Goal: Task Accomplishment & Management: Manage account settings

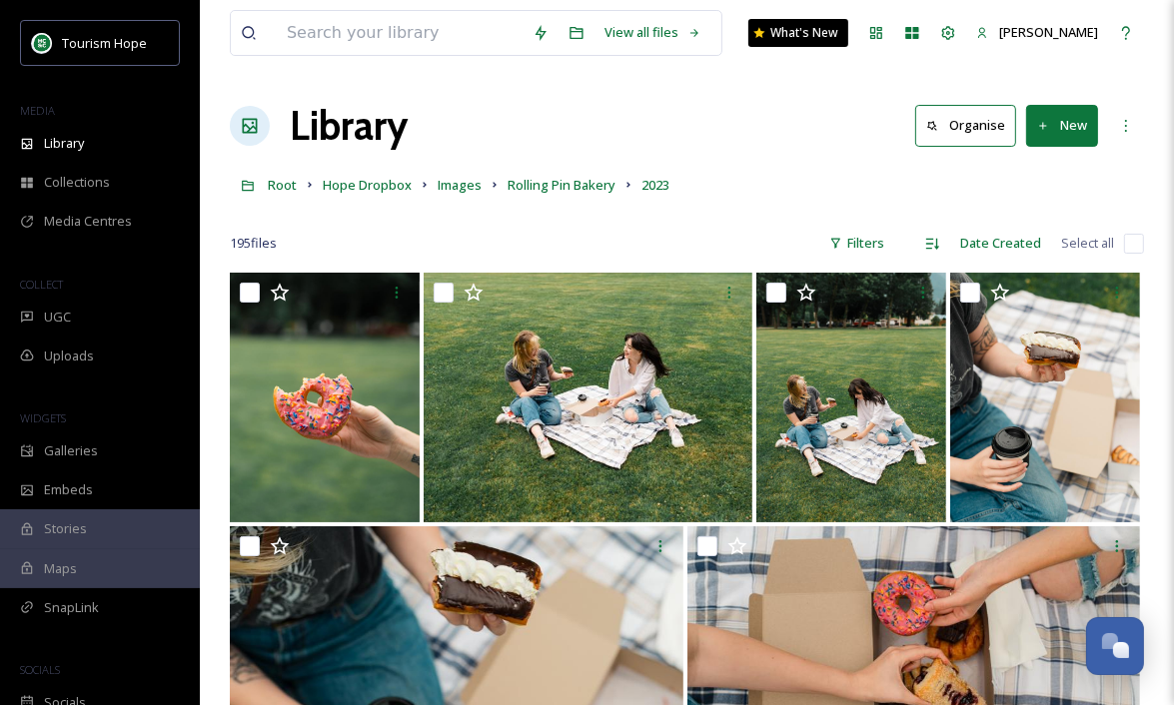
click at [1136, 242] on input "checkbox" at bounding box center [1134, 244] width 20 height 20
checkbox input "true"
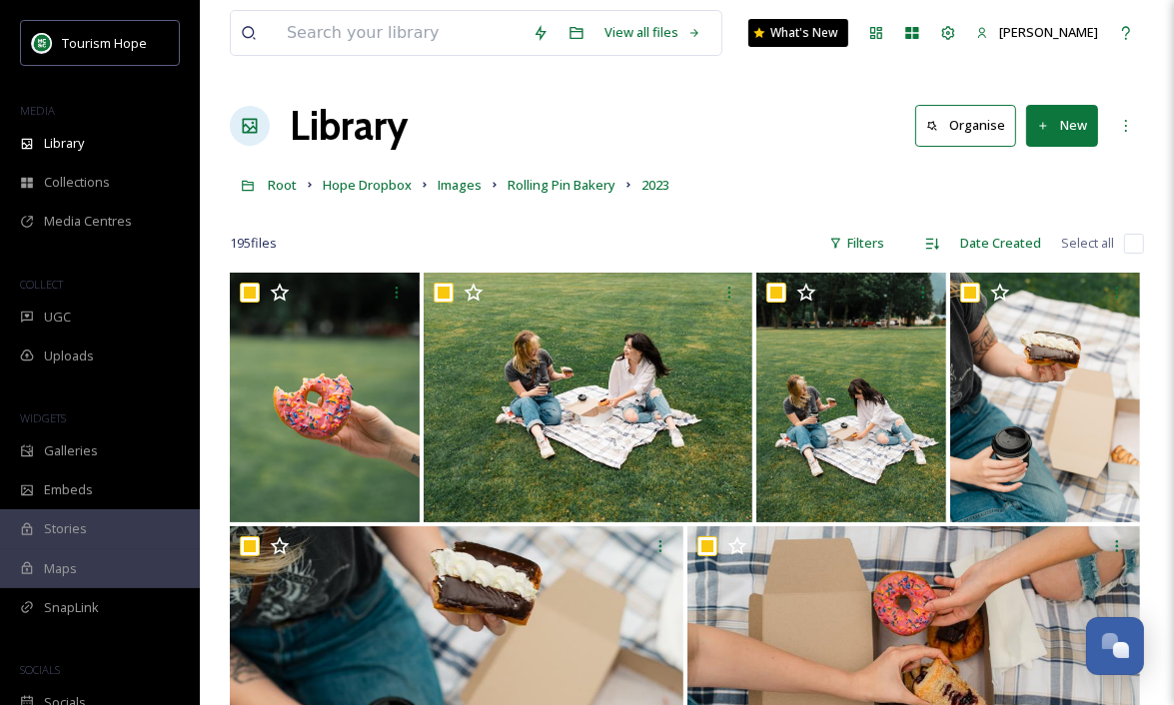
checkbox input "true"
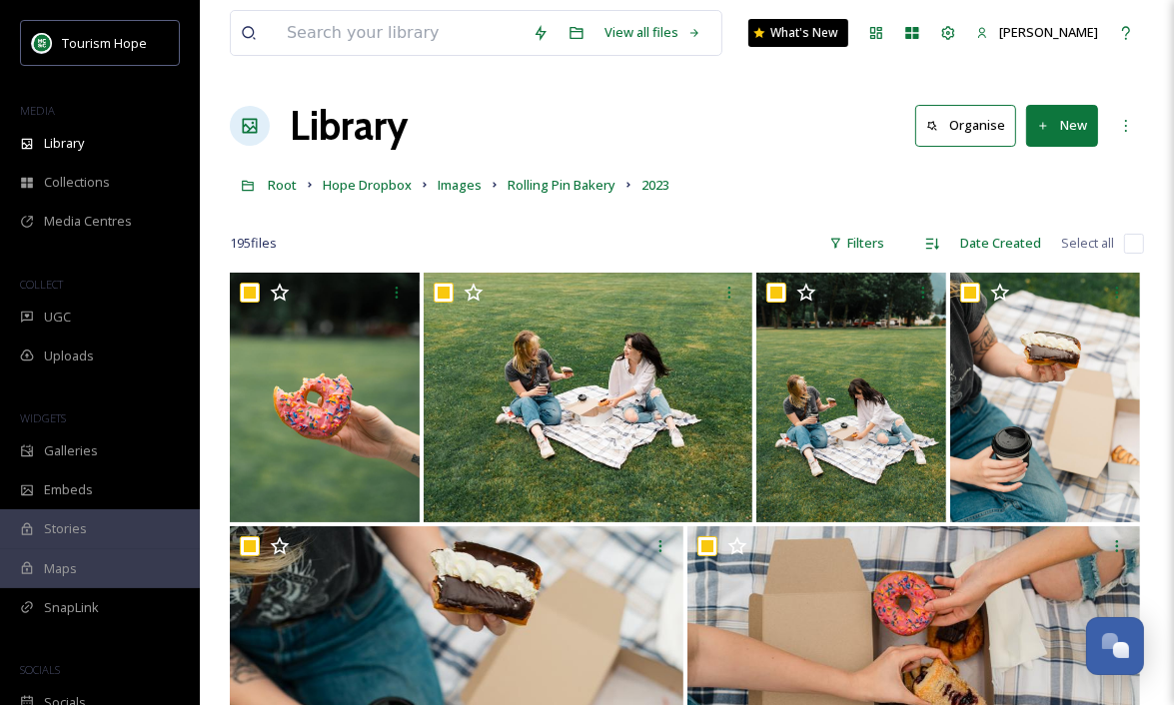
checkbox input "true"
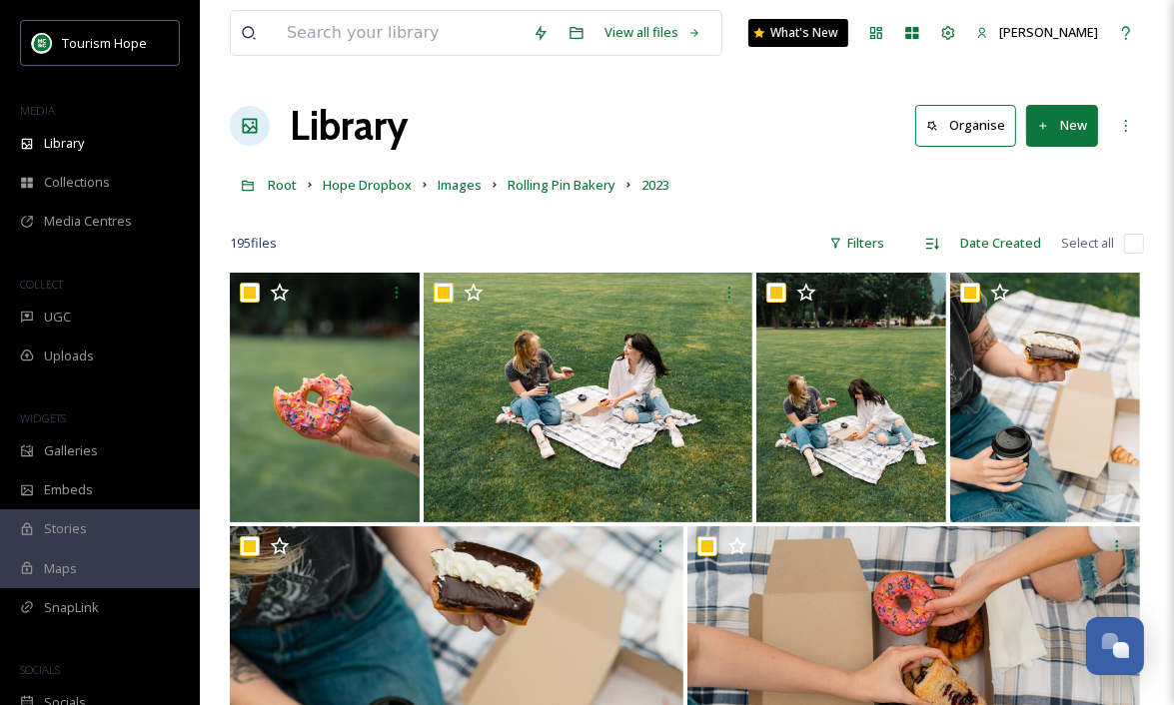
checkbox input "true"
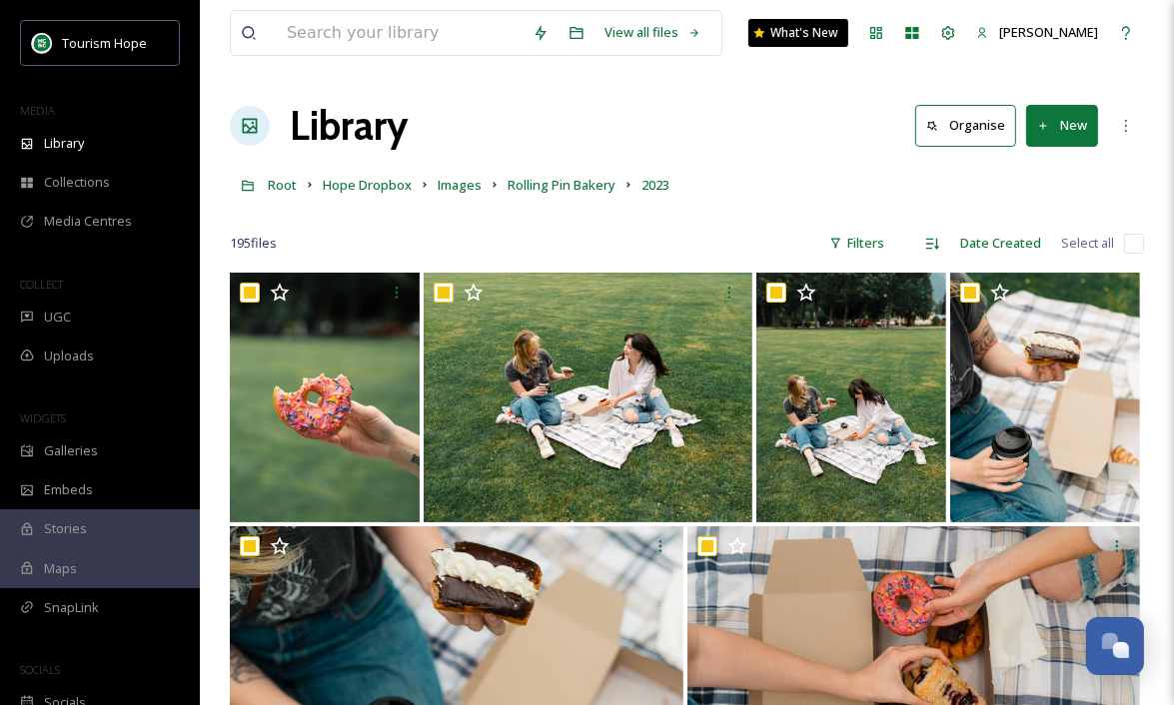
checkbox input "true"
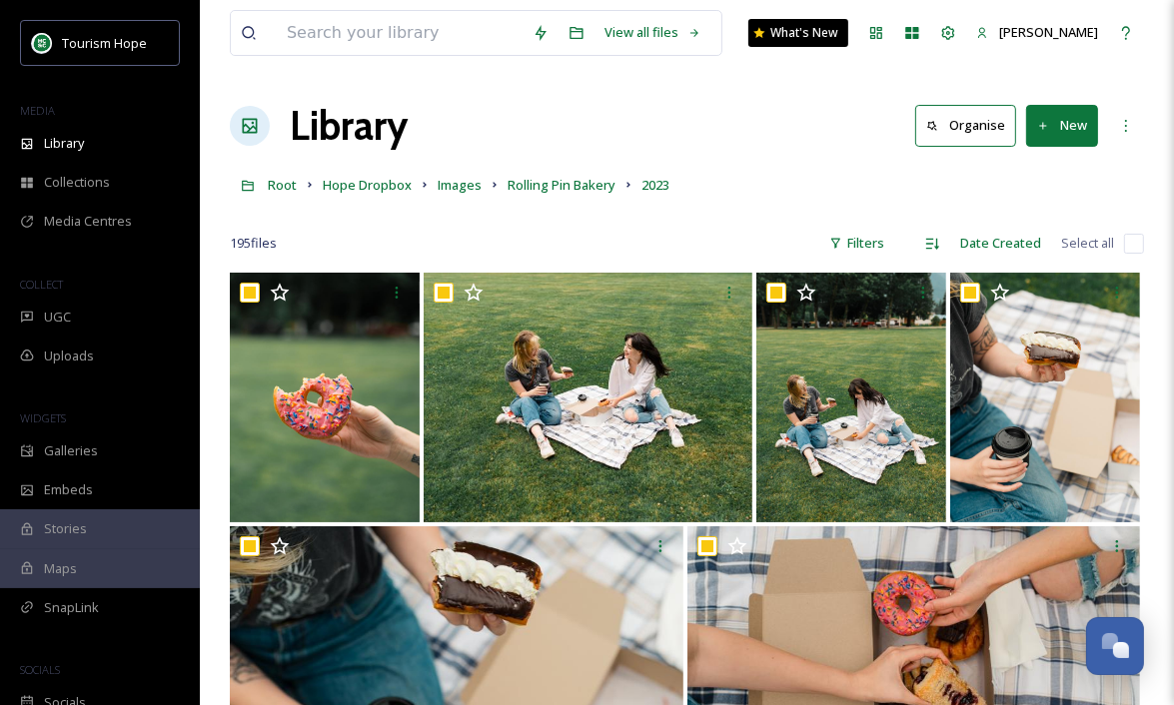
checkbox input "true"
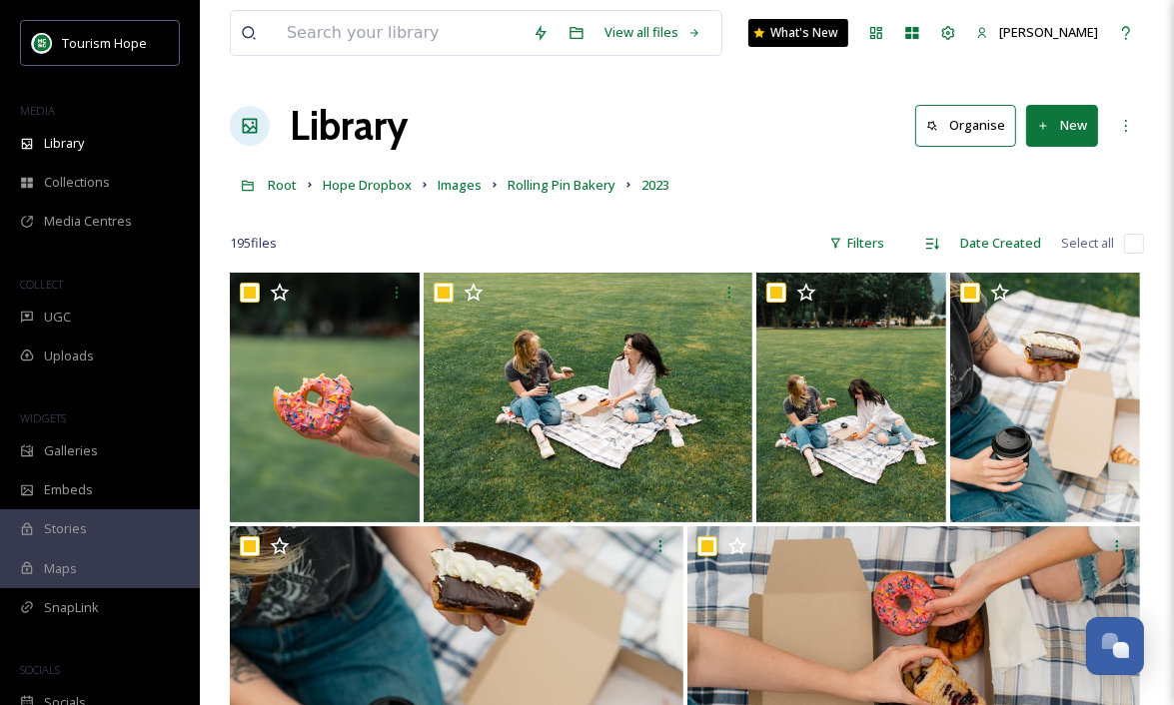
checkbox input "true"
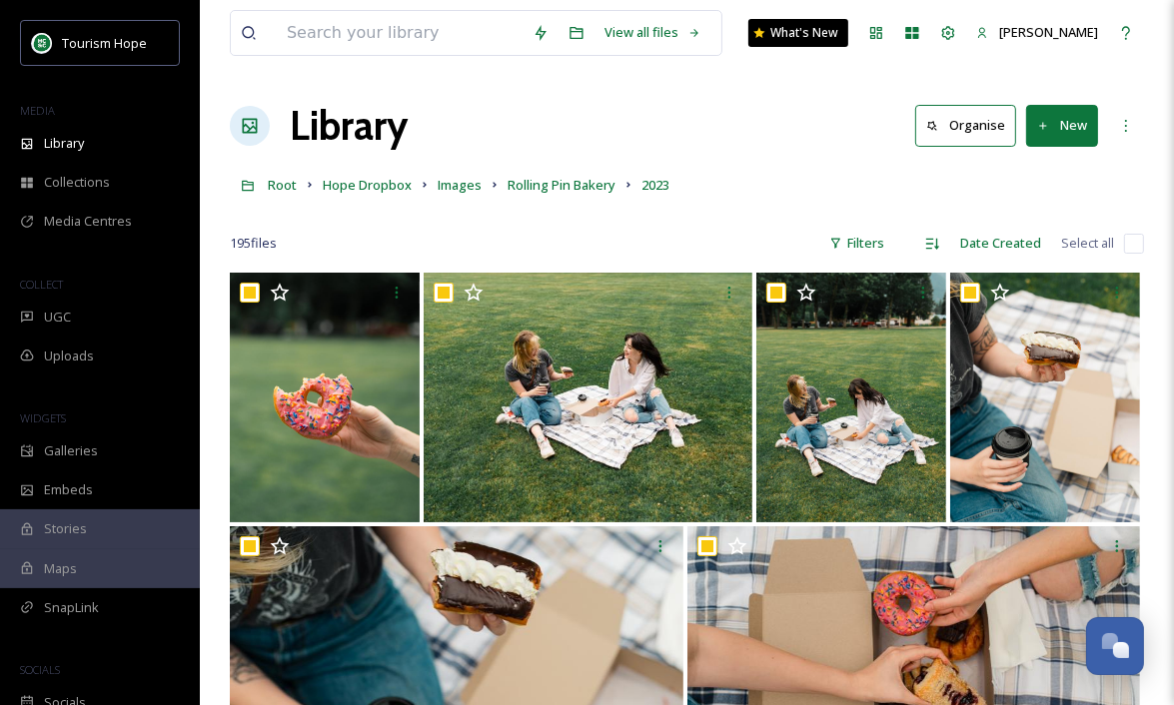
checkbox input "true"
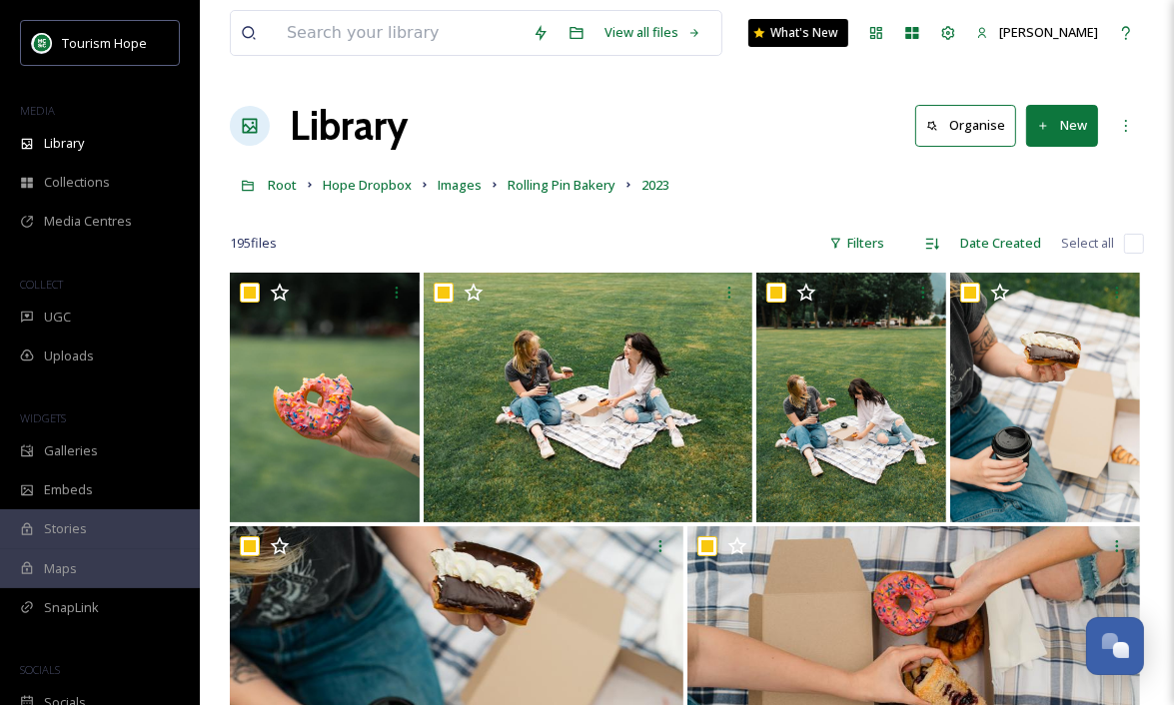
checkbox input "true"
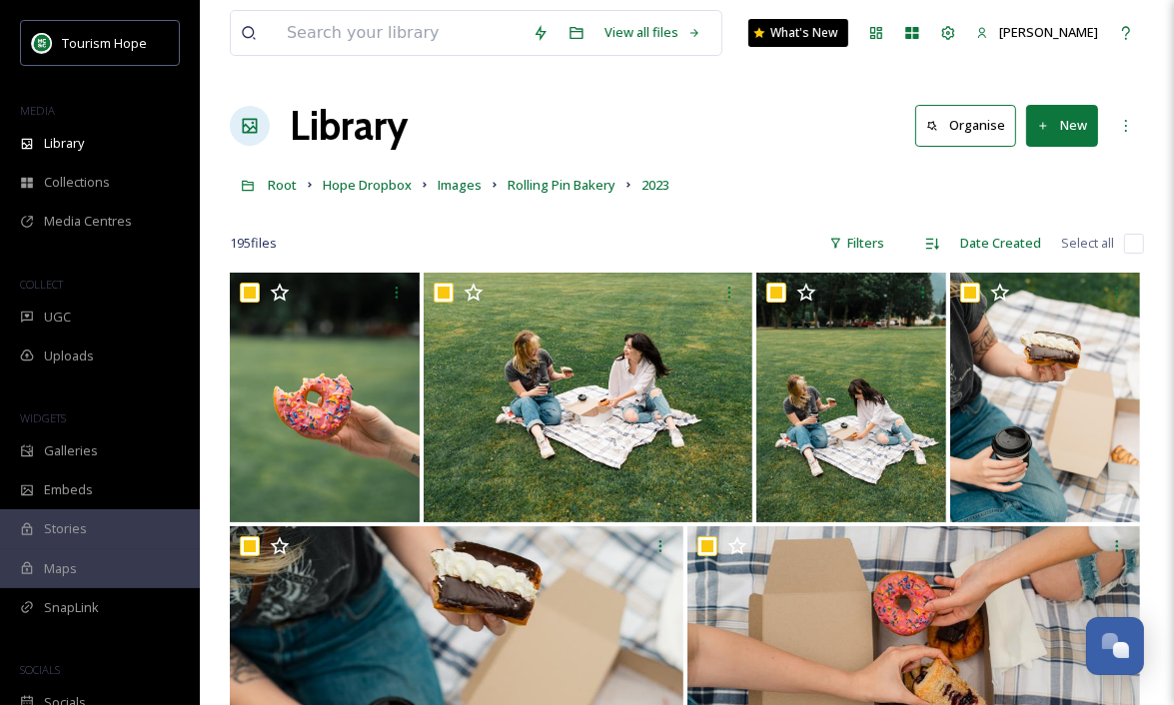
checkbox input "true"
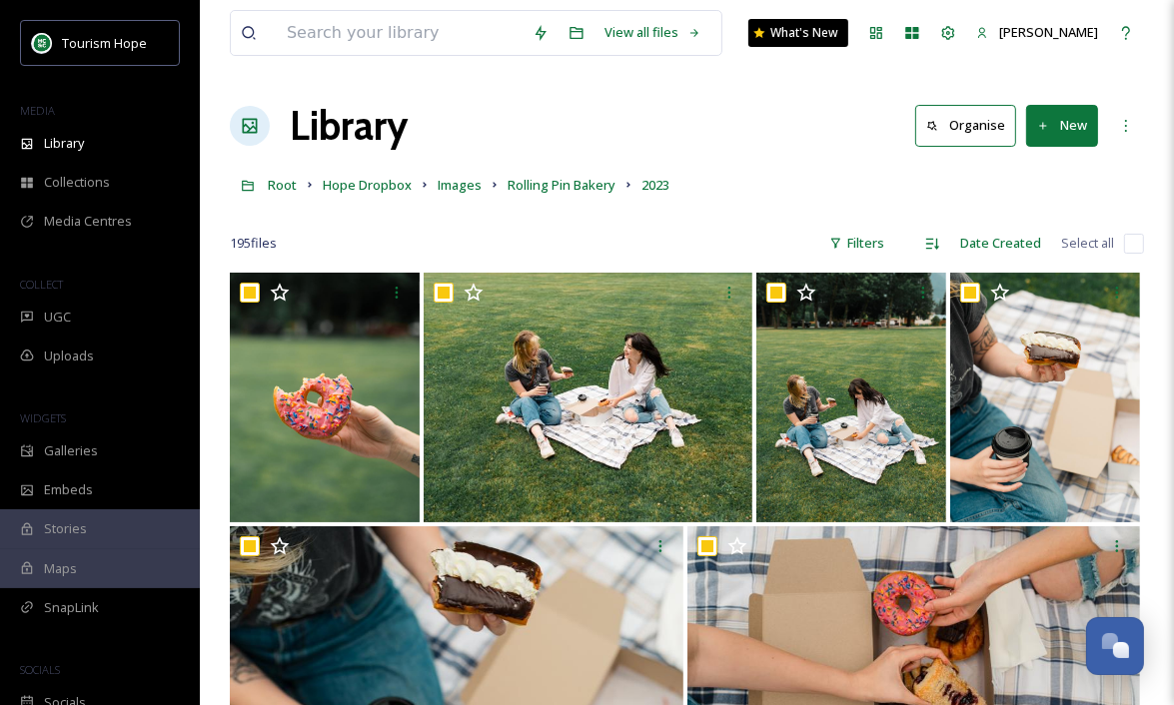
checkbox input "true"
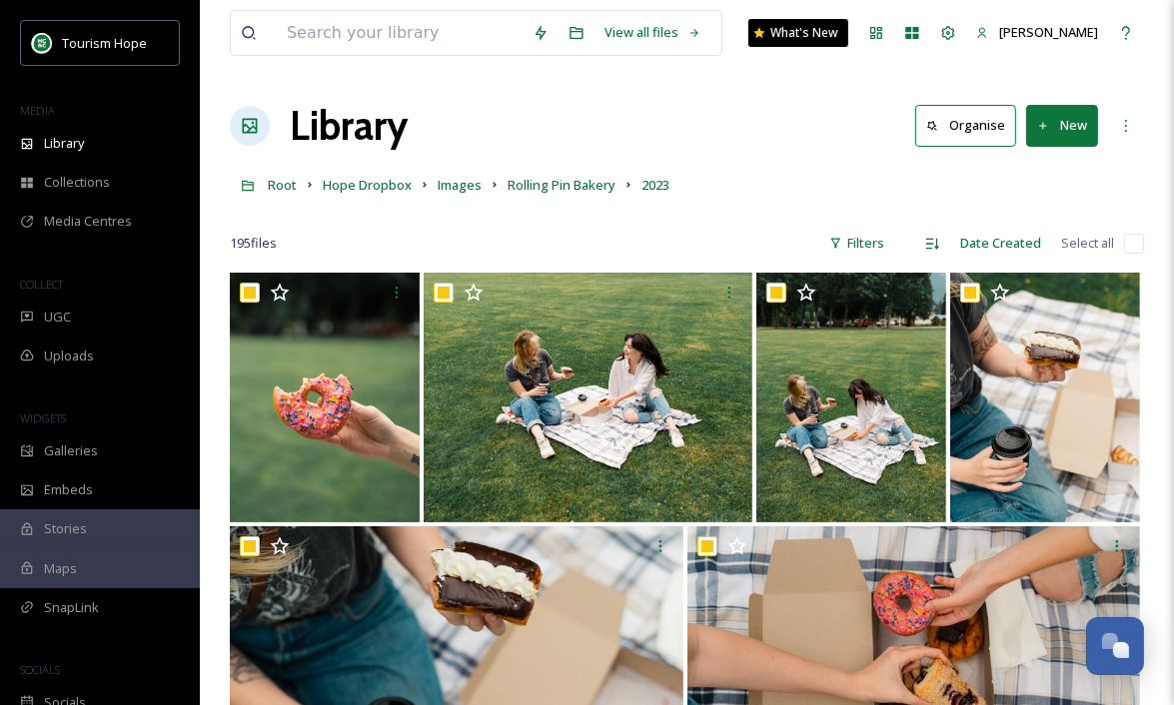
checkbox input "true"
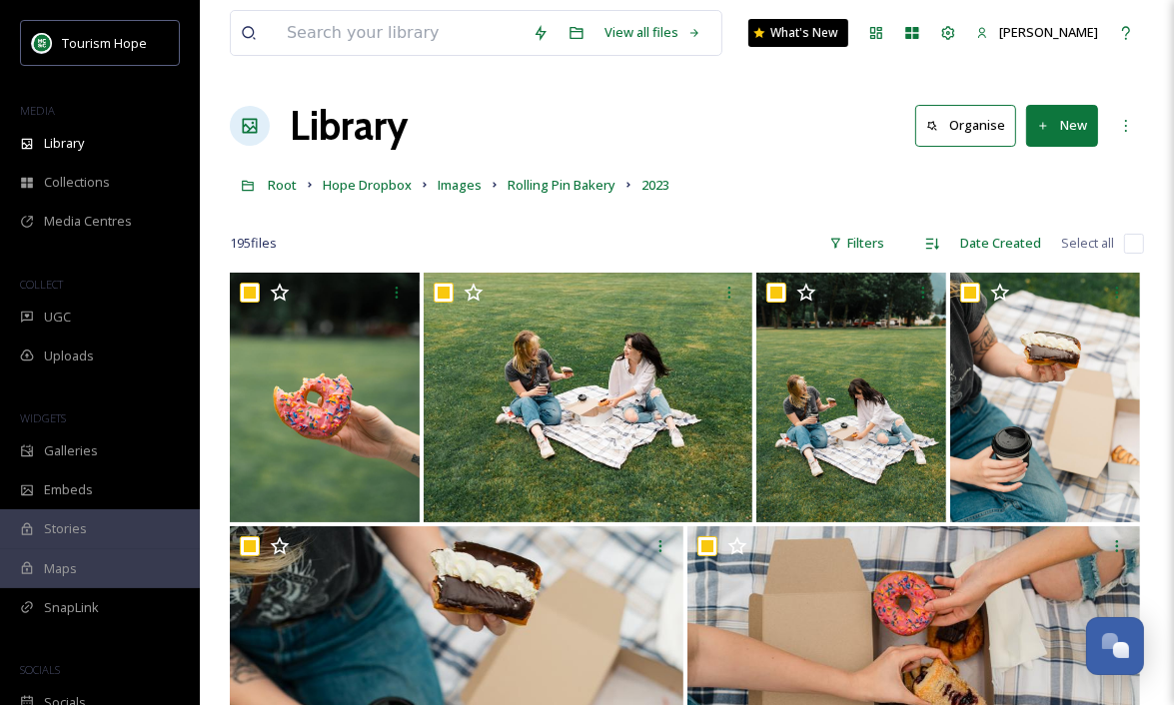
checkbox input "true"
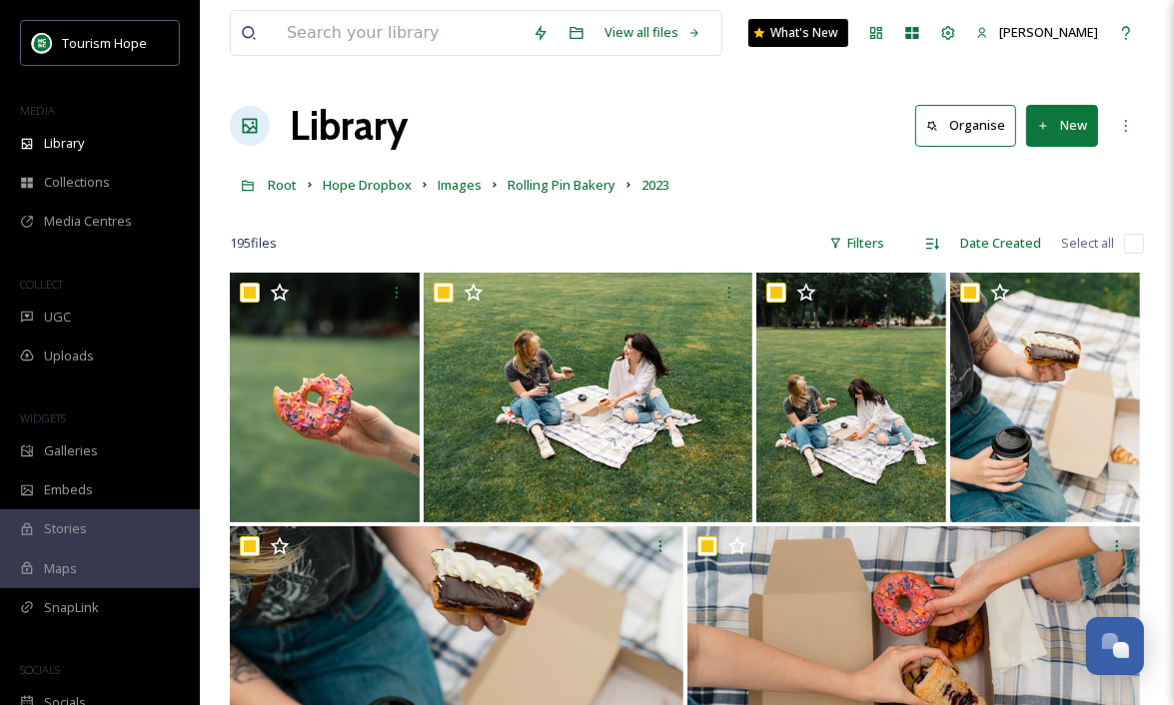
checkbox input "true"
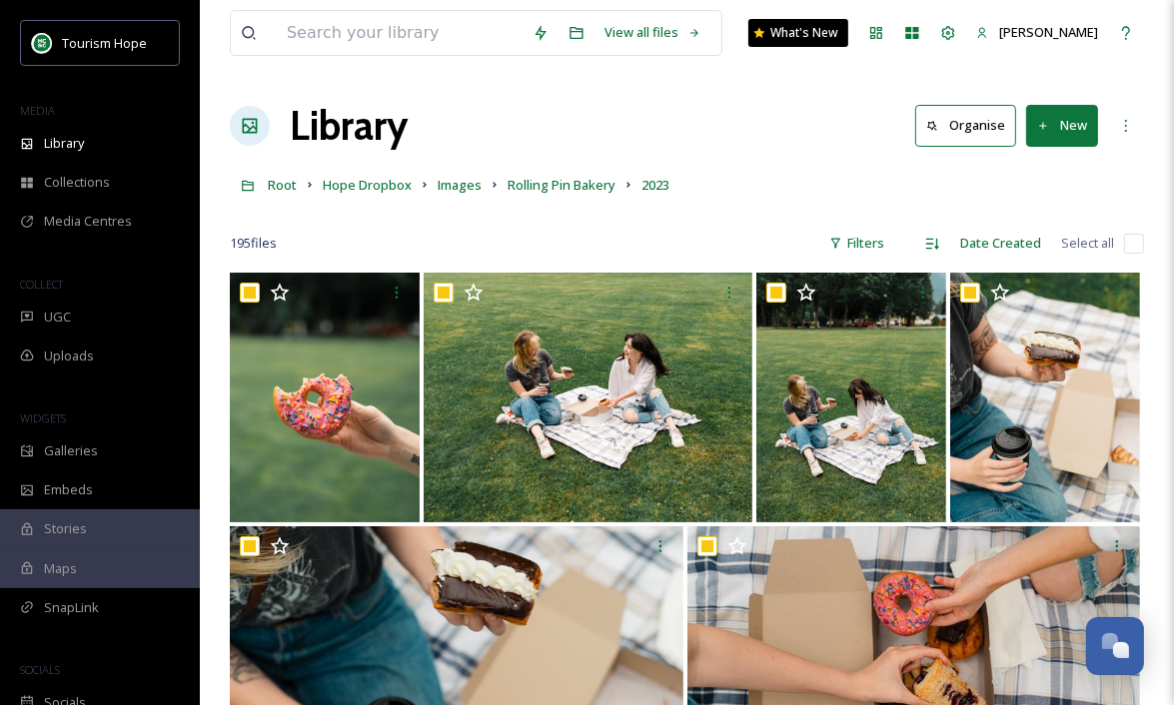
checkbox input "true"
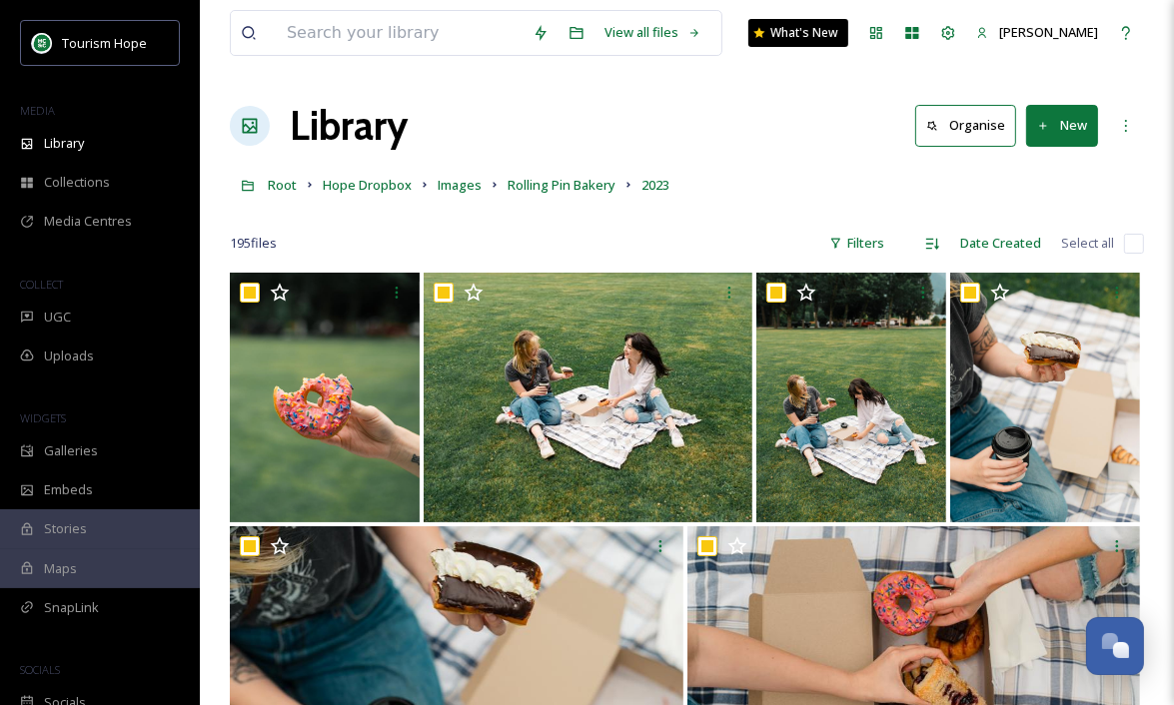
checkbox input "true"
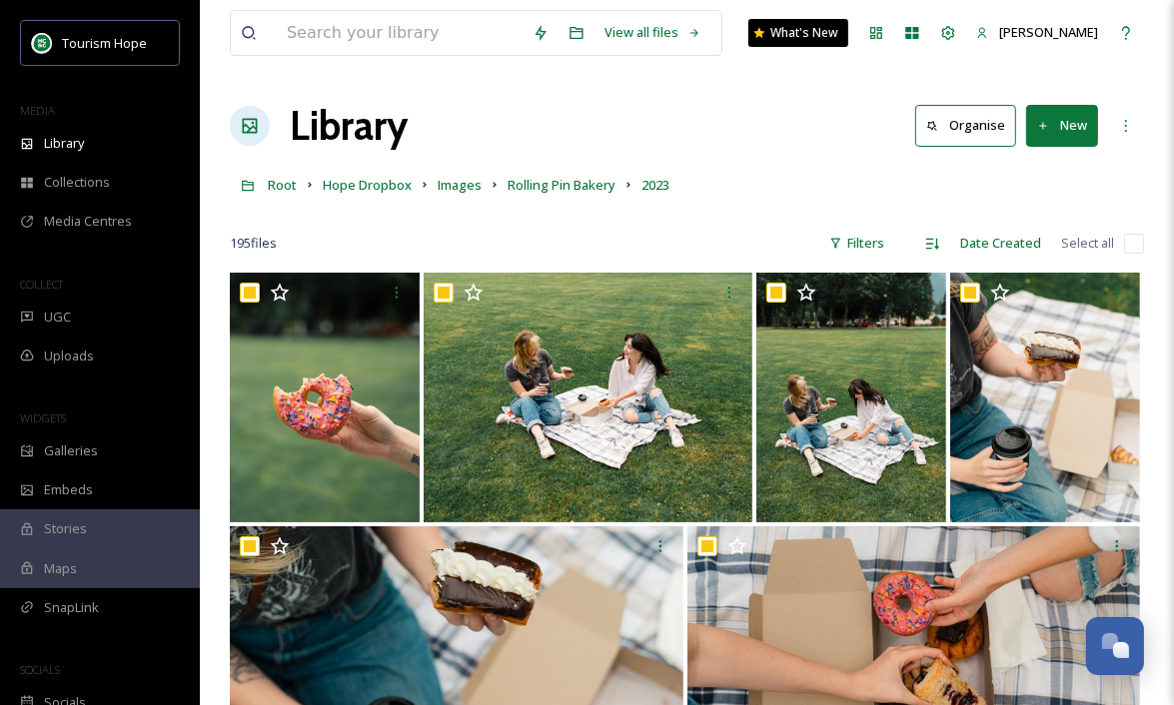
checkbox input "true"
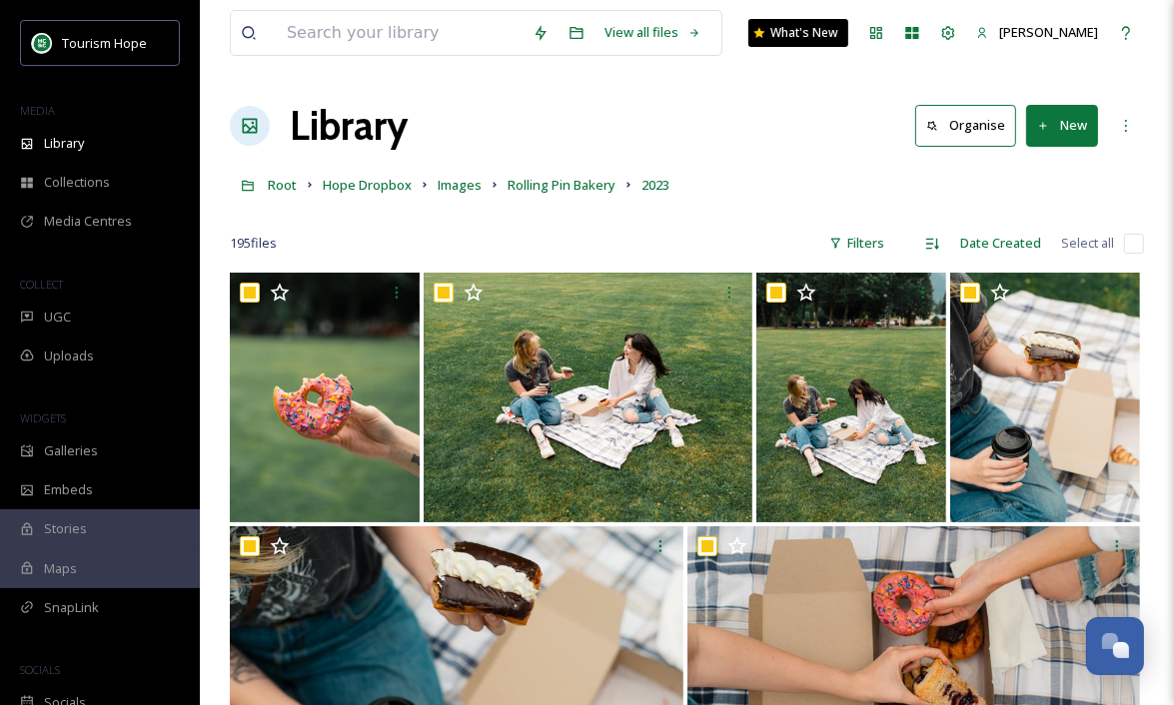
checkbox input "true"
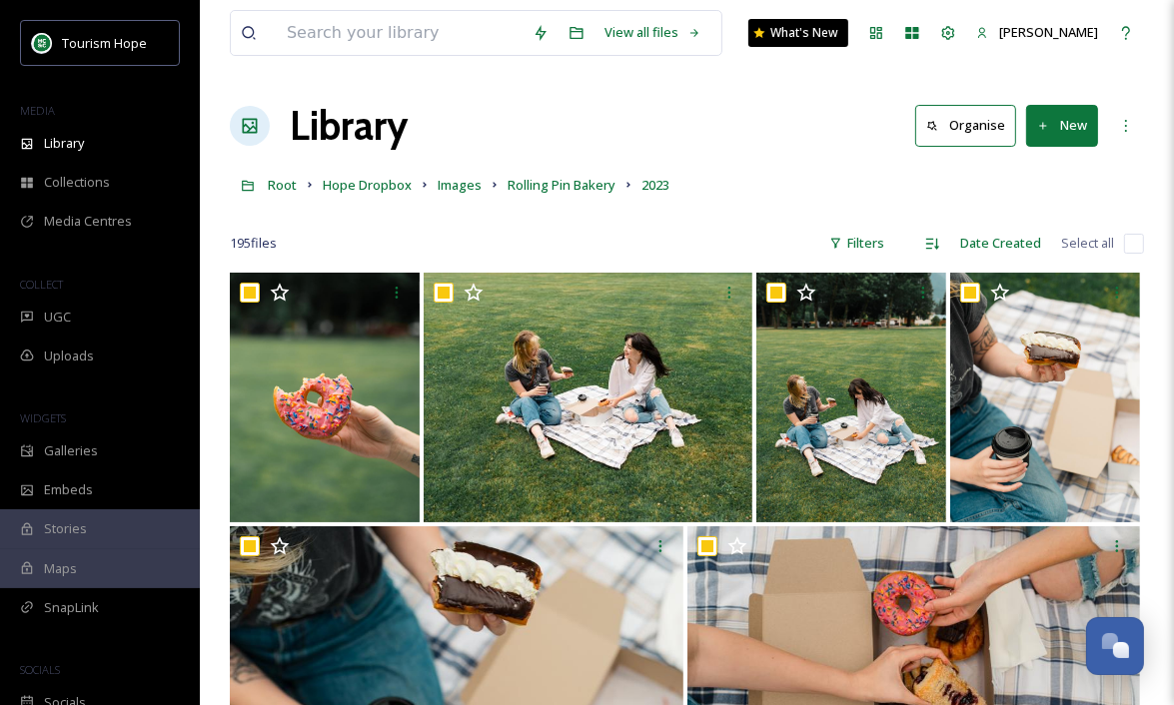
checkbox input "true"
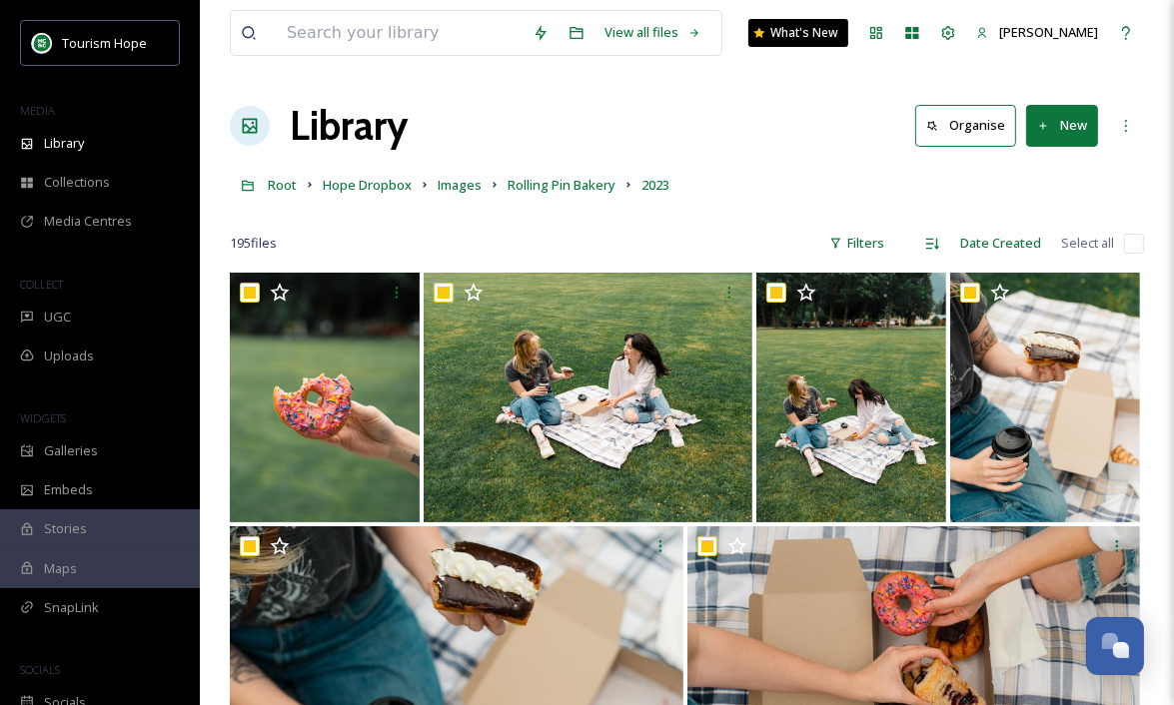
checkbox input "true"
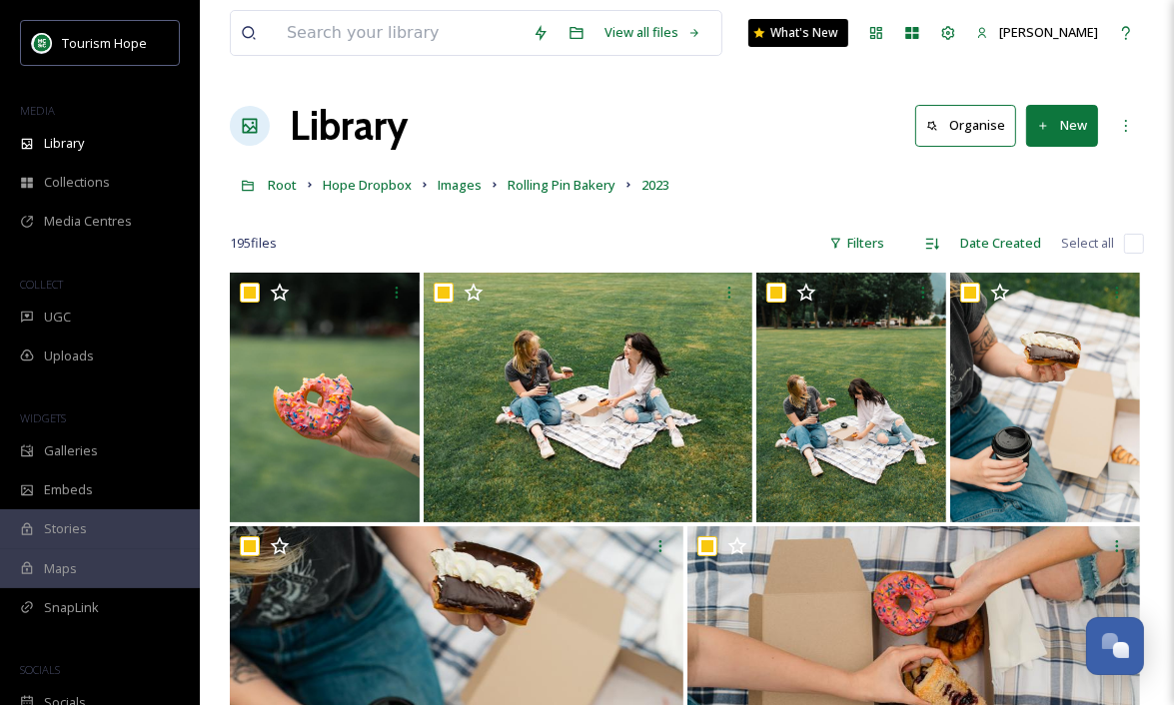
checkbox input "true"
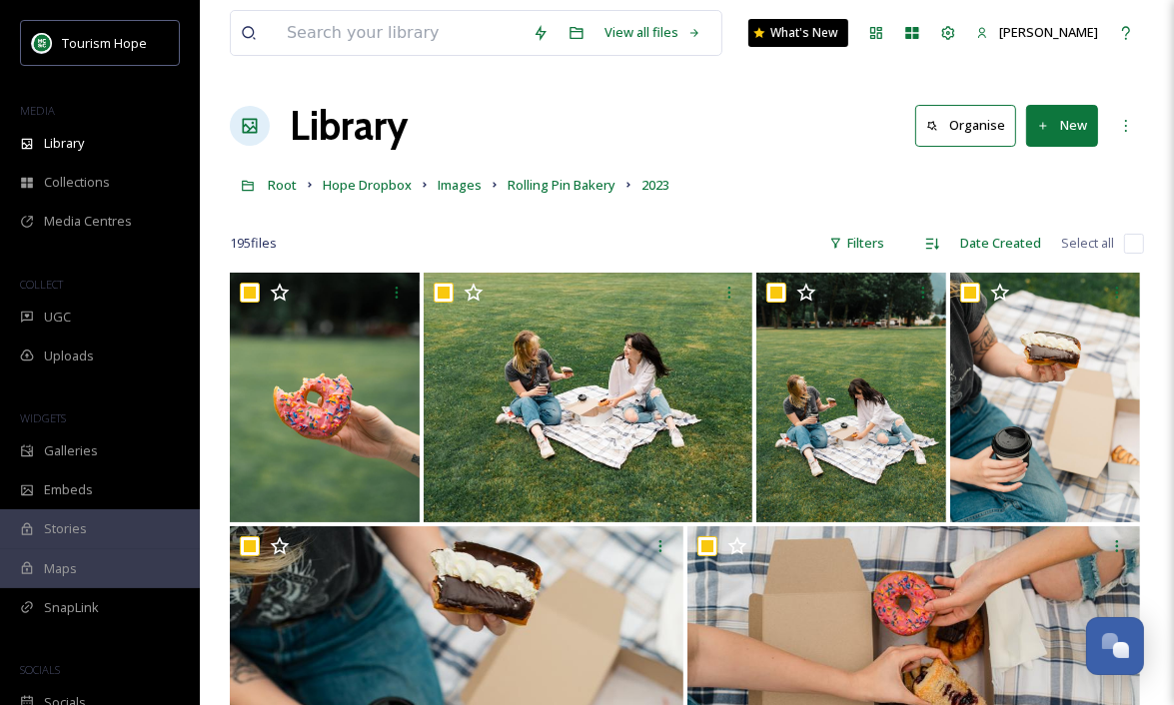
checkbox input "true"
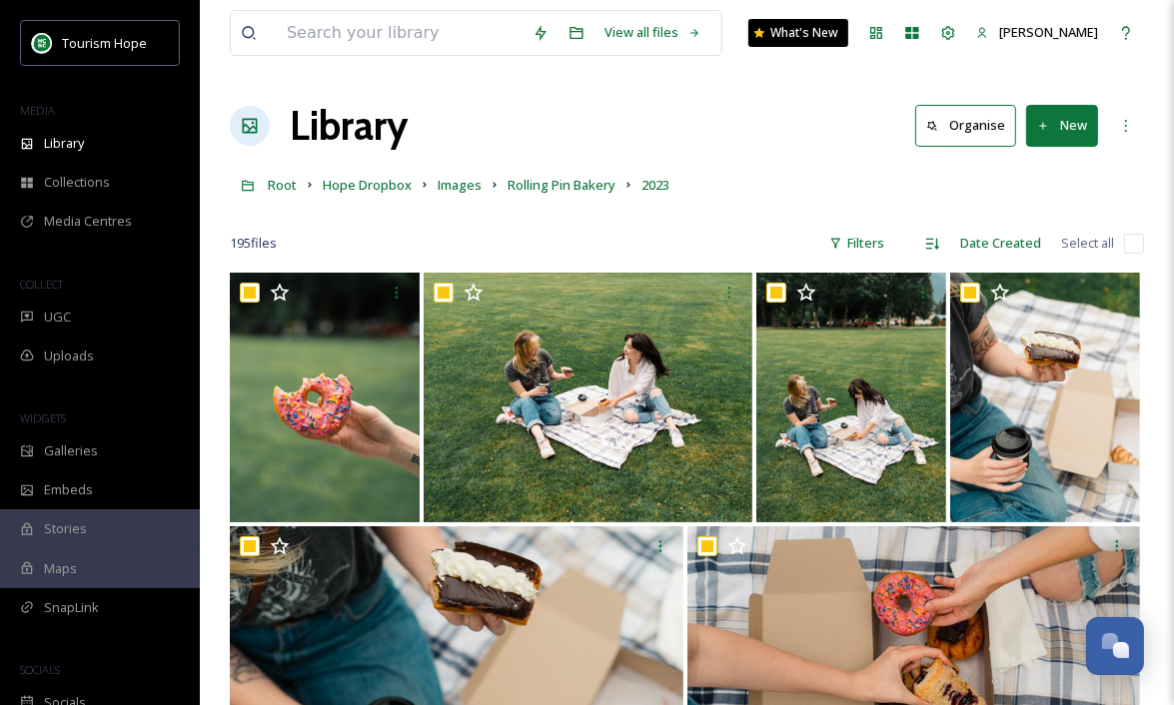
checkbox input "true"
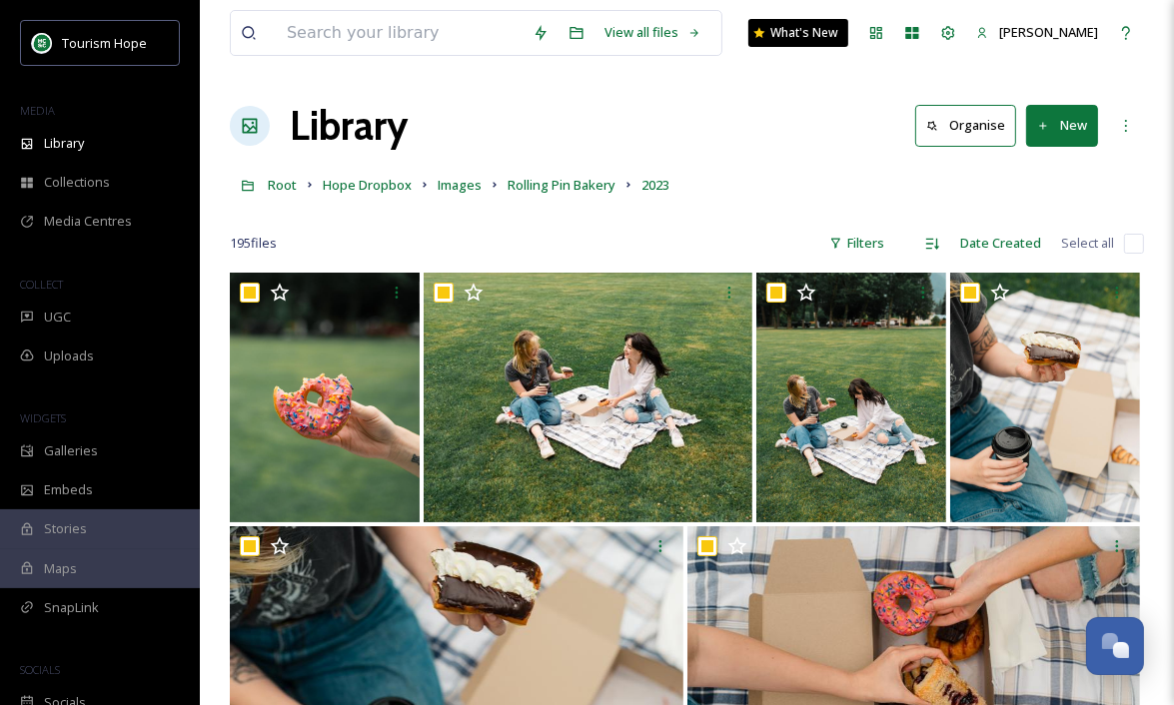
checkbox input "true"
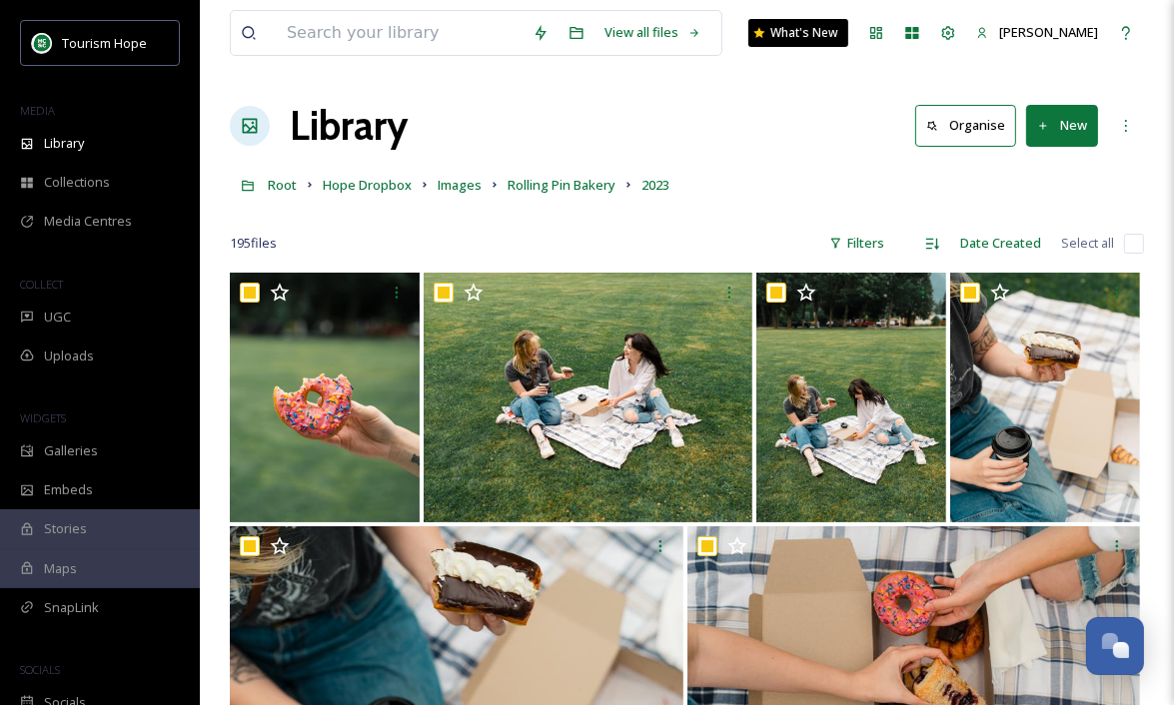
checkbox input "true"
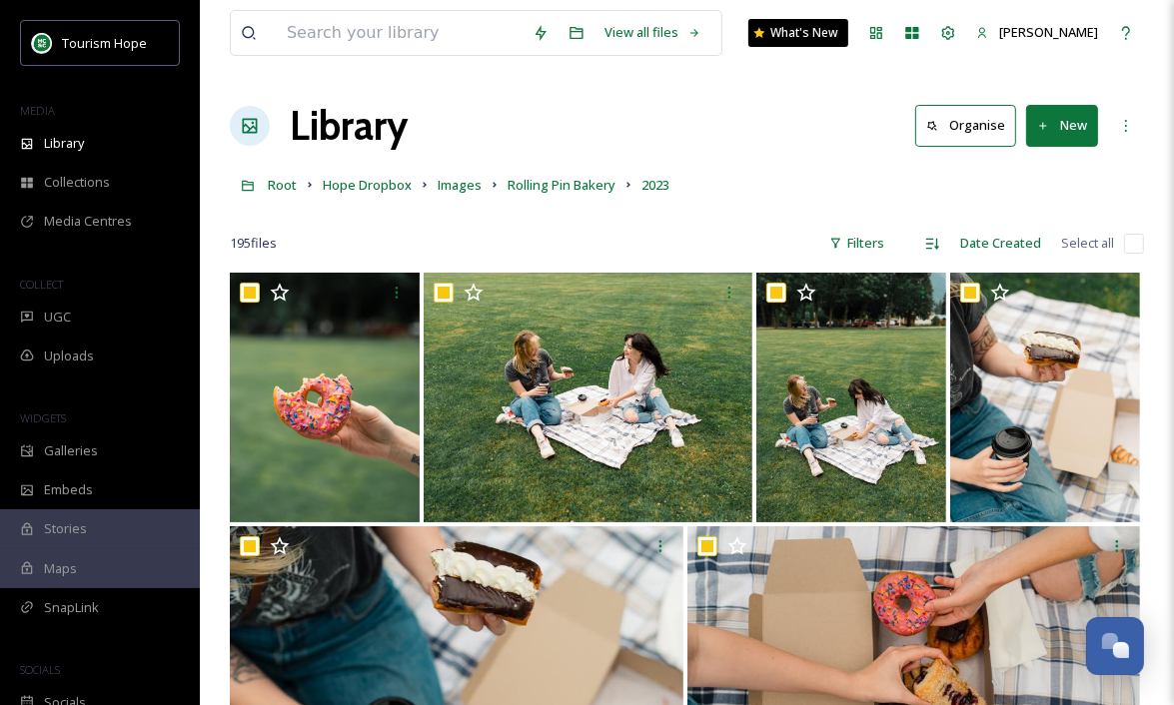
checkbox input "true"
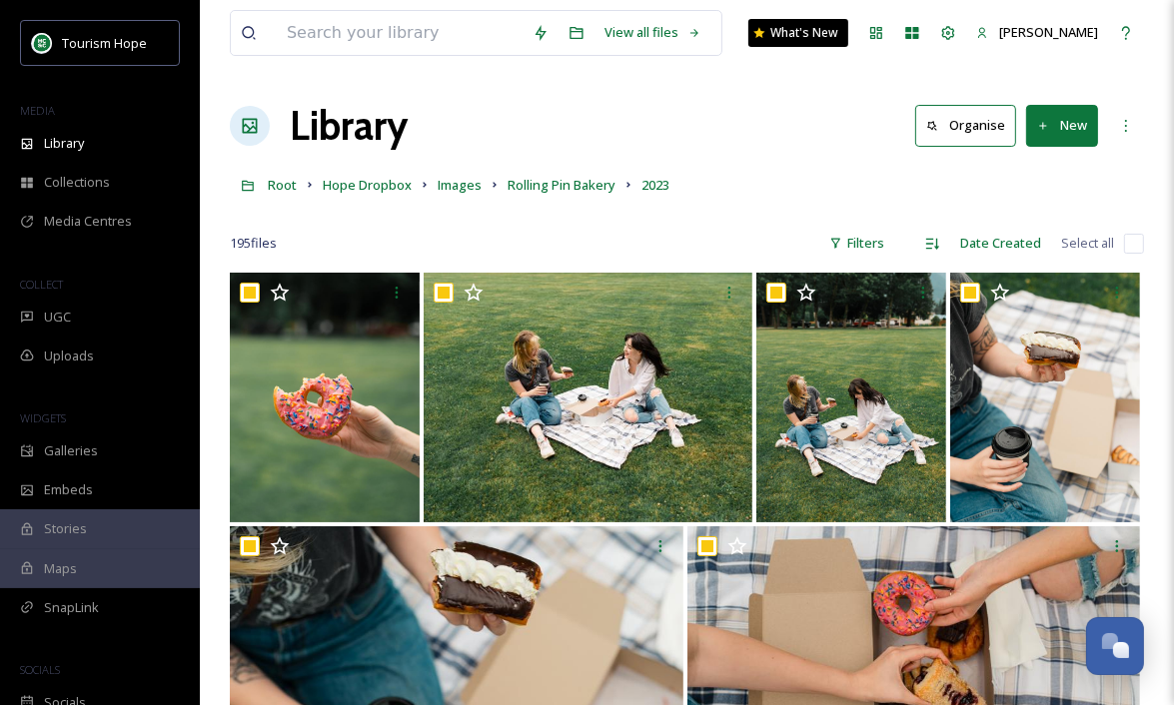
checkbox input "true"
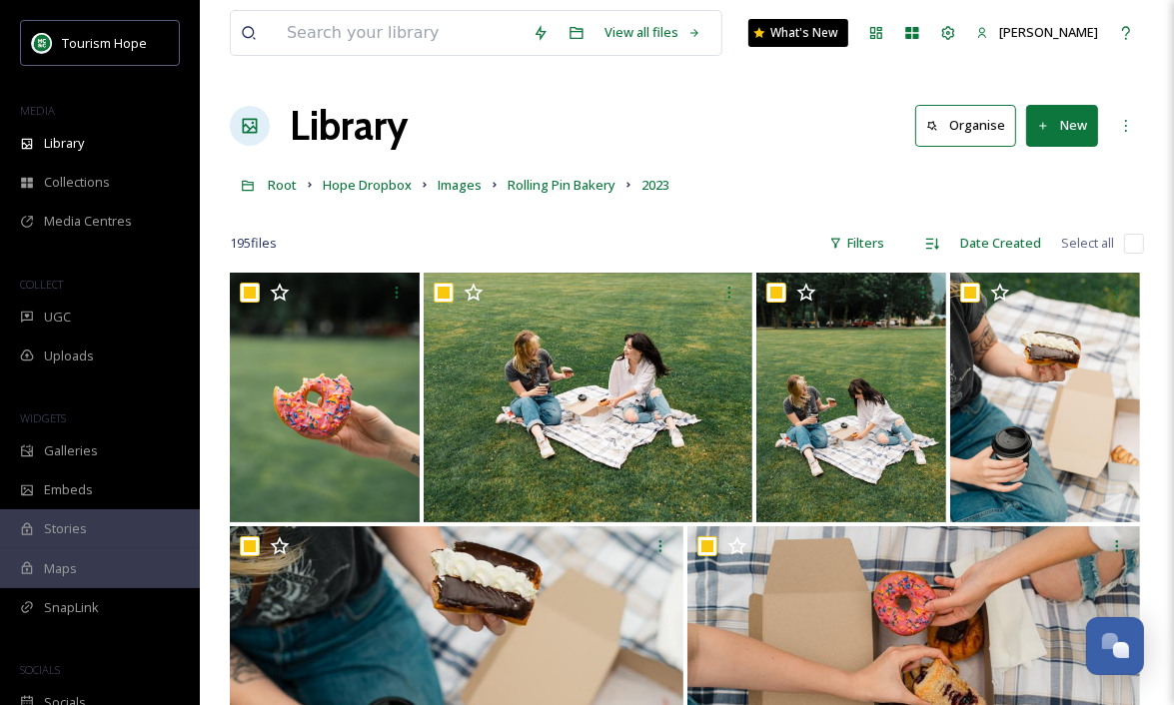
checkbox input "true"
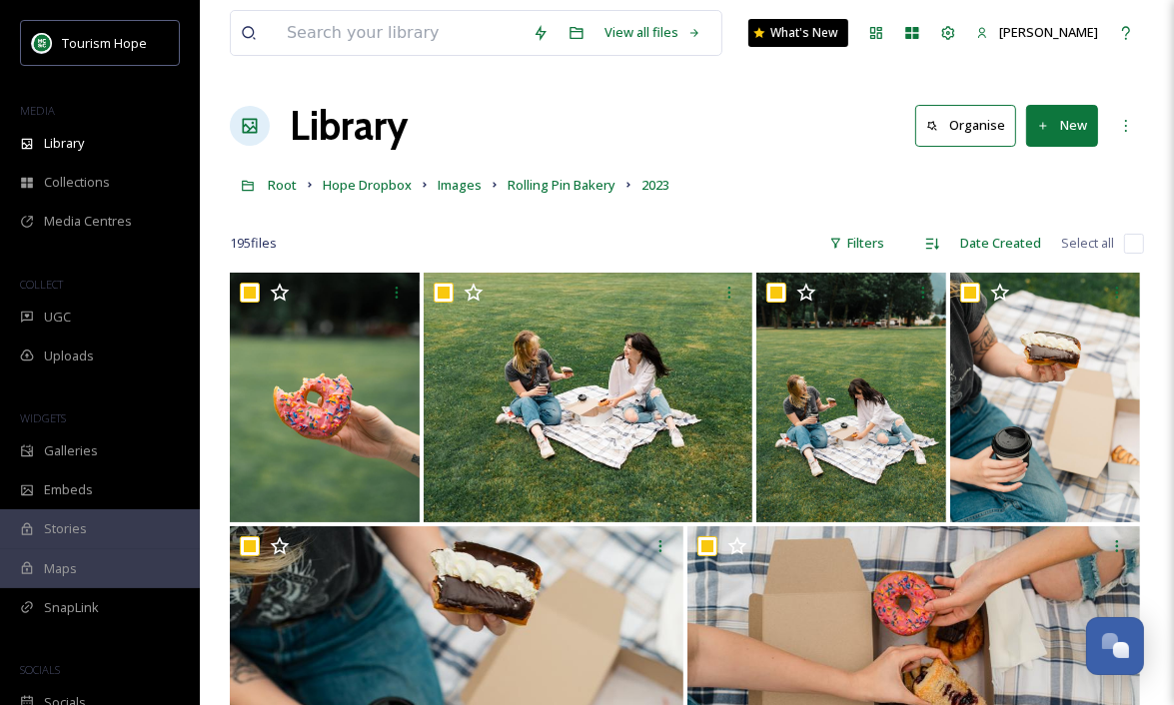
checkbox input "true"
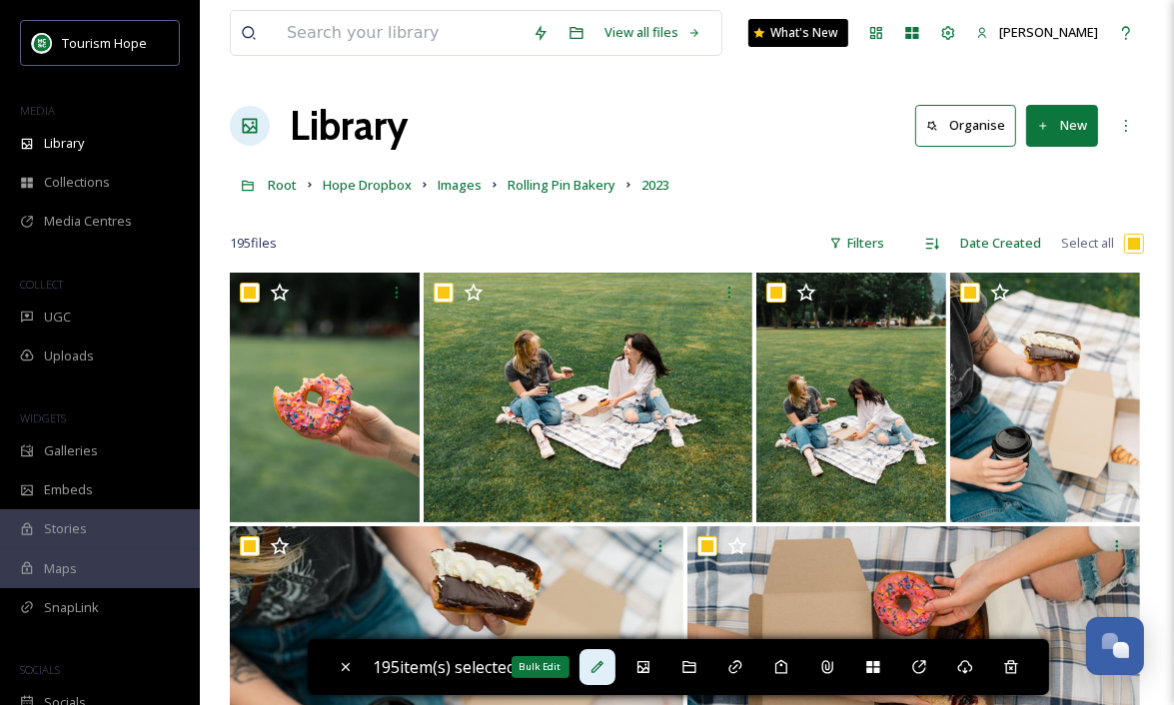
click at [601, 656] on div "Bulk Edit" at bounding box center [597, 667] width 36 height 36
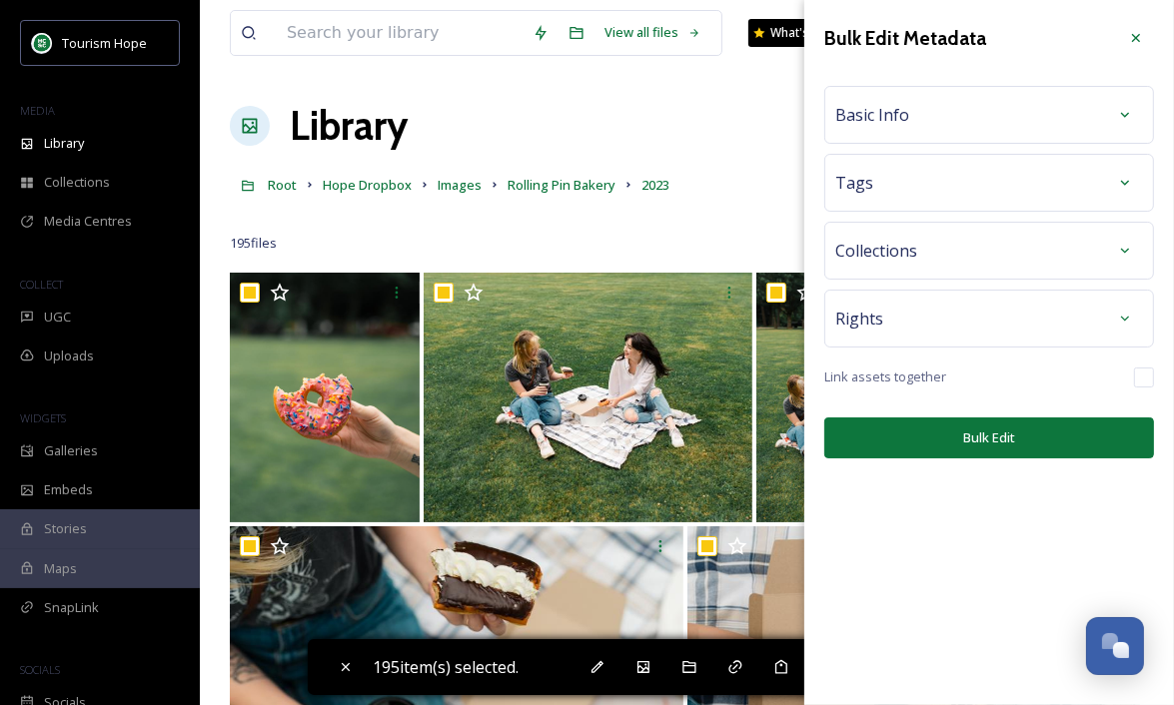
click at [1029, 113] on div "Basic Info" at bounding box center [989, 115] width 308 height 36
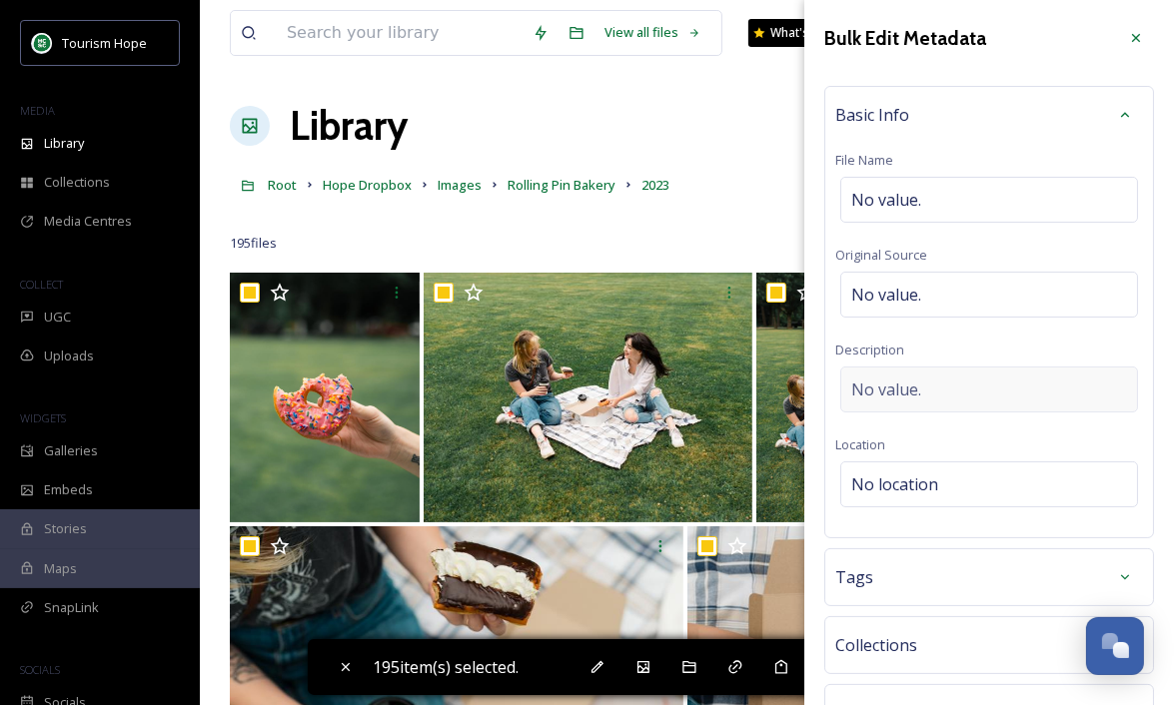
click at [915, 384] on span "No value." at bounding box center [886, 390] width 70 height 24
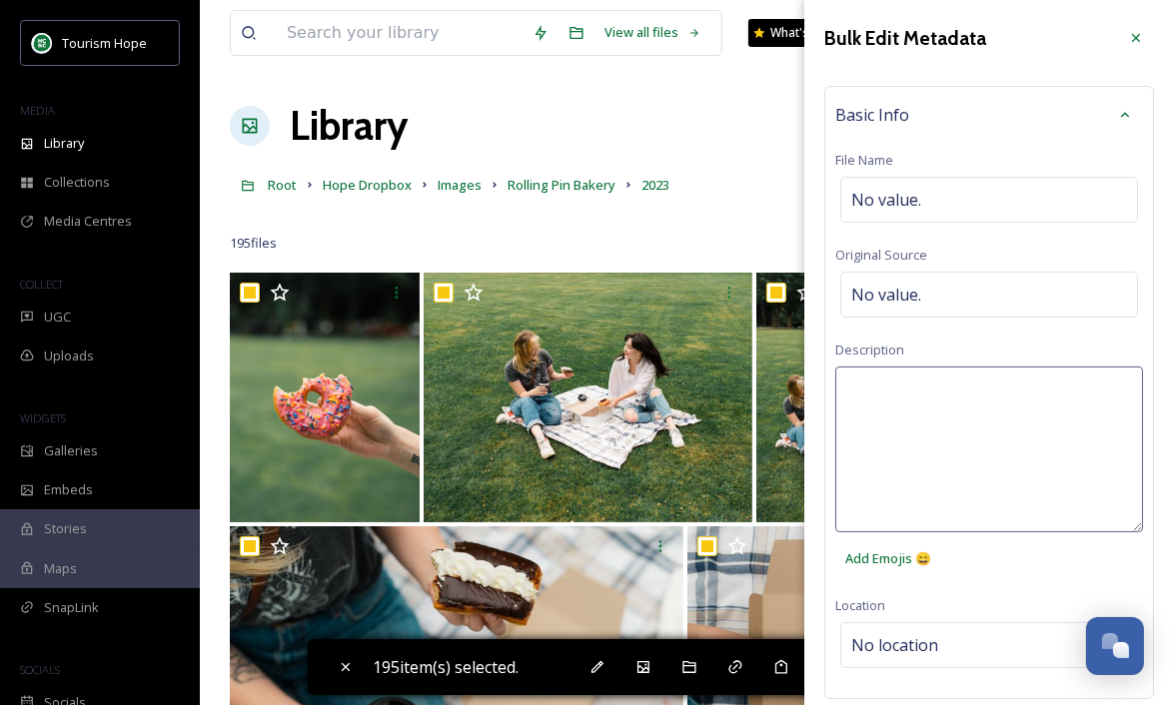
click at [892, 388] on textarea at bounding box center [989, 450] width 308 height 166
type textarea "BDT Media House"
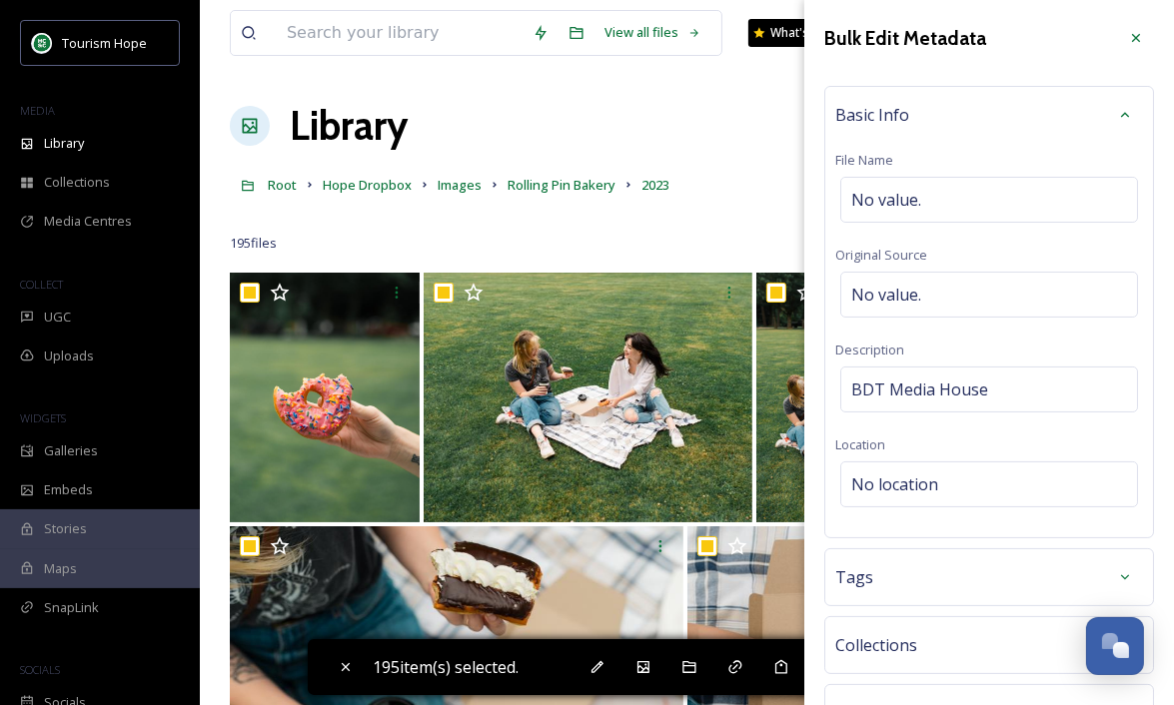
click at [946, 344] on div "Basic Info File Name No value. Original Source No value. Description BDT Media …" at bounding box center [989, 312] width 330 height 453
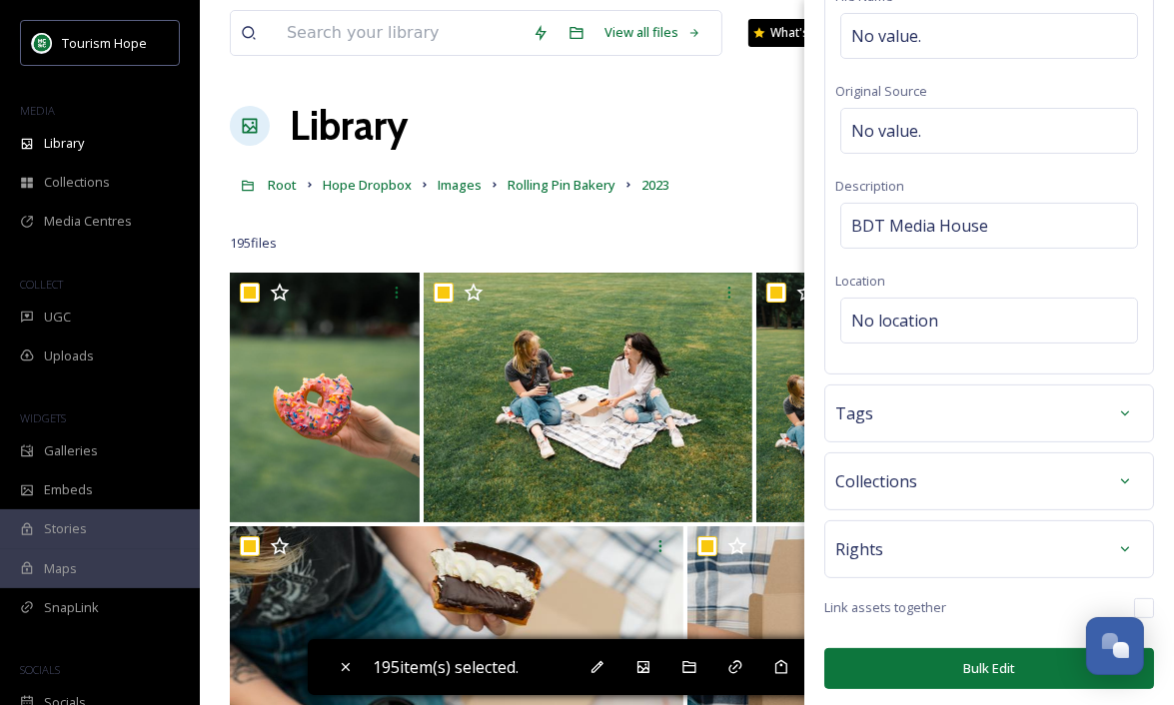
click at [973, 675] on button "Bulk Edit" at bounding box center [989, 668] width 330 height 41
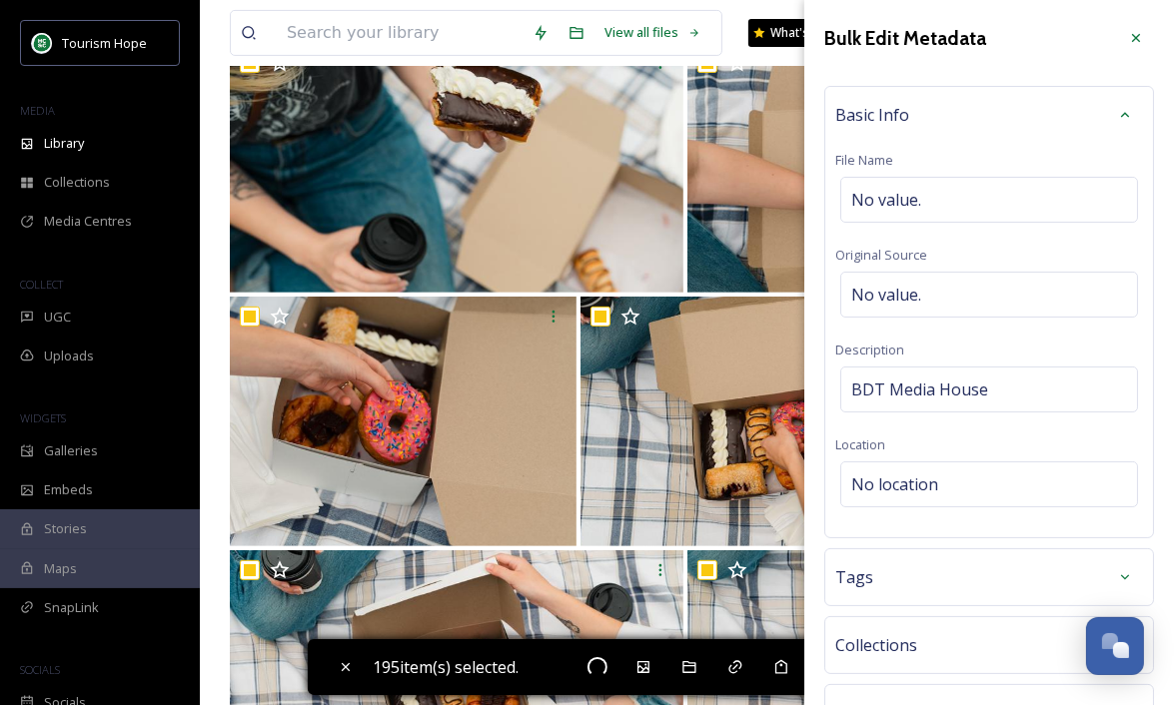
scroll to position [163, 0]
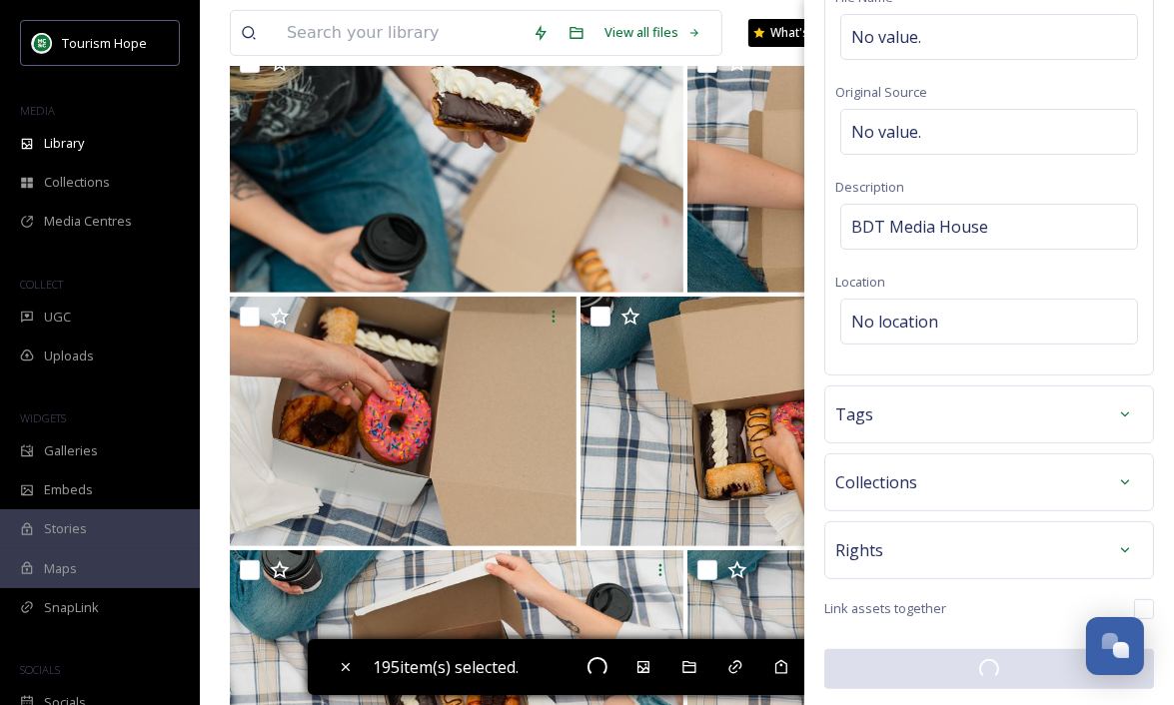
checkbox input "false"
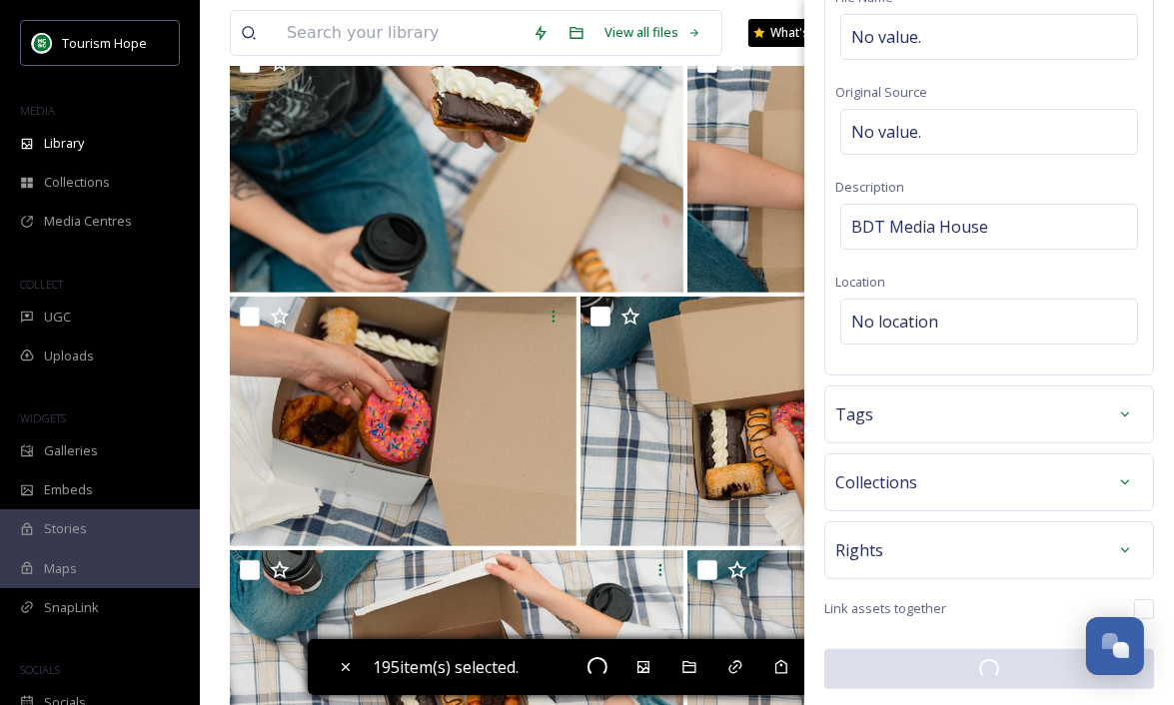
checkbox input "false"
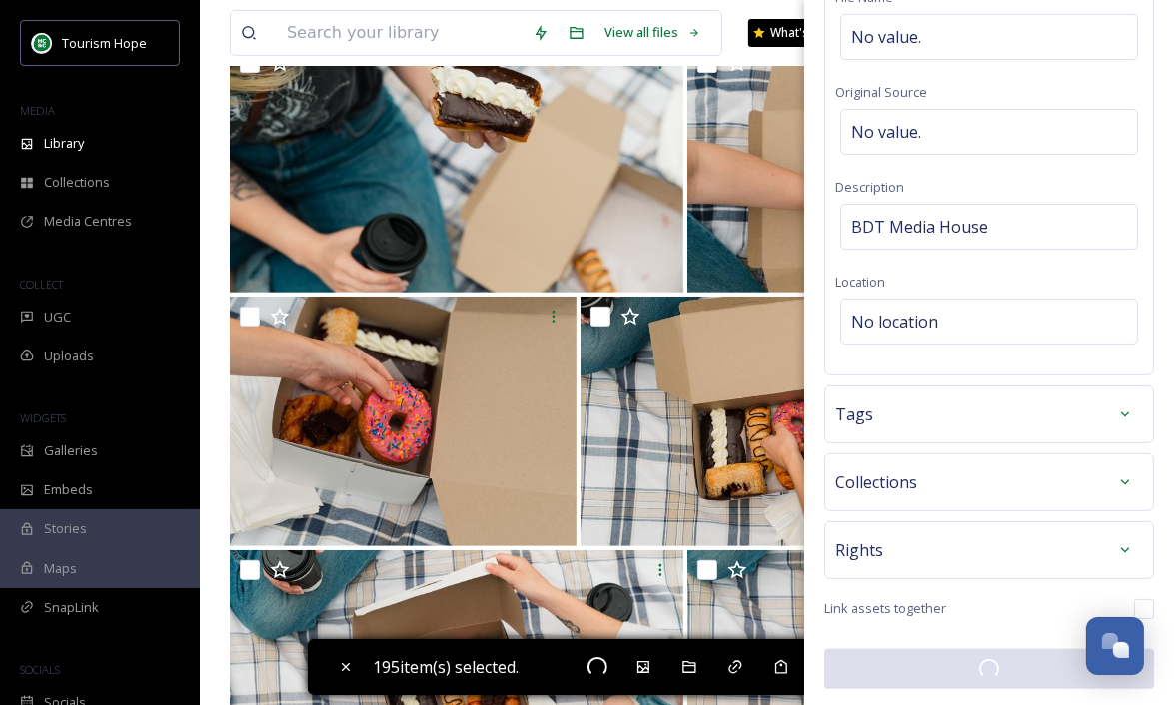
checkbox input "false"
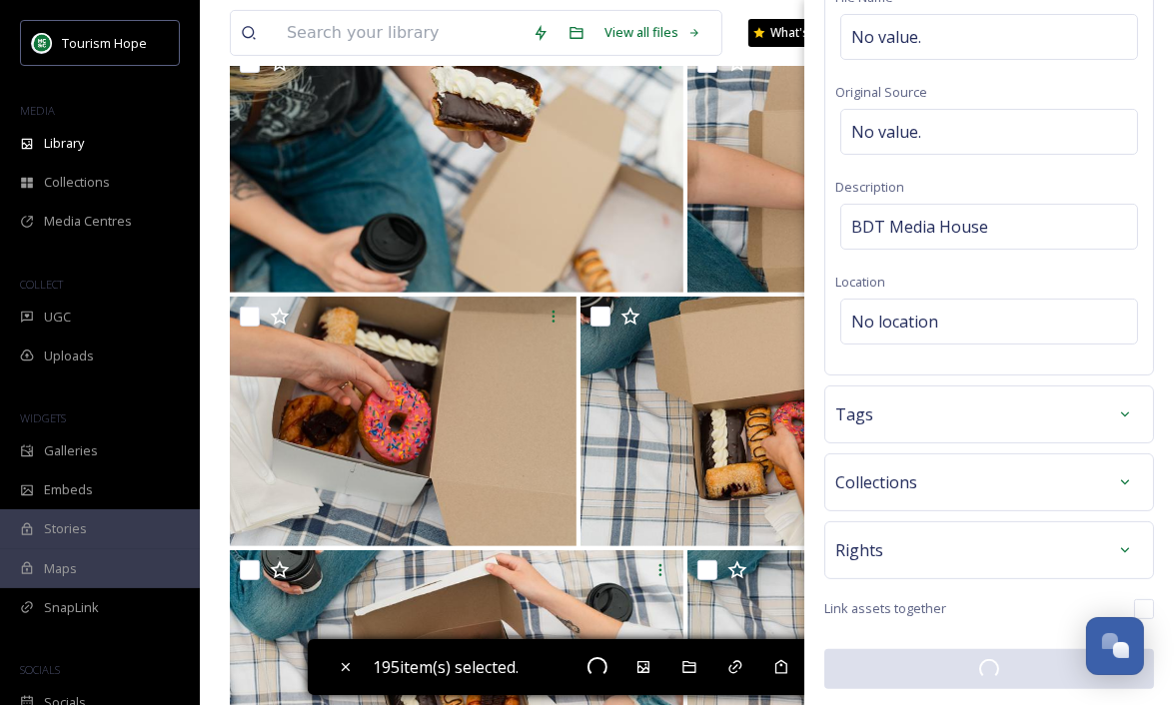
checkbox input "false"
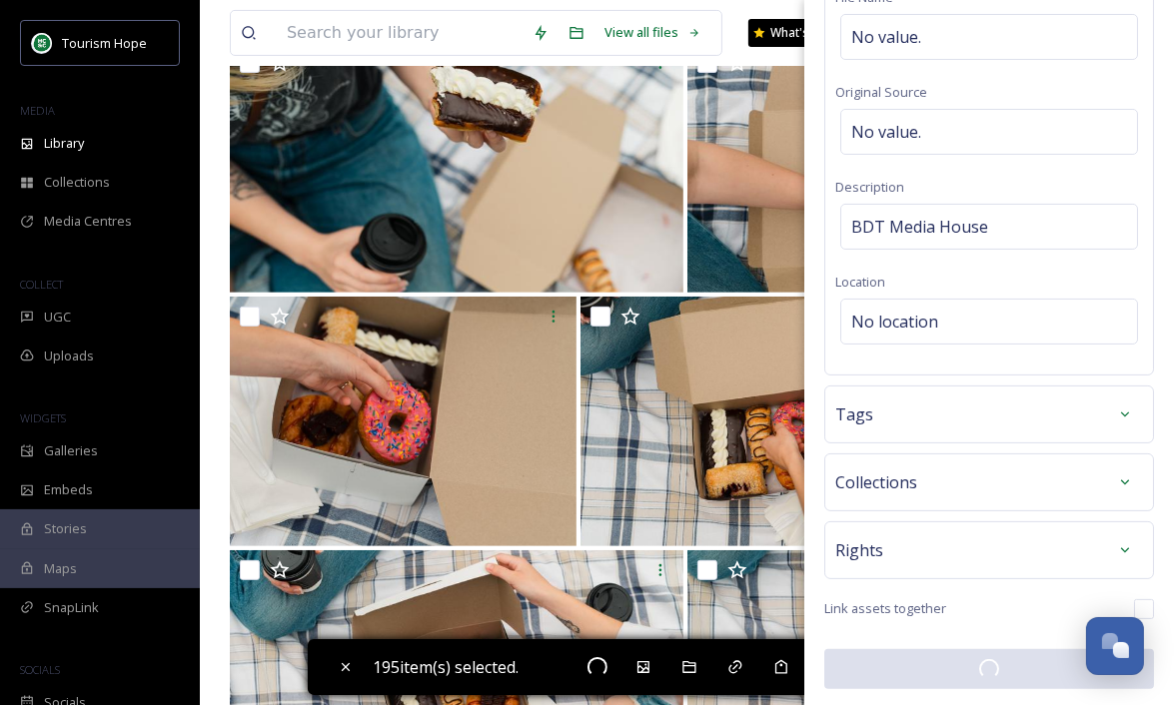
checkbox input "false"
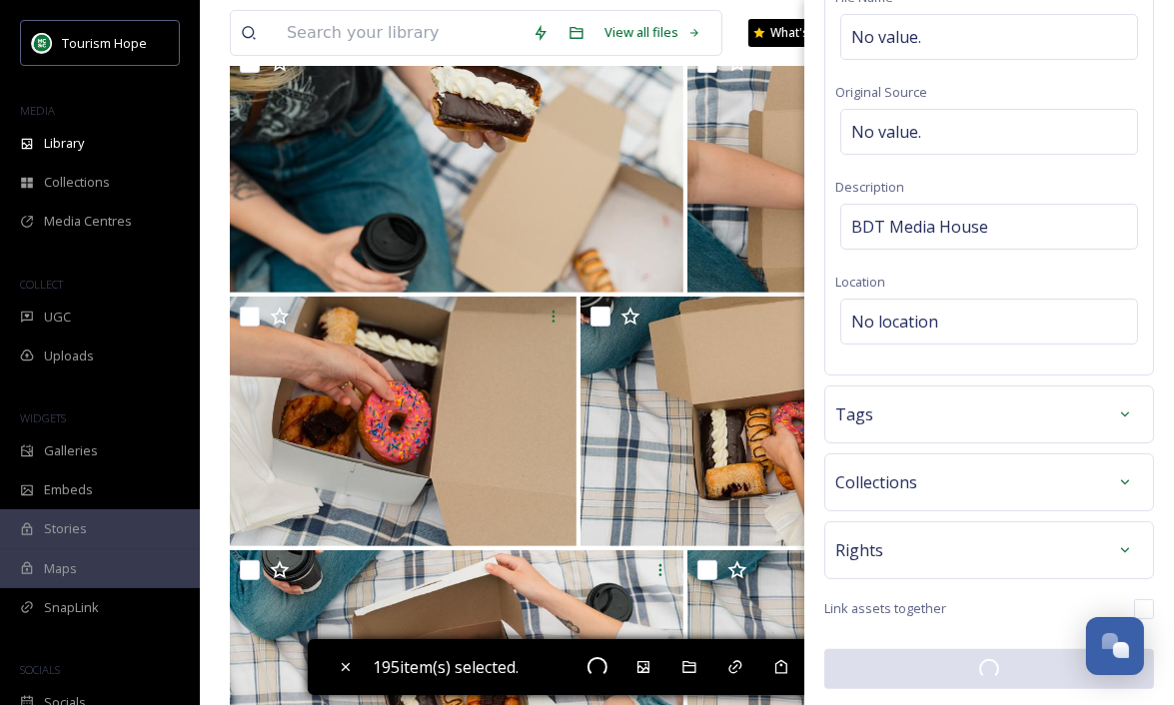
checkbox input "false"
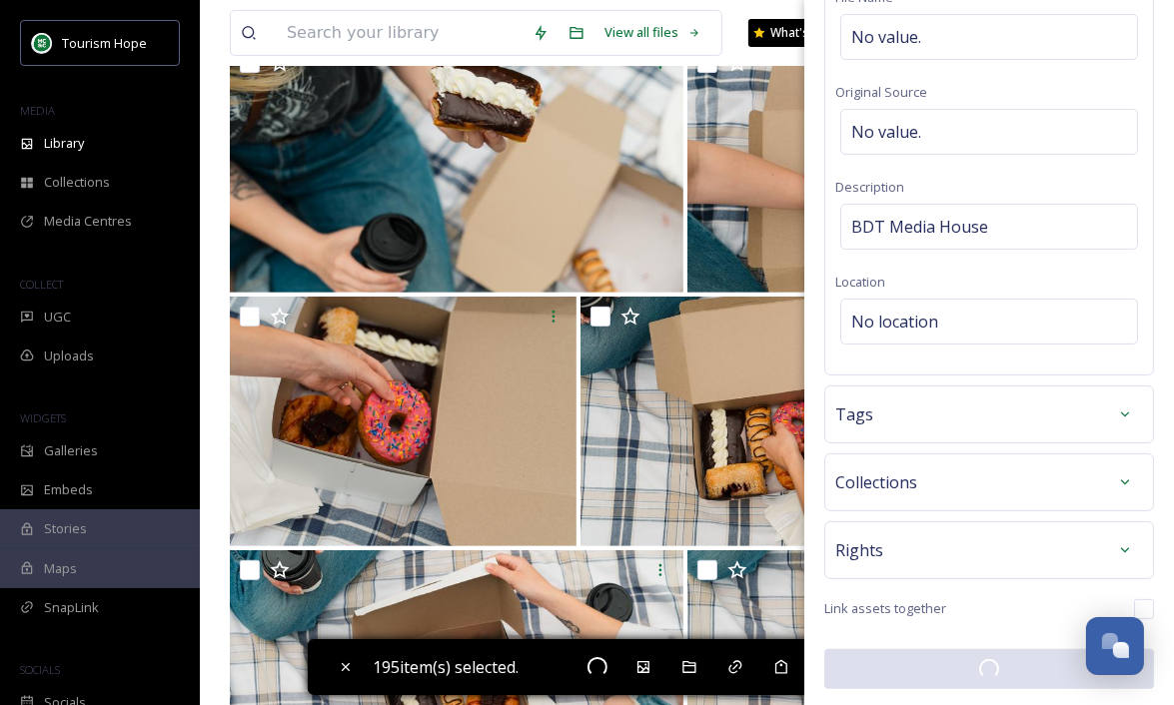
checkbox input "false"
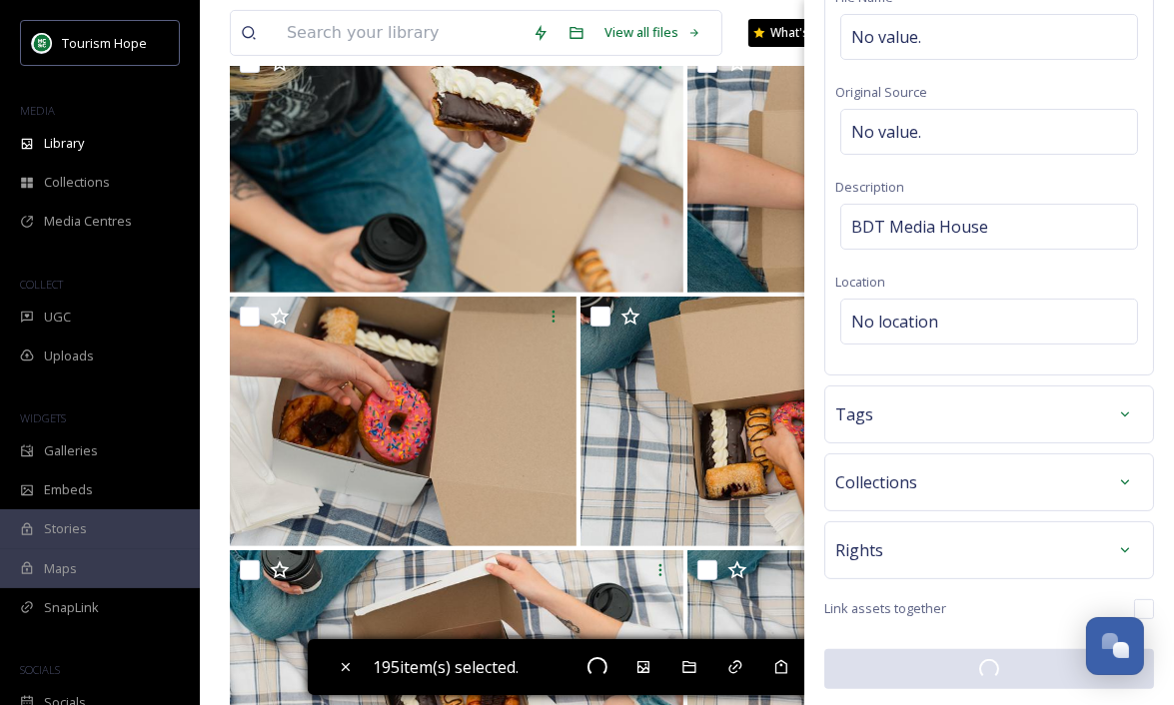
checkbox input "false"
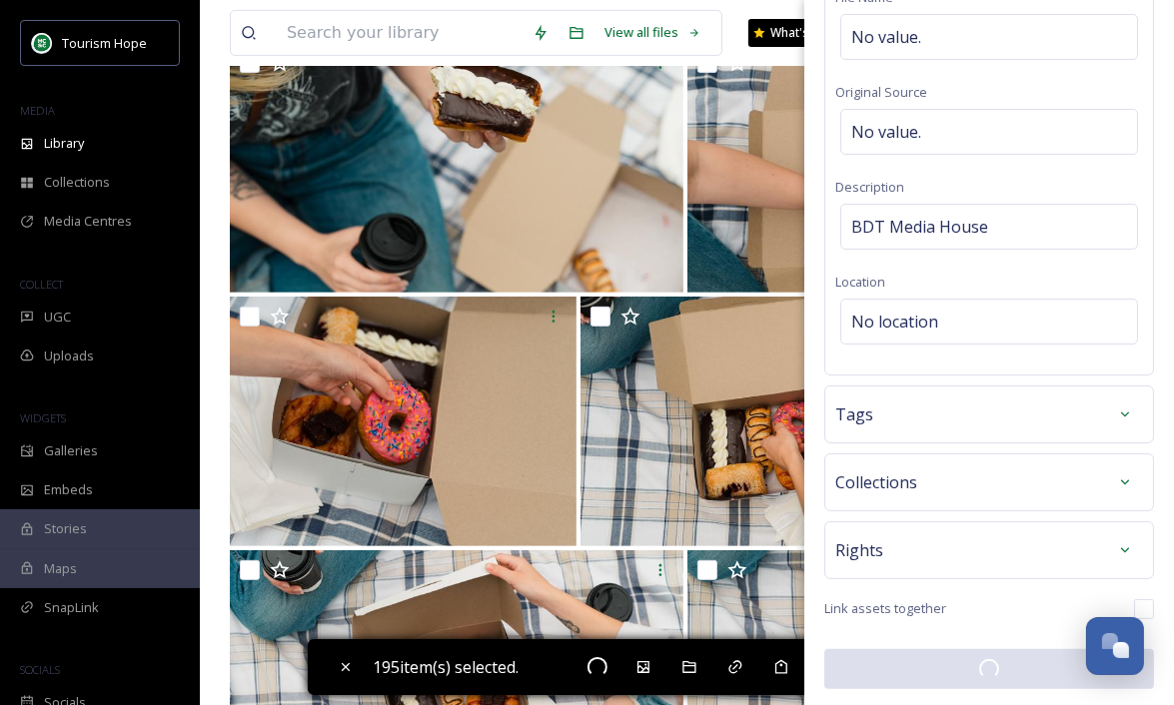
checkbox input "false"
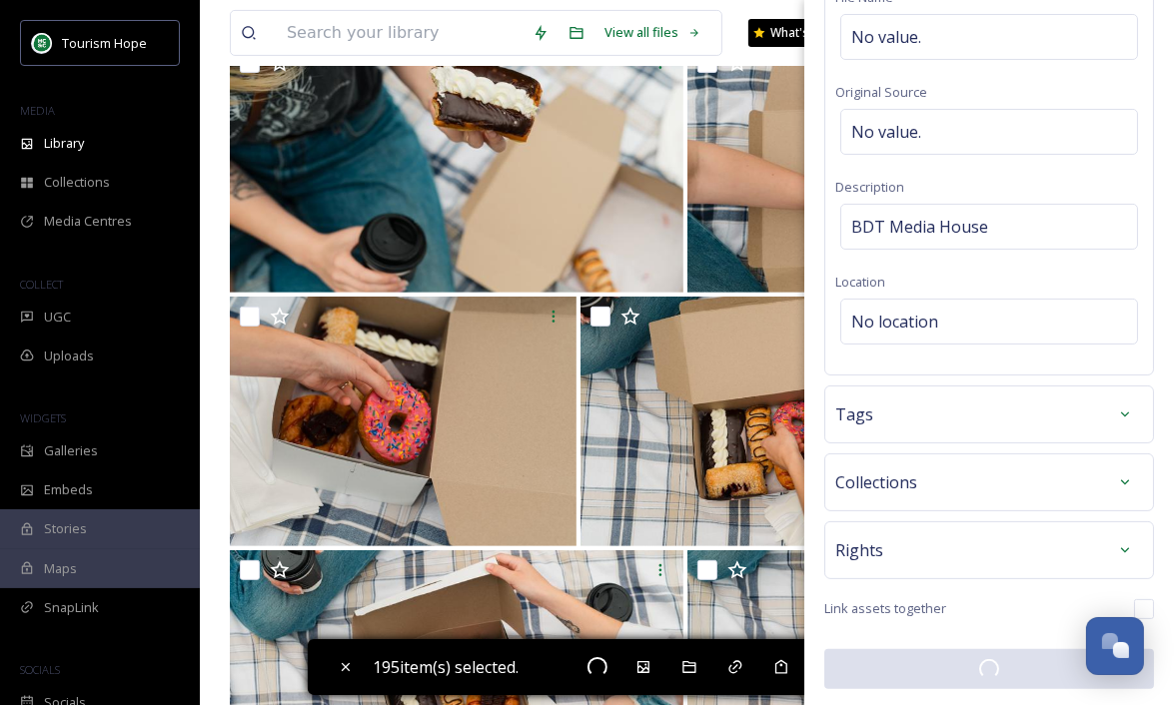
checkbox input "false"
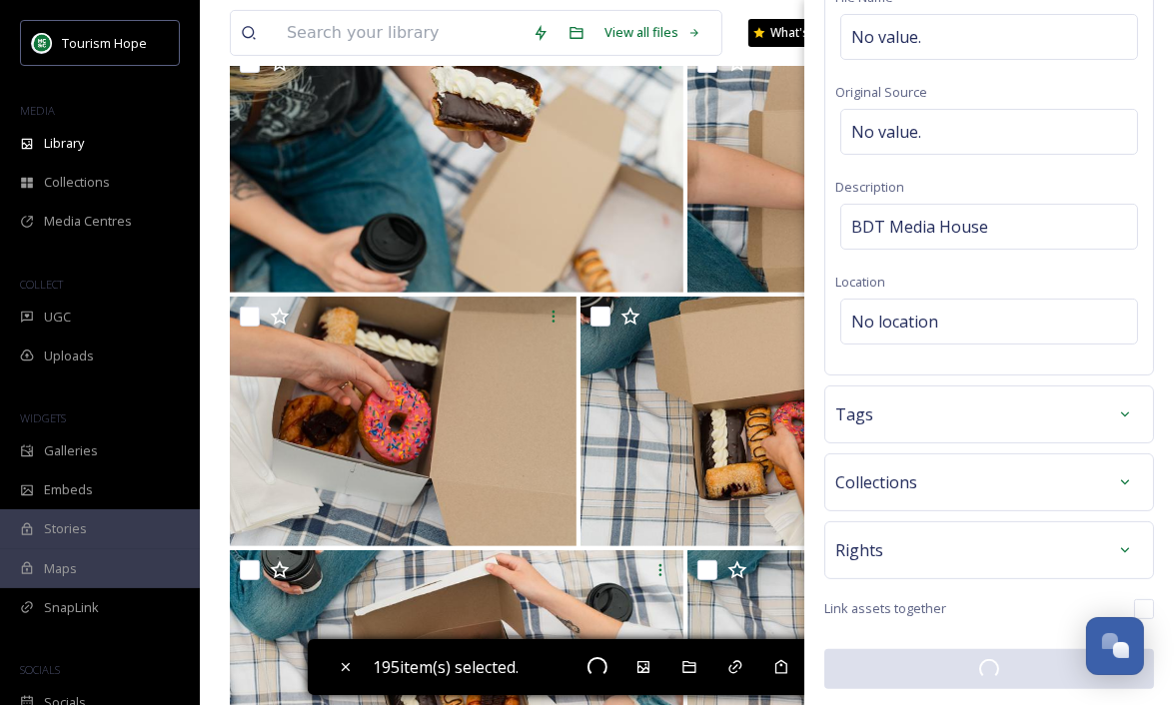
checkbox input "false"
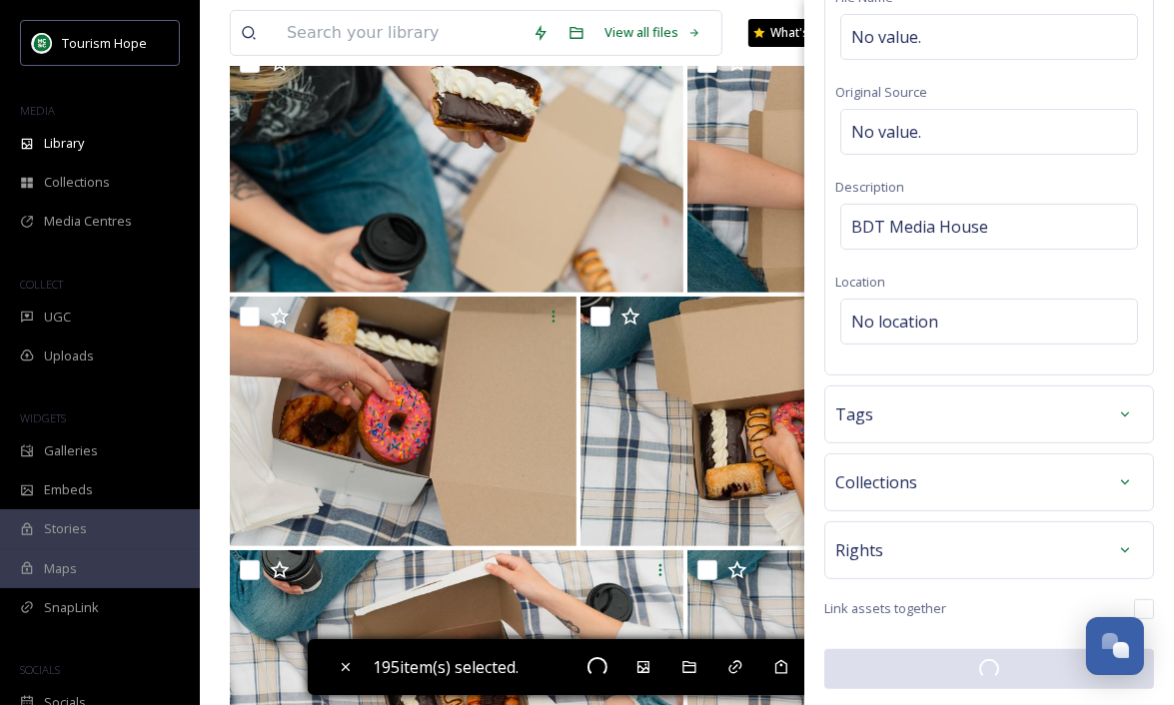
checkbox input "false"
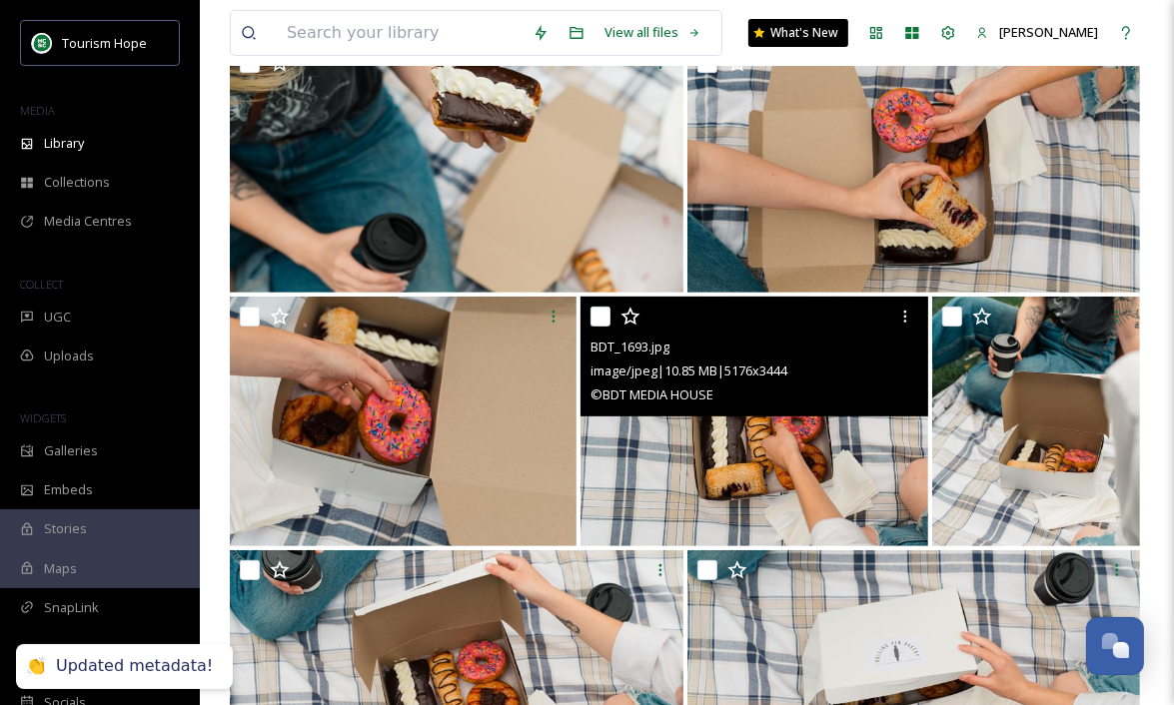
scroll to position [0, 0]
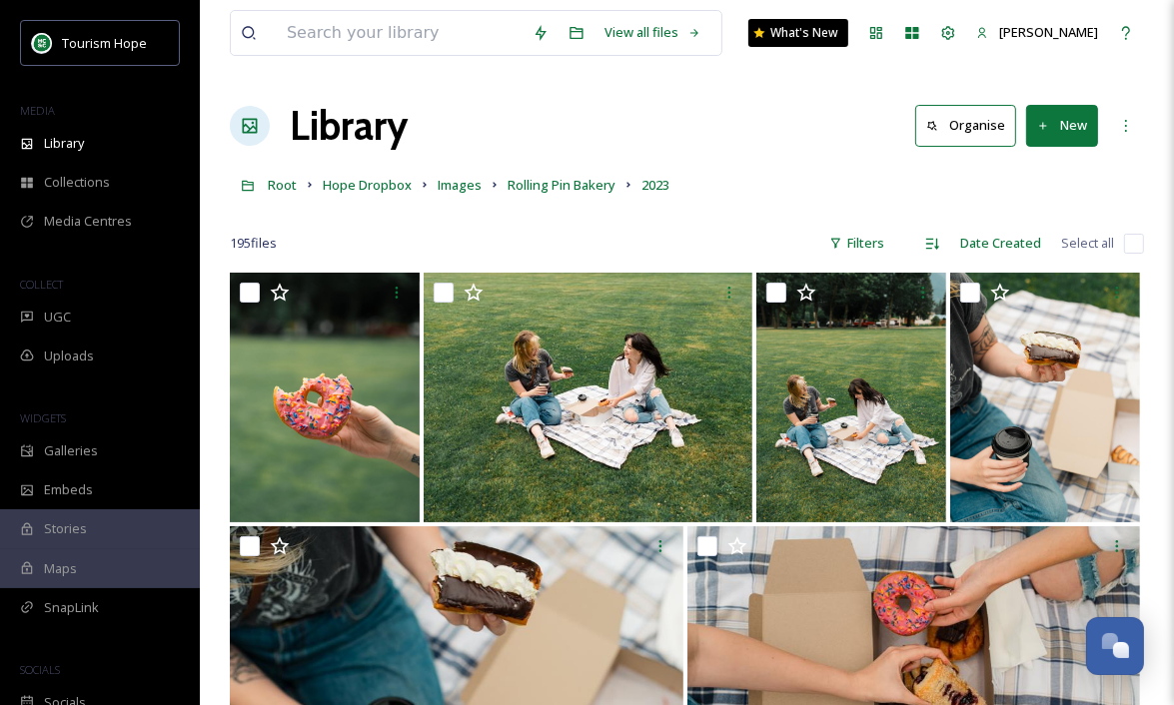
click at [1136, 247] on input "checkbox" at bounding box center [1134, 244] width 20 height 20
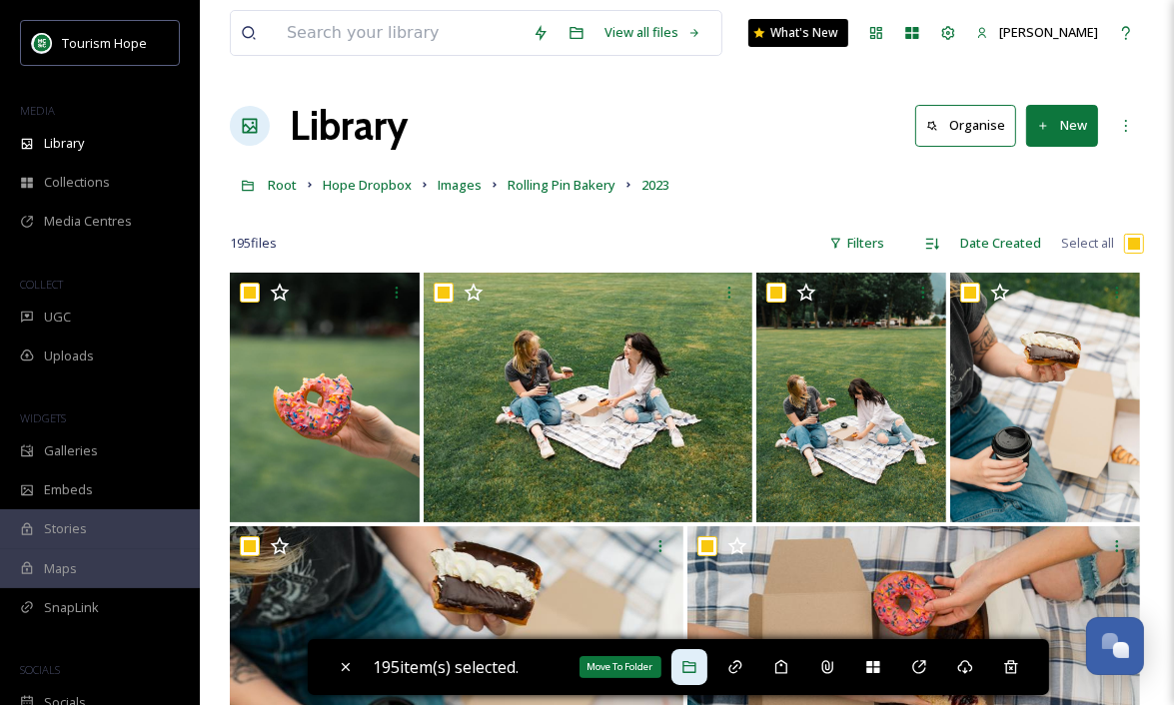
click at [691, 674] on icon at bounding box center [689, 667] width 16 height 16
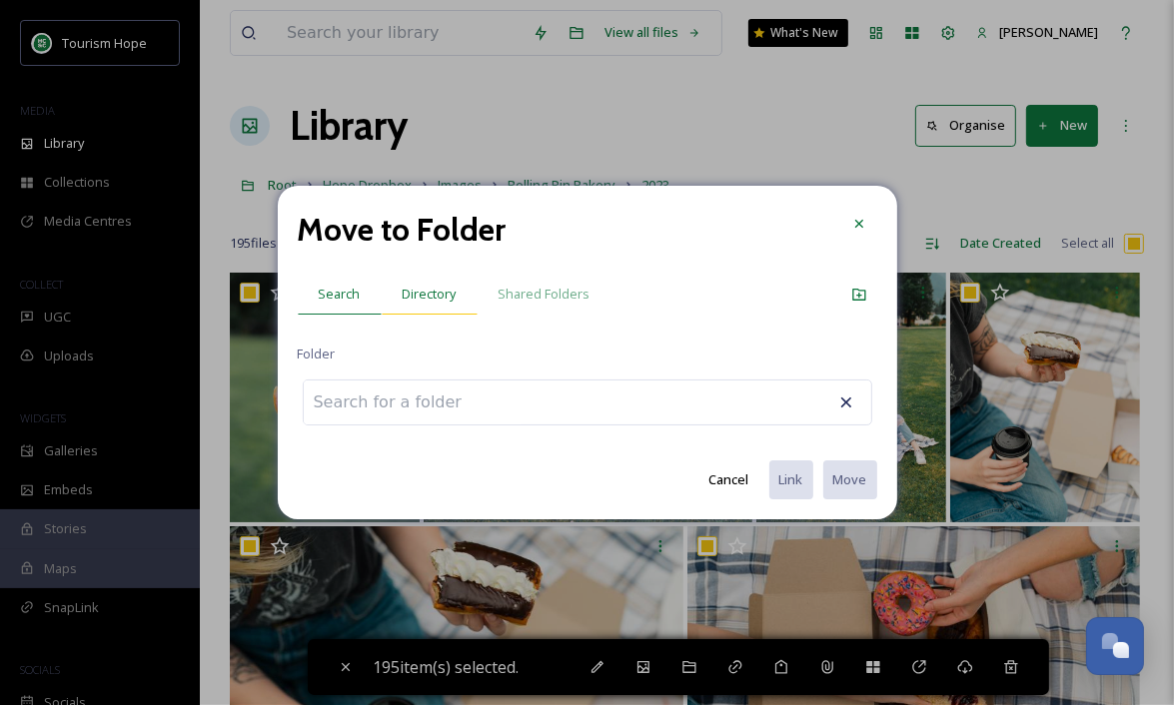
click at [433, 296] on span "Directory" at bounding box center [430, 294] width 54 height 19
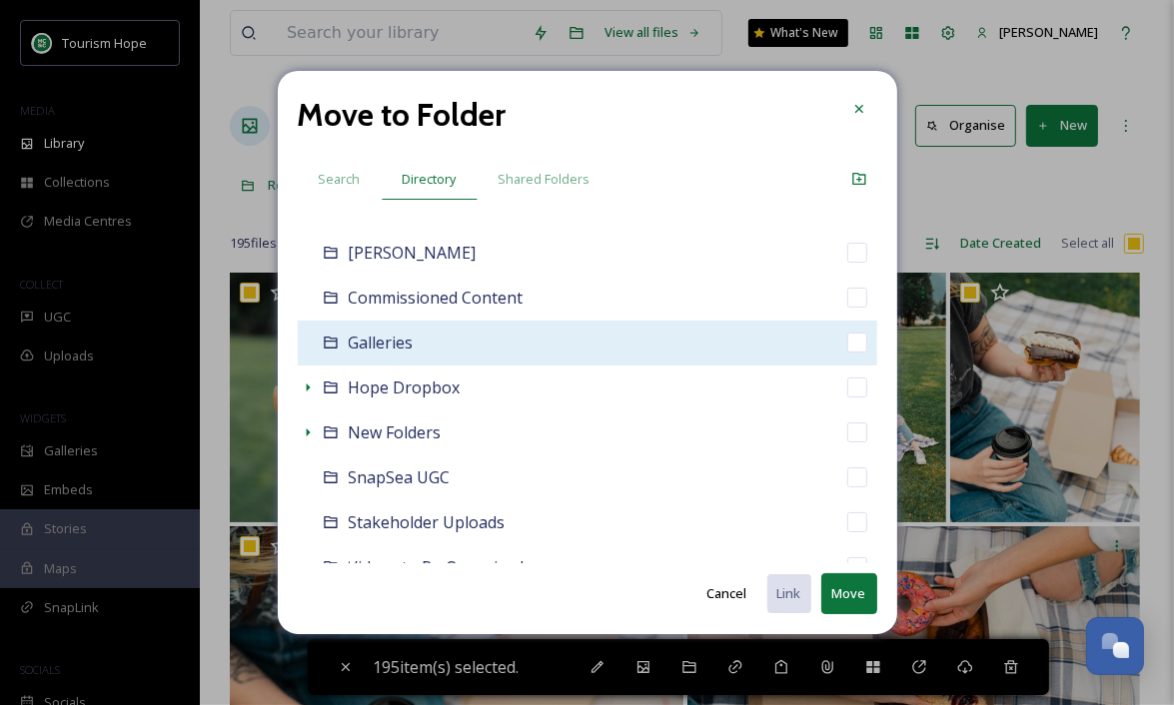
scroll to position [142, 0]
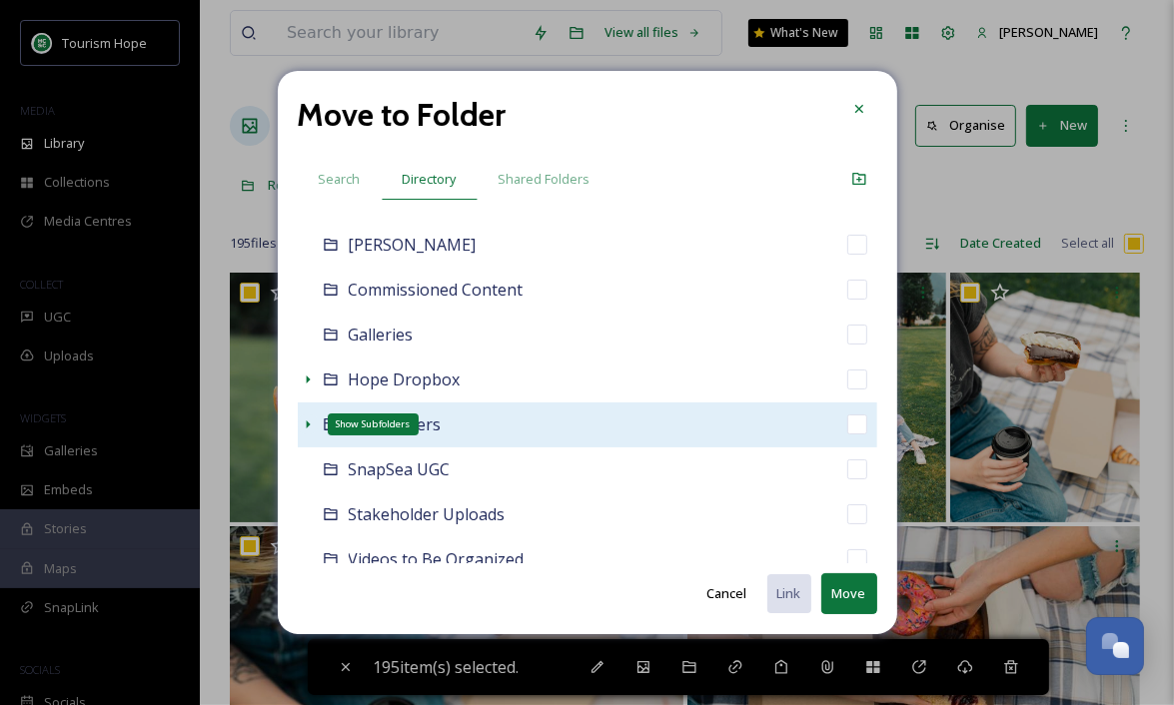
click at [304, 420] on icon at bounding box center [308, 425] width 16 height 16
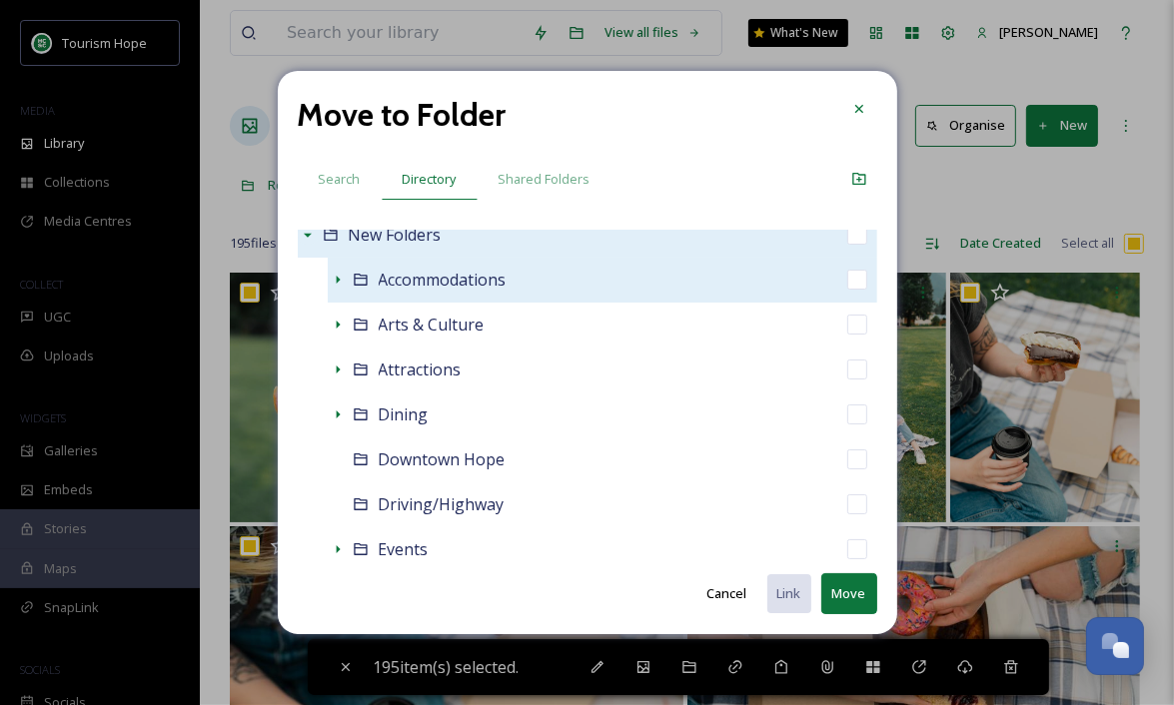
scroll to position [332, 0]
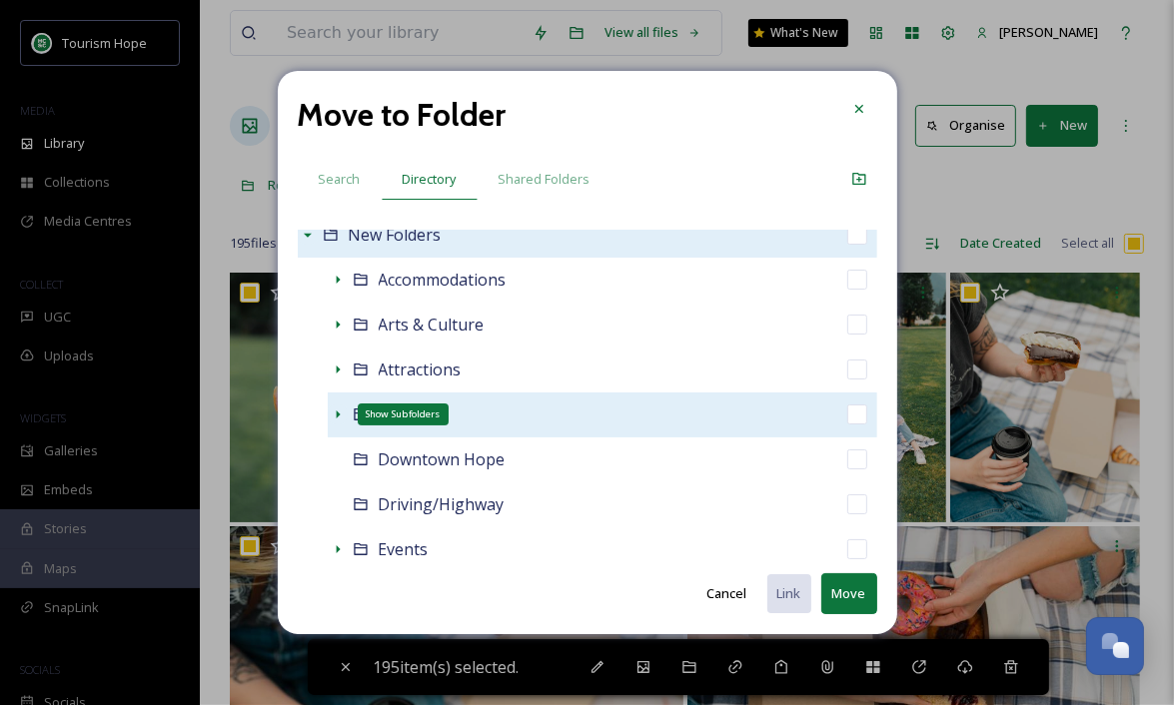
click at [337, 410] on icon at bounding box center [338, 415] width 16 height 16
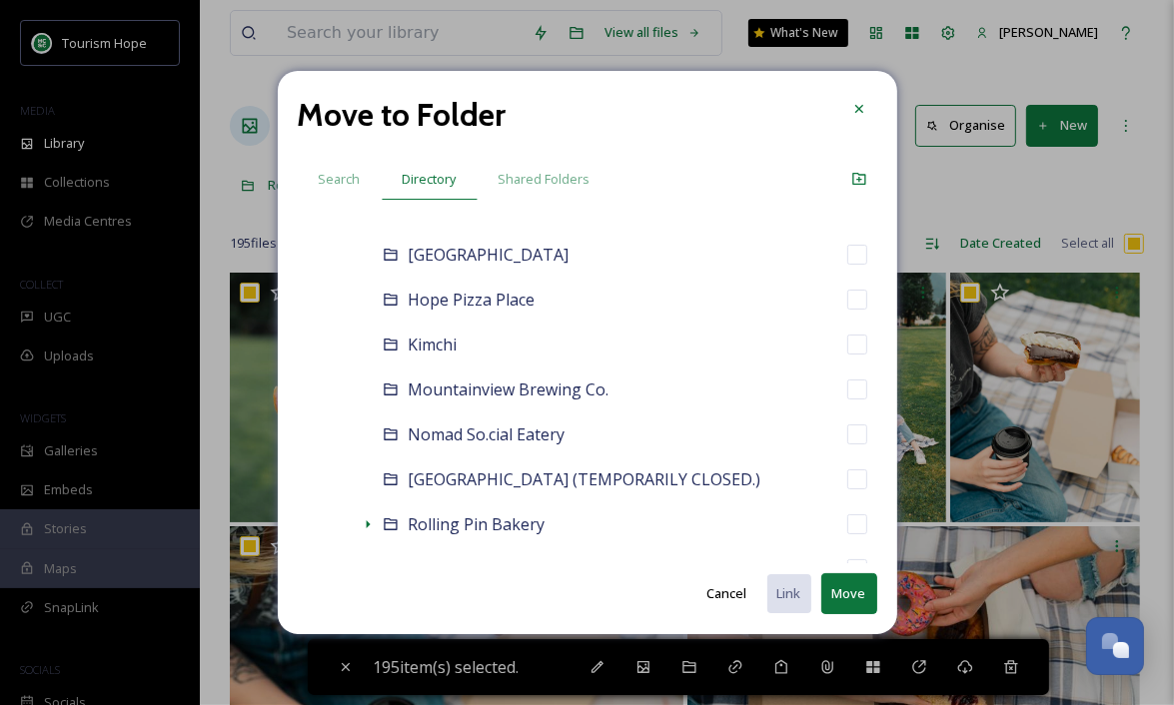
scroll to position [775, 0]
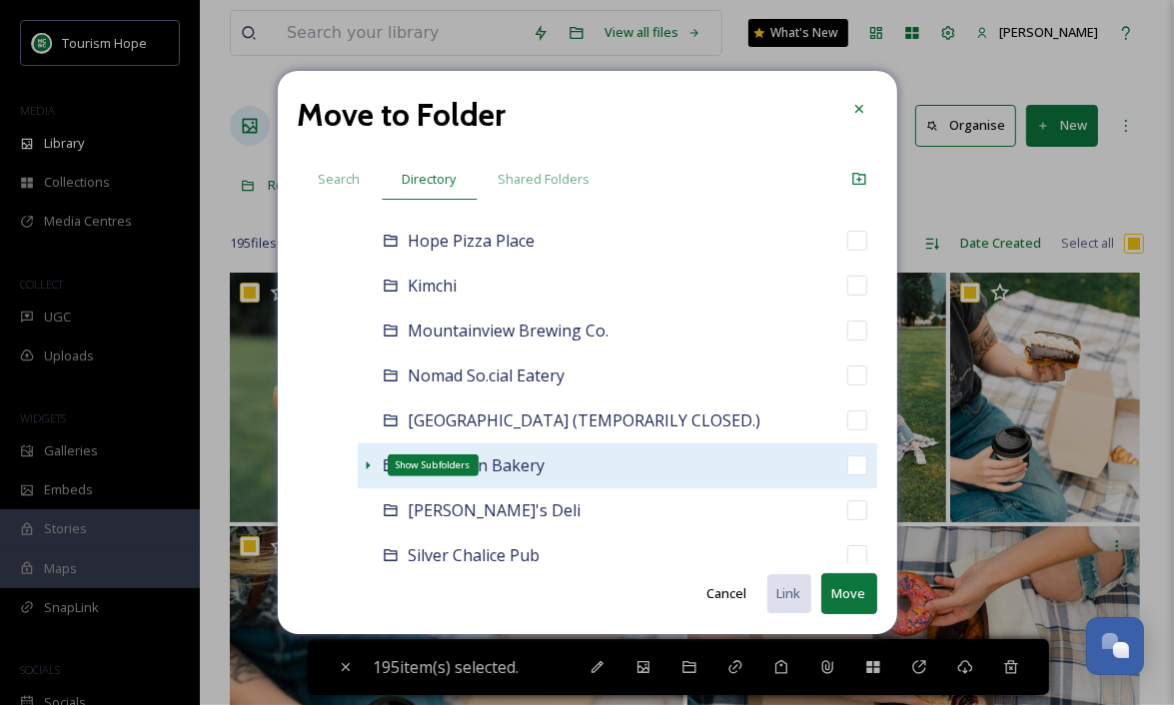
click at [366, 461] on icon at bounding box center [368, 466] width 16 height 16
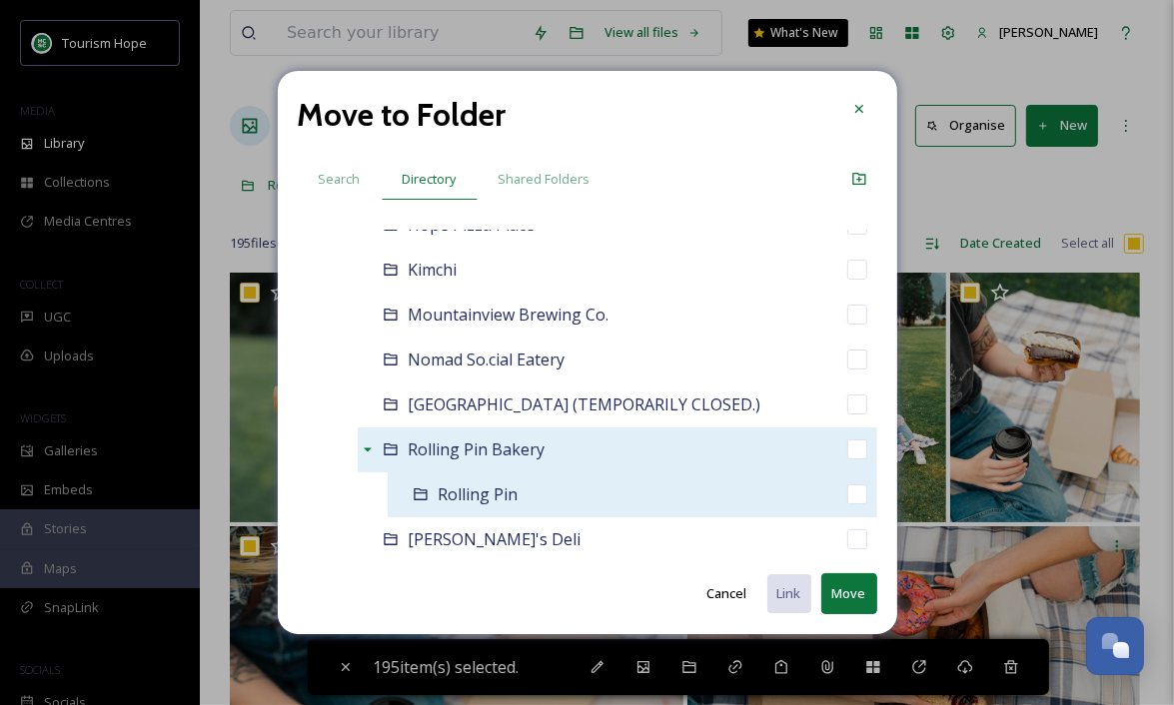
scroll to position [795, 0]
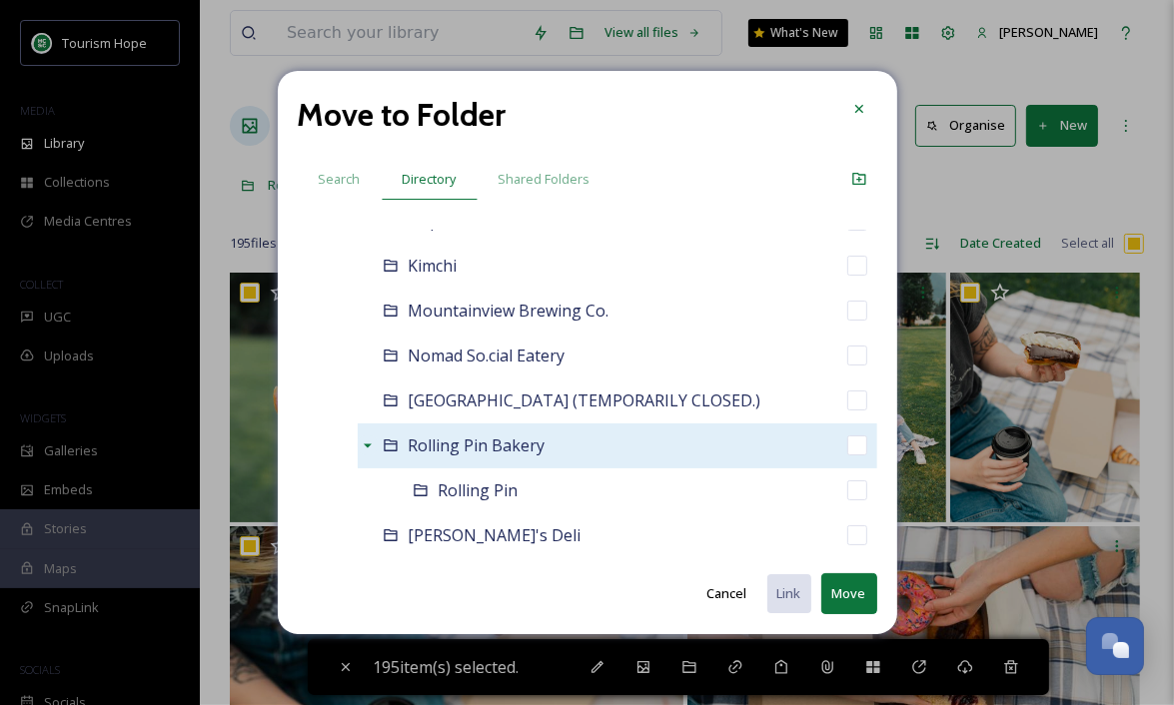
click at [602, 447] on div "Rolling Pin Bakery" at bounding box center [618, 446] width 520 height 45
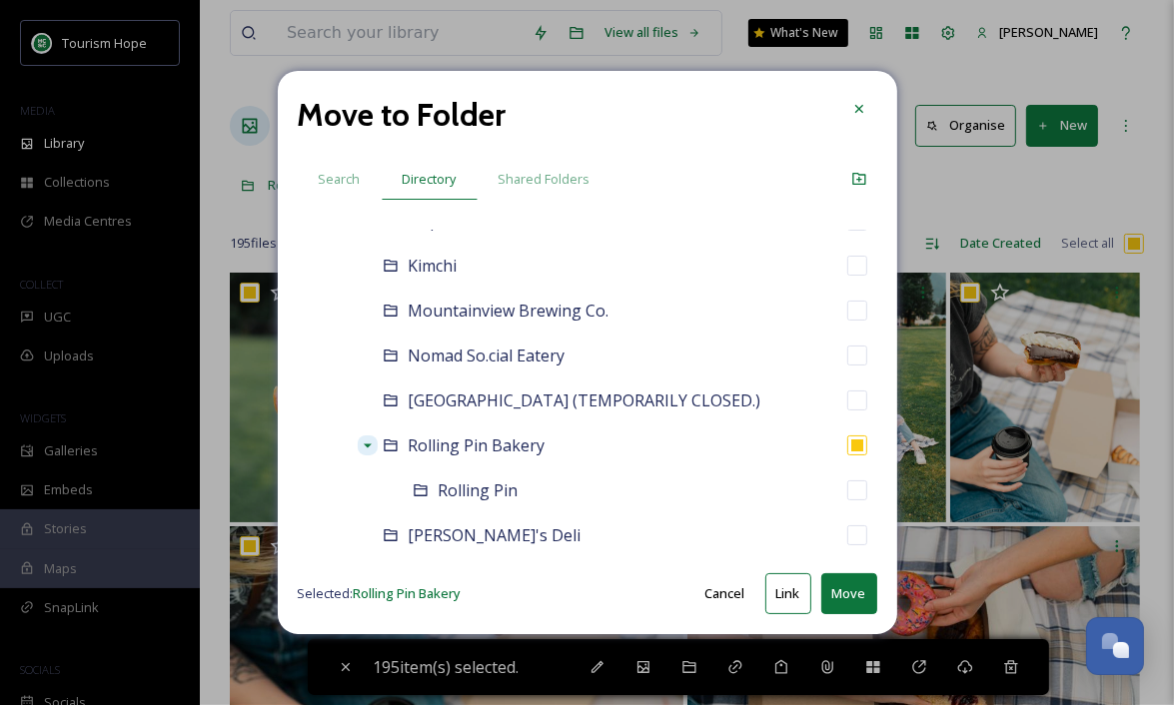
click at [851, 603] on button "Move" at bounding box center [849, 593] width 56 height 41
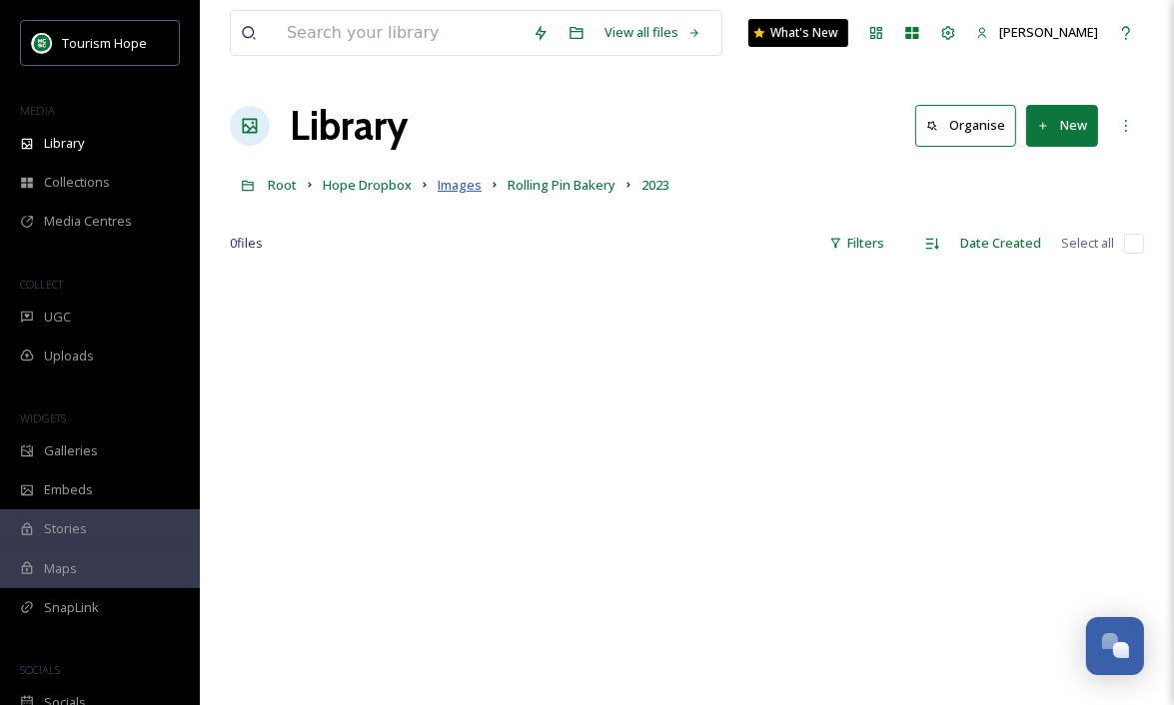
click at [465, 190] on span "Images" at bounding box center [460, 185] width 44 height 18
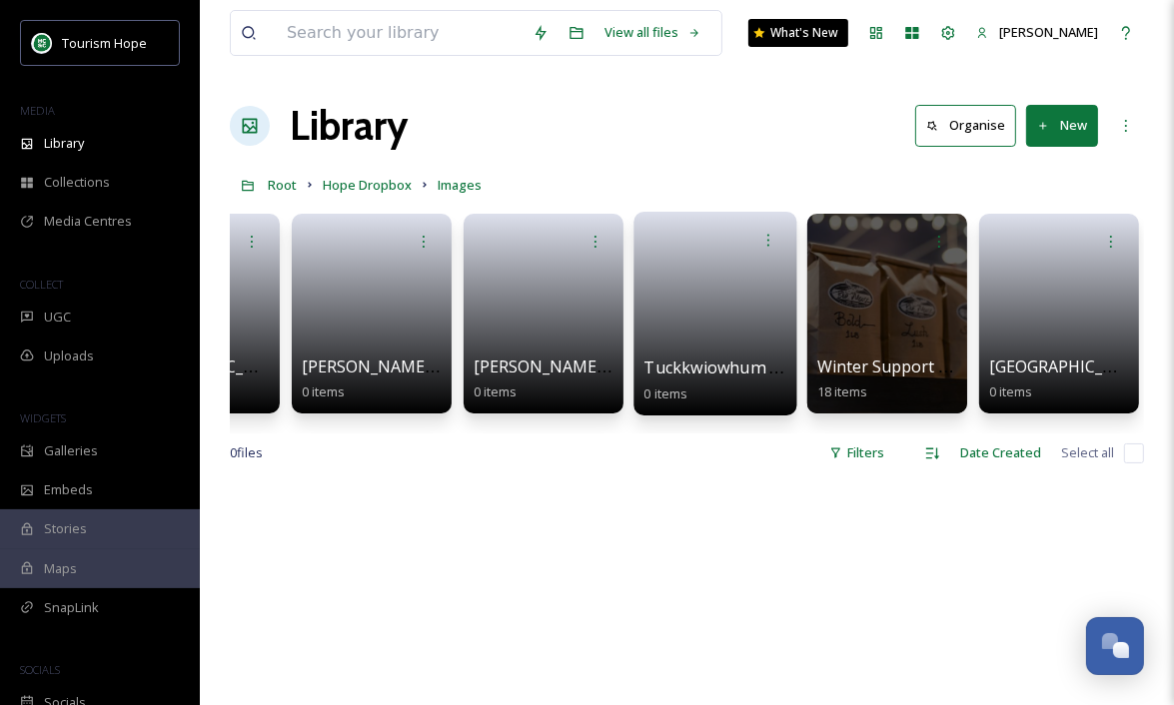
scroll to position [0, 11114]
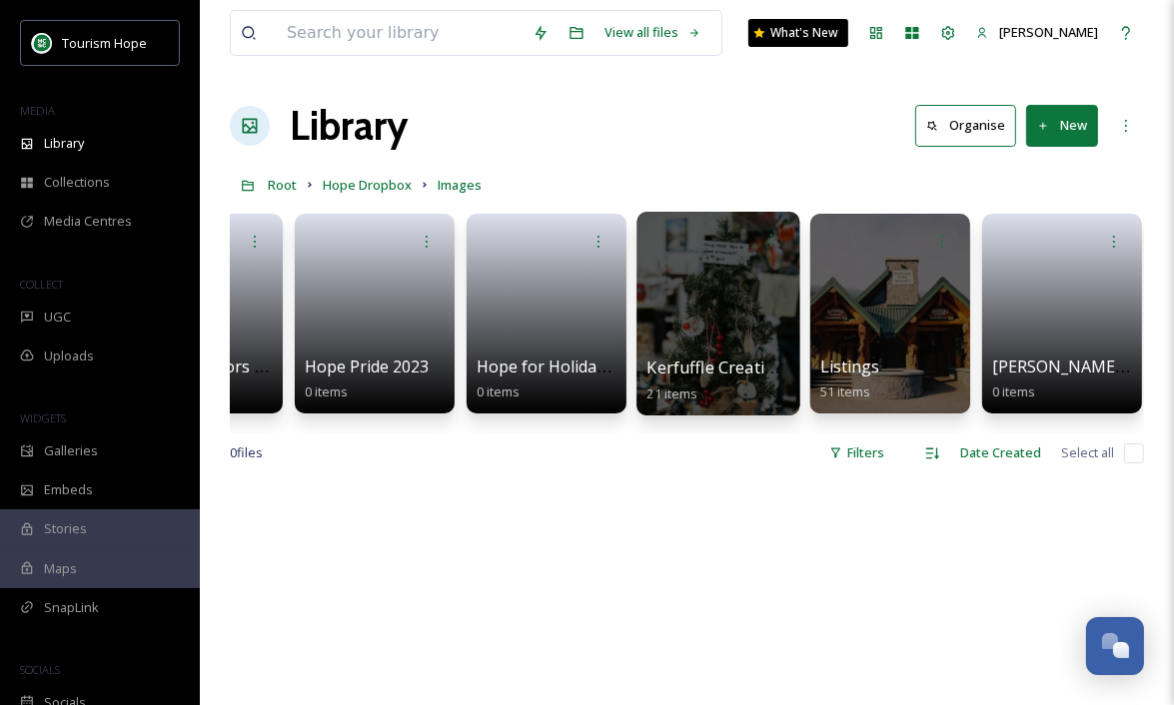
scroll to position [0, 8019]
click at [711, 322] on div at bounding box center [716, 314] width 163 height 204
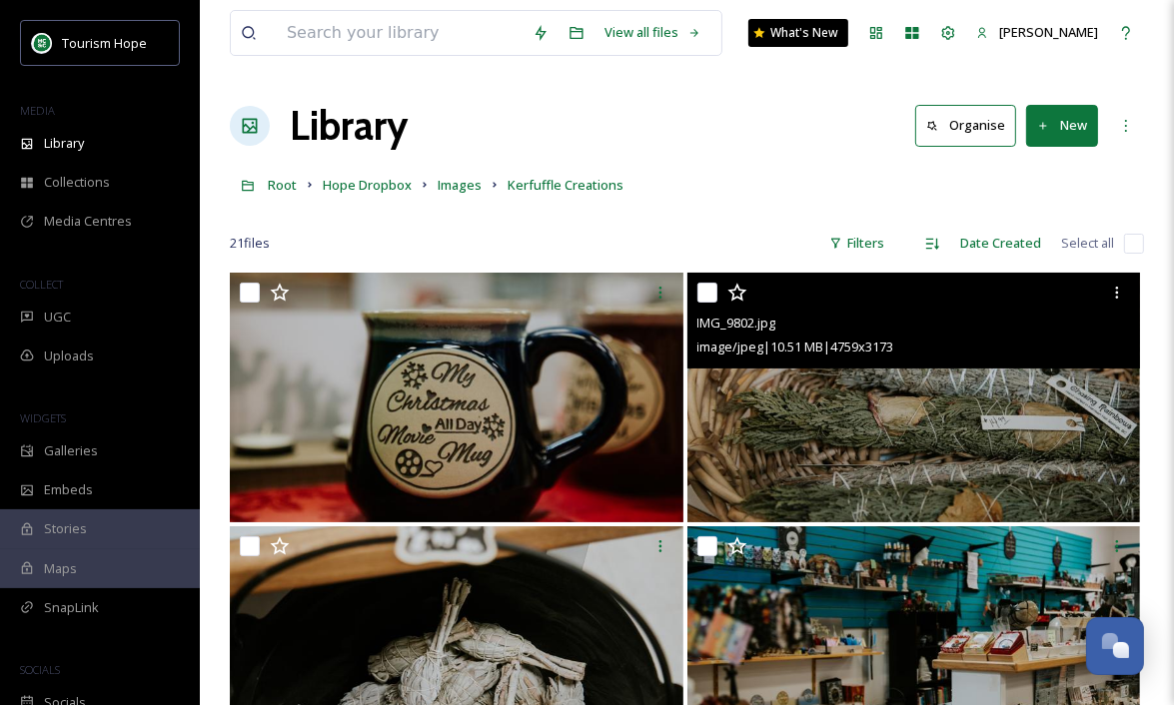
click at [910, 403] on img at bounding box center [914, 398] width 454 height 250
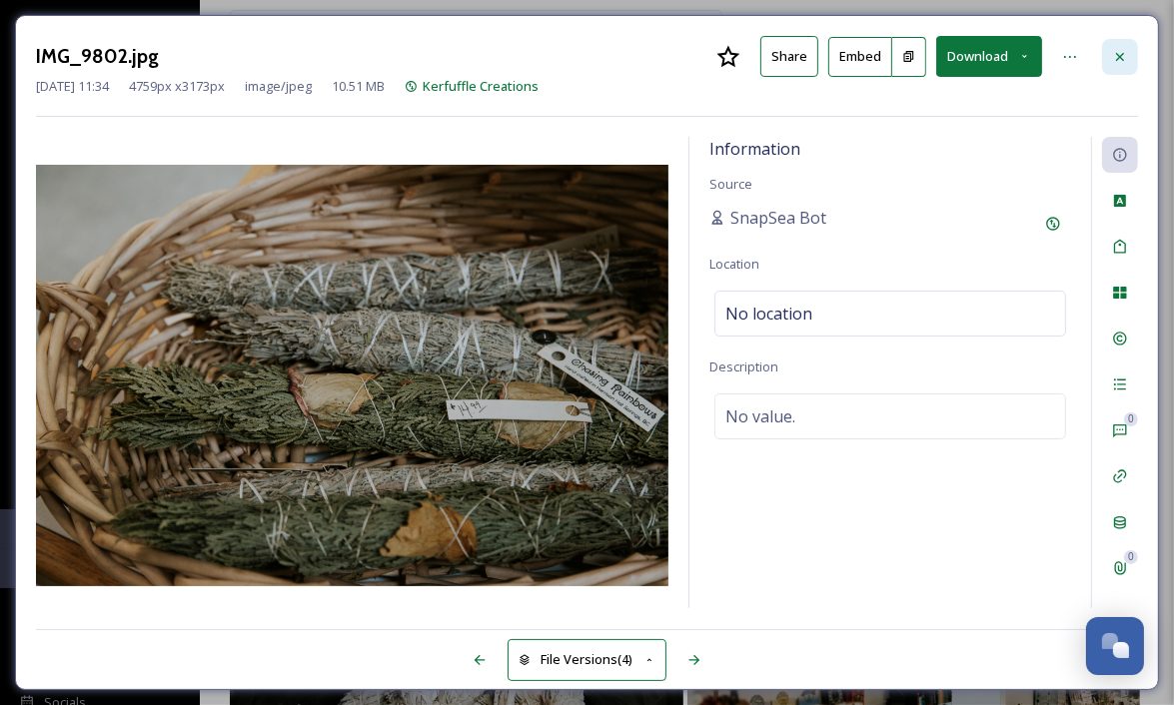
click at [1123, 59] on icon at bounding box center [1120, 56] width 8 height 8
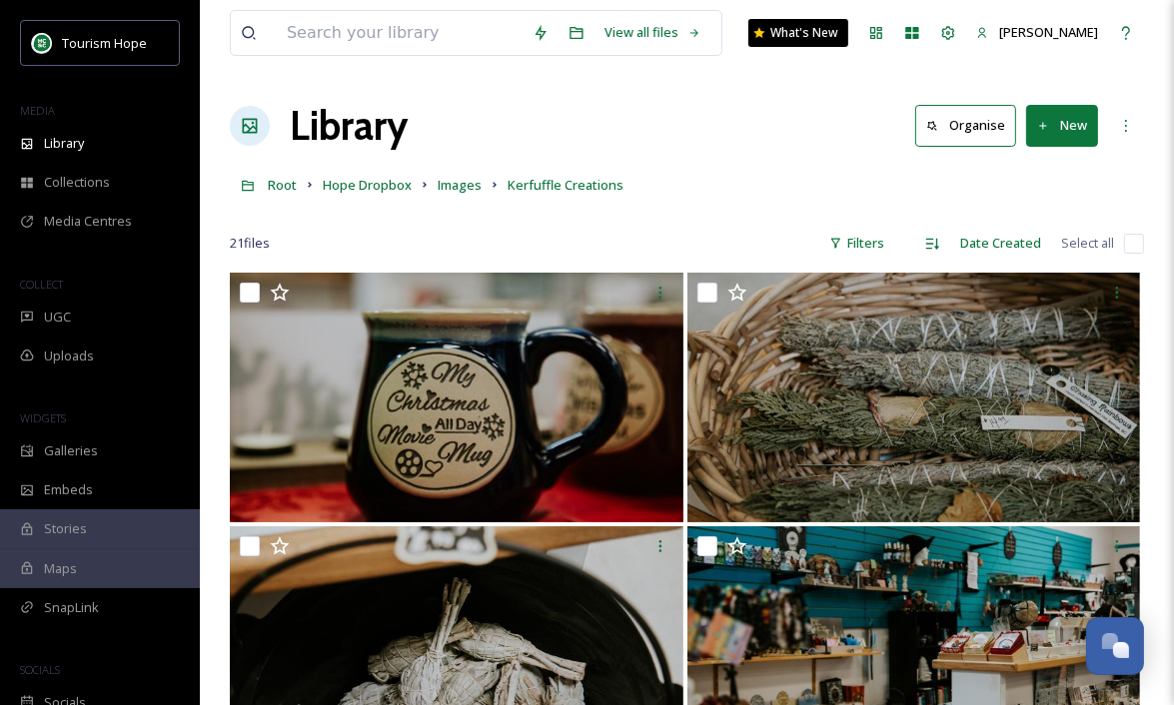
click at [1132, 239] on input "checkbox" at bounding box center [1134, 244] width 20 height 20
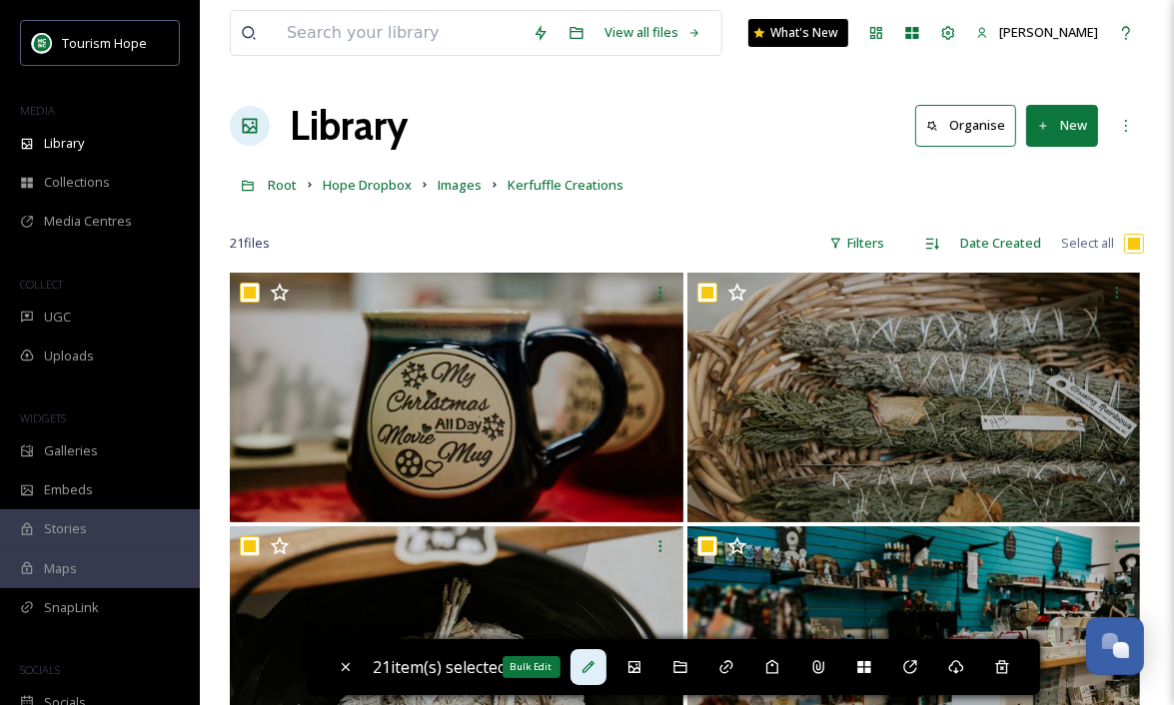
click at [596, 670] on icon at bounding box center [588, 667] width 16 height 16
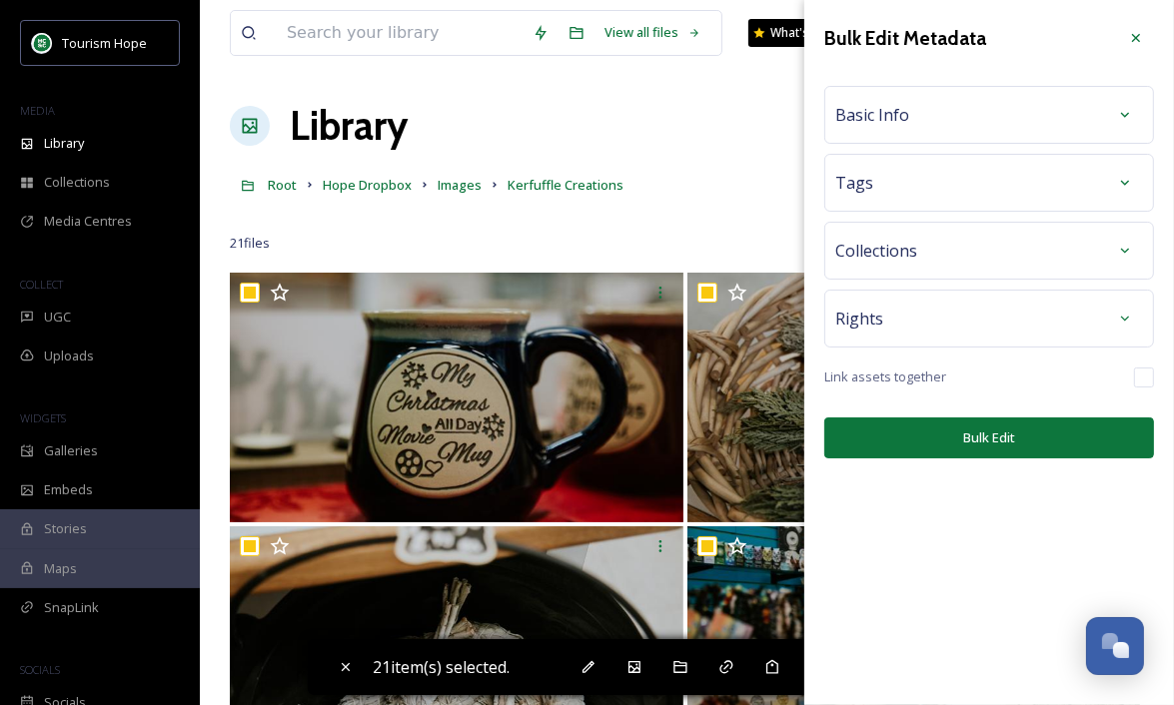
click at [986, 114] on div "Basic Info" at bounding box center [989, 115] width 308 height 36
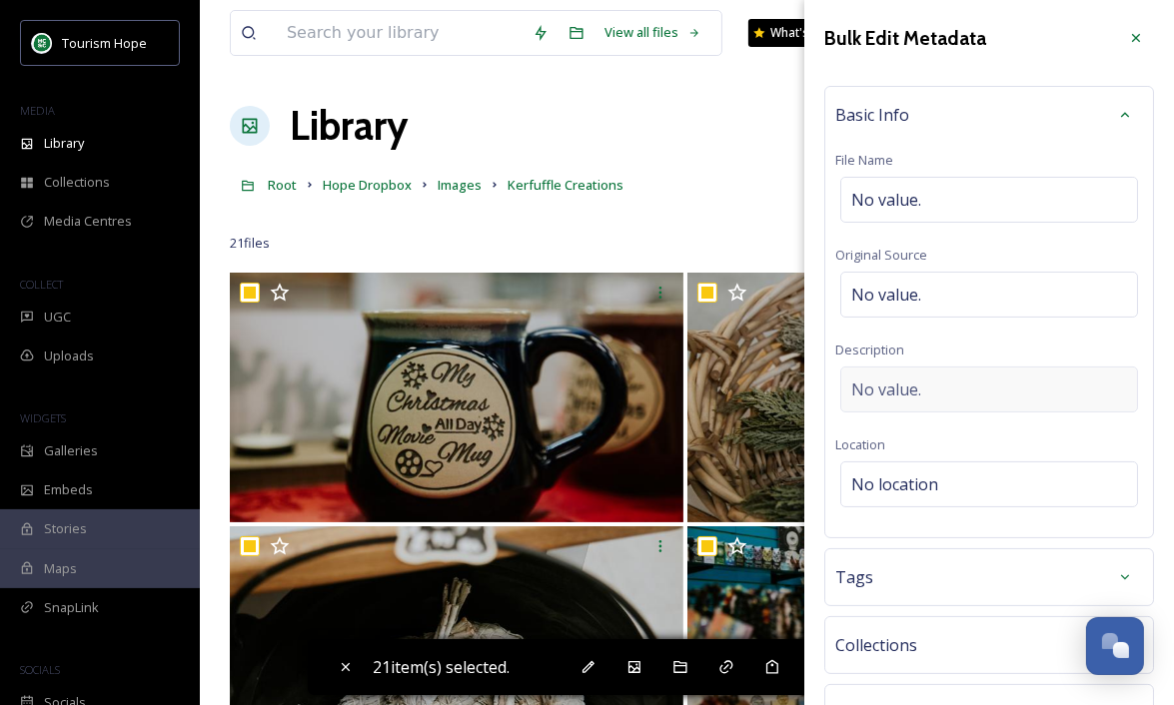
click at [924, 392] on div "No value." at bounding box center [989, 390] width 298 height 46
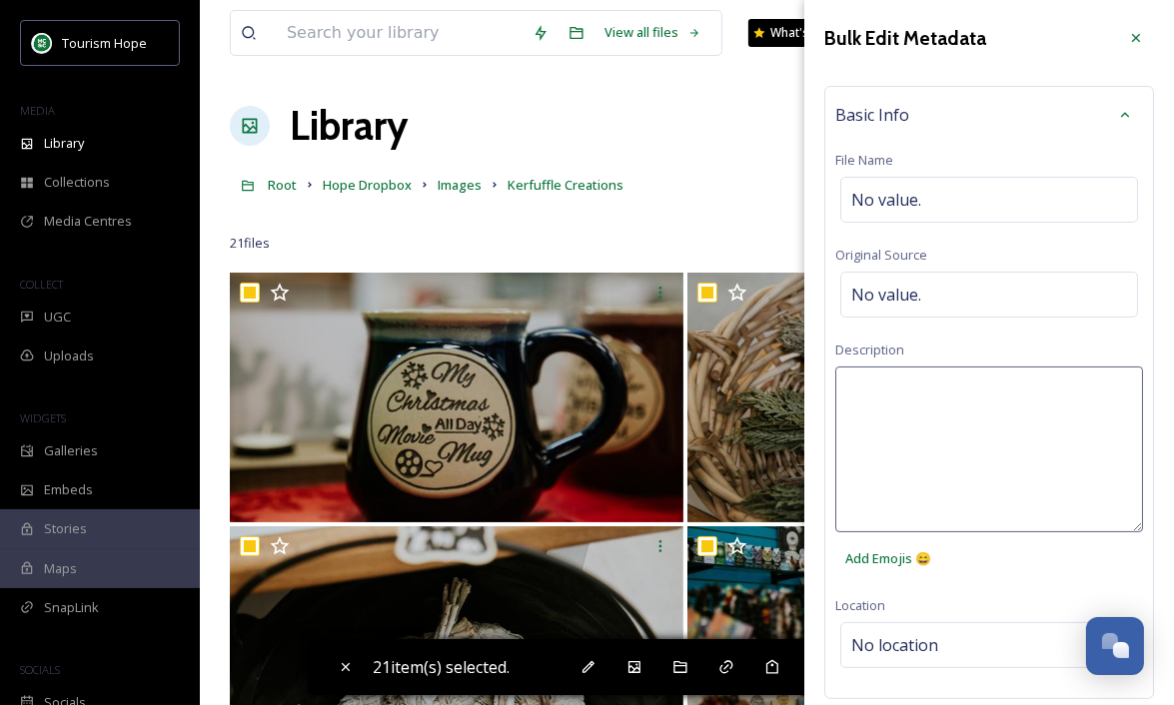
click at [924, 392] on textarea at bounding box center [989, 450] width 308 height 166
paste textarea "Kerfuffle Creations"
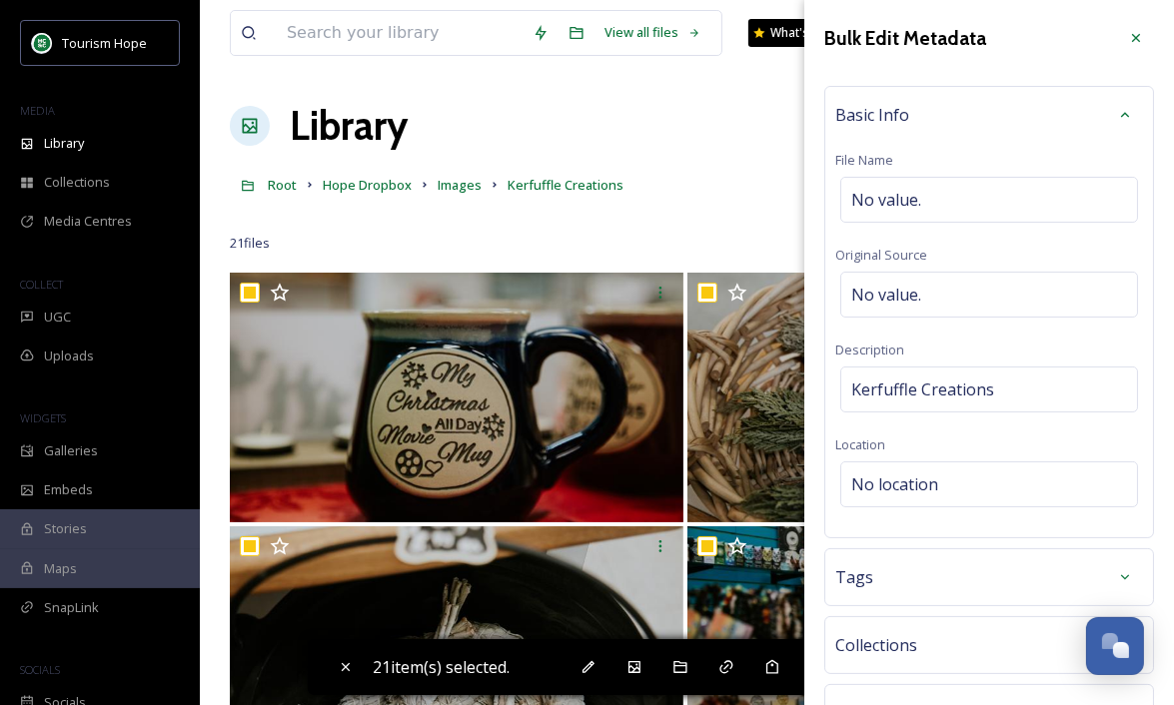
click at [927, 335] on div "Basic Info File Name No value. Original Source No value. Description Kerfuffle …" at bounding box center [989, 312] width 330 height 453
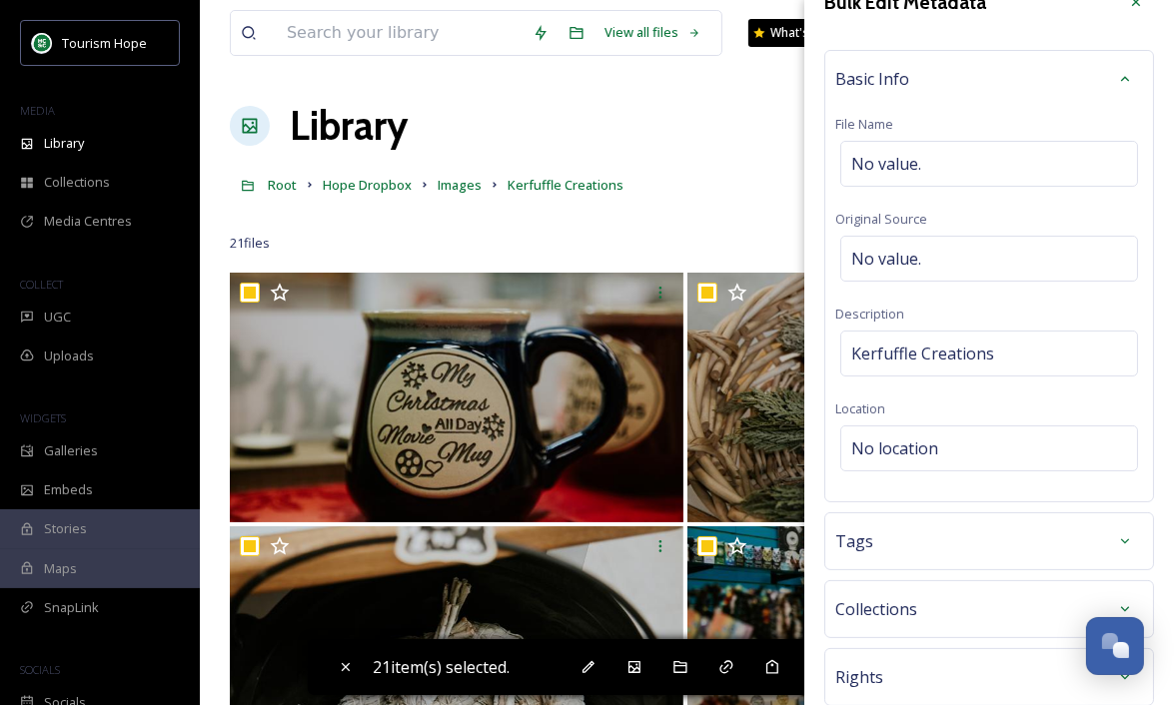
click at [927, 543] on div "Tags" at bounding box center [989, 542] width 308 height 36
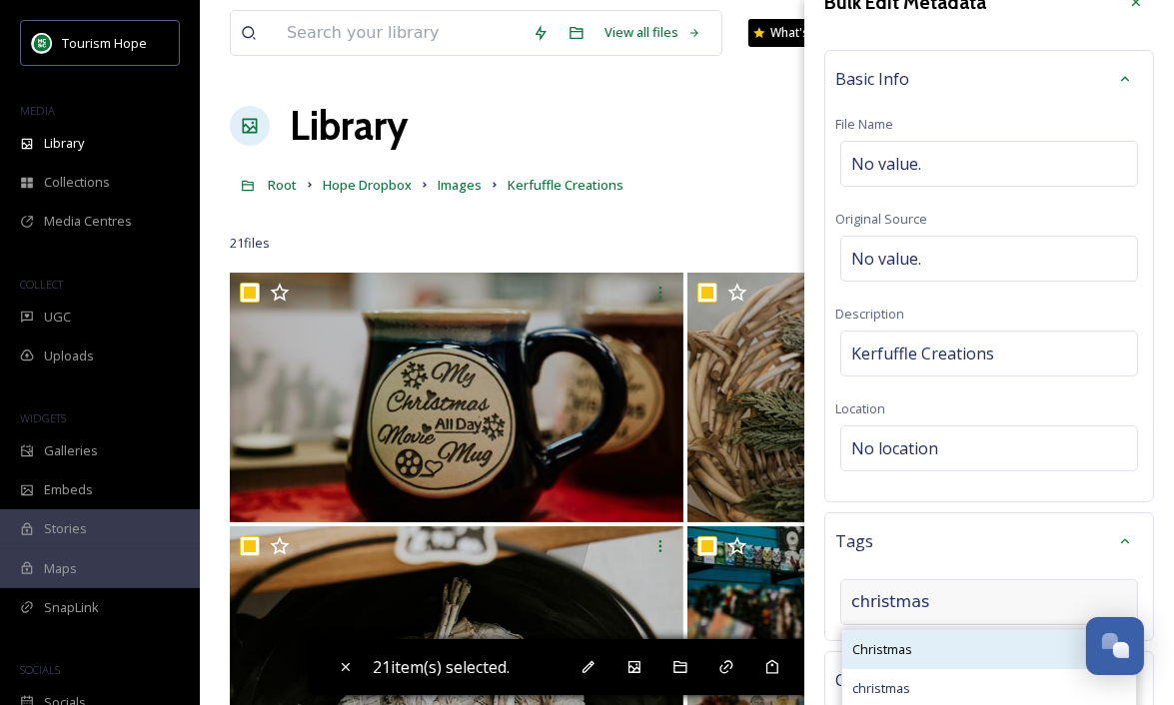
click at [930, 641] on div "Christmas" at bounding box center [989, 649] width 294 height 39
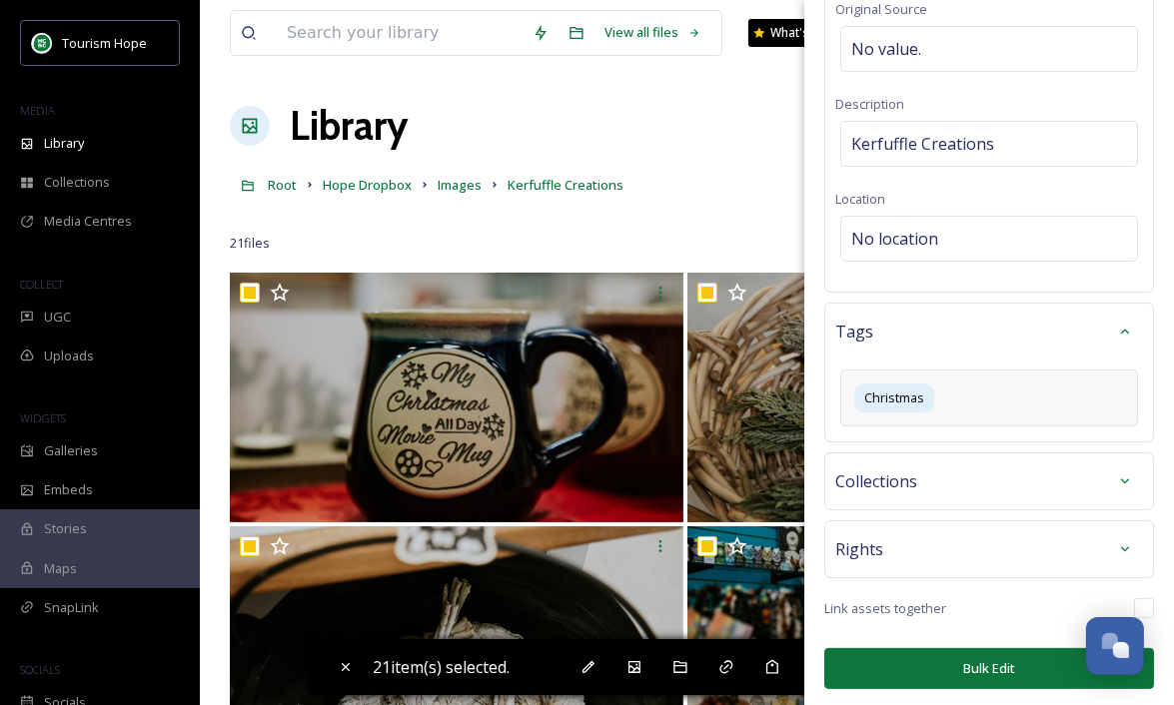
click at [954, 667] on button "Bulk Edit" at bounding box center [989, 668] width 330 height 41
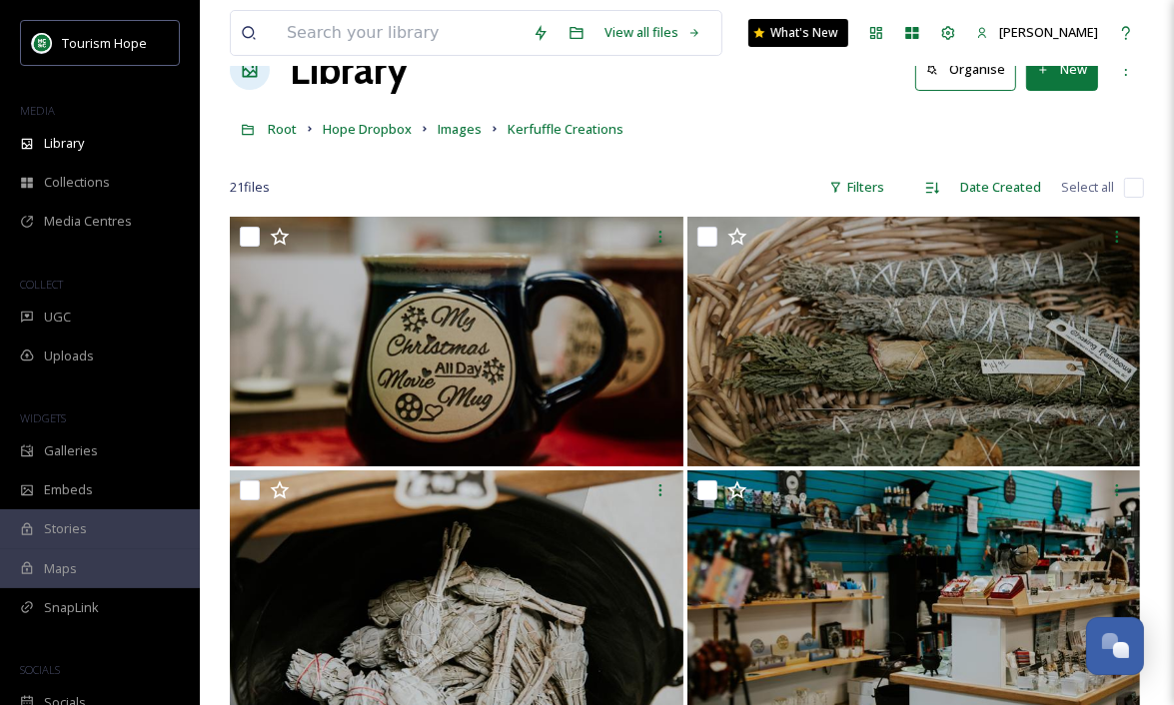
scroll to position [0, 0]
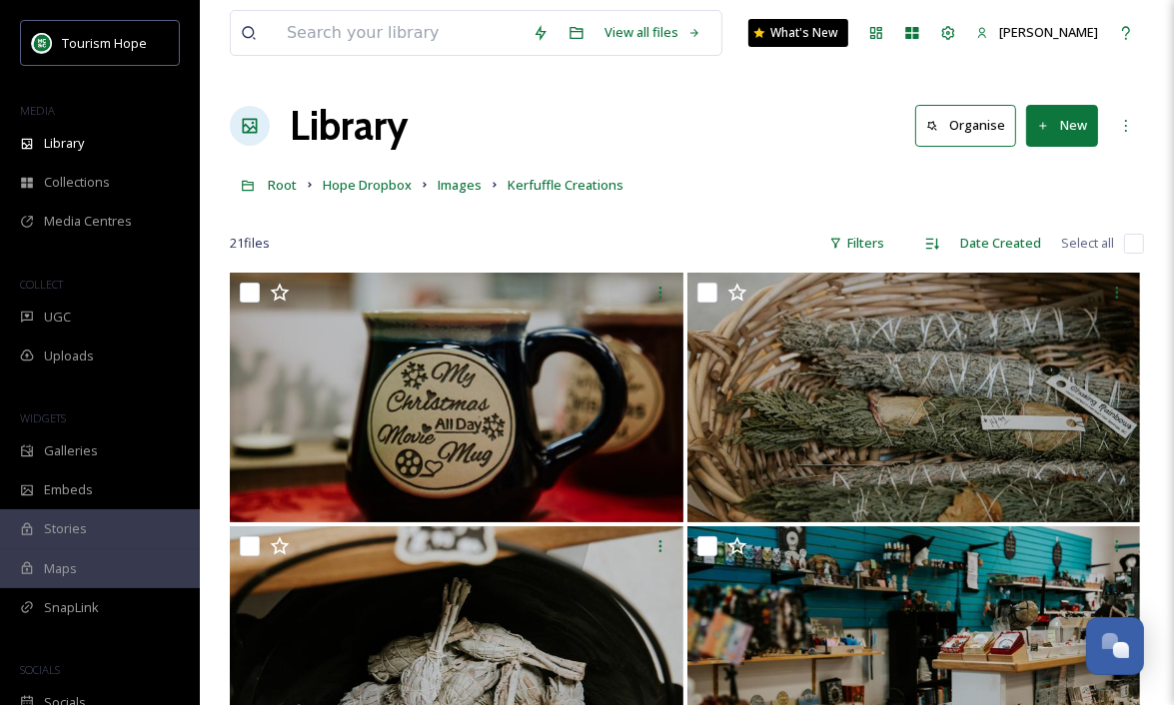
click at [1136, 242] on input "checkbox" at bounding box center [1134, 244] width 20 height 20
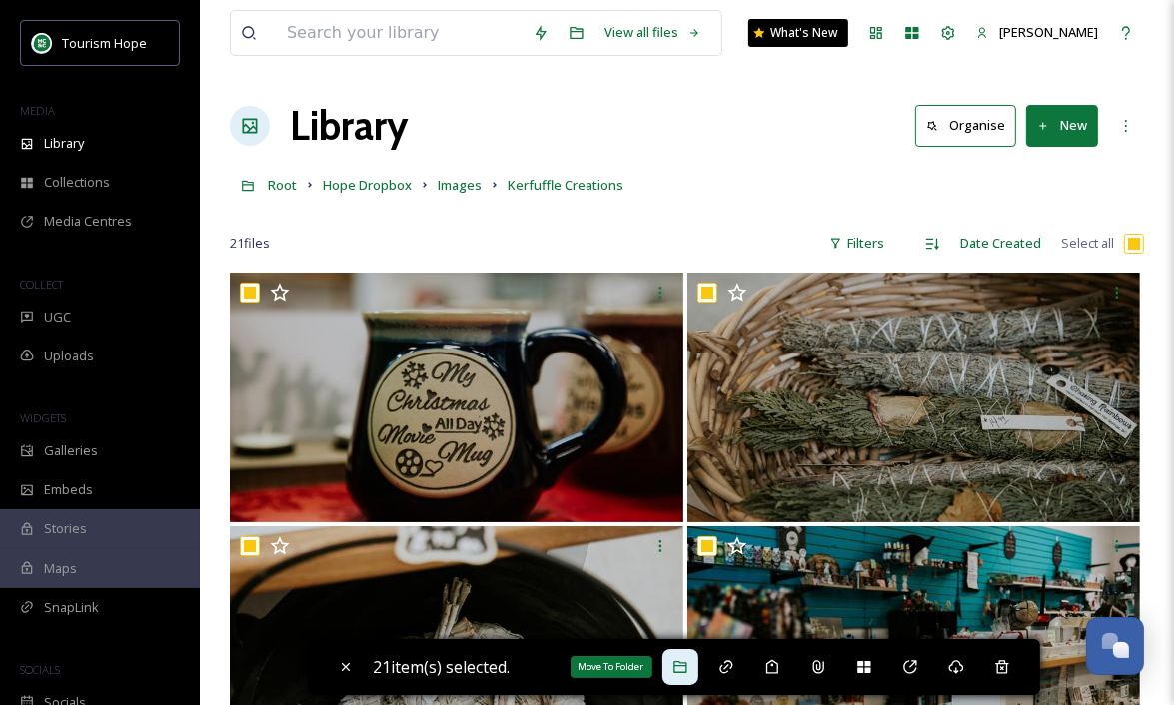
click at [688, 669] on icon at bounding box center [680, 667] width 16 height 16
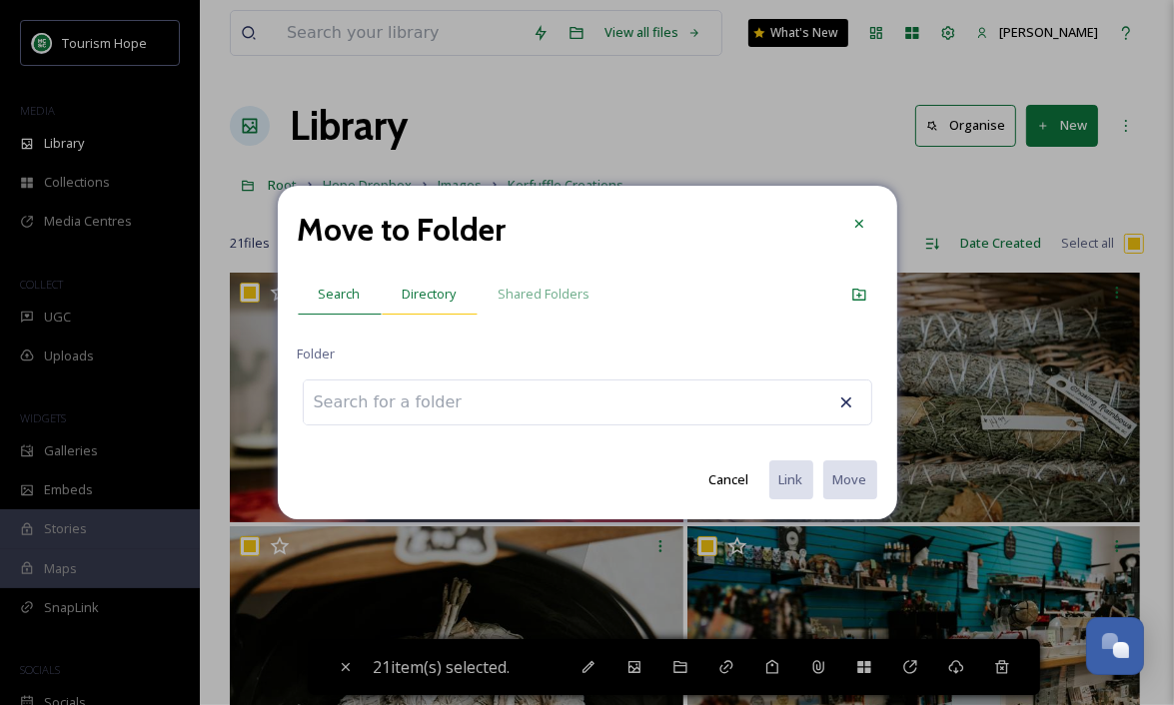
click at [430, 285] on span "Directory" at bounding box center [430, 294] width 54 height 19
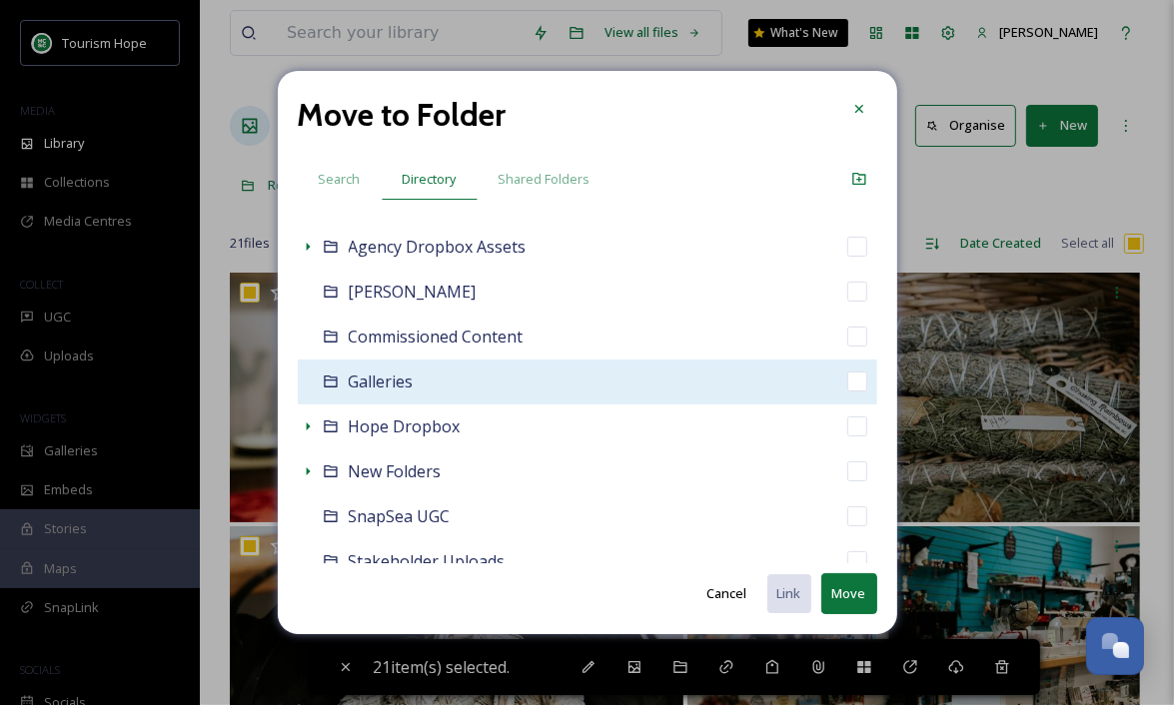
scroll to position [152, 0]
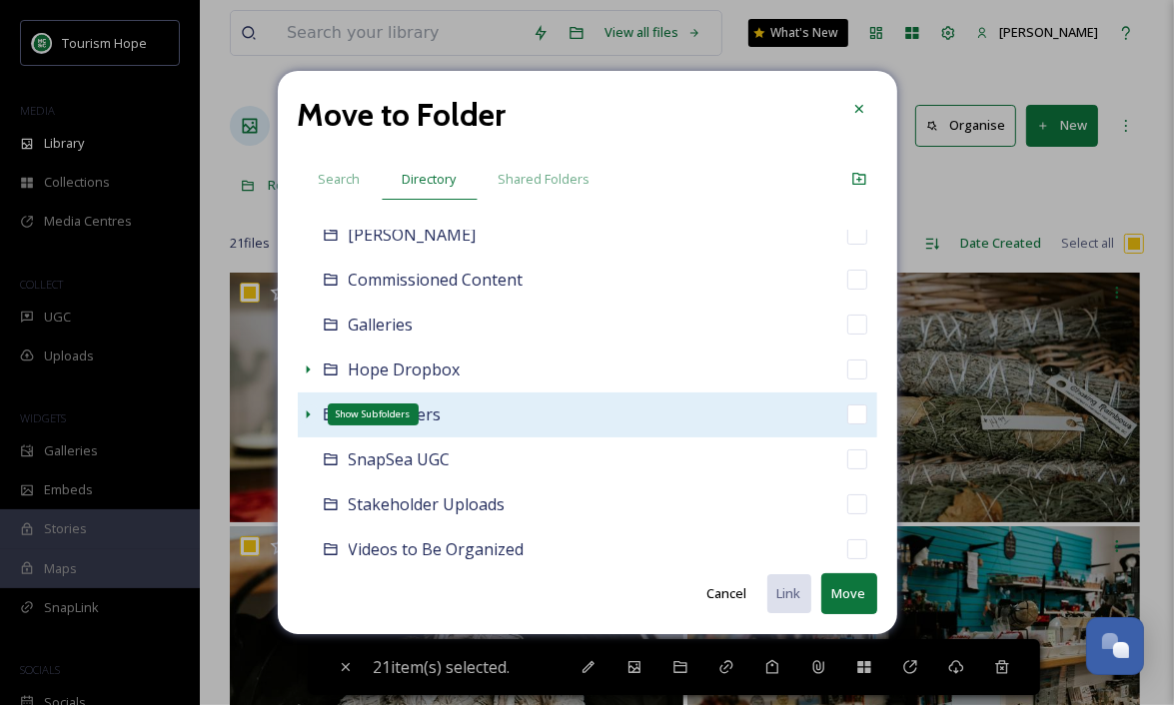
click at [302, 417] on icon at bounding box center [308, 415] width 16 height 16
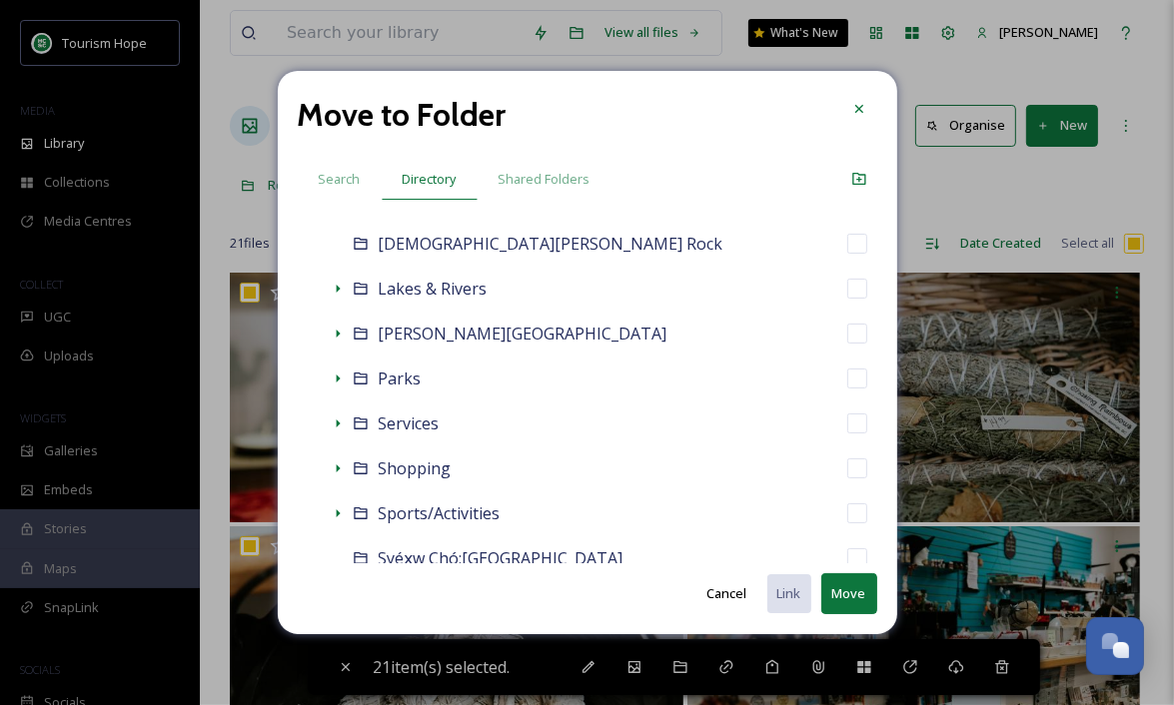
scroll to position [683, 0]
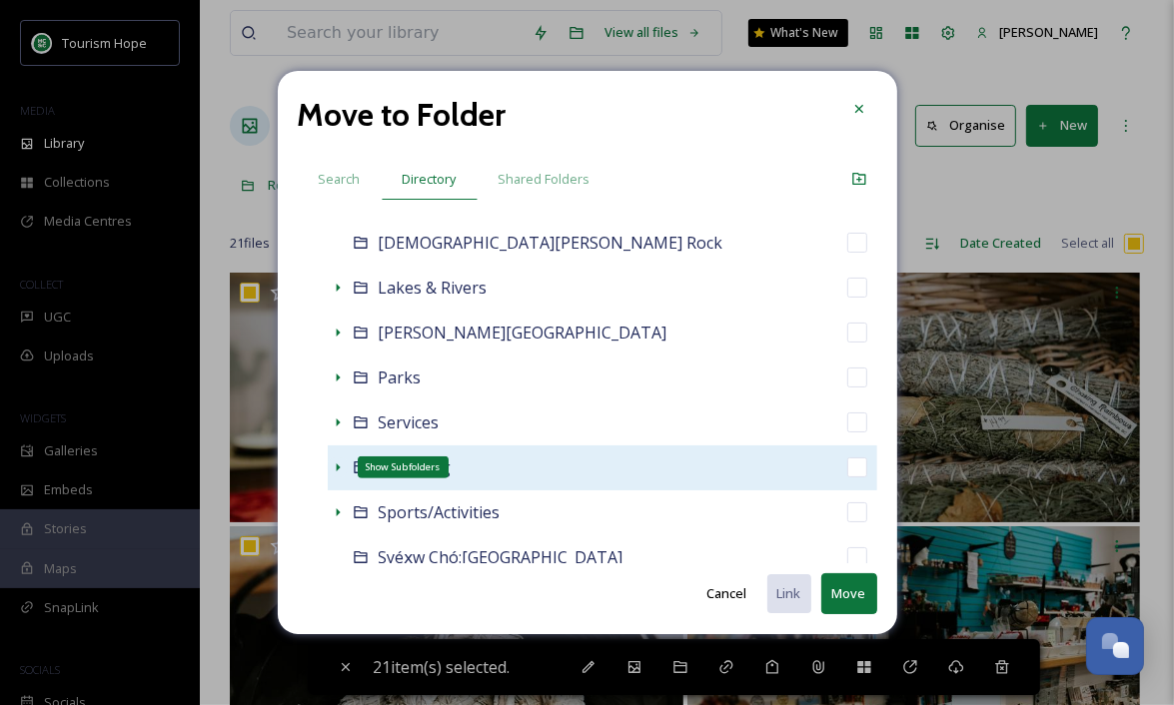
click at [335, 467] on icon at bounding box center [338, 468] width 16 height 16
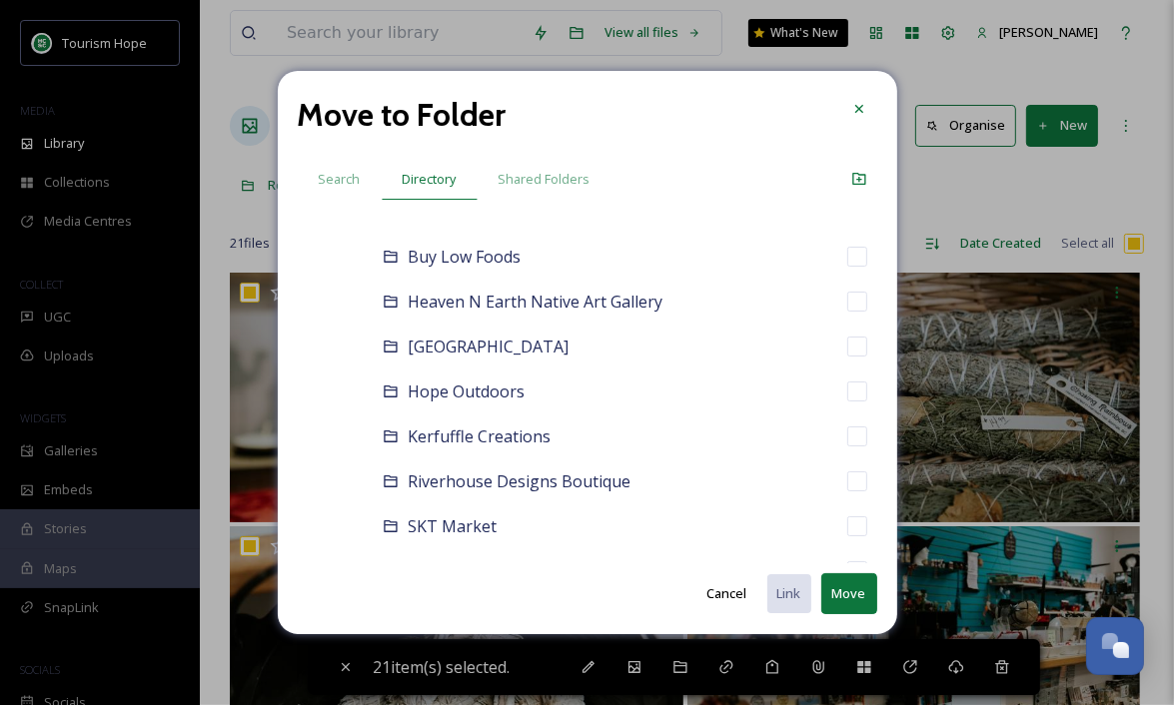
scroll to position [1043, 0]
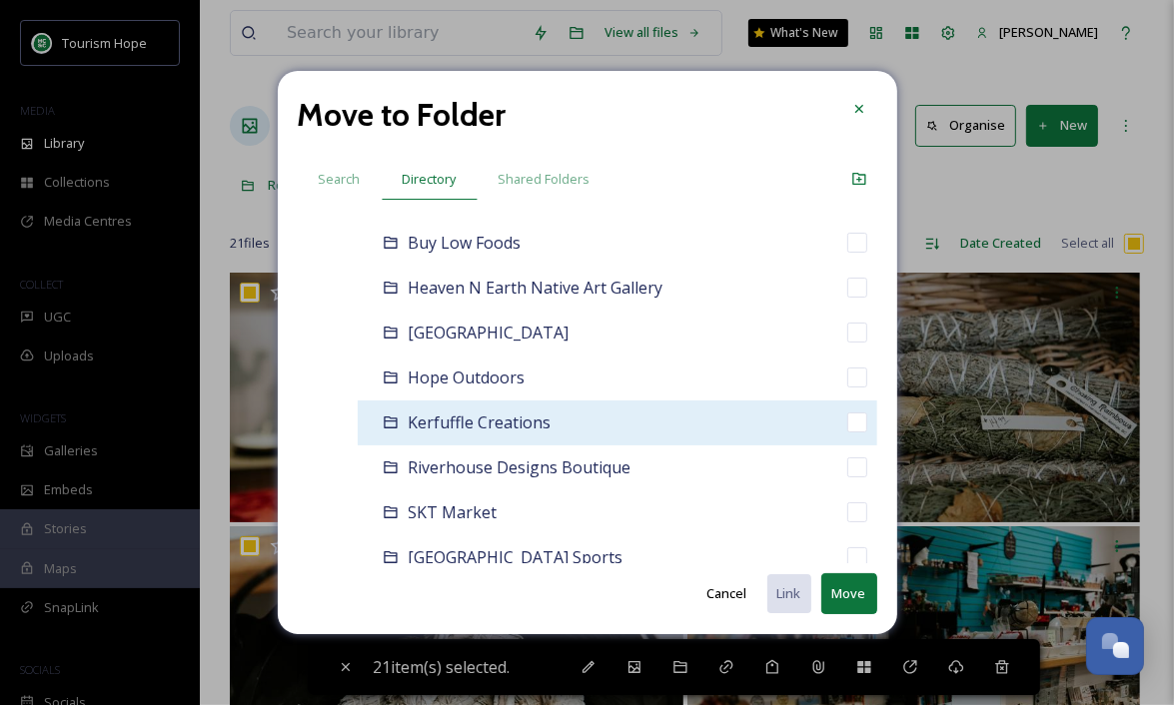
click at [646, 428] on div "Kerfuffle Creations" at bounding box center [618, 423] width 520 height 45
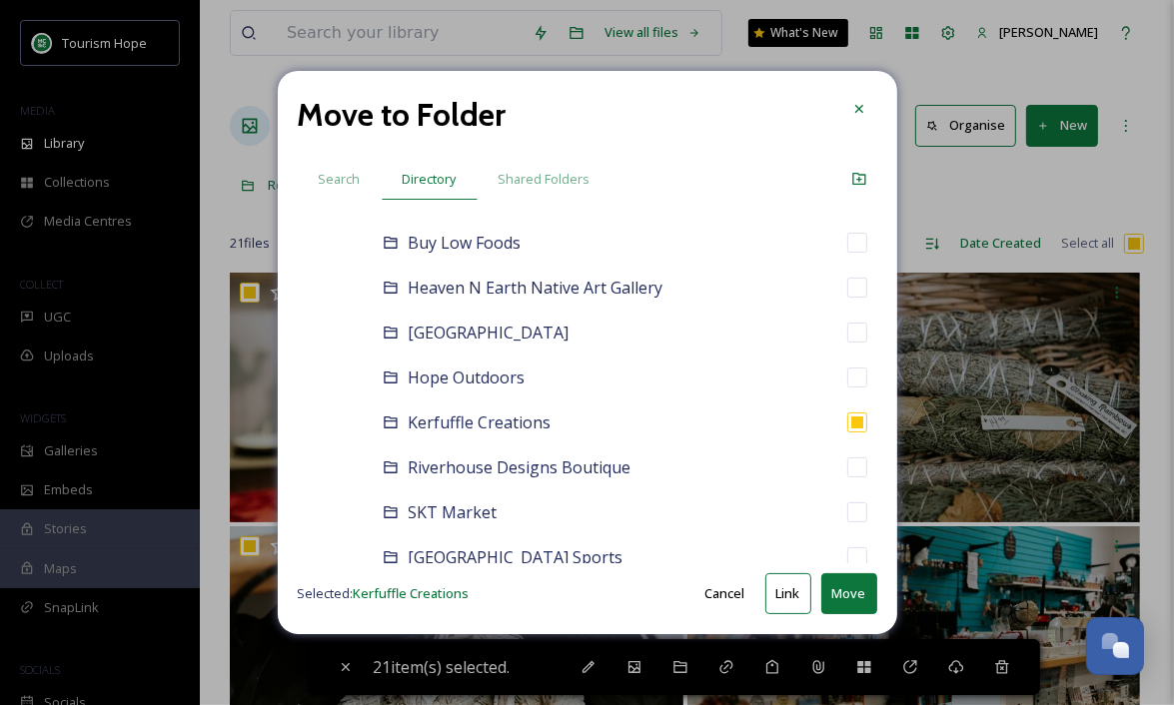
click at [857, 591] on button "Move" at bounding box center [849, 593] width 56 height 41
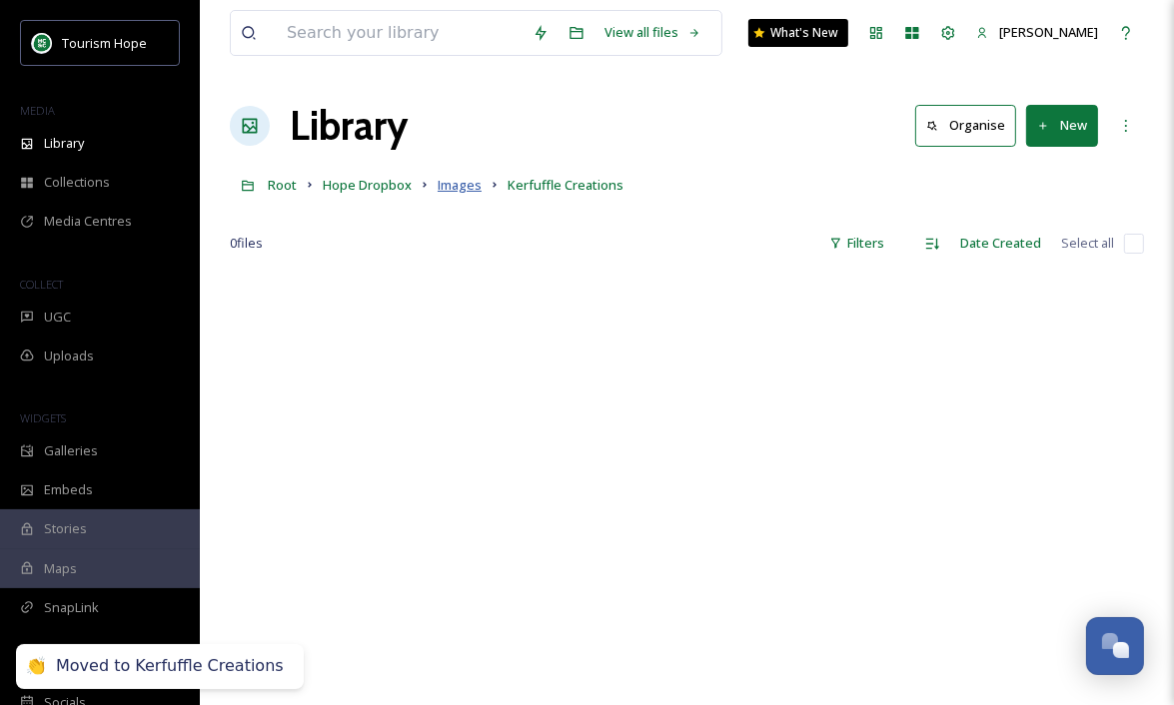
click at [463, 180] on span "Images" at bounding box center [460, 185] width 44 height 18
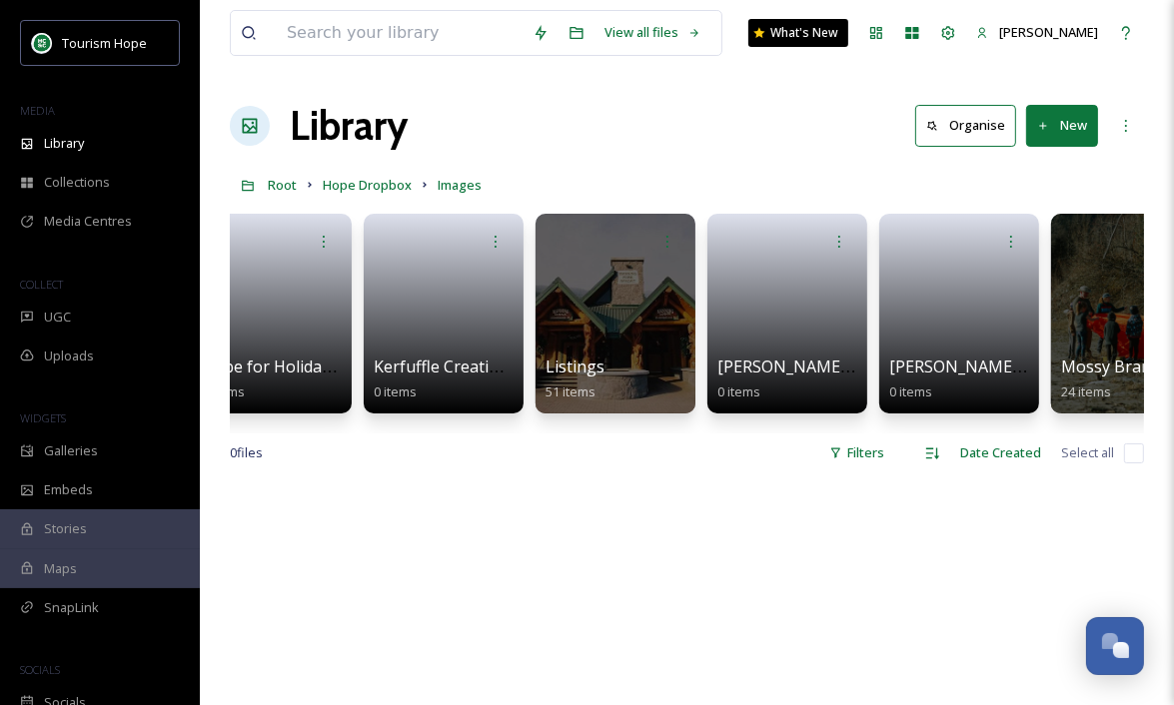
scroll to position [0, 8297]
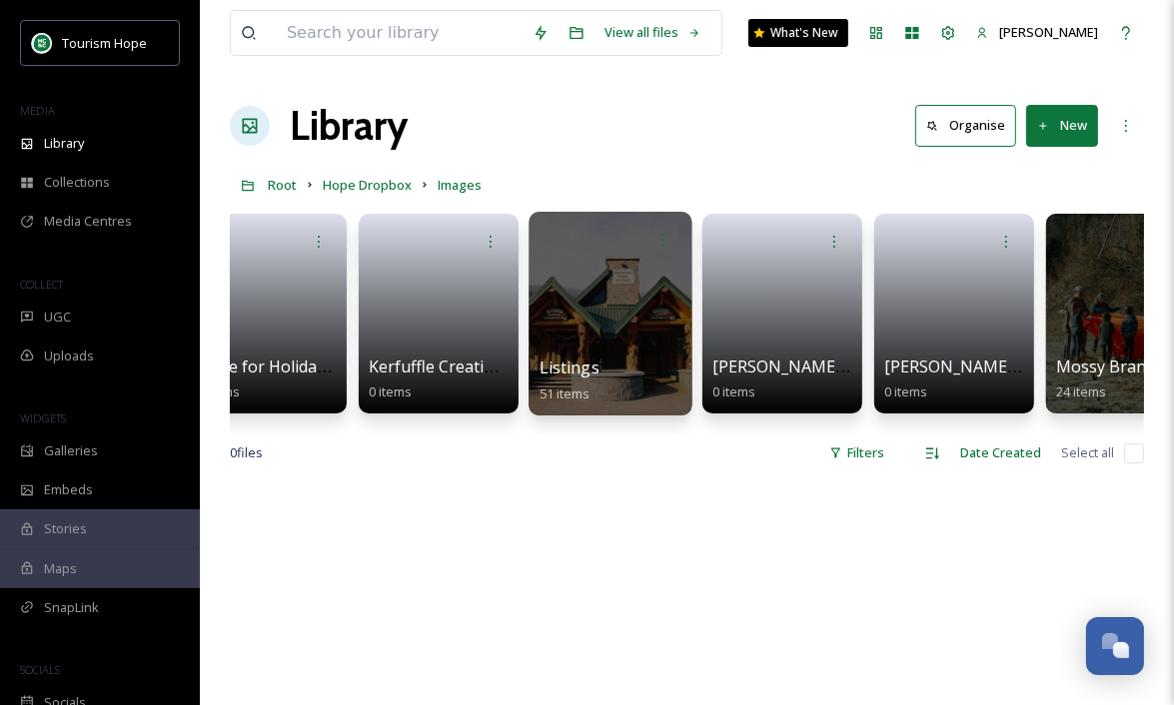
click at [548, 308] on div at bounding box center [610, 314] width 163 height 204
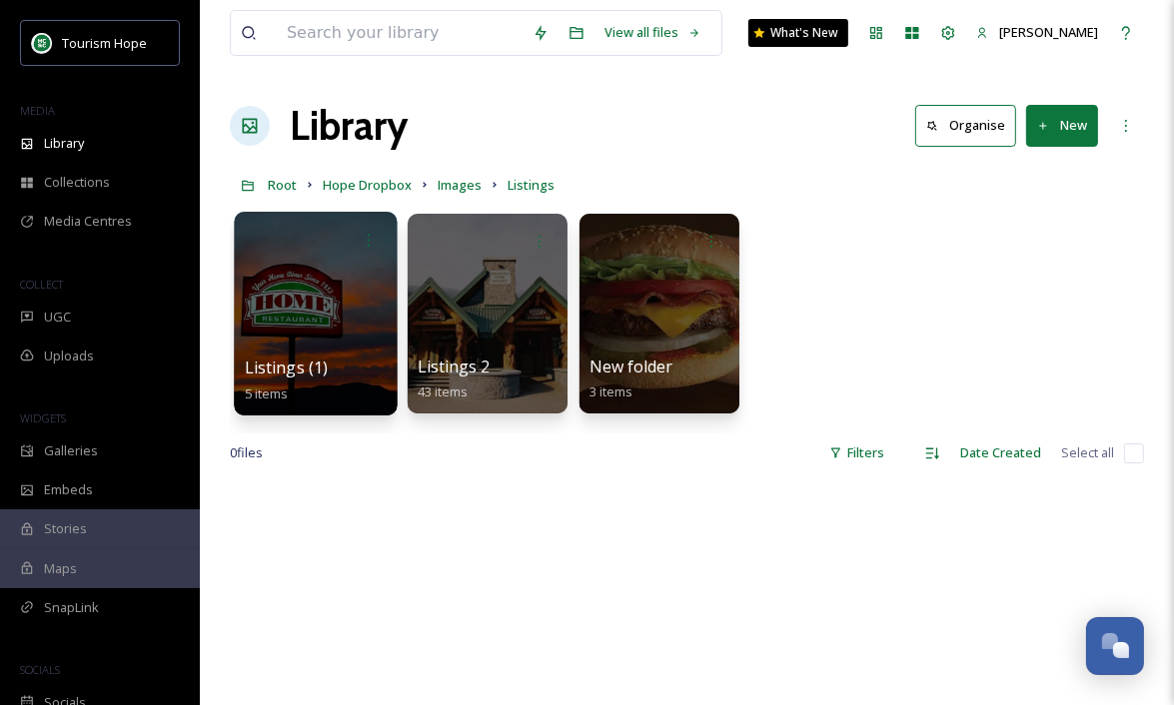
click at [309, 309] on div at bounding box center [315, 314] width 163 height 204
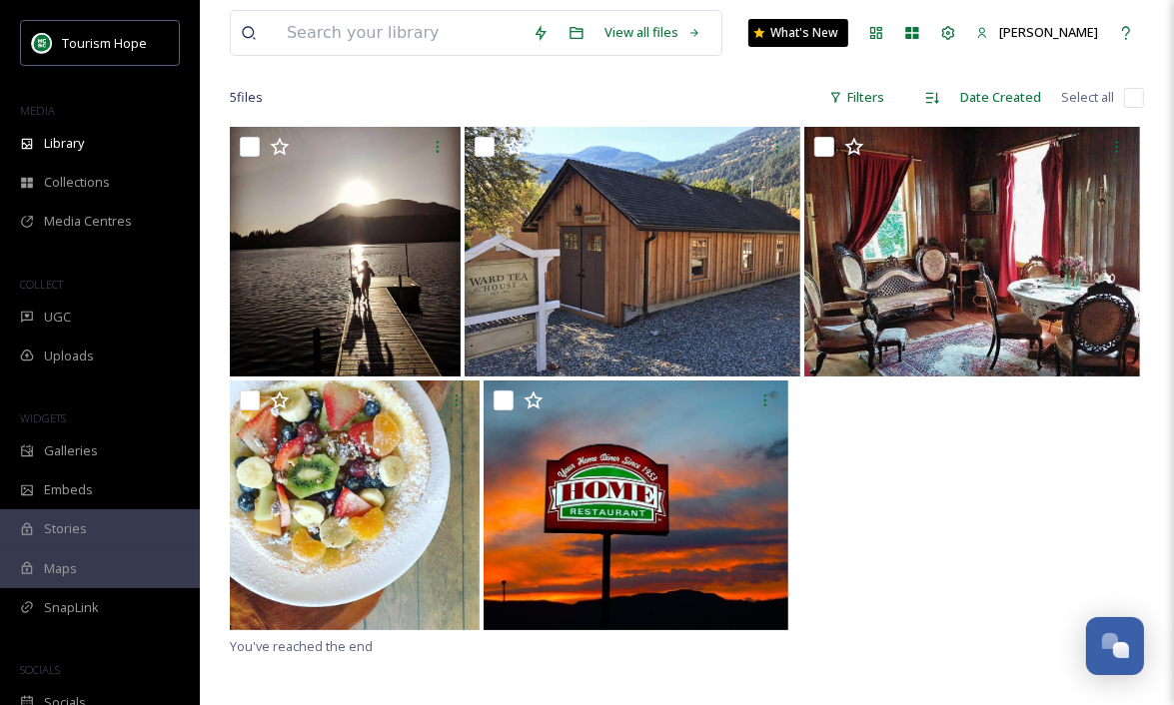
scroll to position [136, 0]
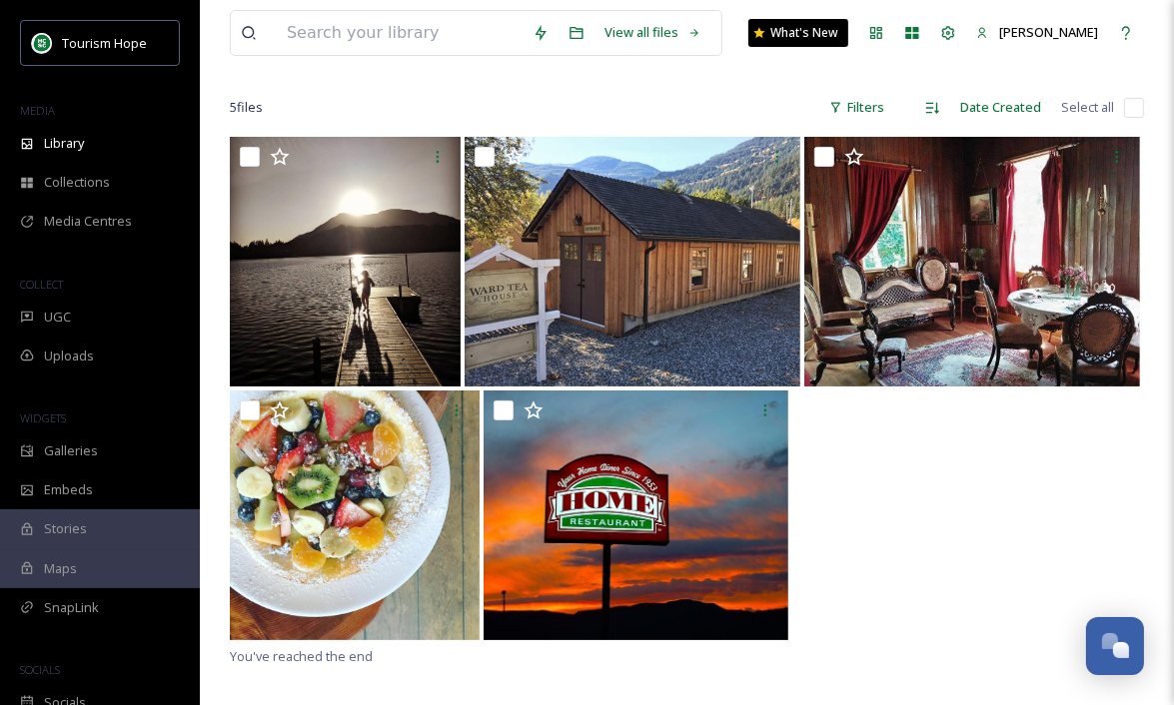
click at [1128, 107] on input "checkbox" at bounding box center [1134, 108] width 20 height 20
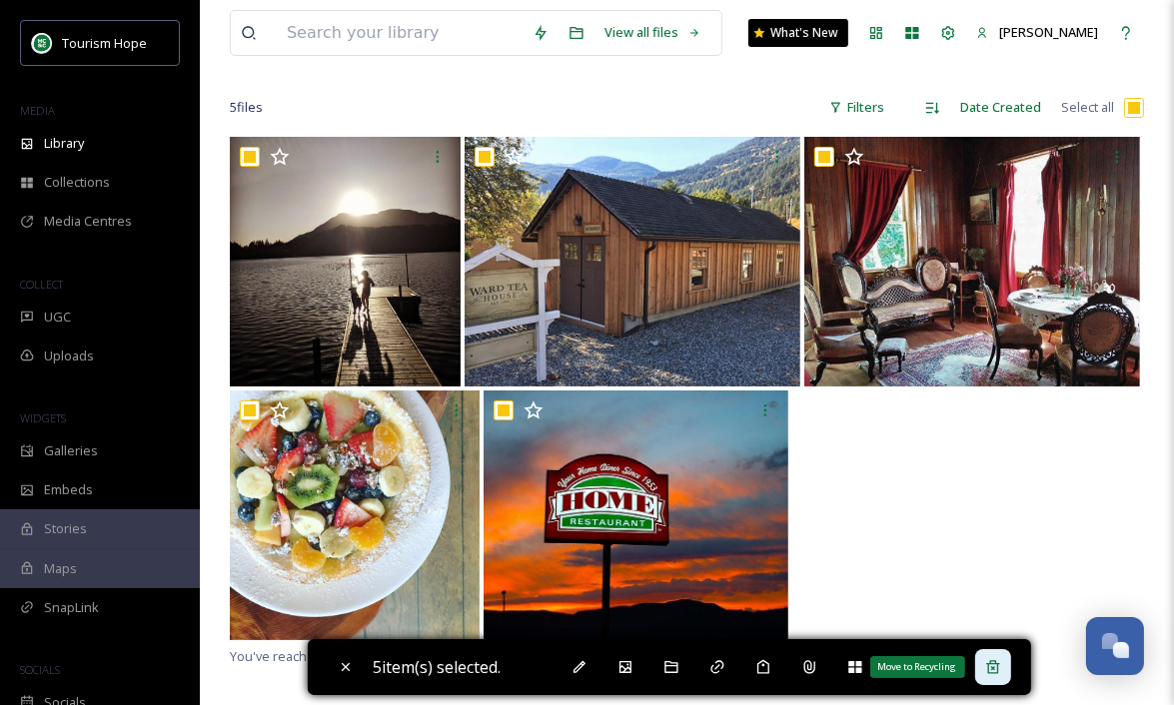
click at [1011, 670] on div "Move to Recycling" at bounding box center [993, 667] width 36 height 36
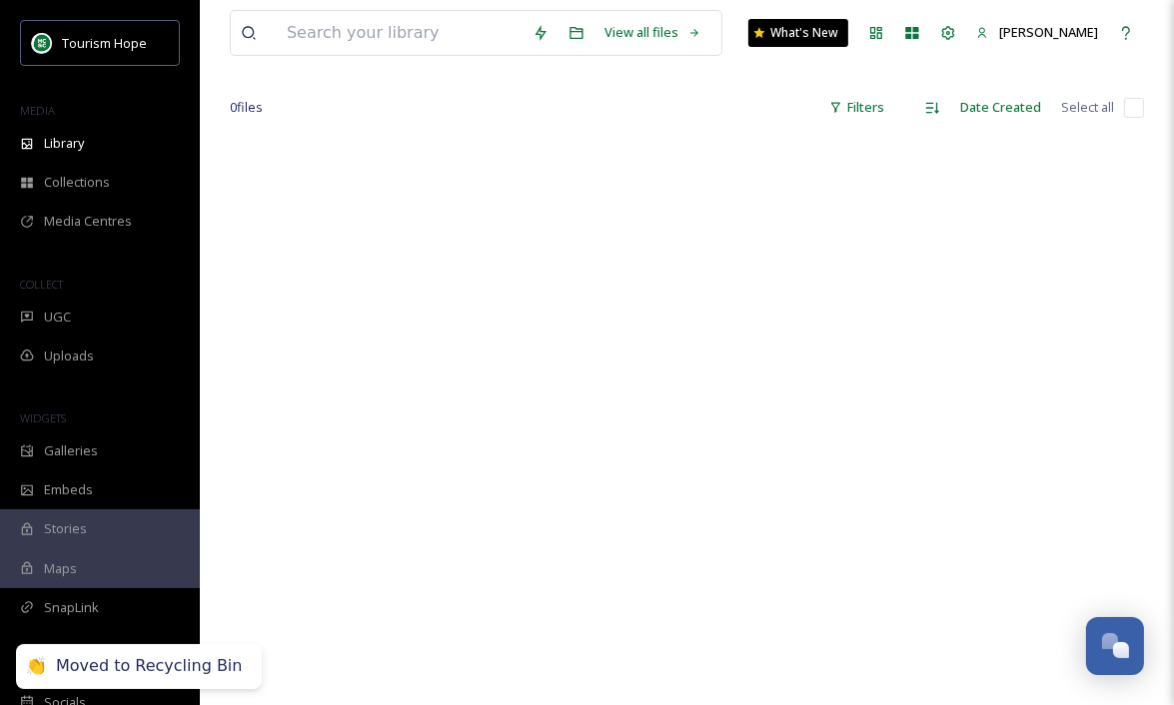
scroll to position [0, 0]
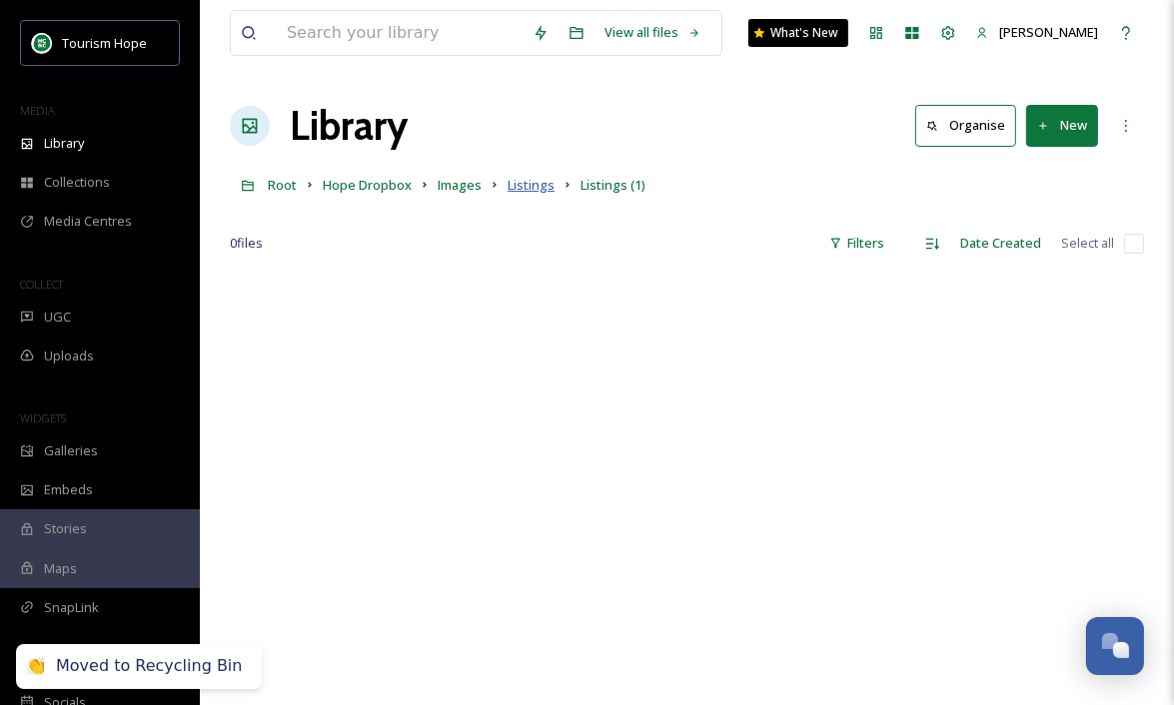
click at [532, 190] on span "Listings" at bounding box center [531, 185] width 47 height 18
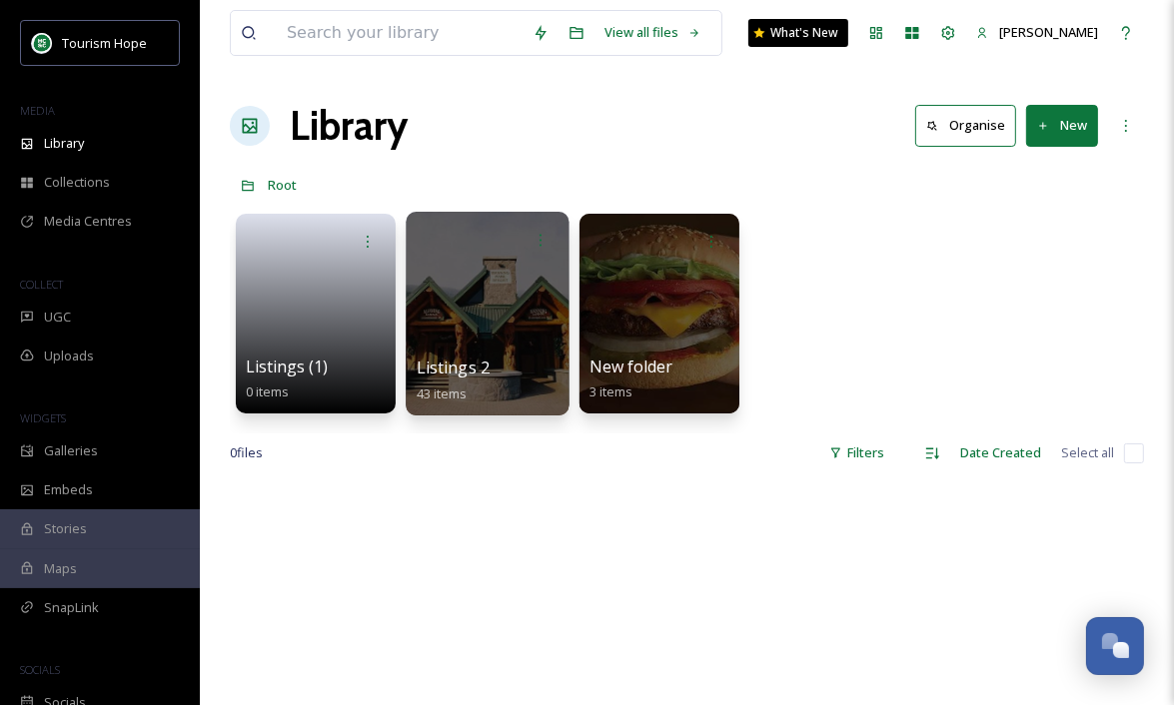
click at [467, 316] on div at bounding box center [487, 314] width 163 height 204
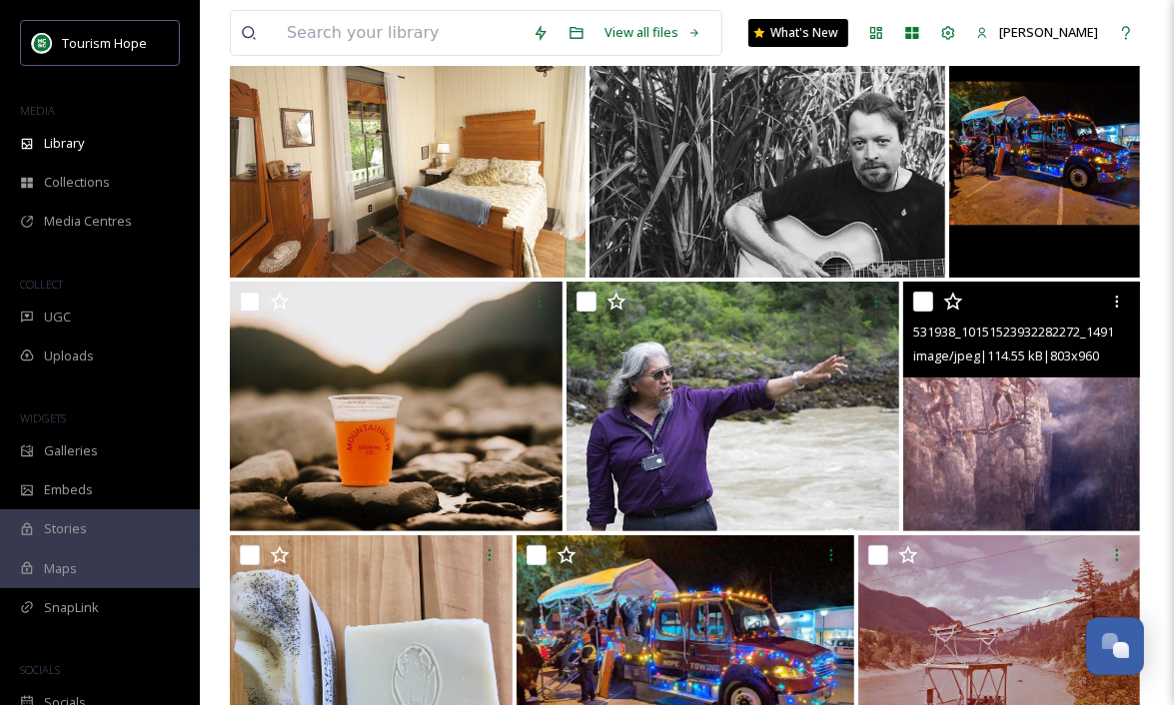
scroll to position [248, 0]
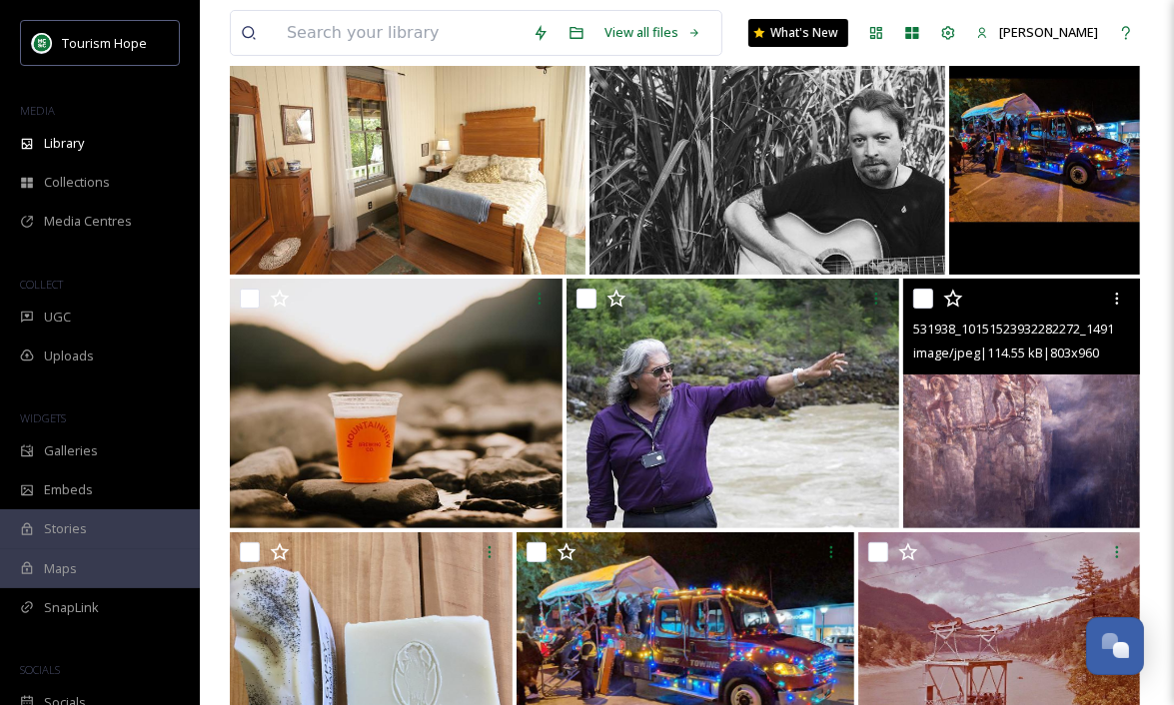
click at [983, 380] on img at bounding box center [1021, 404] width 237 height 250
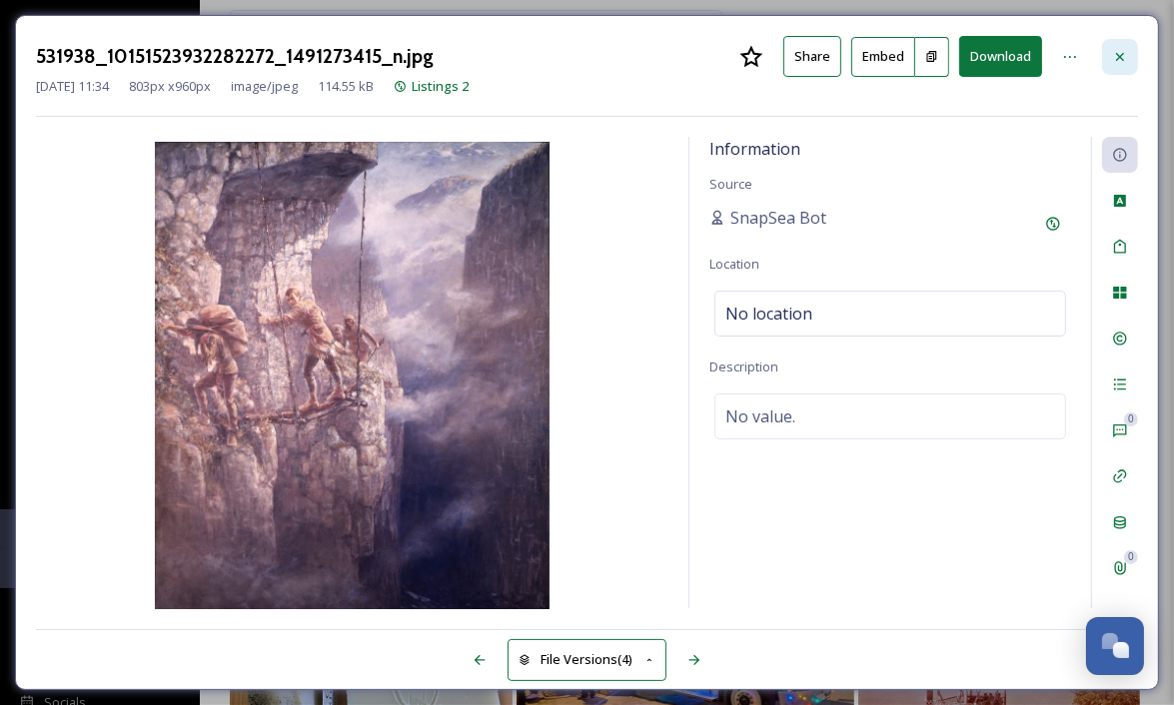
click at [1112, 57] on icon at bounding box center [1120, 57] width 16 height 16
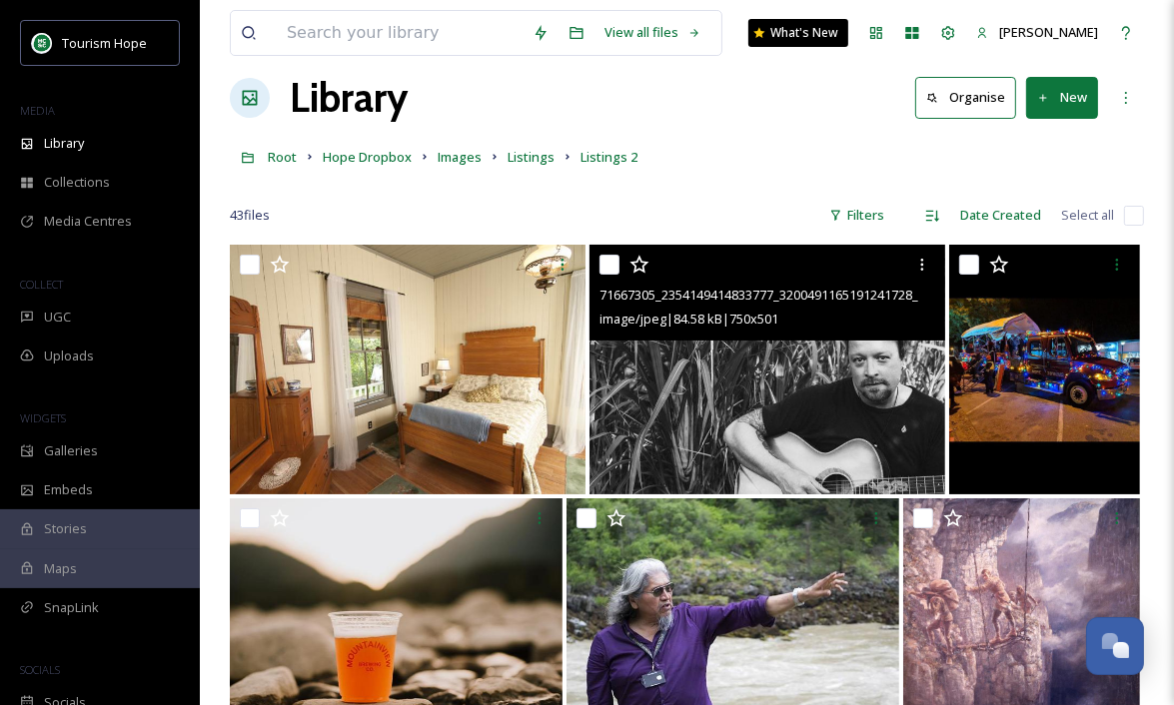
scroll to position [29, 0]
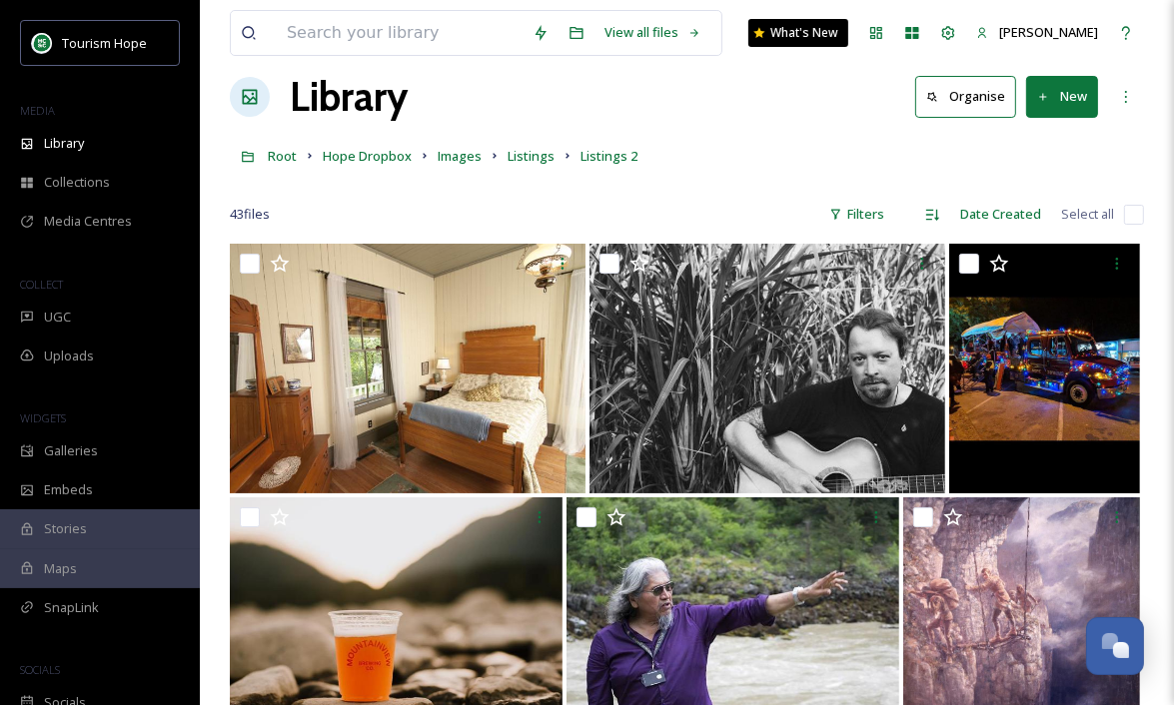
click at [1130, 208] on input "checkbox" at bounding box center [1134, 215] width 20 height 20
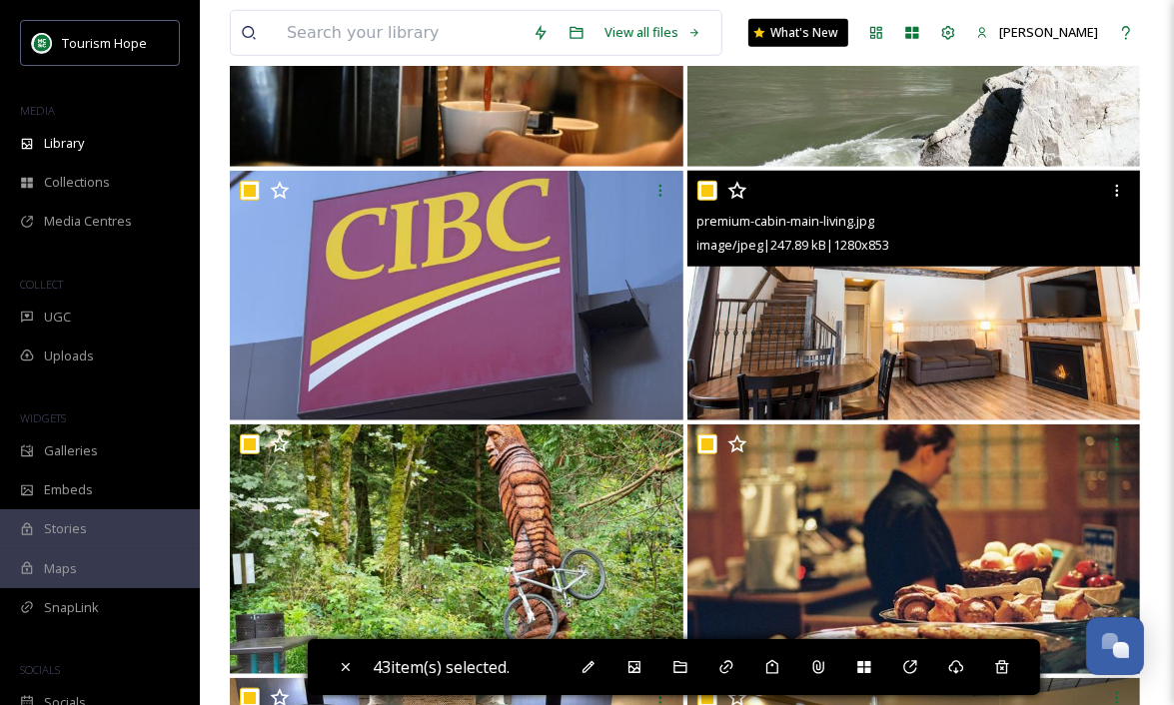
scroll to position [1371, 0]
click at [705, 190] on input "checkbox" at bounding box center [707, 191] width 20 height 20
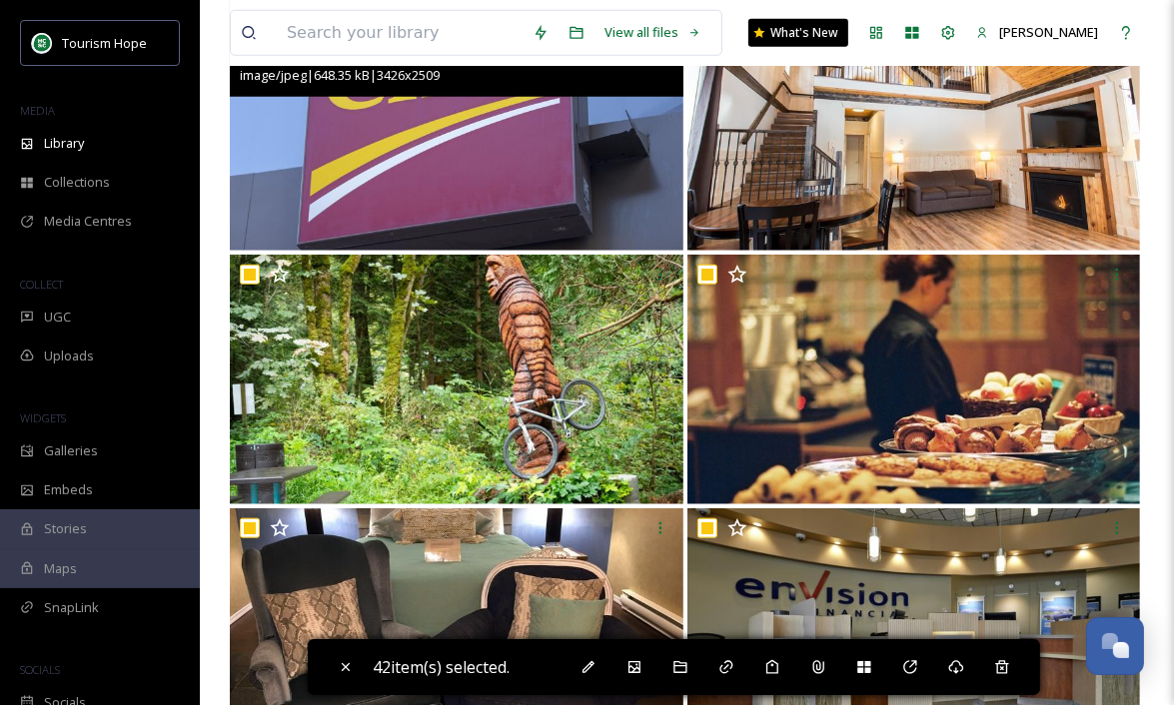
scroll to position [1546, 0]
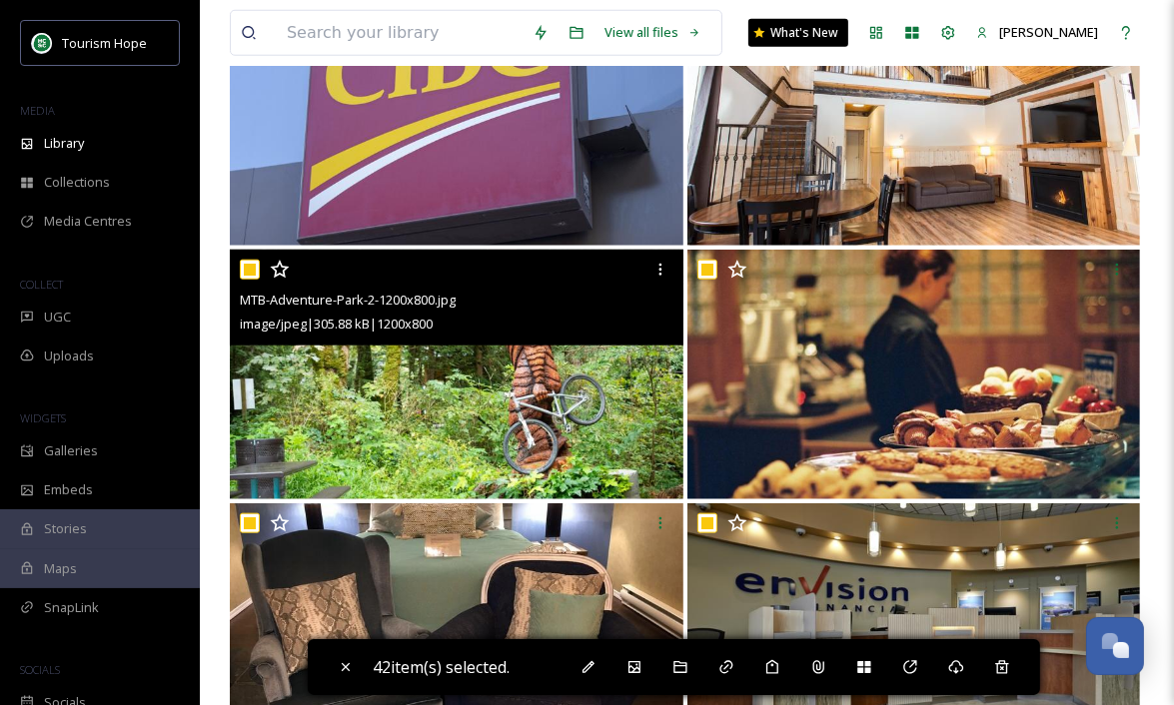
click at [251, 268] on input "checkbox" at bounding box center [250, 270] width 20 height 20
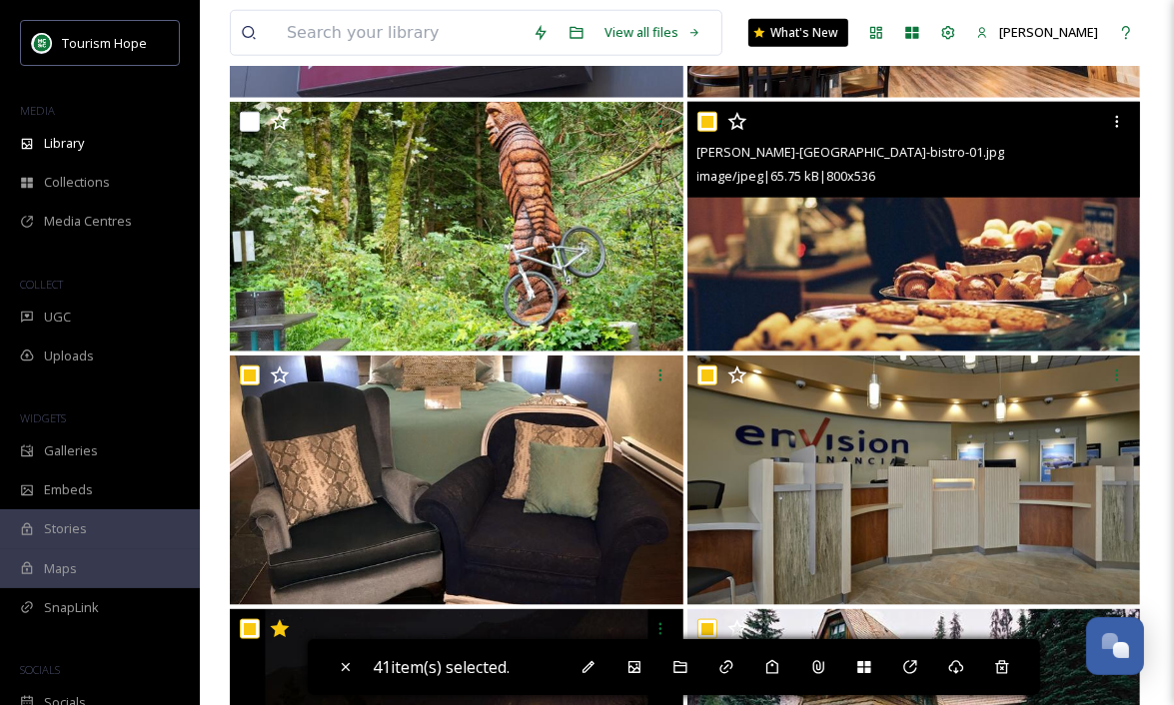
scroll to position [1686, 0]
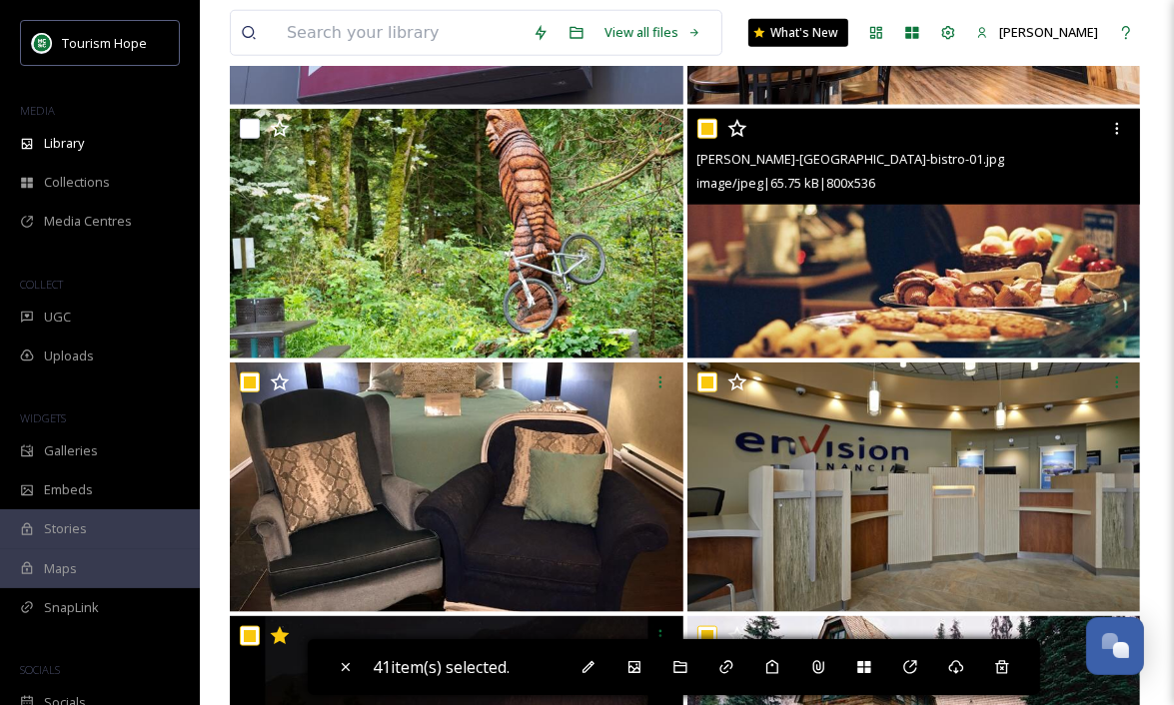
click at [707, 128] on input "checkbox" at bounding box center [707, 129] width 20 height 20
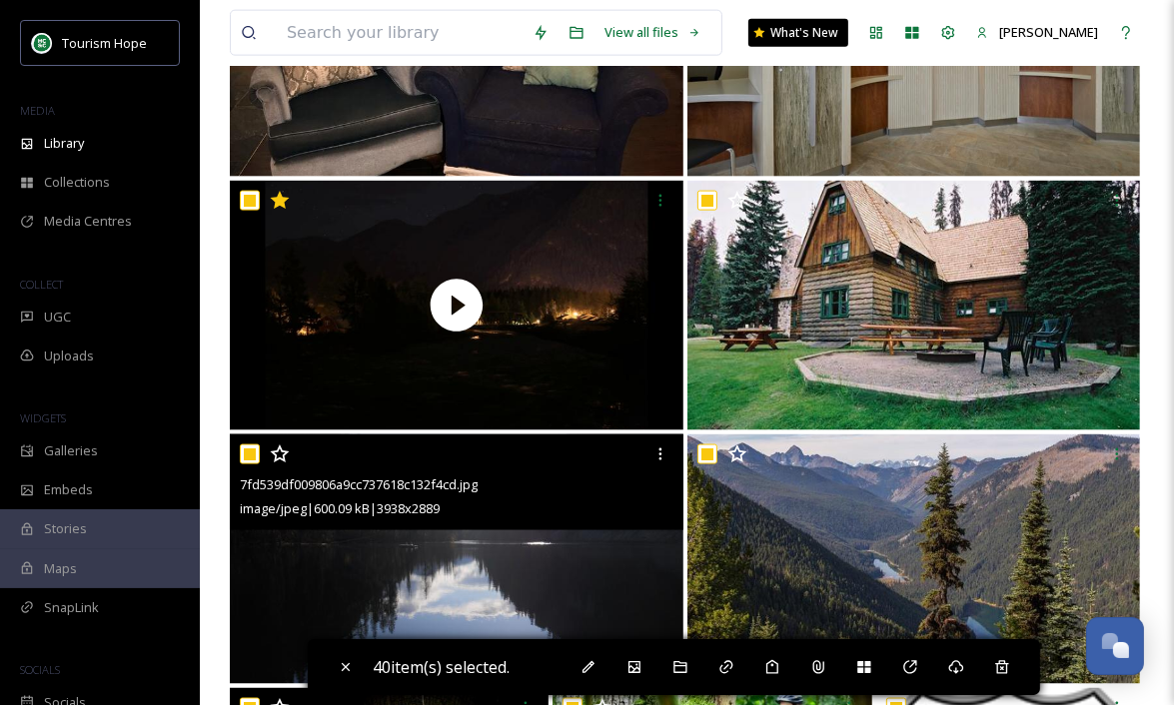
scroll to position [2132, 0]
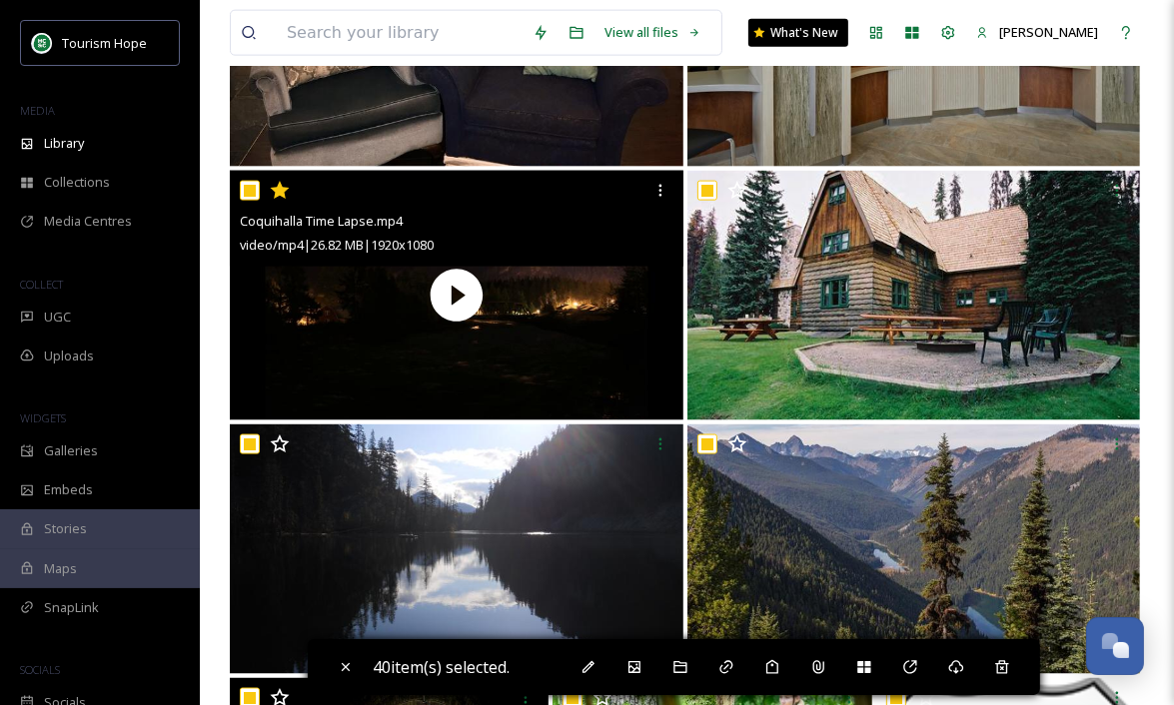
click at [253, 196] on input "checkbox" at bounding box center [250, 191] width 20 height 20
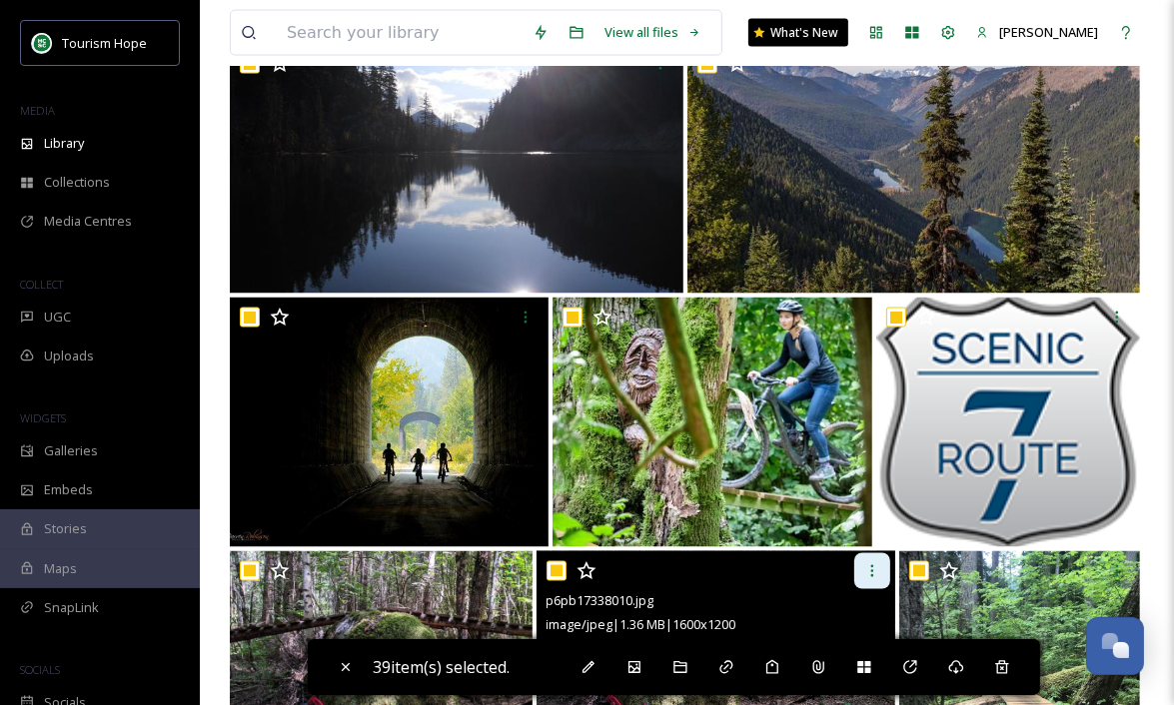
scroll to position [2516, 0]
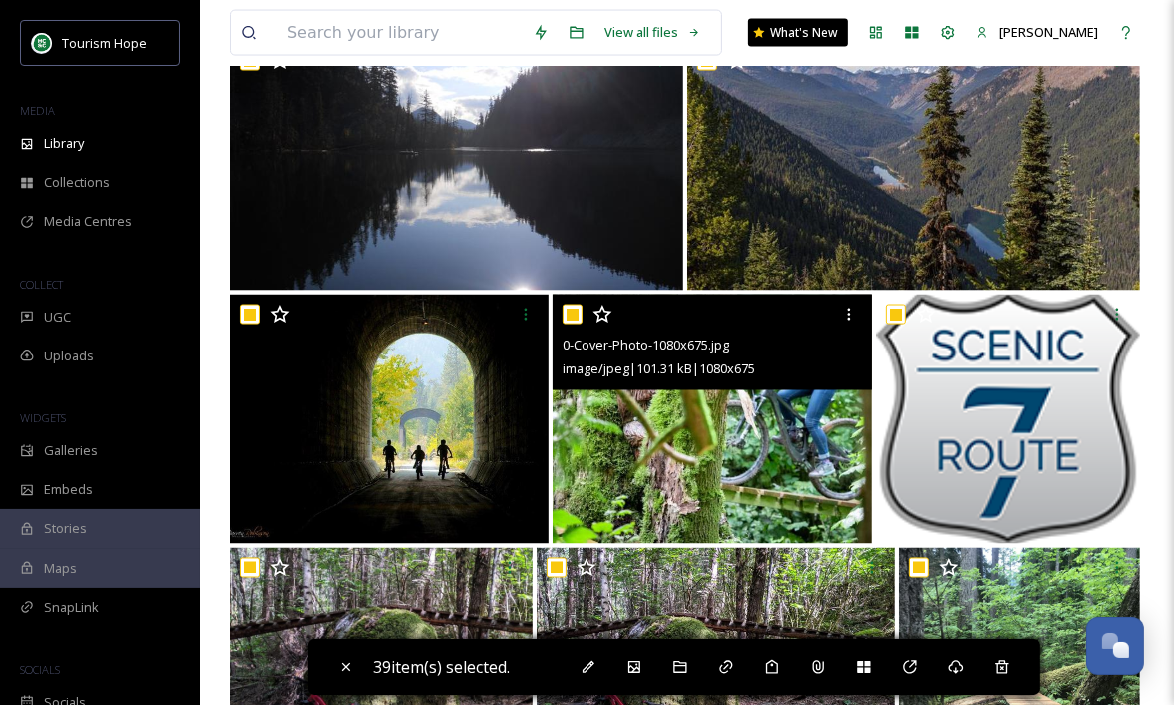
click at [572, 316] on input "checkbox" at bounding box center [572, 315] width 20 height 20
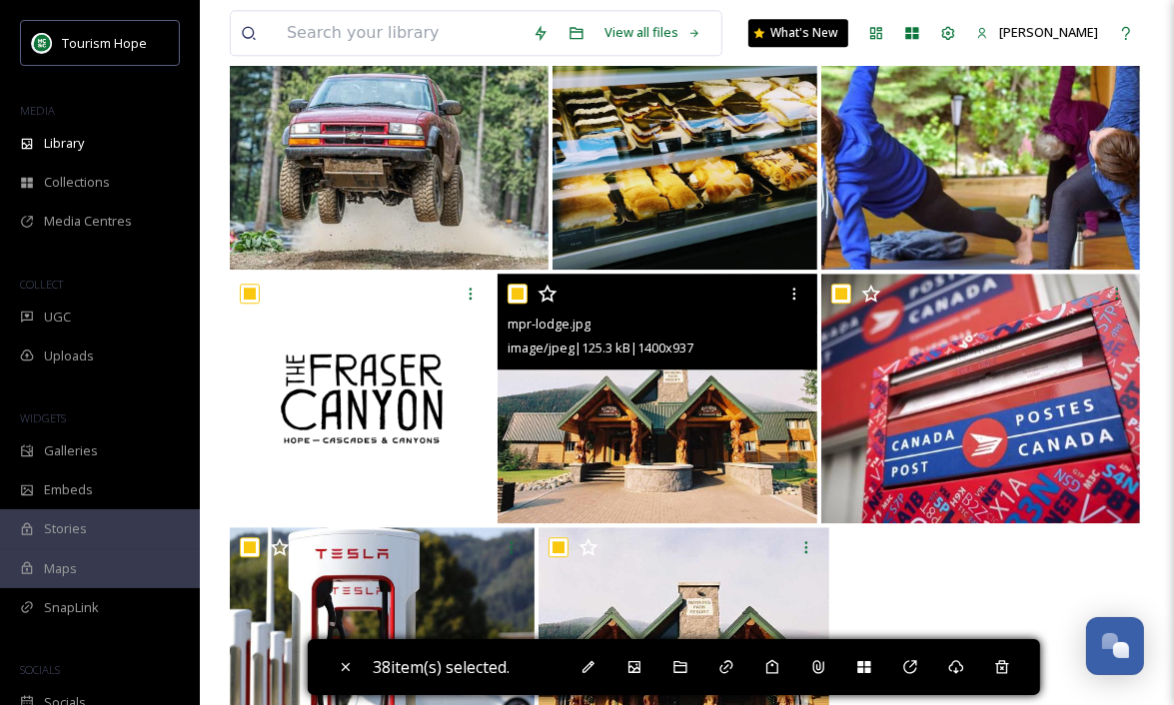
scroll to position [4128, 0]
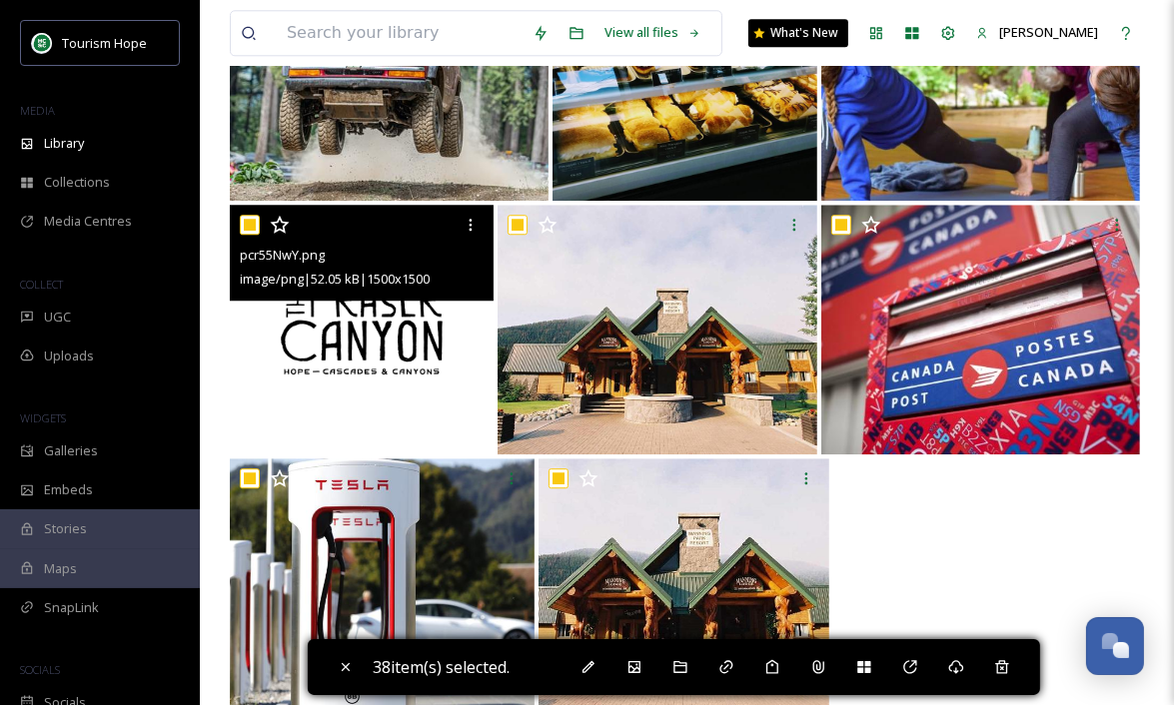
click at [253, 227] on input "checkbox" at bounding box center [250, 225] width 20 height 20
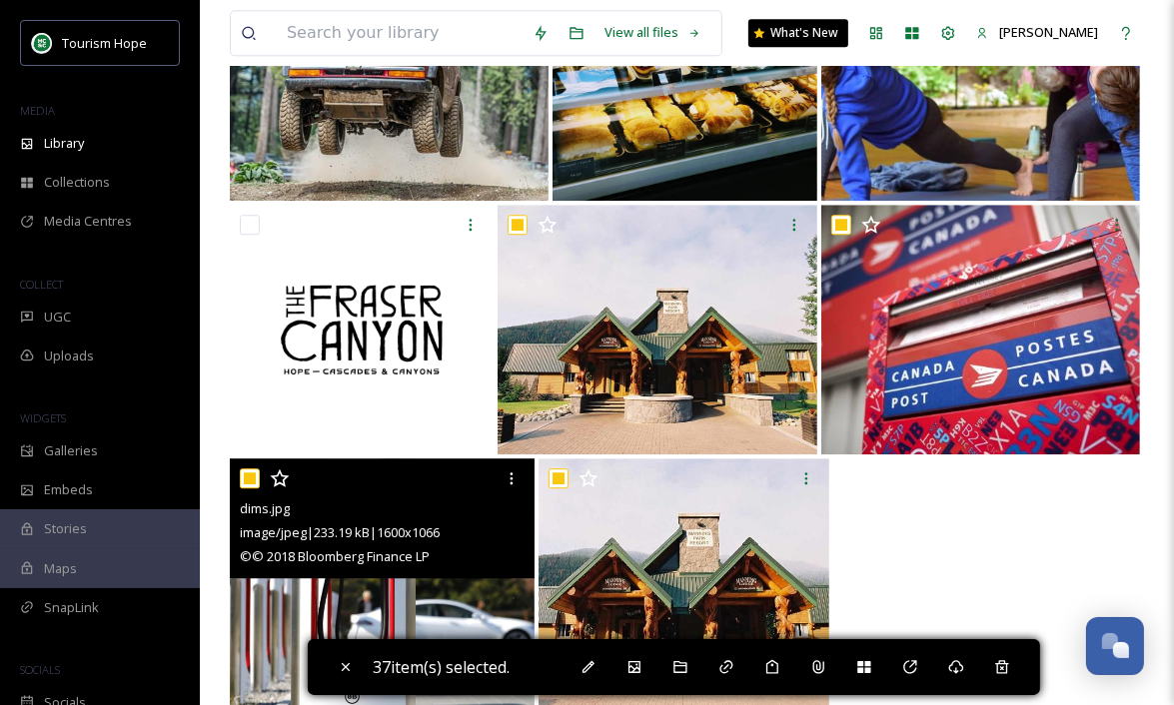
scroll to position [4158, 0]
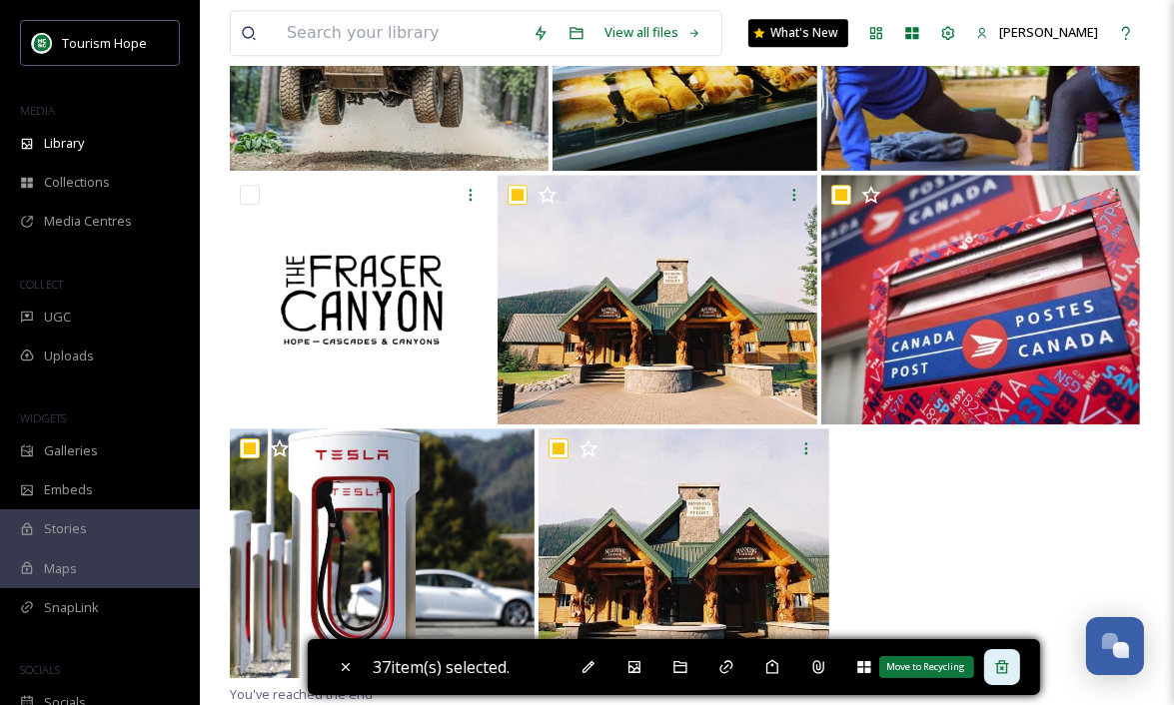
click at [1010, 668] on icon at bounding box center [1002, 667] width 16 height 16
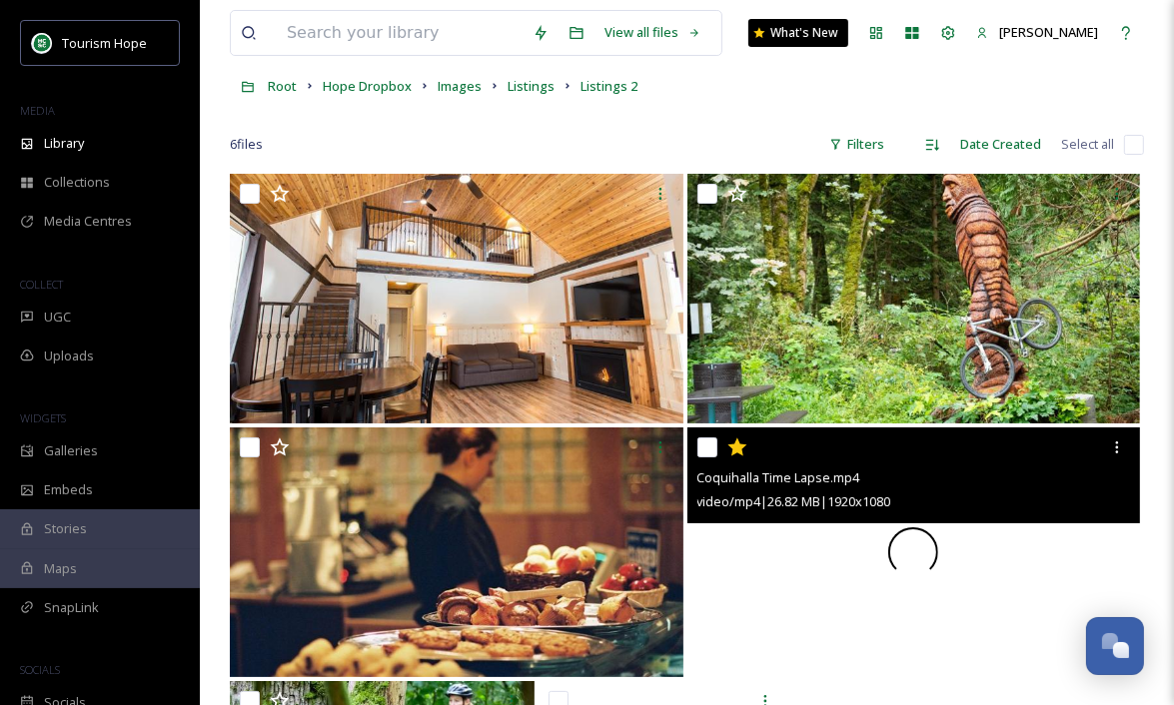
scroll to position [132, 0]
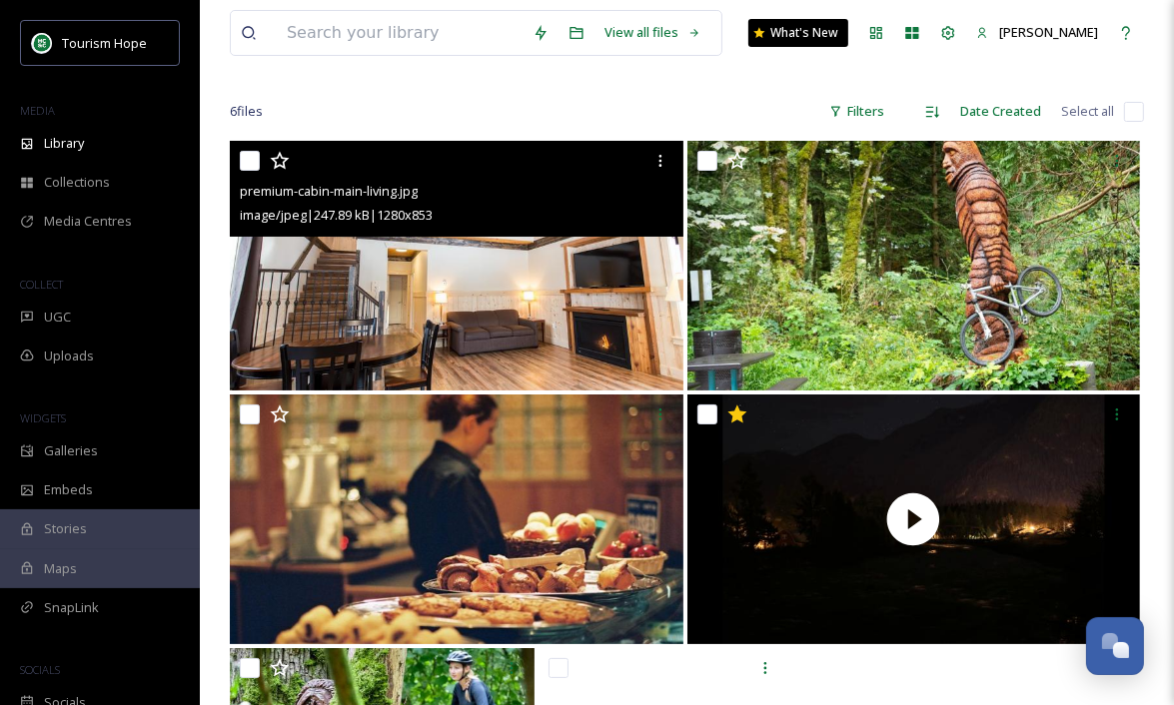
click at [252, 162] on input "checkbox" at bounding box center [250, 161] width 20 height 20
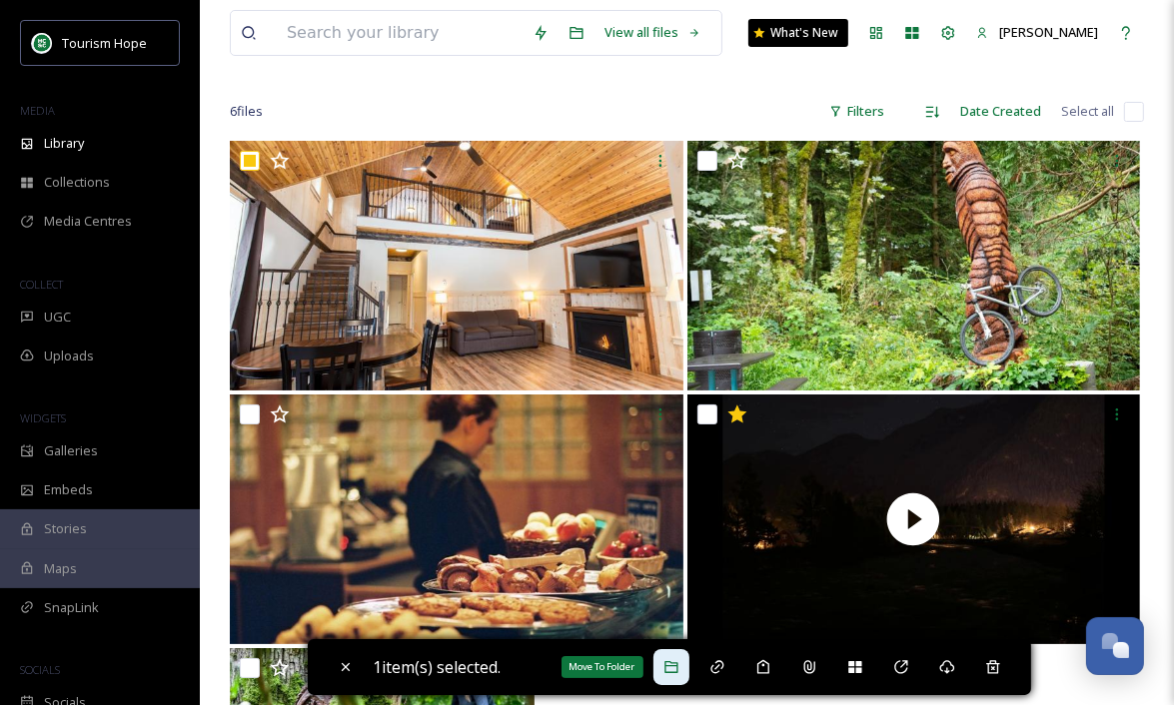
click at [677, 673] on icon at bounding box center [670, 667] width 13 height 12
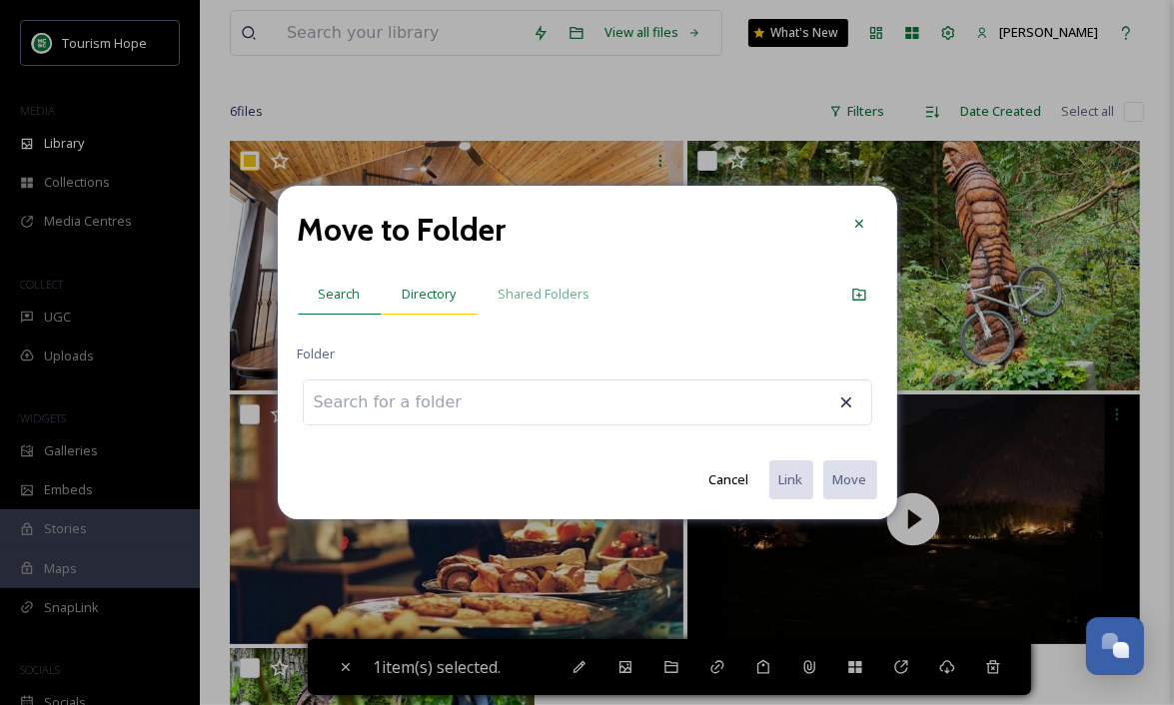
click at [430, 285] on span "Directory" at bounding box center [430, 294] width 54 height 19
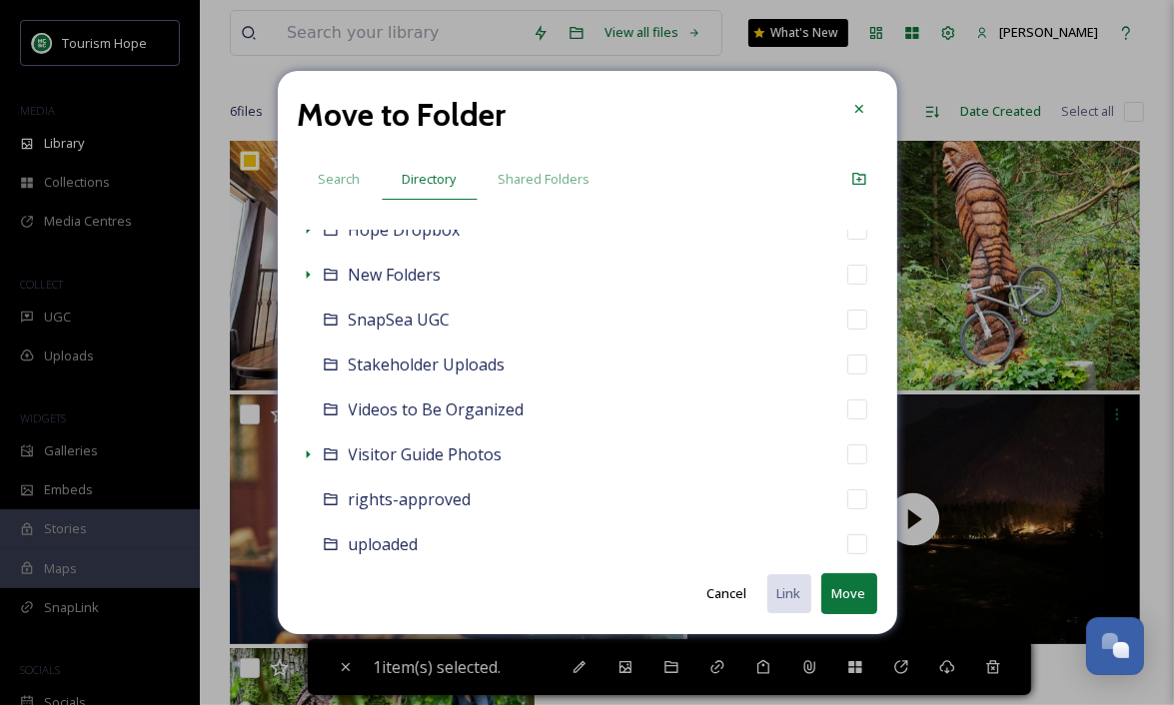
scroll to position [316, 0]
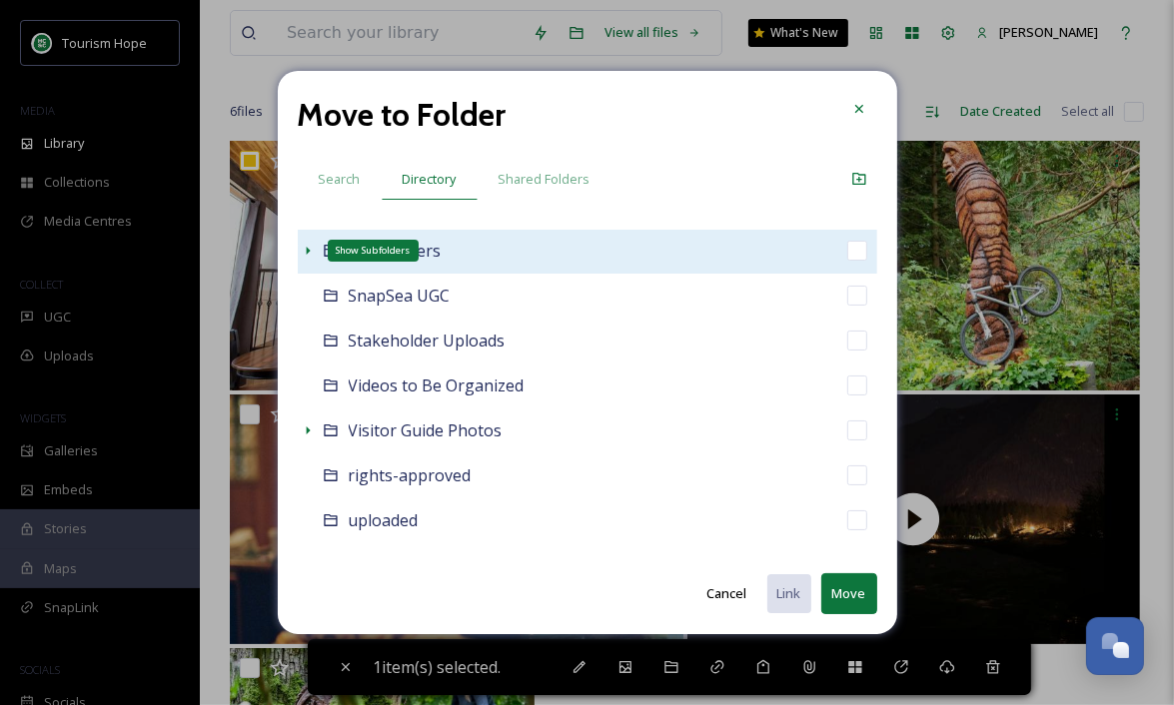
click at [306, 248] on icon at bounding box center [308, 251] width 4 height 8
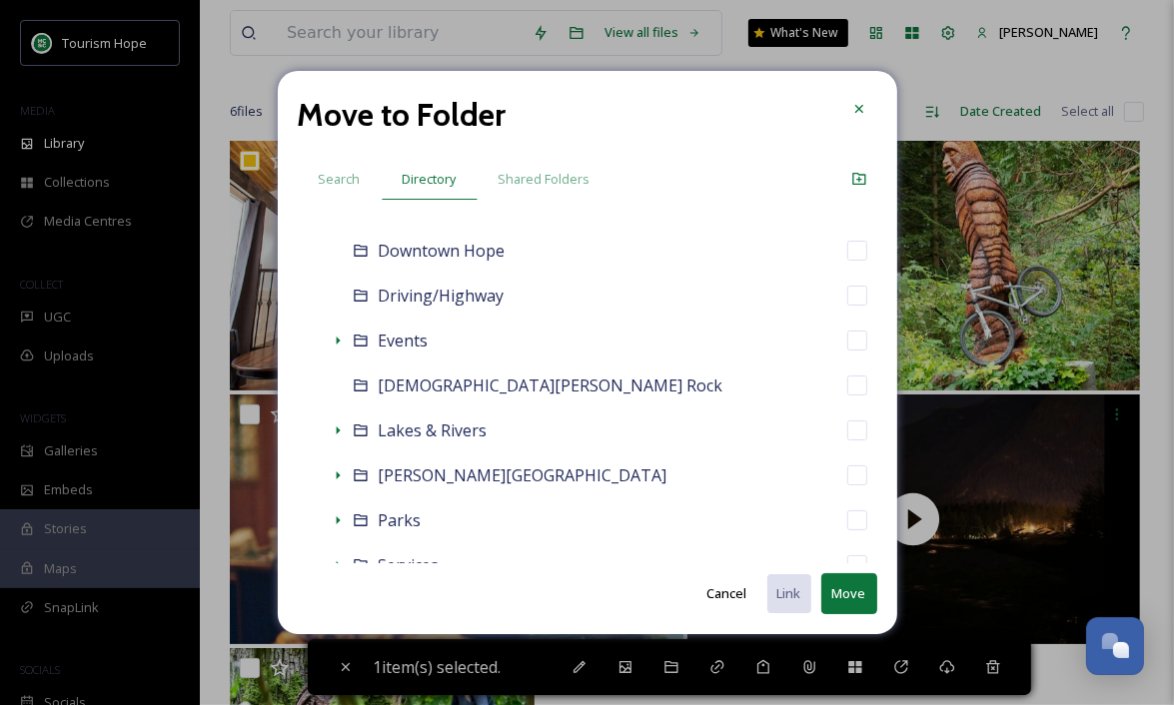
scroll to position [553, 0]
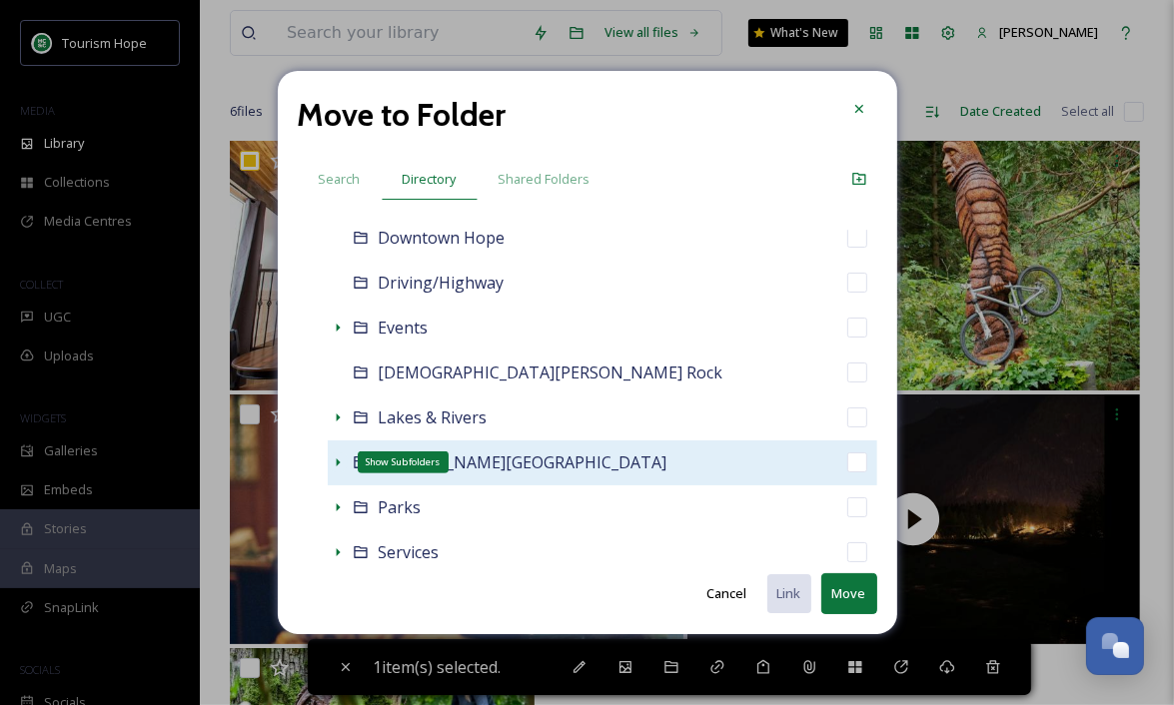
click at [335, 461] on icon at bounding box center [338, 463] width 16 height 16
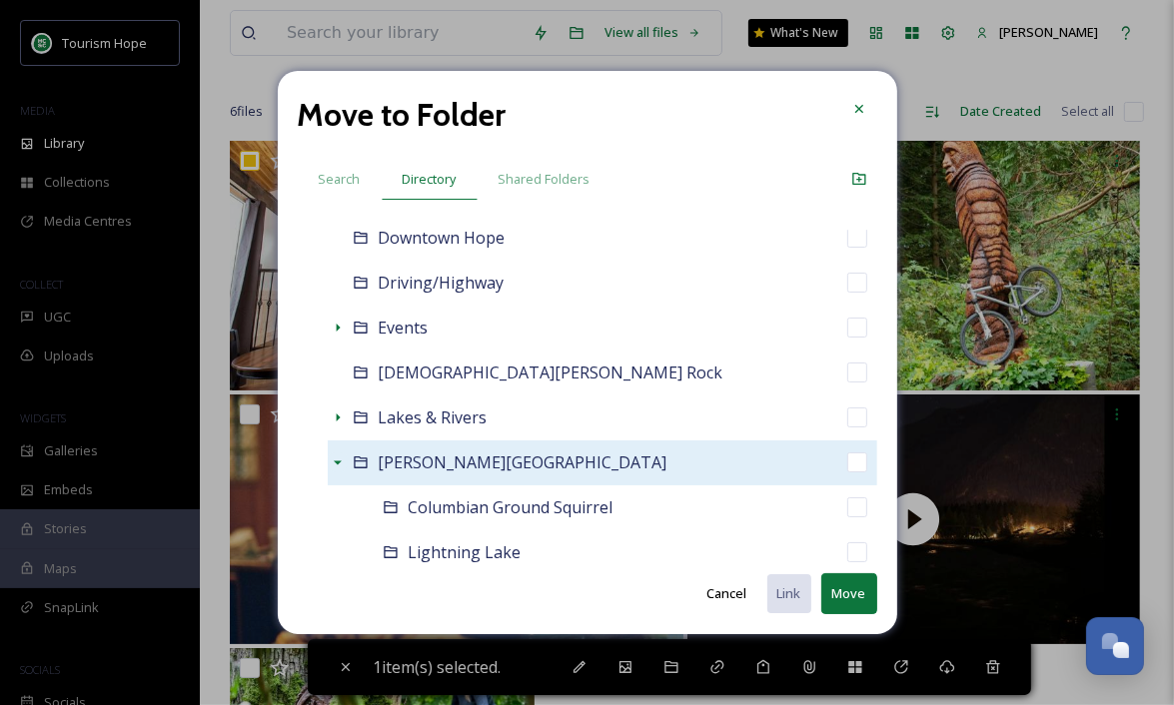
click at [539, 472] on div "[PERSON_NAME][GEOGRAPHIC_DATA]" at bounding box center [602, 463] width 549 height 45
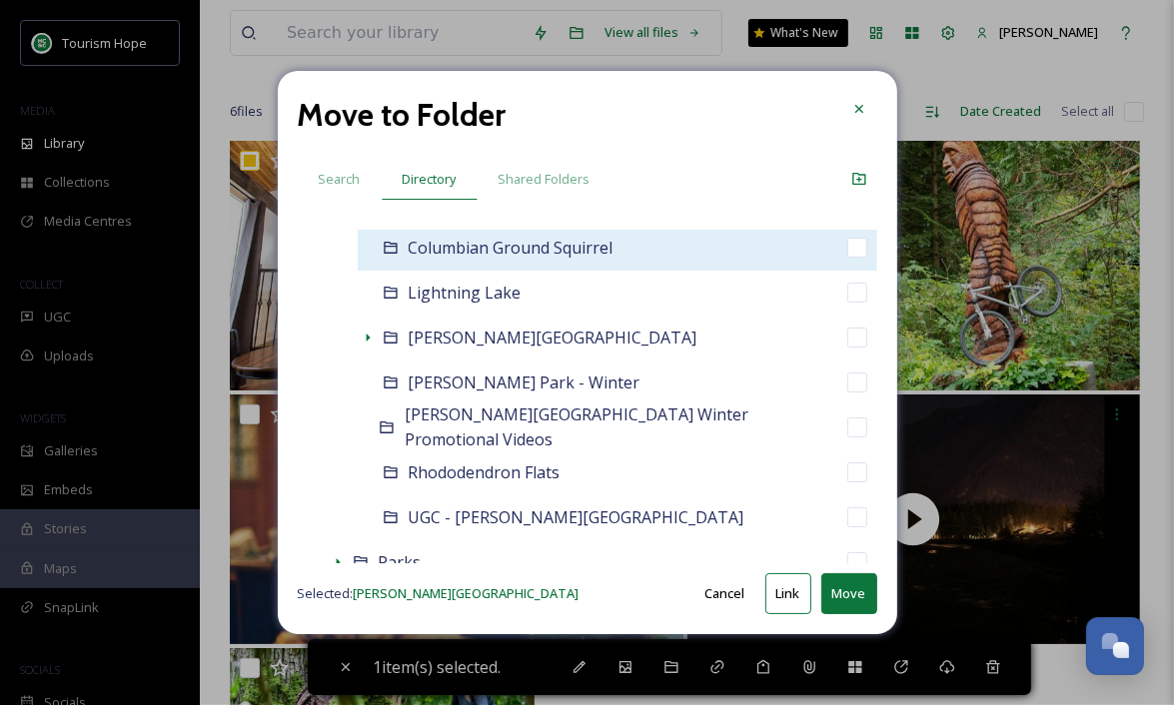
scroll to position [806, 0]
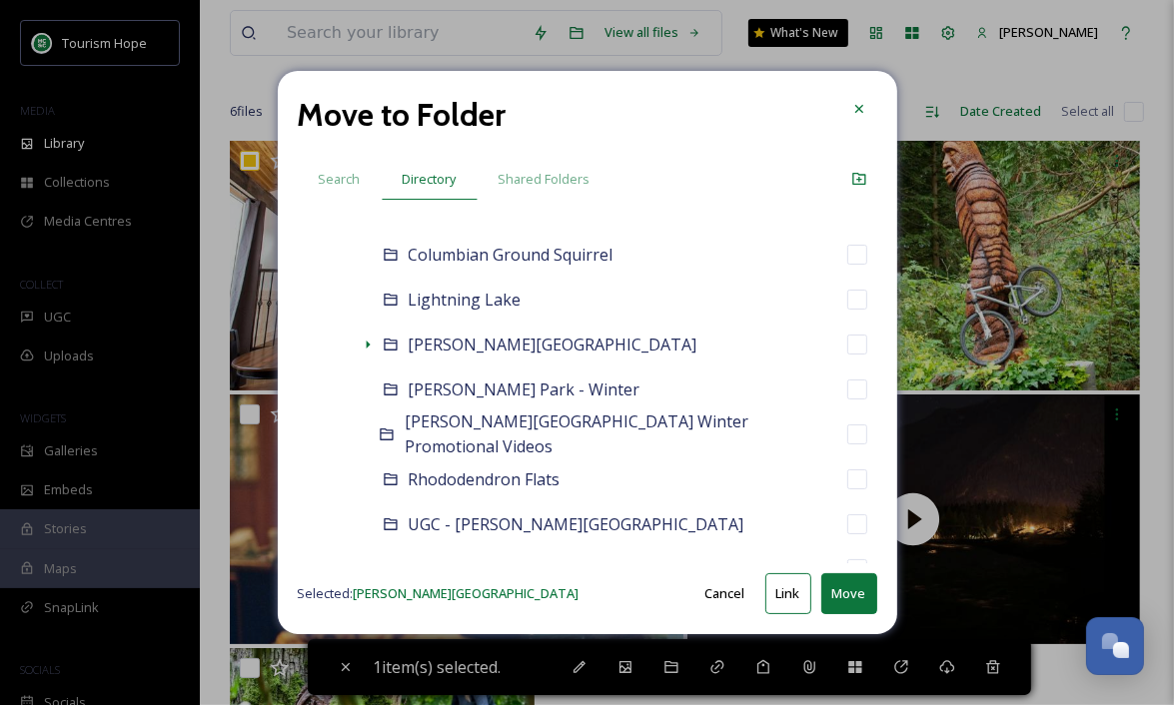
click at [856, 599] on button "Move" at bounding box center [849, 593] width 56 height 41
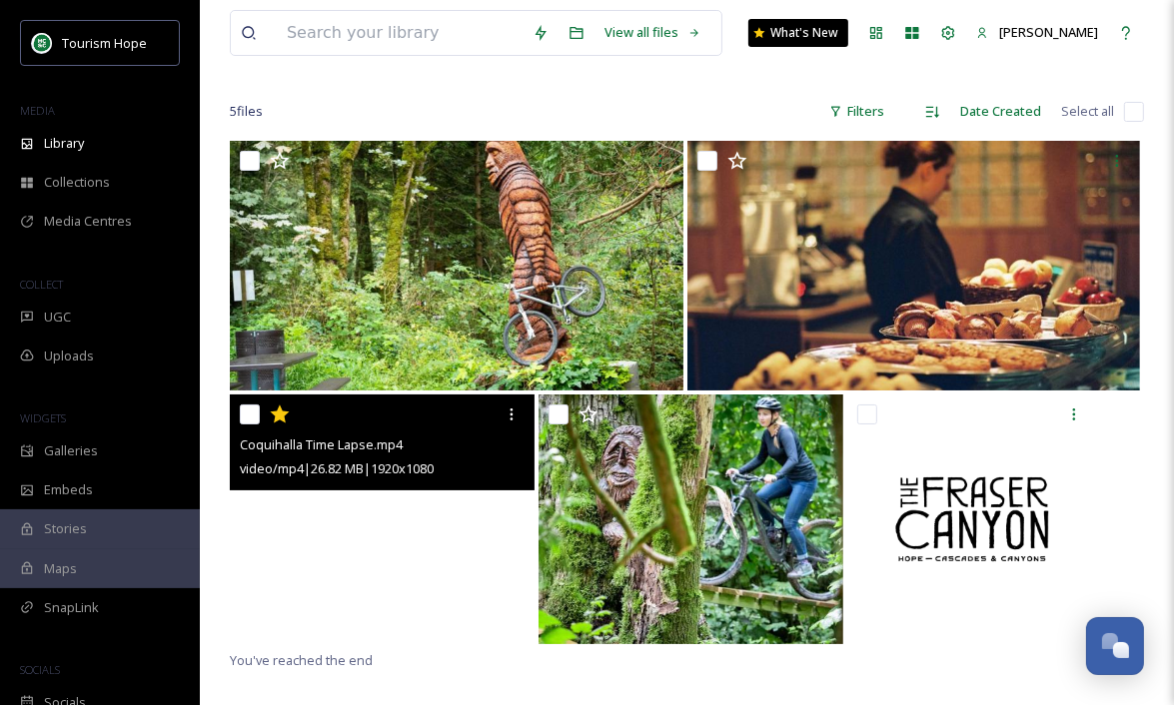
click at [468, 516] on video "Coquihalla Time Lapse.mp4" at bounding box center [382, 520] width 305 height 250
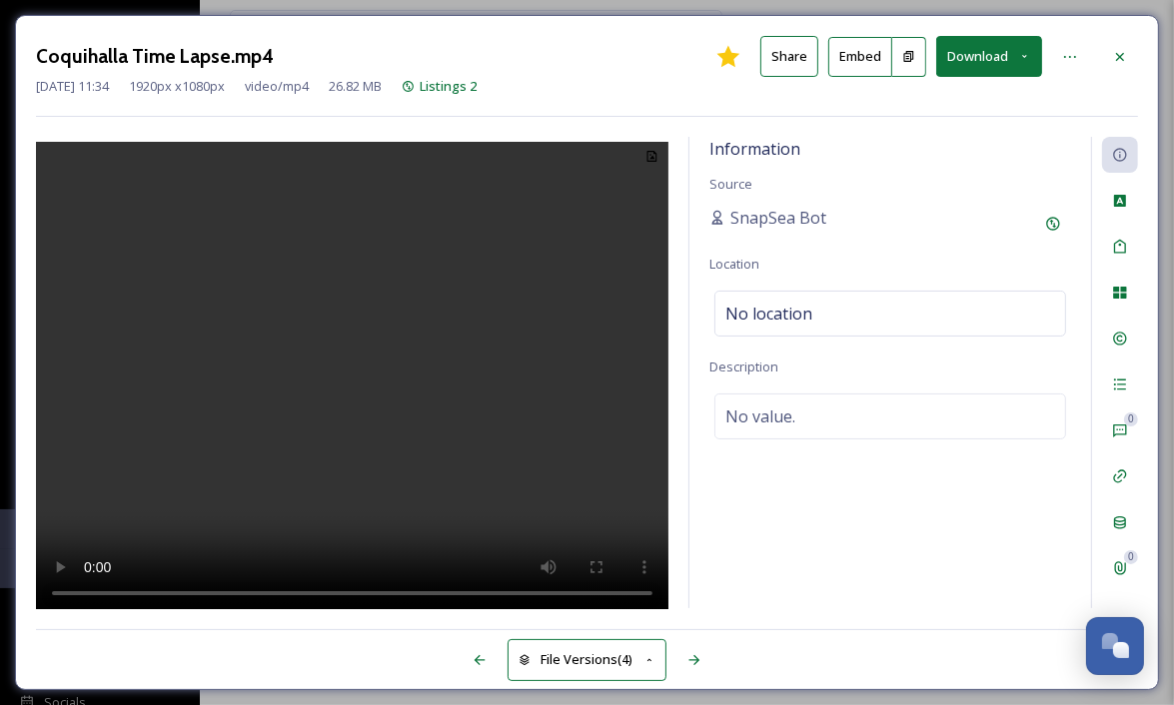
click at [337, 385] on video at bounding box center [352, 379] width 632 height 474
click at [407, 445] on video at bounding box center [352, 379] width 632 height 474
click at [1124, 55] on icon at bounding box center [1120, 57] width 16 height 16
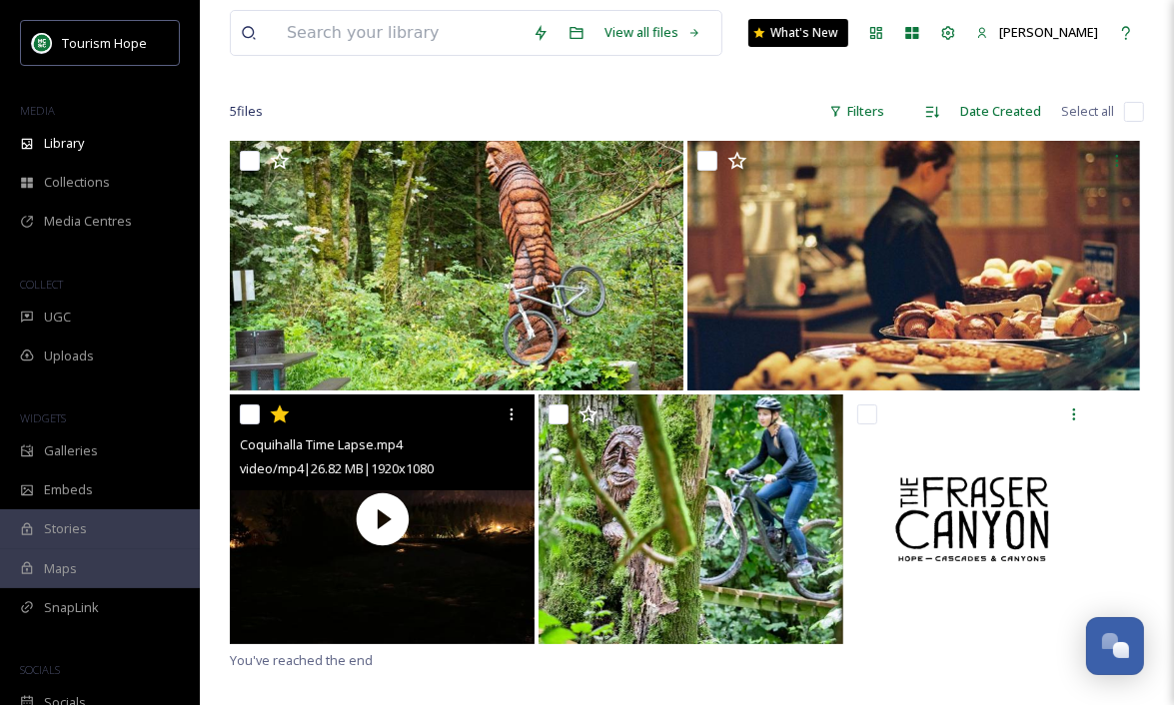
click at [246, 410] on input "checkbox" at bounding box center [250, 415] width 20 height 20
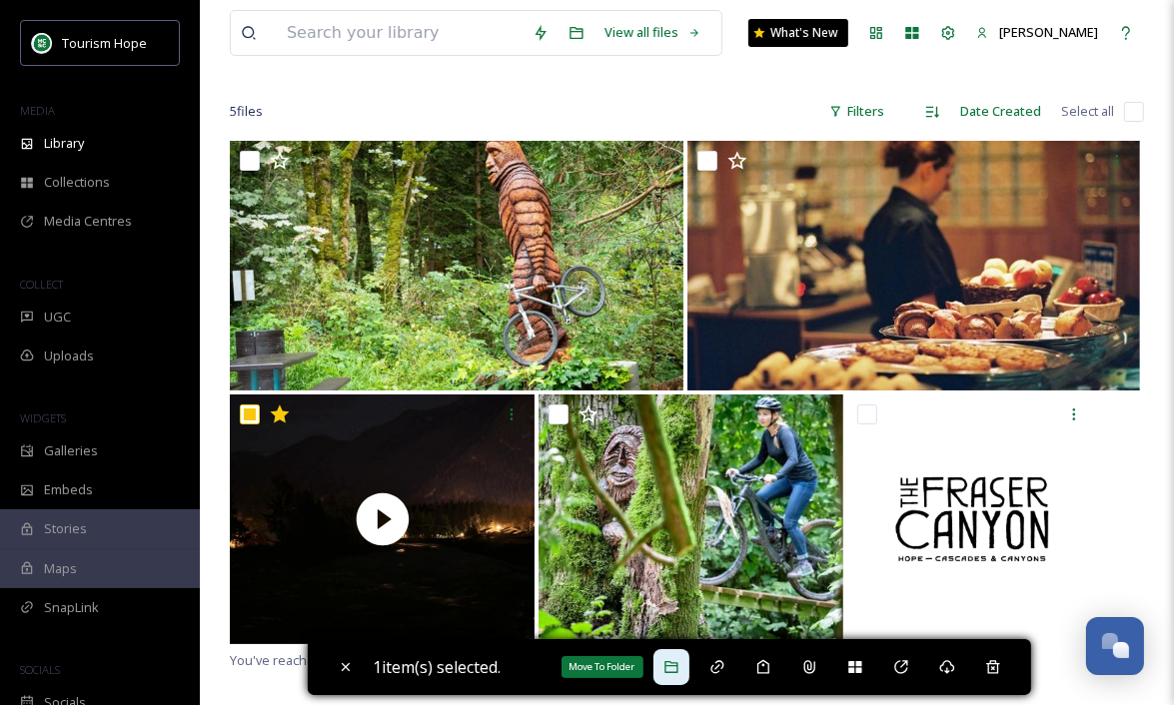
click at [669, 669] on icon at bounding box center [671, 667] width 16 height 16
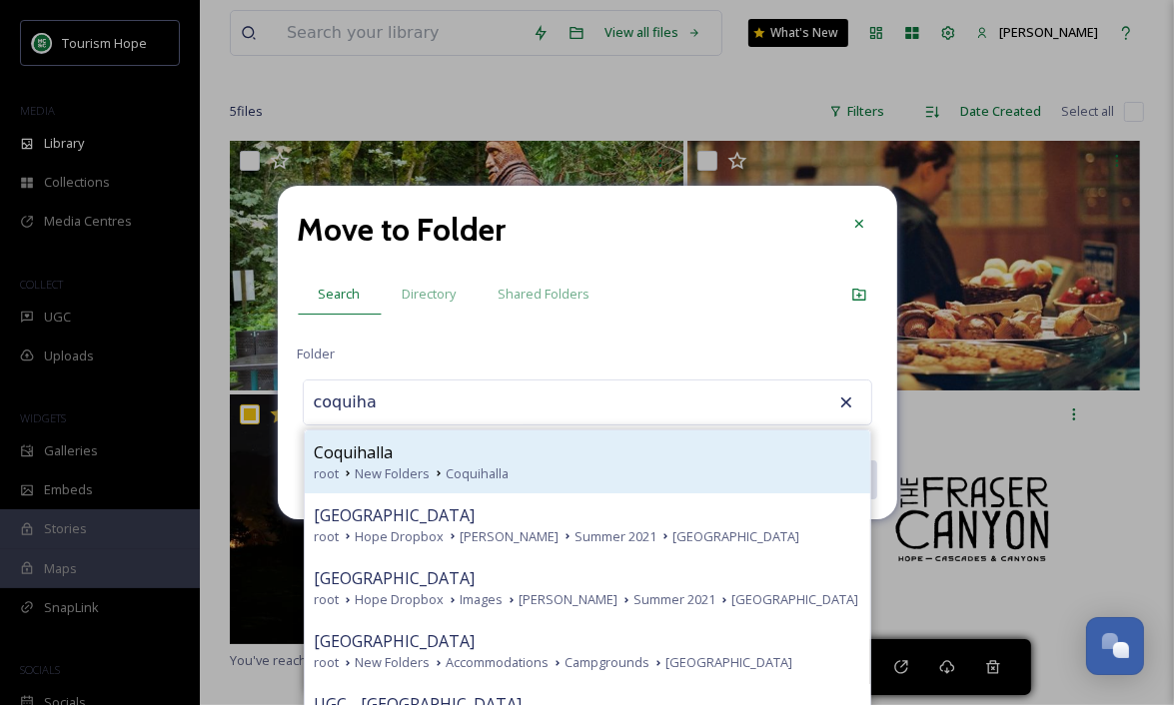
click at [477, 465] on span "Coquihalla" at bounding box center [478, 474] width 63 height 19
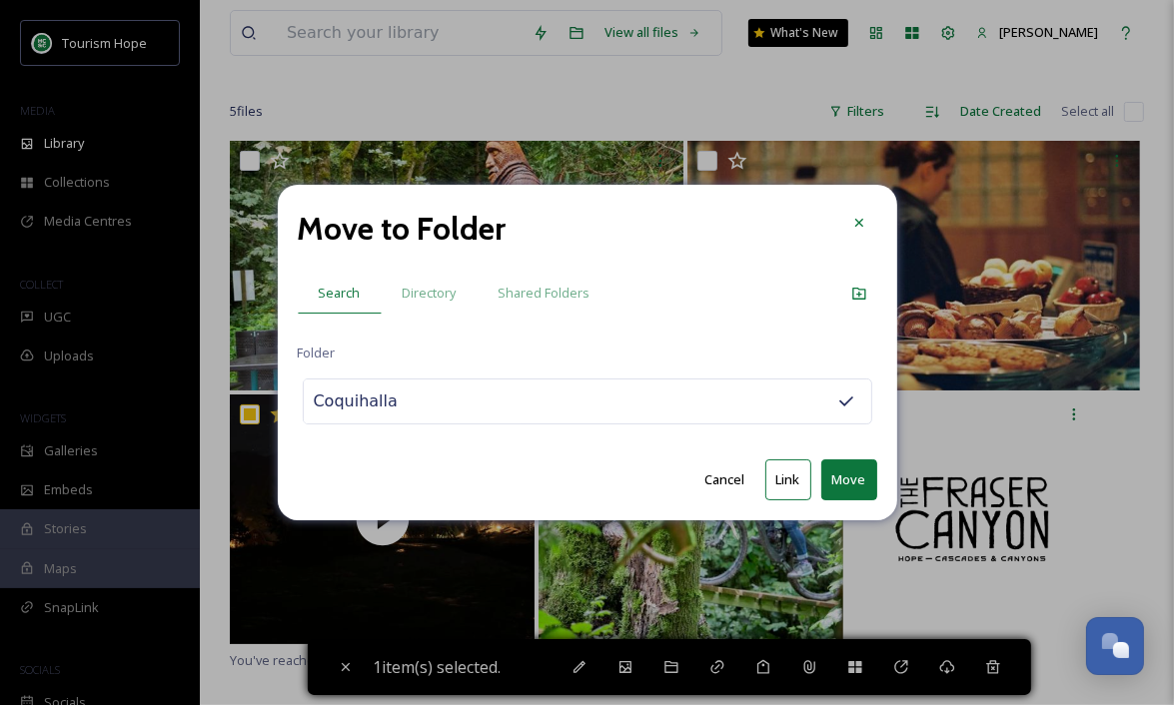
click at [853, 475] on button "Move" at bounding box center [849, 480] width 56 height 41
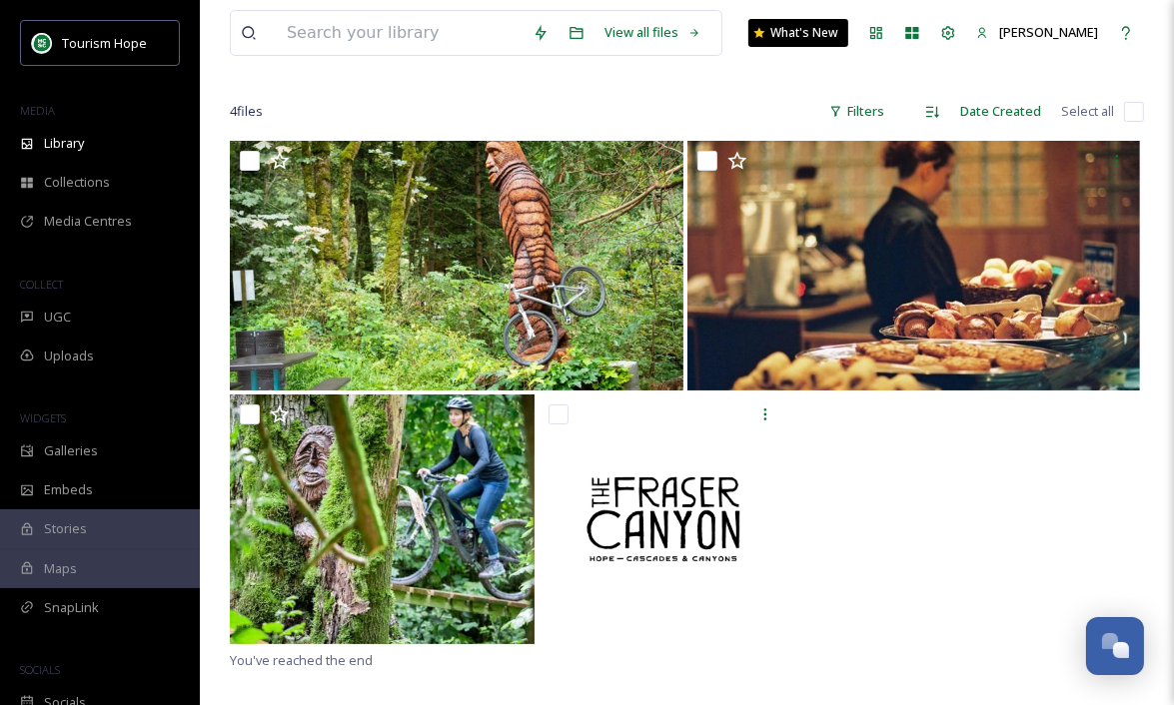
scroll to position [112, 0]
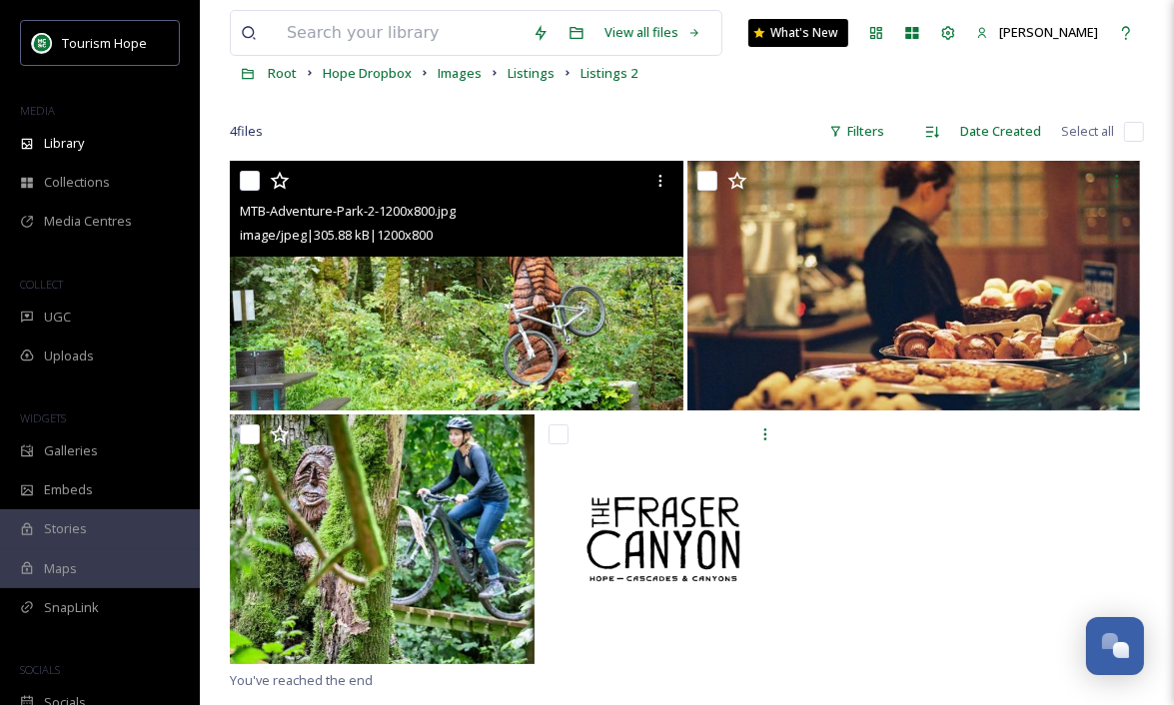
click at [253, 179] on input "checkbox" at bounding box center [250, 181] width 20 height 20
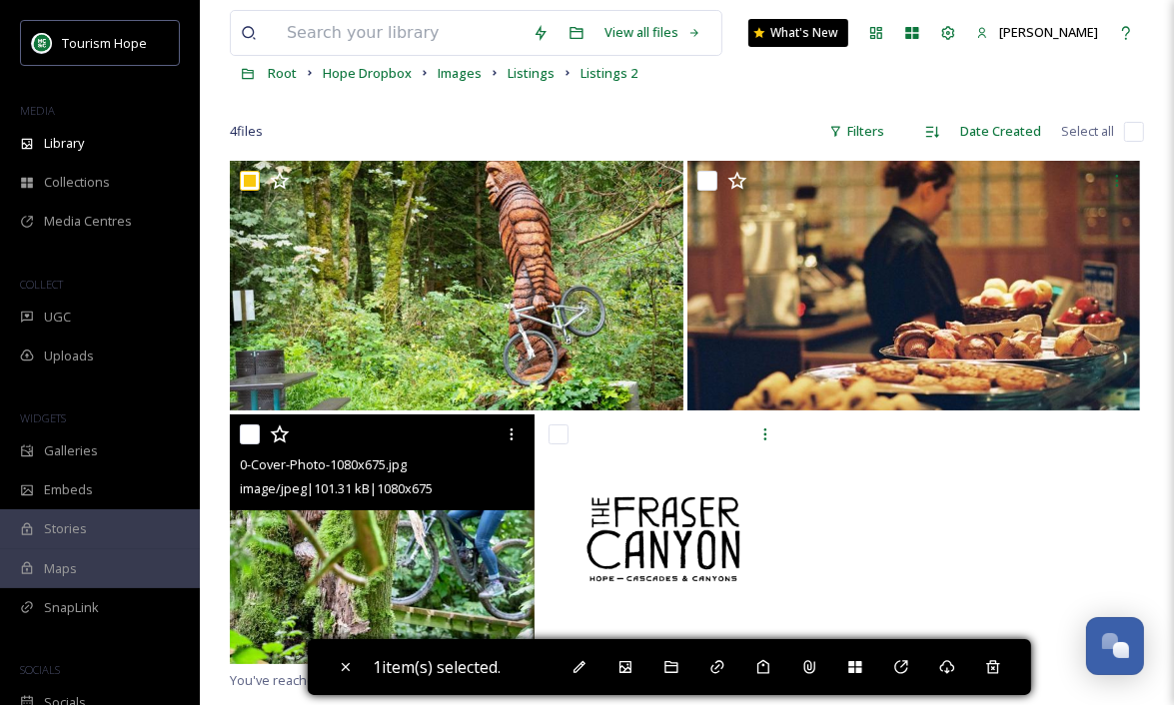
click at [256, 427] on input "checkbox" at bounding box center [250, 435] width 20 height 20
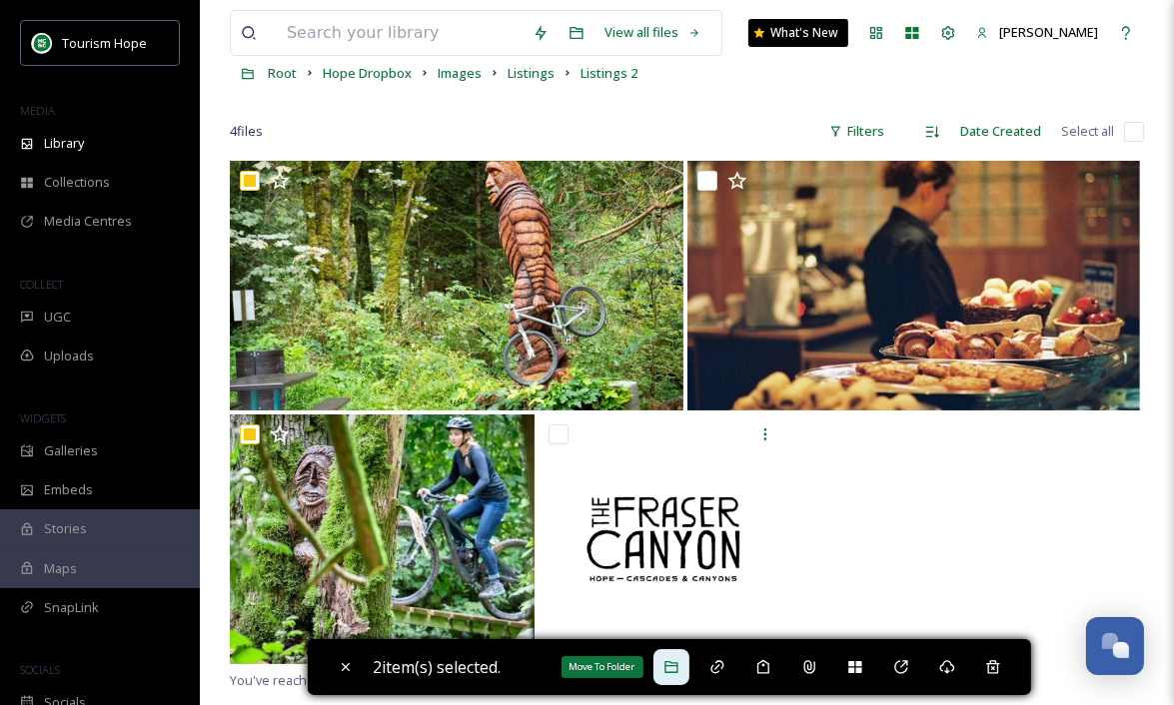
click at [679, 665] on icon at bounding box center [671, 667] width 16 height 16
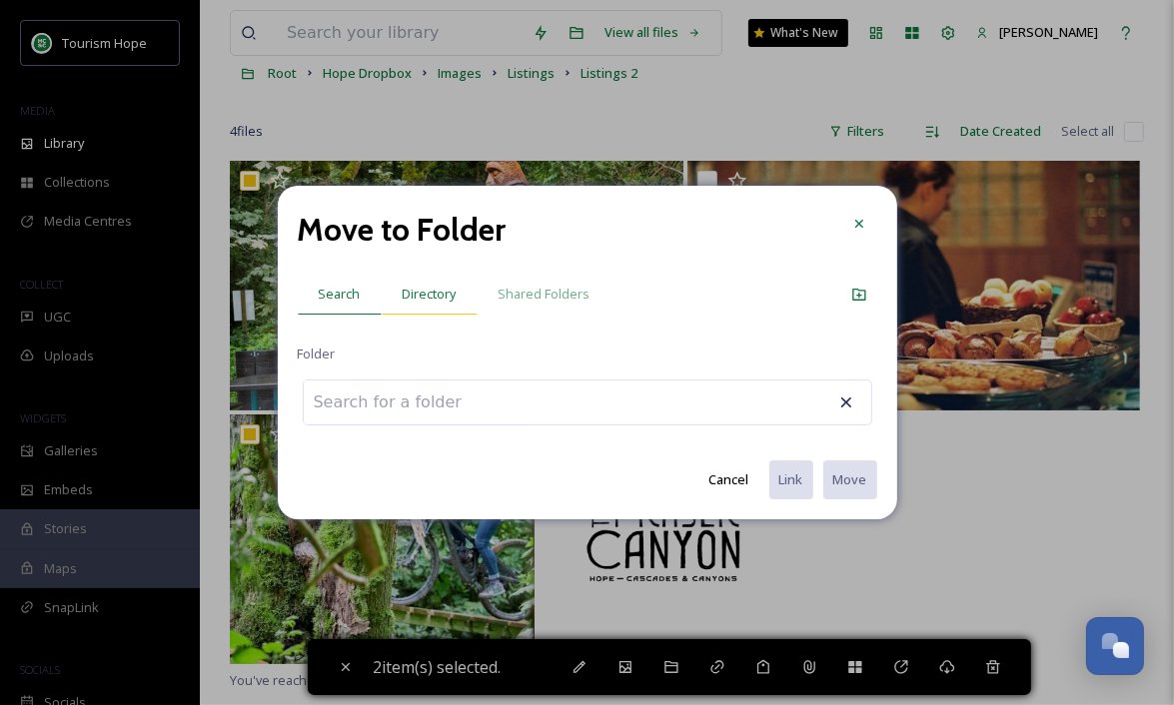
click at [429, 299] on span "Directory" at bounding box center [430, 294] width 54 height 19
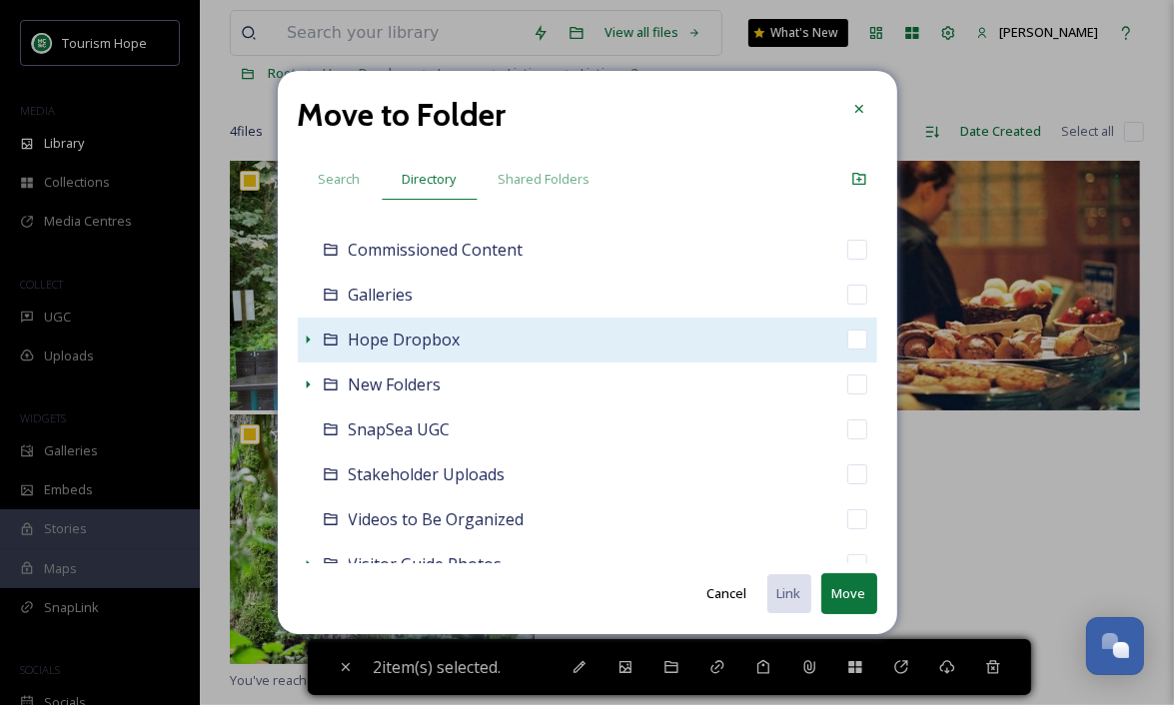
scroll to position [189, 0]
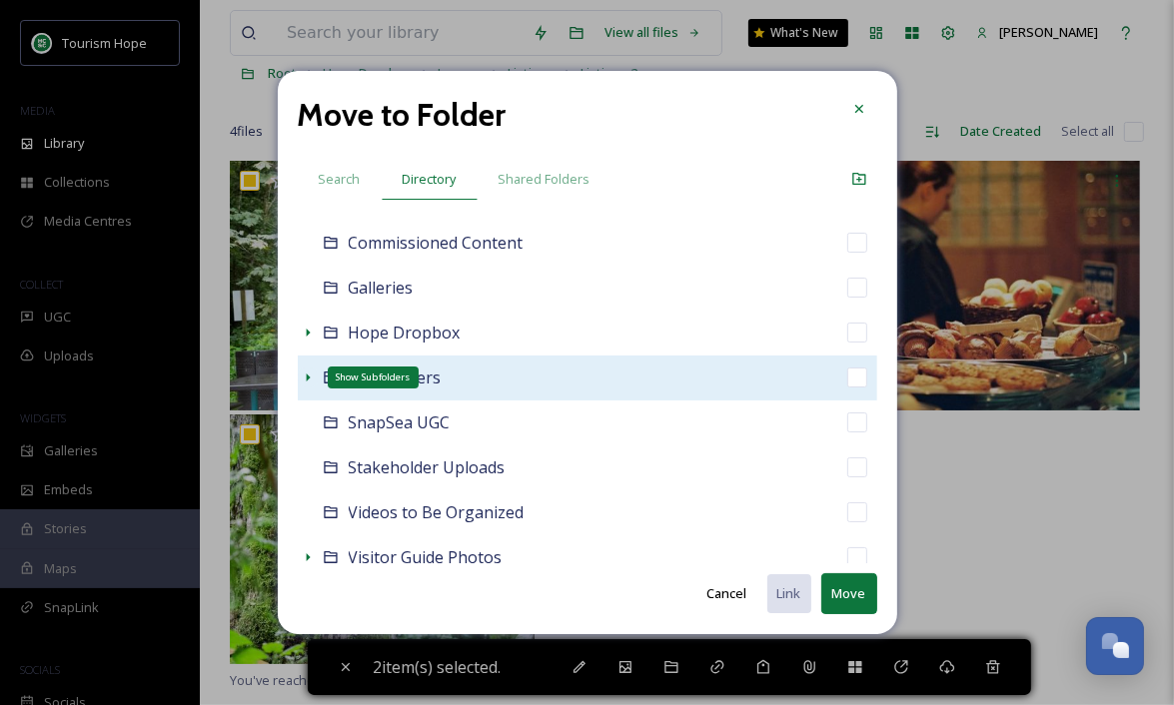
click at [307, 377] on icon at bounding box center [308, 378] width 4 height 8
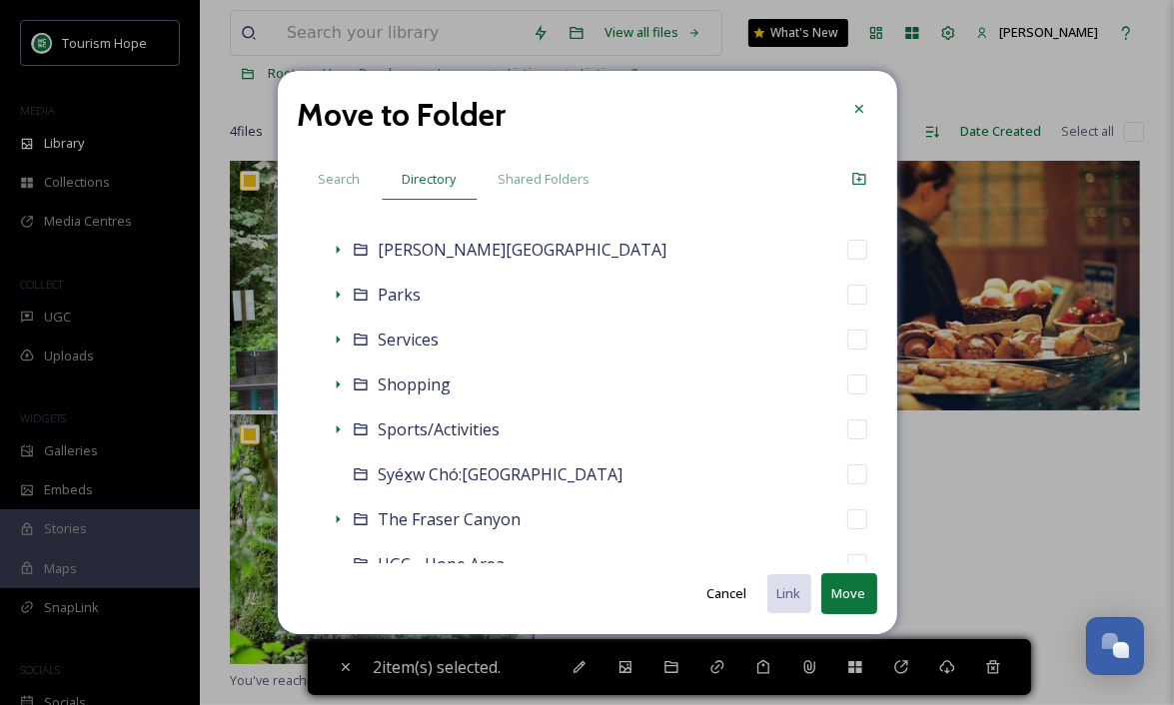
scroll to position [818, 0]
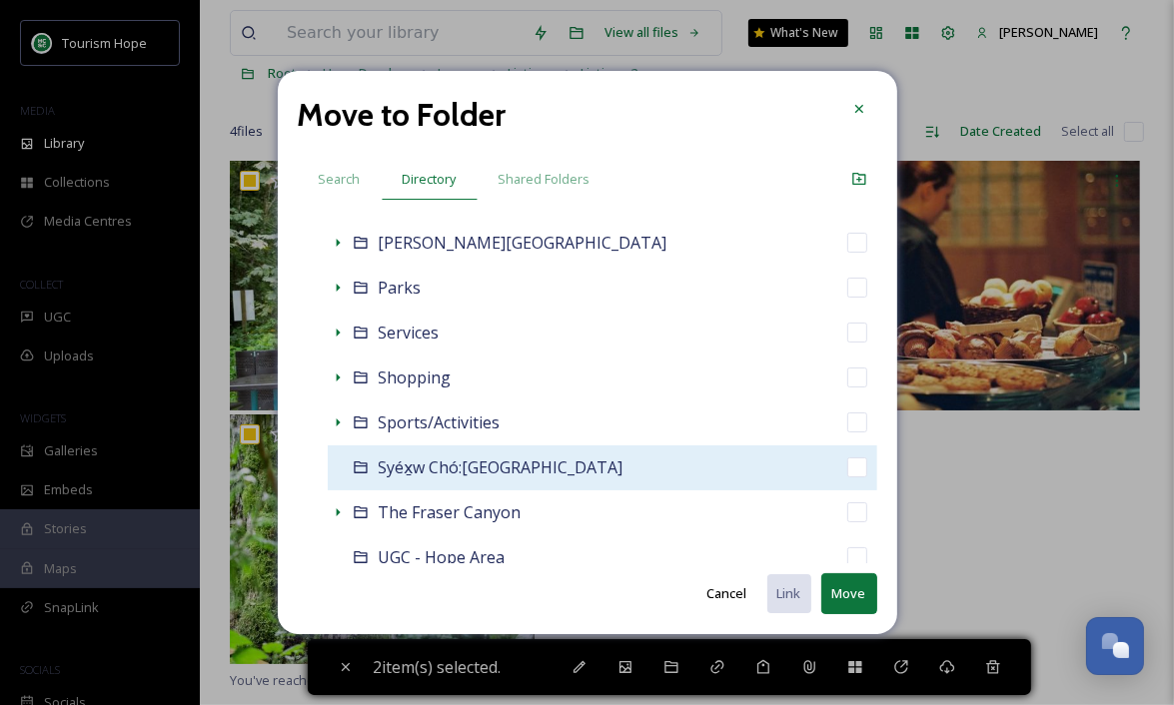
click at [679, 465] on div "Syéx̱w Chó:leqw Adventure Park" at bounding box center [602, 468] width 549 height 45
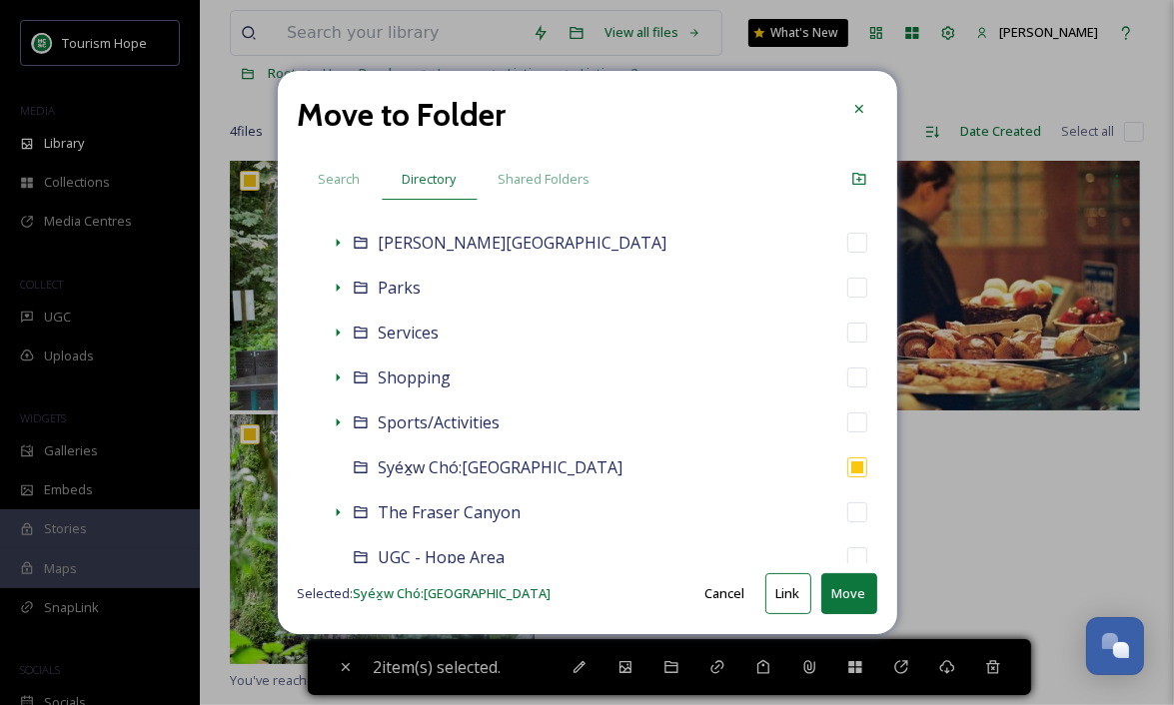
click at [860, 597] on button "Move" at bounding box center [849, 593] width 56 height 41
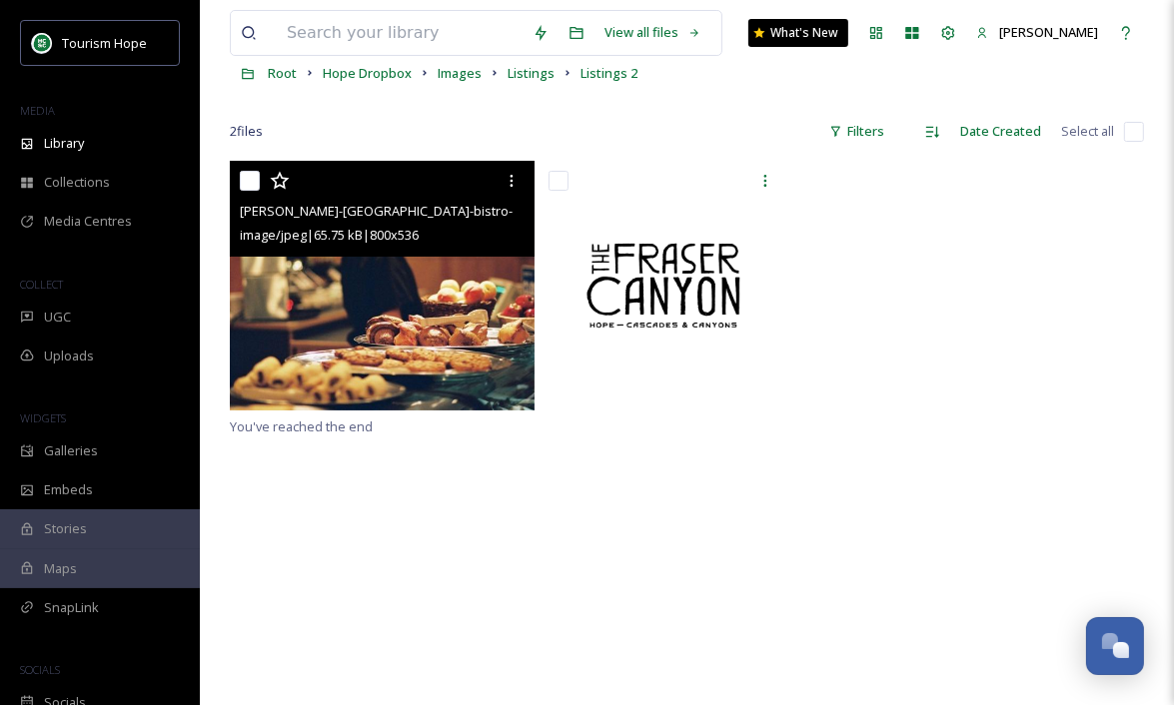
click at [249, 176] on input "checkbox" at bounding box center [250, 181] width 20 height 20
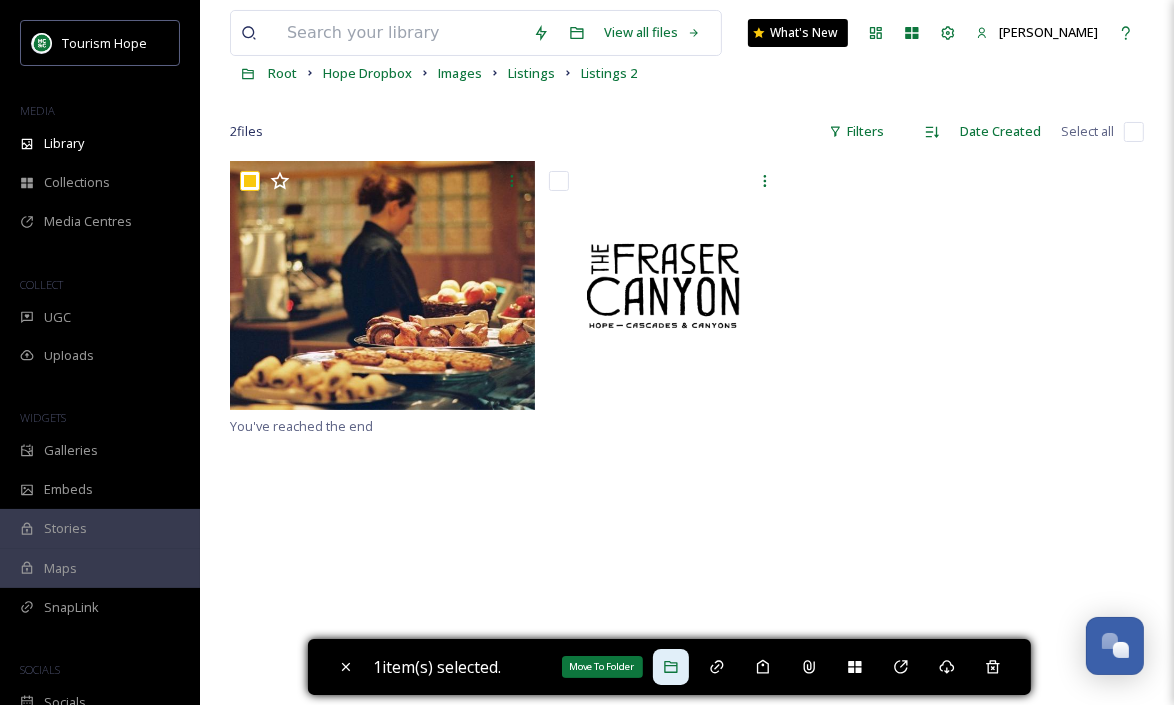
click at [676, 672] on icon at bounding box center [670, 667] width 13 height 12
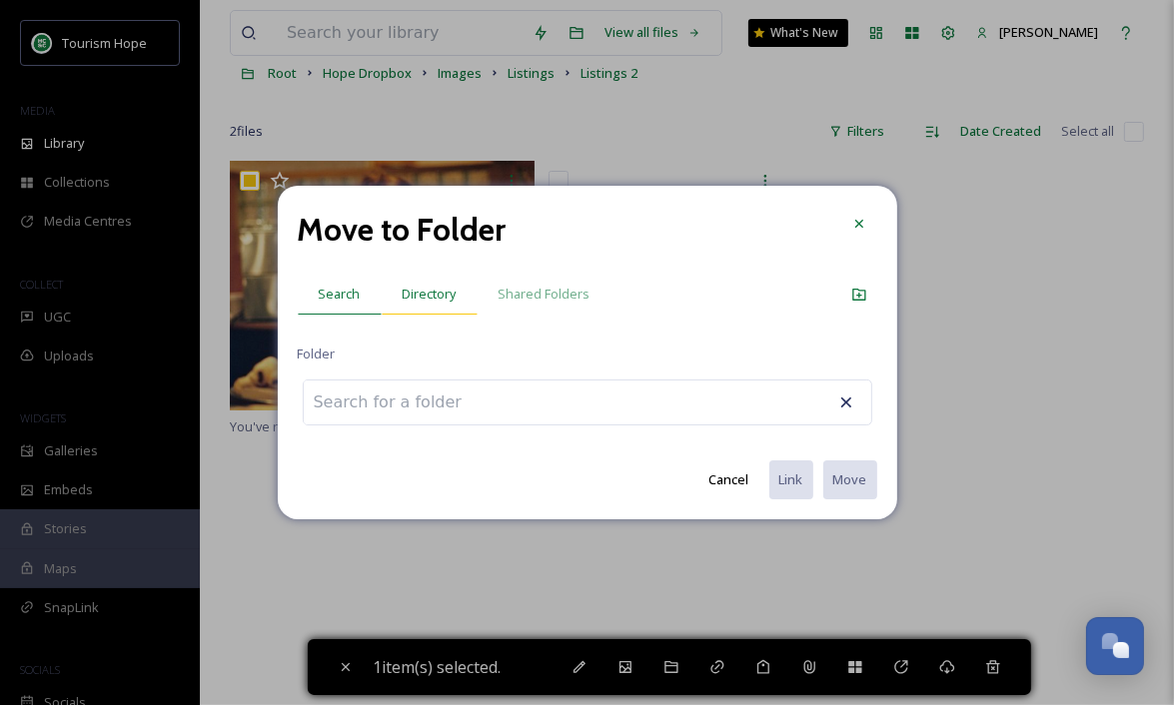
click at [429, 300] on span "Directory" at bounding box center [430, 294] width 54 height 19
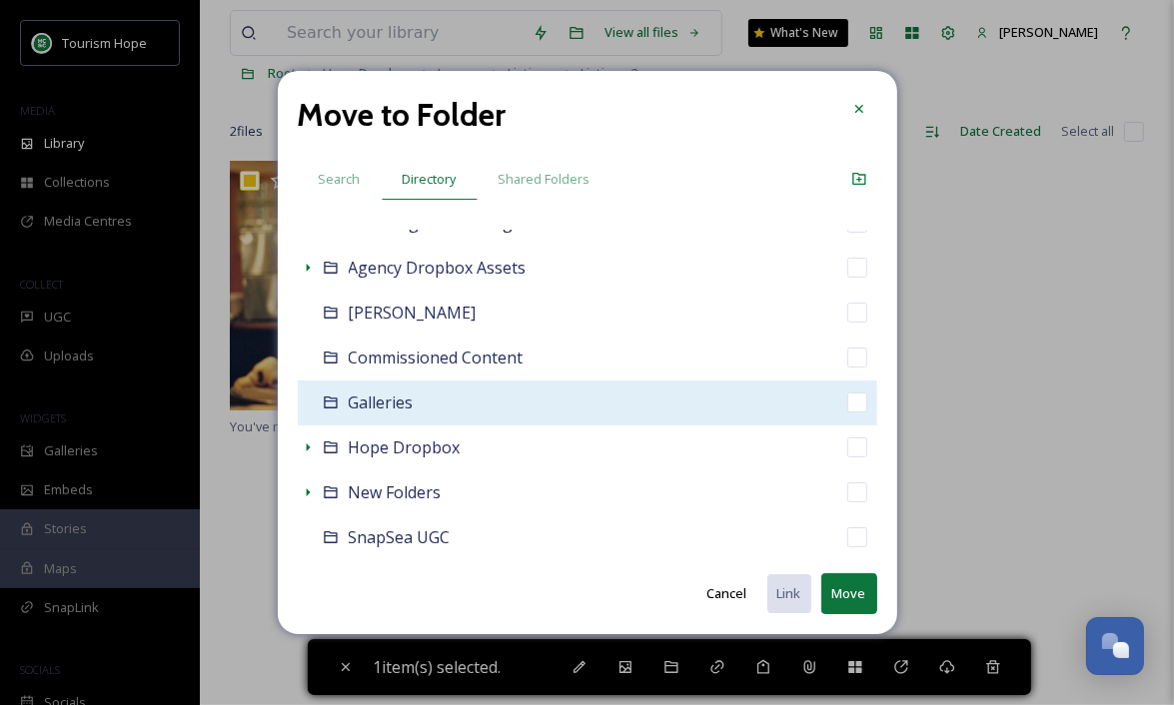
scroll to position [111, 0]
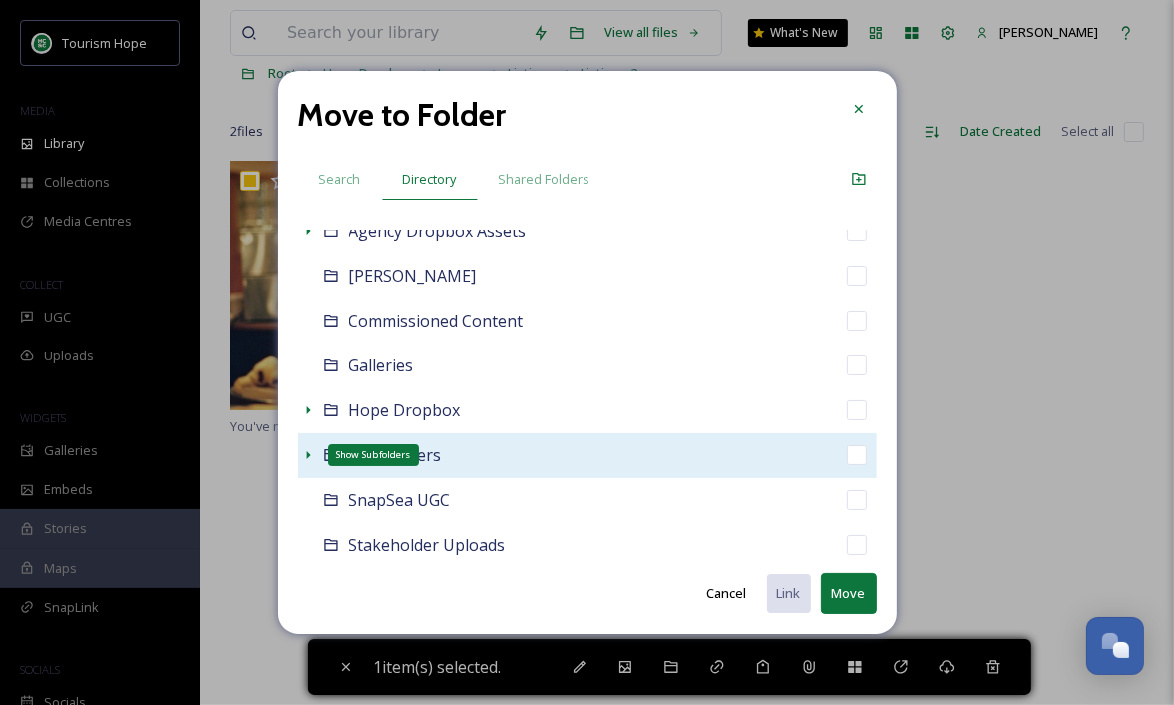
click at [308, 450] on icon at bounding box center [308, 456] width 16 height 16
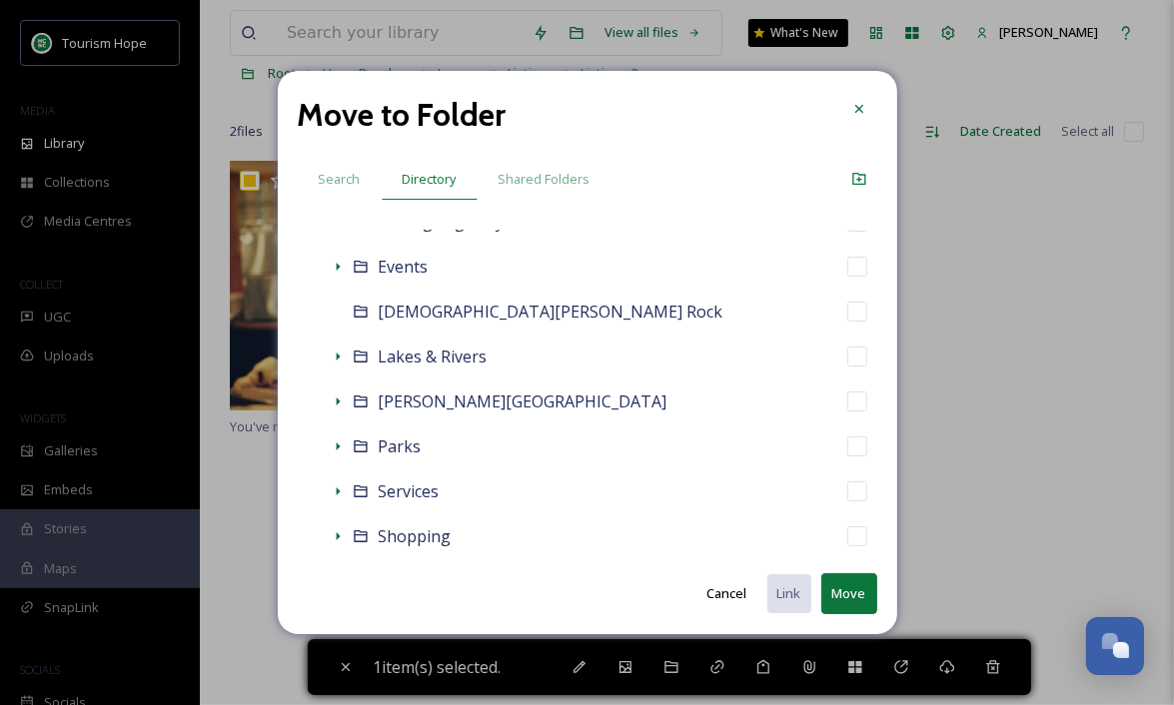
scroll to position [663, 0]
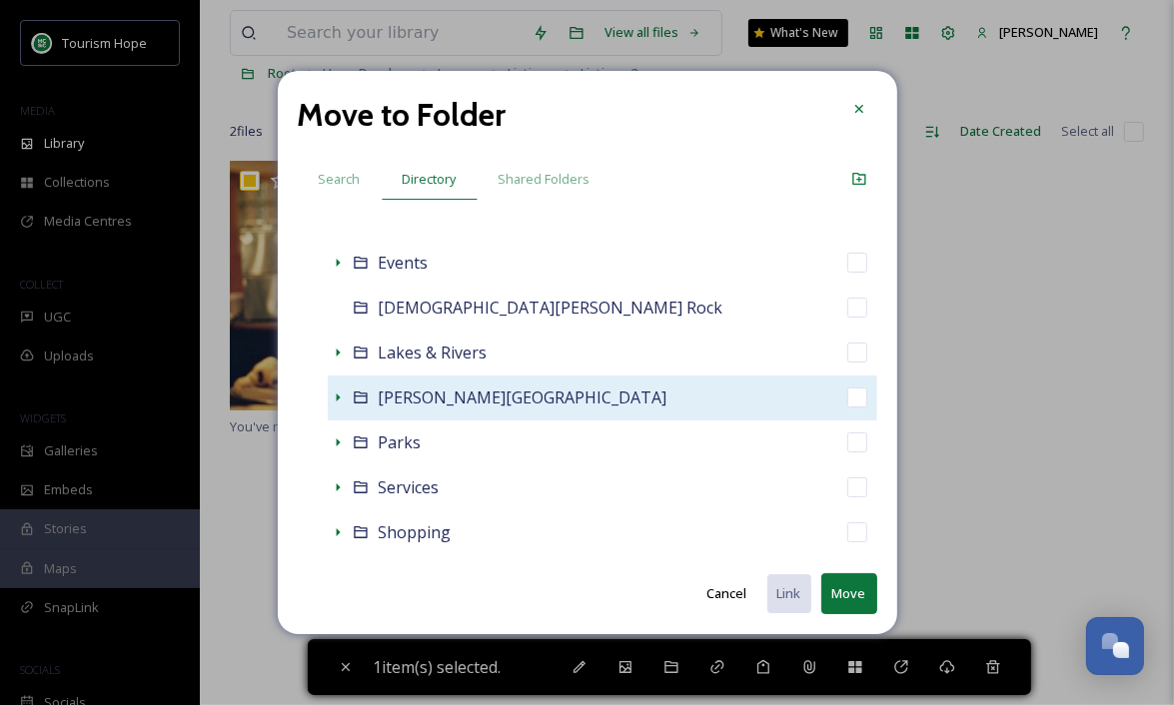
click at [522, 407] on div "[PERSON_NAME][GEOGRAPHIC_DATA]" at bounding box center [602, 398] width 549 height 45
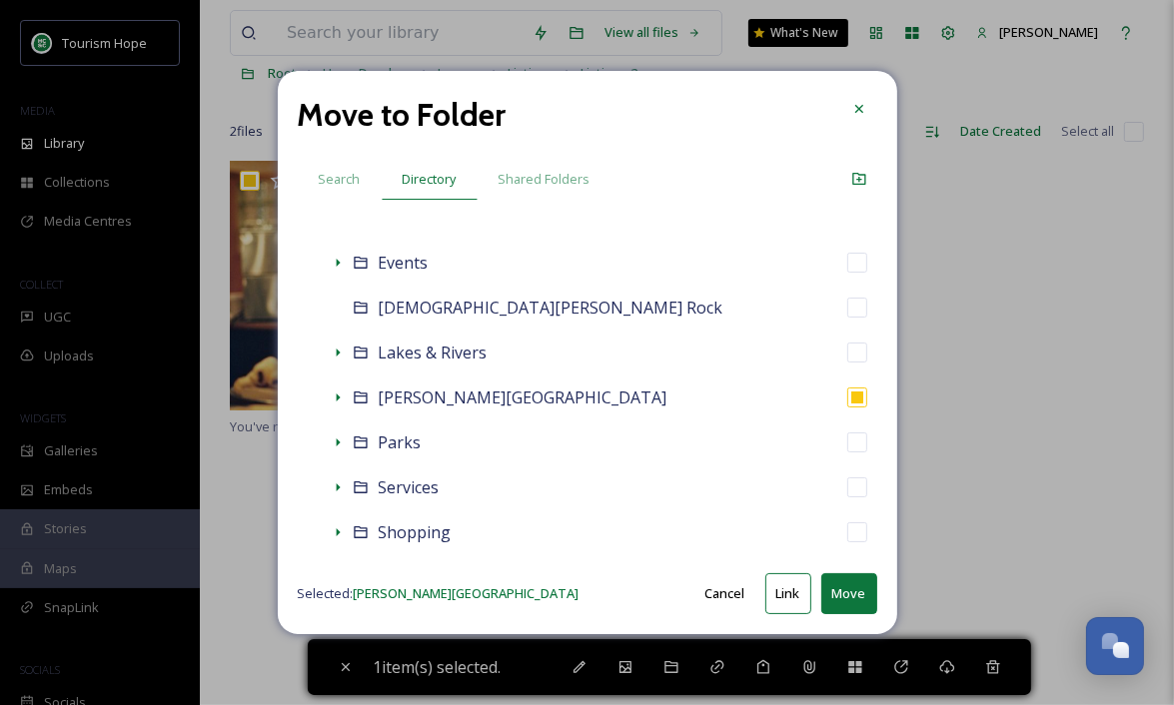
click at [855, 596] on button "Move" at bounding box center [849, 593] width 56 height 41
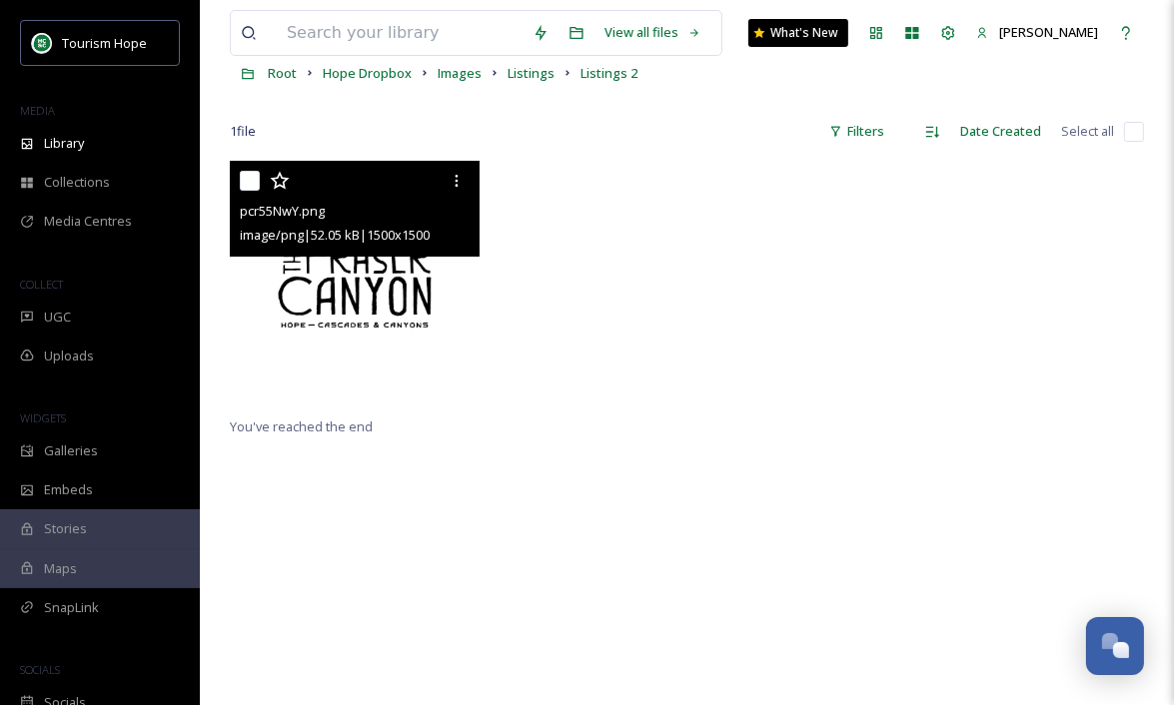
click at [236, 175] on div "pcr55NwY.png image/png | 52.05 kB | 1500 x 1500" at bounding box center [355, 209] width 250 height 96
click at [249, 180] on input "checkbox" at bounding box center [250, 181] width 20 height 20
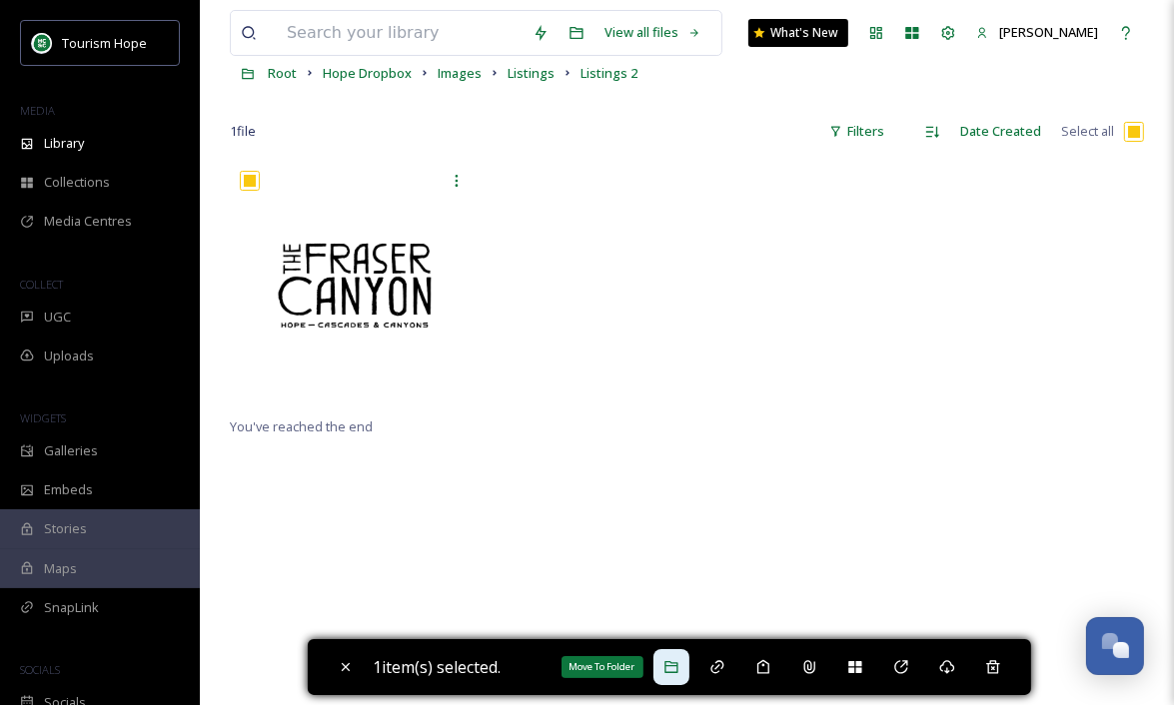
click at [678, 665] on icon at bounding box center [671, 667] width 16 height 16
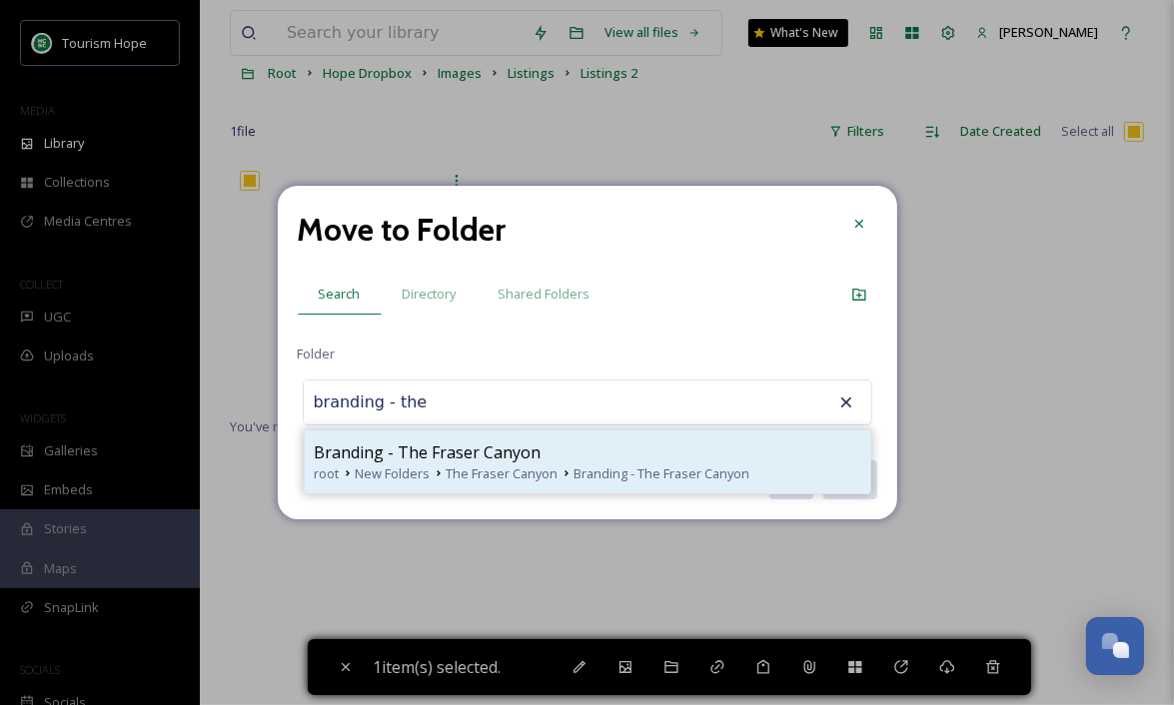
click at [475, 458] on span "Branding - The Fraser Canyon" at bounding box center [428, 453] width 227 height 24
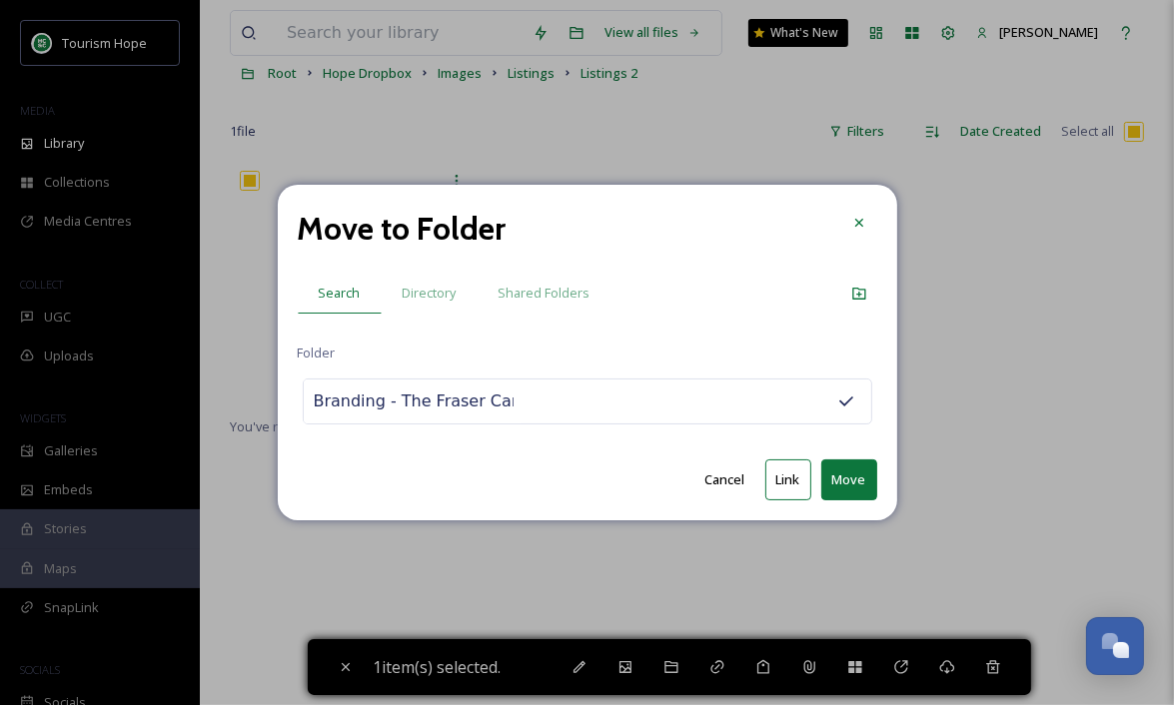
click at [856, 486] on button "Move" at bounding box center [849, 480] width 56 height 41
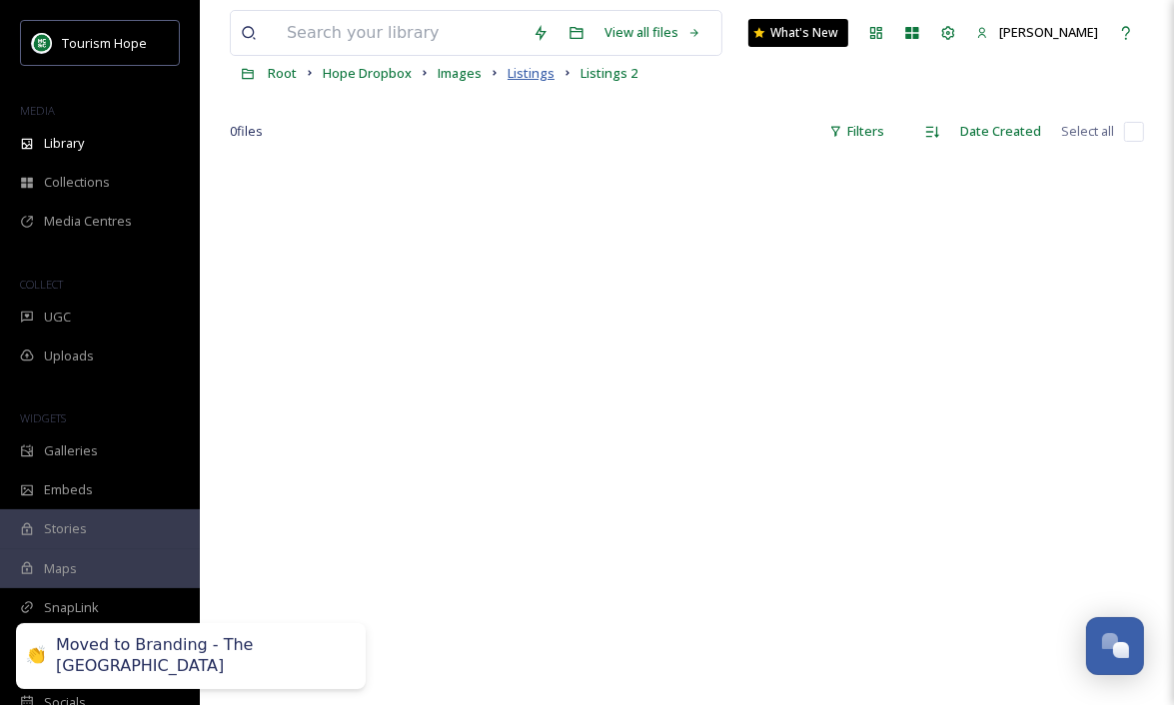
click at [529, 72] on span "Listings" at bounding box center [531, 73] width 47 height 18
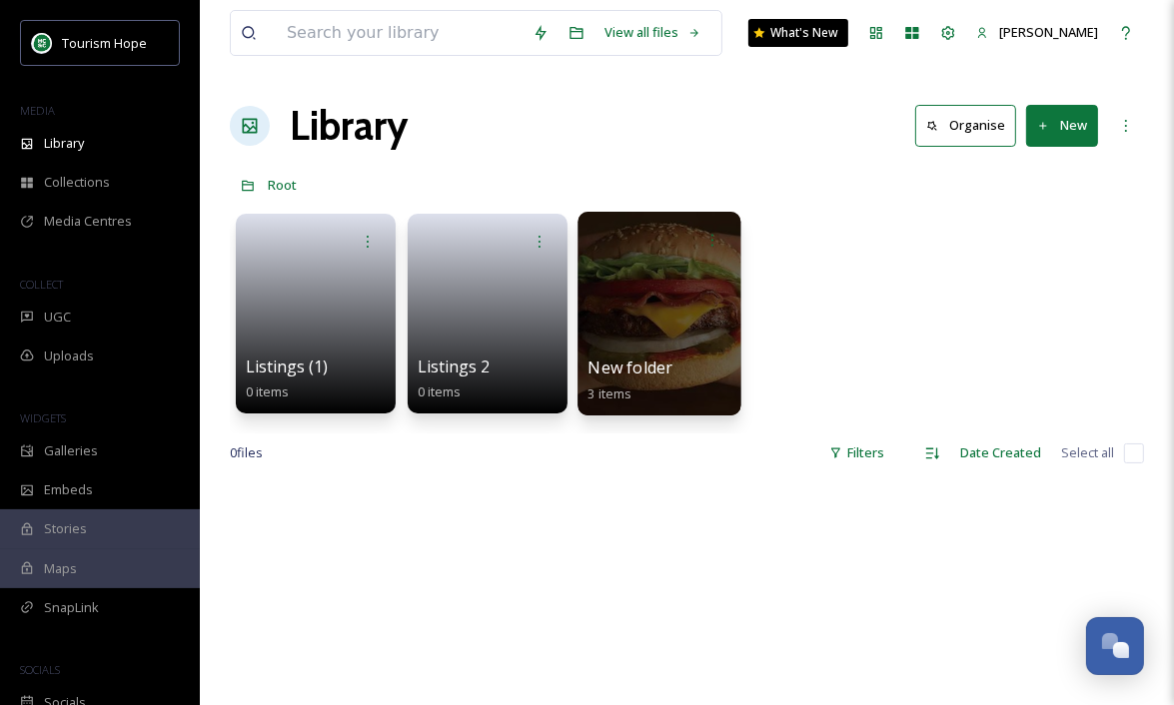
click at [678, 309] on div at bounding box center [658, 314] width 163 height 204
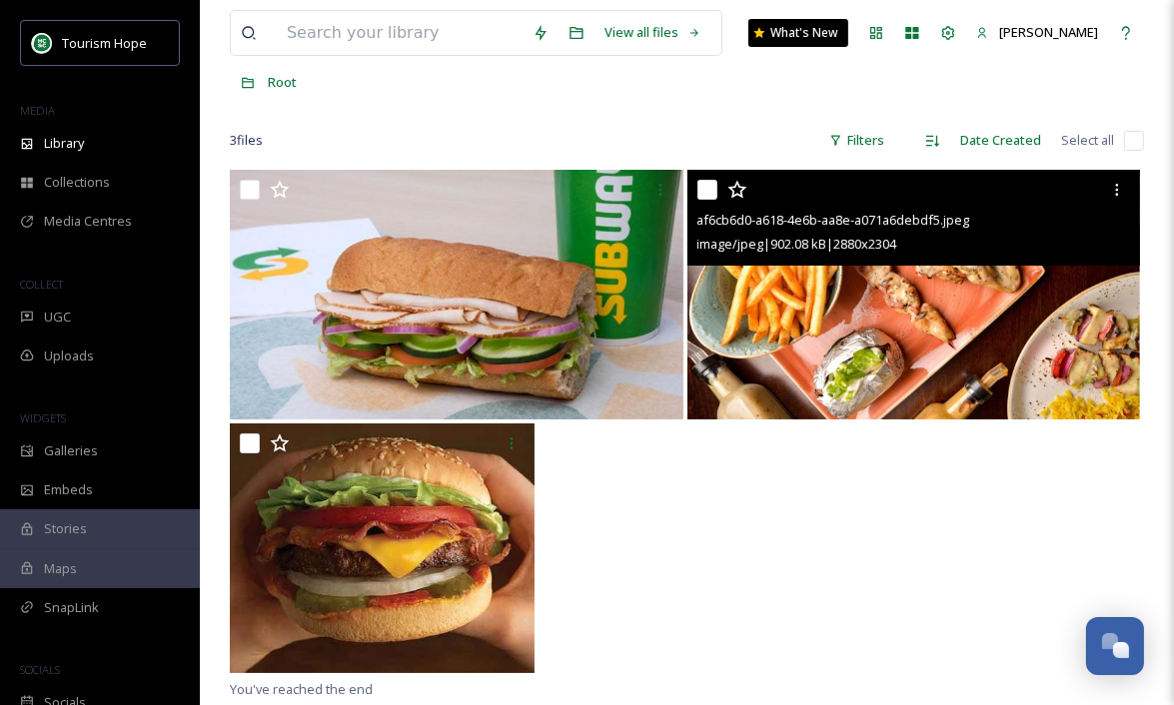
scroll to position [111, 0]
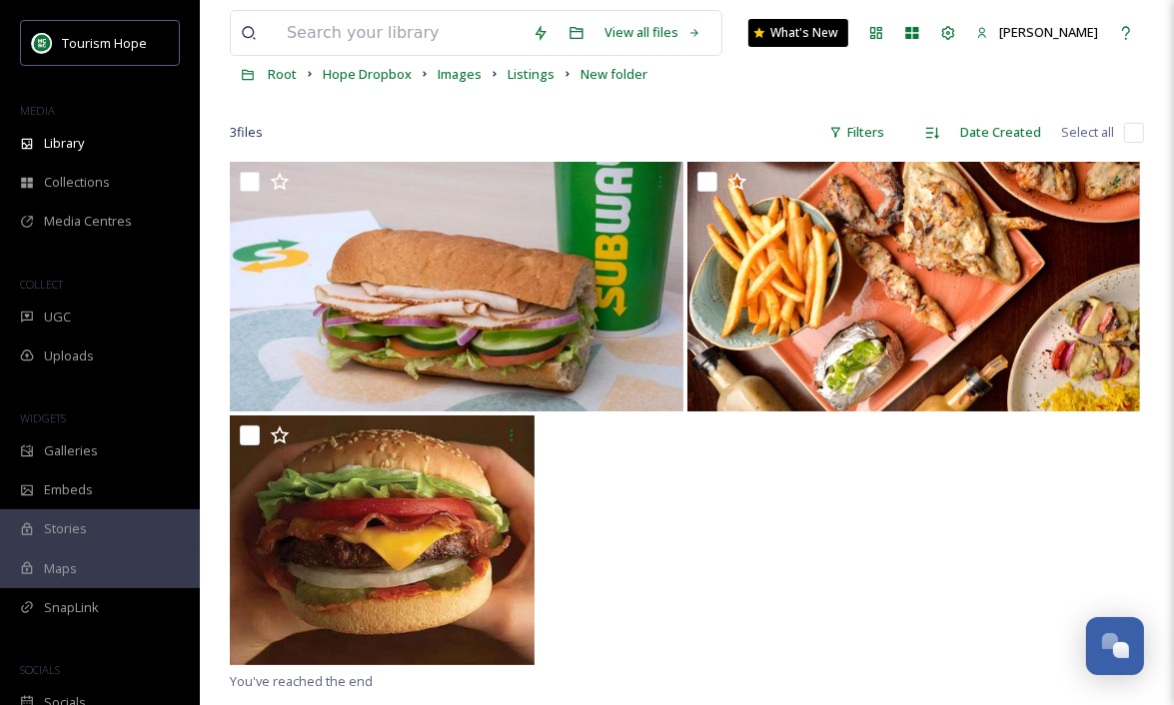
click at [1132, 132] on input "checkbox" at bounding box center [1134, 133] width 20 height 20
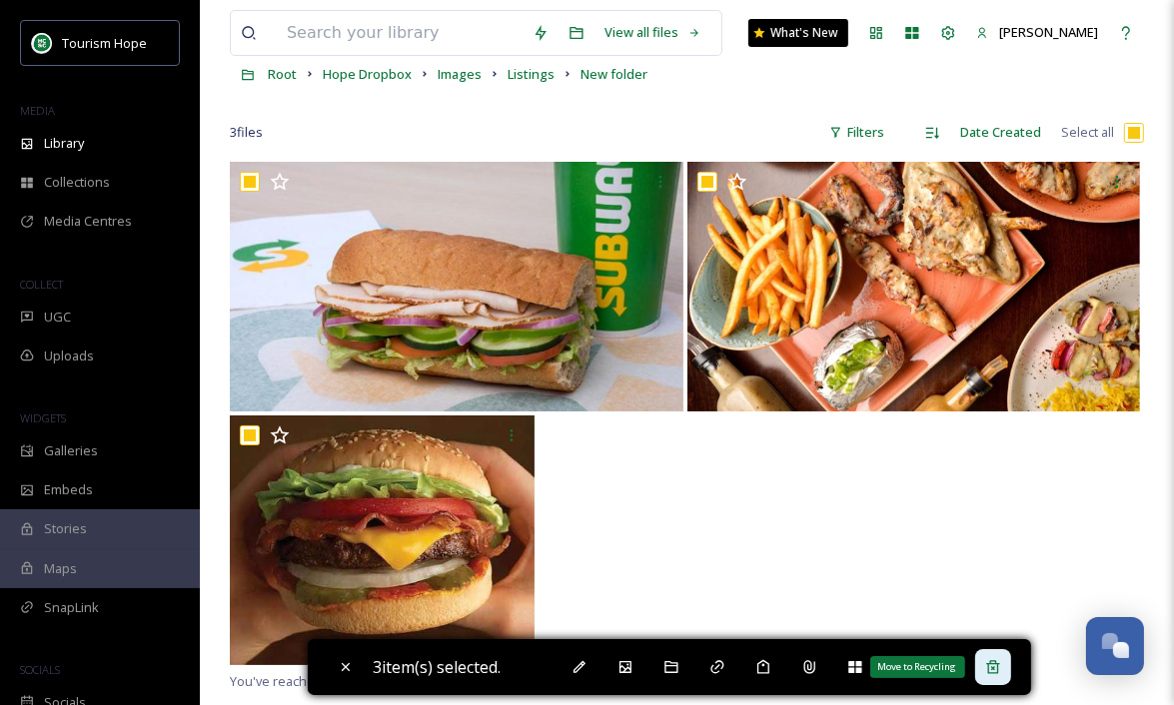
click at [994, 673] on icon at bounding box center [992, 666] width 13 height 13
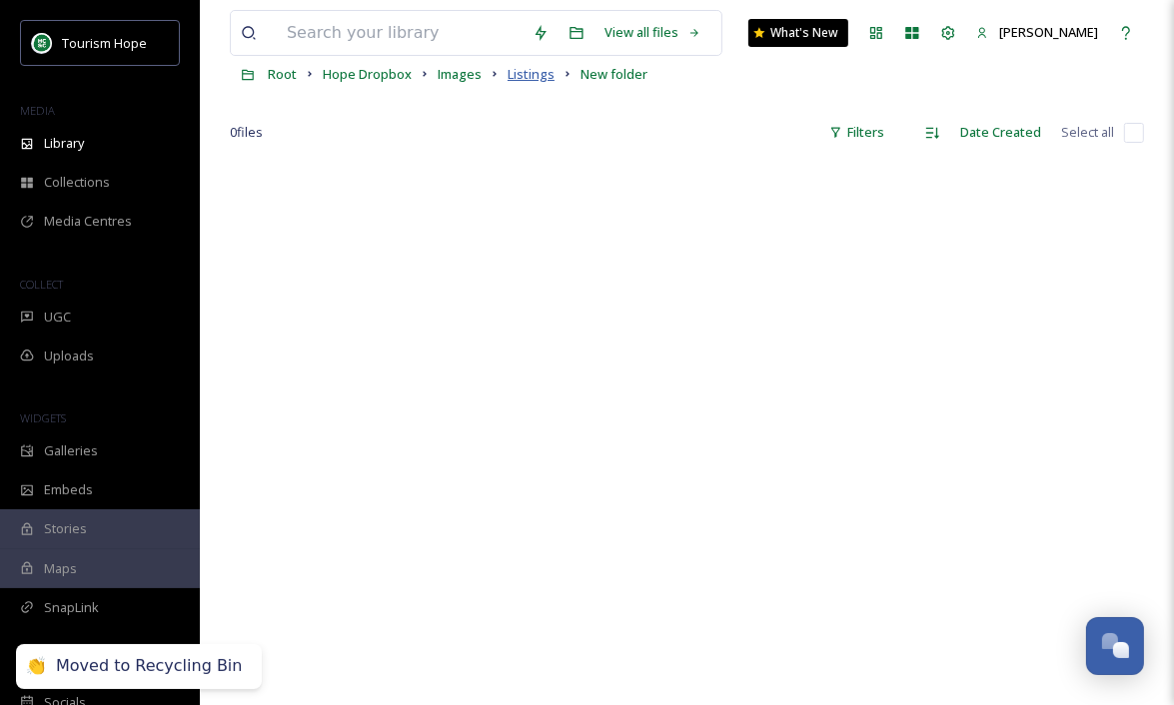
click at [520, 75] on span "Listings" at bounding box center [531, 74] width 47 height 18
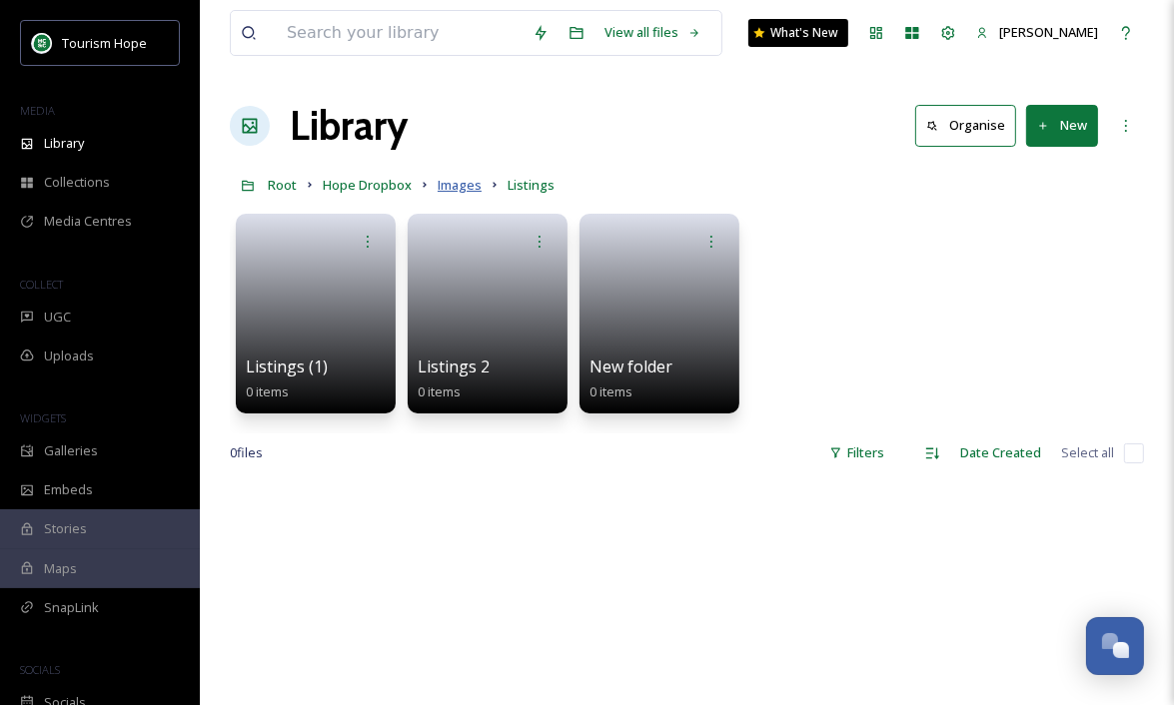
click at [458, 189] on span "Images" at bounding box center [460, 185] width 44 height 18
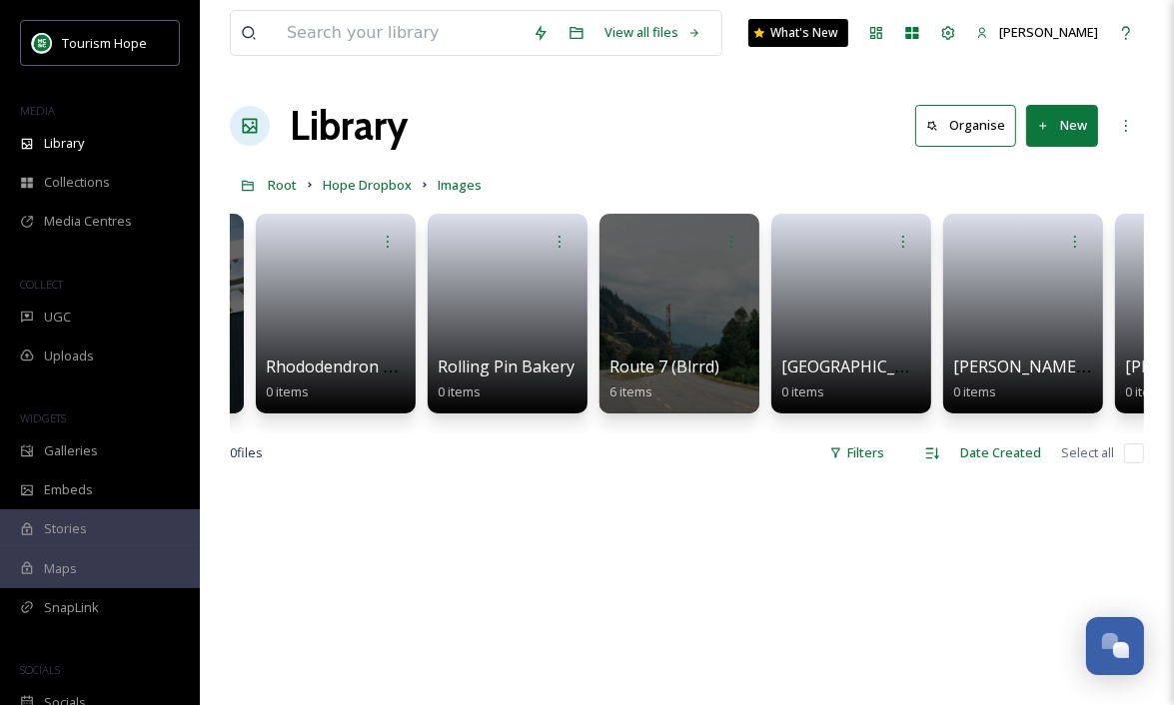
scroll to position [0, 10449]
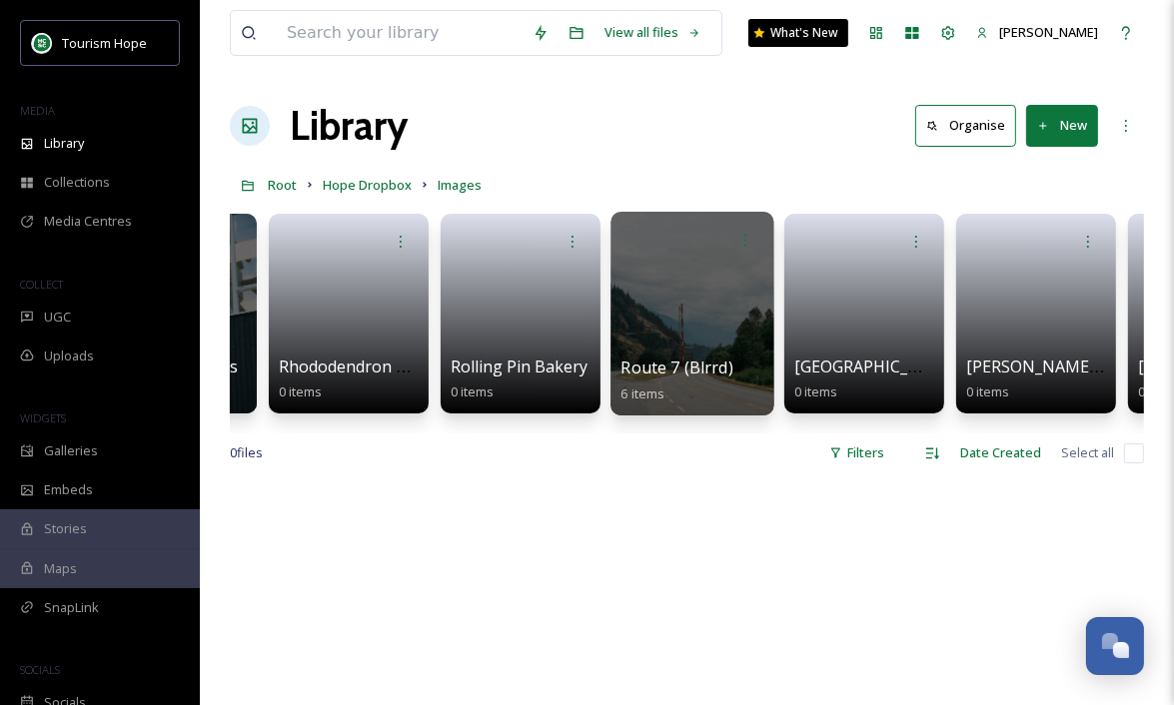
click at [709, 347] on div at bounding box center [691, 314] width 163 height 204
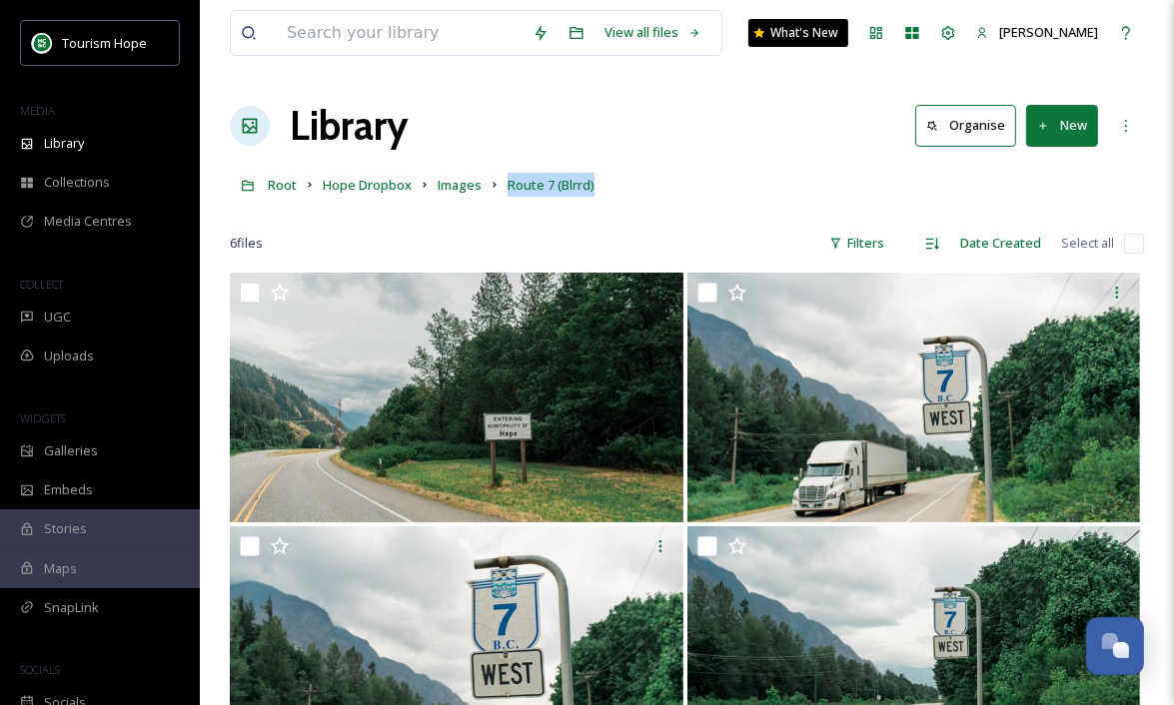
drag, startPoint x: 500, startPoint y: 185, endPoint x: 631, endPoint y: 185, distance: 131.9
click at [631, 185] on div "Root Hope Dropbox Images Route 7 (Blrrd)" at bounding box center [687, 185] width 914 height 38
copy span "Route 7 (Blrrd)"
click at [1138, 255] on div "6 file s Filters Date Created Select all" at bounding box center [687, 243] width 914 height 39
click at [1135, 247] on input "checkbox" at bounding box center [1134, 244] width 20 height 20
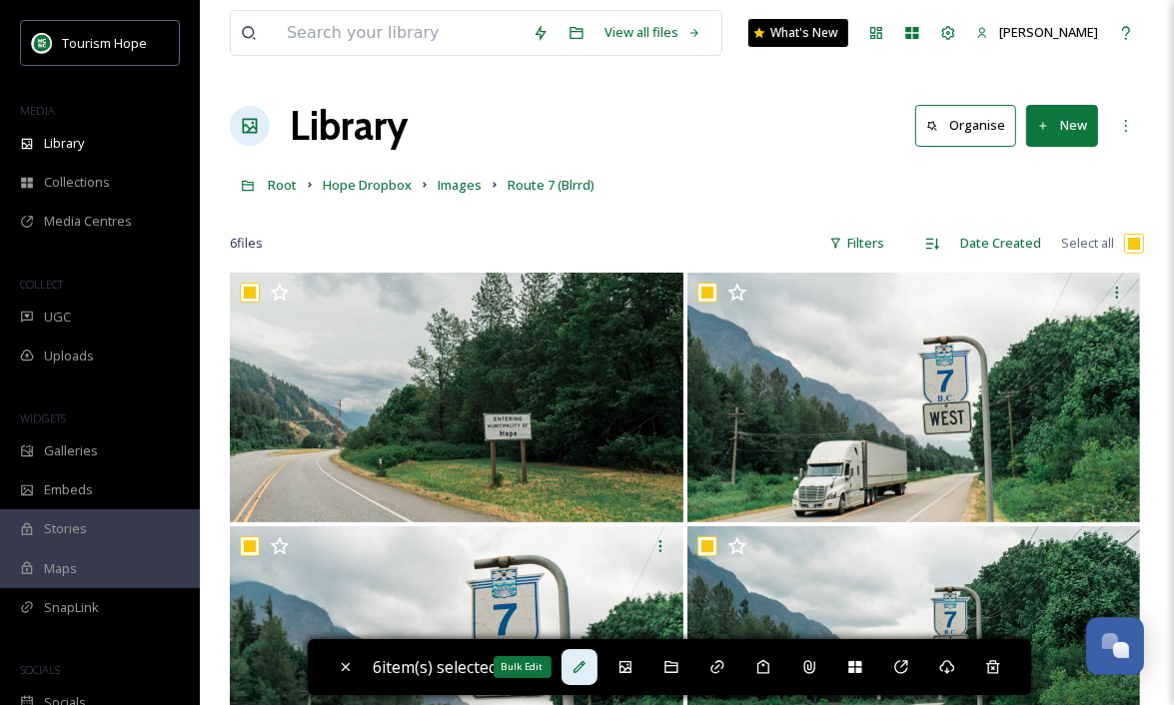
click at [585, 664] on icon at bounding box center [579, 667] width 12 height 12
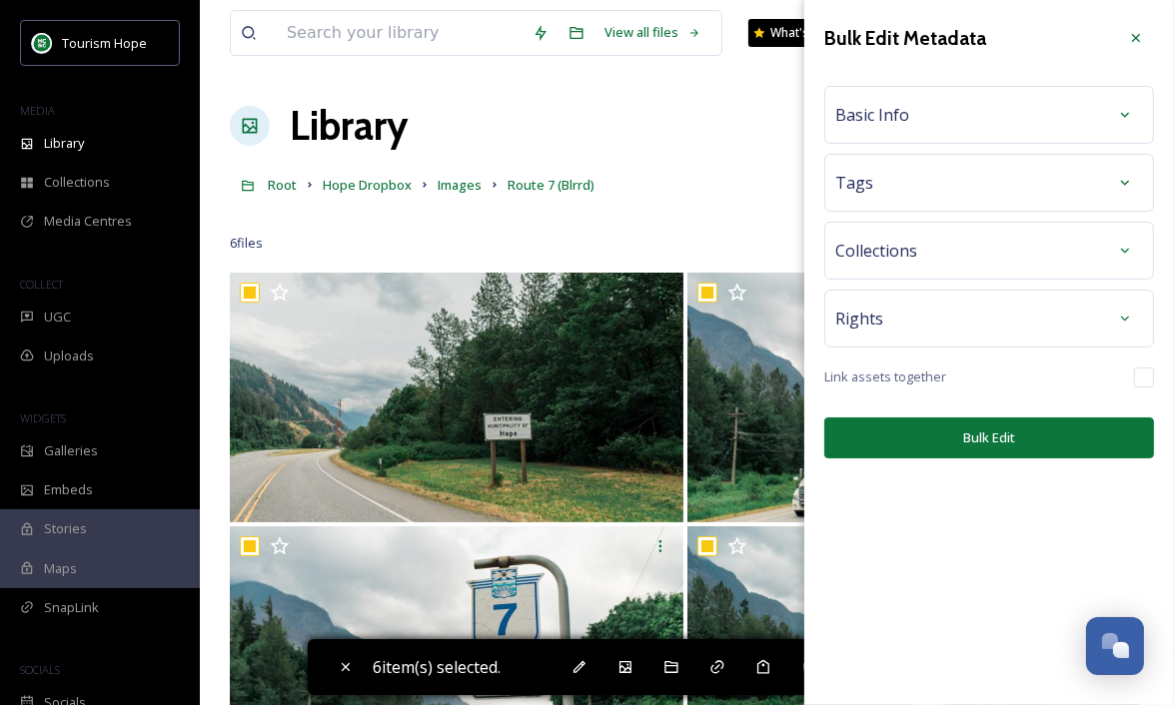
click at [973, 113] on div "Basic Info" at bounding box center [989, 115] width 308 height 36
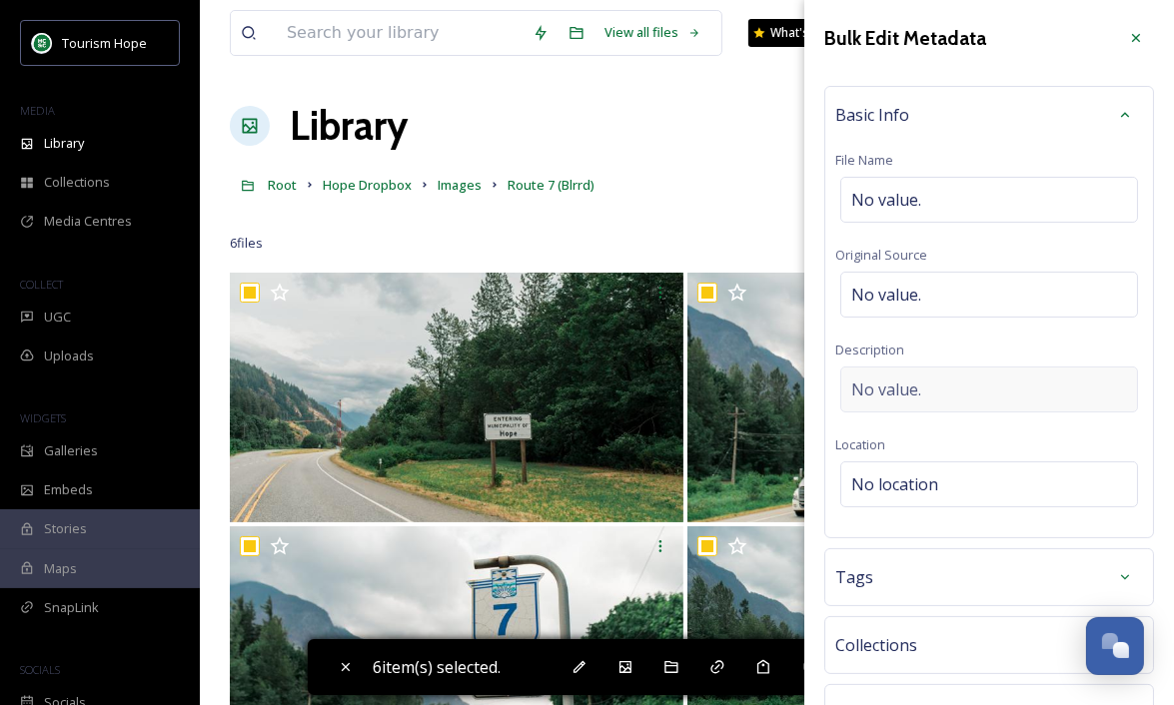
click at [929, 378] on div "No value." at bounding box center [989, 390] width 298 height 46
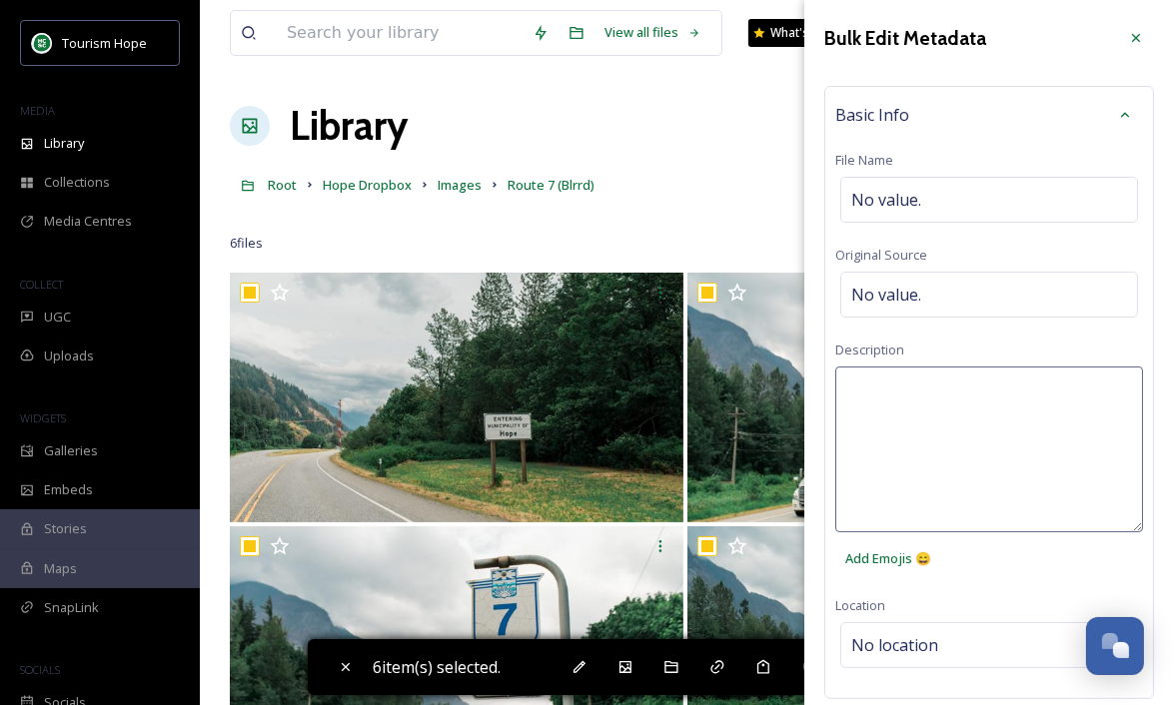
click at [911, 389] on textarea at bounding box center [989, 450] width 308 height 166
paste textarea "Route 7 (Blrrd)"
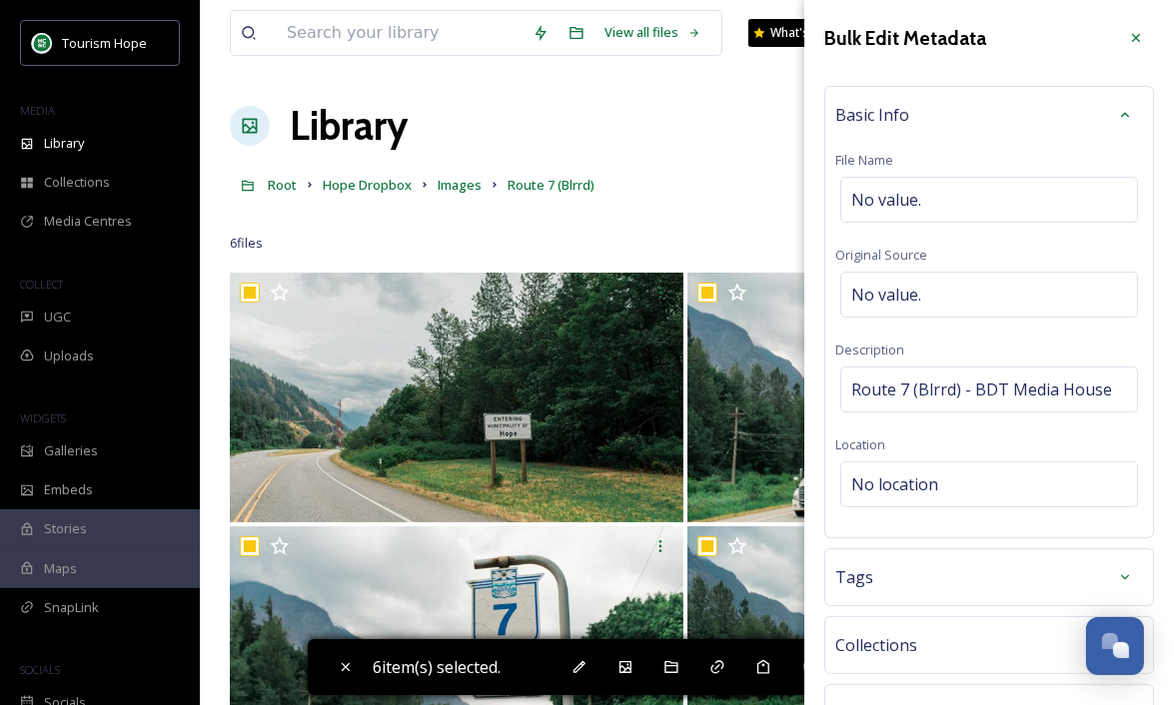
click at [960, 355] on div "Basic Info File Name No value. Original Source No value. Description Route 7 (B…" at bounding box center [989, 312] width 330 height 453
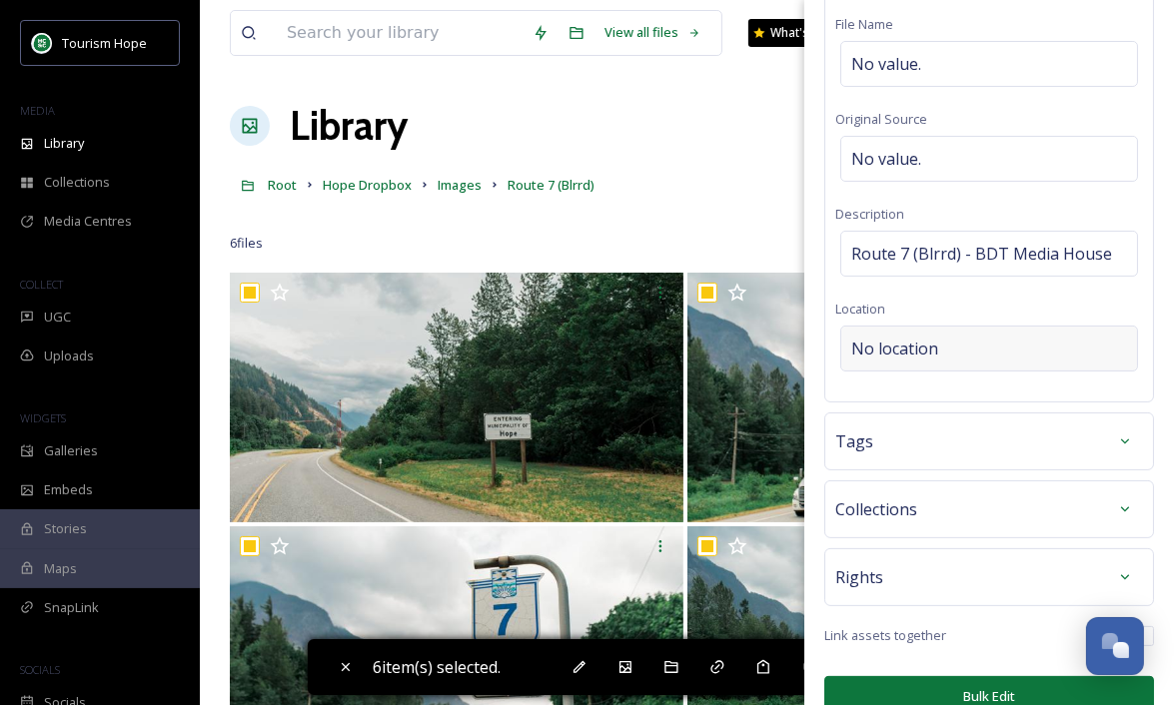
scroll to position [164, 0]
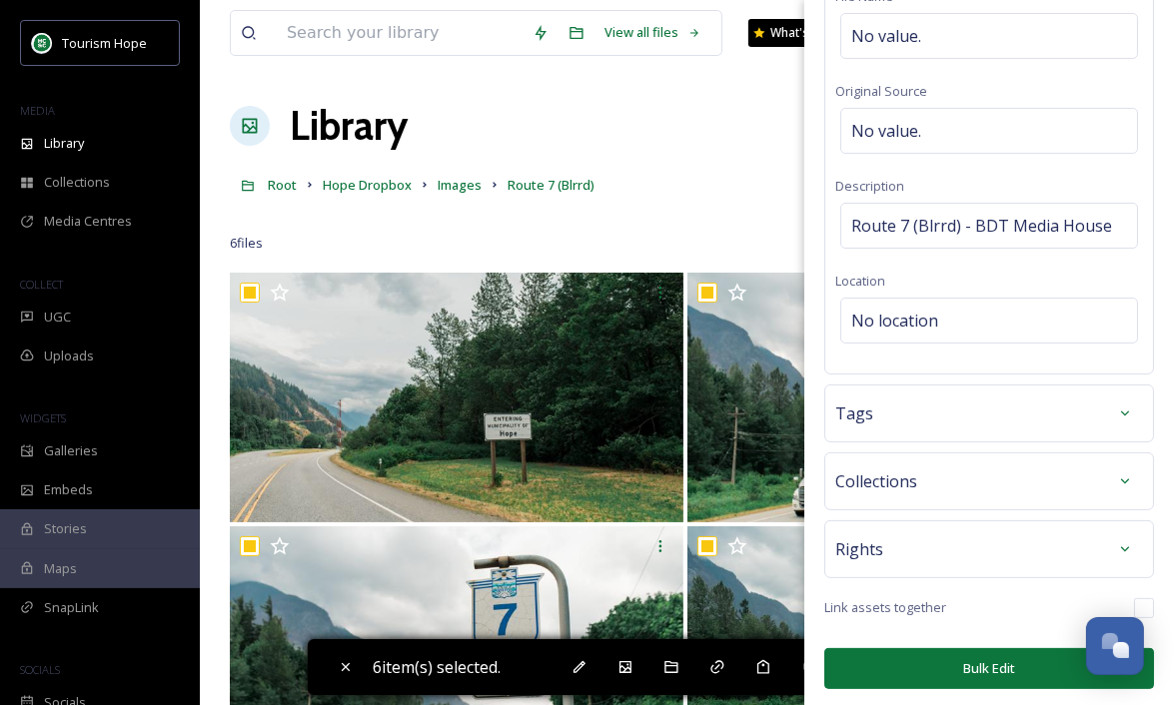
click at [952, 666] on button "Bulk Edit" at bounding box center [989, 668] width 330 height 41
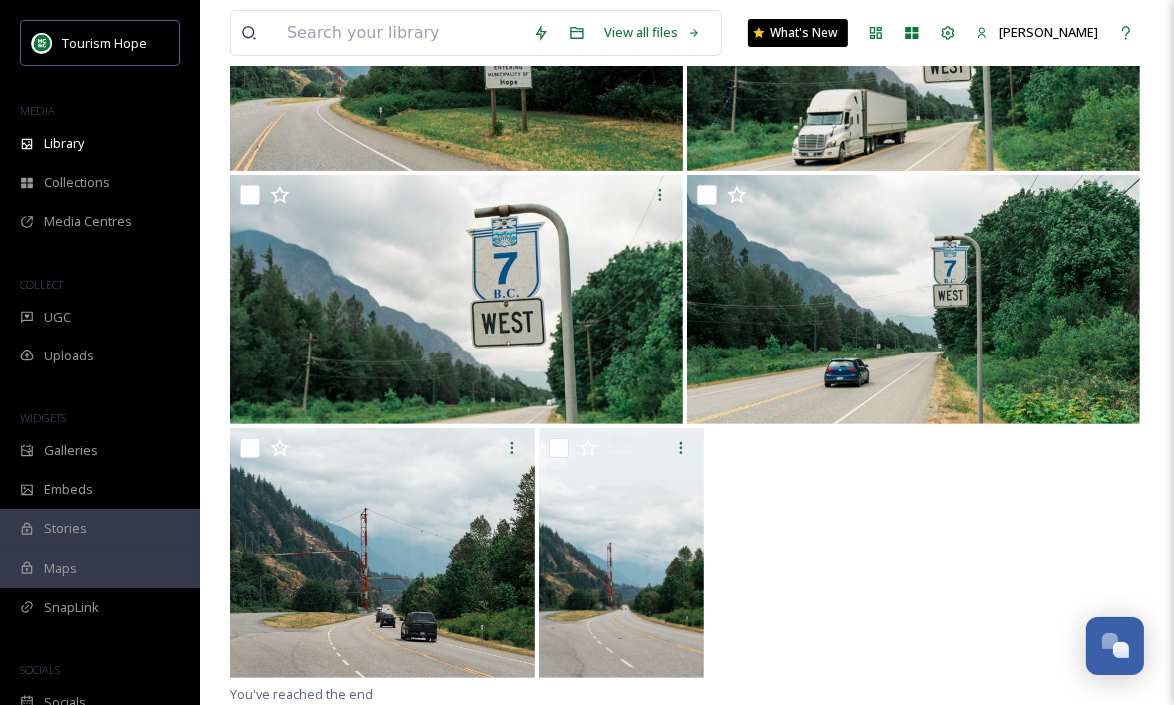
scroll to position [0, 0]
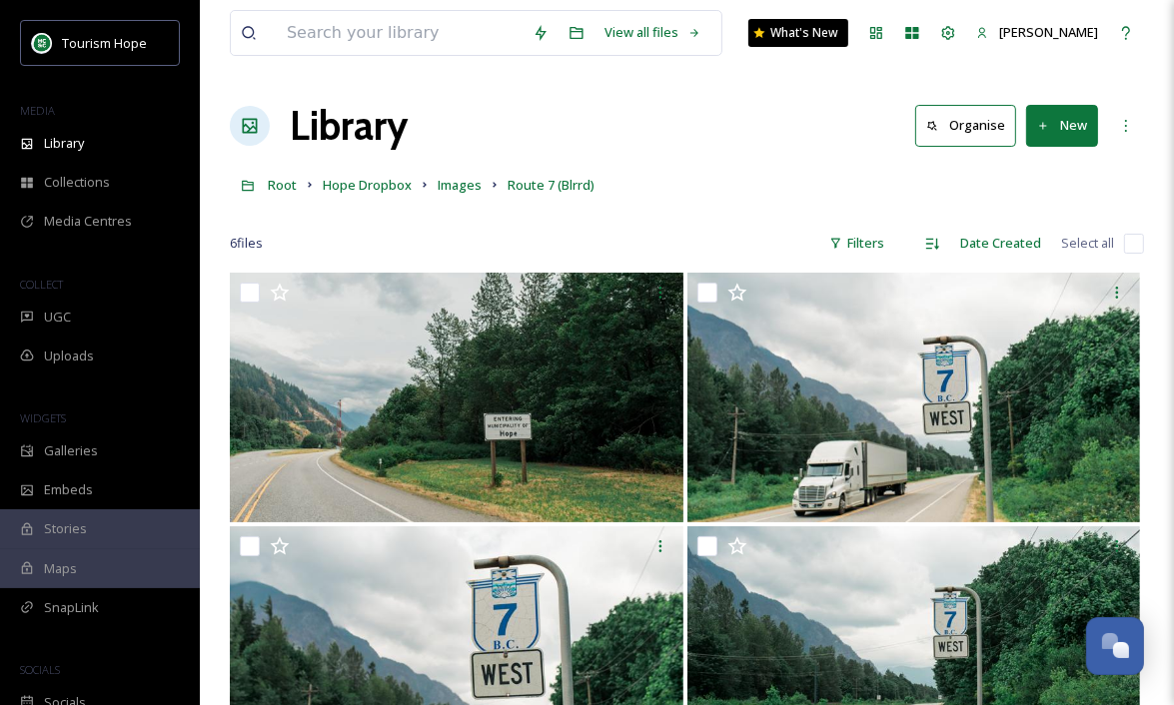
click at [1138, 243] on input "checkbox" at bounding box center [1134, 244] width 20 height 20
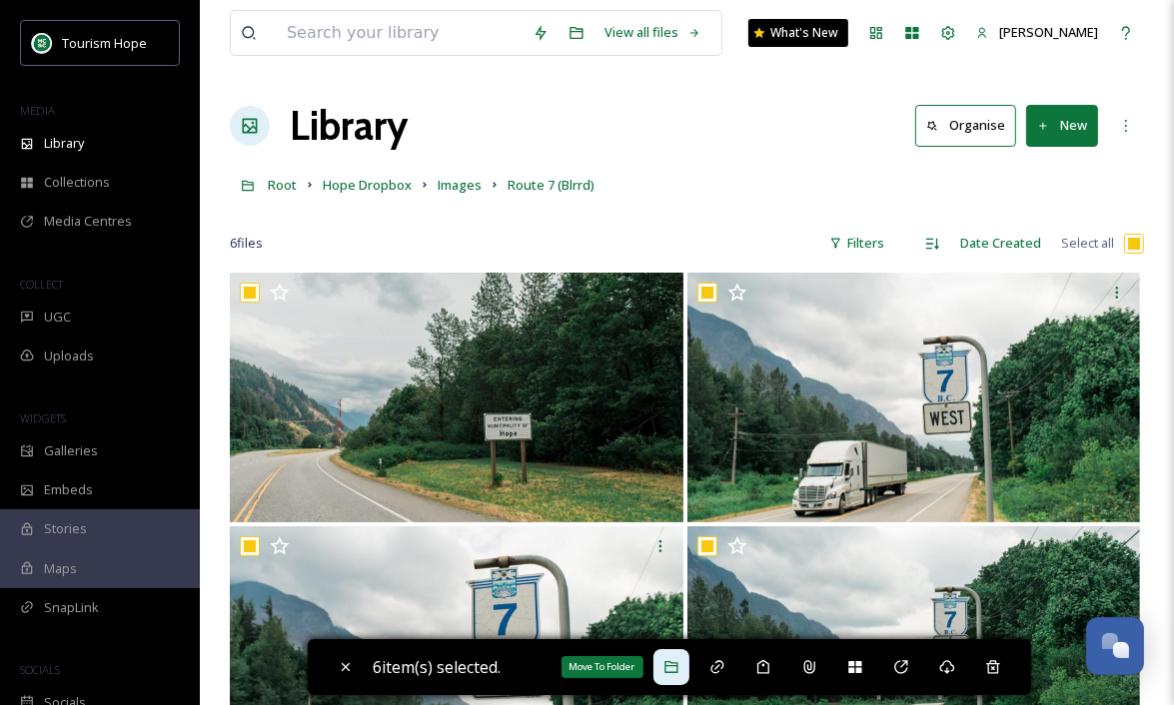
click at [677, 666] on icon at bounding box center [670, 667] width 13 height 12
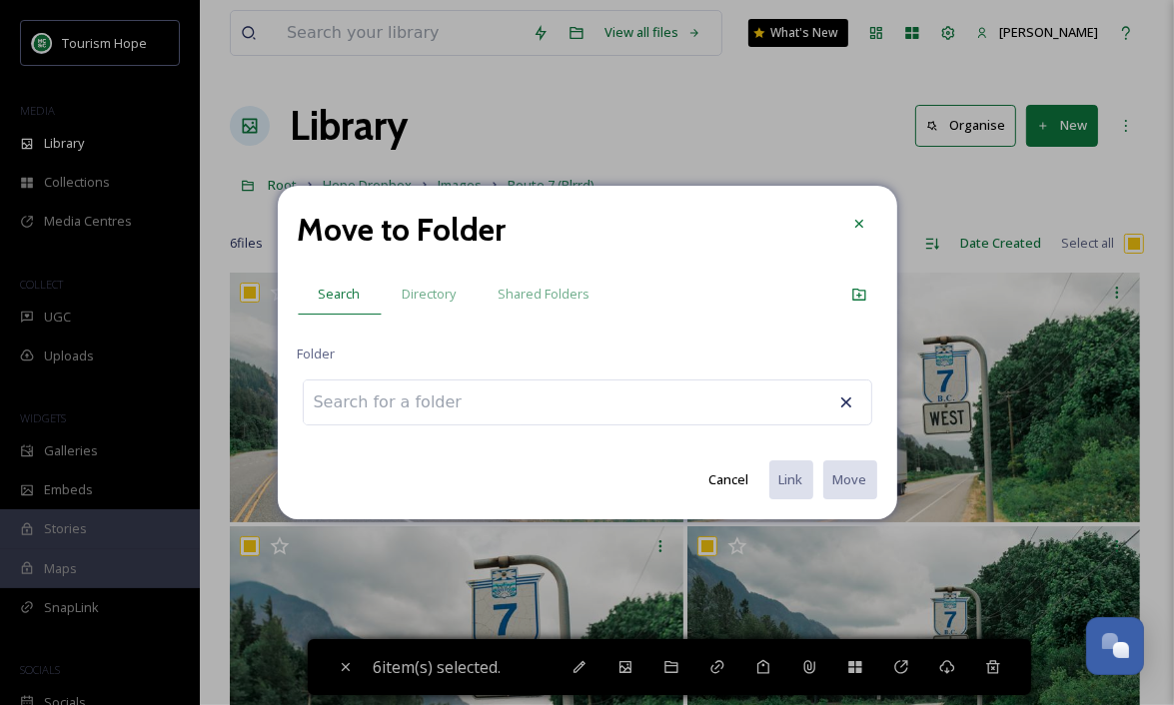
click at [528, 397] on div at bounding box center [587, 403] width 569 height 46
click at [489, 415] on input at bounding box center [414, 403] width 220 height 44
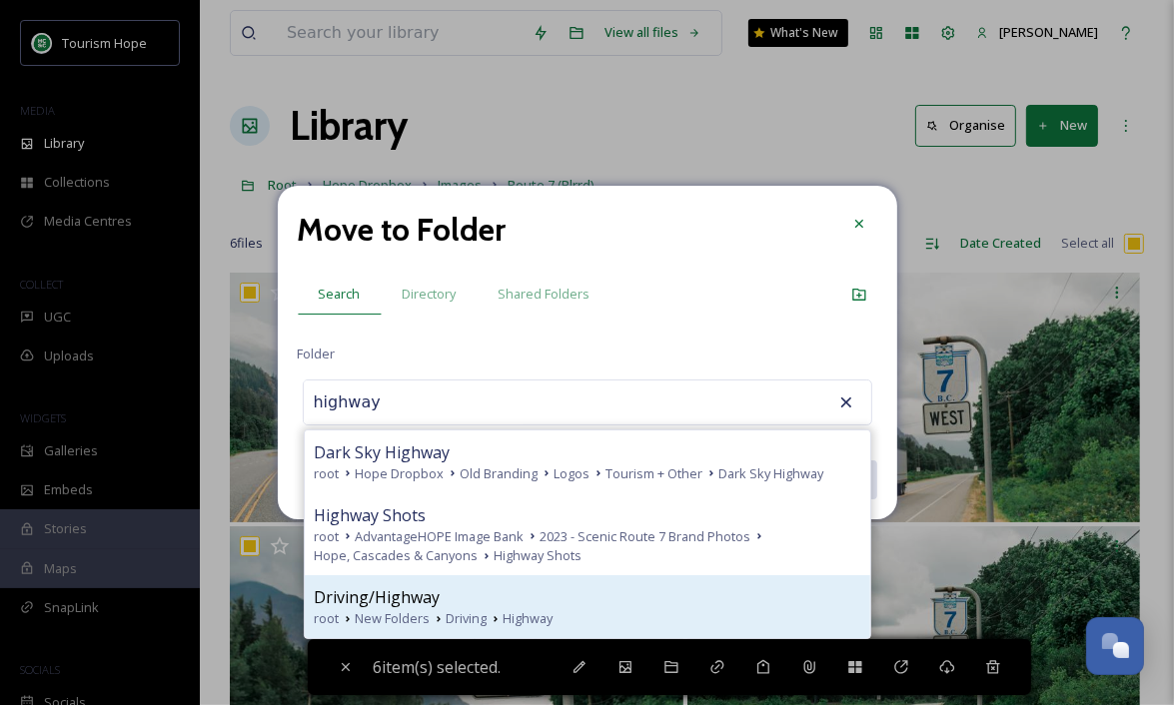
click at [637, 599] on div "Driving/Highway" at bounding box center [588, 597] width 546 height 24
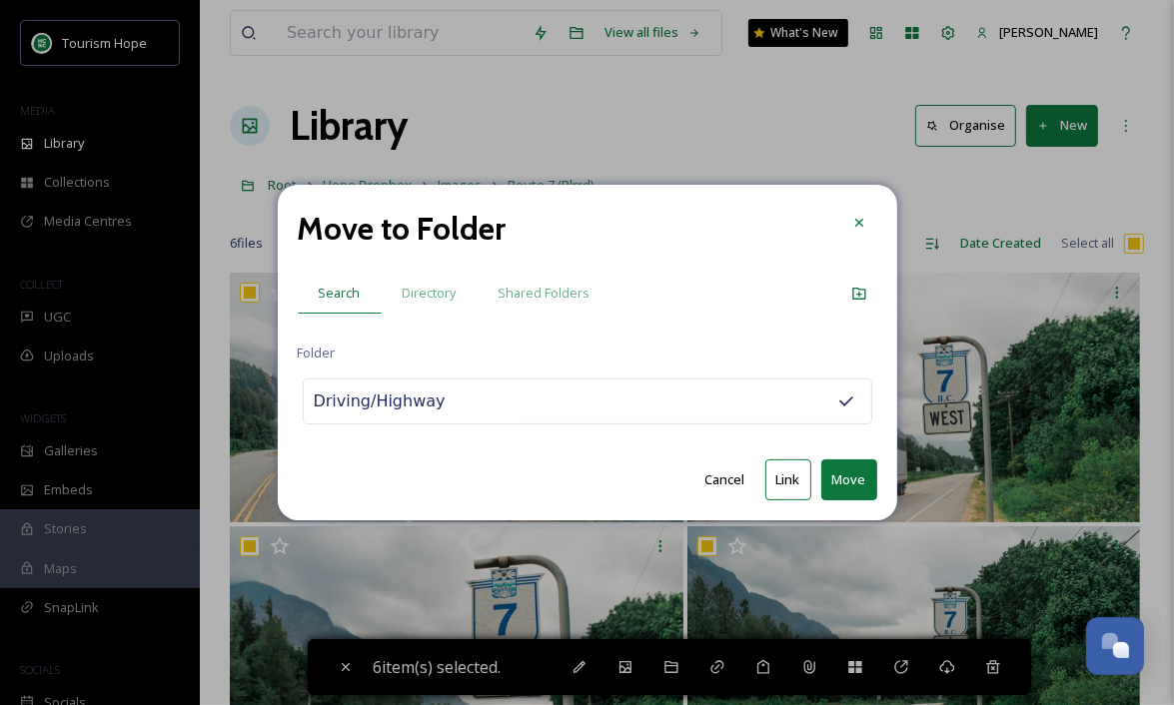
click at [851, 479] on button "Move" at bounding box center [849, 480] width 56 height 41
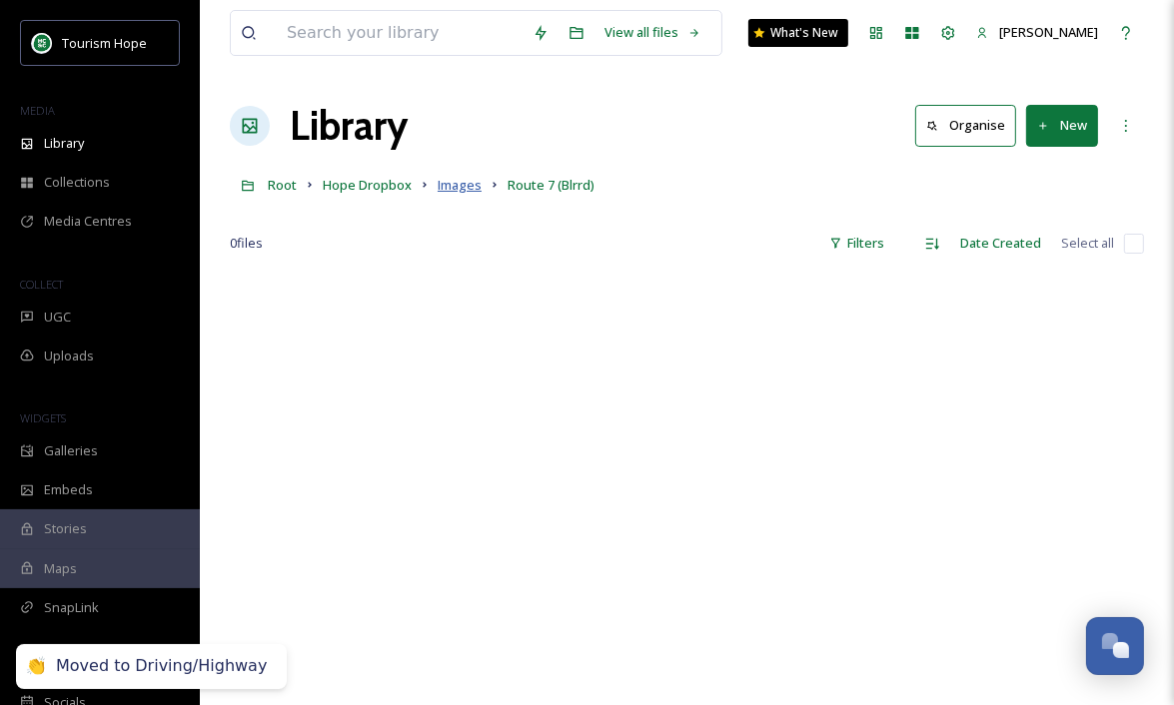
click at [449, 184] on span "Images" at bounding box center [460, 185] width 44 height 18
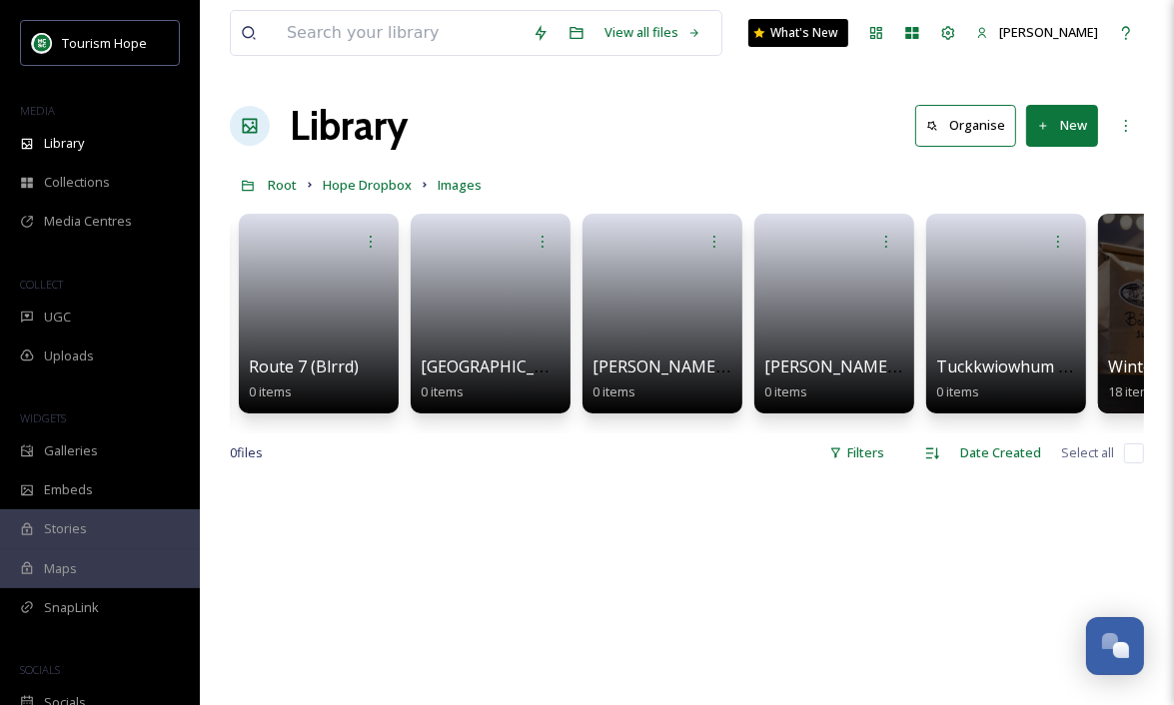
scroll to position [0, 11114]
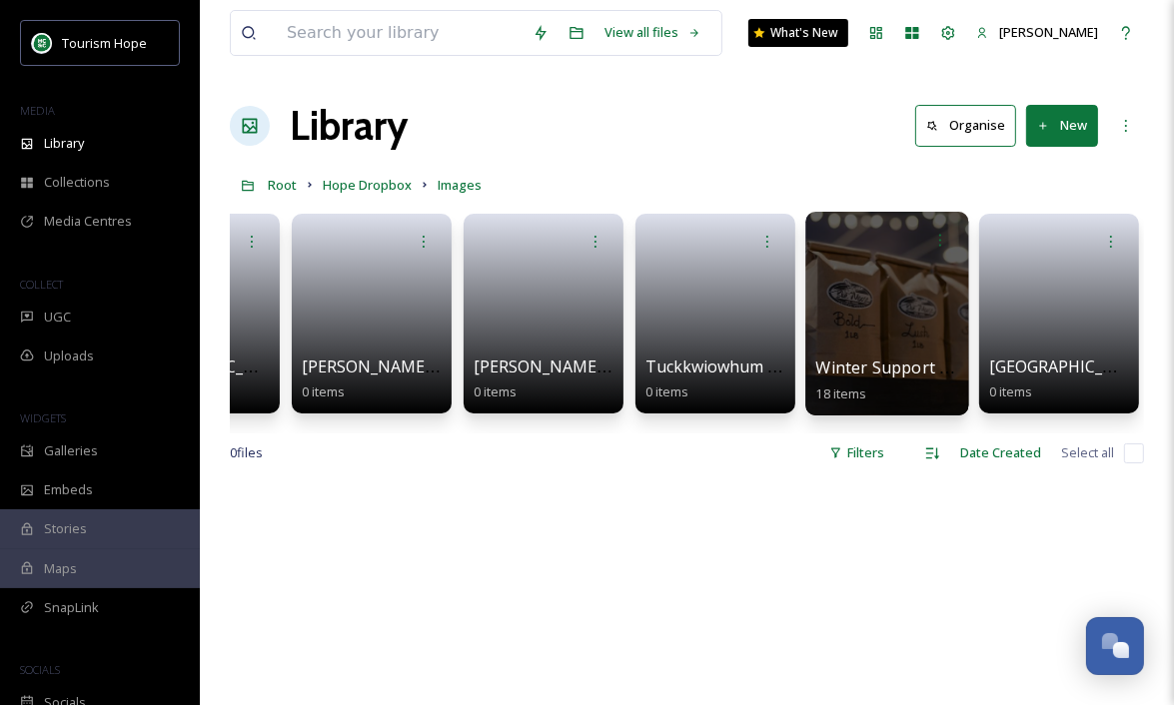
click at [896, 314] on div at bounding box center [886, 314] width 163 height 204
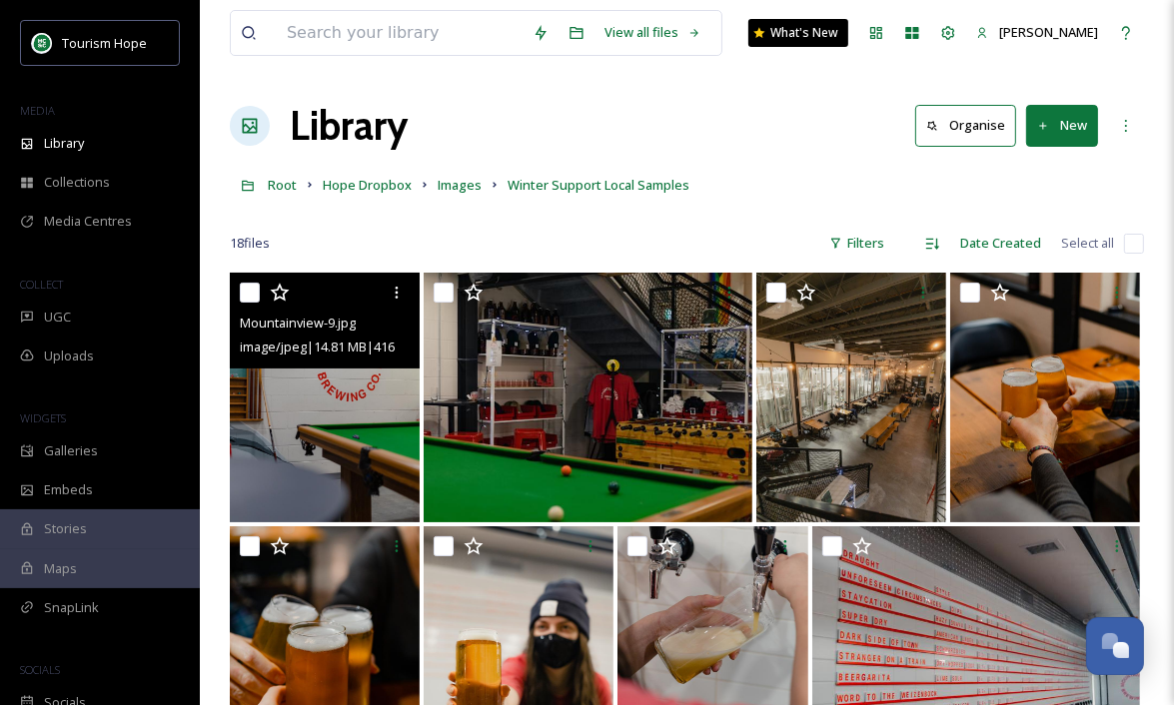
click at [253, 292] on input "checkbox" at bounding box center [250, 293] width 20 height 20
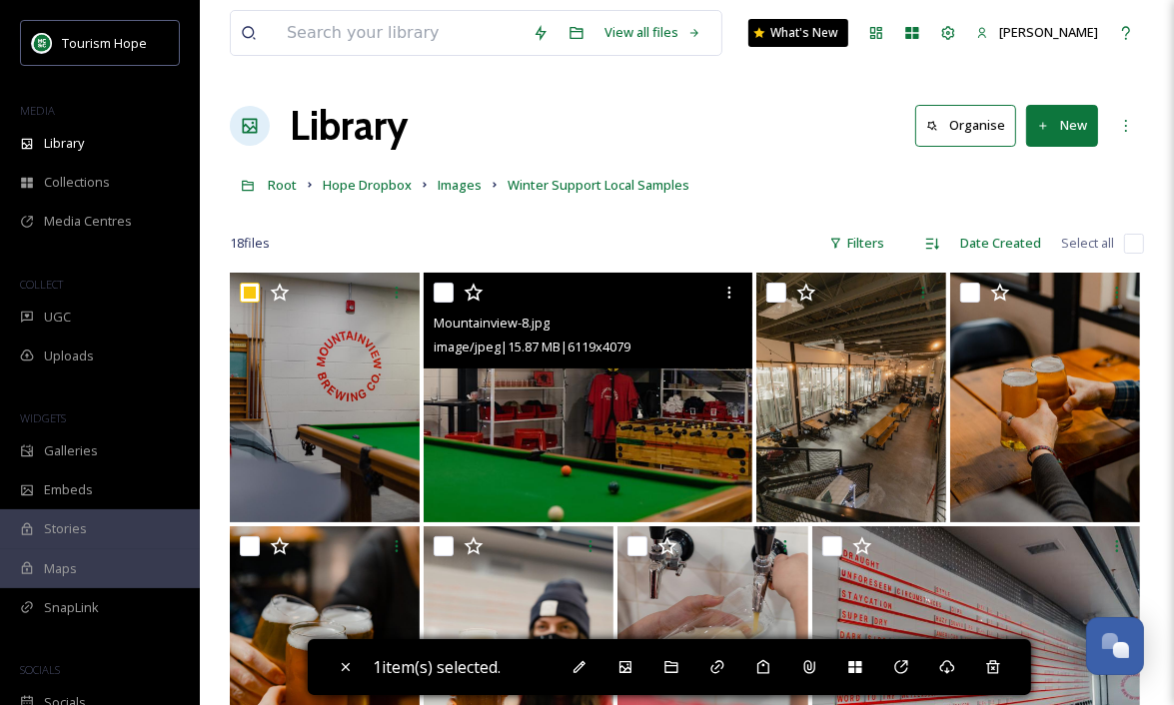
click at [437, 288] on input "checkbox" at bounding box center [444, 293] width 20 height 20
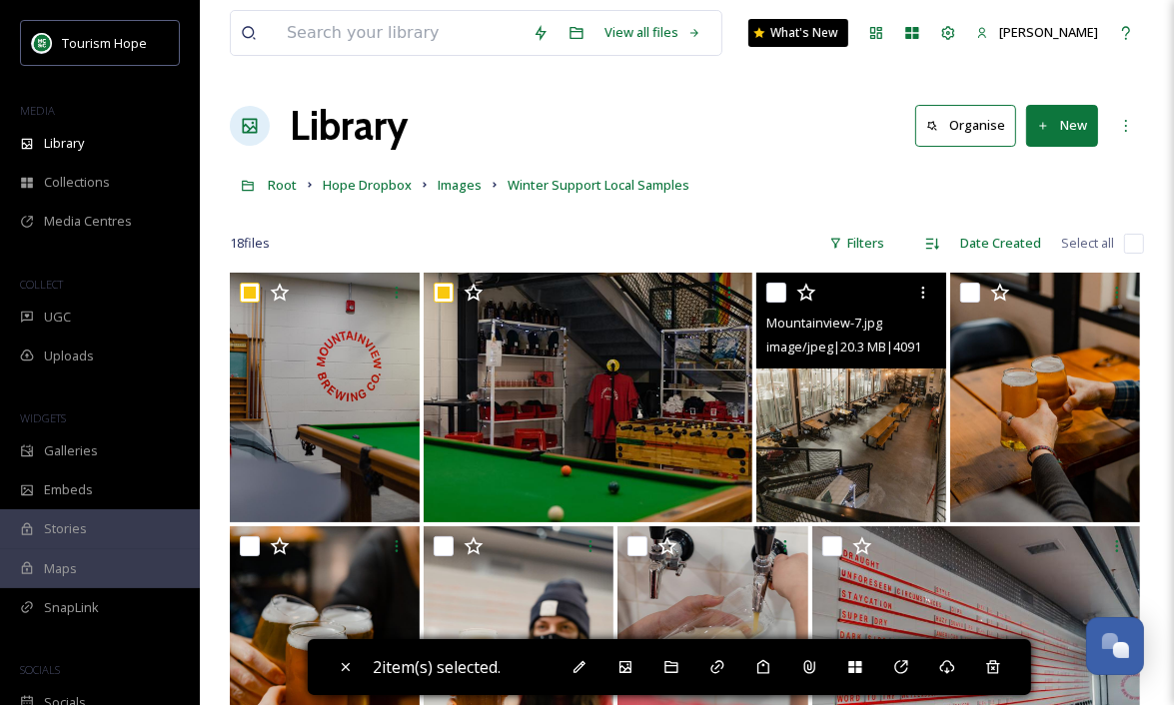
click at [773, 293] on input "checkbox" at bounding box center [776, 293] width 20 height 20
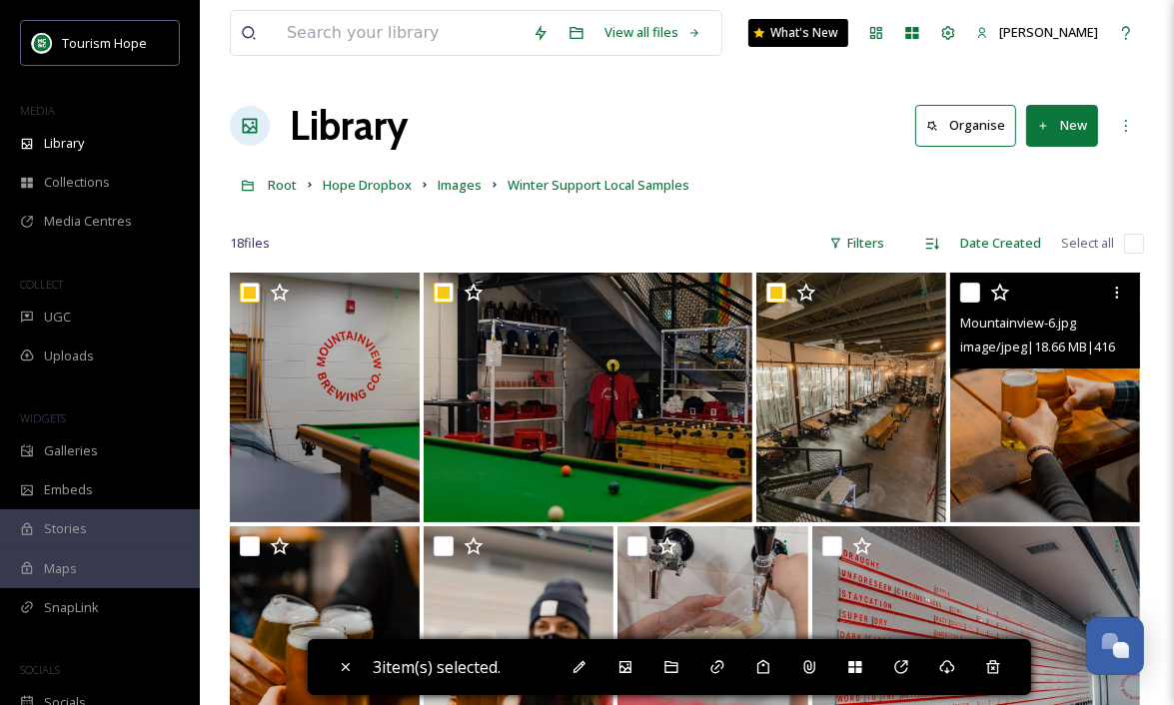
click at [971, 292] on input "checkbox" at bounding box center [970, 293] width 20 height 20
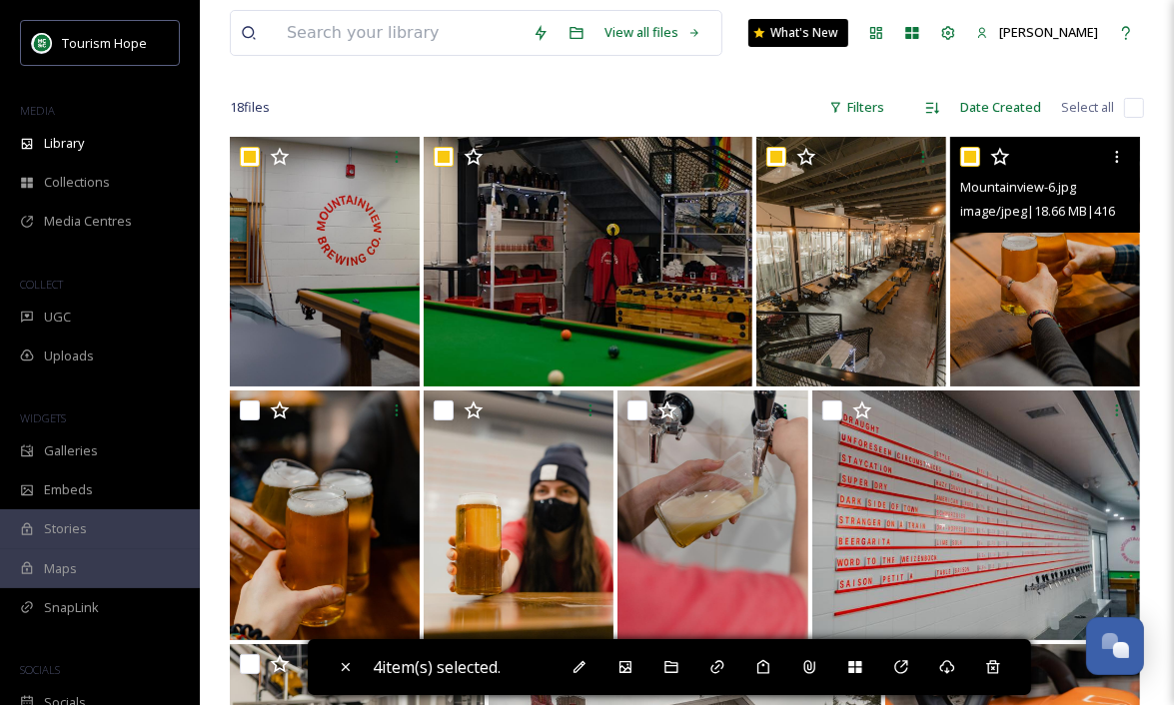
scroll to position [140, 0]
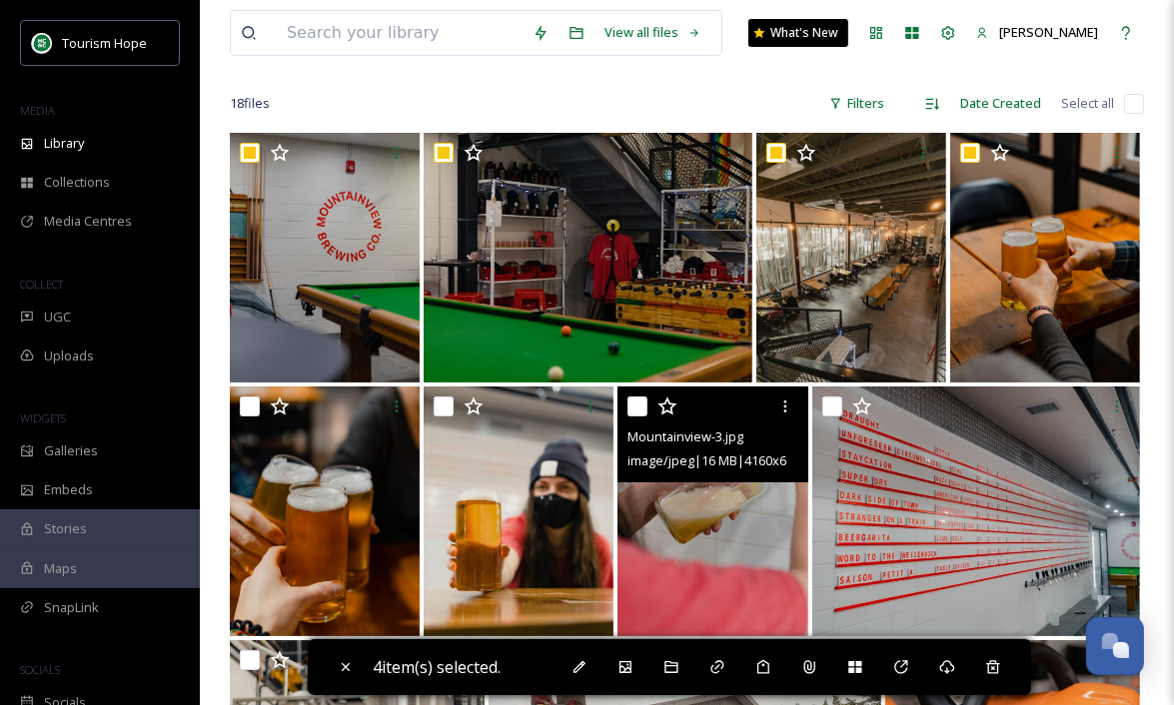
click at [640, 409] on input "checkbox" at bounding box center [637, 407] width 20 height 20
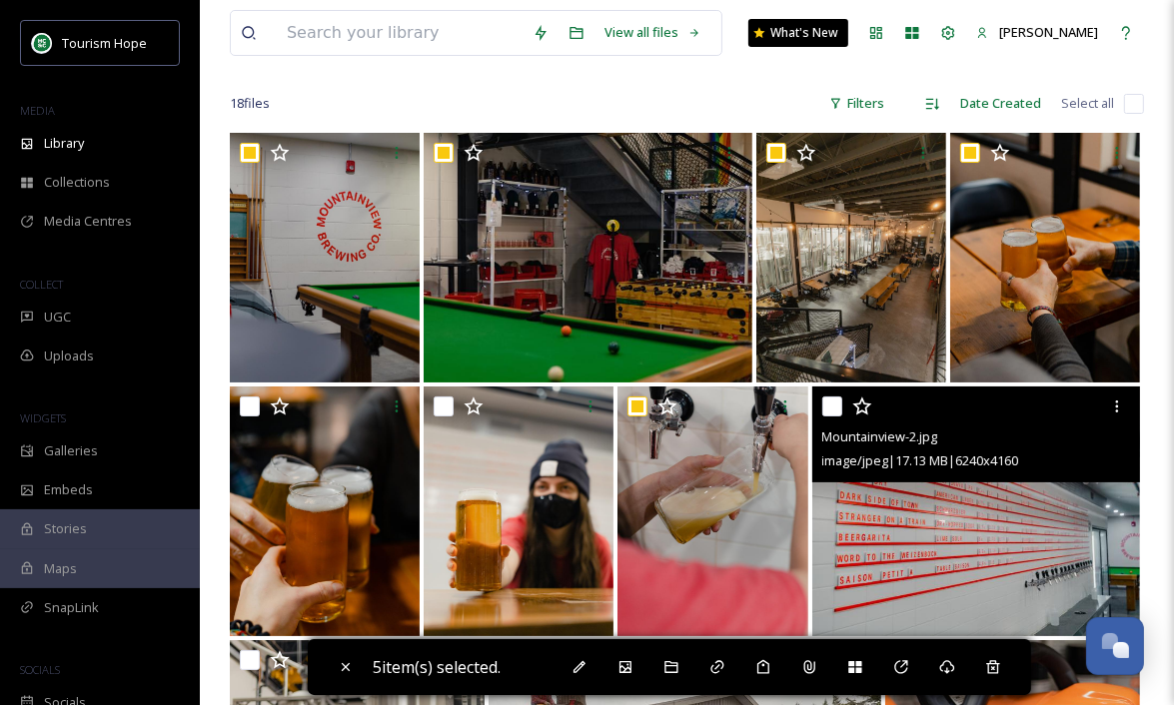
click at [827, 405] on input "checkbox" at bounding box center [832, 407] width 20 height 20
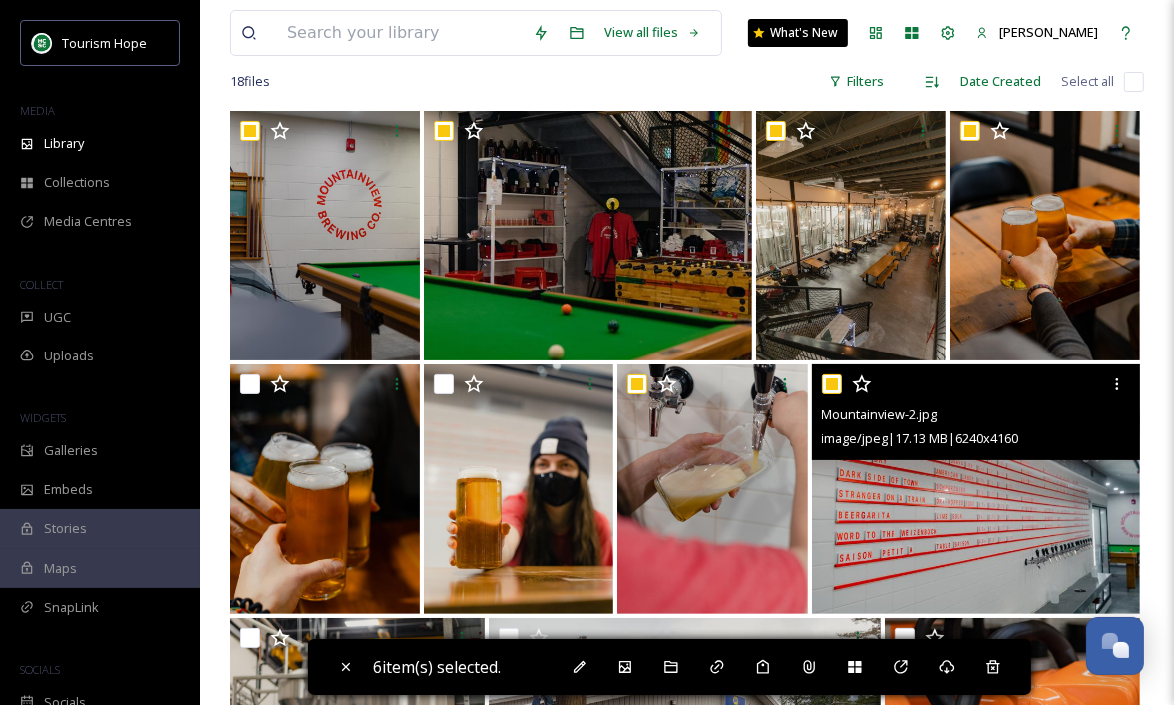
scroll to position [221, 0]
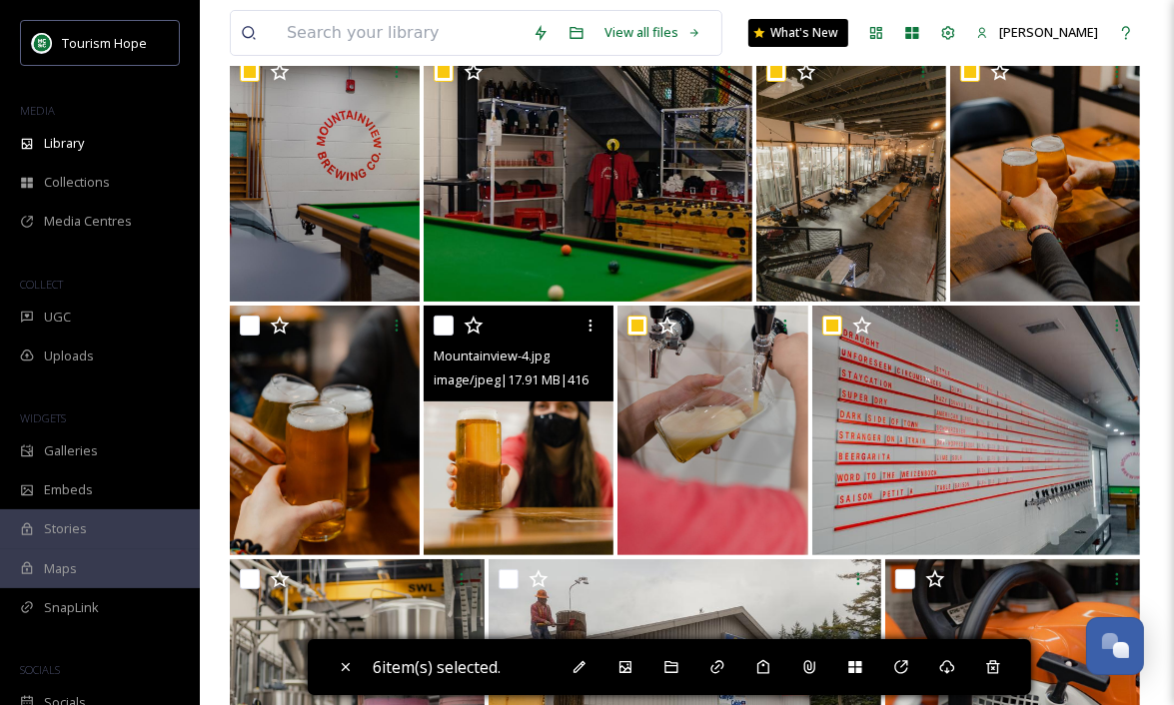
click at [453, 329] on input "checkbox" at bounding box center [444, 326] width 20 height 20
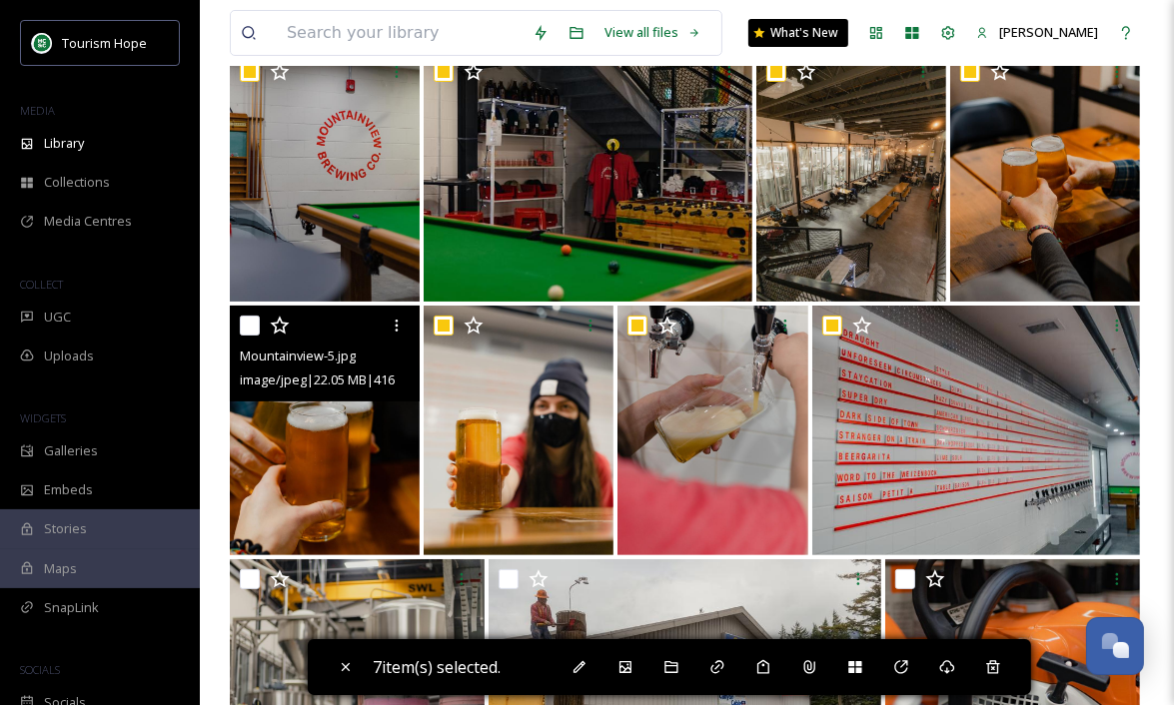
click at [254, 325] on input "checkbox" at bounding box center [250, 326] width 20 height 20
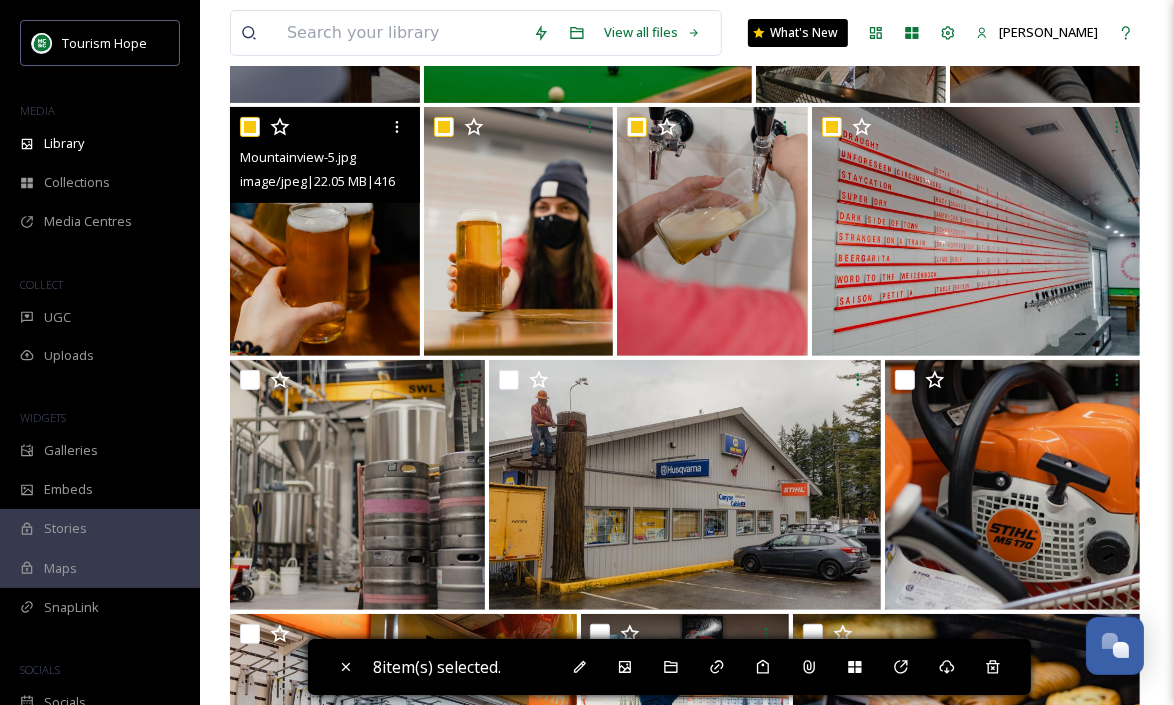
scroll to position [421, 0]
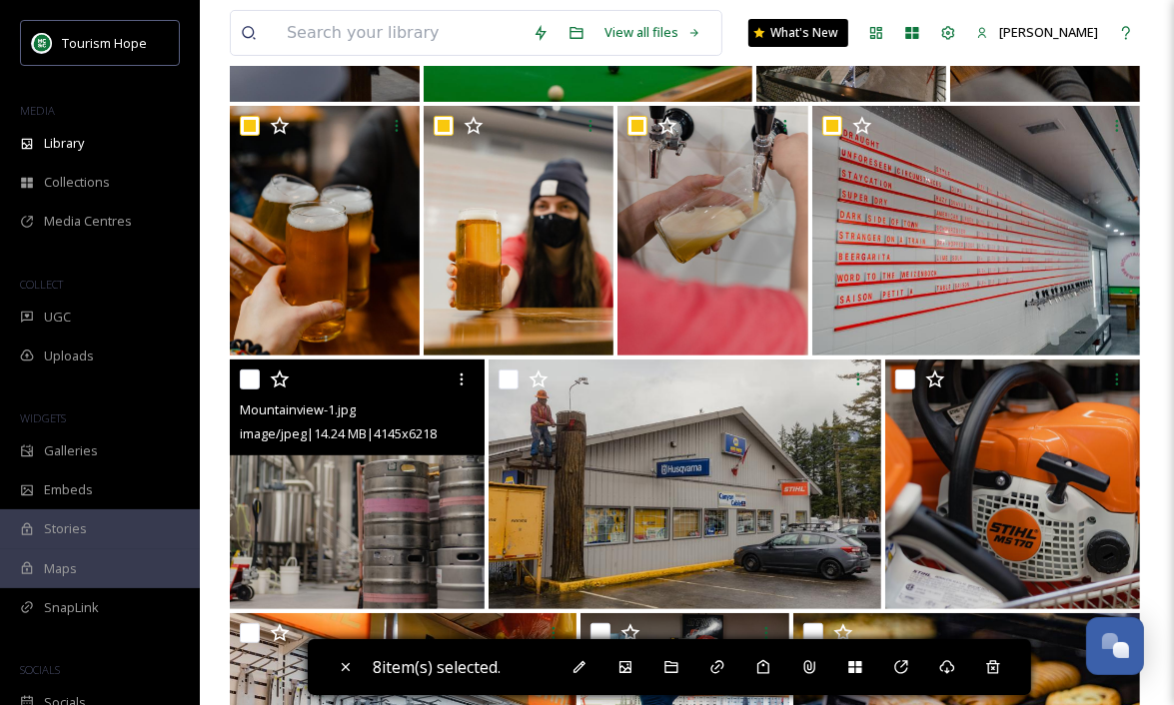
click at [258, 378] on input "checkbox" at bounding box center [250, 380] width 20 height 20
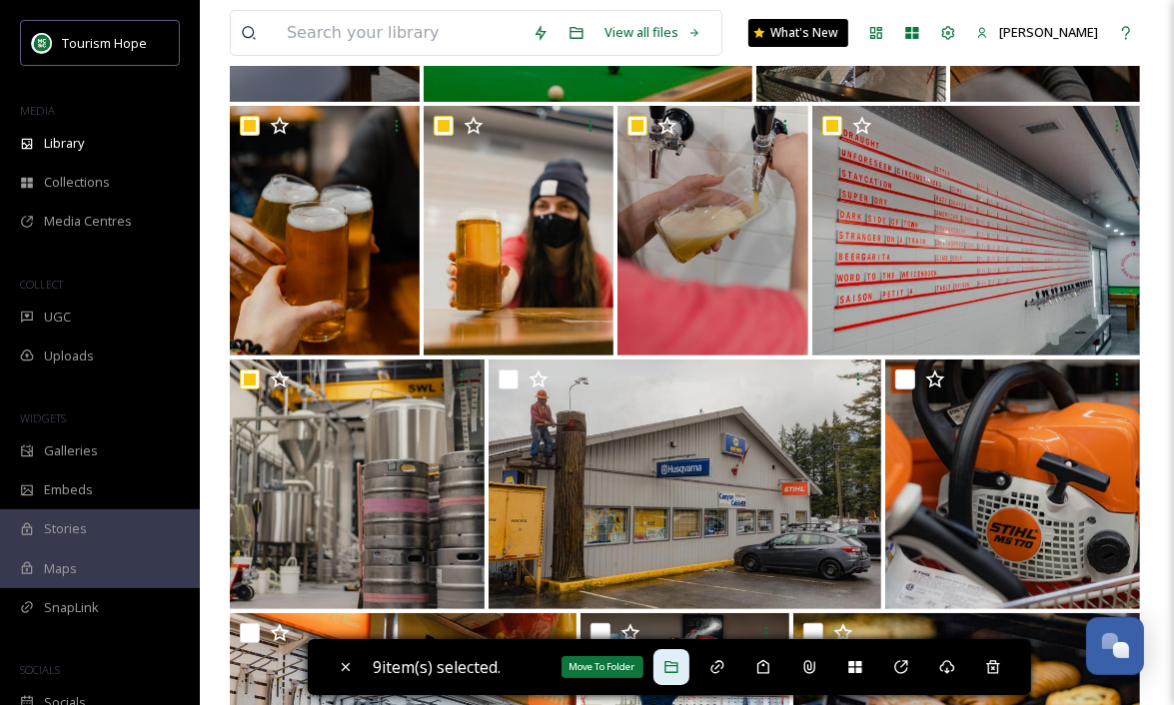
click at [670, 679] on div "Move To Folder" at bounding box center [671, 667] width 36 height 36
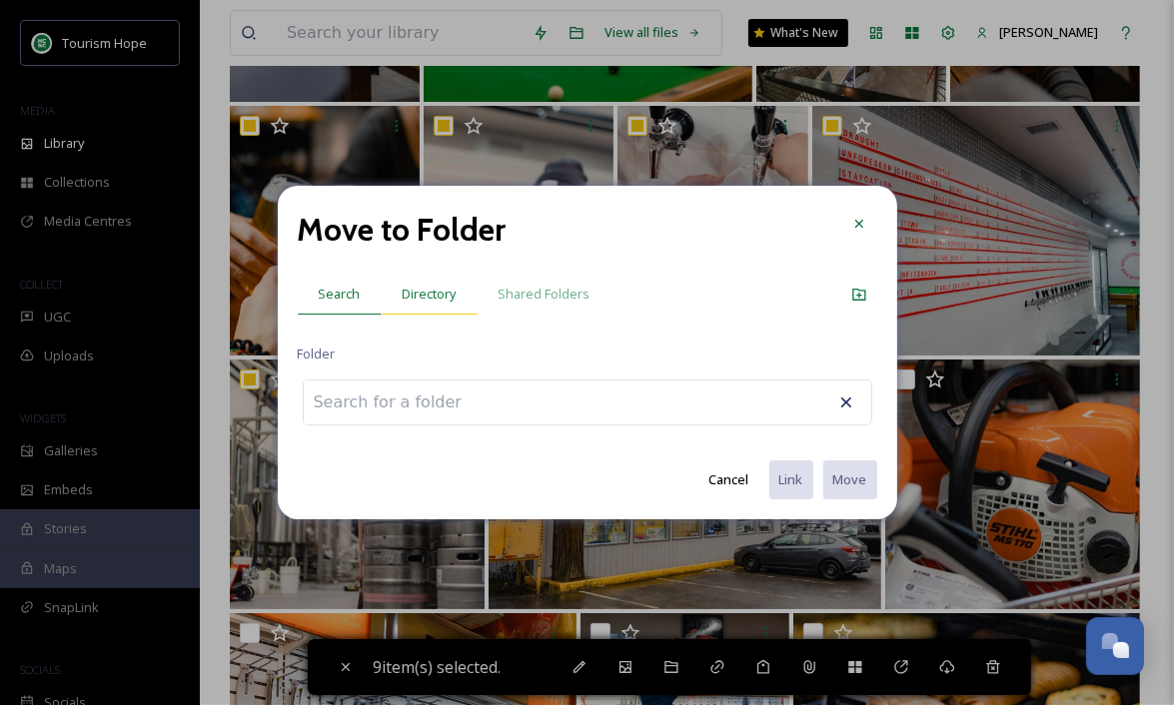
click at [417, 286] on span "Directory" at bounding box center [430, 294] width 54 height 19
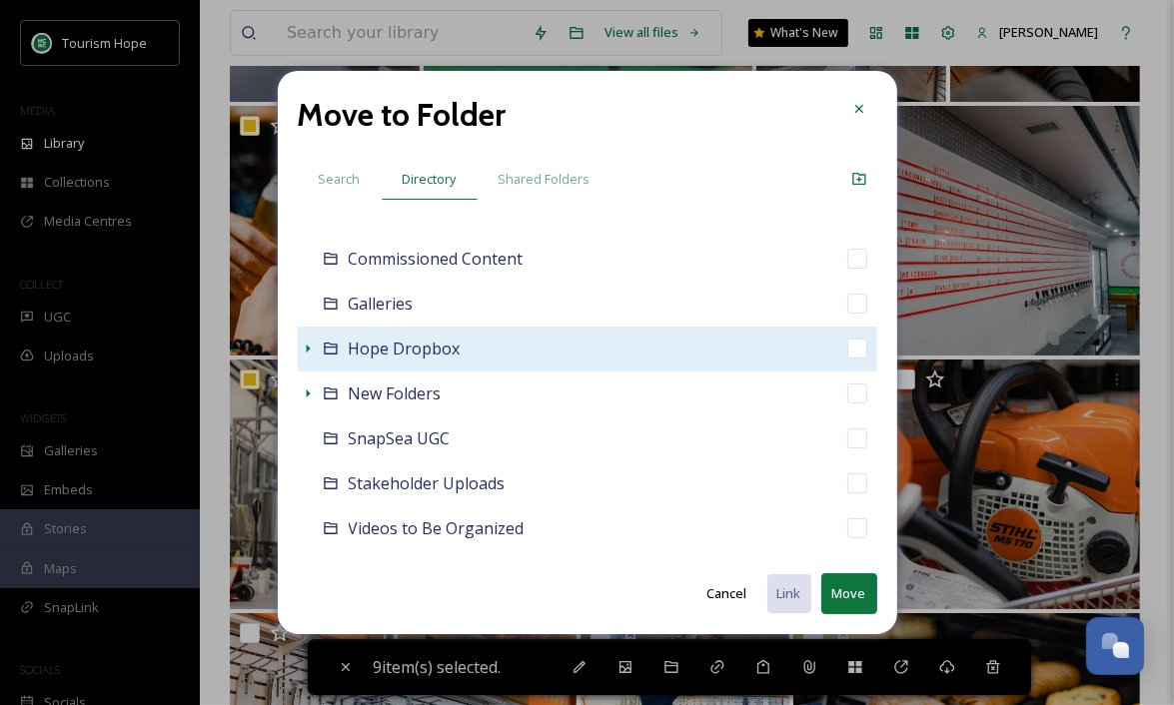
scroll to position [182, 0]
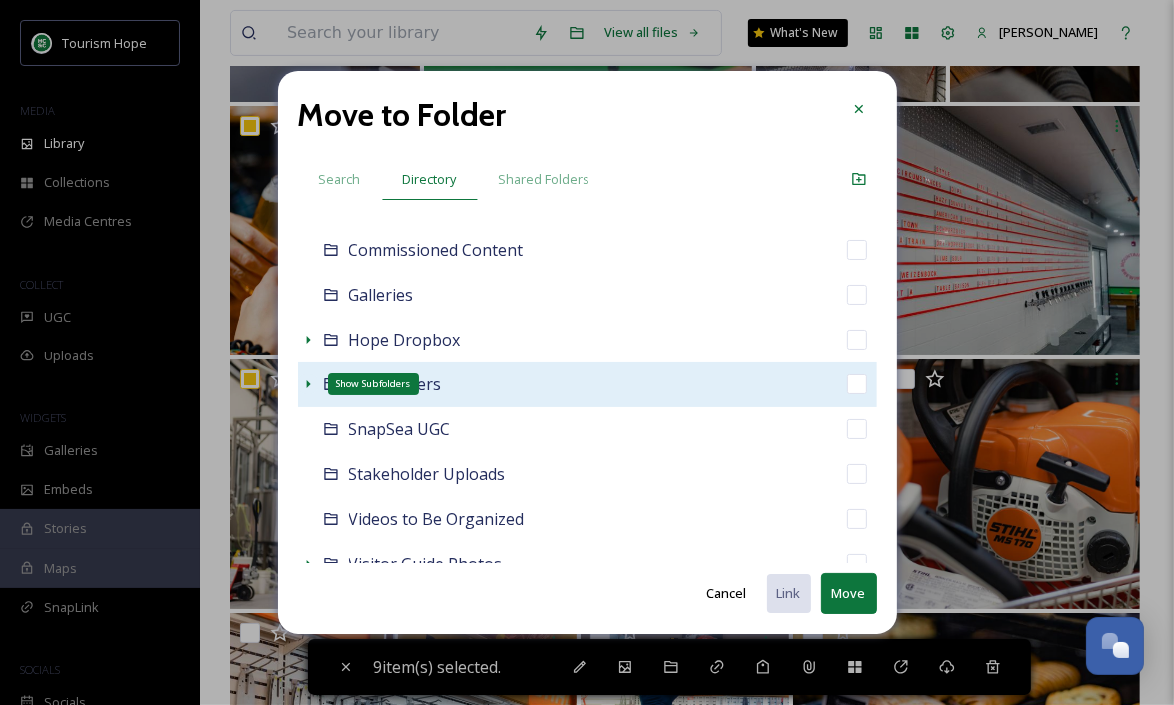
click at [308, 381] on icon at bounding box center [308, 385] width 16 height 16
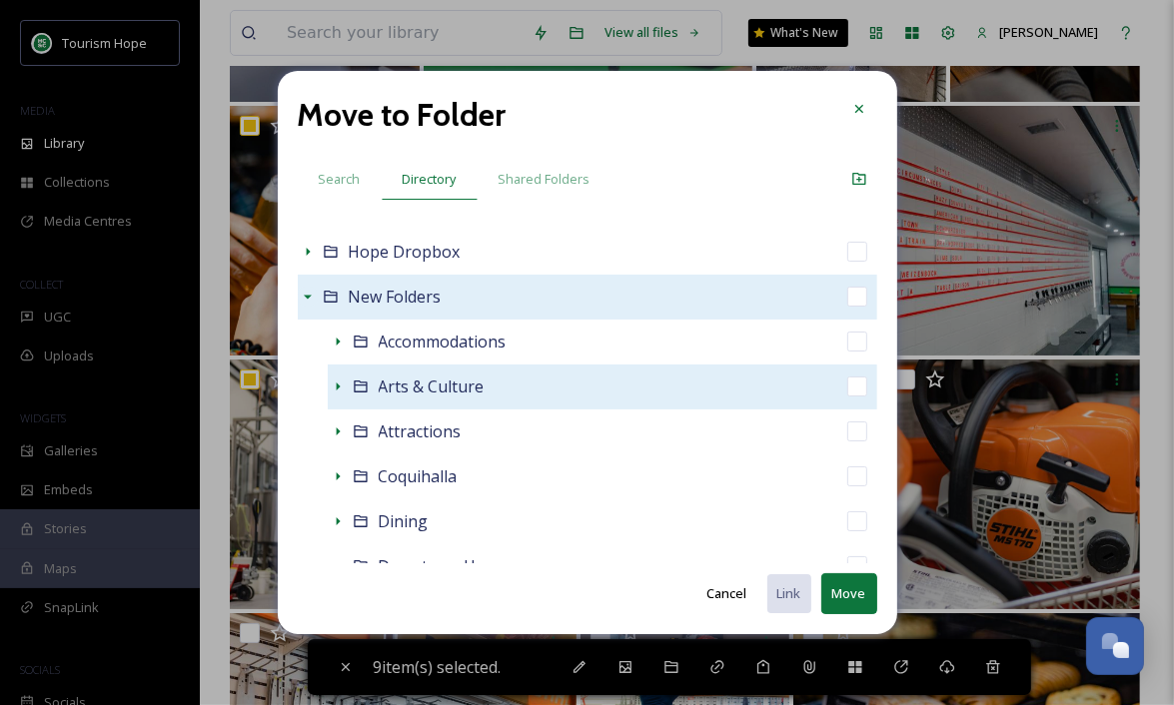
scroll to position [273, 0]
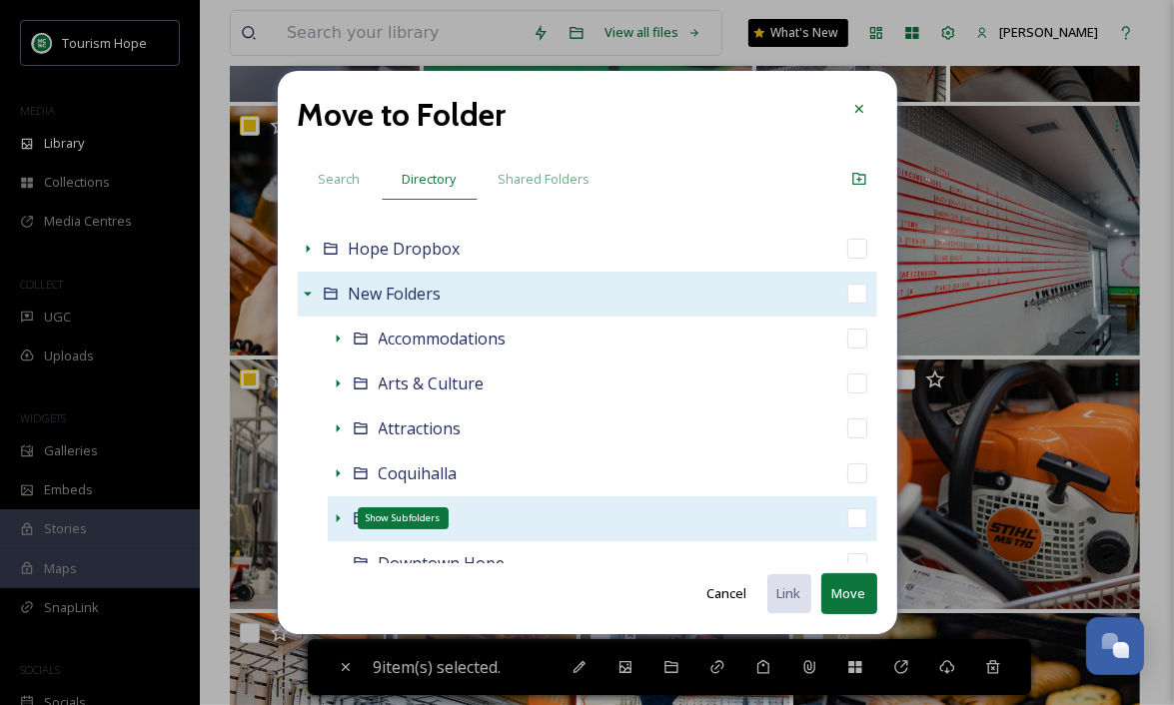
click at [338, 519] on icon at bounding box center [338, 519] width 4 height 8
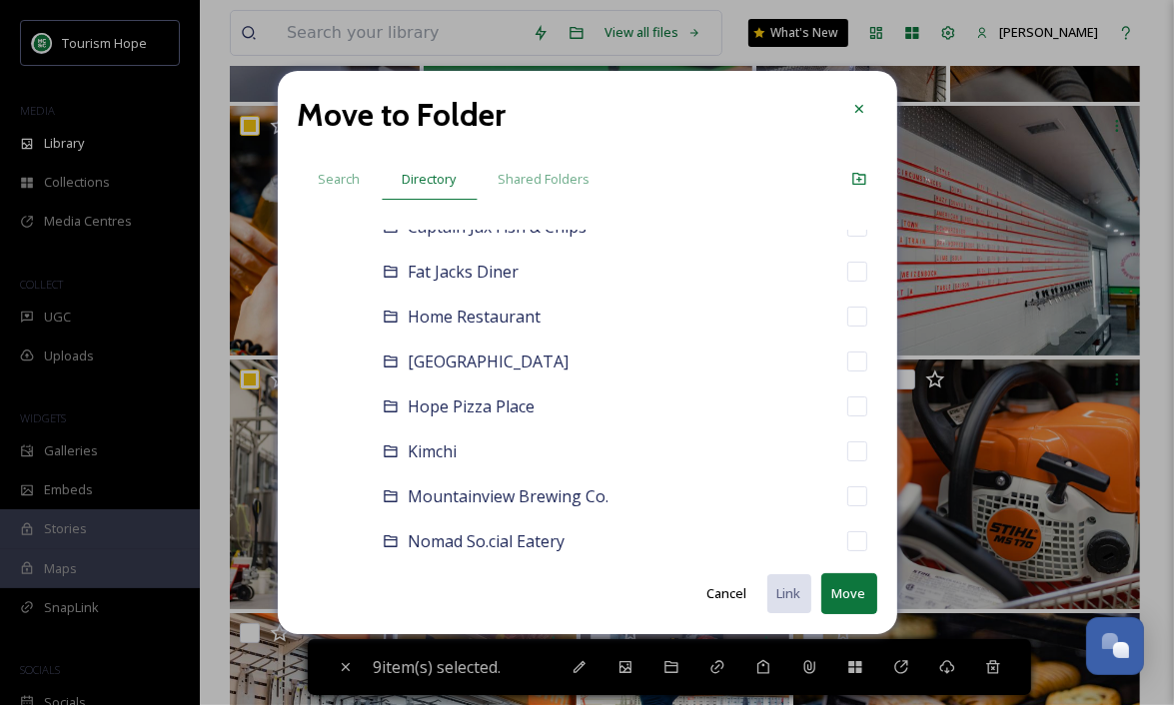
scroll to position [665, 0]
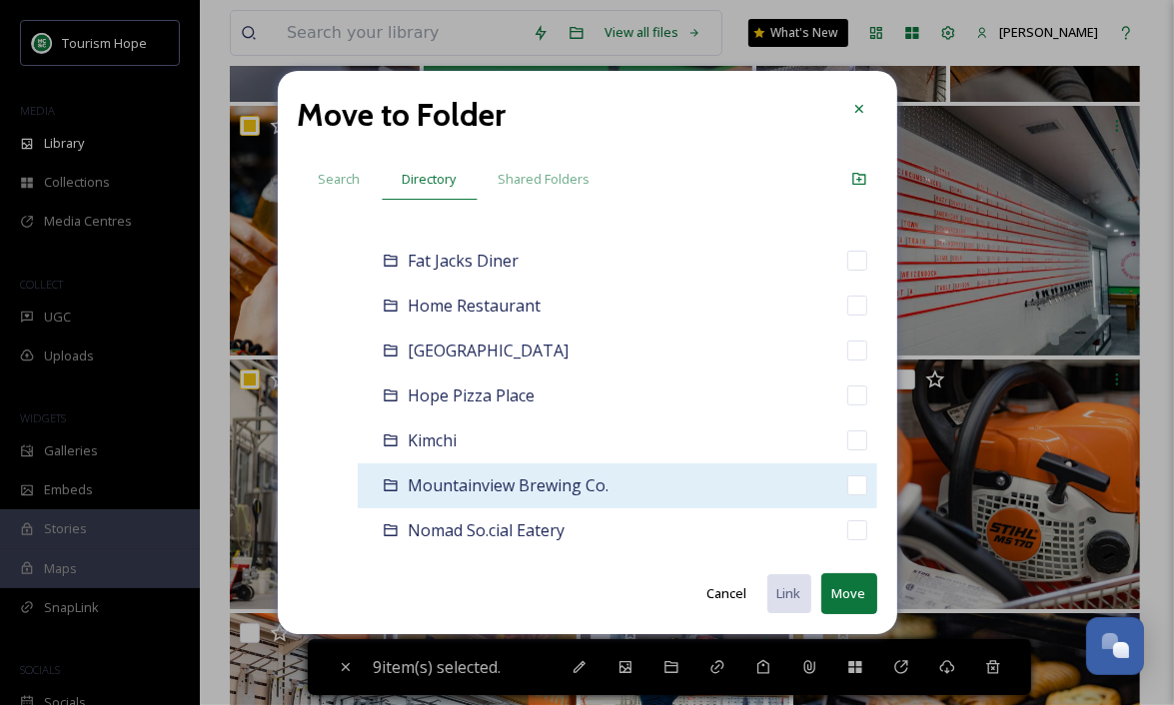
click at [671, 478] on div "Mountainview Brewing Co." at bounding box center [618, 486] width 520 height 45
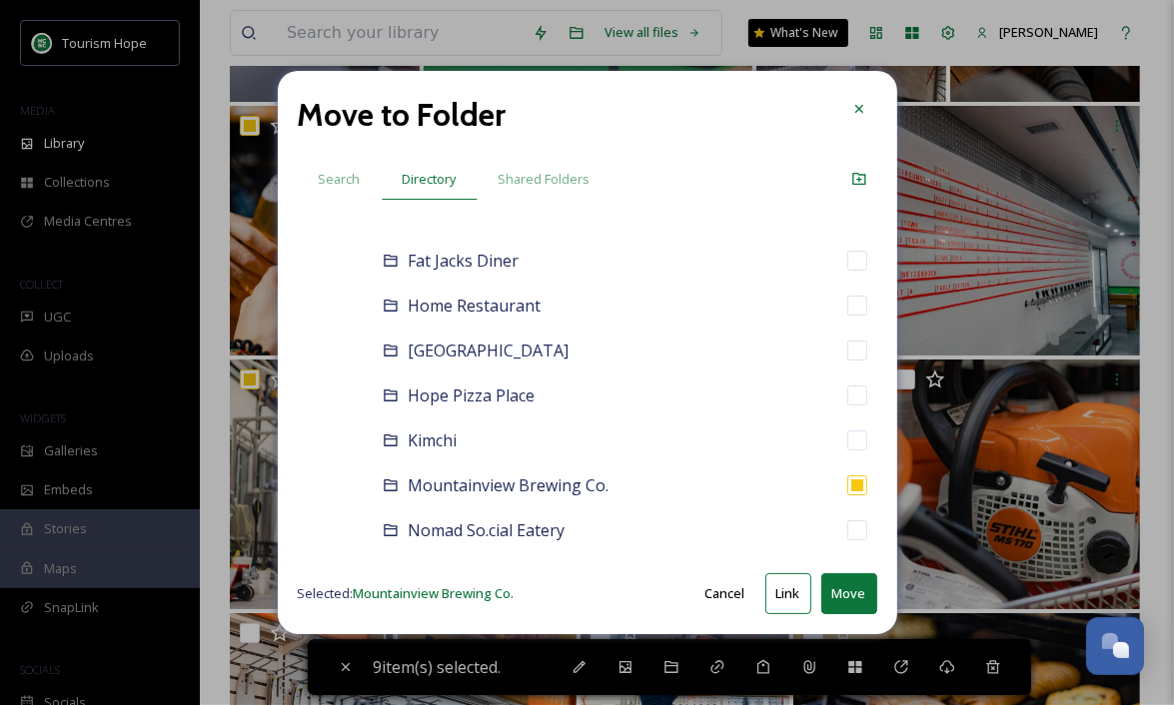
click at [851, 593] on button "Move" at bounding box center [849, 593] width 56 height 41
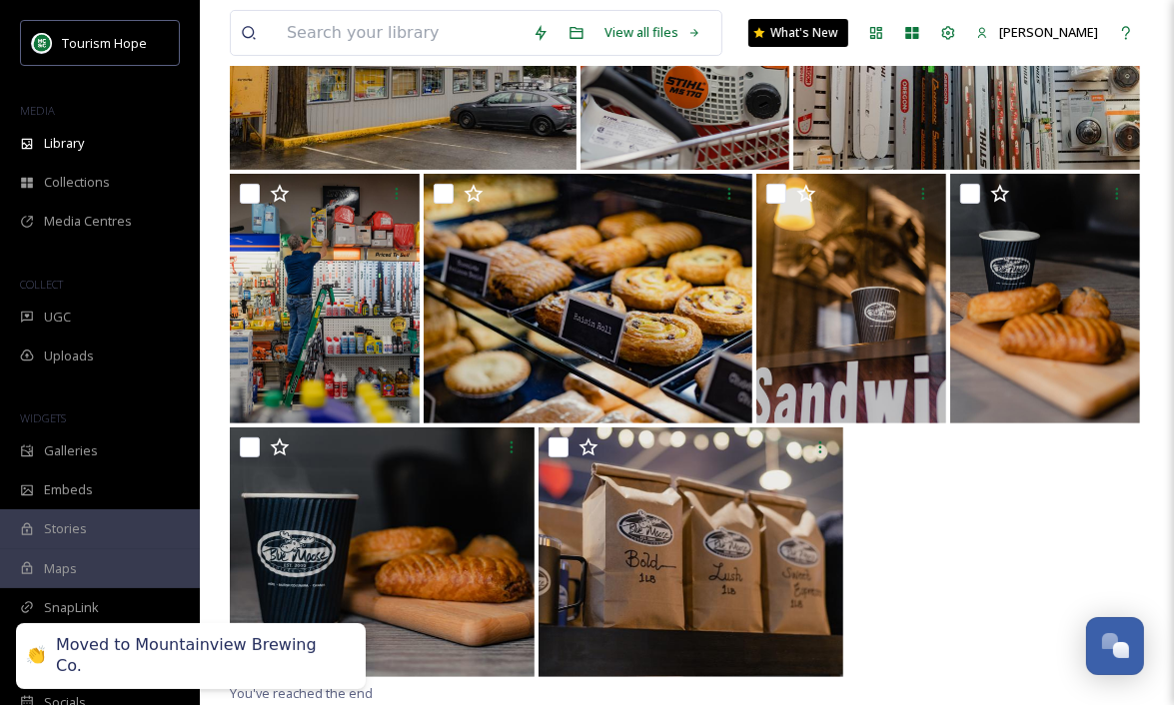
scroll to position [352, 0]
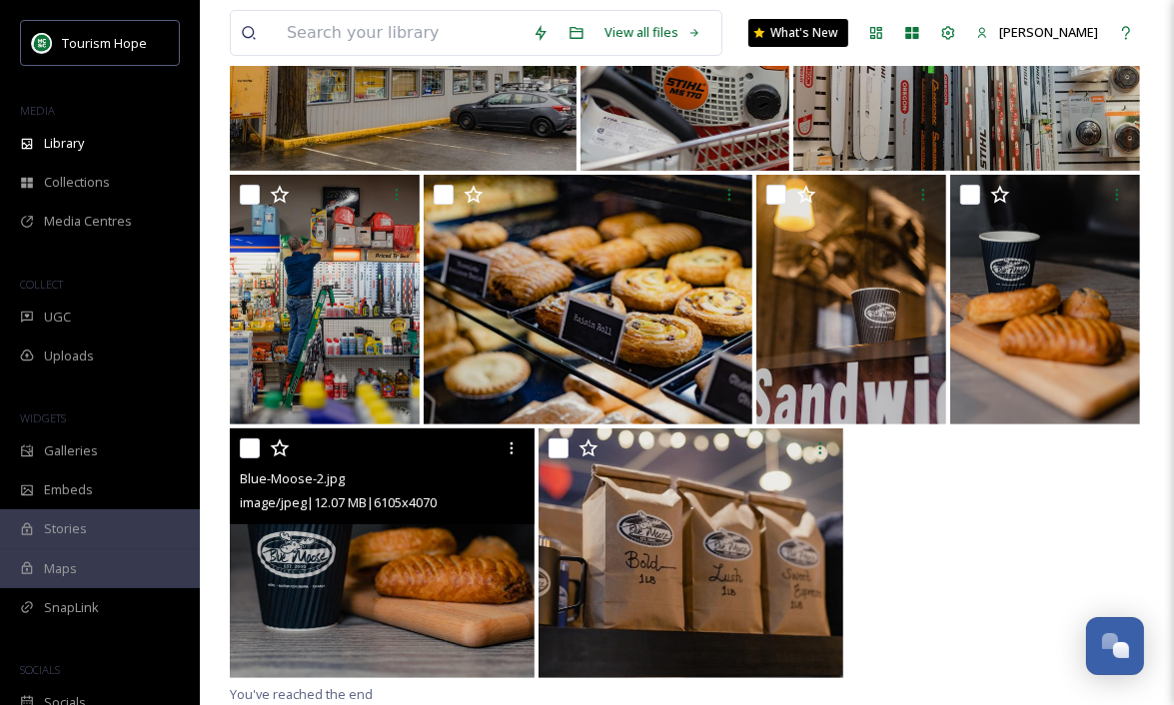
click at [250, 451] on input "checkbox" at bounding box center [250, 449] width 20 height 20
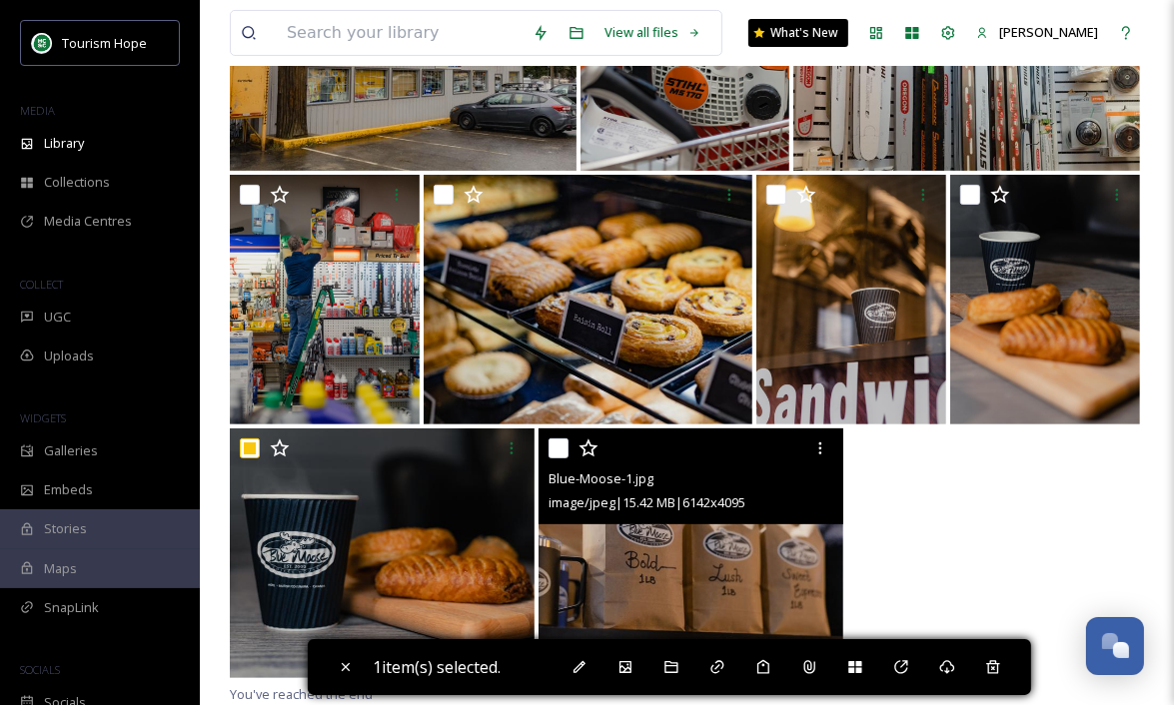
click at [549, 445] on input "checkbox" at bounding box center [558, 449] width 20 height 20
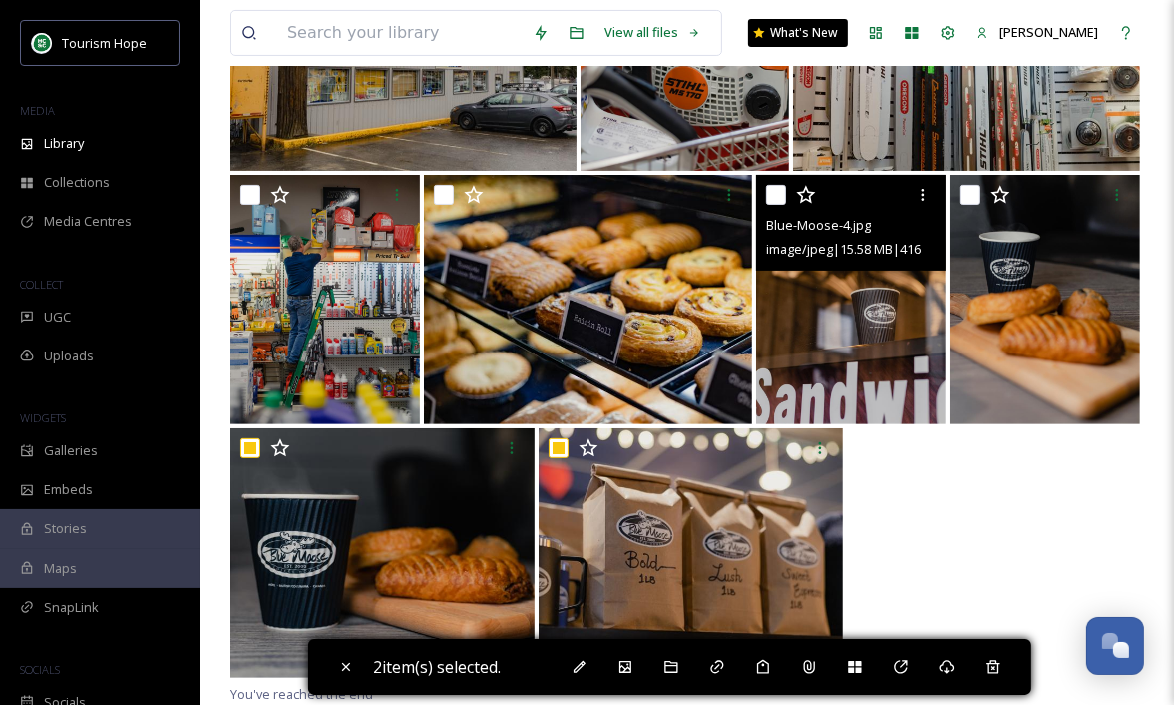
click at [776, 196] on input "checkbox" at bounding box center [776, 195] width 20 height 20
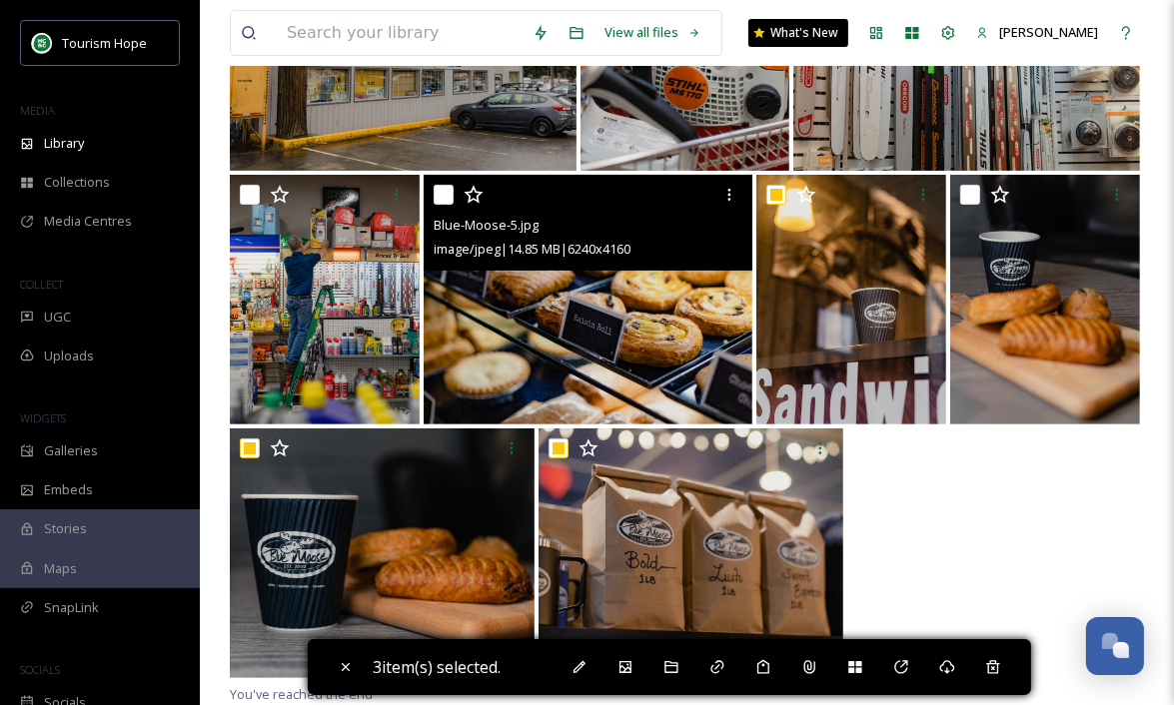
click at [447, 197] on input "checkbox" at bounding box center [444, 195] width 20 height 20
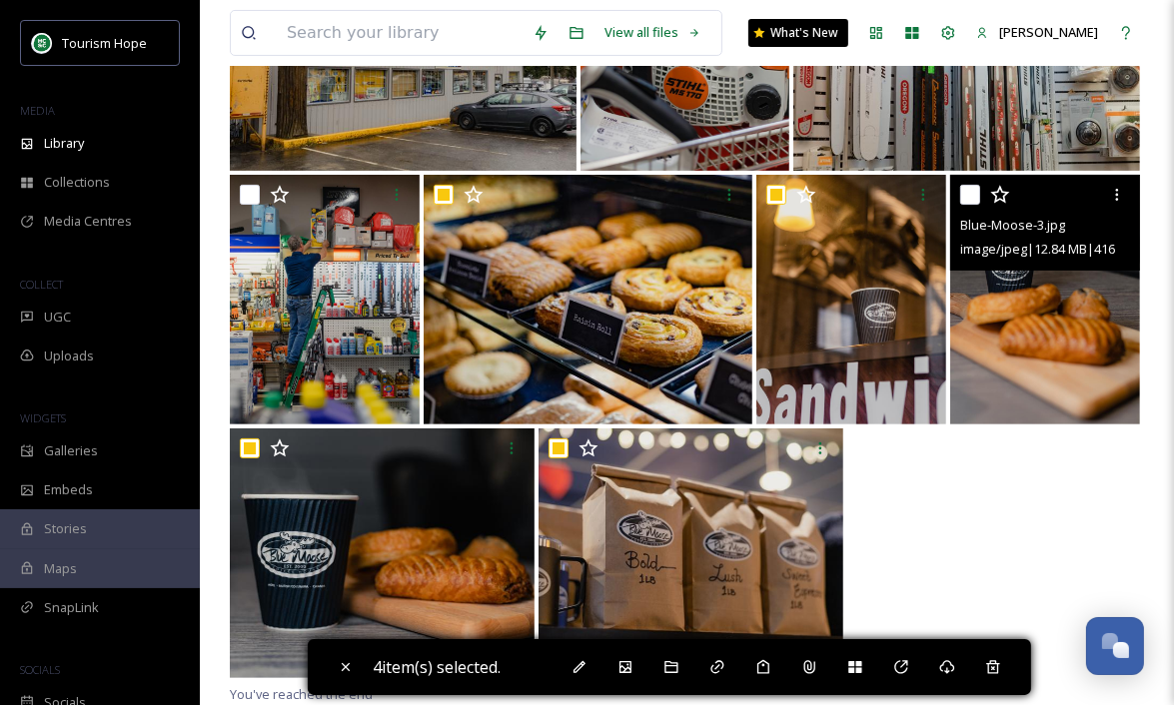
click at [968, 198] on input "checkbox" at bounding box center [970, 195] width 20 height 20
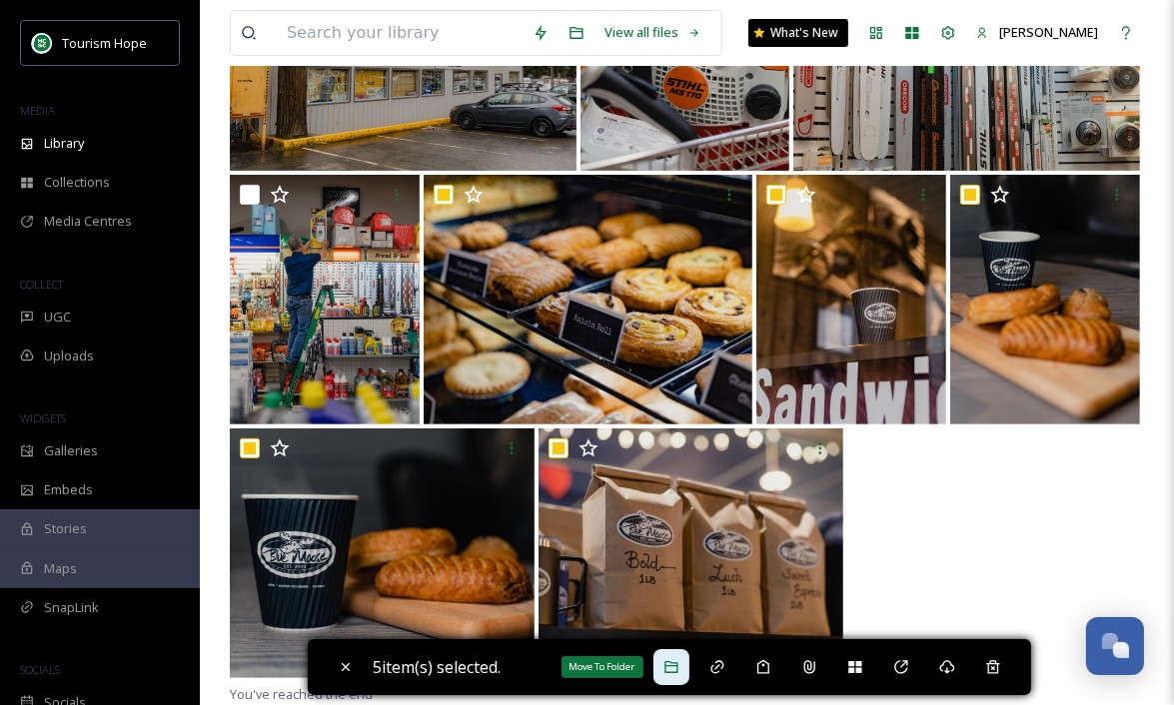
click at [685, 663] on div "Move To Folder" at bounding box center [671, 667] width 36 height 36
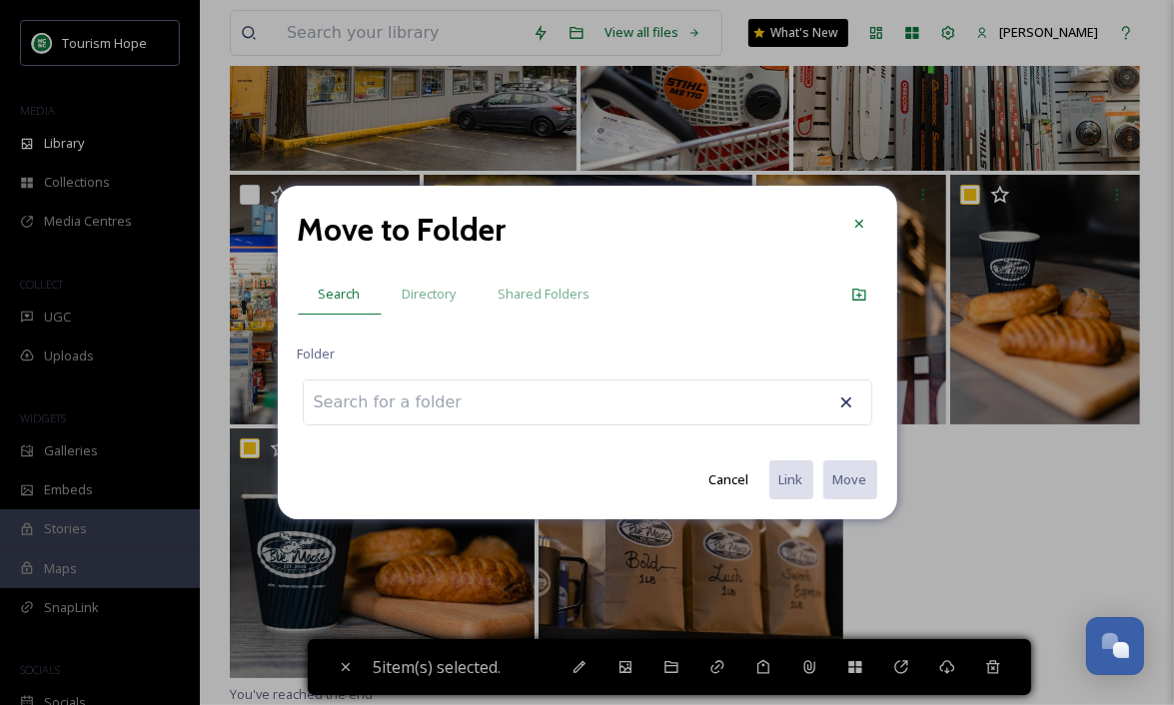
click at [532, 403] on div at bounding box center [587, 403] width 569 height 46
click at [417, 392] on input at bounding box center [414, 403] width 220 height 44
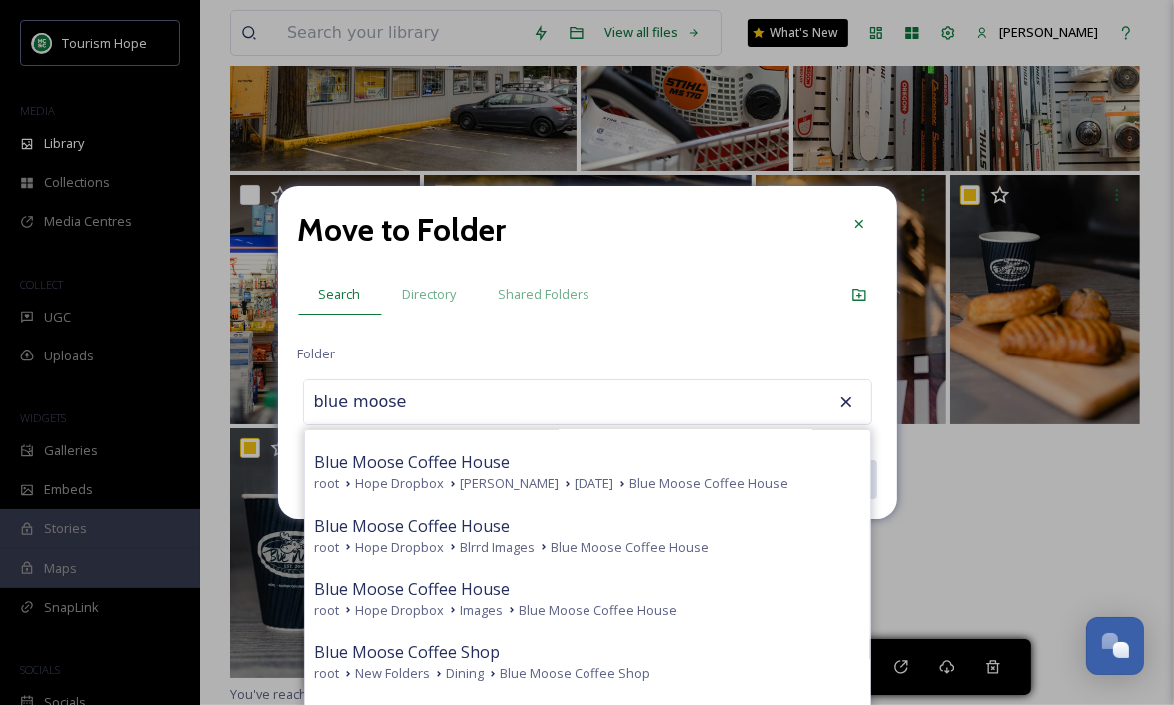
scroll to position [579, 0]
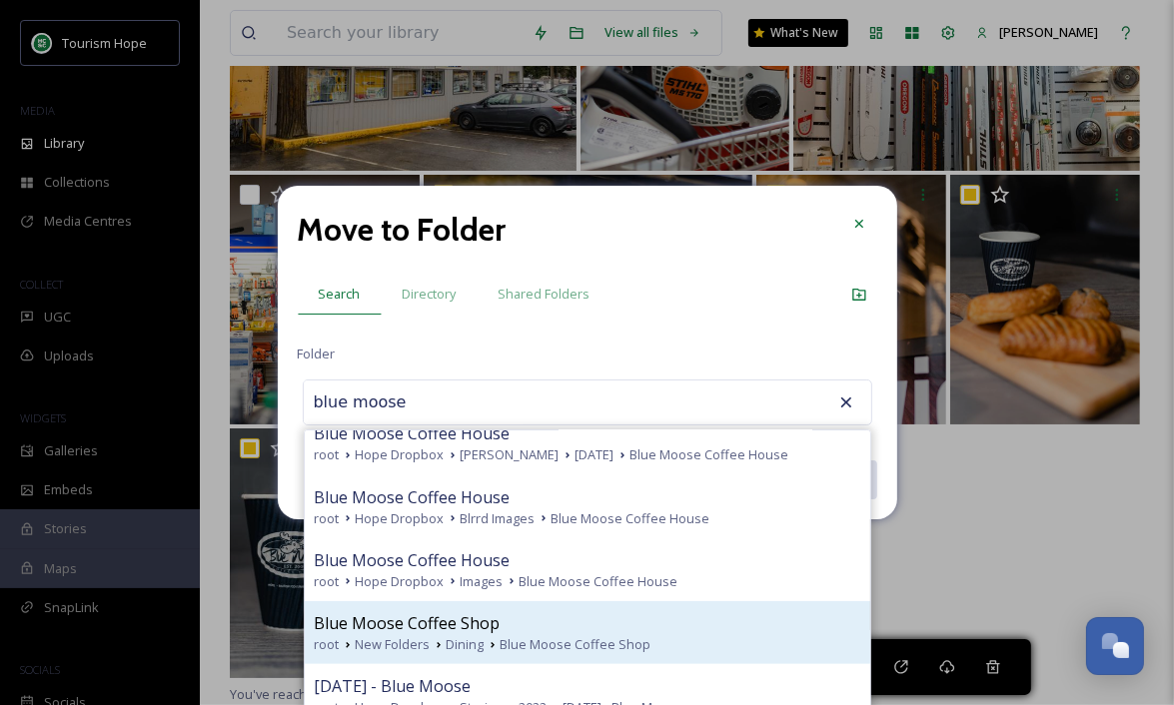
click at [548, 617] on div "Blue Moose Coffee Shop" at bounding box center [588, 623] width 546 height 24
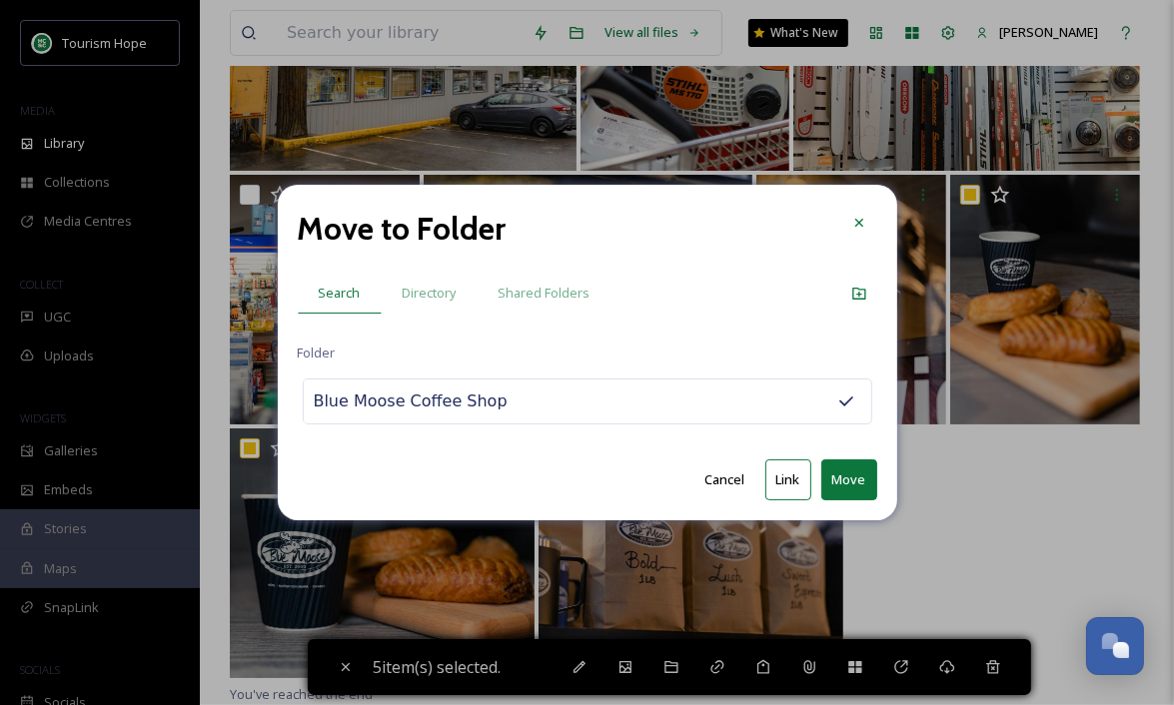
click at [846, 482] on button "Move" at bounding box center [849, 480] width 56 height 41
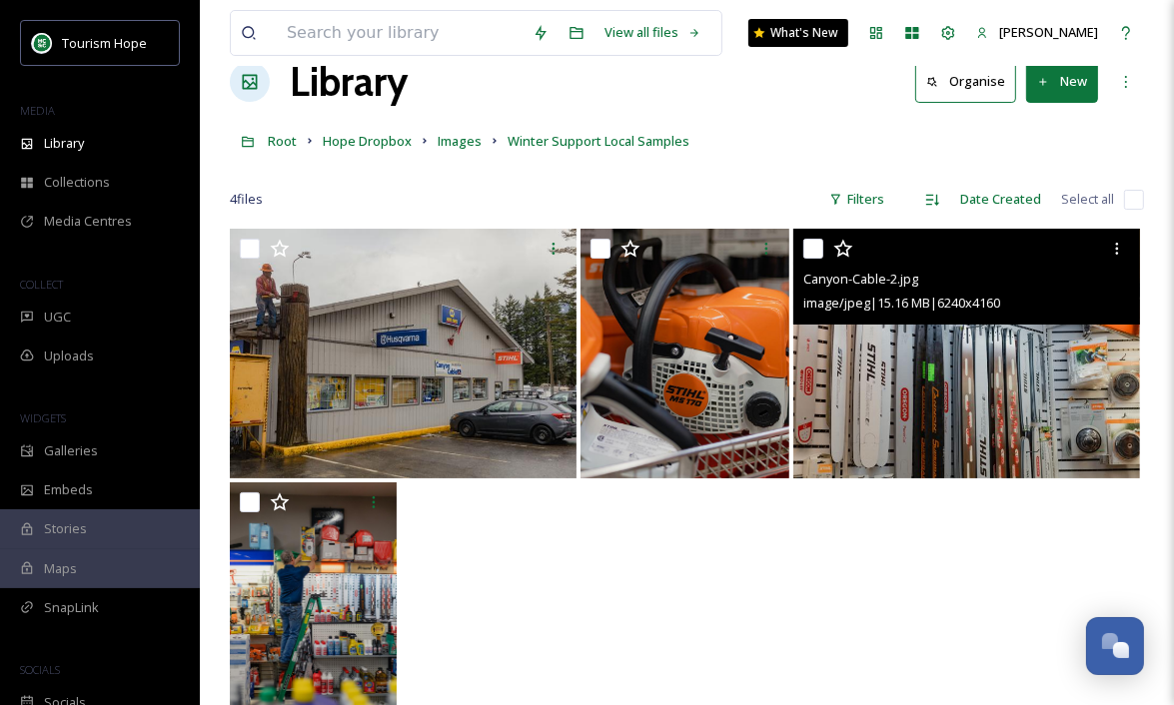
scroll to position [0, 0]
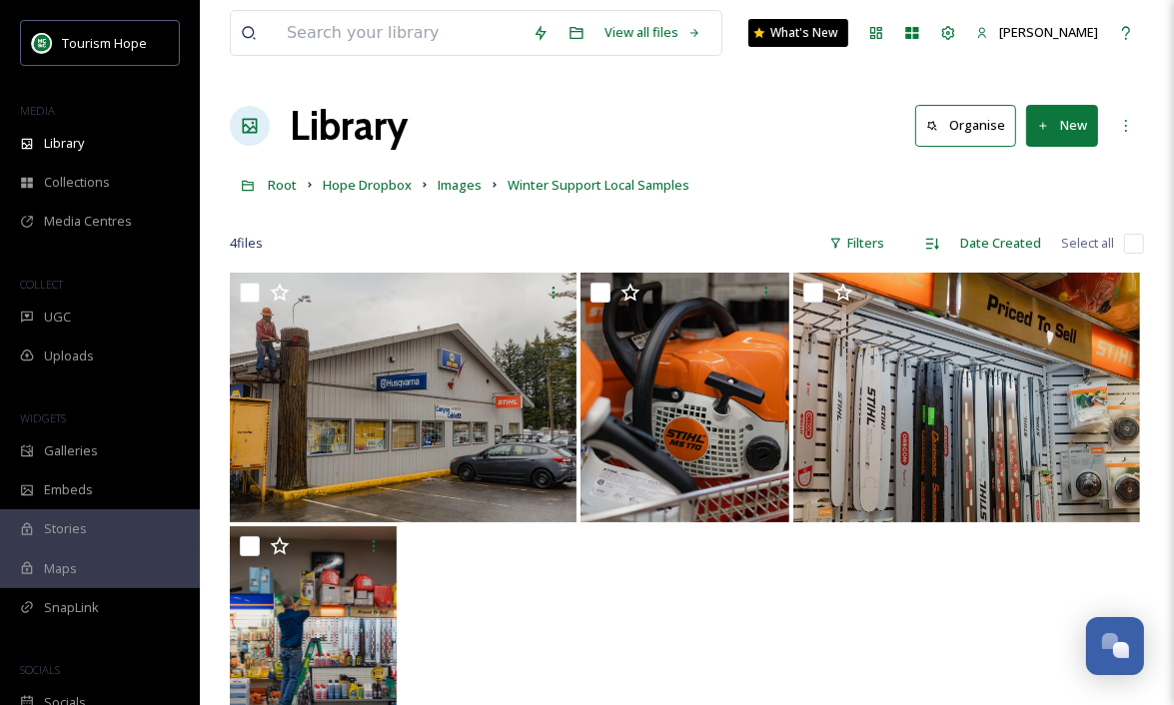
click at [1138, 246] on input "checkbox" at bounding box center [1134, 244] width 20 height 20
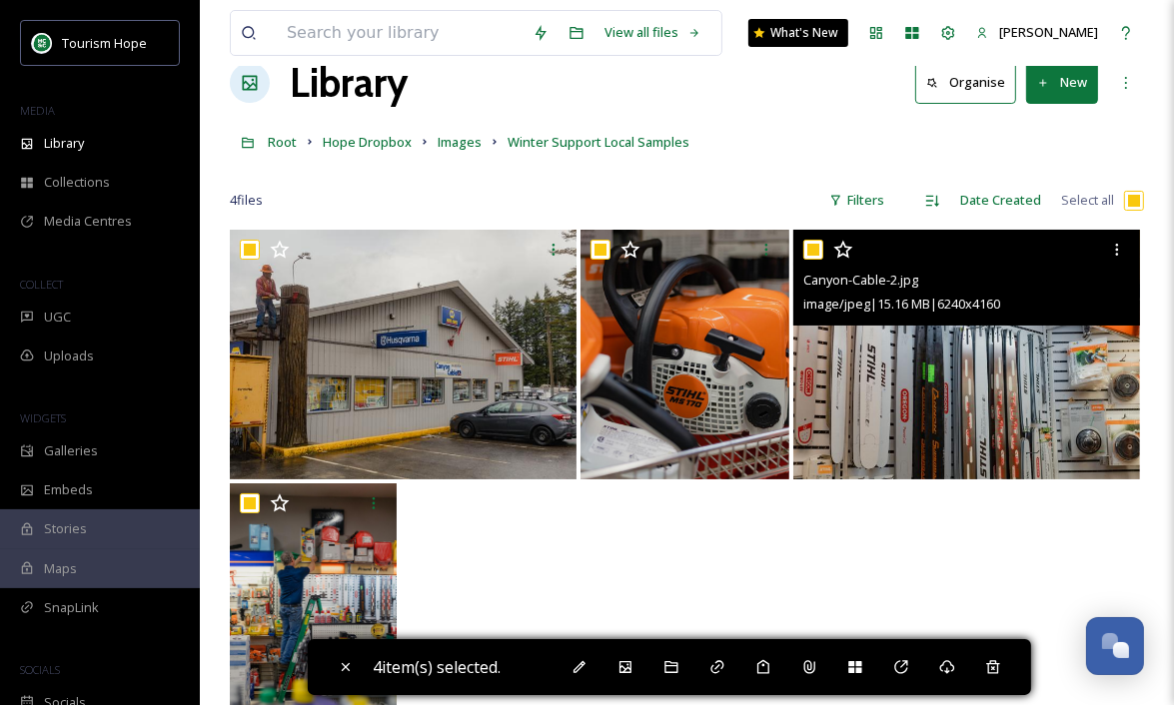
scroll to position [44, 0]
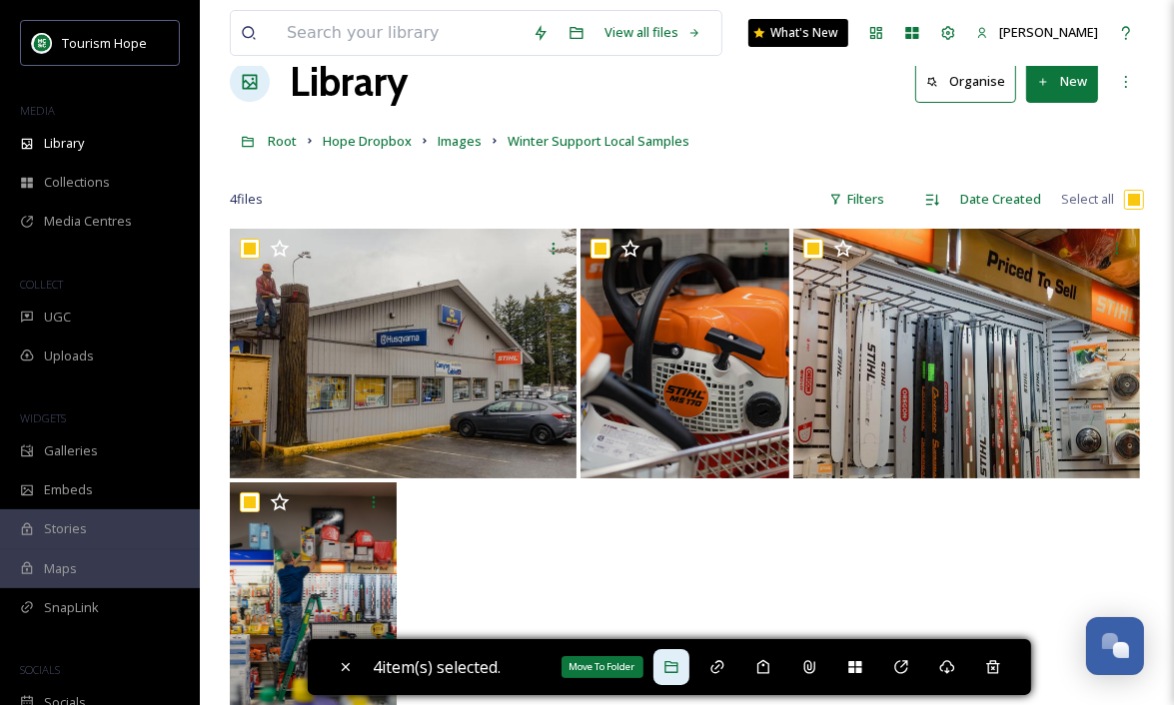
click at [673, 663] on icon at bounding box center [671, 667] width 16 height 16
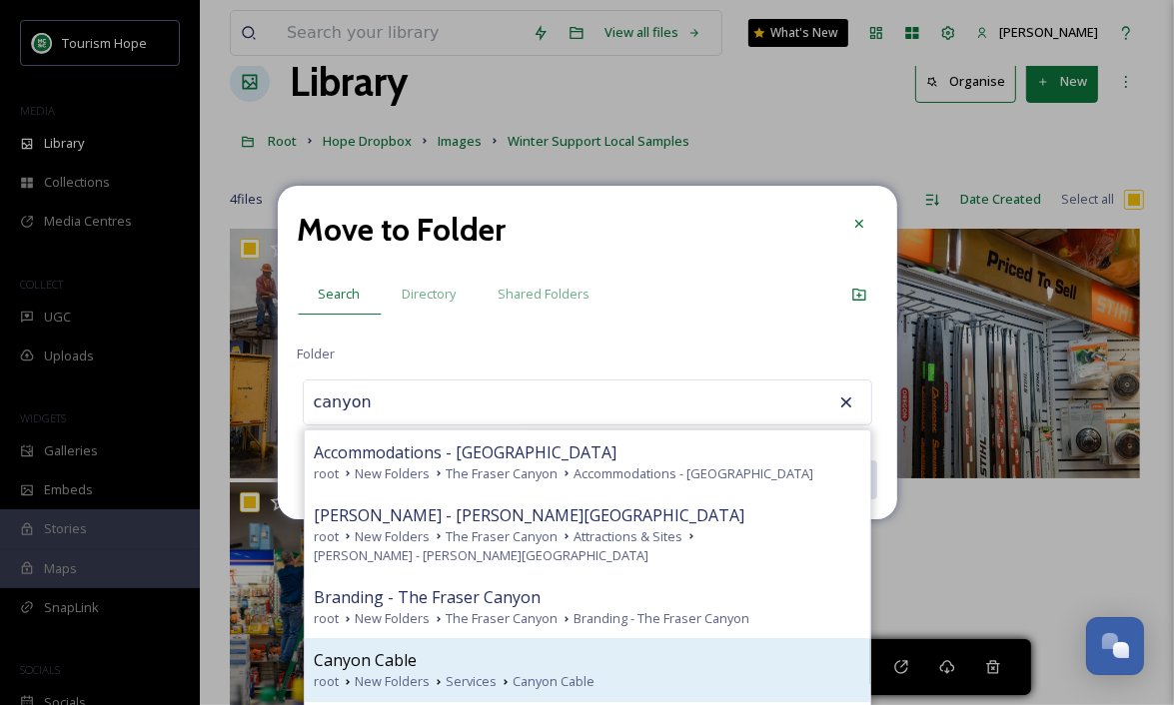
click at [511, 669] on div "Canyon Cable" at bounding box center [588, 660] width 546 height 24
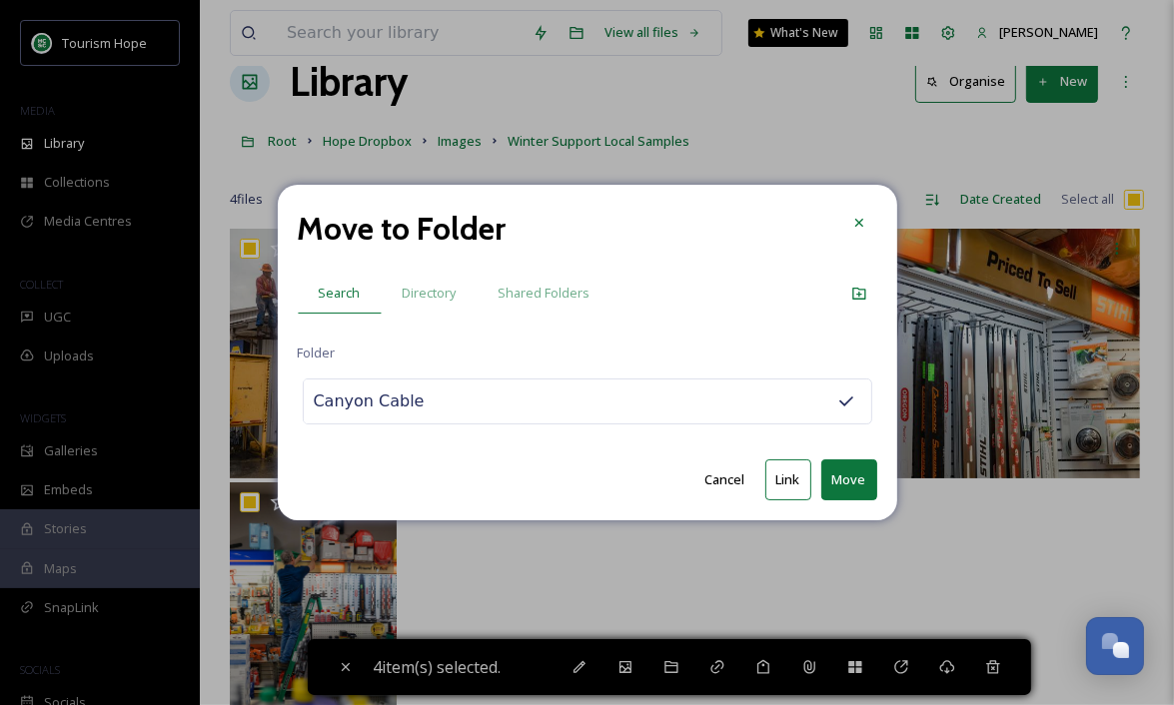
click at [841, 472] on button "Move" at bounding box center [849, 480] width 56 height 41
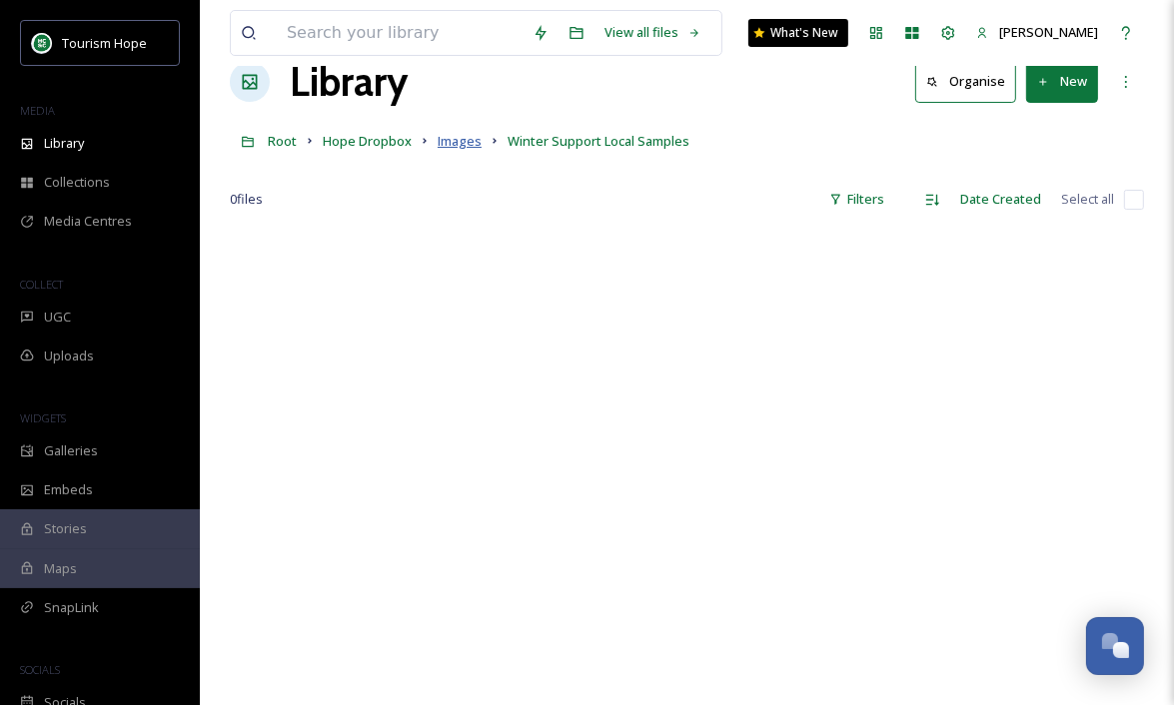
click at [462, 140] on span "Images" at bounding box center [460, 141] width 44 height 18
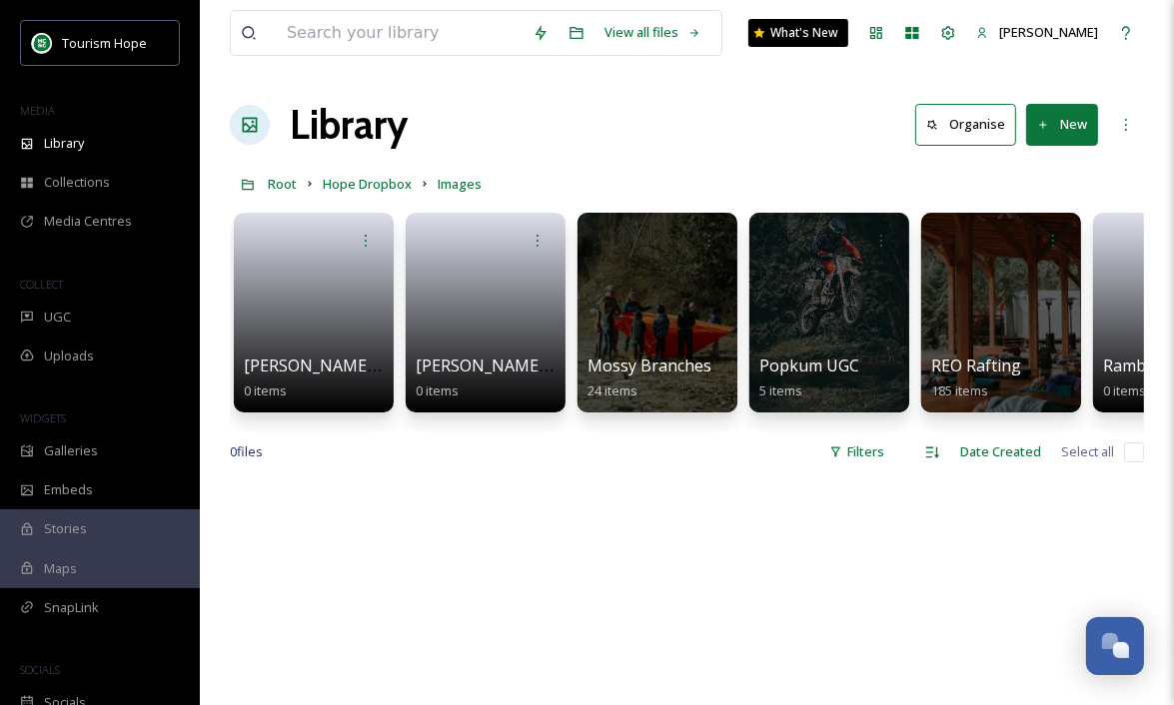
scroll to position [0, 8786]
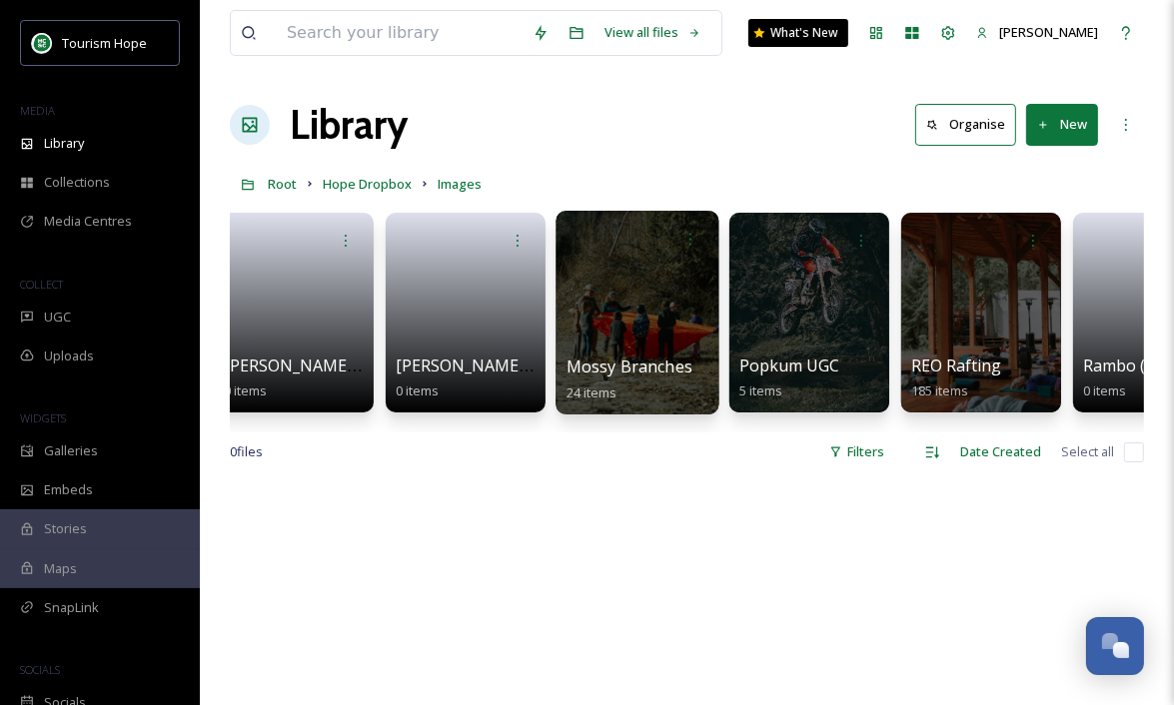
click at [645, 332] on div at bounding box center [636, 313] width 163 height 204
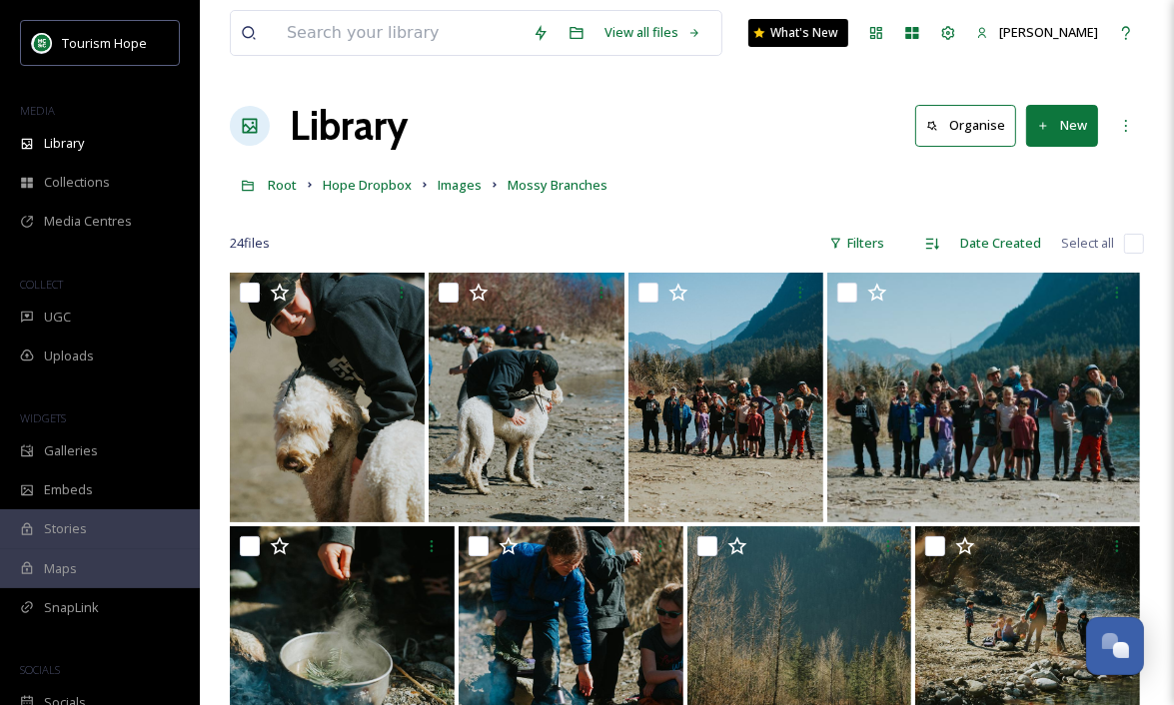
click at [676, 234] on div "24 file s Filters Date Created Select all" at bounding box center [687, 243] width 914 height 39
click at [470, 187] on span "Images" at bounding box center [460, 185] width 44 height 18
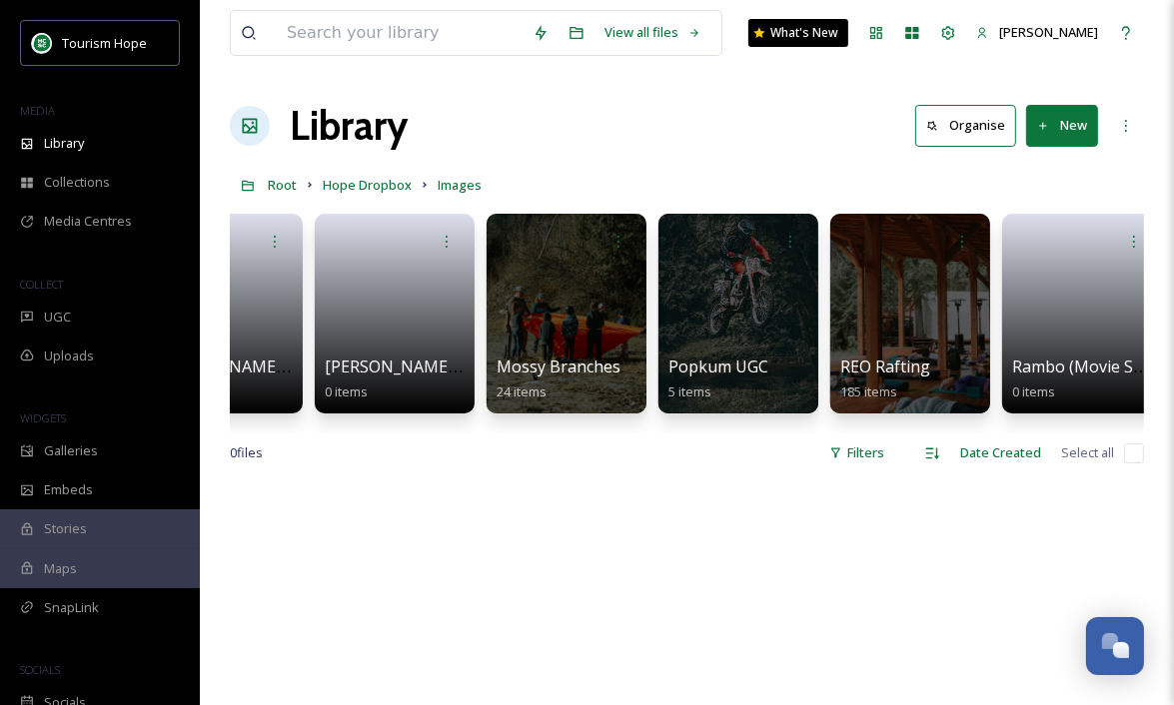
scroll to position [0, 8837]
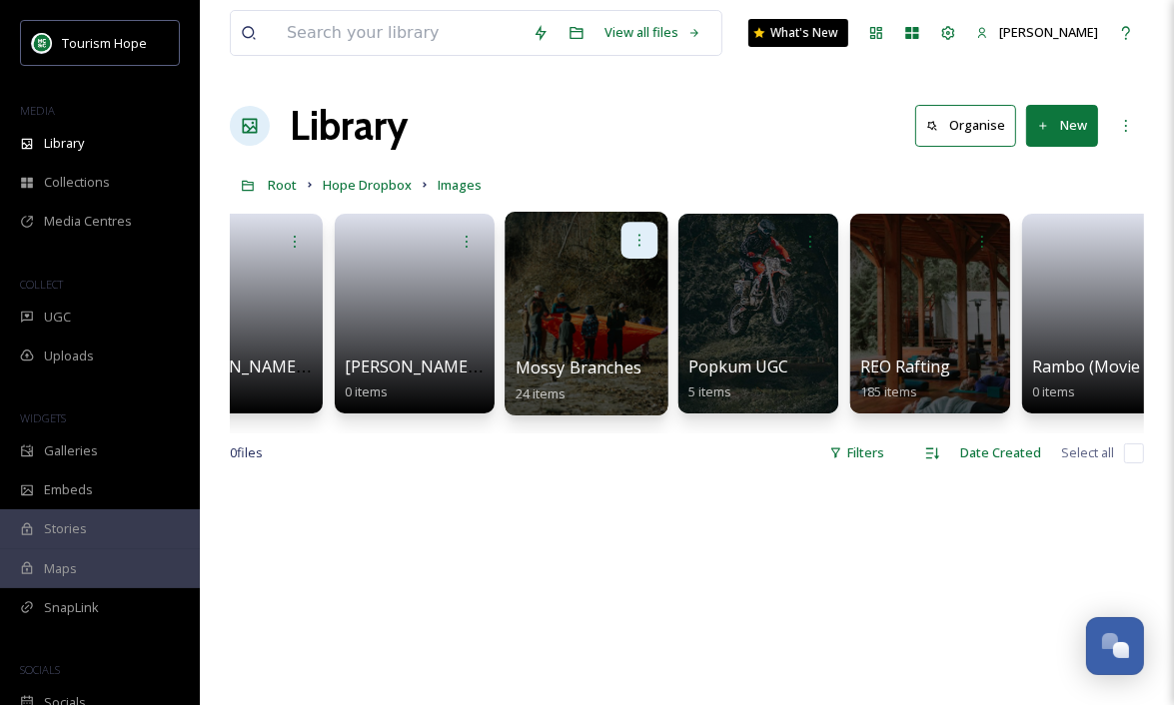
click at [640, 241] on icon at bounding box center [639, 240] width 16 height 16
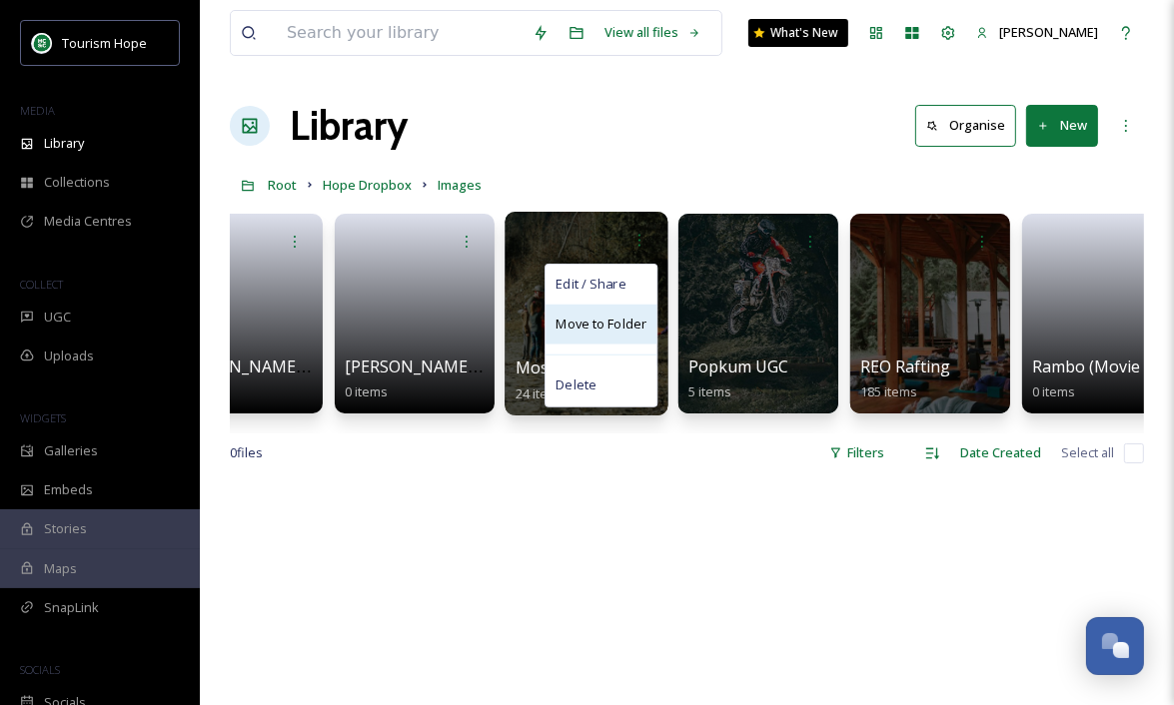
click at [622, 327] on span "Move to Folder" at bounding box center [600, 325] width 91 height 20
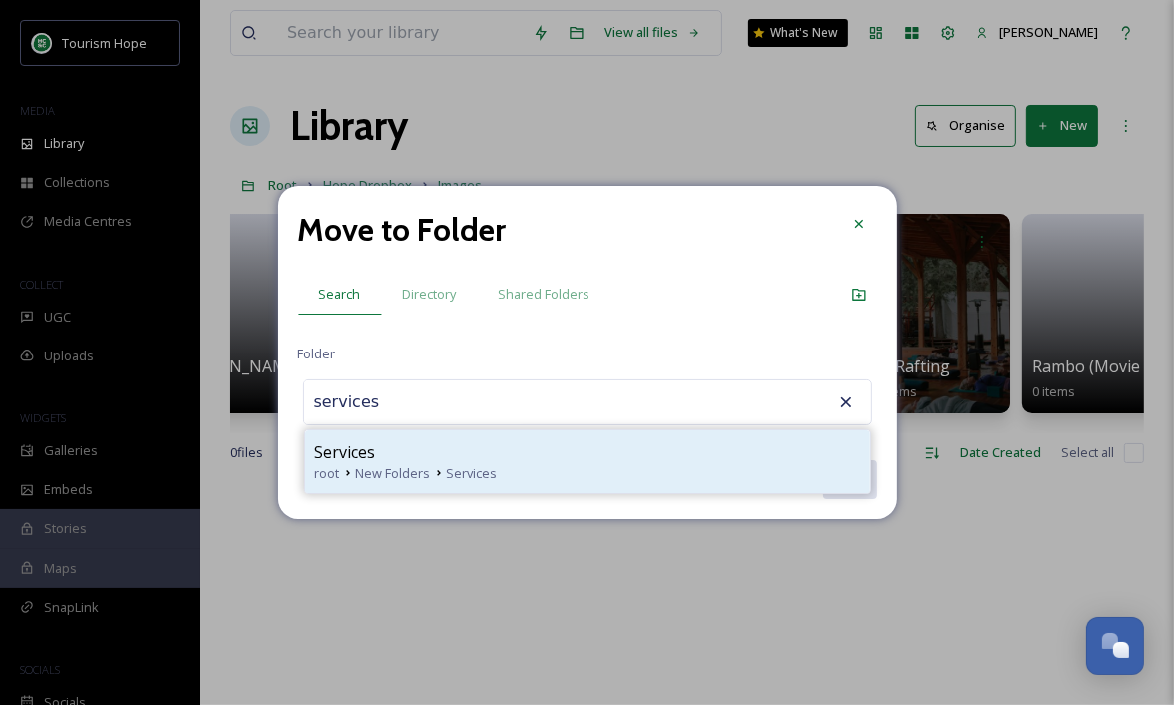
click at [526, 465] on div "root New Folders Services" at bounding box center [588, 474] width 546 height 19
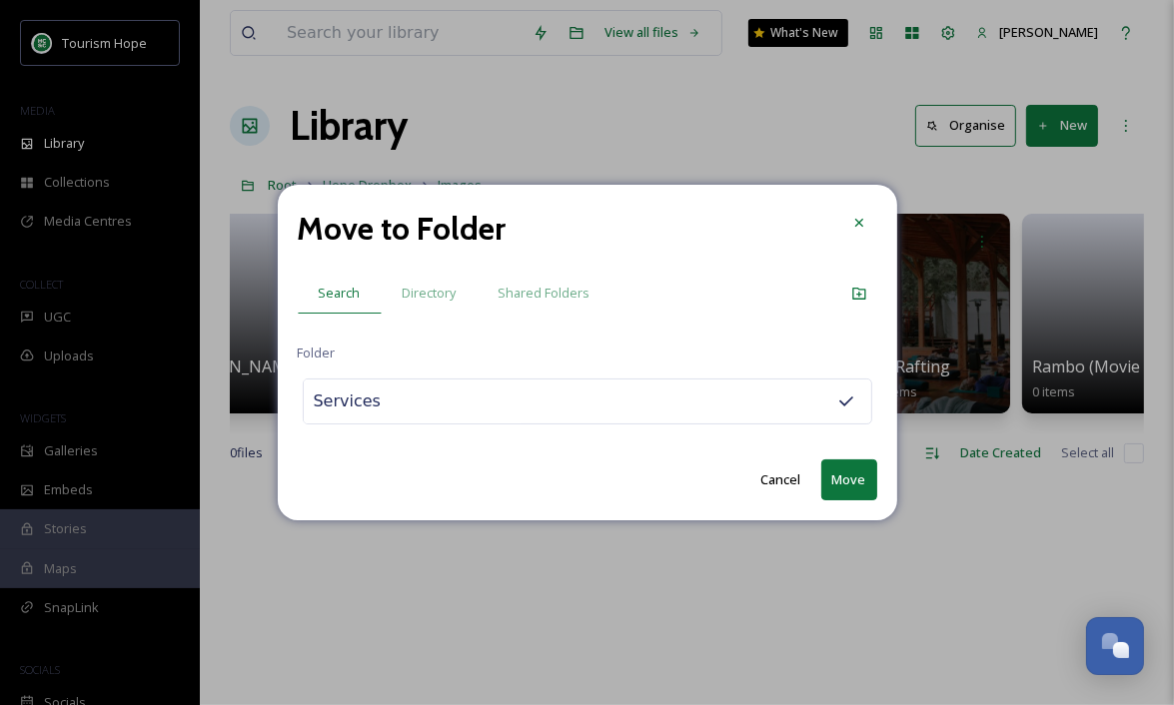
click at [843, 477] on button "Move" at bounding box center [849, 480] width 56 height 41
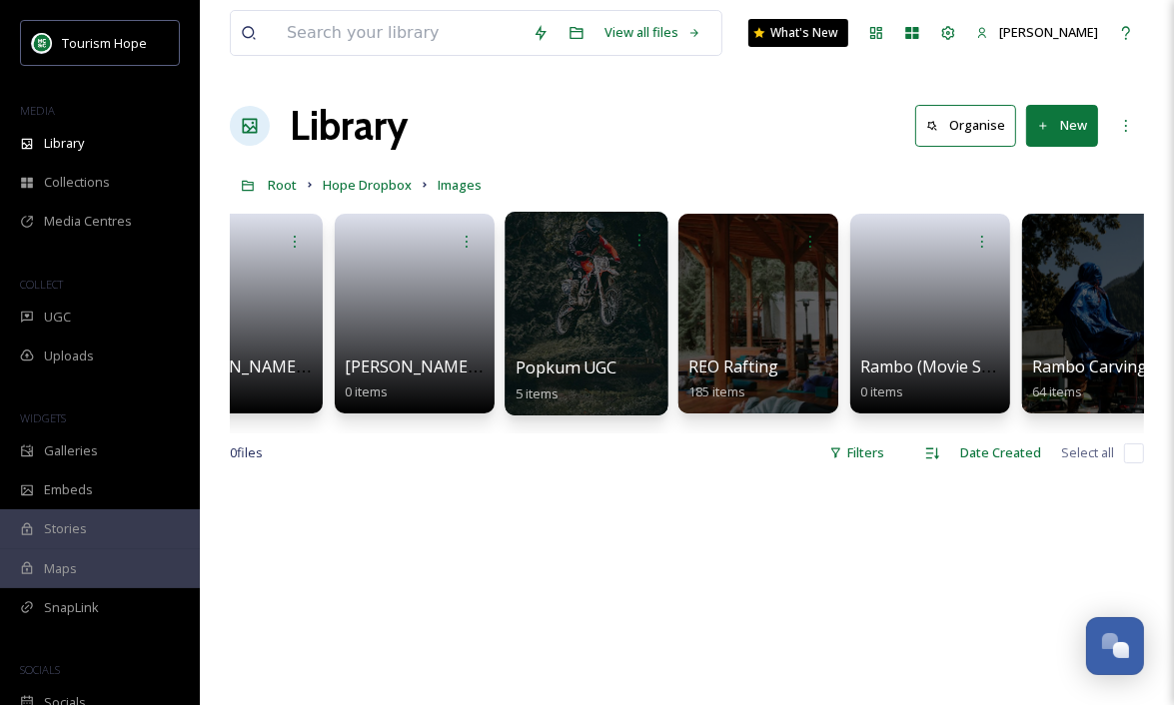
click at [567, 338] on div at bounding box center [586, 314] width 163 height 204
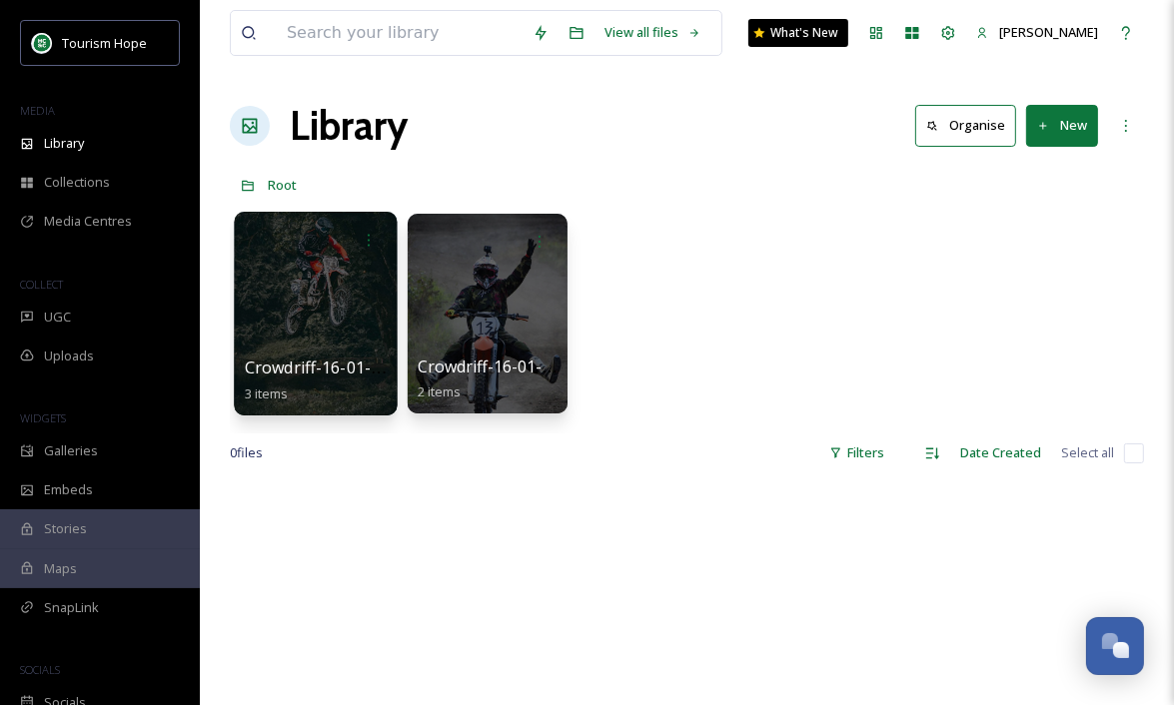
click at [343, 303] on div at bounding box center [315, 314] width 163 height 204
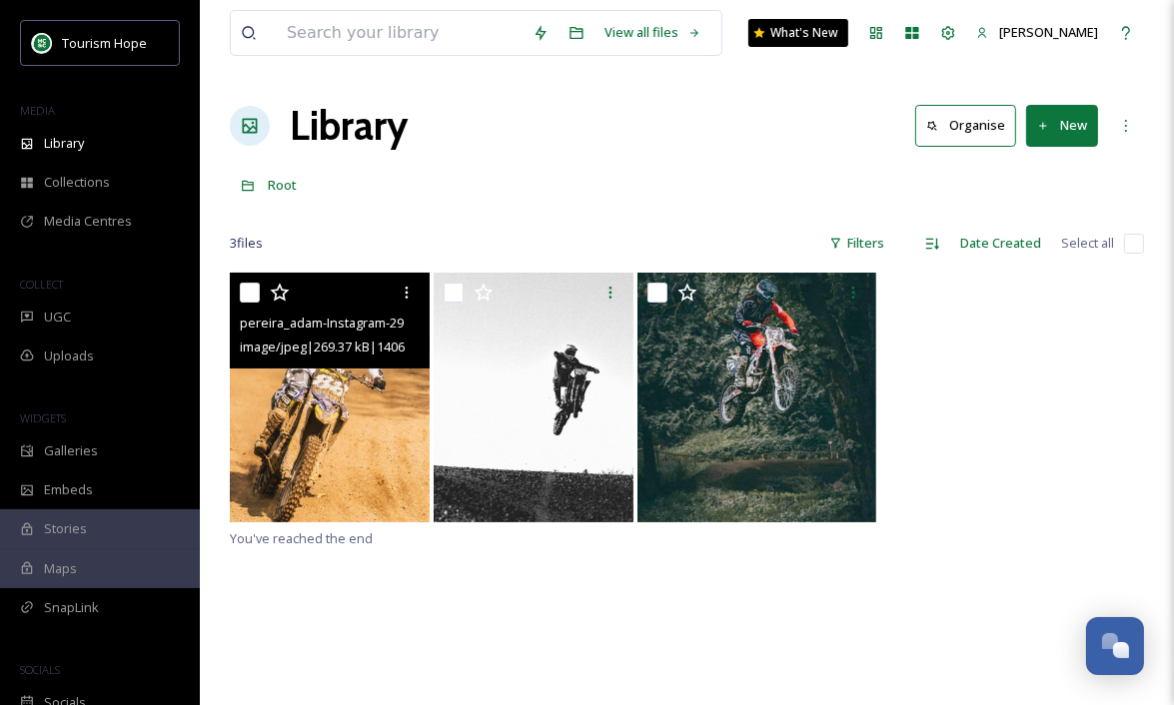
click at [376, 412] on img at bounding box center [330, 398] width 200 height 250
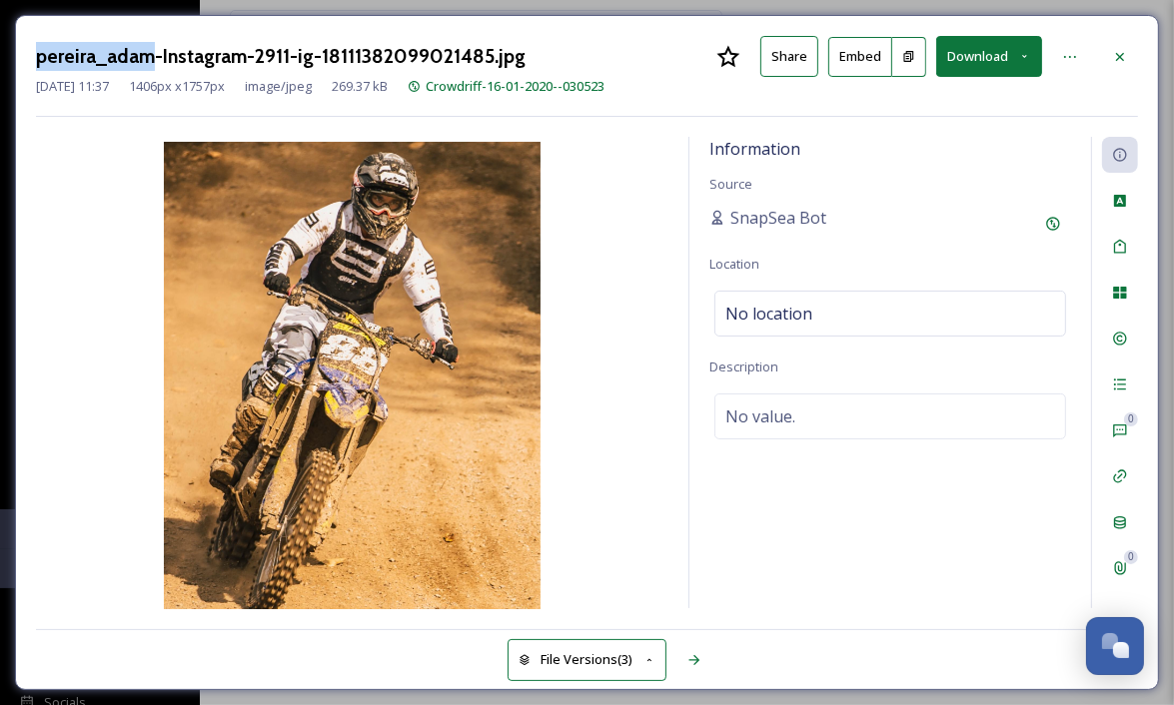
drag, startPoint x: 35, startPoint y: 57, endPoint x: 147, endPoint y: 59, distance: 111.9
click at [147, 59] on h3 "pereira_adam-Instagram-2911-ig-18111382099021485.jpg" at bounding box center [281, 56] width 490 height 29
copy h3 "pereira_adam"
click at [1067, 57] on icon at bounding box center [1070, 57] width 16 height 16
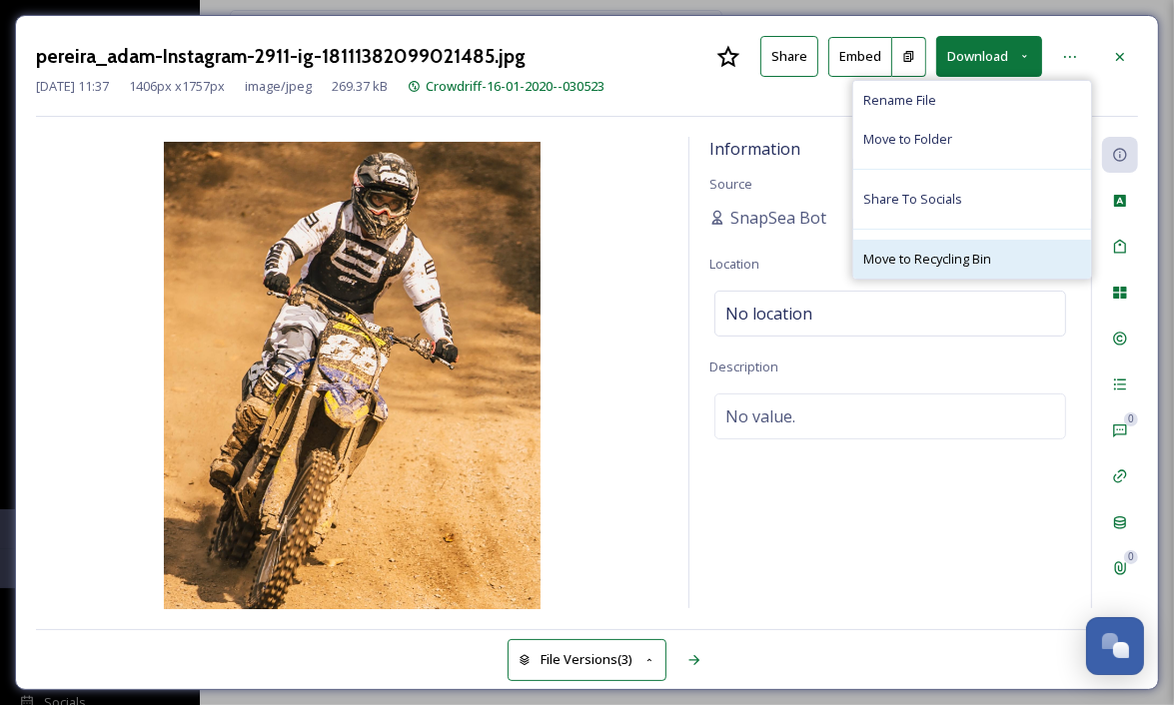
click at [993, 265] on div "Move to Recycling Bin" at bounding box center [972, 259] width 238 height 39
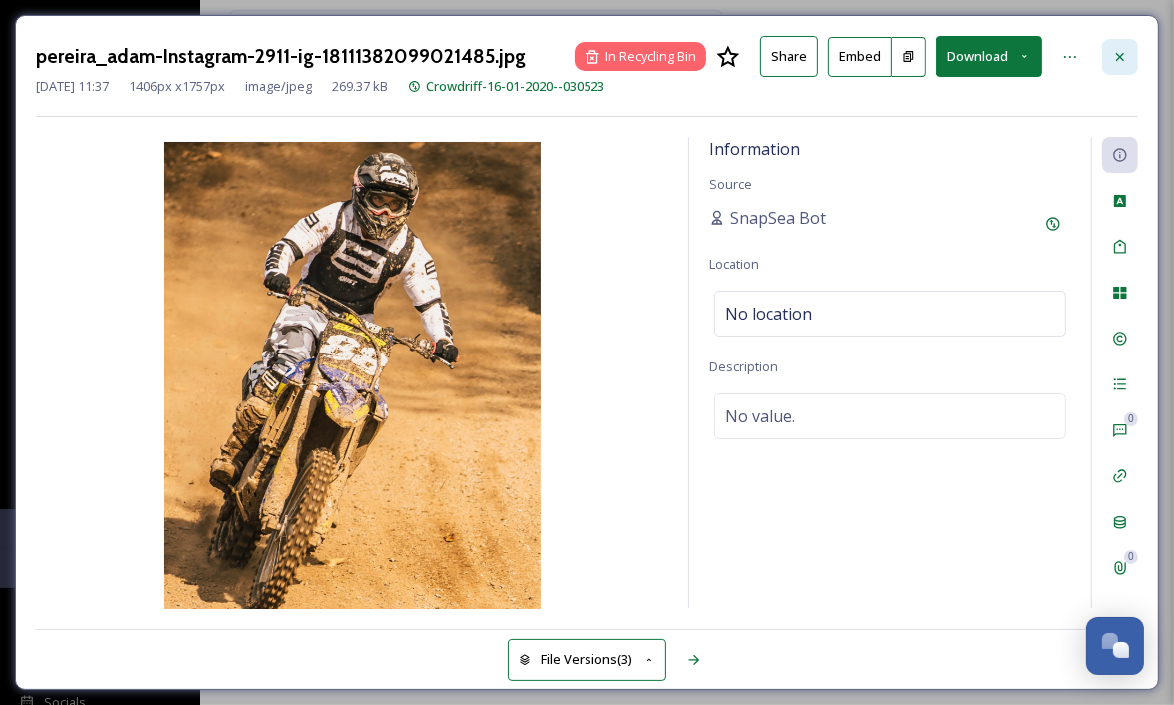
click at [1127, 53] on icon at bounding box center [1120, 57] width 16 height 16
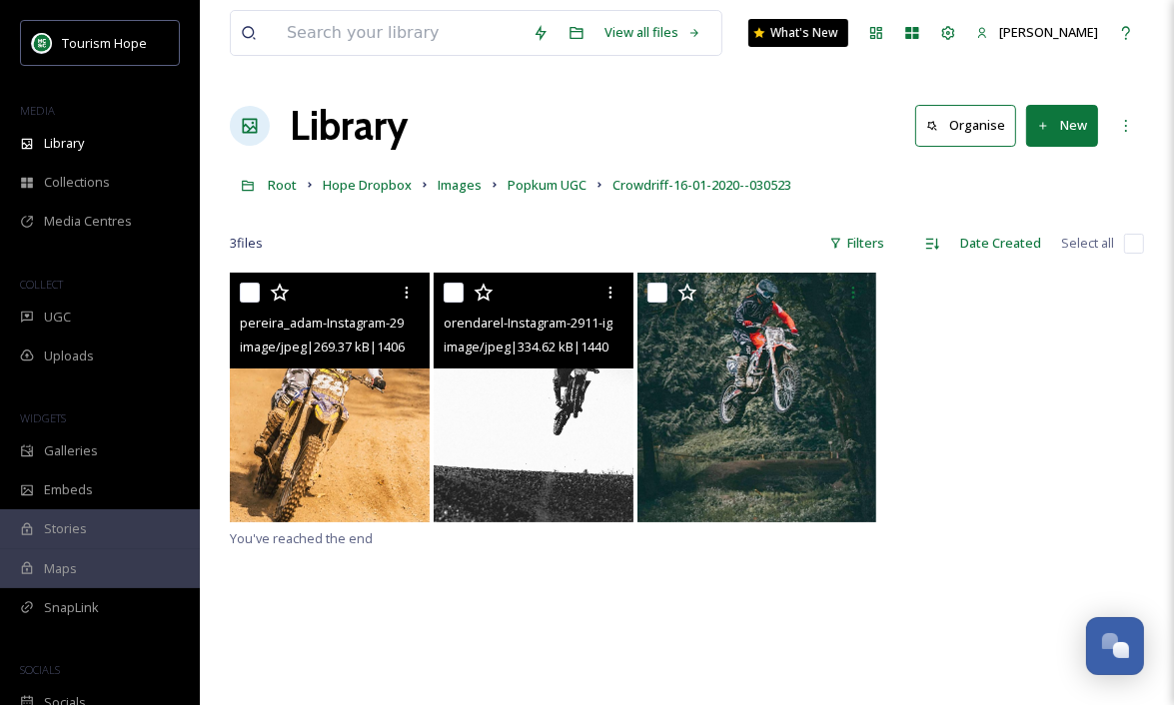
click at [482, 423] on img at bounding box center [534, 398] width 200 height 250
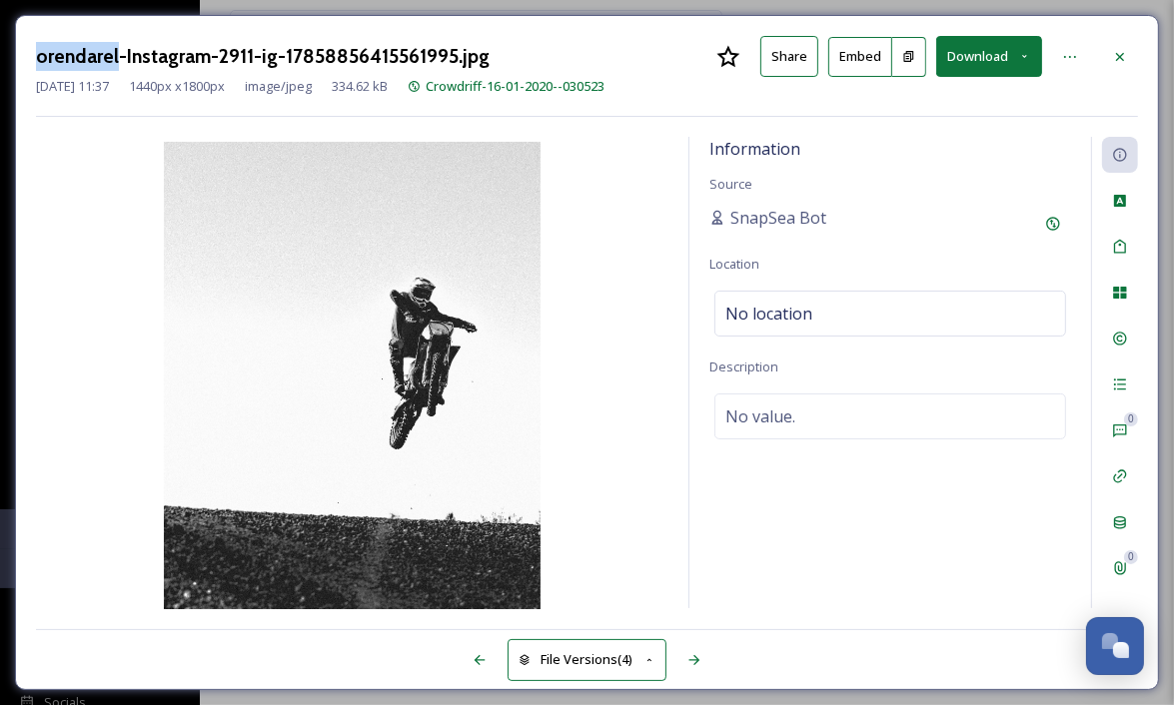
drag, startPoint x: 29, startPoint y: 52, endPoint x: 116, endPoint y: 52, distance: 86.9
click at [116, 52] on div "orendarel-Instagram-2911-ig-17858856415561995.jpg Share Embed Download Jun 08 2…" at bounding box center [587, 352] width 1144 height 675
copy h3 "orendarel"
click at [1079, 58] on div at bounding box center [1070, 57] width 36 height 36
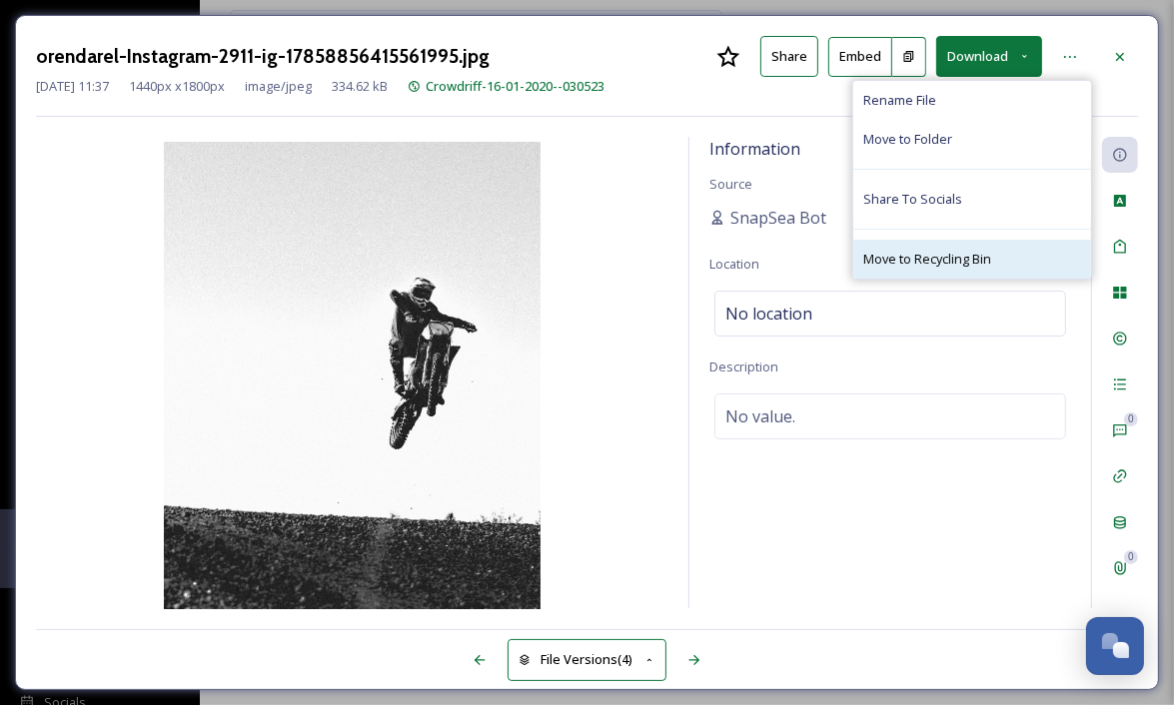
click at [980, 251] on span "Move to Recycling Bin" at bounding box center [927, 259] width 128 height 19
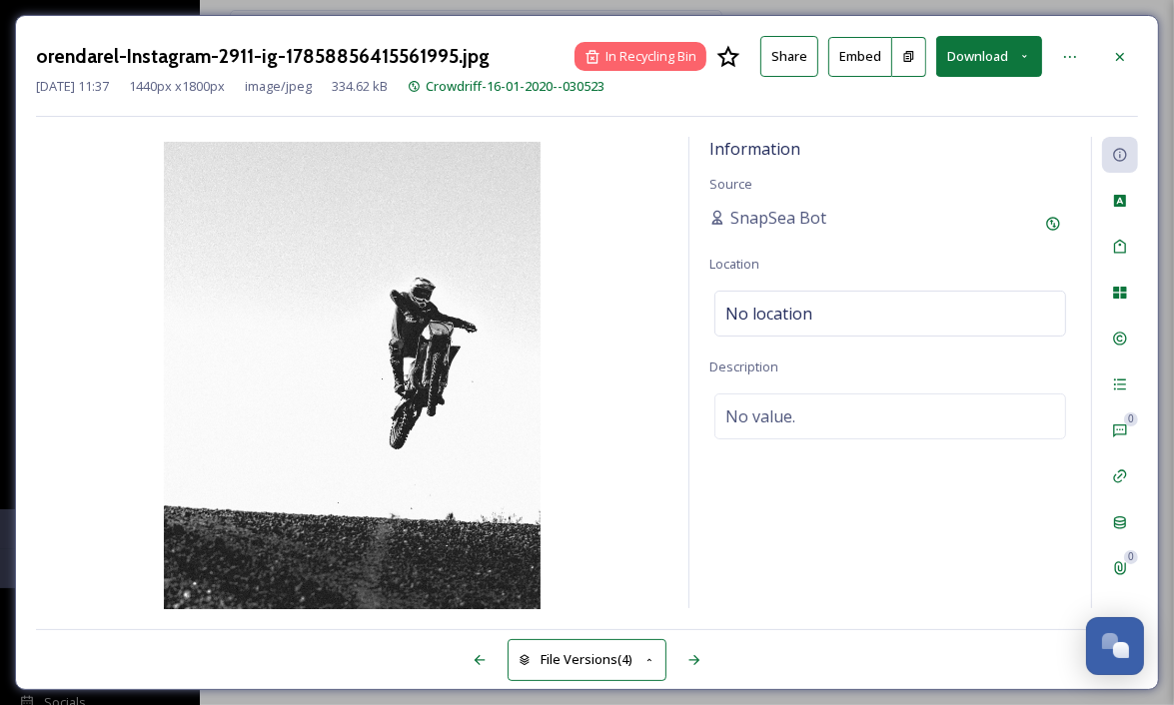
click at [1122, 34] on div "orendarel-Instagram-2911-ig-17858856415561995.jpg In Recycling Bin Share Embed …" at bounding box center [587, 352] width 1144 height 675
click at [1122, 54] on icon at bounding box center [1120, 56] width 8 height 8
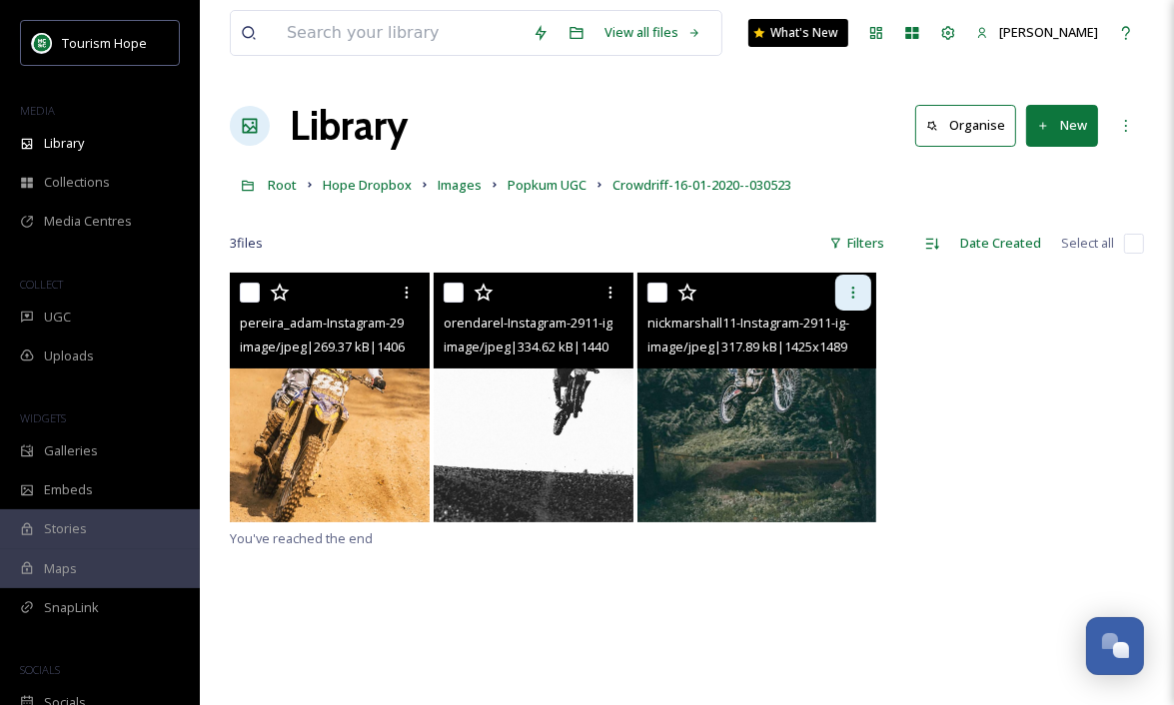
click at [853, 299] on icon at bounding box center [853, 293] width 16 height 16
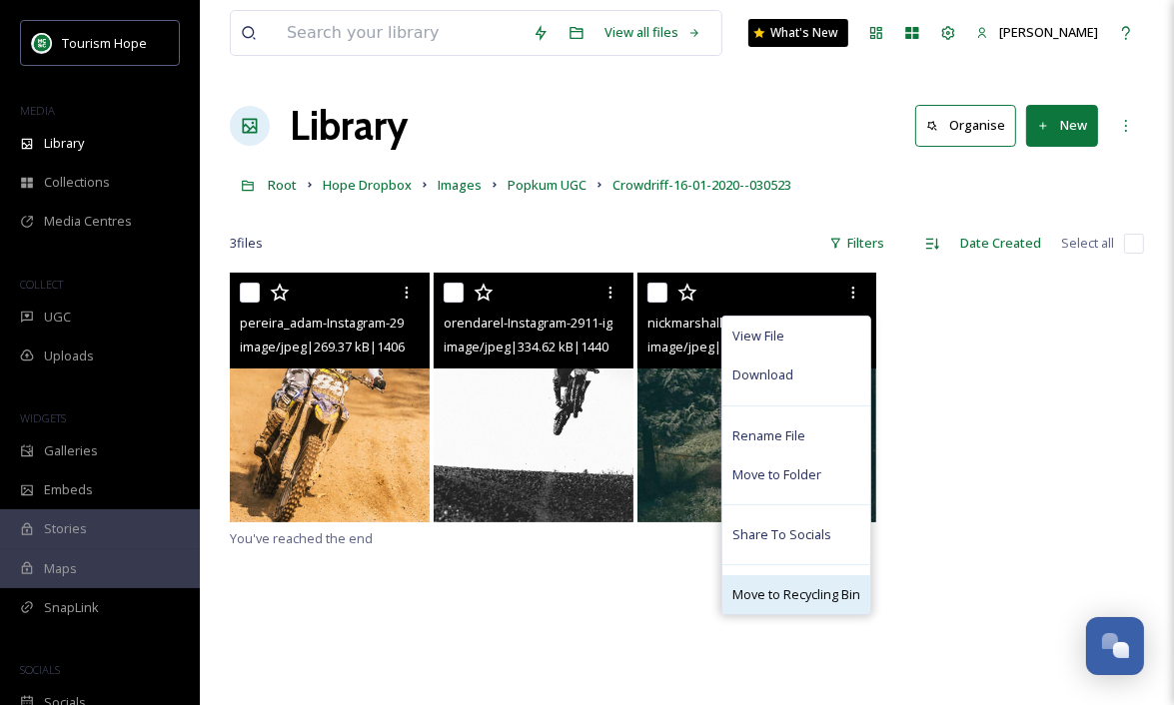
click at [774, 597] on span "Move to Recycling Bin" at bounding box center [796, 594] width 128 height 19
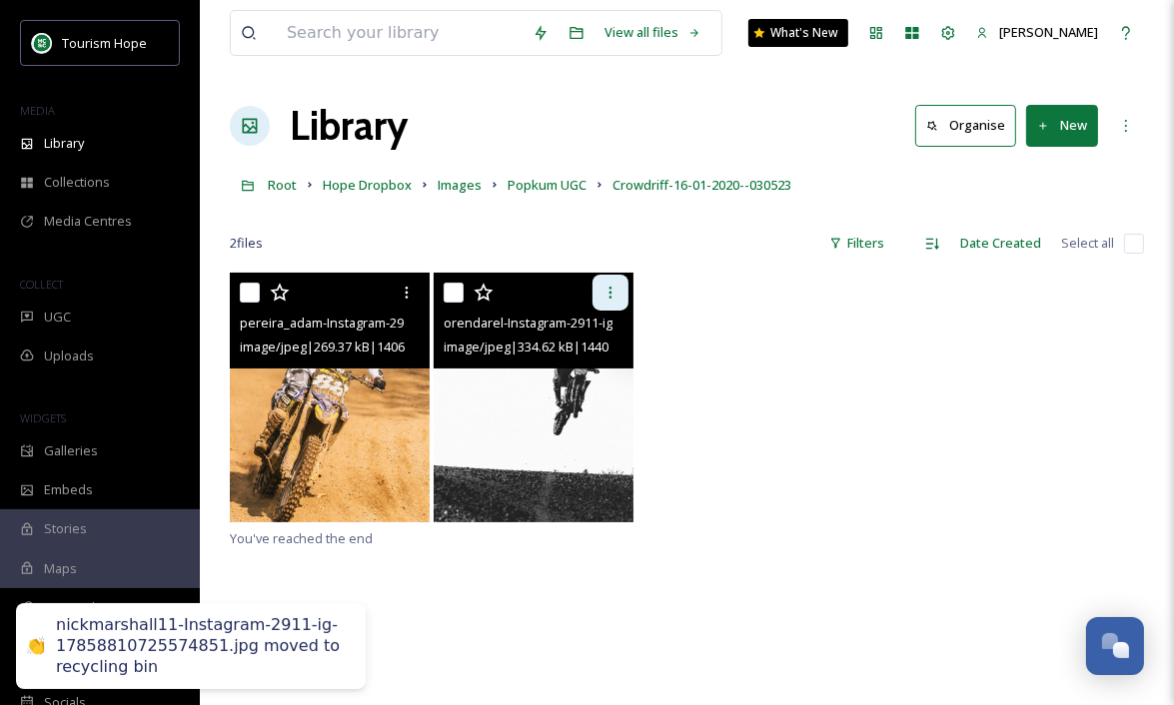
click at [609, 295] on icon at bounding box center [610, 293] width 16 height 16
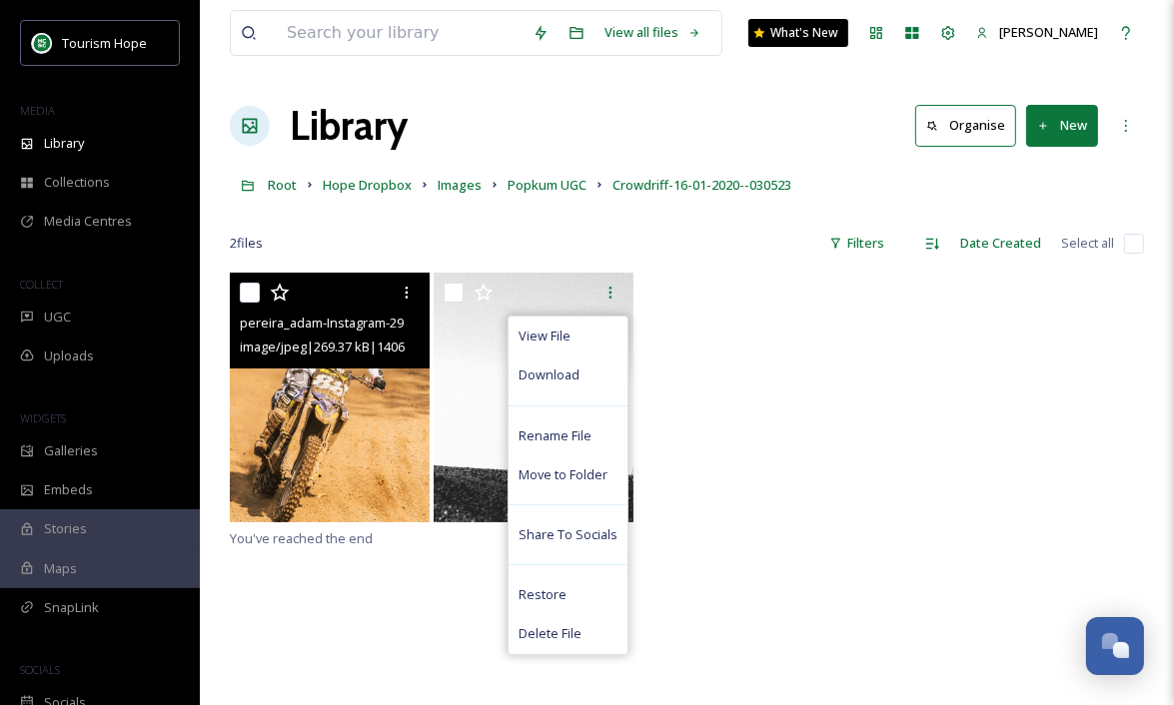
click at [682, 609] on div "pereira_adam-Instagram-2911-ig-18111382099021485.jpg image/jpeg | 269.37 kB | 1…" at bounding box center [687, 625] width 914 height 705
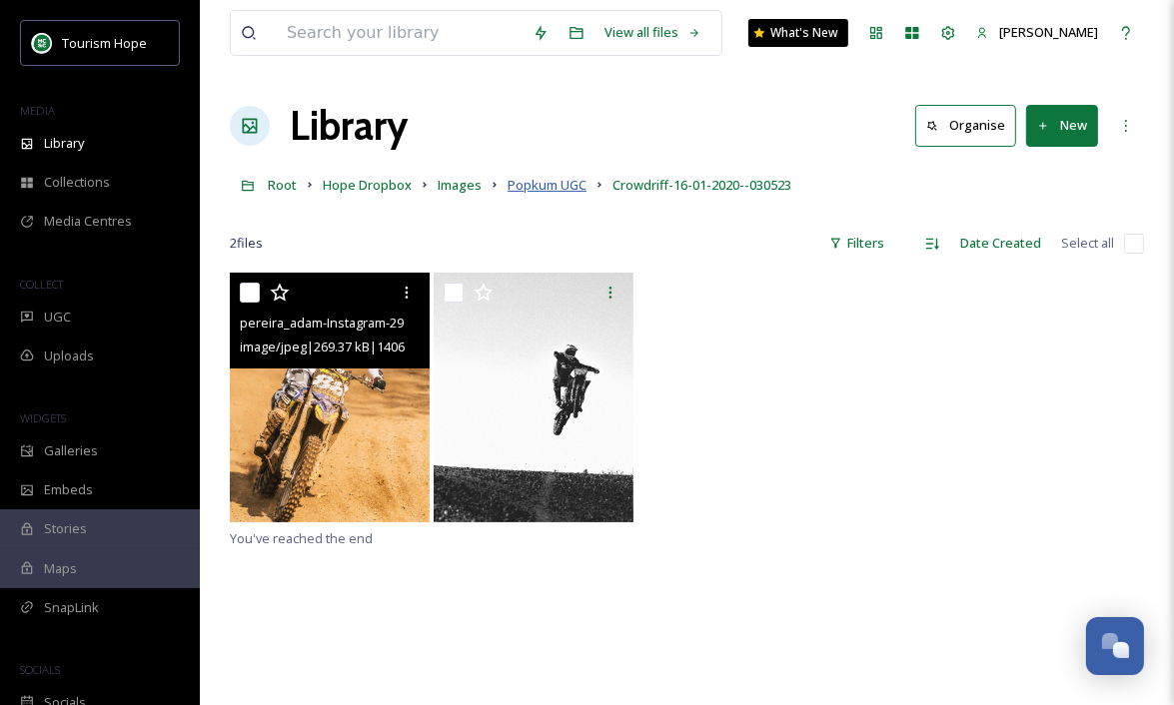
click at [550, 185] on span "Popkum UGC" at bounding box center [547, 185] width 79 height 18
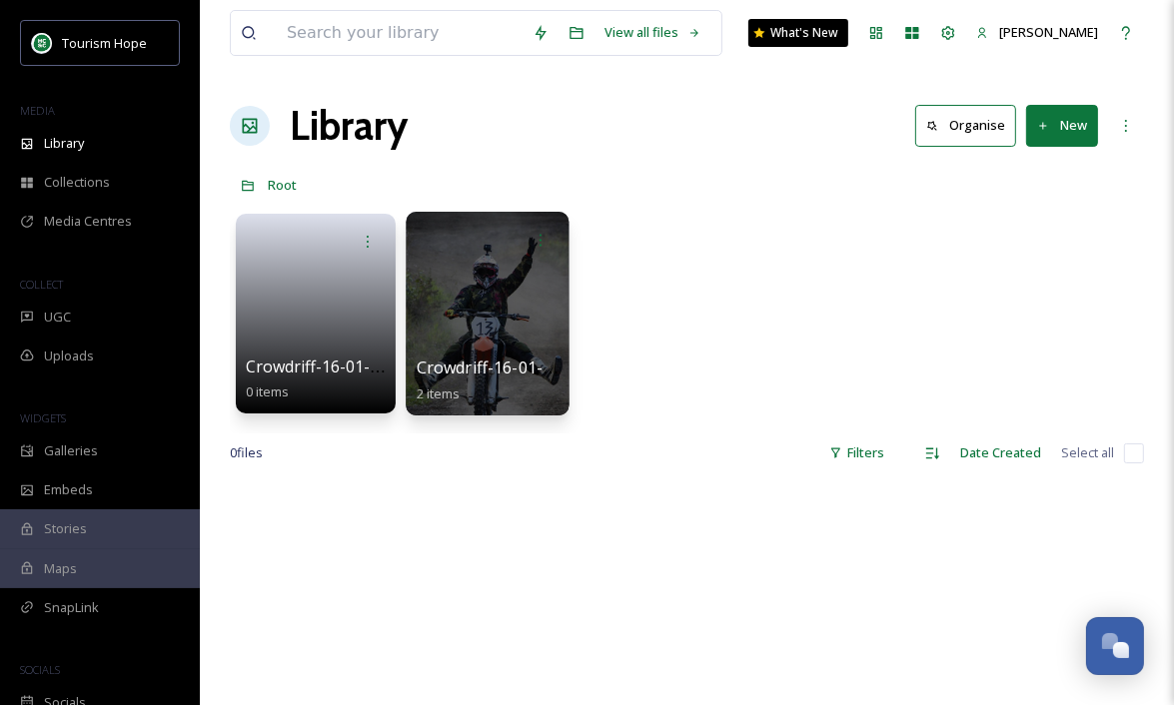
click at [464, 346] on div at bounding box center [487, 314] width 163 height 204
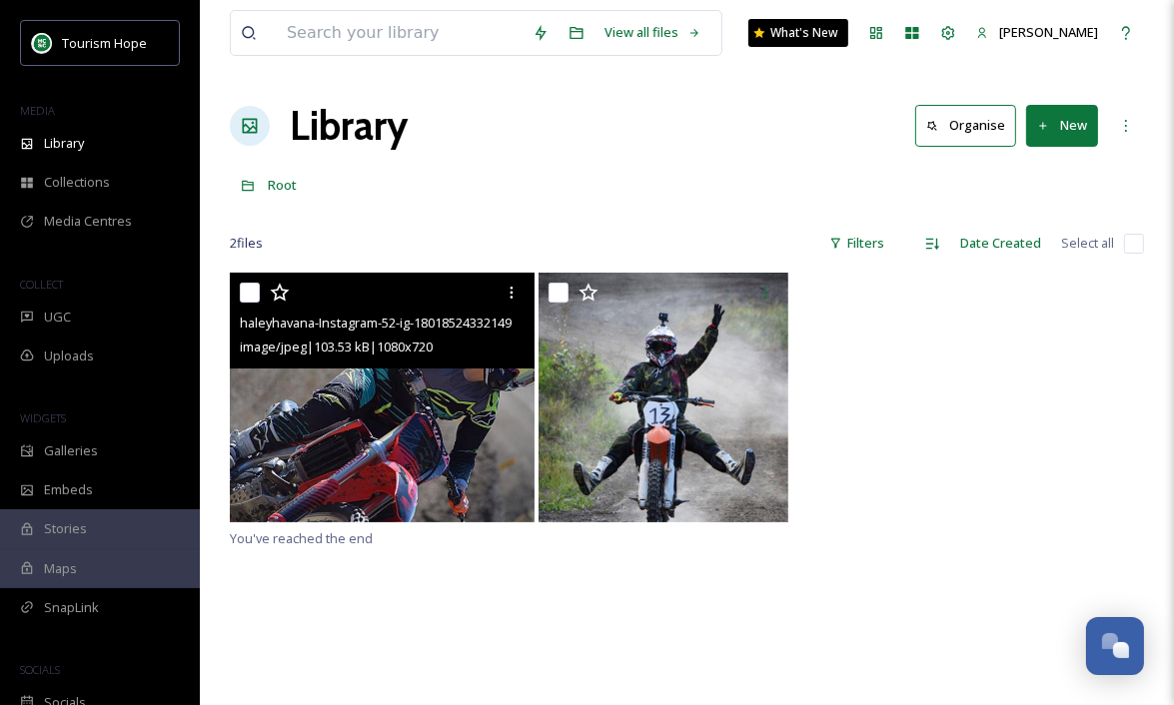
click at [453, 449] on img at bounding box center [382, 398] width 305 height 250
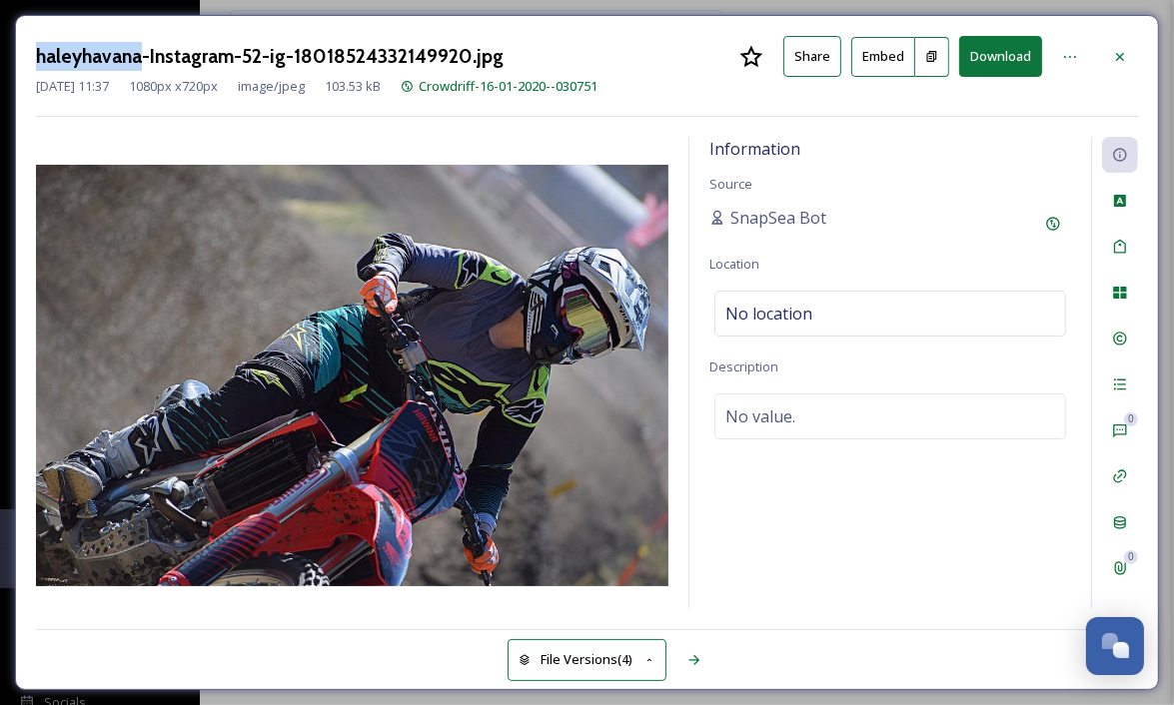
drag, startPoint x: 141, startPoint y: 57, endPoint x: 0, endPoint y: 54, distance: 140.9
click at [0, 54] on div "haleyhavana-Instagram-52-ig-18018524332149920.jpg Share Embed Download Jun 08 2…" at bounding box center [587, 352] width 1174 height 705
copy h3 "haleyhavana"
click at [1078, 57] on div at bounding box center [1070, 57] width 36 height 36
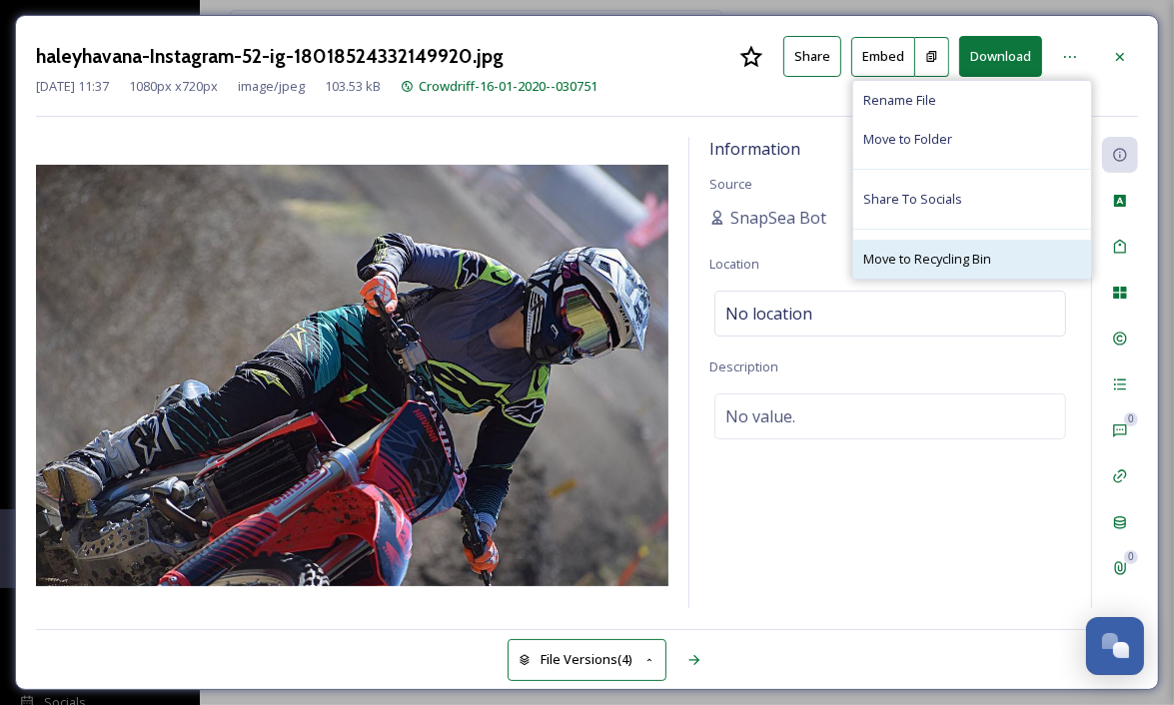
click at [977, 264] on span "Move to Recycling Bin" at bounding box center [927, 259] width 128 height 19
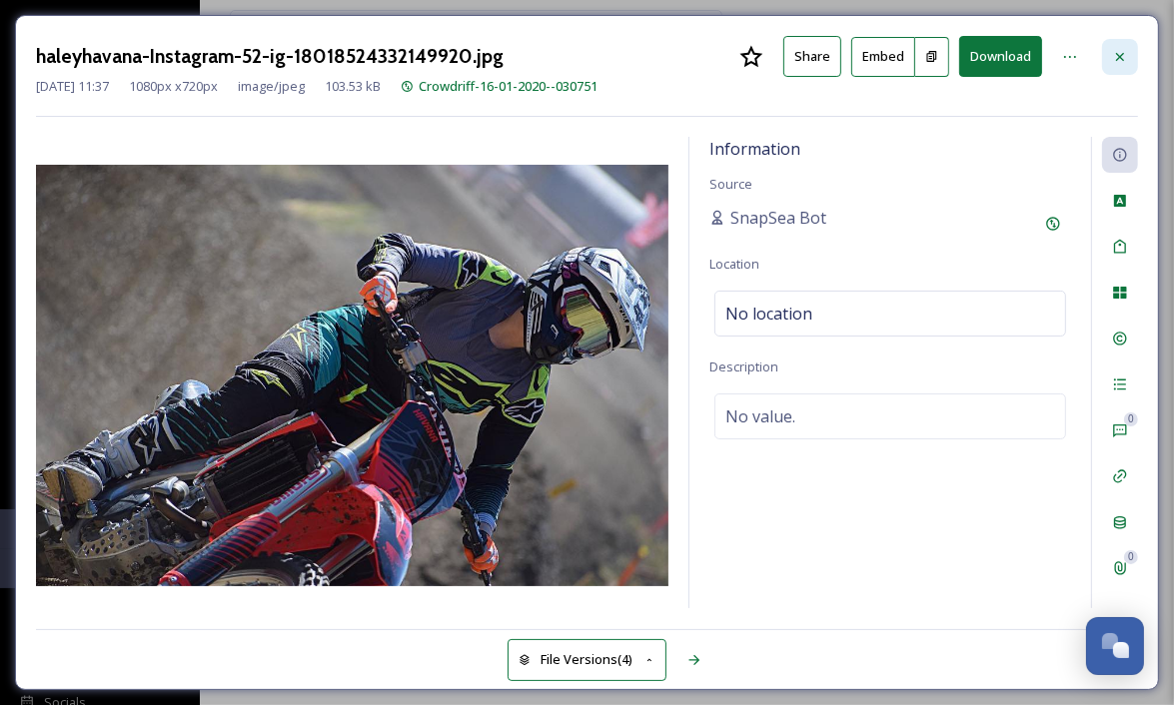
click at [1122, 60] on icon at bounding box center [1120, 57] width 16 height 16
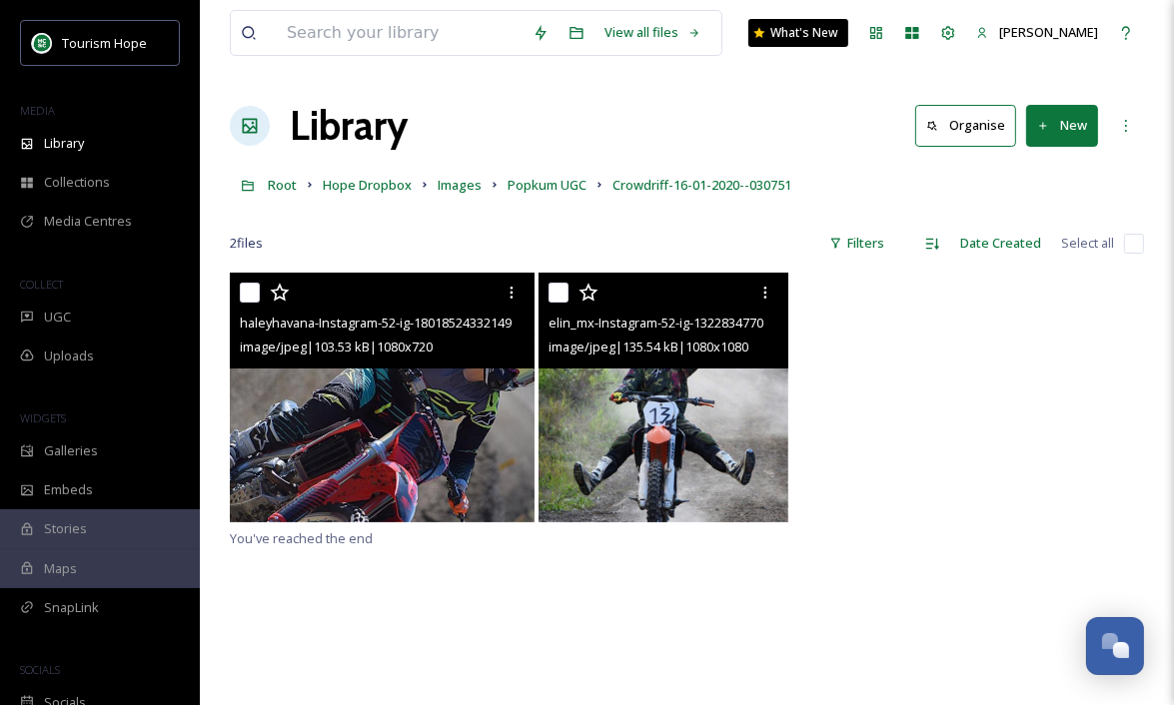
click at [667, 434] on img at bounding box center [664, 398] width 250 height 250
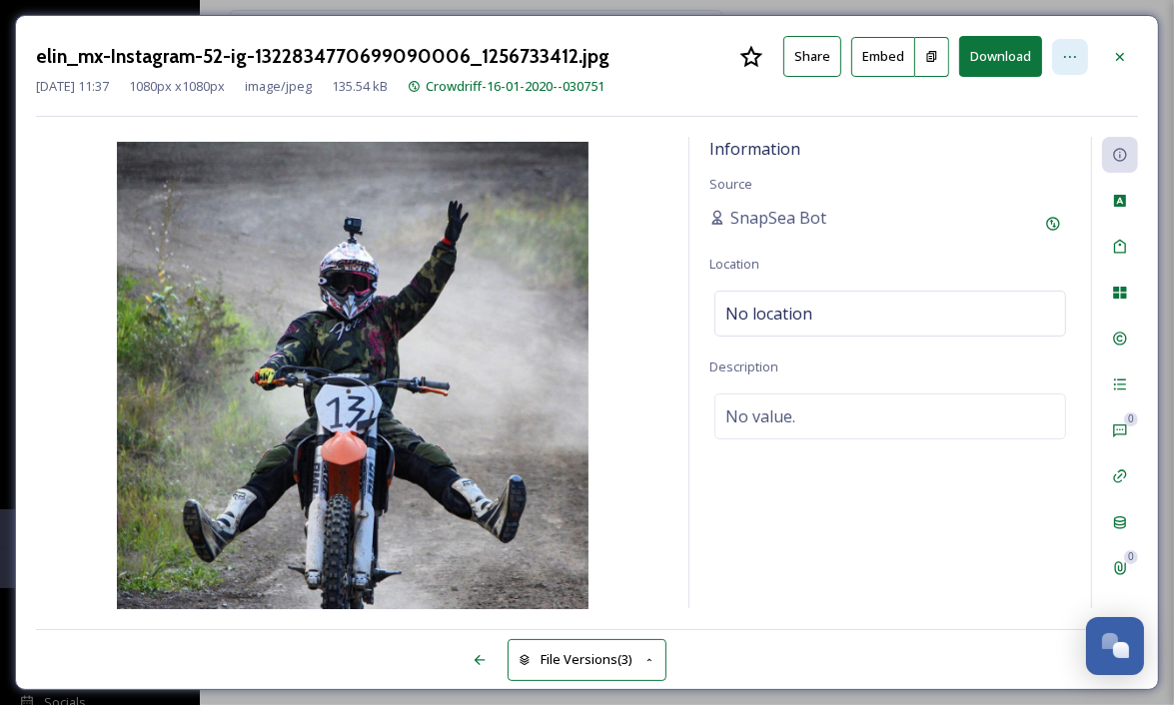
click at [1072, 54] on icon at bounding box center [1070, 57] width 16 height 16
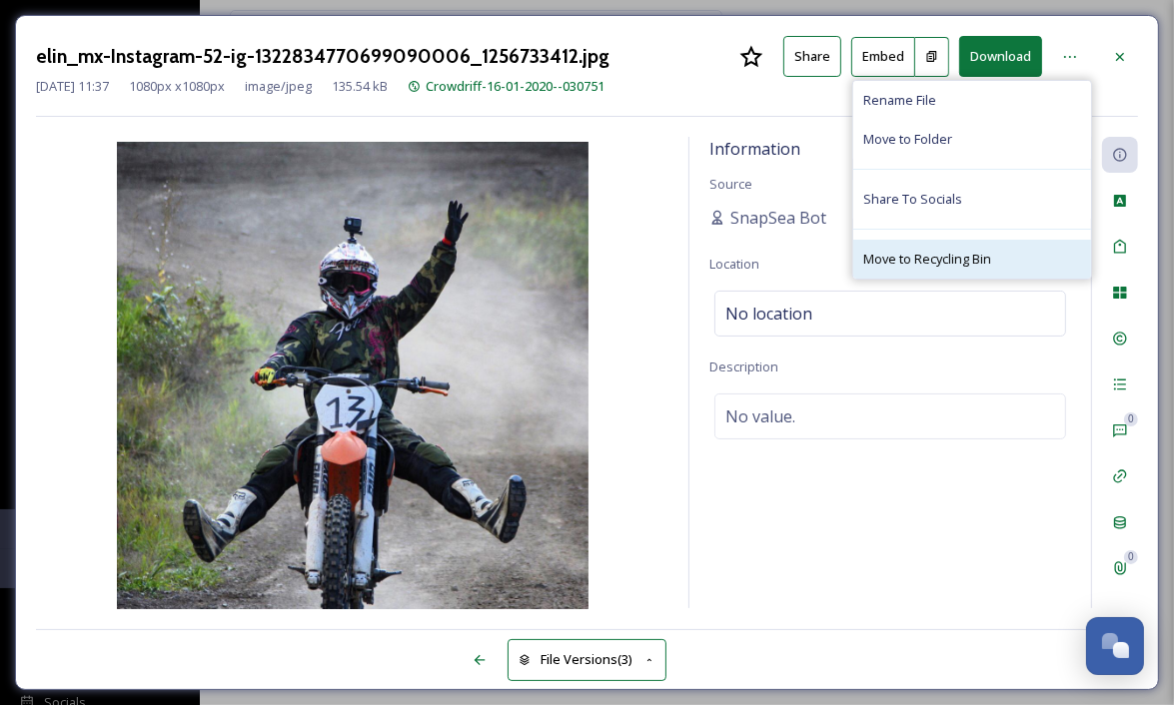
click at [957, 253] on span "Move to Recycling Bin" at bounding box center [927, 259] width 128 height 19
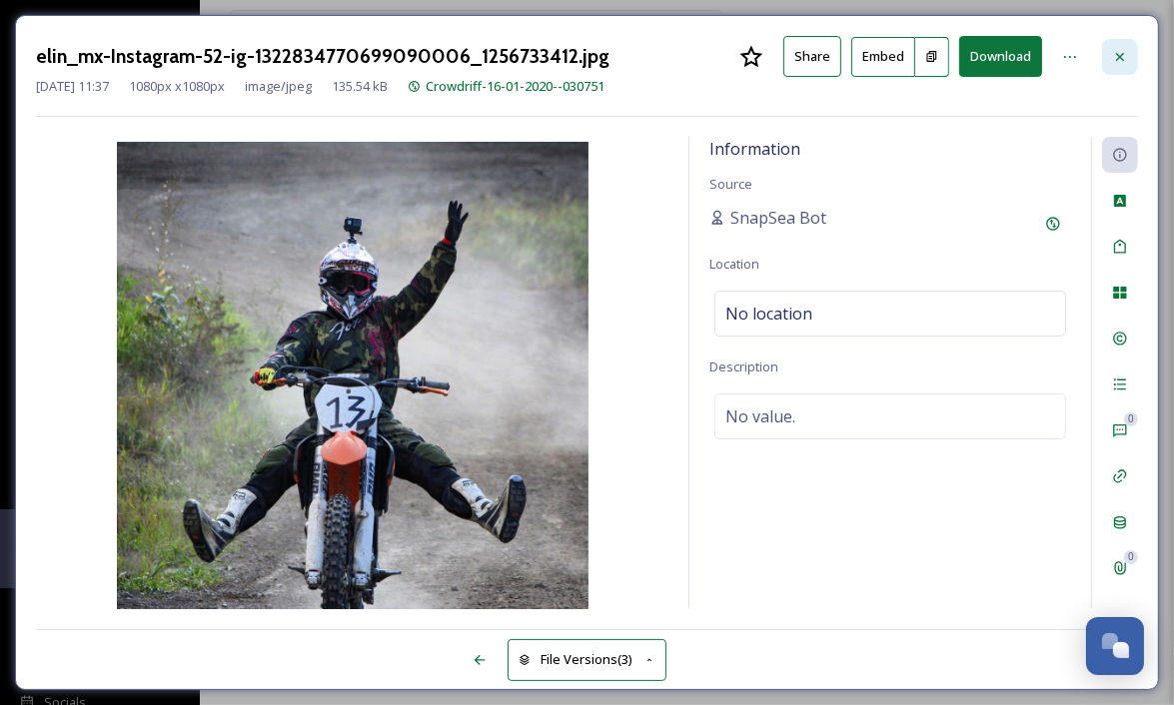
click at [1128, 59] on div at bounding box center [1120, 57] width 36 height 36
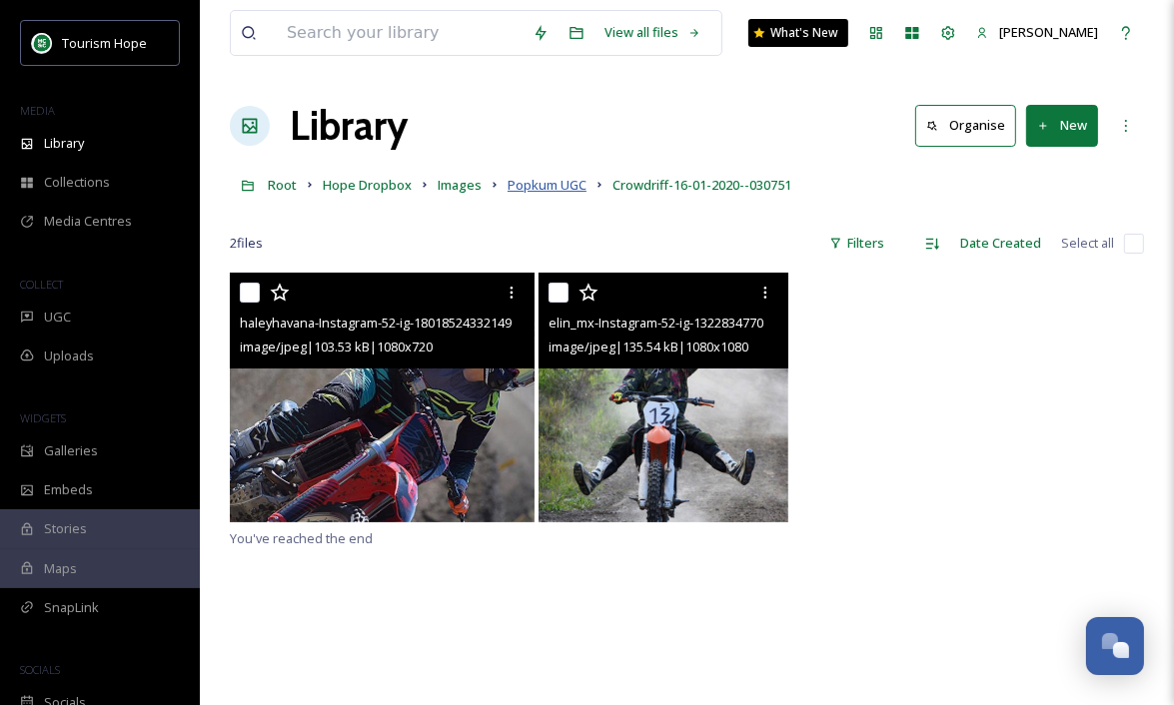
click at [548, 181] on span "Popkum UGC" at bounding box center [547, 185] width 79 height 18
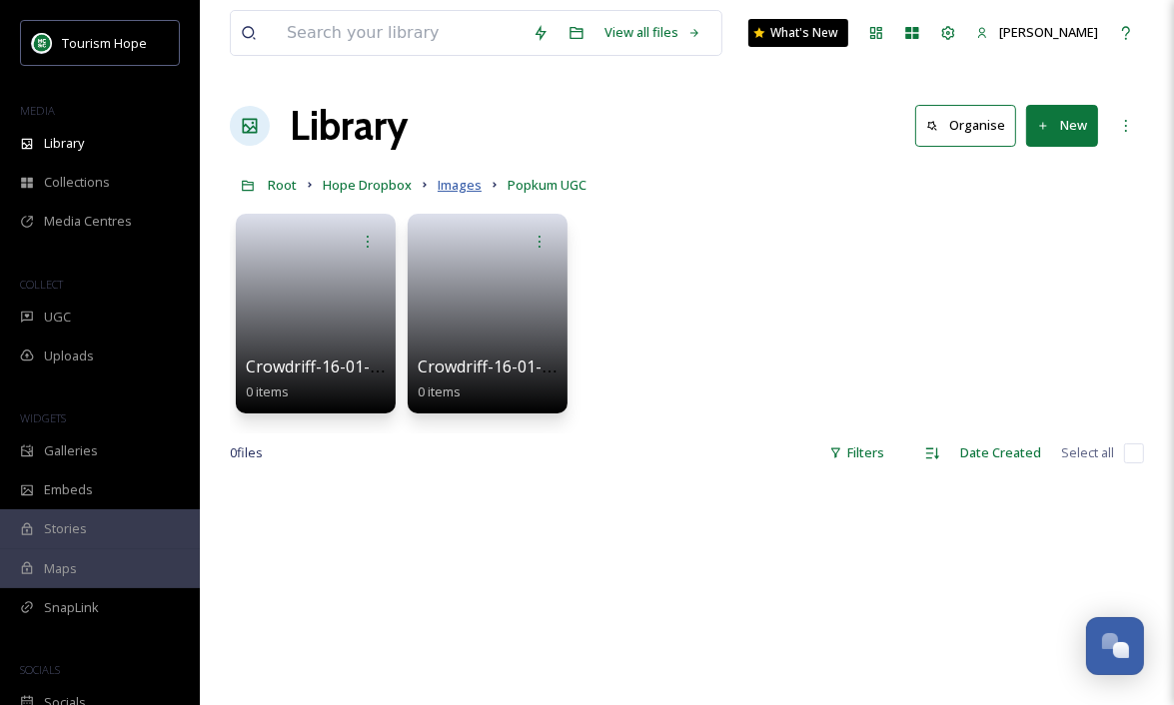
click at [461, 188] on span "Images" at bounding box center [460, 185] width 44 height 18
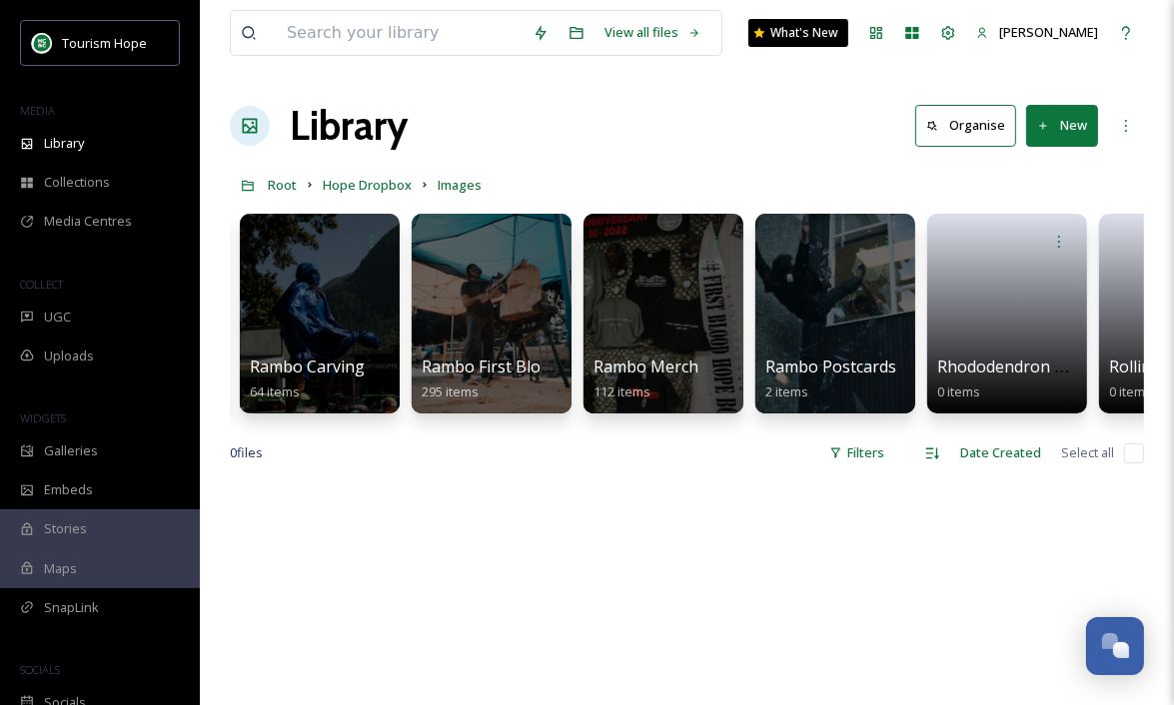
scroll to position [0, 9615]
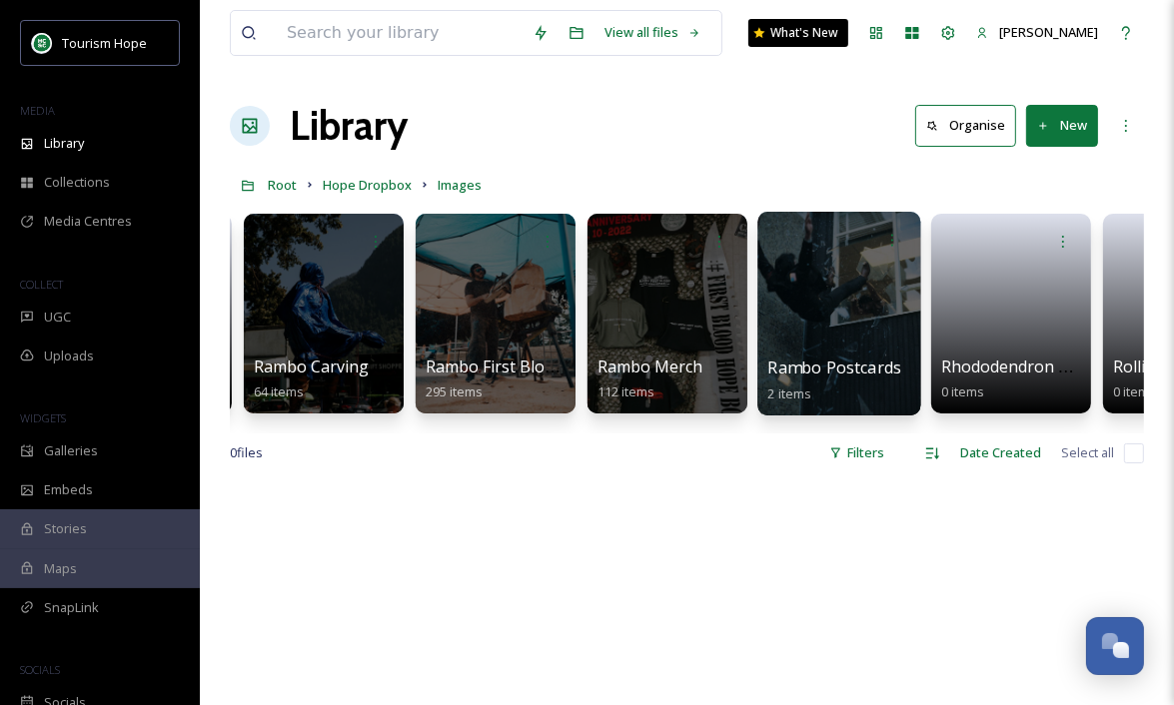
click at [843, 311] on div at bounding box center [838, 314] width 163 height 204
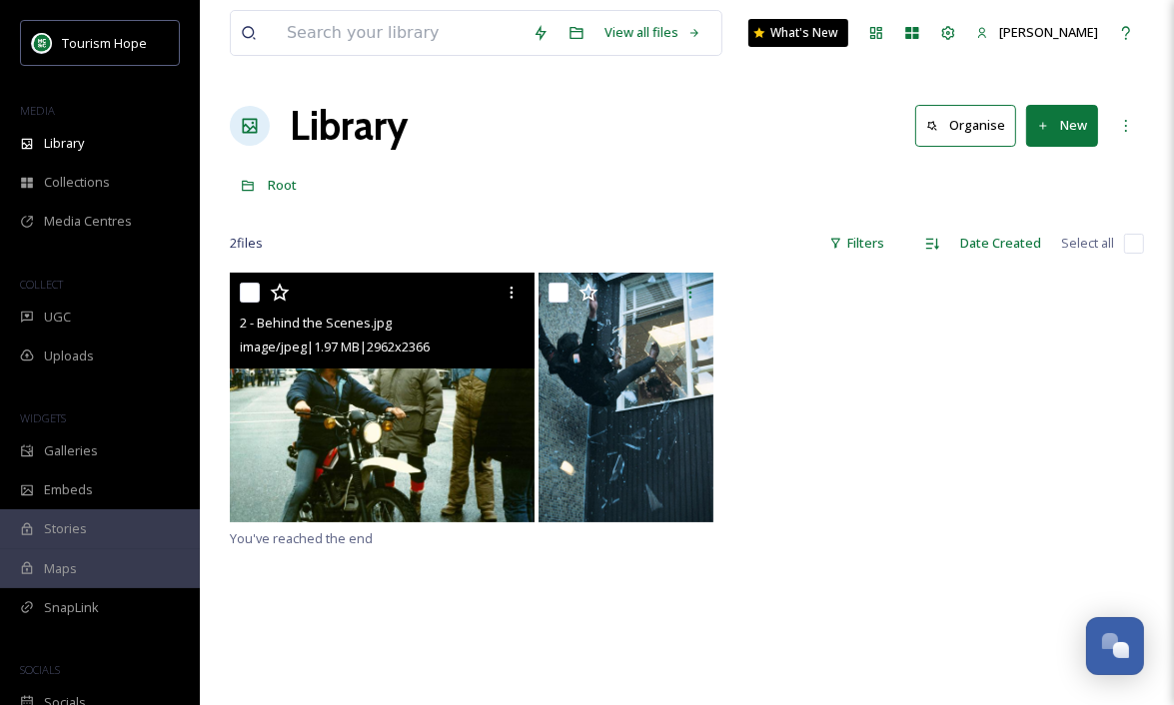
click at [250, 296] on input "checkbox" at bounding box center [250, 293] width 20 height 20
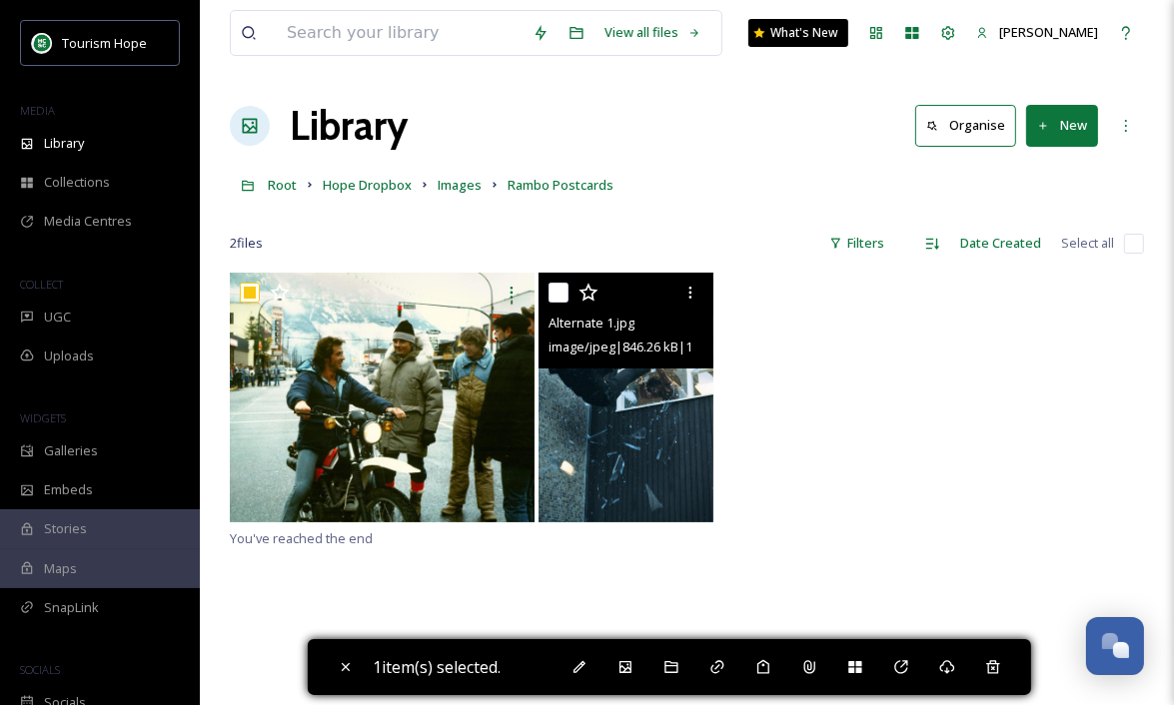
click at [560, 292] on input "checkbox" at bounding box center [558, 293] width 20 height 20
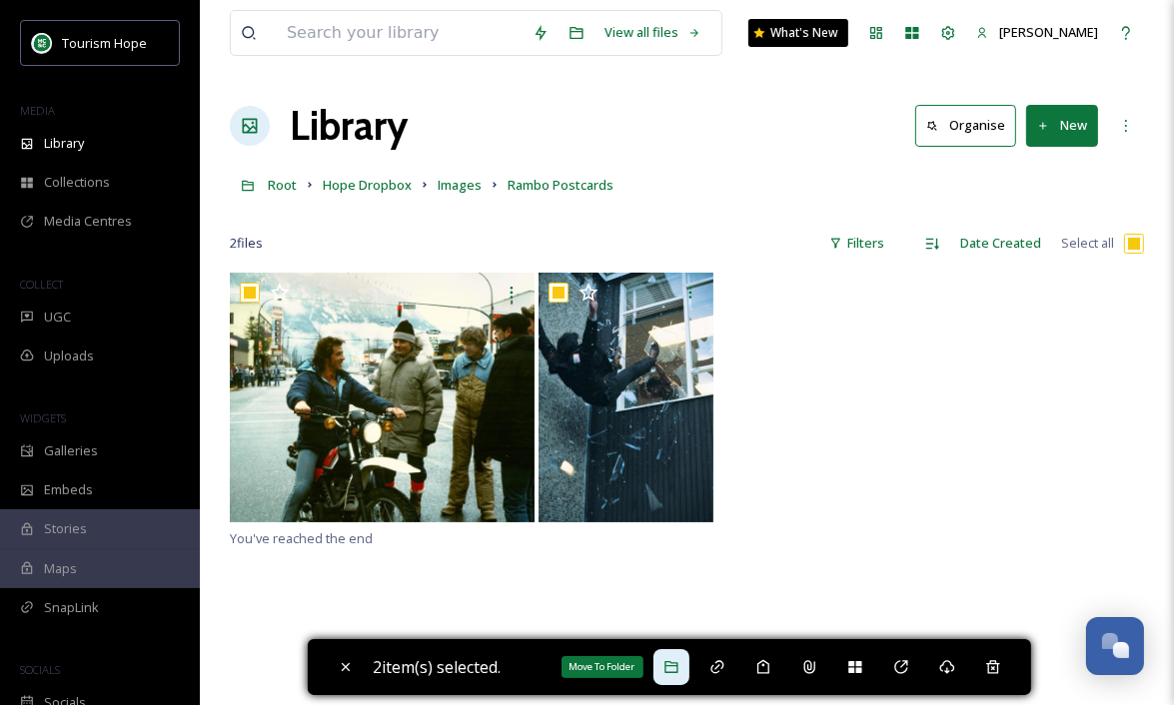
click at [681, 679] on div "Move To Folder" at bounding box center [671, 667] width 36 height 36
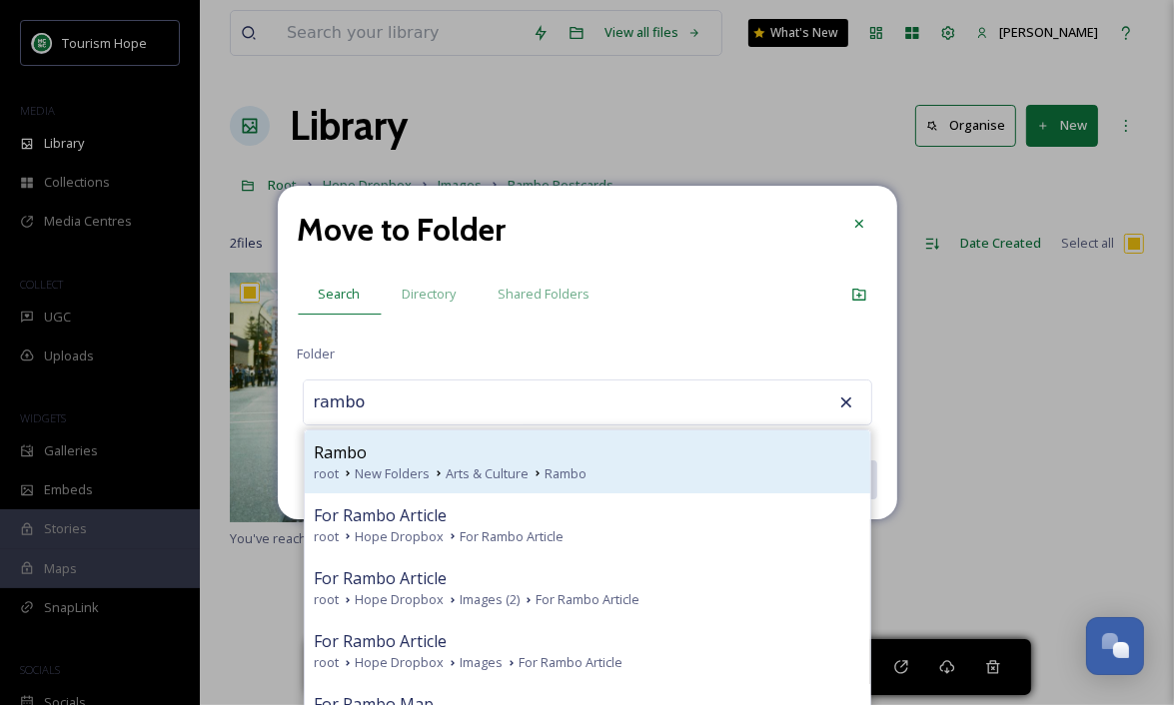
click at [613, 469] on div "root New Folders Arts & Culture Rambo" at bounding box center [588, 474] width 546 height 19
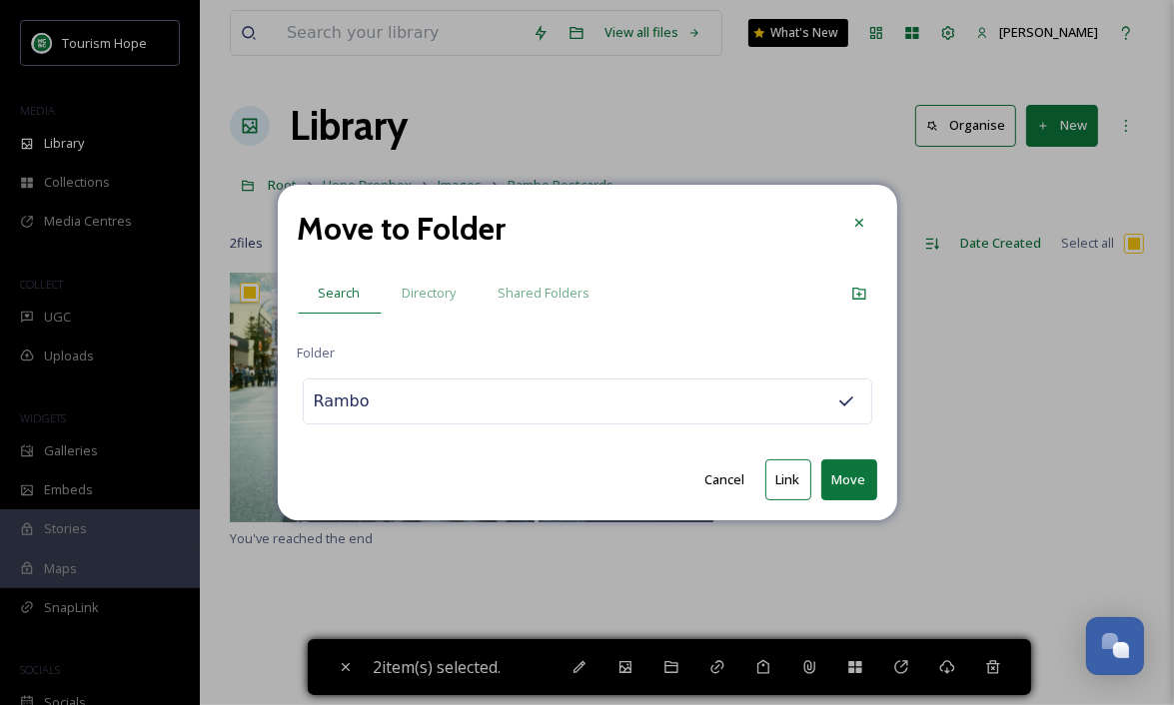
click at [840, 482] on button "Move" at bounding box center [849, 480] width 56 height 41
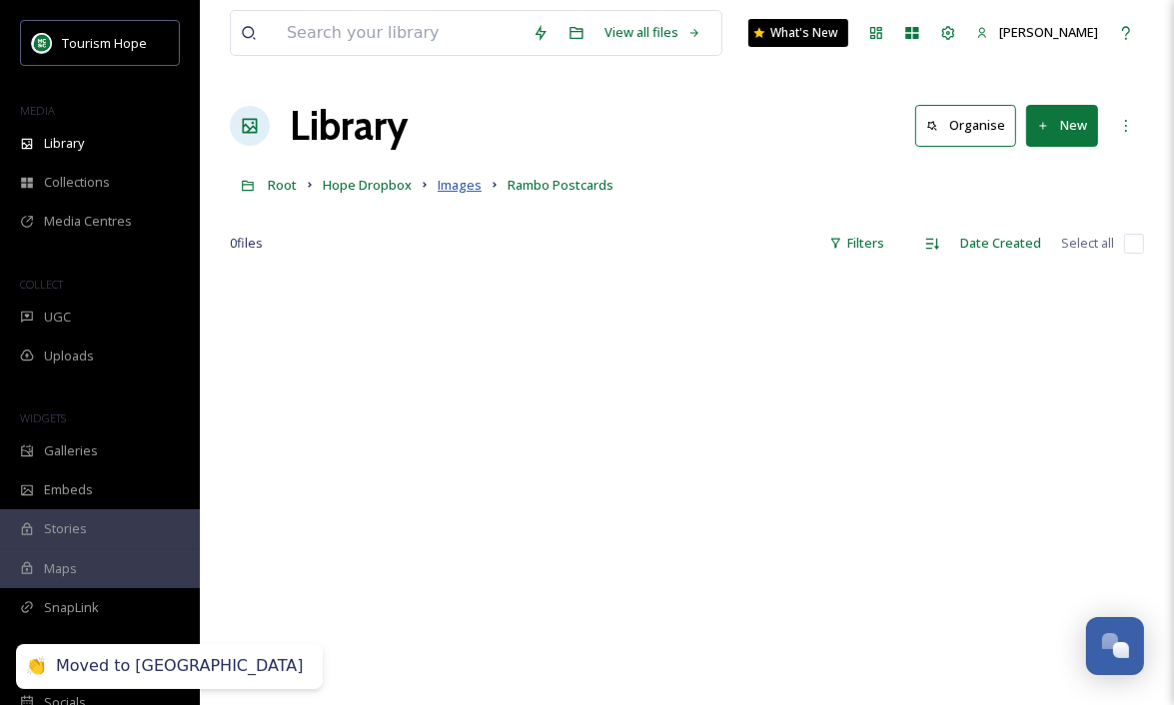
click at [455, 185] on span "Images" at bounding box center [460, 185] width 44 height 18
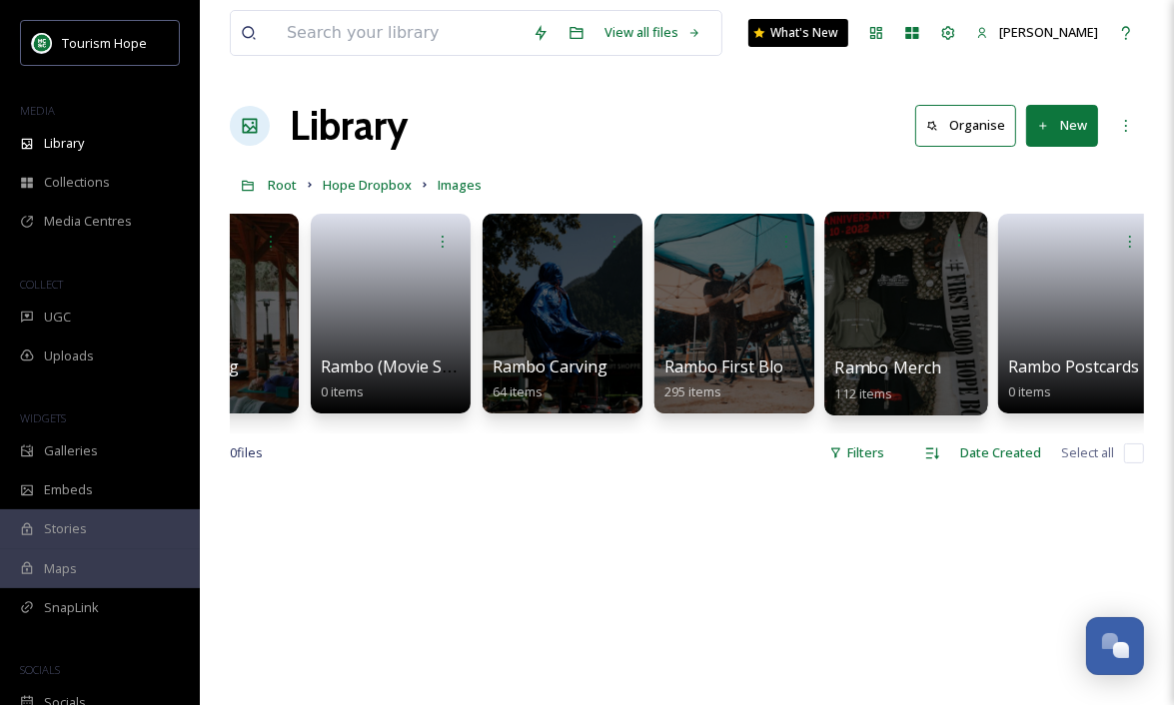
scroll to position [0, 9377]
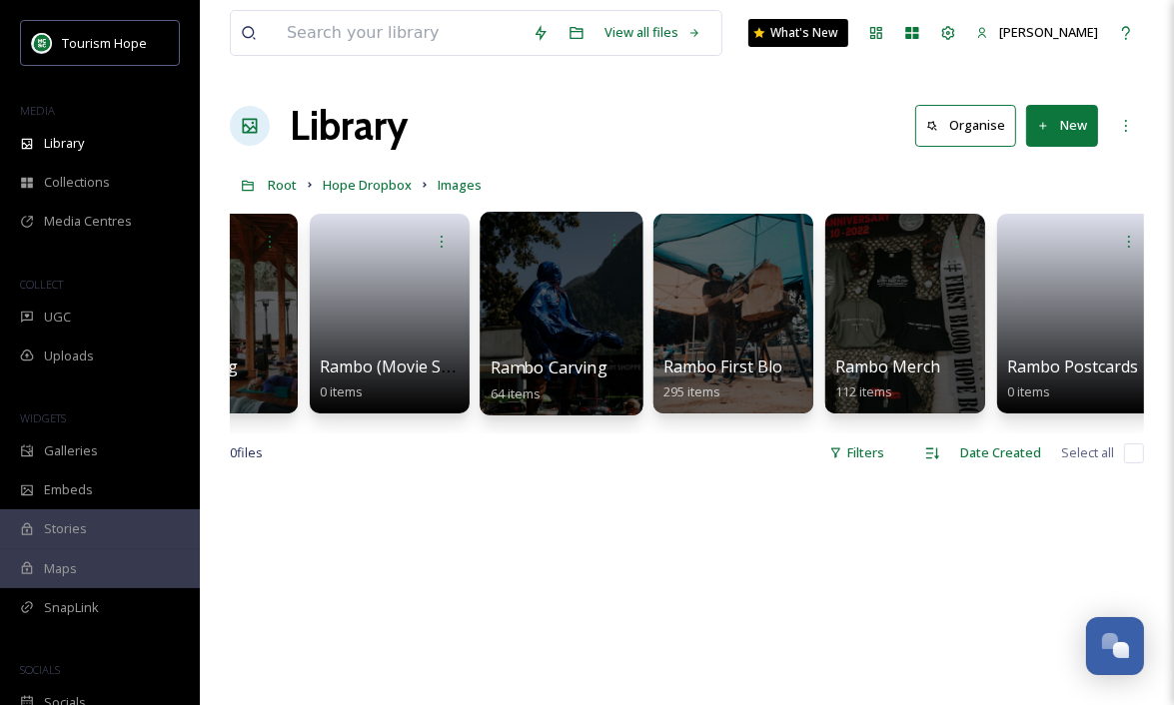
click at [554, 334] on div at bounding box center [561, 314] width 163 height 204
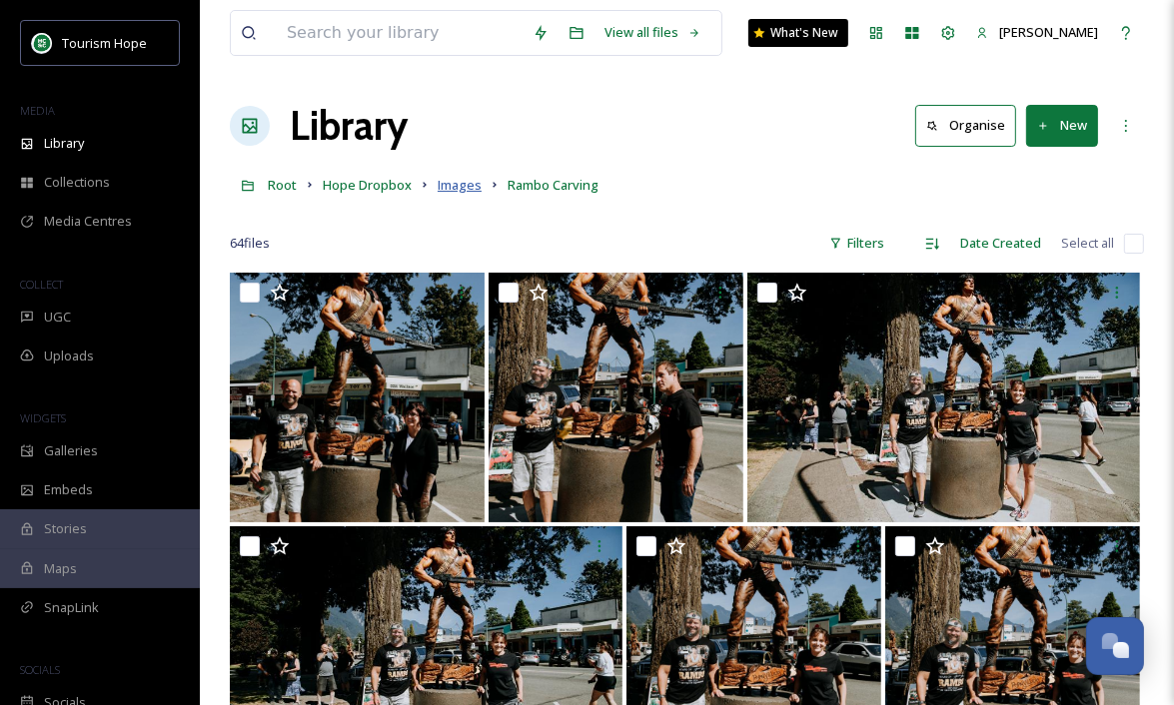
click at [462, 185] on span "Images" at bounding box center [460, 185] width 44 height 18
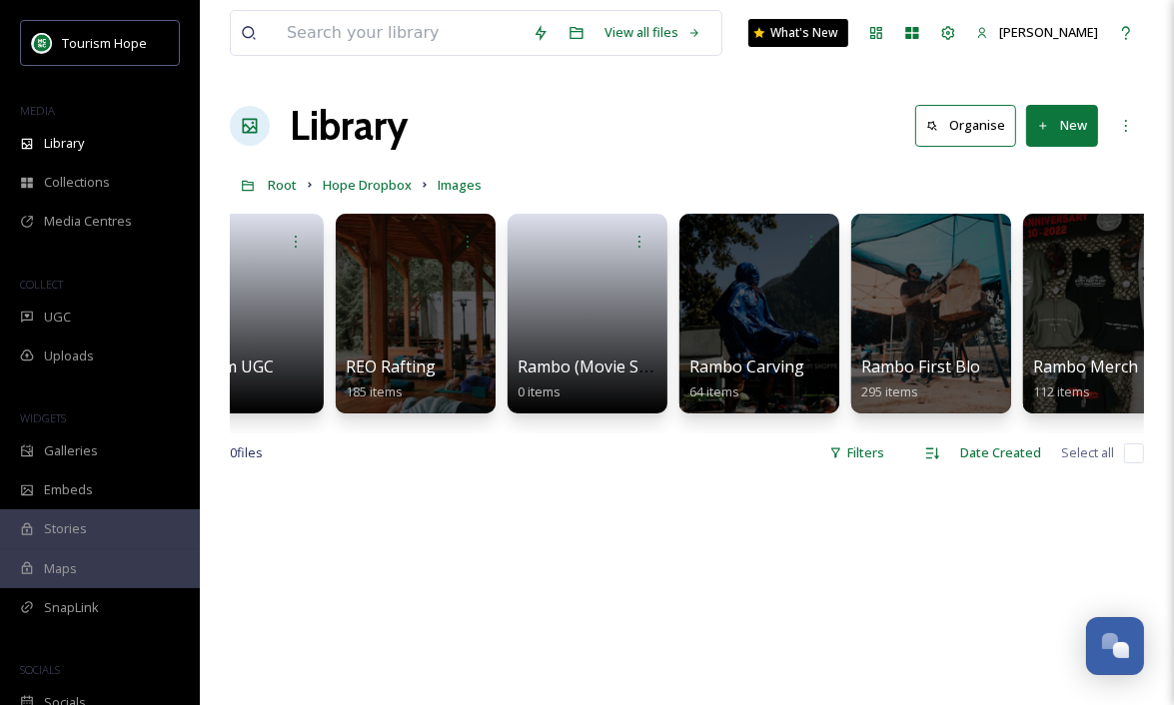
scroll to position [0, 9107]
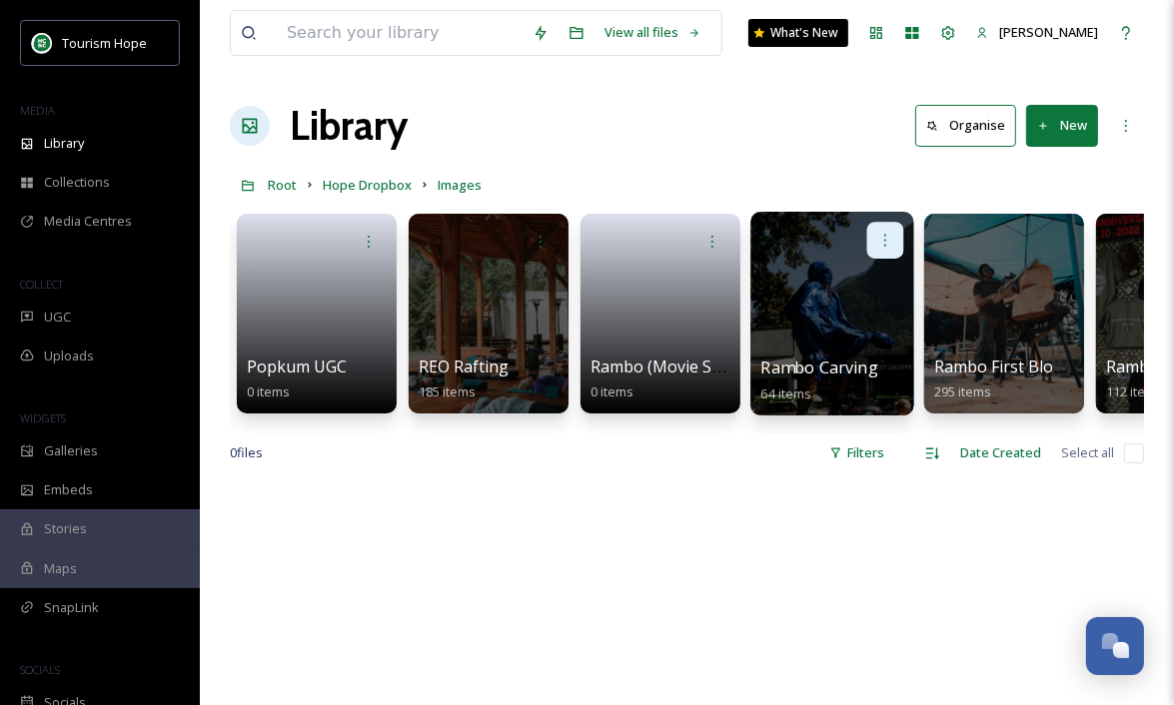
click at [881, 245] on icon at bounding box center [885, 240] width 16 height 16
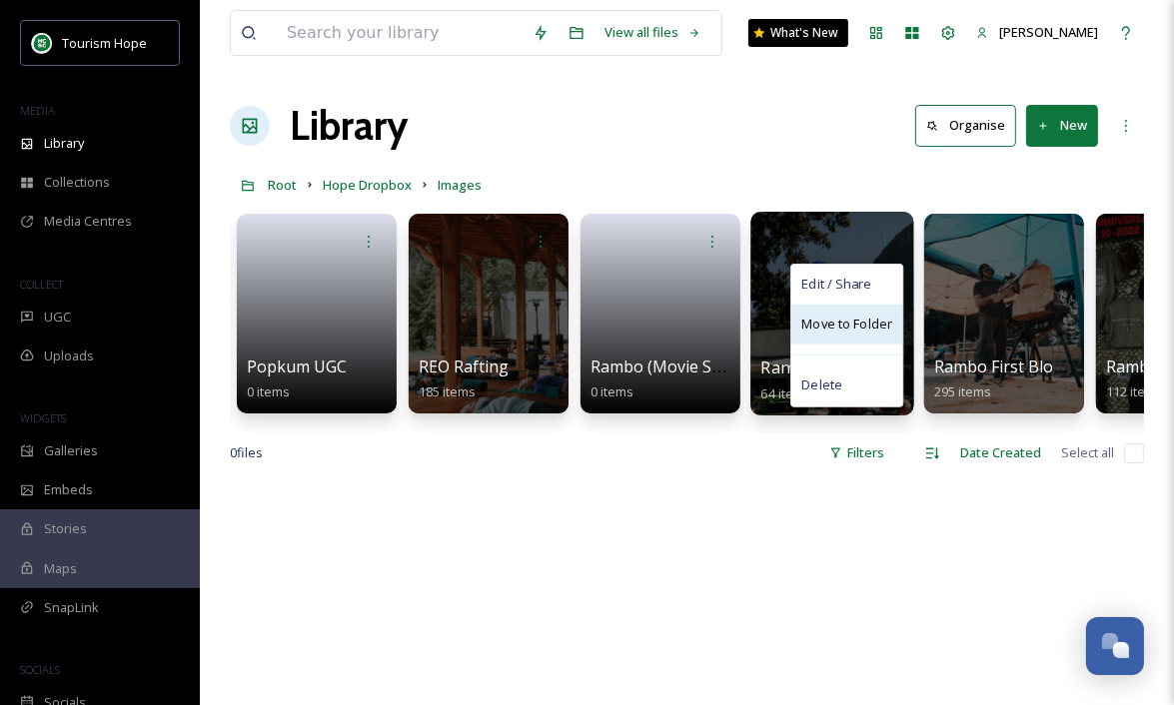
click at [857, 322] on span "Move to Folder" at bounding box center [846, 325] width 91 height 20
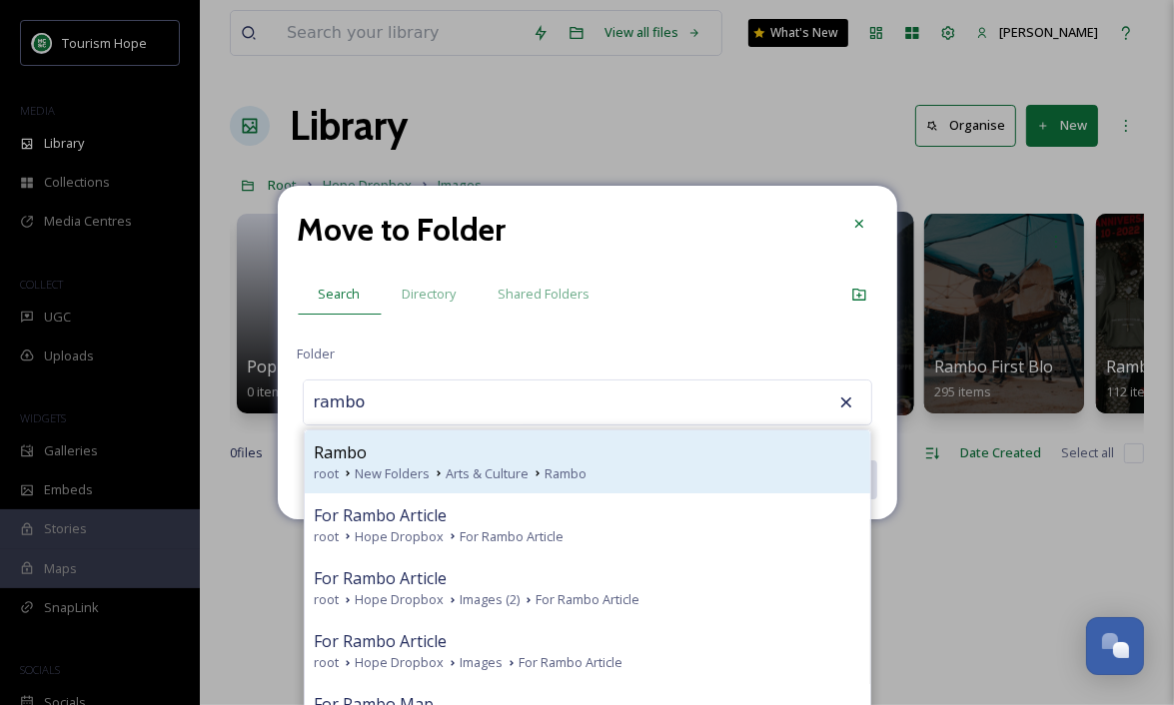
click at [416, 460] on div "Rambo" at bounding box center [588, 453] width 546 height 24
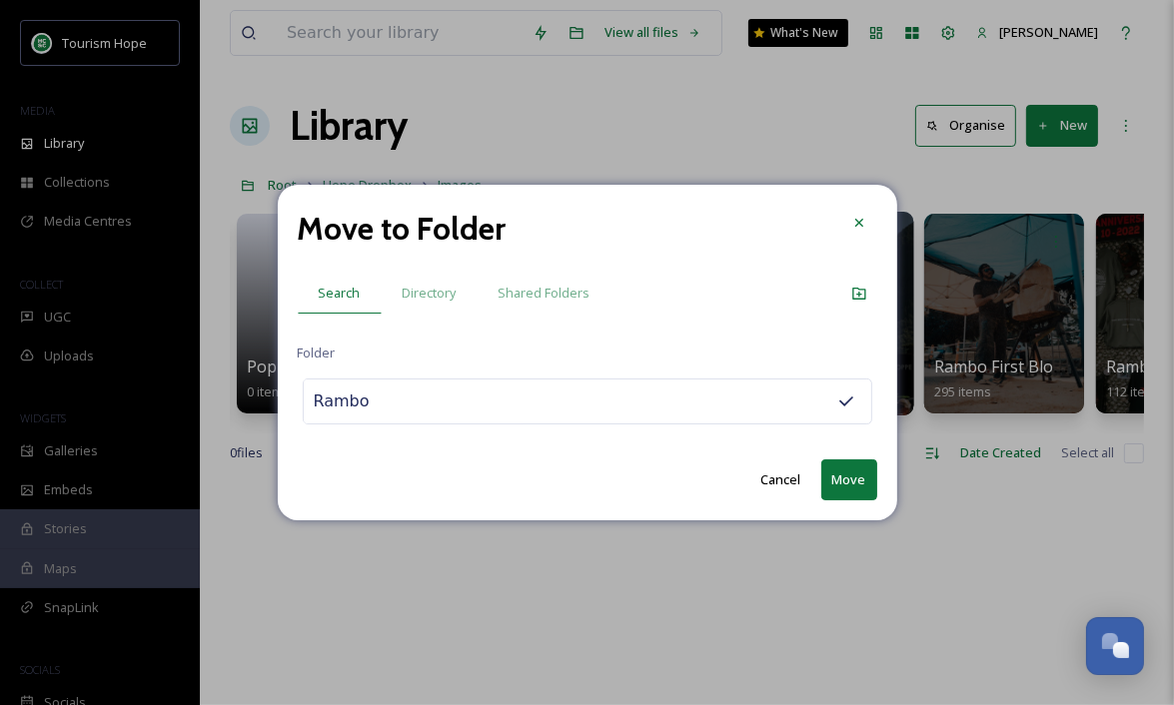
click at [845, 475] on button "Move" at bounding box center [849, 480] width 56 height 41
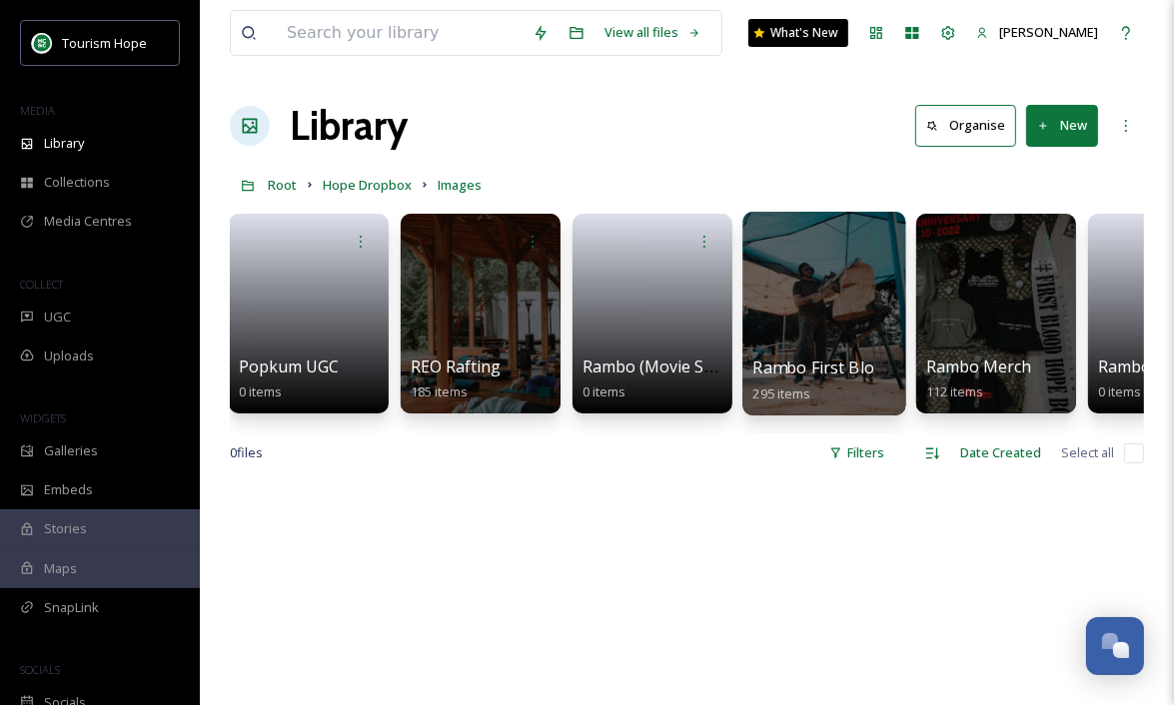
scroll to position [0, 9118]
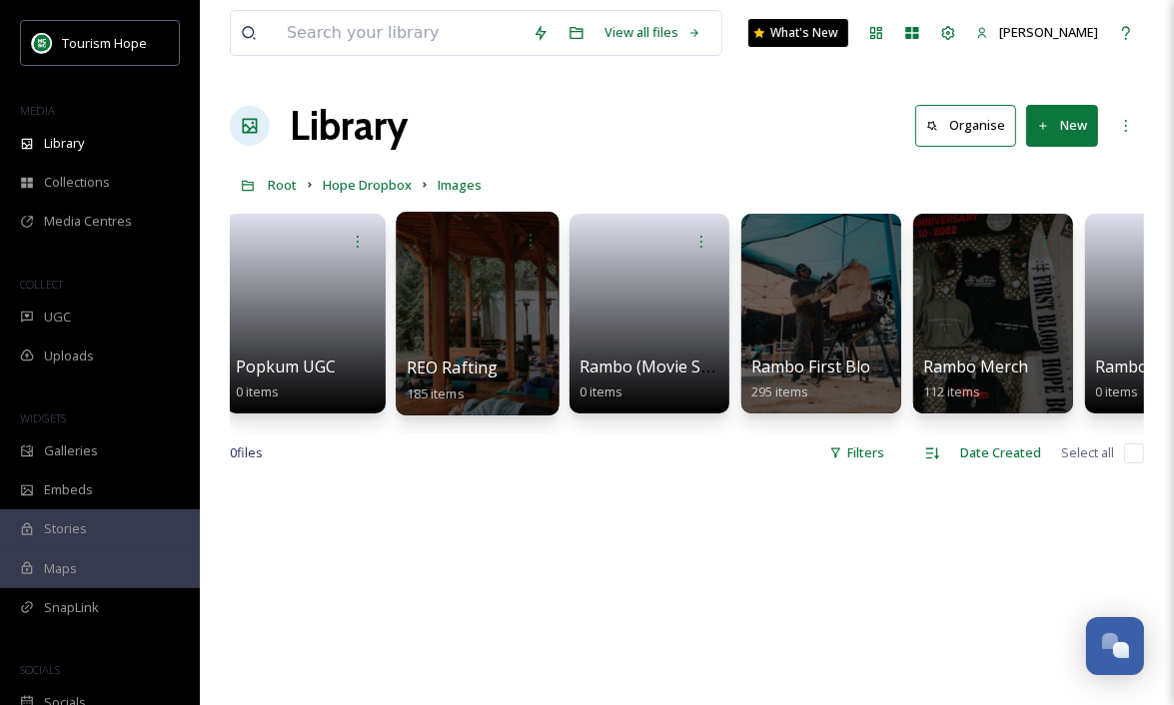
click at [494, 341] on div at bounding box center [477, 314] width 163 height 204
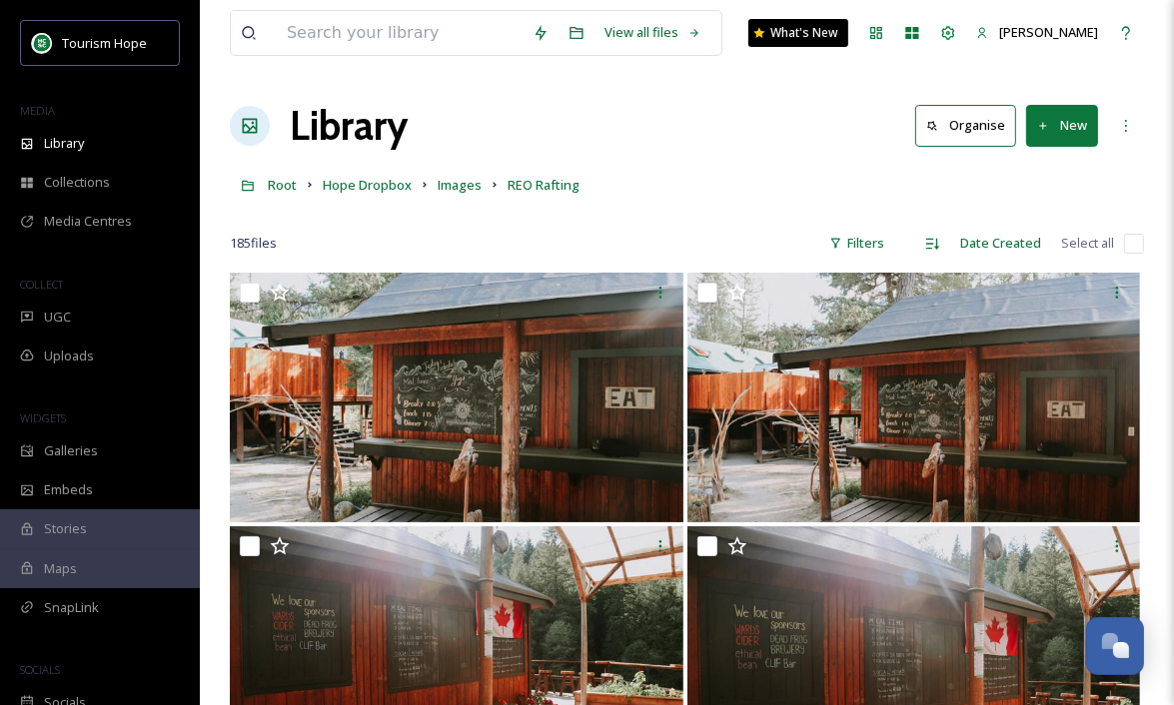
click at [1134, 245] on input "checkbox" at bounding box center [1134, 244] width 20 height 20
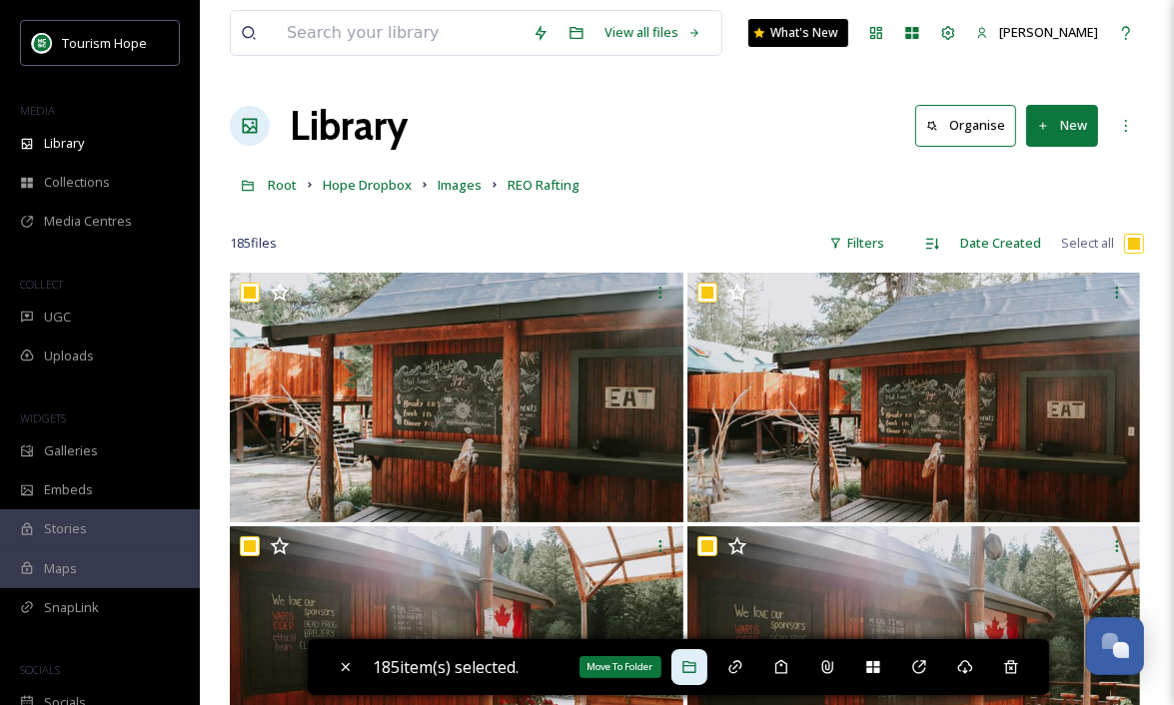
click at [697, 669] on icon at bounding box center [689, 667] width 16 height 16
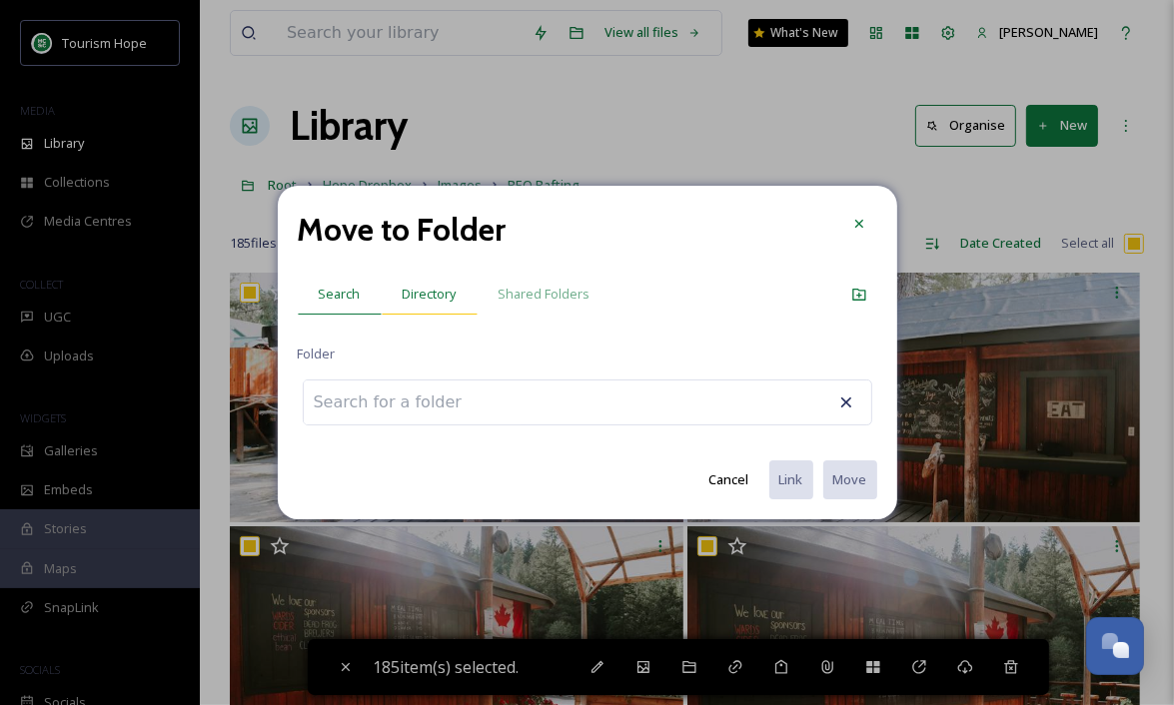
click at [411, 296] on span "Directory" at bounding box center [430, 294] width 54 height 19
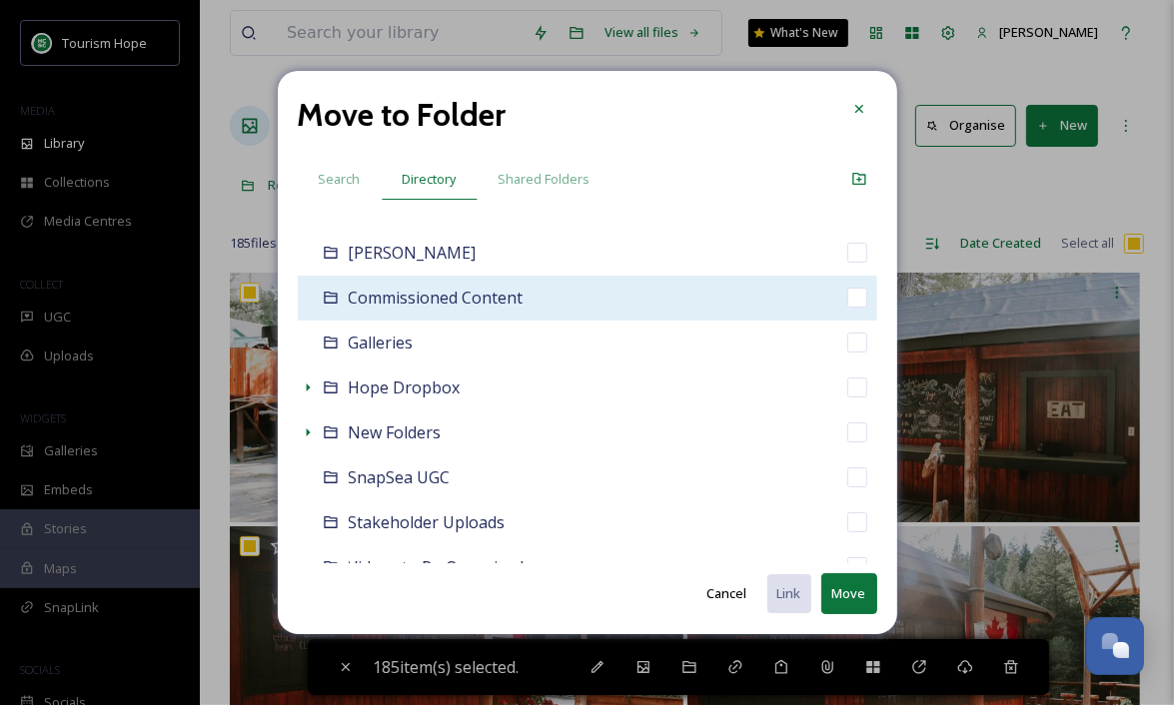
scroll to position [171, 0]
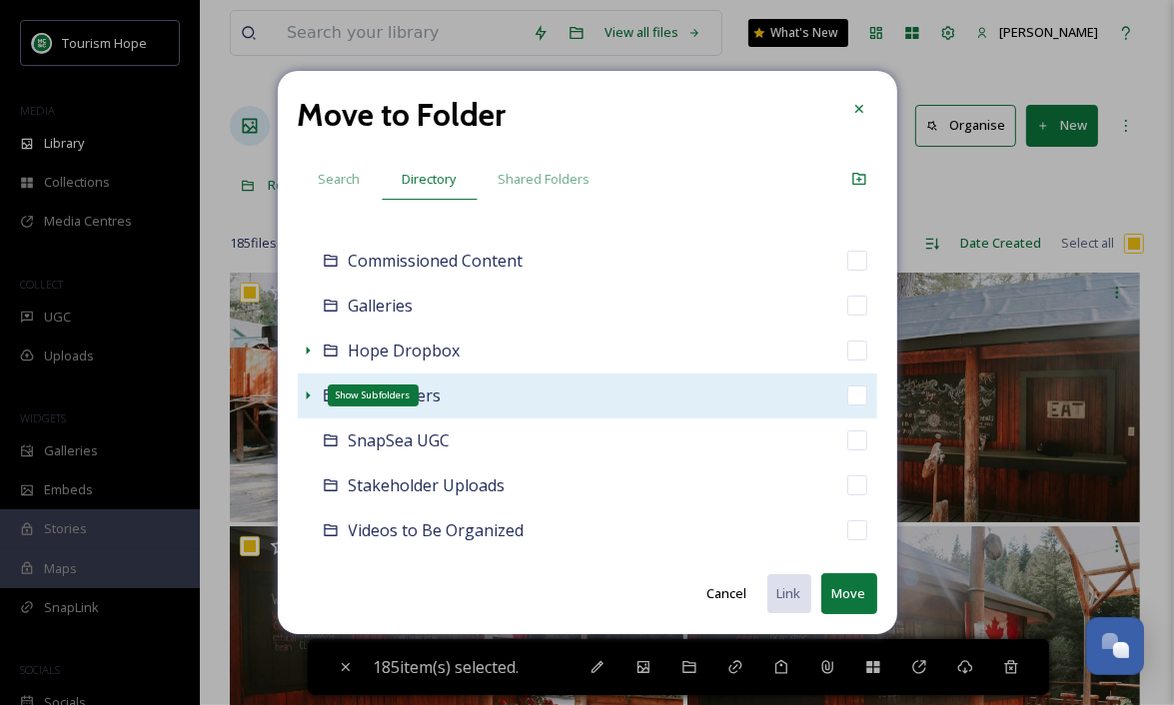
click at [302, 396] on icon at bounding box center [308, 396] width 16 height 16
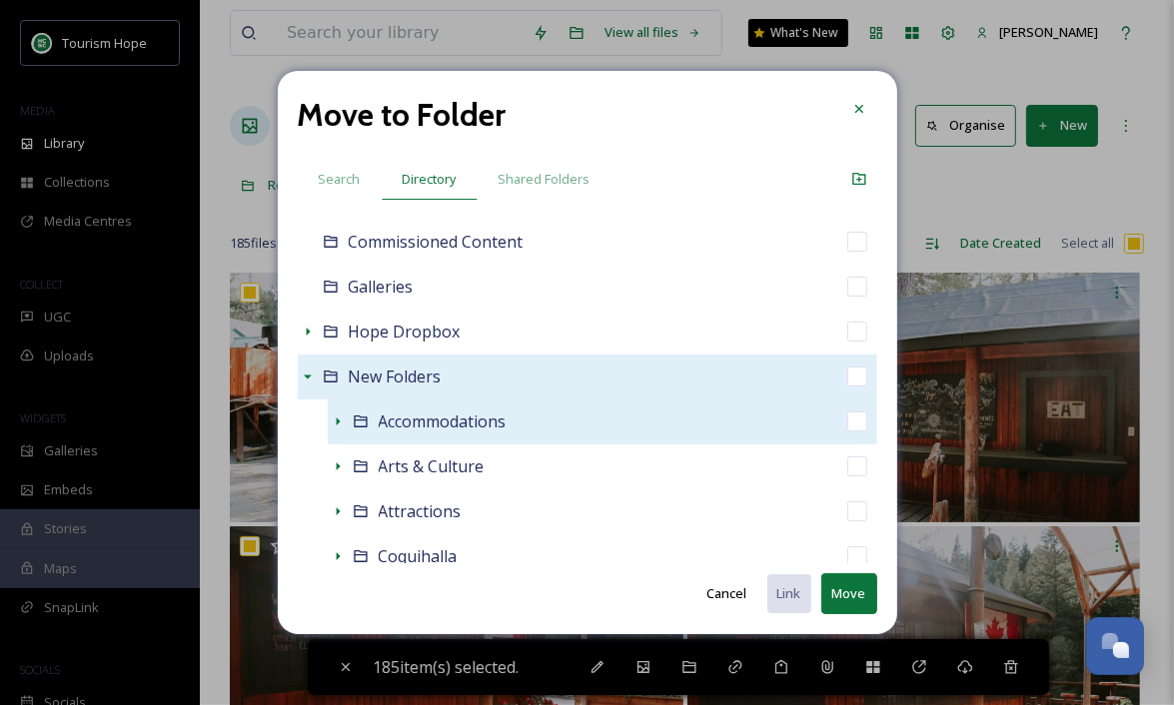
scroll to position [192, 0]
click at [338, 418] on icon at bounding box center [338, 420] width 4 height 8
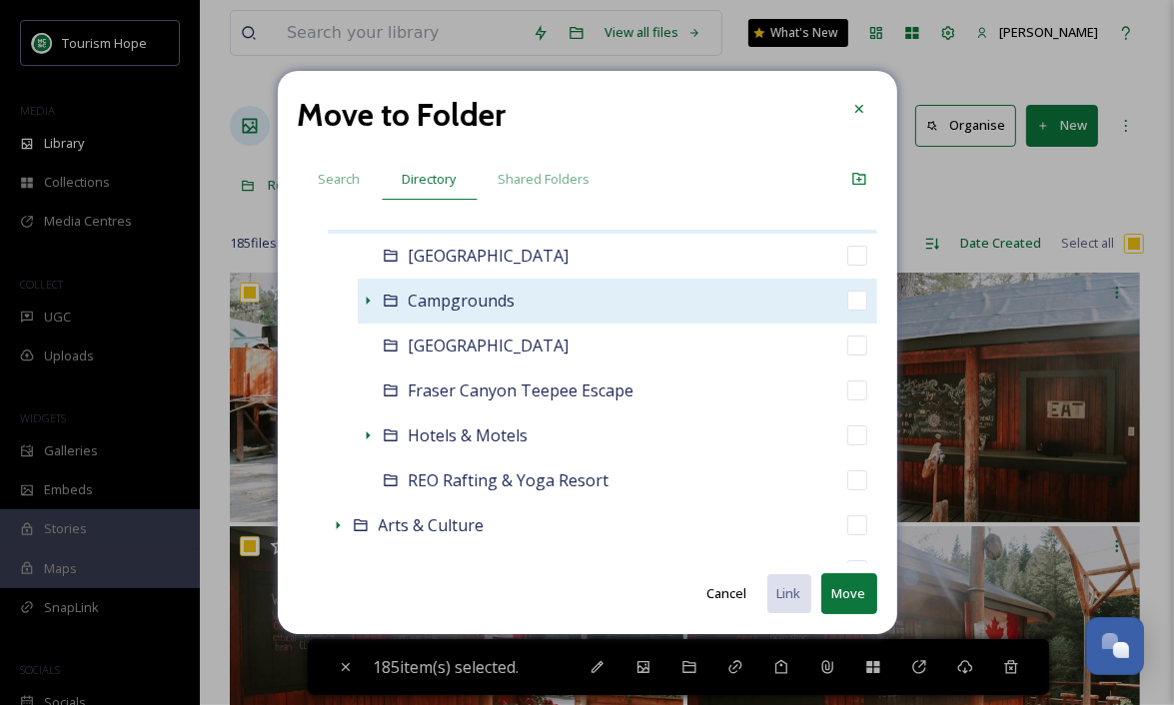
scroll to position [424, 0]
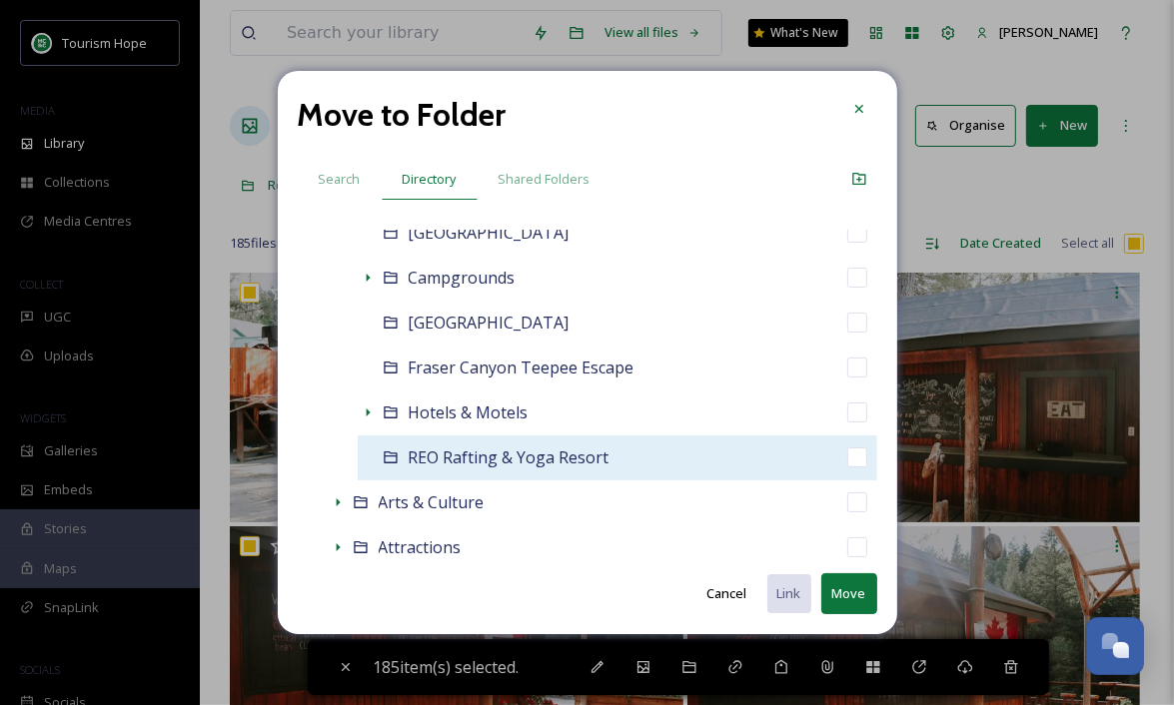
click at [634, 450] on div "REO Rafting & Yoga Resort" at bounding box center [618, 458] width 520 height 45
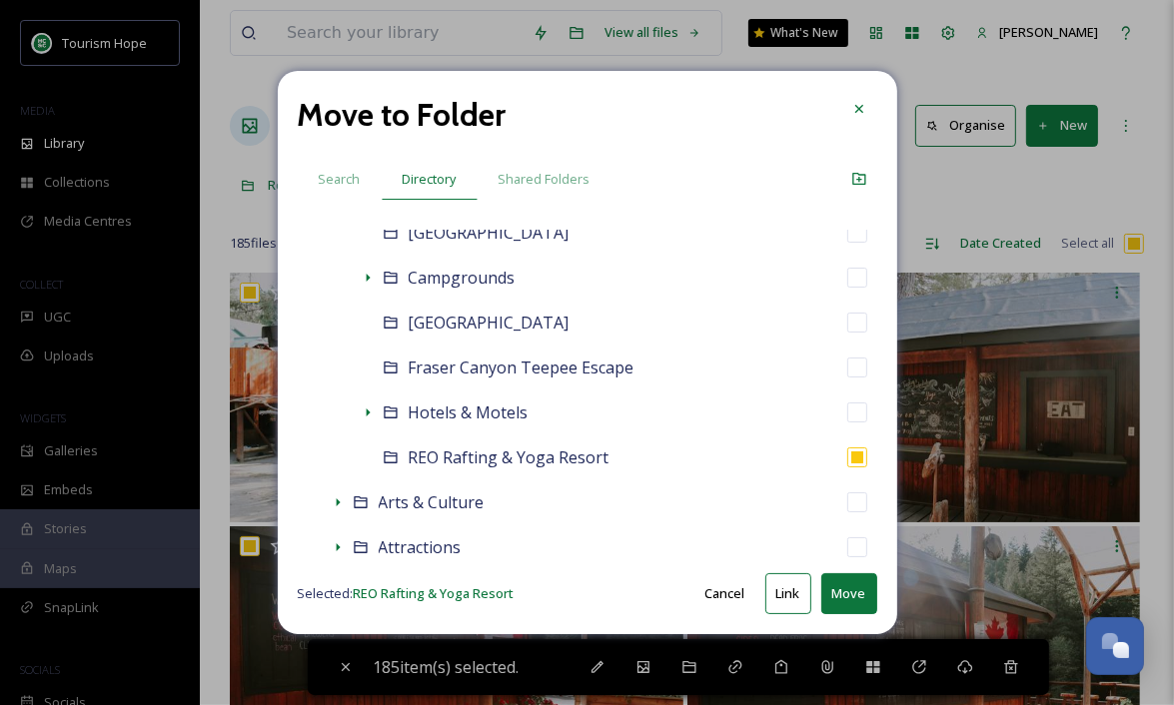
click at [843, 590] on button "Move" at bounding box center [849, 593] width 56 height 41
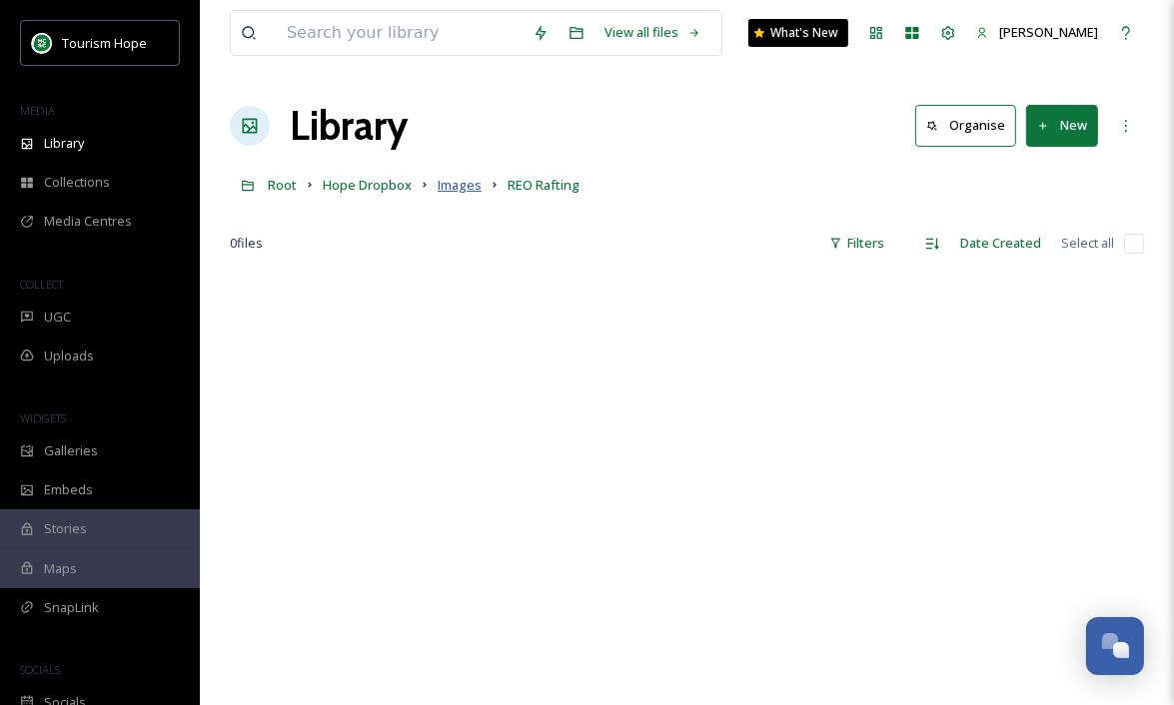
click at [447, 183] on span "Images" at bounding box center [460, 185] width 44 height 18
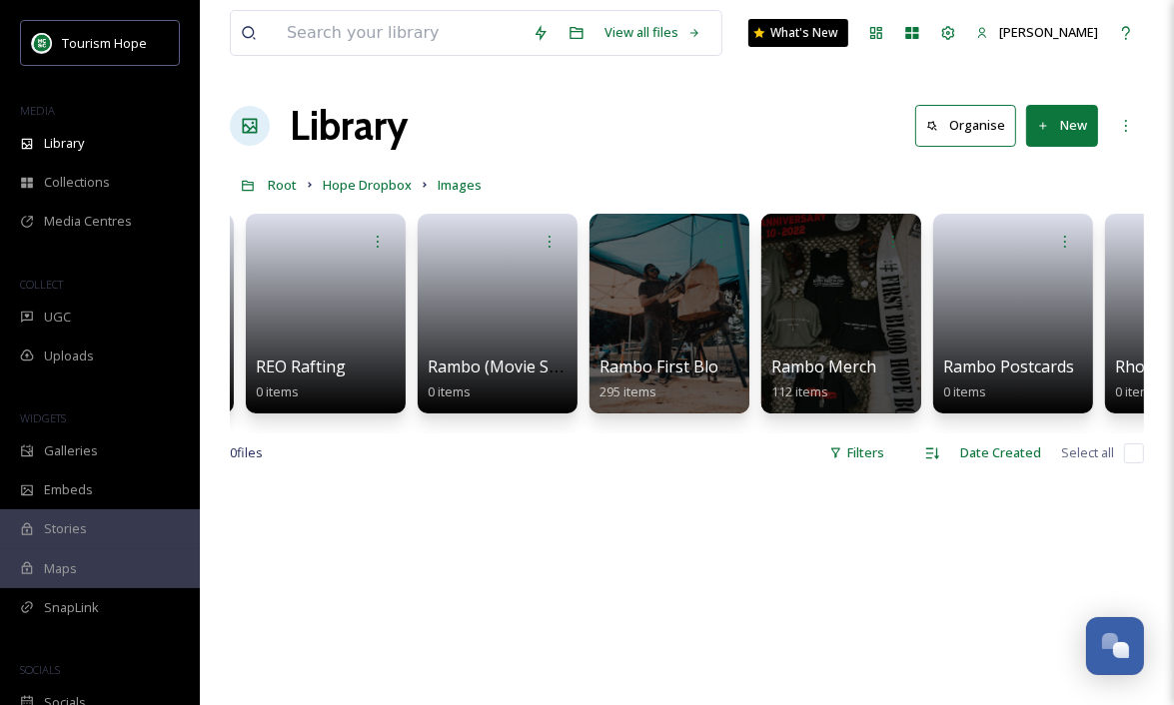
scroll to position [0, 9308]
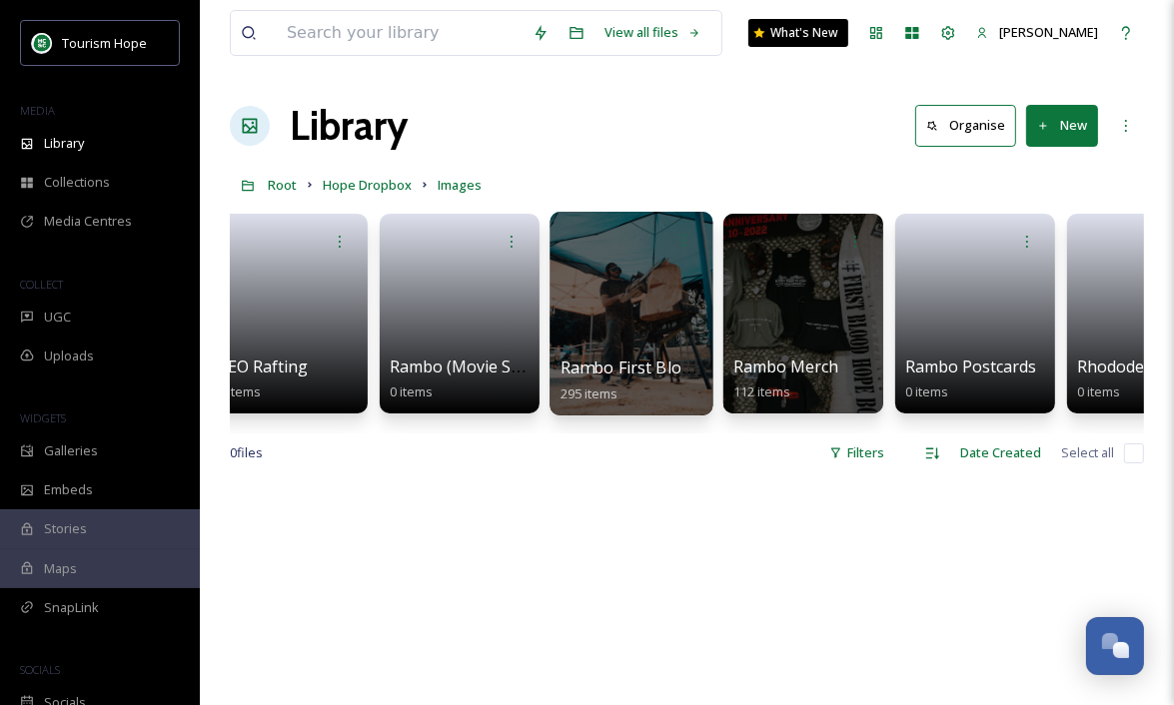
click at [633, 297] on div at bounding box center [630, 314] width 163 height 204
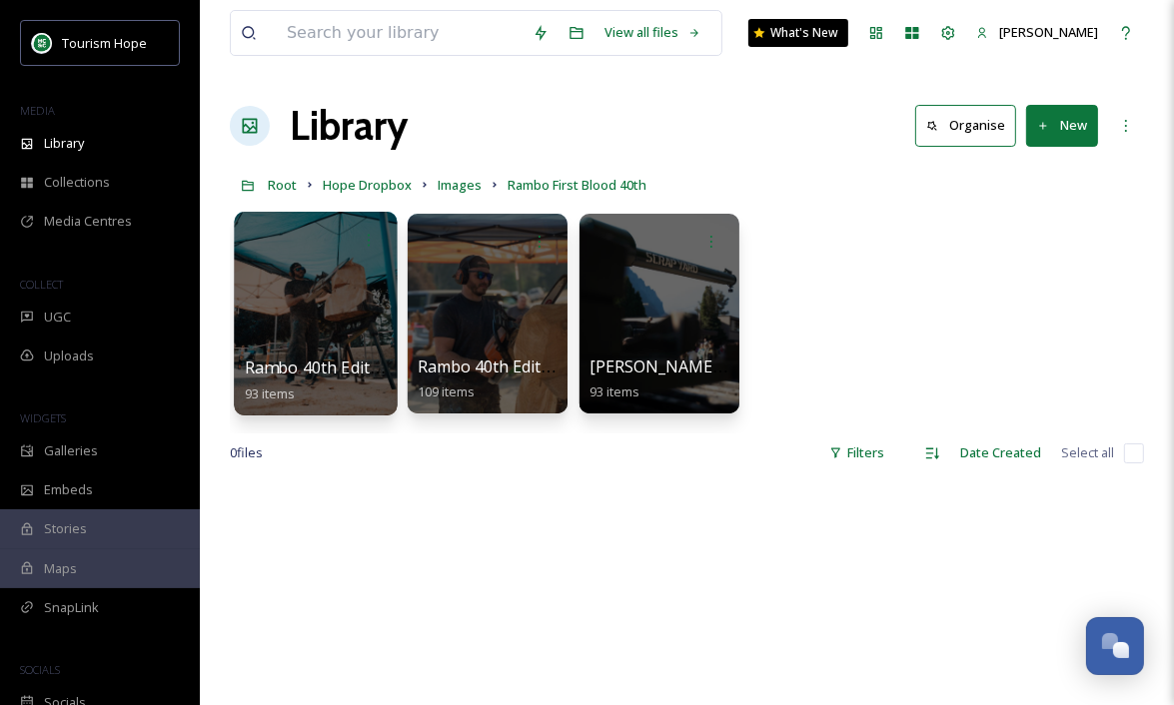
click at [348, 334] on div at bounding box center [315, 314] width 163 height 204
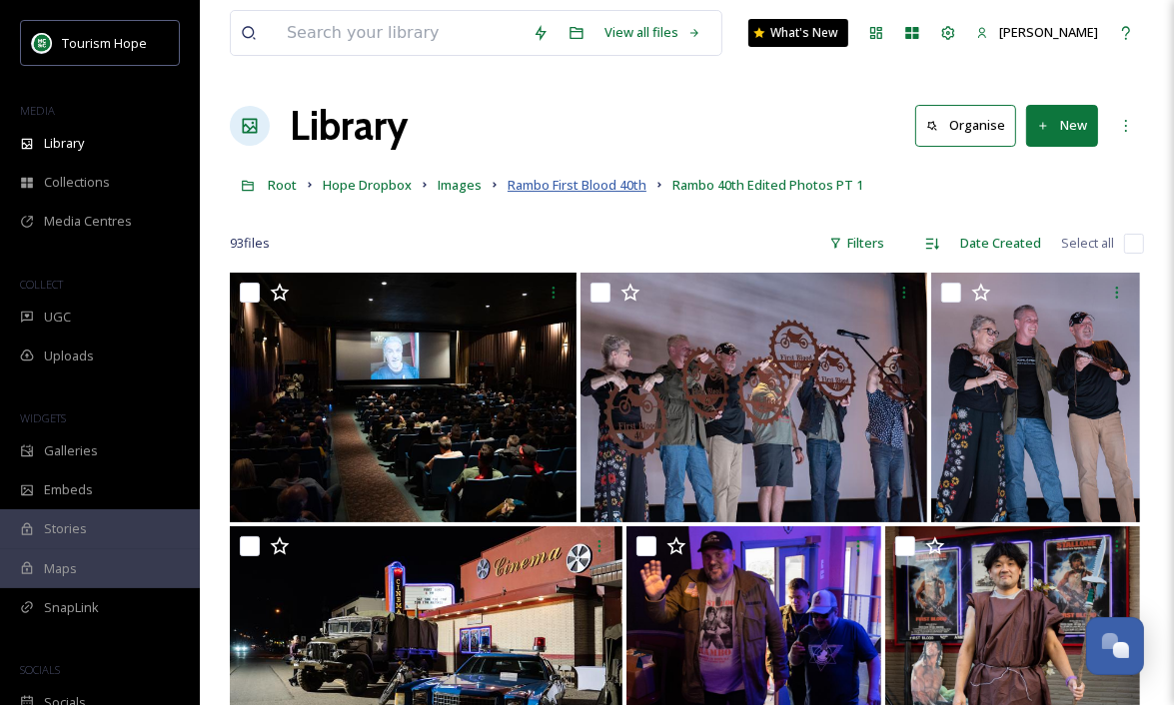
click at [605, 184] on span "Rambo First Blood 40th" at bounding box center [577, 185] width 139 height 18
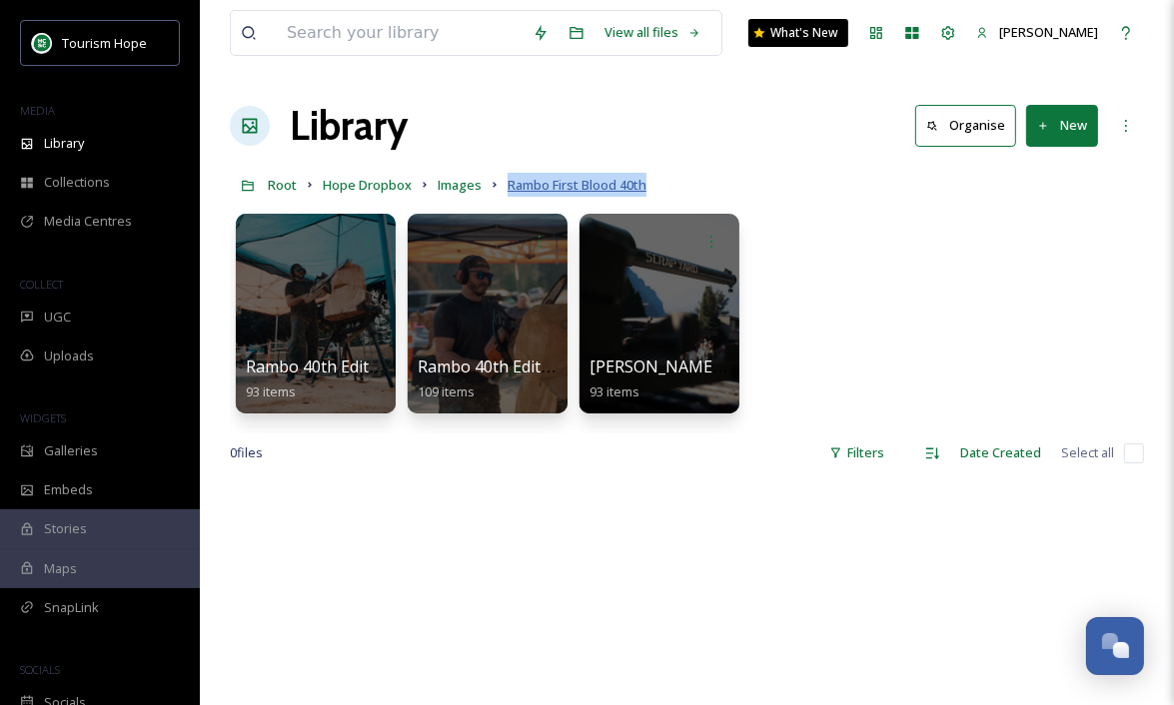
drag, startPoint x: 666, startPoint y: 188, endPoint x: 507, endPoint y: 182, distance: 160.0
click at [507, 182] on div "Root Hope Dropbox Images Rambo First Blood 40th" at bounding box center [687, 185] width 914 height 38
copy span "Rambo First Blood 40th"
click at [828, 260] on div "Rambo 40th Edited Photos PT 1 93 items Rambo 40th Edited Photos PT 2 109 items …" at bounding box center [687, 319] width 914 height 230
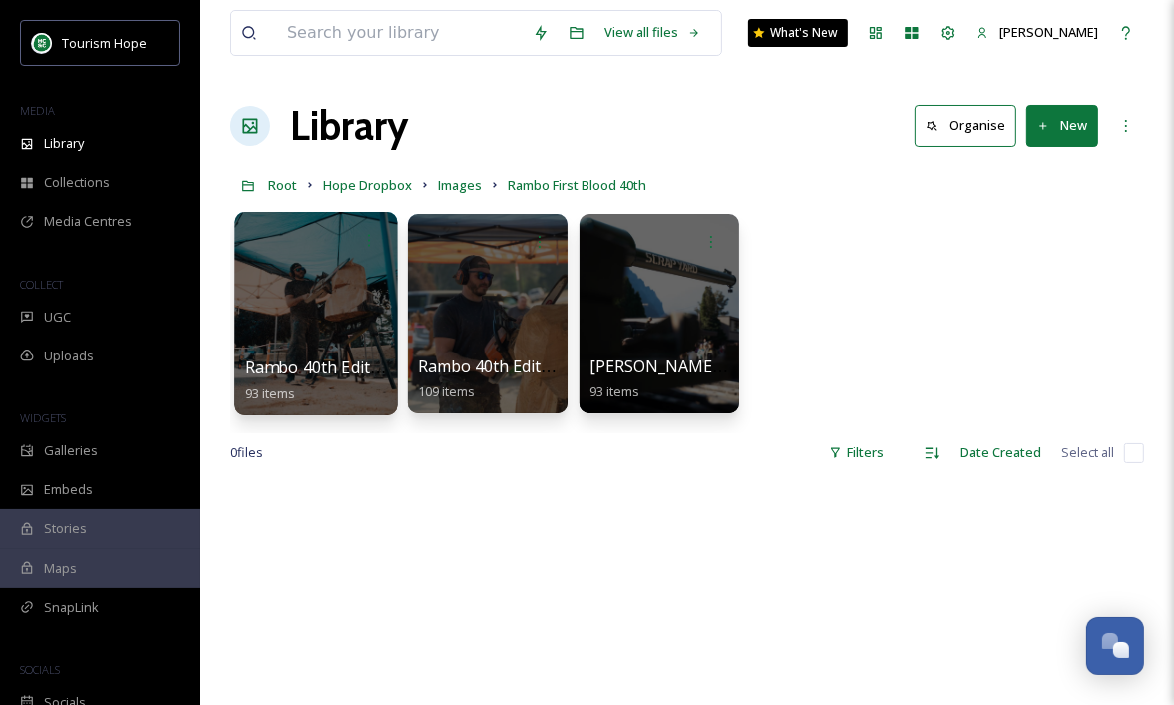
click at [348, 314] on div at bounding box center [315, 314] width 163 height 204
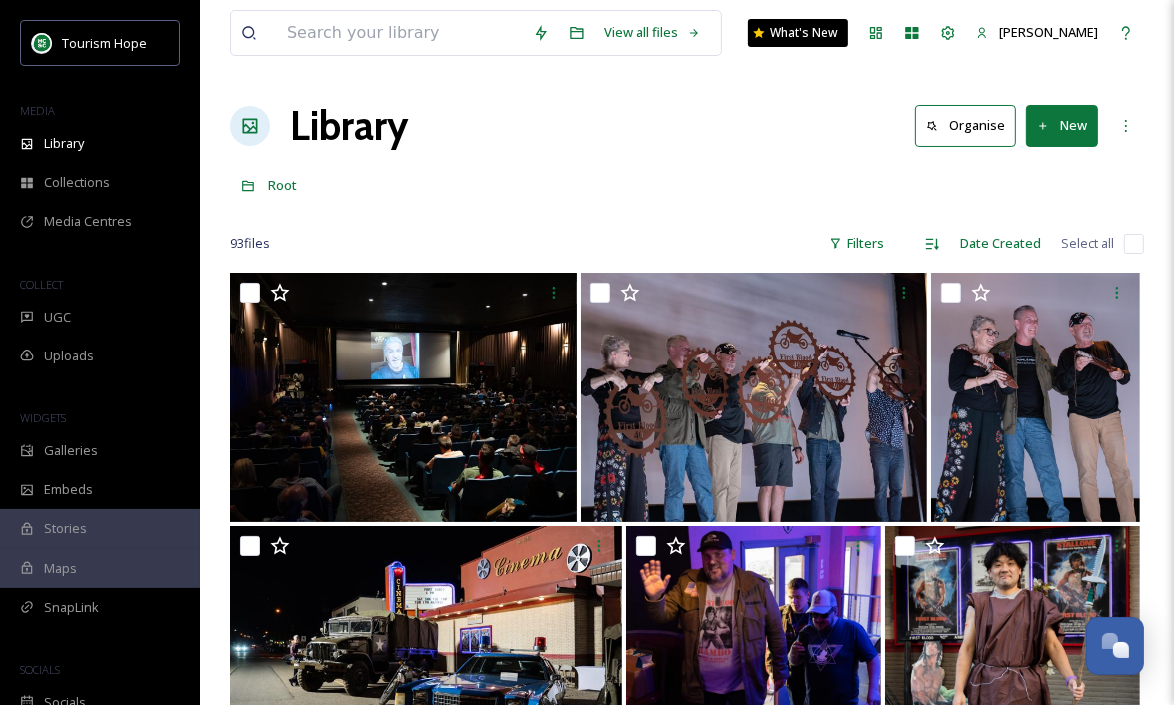
click at [1137, 241] on input "checkbox" at bounding box center [1134, 244] width 20 height 20
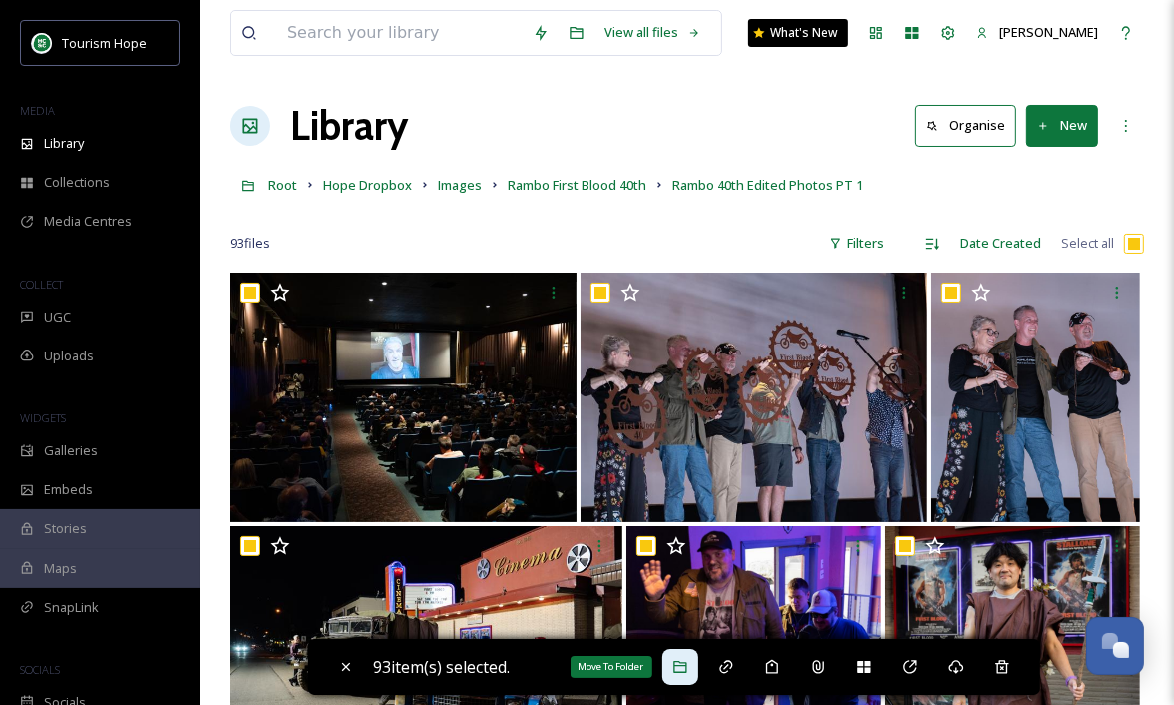
click at [681, 669] on icon at bounding box center [680, 667] width 16 height 16
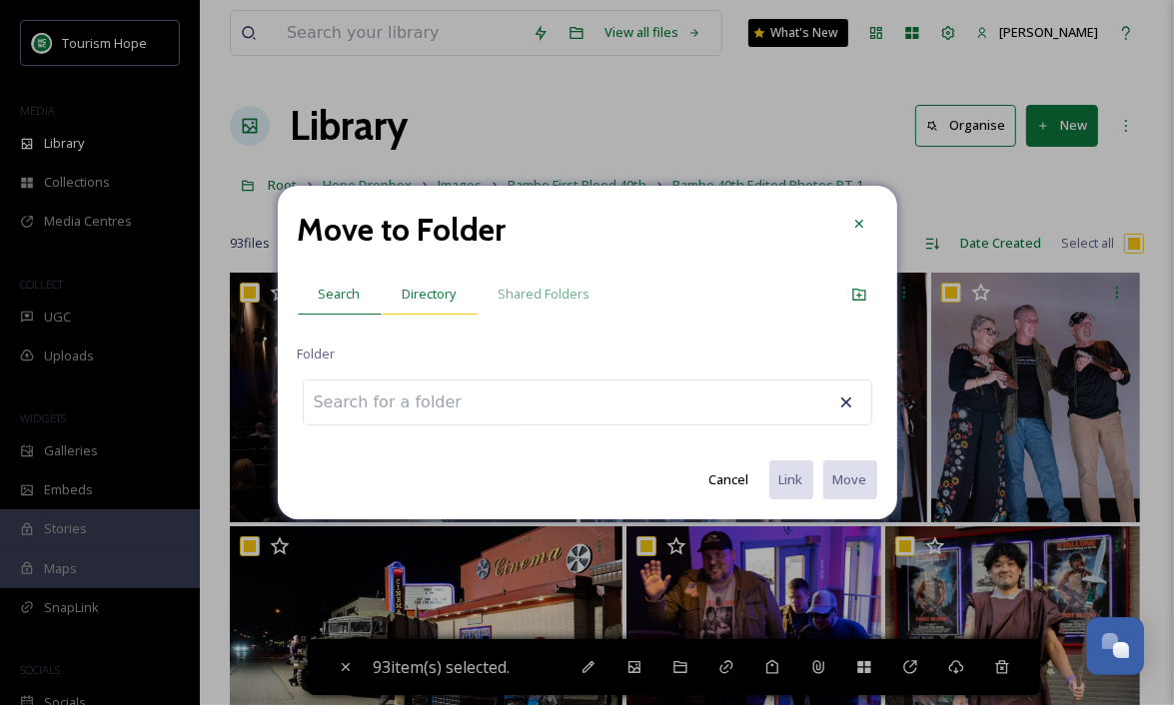
click at [442, 291] on span "Directory" at bounding box center [430, 294] width 54 height 19
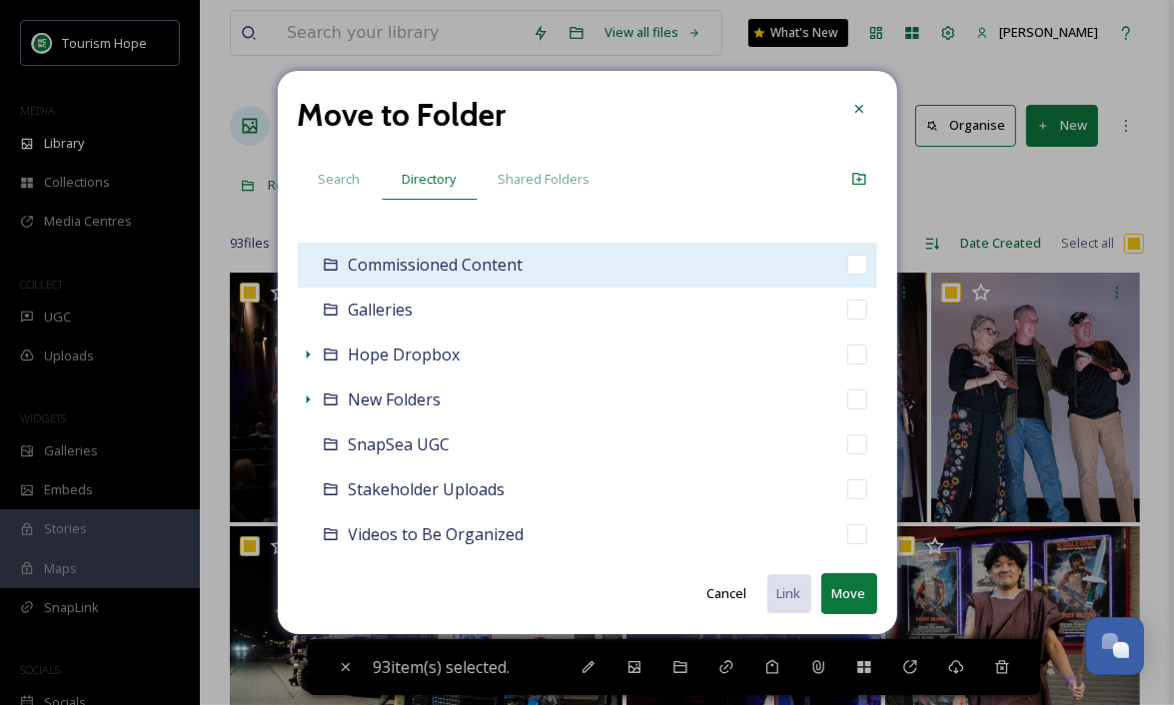
scroll to position [177, 0]
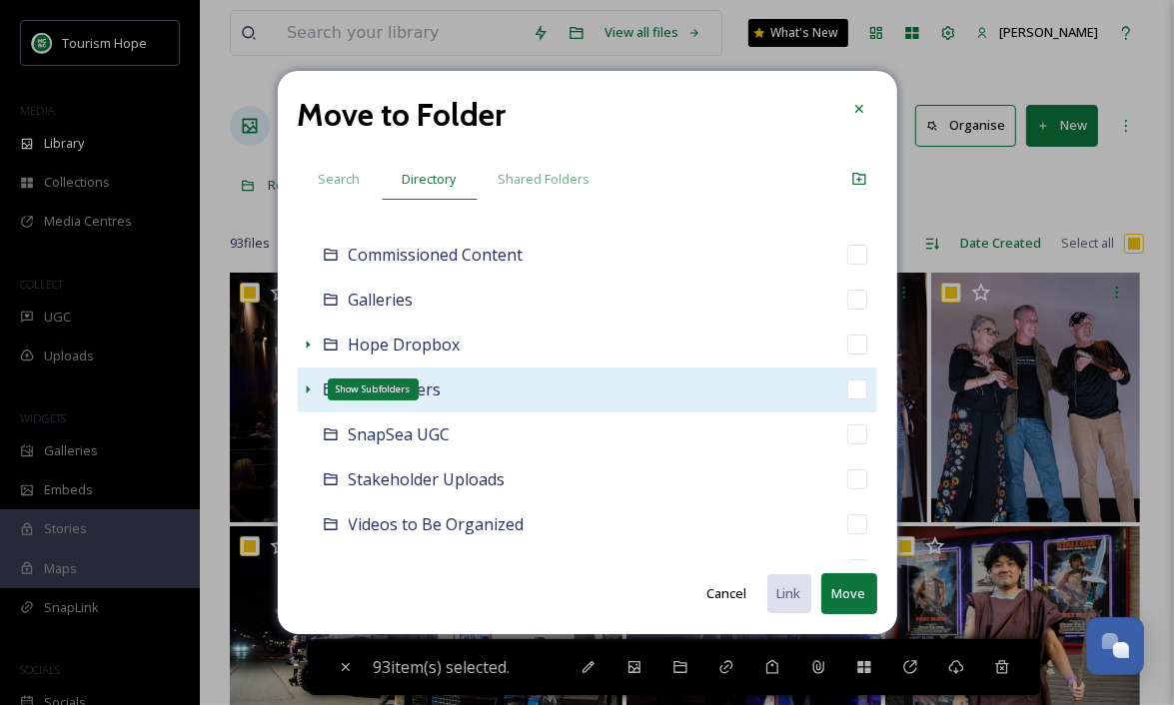
click at [309, 389] on icon at bounding box center [308, 390] width 4 height 8
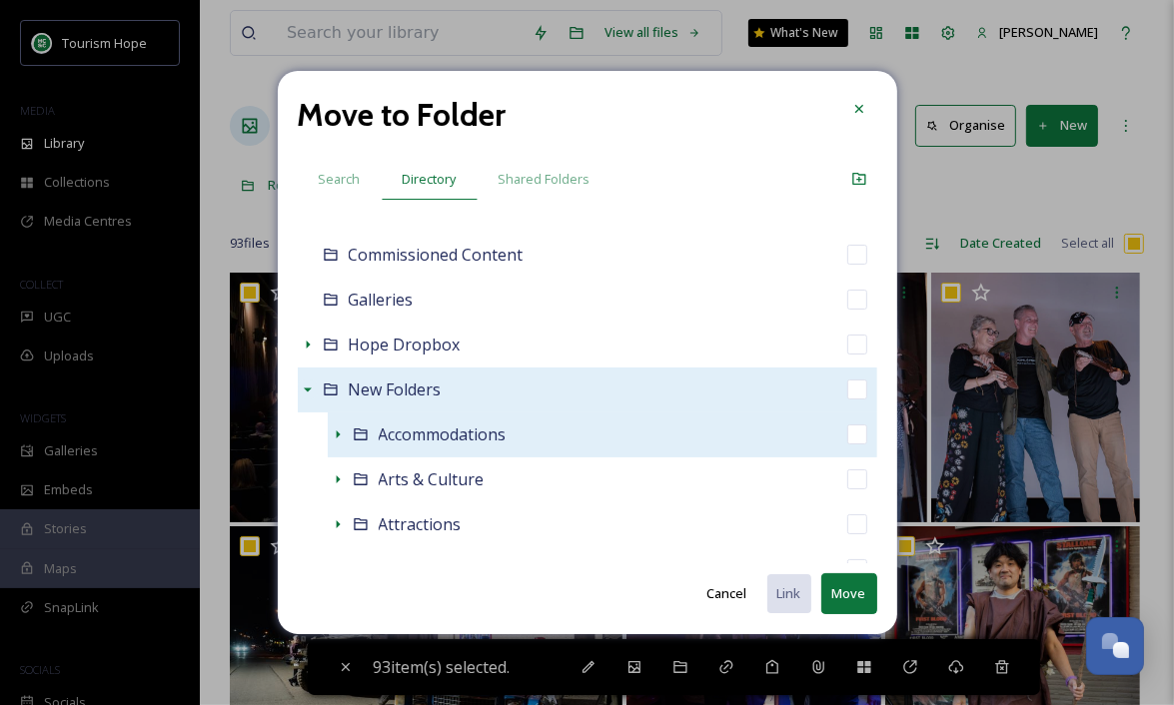
scroll to position [196, 0]
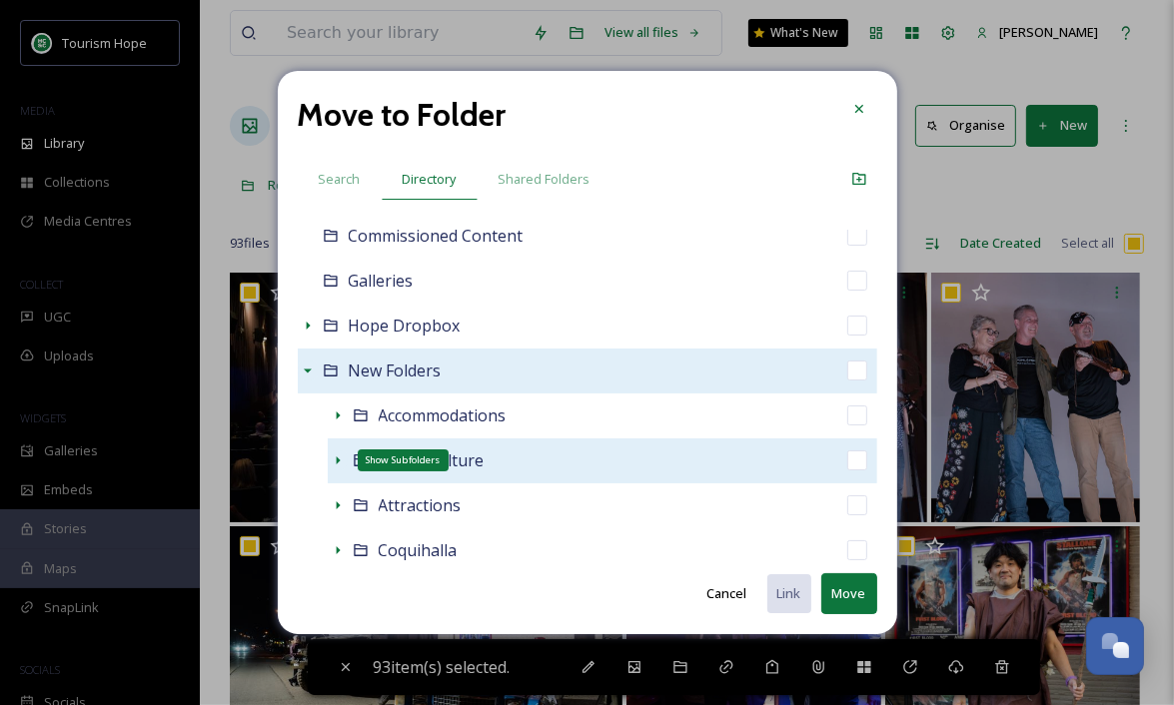
click at [333, 460] on icon at bounding box center [338, 461] width 16 height 16
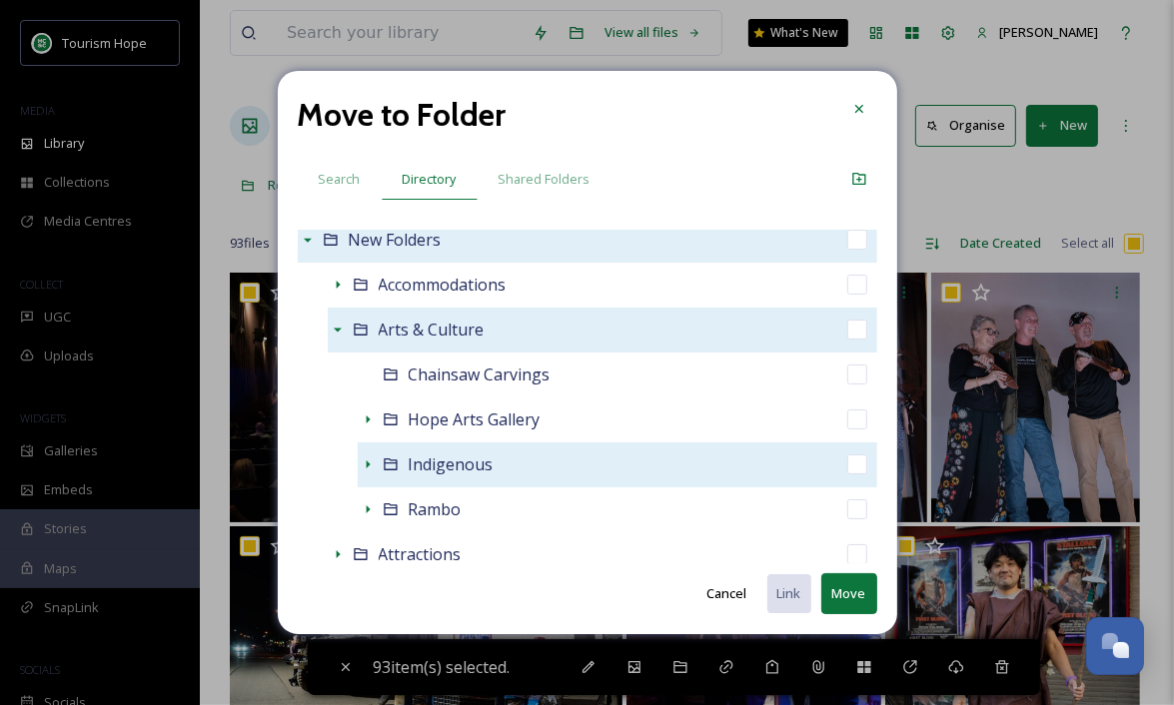
scroll to position [322, 0]
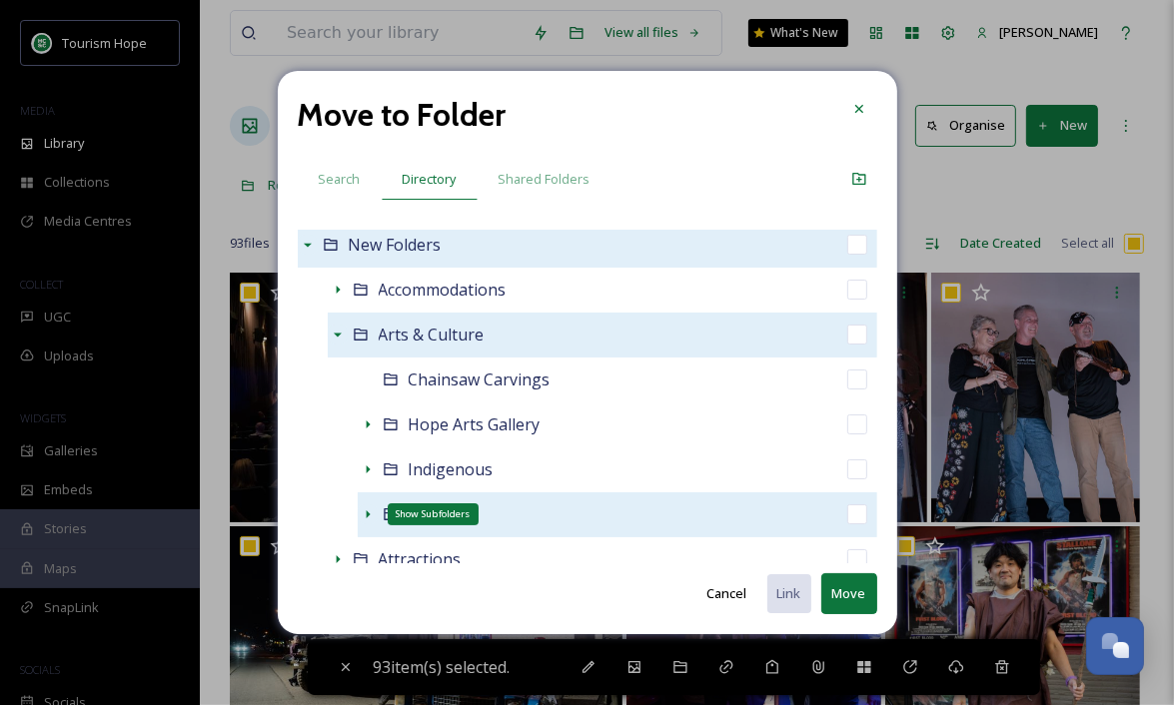
click at [369, 512] on icon at bounding box center [368, 515] width 16 height 16
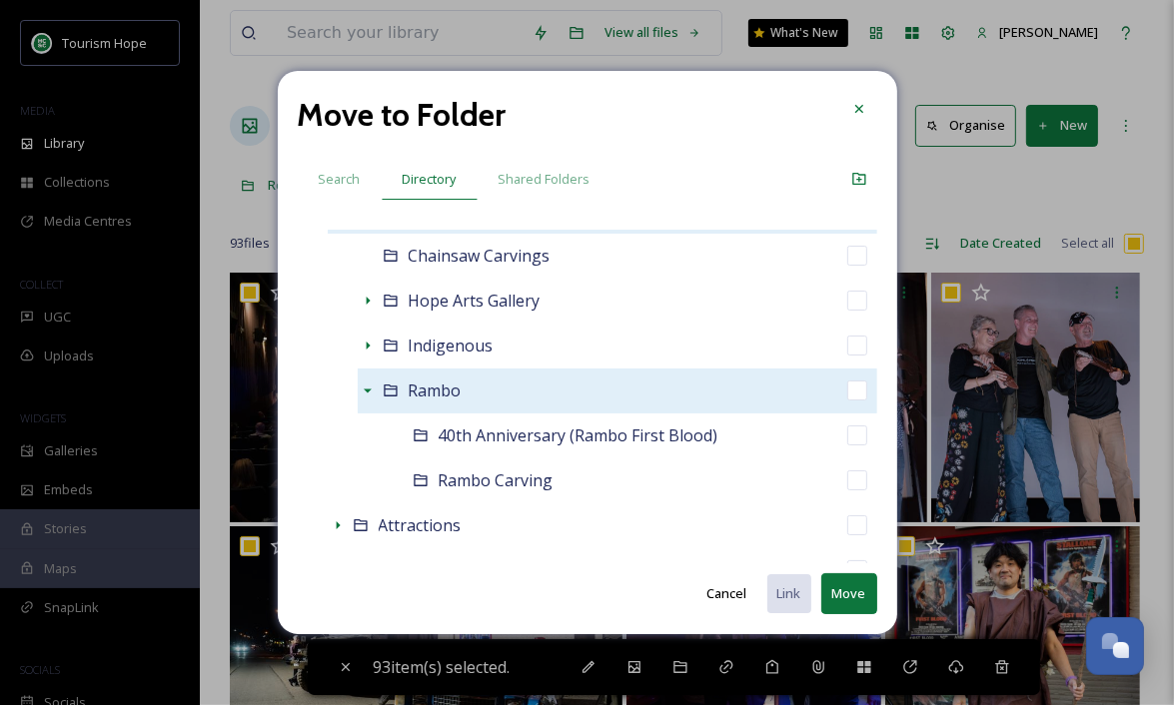
scroll to position [449, 0]
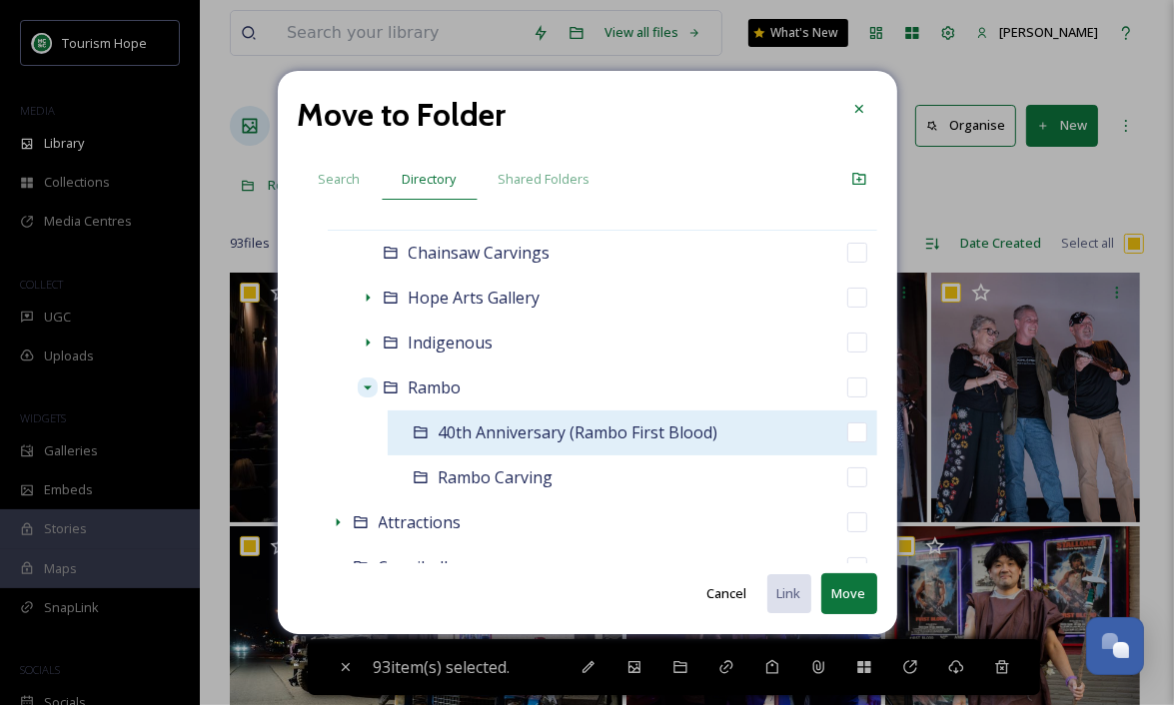
click at [773, 433] on div "40th Anniversary (Rambo First Blood)" at bounding box center [633, 433] width 490 height 45
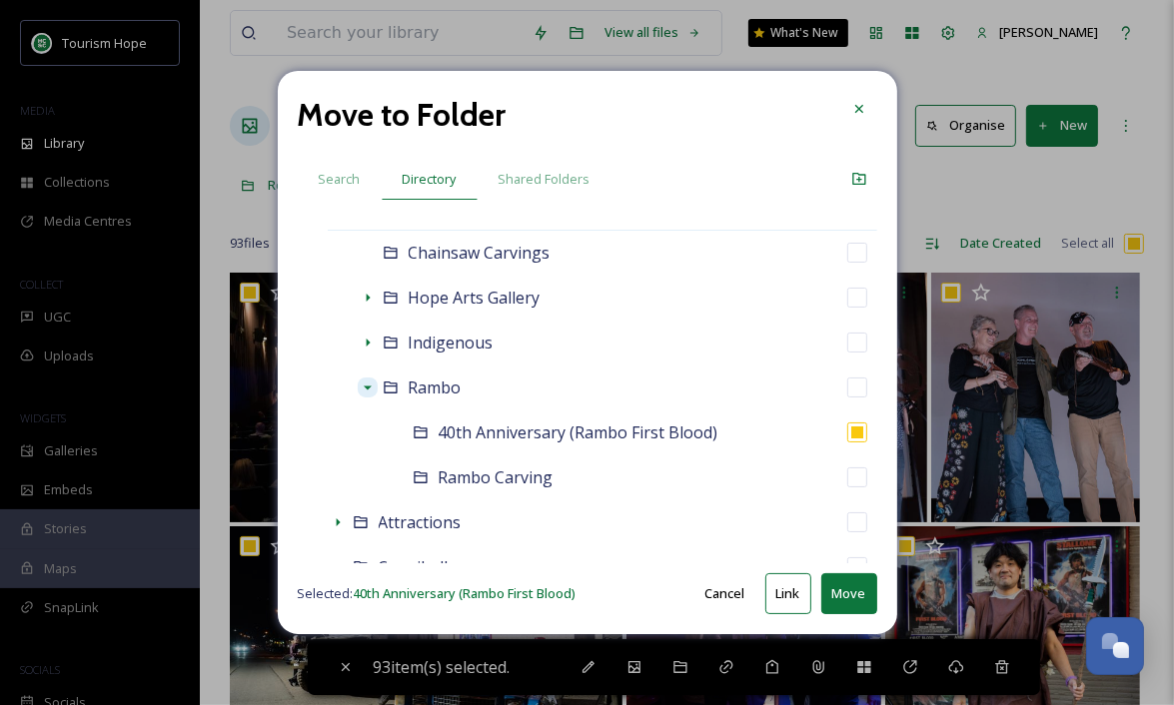
click at [842, 595] on button "Move" at bounding box center [849, 593] width 56 height 41
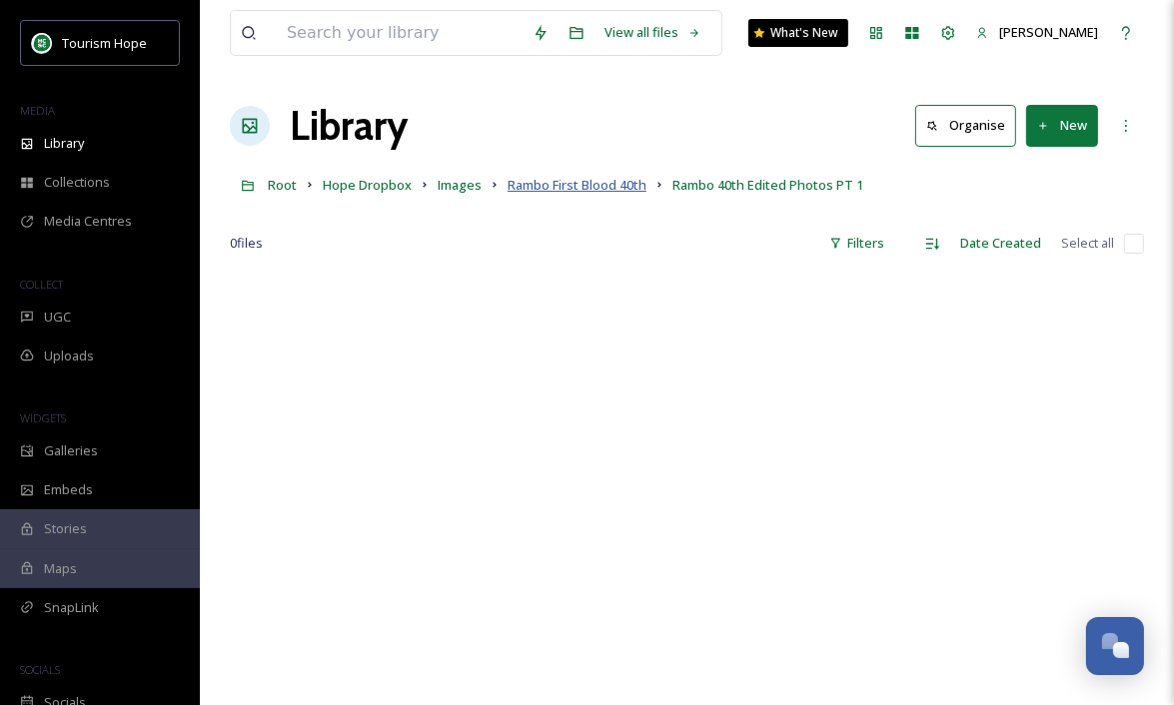
click at [592, 185] on span "Rambo First Blood 40th" at bounding box center [577, 185] width 139 height 18
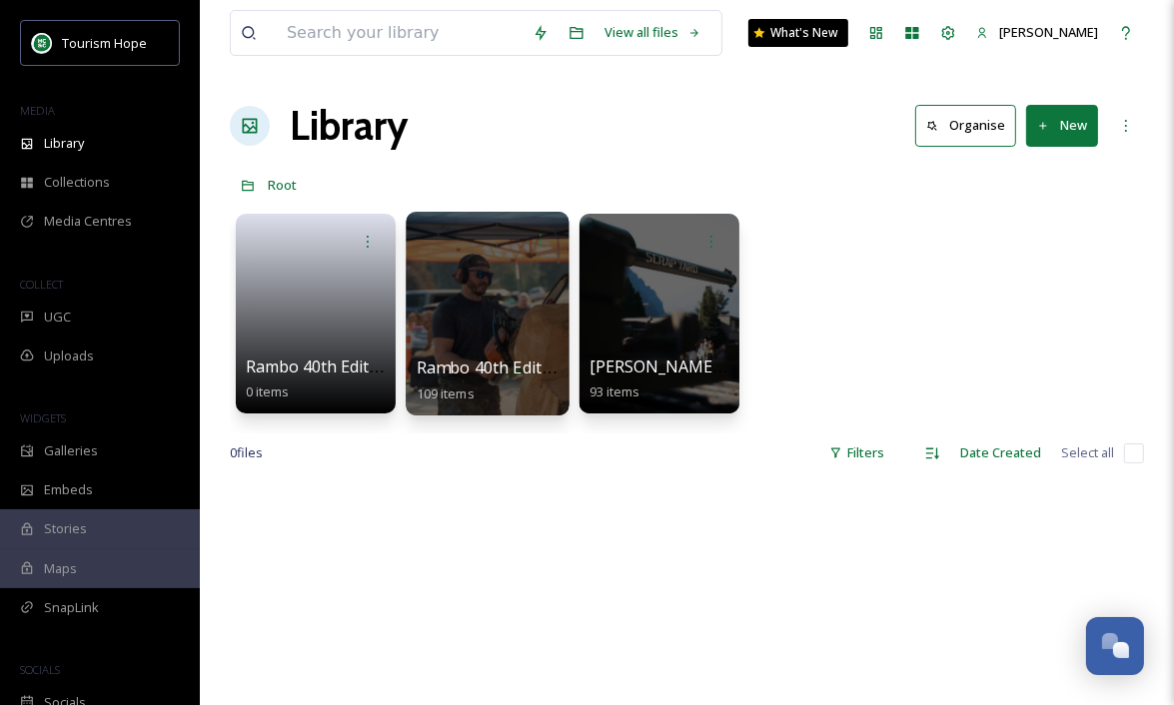
click at [446, 318] on div at bounding box center [487, 314] width 163 height 204
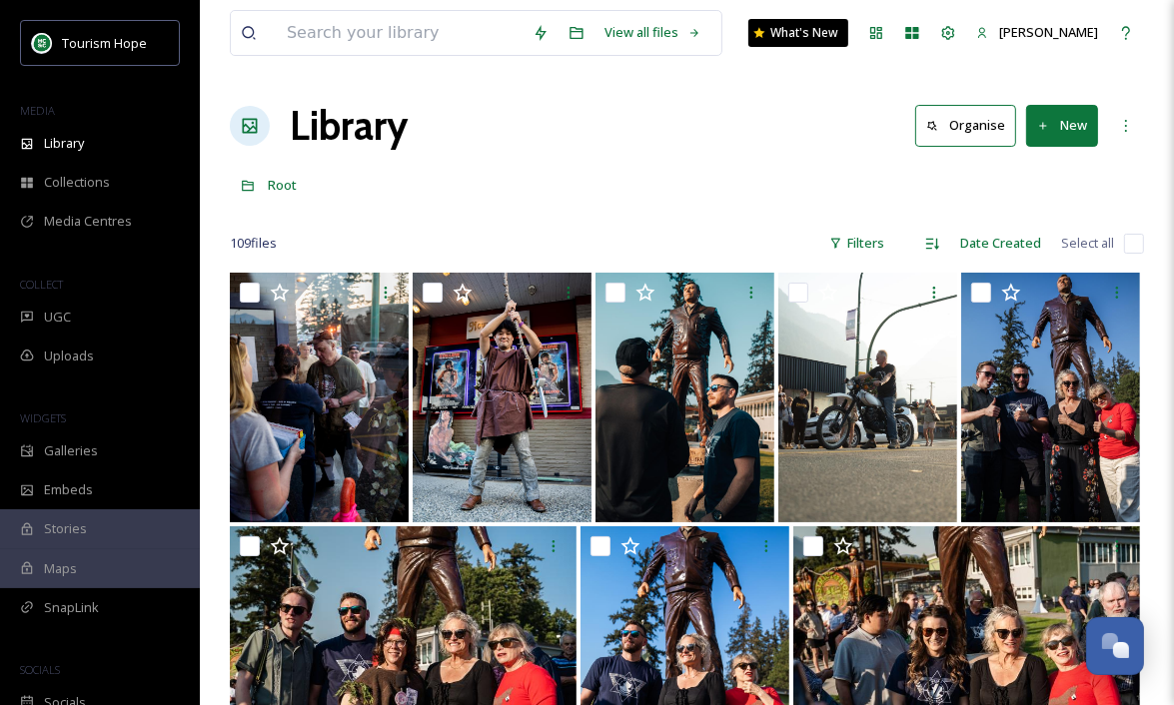
click at [1135, 246] on input "checkbox" at bounding box center [1134, 244] width 20 height 20
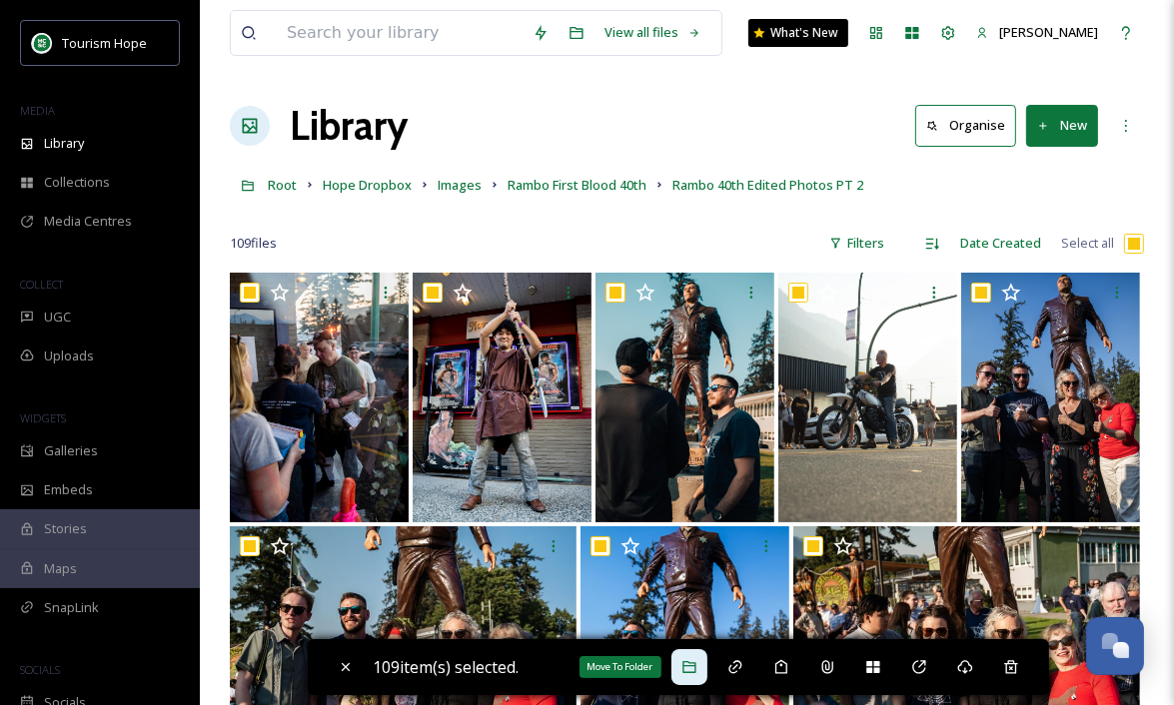
click at [691, 671] on icon at bounding box center [689, 667] width 16 height 16
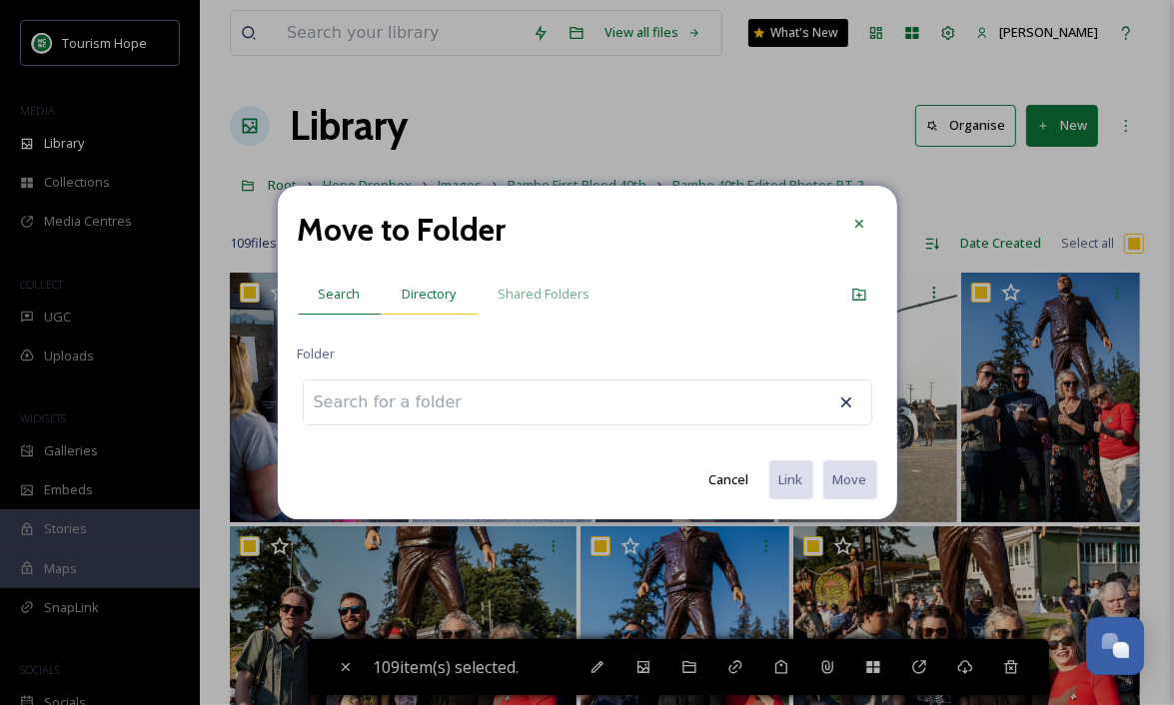
click at [432, 306] on div "Directory" at bounding box center [430, 294] width 96 height 41
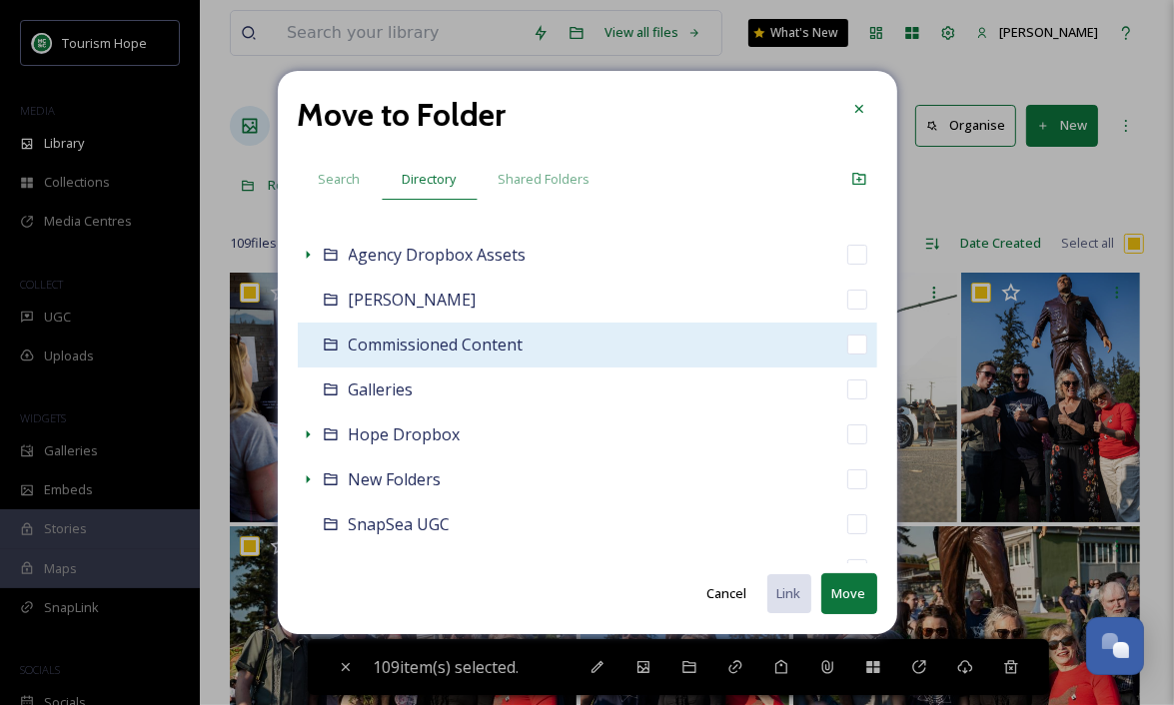
scroll to position [90, 0]
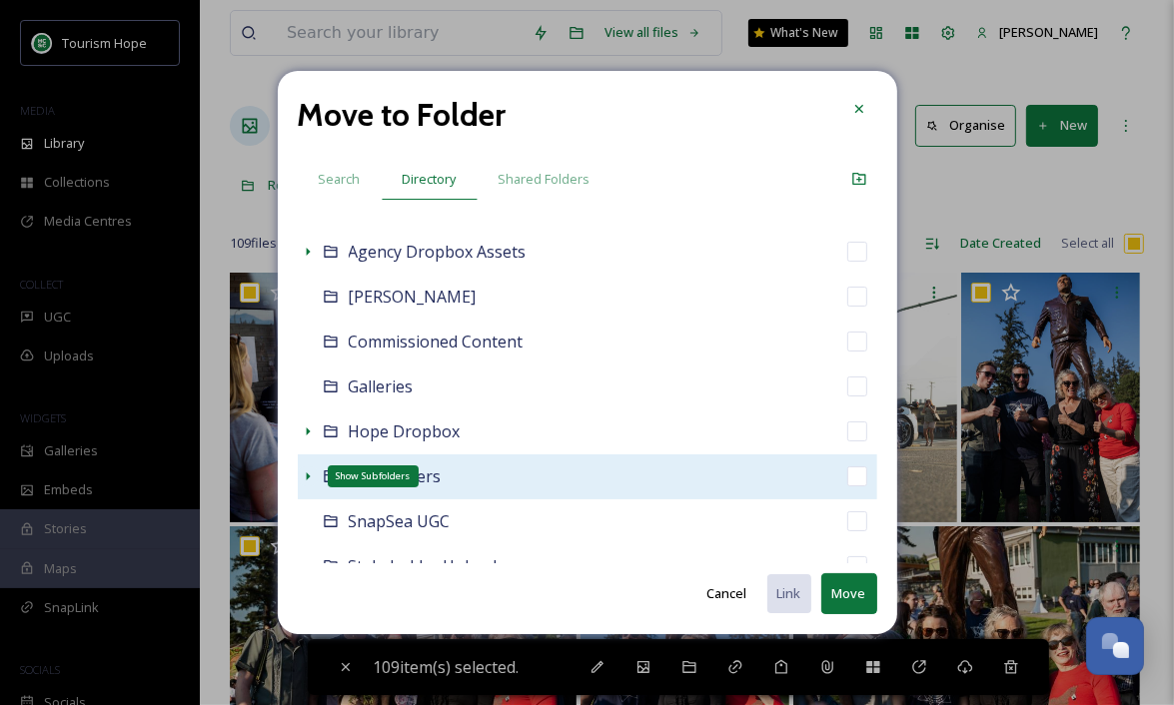
click at [309, 475] on icon at bounding box center [308, 477] width 16 height 16
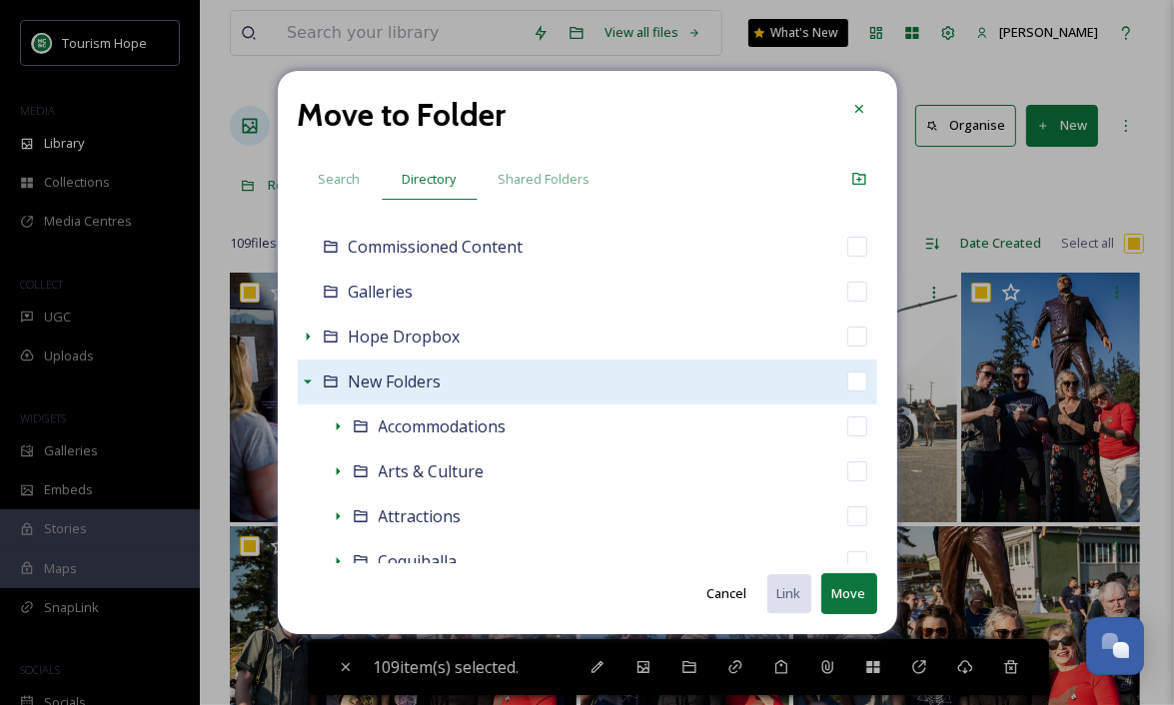
scroll to position [189, 0]
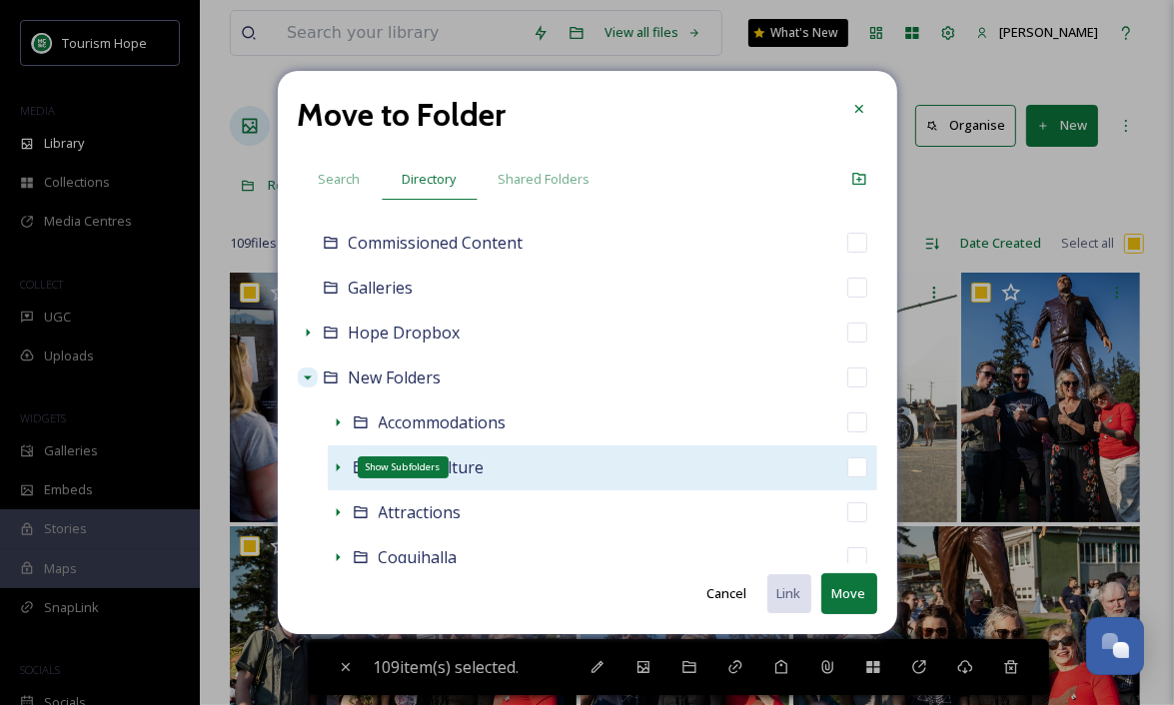
click at [338, 469] on icon at bounding box center [338, 468] width 4 height 8
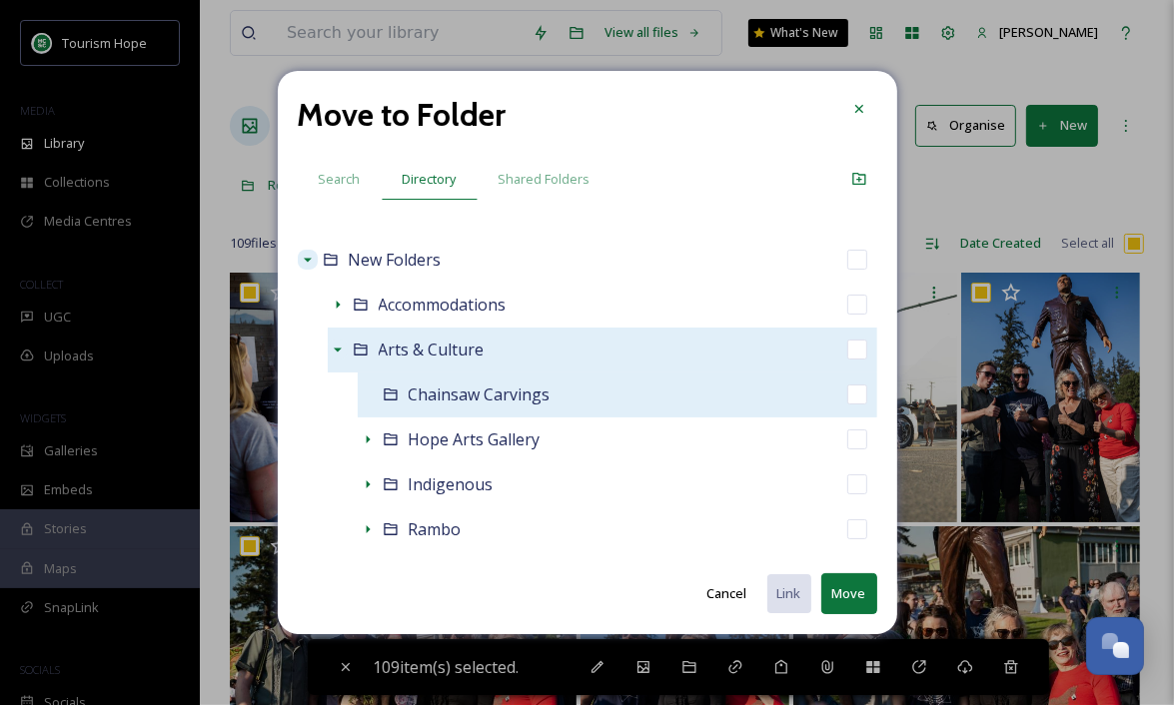
scroll to position [325, 0]
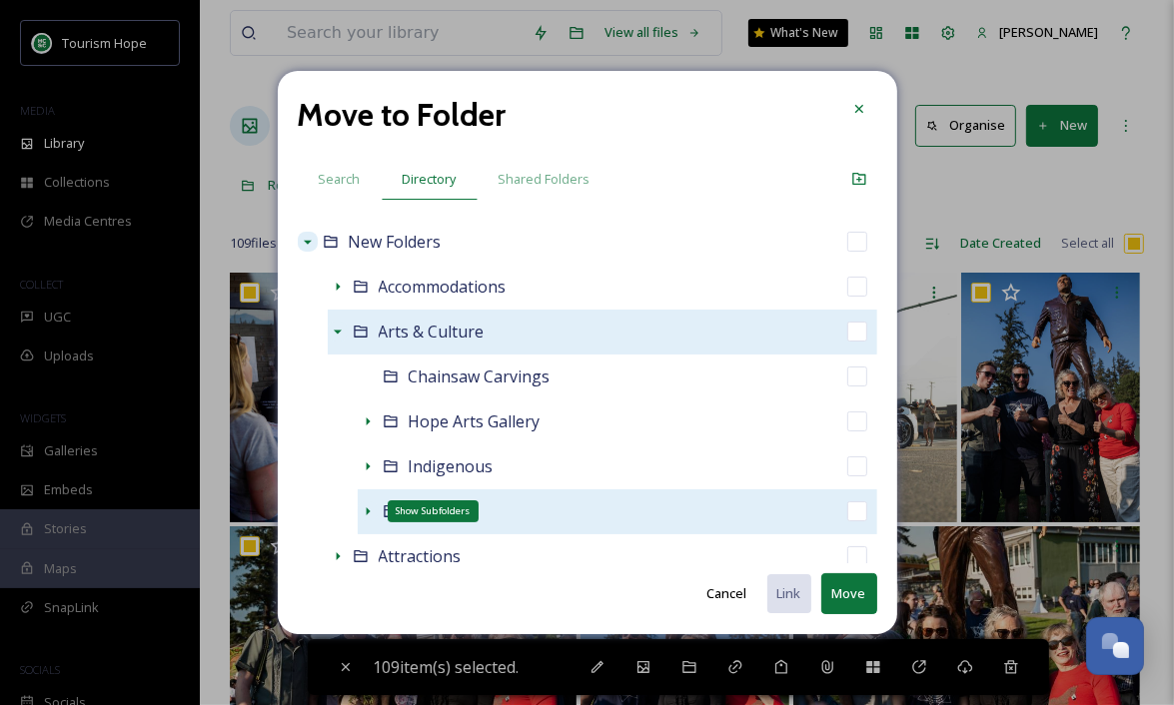
click at [367, 509] on icon at bounding box center [368, 512] width 4 height 8
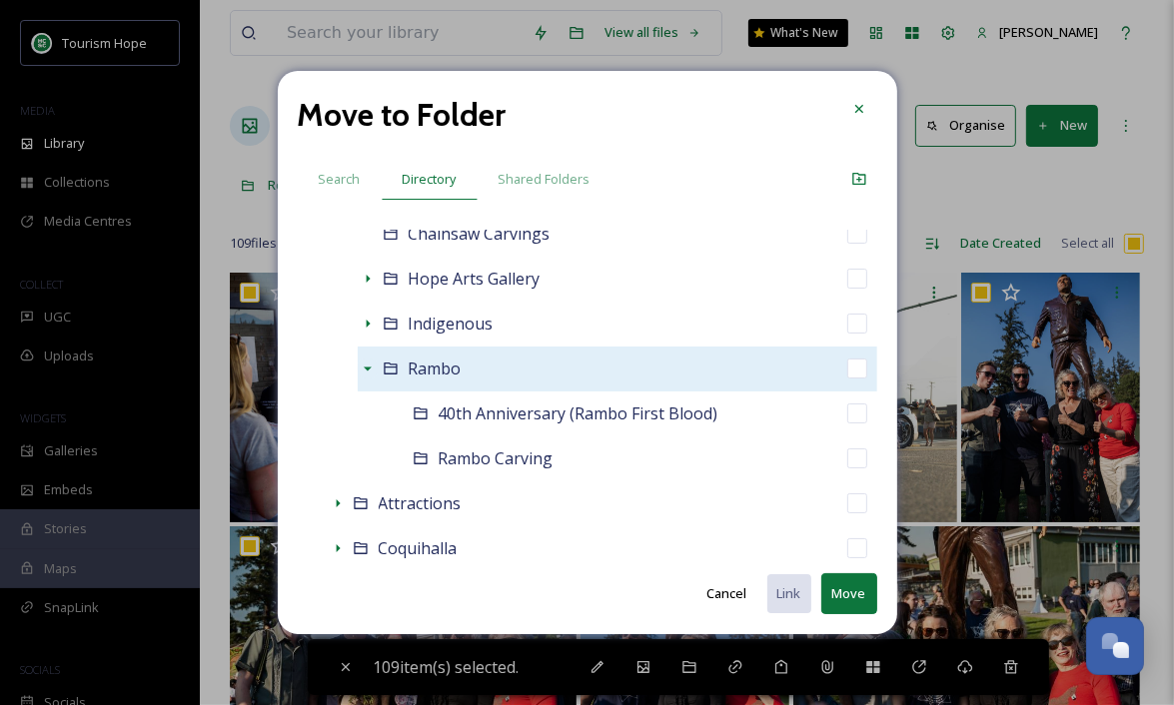
scroll to position [480, 0]
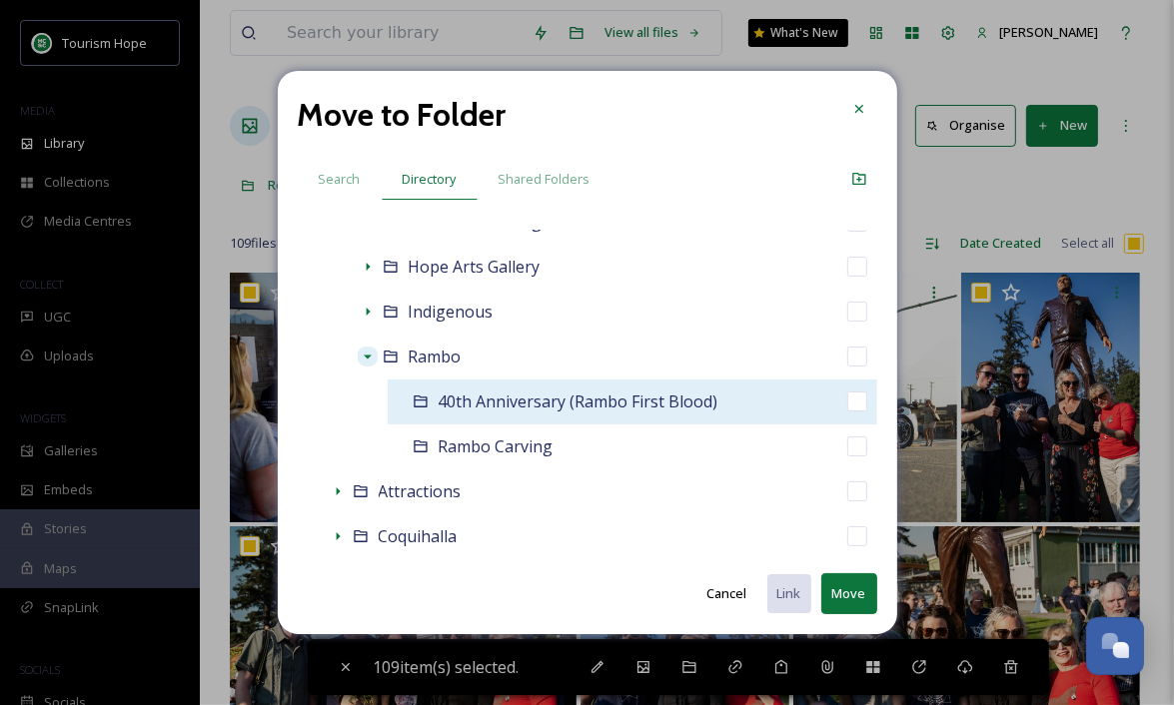
click at [739, 402] on div "40th Anniversary (Rambo First Blood)" at bounding box center [633, 402] width 490 height 45
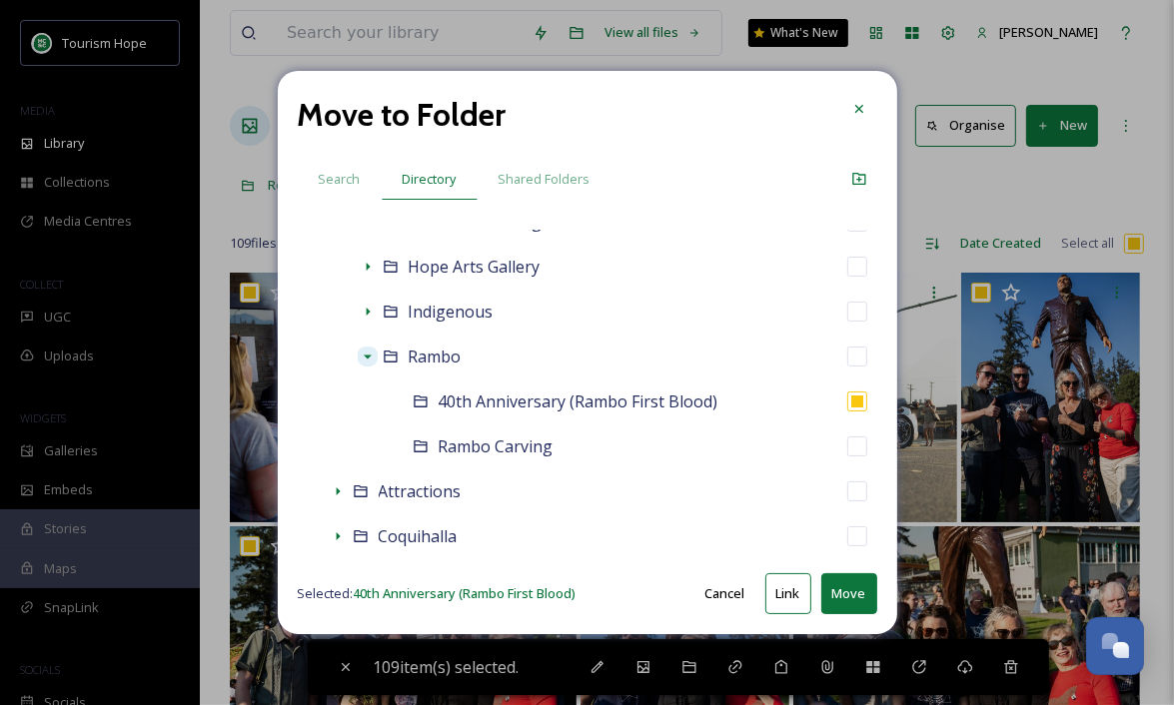
click at [840, 589] on button "Move" at bounding box center [849, 593] width 56 height 41
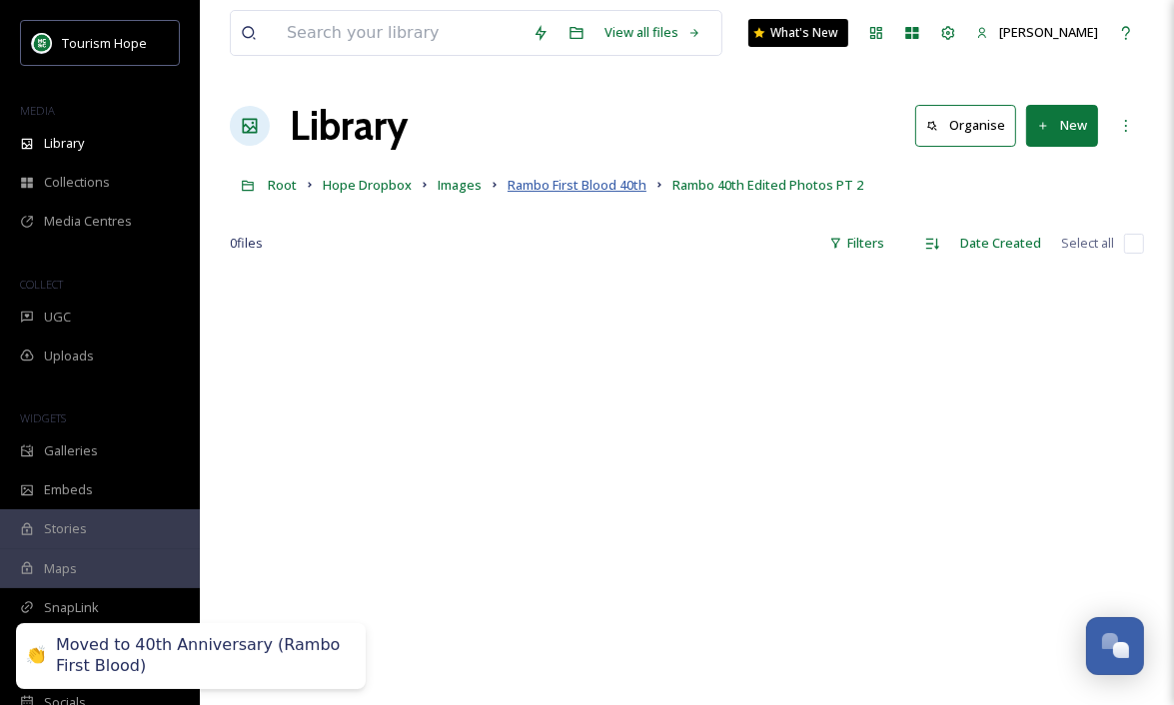
click at [572, 187] on span "Rambo First Blood 40th" at bounding box center [577, 185] width 139 height 18
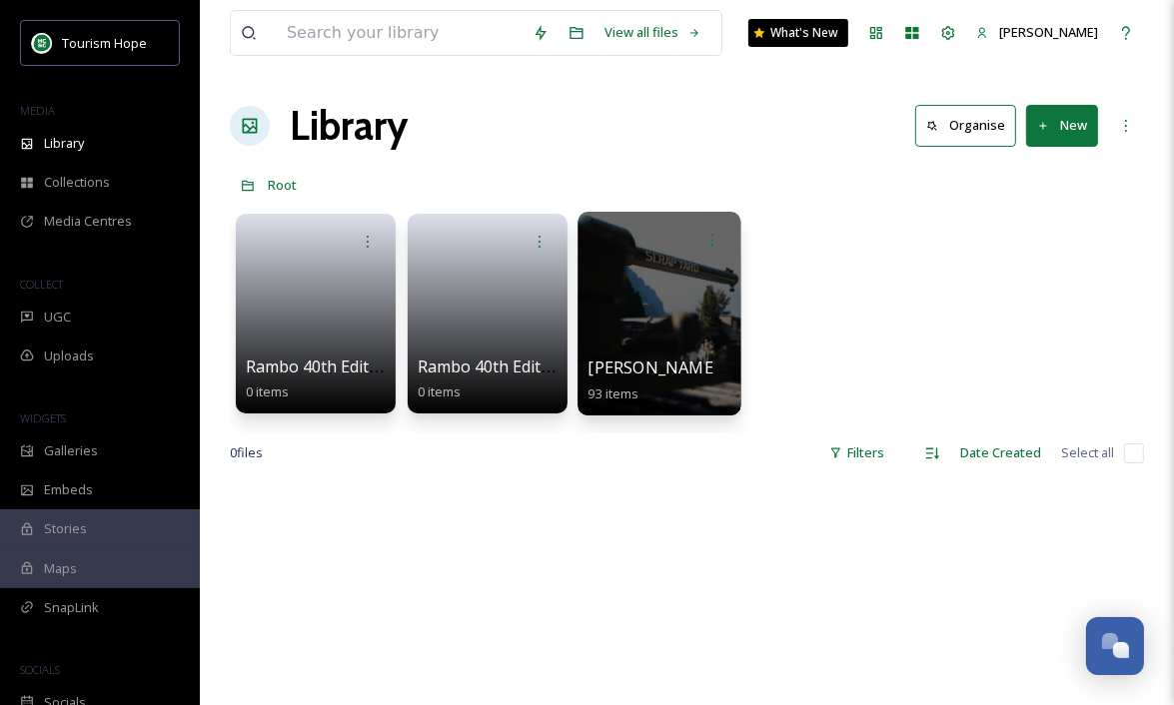
click at [665, 326] on div at bounding box center [658, 314] width 163 height 204
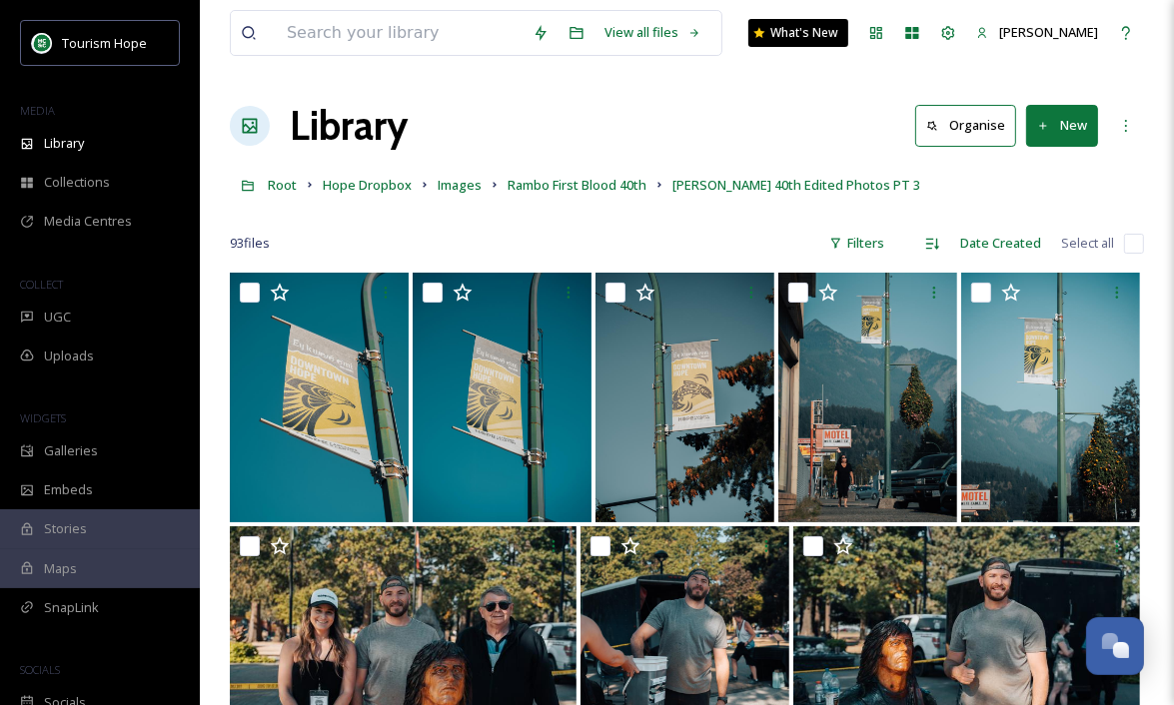
click at [1129, 241] on input "checkbox" at bounding box center [1134, 244] width 20 height 20
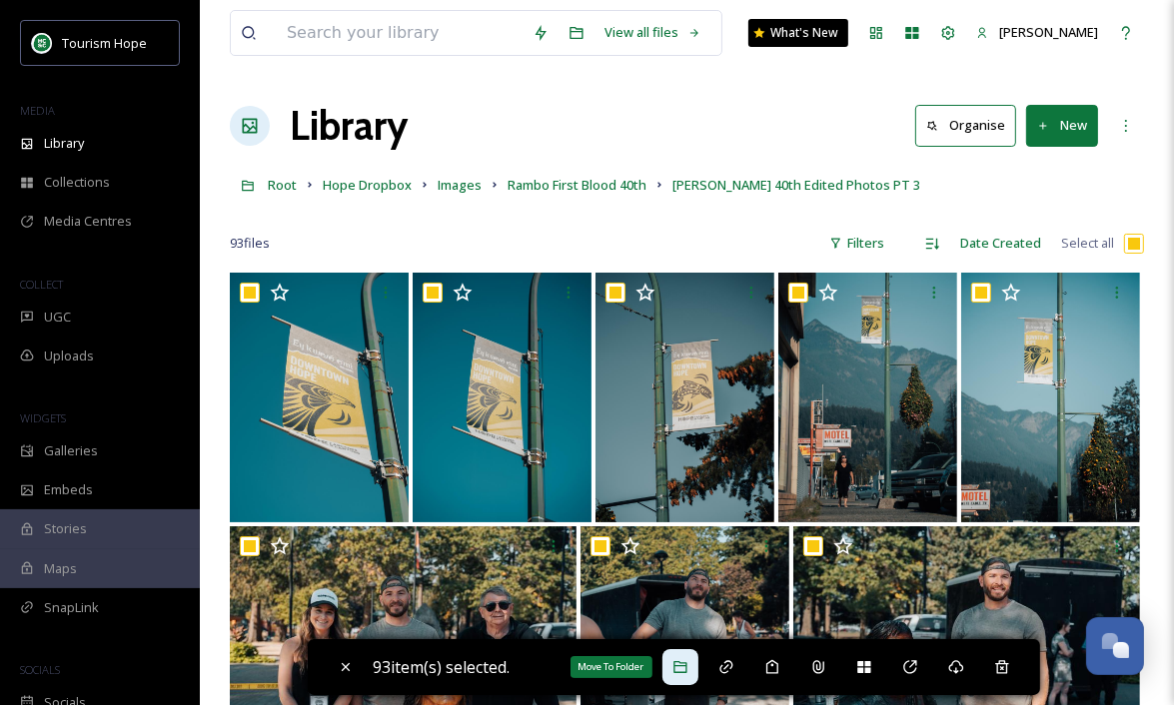
click at [681, 663] on icon at bounding box center [680, 667] width 16 height 16
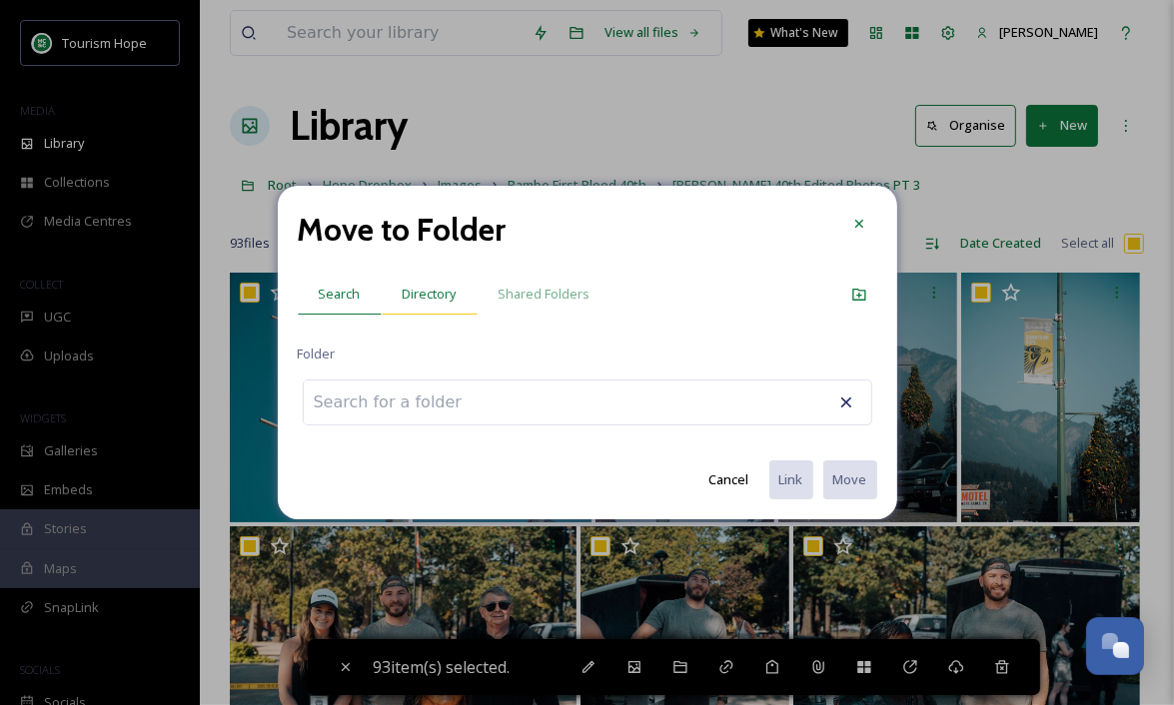
click at [405, 290] on span "Directory" at bounding box center [430, 294] width 54 height 19
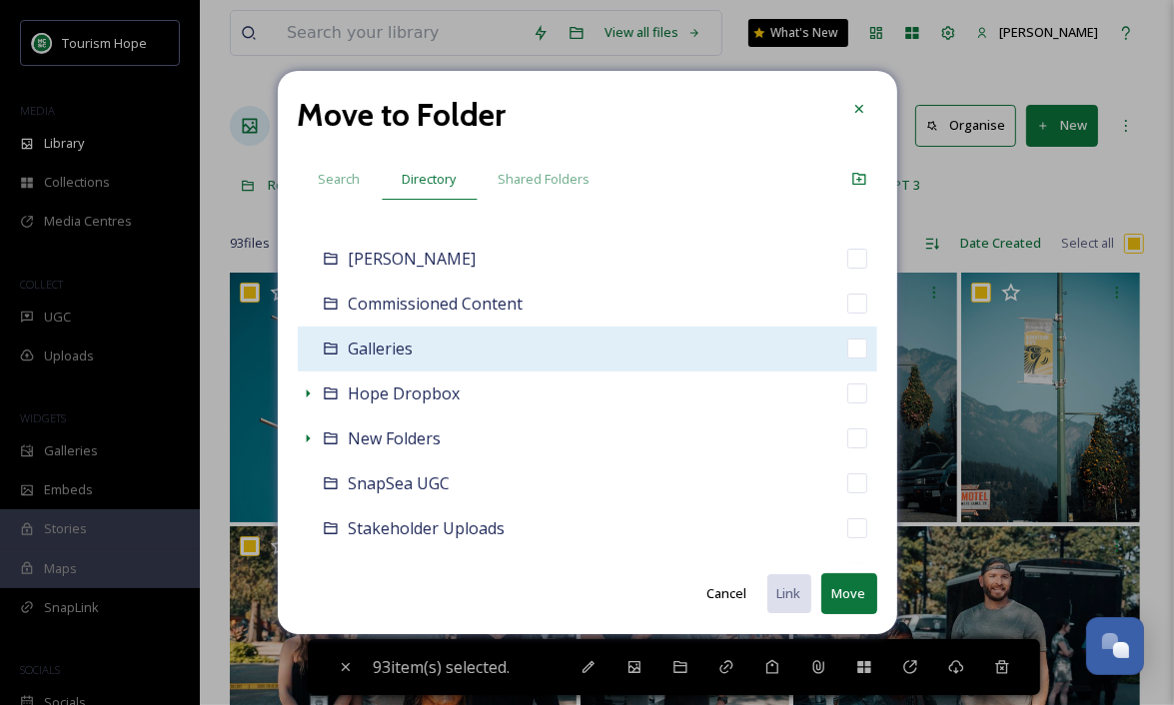
scroll to position [168, 0]
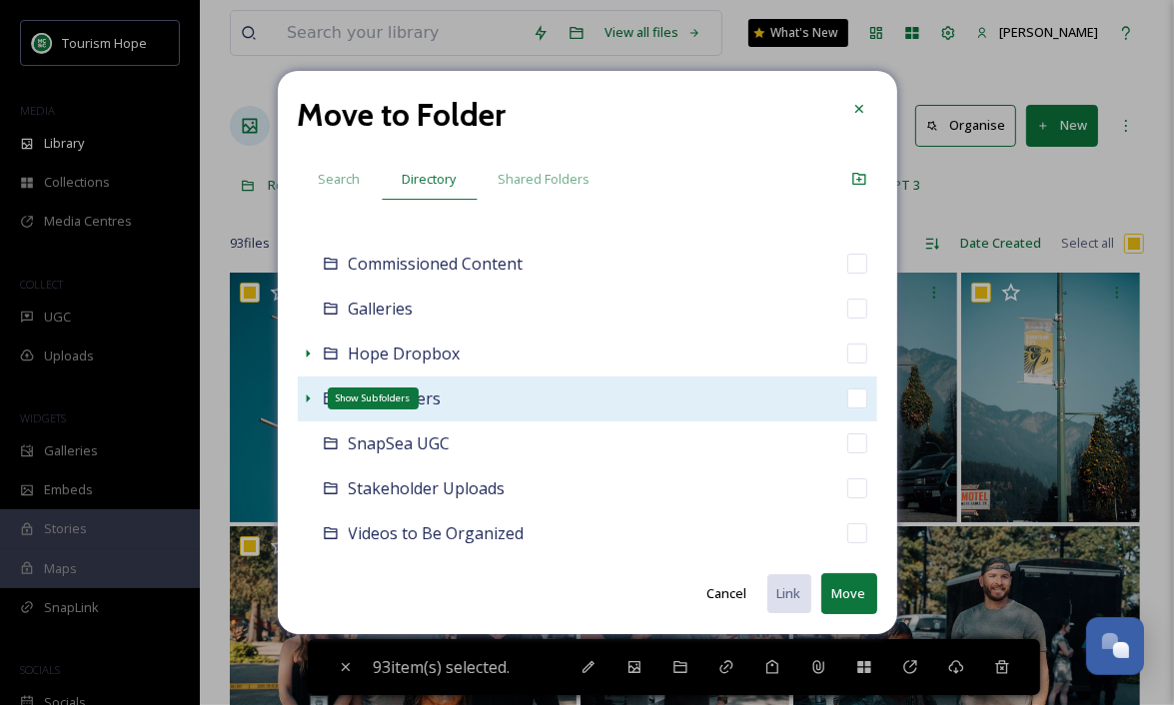
click at [303, 396] on icon at bounding box center [308, 399] width 16 height 16
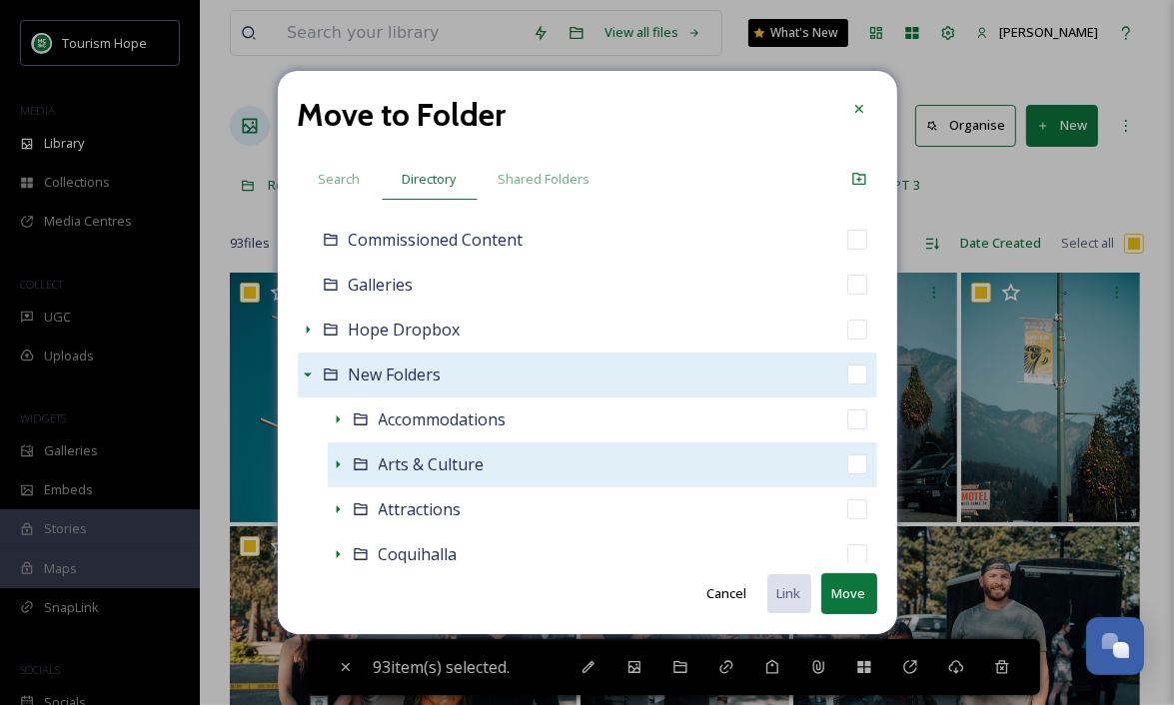
scroll to position [195, 0]
click at [336, 459] on icon at bounding box center [338, 462] width 4 height 8
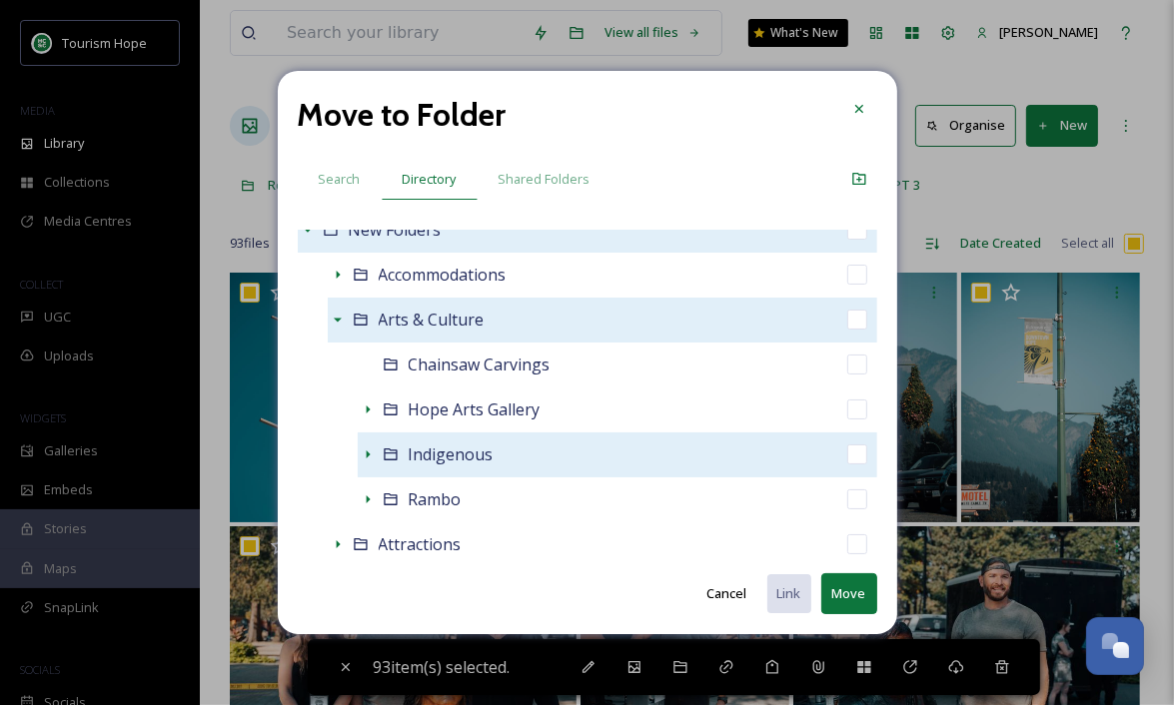
scroll to position [340, 0]
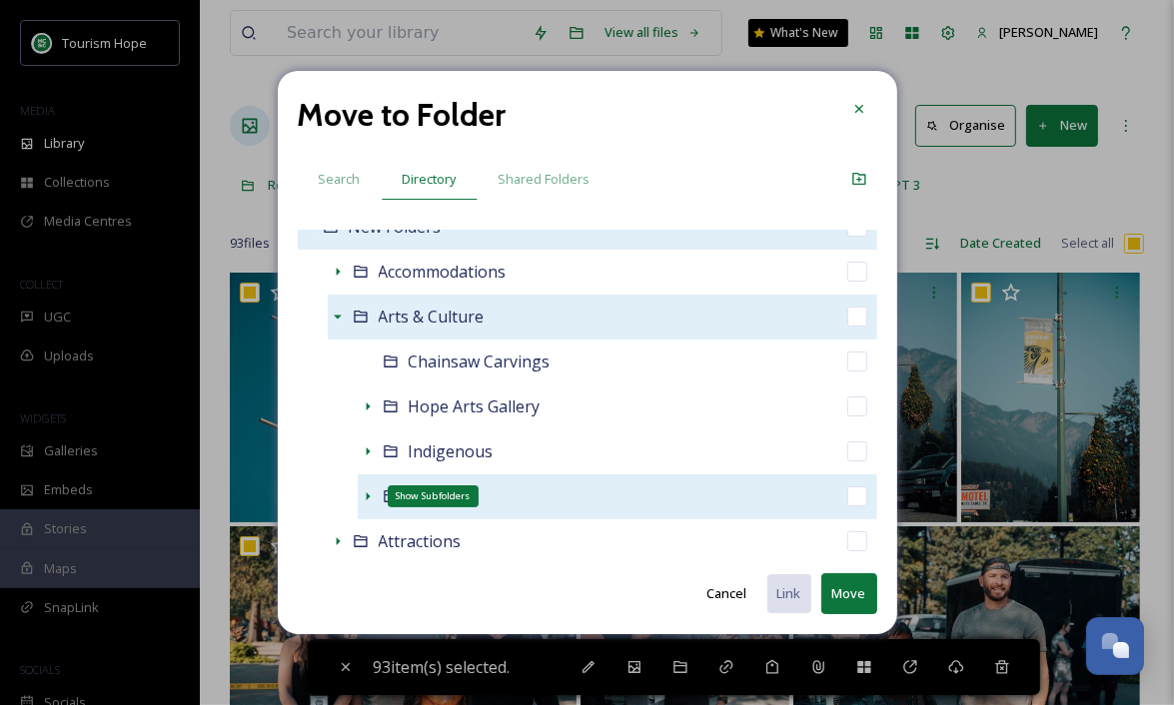
click at [368, 493] on icon at bounding box center [368, 497] width 16 height 16
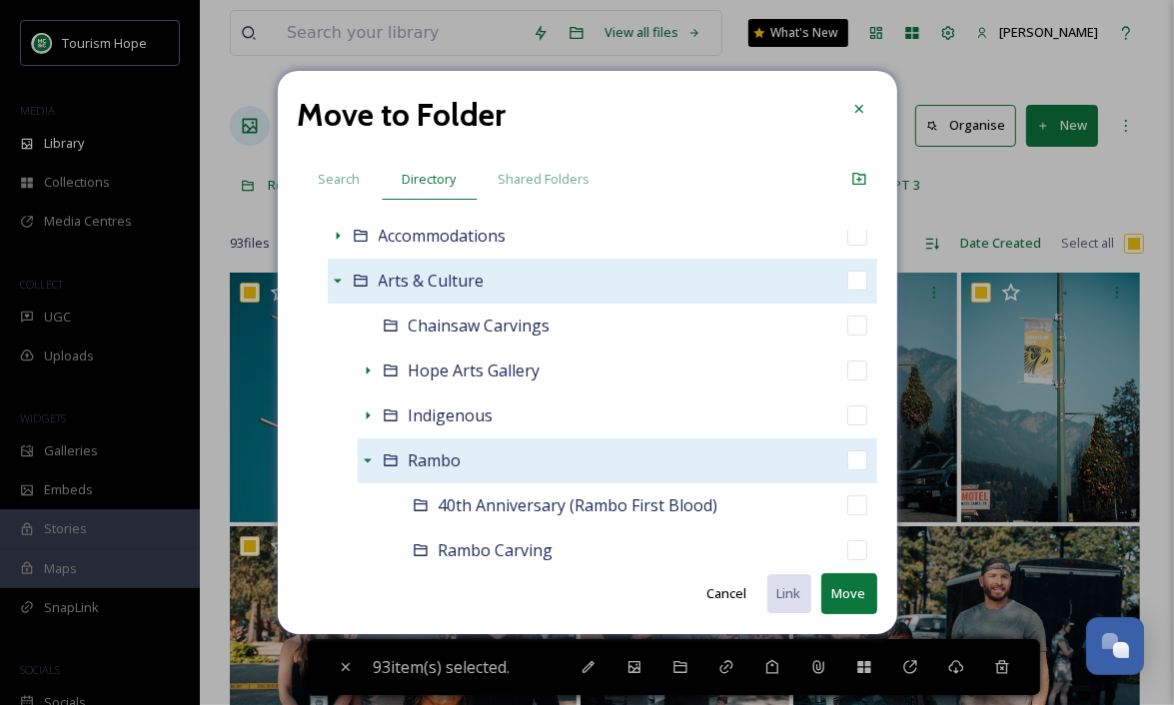
scroll to position [388, 0]
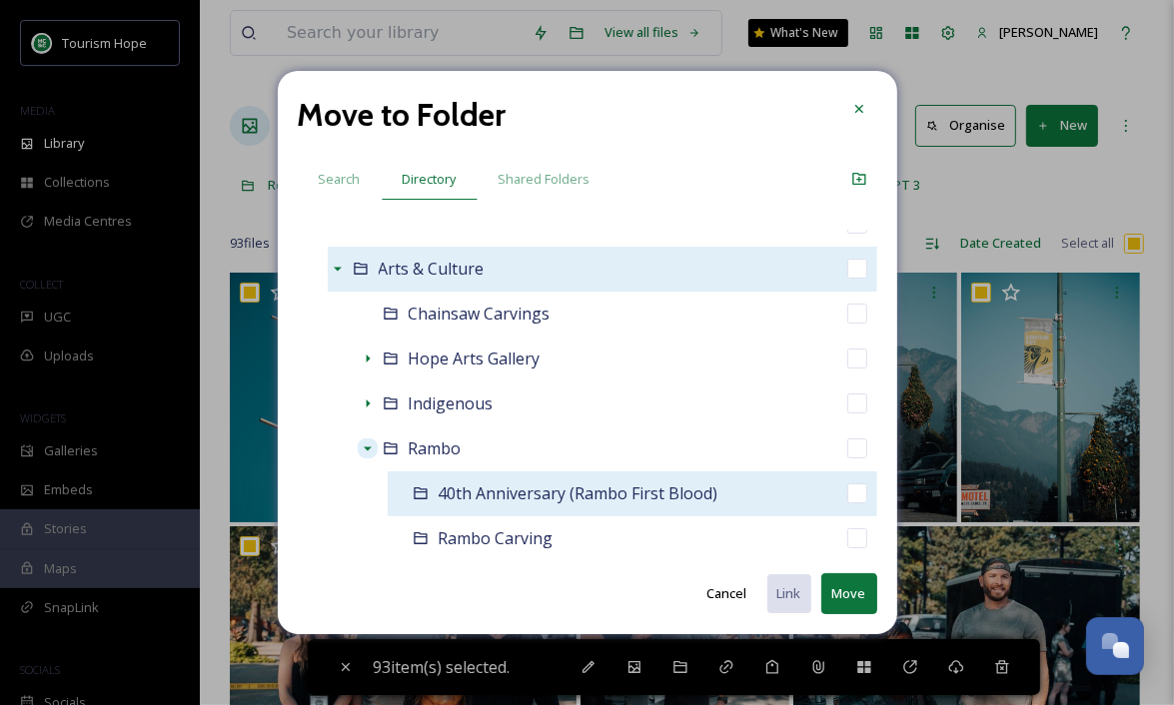
click at [762, 486] on div "40th Anniversary (Rambo First Blood)" at bounding box center [633, 494] width 490 height 45
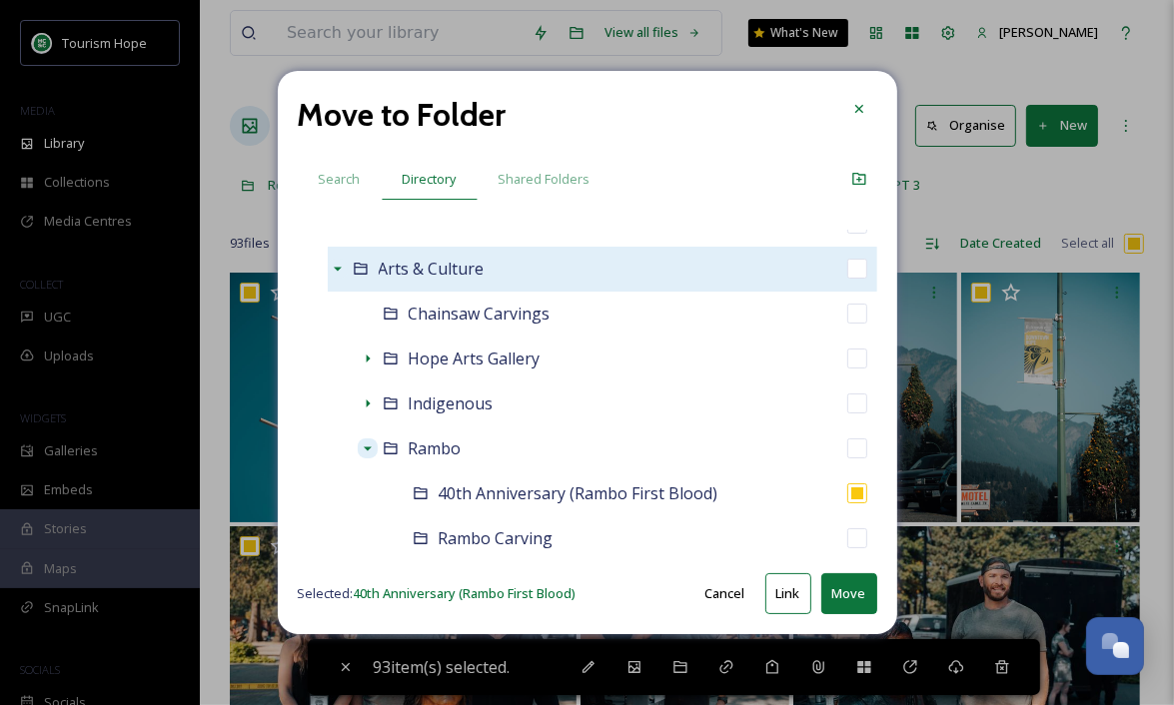
click at [843, 594] on button "Move" at bounding box center [849, 593] width 56 height 41
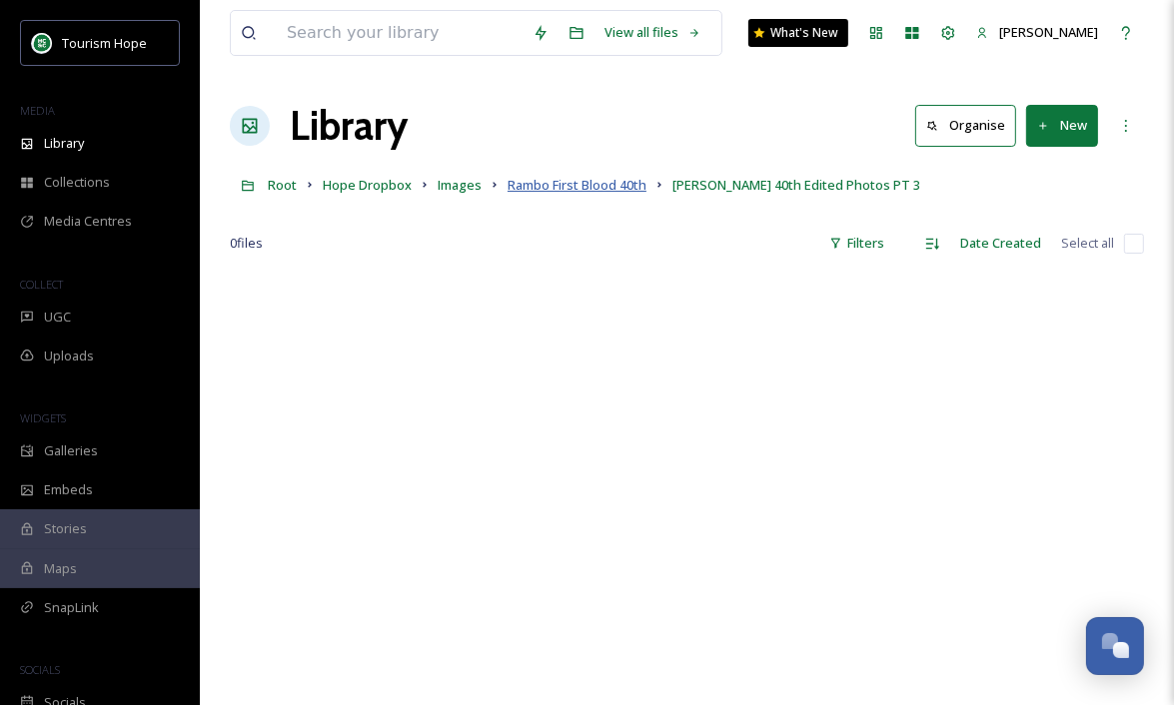
click at [585, 184] on span "Rambo First Blood 40th" at bounding box center [577, 185] width 139 height 18
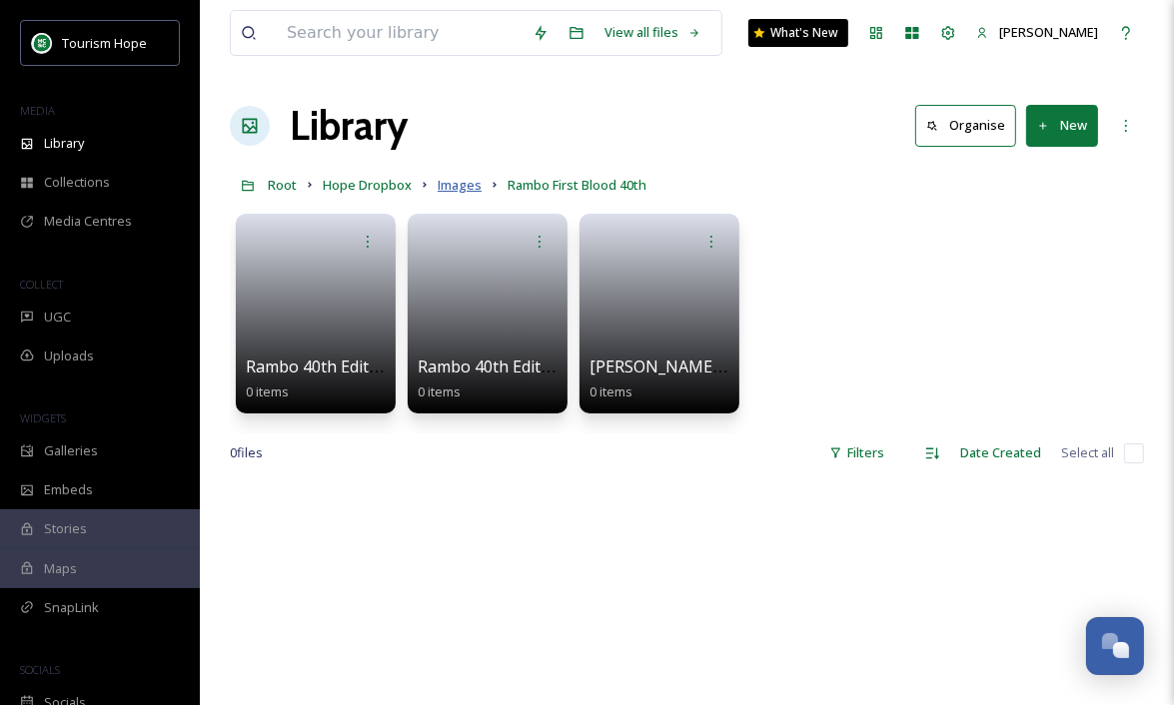
click at [471, 185] on span "Images" at bounding box center [460, 185] width 44 height 18
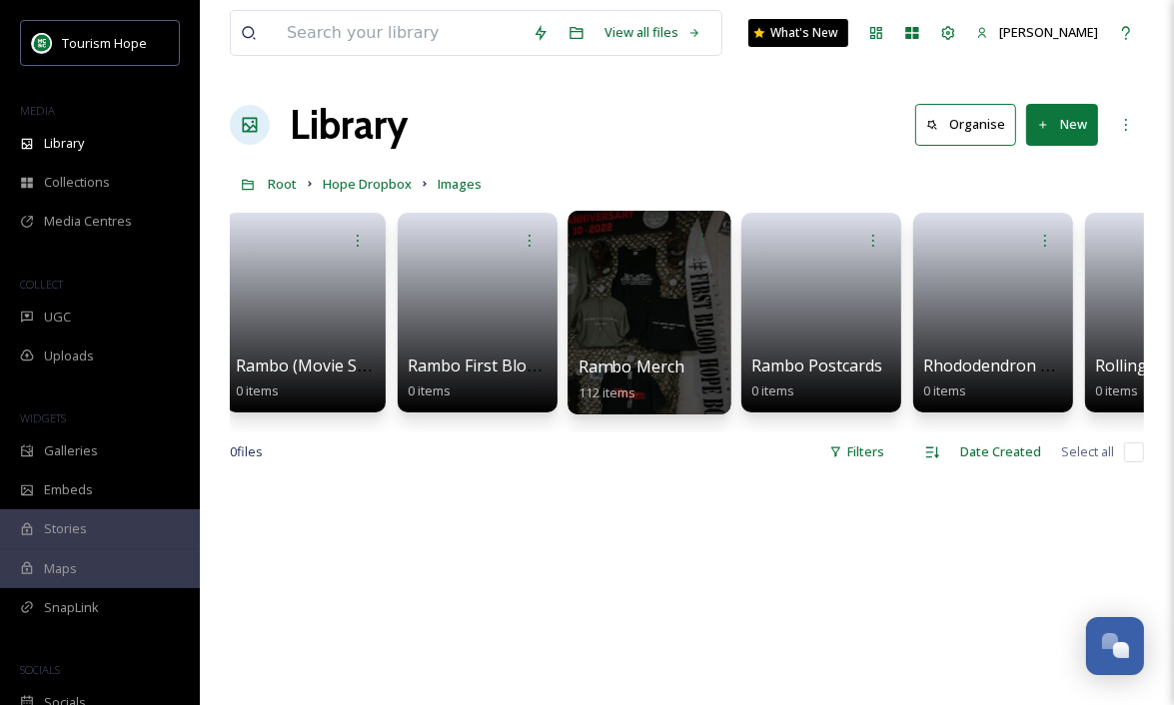
scroll to position [0, 9462]
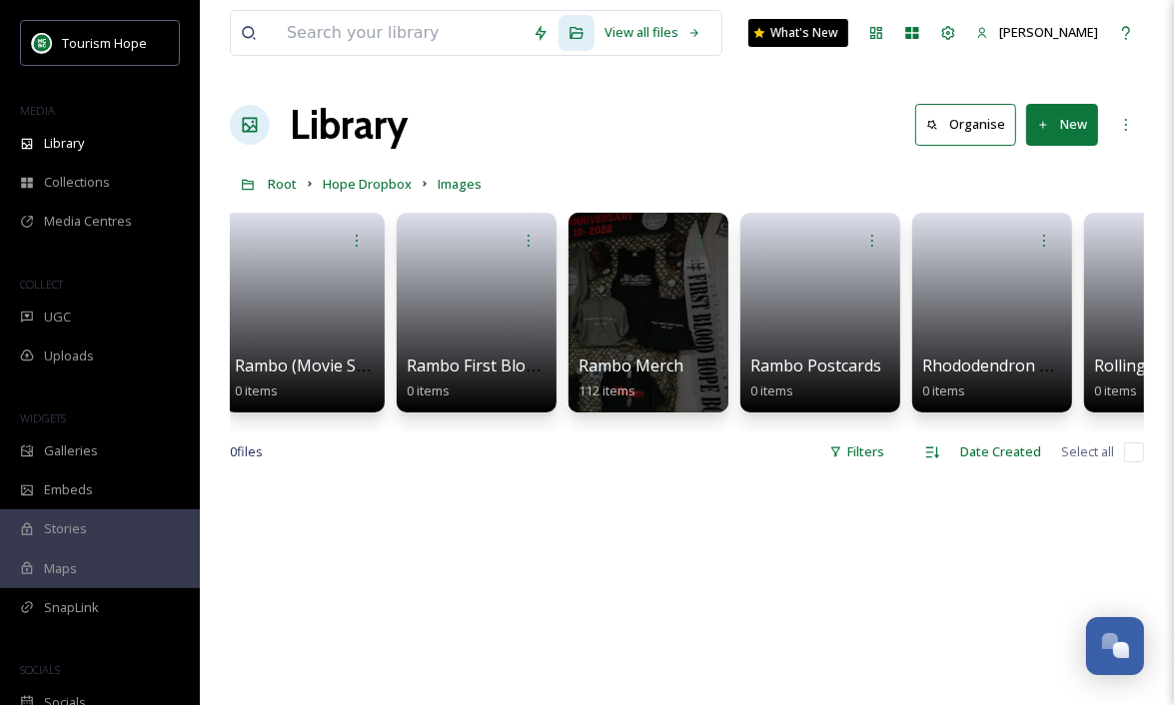
drag, startPoint x: 676, startPoint y: 304, endPoint x: 583, endPoint y: 96, distance: 227.6
click at [0, 0] on div "Tourism Hope MEDIA Library Collections Media Centres COLLECT UGC Uploads WIDGET…" at bounding box center [587, 593] width 1174 height 1188
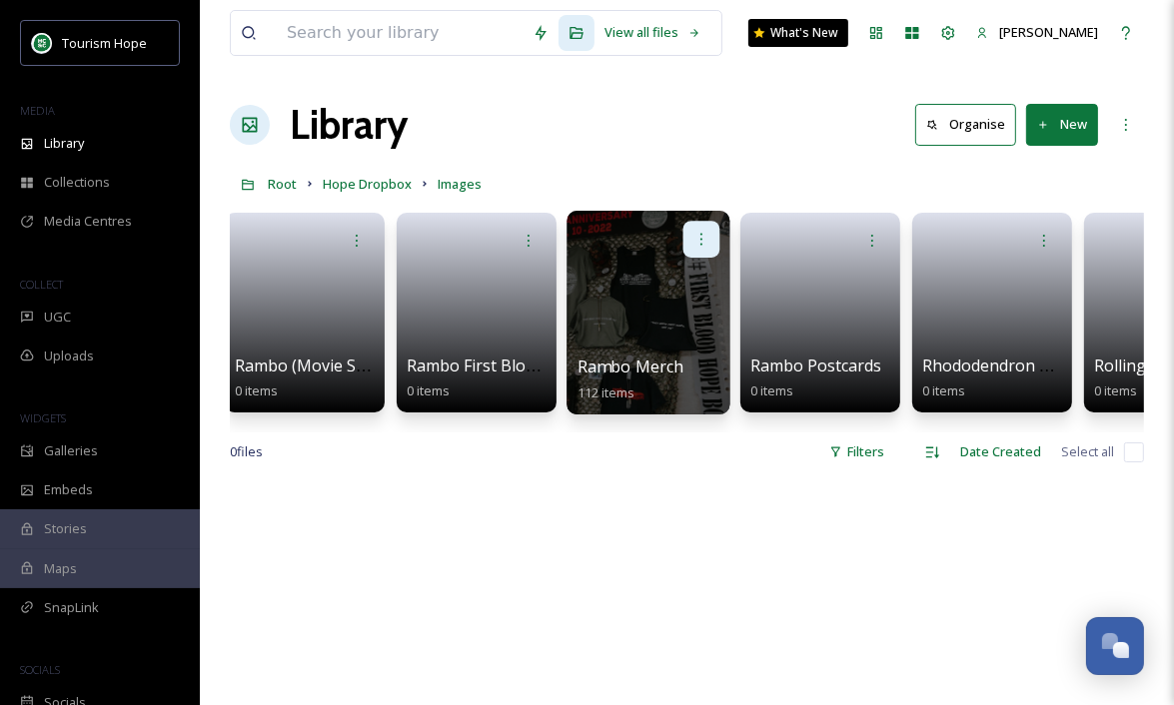
click at [704, 232] on icon at bounding box center [701, 239] width 16 height 16
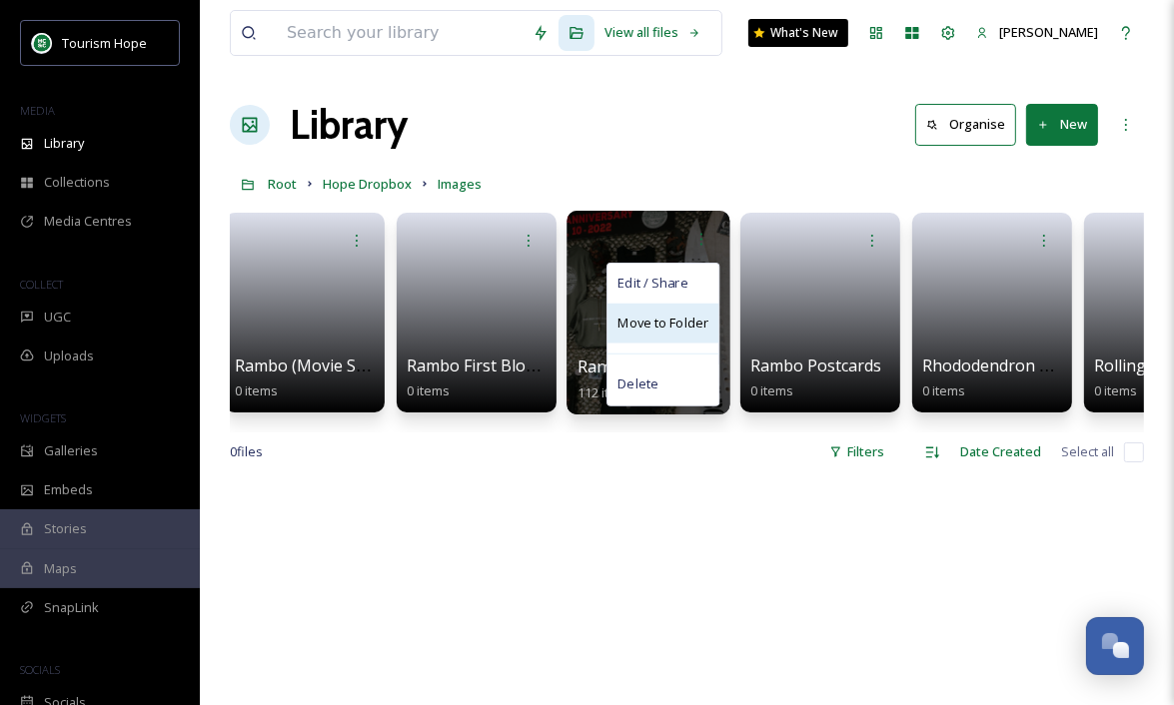
click at [667, 320] on span "Move to Folder" at bounding box center [662, 324] width 91 height 20
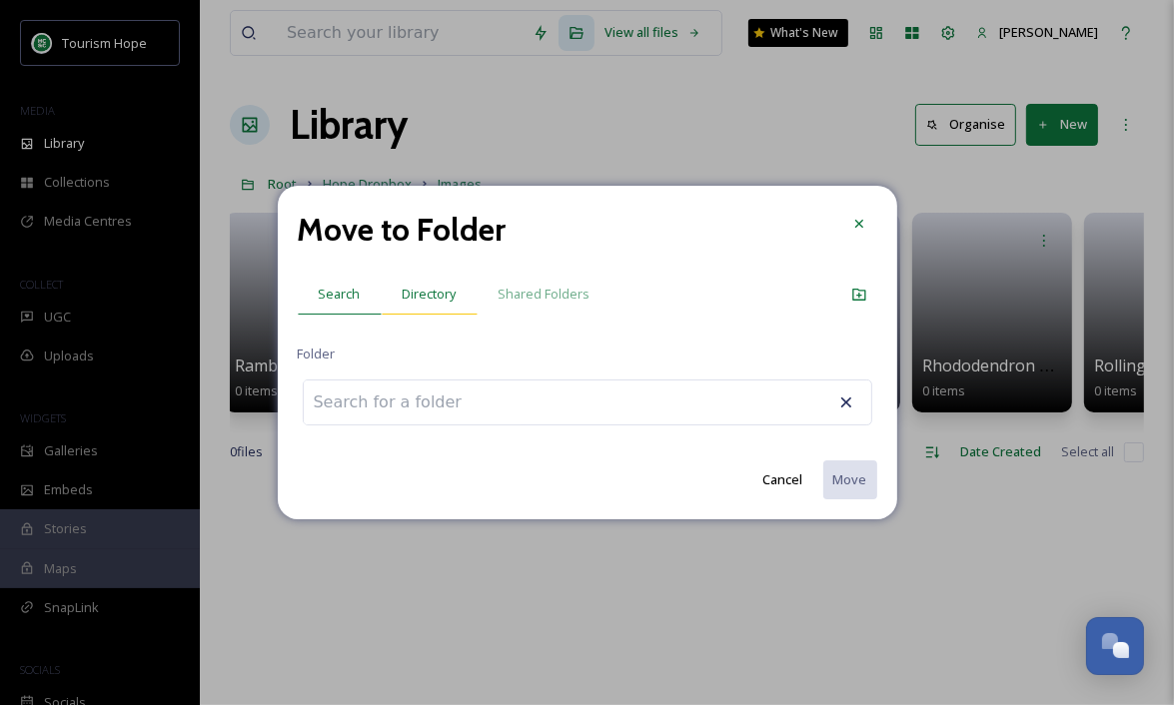
click at [445, 304] on span "Directory" at bounding box center [430, 294] width 54 height 19
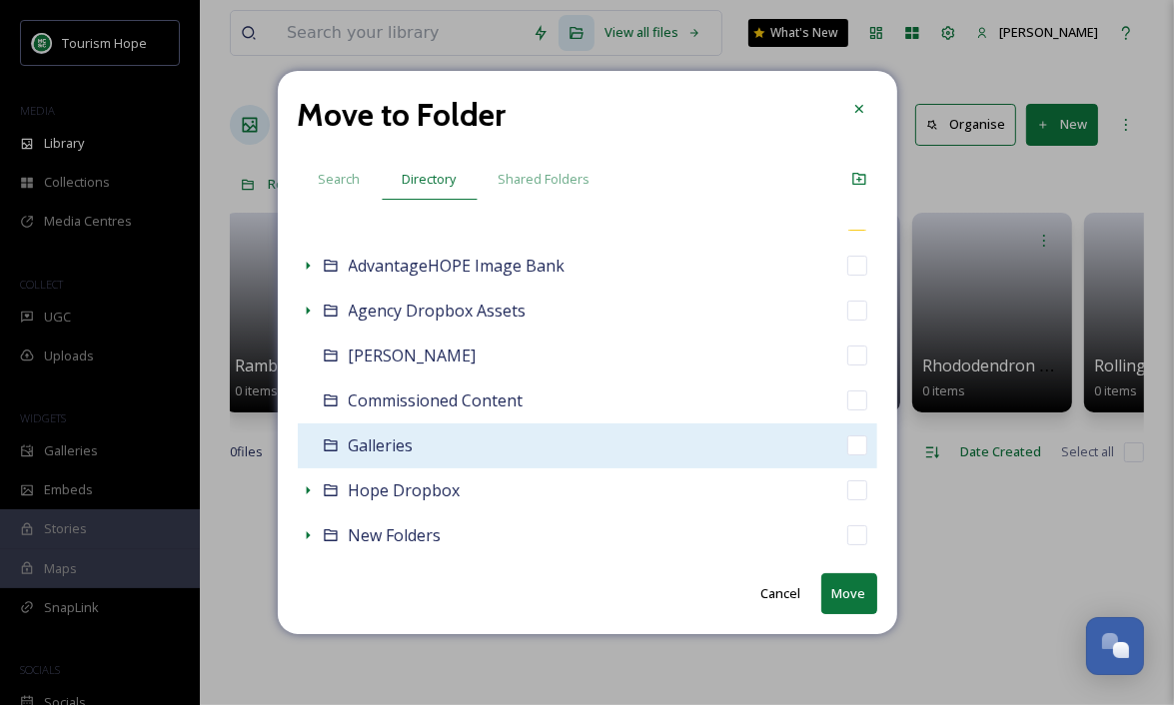
scroll to position [32, 0]
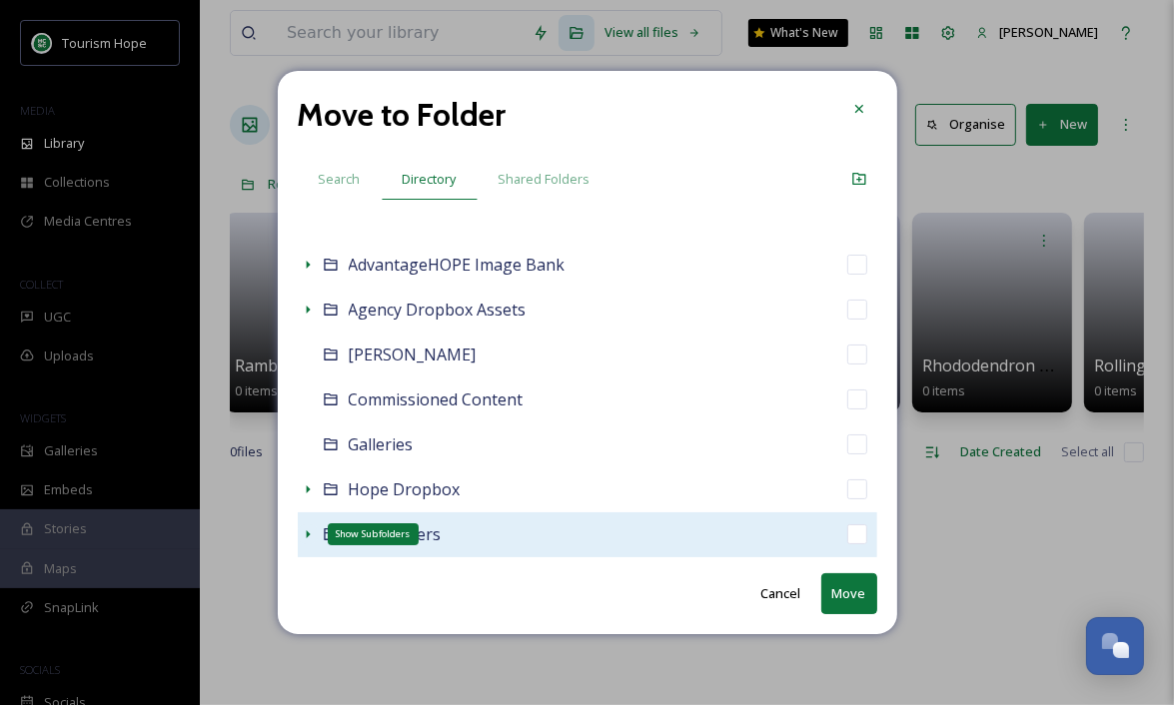
click at [310, 530] on icon at bounding box center [308, 535] width 16 height 16
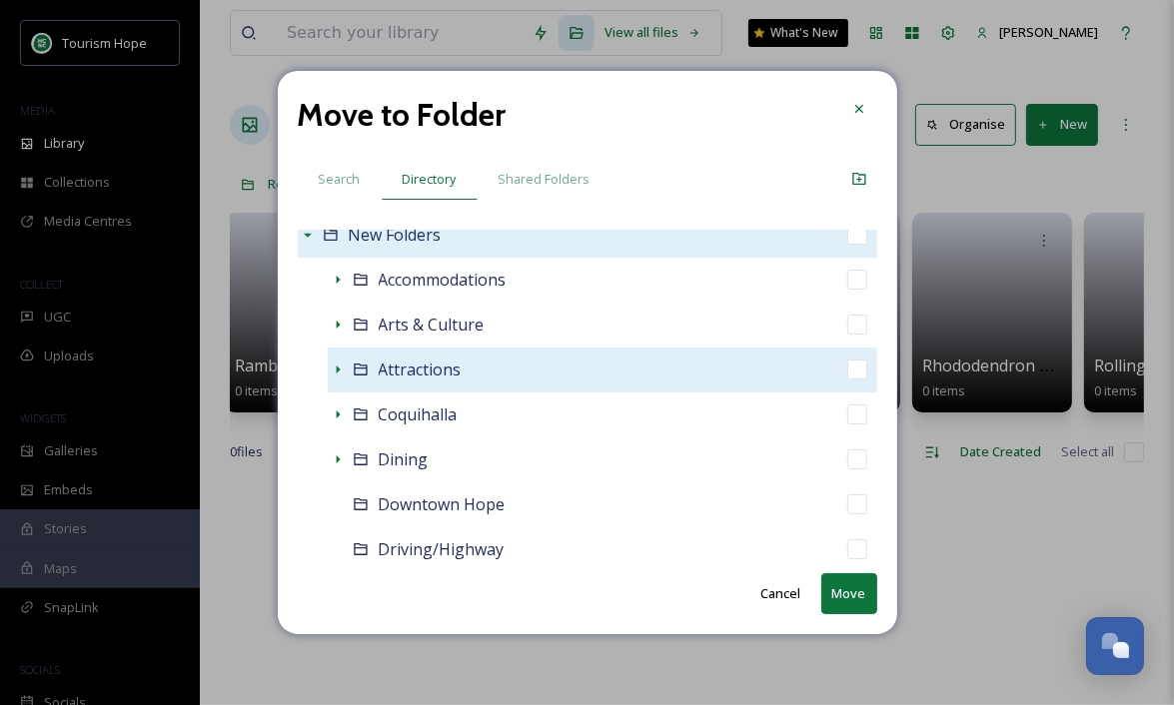
scroll to position [338, 0]
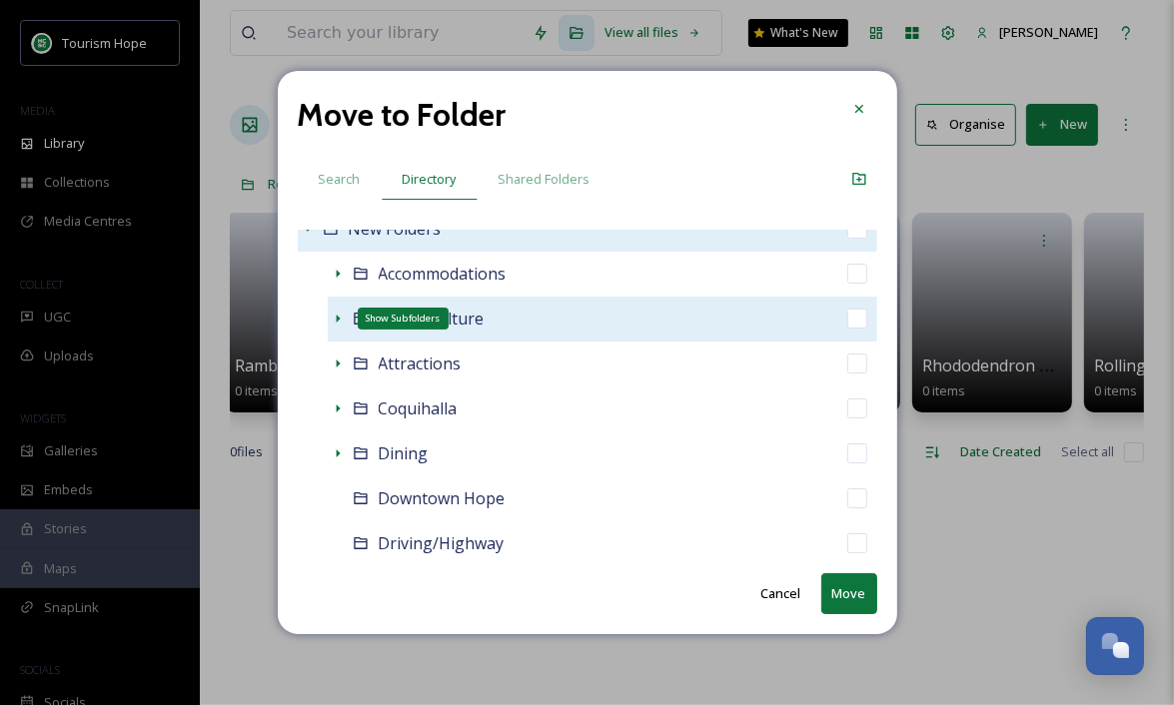
click at [336, 315] on icon at bounding box center [338, 319] width 4 height 8
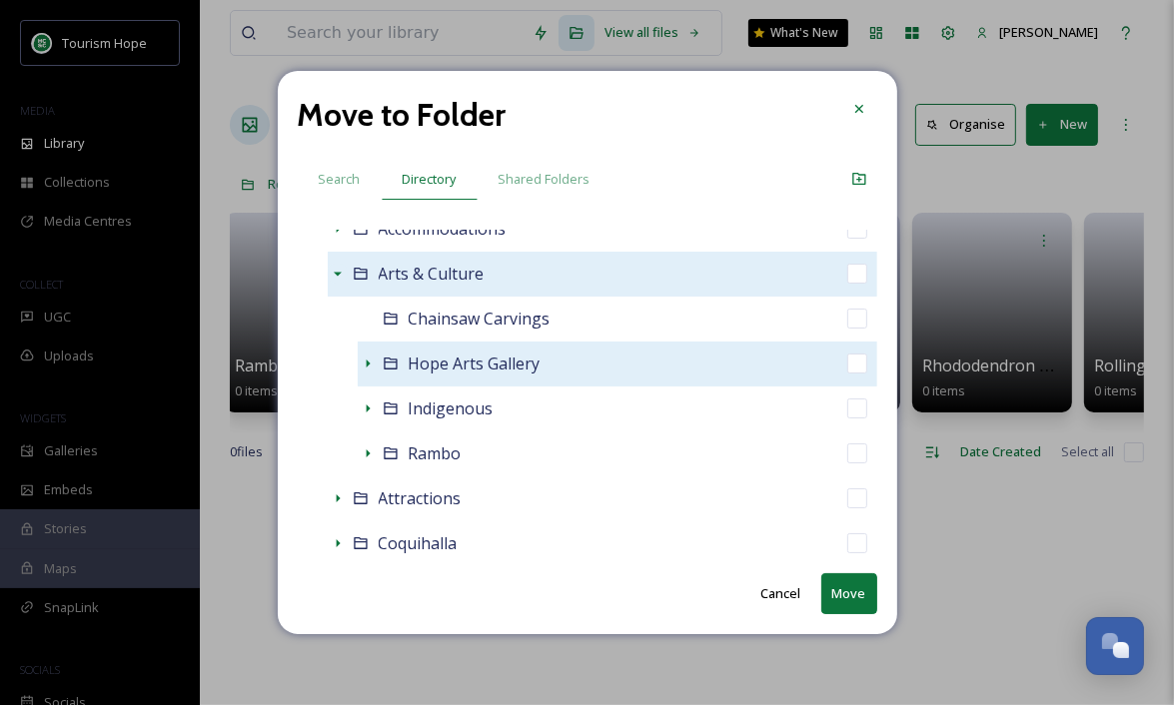
scroll to position [390, 0]
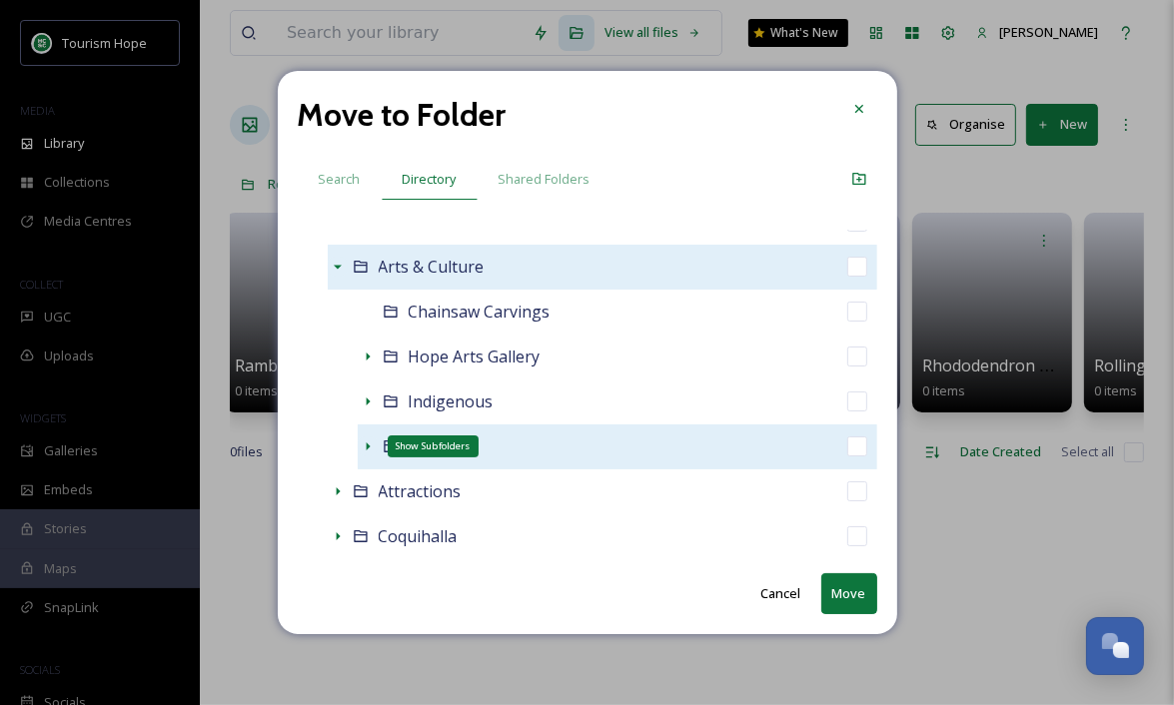
click at [367, 447] on icon at bounding box center [368, 447] width 4 height 8
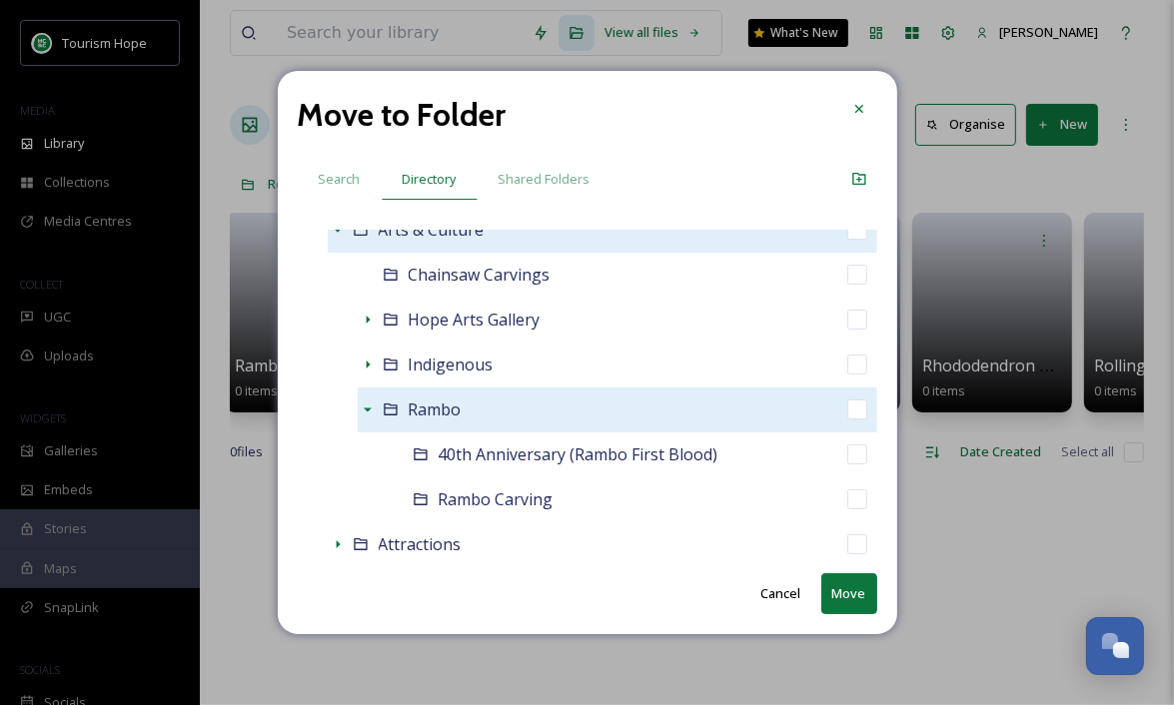
scroll to position [451, 0]
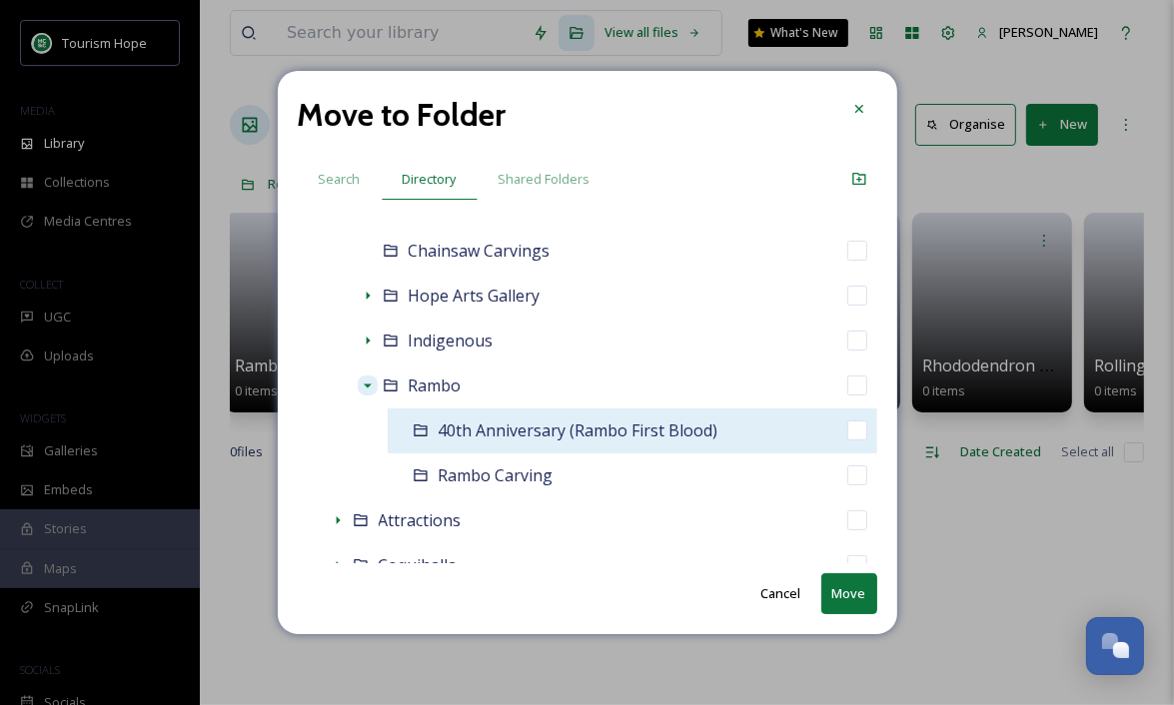
click at [756, 426] on div "40th Anniversary (Rambo First Blood)" at bounding box center [633, 431] width 490 height 45
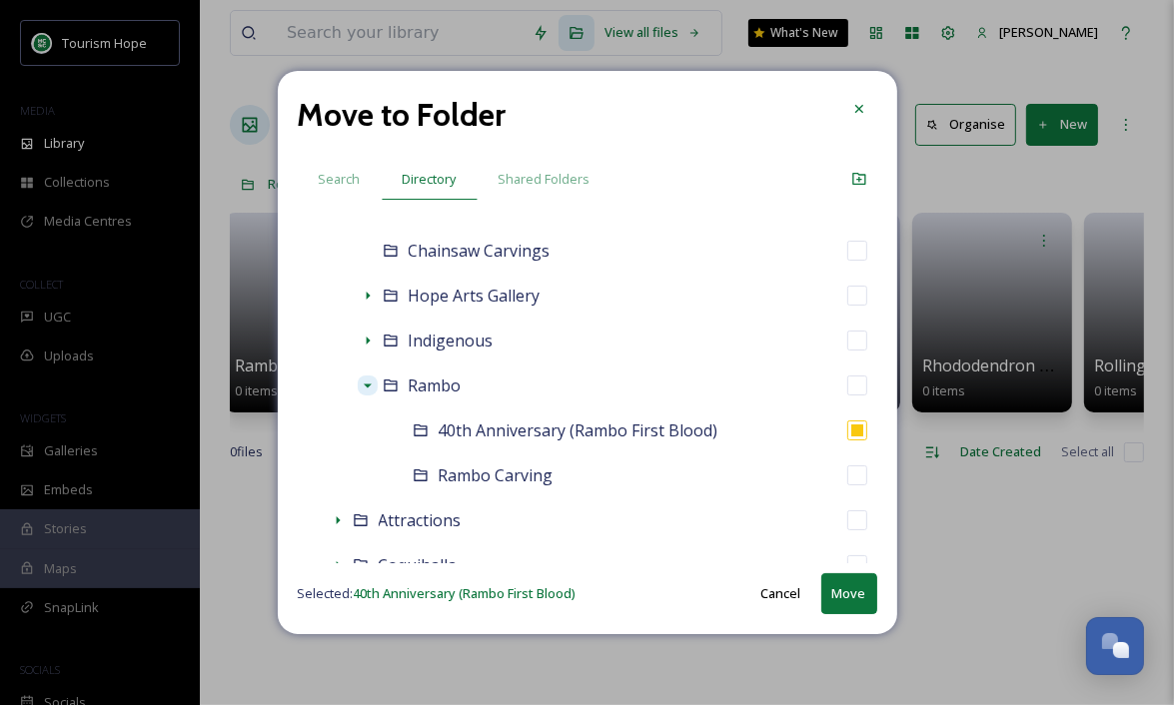
click at [850, 597] on button "Move" at bounding box center [849, 593] width 56 height 41
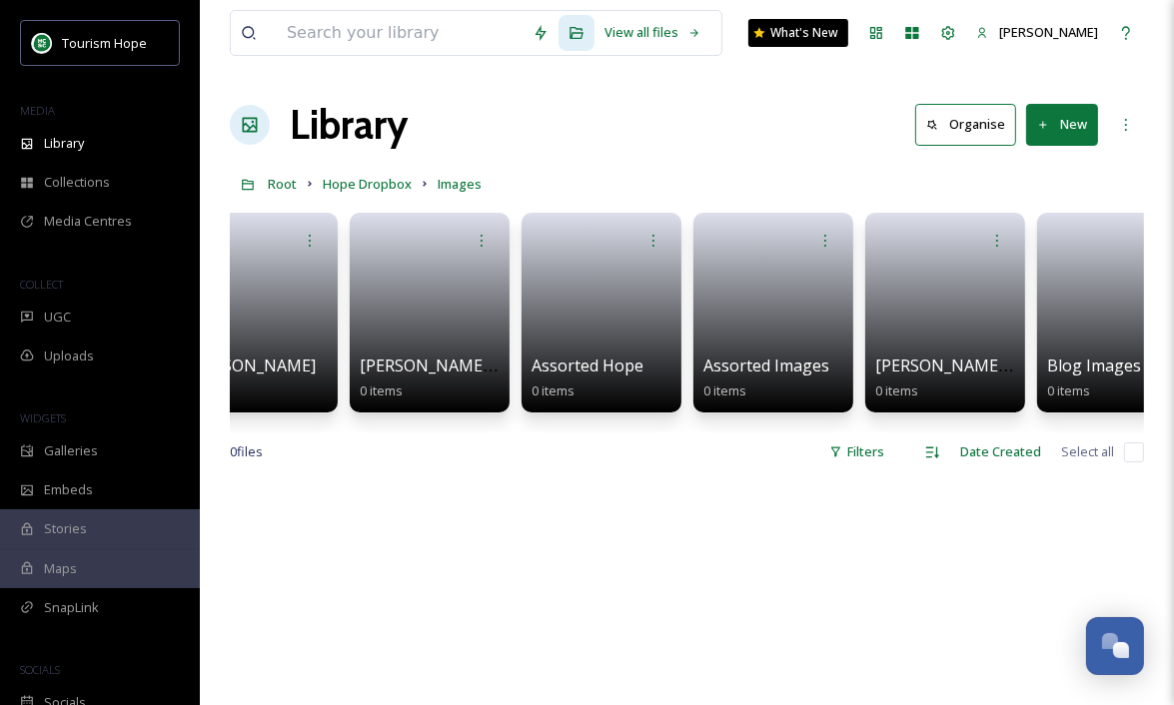
scroll to position [0, 0]
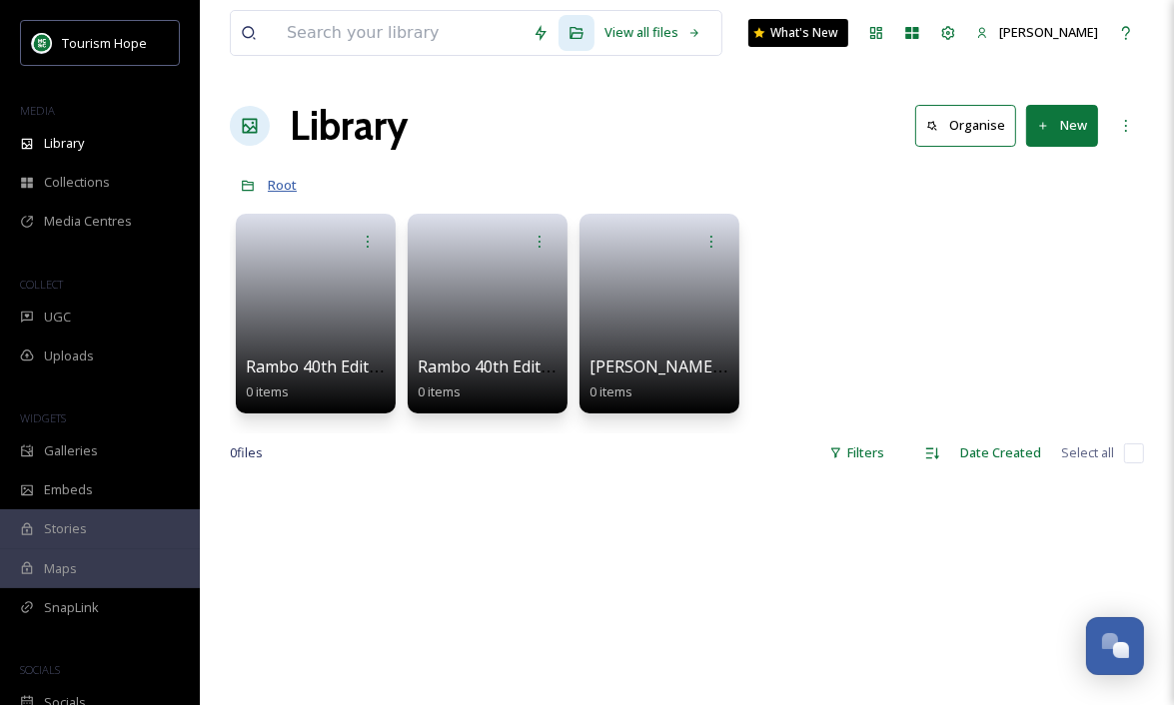
click at [284, 185] on span "Root" at bounding box center [282, 185] width 29 height 18
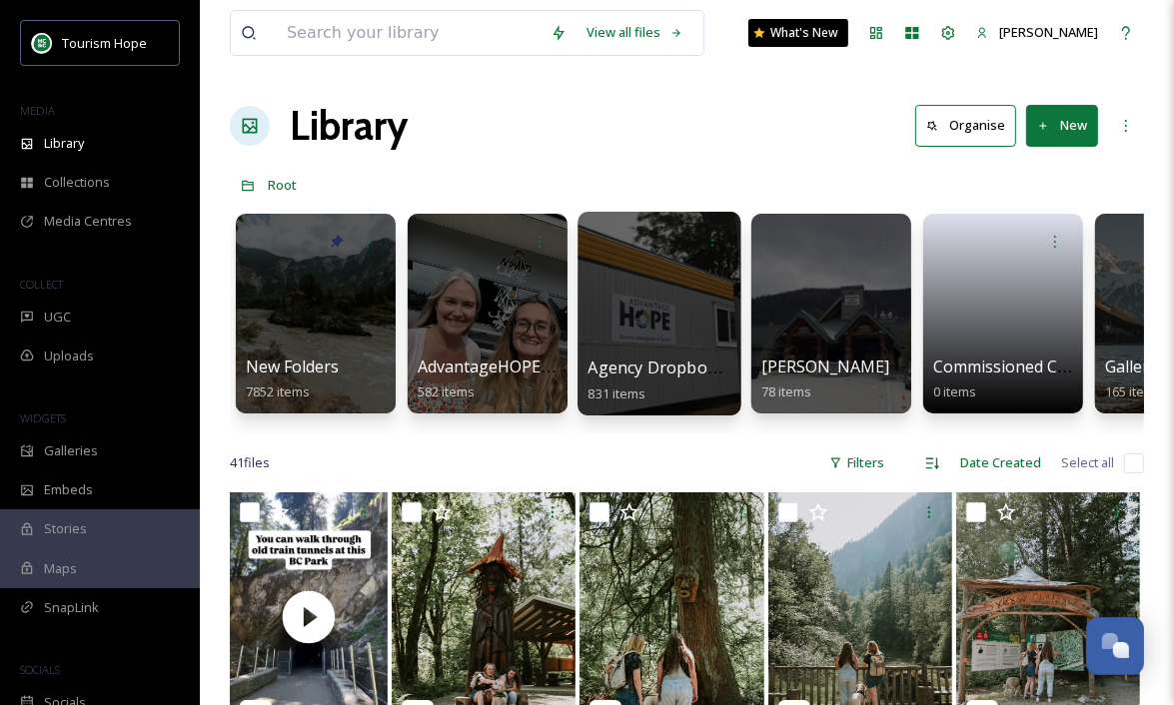
click at [650, 343] on div at bounding box center [658, 314] width 163 height 204
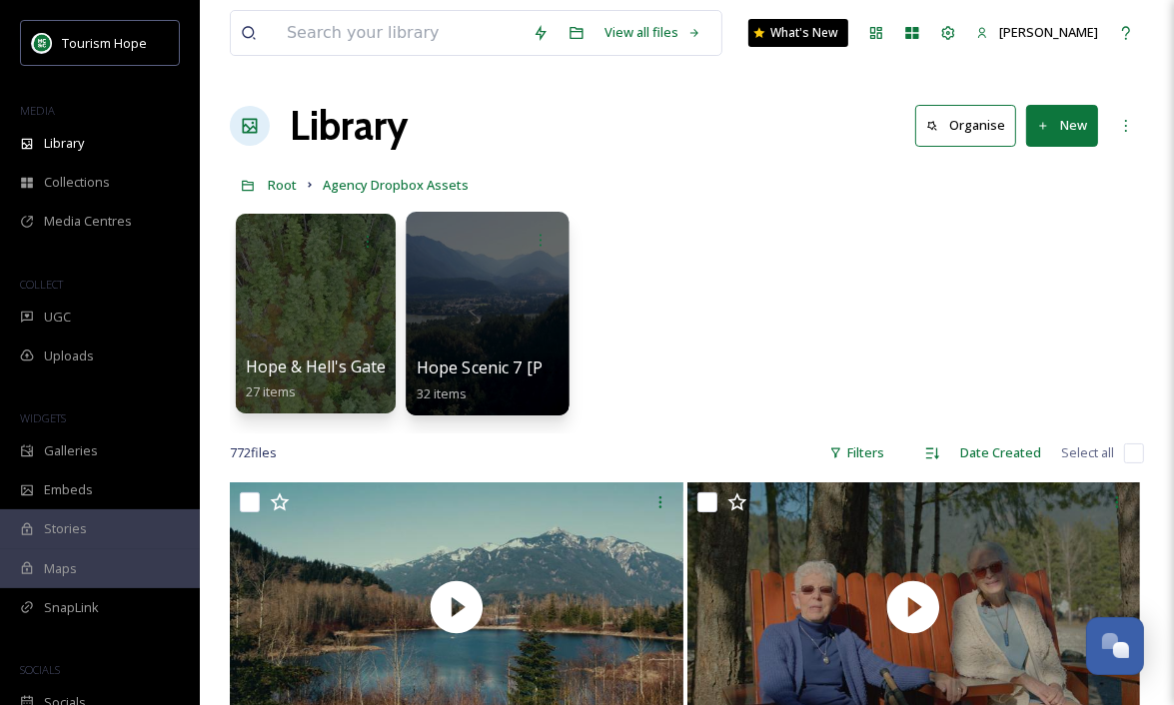
click at [492, 306] on div at bounding box center [487, 314] width 163 height 204
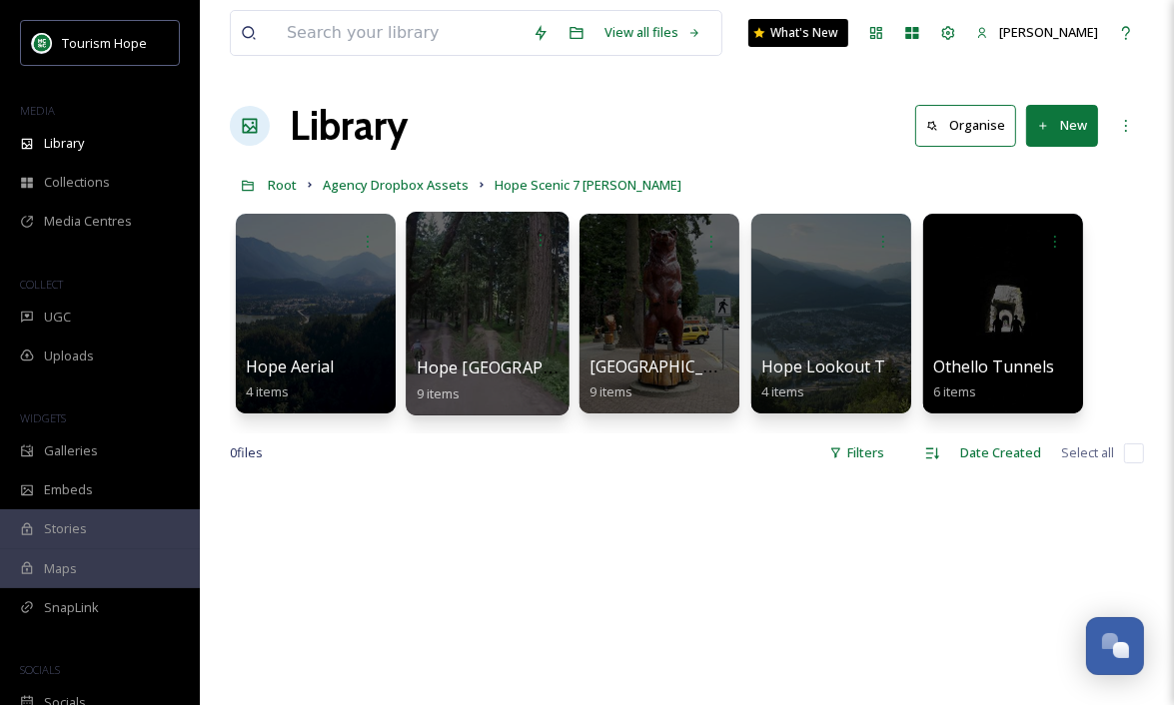
click at [484, 350] on div at bounding box center [487, 314] width 163 height 204
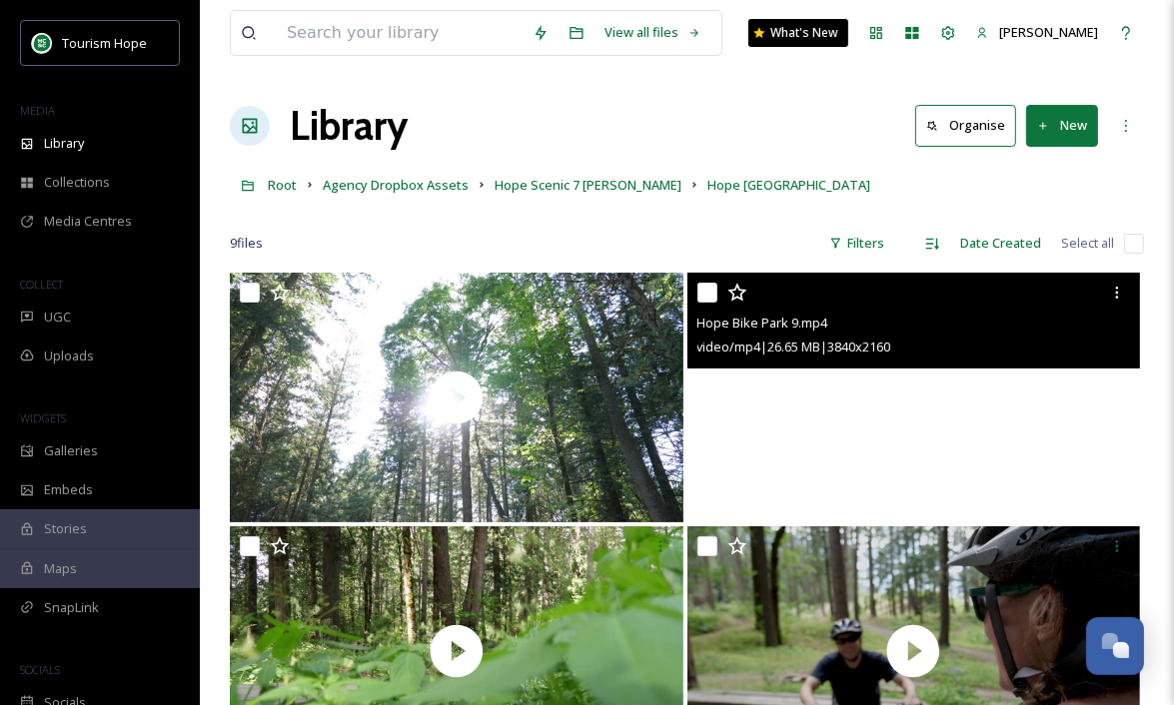
click at [822, 445] on video "Hope Bike Park 9.mp4" at bounding box center [914, 398] width 454 height 250
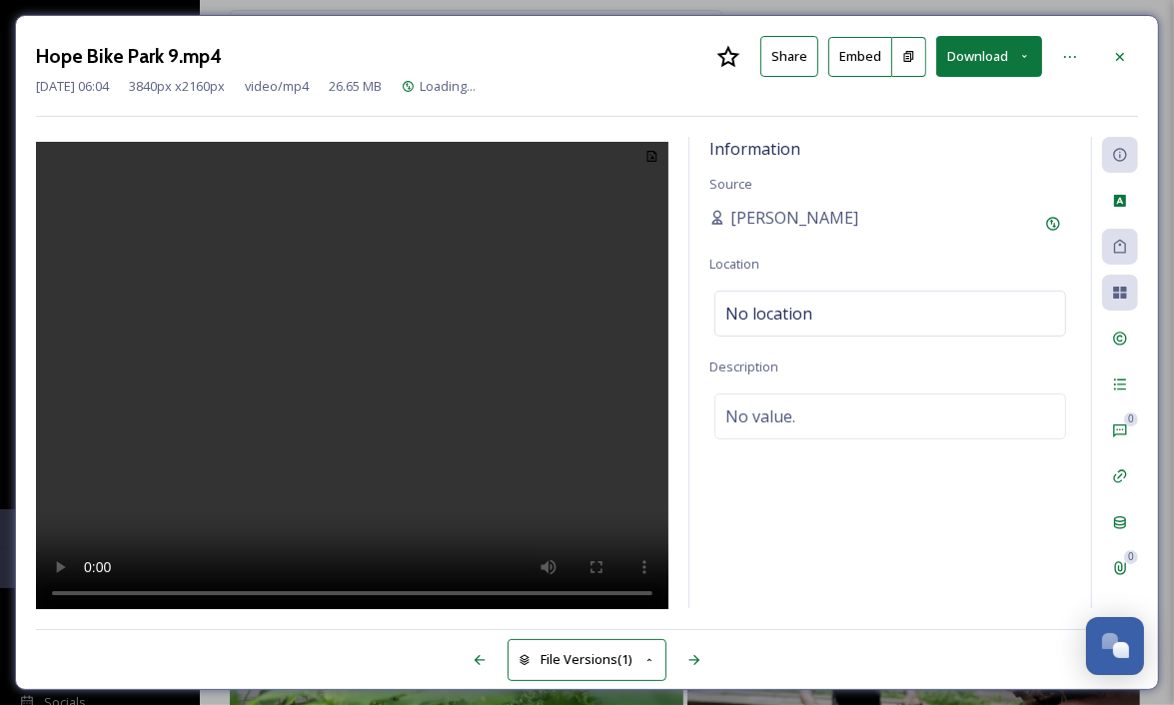
click at [430, 387] on video at bounding box center [352, 379] width 632 height 474
click at [429, 387] on video at bounding box center [352, 379] width 632 height 474
click at [871, 218] on div "Adam Clayton" at bounding box center [890, 224] width 362 height 36
drag, startPoint x: 839, startPoint y: 223, endPoint x: 733, endPoint y: 224, distance: 105.9
click at [733, 224] on div "Adam Clayton" at bounding box center [890, 224] width 362 height 36
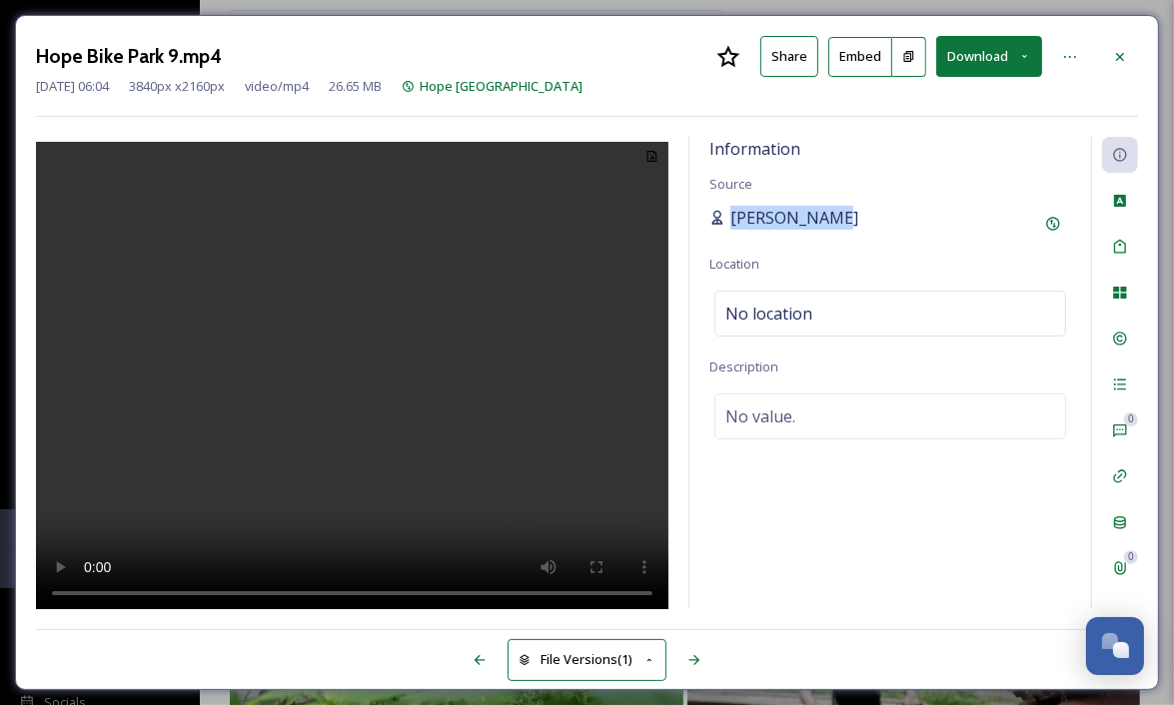
copy span "Adam Clayton"
click at [1119, 47] on div at bounding box center [1120, 57] width 36 height 36
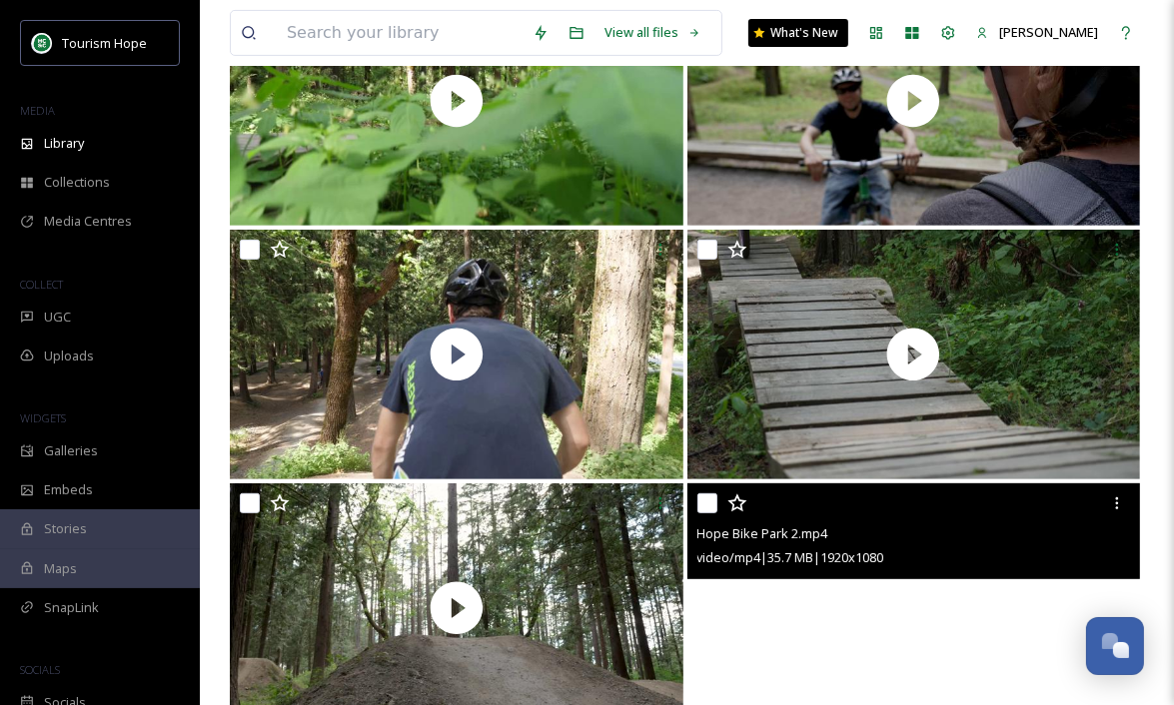
scroll to position [859, 0]
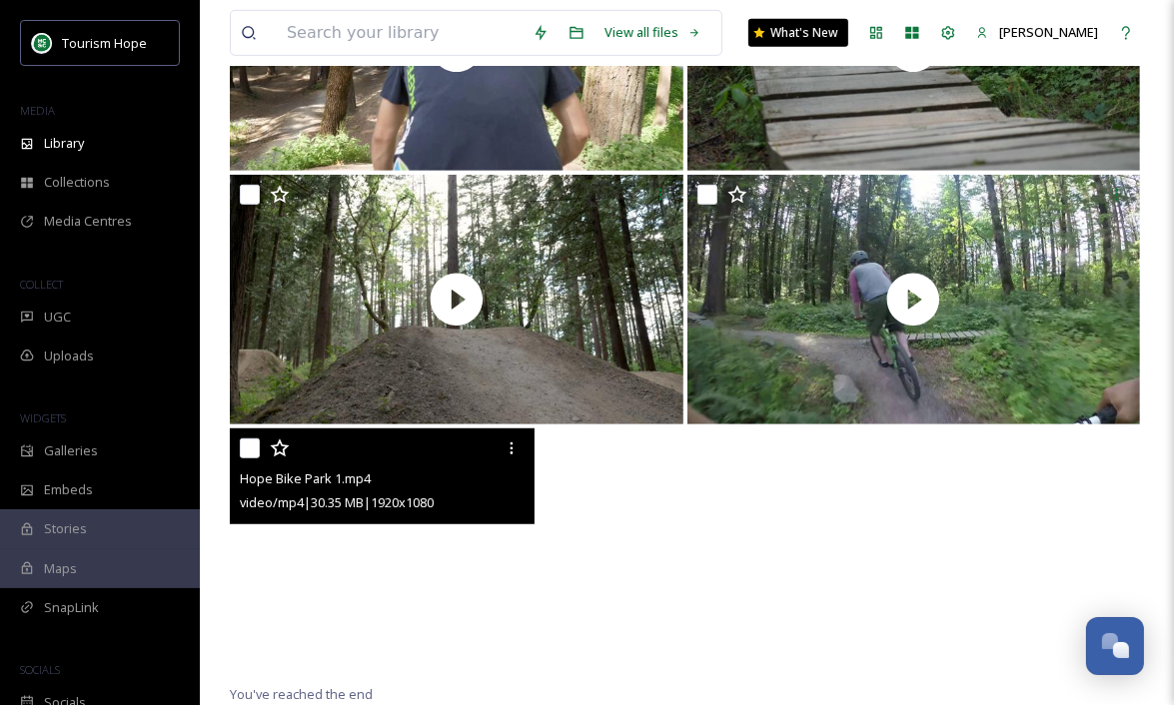
click at [487, 561] on video "Hope Bike Park 1.mp4" at bounding box center [382, 554] width 305 height 250
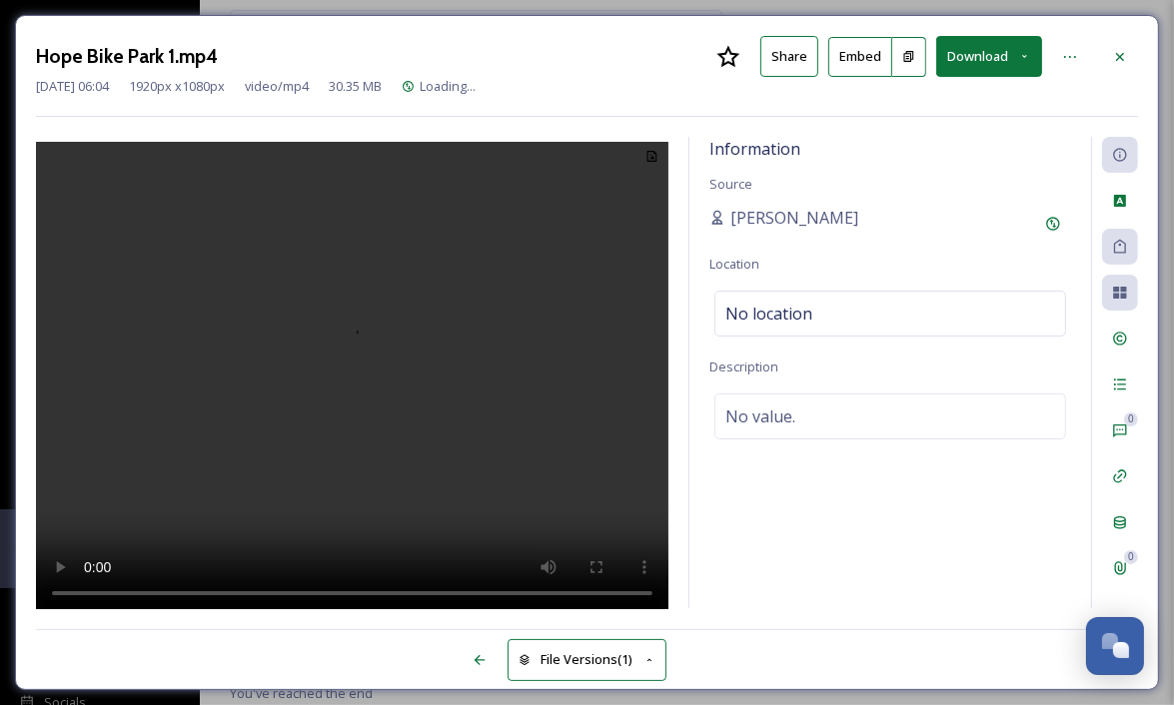
scroll to position [605, 0]
click at [1121, 51] on icon at bounding box center [1120, 57] width 16 height 16
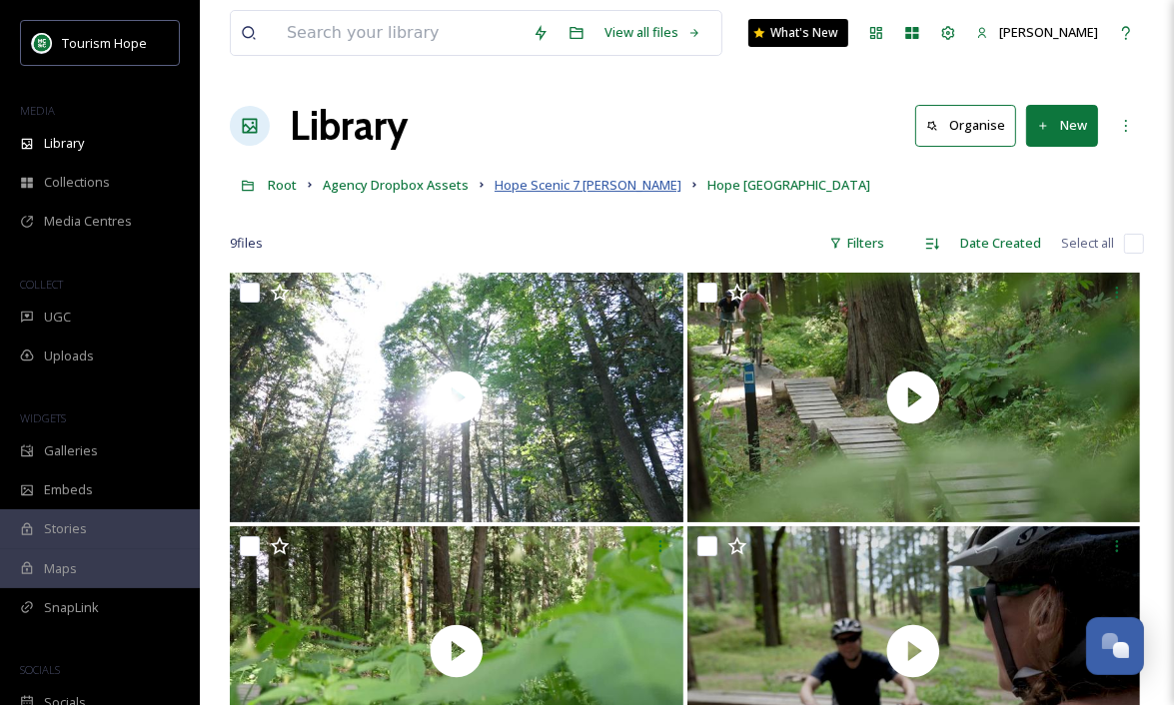
click at [535, 186] on span "Hope Scenic 7 Broll" at bounding box center [588, 185] width 187 height 18
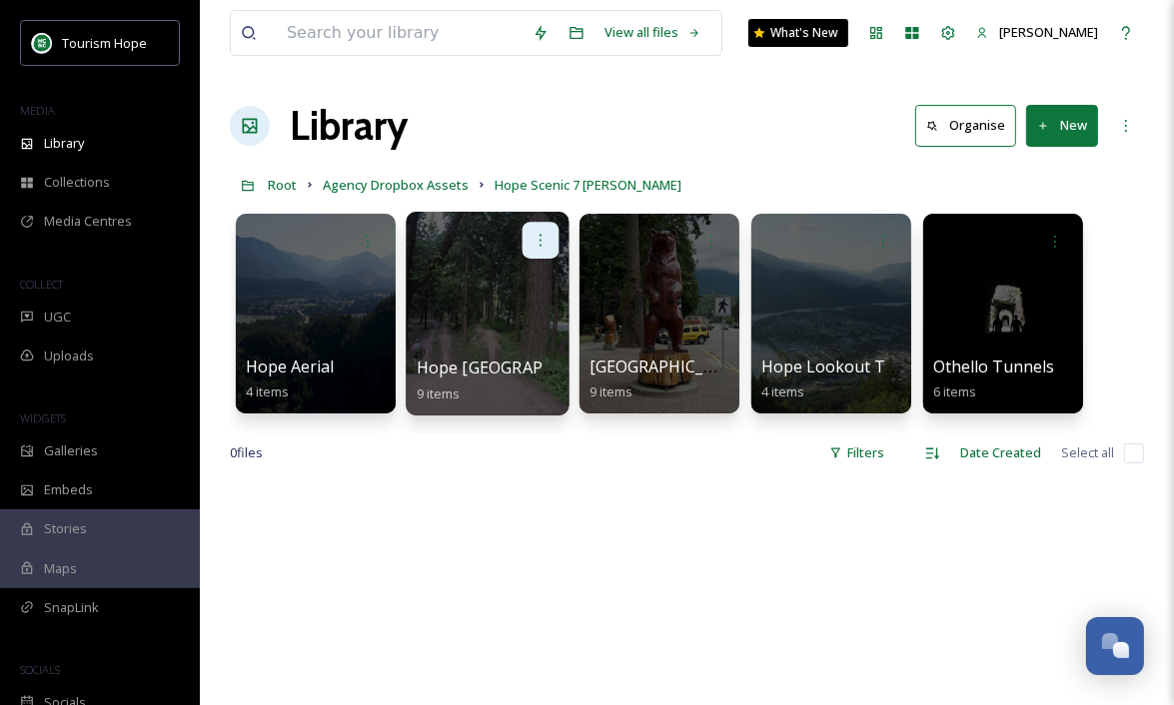
click at [541, 244] on icon at bounding box center [541, 240] width 2 height 12
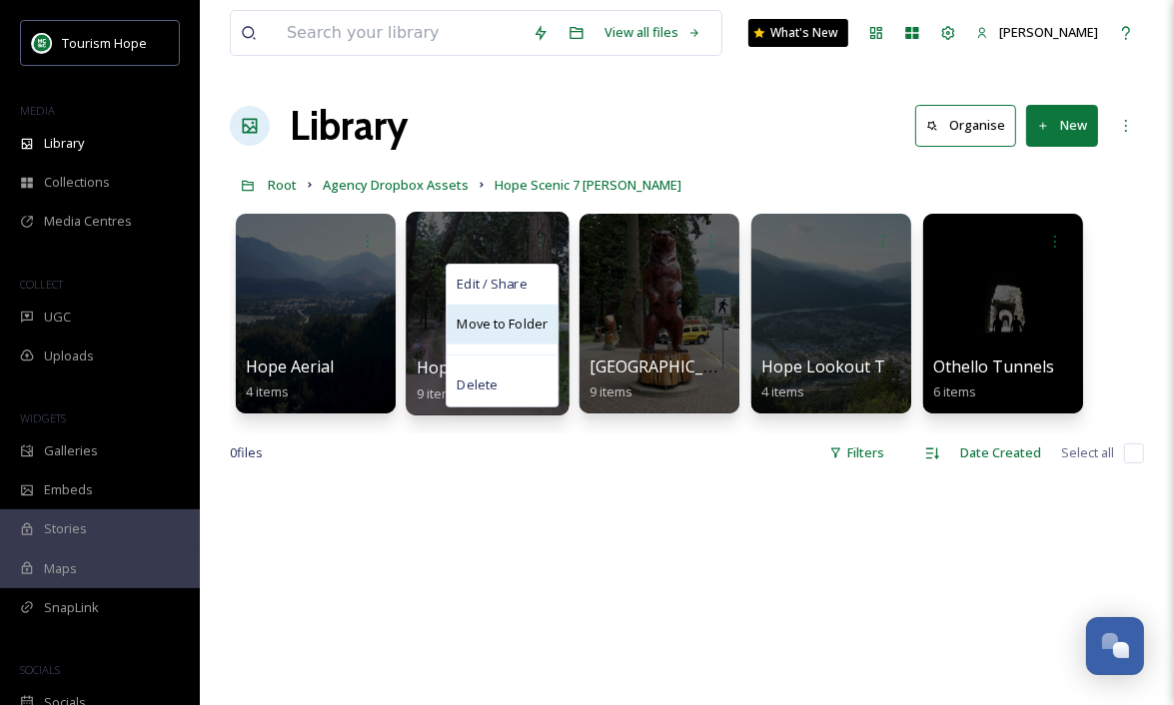
click at [518, 330] on span "Move to Folder" at bounding box center [502, 325] width 91 height 20
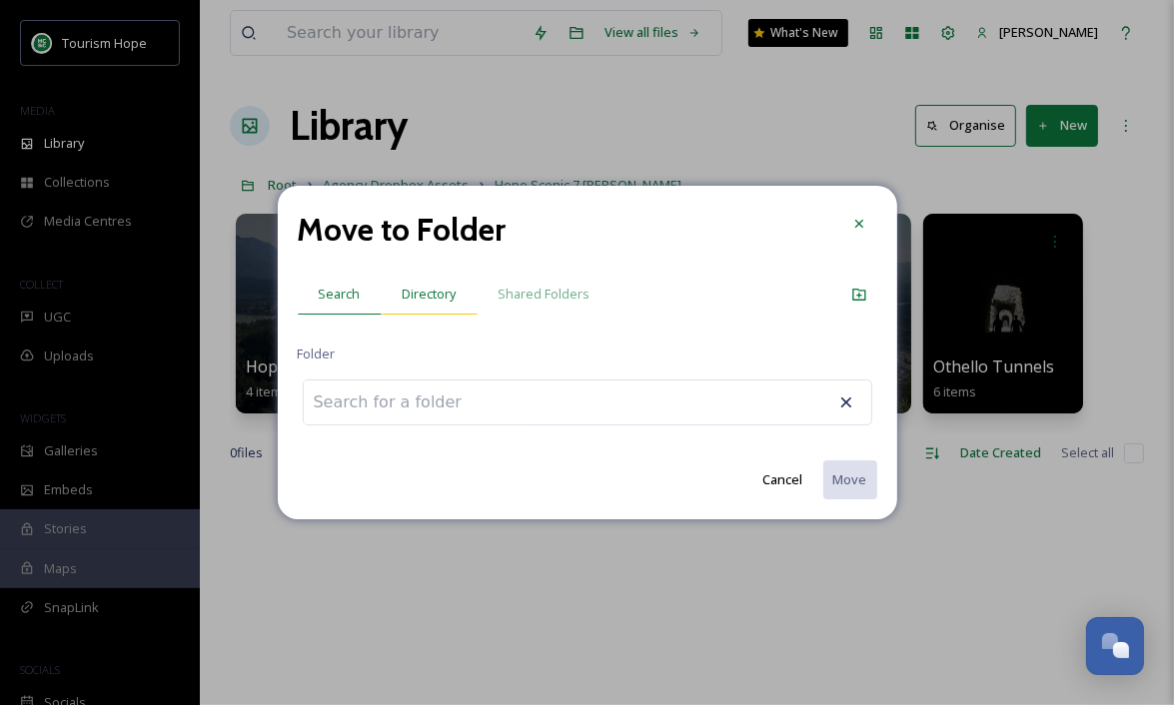
click at [431, 293] on span "Directory" at bounding box center [430, 294] width 54 height 19
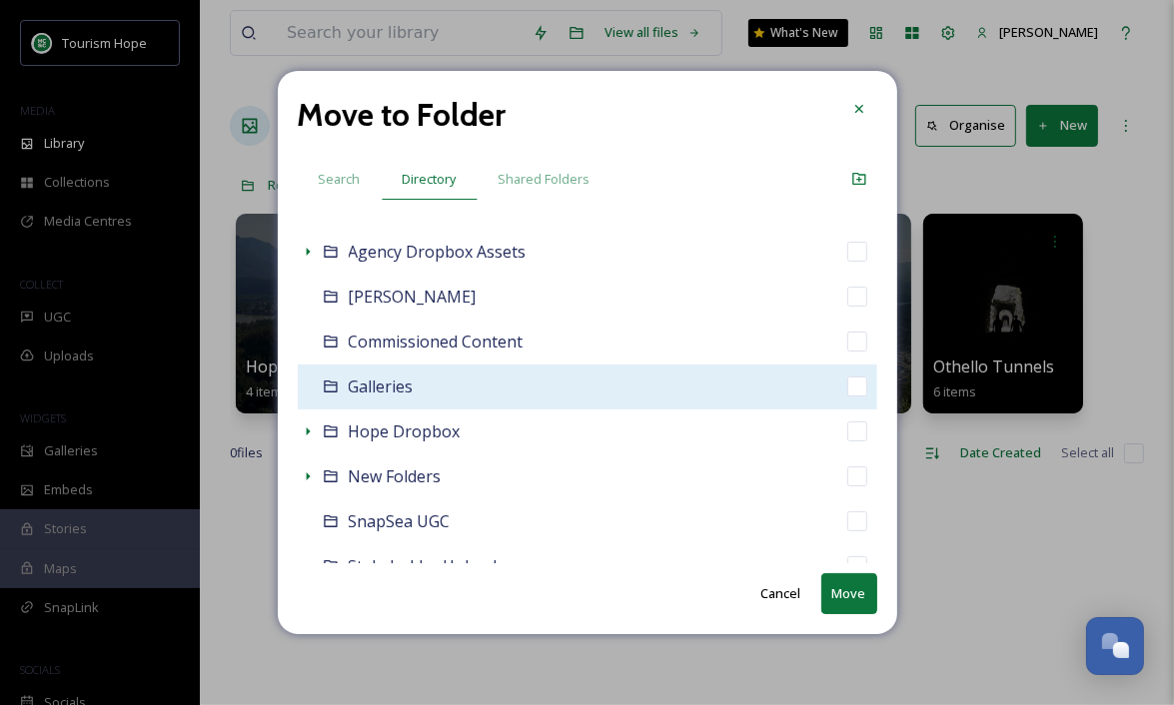
scroll to position [171, 0]
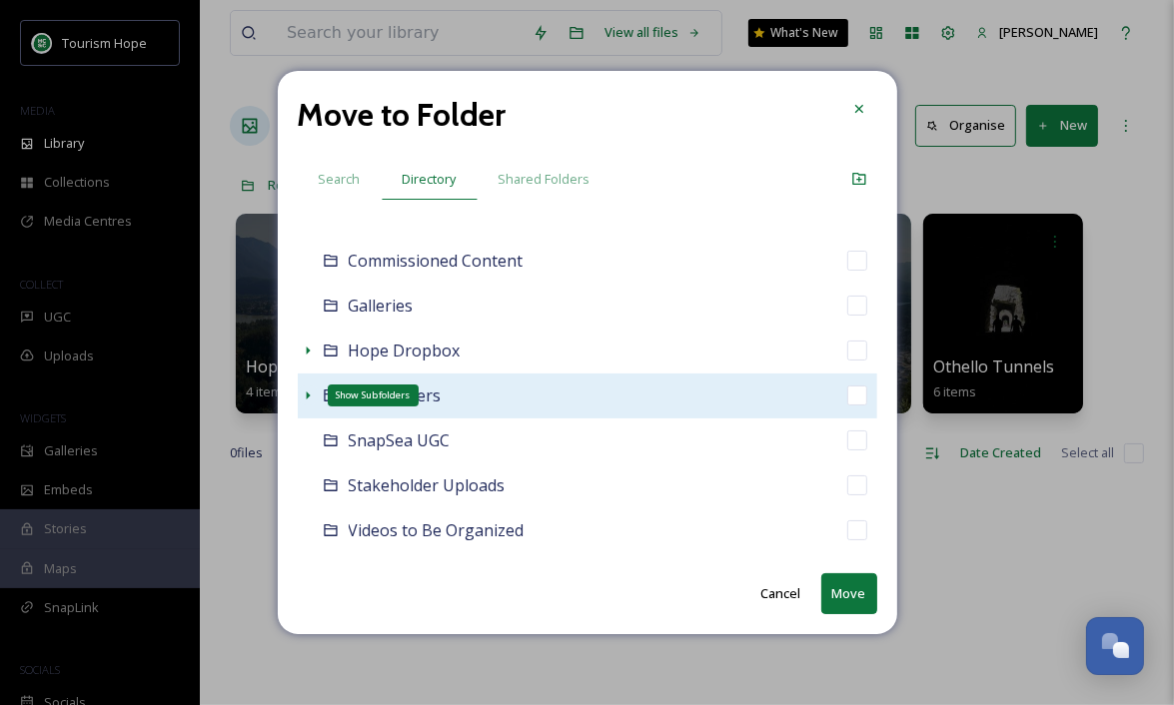
click at [307, 394] on icon at bounding box center [308, 396] width 4 height 8
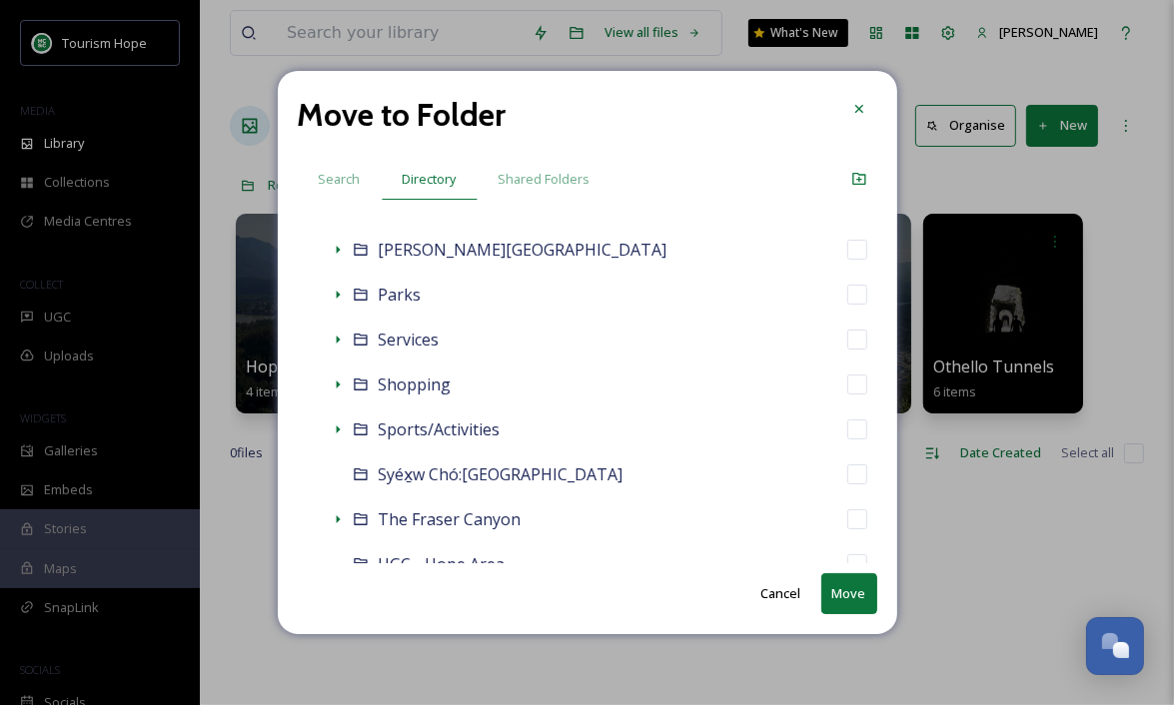
scroll to position [819, 0]
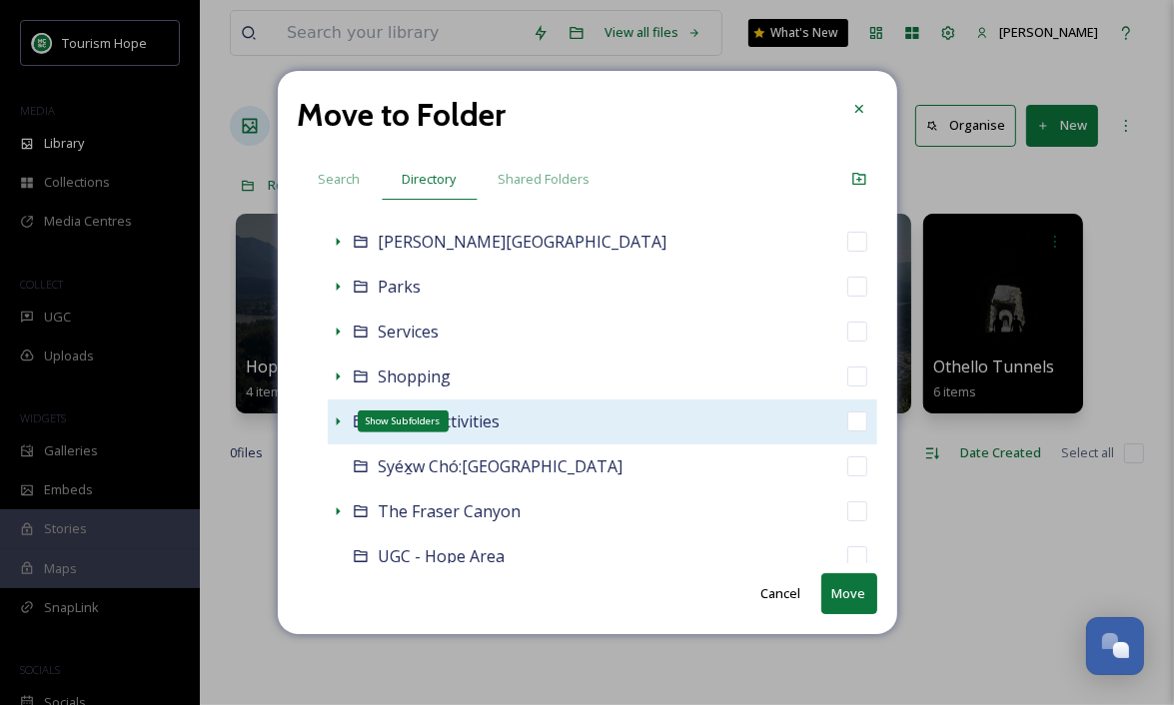
click at [336, 419] on icon at bounding box center [338, 422] width 4 height 8
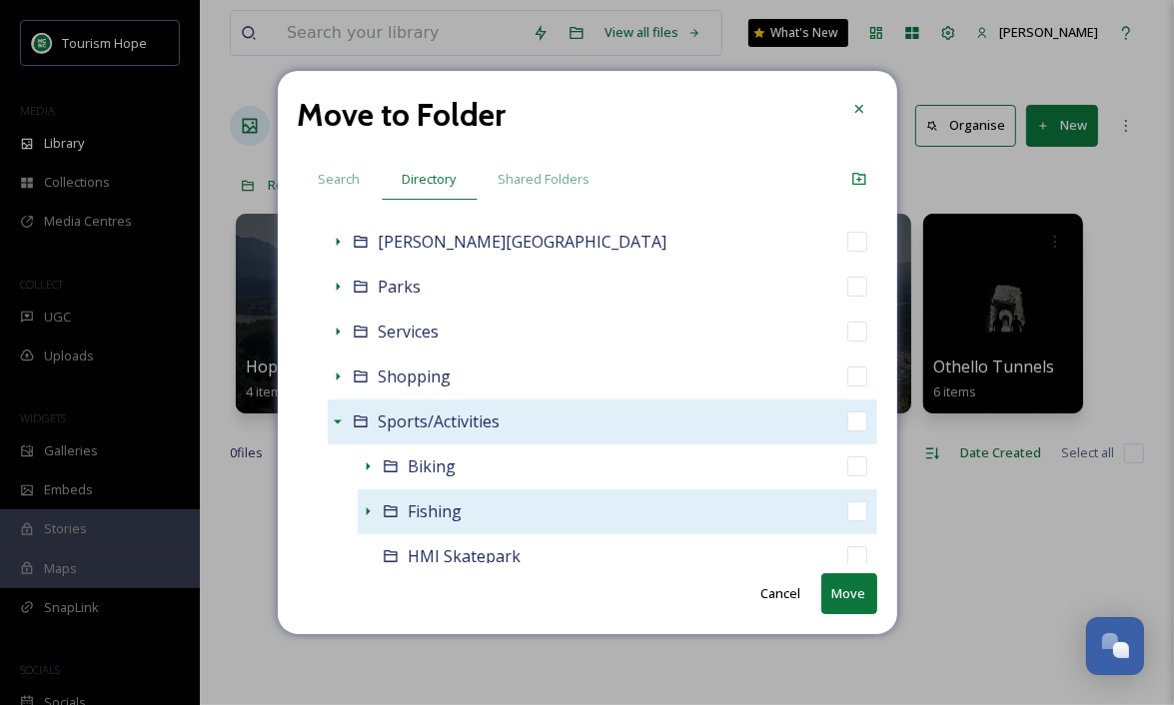
scroll to position [851, 0]
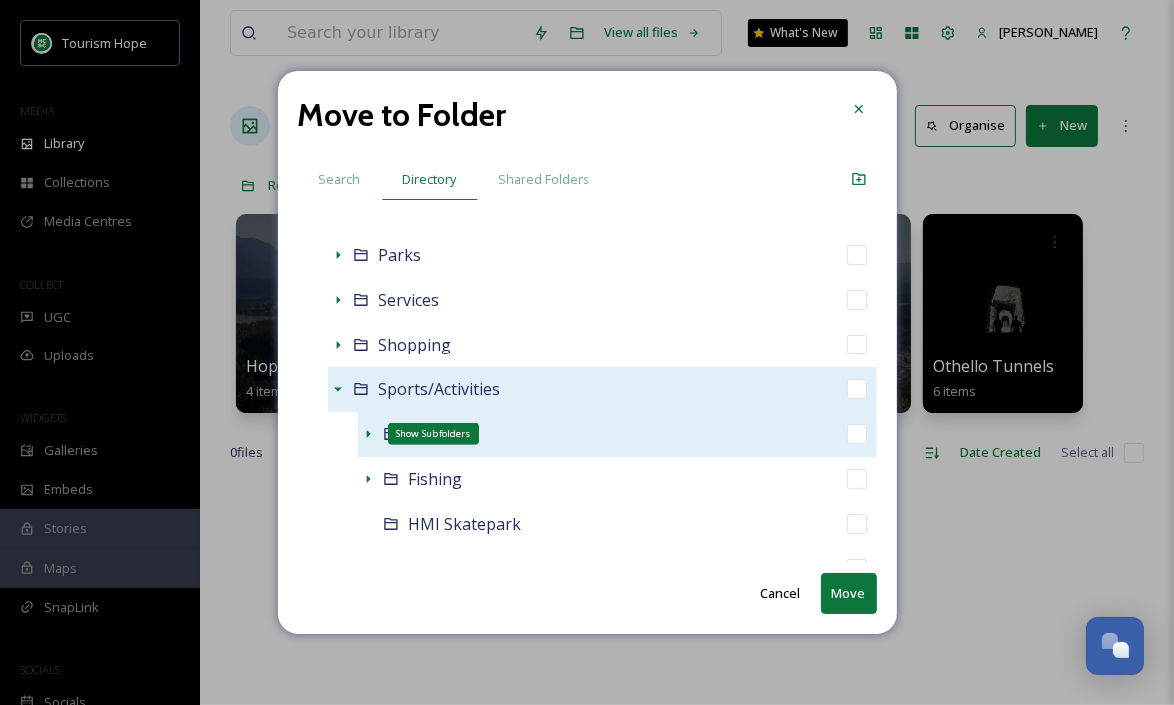
click at [366, 433] on icon at bounding box center [368, 435] width 4 height 8
click at [515, 425] on div "Biking" at bounding box center [618, 435] width 520 height 45
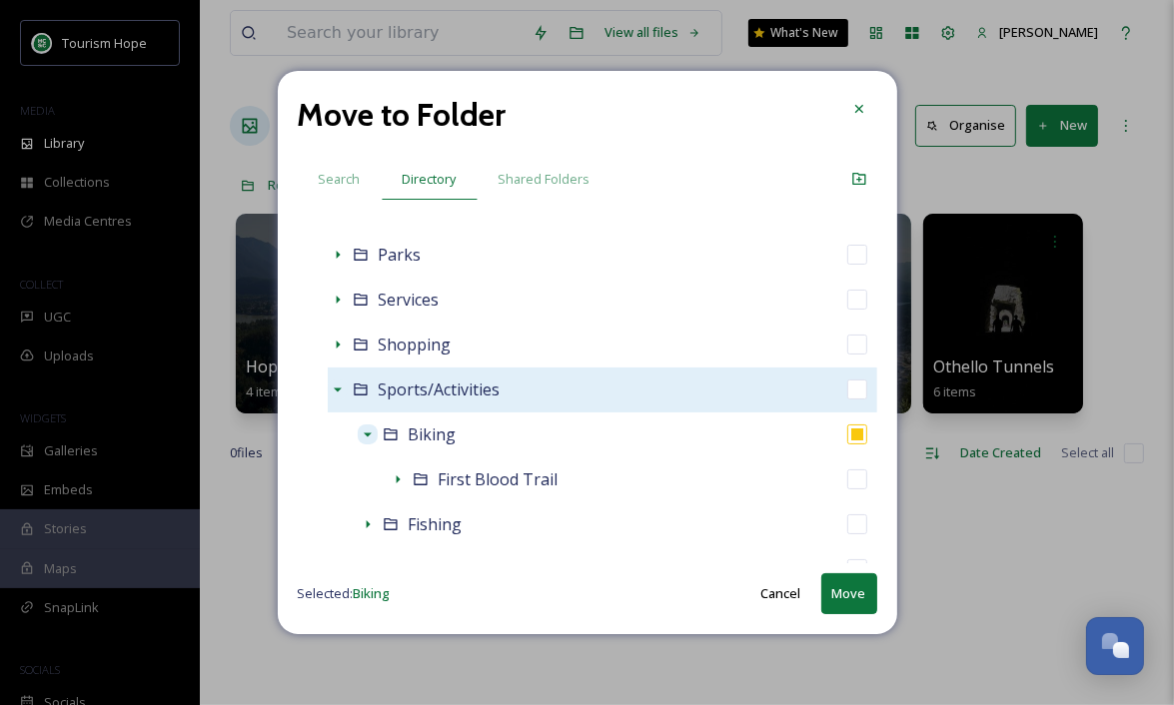
click at [848, 590] on button "Move" at bounding box center [849, 593] width 56 height 41
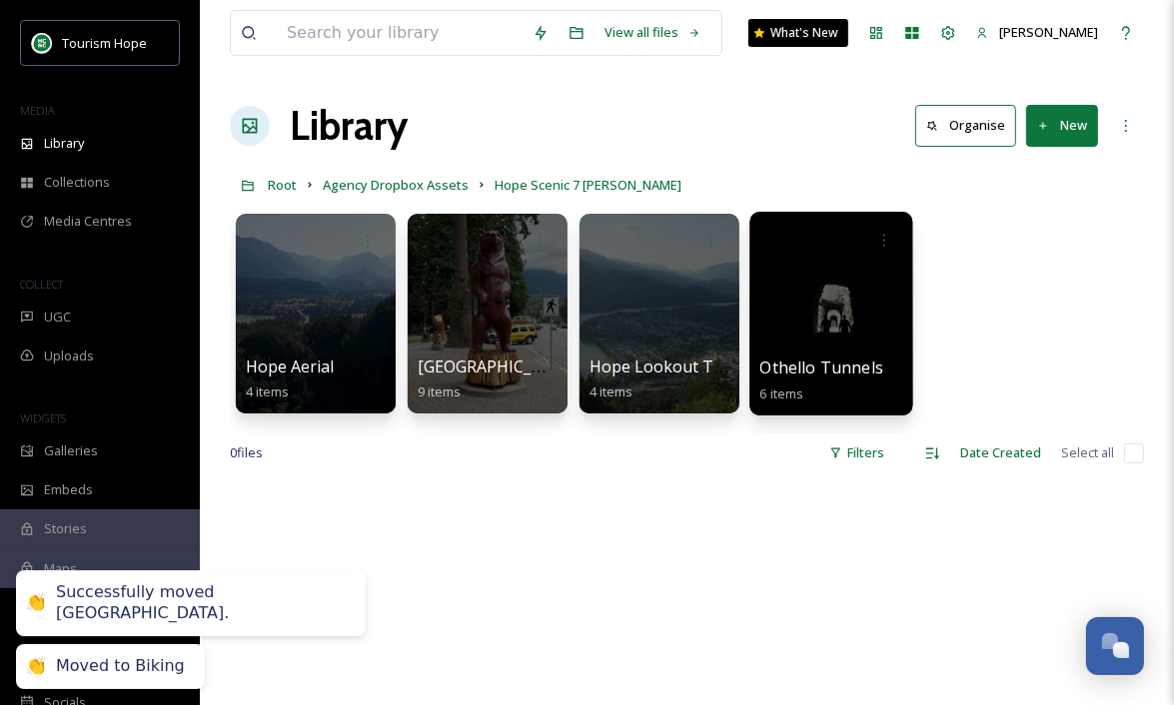
click at [835, 344] on div at bounding box center [830, 314] width 163 height 204
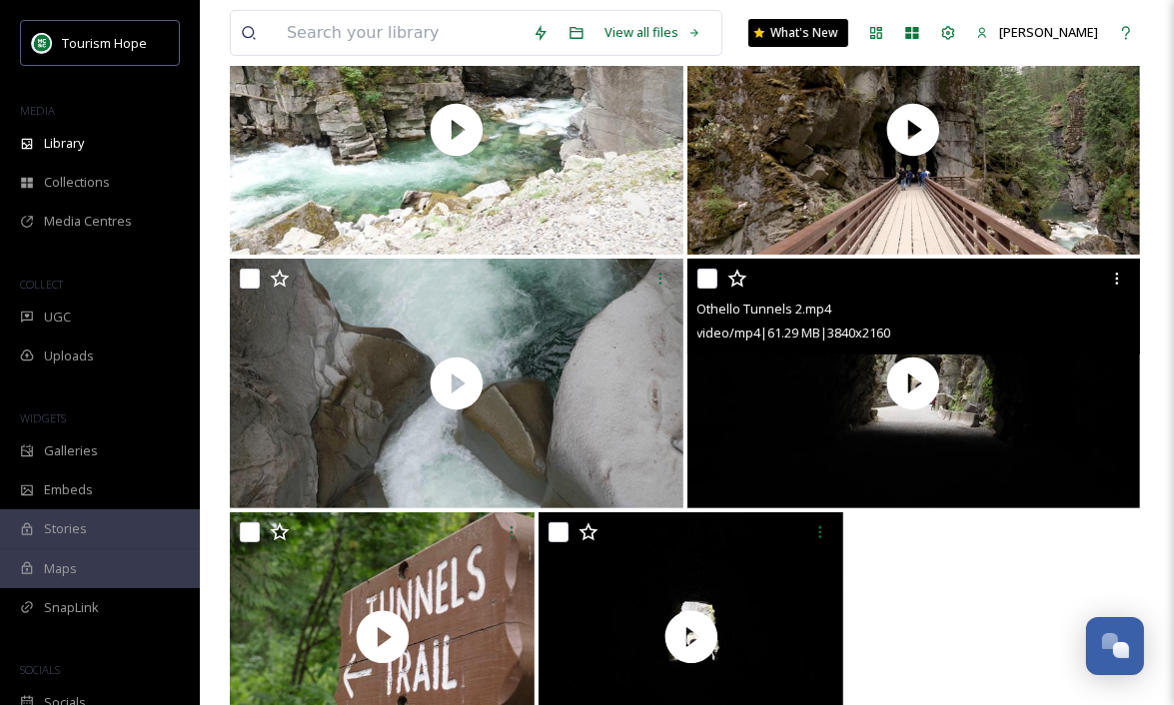
scroll to position [352, 0]
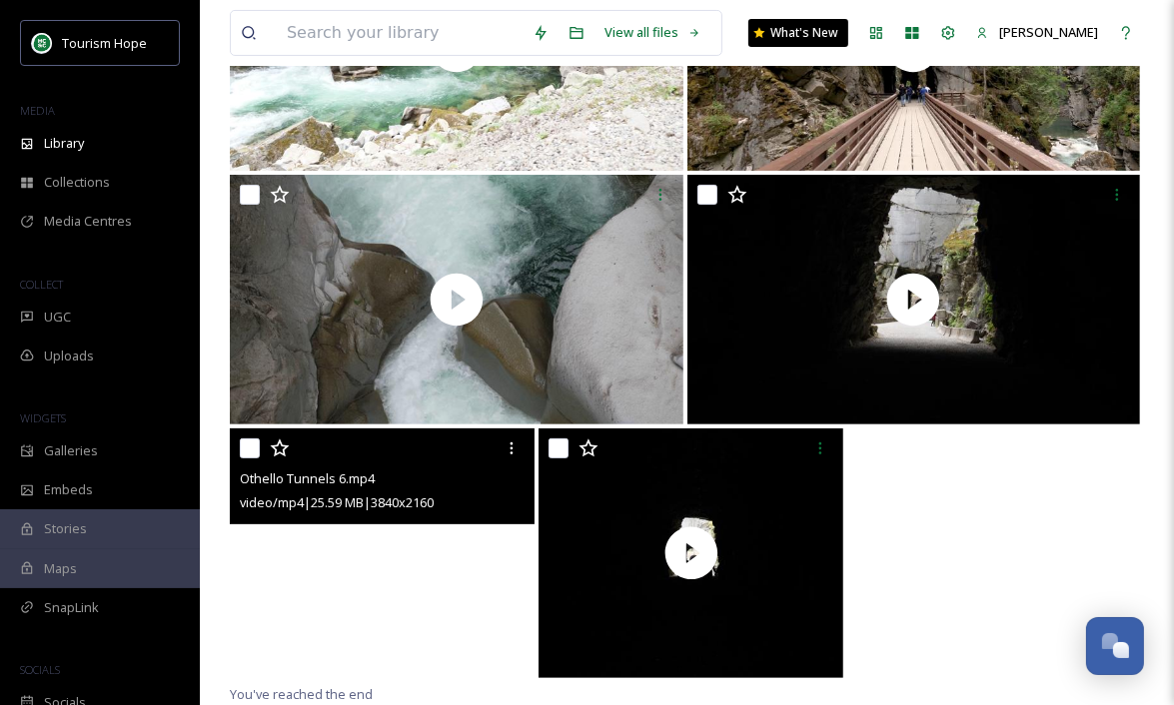
click at [481, 577] on video "Othello Tunnels 6.mp4" at bounding box center [382, 554] width 305 height 250
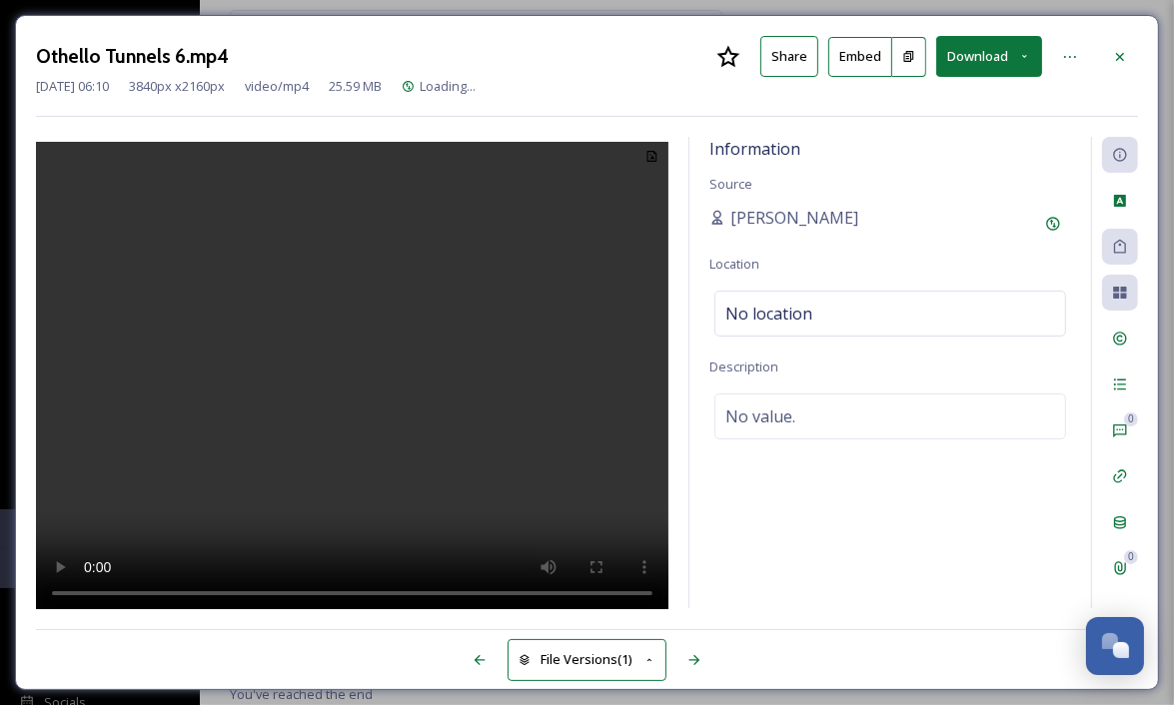
click at [432, 417] on video at bounding box center [352, 379] width 632 height 474
click at [1122, 54] on icon at bounding box center [1120, 56] width 8 height 8
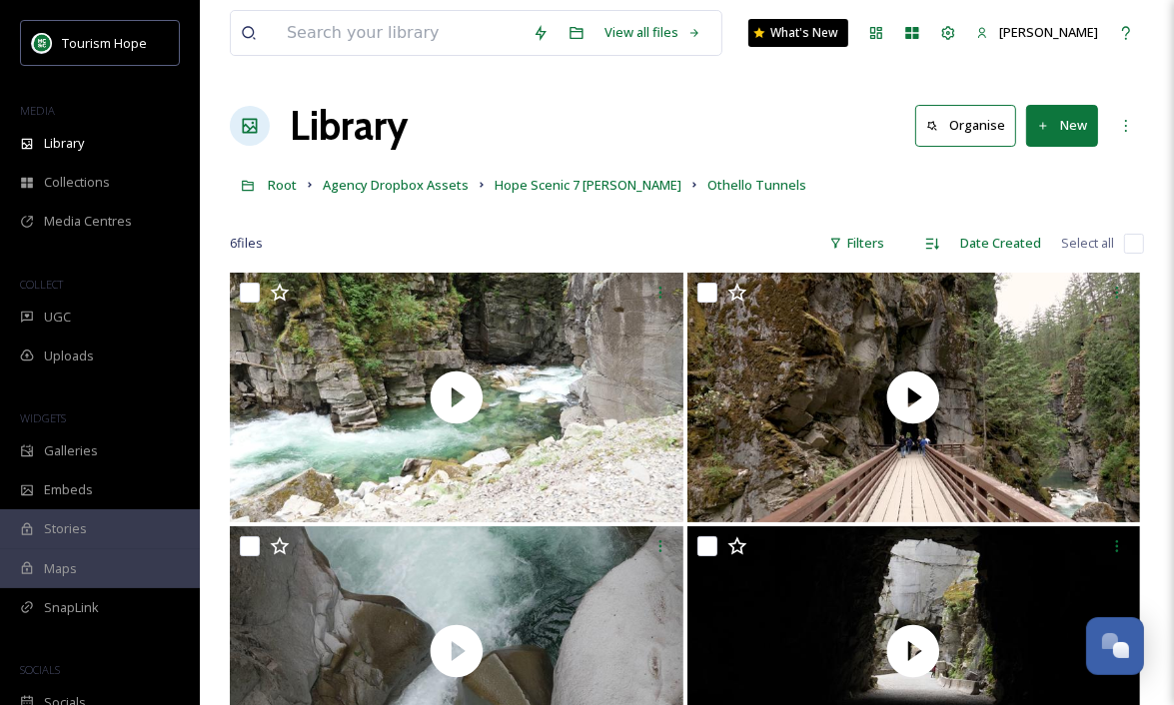
click at [1136, 243] on input "checkbox" at bounding box center [1134, 244] width 20 height 20
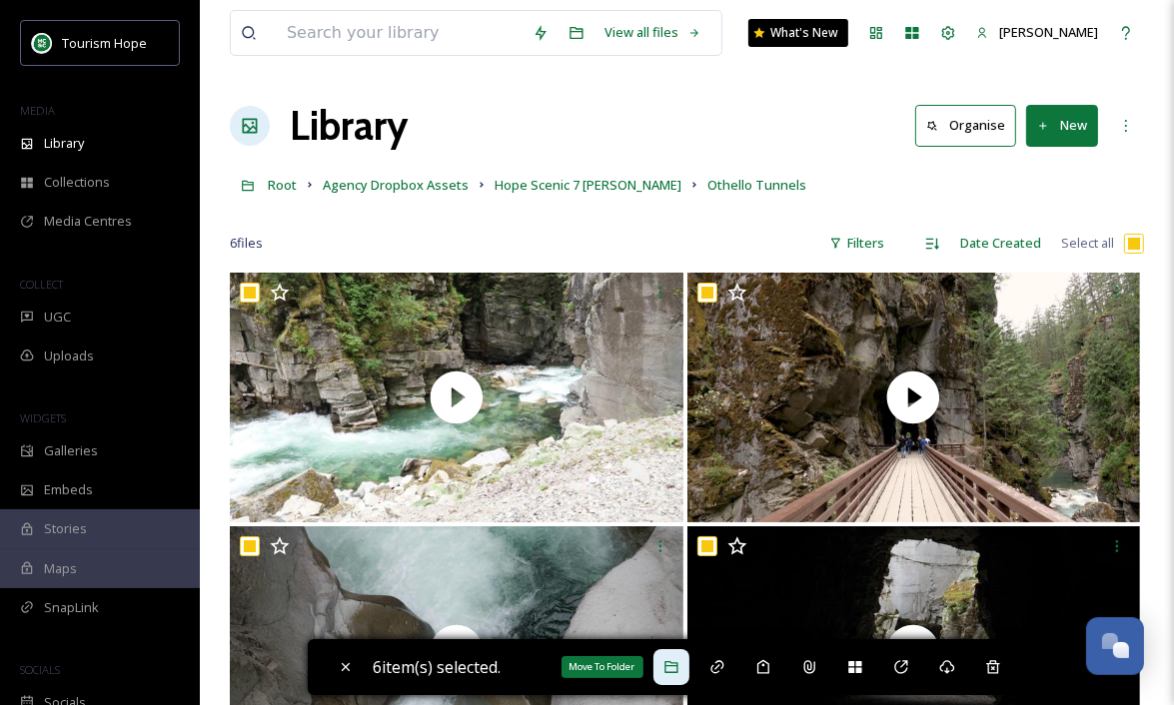
click at [669, 664] on icon at bounding box center [671, 667] width 16 height 16
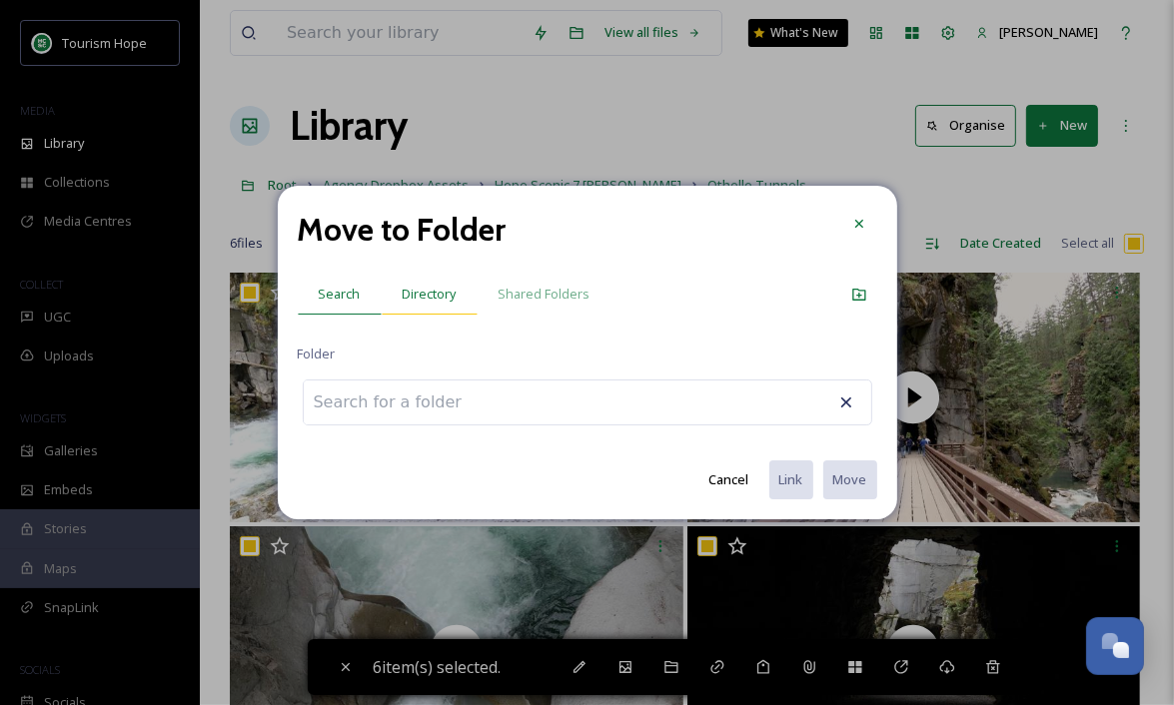
click at [447, 297] on span "Directory" at bounding box center [430, 294] width 54 height 19
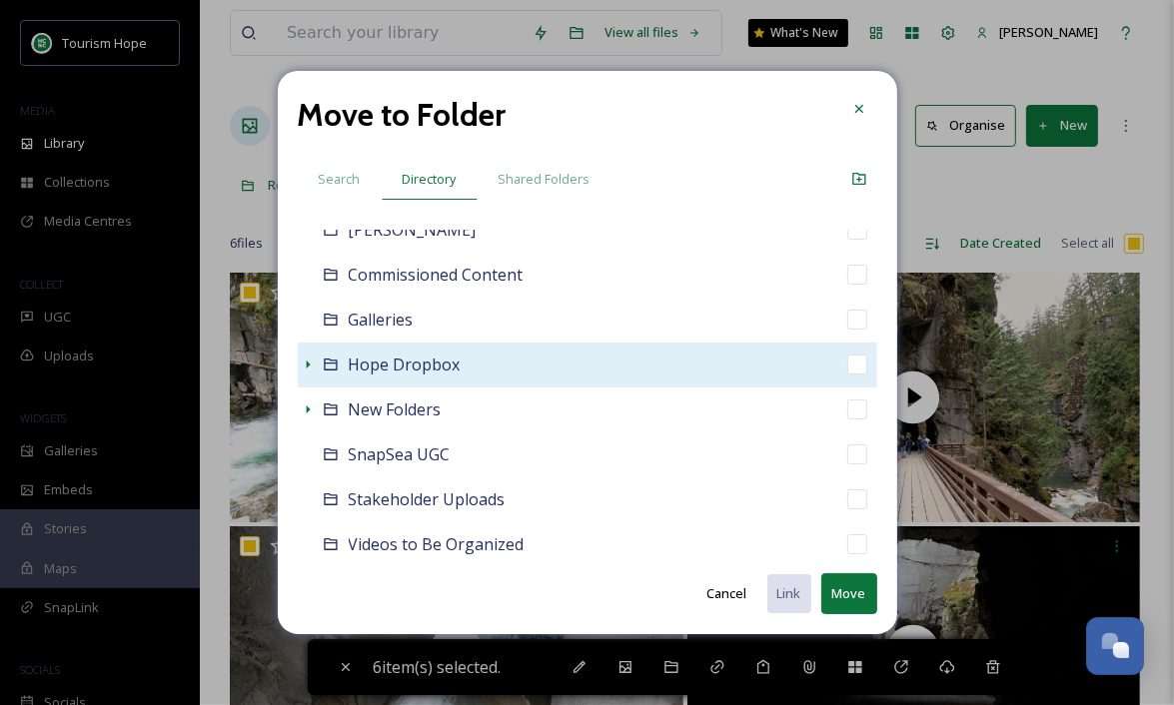
scroll to position [165, 0]
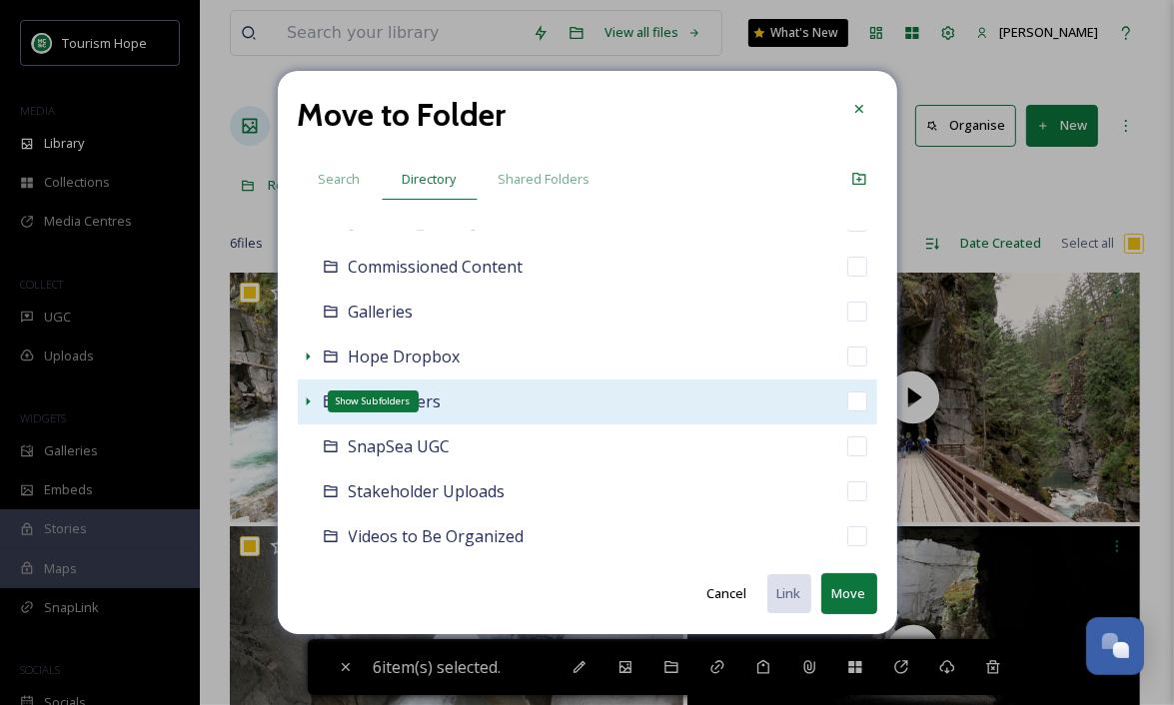
click at [308, 395] on icon at bounding box center [308, 402] width 16 height 16
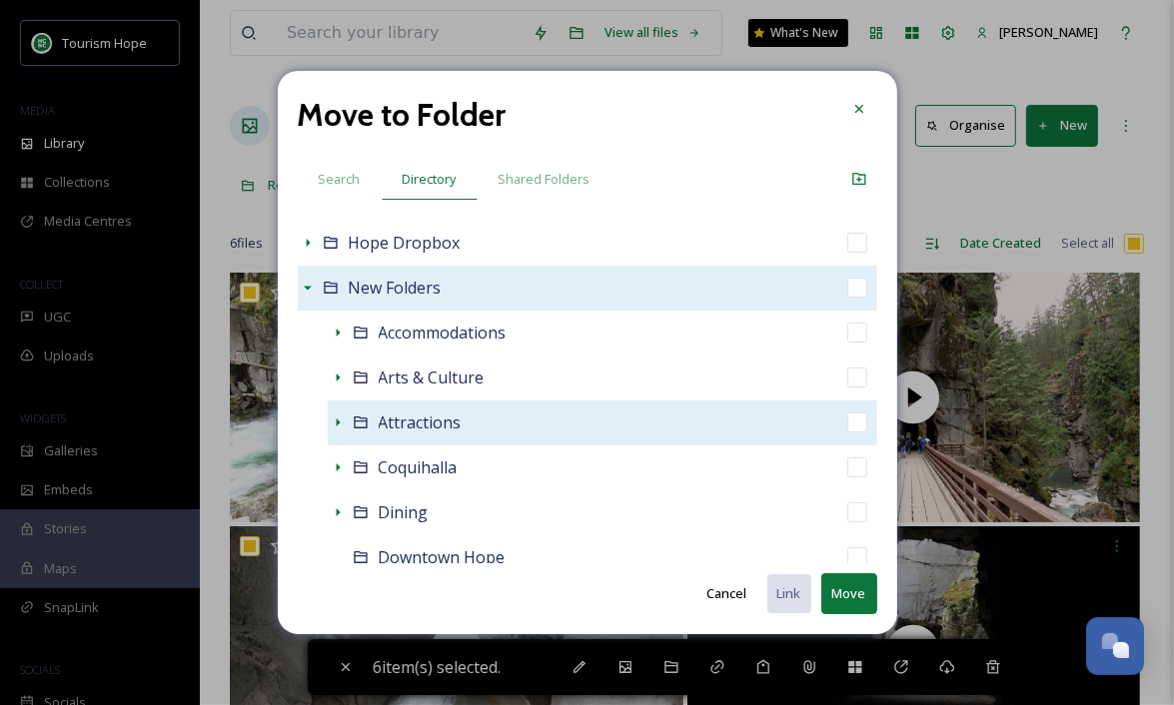
scroll to position [287, 0]
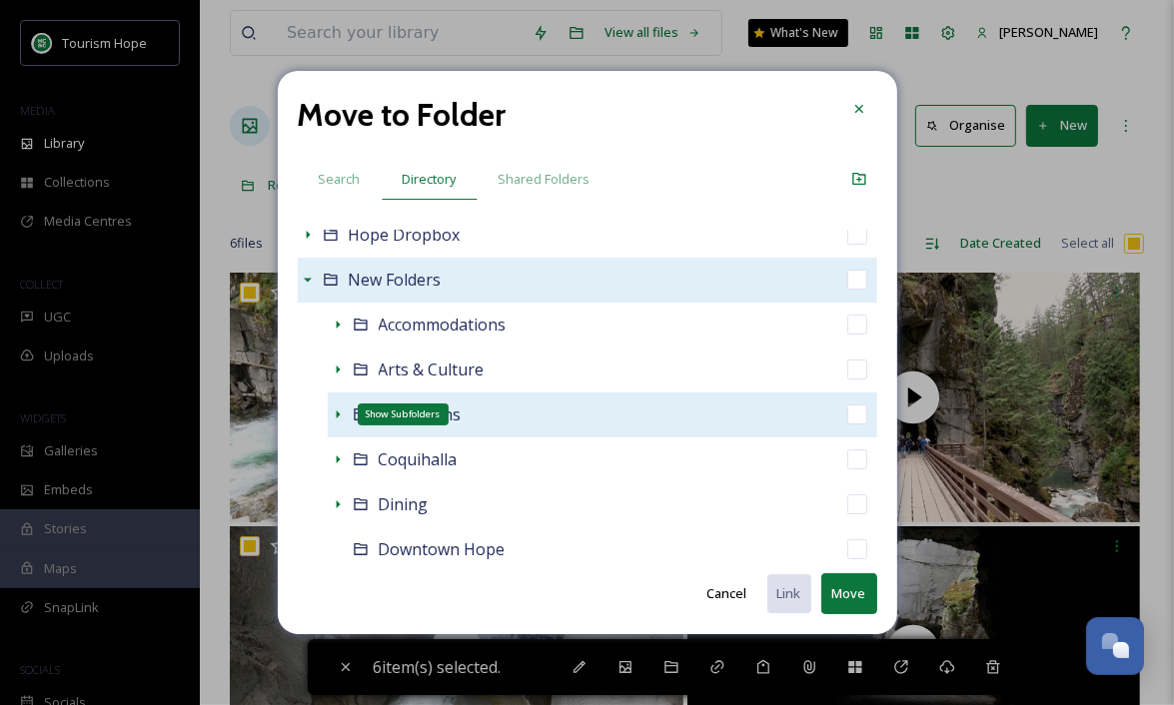
click at [341, 413] on icon at bounding box center [338, 415] width 16 height 16
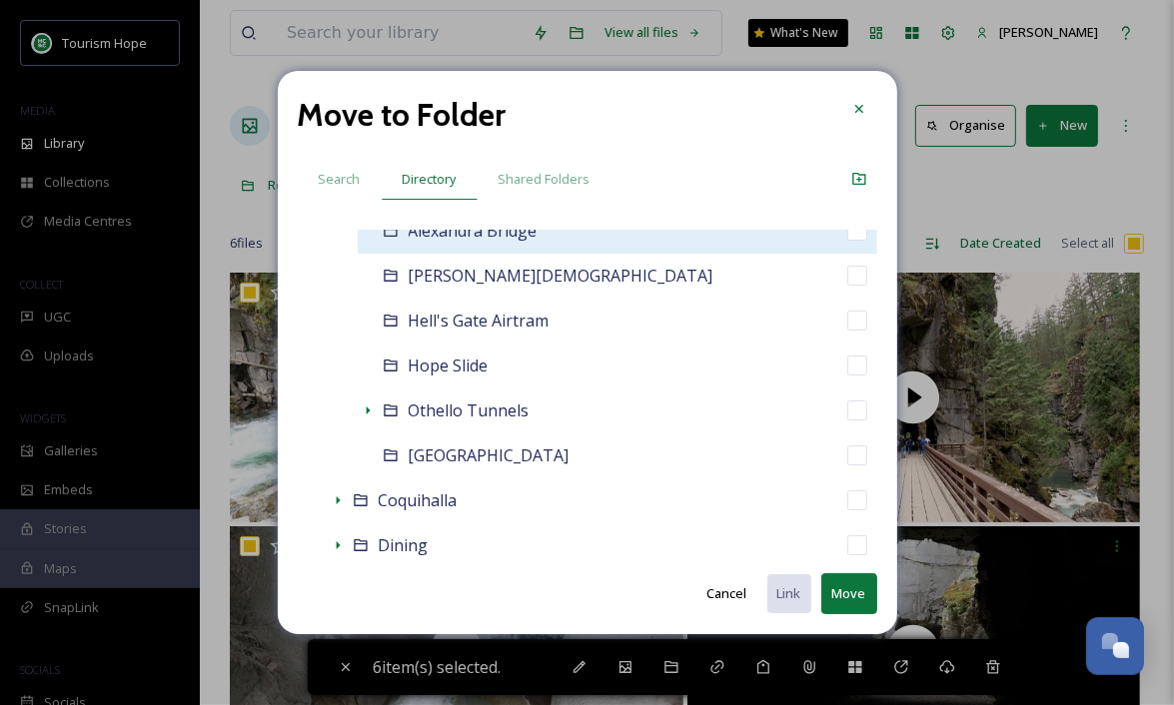
scroll to position [520, 0]
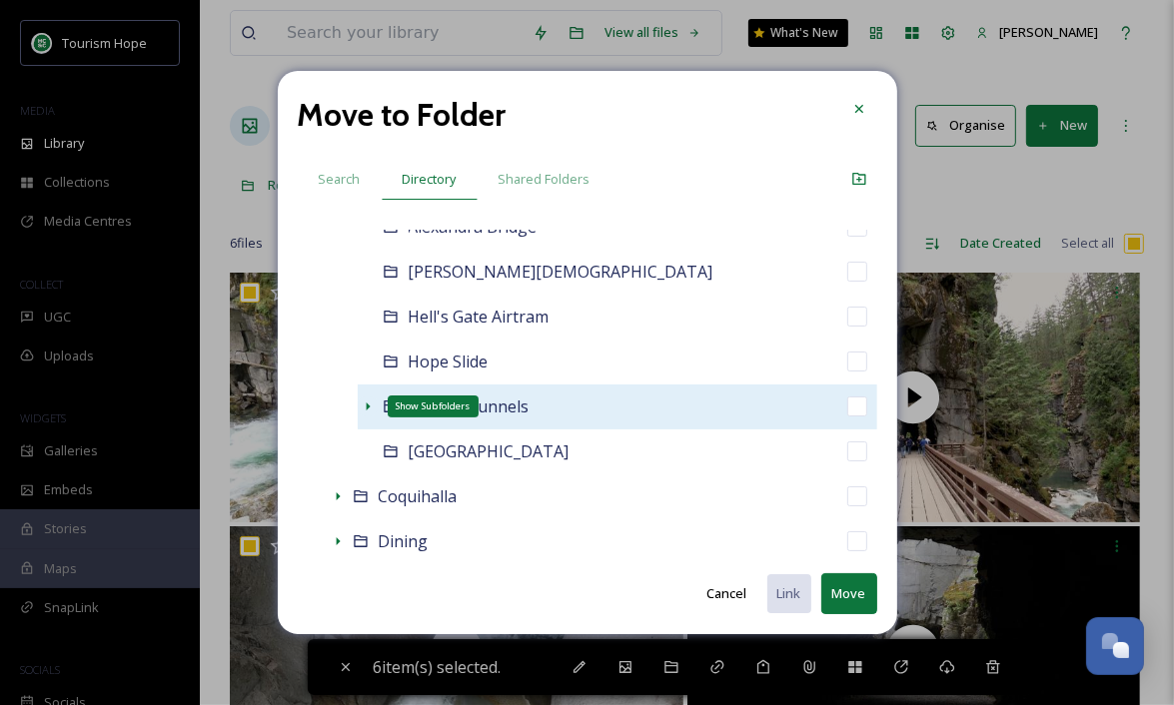
click at [363, 402] on icon at bounding box center [368, 407] width 16 height 16
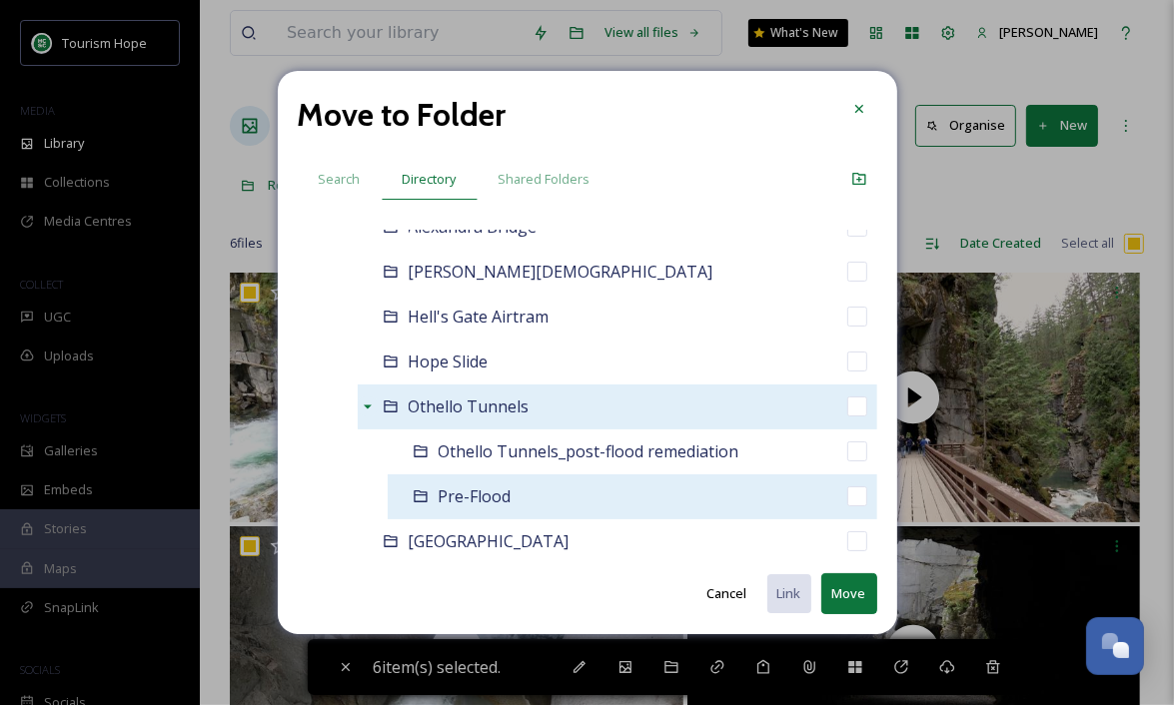
click at [743, 492] on div "Pre-Flood" at bounding box center [633, 497] width 490 height 45
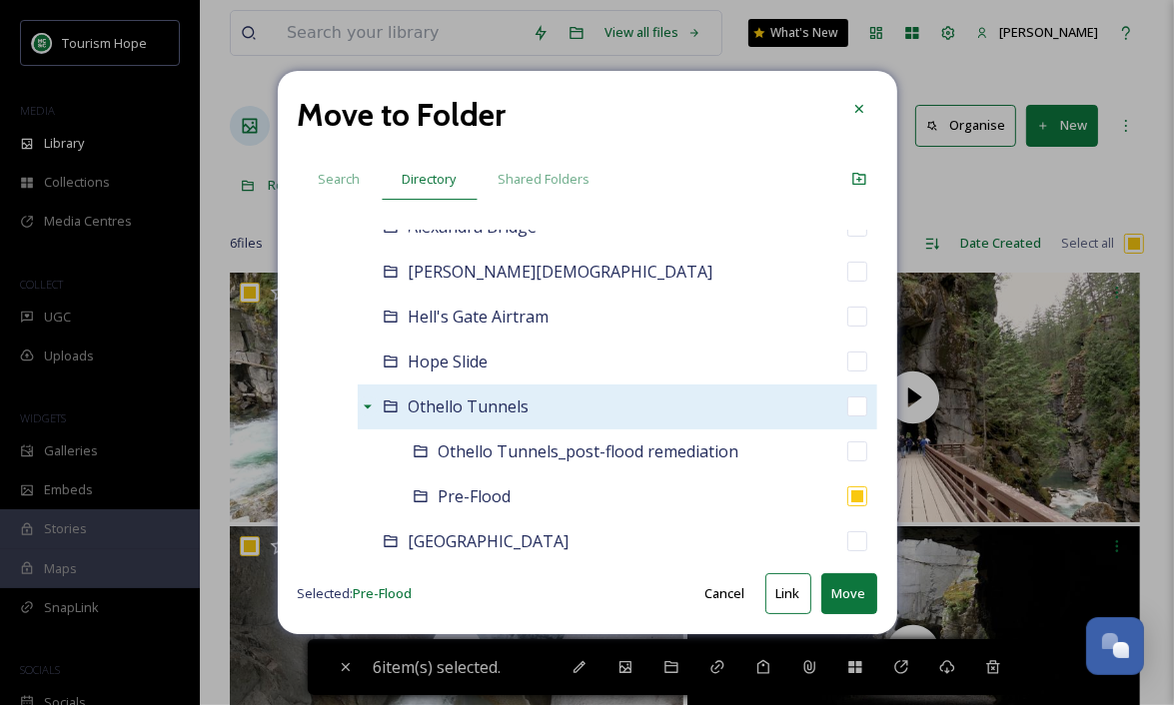
click at [856, 594] on button "Move" at bounding box center [849, 593] width 56 height 41
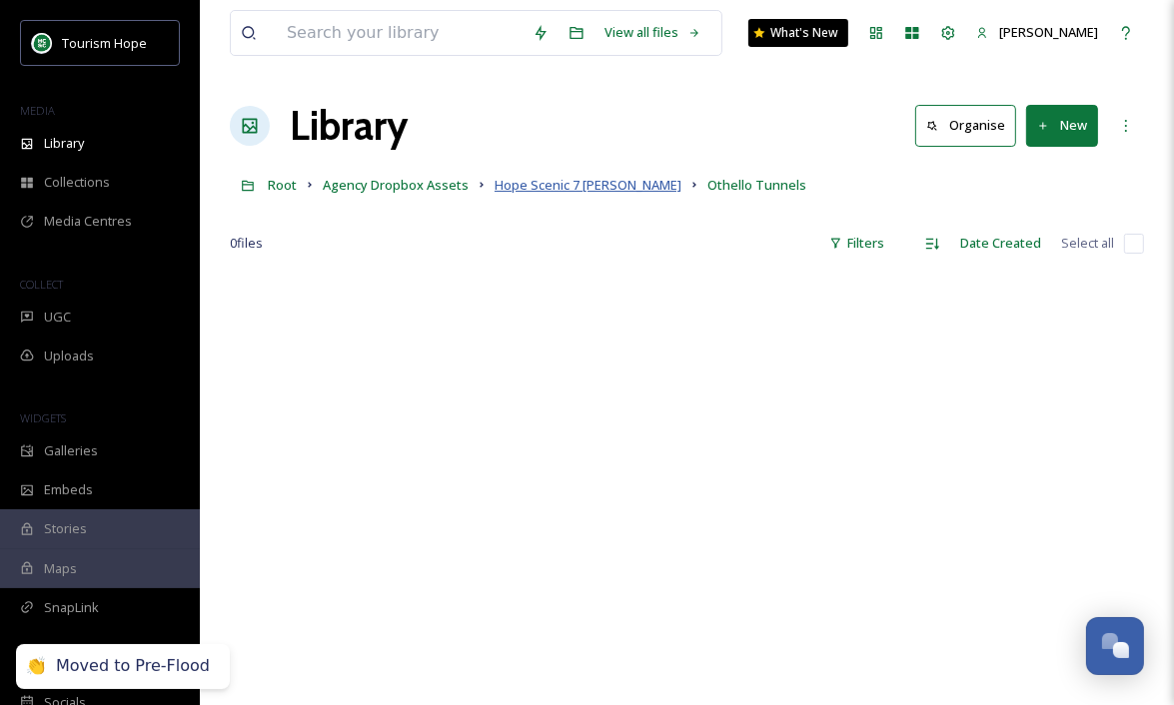
click at [565, 185] on span "Hope Scenic 7 Broll" at bounding box center [588, 185] width 187 height 18
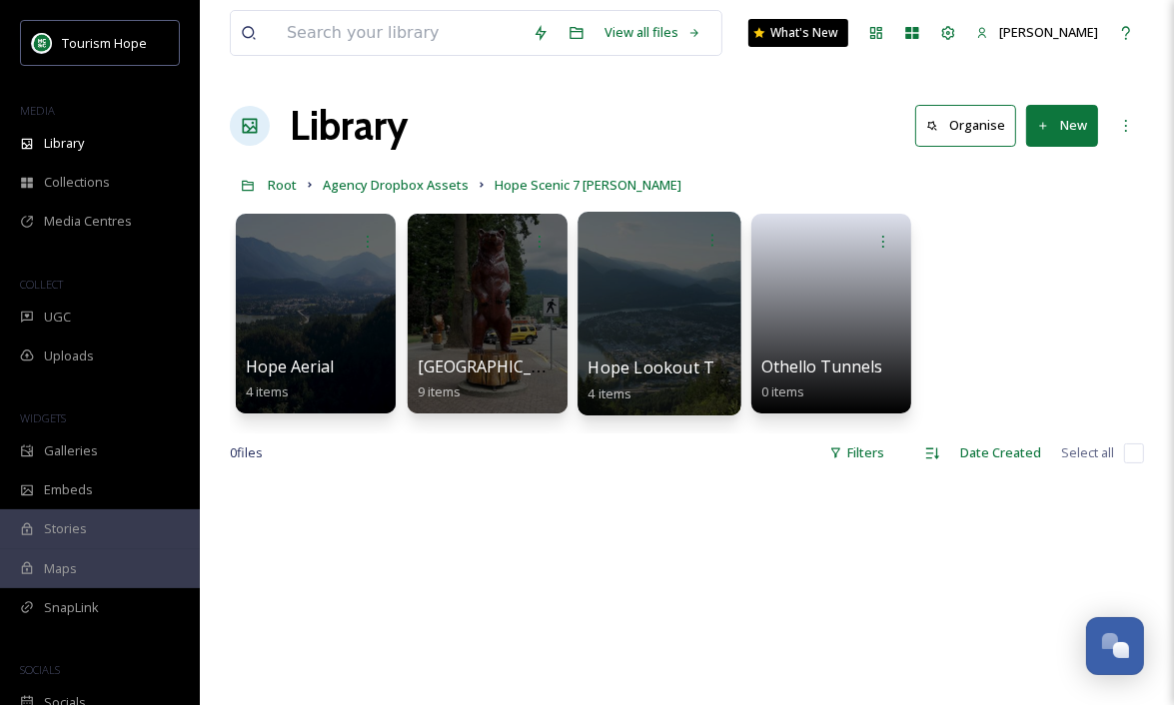
click at [708, 326] on div at bounding box center [658, 314] width 163 height 204
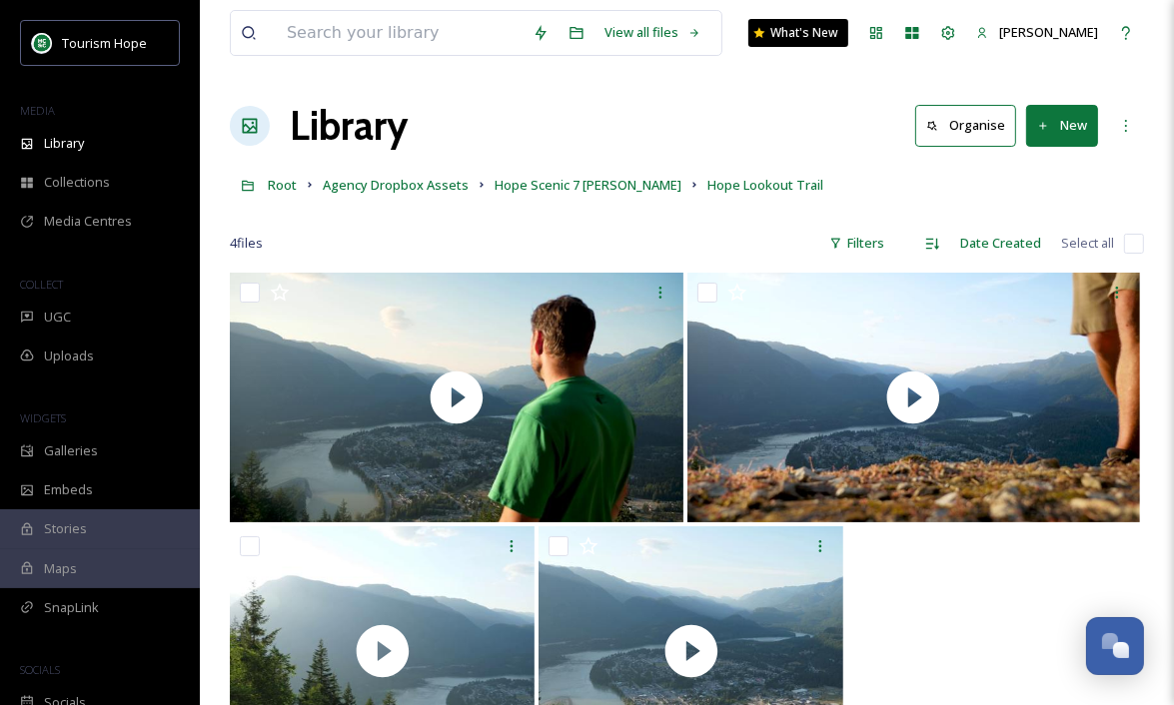
click at [1127, 245] on input "checkbox" at bounding box center [1134, 244] width 20 height 20
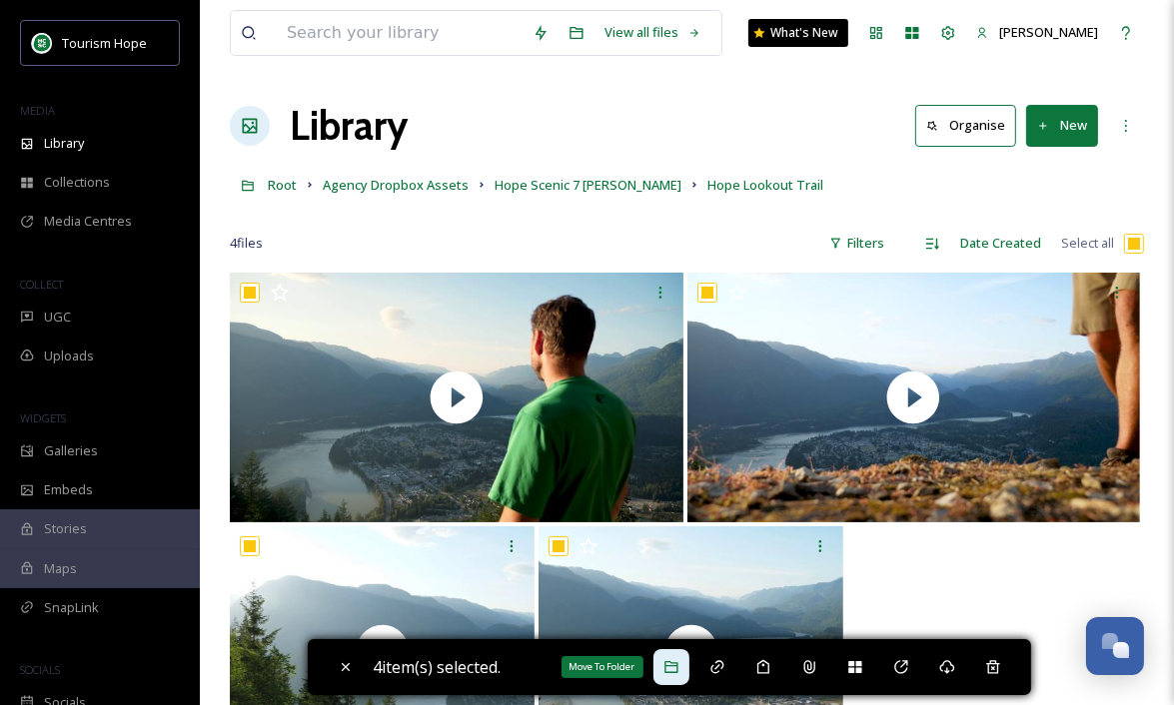
click at [672, 669] on icon at bounding box center [671, 667] width 16 height 16
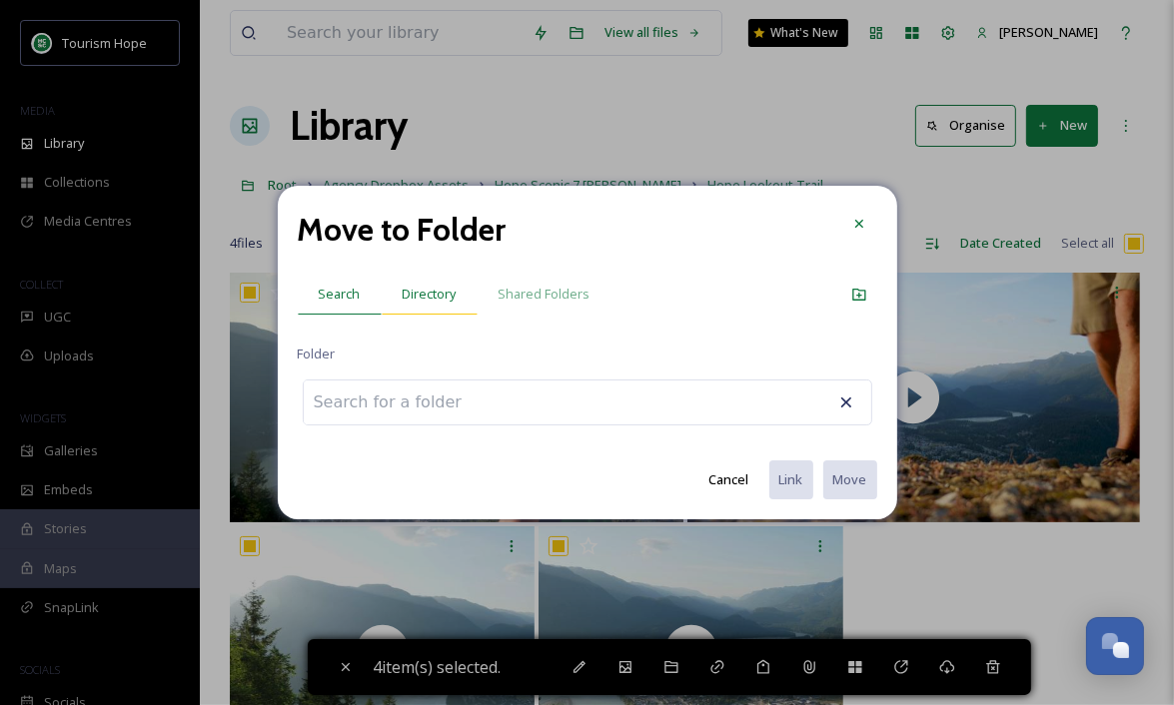
click at [424, 295] on span "Directory" at bounding box center [430, 294] width 54 height 19
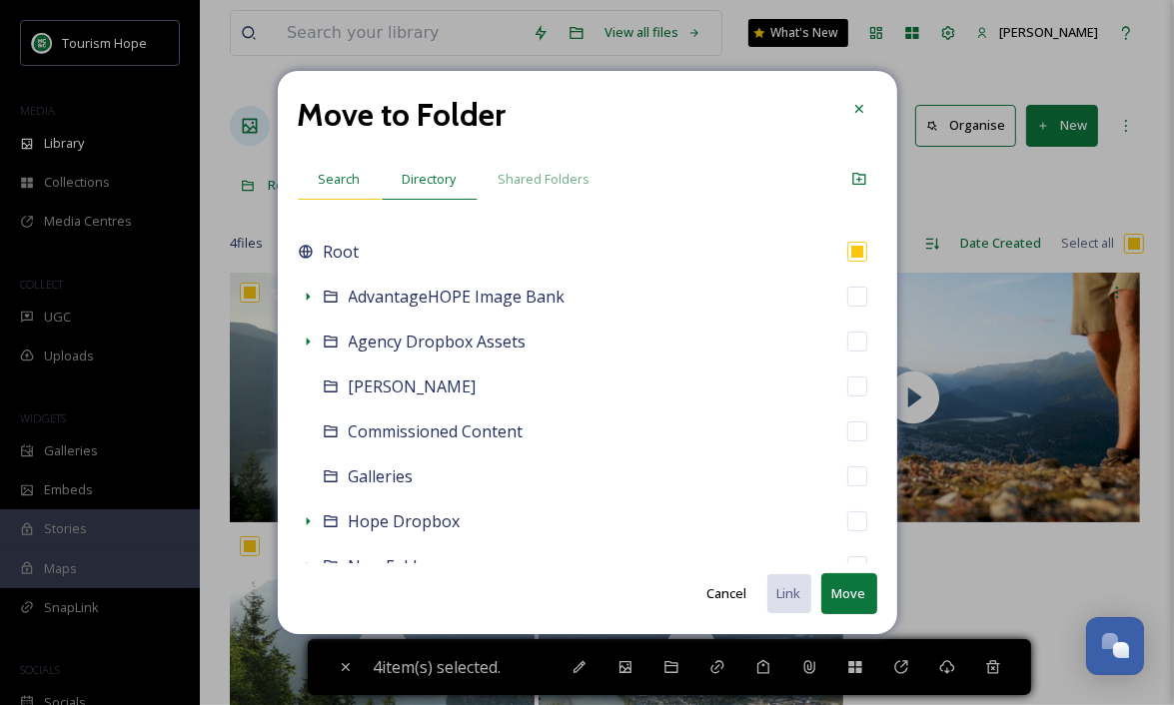
click at [335, 168] on div "Search" at bounding box center [340, 179] width 84 height 41
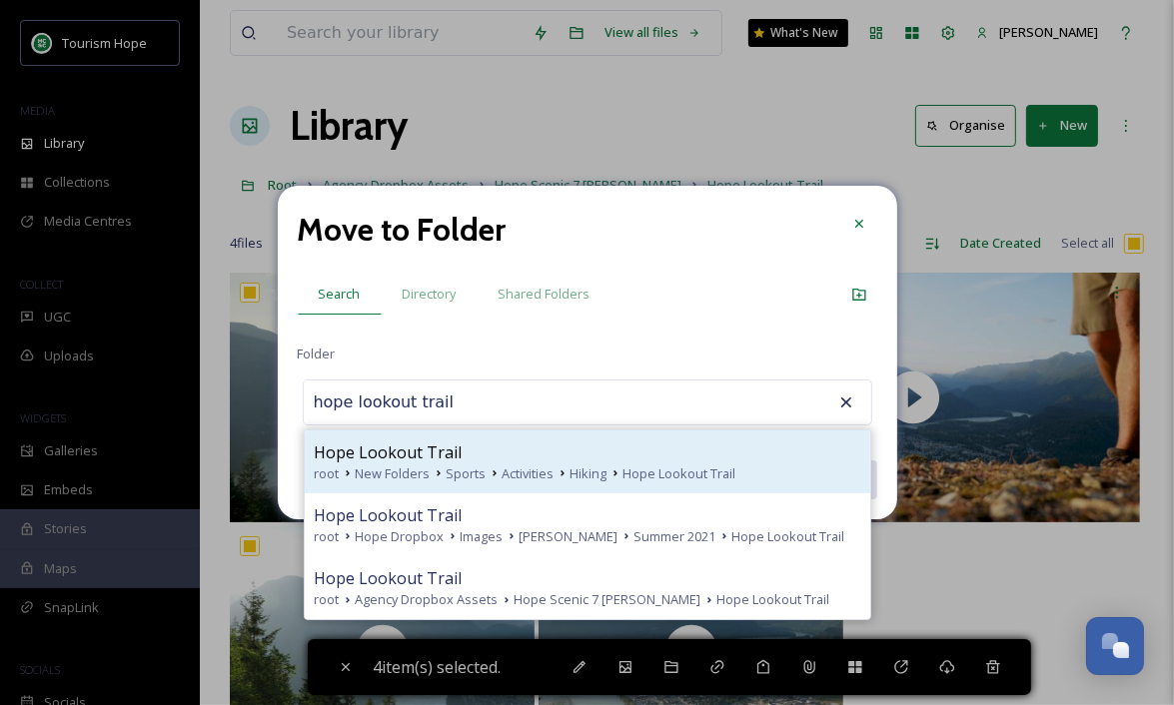
click at [488, 443] on div "Hope Lookout Trail" at bounding box center [588, 453] width 546 height 24
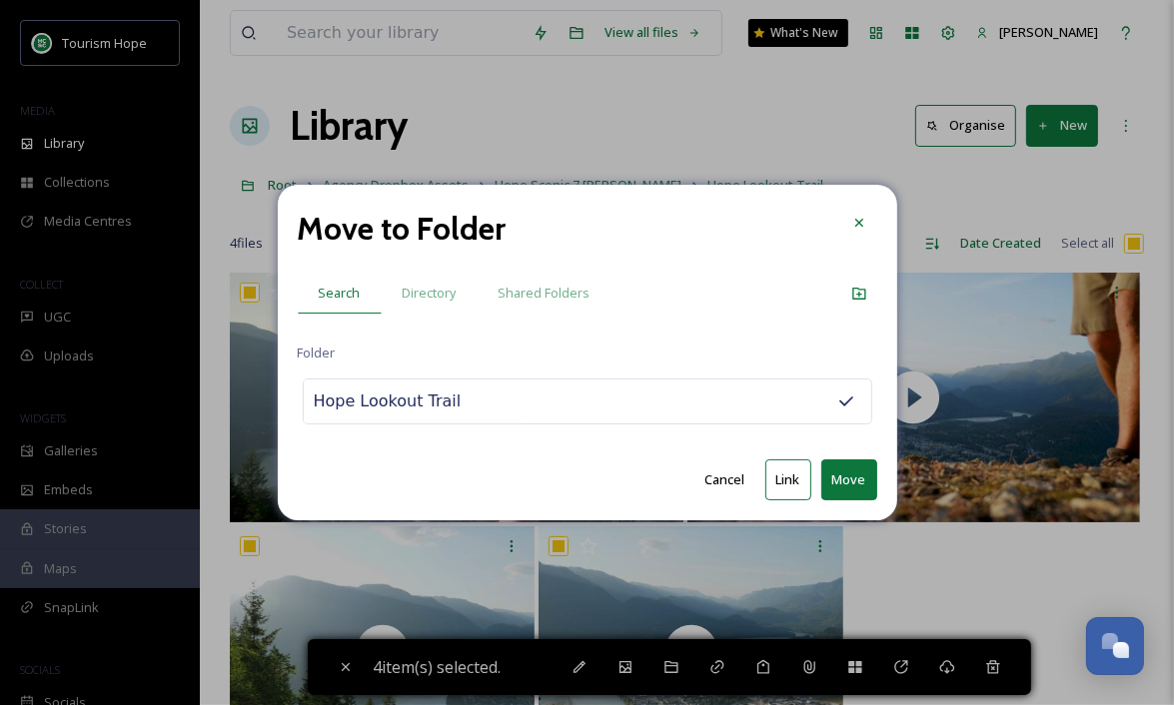
click at [857, 482] on button "Move" at bounding box center [849, 480] width 56 height 41
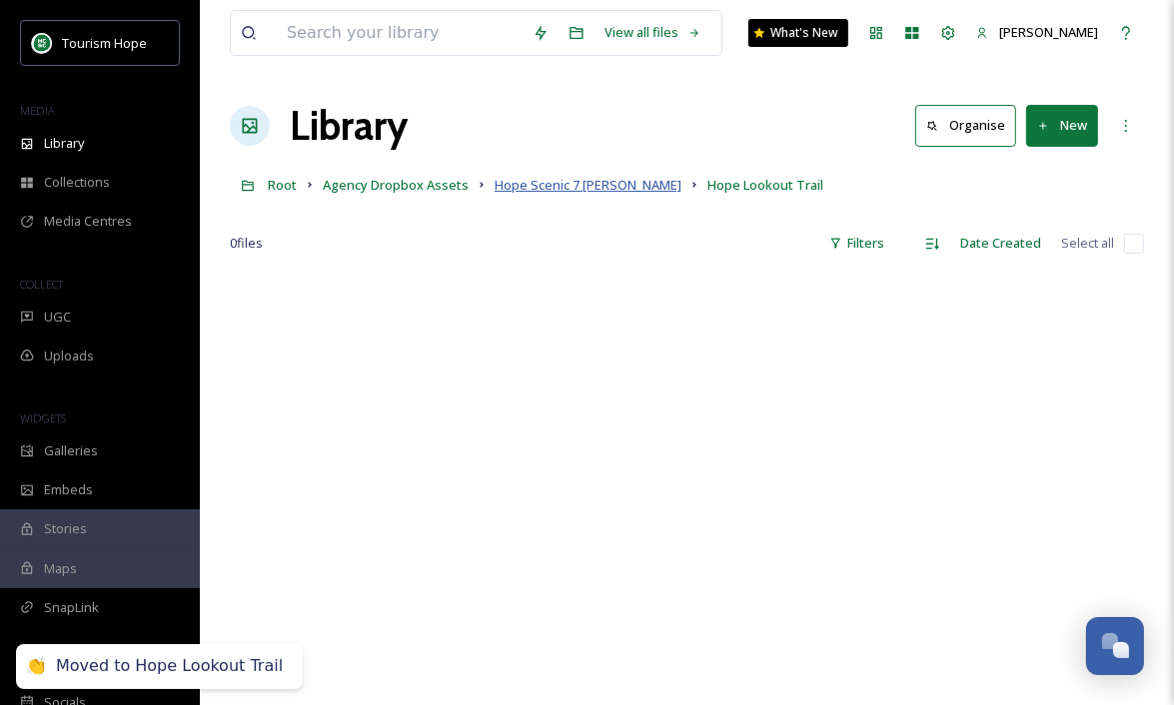
click at [529, 189] on span "Hope Scenic 7 Broll" at bounding box center [588, 185] width 187 height 18
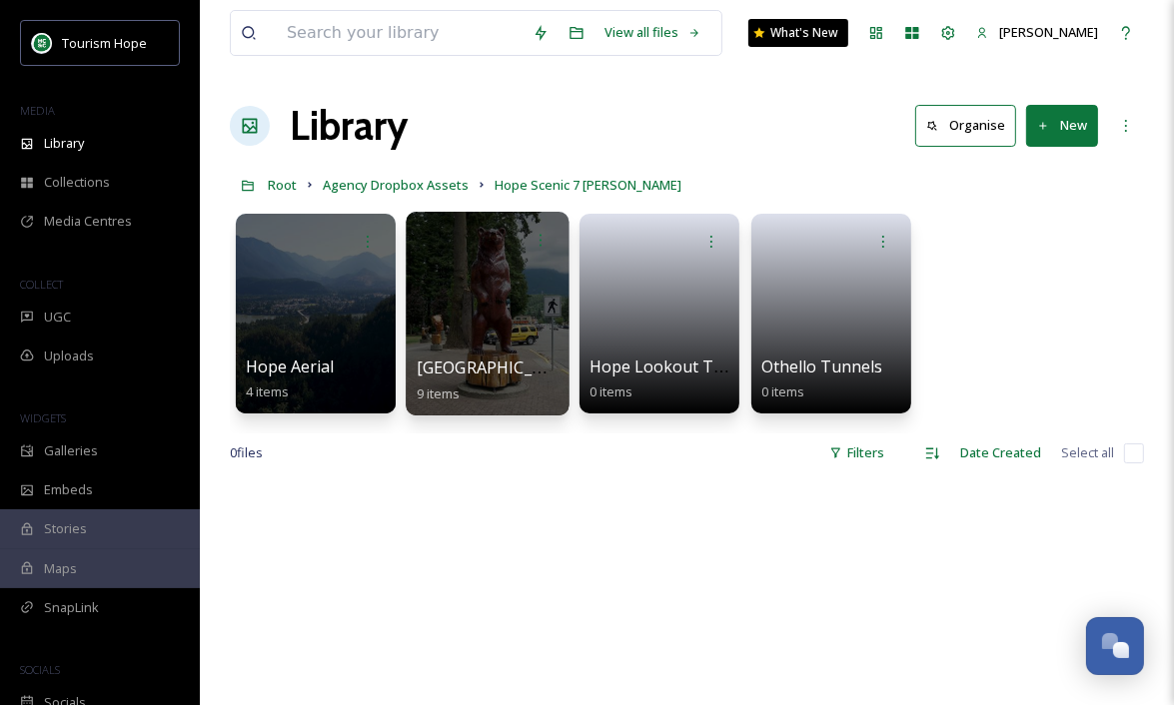
click at [460, 311] on div at bounding box center [487, 314] width 163 height 204
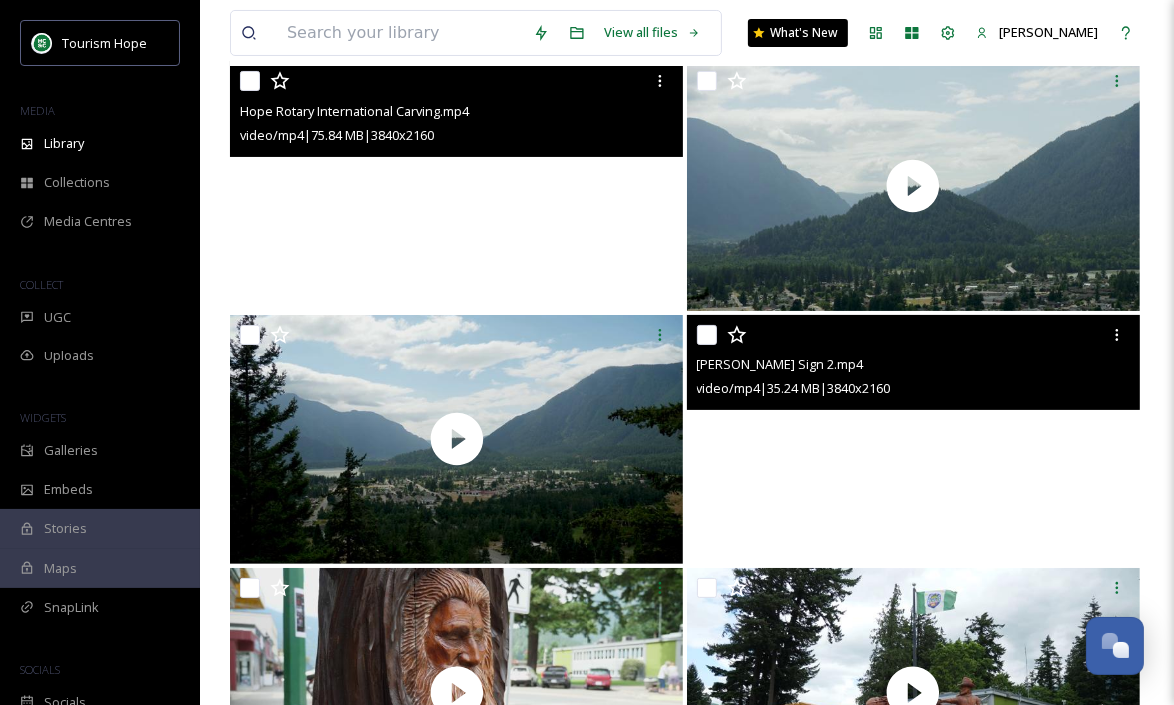
scroll to position [193, 0]
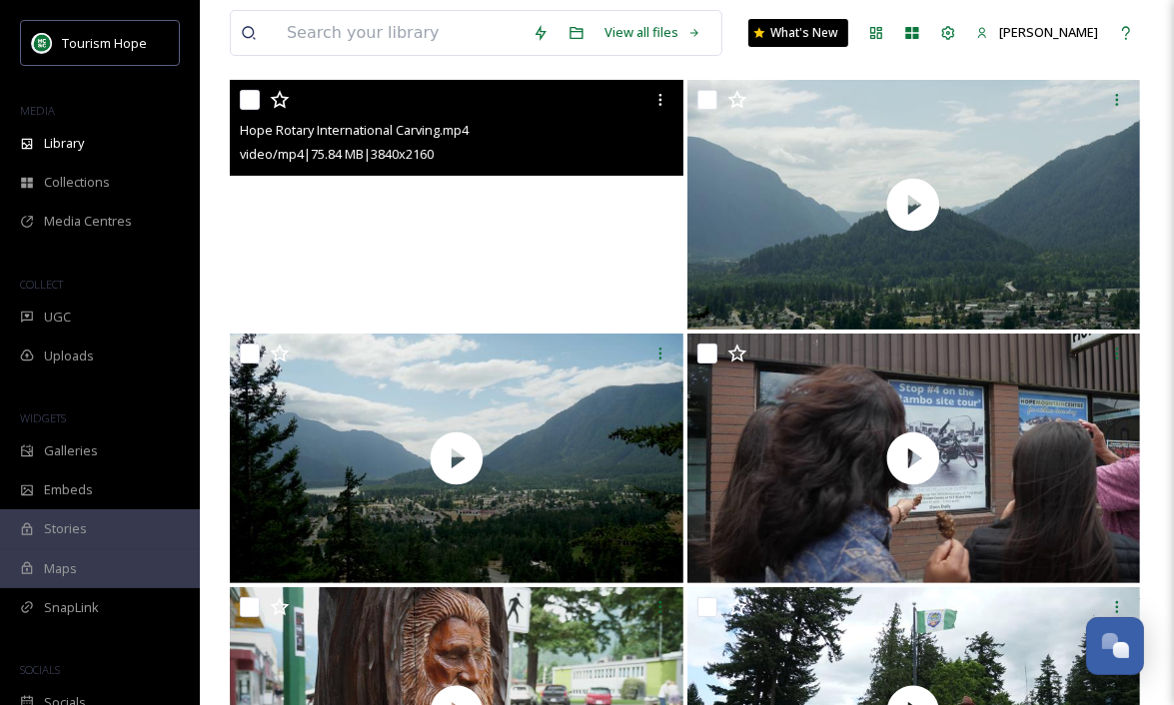
click at [1153, 458] on div "View all files What's New Tia Davison Library Organise New Root Agency Dropbox …" at bounding box center [687, 590] width 974 height 1566
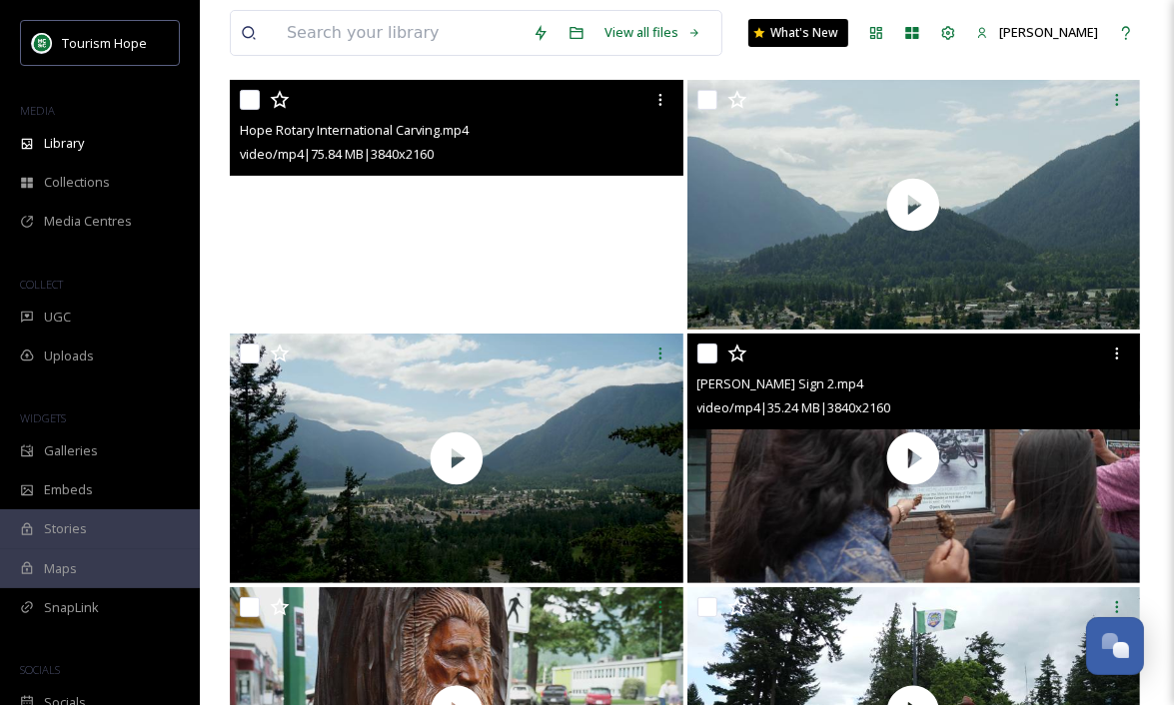
click at [701, 354] on input "checkbox" at bounding box center [707, 354] width 20 height 20
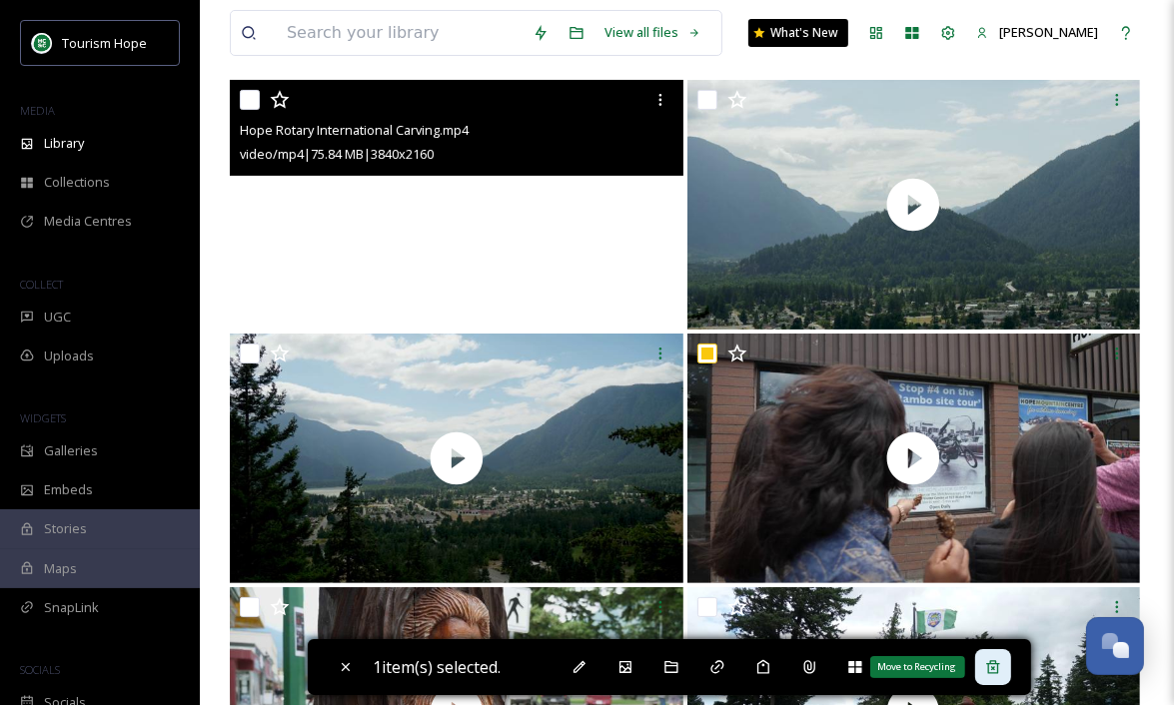
click at [1001, 671] on icon at bounding box center [993, 667] width 16 height 16
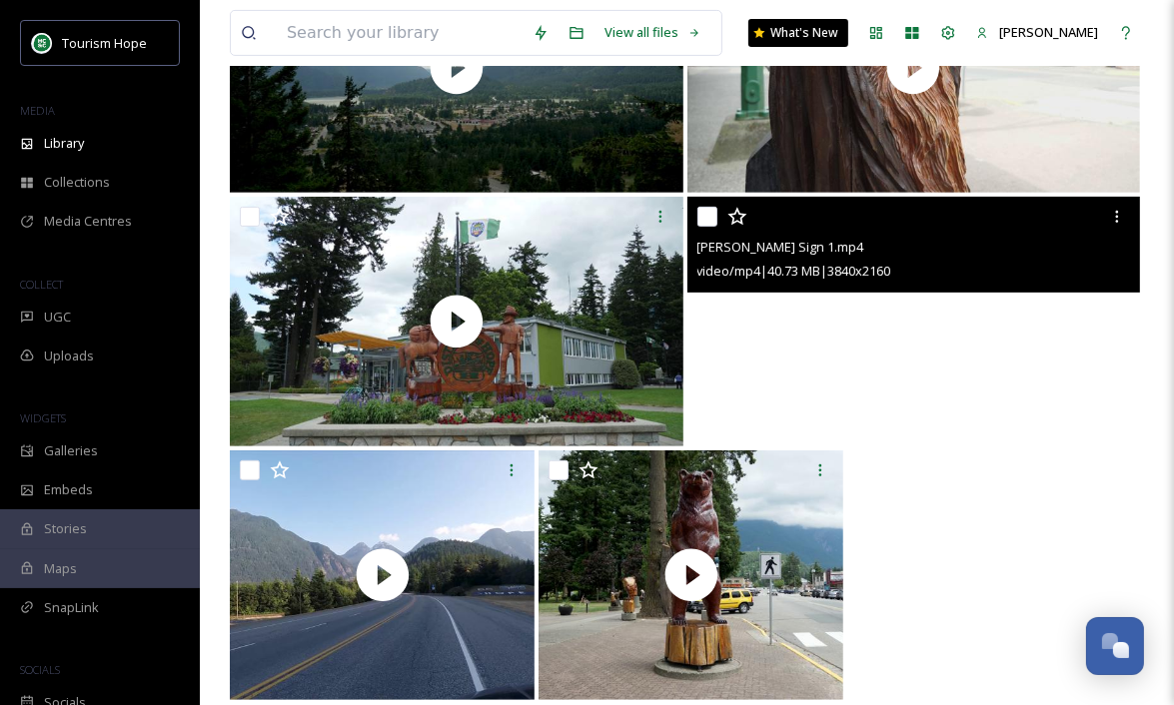
scroll to position [605, 0]
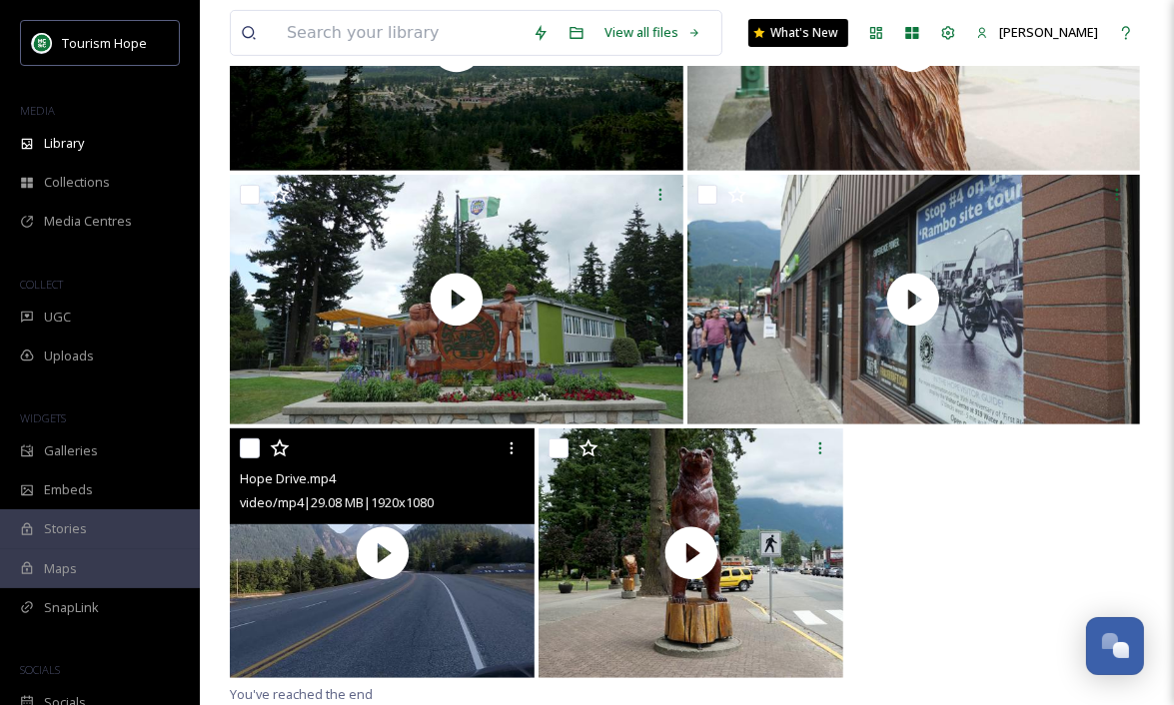
click at [248, 448] on input "checkbox" at bounding box center [250, 449] width 20 height 20
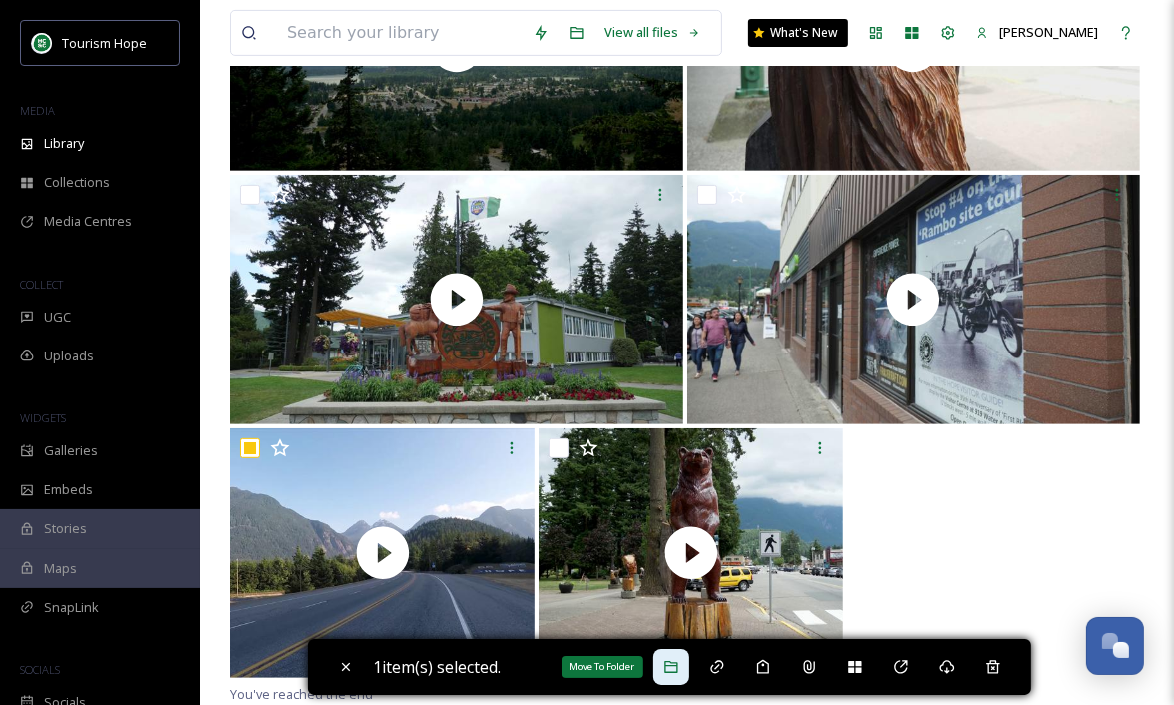
click at [679, 667] on icon at bounding box center [671, 667] width 16 height 16
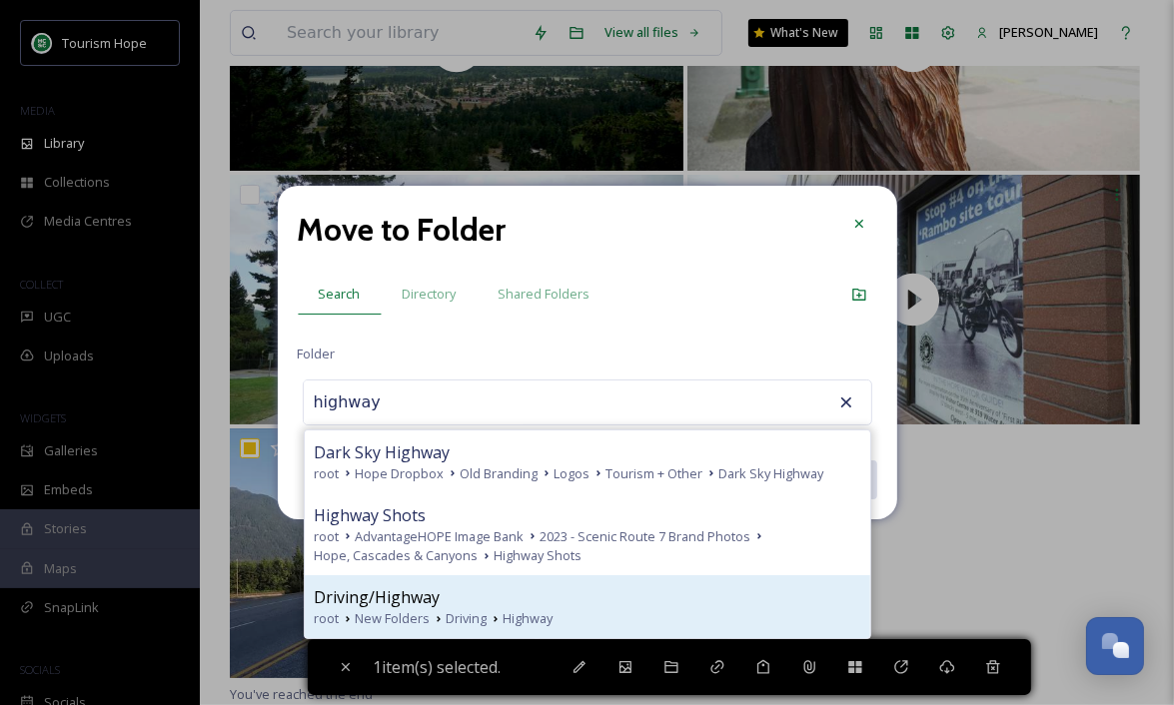
click at [539, 588] on div "Driving/Highway" at bounding box center [588, 597] width 546 height 24
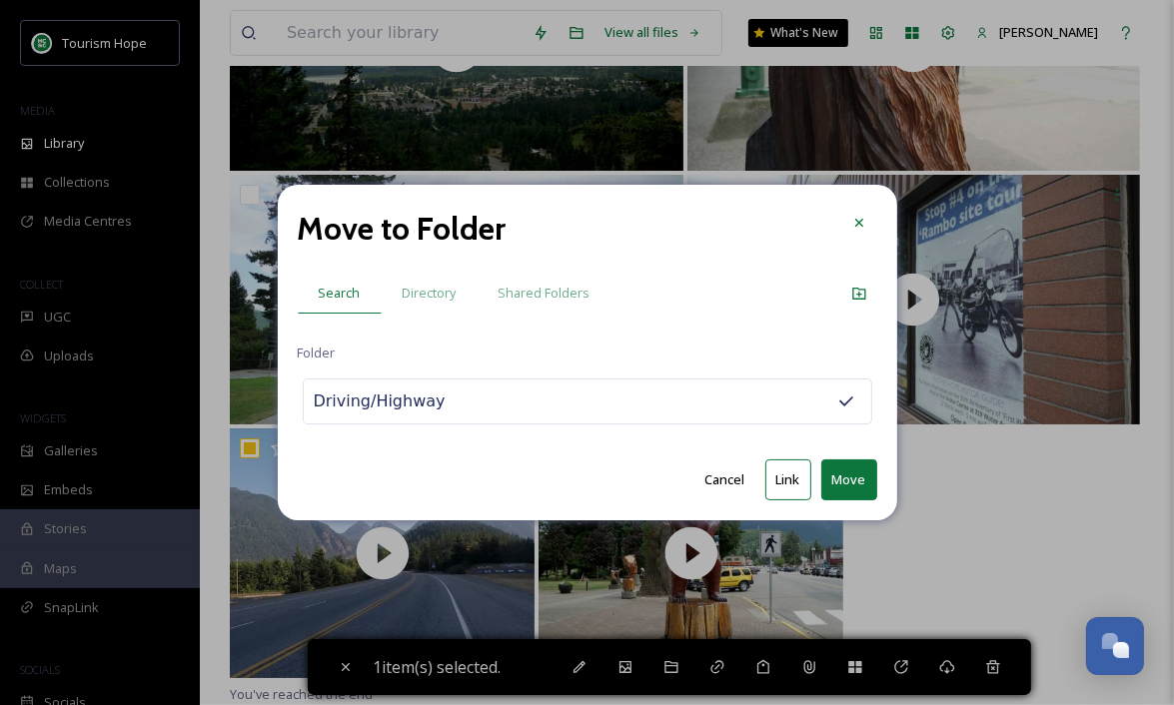
click at [843, 479] on button "Move" at bounding box center [849, 480] width 56 height 41
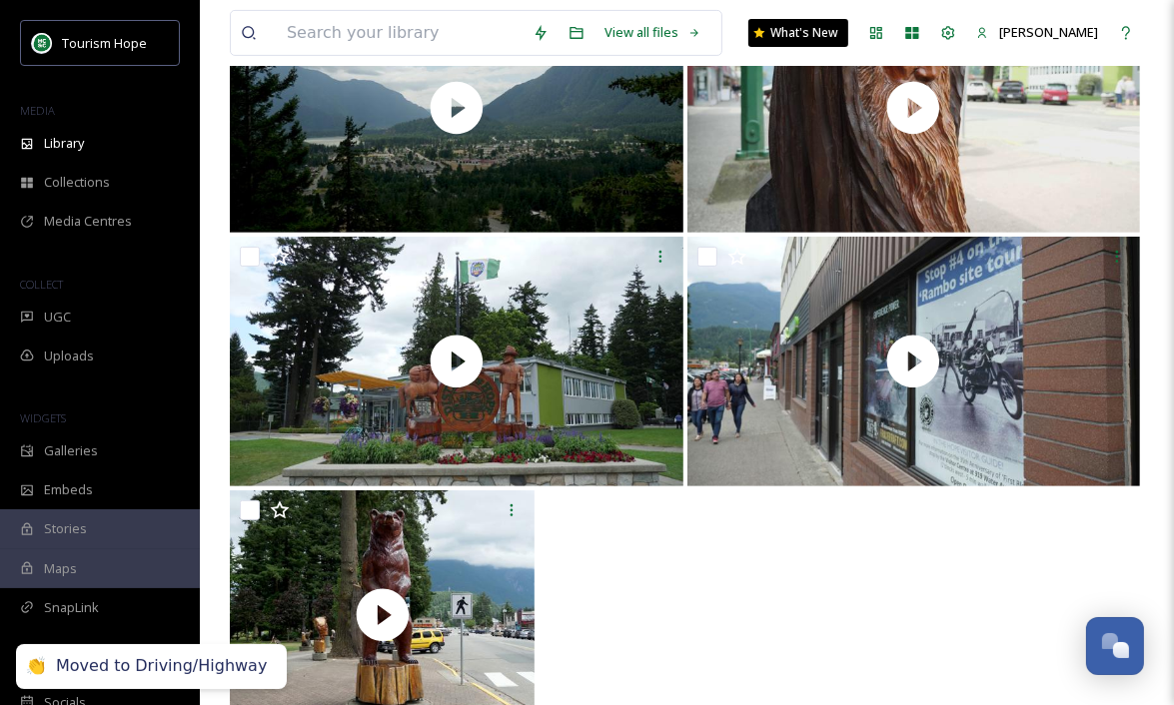
scroll to position [530, 0]
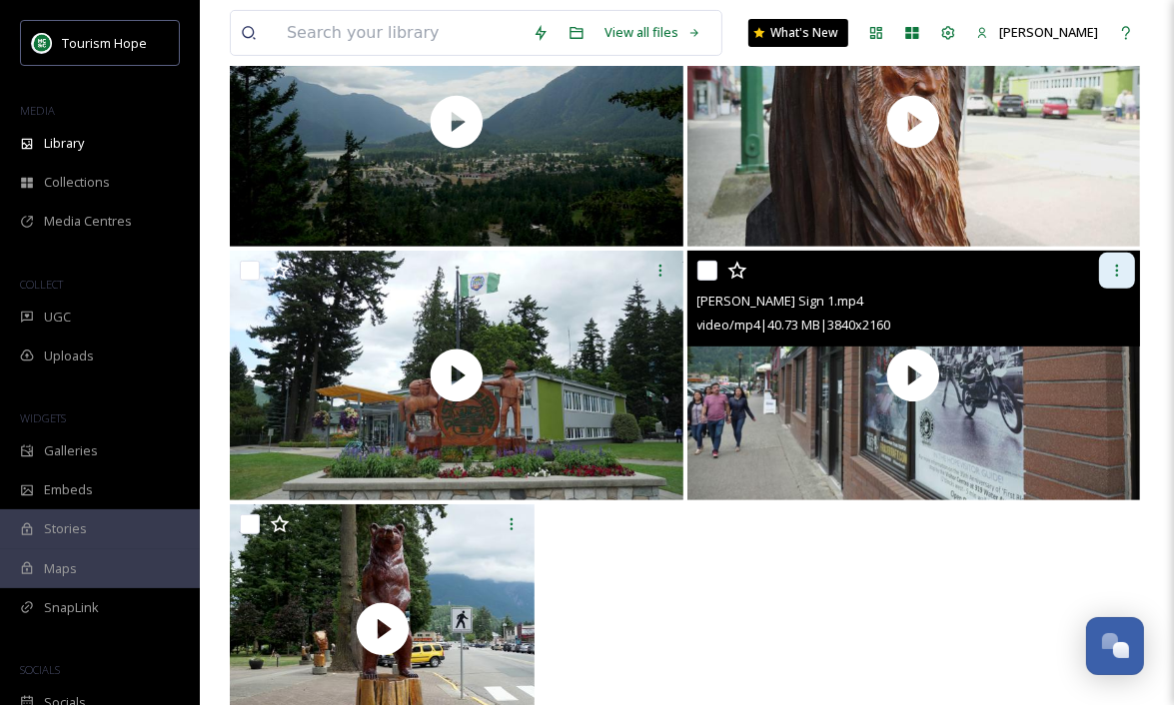
click at [1119, 267] on icon at bounding box center [1117, 271] width 16 height 16
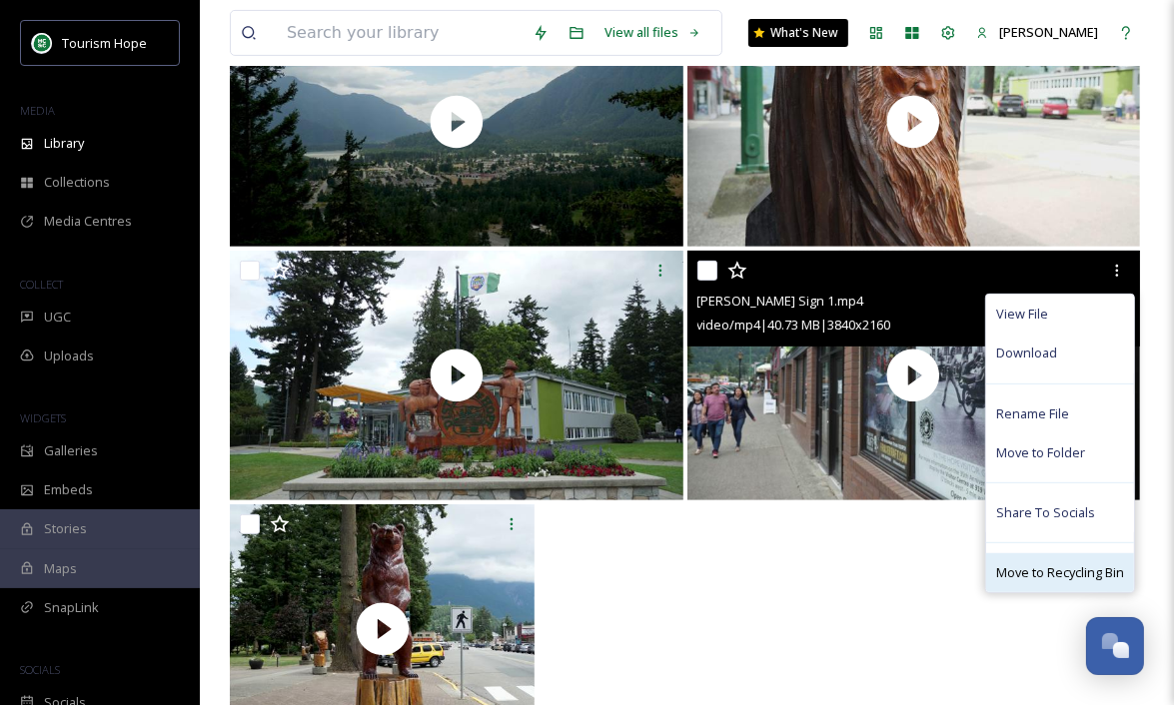
click at [1027, 575] on span "Move to Recycling Bin" at bounding box center [1060, 572] width 128 height 19
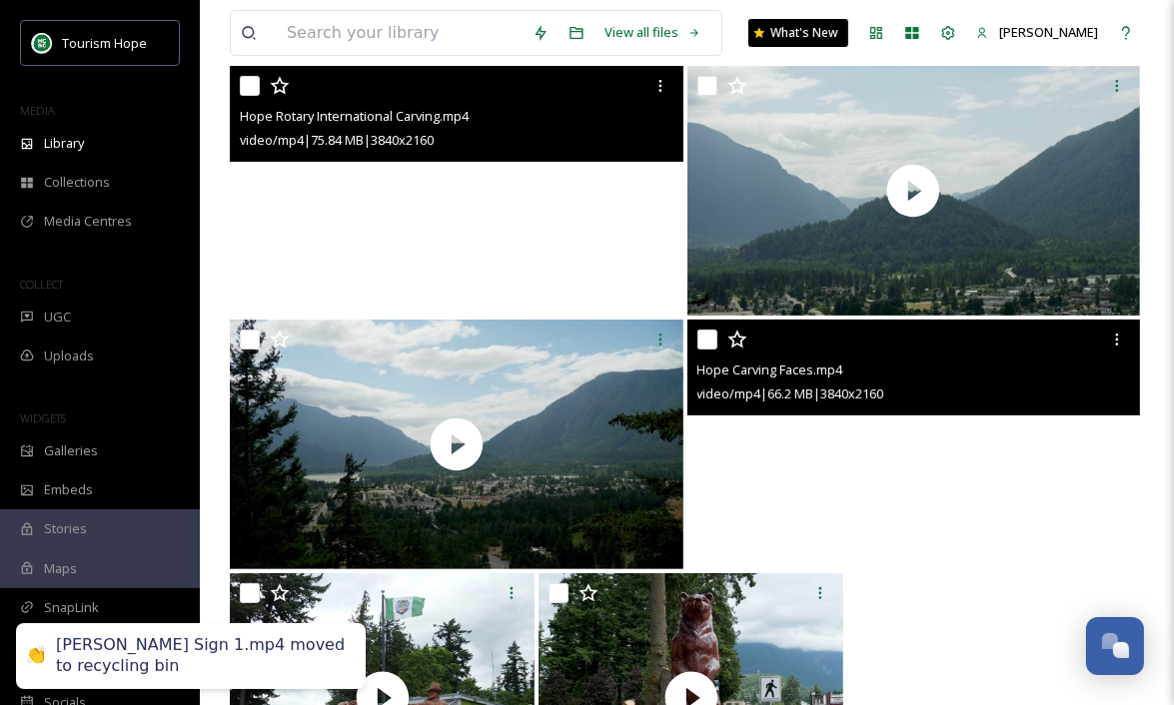
scroll to position [206, 0]
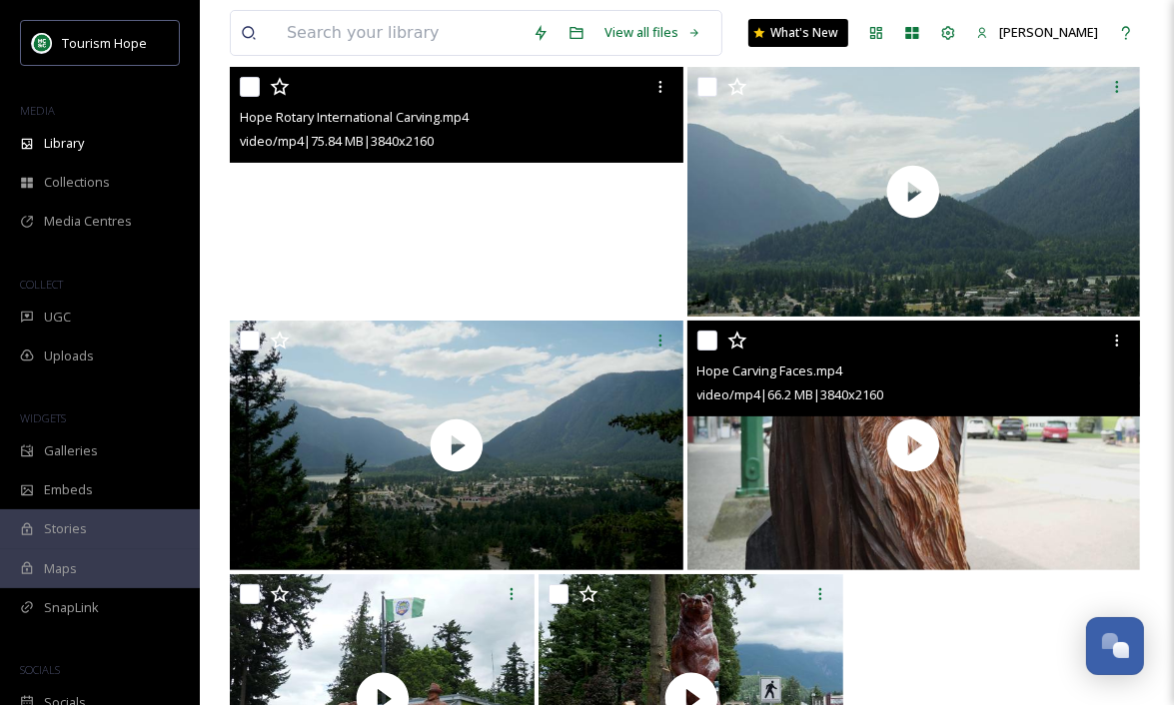
click at [701, 333] on input "checkbox" at bounding box center [707, 341] width 20 height 20
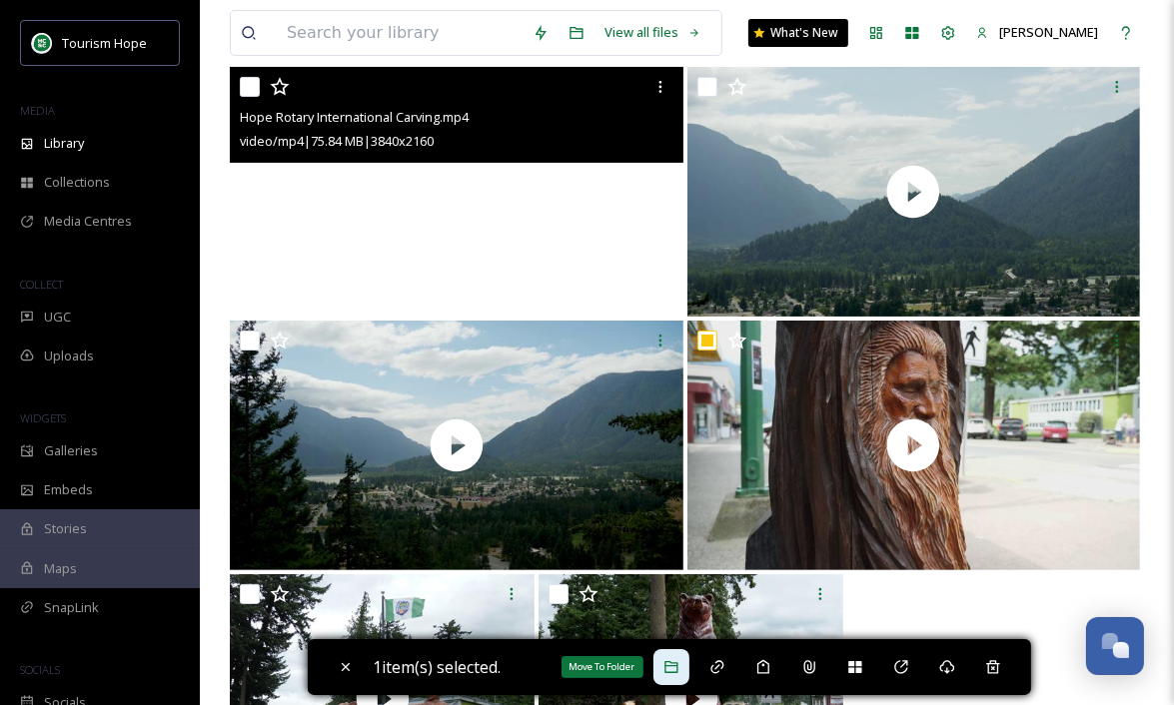
click at [677, 666] on icon at bounding box center [670, 667] width 13 height 12
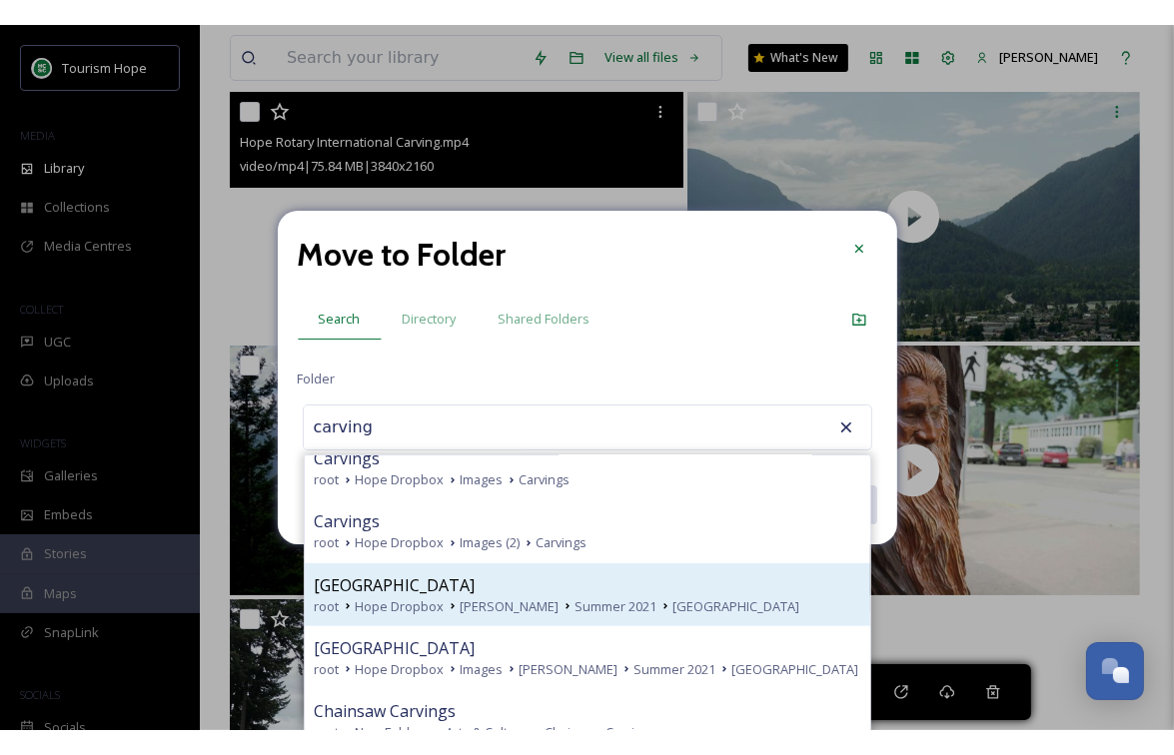
scroll to position [895, 0]
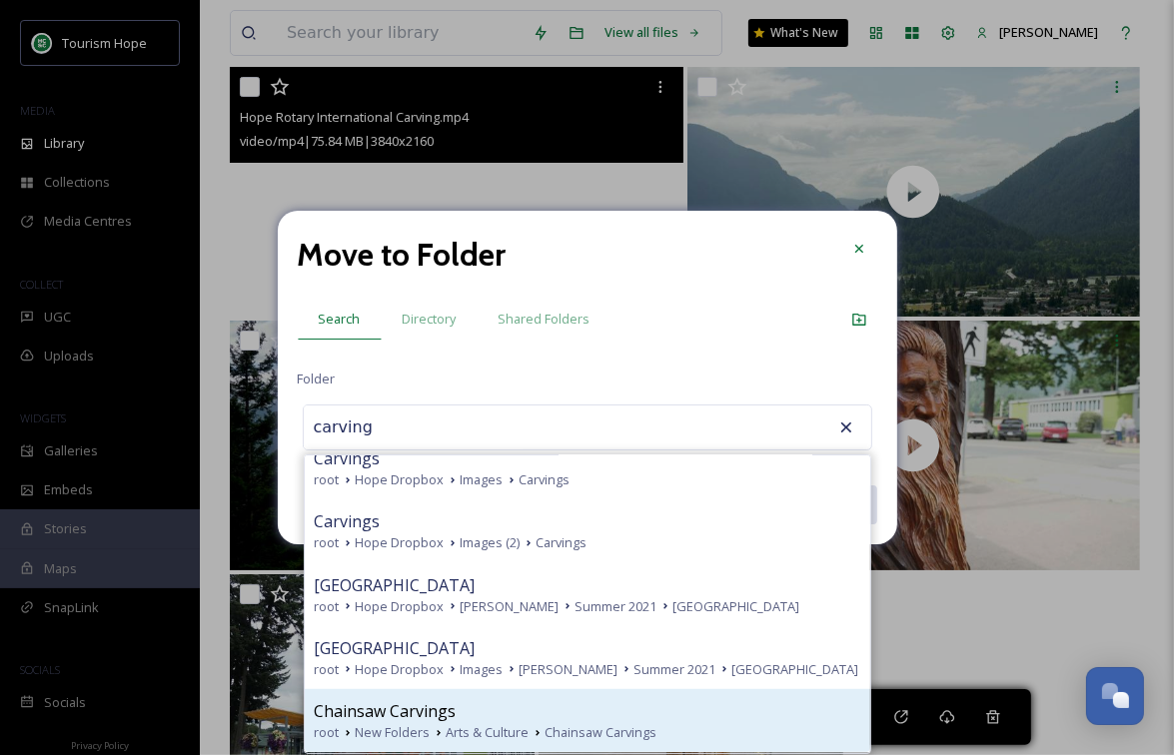
click at [683, 704] on div "Chainsaw Carvings" at bounding box center [588, 711] width 546 height 24
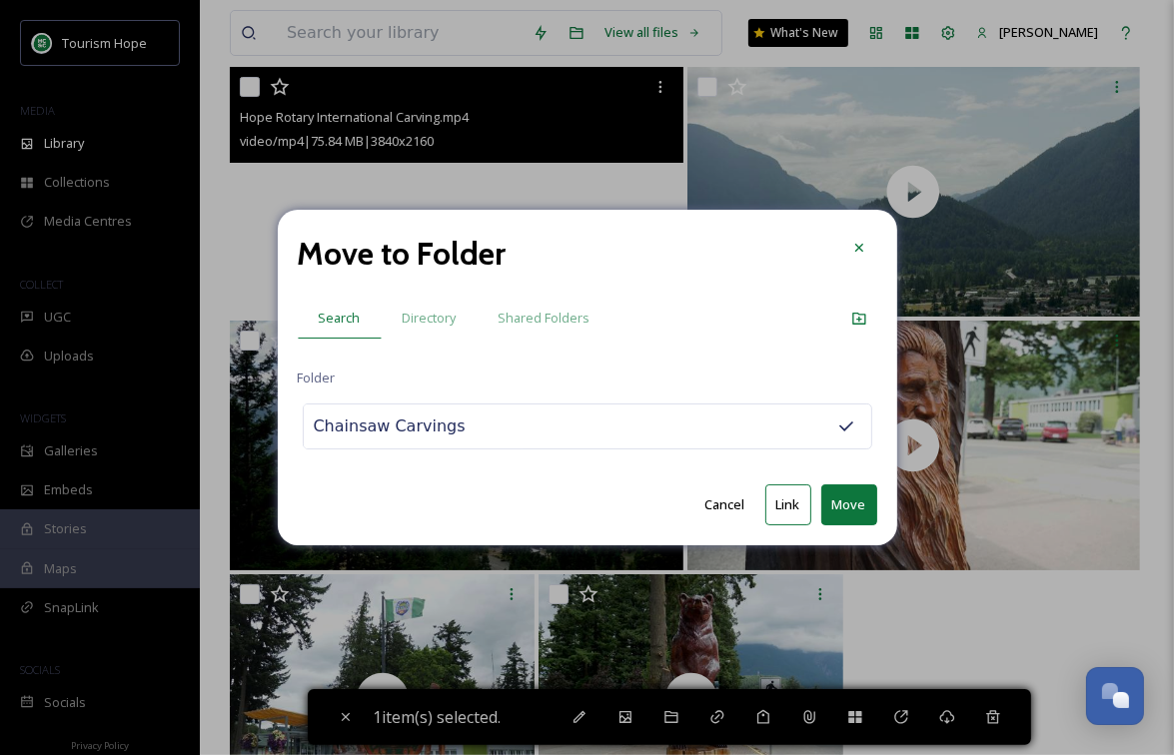
click at [848, 500] on button "Move" at bounding box center [849, 505] width 56 height 41
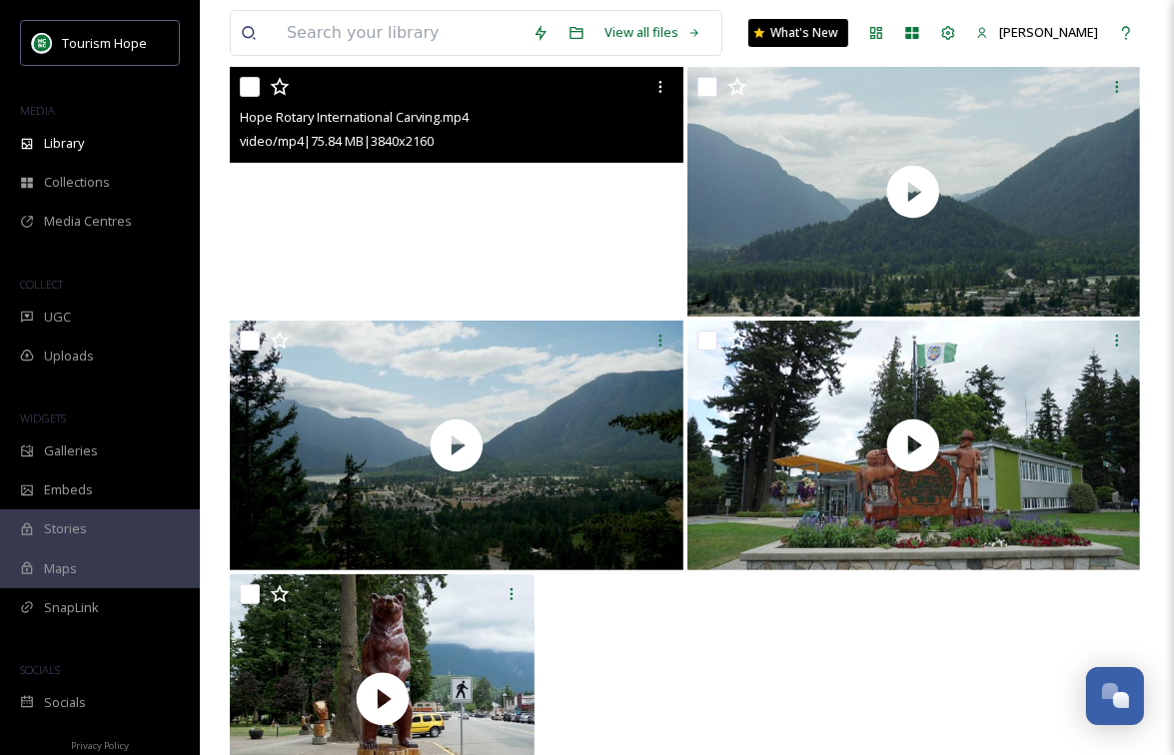
scroll to position [303, 0]
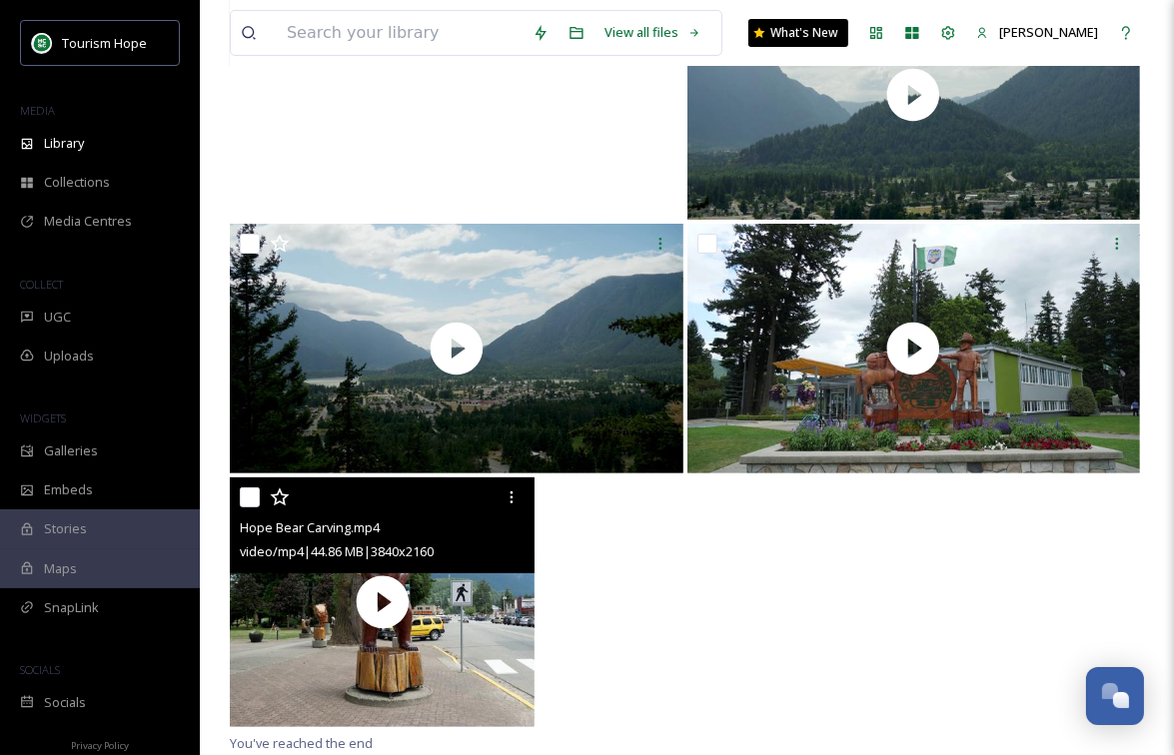
click at [248, 505] on input "checkbox" at bounding box center [250, 498] width 20 height 20
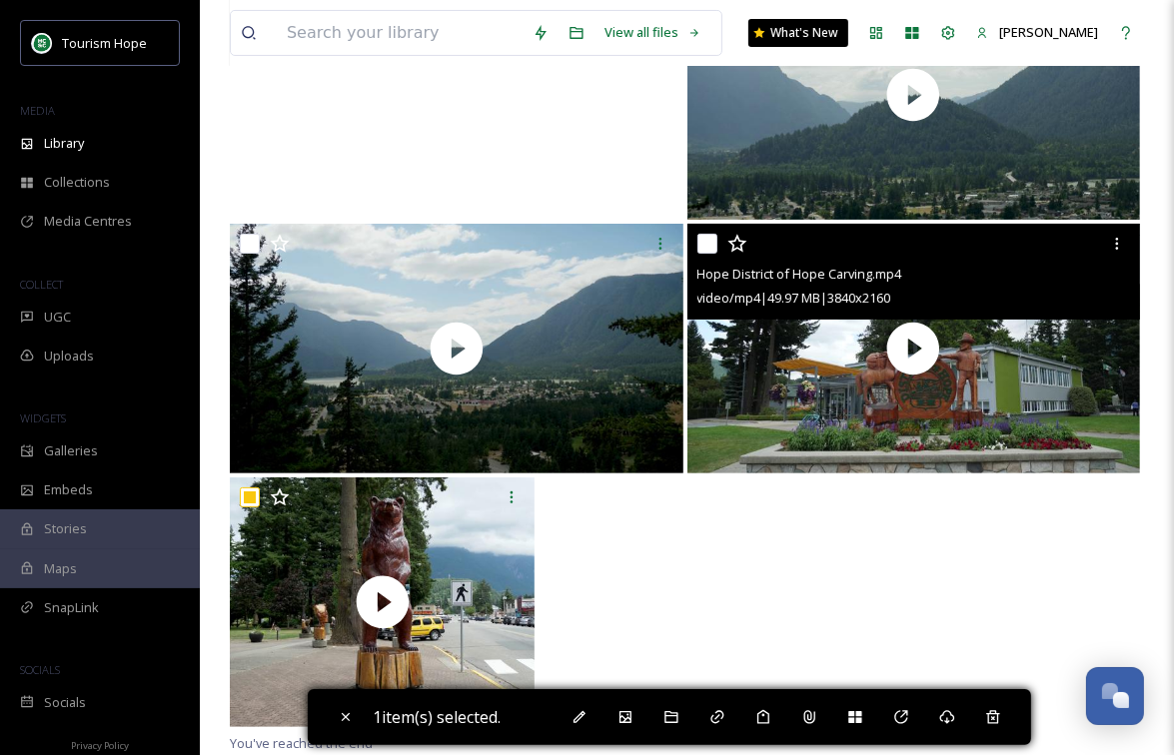
click at [707, 241] on input "checkbox" at bounding box center [707, 244] width 20 height 20
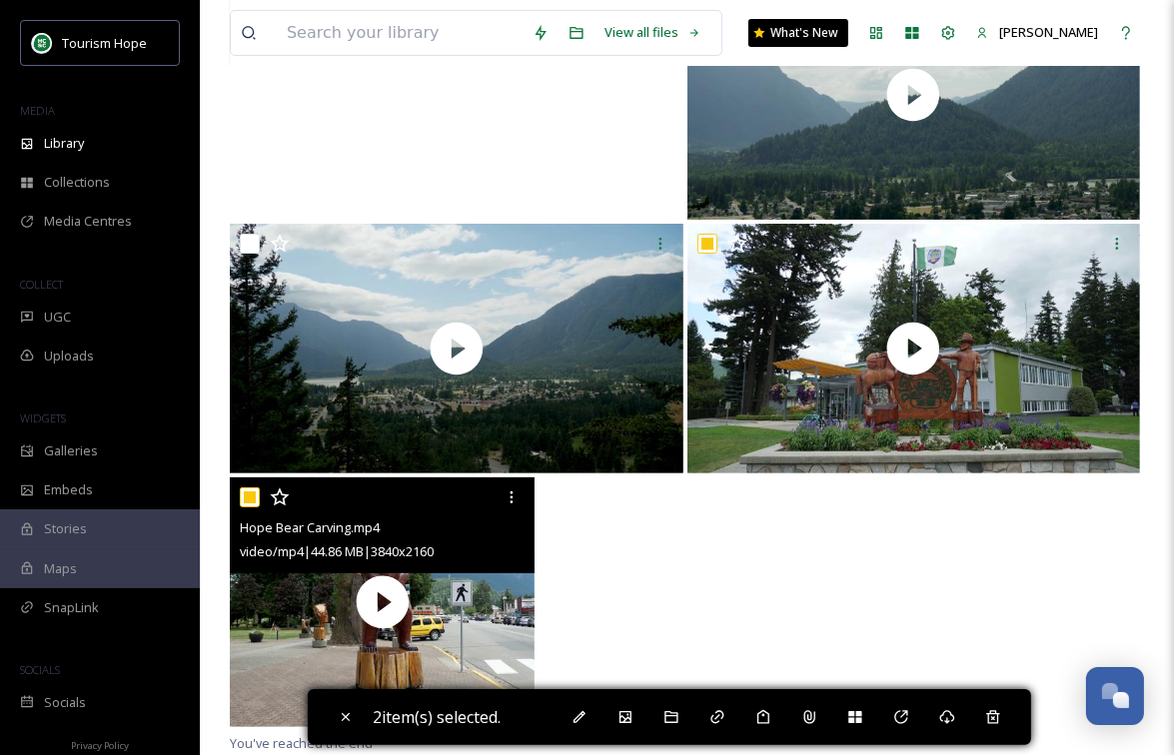
click at [251, 495] on input "checkbox" at bounding box center [250, 498] width 20 height 20
click at [253, 500] on input "checkbox" at bounding box center [250, 498] width 20 height 20
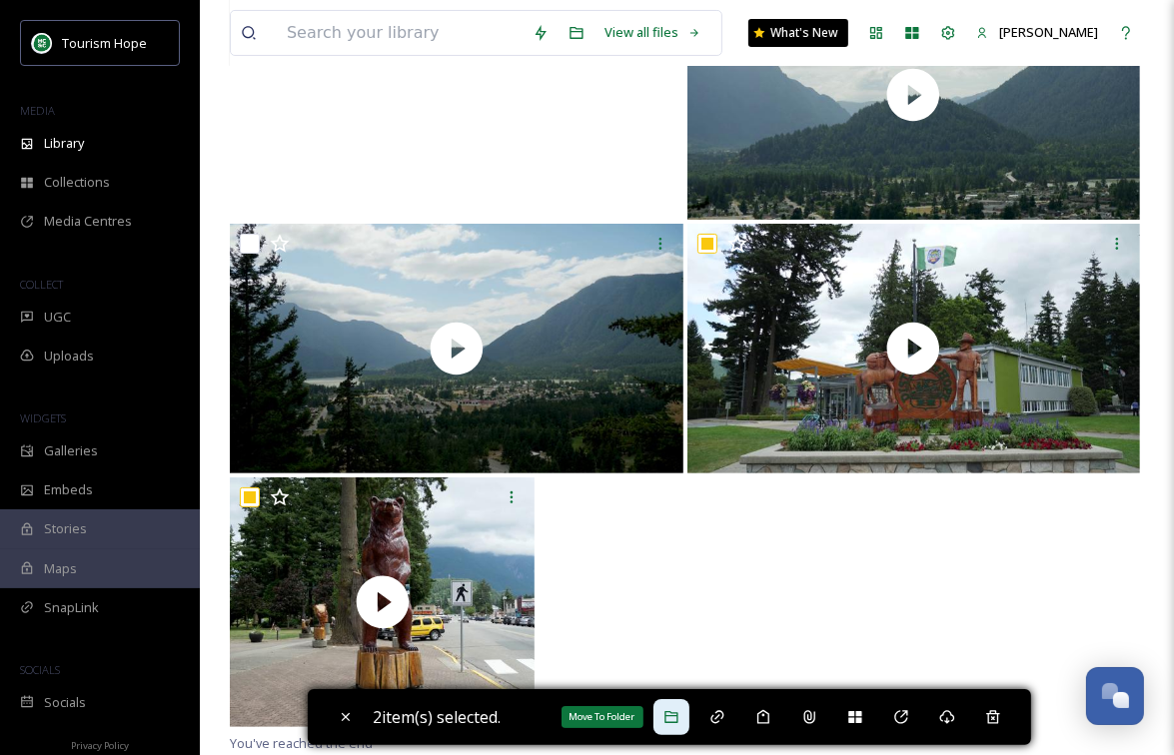
click at [679, 704] on icon at bounding box center [671, 717] width 16 height 16
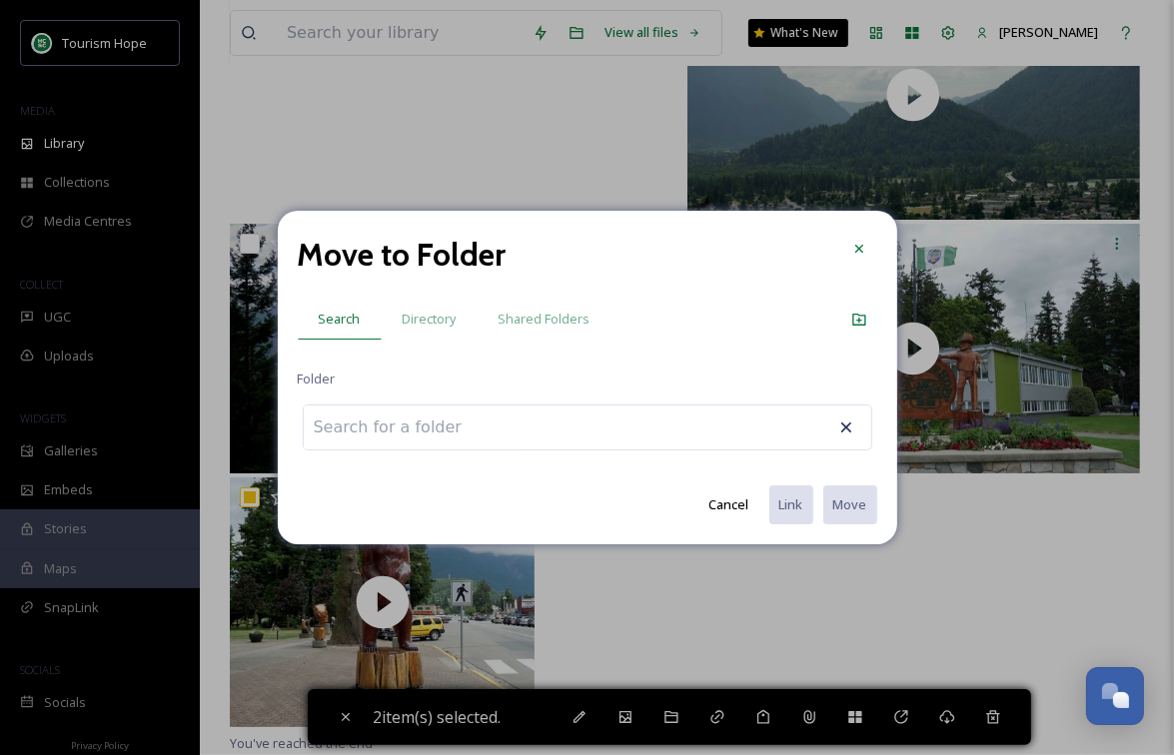
click at [697, 432] on div at bounding box center [587, 428] width 569 height 46
click at [433, 439] on input at bounding box center [414, 428] width 220 height 44
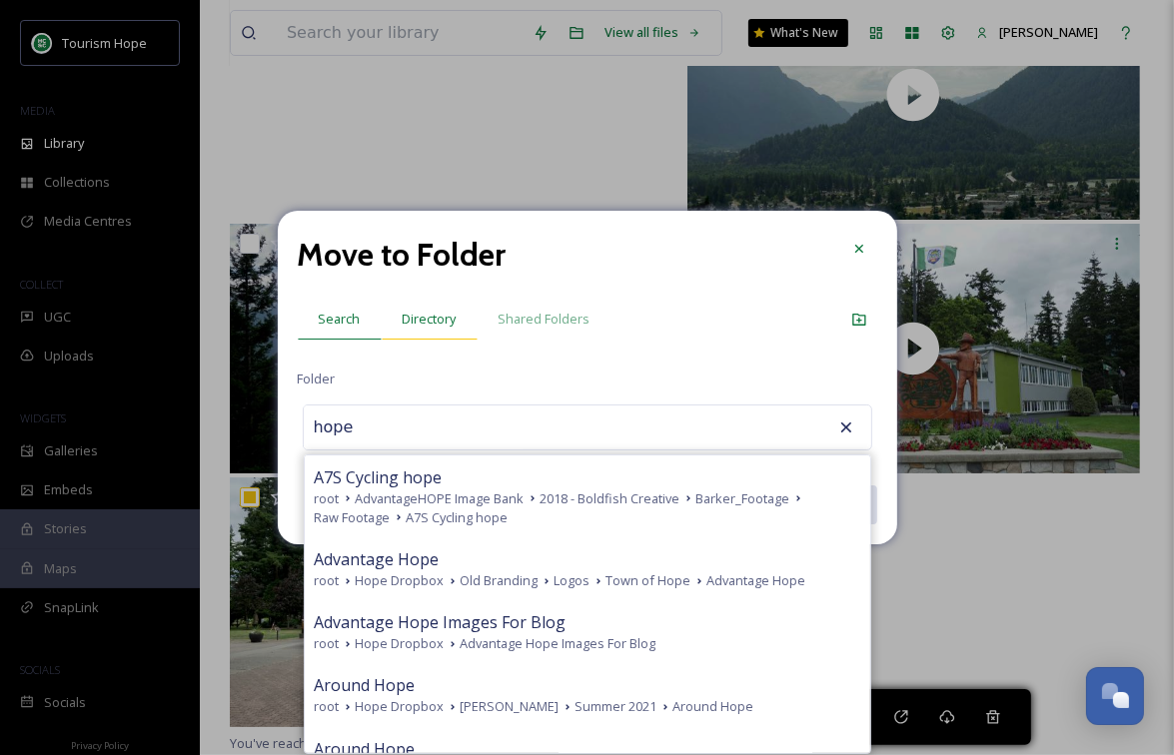
click at [432, 317] on span "Directory" at bounding box center [430, 319] width 54 height 19
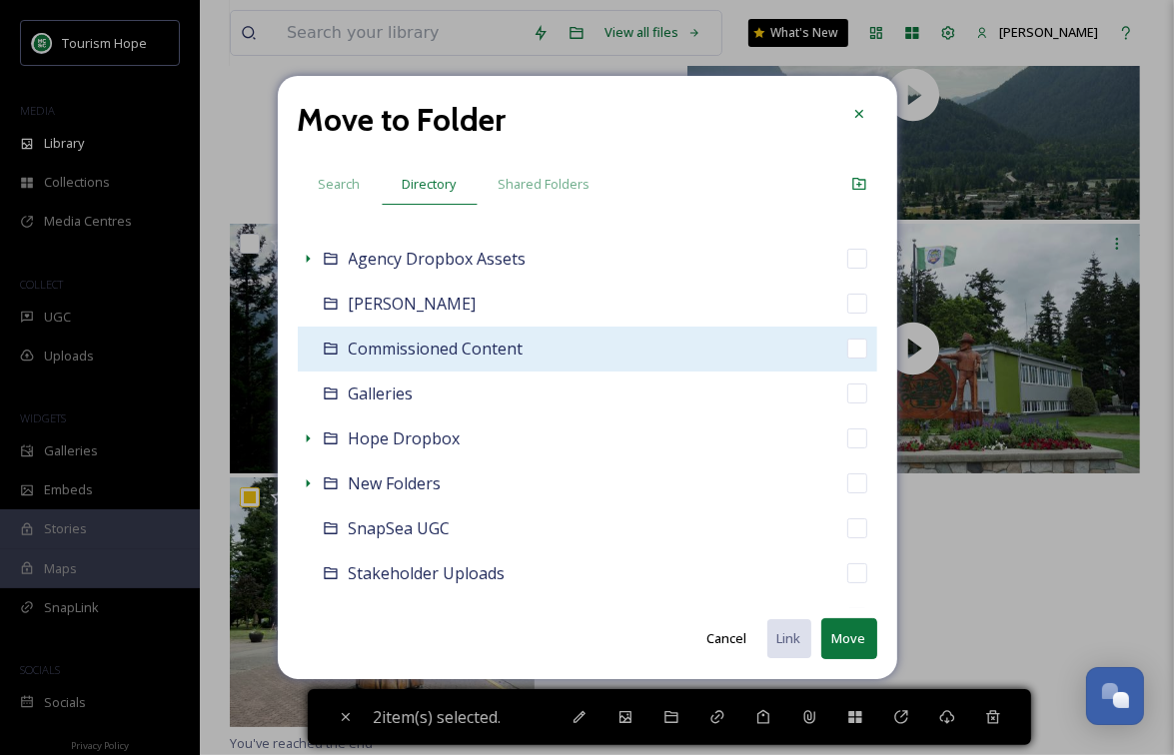
scroll to position [108, 0]
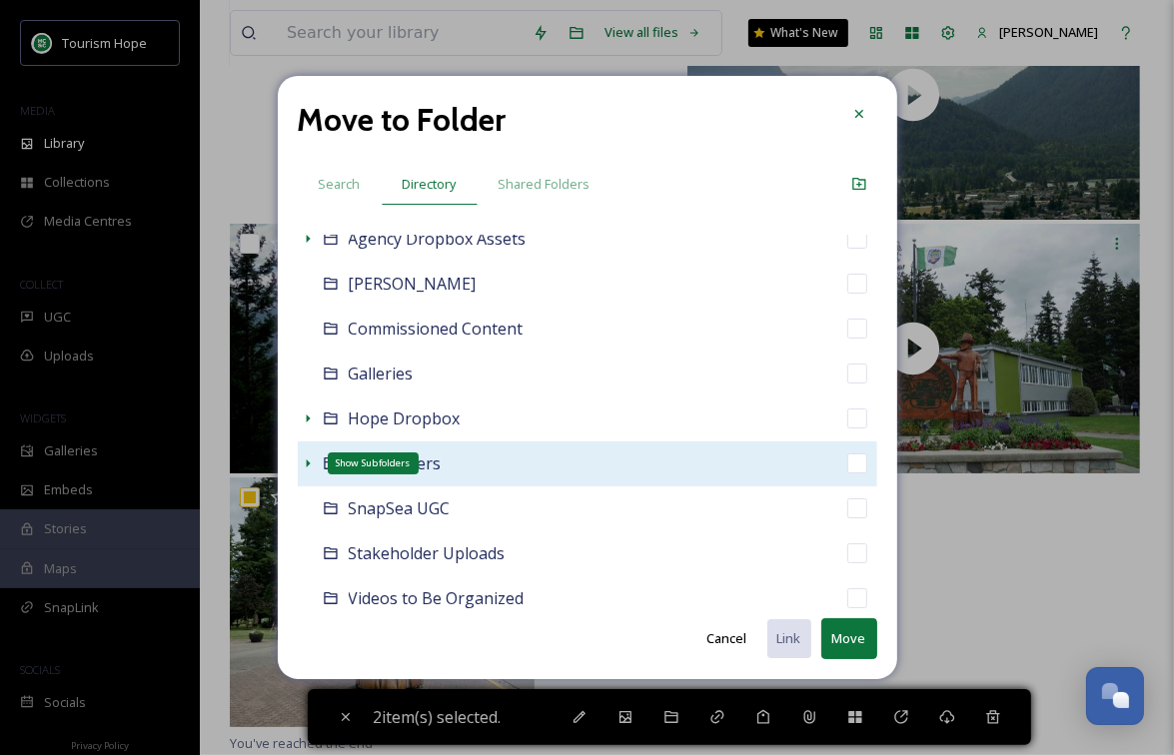
click at [311, 466] on icon at bounding box center [308, 464] width 16 height 16
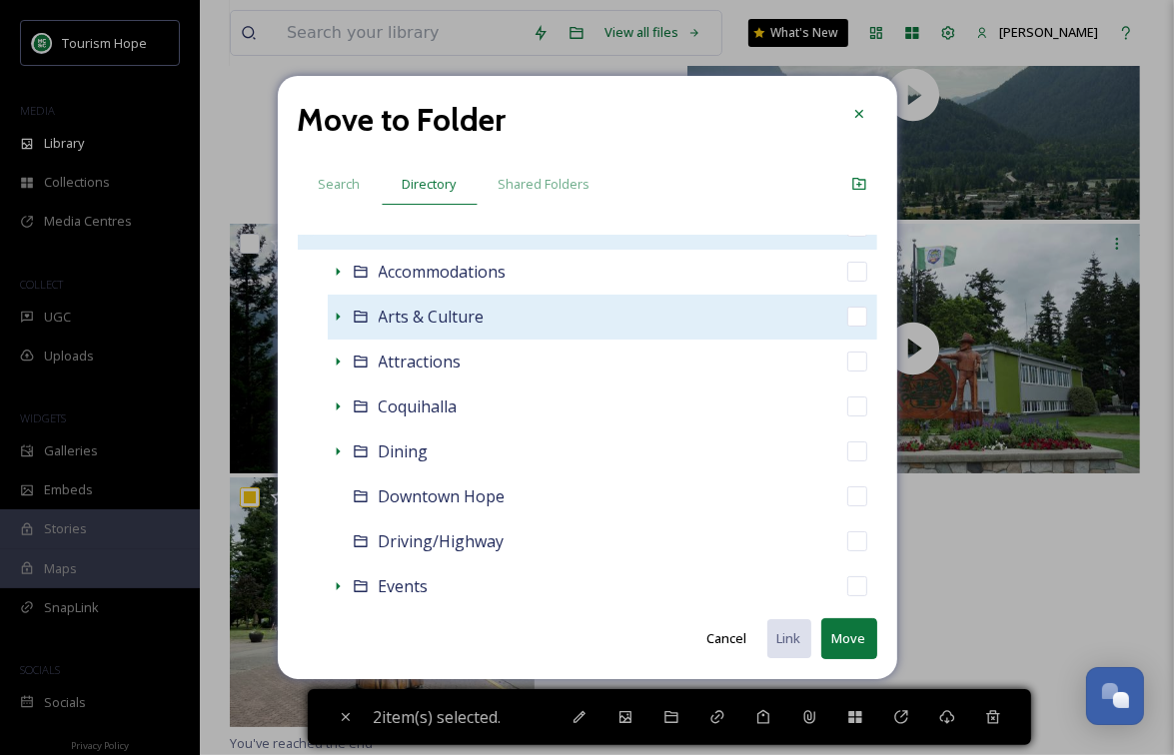
scroll to position [348, 0]
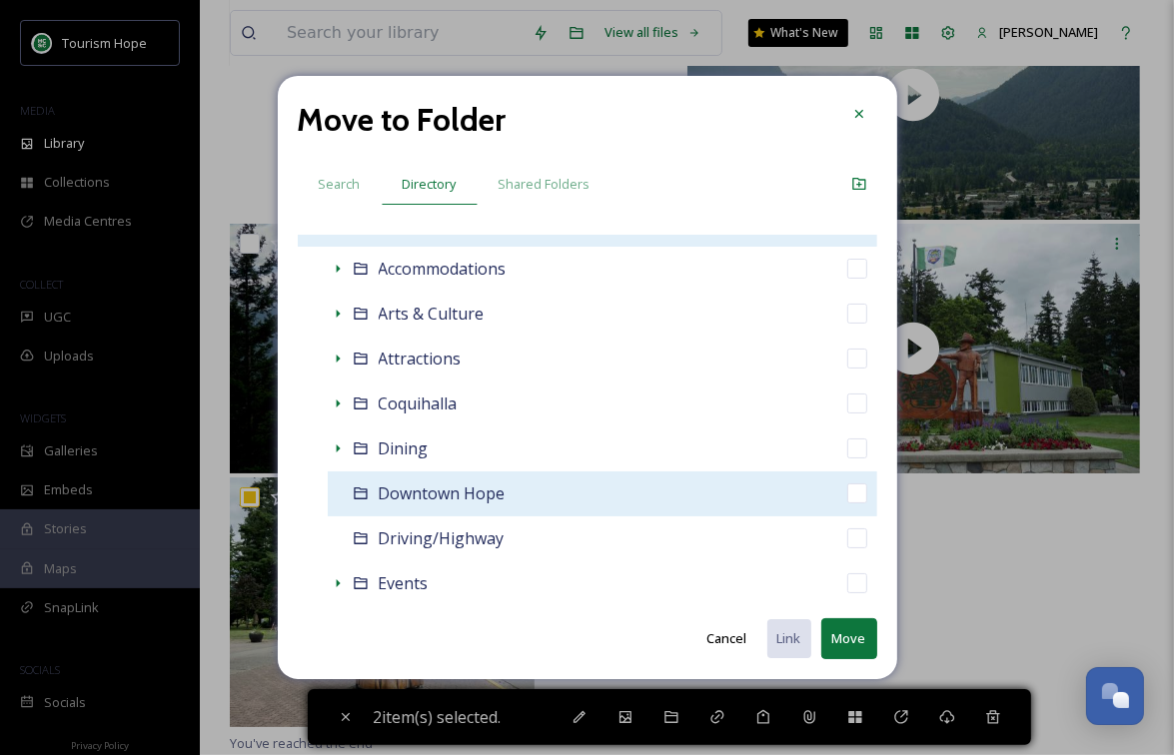
click at [558, 492] on div "Downtown Hope" at bounding box center [602, 494] width 549 height 45
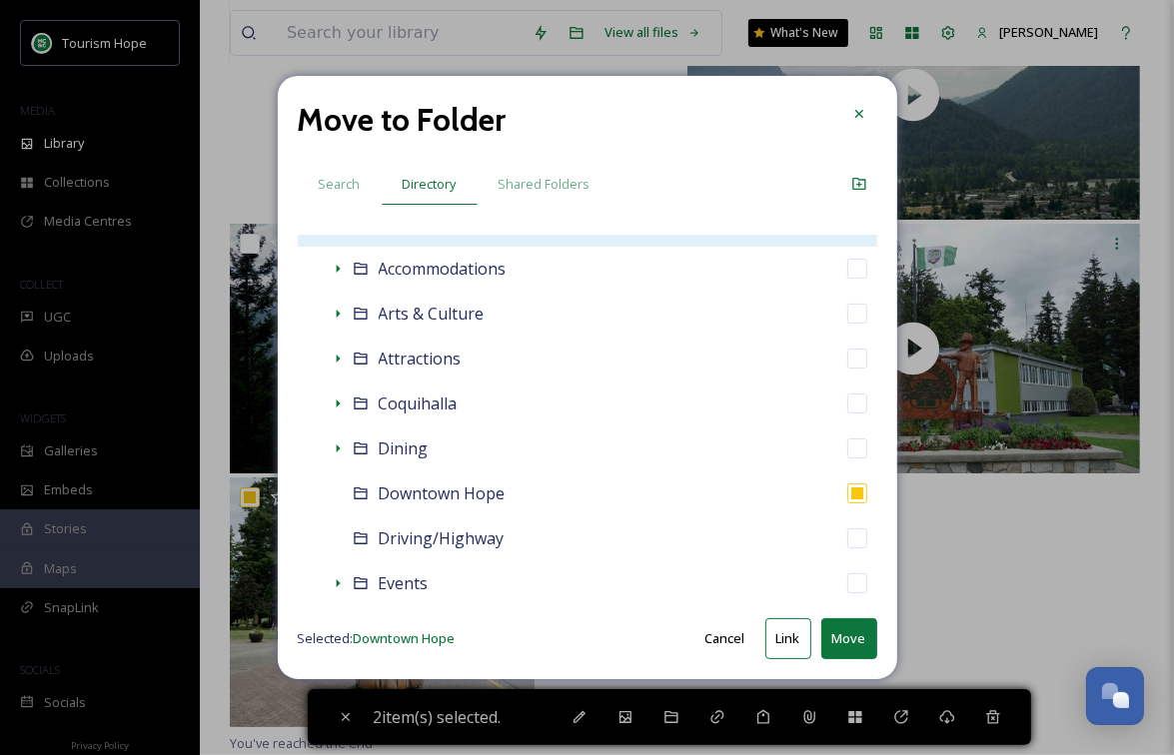
click at [783, 642] on button "Link" at bounding box center [788, 638] width 46 height 41
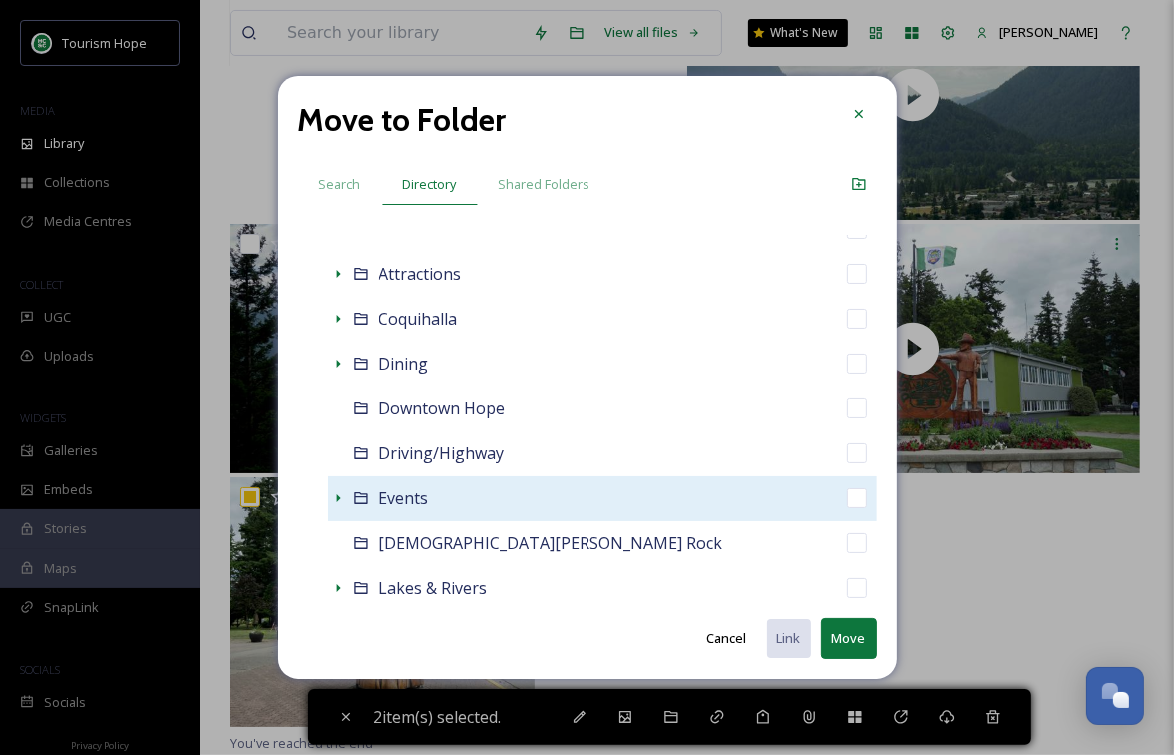
scroll to position [396, 0]
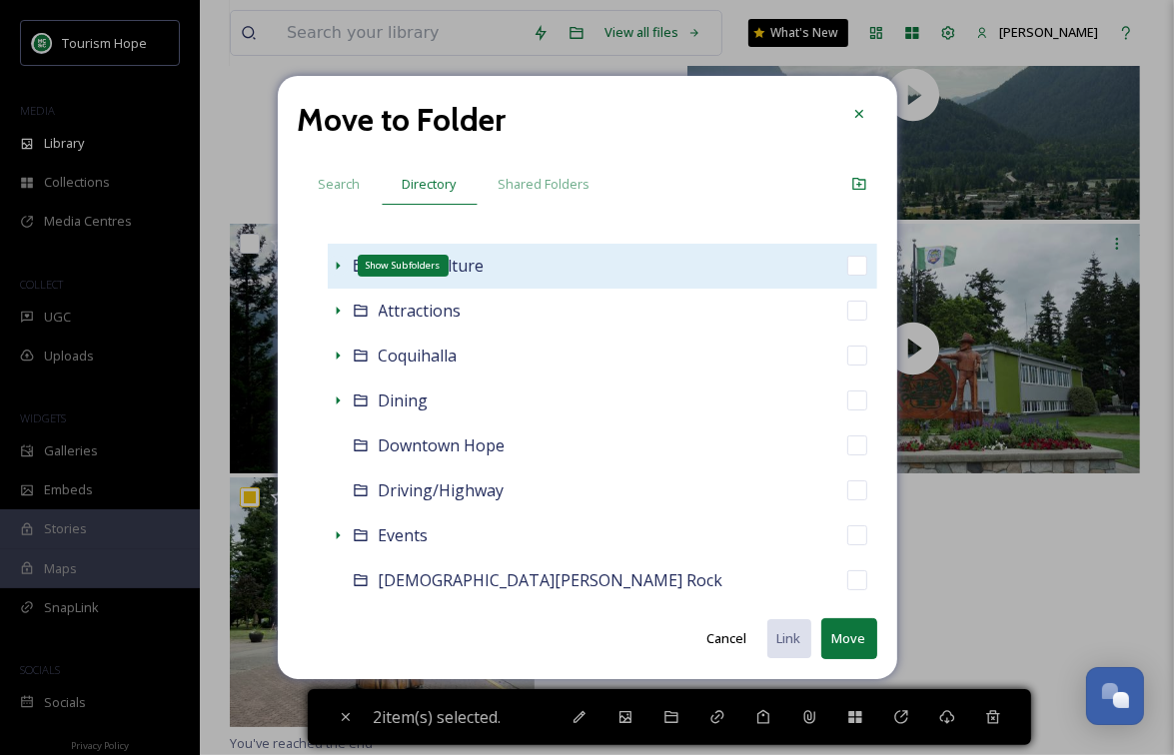
click at [343, 267] on icon at bounding box center [338, 266] width 16 height 16
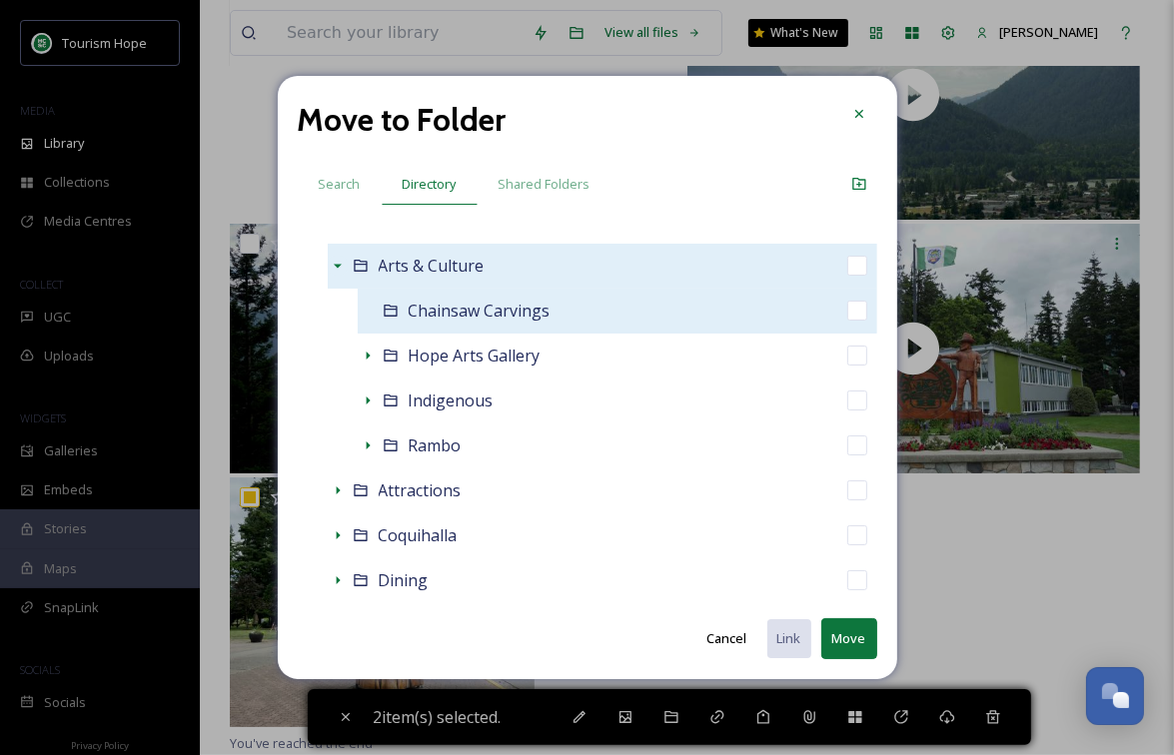
click at [590, 323] on div "Chainsaw Carvings" at bounding box center [618, 311] width 520 height 45
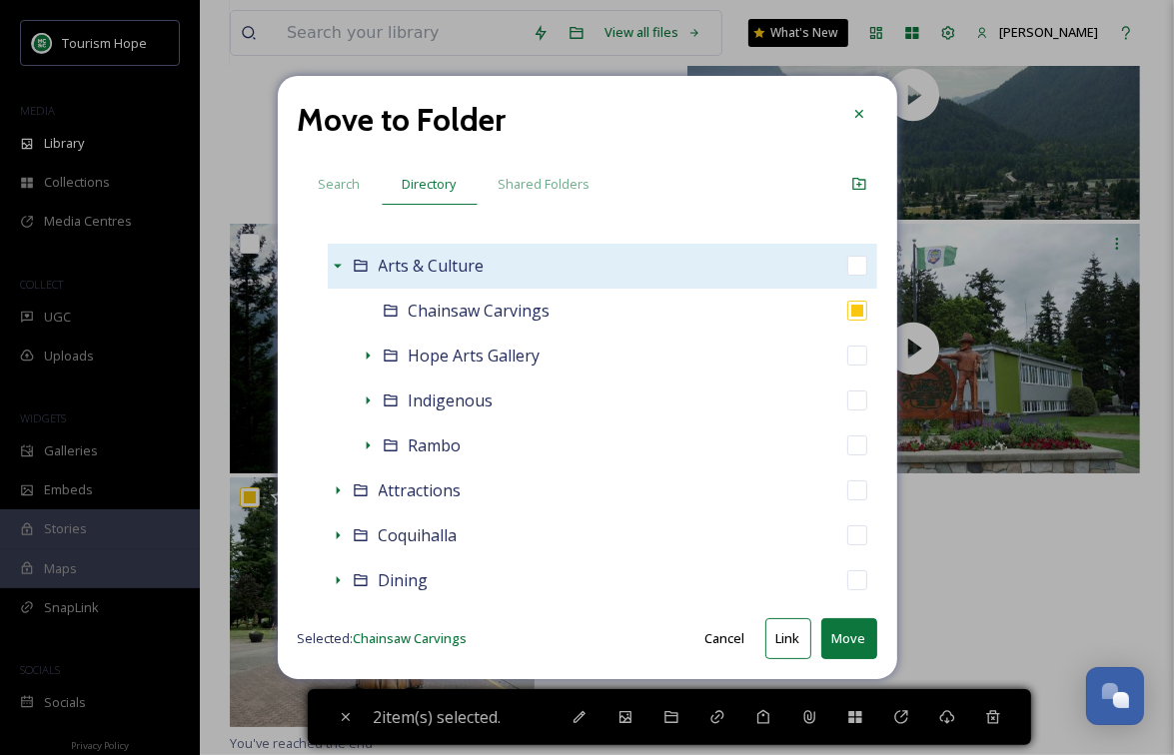
click at [839, 635] on button "Move" at bounding box center [849, 638] width 56 height 41
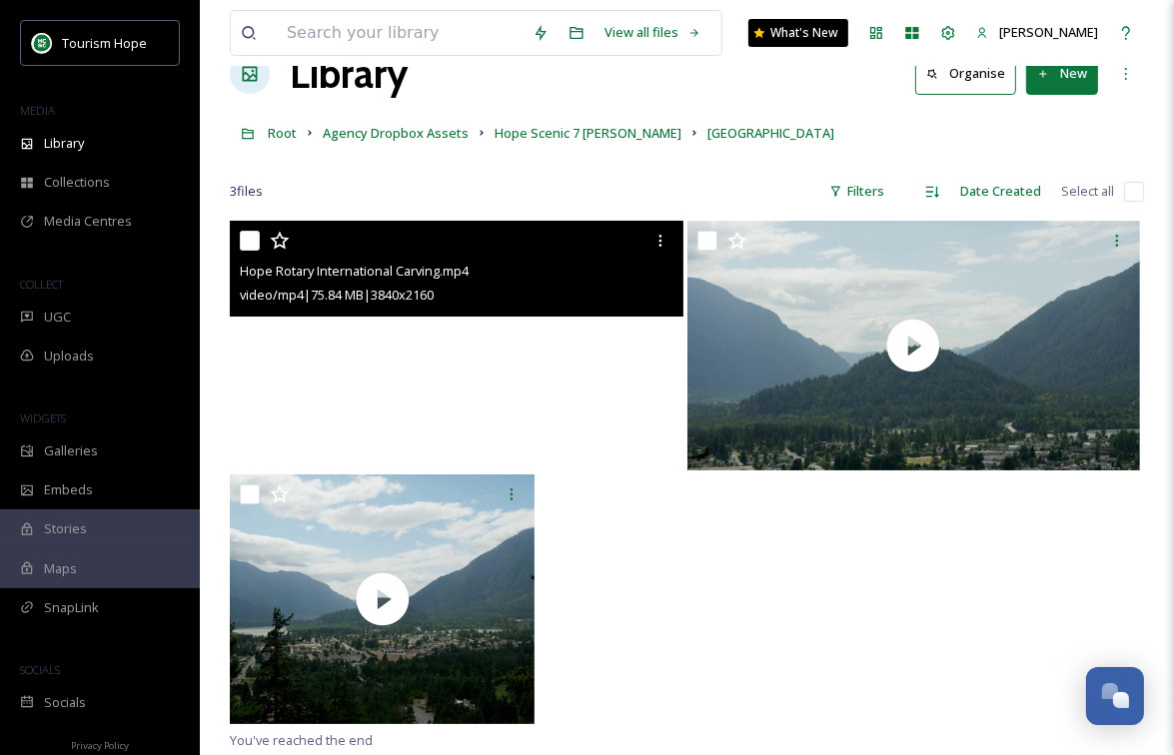
scroll to position [48, 0]
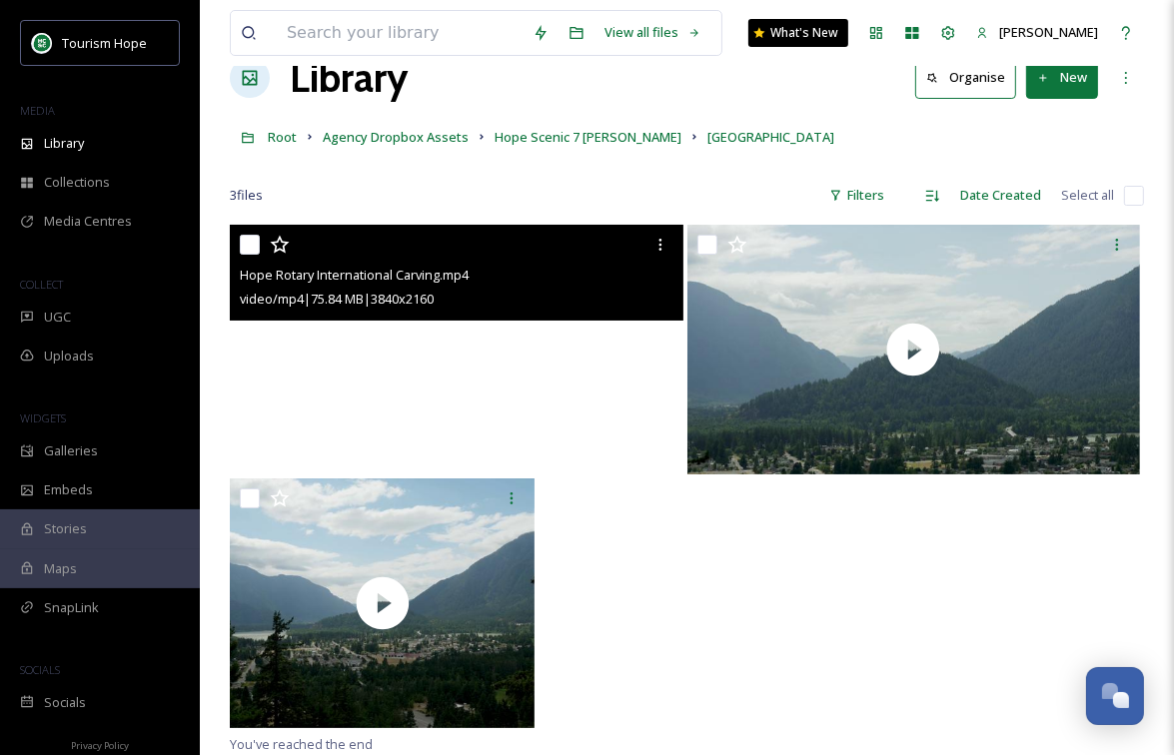
click at [525, 375] on video "Hope Rotary International Carving.mp4" at bounding box center [457, 350] width 454 height 250
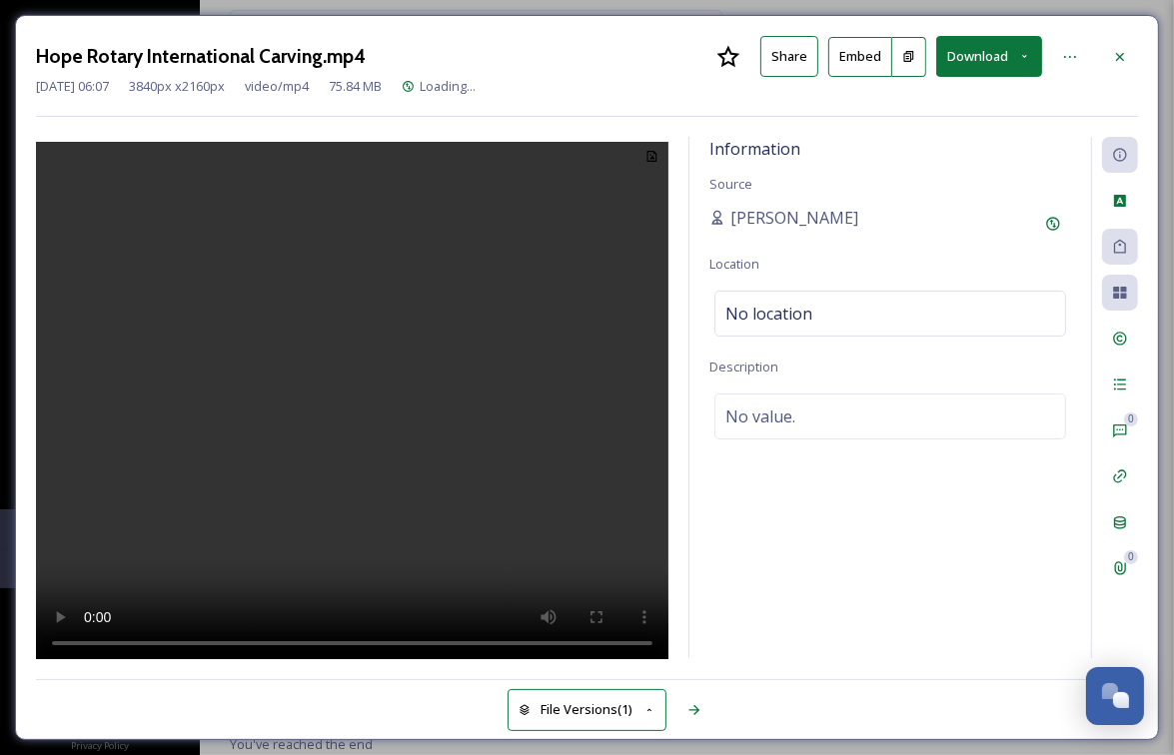
click at [436, 392] on video at bounding box center [352, 404] width 632 height 524
click at [382, 460] on video at bounding box center [352, 404] width 632 height 524
click at [489, 338] on video at bounding box center [352, 404] width 632 height 524
click at [1119, 53] on icon at bounding box center [1120, 57] width 16 height 16
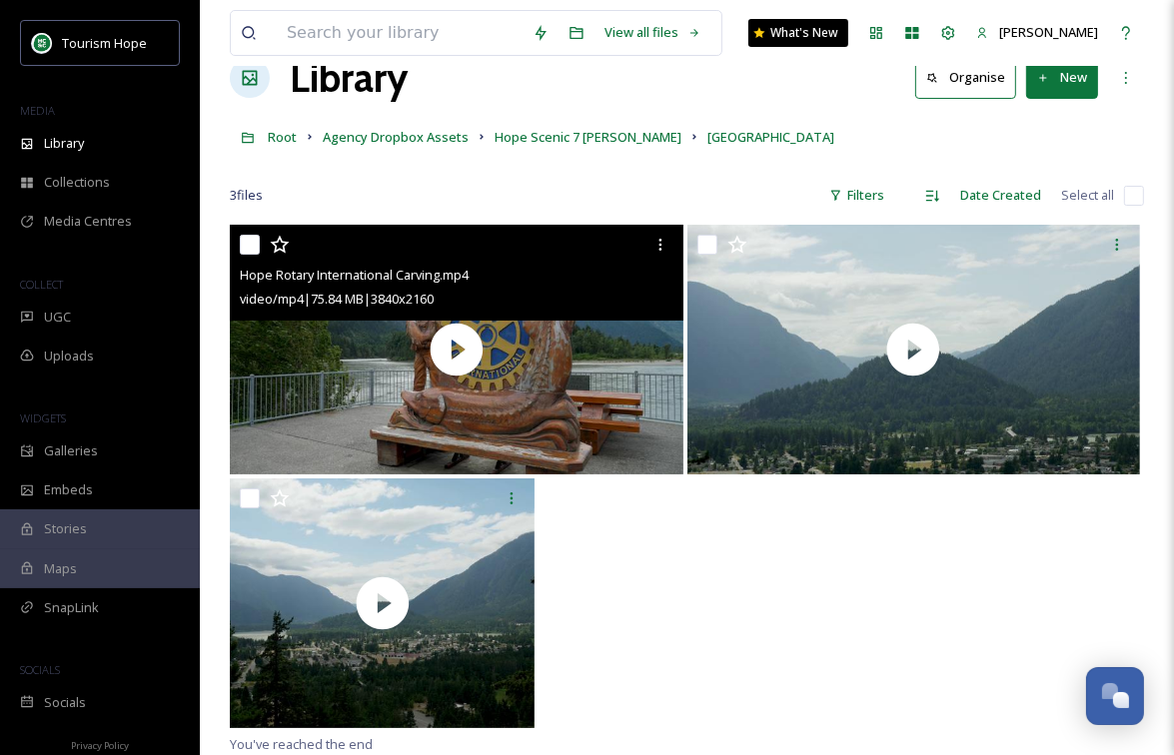
click at [248, 242] on input "checkbox" at bounding box center [250, 245] width 20 height 20
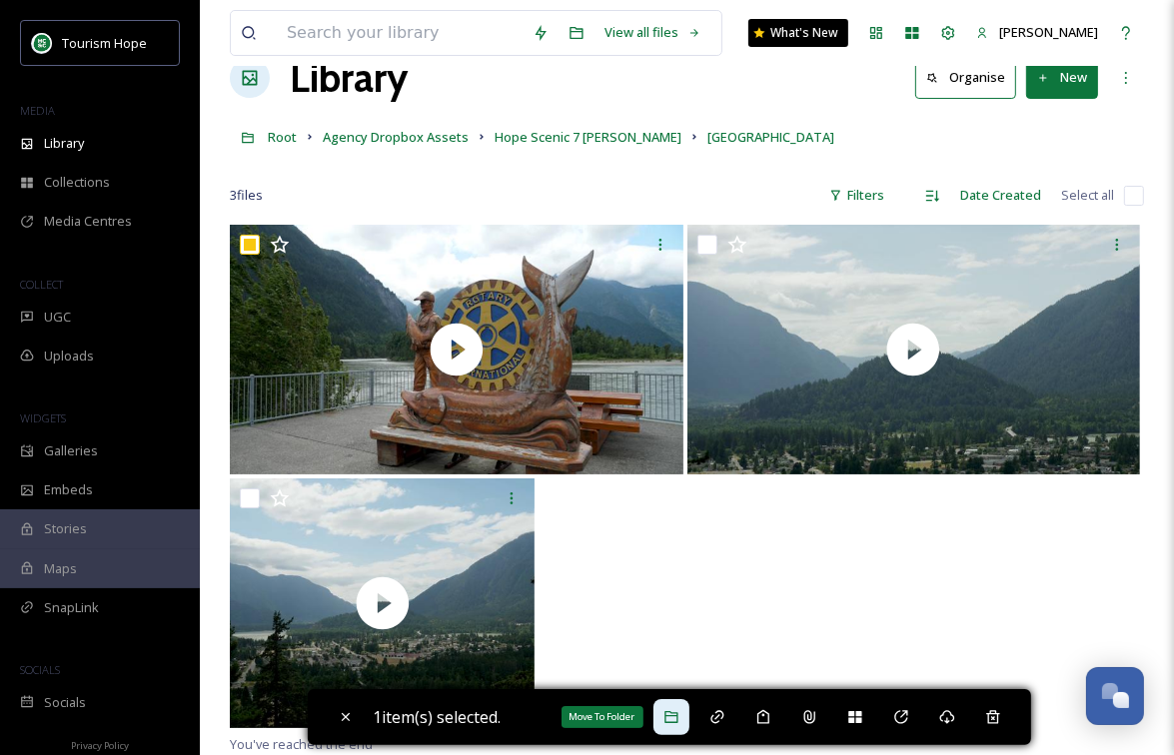
click at [677, 704] on icon at bounding box center [670, 717] width 13 height 12
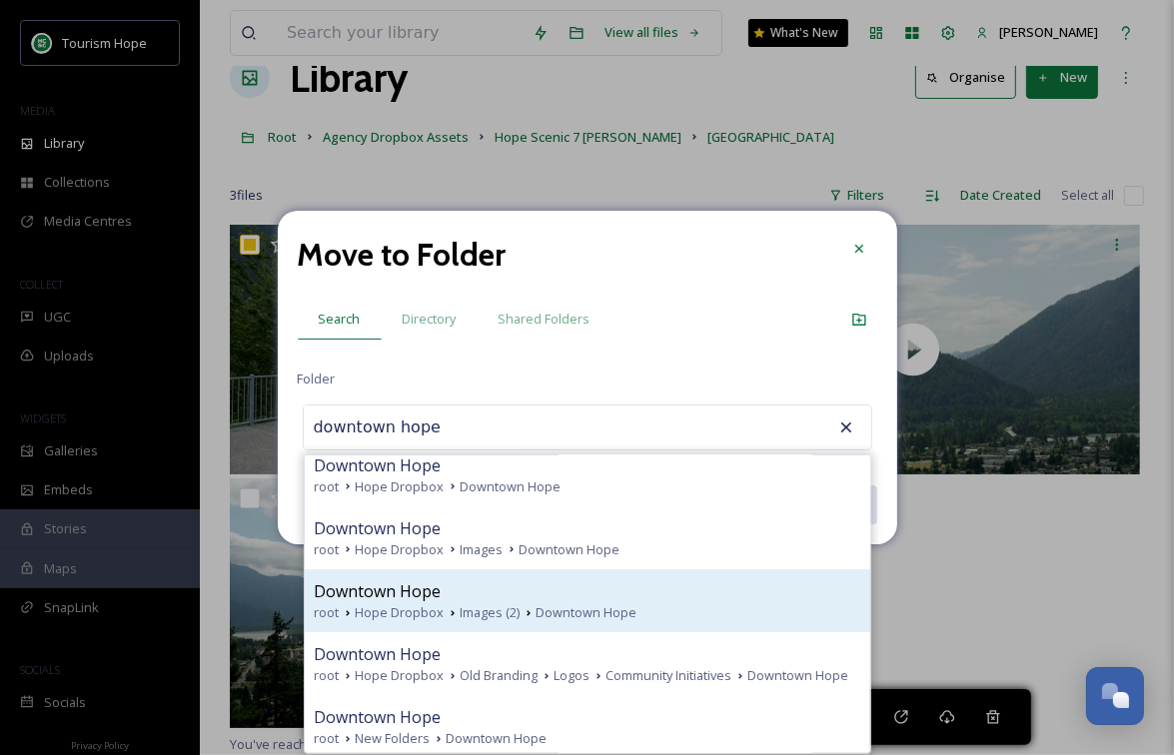
scroll to position [17, 0]
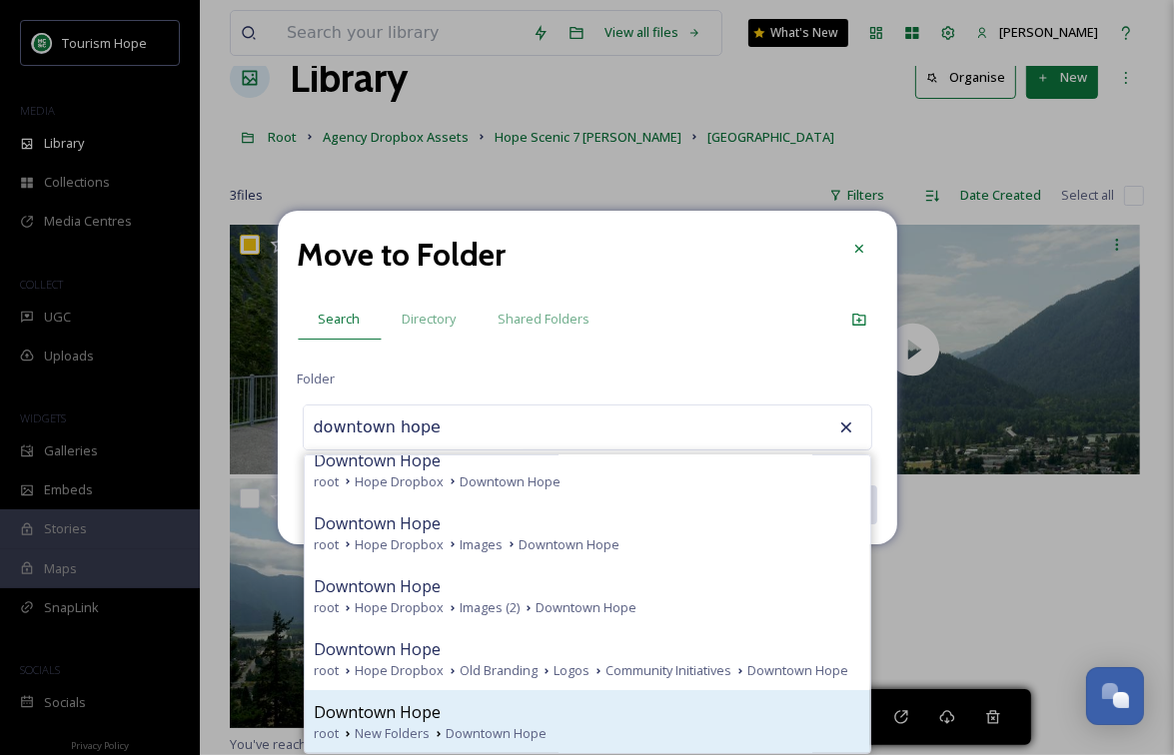
click at [654, 704] on div "root New Folders Downtown Hope" at bounding box center [588, 733] width 546 height 19
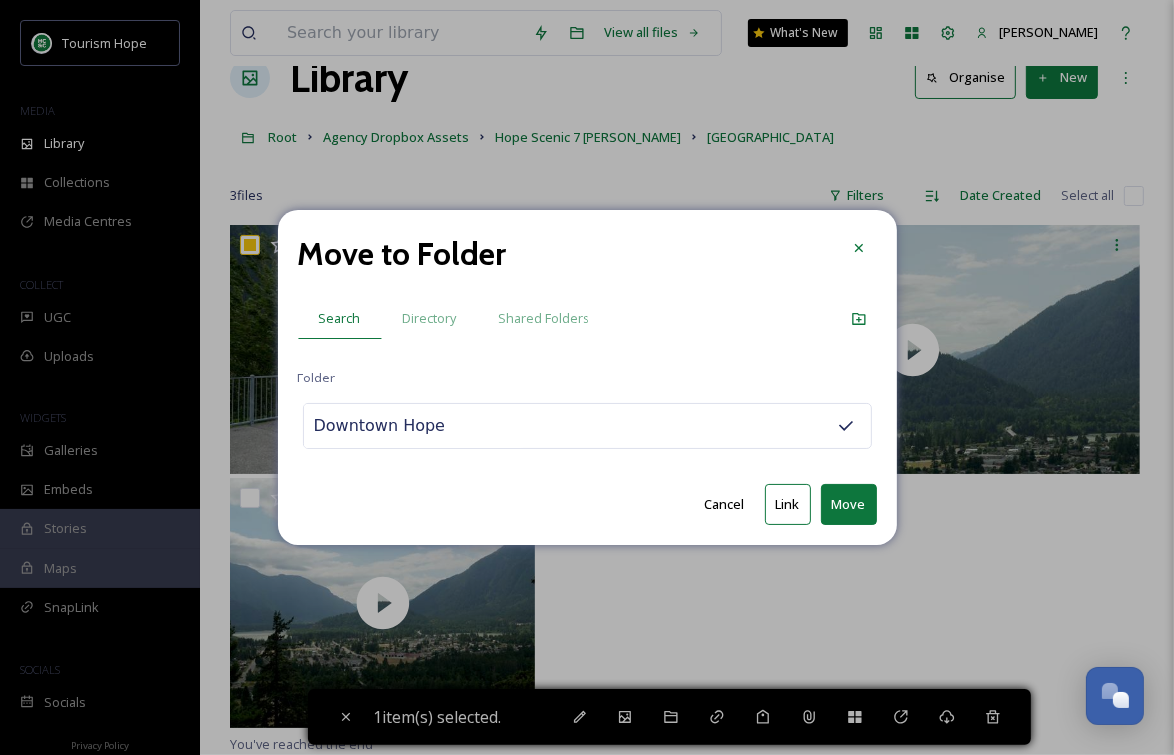
click at [785, 502] on button "Link" at bounding box center [788, 505] width 46 height 41
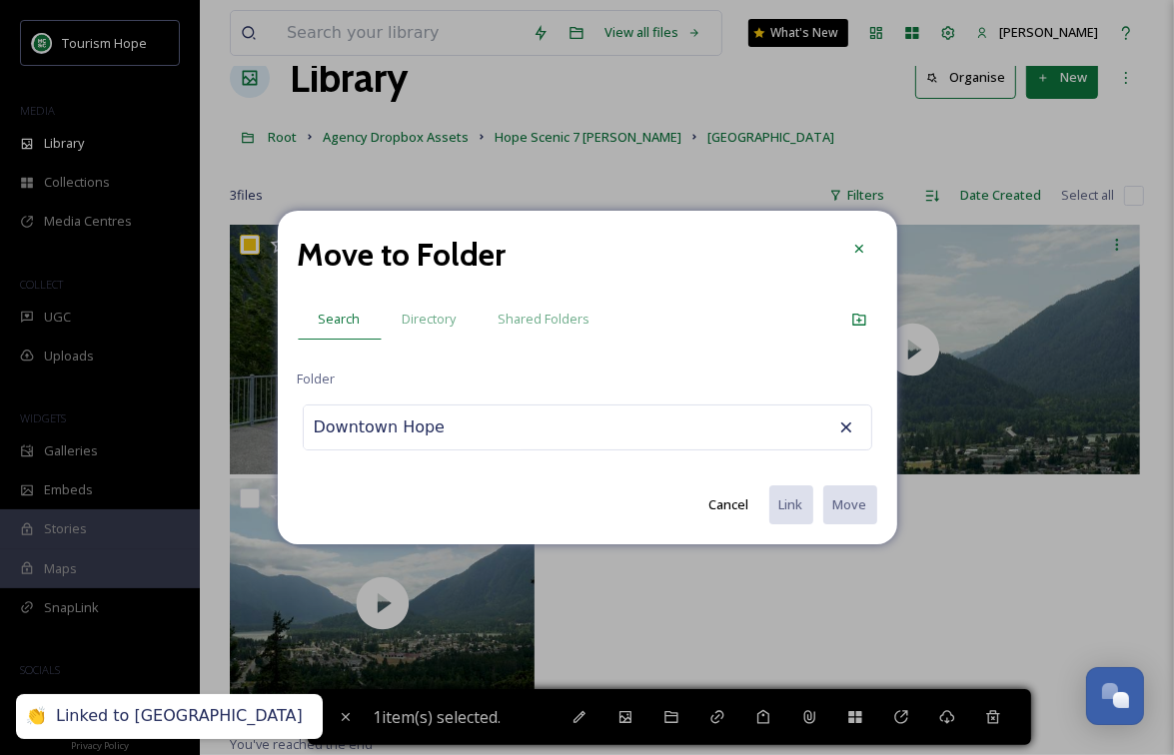
click at [593, 428] on div "Downtown Hope" at bounding box center [587, 428] width 569 height 46
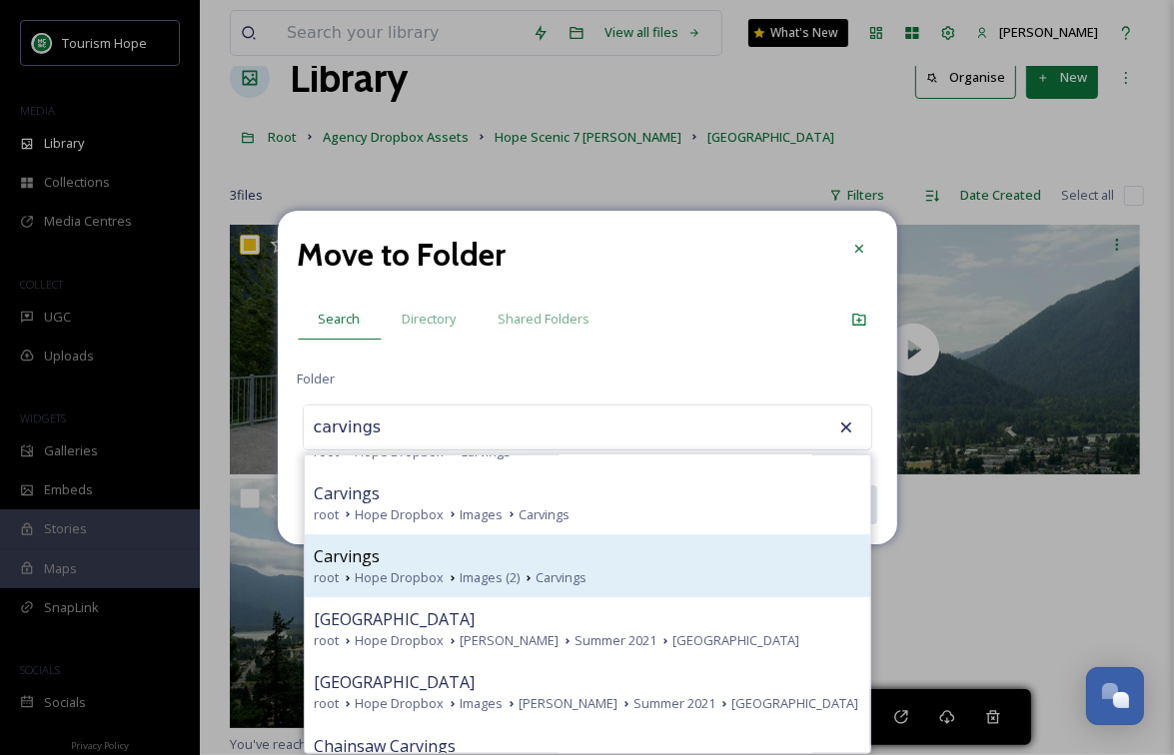
scroll to position [100, 0]
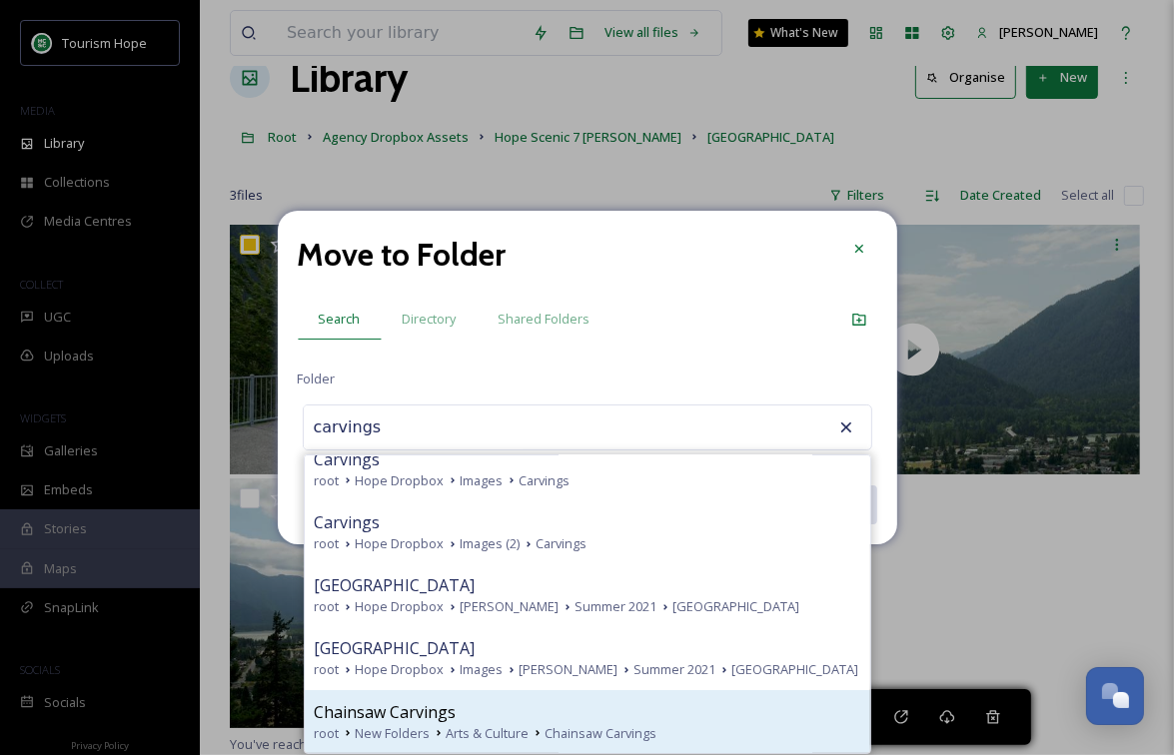
click at [588, 704] on div "Chainsaw Carvings" at bounding box center [588, 712] width 546 height 24
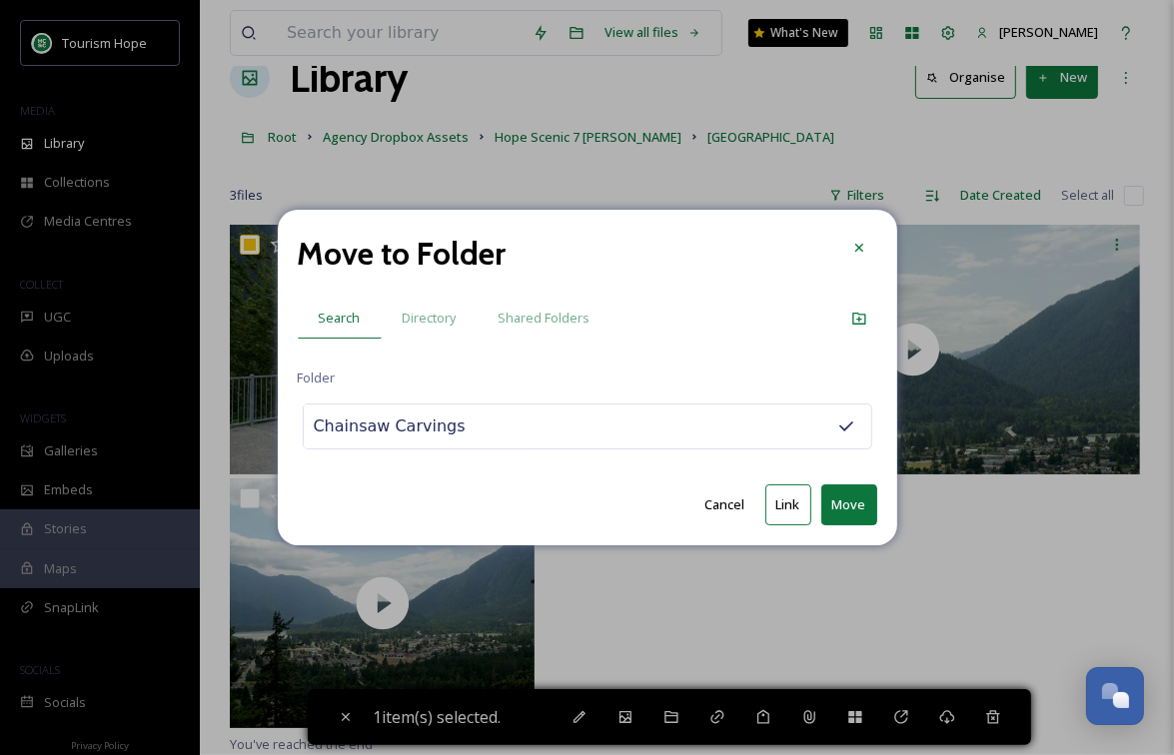
click at [540, 429] on div "Chainsaw Carvings" at bounding box center [587, 427] width 569 height 46
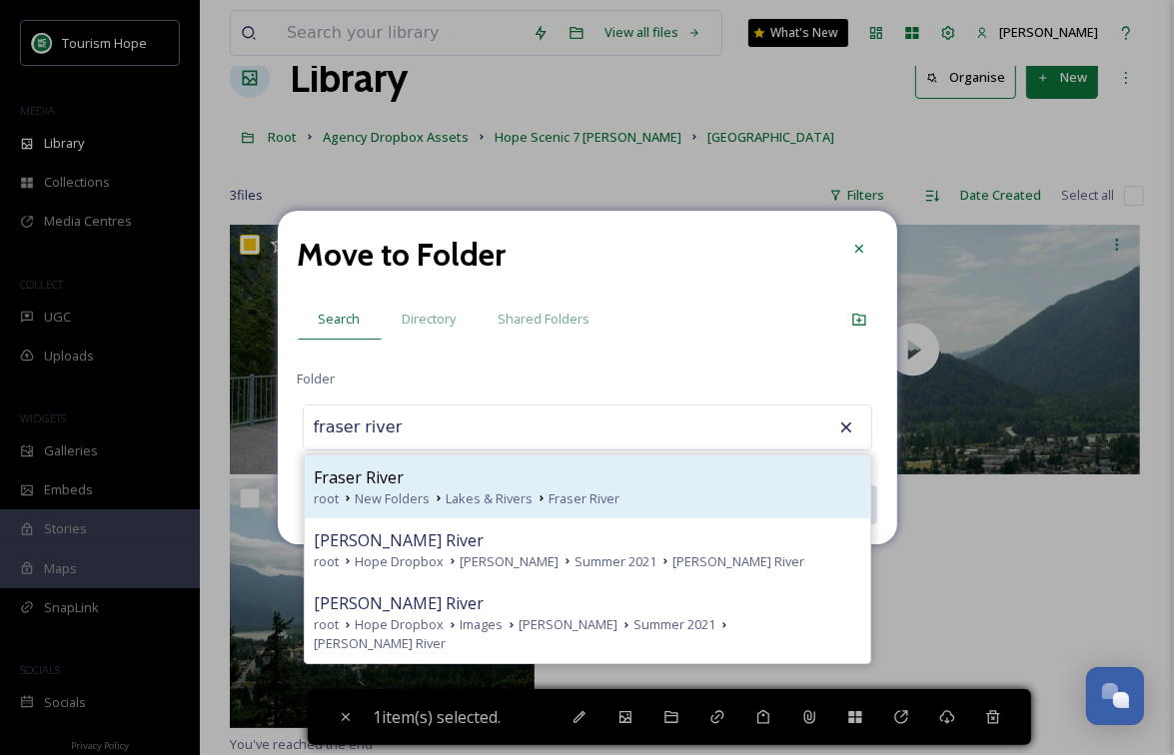
click at [569, 478] on div "Fraser River" at bounding box center [588, 478] width 546 height 24
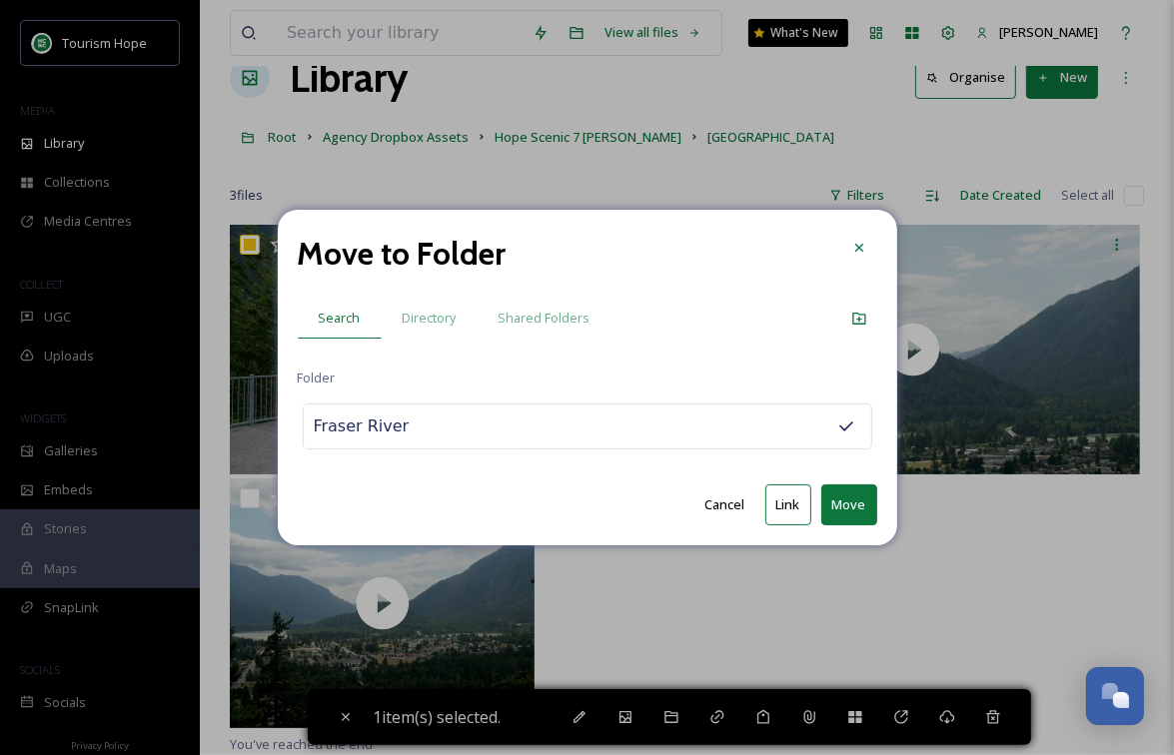
click at [788, 503] on button "Link" at bounding box center [788, 505] width 46 height 41
click at [487, 426] on input "Fraser River" at bounding box center [414, 428] width 220 height 44
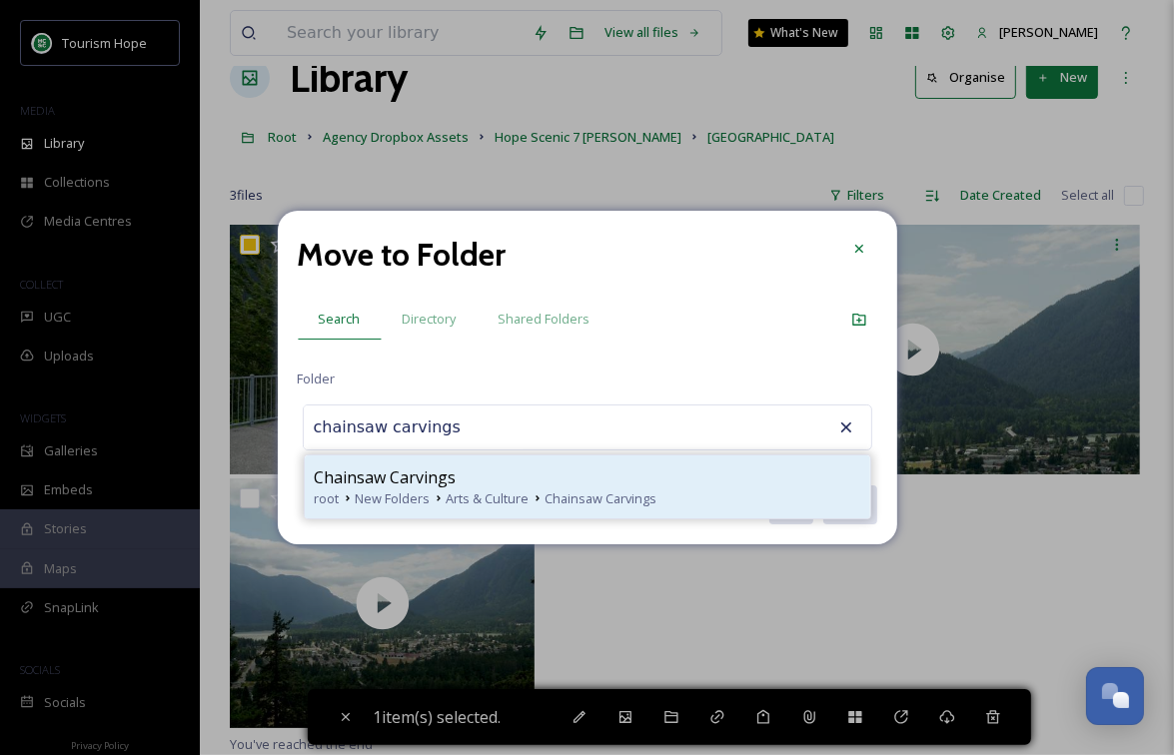
click at [542, 472] on div "Chainsaw Carvings" at bounding box center [588, 478] width 546 height 24
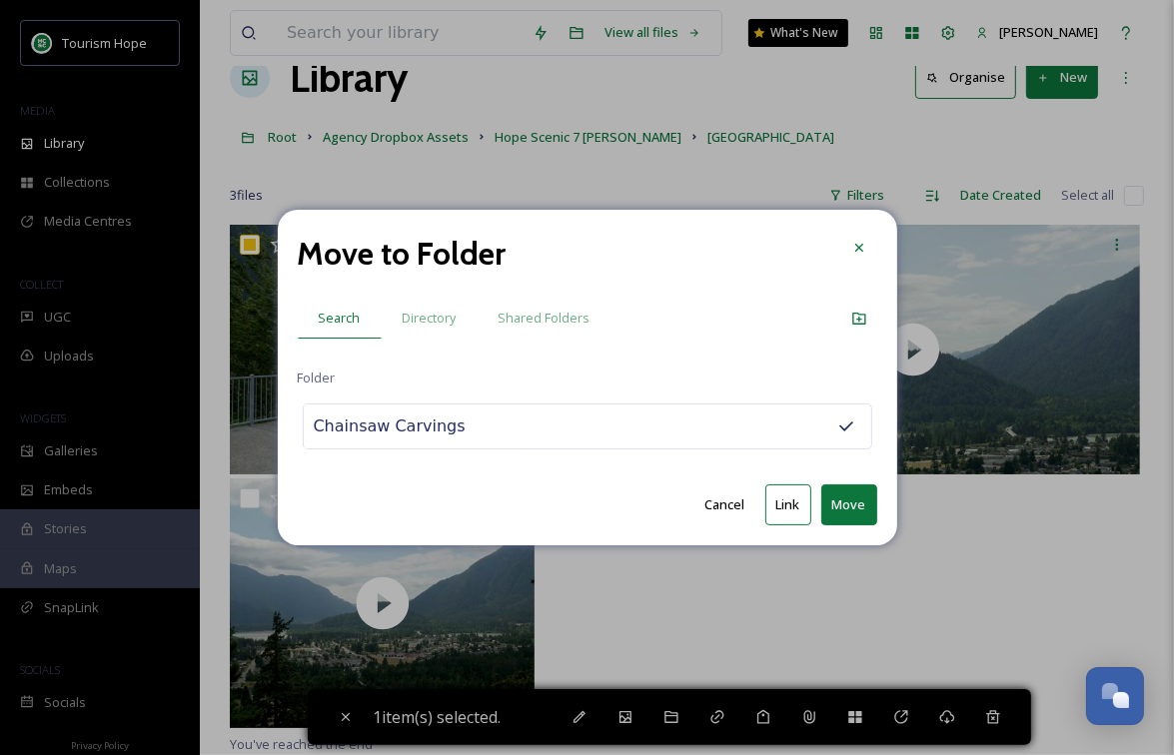
click at [841, 506] on button "Move" at bounding box center [849, 505] width 56 height 41
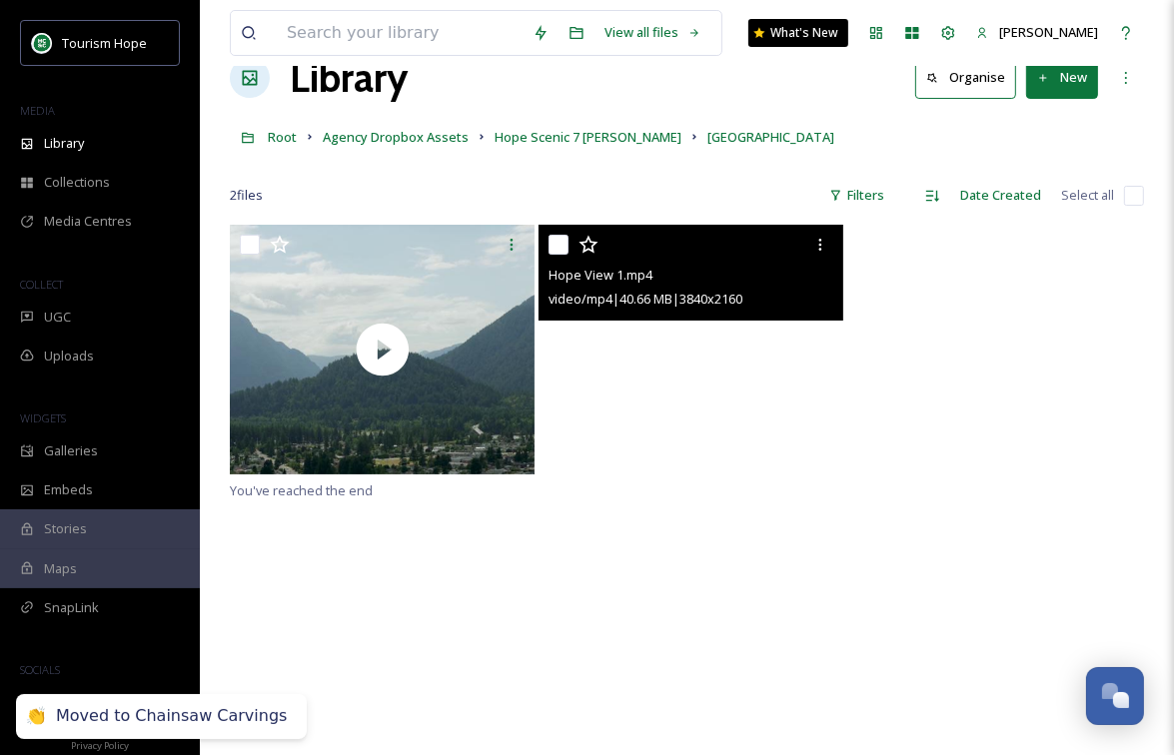
click at [688, 438] on video "Hope View 1.mp4" at bounding box center [691, 350] width 305 height 250
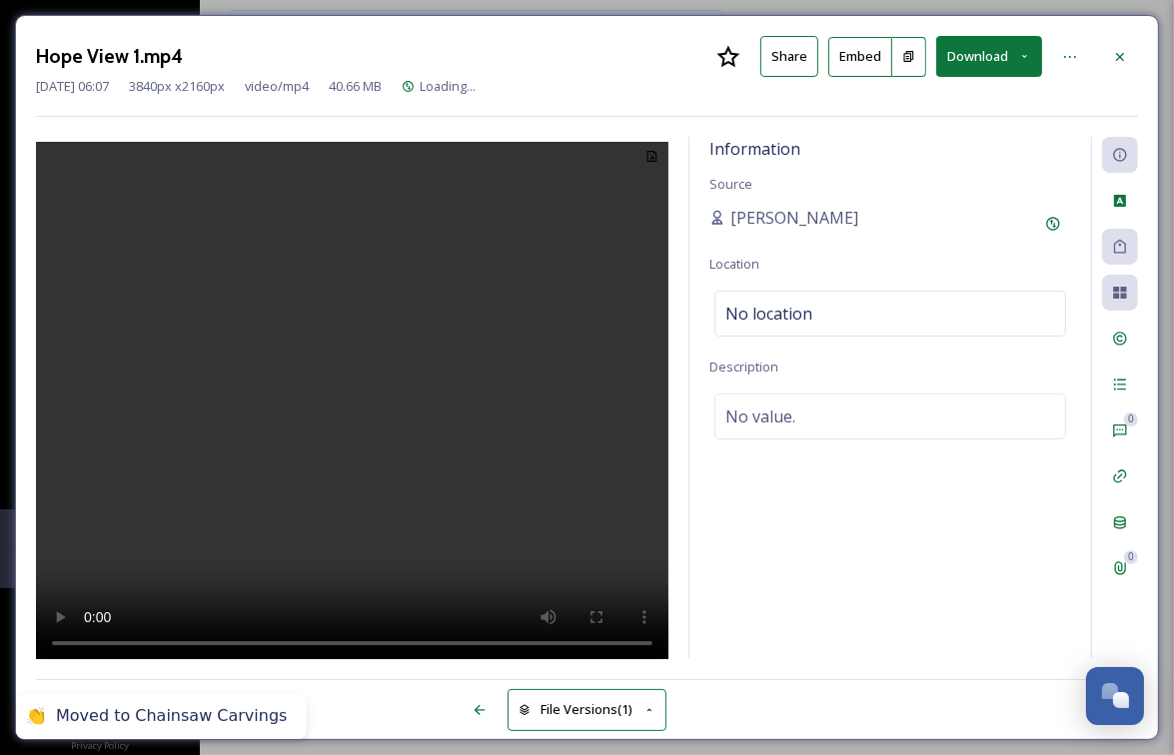
click at [384, 397] on video at bounding box center [352, 404] width 632 height 524
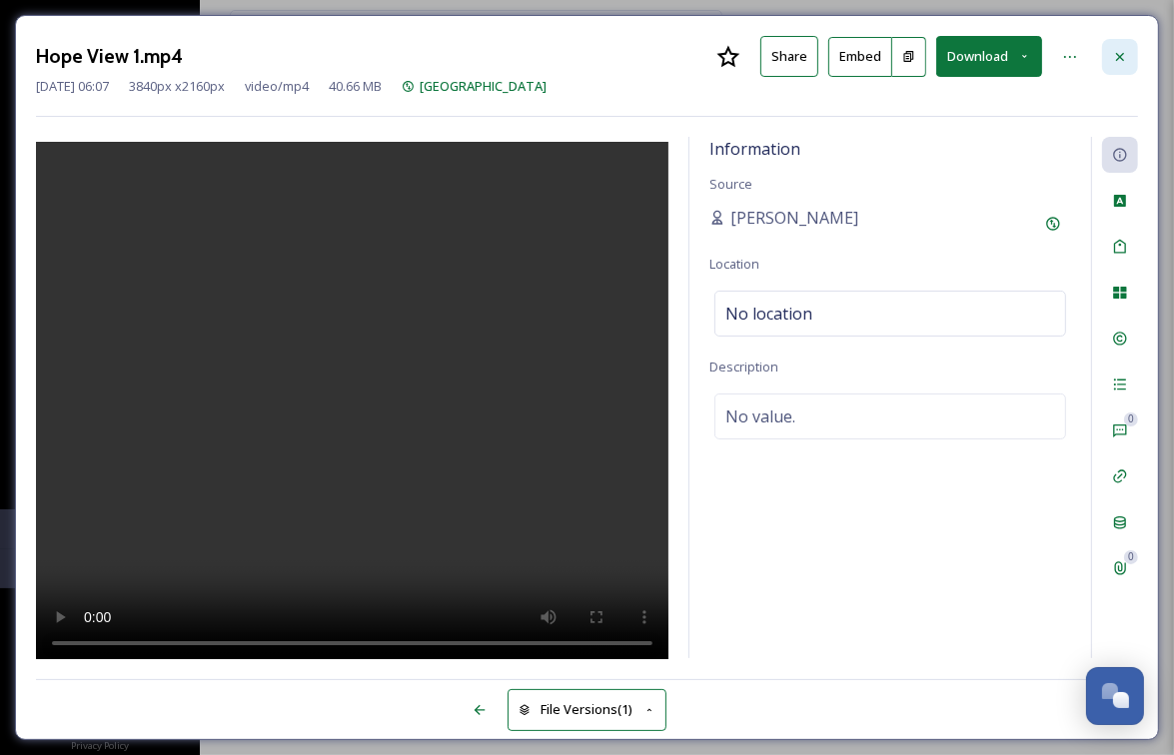
click at [1116, 55] on icon at bounding box center [1120, 57] width 16 height 16
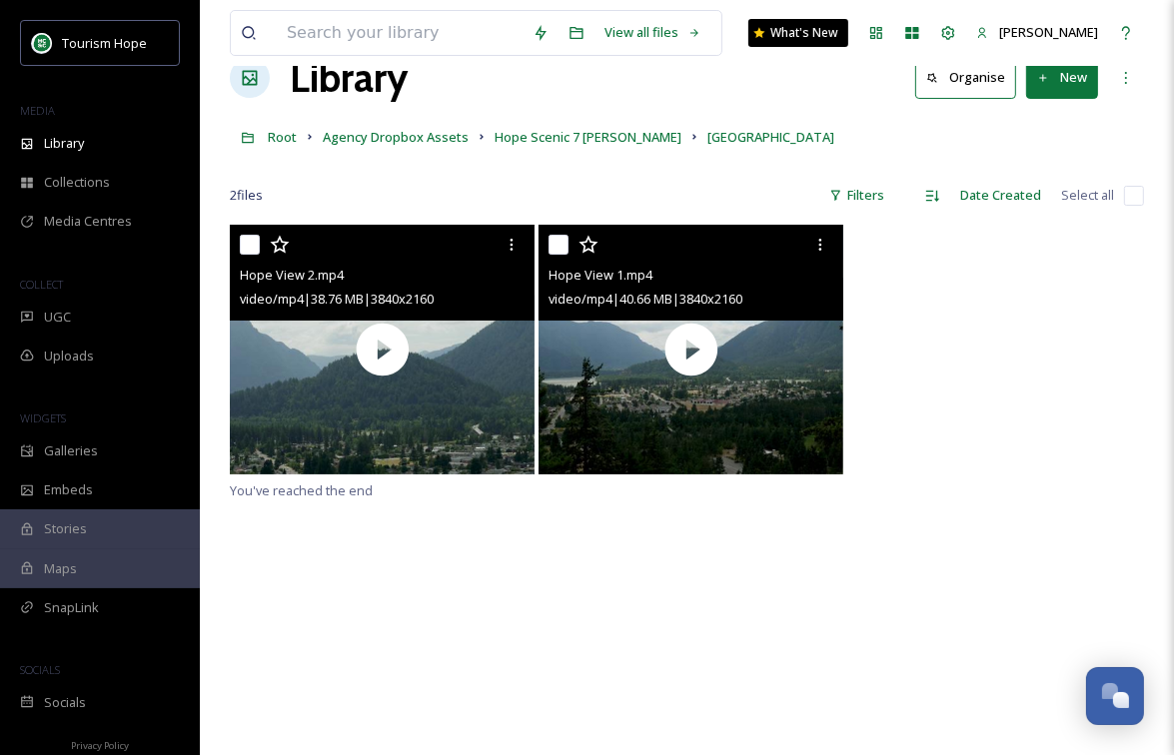
click at [253, 243] on input "checkbox" at bounding box center [250, 245] width 20 height 20
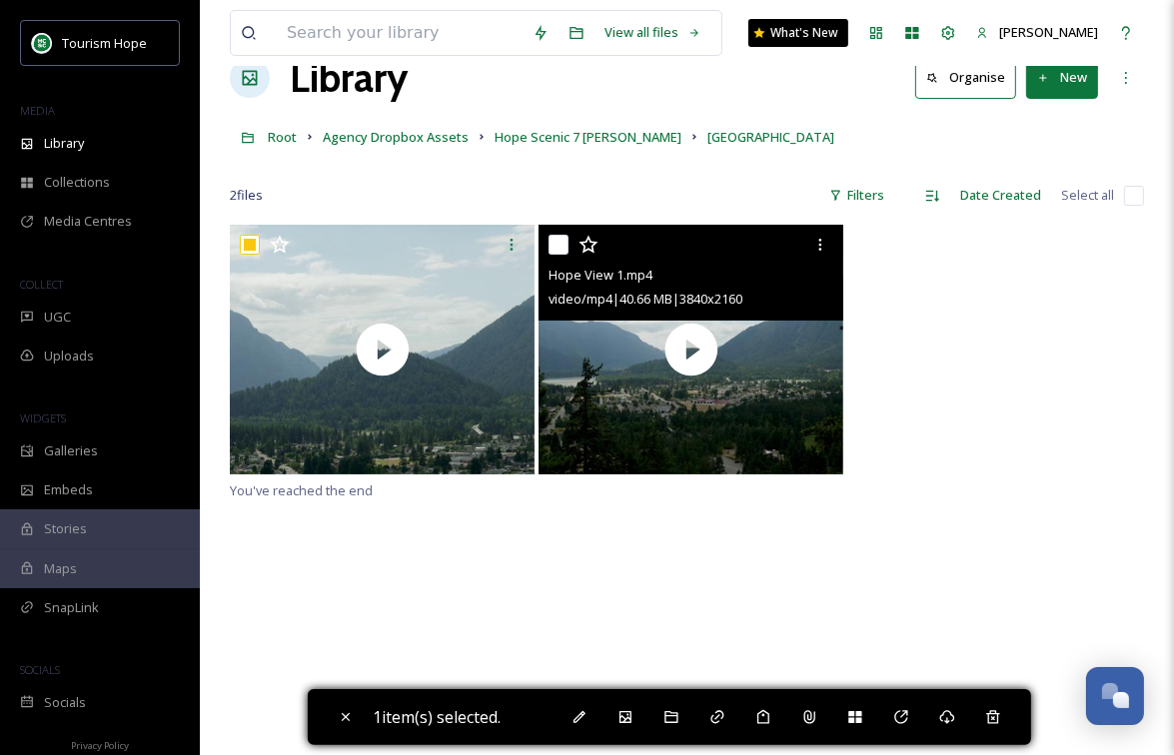
click at [558, 241] on input "checkbox" at bounding box center [558, 245] width 20 height 20
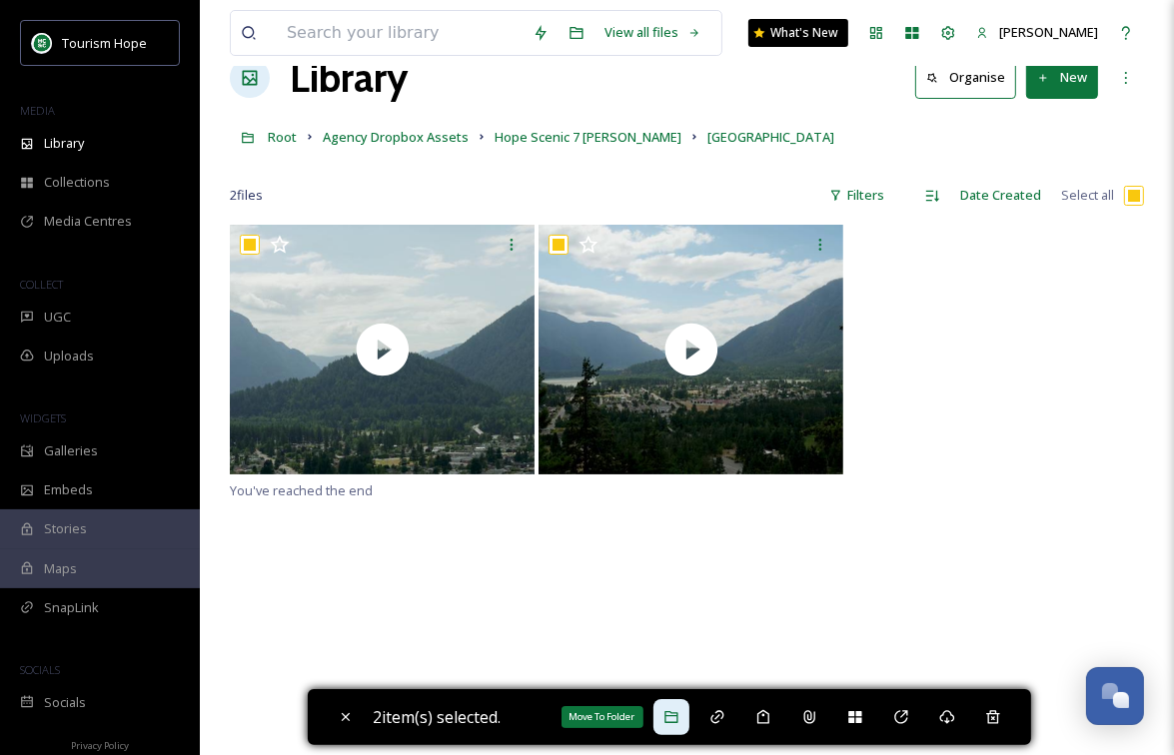
click at [676, 704] on icon at bounding box center [671, 717] width 16 height 16
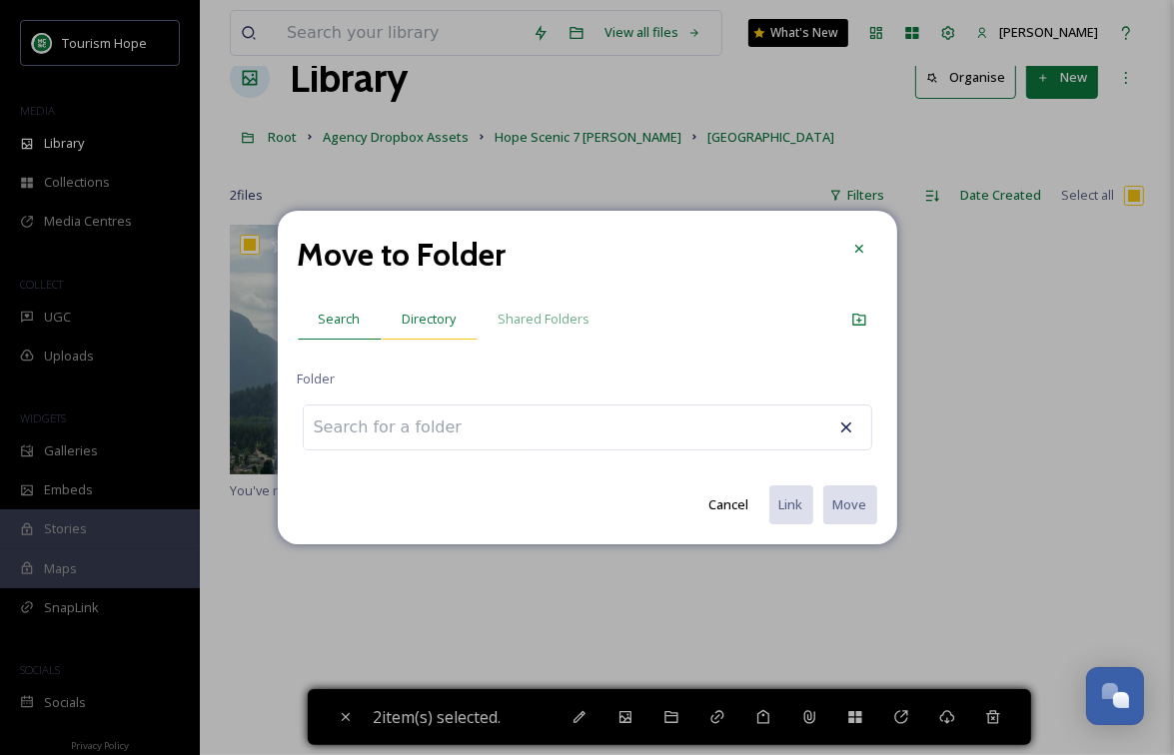
click at [426, 316] on span "Directory" at bounding box center [430, 319] width 54 height 19
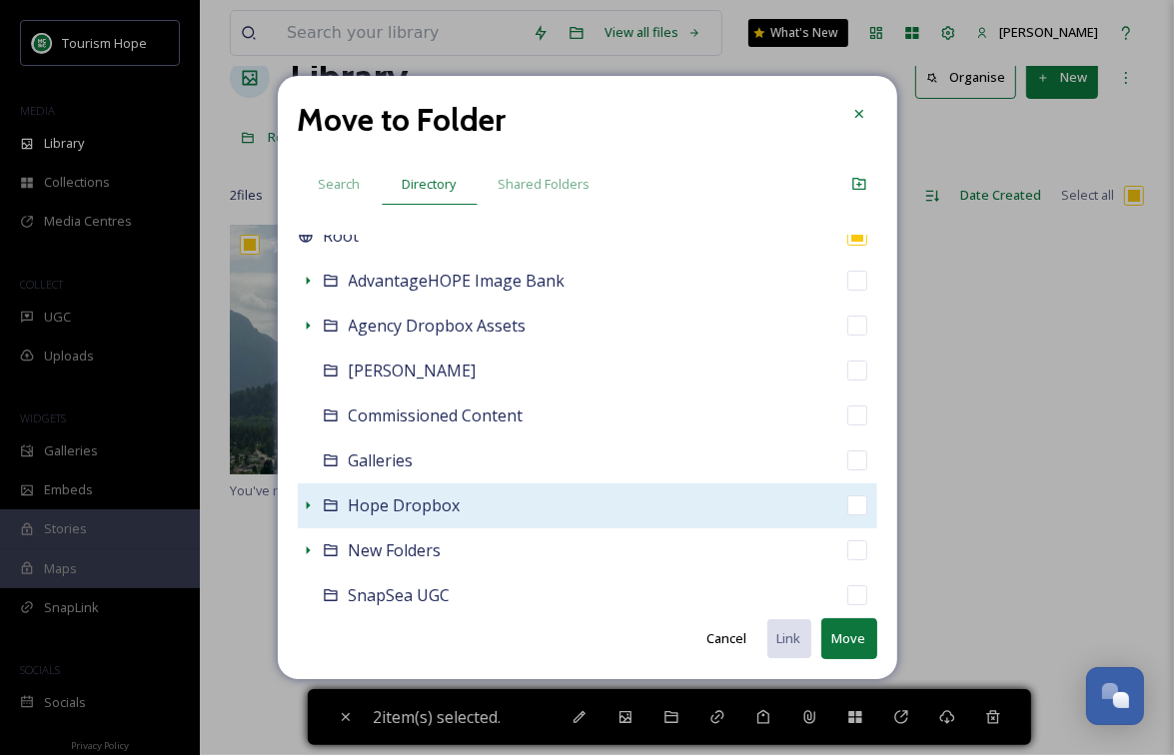
scroll to position [23, 0]
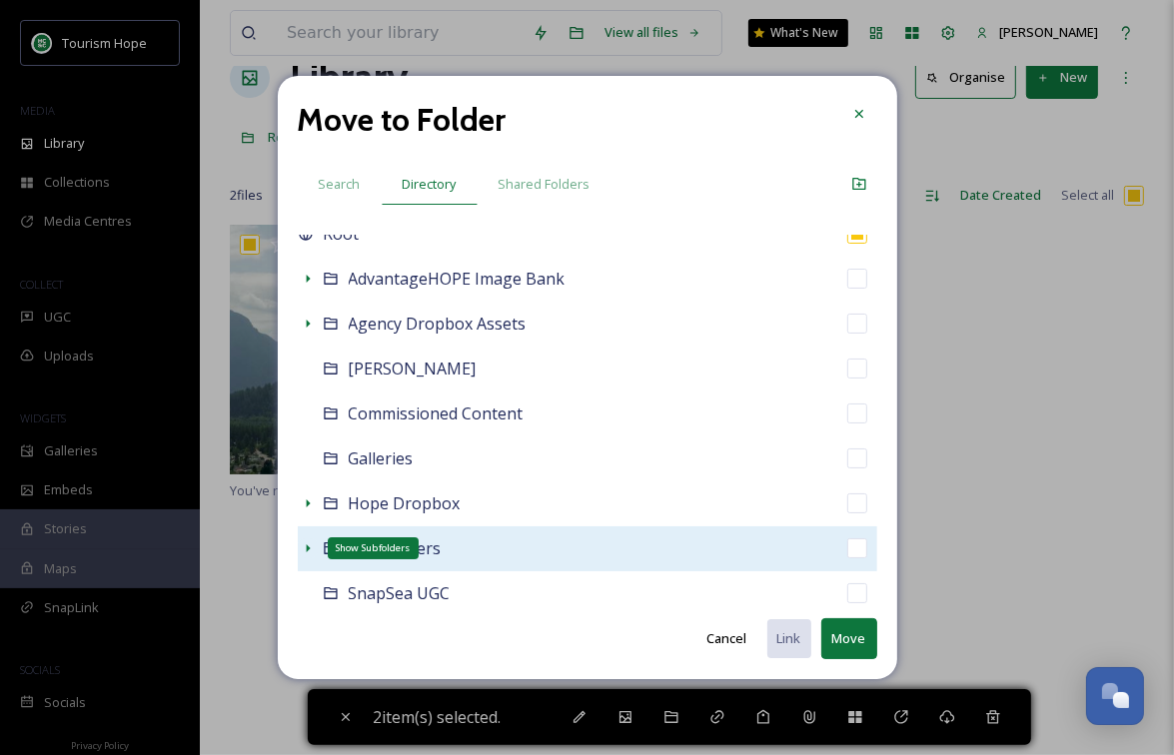
click at [310, 548] on icon at bounding box center [308, 549] width 16 height 16
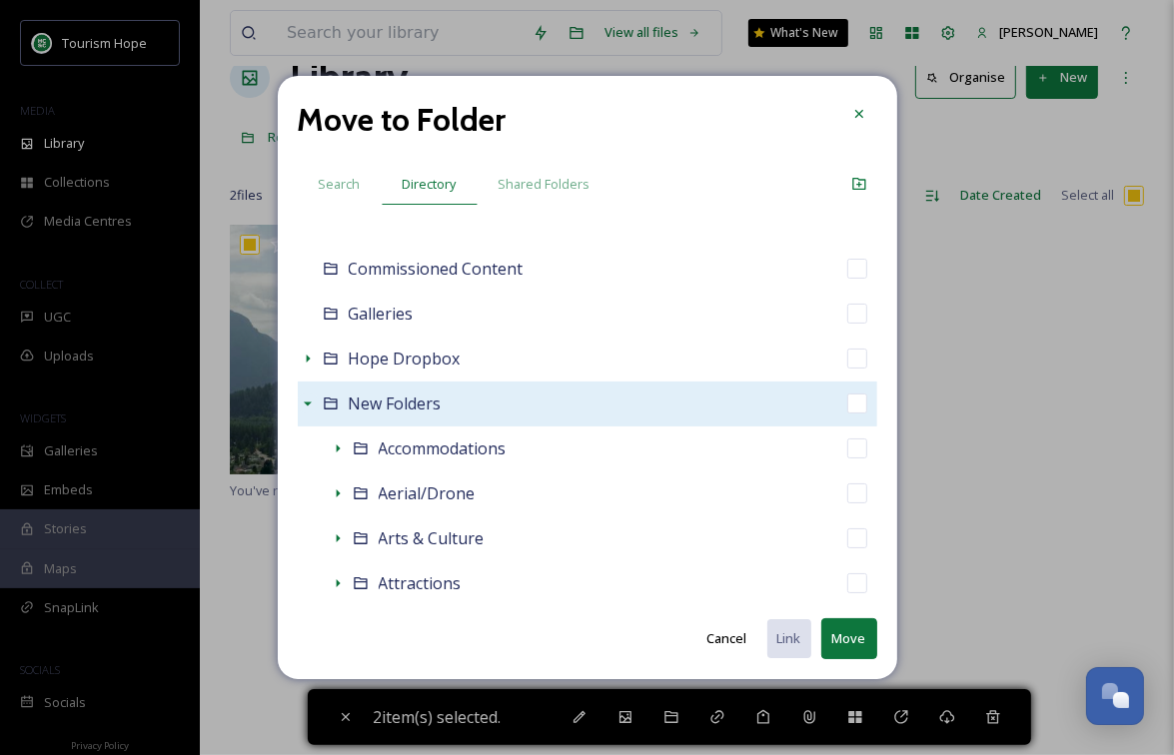
scroll to position [183, 0]
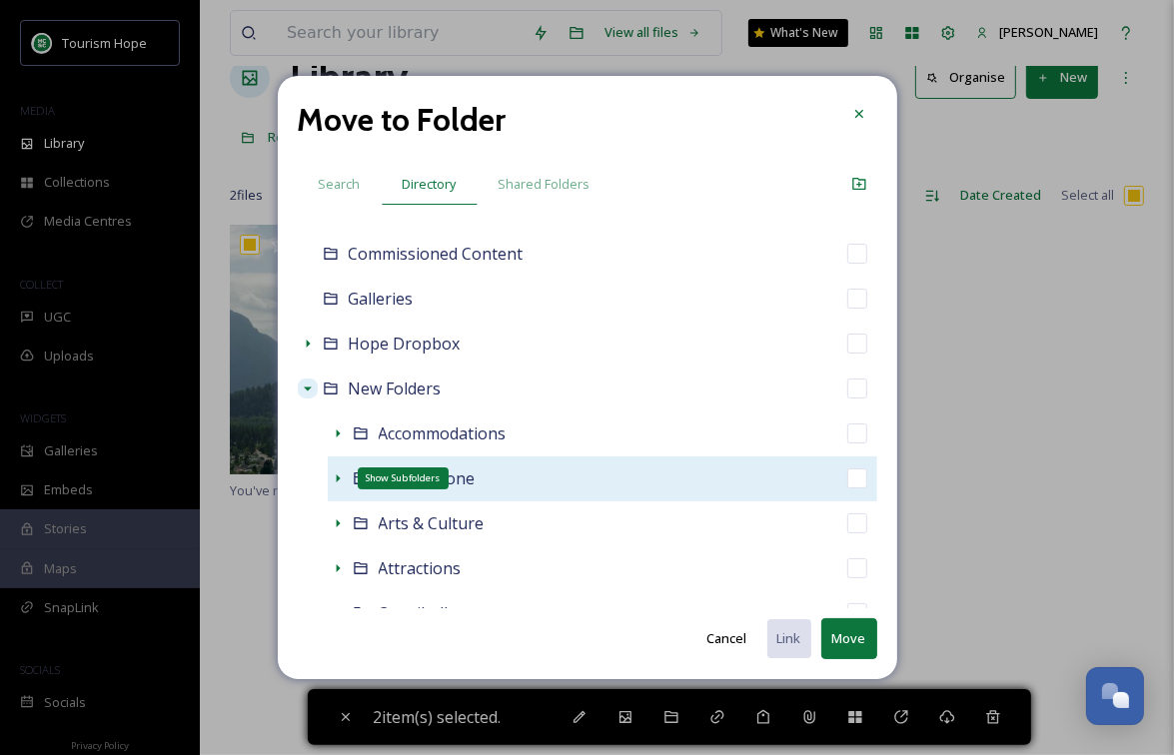
click at [338, 475] on icon at bounding box center [338, 479] width 16 height 16
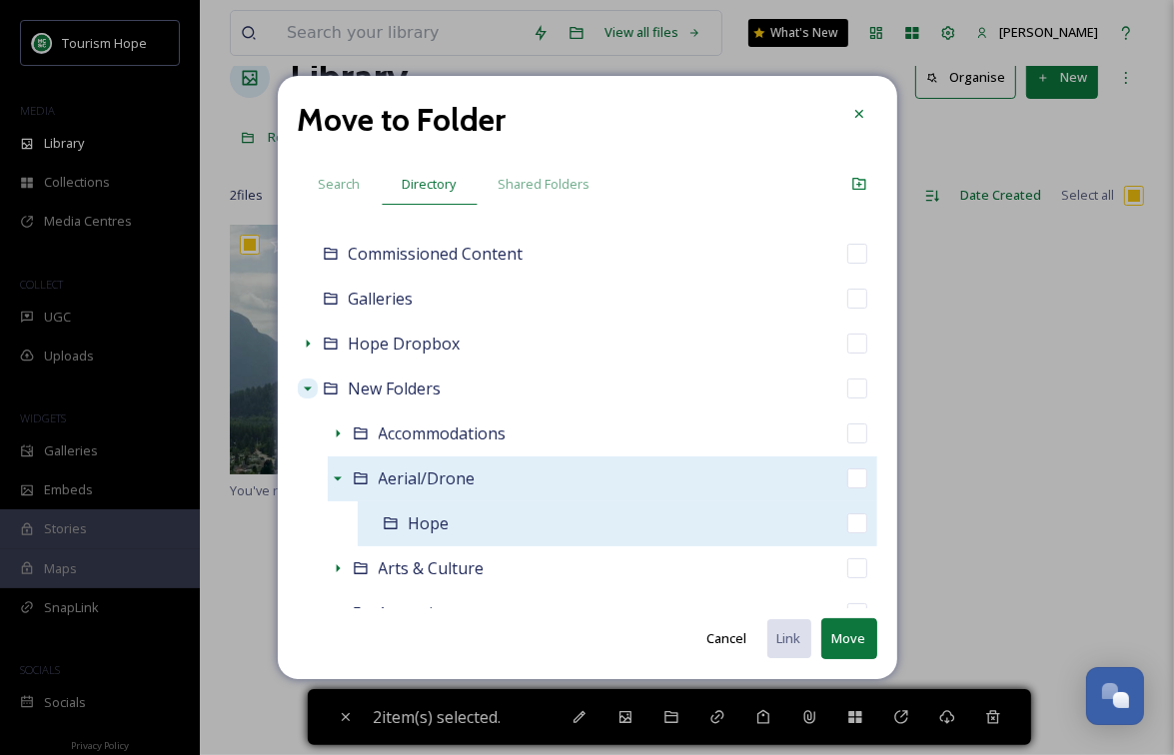
click at [525, 523] on div "Hope" at bounding box center [618, 524] width 520 height 45
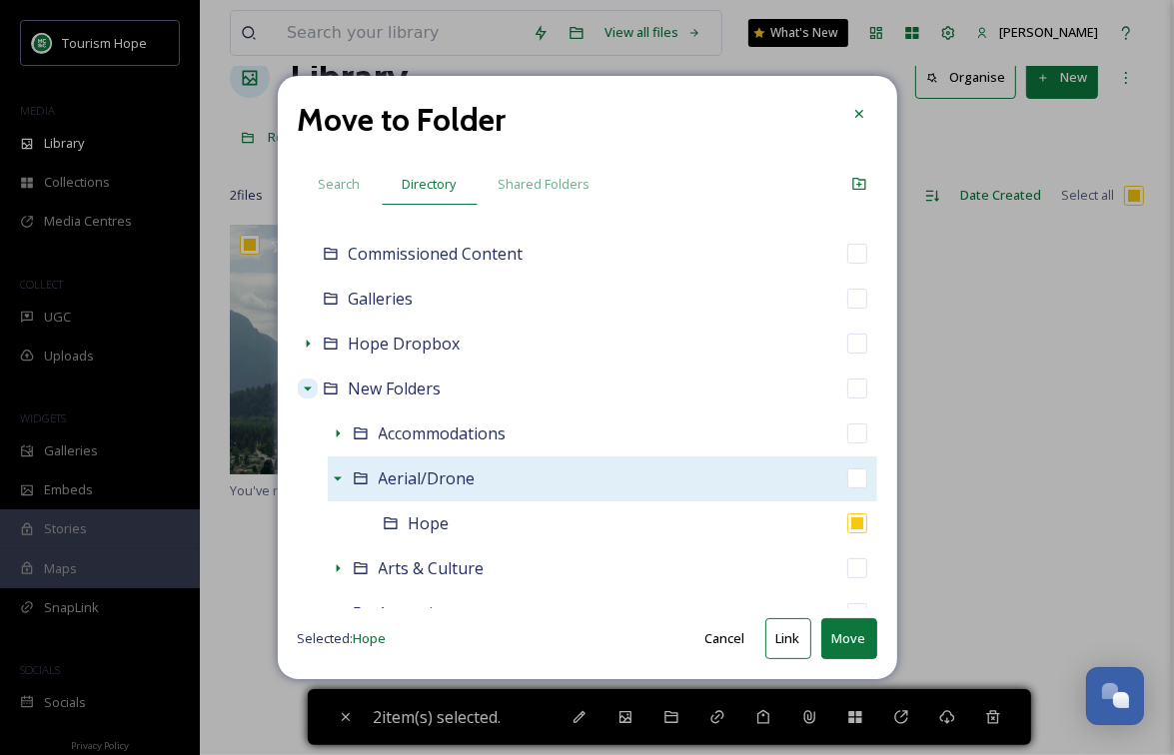
click at [860, 634] on button "Move" at bounding box center [849, 638] width 56 height 41
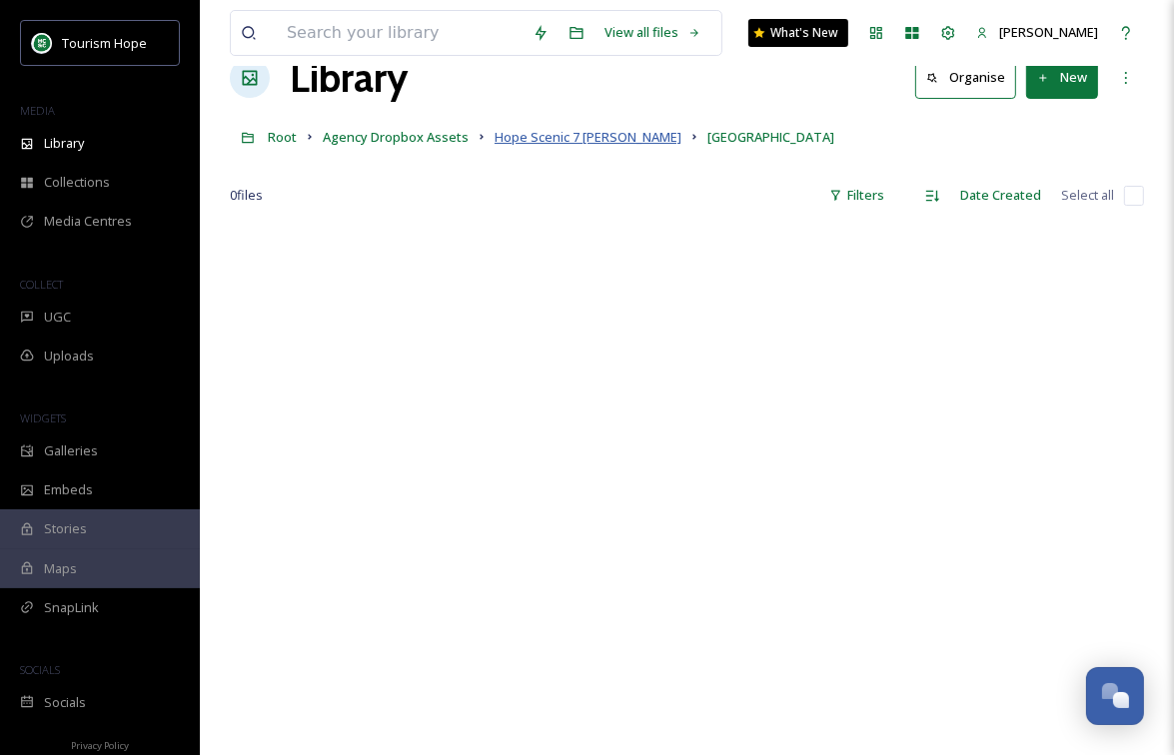
click at [572, 141] on span "Hope Scenic 7 Broll" at bounding box center [588, 137] width 187 height 18
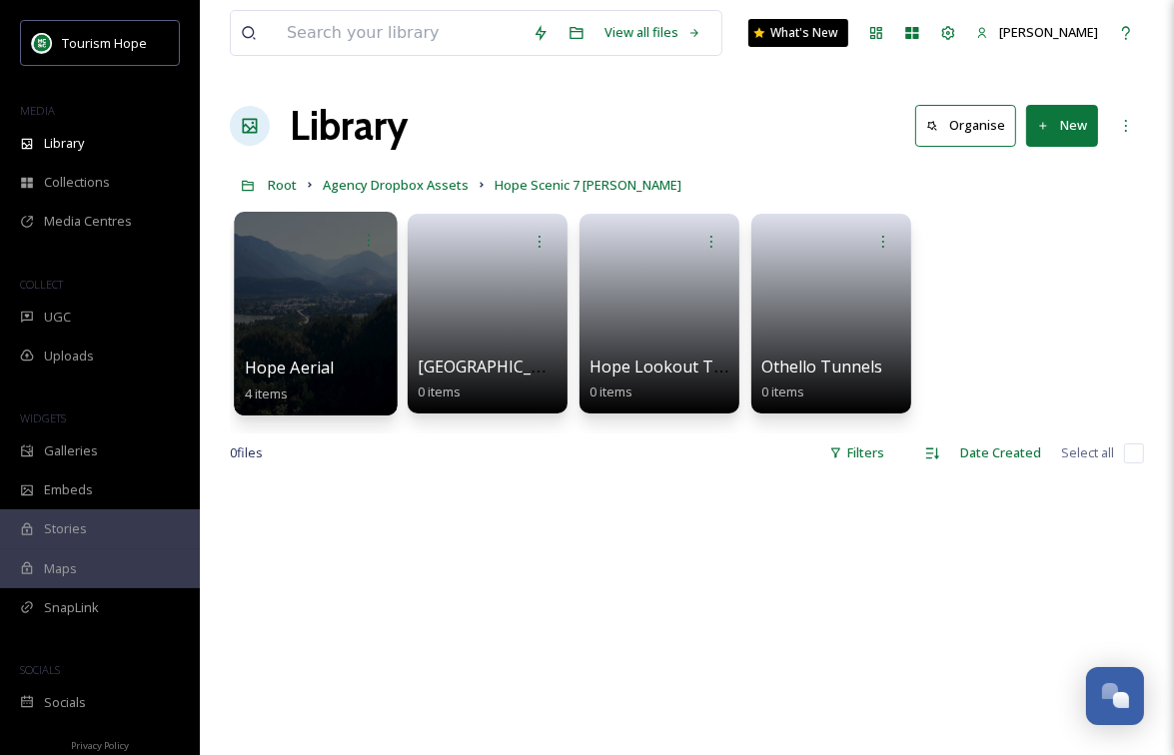
click at [283, 333] on div at bounding box center [315, 314] width 163 height 204
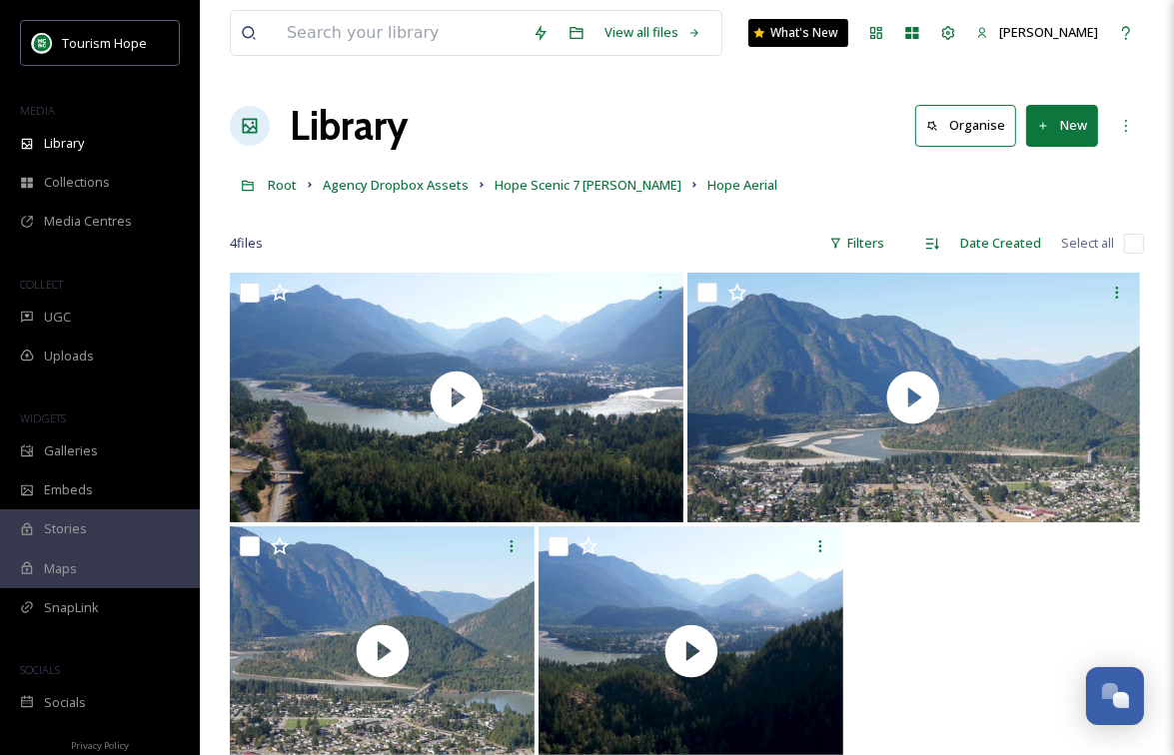
click at [1136, 247] on input "checkbox" at bounding box center [1134, 244] width 20 height 20
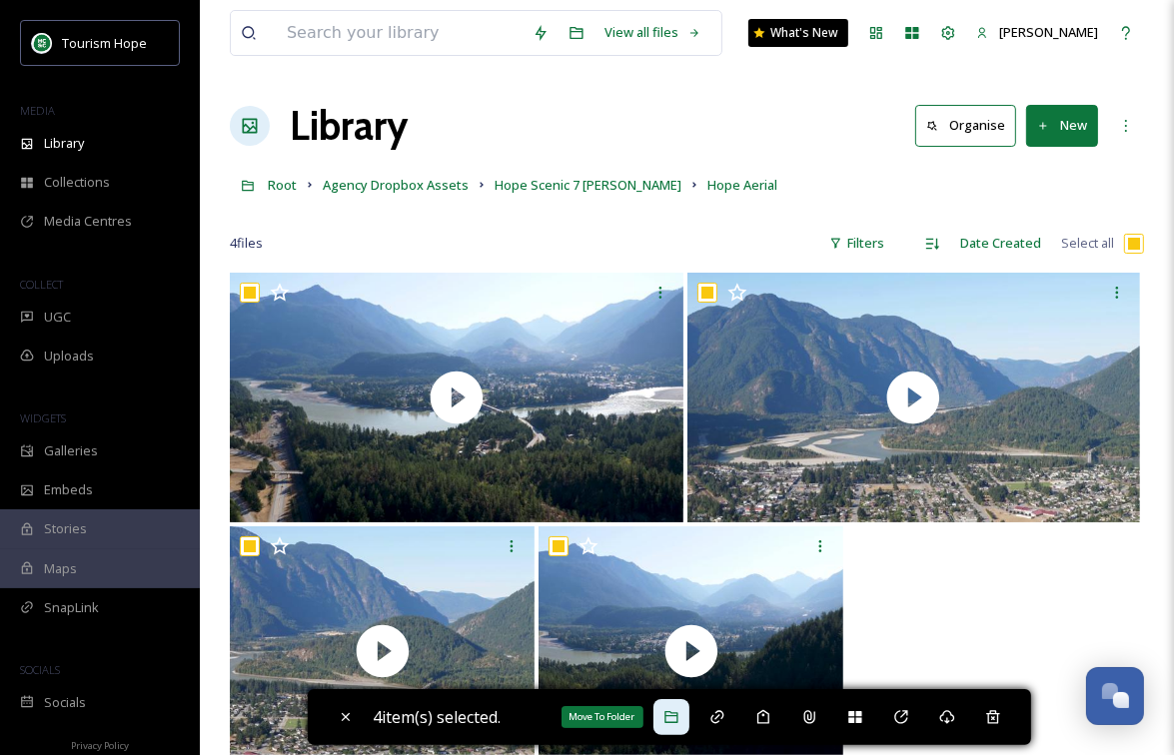
click at [673, 704] on icon at bounding box center [671, 717] width 16 height 16
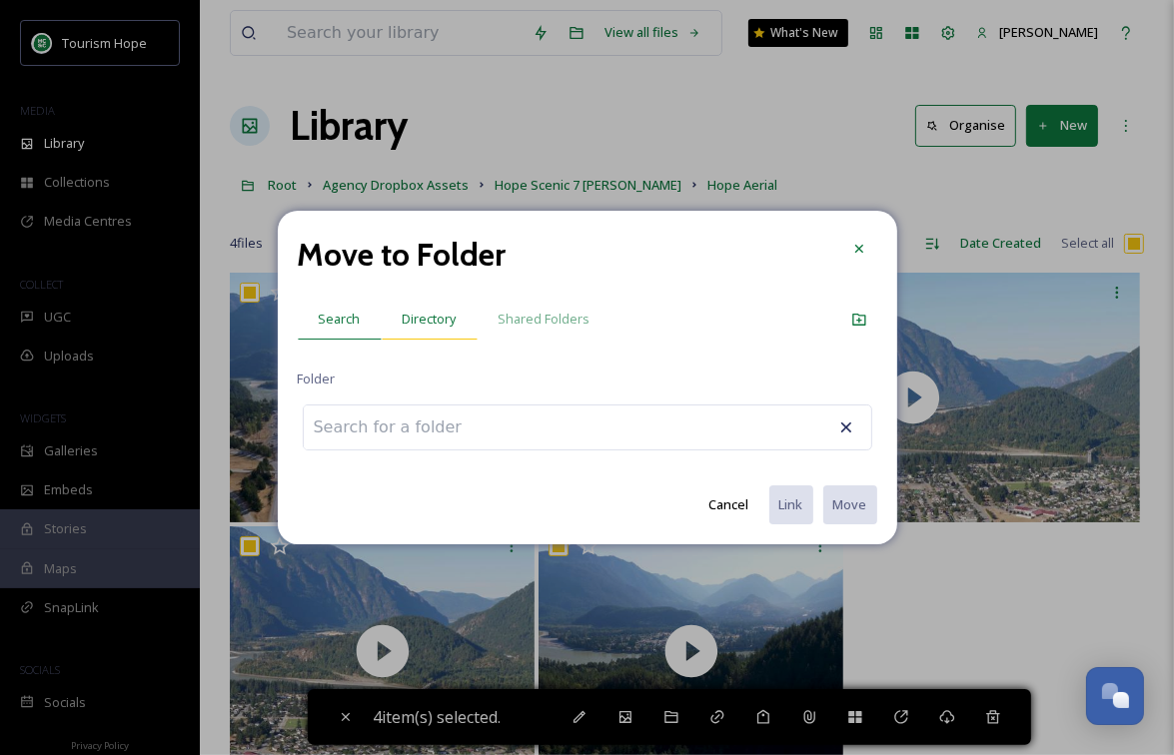
click at [423, 305] on div "Directory" at bounding box center [430, 319] width 96 height 41
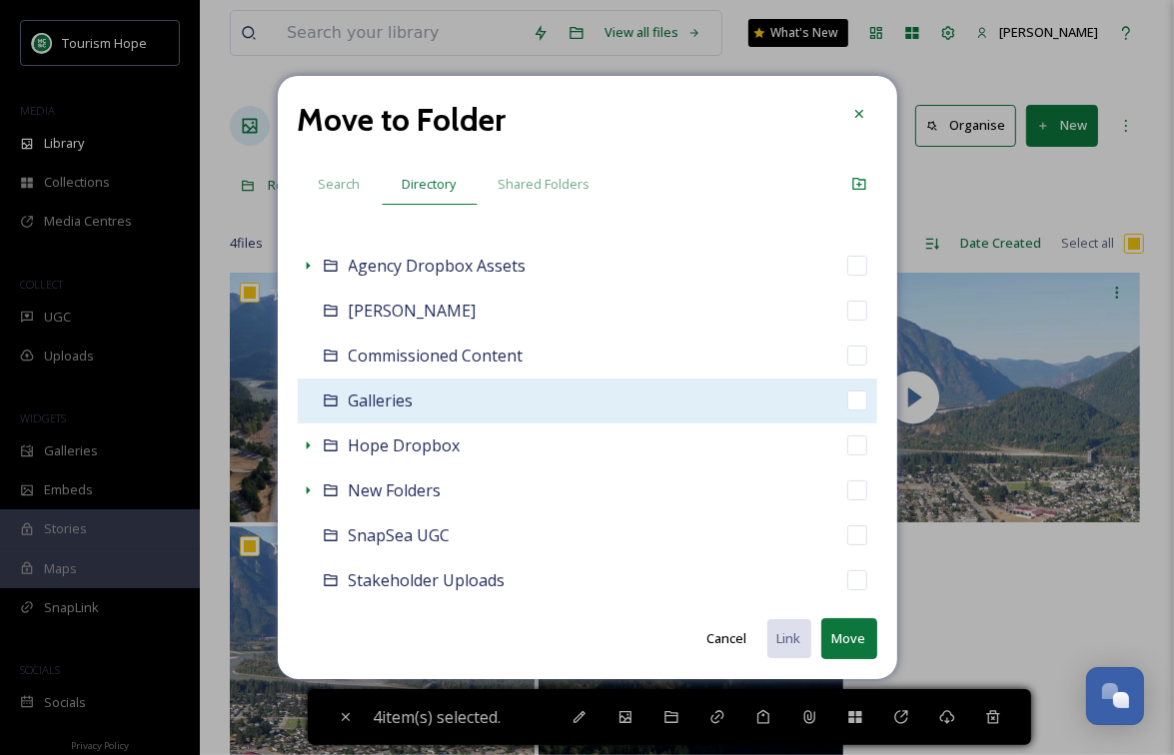
scroll to position [92, 0]
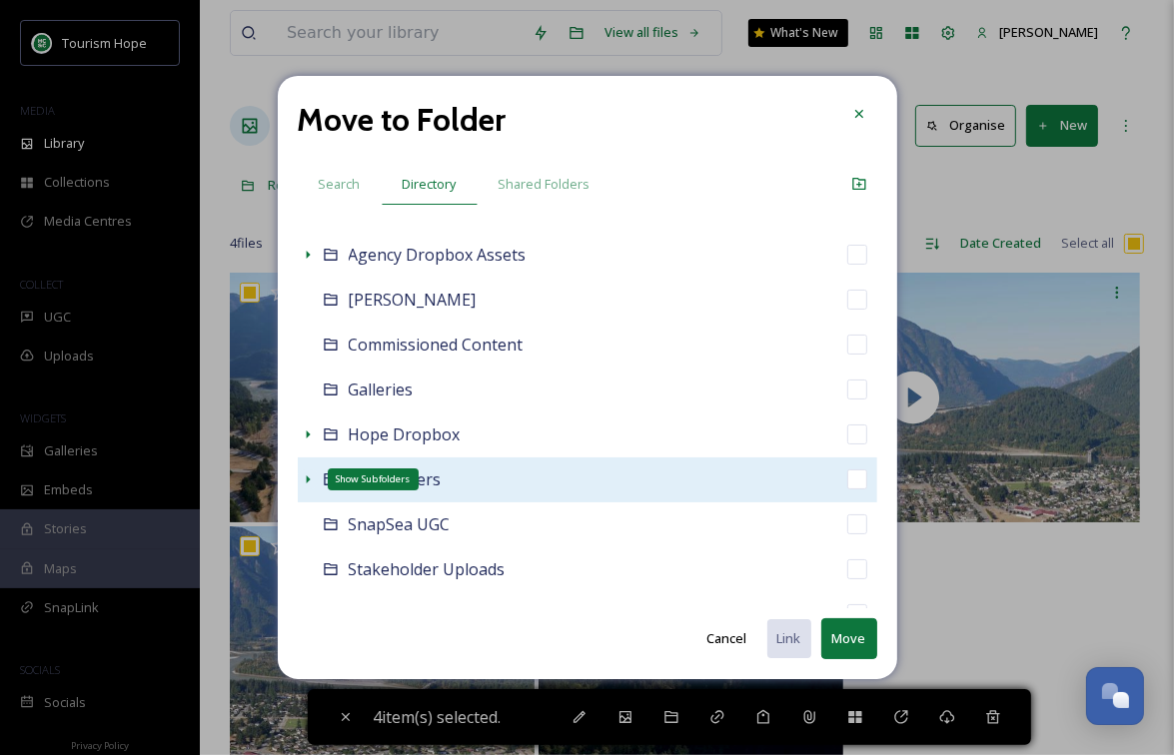
click at [308, 479] on icon at bounding box center [308, 480] width 4 height 8
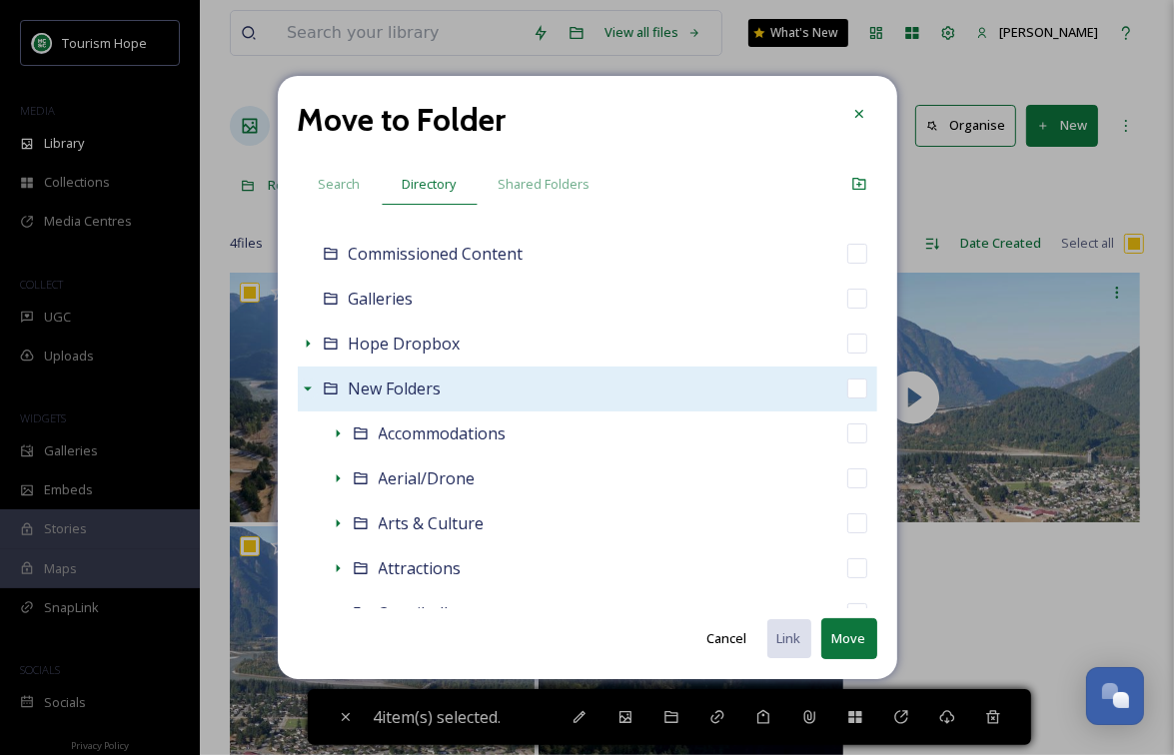
scroll to position [184, 0]
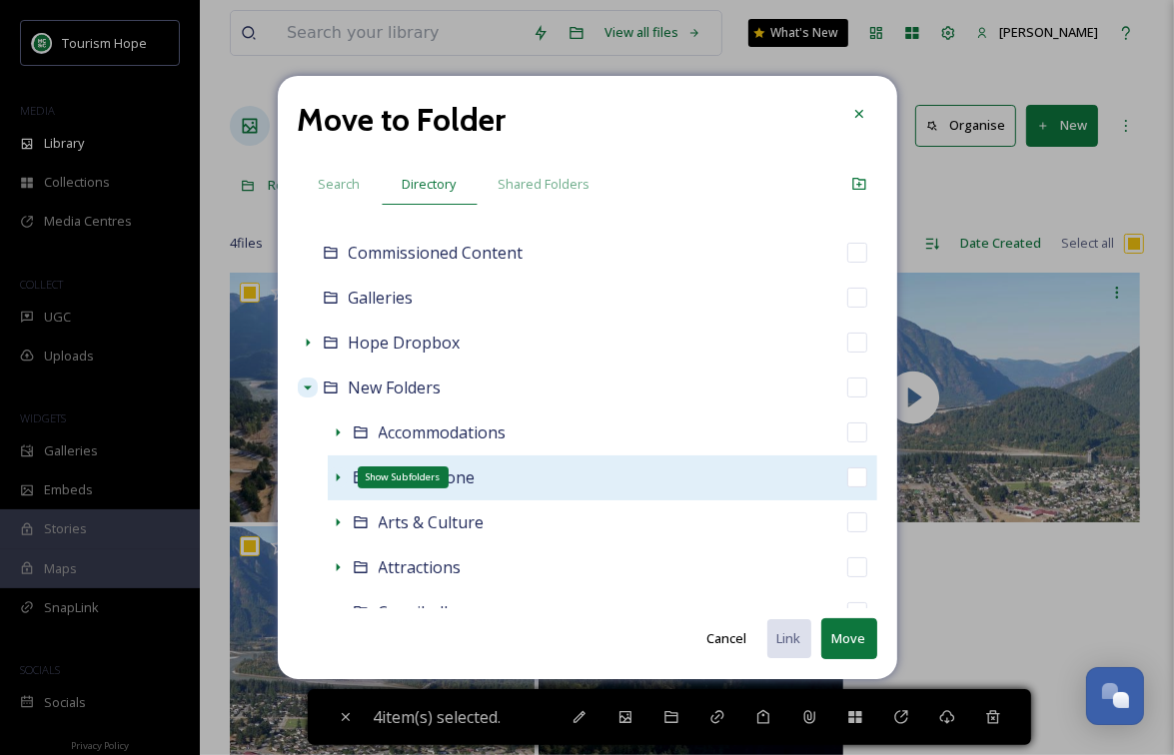
click at [336, 479] on icon at bounding box center [338, 478] width 4 height 8
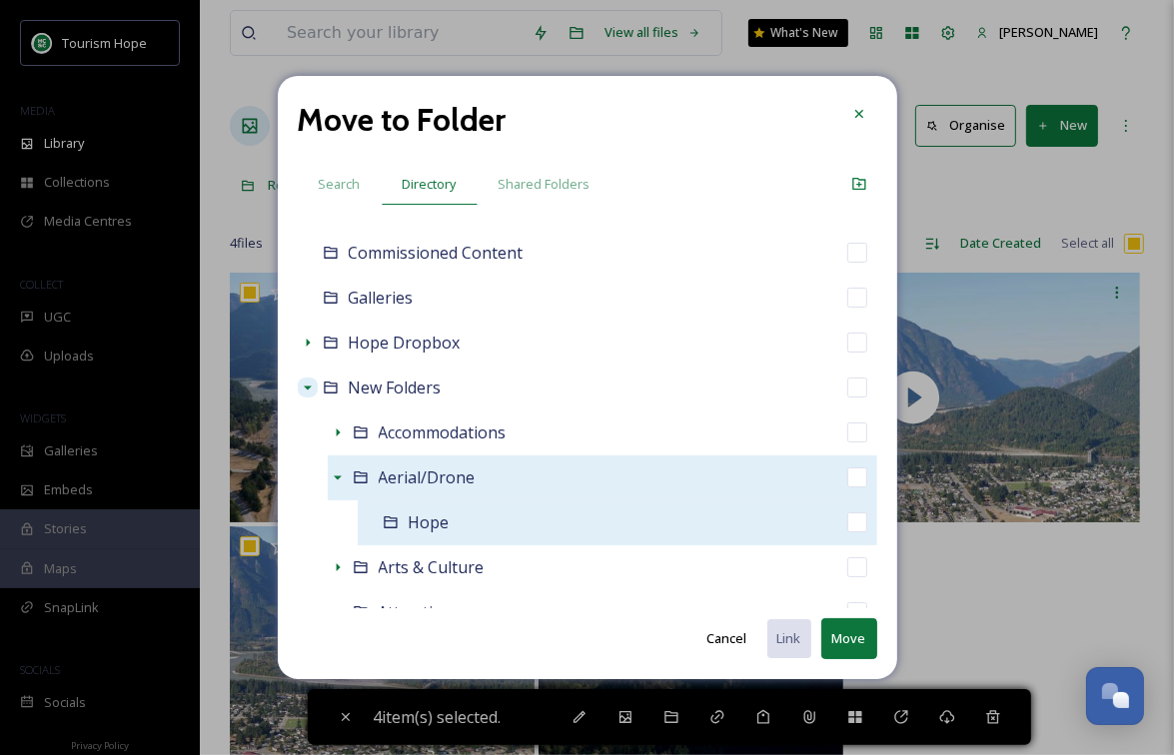
click at [529, 524] on div "Hope" at bounding box center [618, 523] width 520 height 45
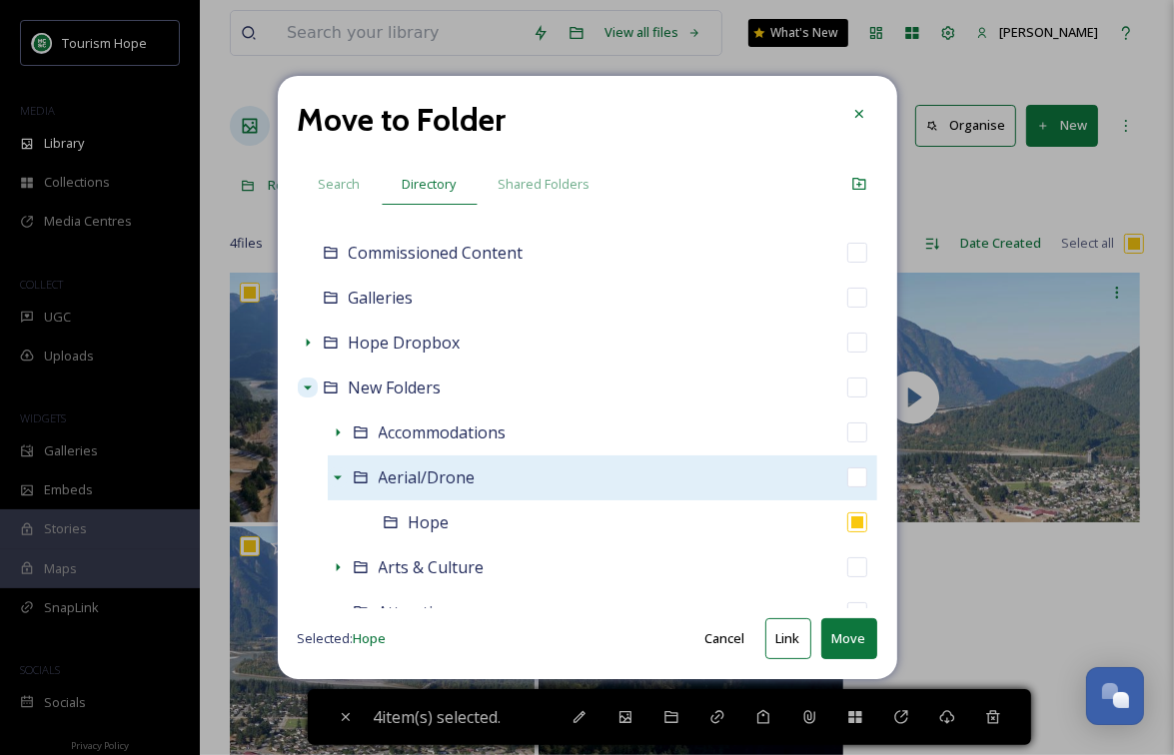
click at [845, 633] on button "Move" at bounding box center [849, 638] width 56 height 41
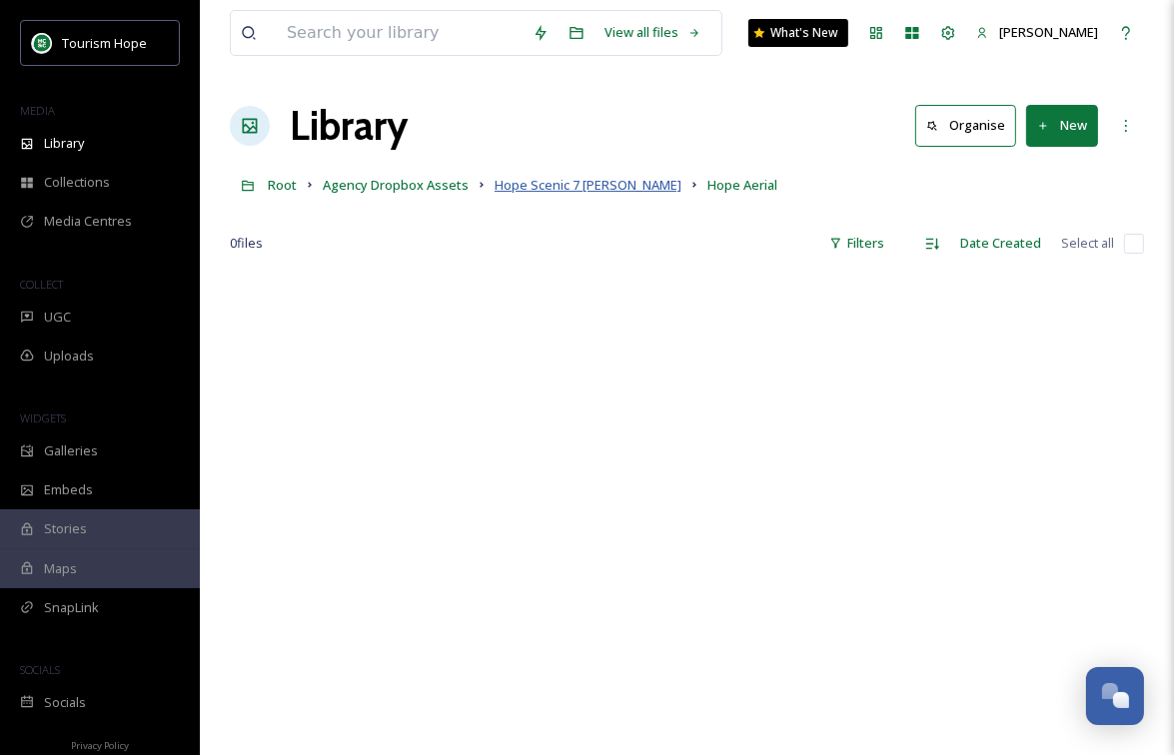
click at [544, 183] on span "Hope Scenic 7 Broll" at bounding box center [588, 185] width 187 height 18
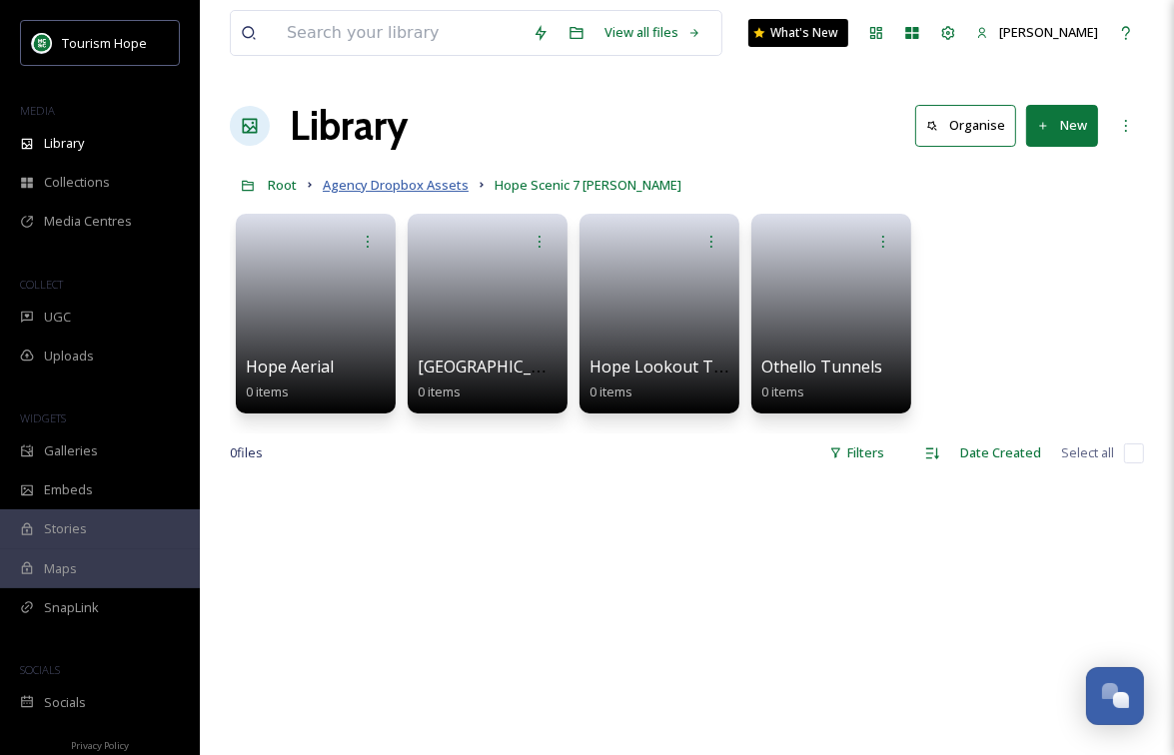
click at [390, 185] on span "Agency Dropbox Assets" at bounding box center [396, 185] width 146 height 18
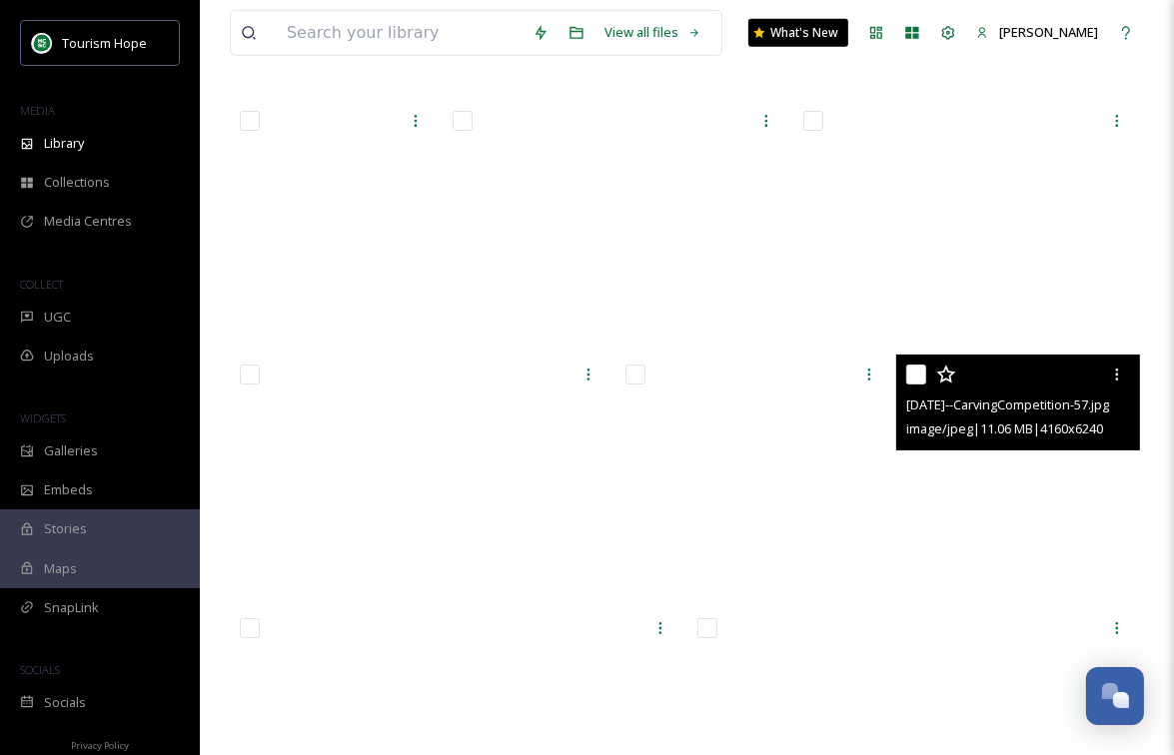
scroll to position [7023, 0]
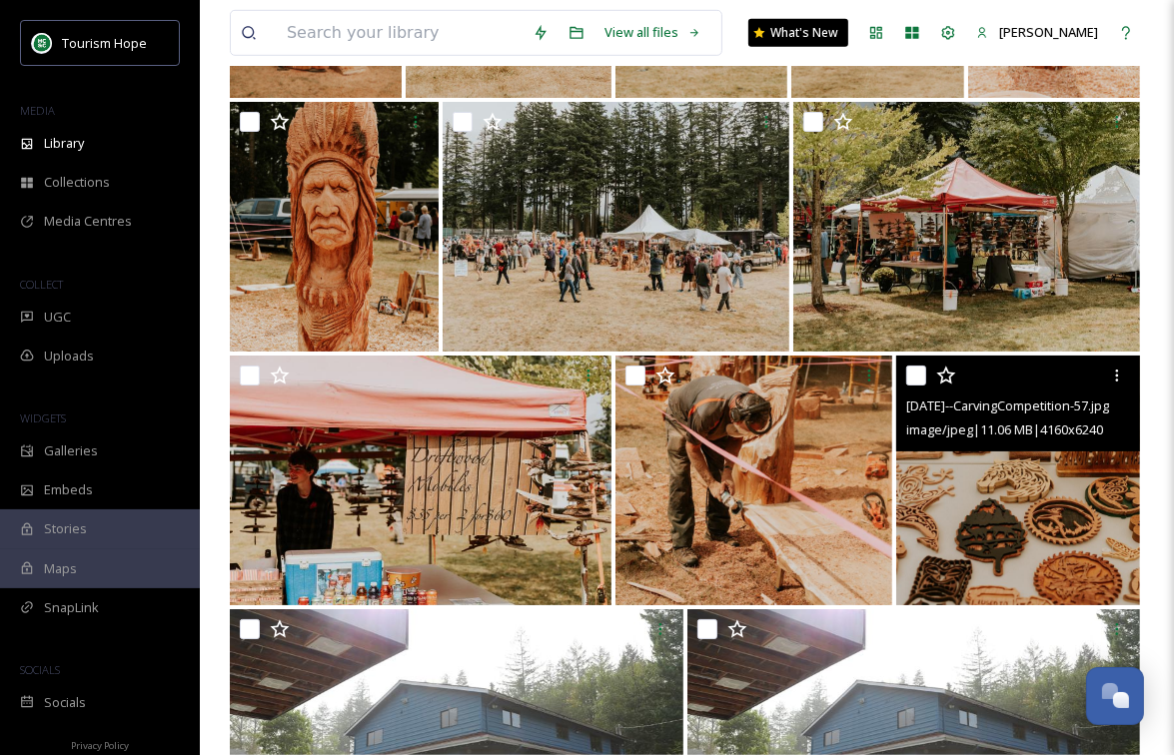
click at [917, 378] on input "checkbox" at bounding box center [916, 376] width 20 height 20
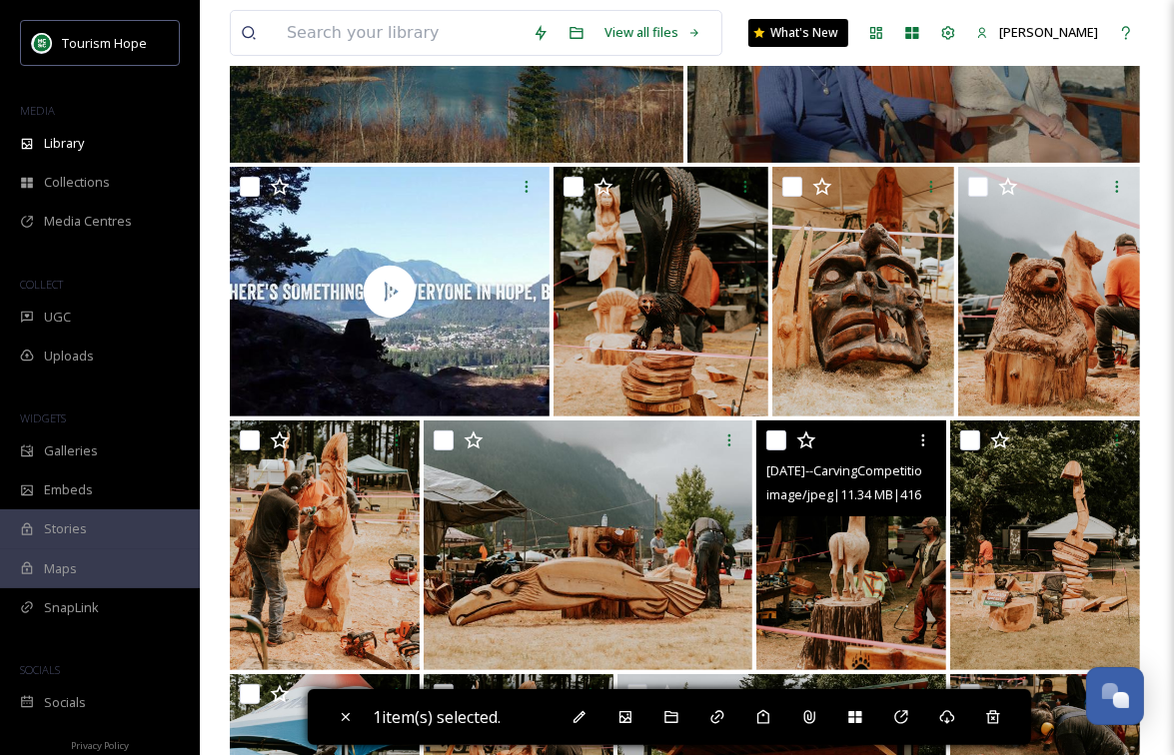
scroll to position [347, 0]
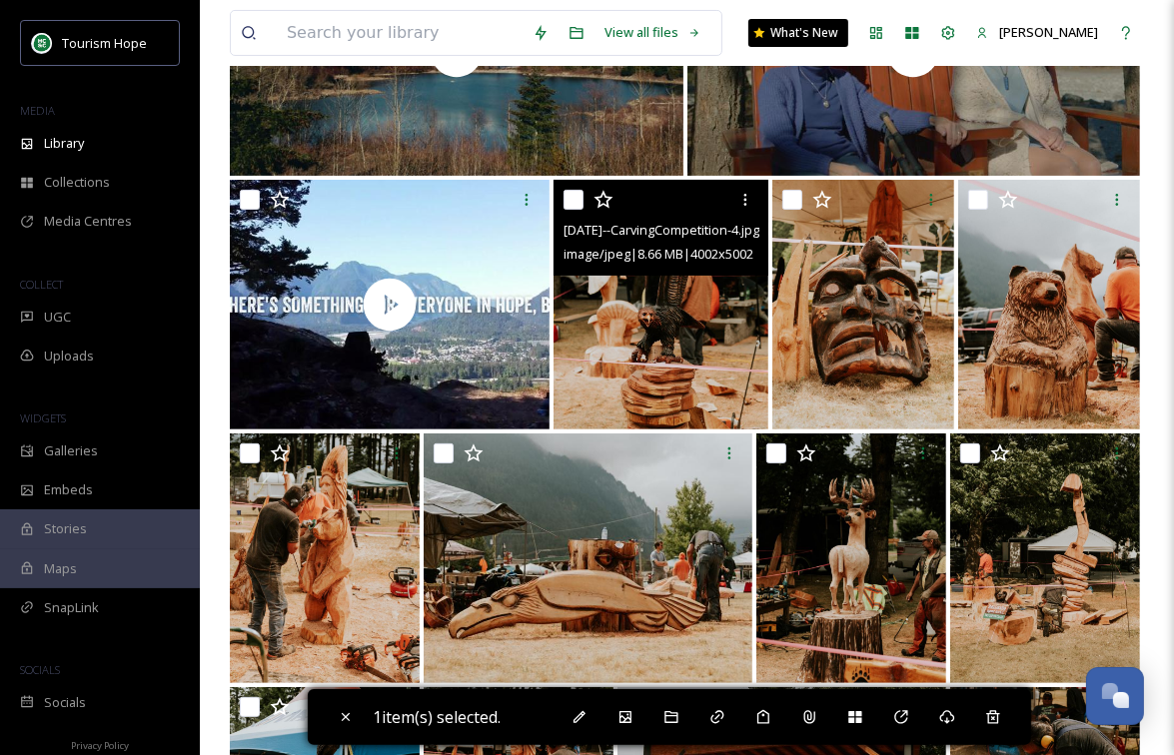
click at [642, 342] on img at bounding box center [660, 305] width 215 height 250
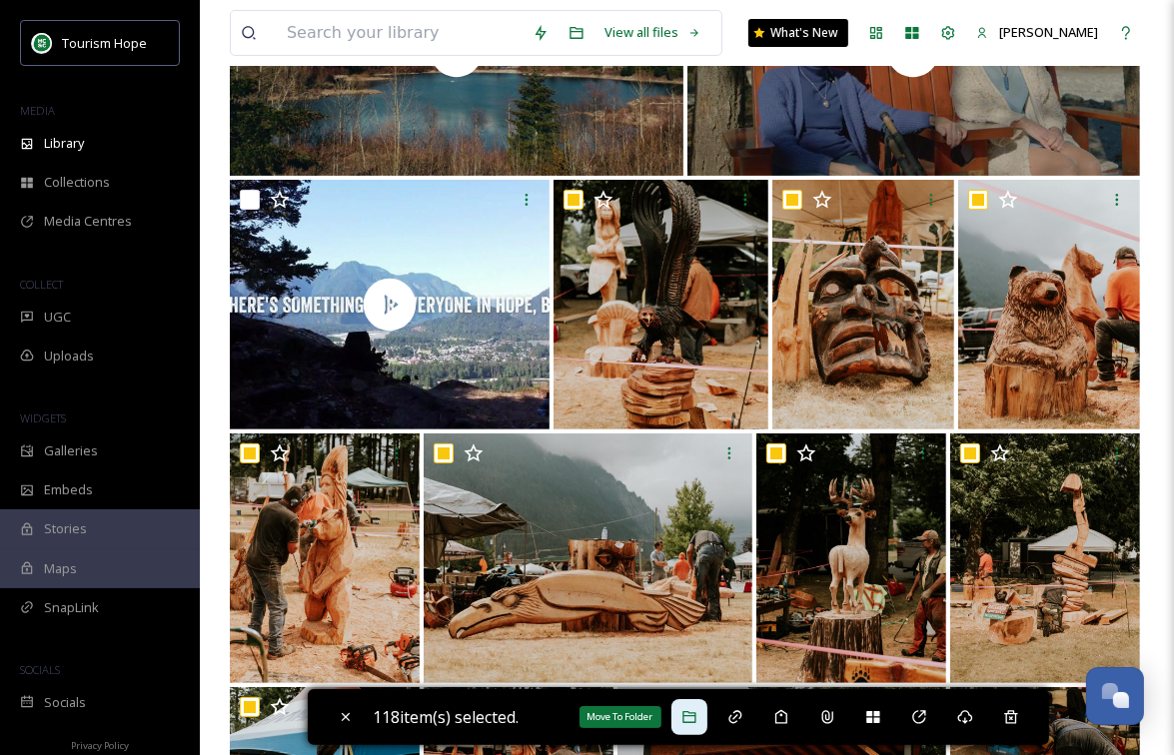
click at [695, 704] on icon at bounding box center [688, 717] width 13 height 12
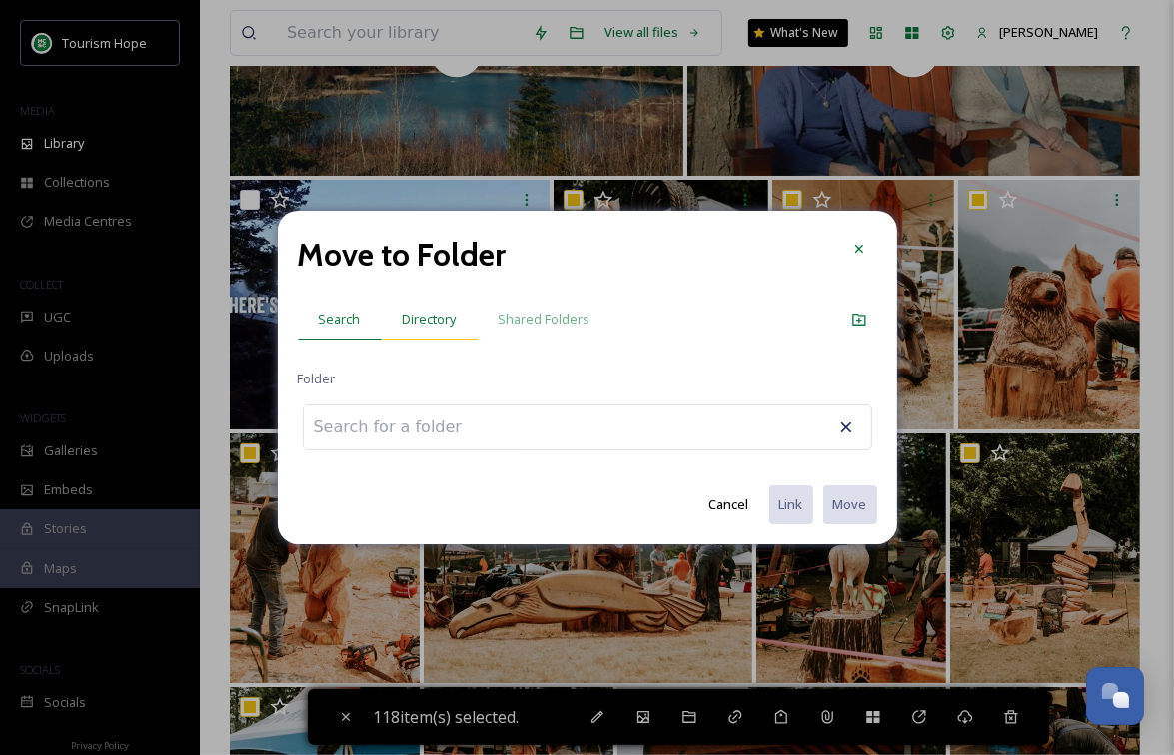
click at [413, 324] on span "Directory" at bounding box center [430, 319] width 54 height 19
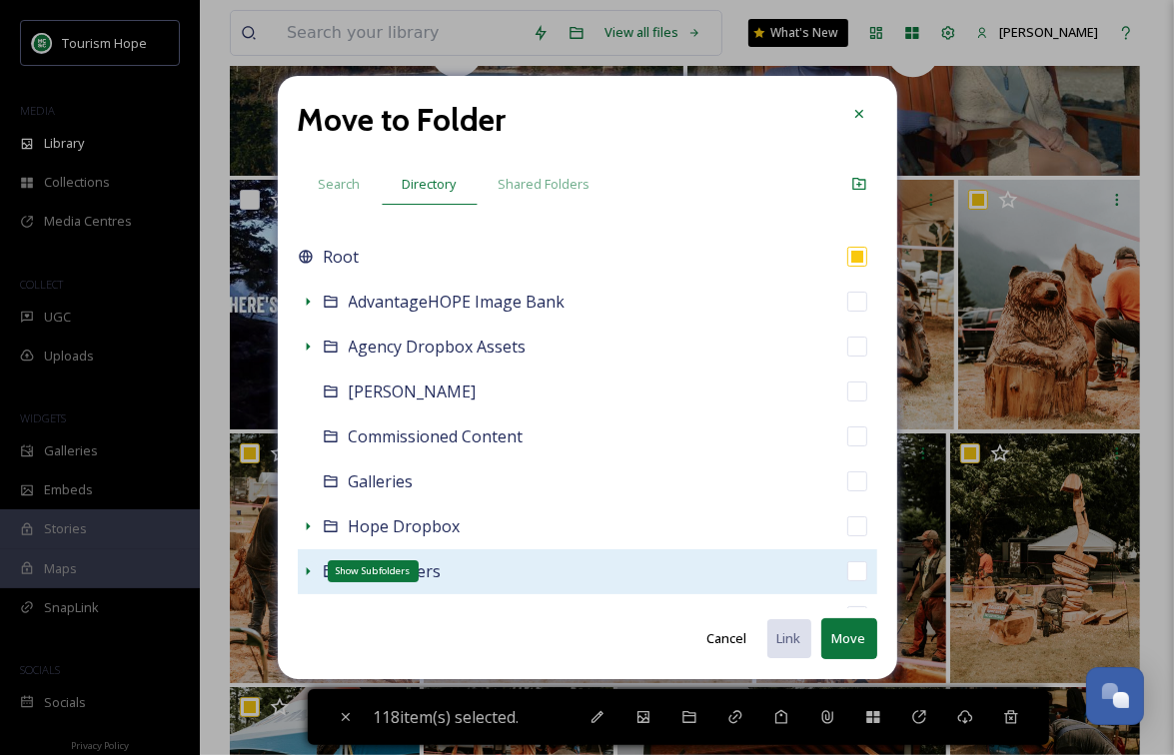
click at [309, 568] on icon at bounding box center [308, 571] width 16 height 16
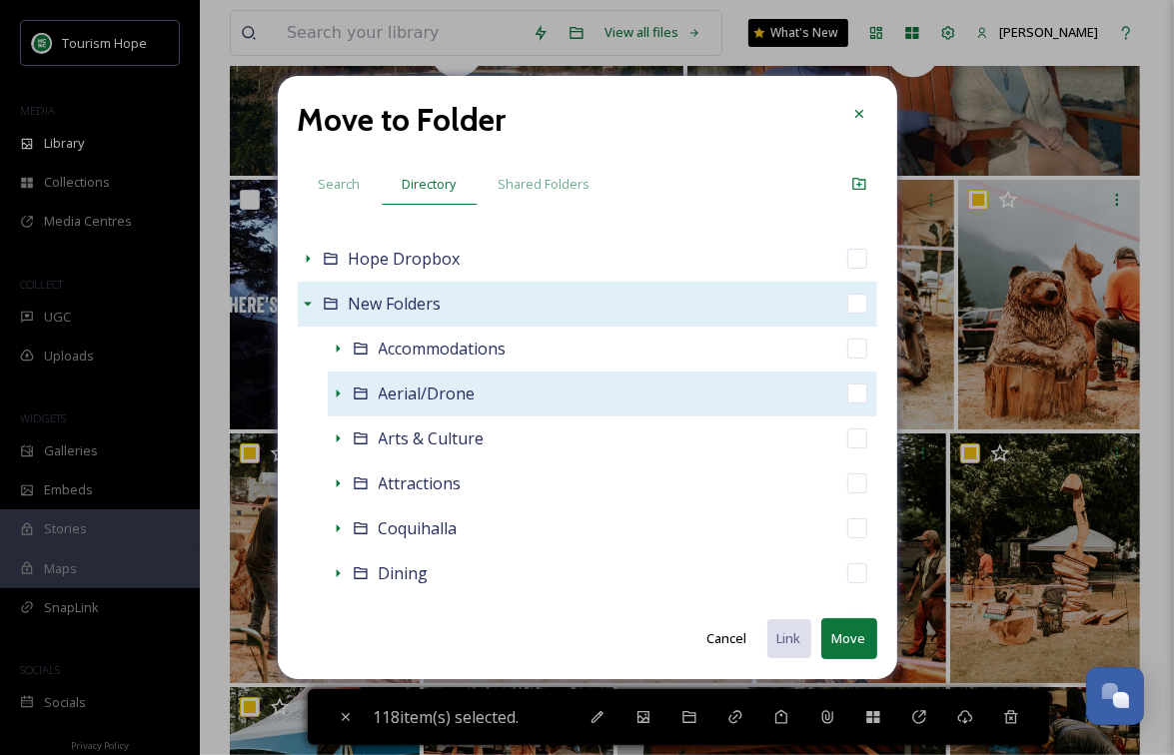
scroll to position [270, 0]
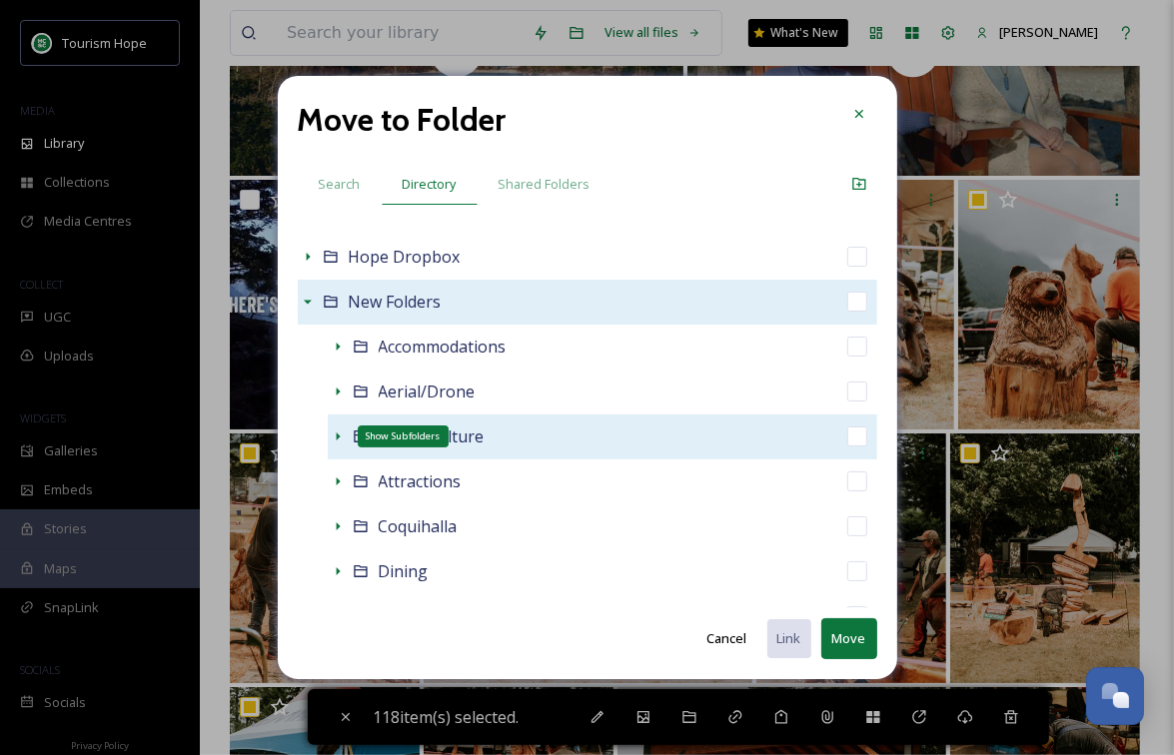
click at [337, 436] on icon at bounding box center [338, 437] width 4 height 8
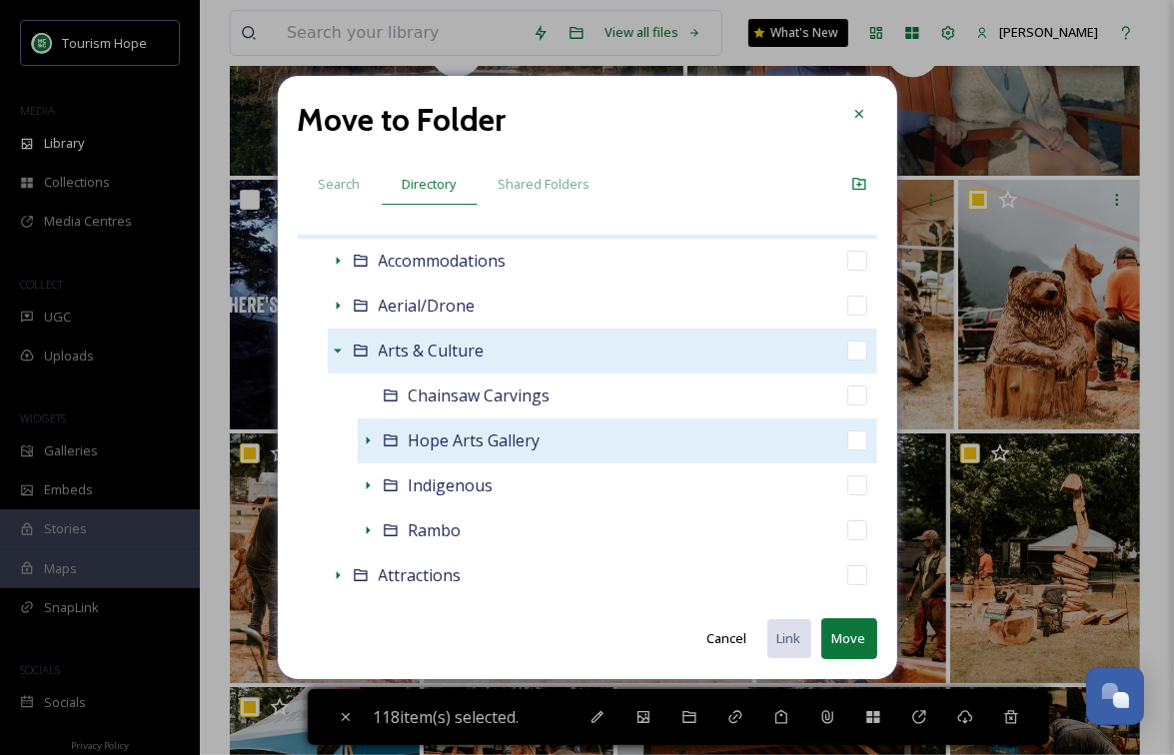
scroll to position [375, 0]
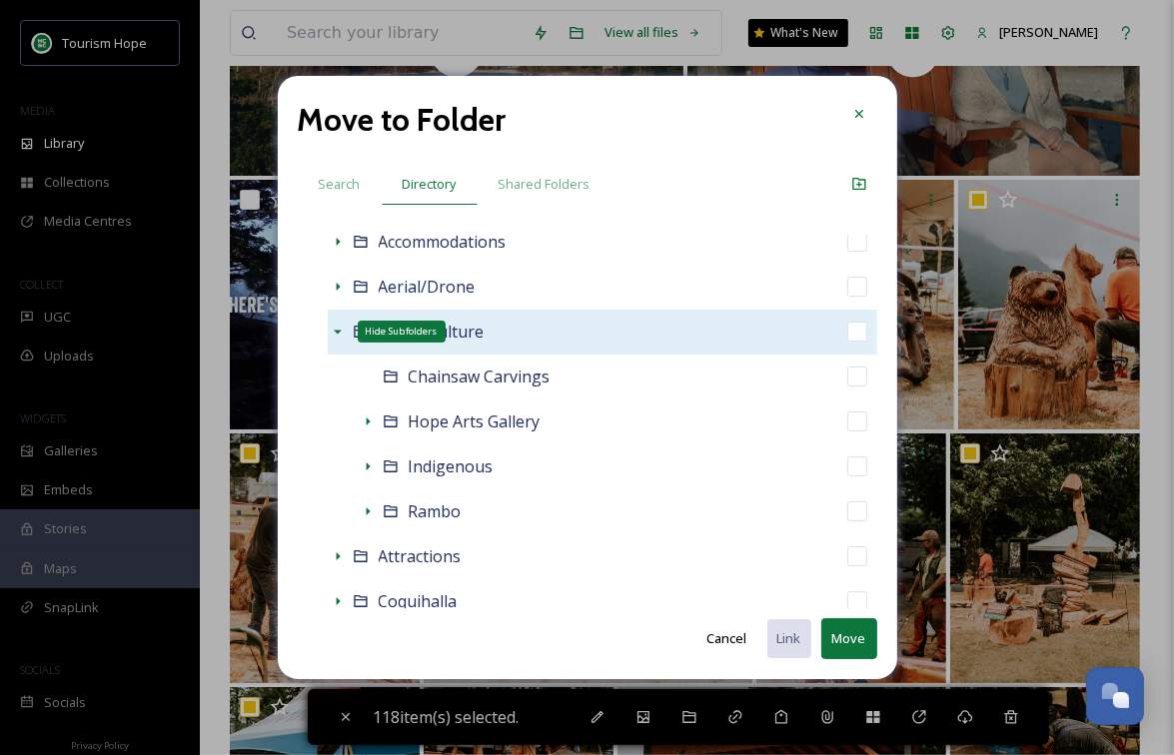
click at [336, 332] on icon at bounding box center [338, 333] width 8 height 4
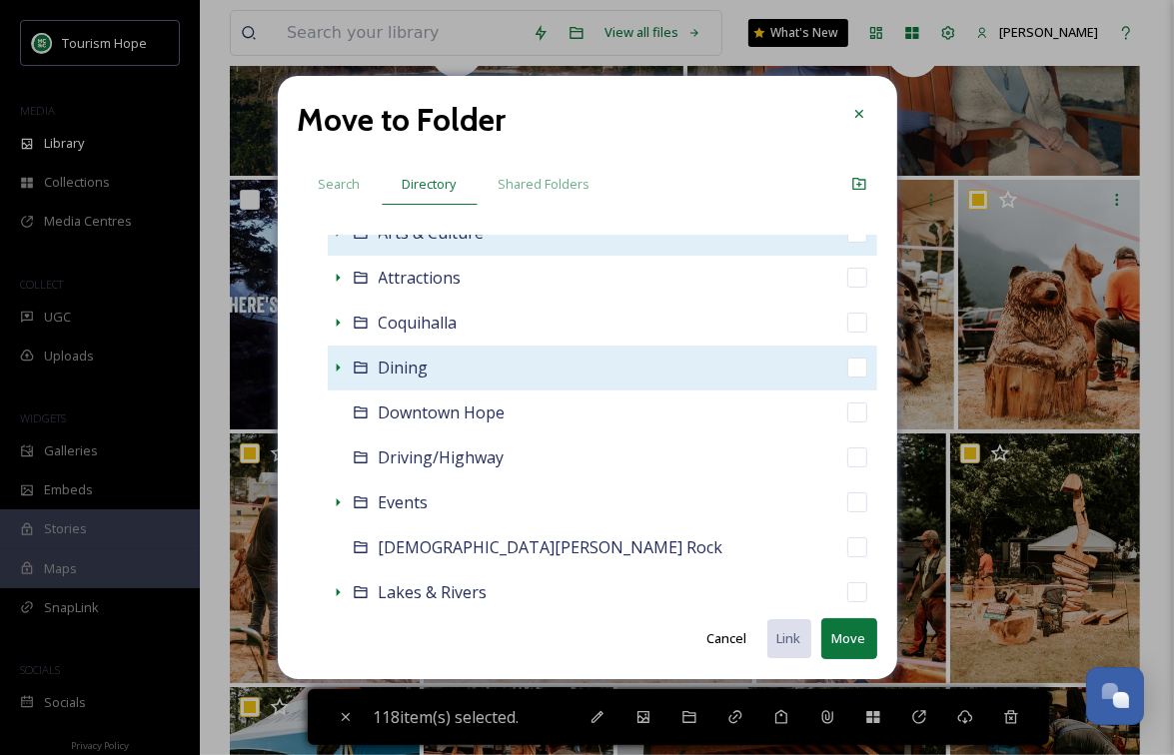
scroll to position [478, 0]
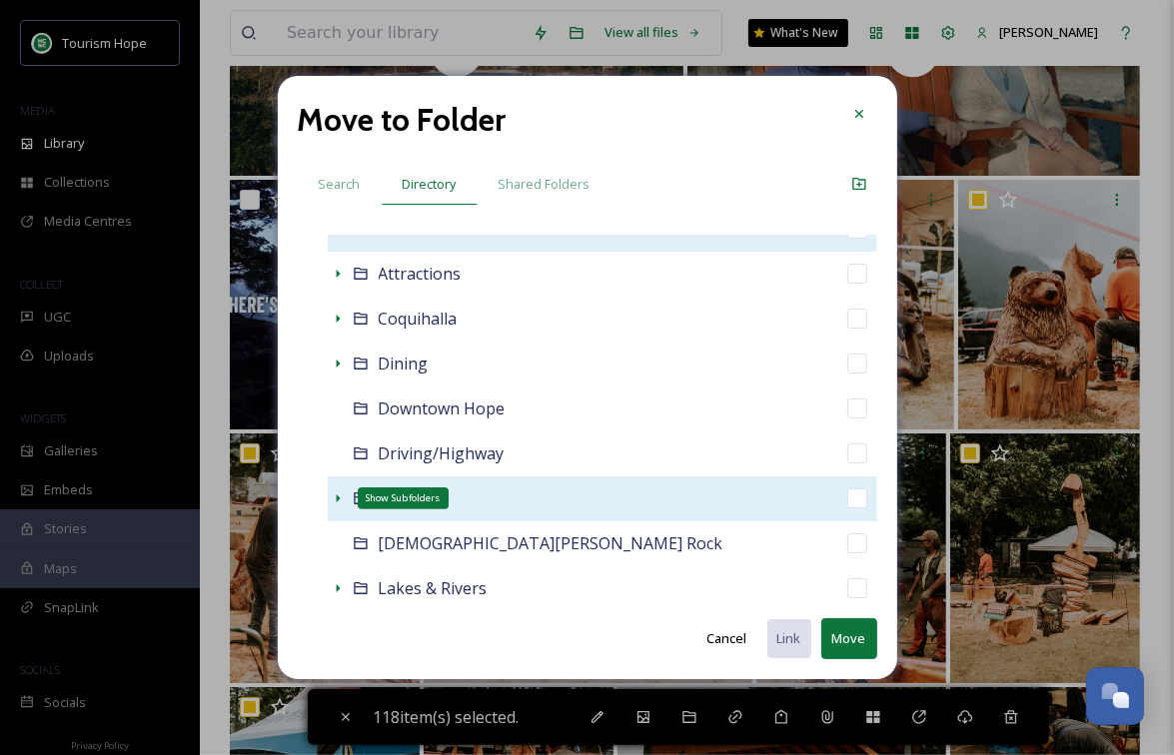
click at [344, 498] on icon at bounding box center [338, 499] width 16 height 16
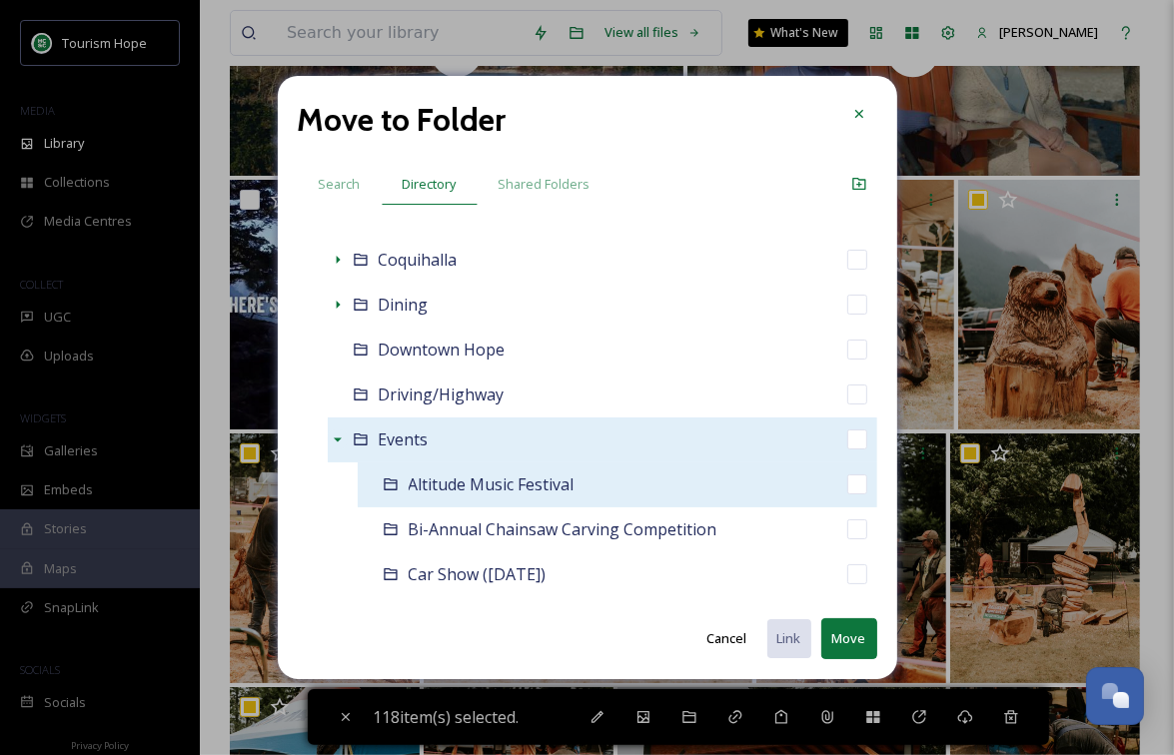
scroll to position [540, 0]
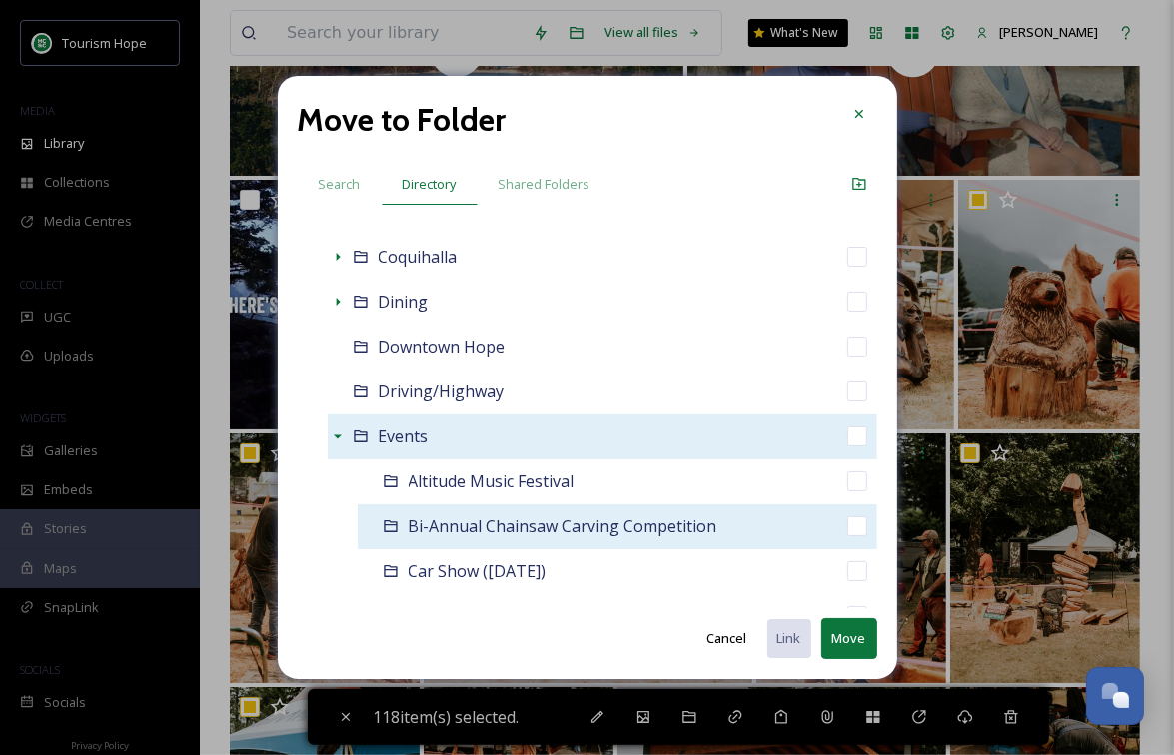
click at [791, 526] on div "Bi-Annual Chainsaw Carving Competition" at bounding box center [618, 527] width 520 height 45
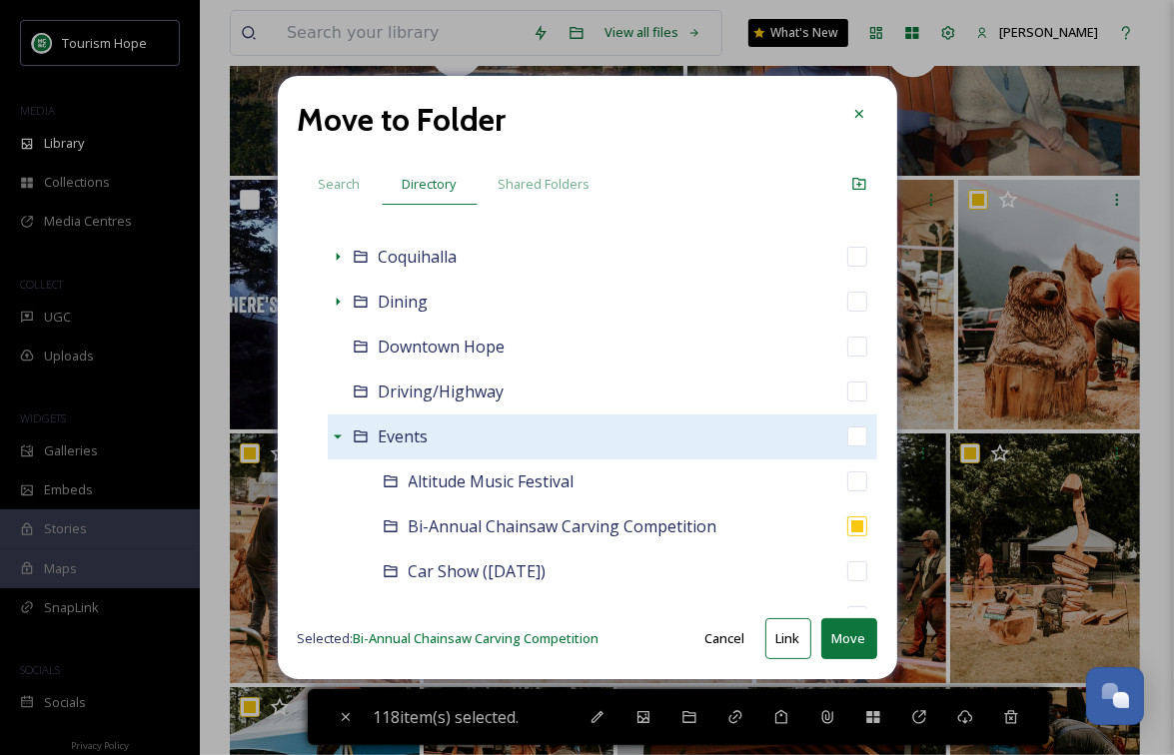
click at [838, 633] on button "Move" at bounding box center [849, 638] width 56 height 41
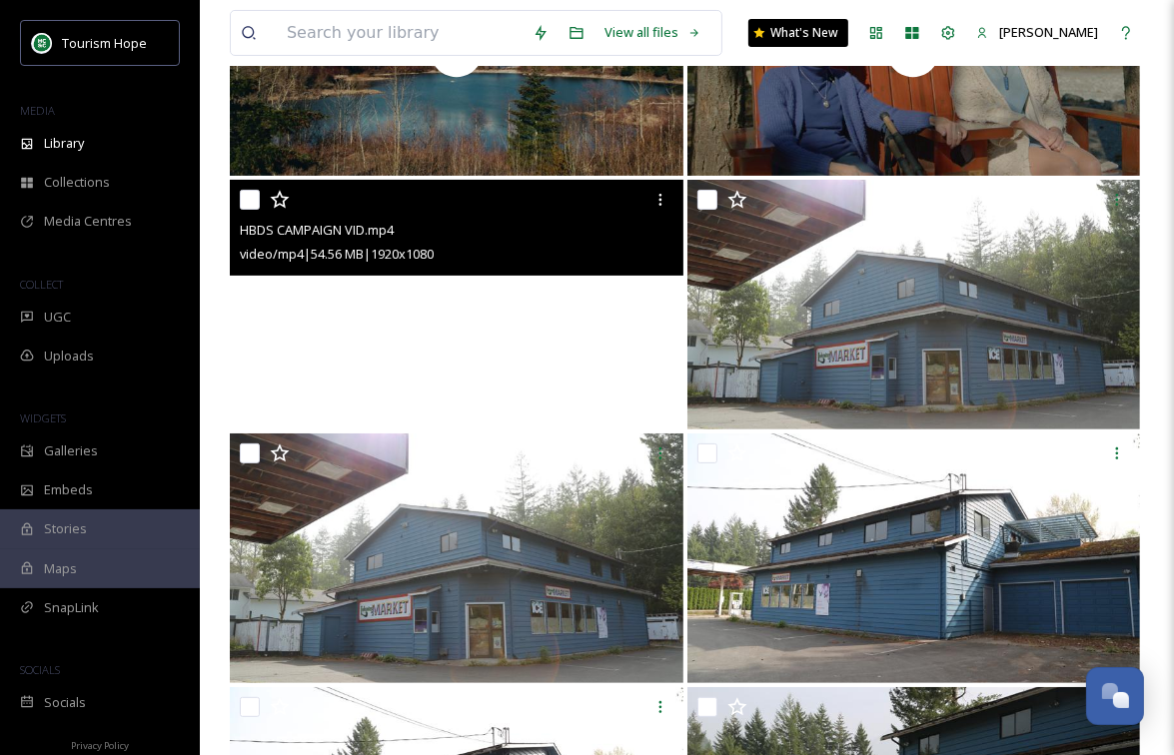
scroll to position [0, 0]
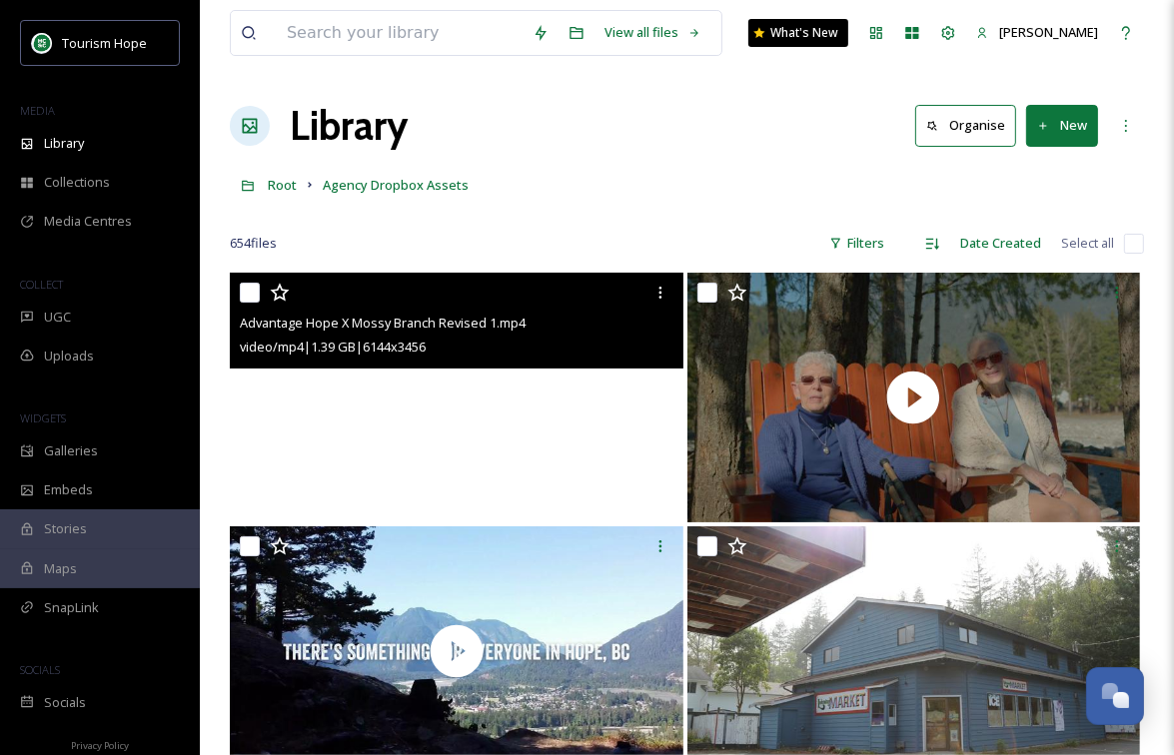
click at [453, 420] on video "Advantage Hope X Mossy Branch Revised 1.mp4" at bounding box center [457, 398] width 454 height 250
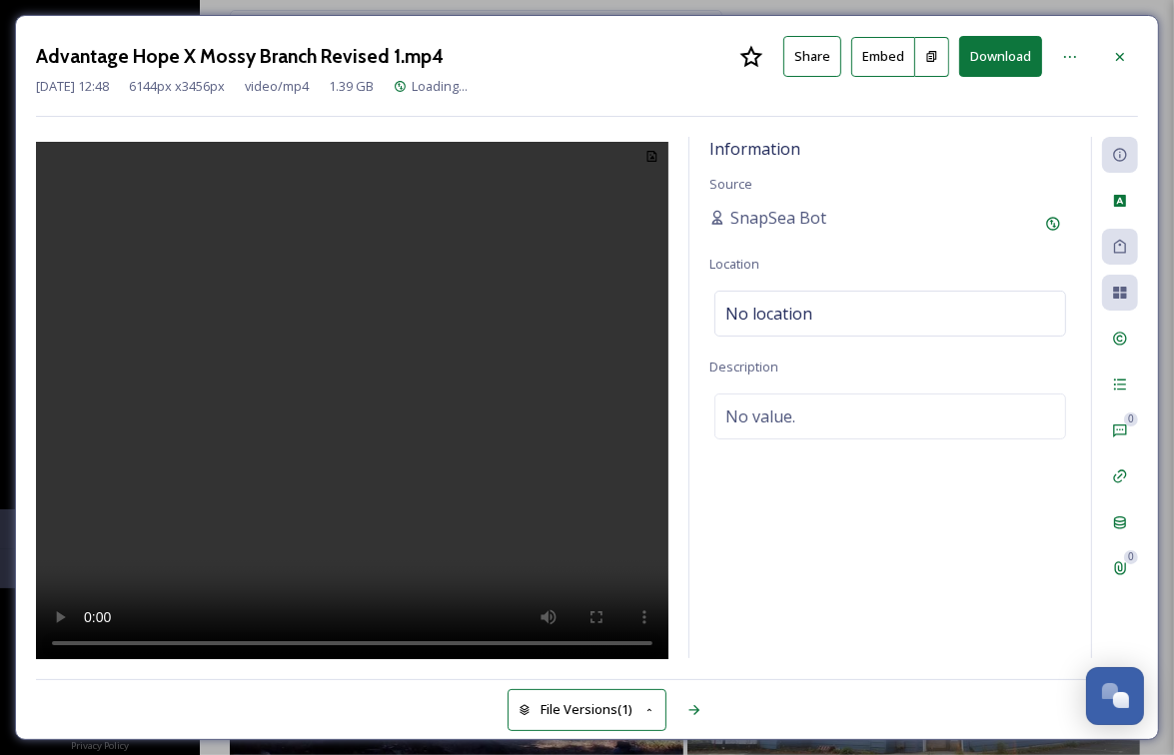
click at [444, 425] on video at bounding box center [352, 404] width 632 height 524
click at [1119, 49] on icon at bounding box center [1120, 57] width 16 height 16
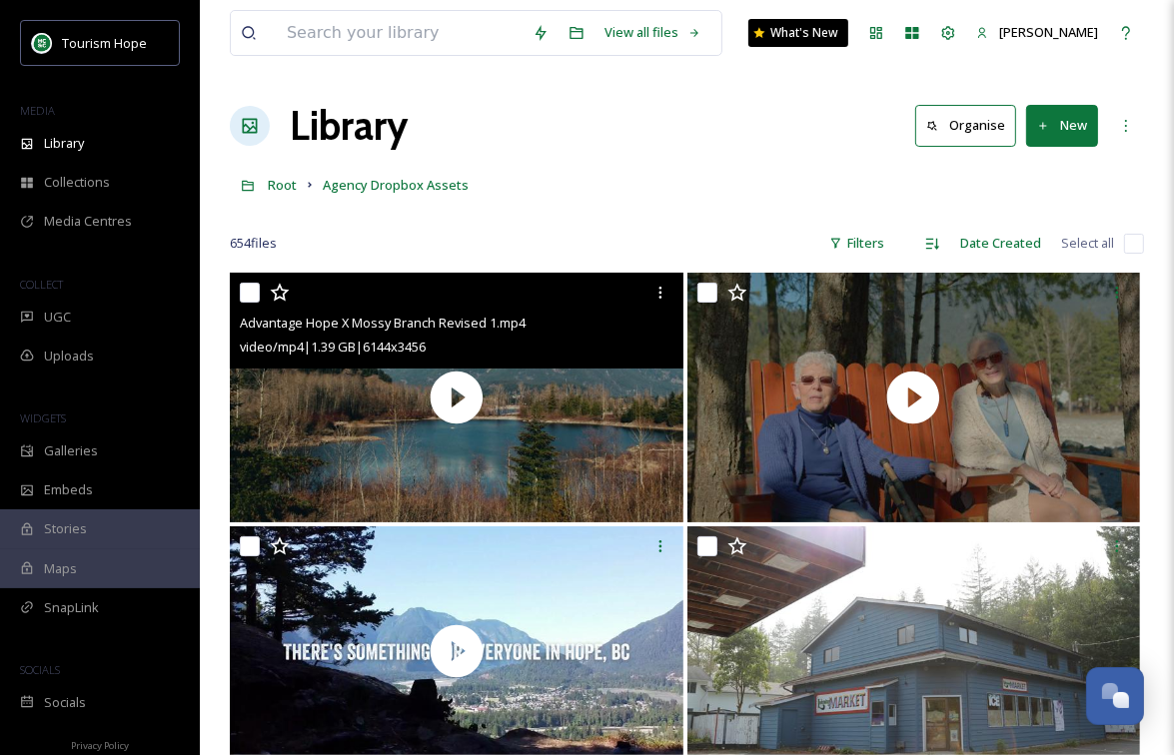
click at [249, 294] on input "checkbox" at bounding box center [250, 293] width 20 height 20
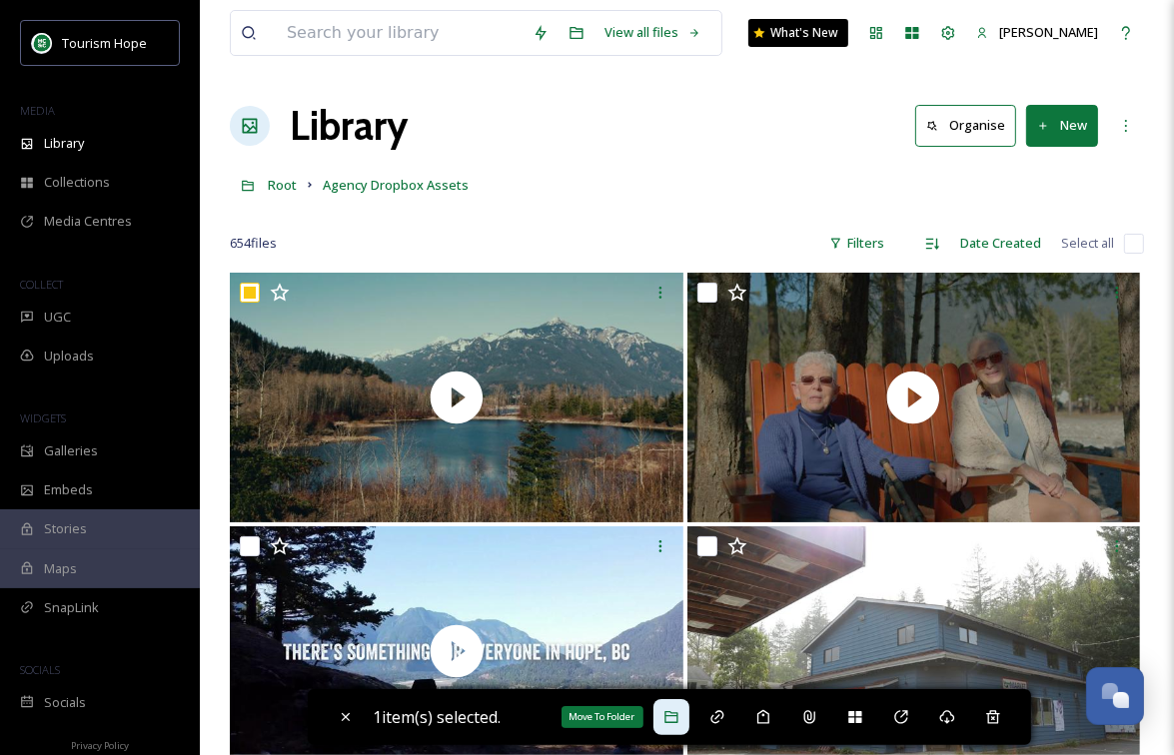
click at [679, 704] on icon at bounding box center [671, 717] width 16 height 16
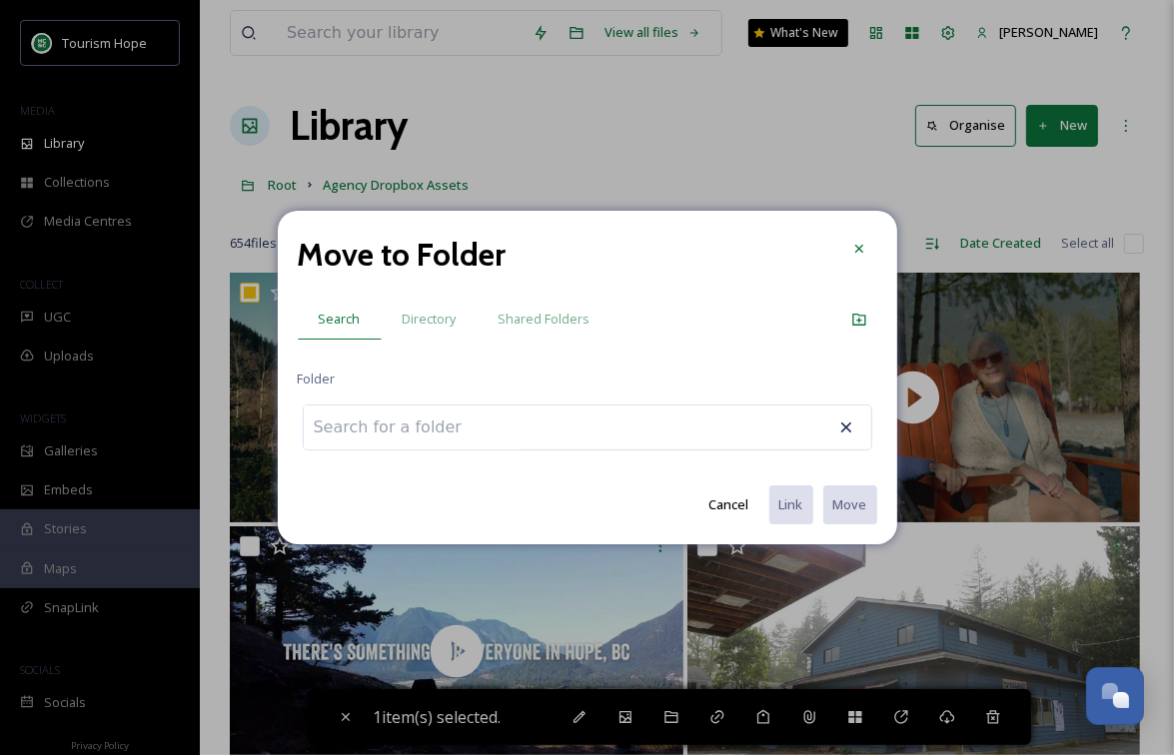
click at [461, 426] on input at bounding box center [414, 428] width 220 height 44
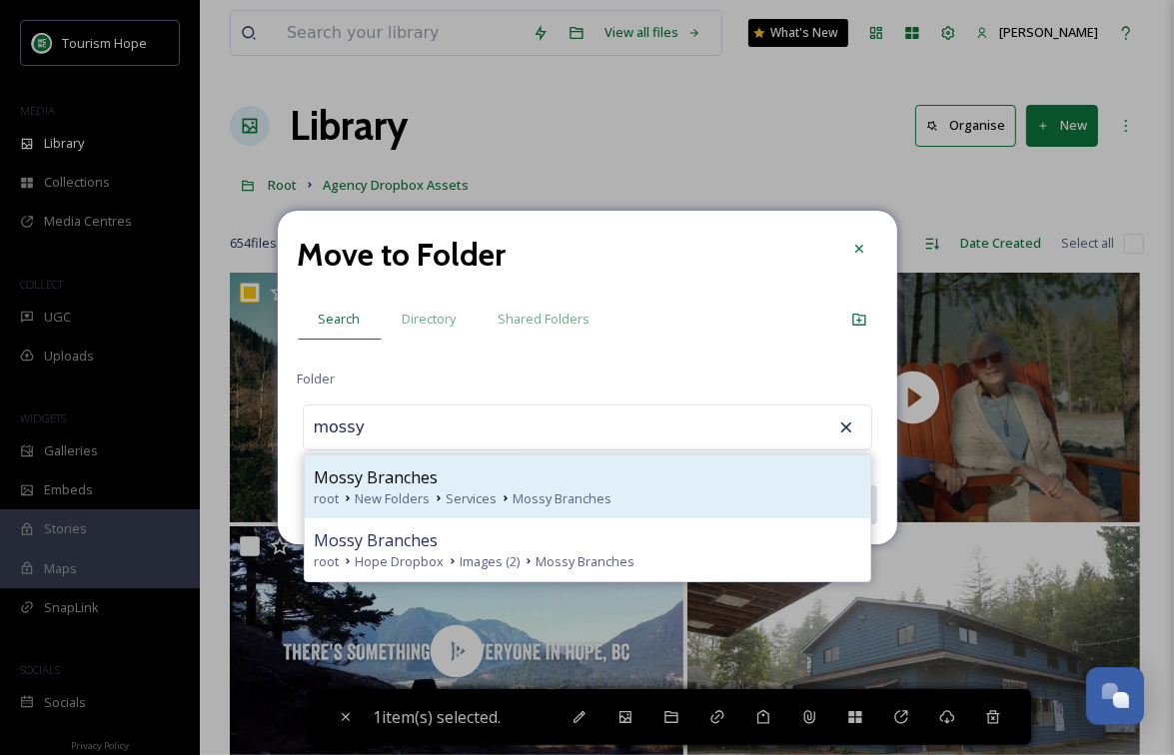
click at [469, 483] on div "Mossy Branches" at bounding box center [588, 478] width 546 height 24
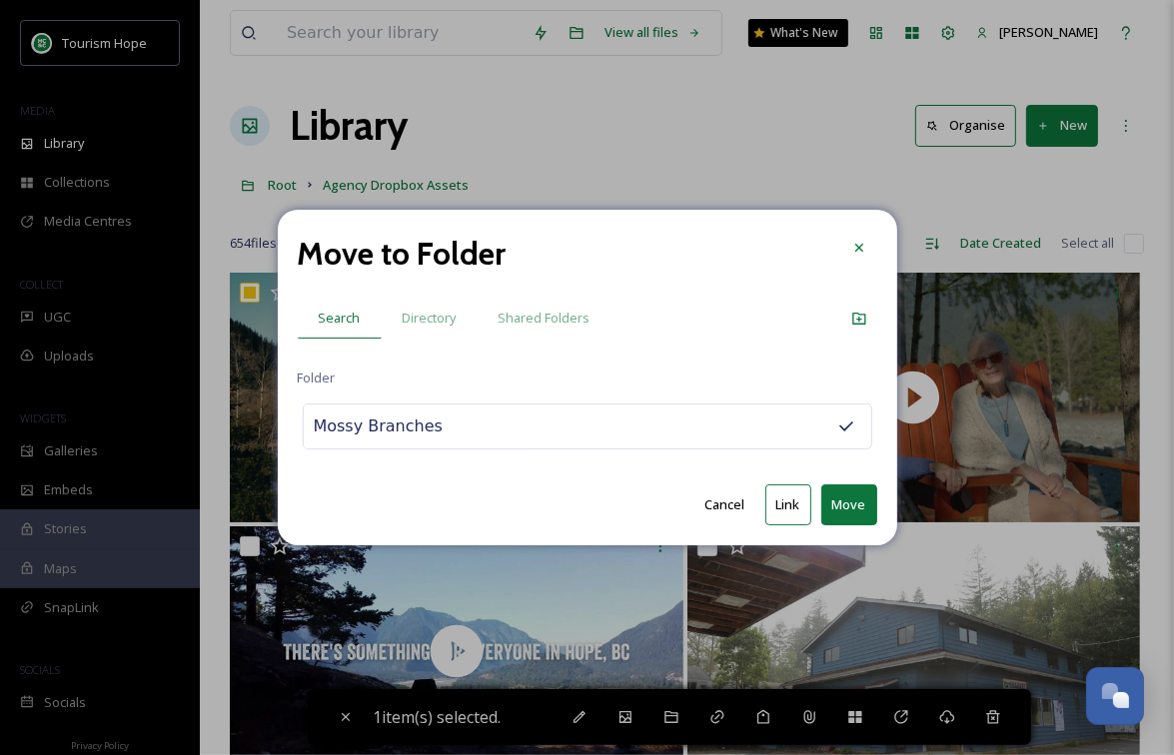
click at [848, 501] on button "Move" at bounding box center [849, 505] width 56 height 41
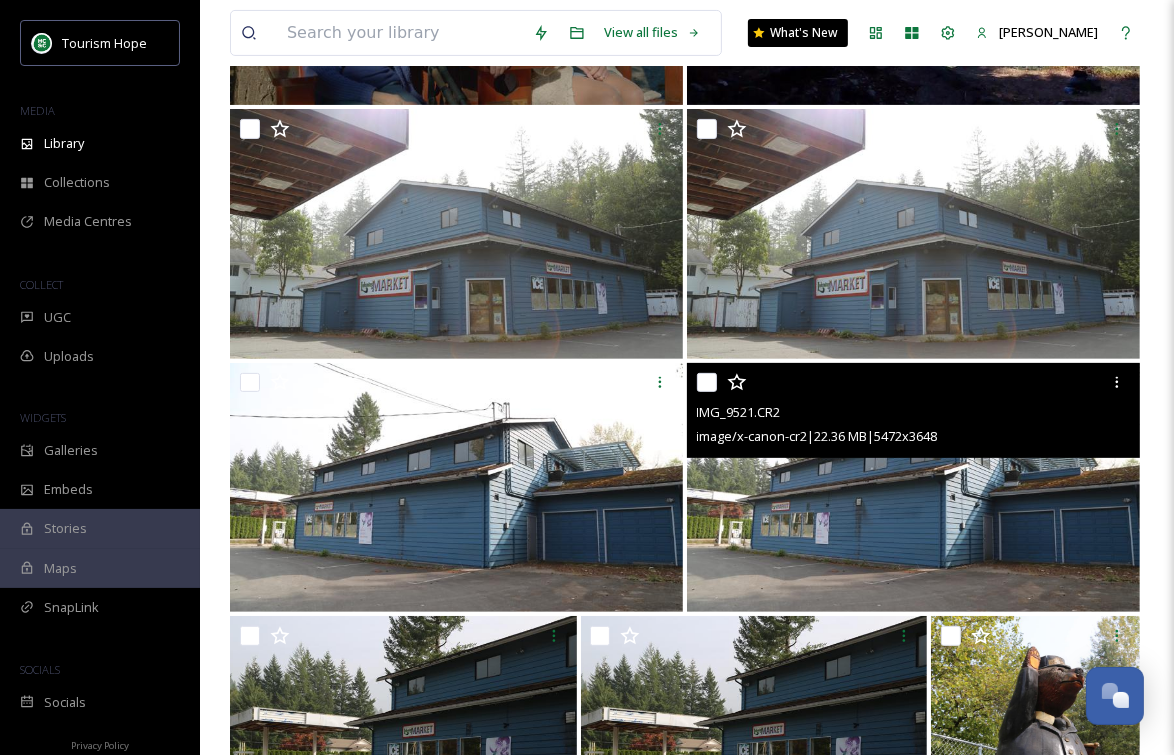
scroll to position [420, 0]
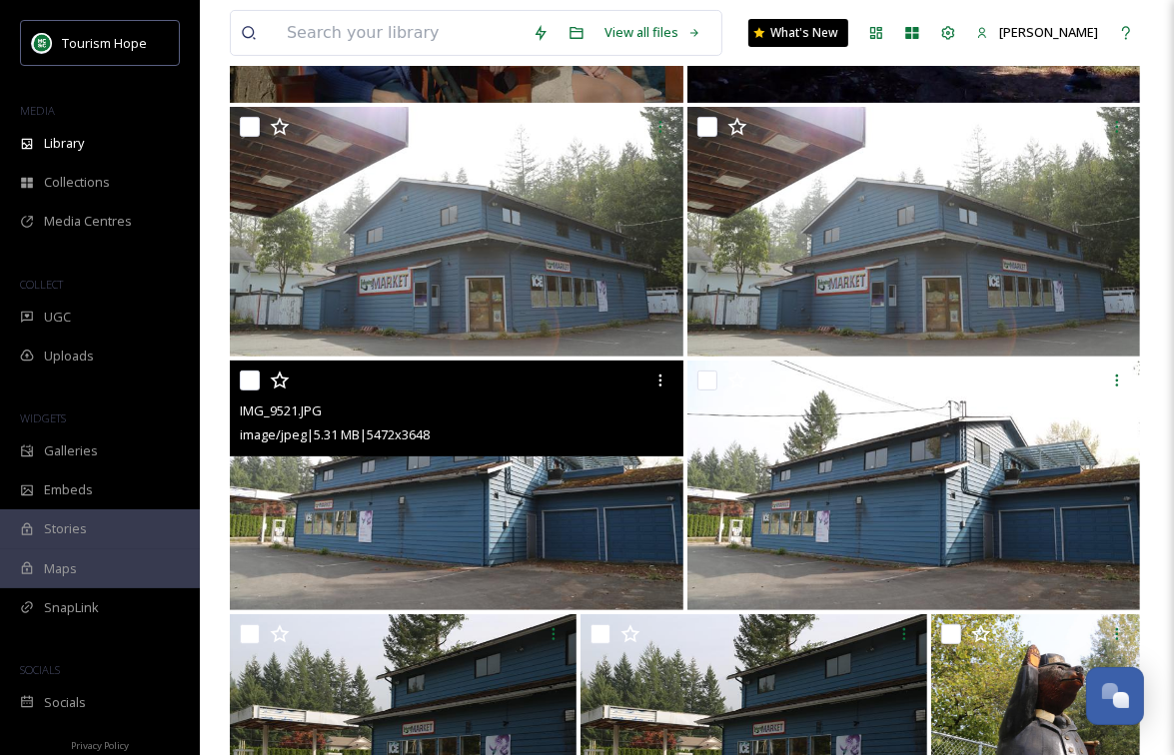
click at [555, 536] on img at bounding box center [457, 486] width 454 height 250
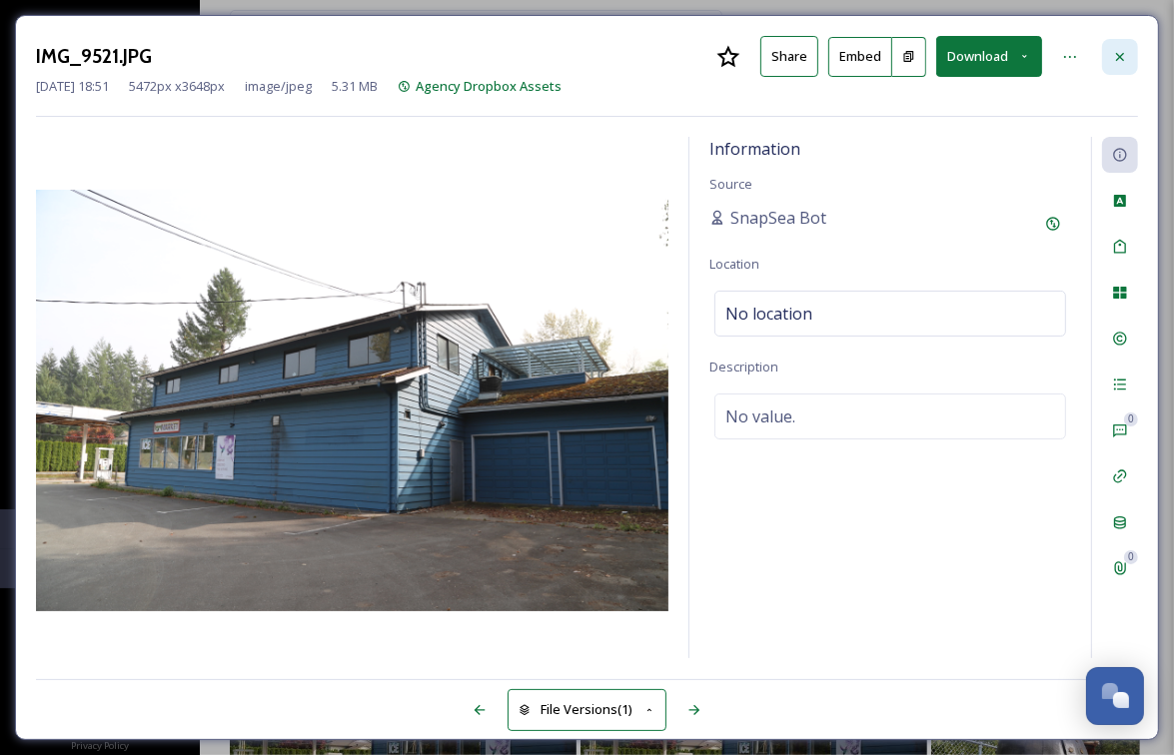
click at [1120, 57] on icon at bounding box center [1120, 56] width 8 height 8
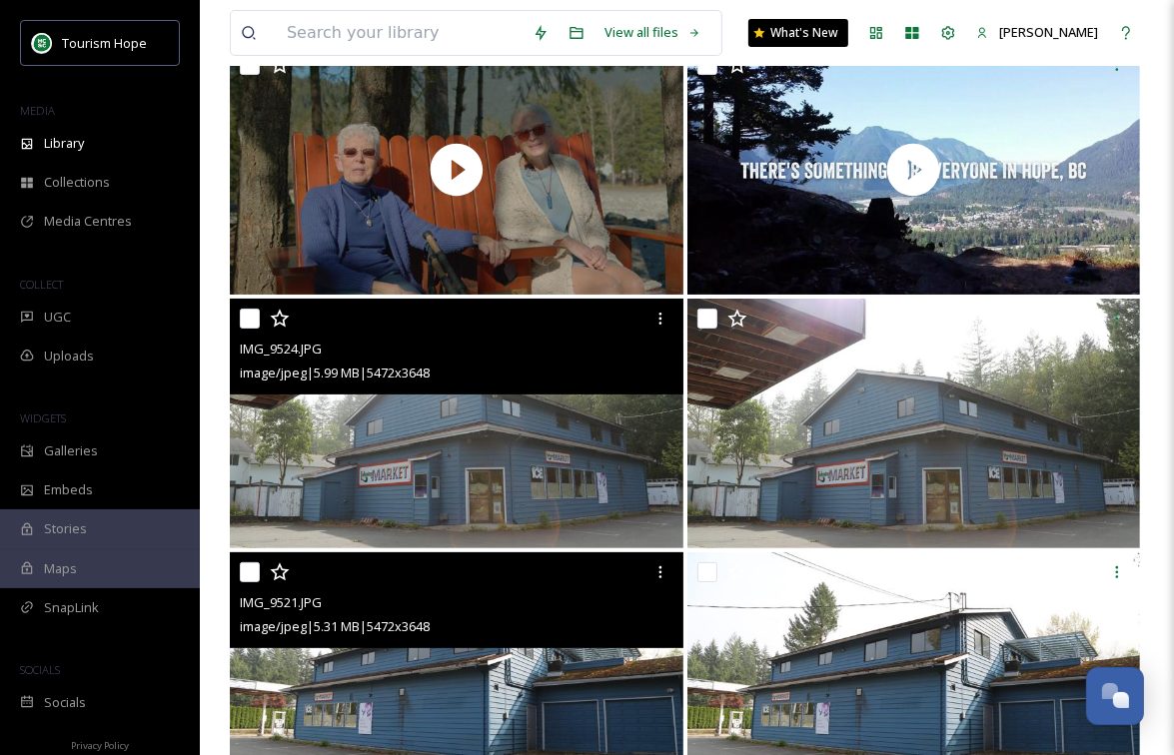
scroll to position [231, 0]
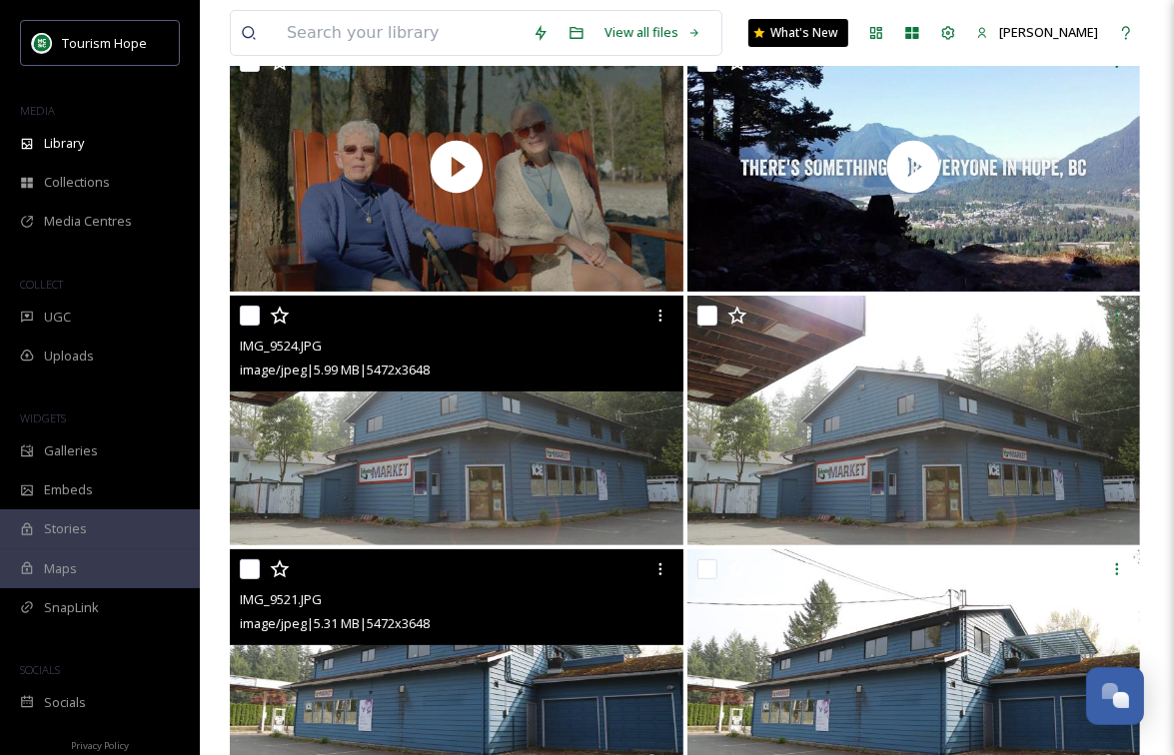
click at [584, 503] on img at bounding box center [457, 421] width 454 height 250
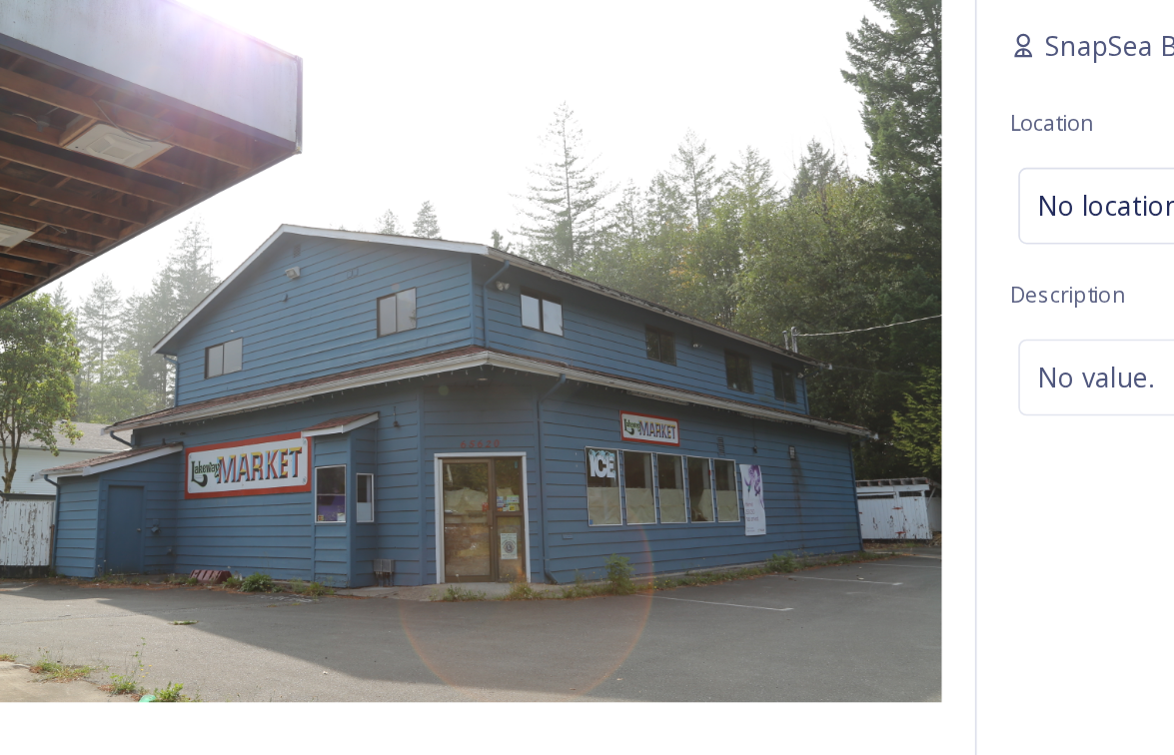
scroll to position [231, 0]
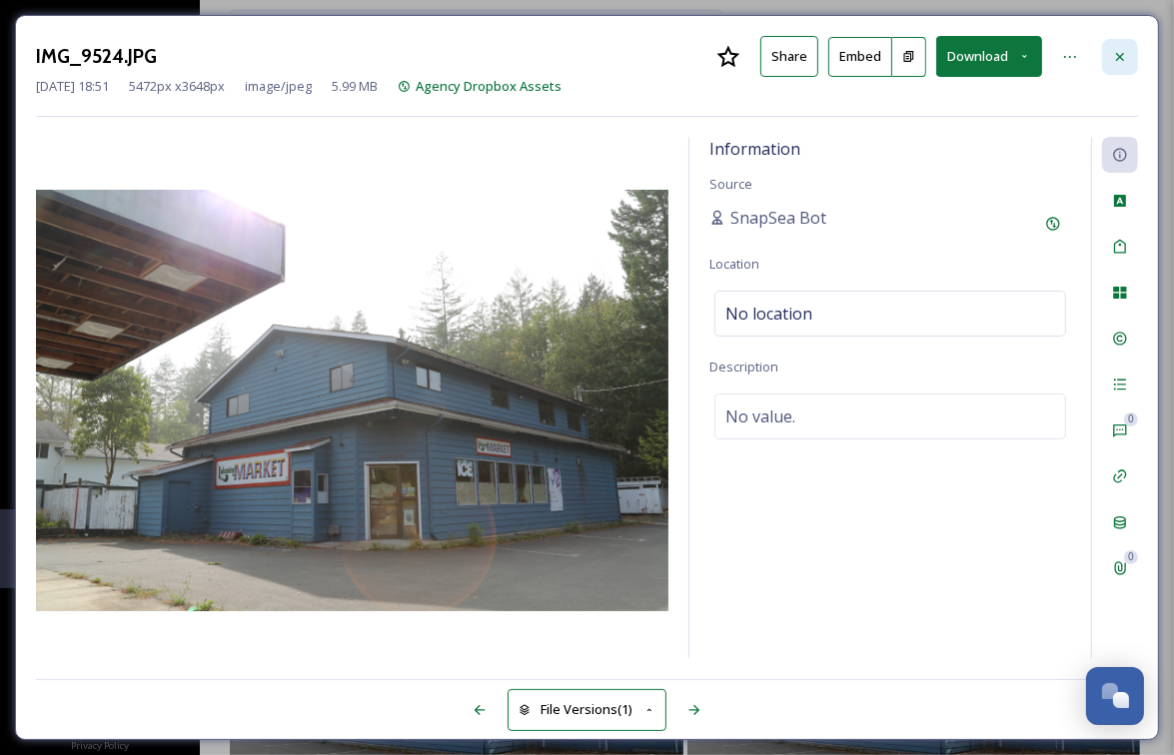
click at [1126, 58] on icon at bounding box center [1120, 57] width 16 height 16
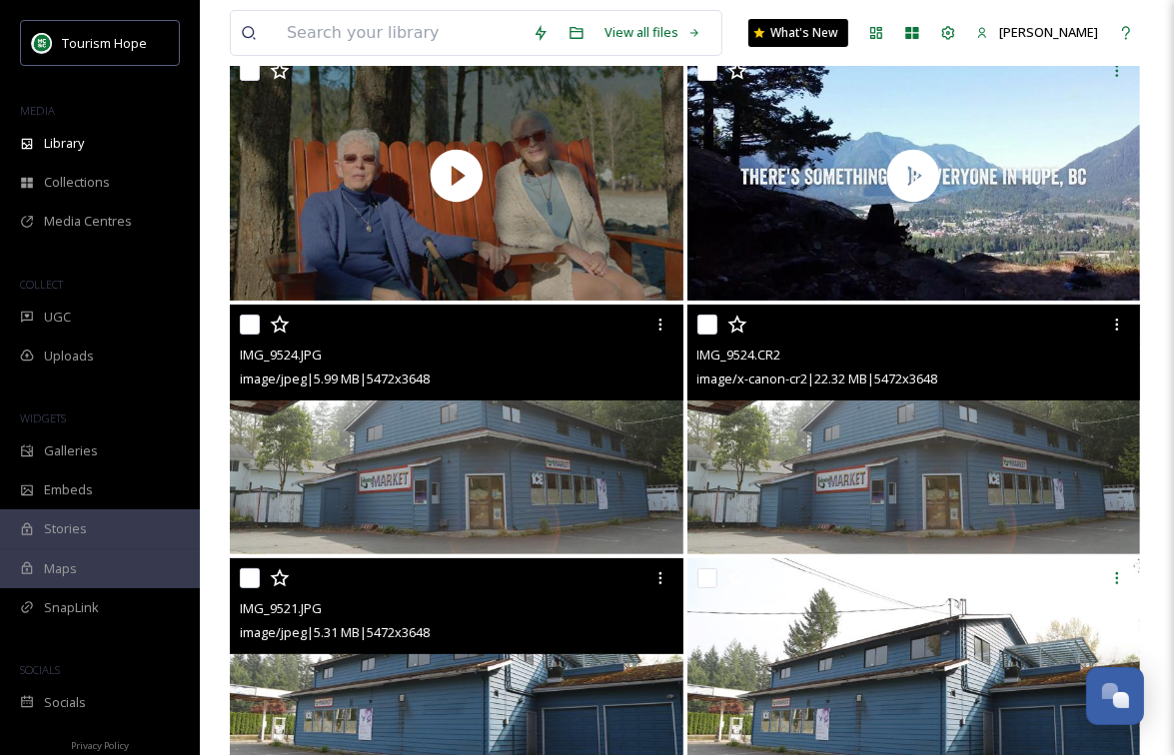
scroll to position [283, 0]
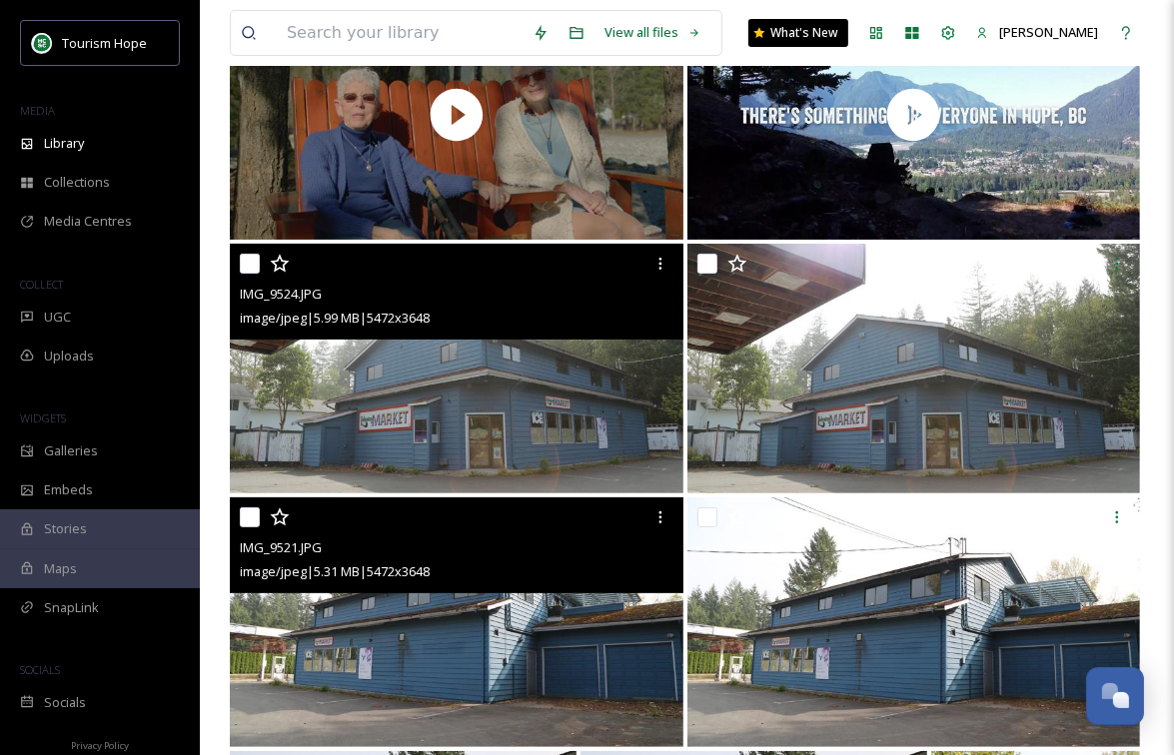
click at [254, 259] on input "checkbox" at bounding box center [250, 264] width 20 height 20
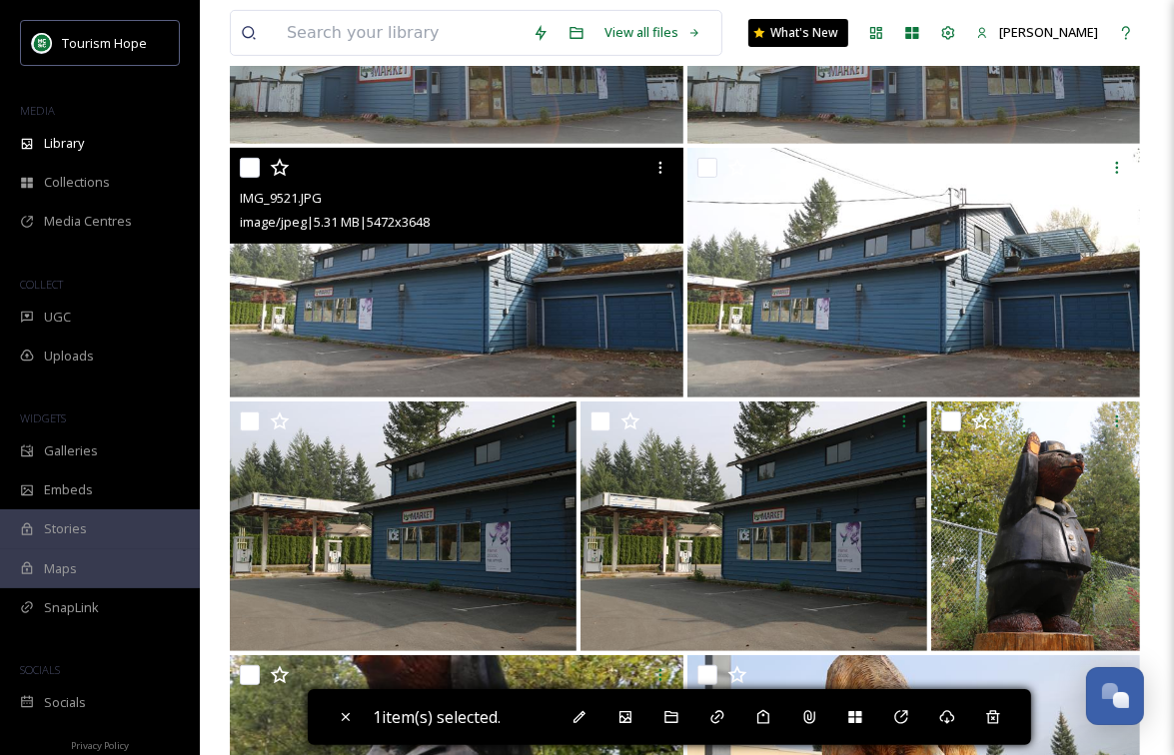
scroll to position [662, 0]
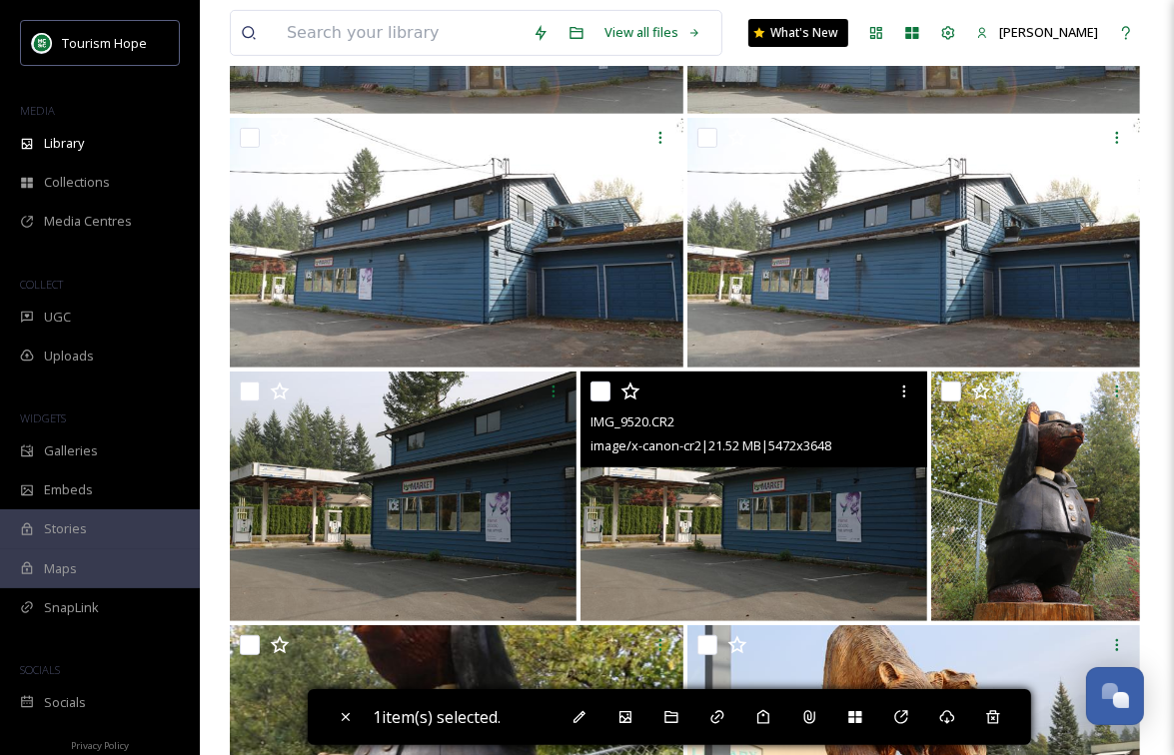
click at [700, 522] on img at bounding box center [753, 497] width 347 height 250
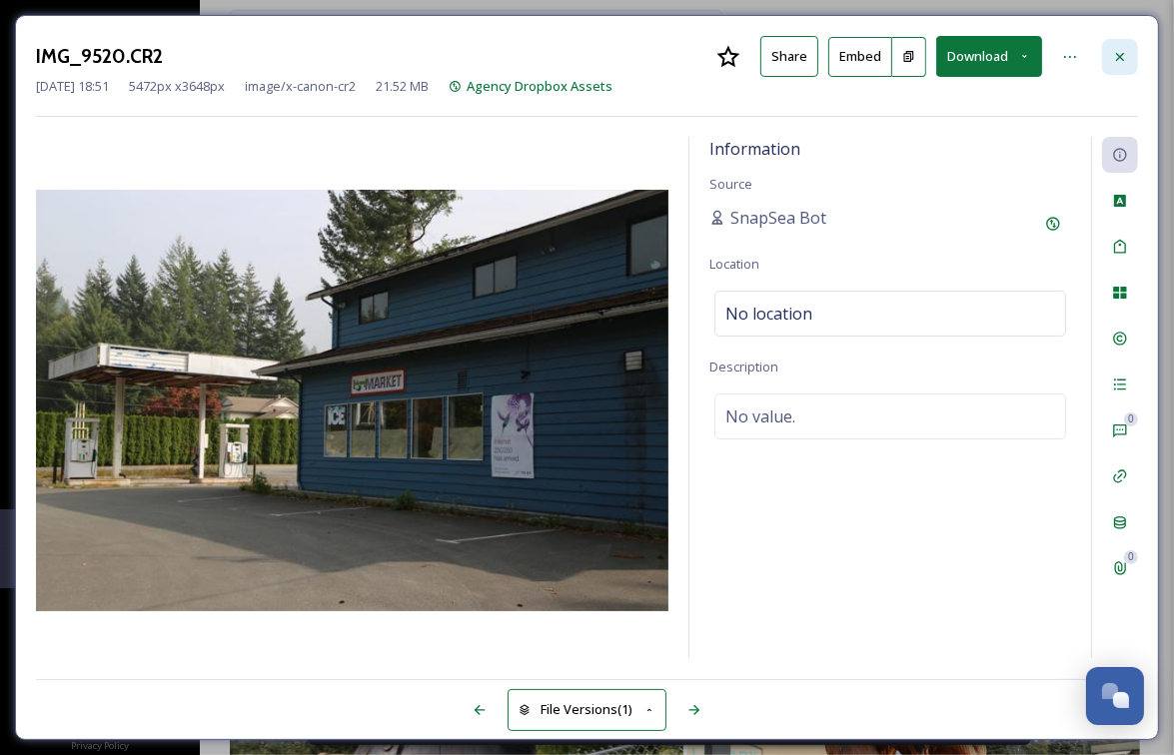
click at [1119, 52] on icon at bounding box center [1120, 57] width 16 height 16
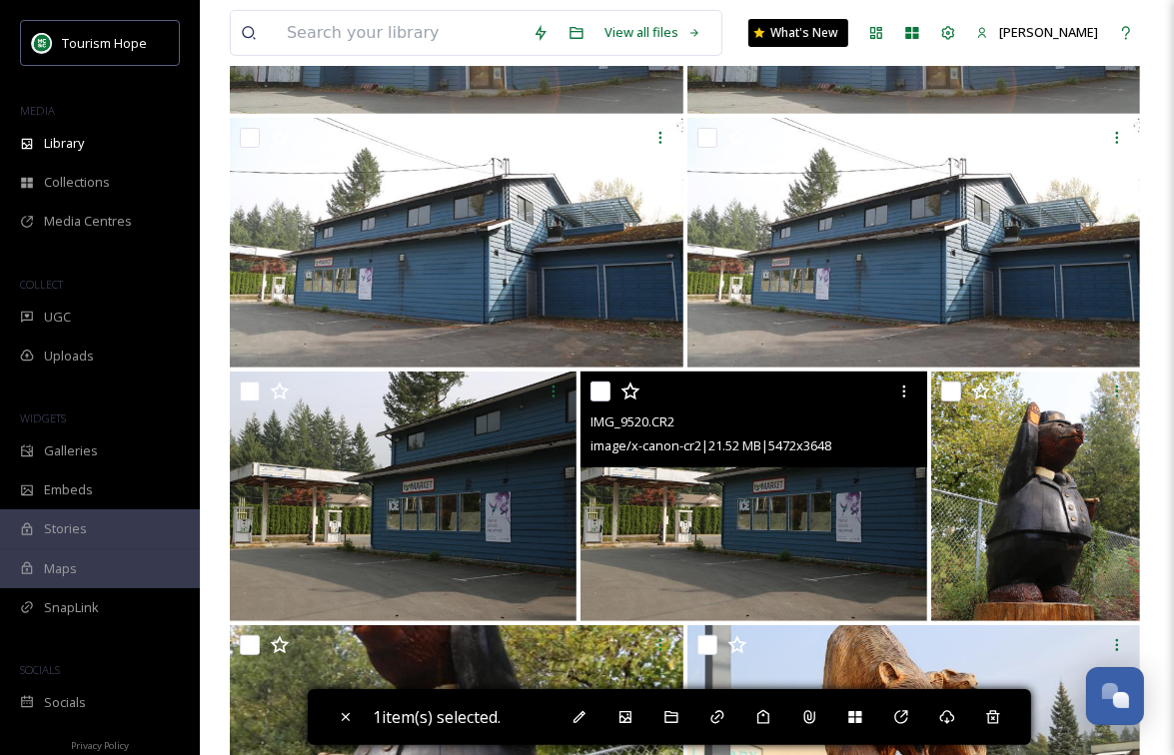
click at [708, 520] on img at bounding box center [753, 497] width 347 height 250
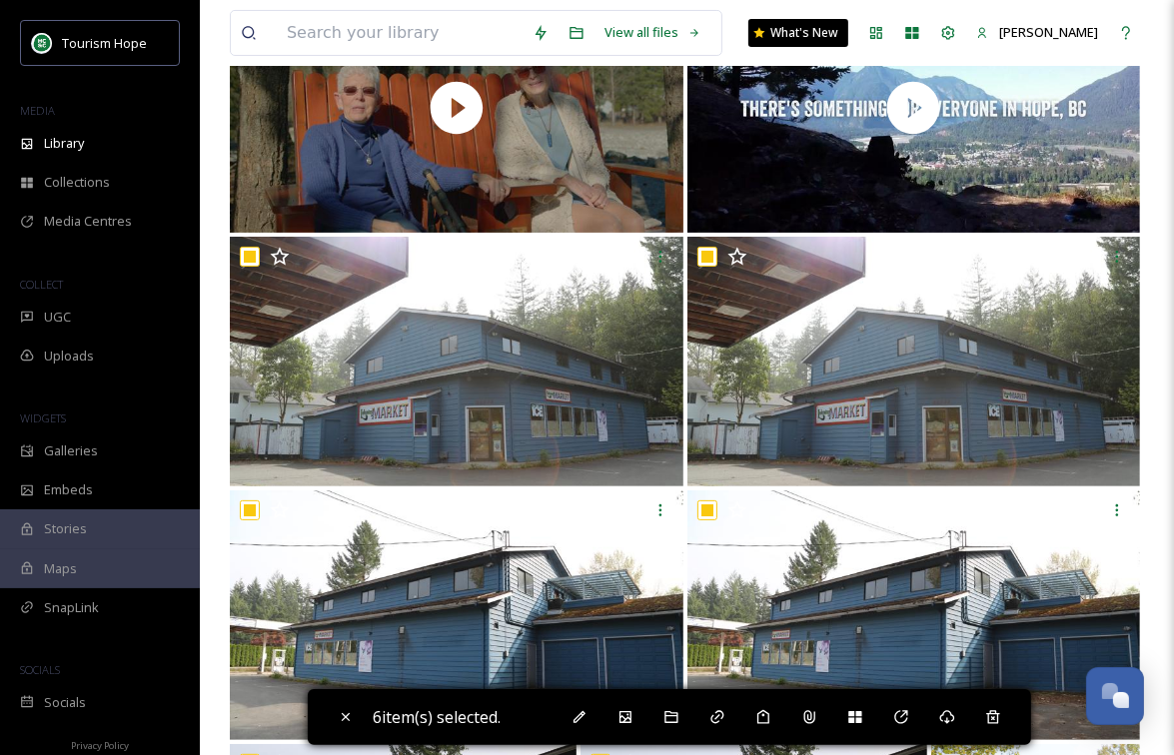
scroll to position [287, 0]
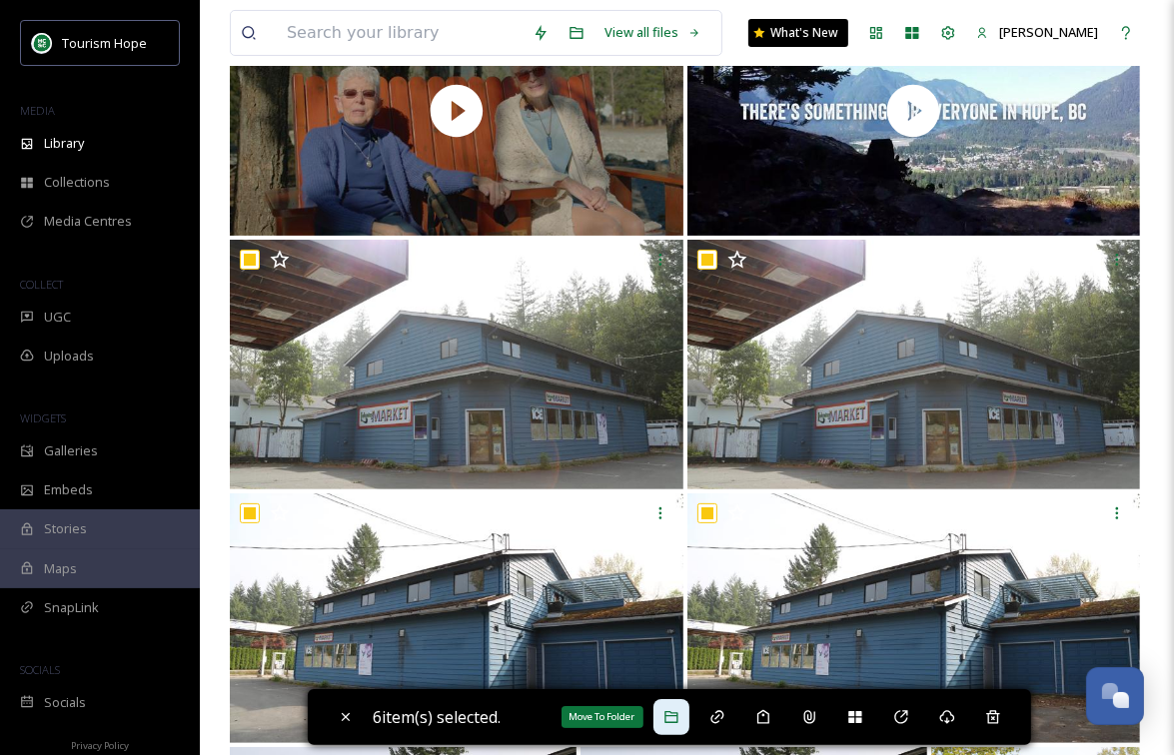
click at [674, 704] on div "Move To Folder" at bounding box center [671, 717] width 36 height 36
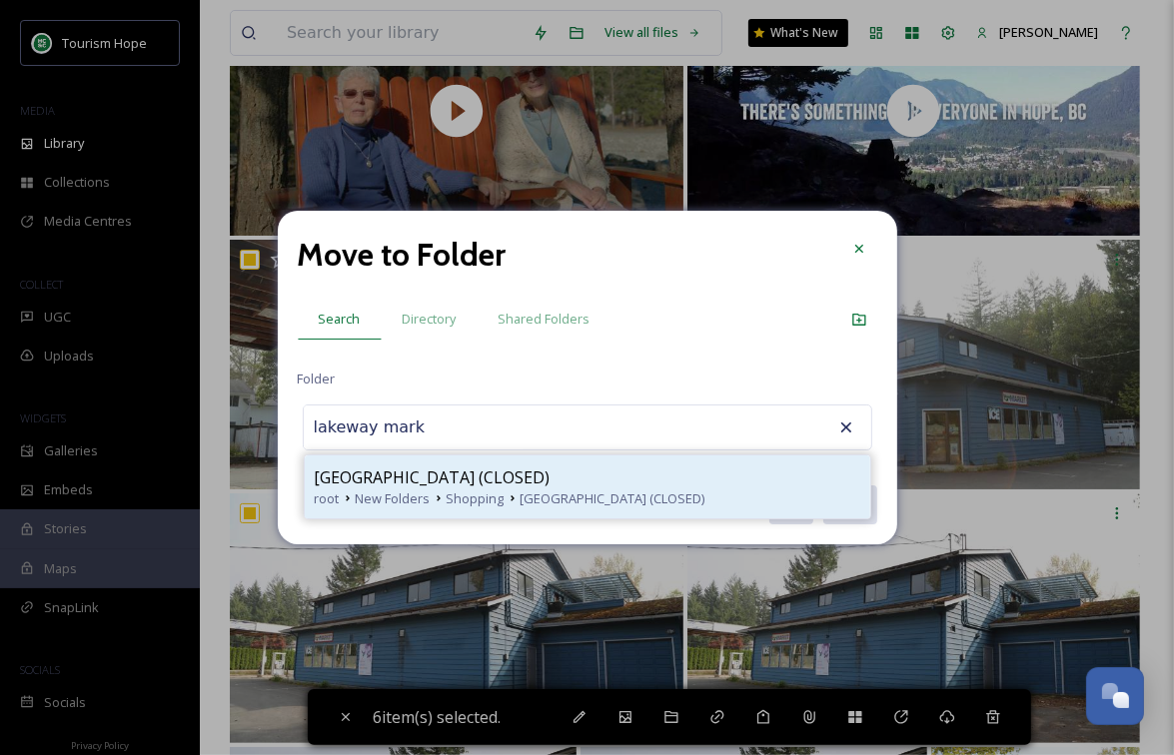
click at [454, 496] on span "Shopping" at bounding box center [476, 499] width 58 height 19
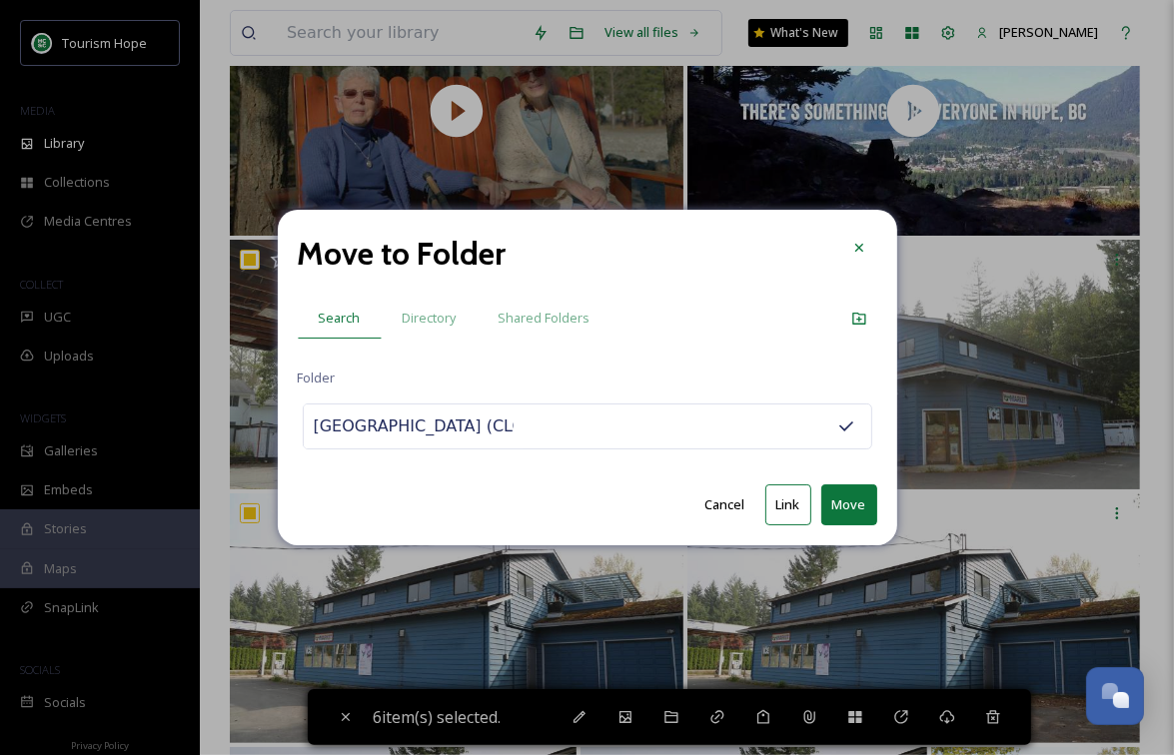
click at [857, 510] on button "Move" at bounding box center [849, 505] width 56 height 41
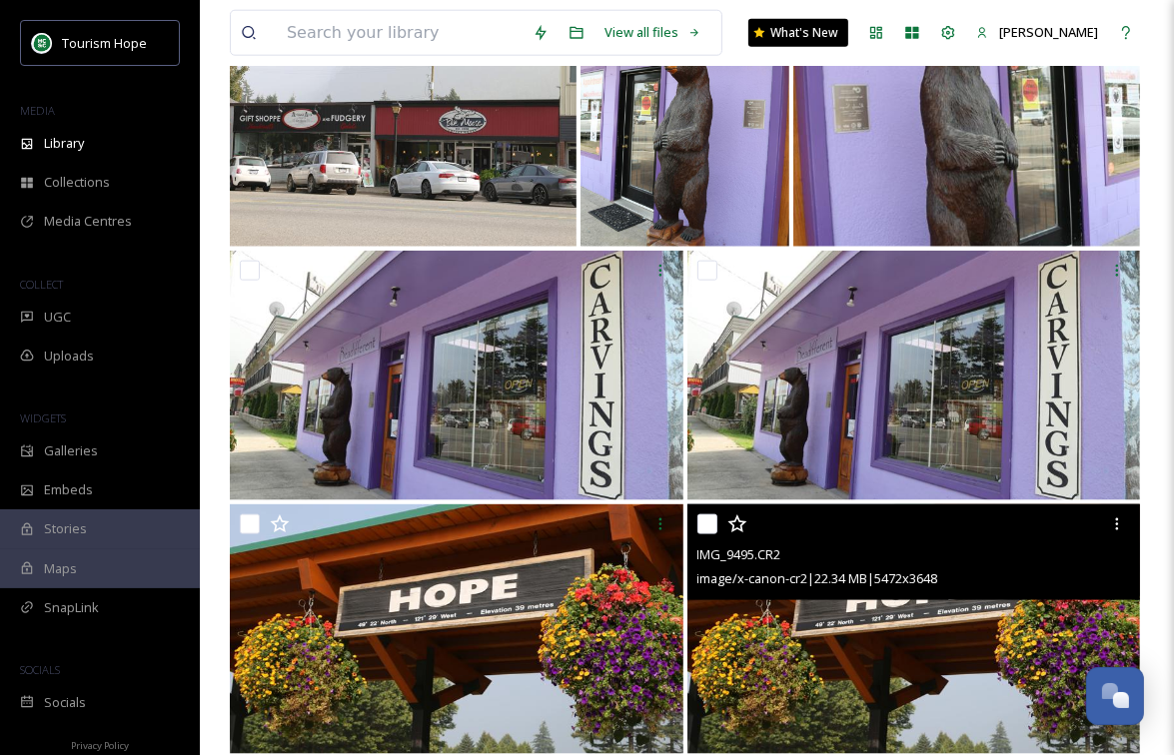
scroll to position [1801, 0]
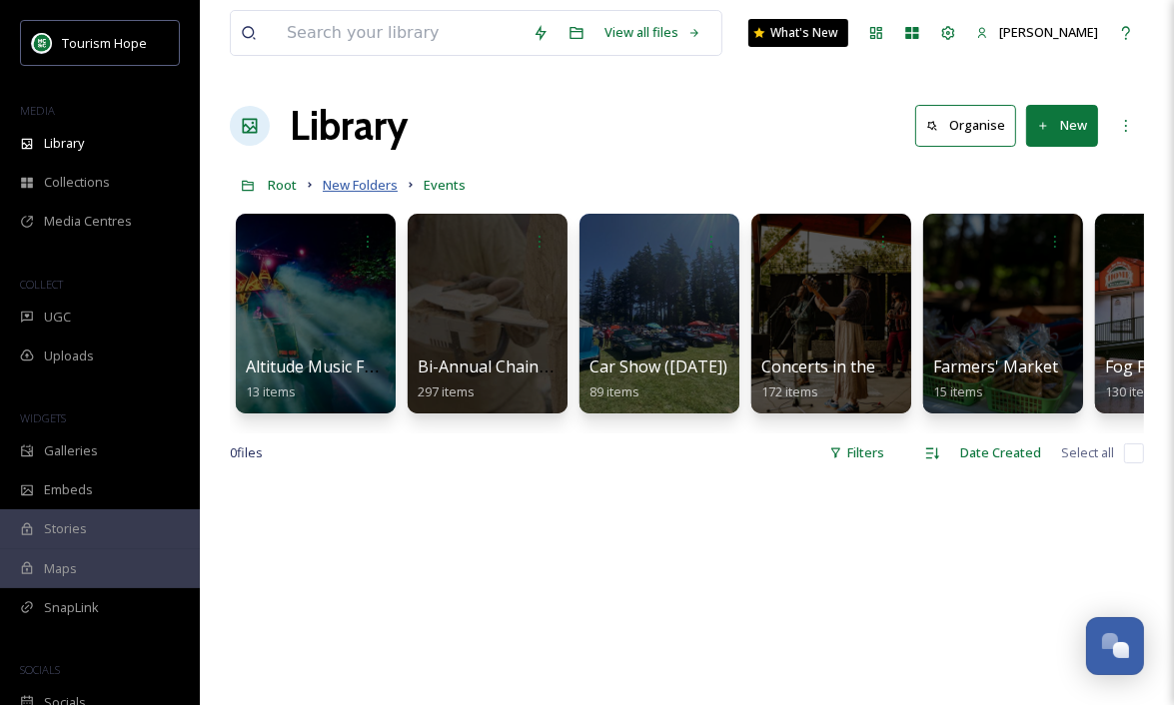
click at [343, 180] on span "New Folders" at bounding box center [360, 185] width 75 height 18
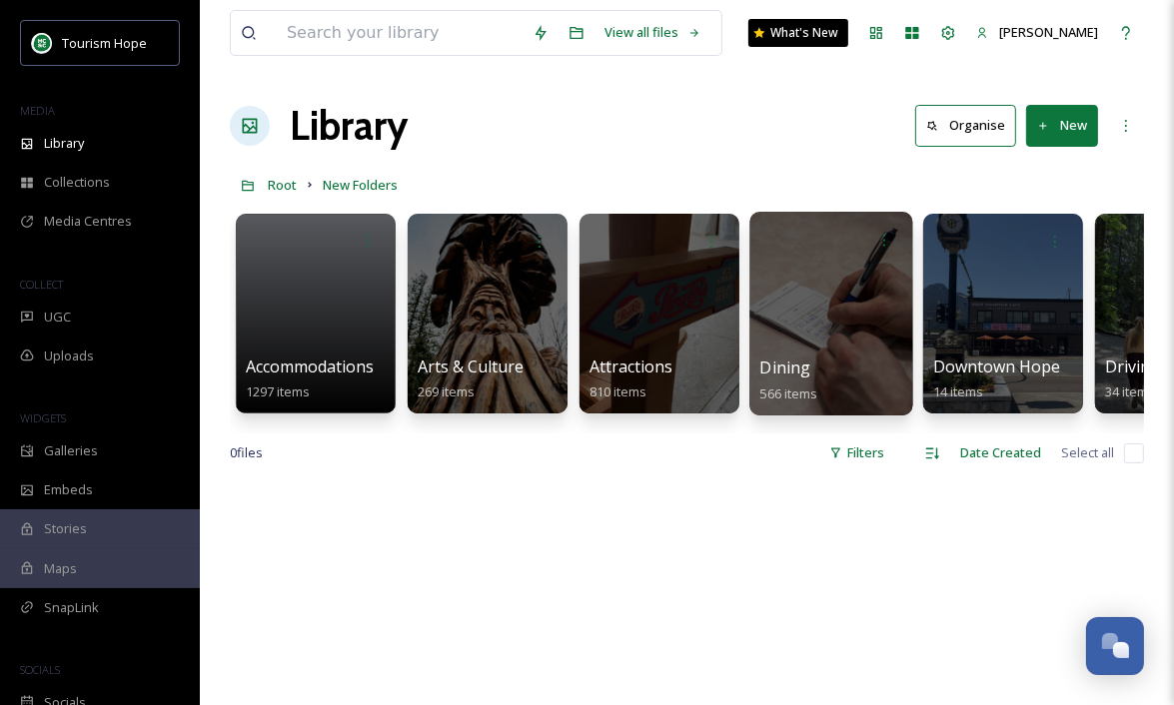
click at [765, 342] on div at bounding box center [830, 314] width 163 height 204
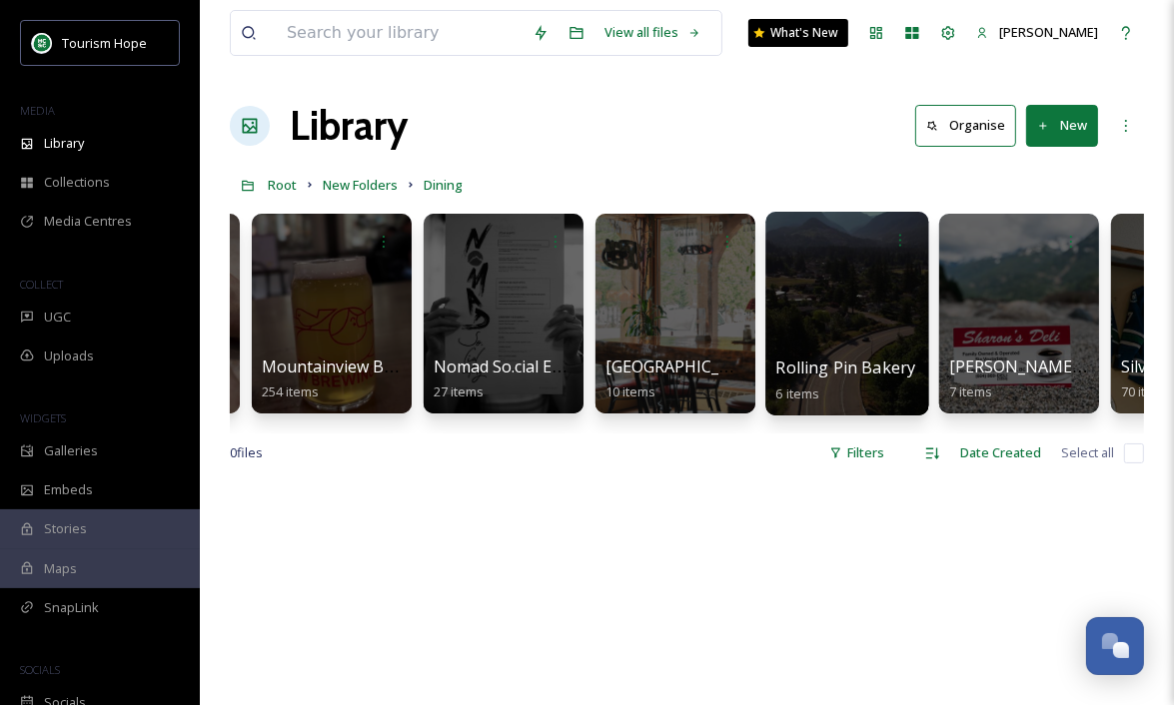
scroll to position [0, 1124]
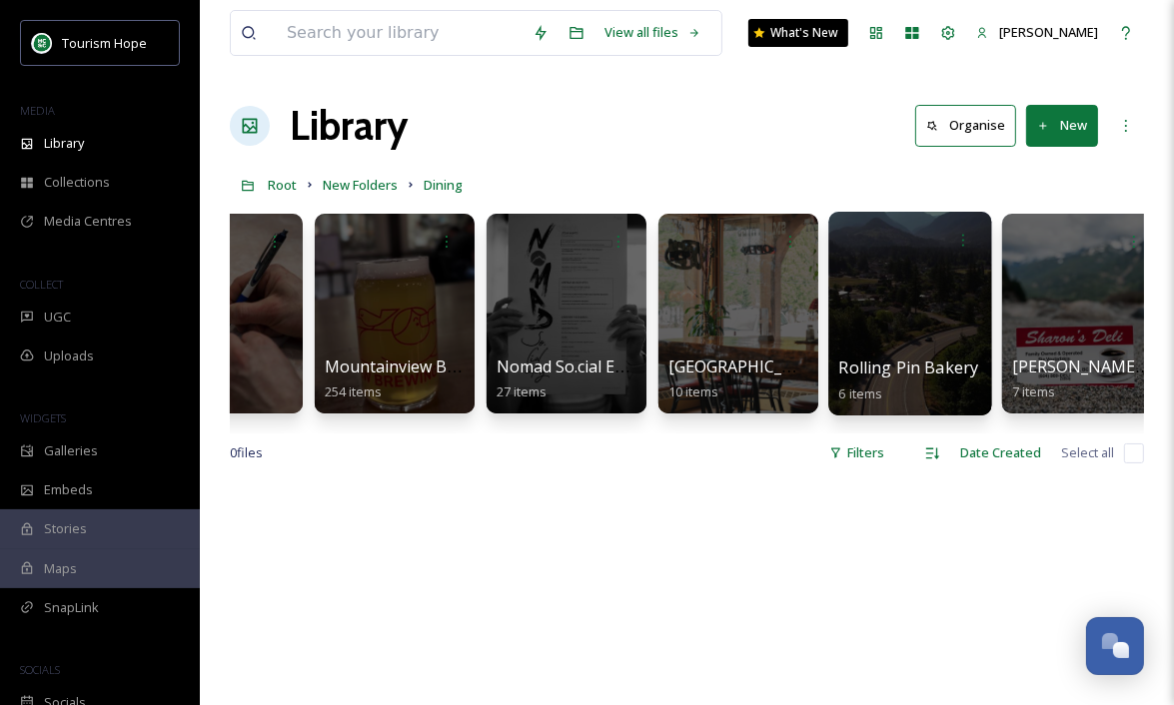
click at [885, 346] on div at bounding box center [909, 314] width 163 height 204
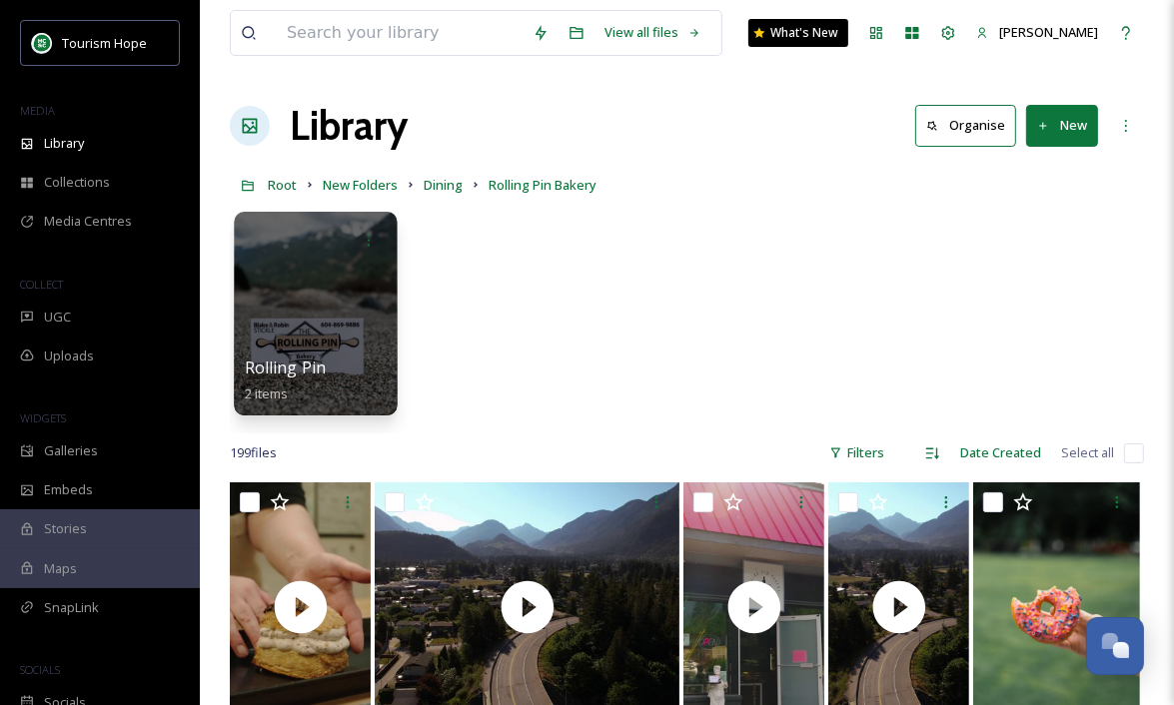
click at [330, 327] on div at bounding box center [315, 314] width 163 height 204
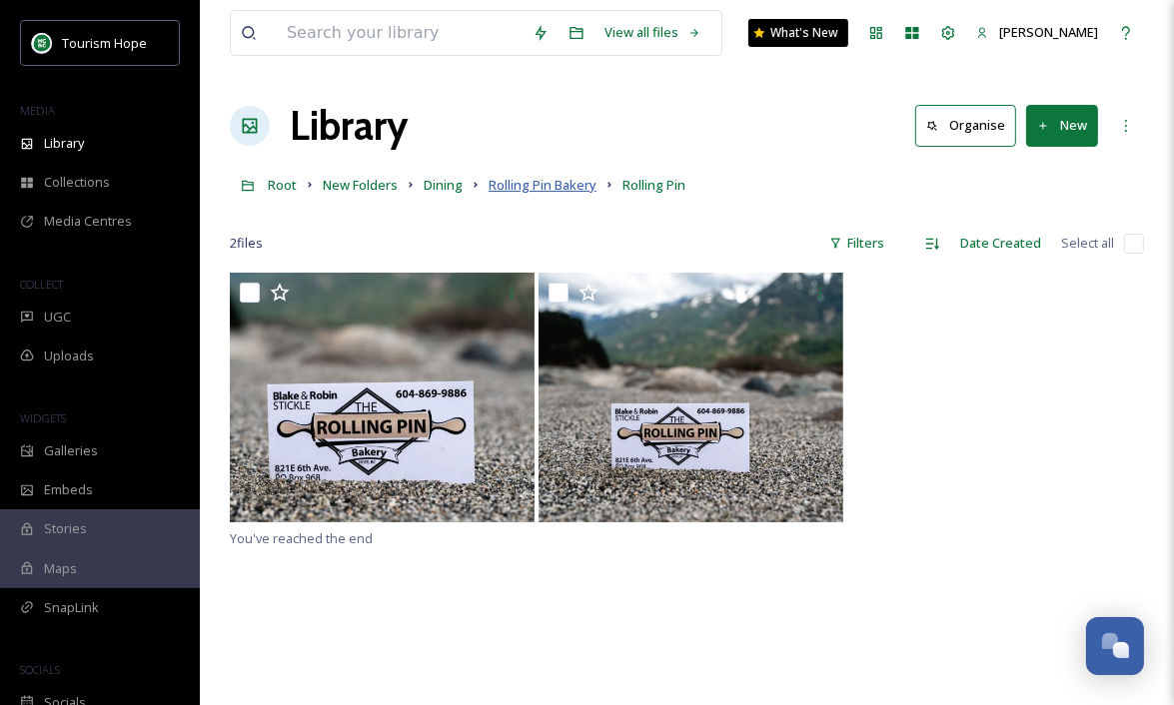
click at [555, 193] on span "Rolling Pin Bakery" at bounding box center [543, 185] width 108 height 18
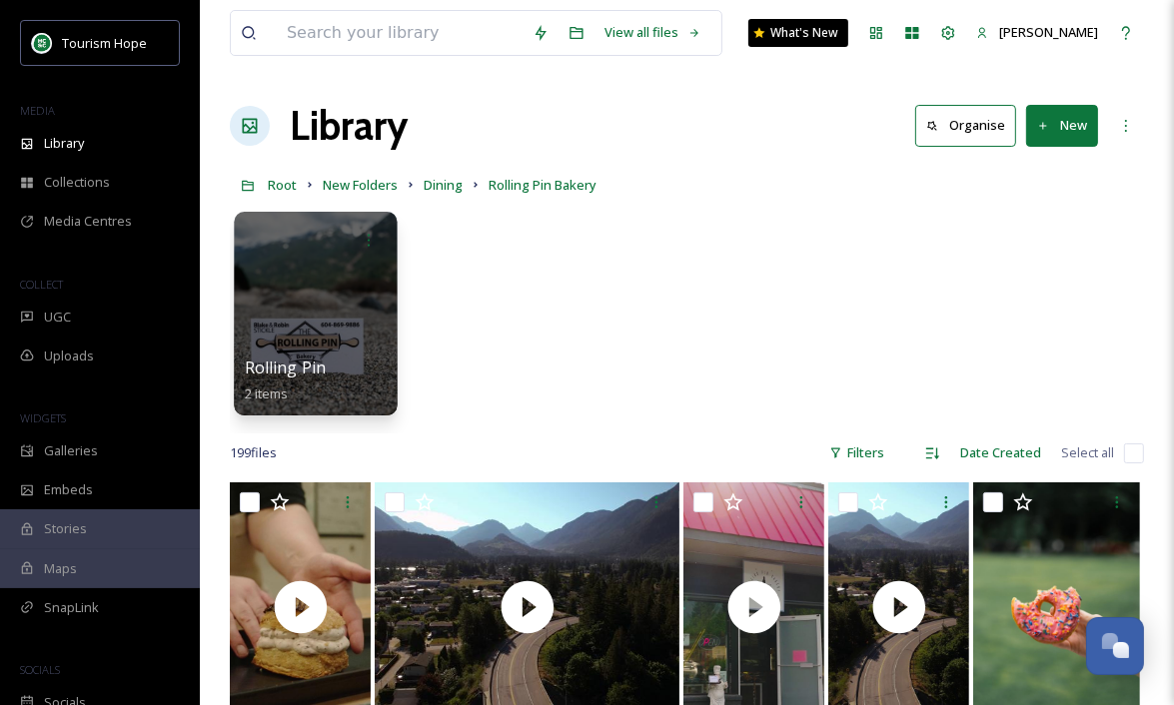
click at [361, 320] on div at bounding box center [315, 314] width 163 height 204
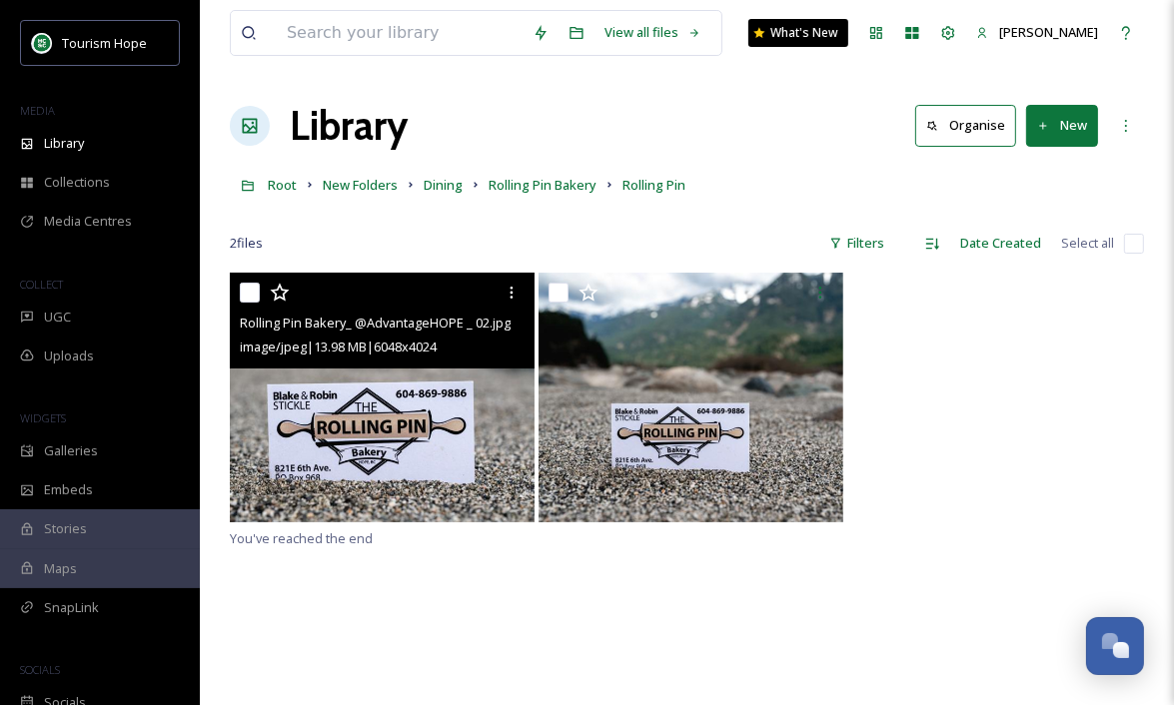
click at [249, 296] on input "checkbox" at bounding box center [250, 293] width 20 height 20
checkbox input "true"
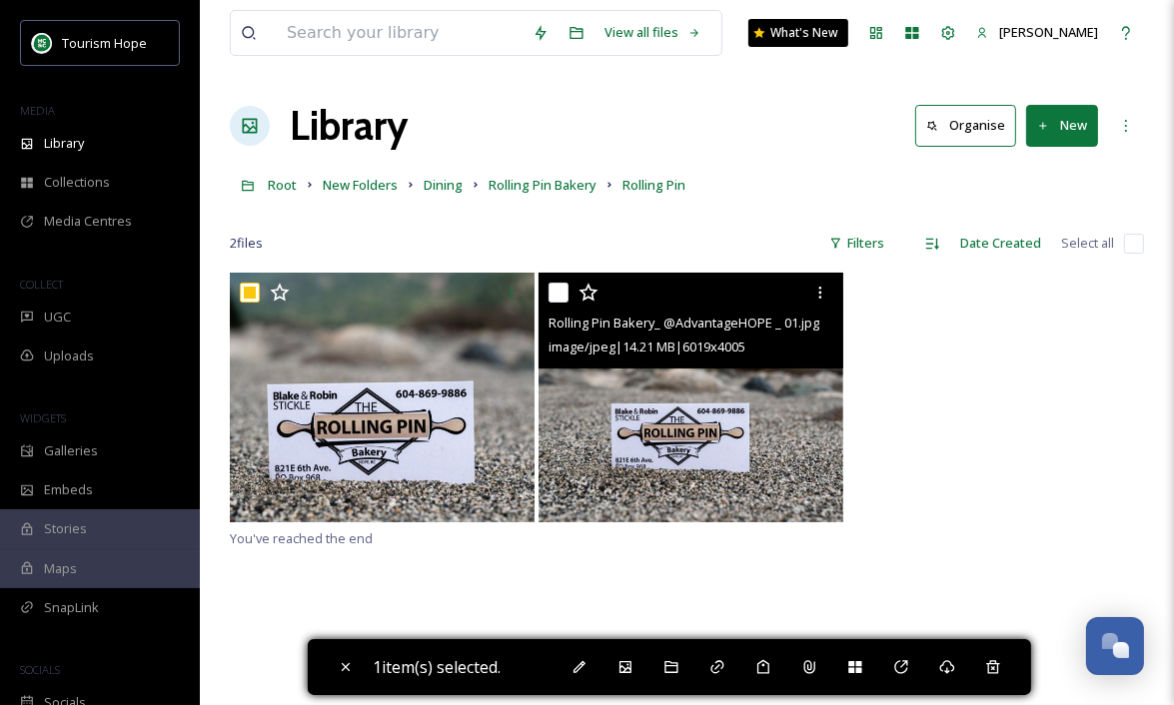
click at [567, 289] on input "checkbox" at bounding box center [558, 293] width 20 height 20
checkbox input "true"
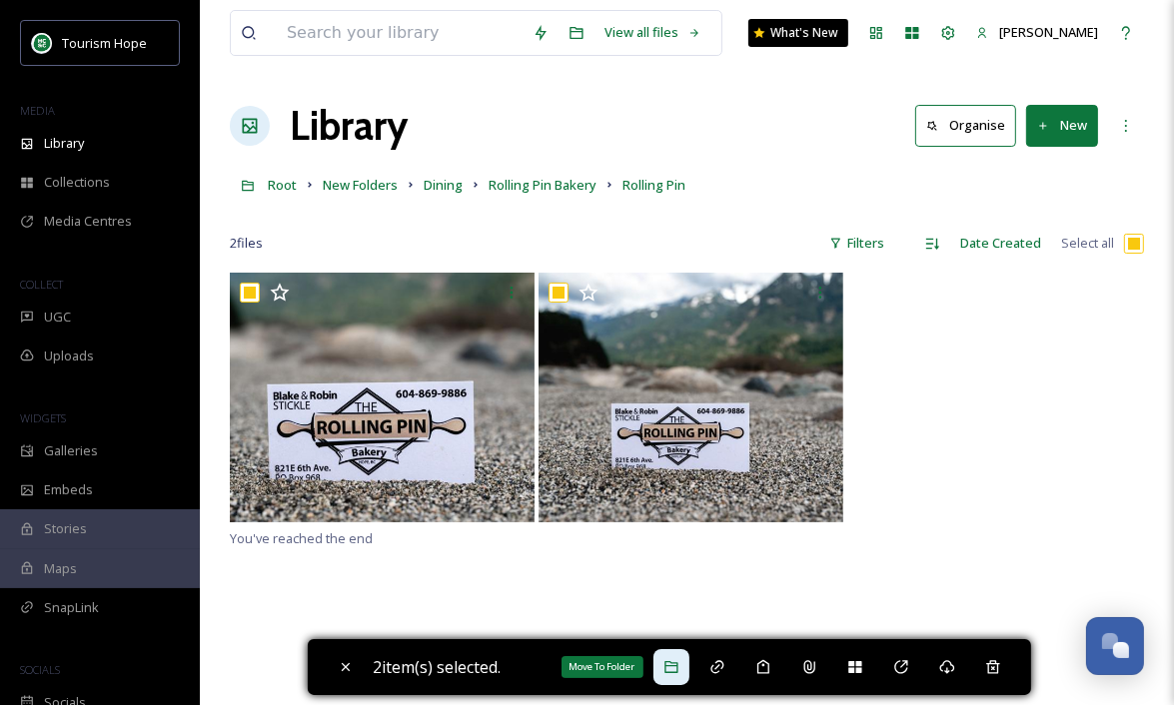
click at [674, 664] on icon at bounding box center [671, 667] width 16 height 16
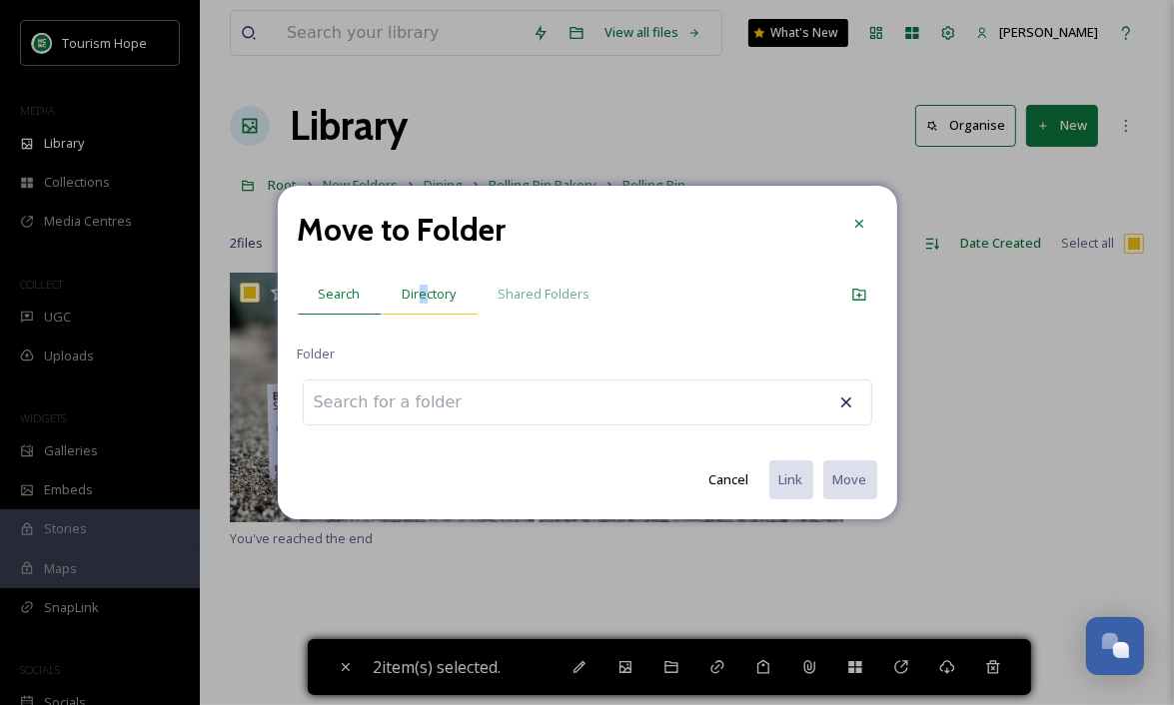
click at [422, 291] on span "Directory" at bounding box center [430, 294] width 54 height 19
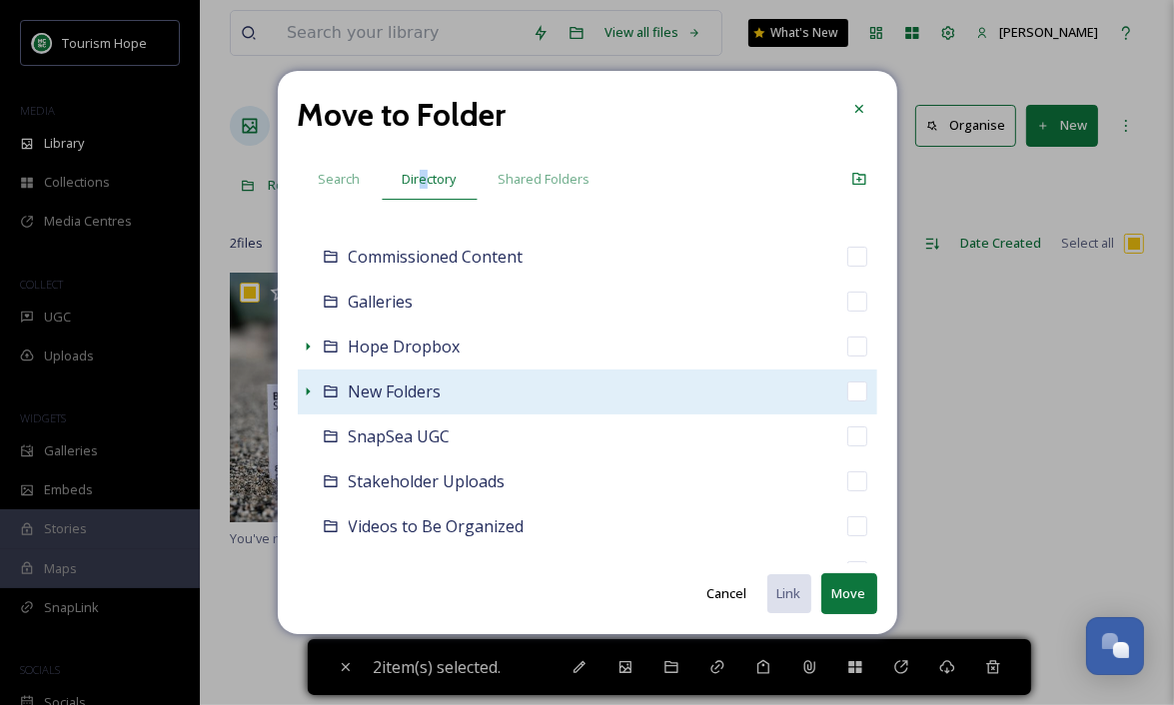
scroll to position [202, 0]
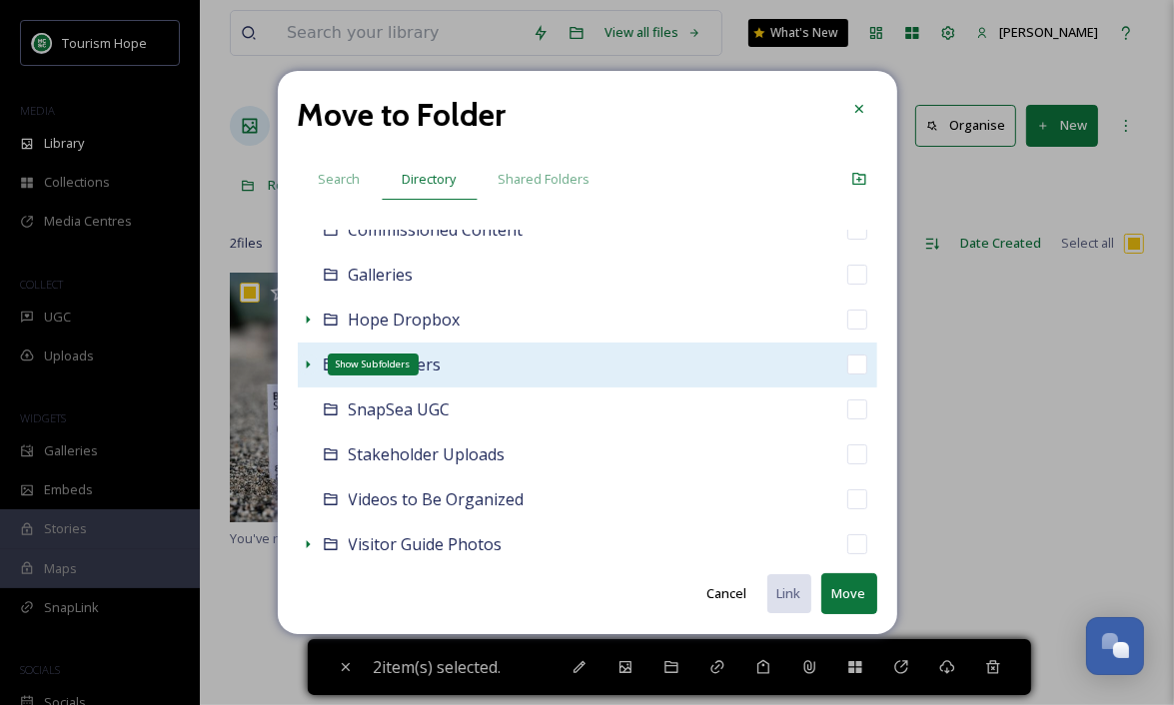
click at [304, 366] on icon at bounding box center [308, 365] width 16 height 16
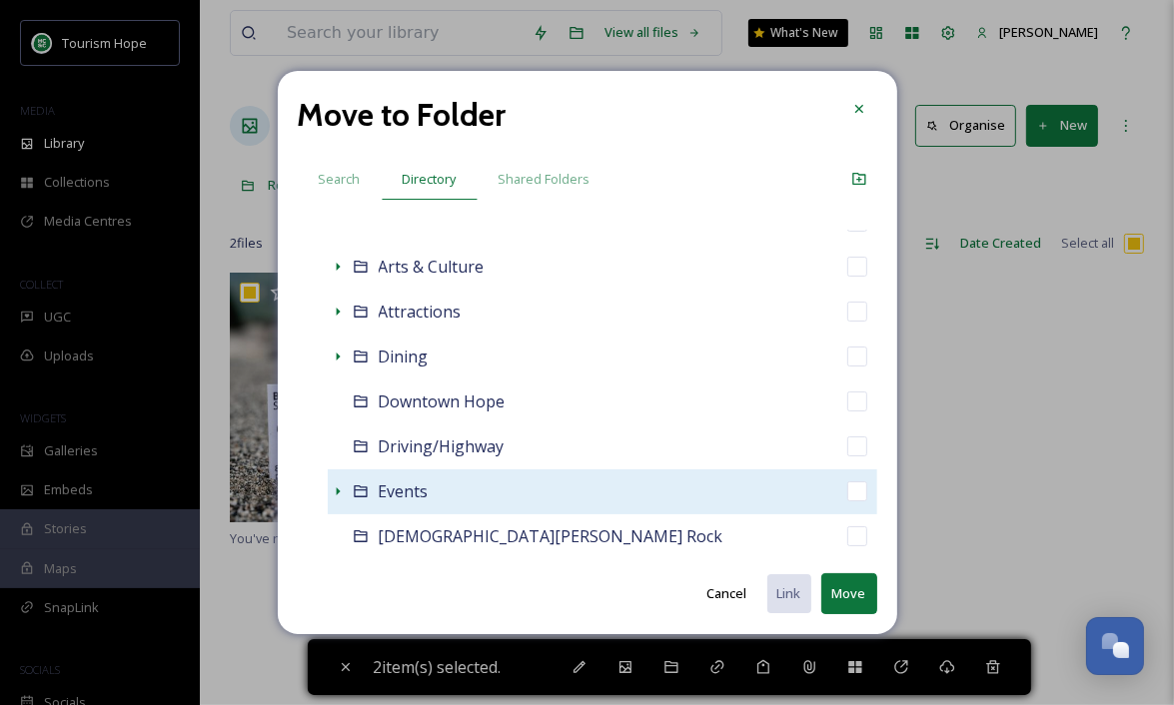
scroll to position [407, 0]
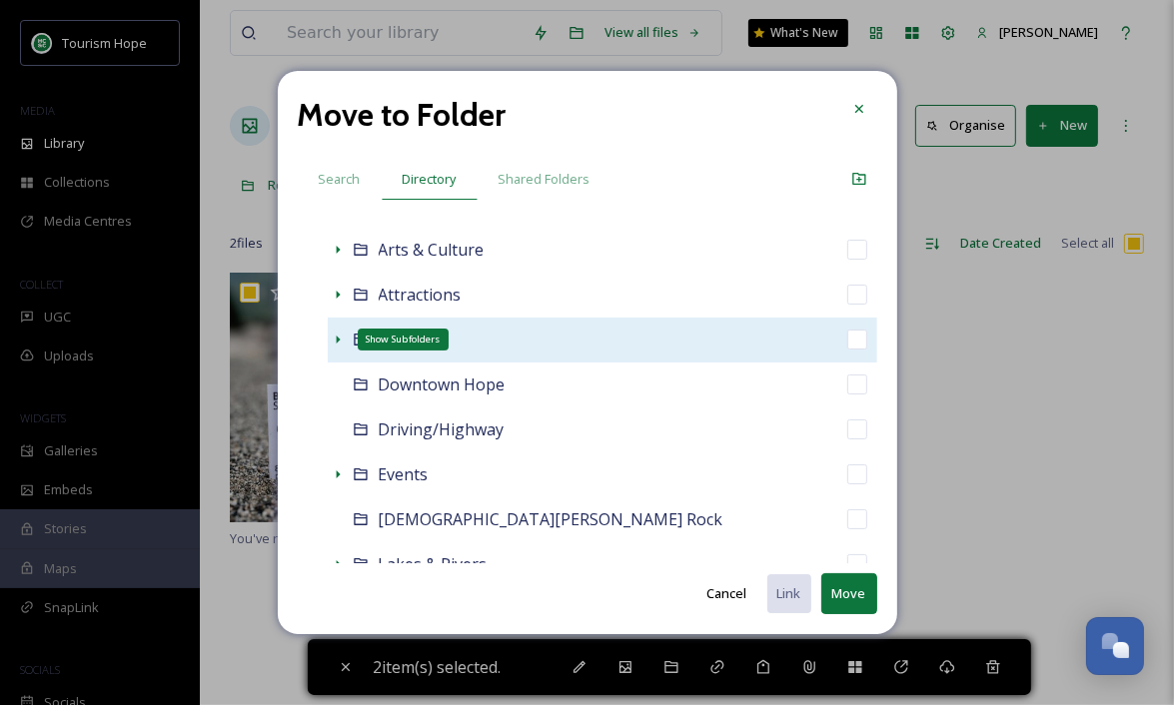
click at [340, 344] on icon at bounding box center [338, 340] width 16 height 16
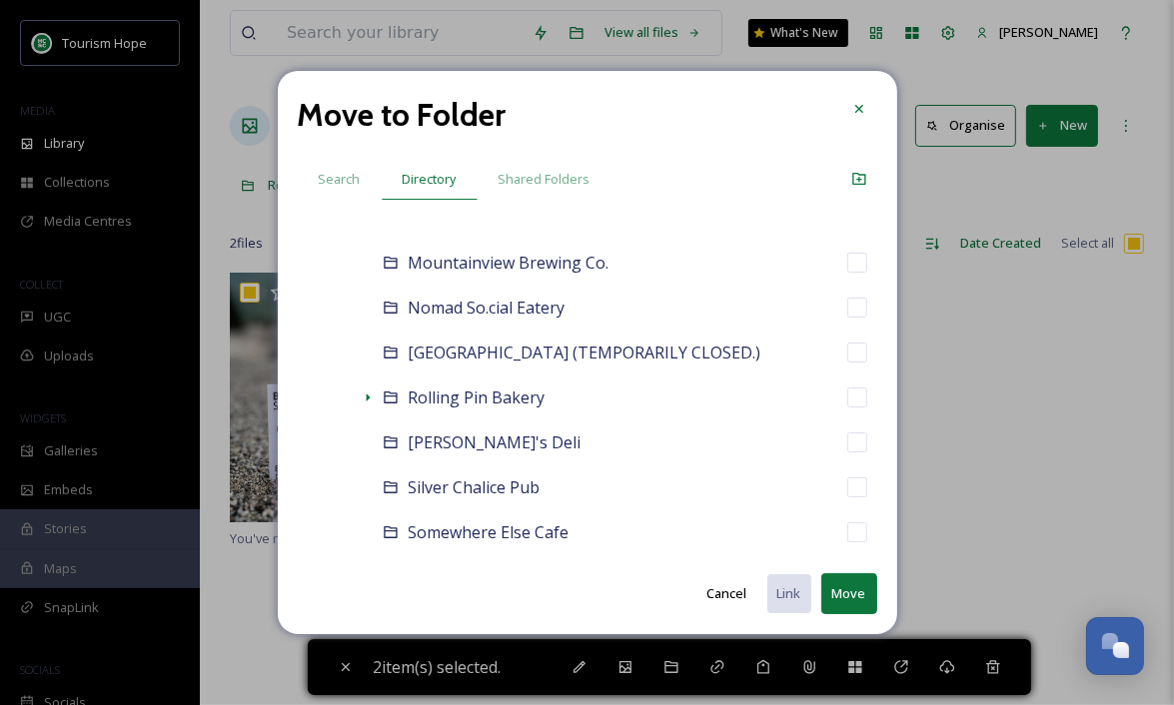
scroll to position [846, 0]
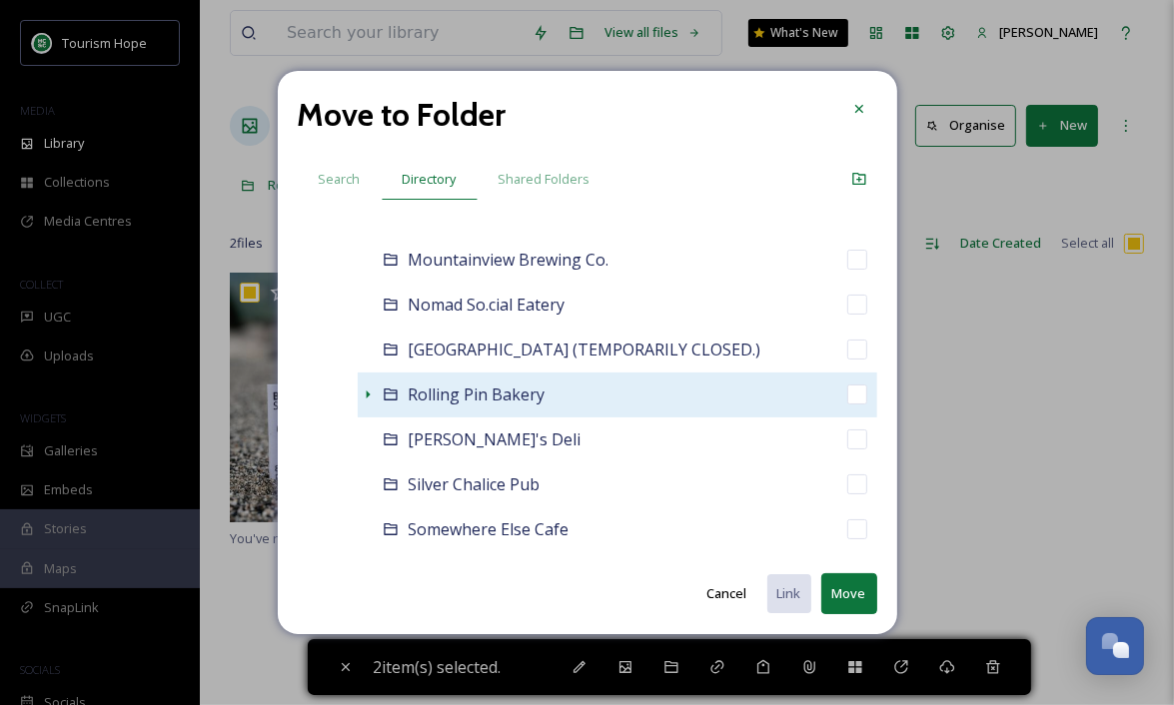
click at [642, 392] on div "Rolling Pin Bakery" at bounding box center [618, 395] width 520 height 45
checkbox input "false"
checkbox input "true"
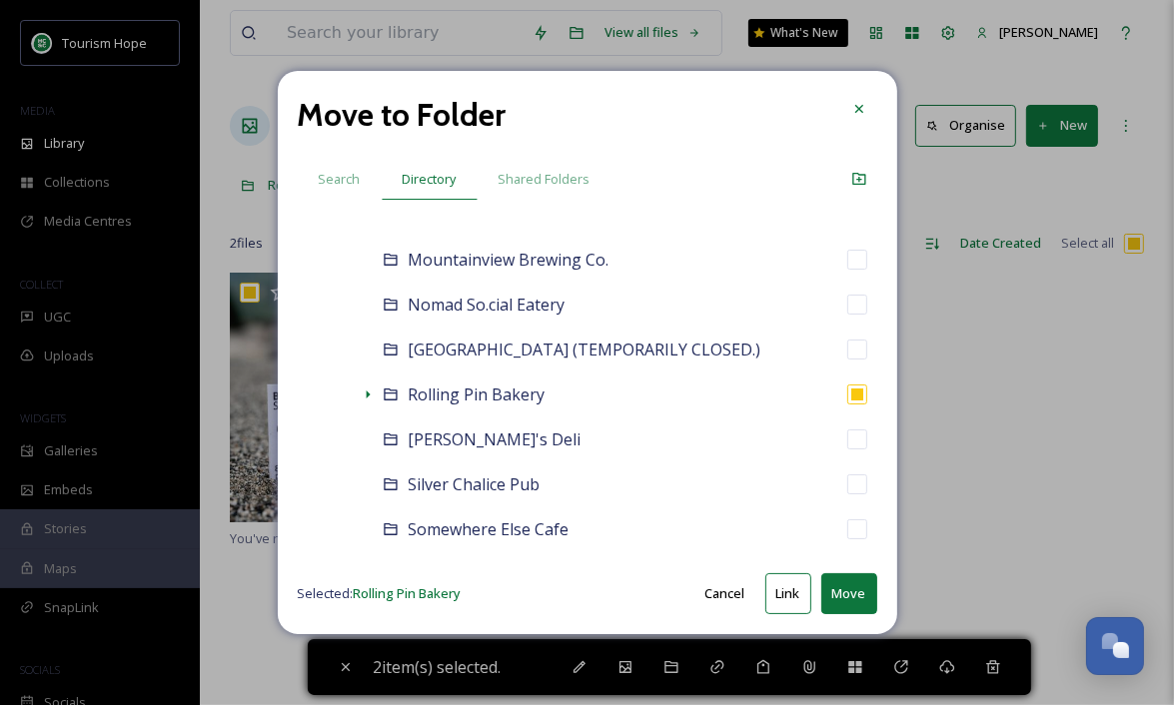
click at [845, 593] on button "Move" at bounding box center [849, 593] width 56 height 41
checkbox input "false"
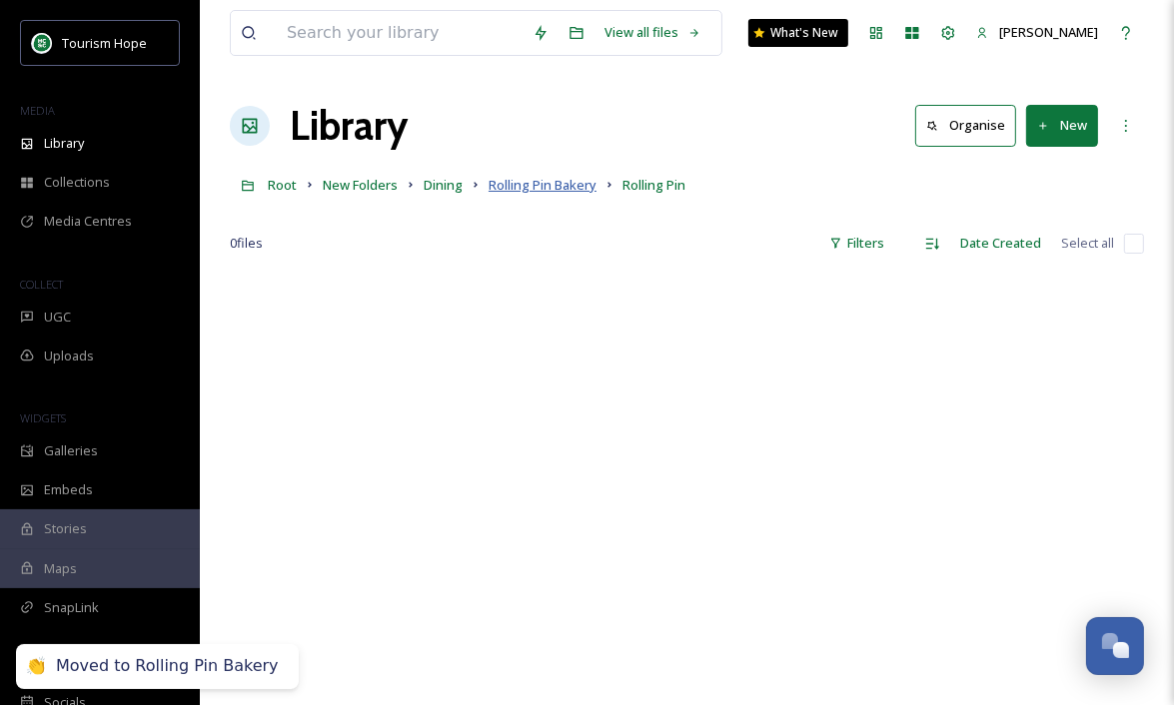
click at [523, 186] on span "Rolling Pin Bakery" at bounding box center [543, 185] width 108 height 18
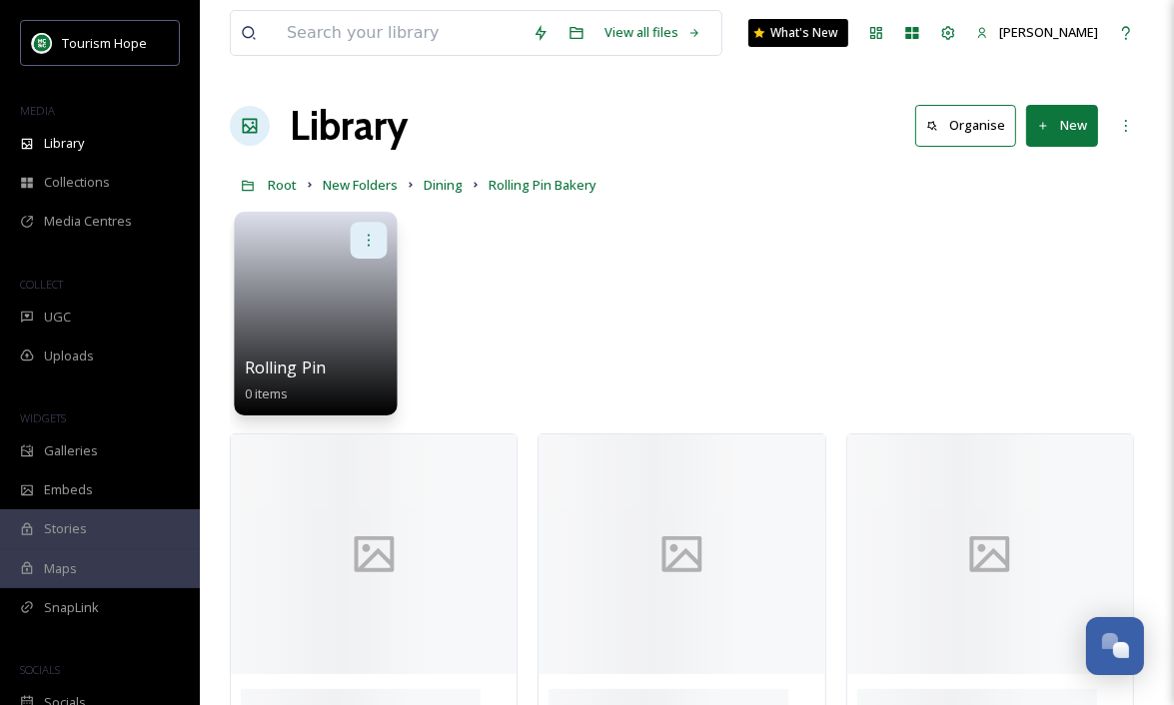
click at [367, 244] on icon at bounding box center [369, 240] width 16 height 16
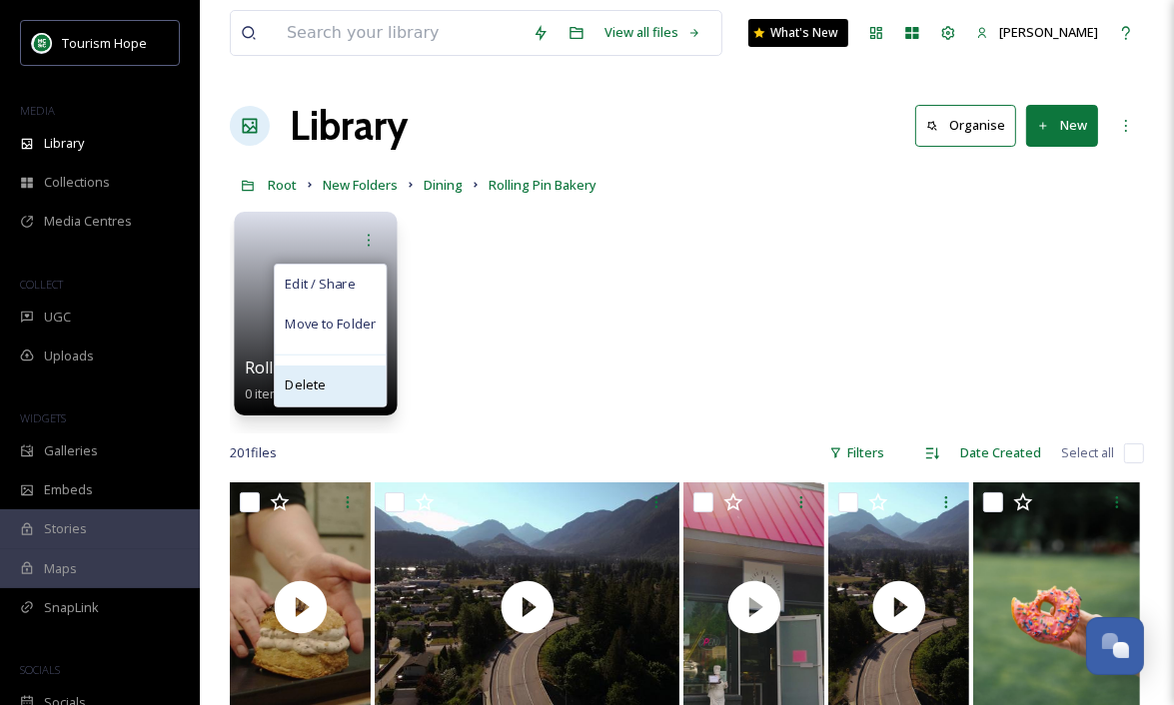
click at [357, 383] on div "Delete" at bounding box center [330, 386] width 111 height 40
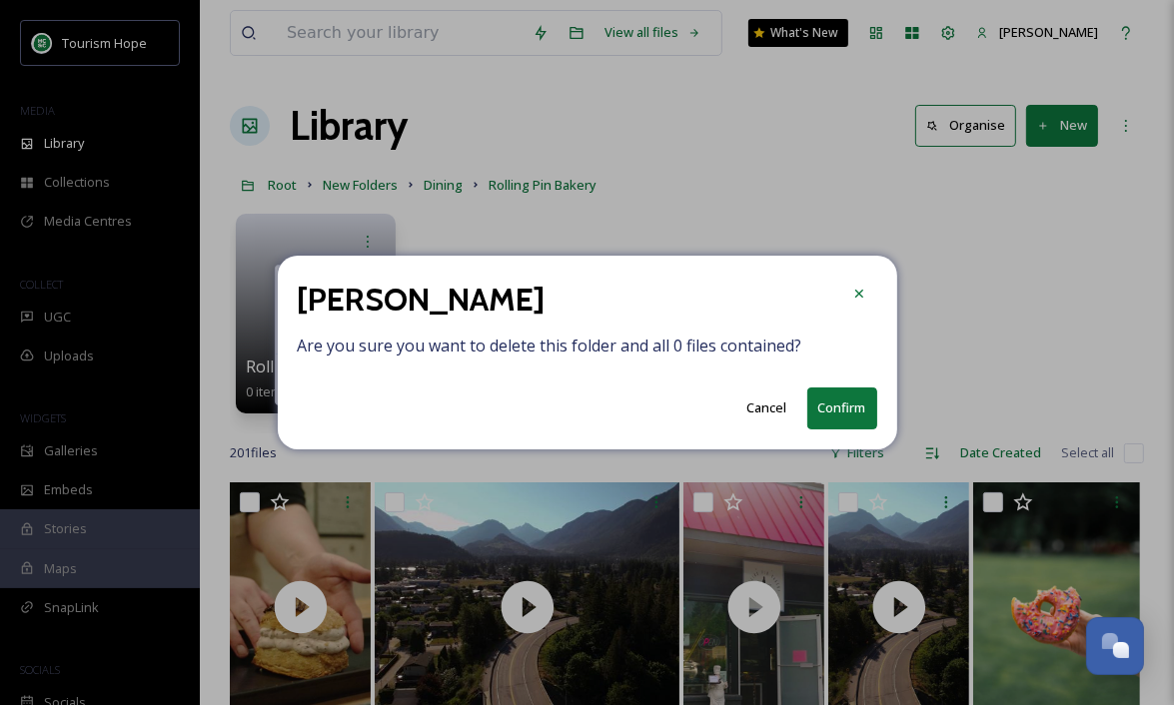
click at [843, 407] on button "Confirm" at bounding box center [842, 408] width 70 height 41
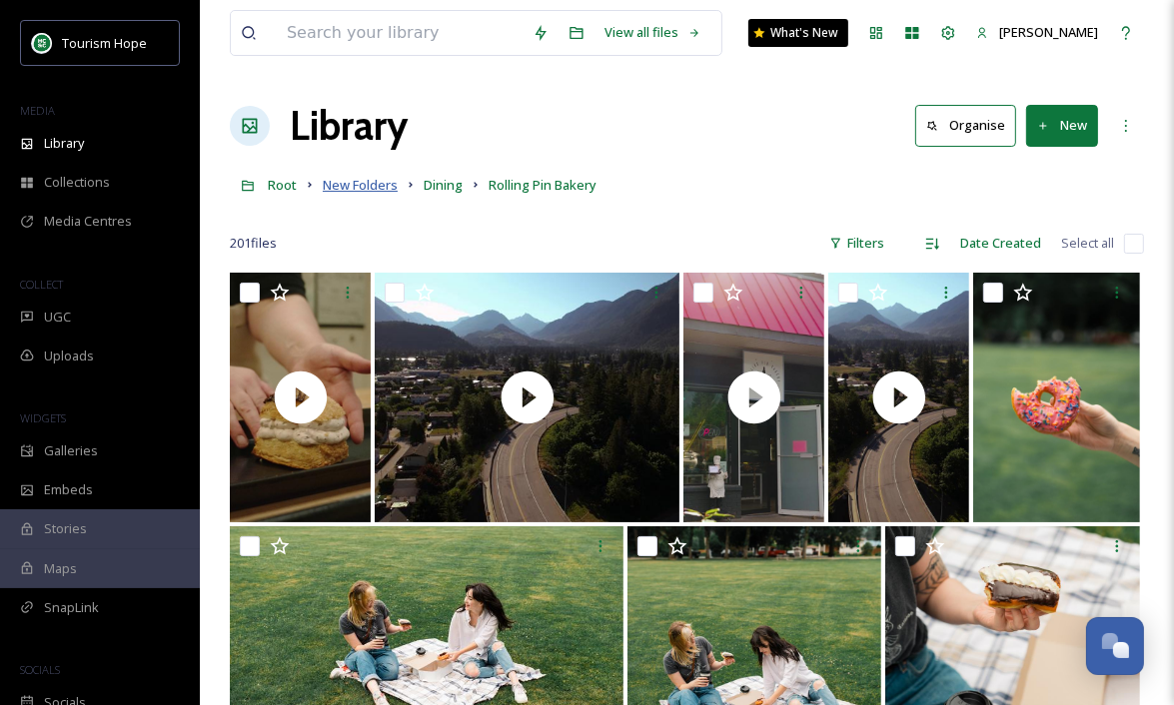
click at [364, 180] on span "New Folders" at bounding box center [360, 185] width 75 height 18
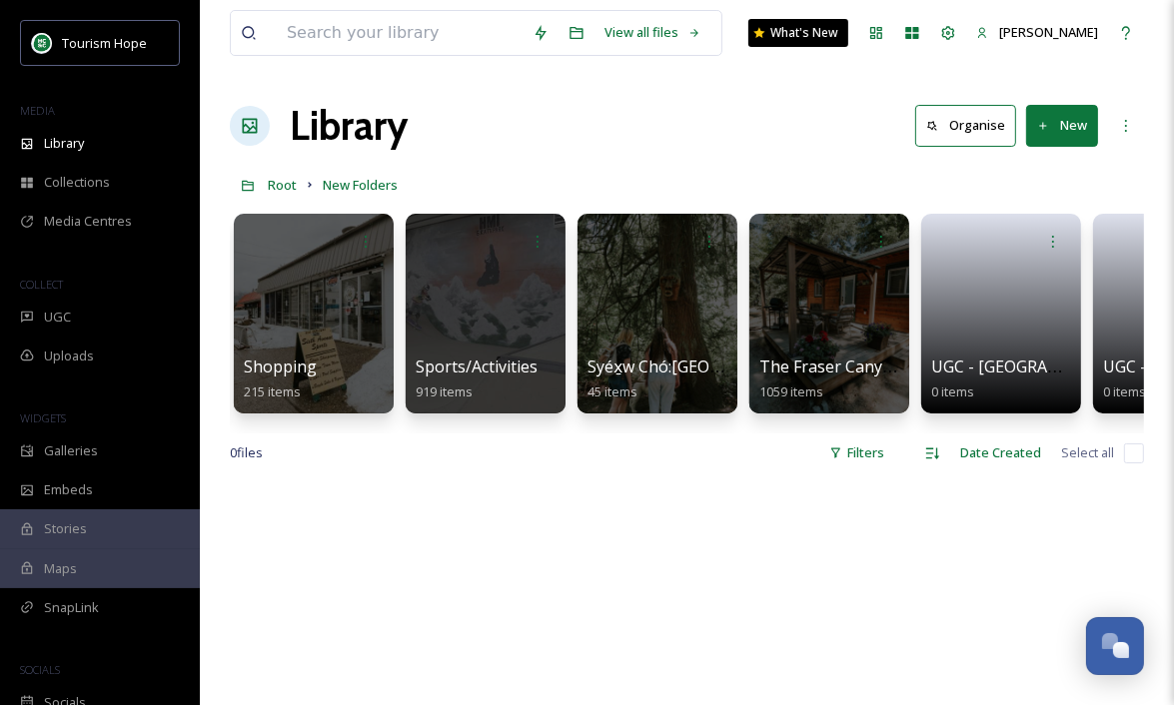
scroll to position [0, 1994]
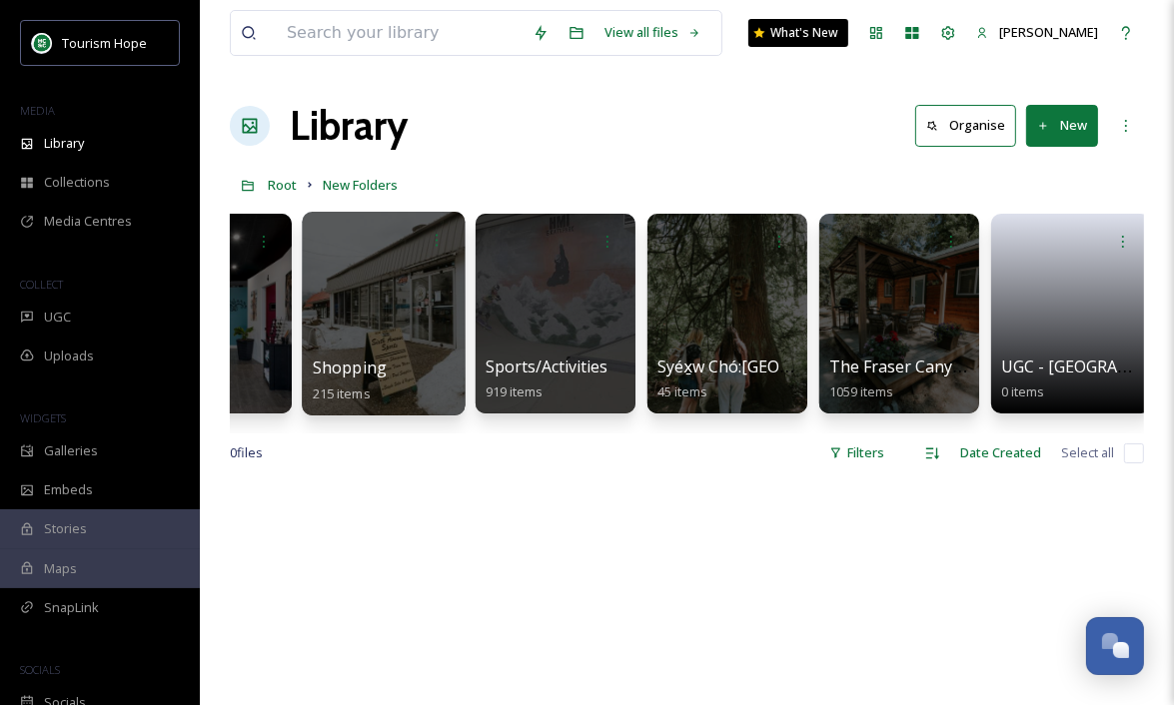
click at [385, 318] on div at bounding box center [383, 314] width 163 height 204
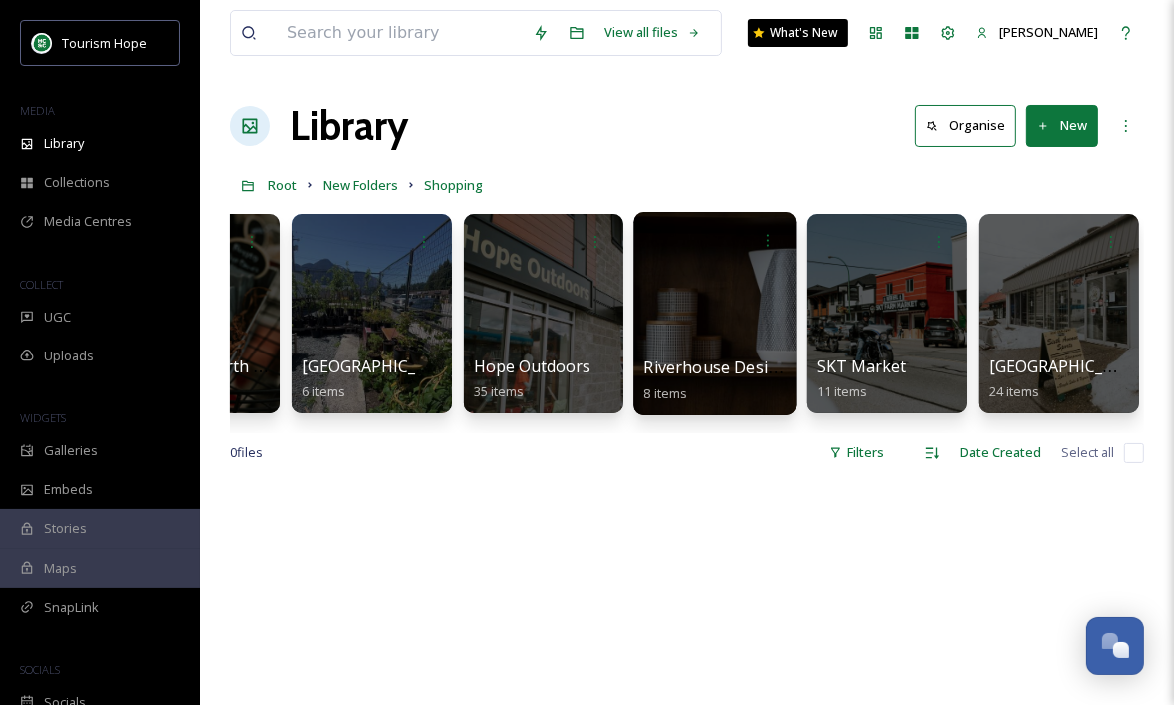
scroll to position [0, 607]
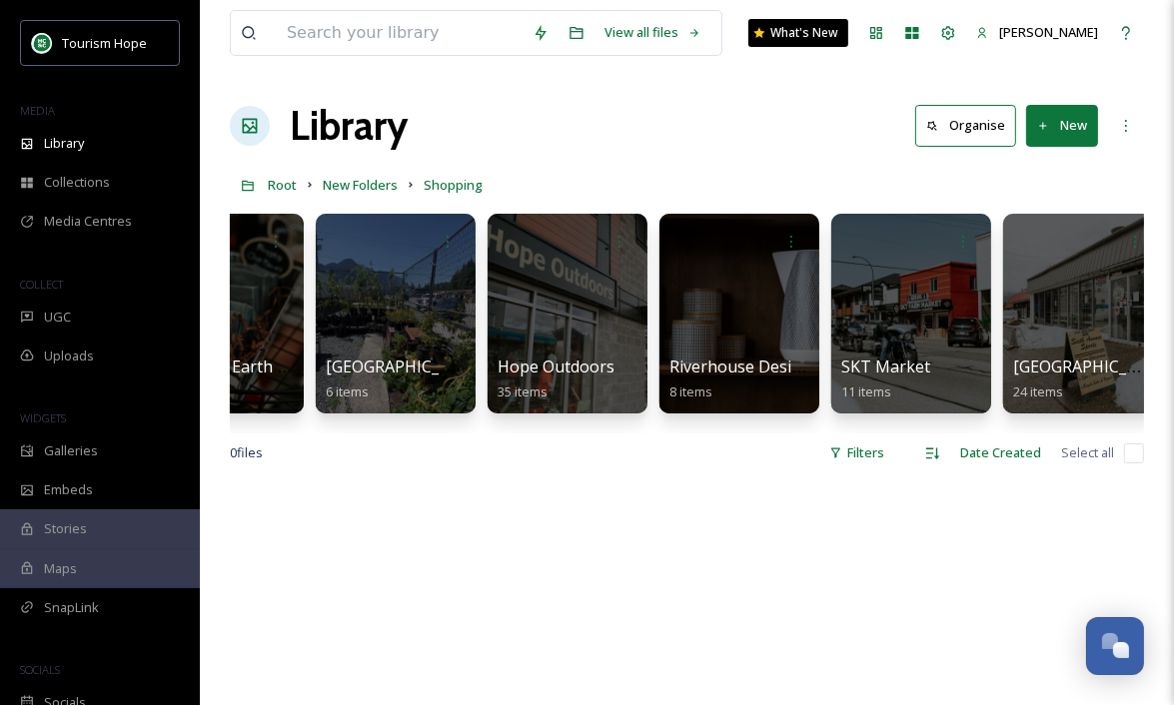
click at [1050, 126] on button "New" at bounding box center [1062, 125] width 72 height 41
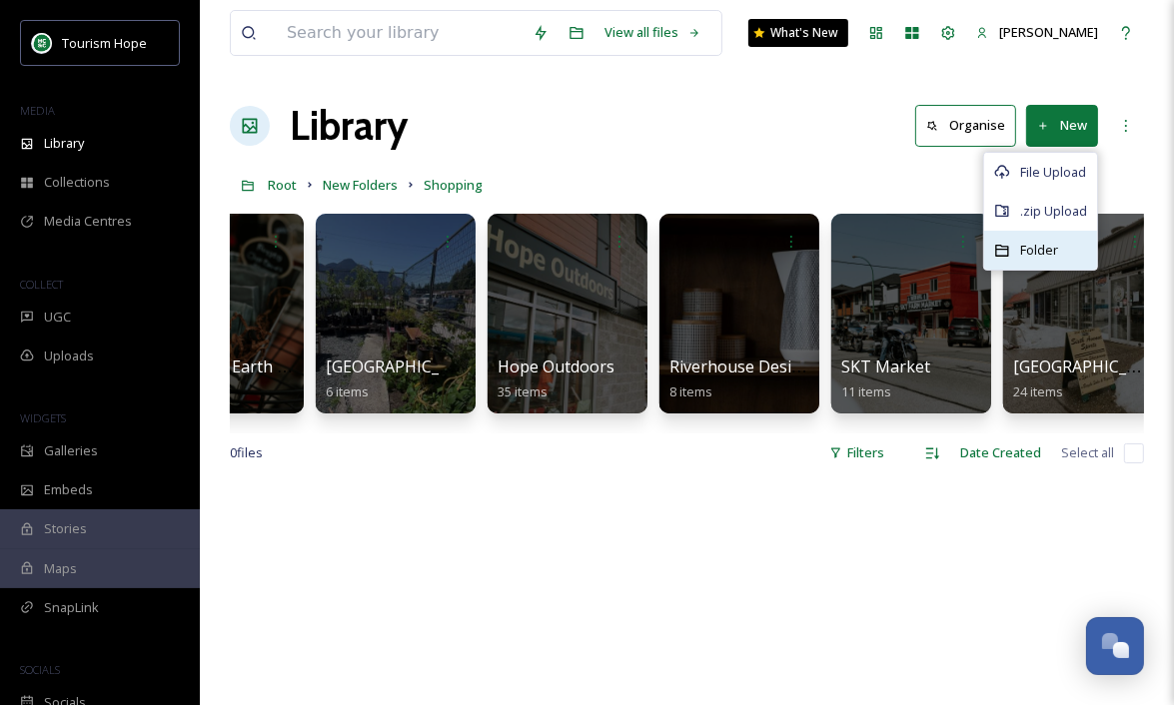
click at [1029, 251] on span "Folder" at bounding box center [1039, 250] width 38 height 19
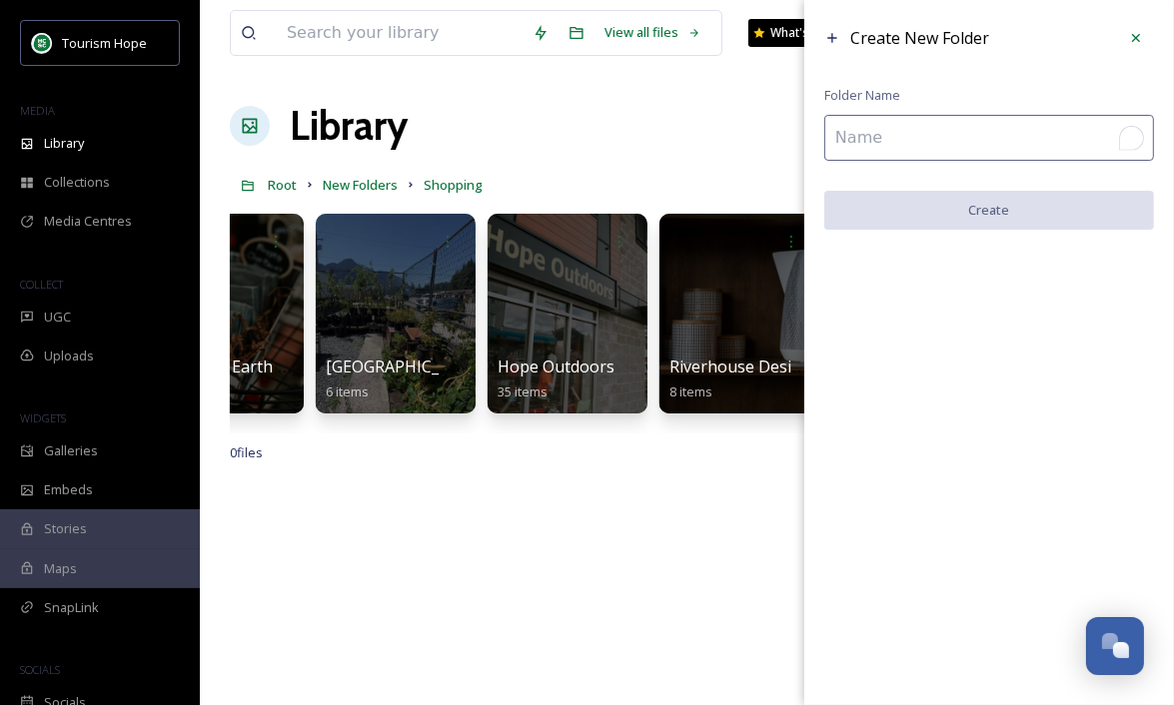
click at [915, 128] on input "To enrich screen reader interactions, please activate Accessibility in Grammarl…" at bounding box center [989, 138] width 330 height 46
paste input "Kerfuffle Creations"
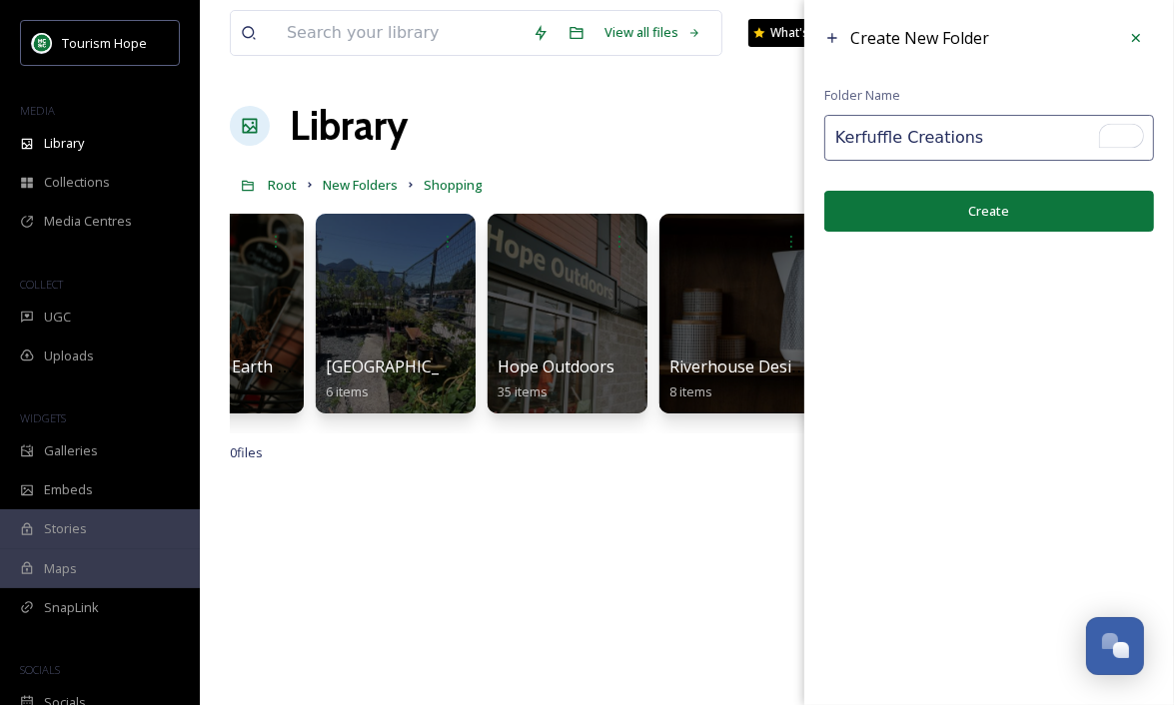
type input "Kerfuffle Creations"
click at [937, 205] on button "Create" at bounding box center [989, 211] width 330 height 41
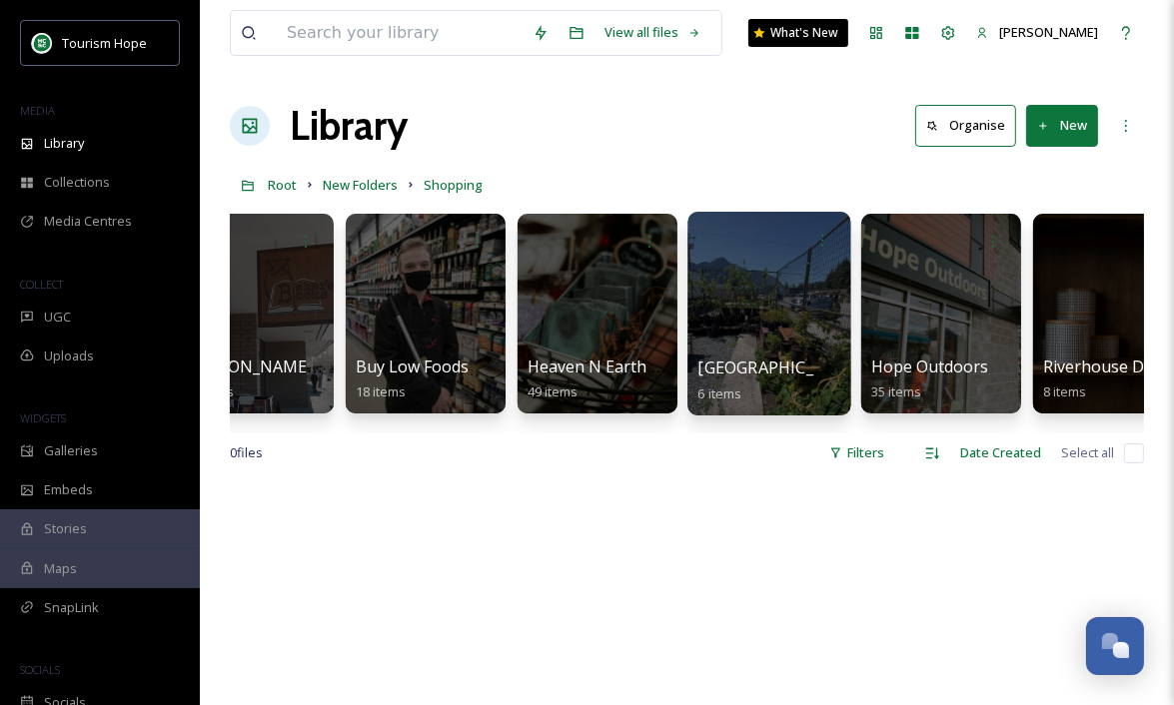
scroll to position [0, 325]
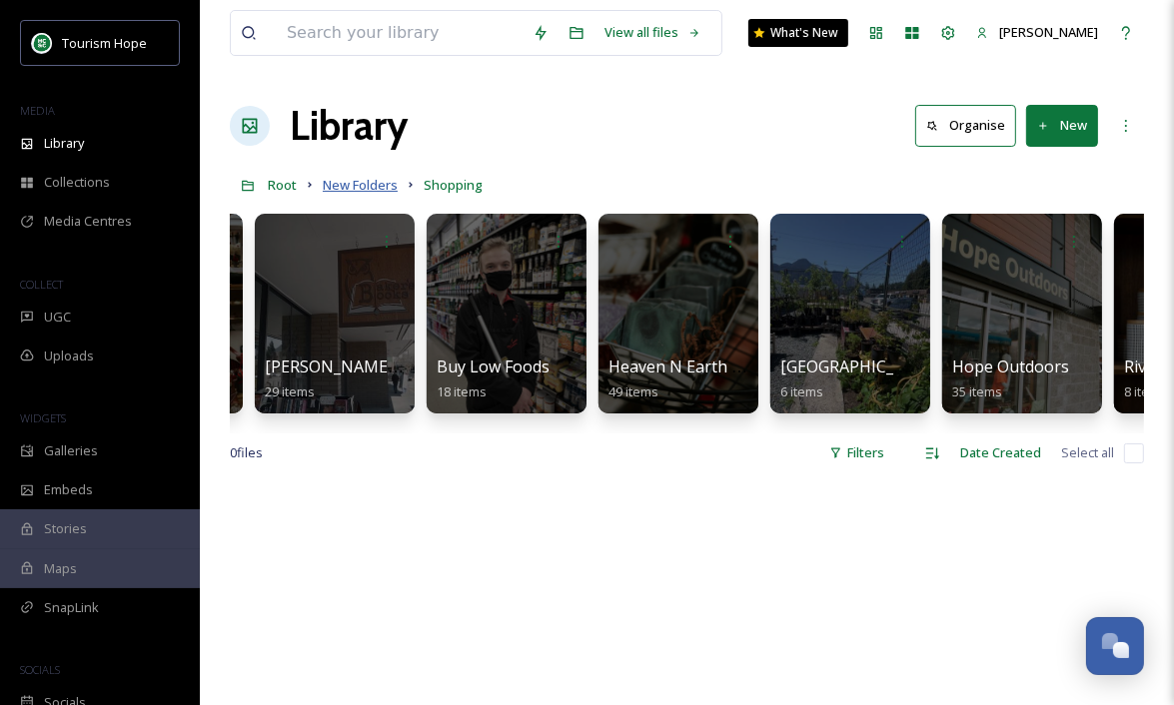
click at [357, 183] on span "New Folders" at bounding box center [360, 185] width 75 height 18
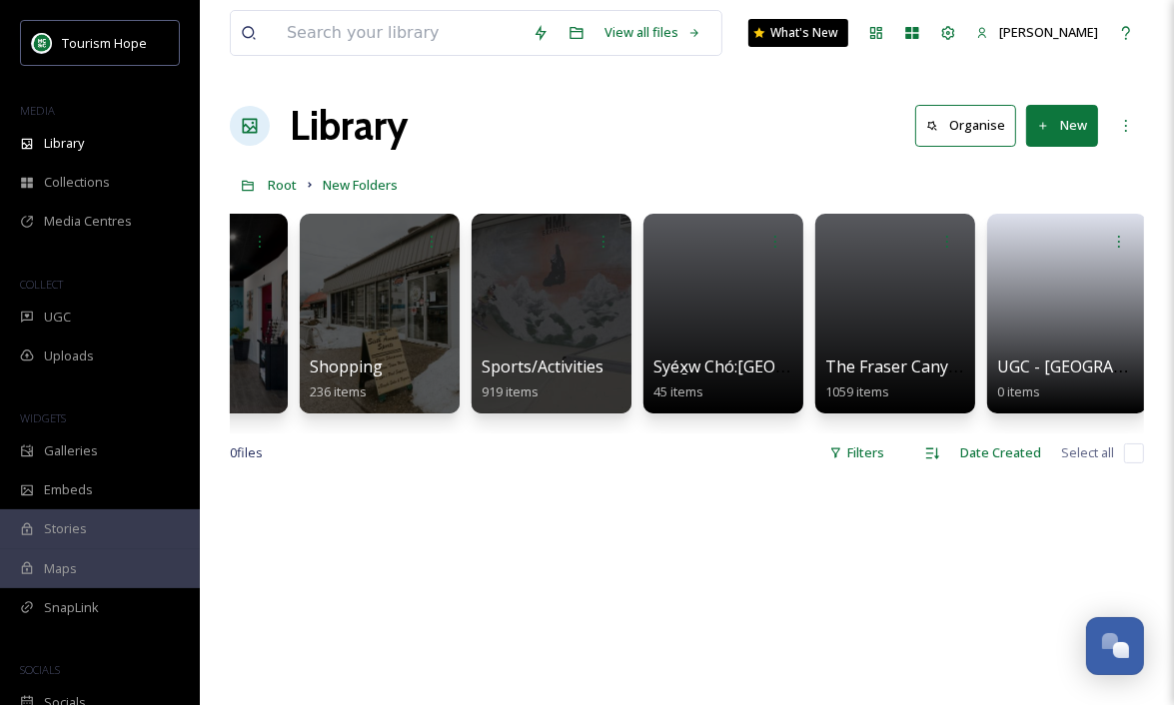
scroll to position [0, 2350]
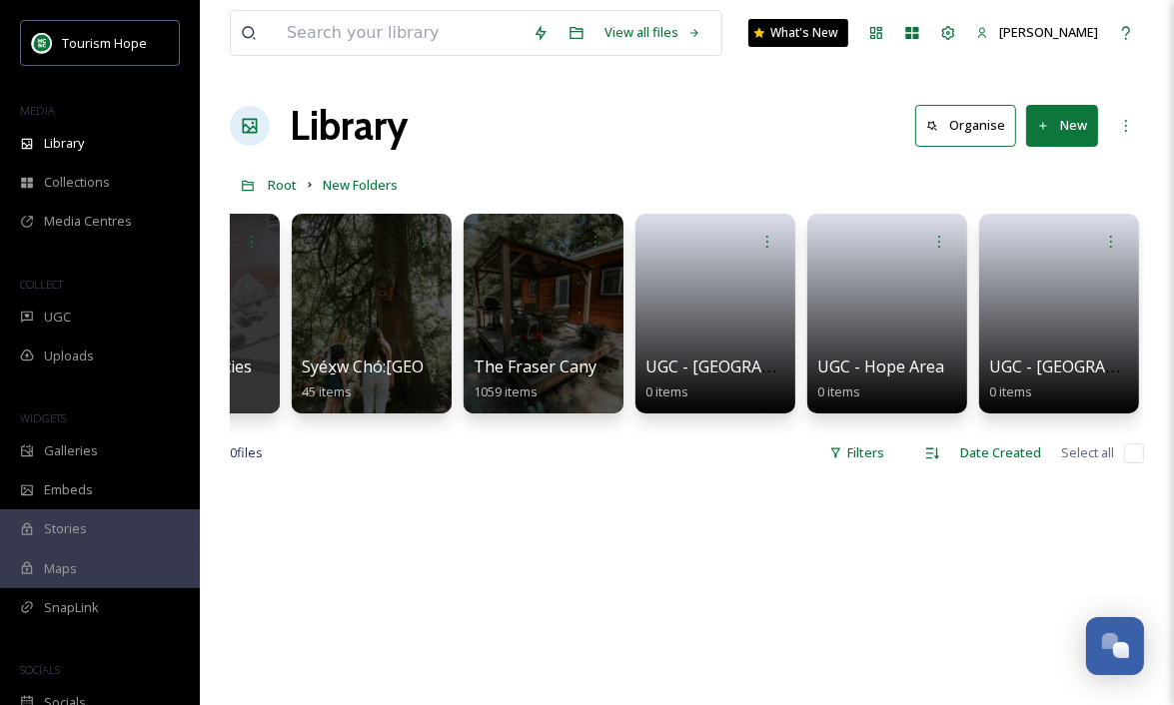
click at [1038, 127] on icon at bounding box center [1043, 126] width 13 height 13
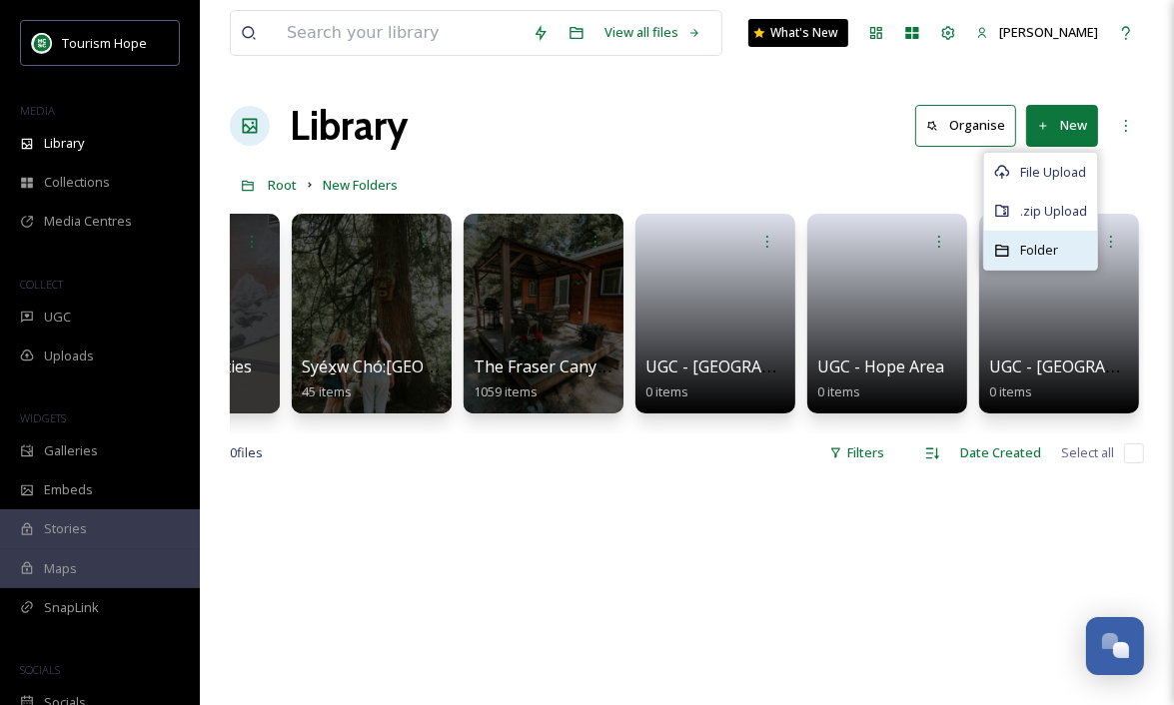
click at [1067, 248] on div "Folder" at bounding box center [1040, 250] width 113 height 39
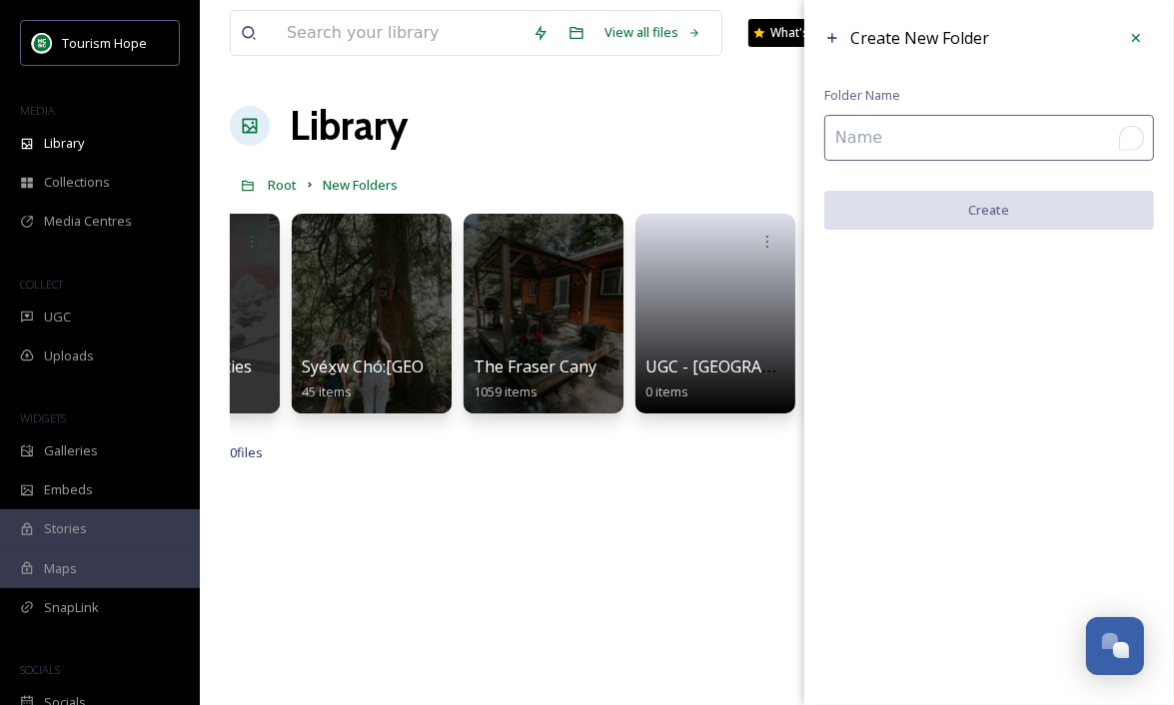
click at [961, 148] on input "To enrich screen reader interactions, please activate Accessibility in Grammarl…" at bounding box center [989, 138] width 330 height 46
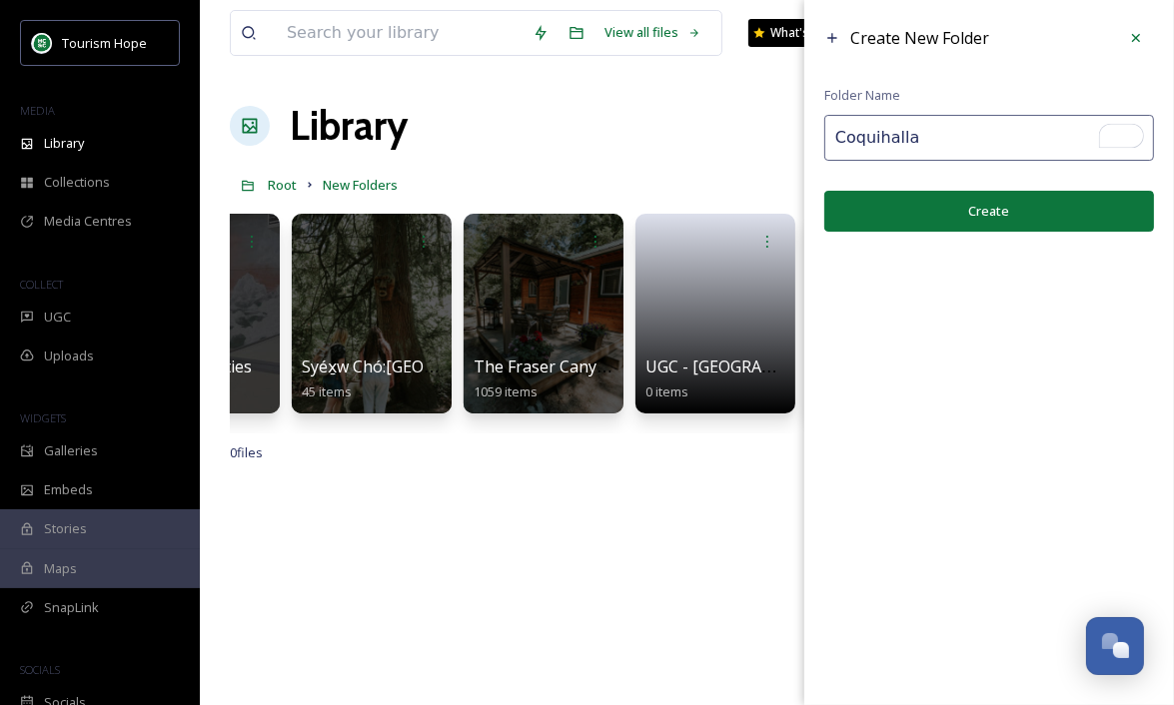
type input "Coquihalla"
click at [914, 220] on button "Create" at bounding box center [989, 211] width 330 height 41
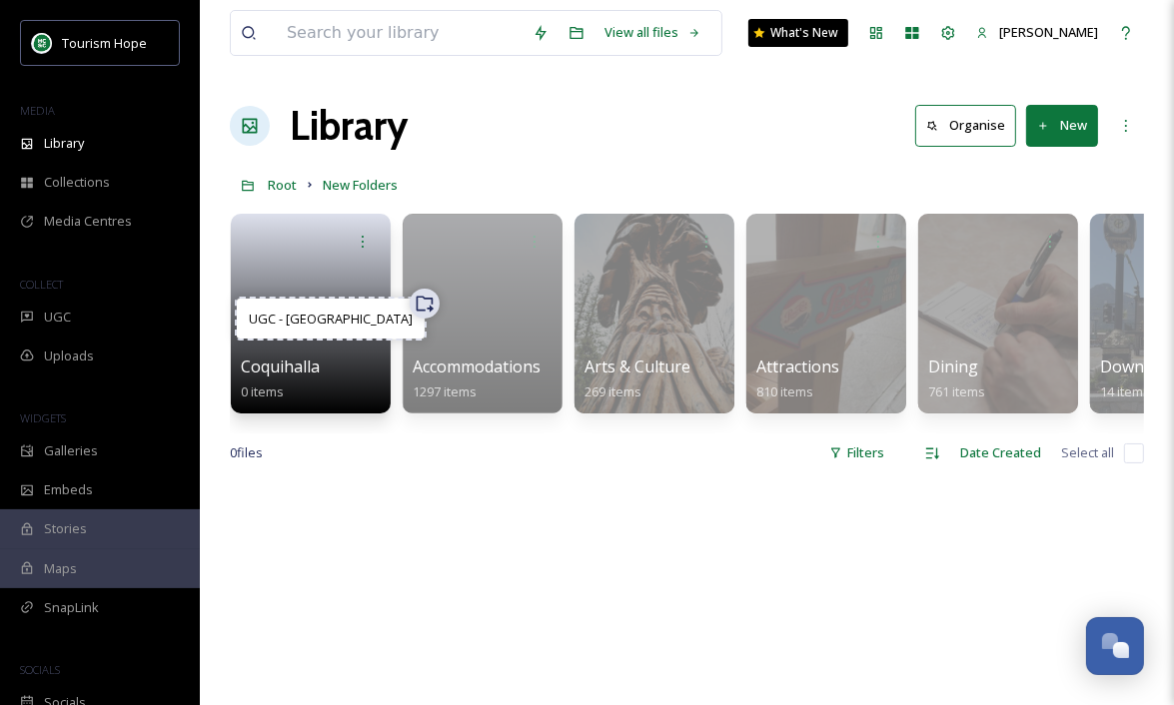
scroll to position [0, 0]
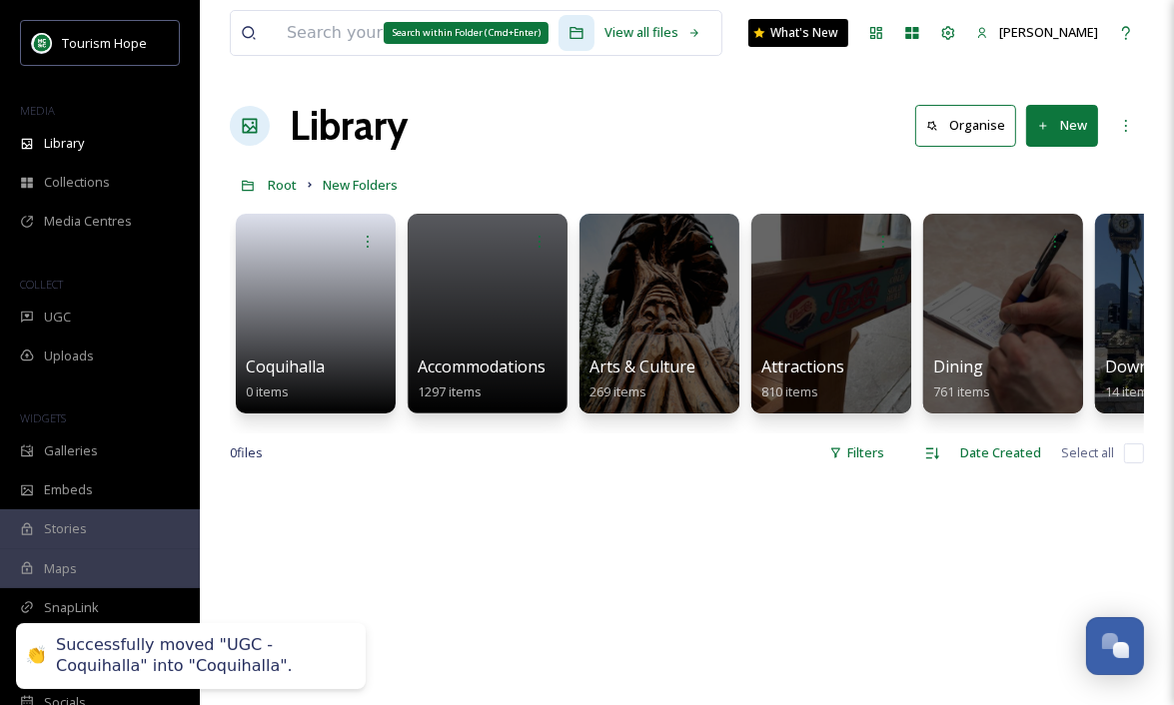
drag, startPoint x: 918, startPoint y: 340, endPoint x: 568, endPoint y: 18, distance: 475.2
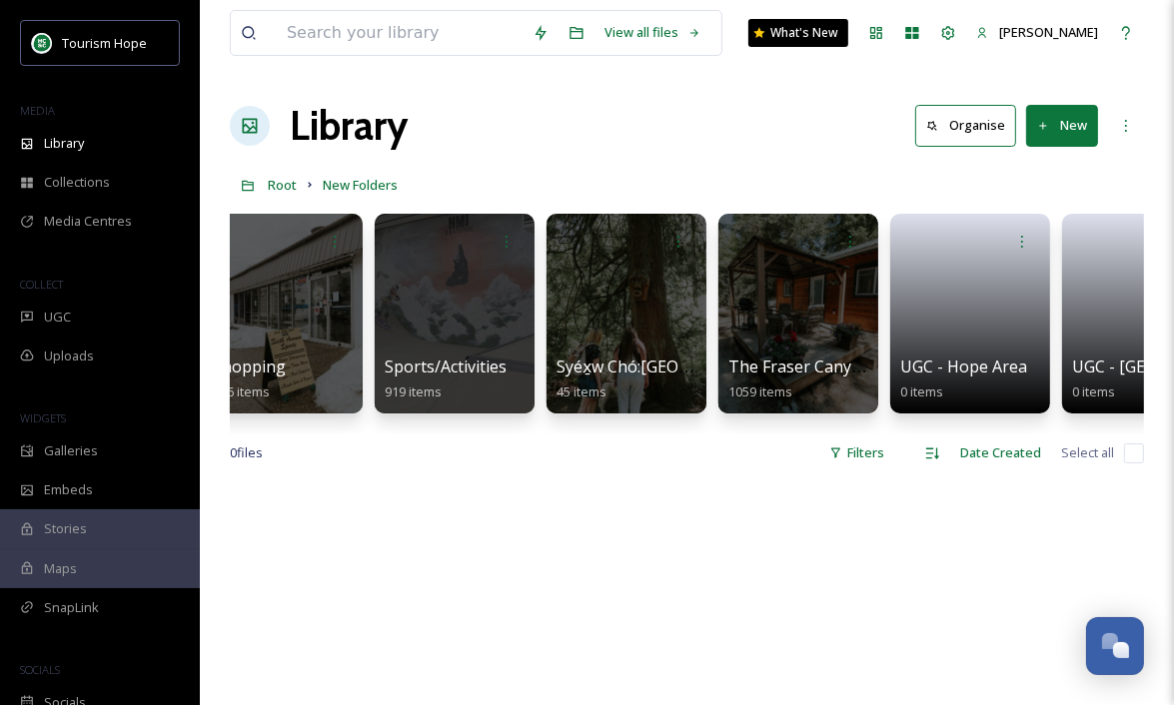
scroll to position [0, 2278]
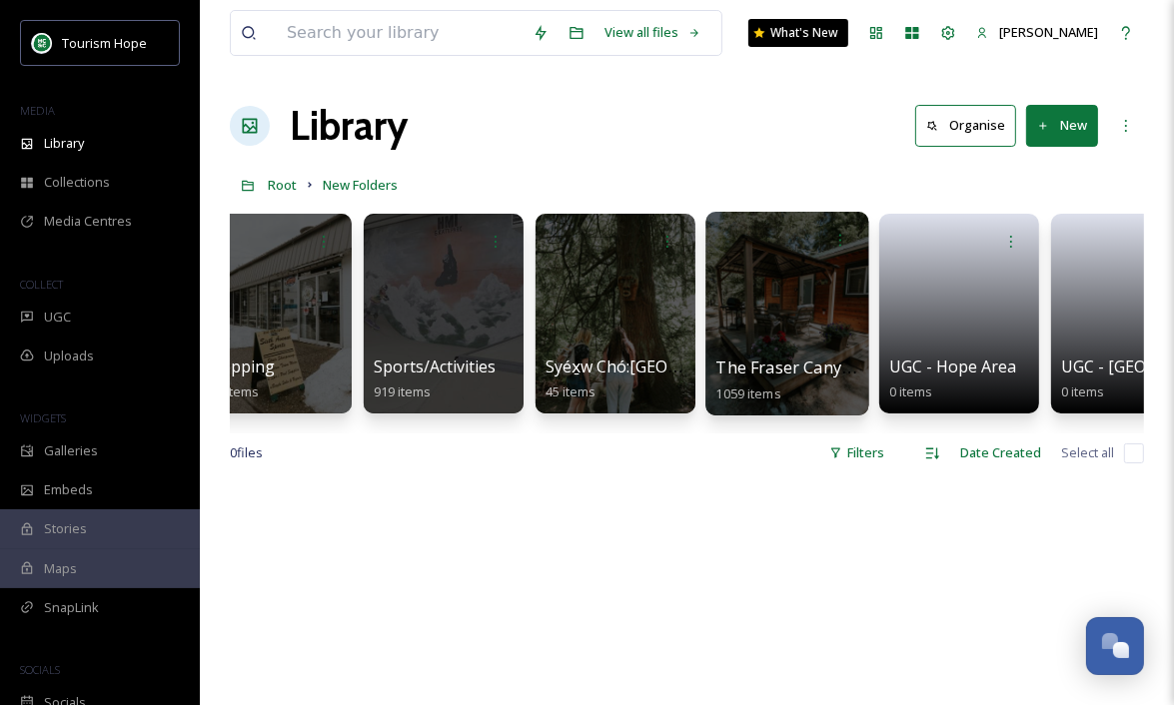
click at [778, 336] on div at bounding box center [786, 314] width 163 height 204
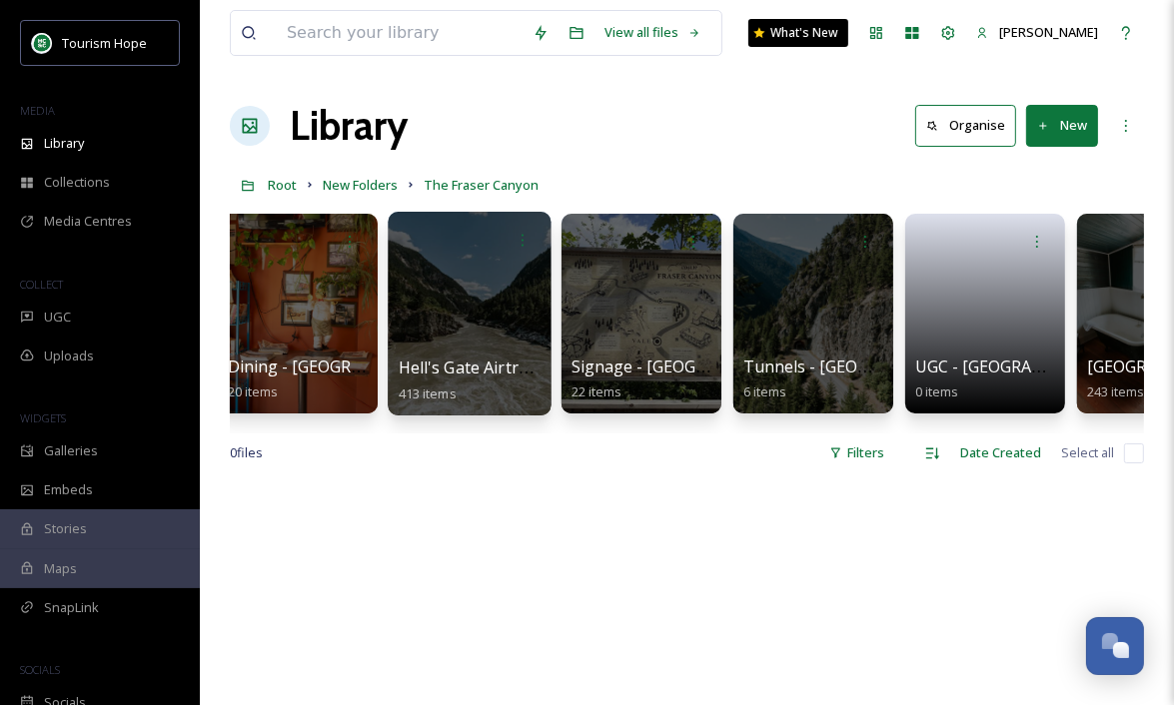
scroll to position [0, 460]
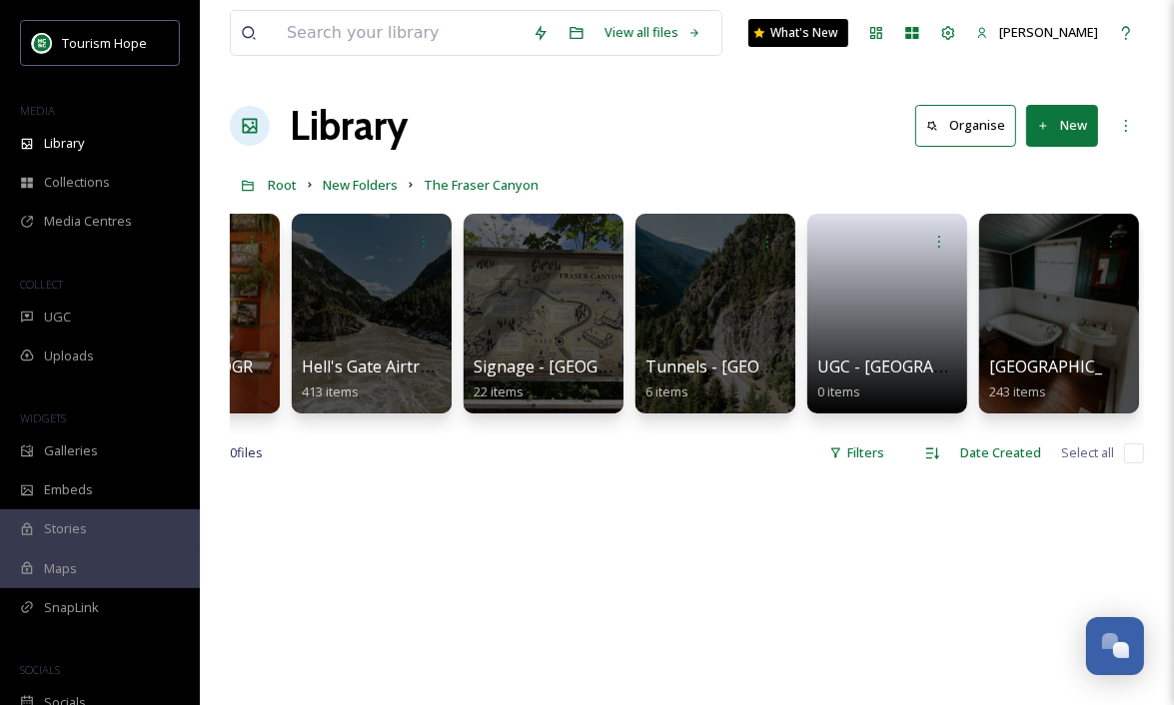
click at [1060, 124] on button "New" at bounding box center [1062, 125] width 72 height 41
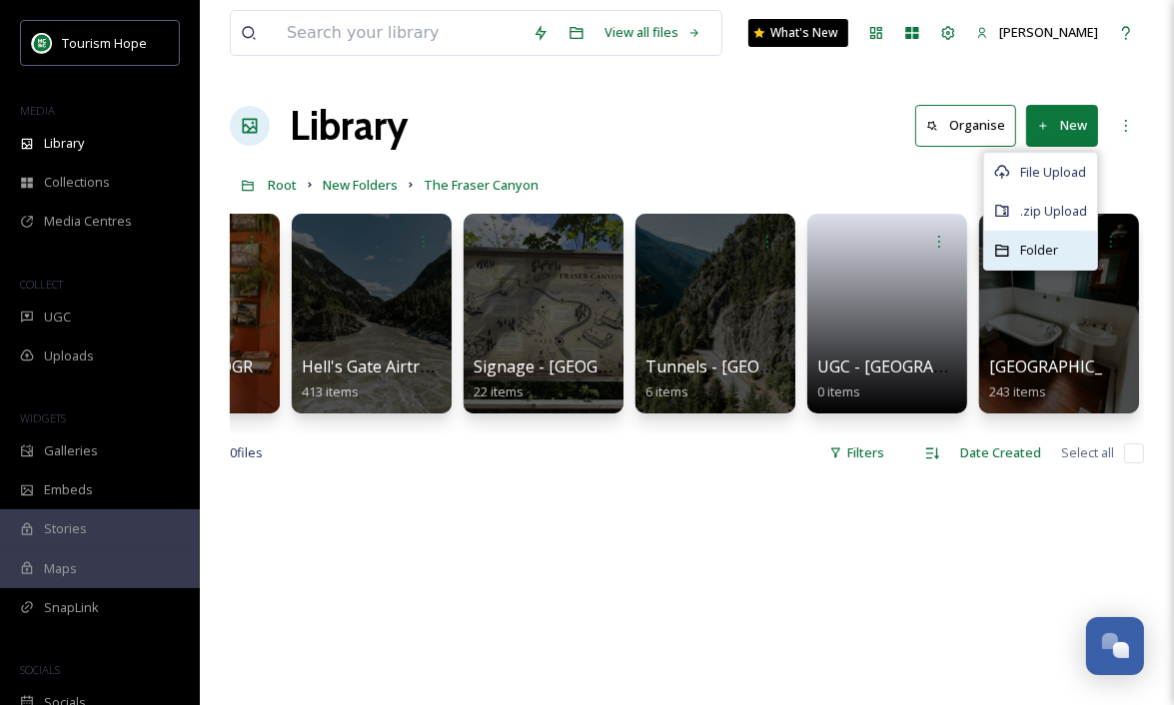
click at [1032, 254] on span "Folder" at bounding box center [1039, 250] width 38 height 19
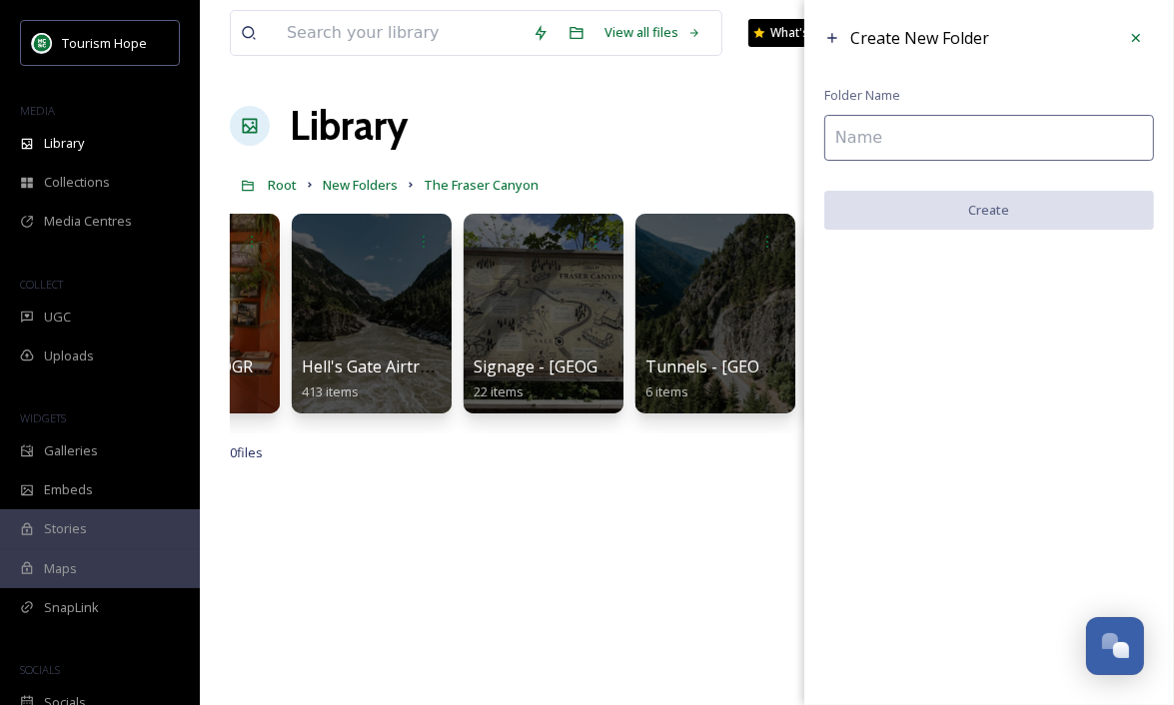
click at [856, 136] on input at bounding box center [989, 138] width 330 height 46
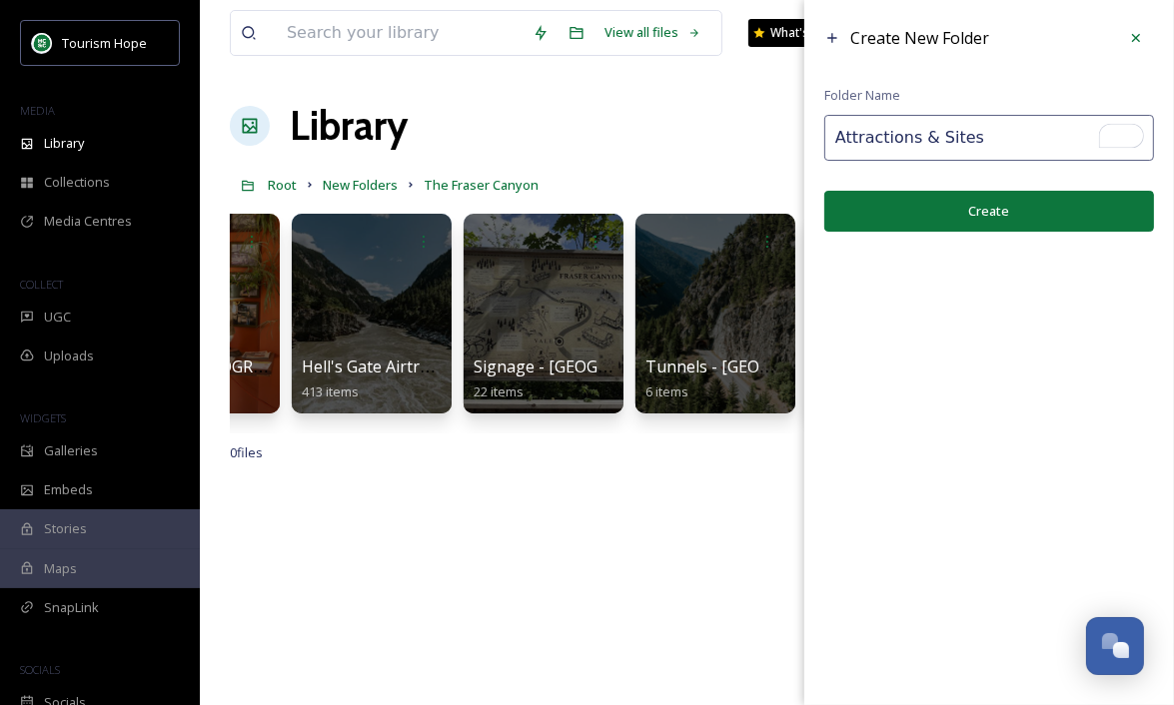
type input "Attractions & Sites"
click at [905, 209] on button "Create" at bounding box center [989, 211] width 330 height 41
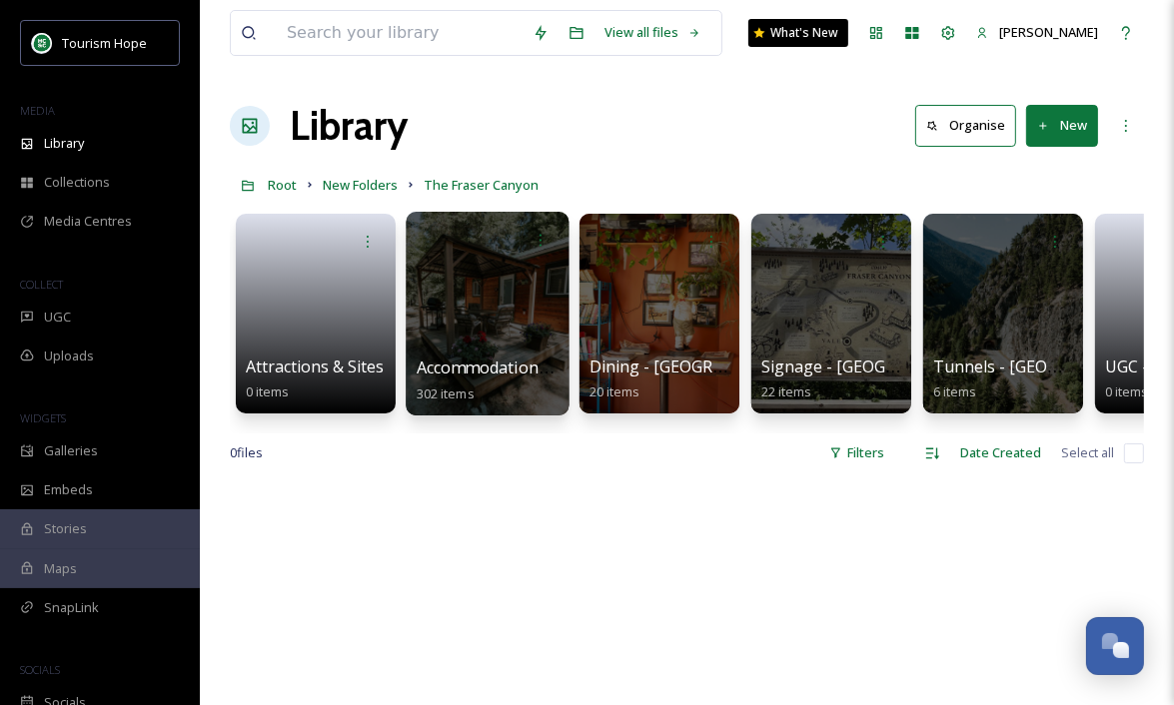
scroll to position [0, 116]
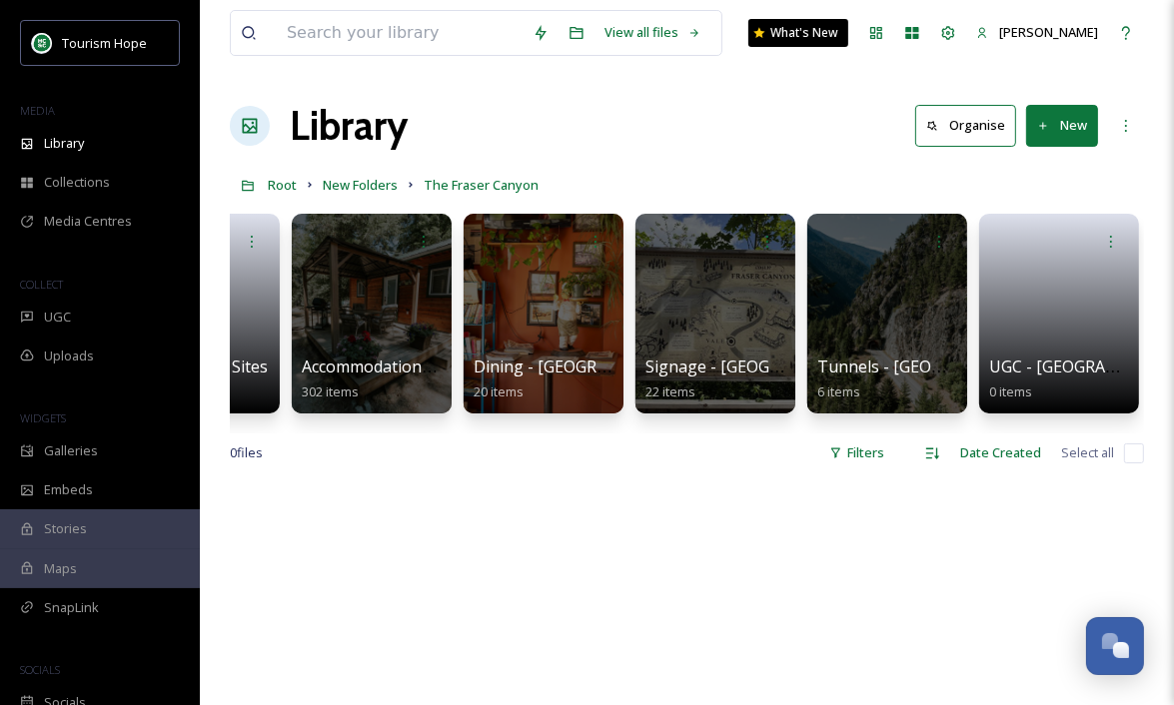
click at [1081, 121] on button "New" at bounding box center [1062, 125] width 72 height 41
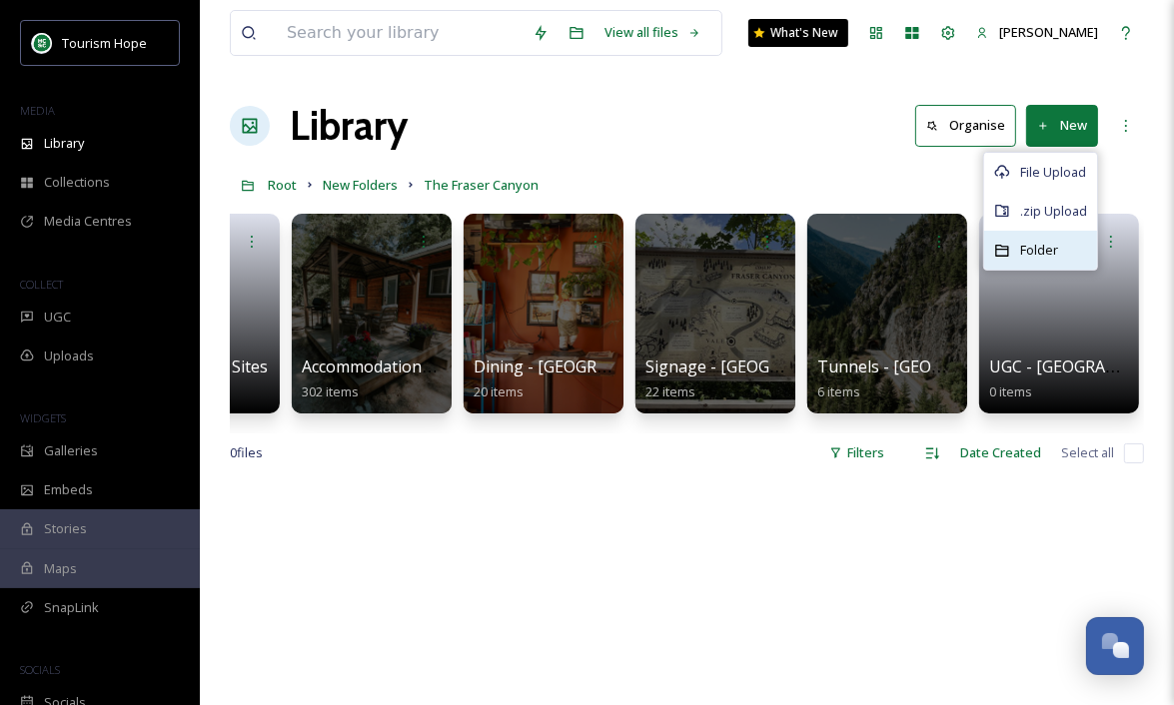
click at [1054, 241] on span "Folder" at bounding box center [1039, 250] width 38 height 19
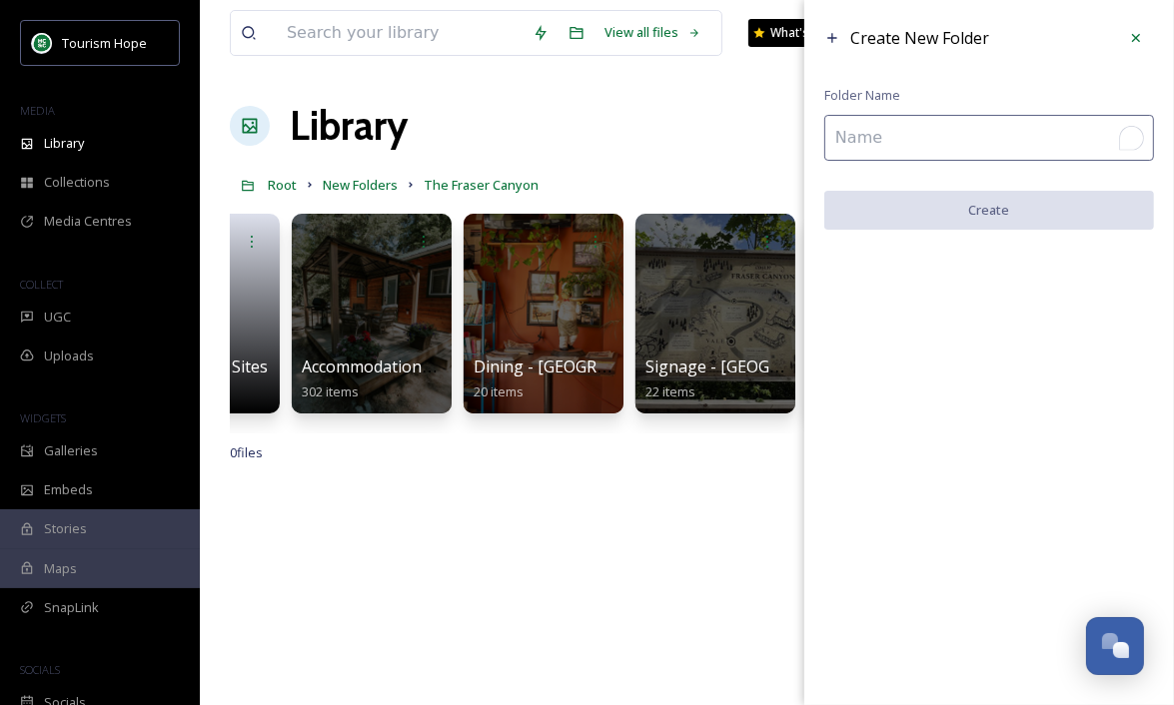
click at [934, 141] on input "To enrich screen reader interactions, please activate Accessibility in Grammarl…" at bounding box center [989, 138] width 330 height 46
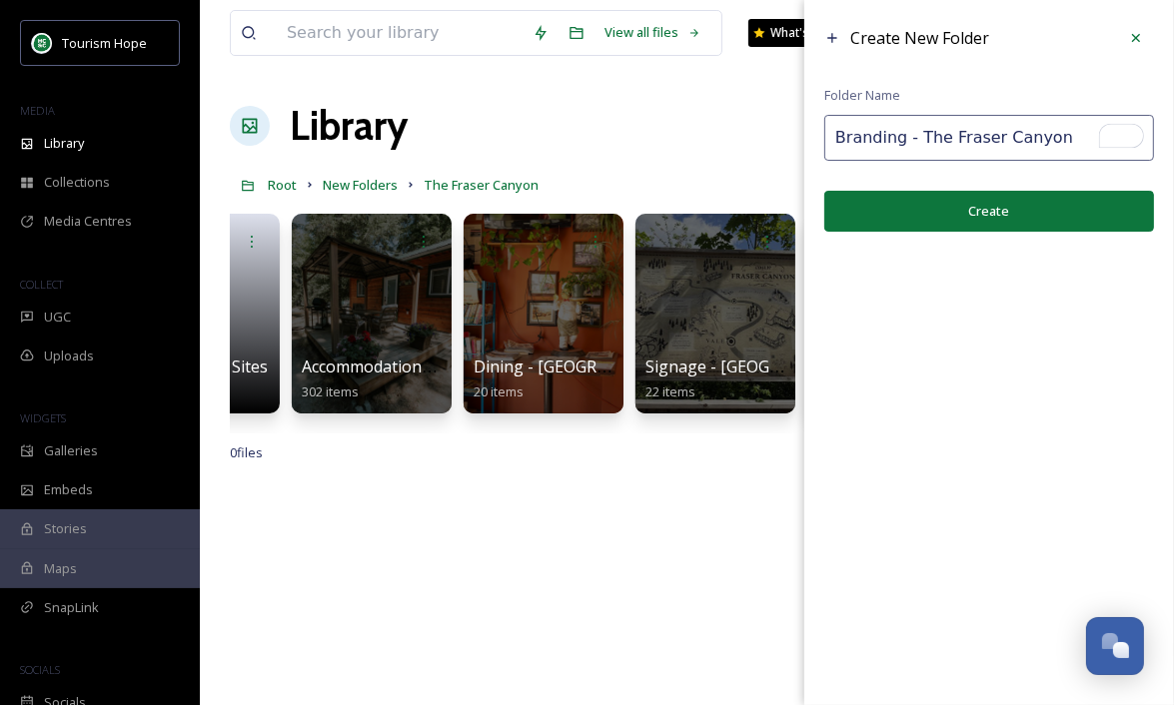
type input "Branding - The Fraser Canyon"
click at [934, 213] on button "Create" at bounding box center [989, 211] width 330 height 41
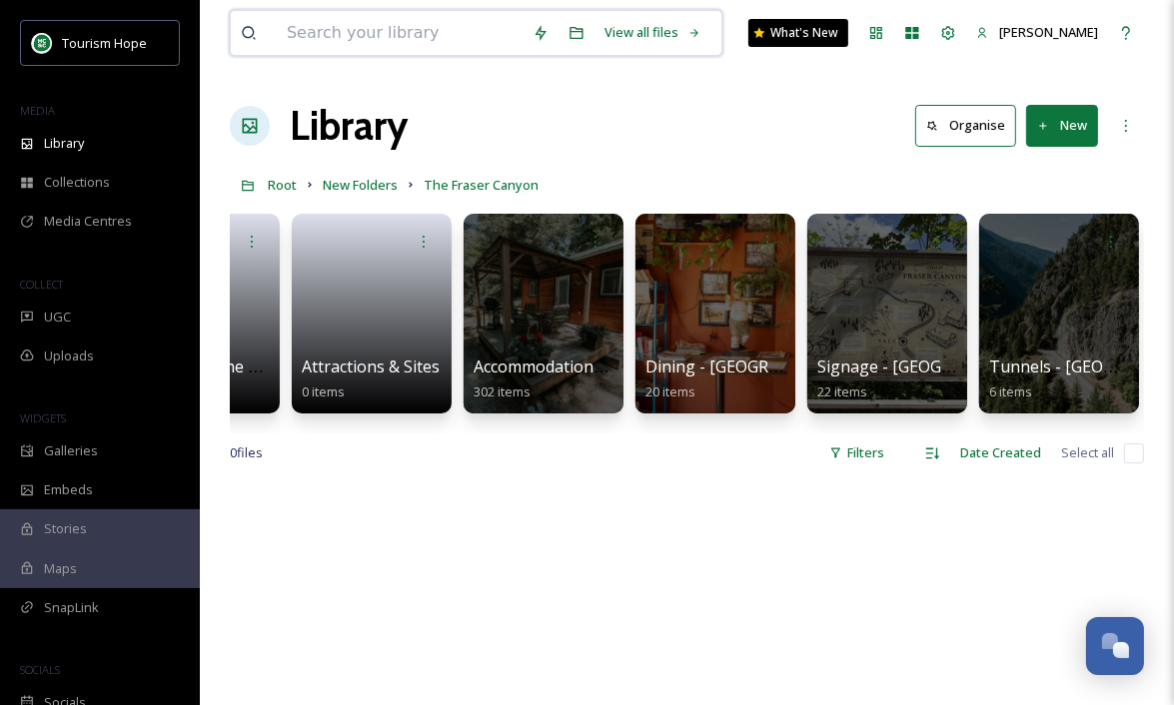
click at [335, 43] on input at bounding box center [400, 33] width 246 height 44
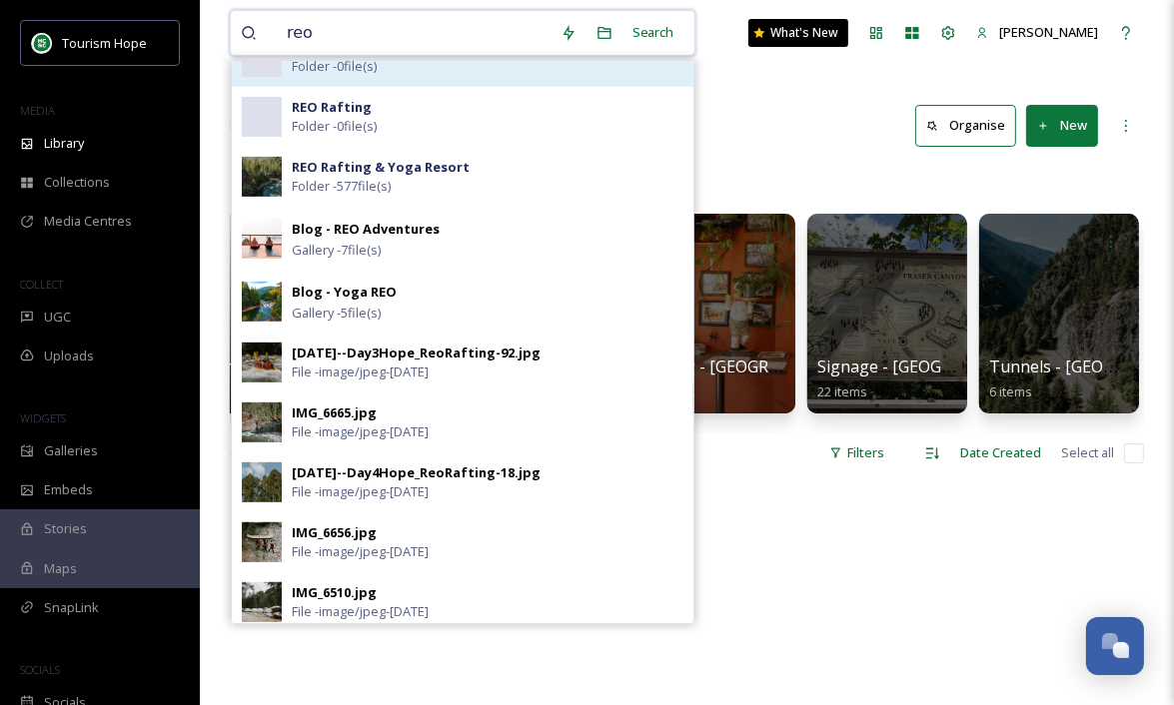
scroll to position [0, 0]
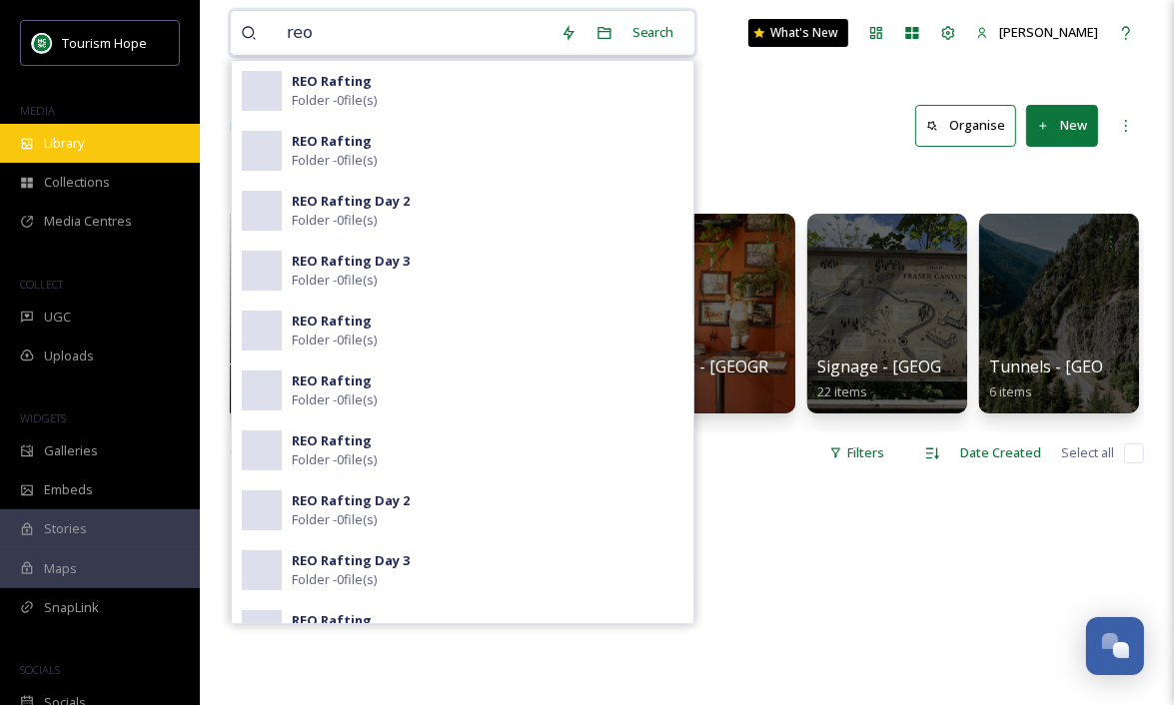
type input "reo"
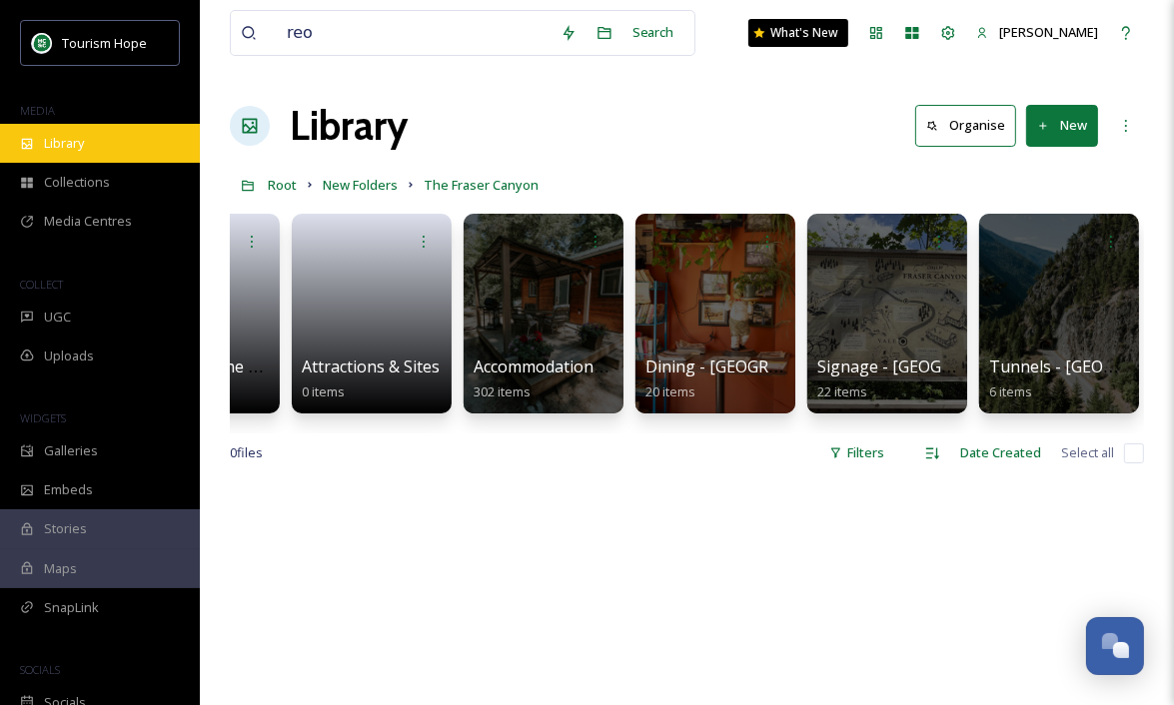
click at [106, 132] on div "Library" at bounding box center [100, 143] width 200 height 39
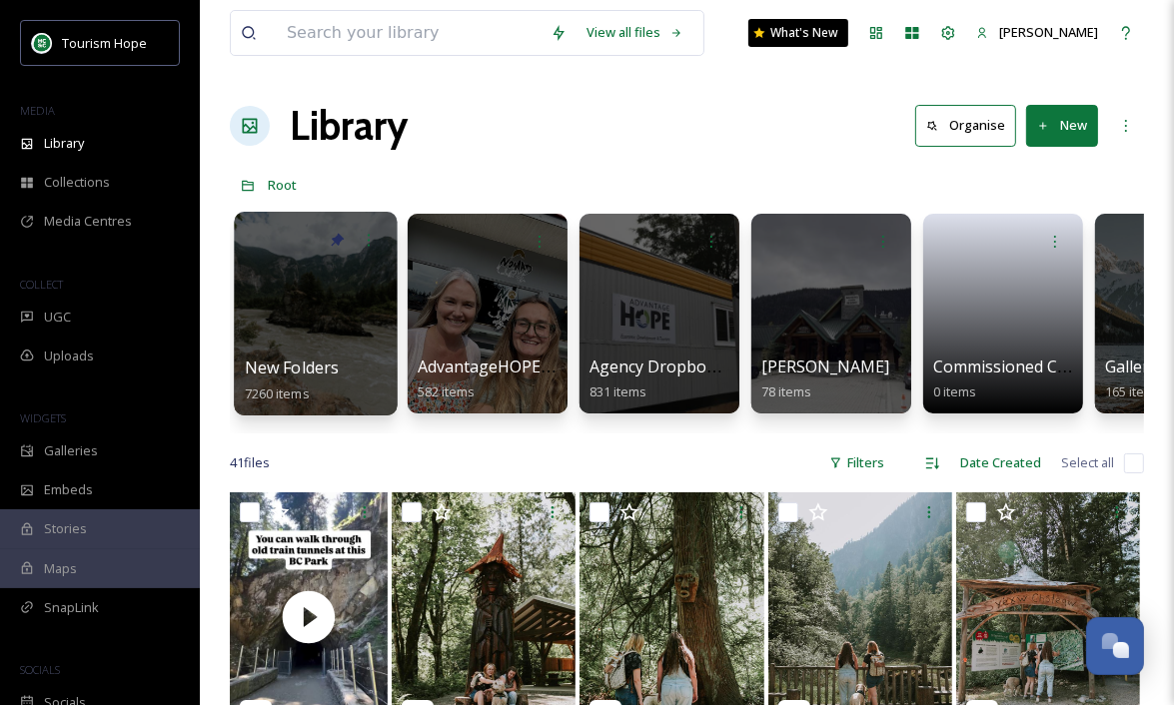
click at [314, 334] on div at bounding box center [315, 314] width 163 height 204
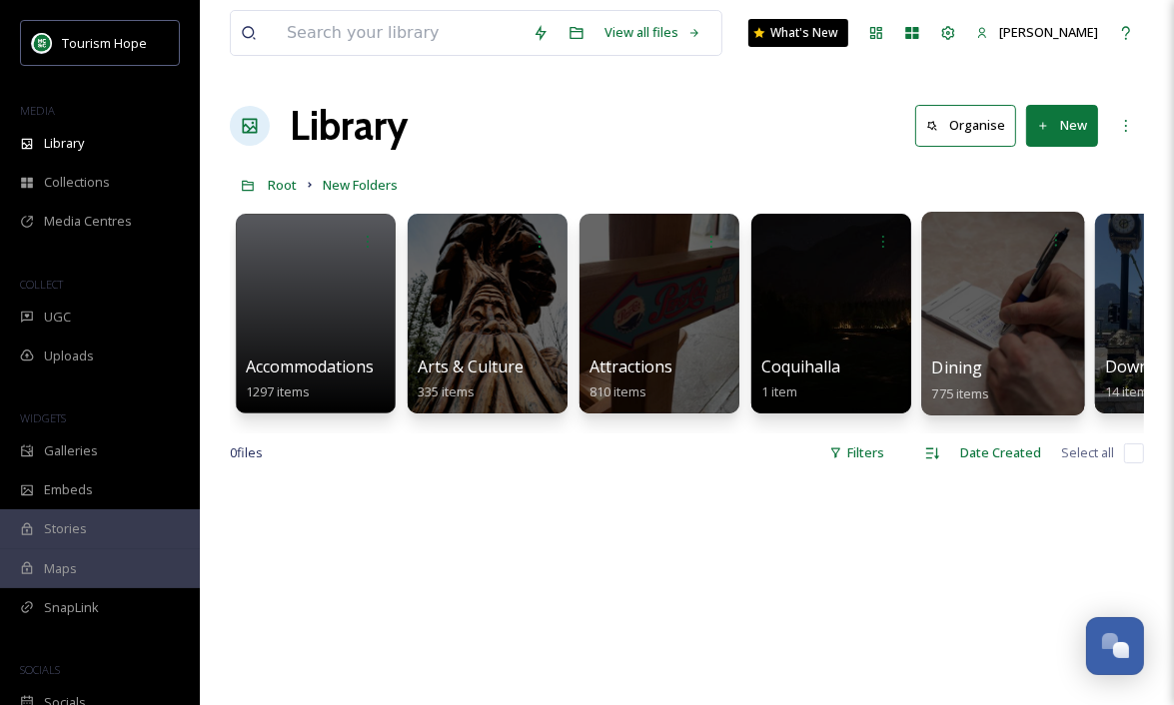
scroll to position [1, 0]
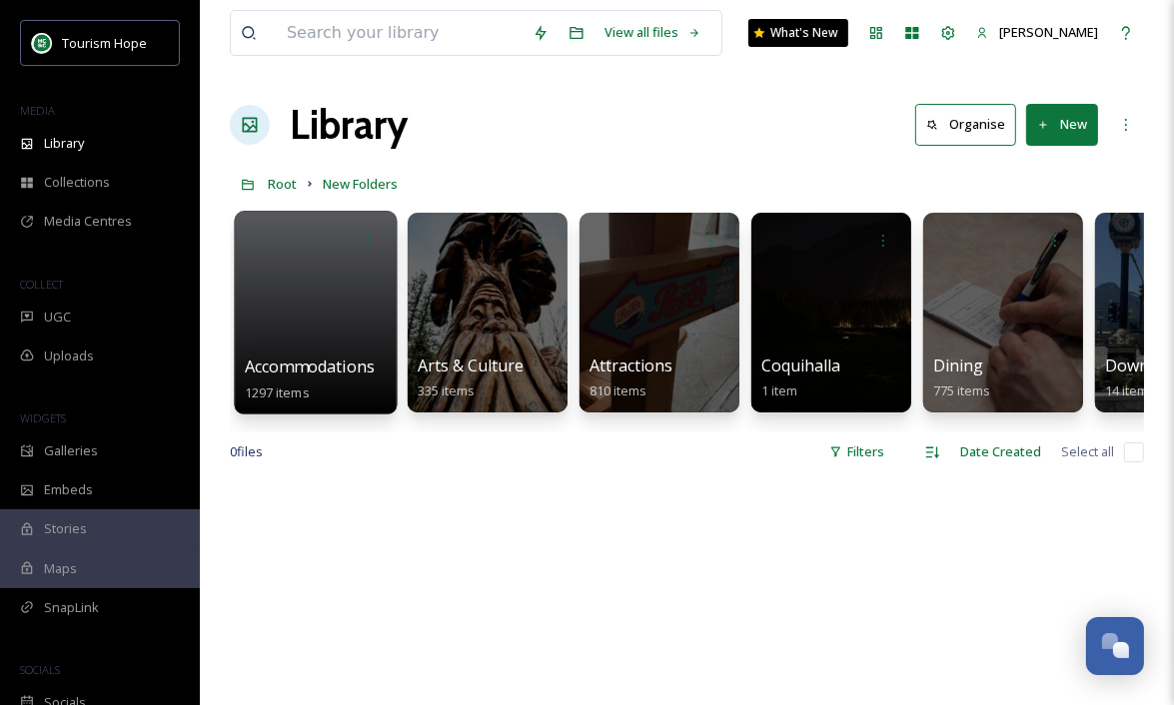
click at [306, 338] on div at bounding box center [315, 313] width 163 height 204
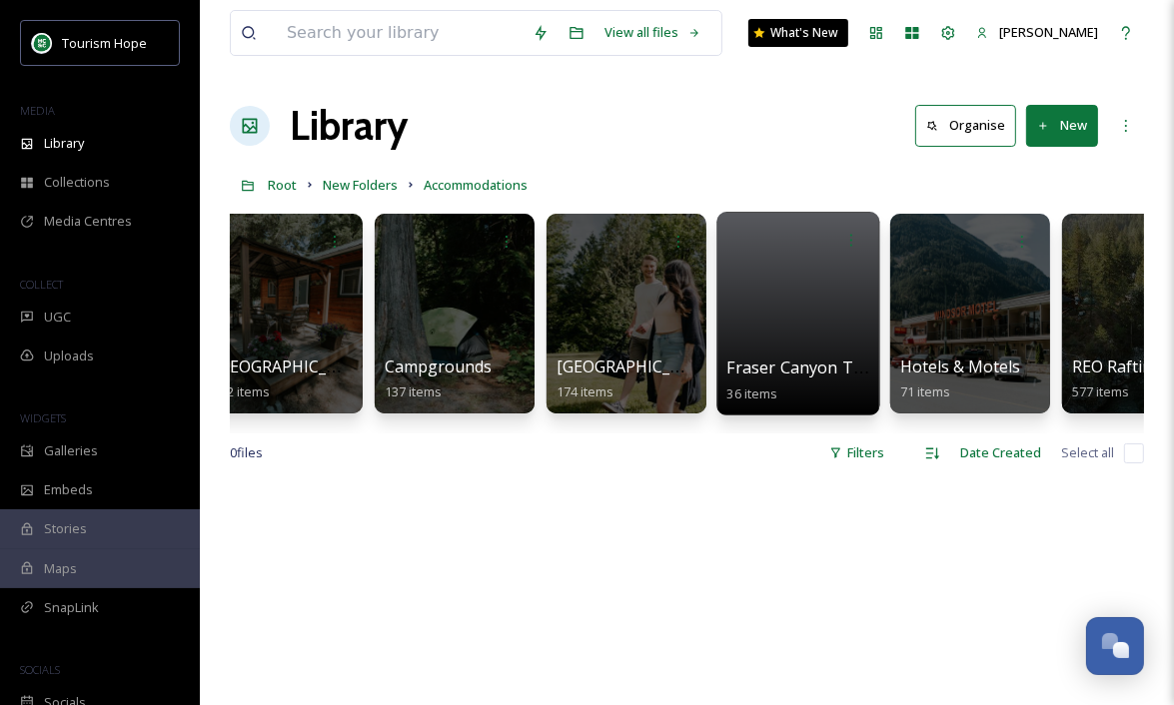
scroll to position [0, 116]
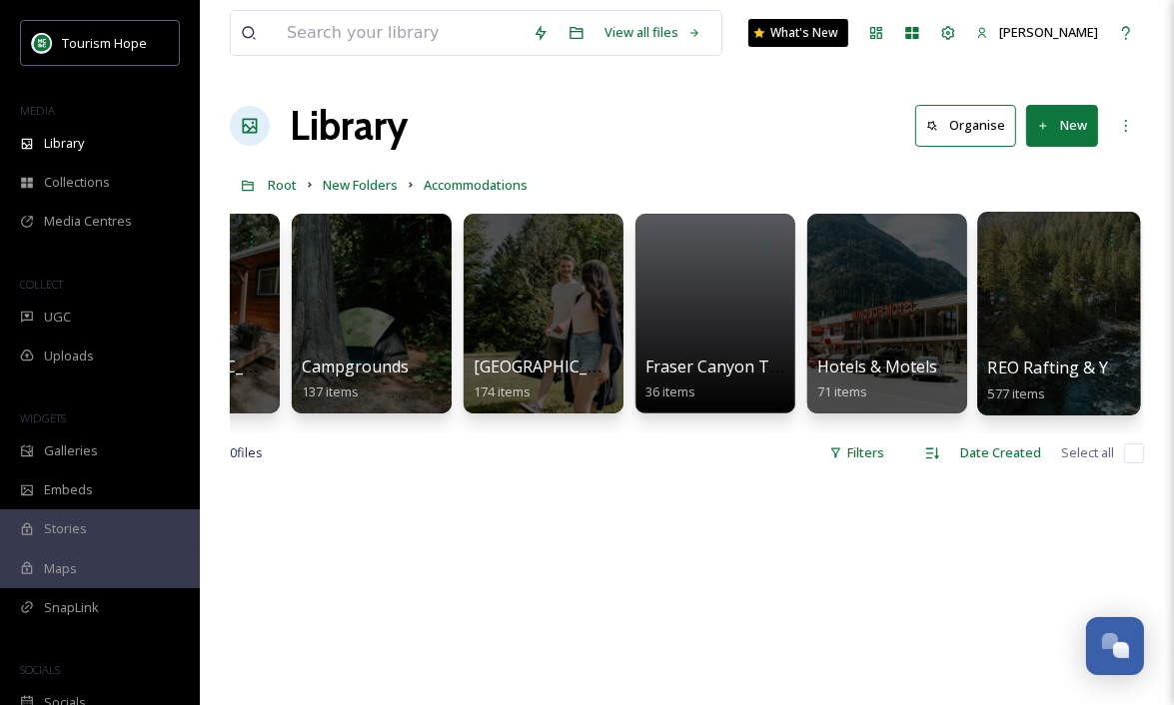
click at [1035, 343] on div at bounding box center [1058, 314] width 163 height 204
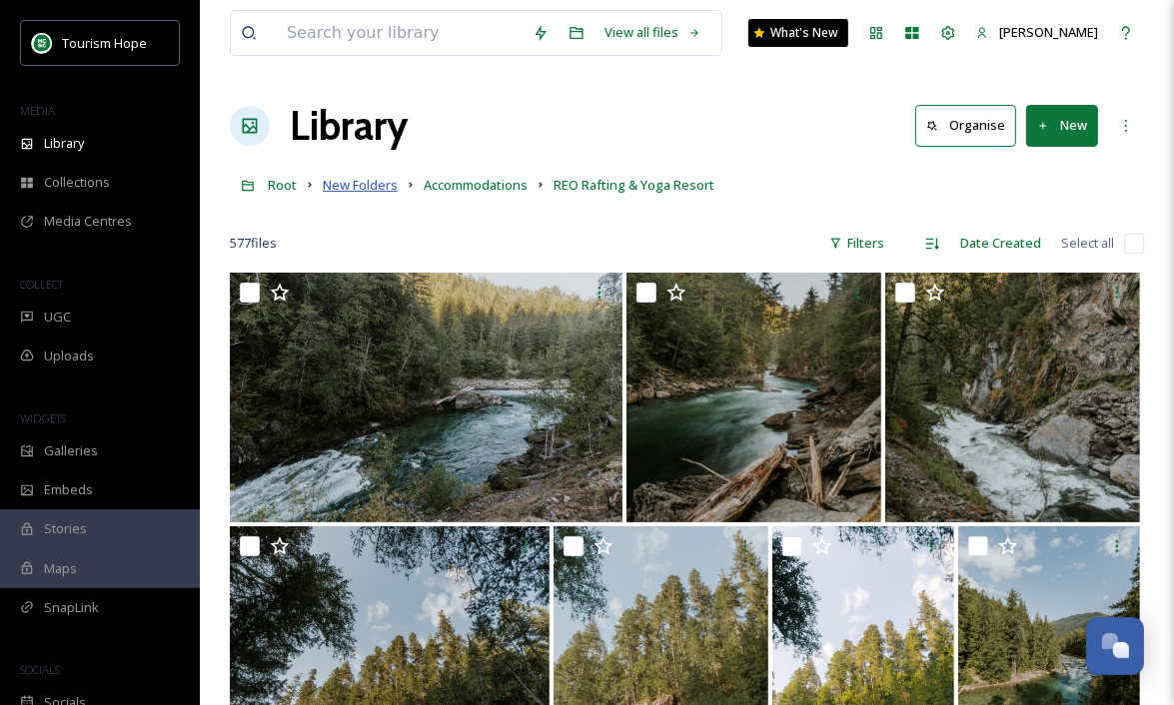
click at [351, 183] on span "New Folders" at bounding box center [360, 185] width 75 height 18
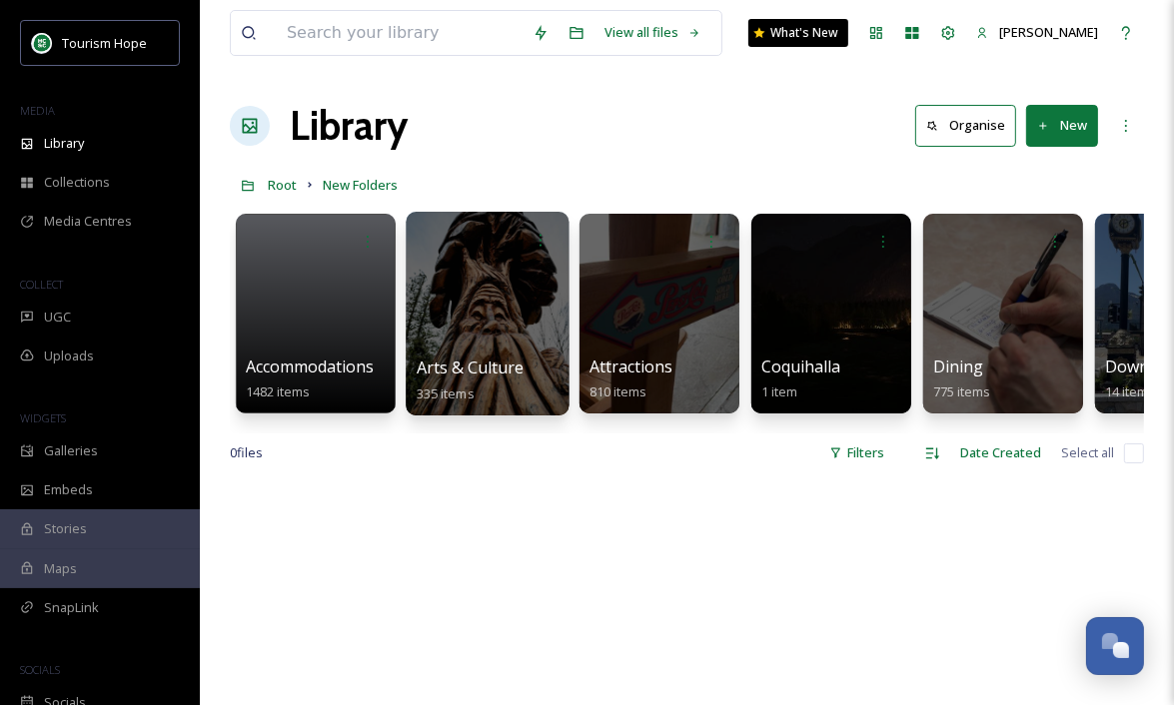
click at [458, 324] on div at bounding box center [487, 314] width 163 height 204
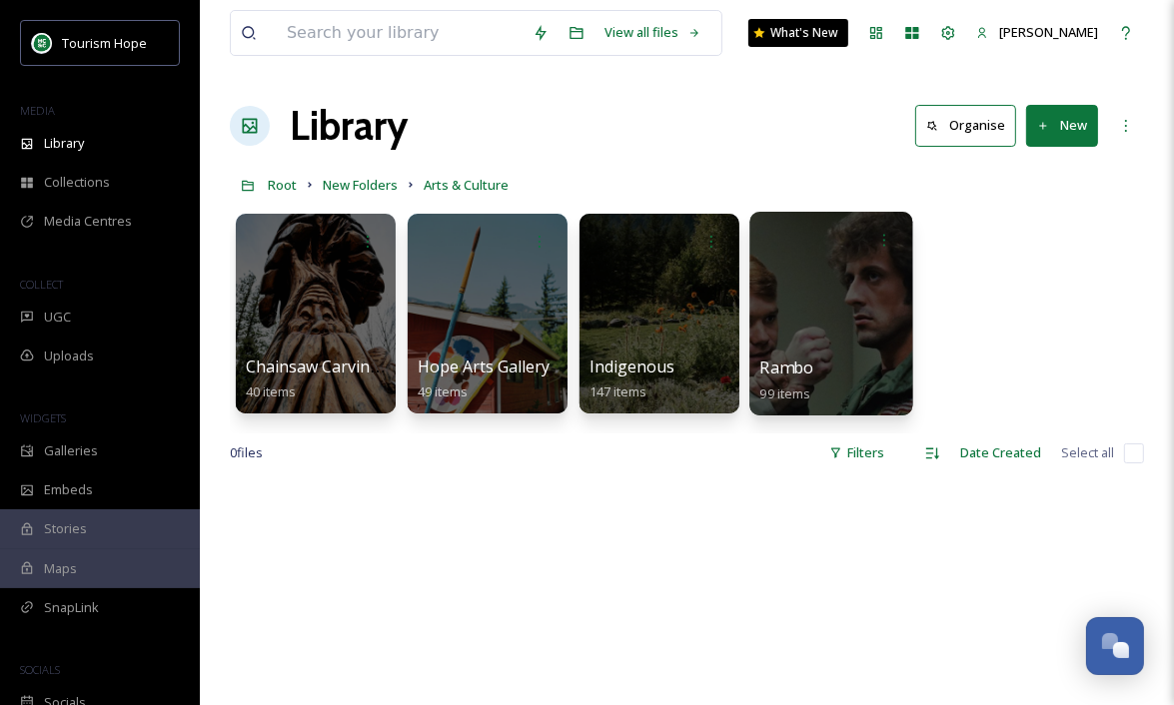
click at [832, 341] on div at bounding box center [830, 314] width 163 height 204
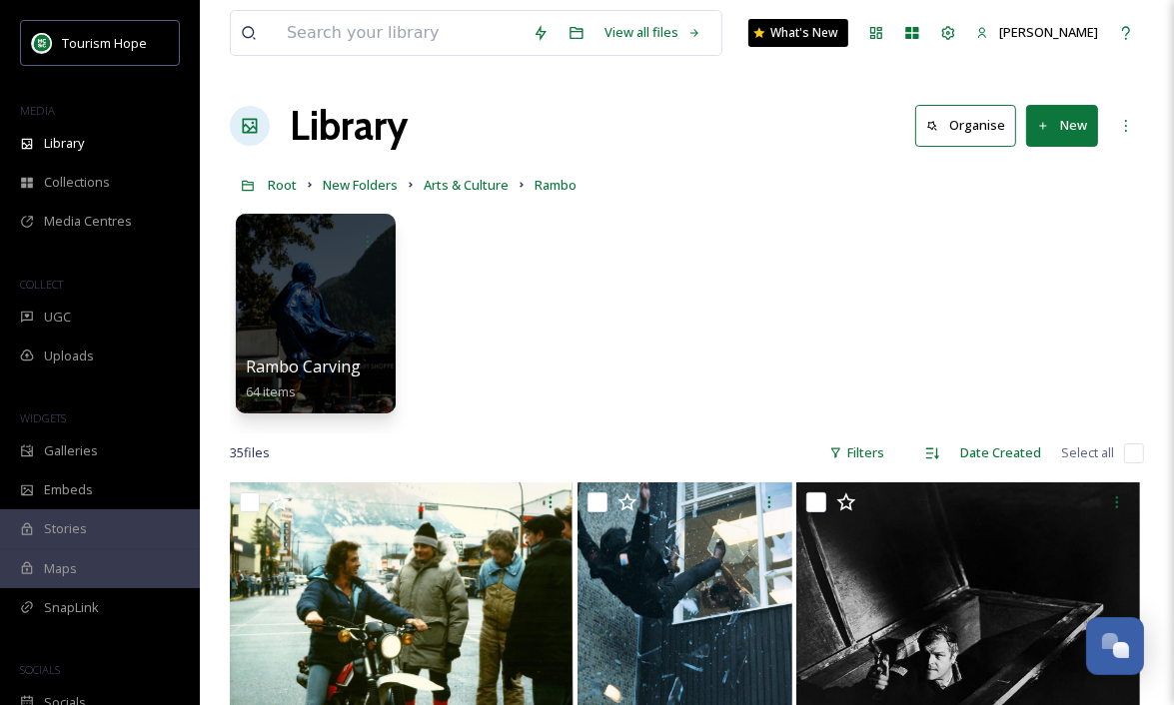
click at [1062, 127] on button "New" at bounding box center [1062, 125] width 72 height 41
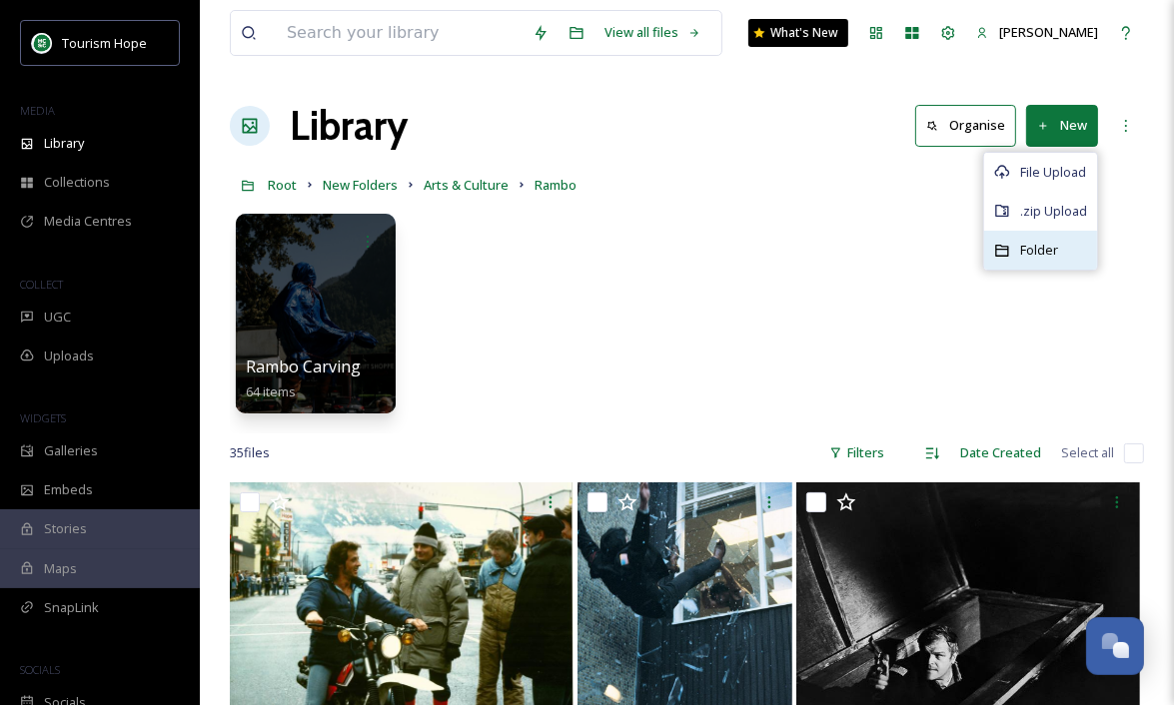
click at [1024, 252] on span "Folder" at bounding box center [1039, 250] width 38 height 19
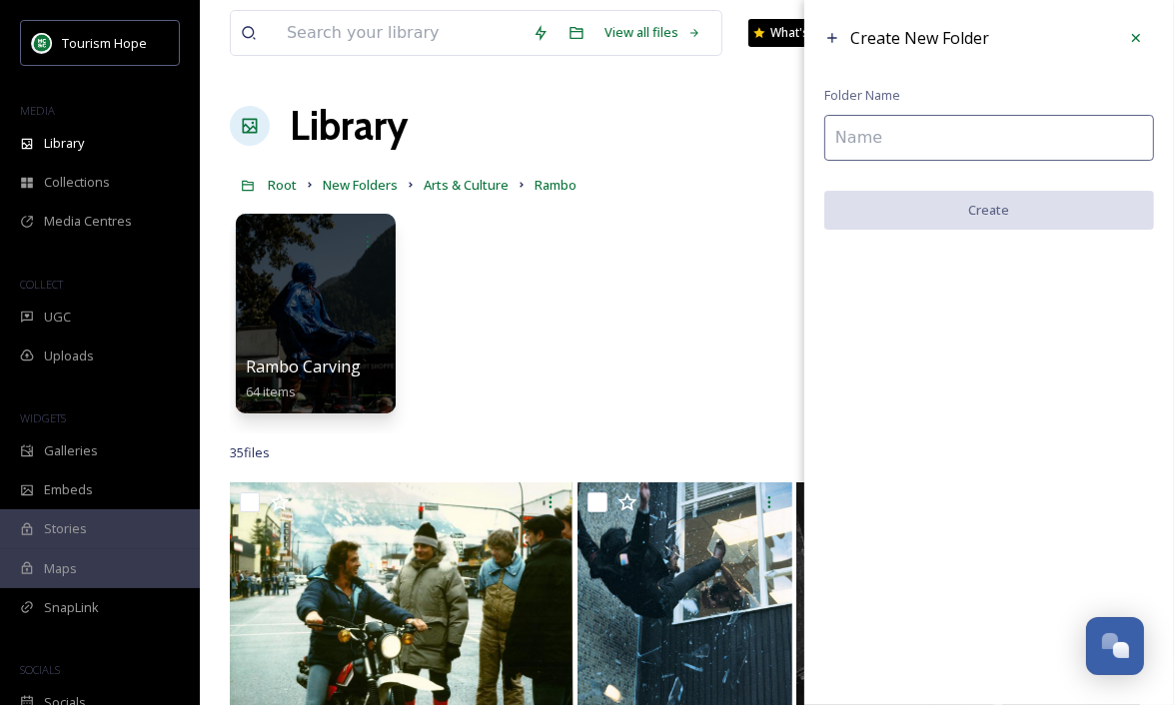
click at [839, 135] on input at bounding box center [989, 138] width 330 height 46
paste input "Rambo First Blood 40th"
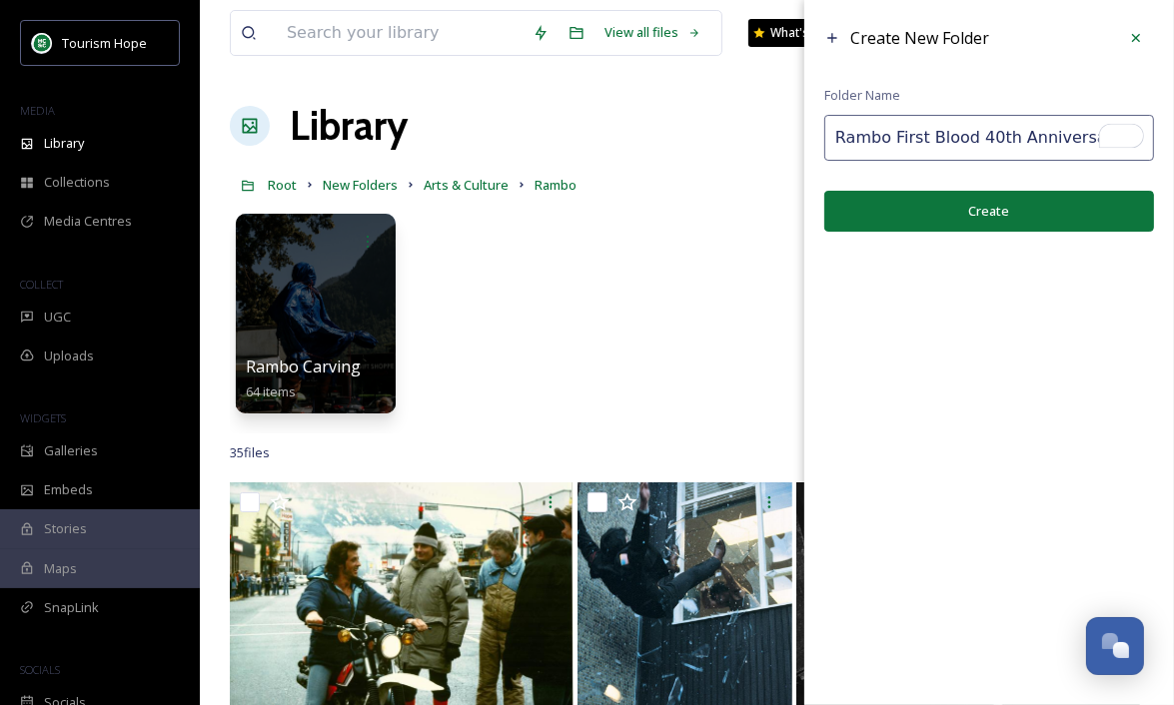
drag, startPoint x: 973, startPoint y: 140, endPoint x: 806, endPoint y: 144, distance: 166.9
click at [806, 144] on div "Create New Folder Folder Name Rambo First Blood 40th Anniversary Create" at bounding box center [989, 126] width 370 height 252
click at [985, 145] on input "40th Anniversary" at bounding box center [989, 138] width 330 height 46
paste input "Rambo First Blood"
type input "40th Anniversary (Rambo First Blood)"
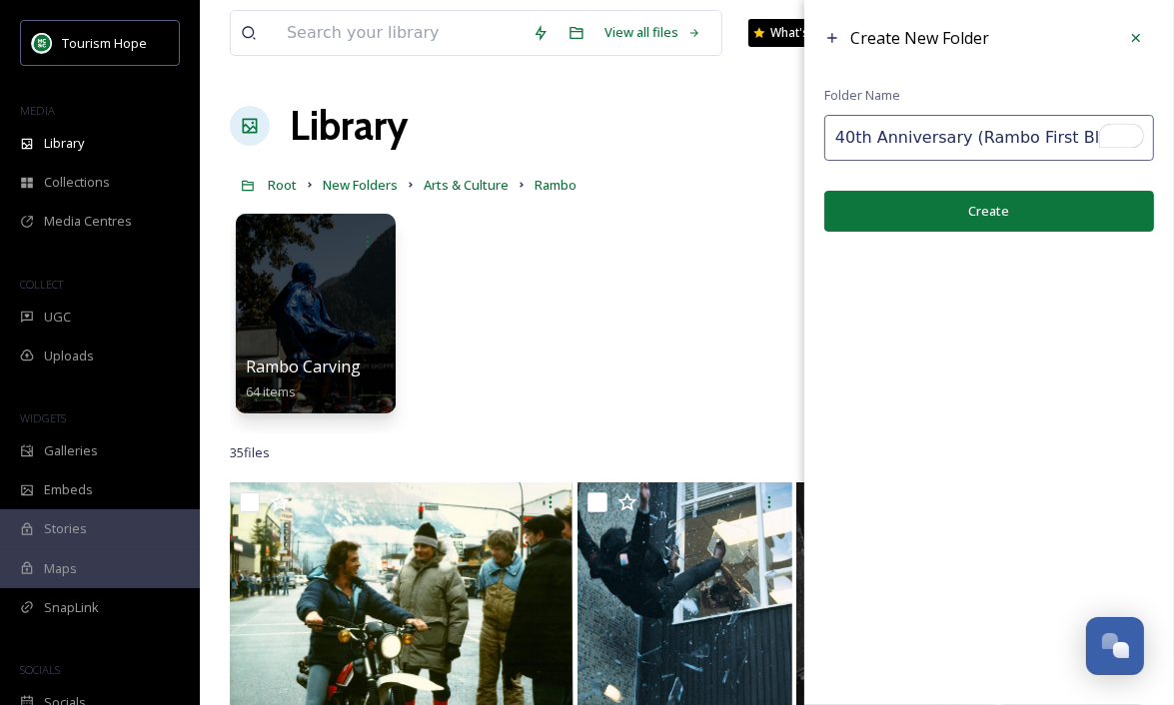
click at [903, 219] on button "Create" at bounding box center [989, 211] width 330 height 41
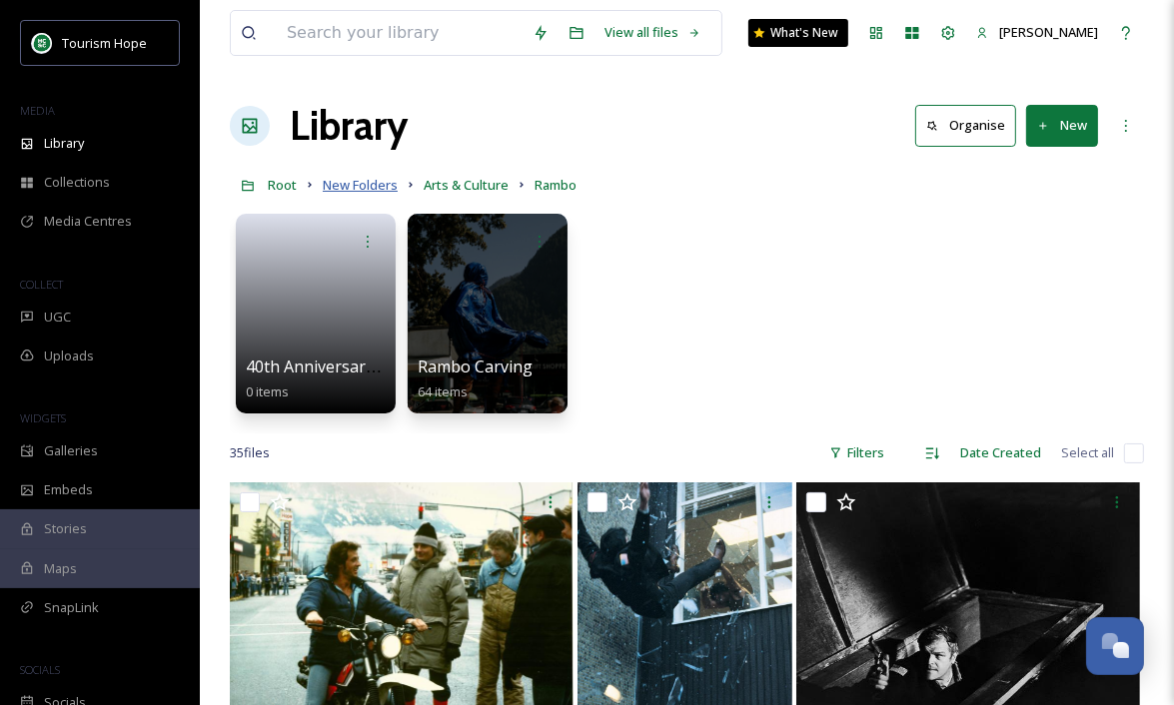
click at [343, 184] on span "New Folders" at bounding box center [360, 185] width 75 height 18
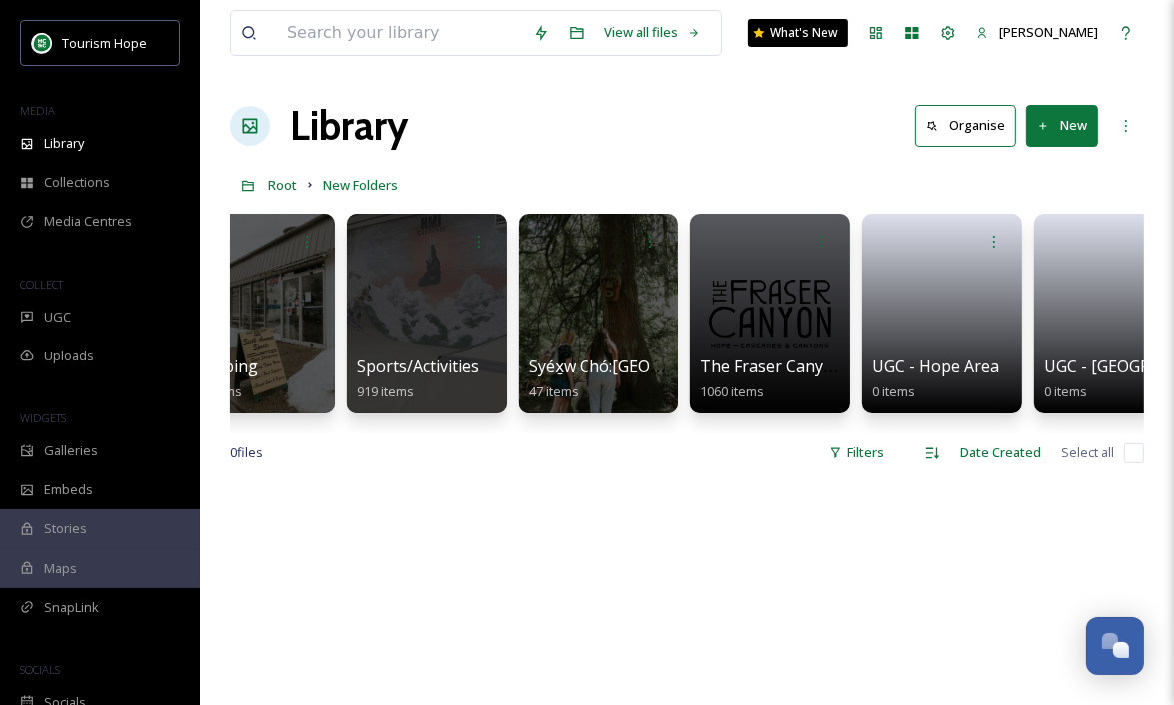
scroll to position [0, 2342]
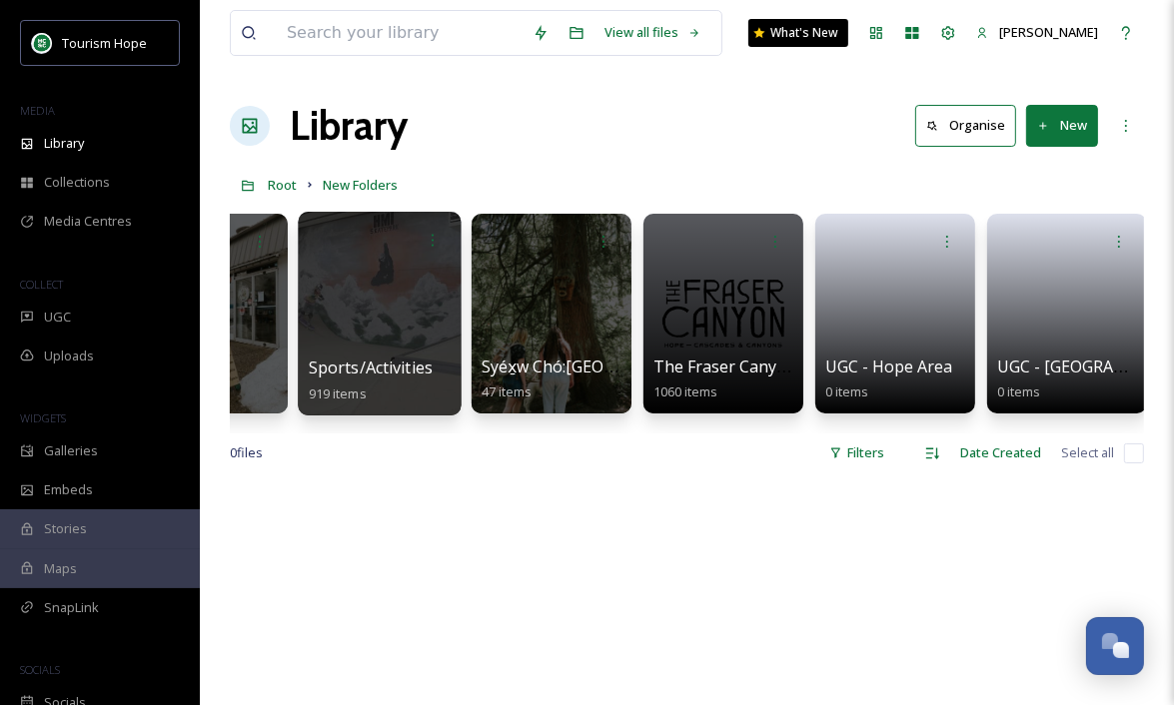
click at [382, 324] on div at bounding box center [379, 314] width 163 height 204
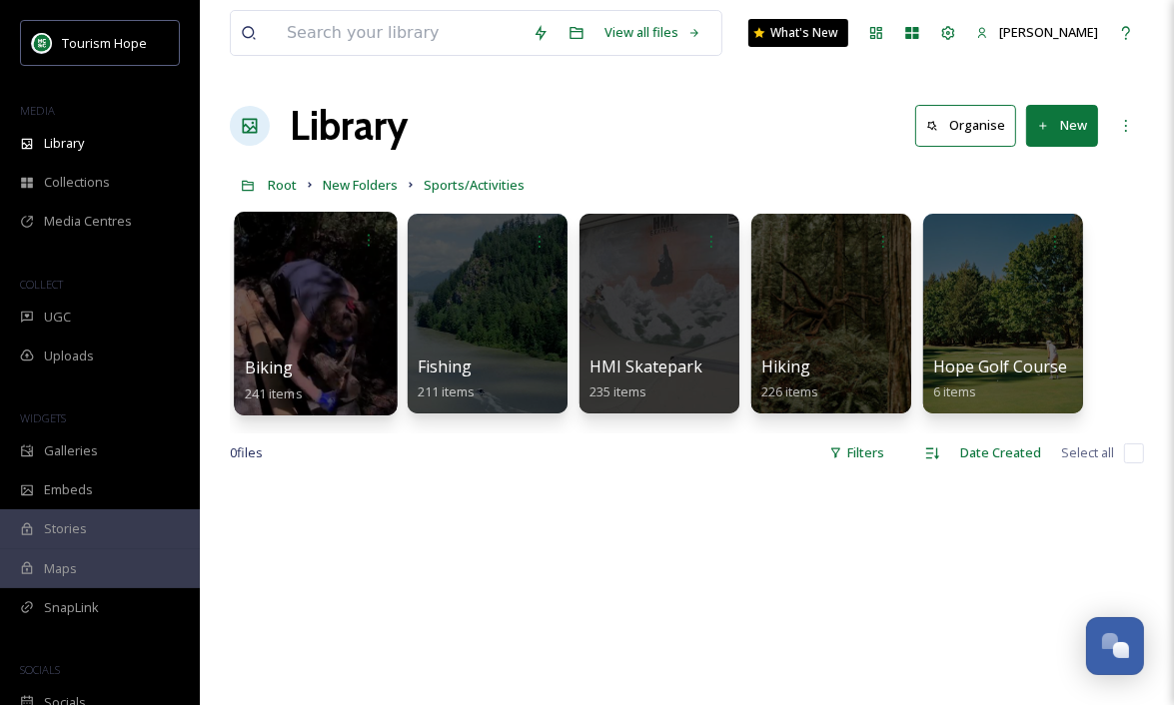
click at [307, 329] on div at bounding box center [315, 314] width 163 height 204
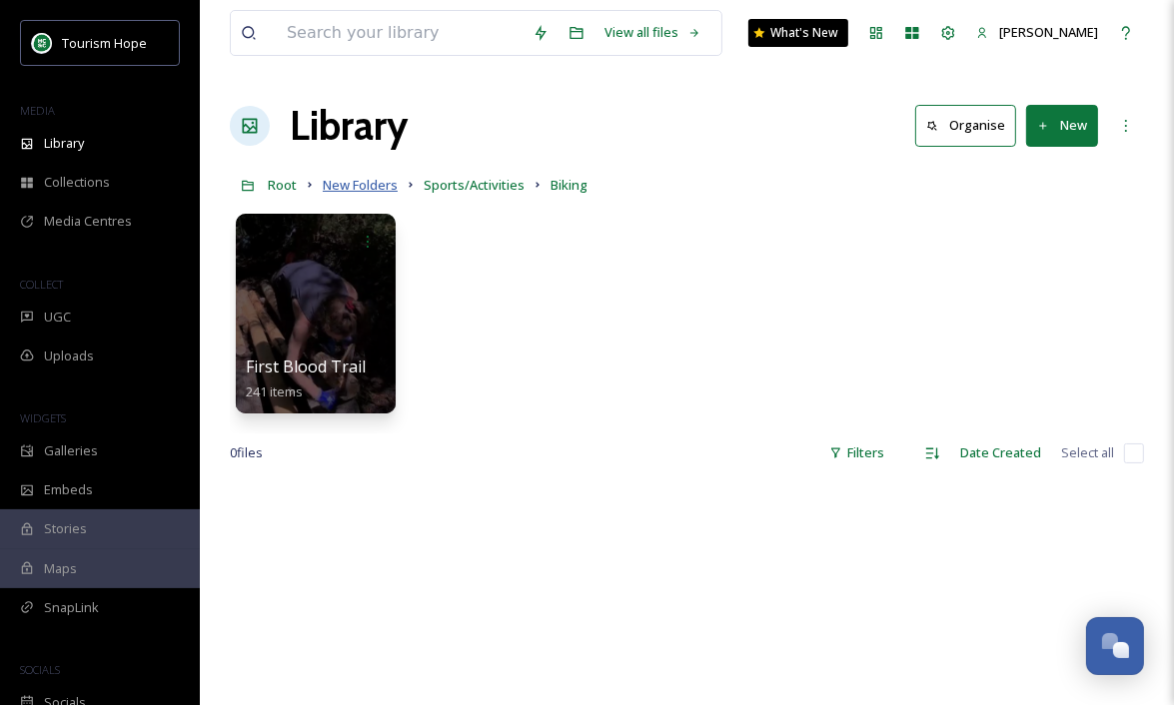
click at [376, 177] on span "New Folders" at bounding box center [360, 185] width 75 height 18
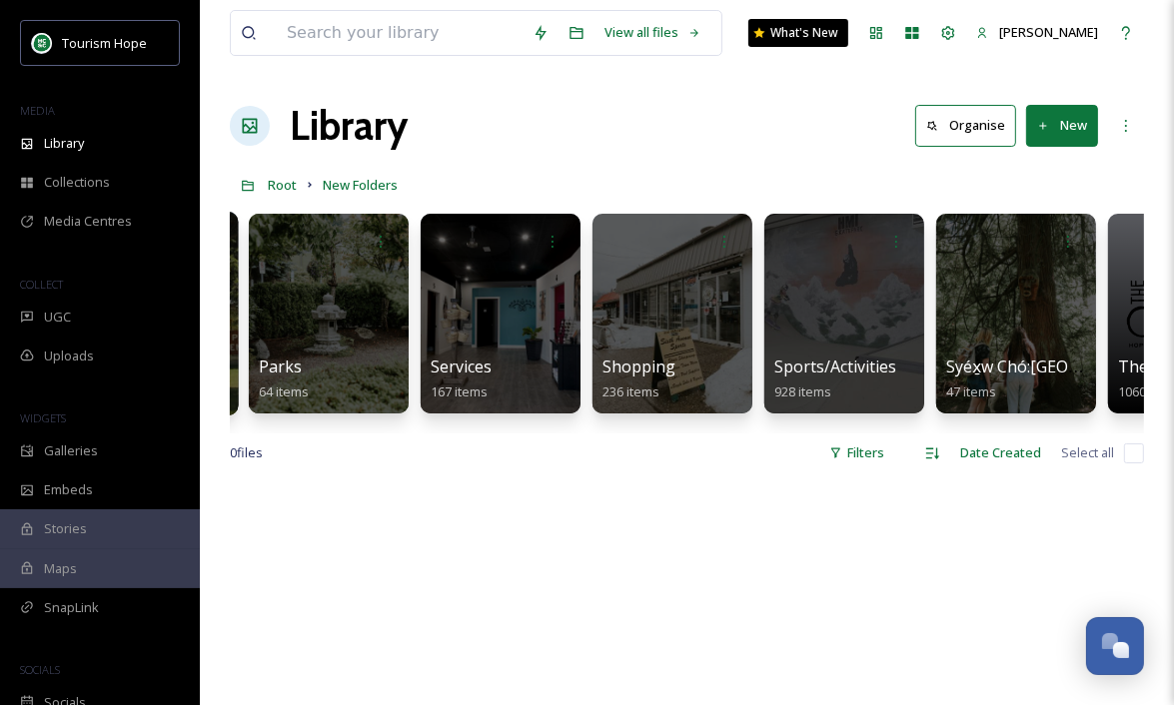
scroll to position [0, 1883]
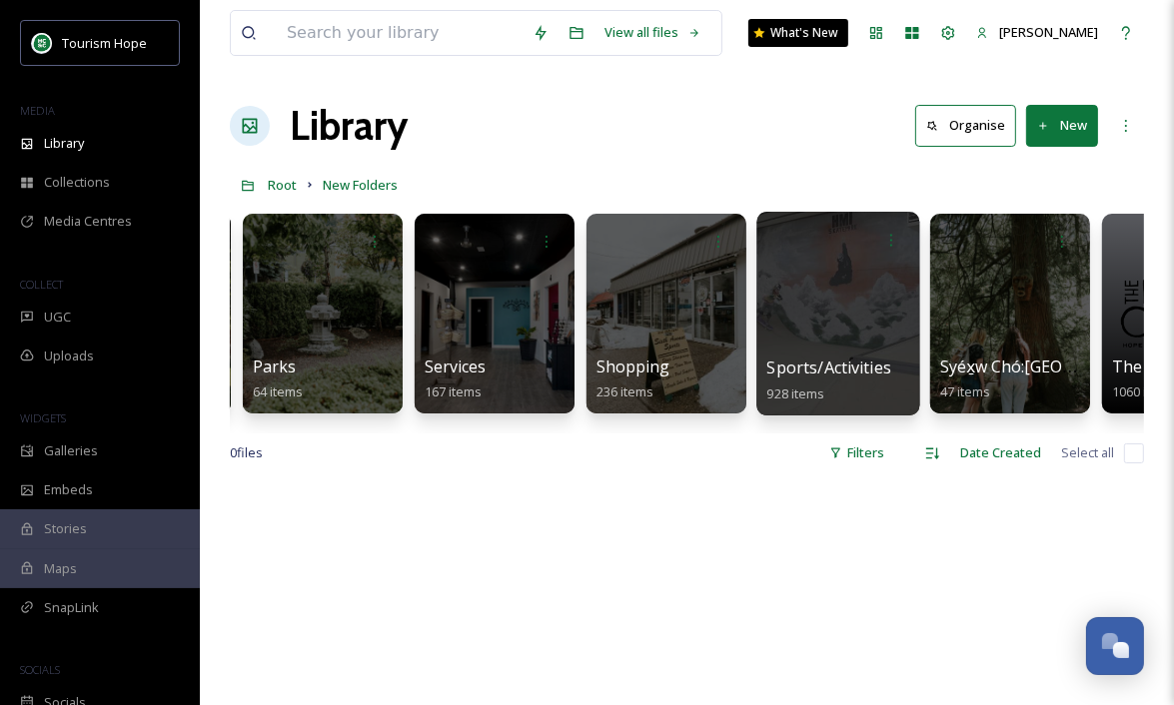
click at [883, 326] on div at bounding box center [837, 314] width 163 height 204
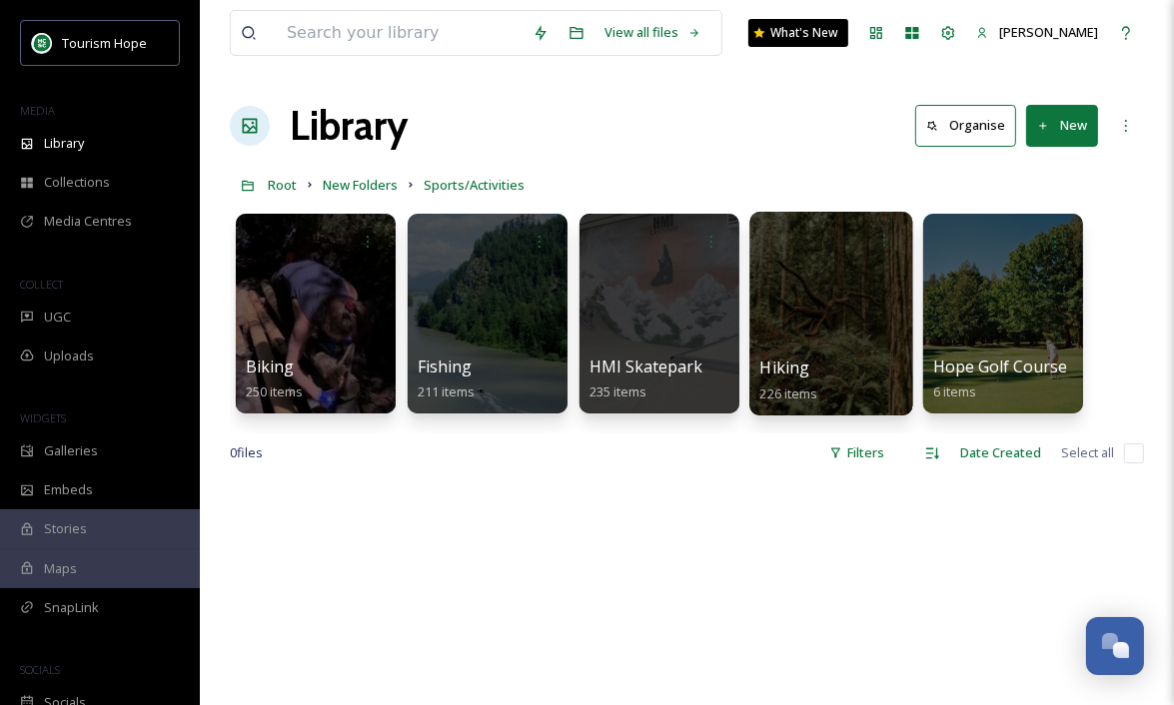
click at [831, 336] on div at bounding box center [830, 314] width 163 height 204
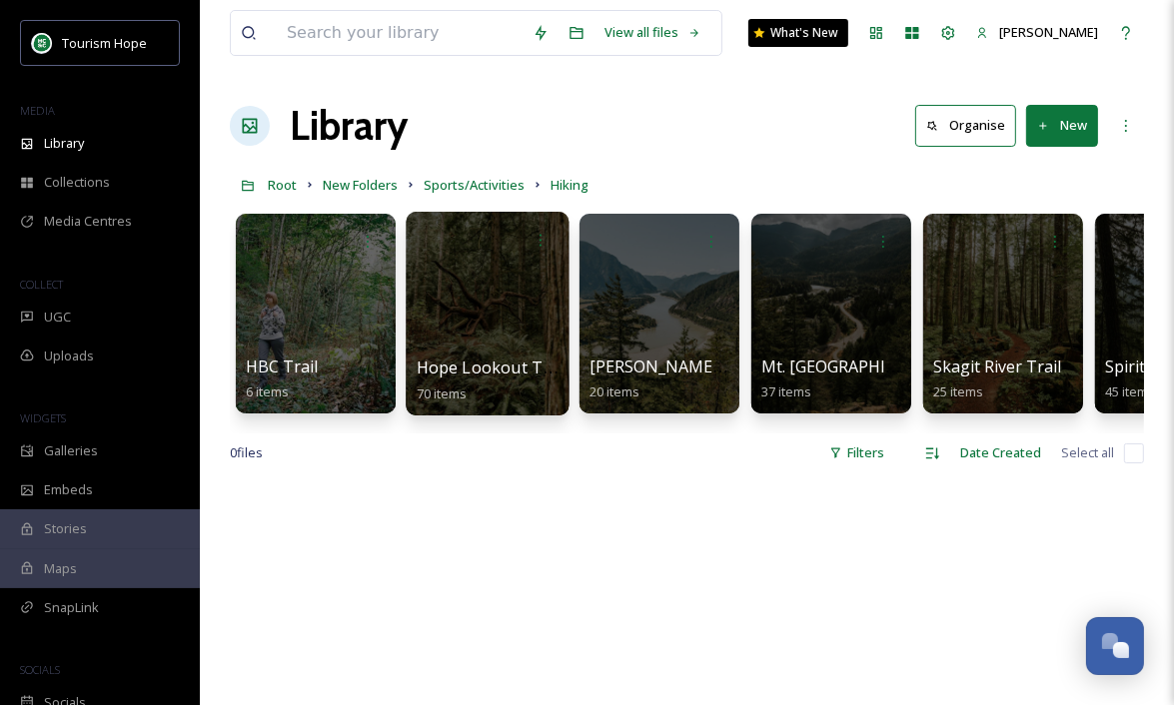
click at [485, 329] on div at bounding box center [487, 314] width 163 height 204
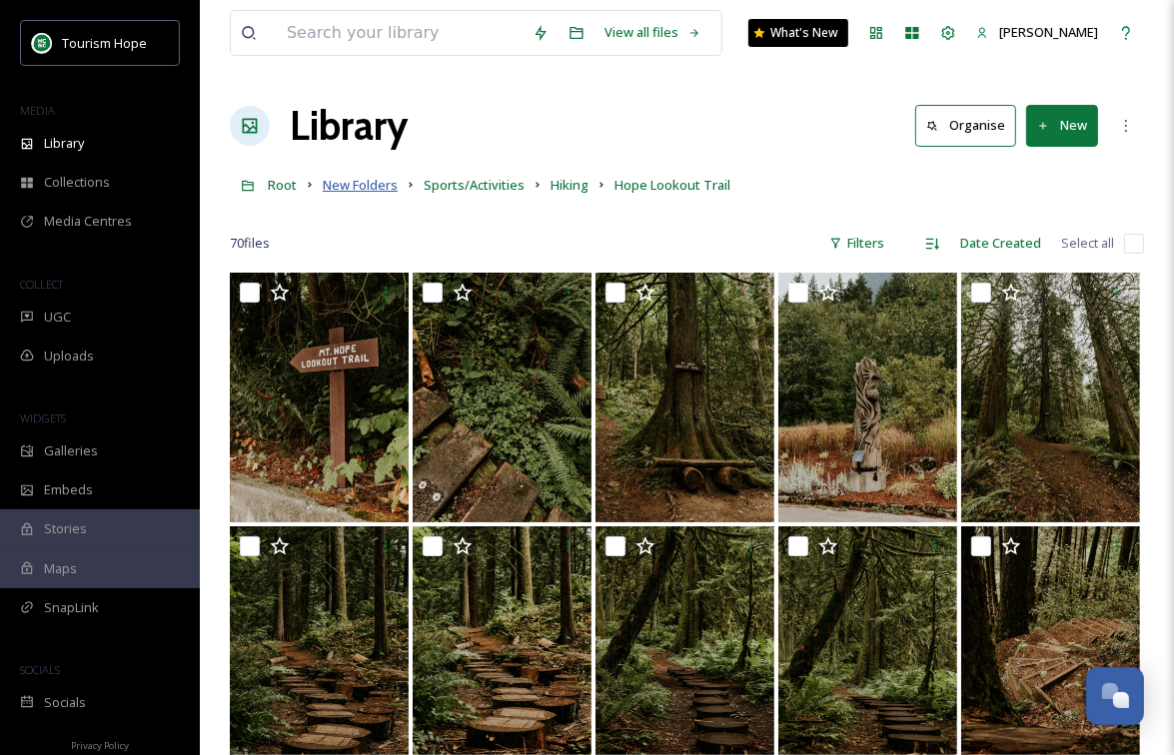
click at [377, 189] on span "New Folders" at bounding box center [360, 185] width 75 height 18
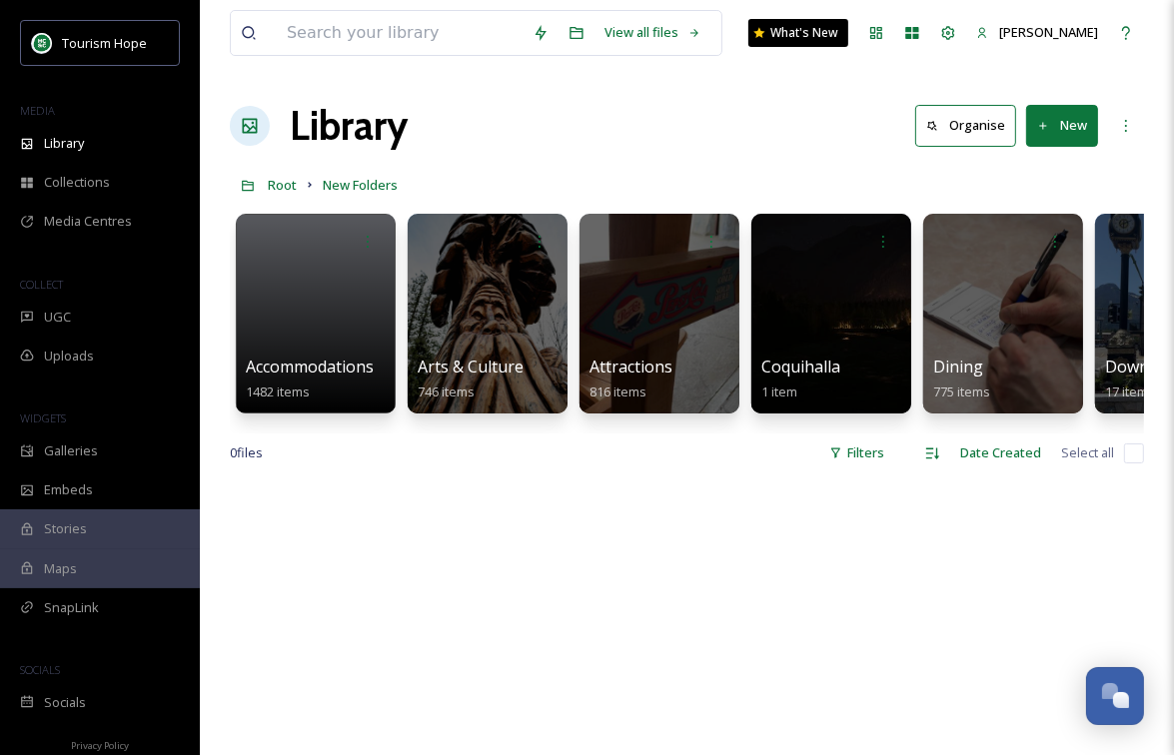
click at [1057, 127] on button "New" at bounding box center [1062, 125] width 72 height 41
click at [1030, 247] on span "Folder" at bounding box center [1039, 250] width 38 height 19
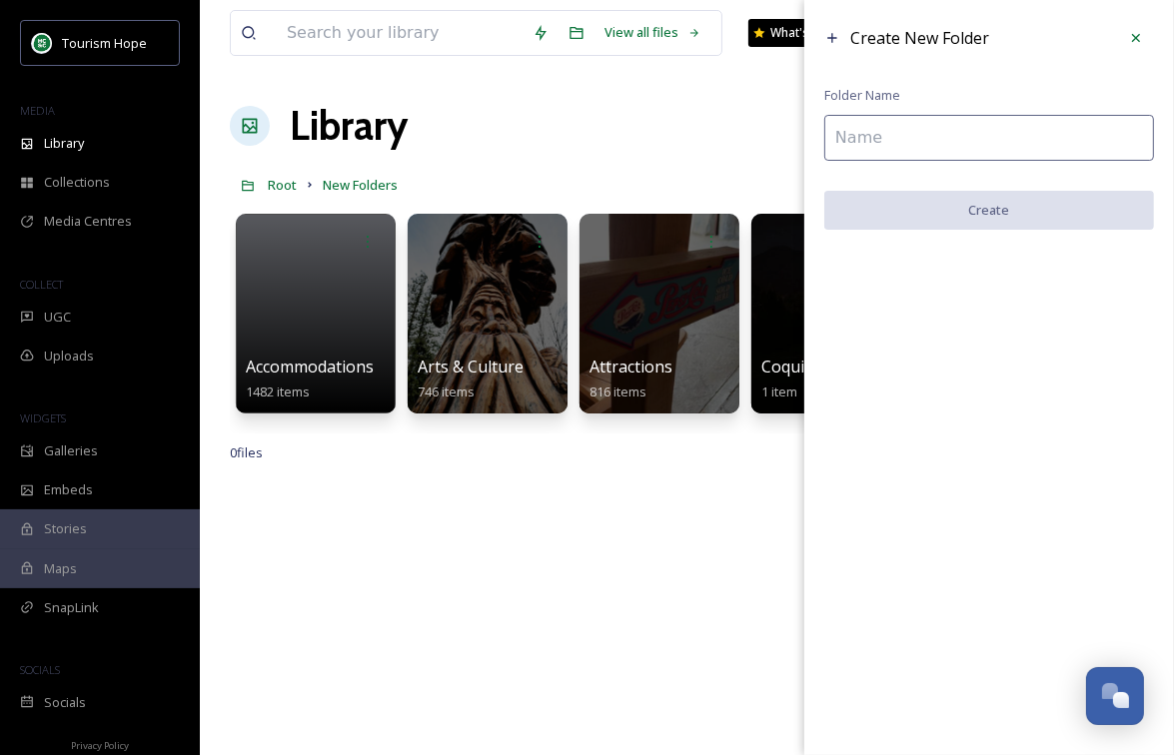
click at [846, 131] on input at bounding box center [989, 138] width 330 height 46
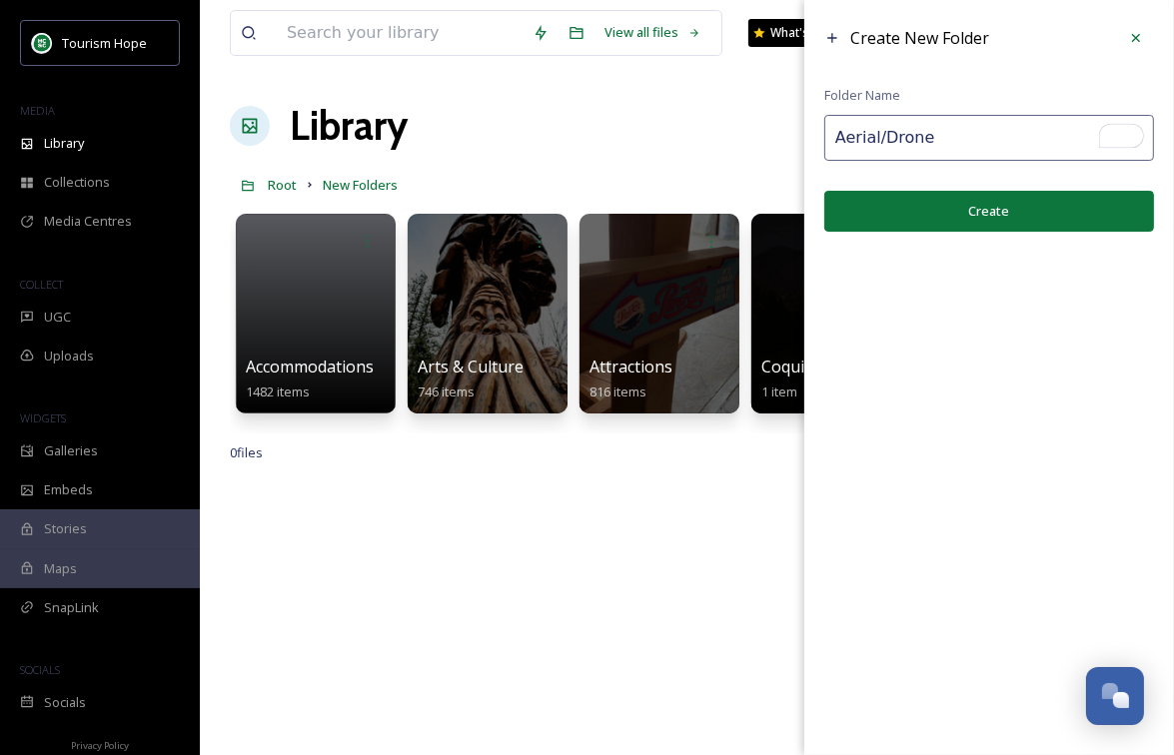
type input "Aerial/Drone"
click at [956, 217] on button "Create" at bounding box center [989, 211] width 330 height 41
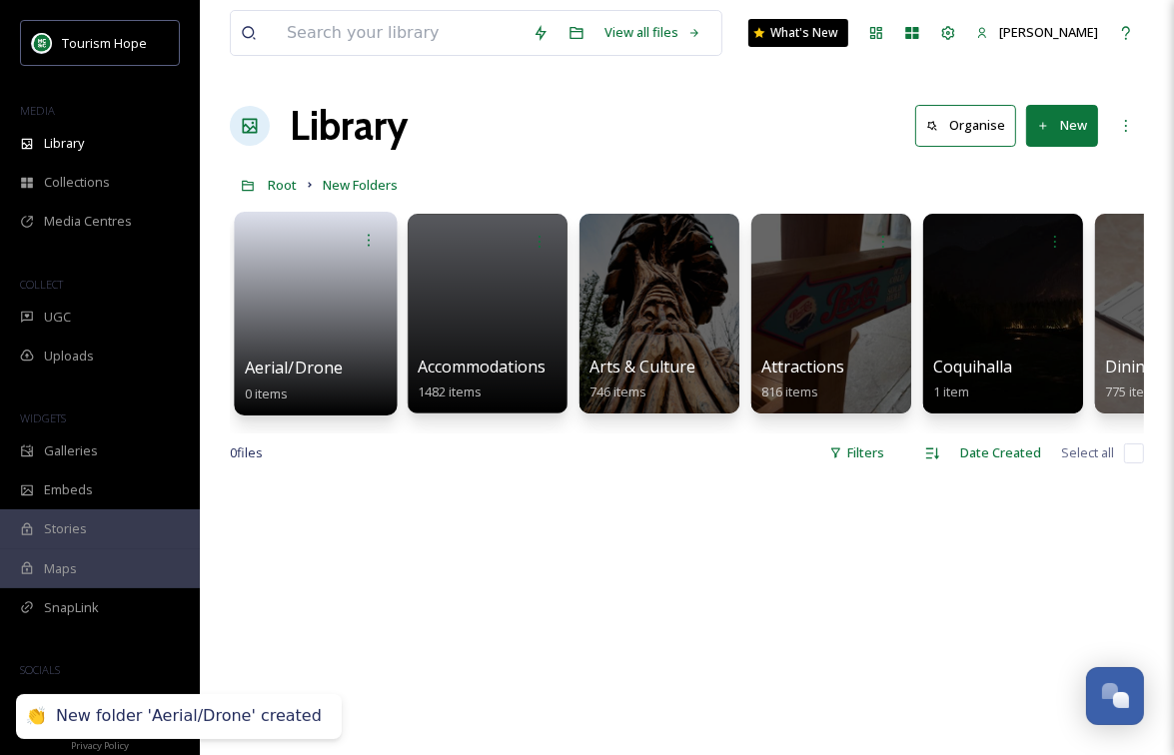
click at [349, 329] on link at bounding box center [316, 307] width 143 height 97
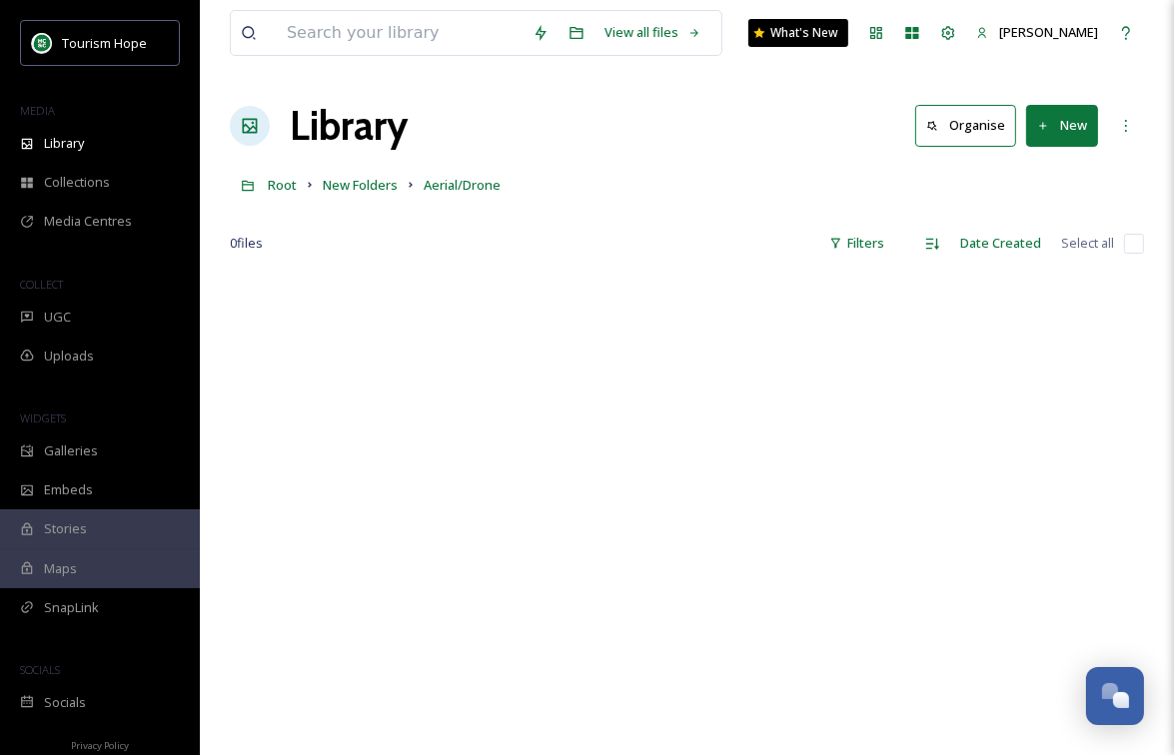
click at [1060, 133] on button "New" at bounding box center [1062, 125] width 72 height 41
click at [1033, 258] on span "Folder" at bounding box center [1039, 250] width 38 height 19
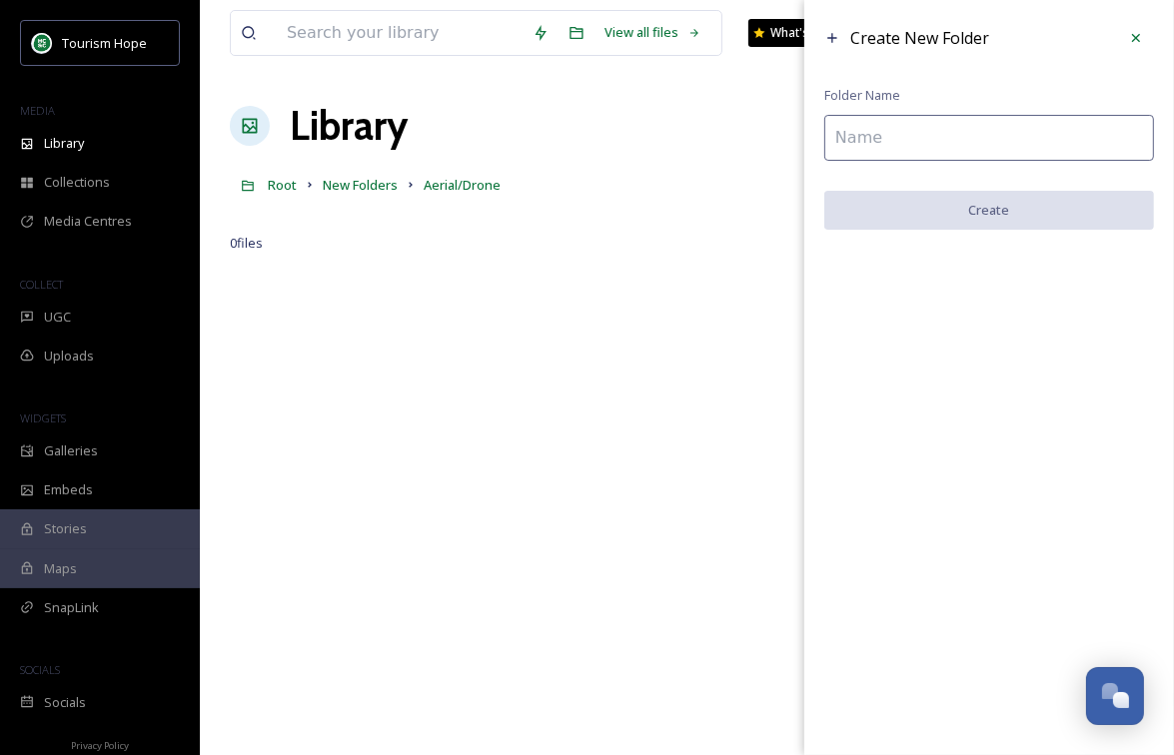
click at [949, 147] on input at bounding box center [989, 138] width 330 height 46
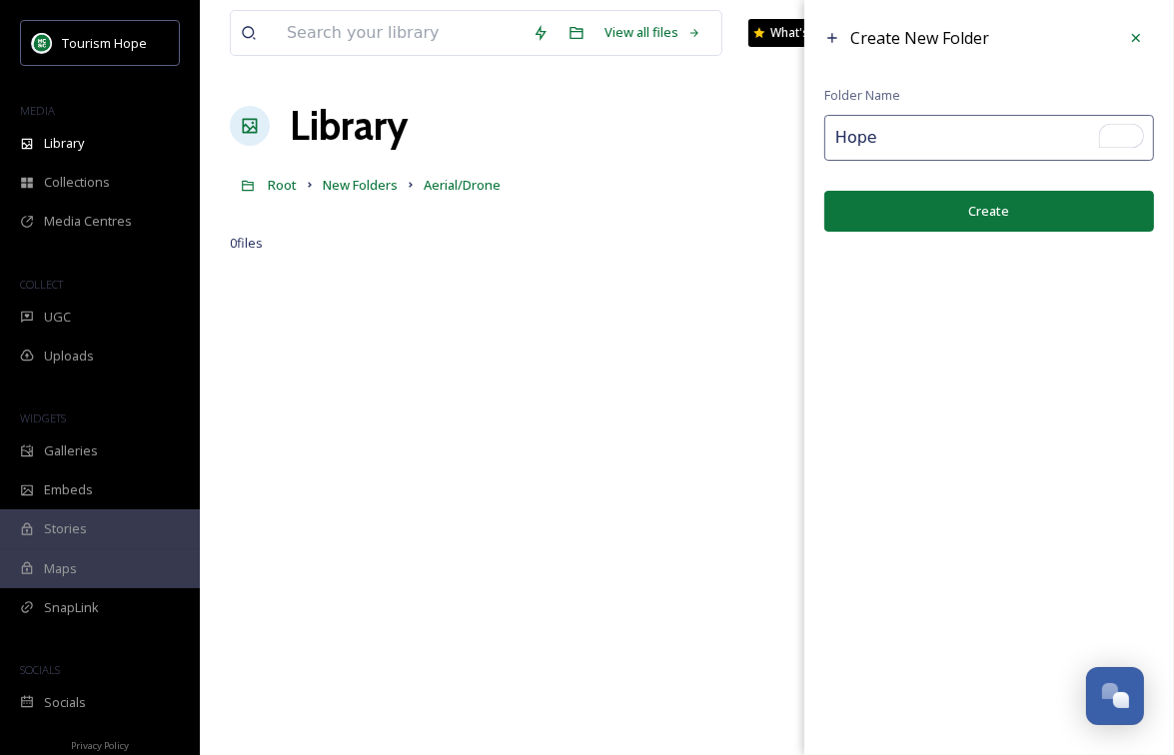
type input "Hope"
click at [928, 208] on button "Create" at bounding box center [989, 211] width 330 height 41
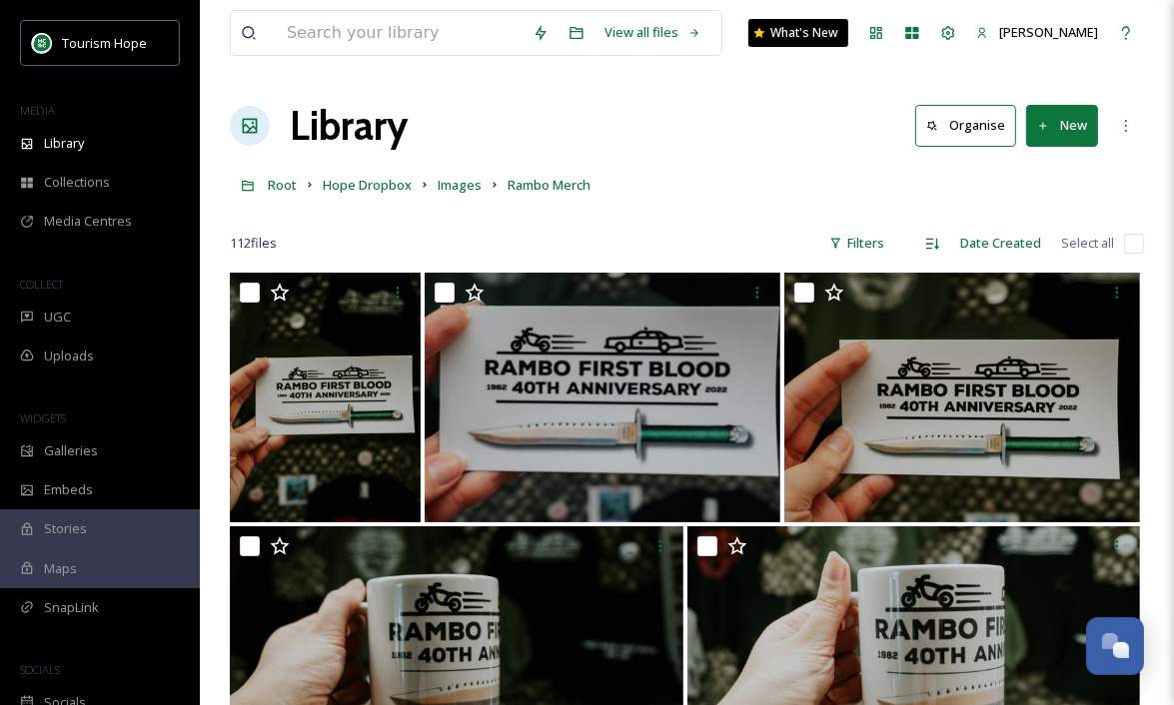
click at [1134, 242] on input "checkbox" at bounding box center [1134, 244] width 20 height 20
checkbox input "true"
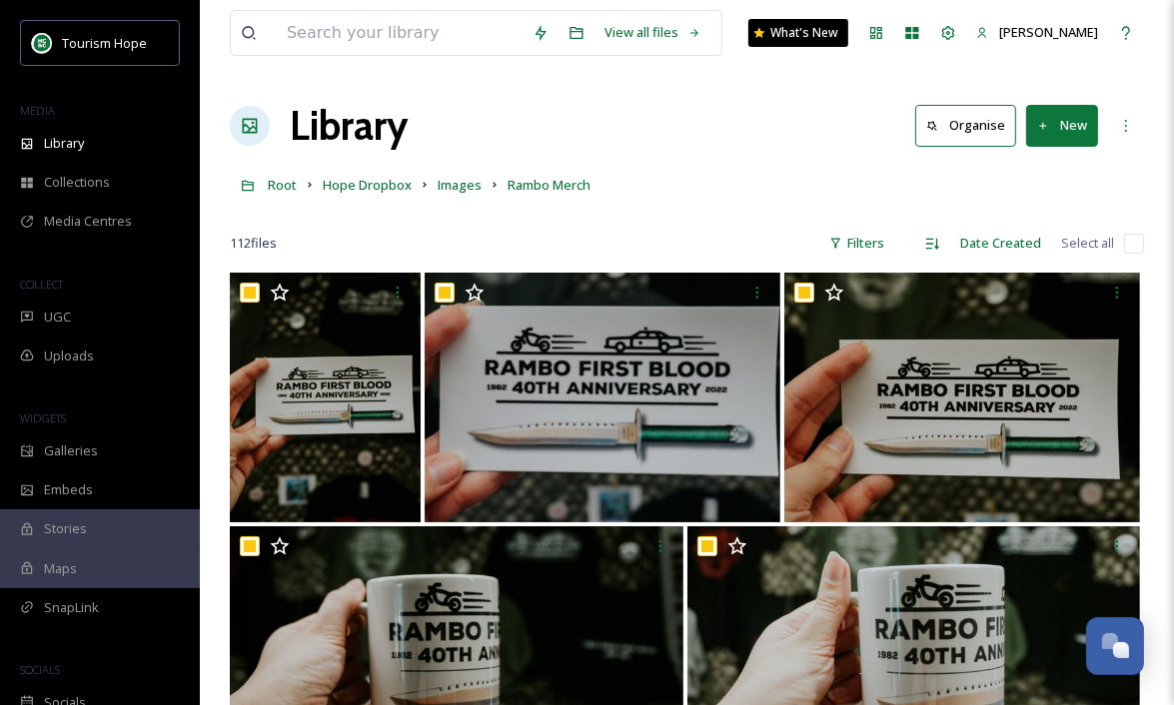
checkbox input "true"
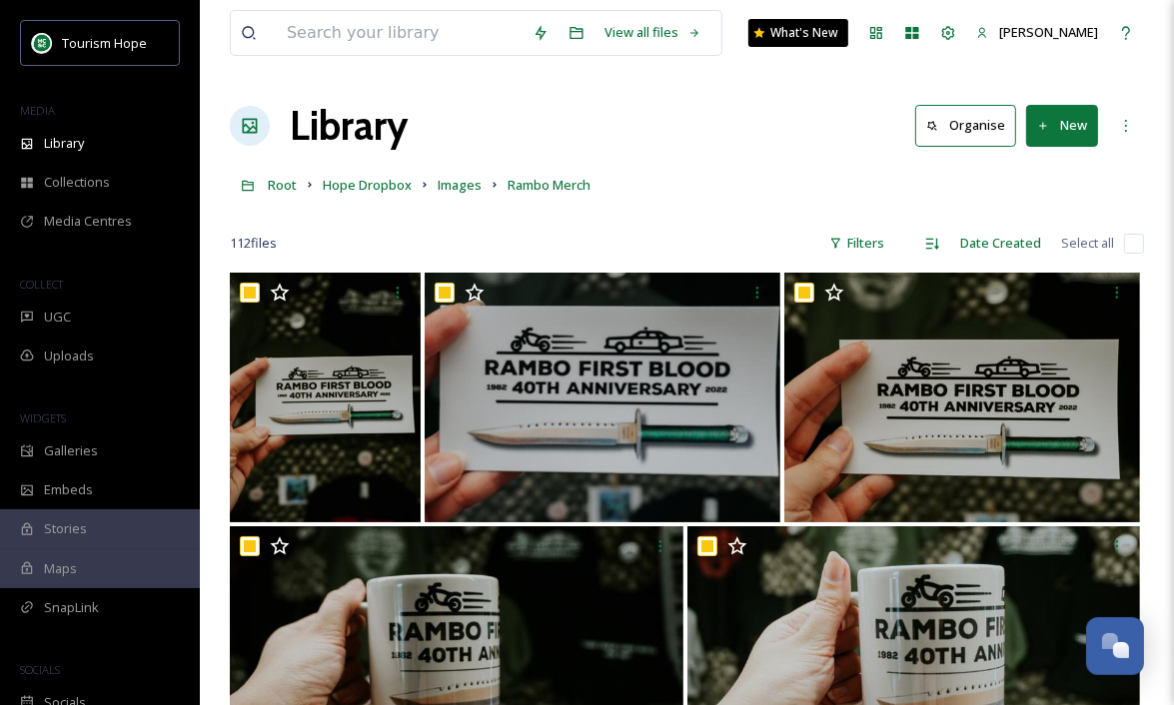
checkbox input "true"
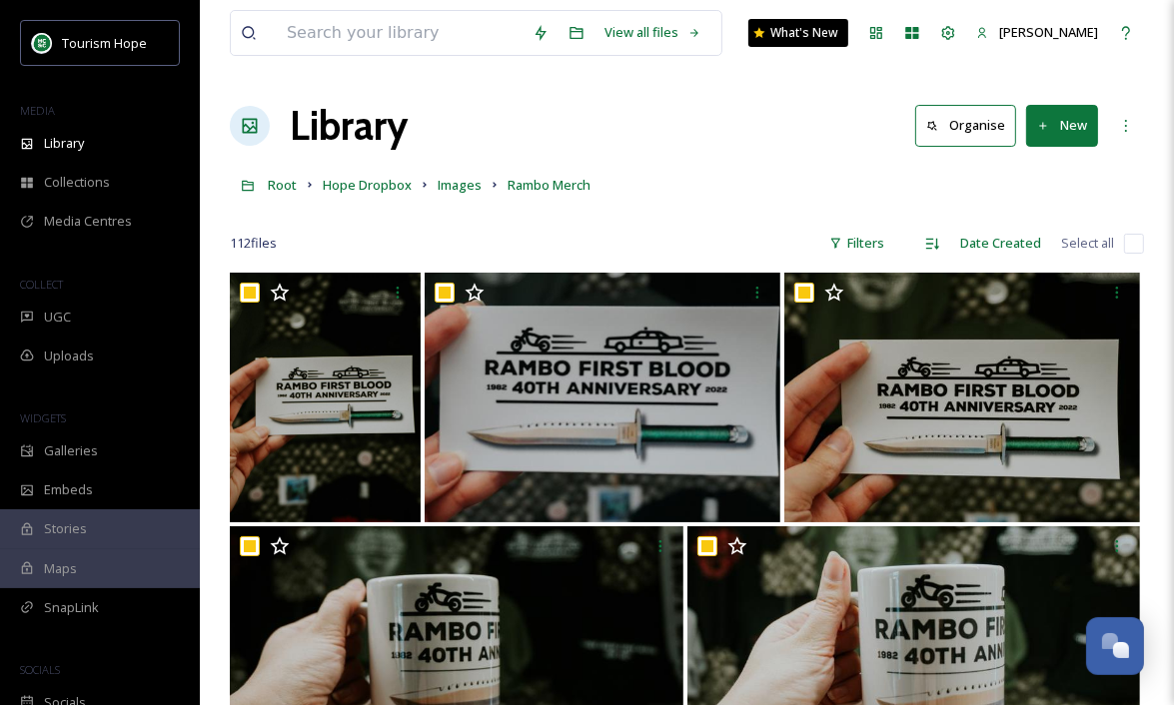
checkbox input "true"
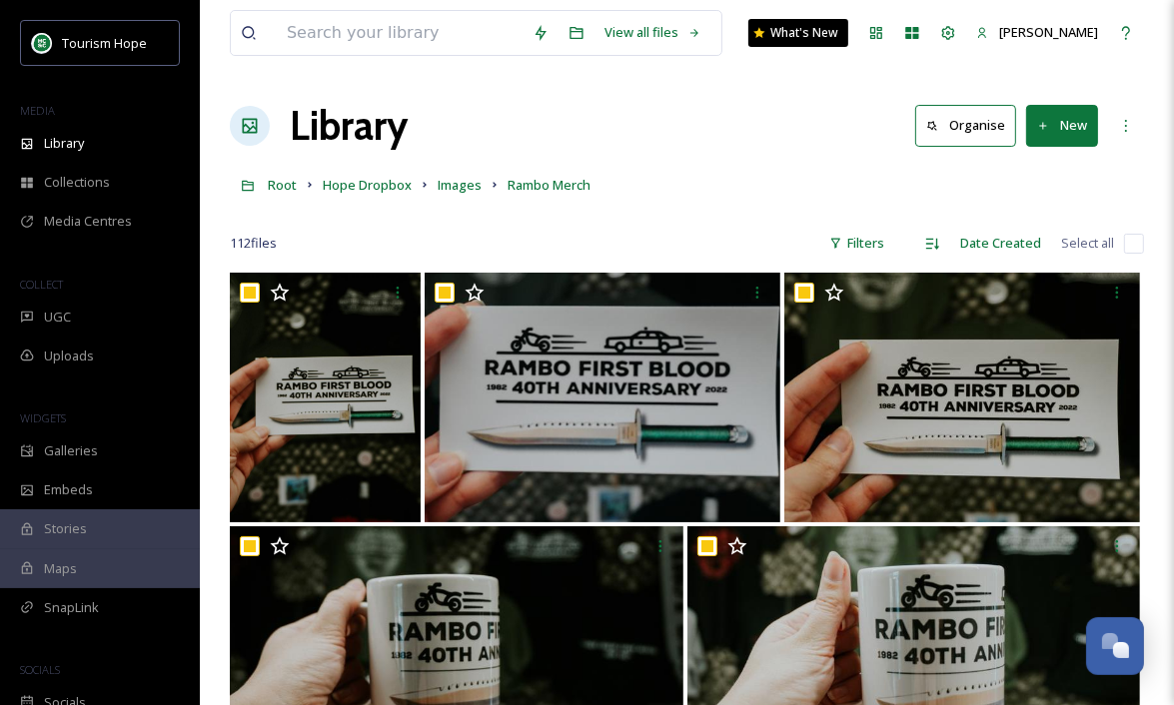
checkbox input "true"
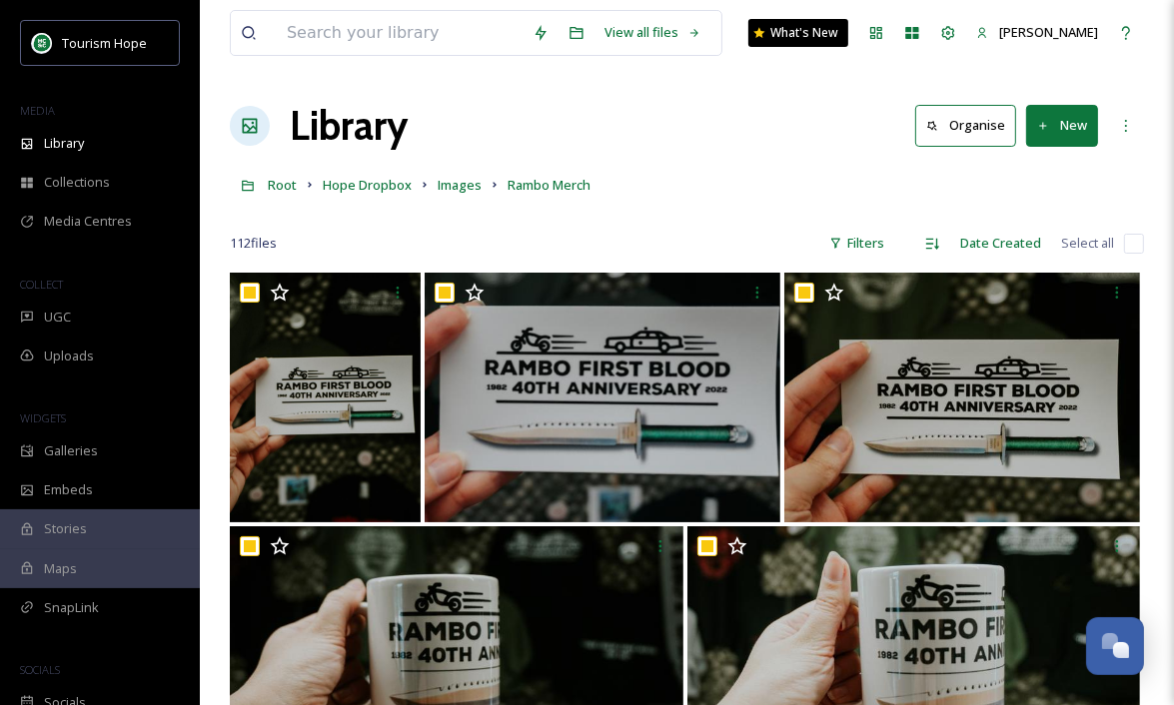
checkbox input "true"
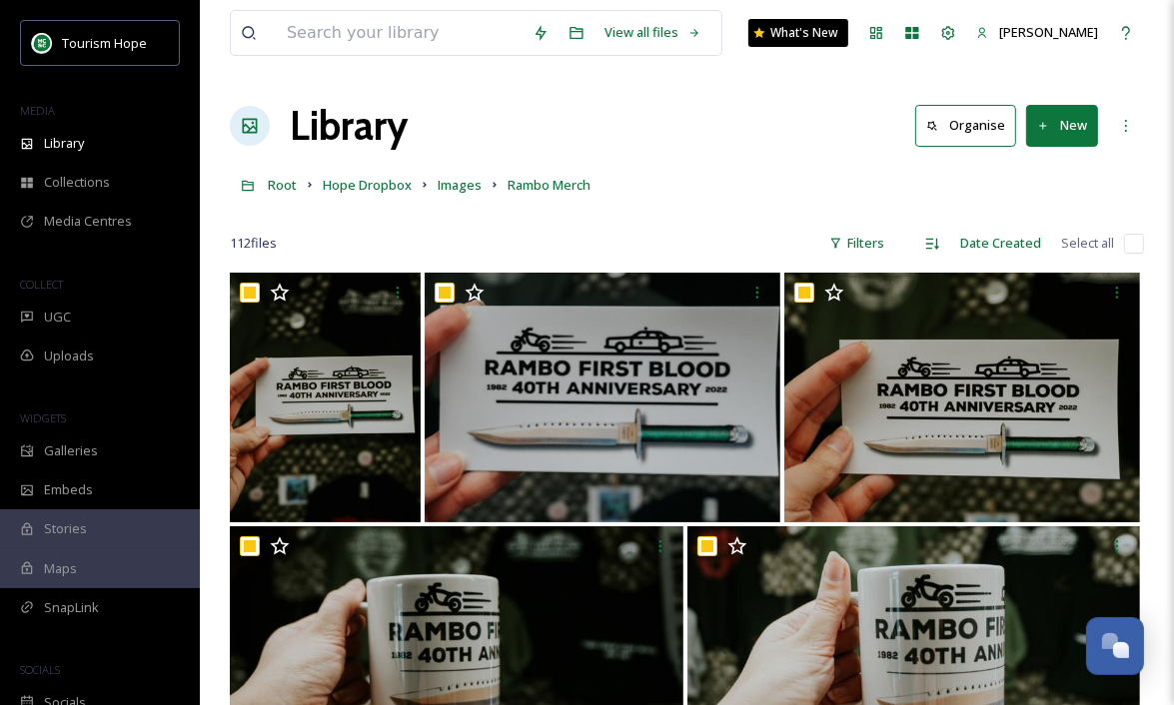
checkbox input "true"
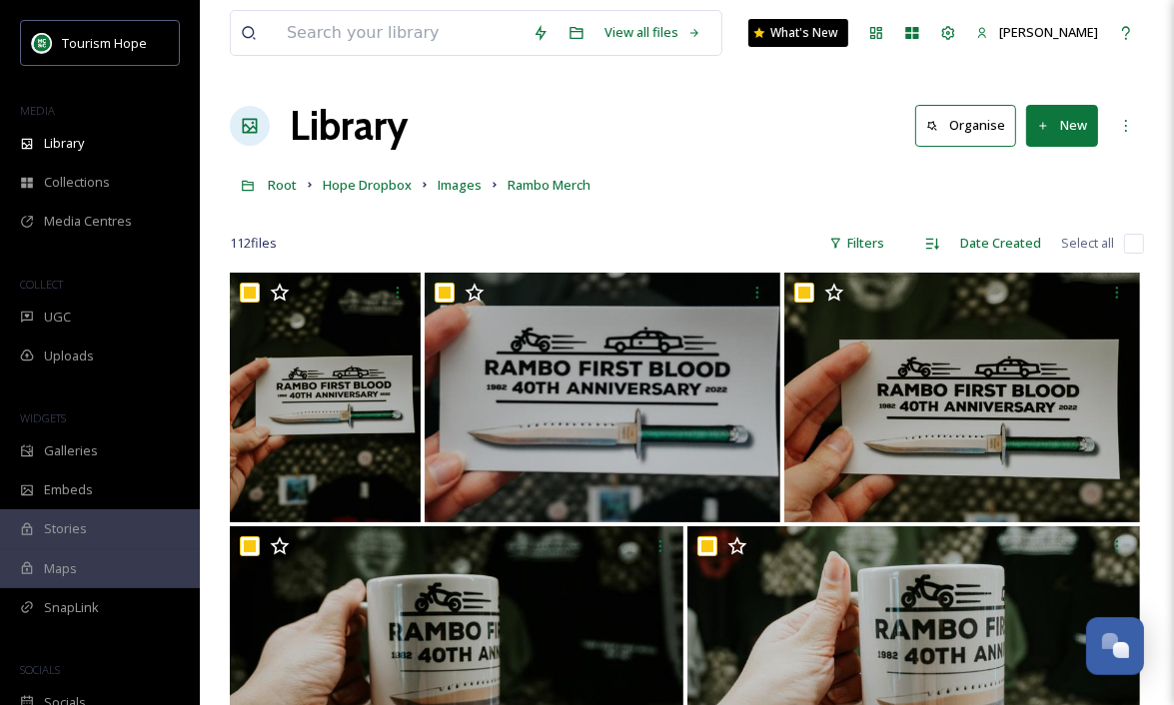
checkbox input "true"
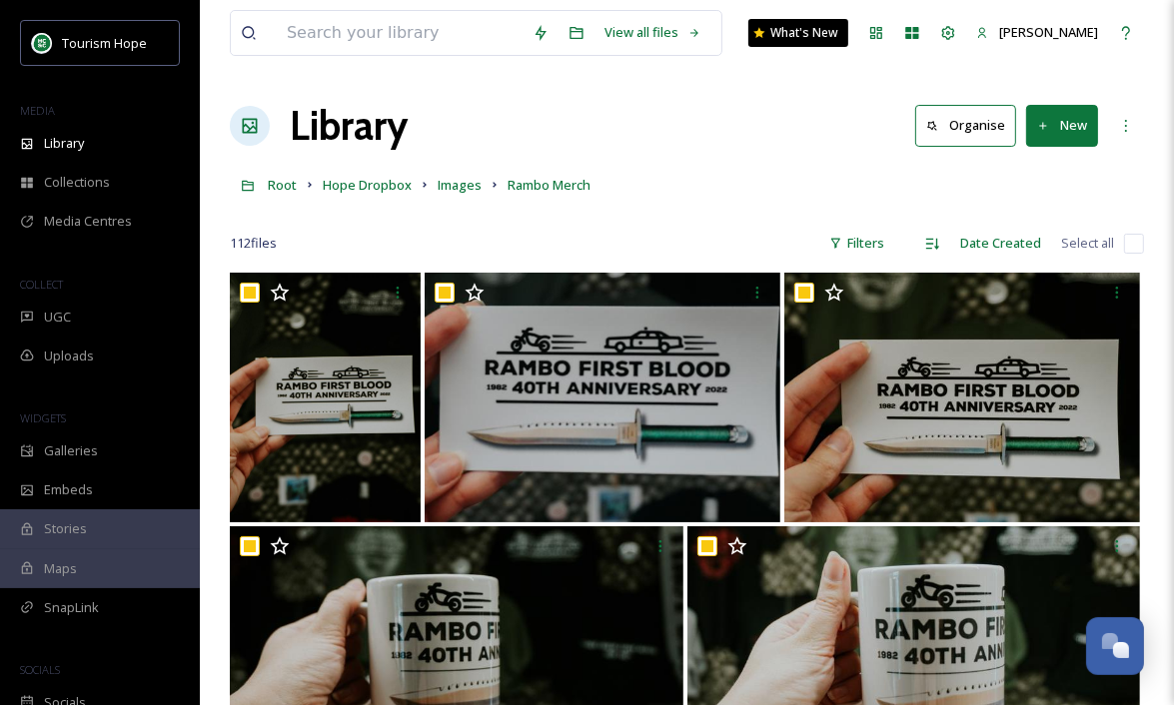
checkbox input "true"
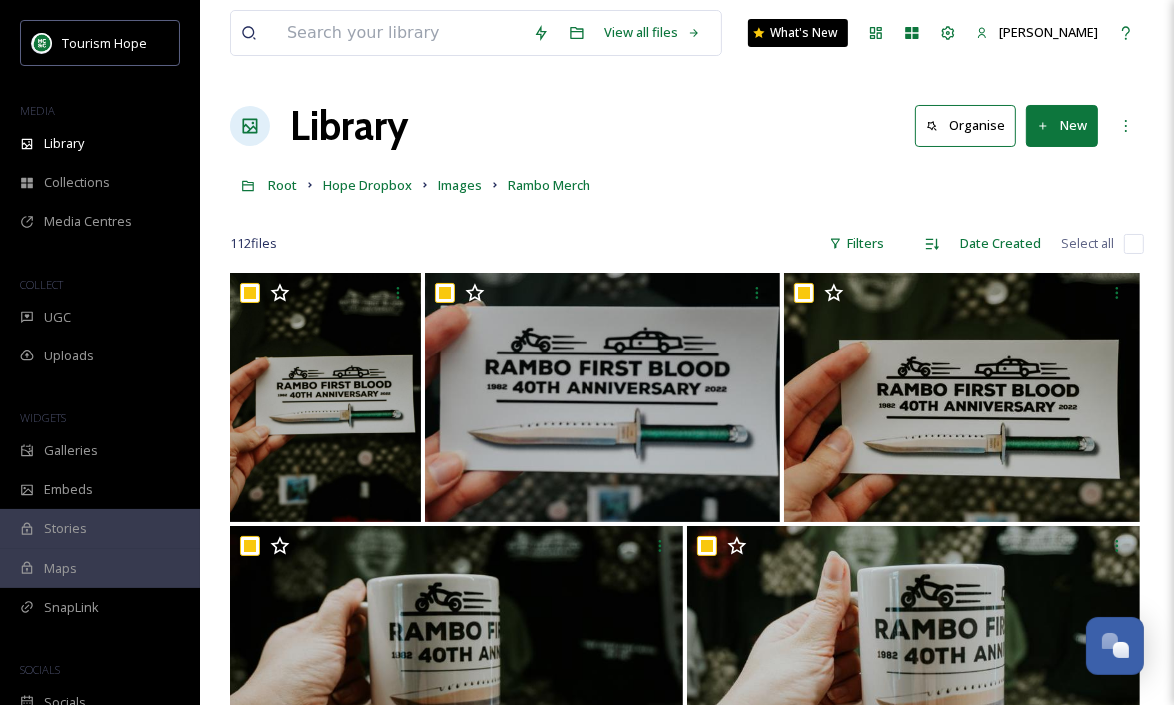
checkbox input "true"
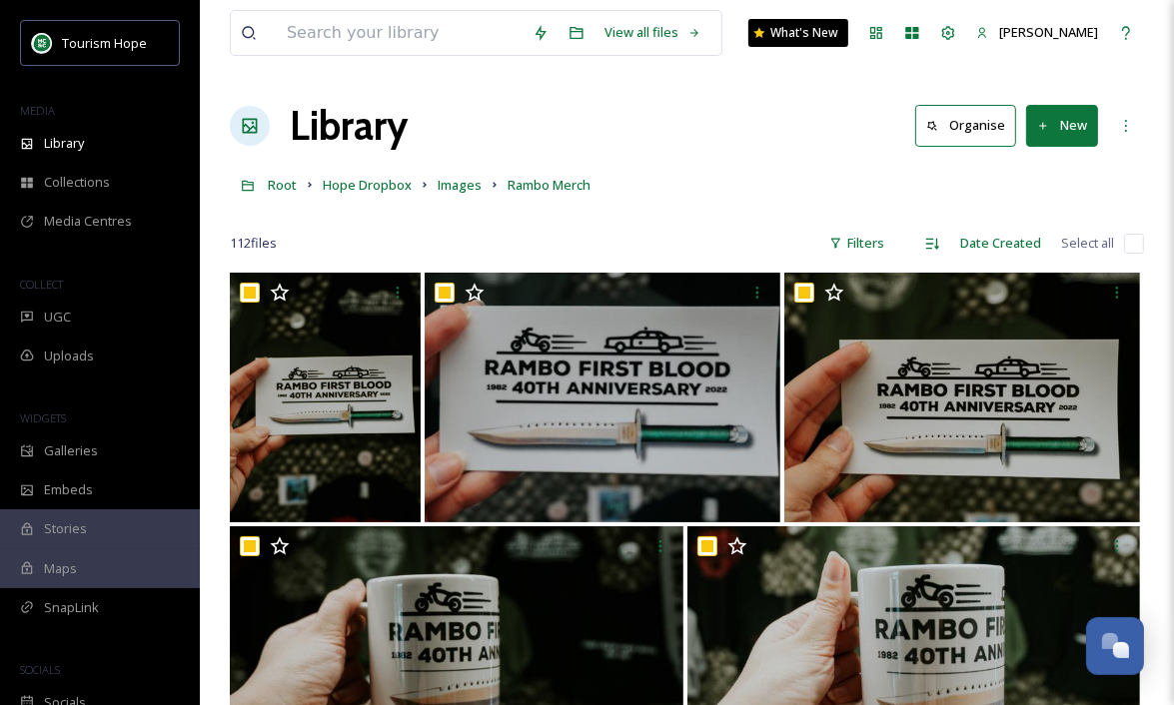
checkbox input "true"
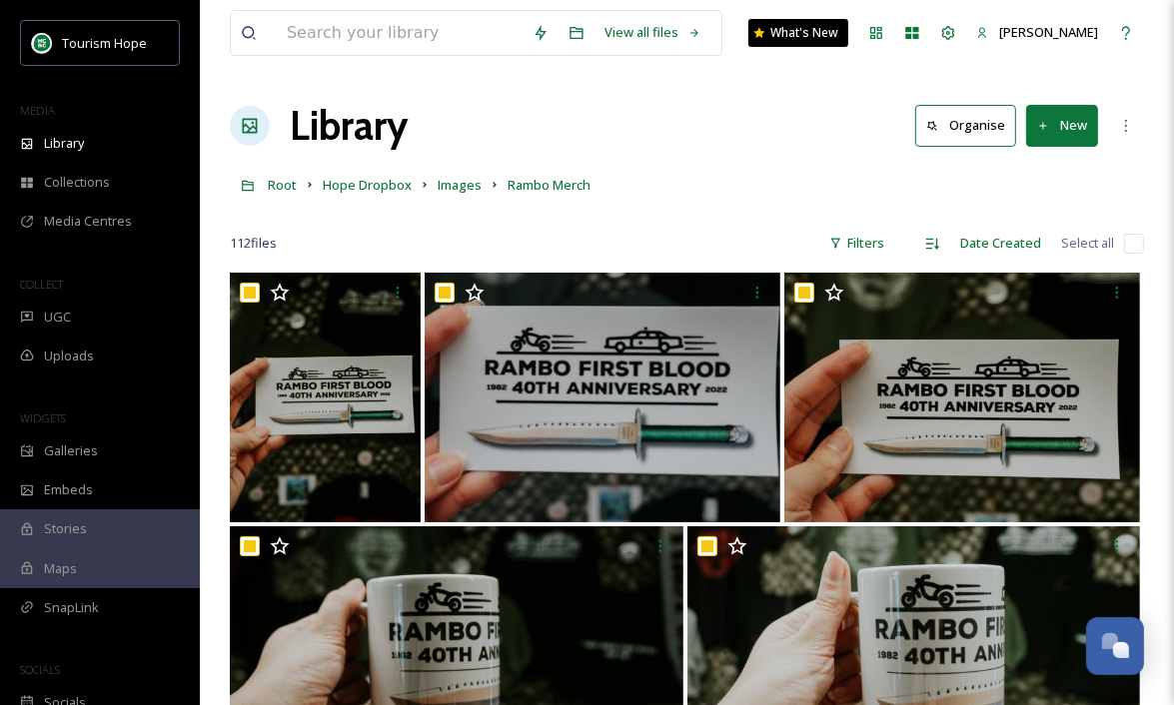
checkbox input "true"
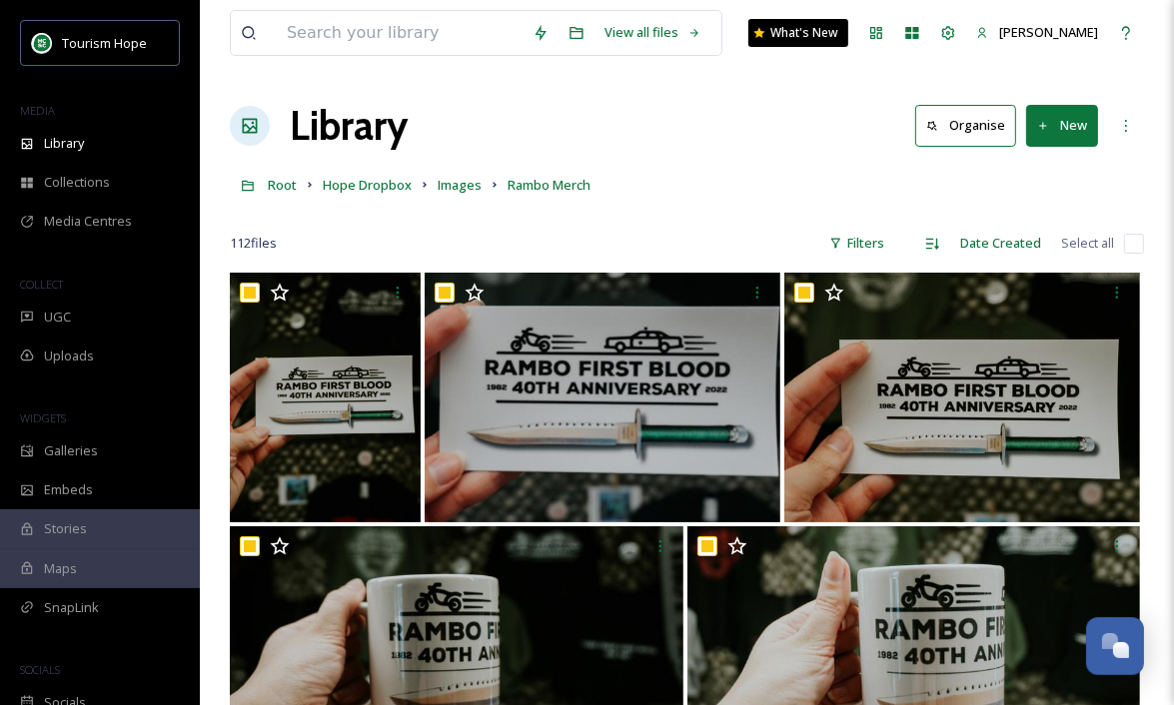
checkbox input "true"
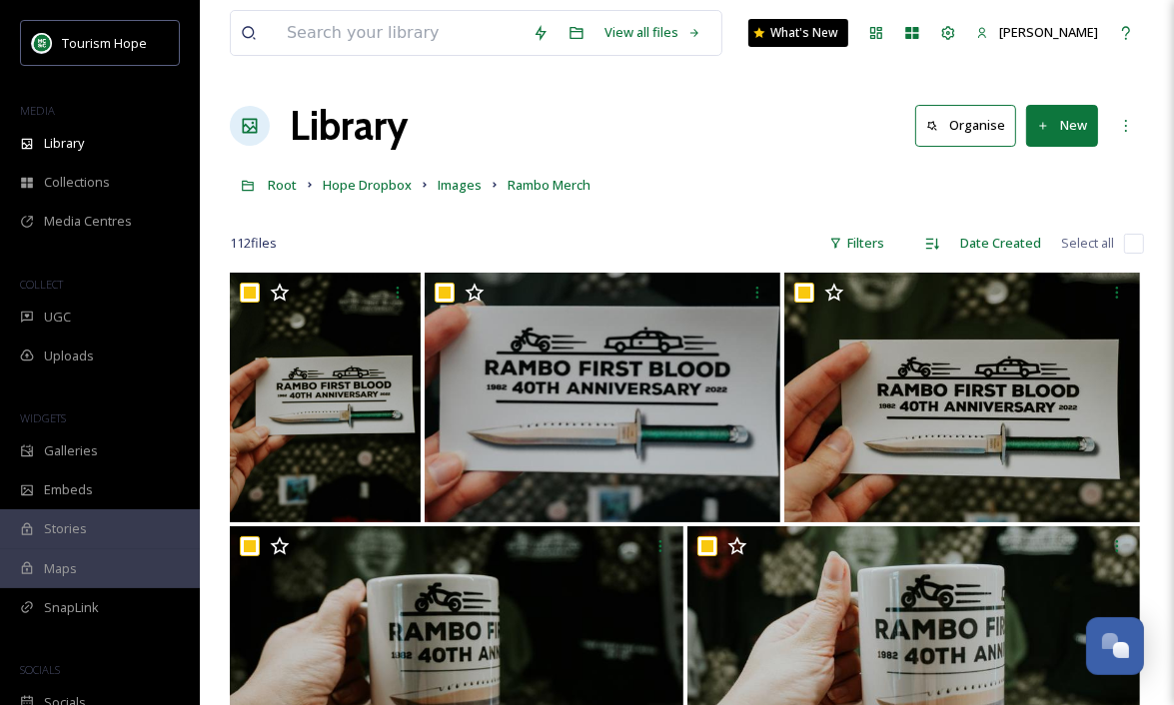
checkbox input "true"
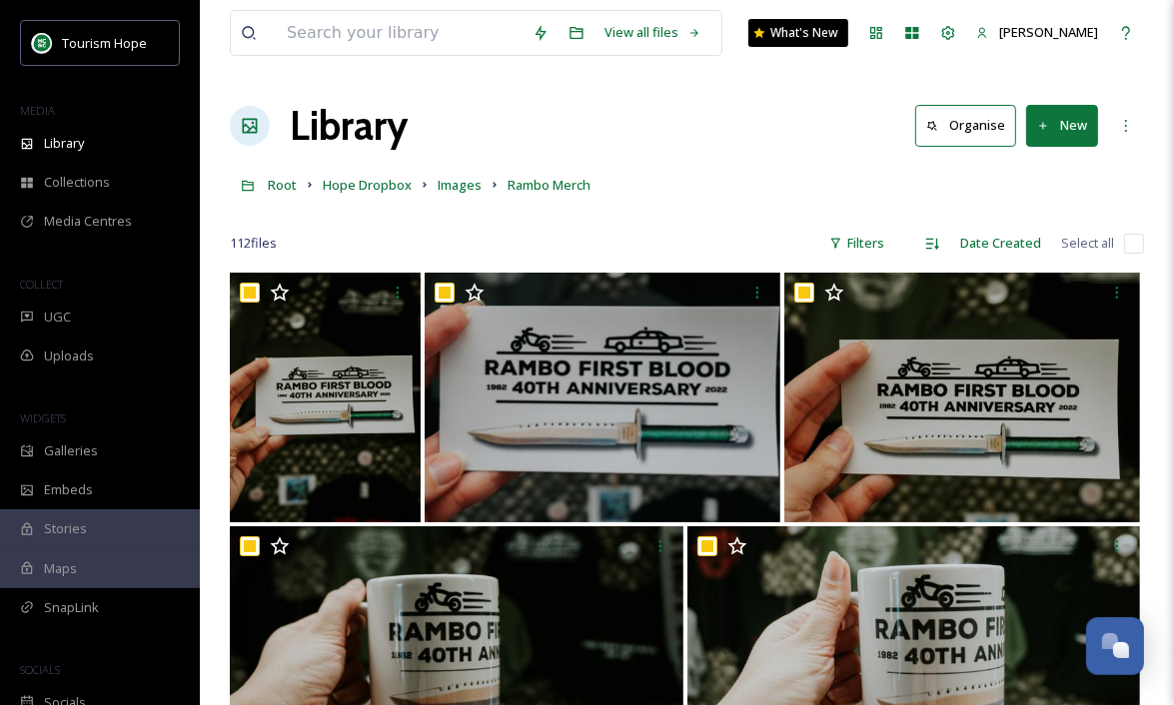
checkbox input "true"
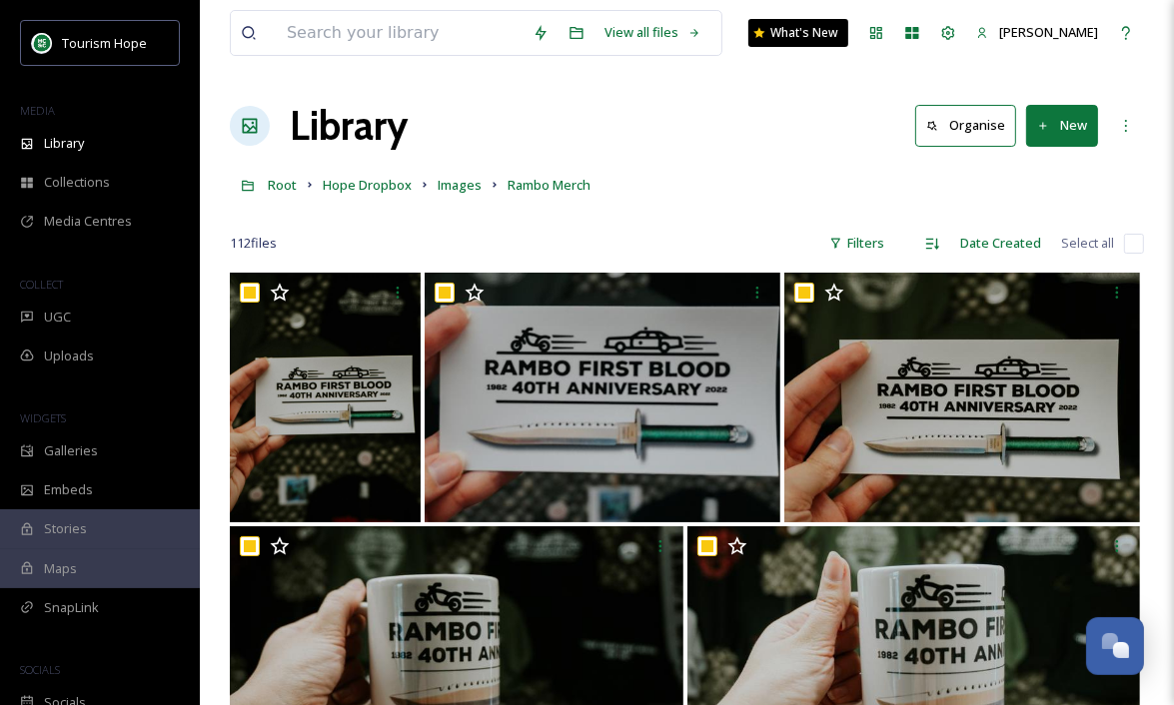
checkbox input "true"
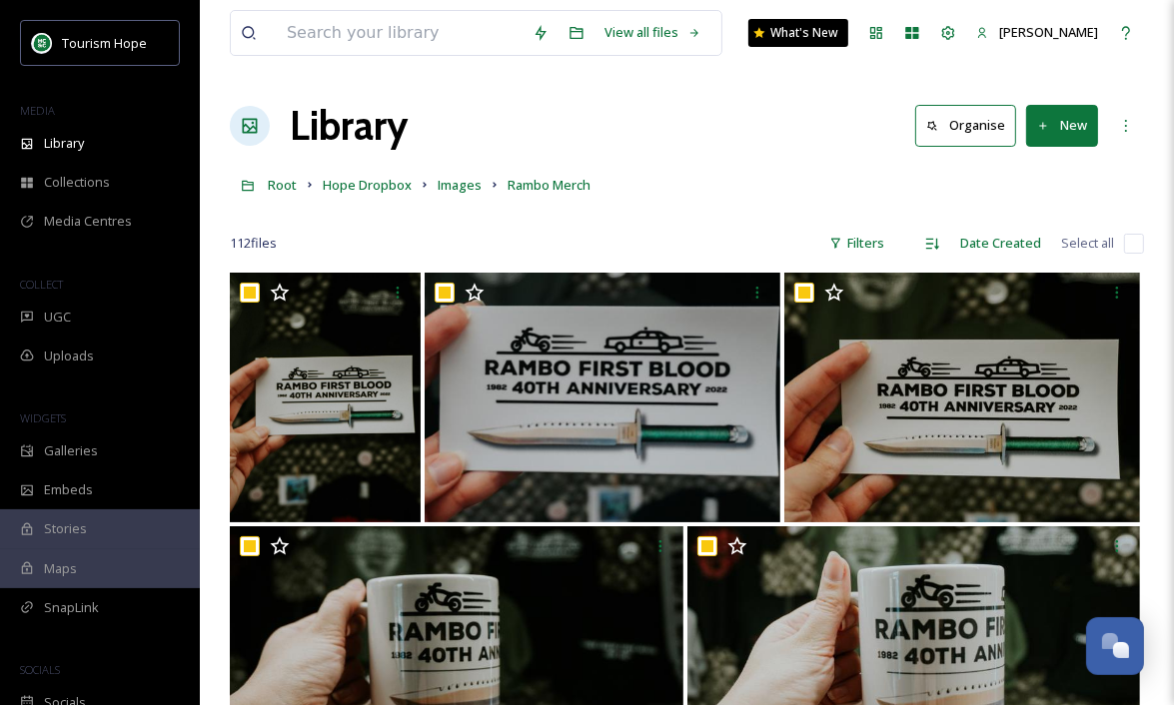
checkbox input "true"
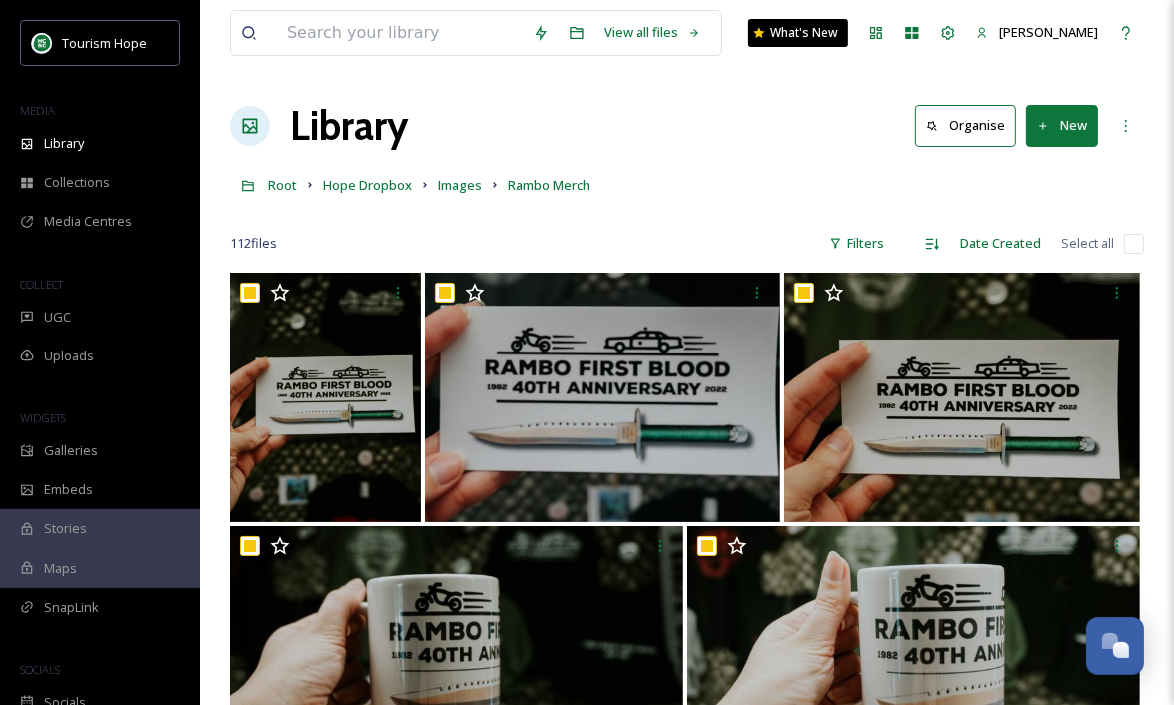
checkbox input "true"
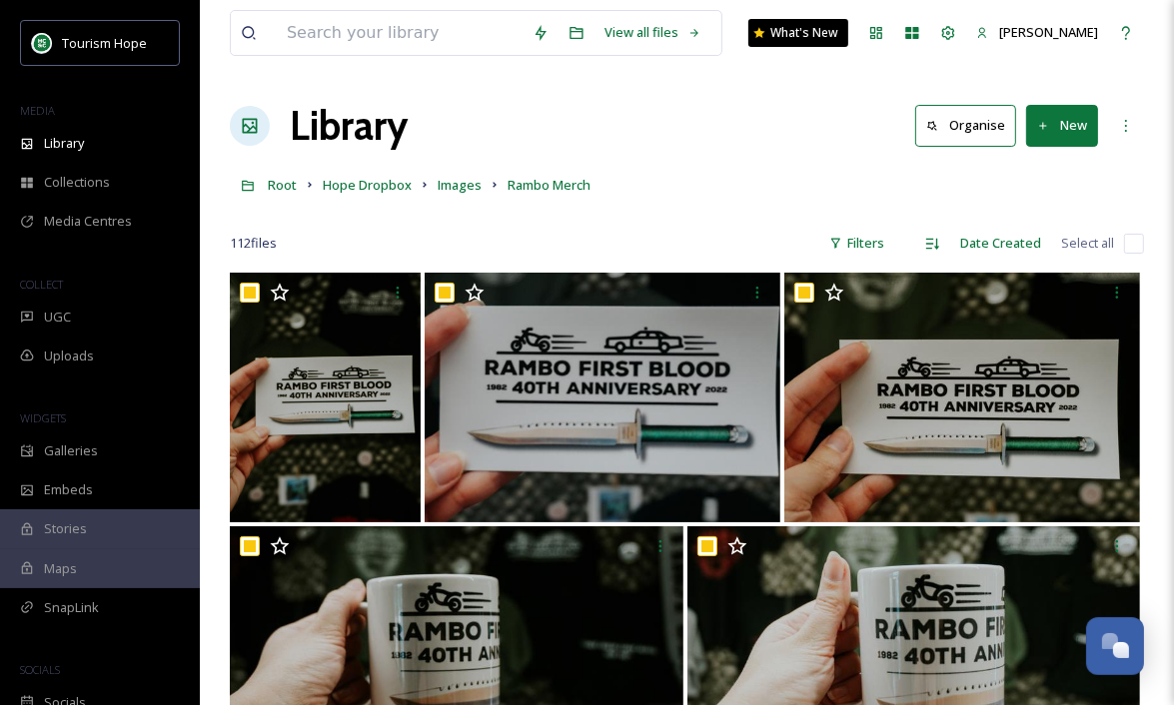
checkbox input "true"
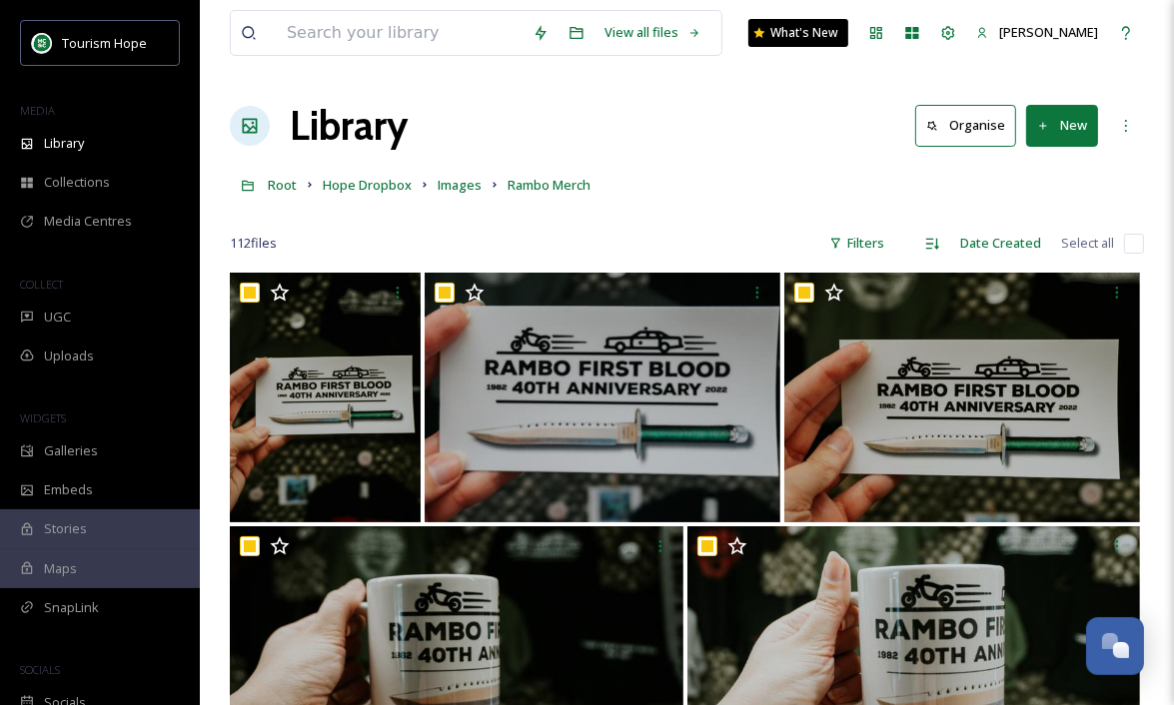
checkbox input "true"
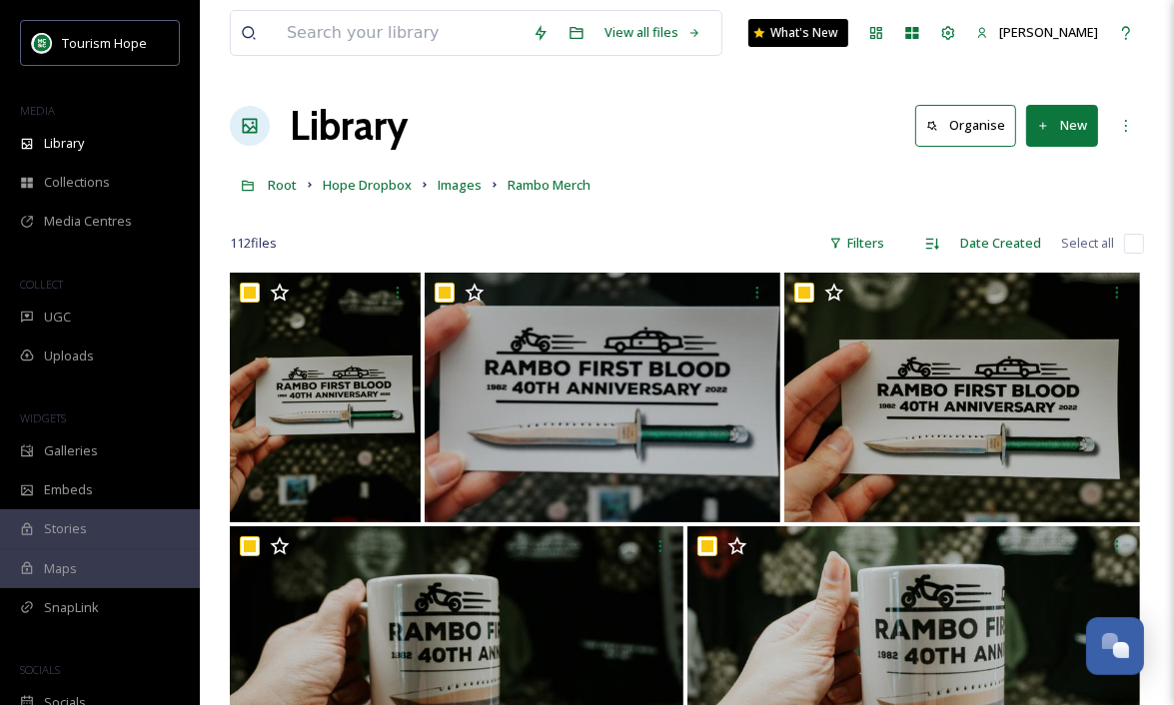
checkbox input "true"
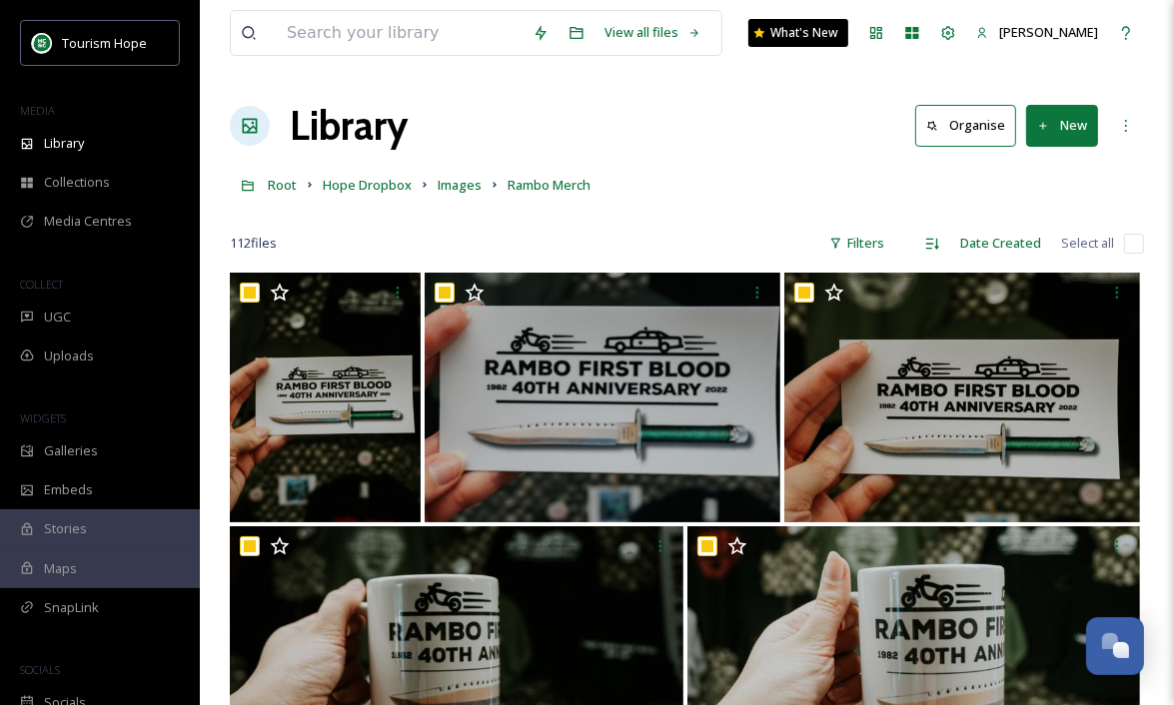
checkbox input "true"
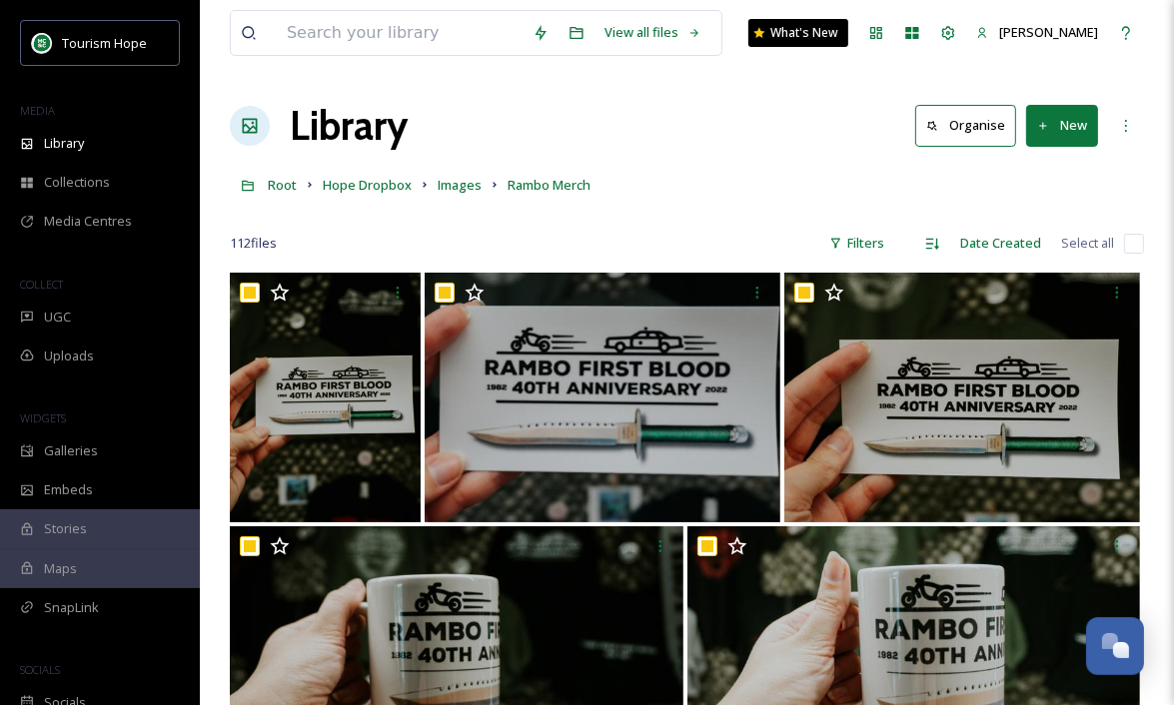
checkbox input "true"
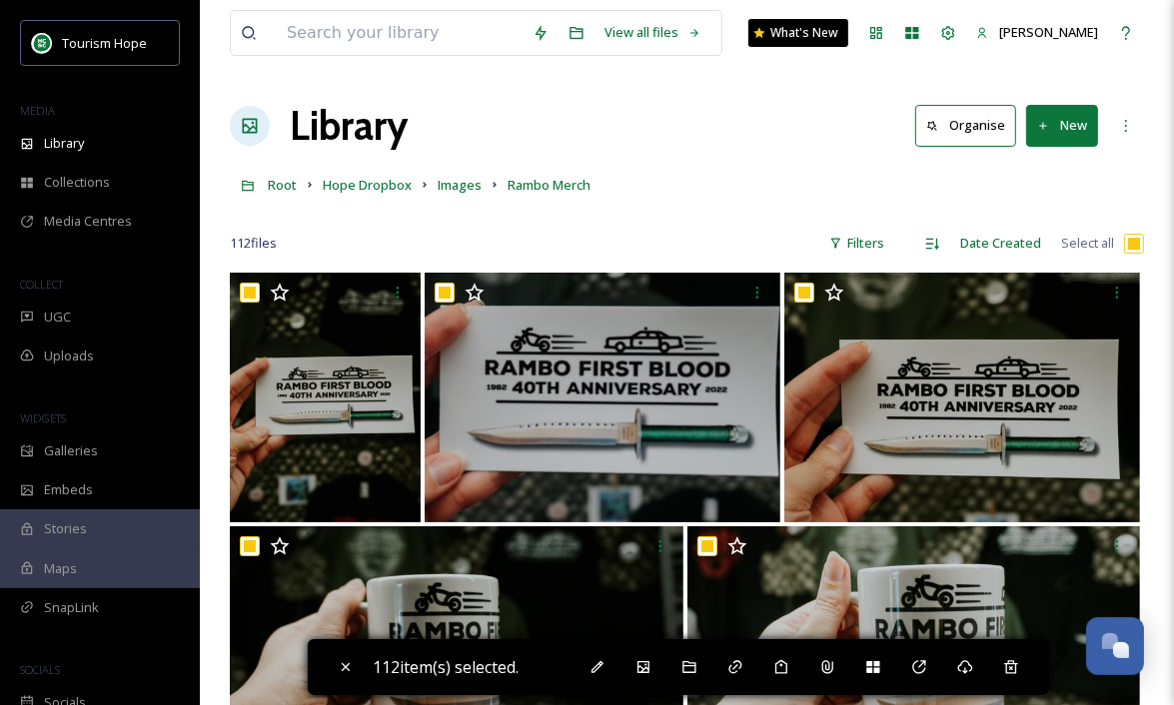
click at [1133, 242] on input "checkbox" at bounding box center [1134, 244] width 20 height 20
checkbox input "false"
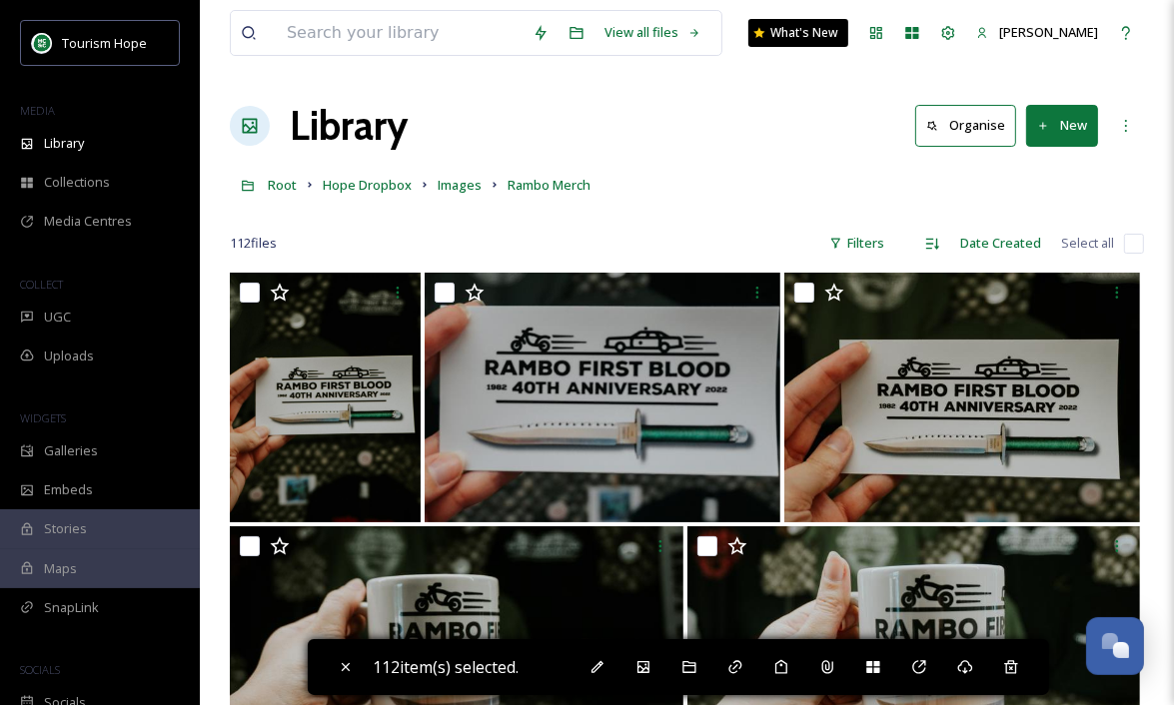
checkbox input "false"
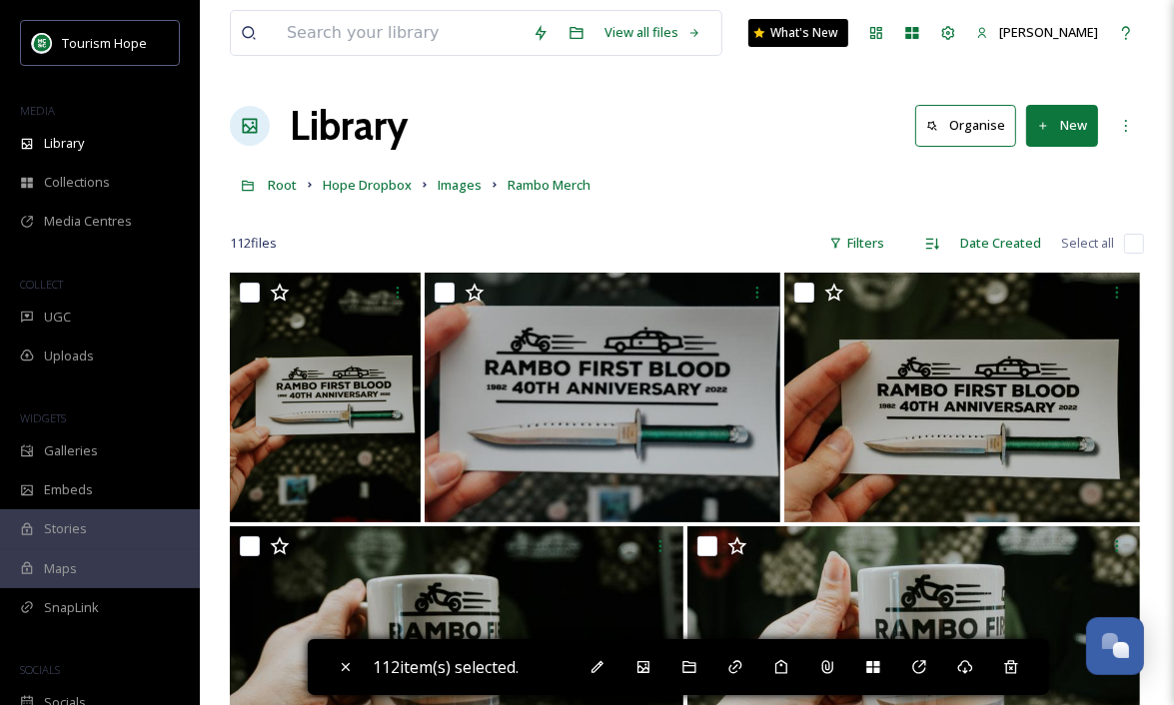
checkbox input "false"
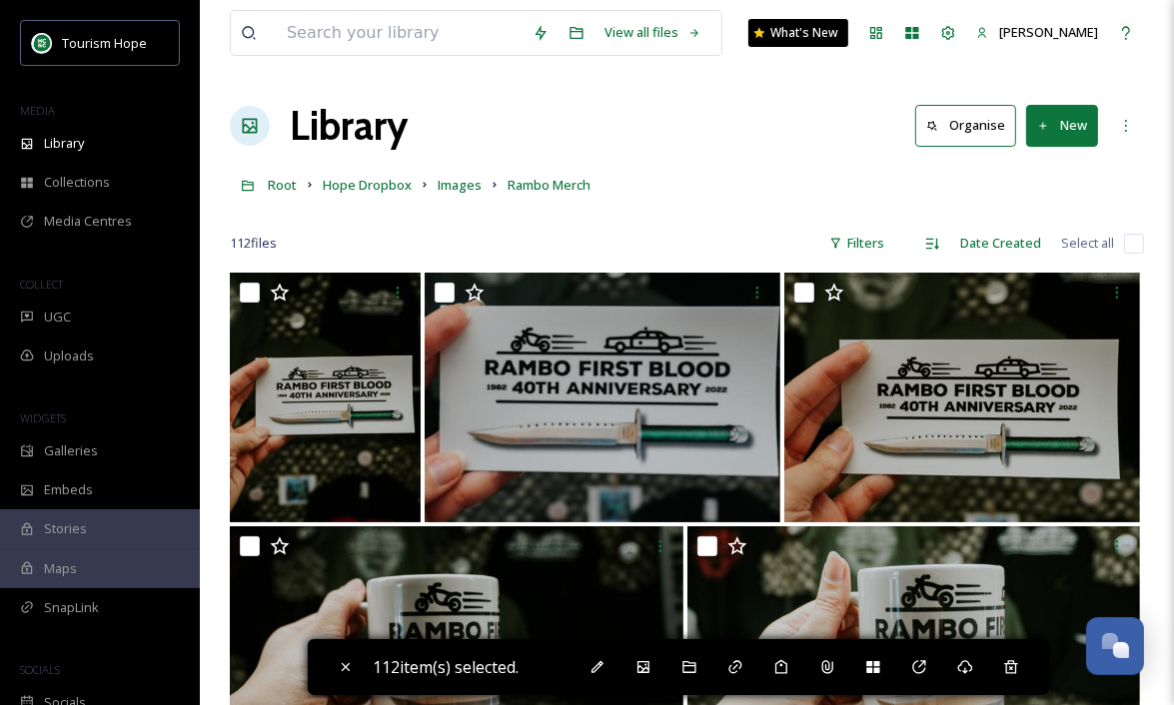
checkbox input "false"
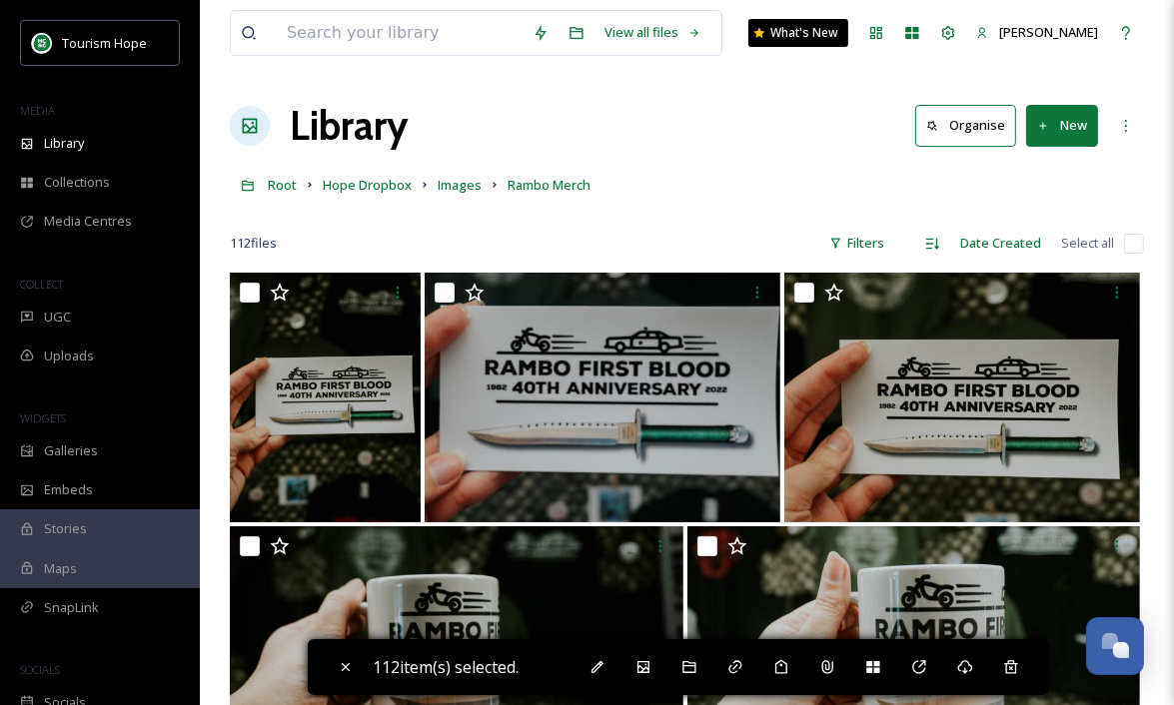
checkbox input "false"
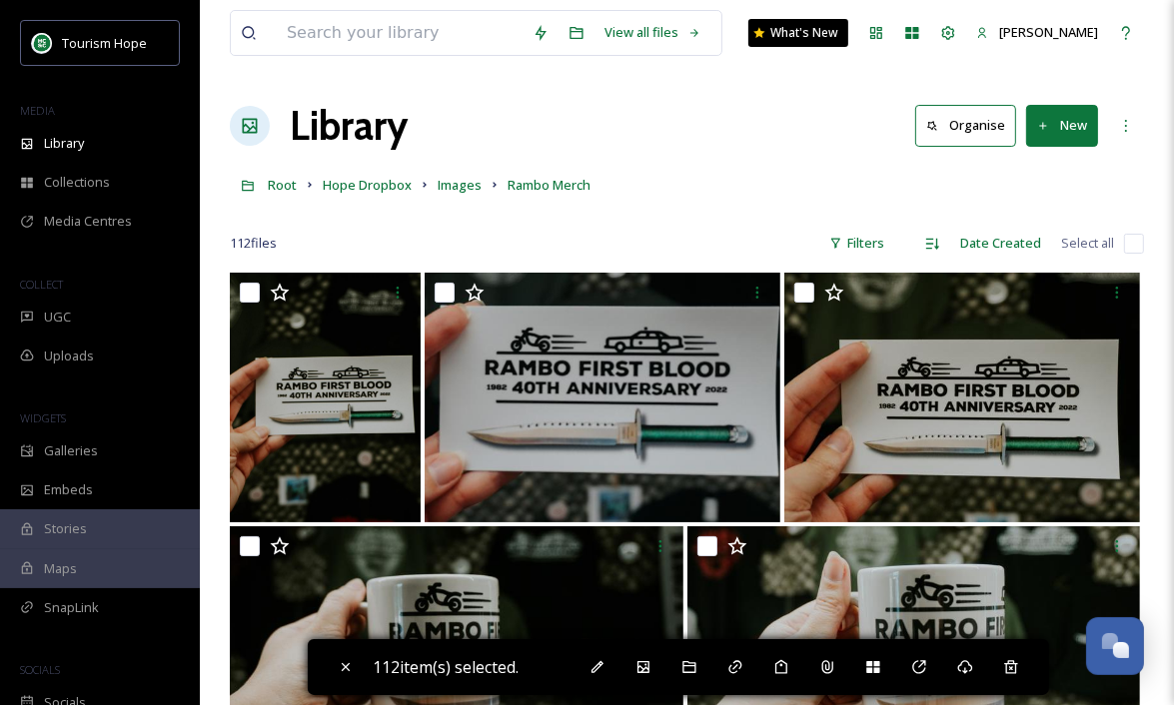
checkbox input "false"
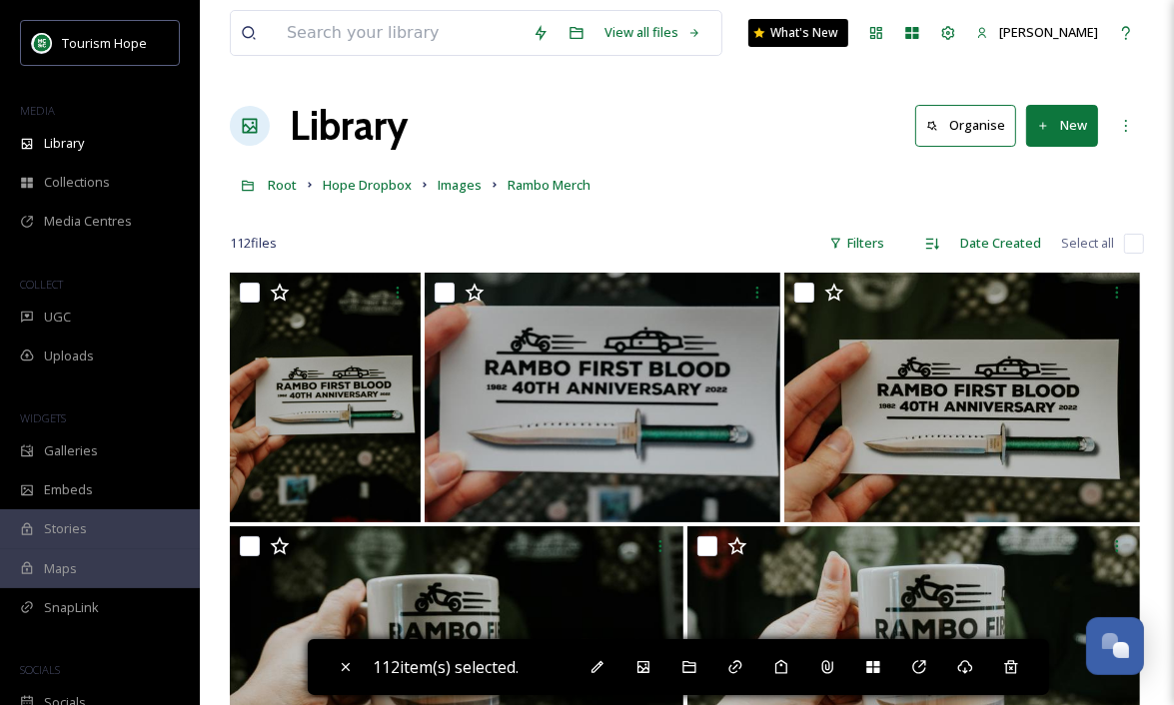
checkbox input "false"
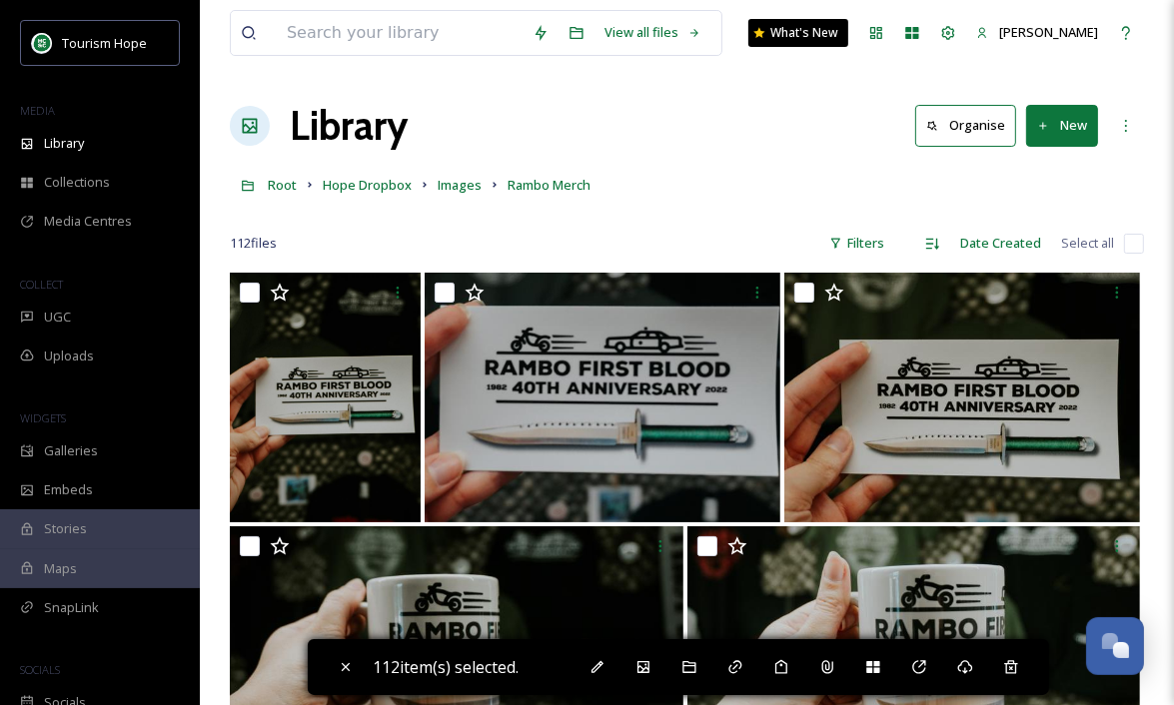
checkbox input "false"
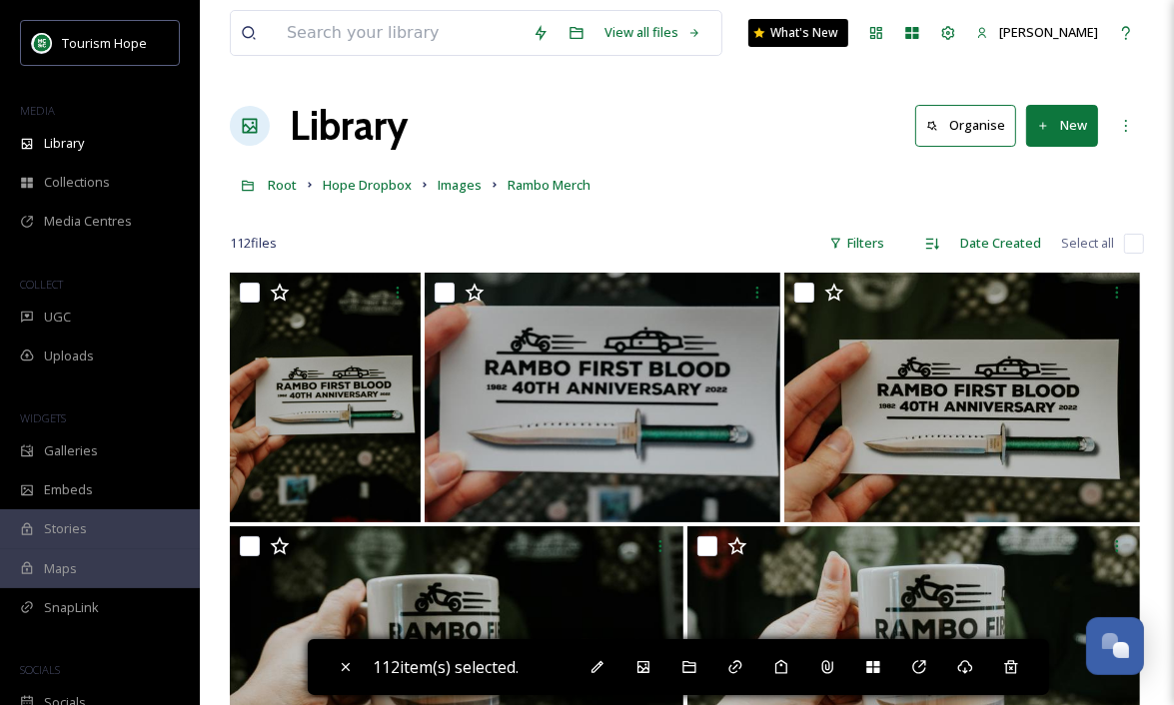
checkbox input "false"
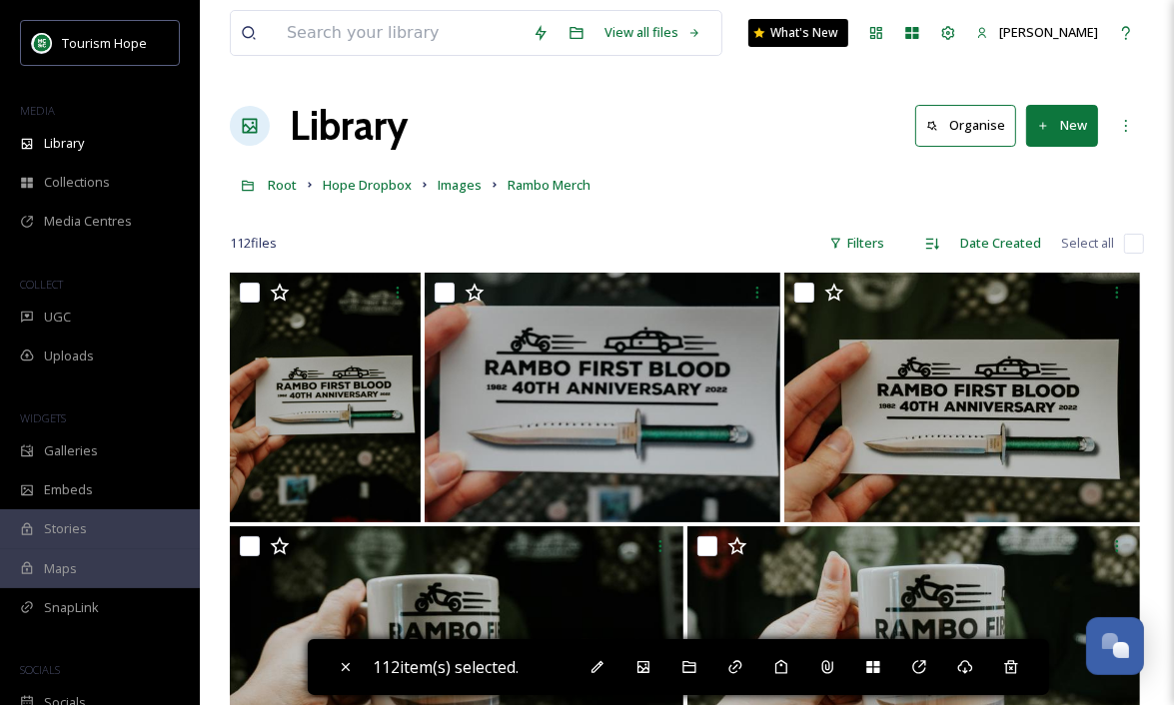
checkbox input "false"
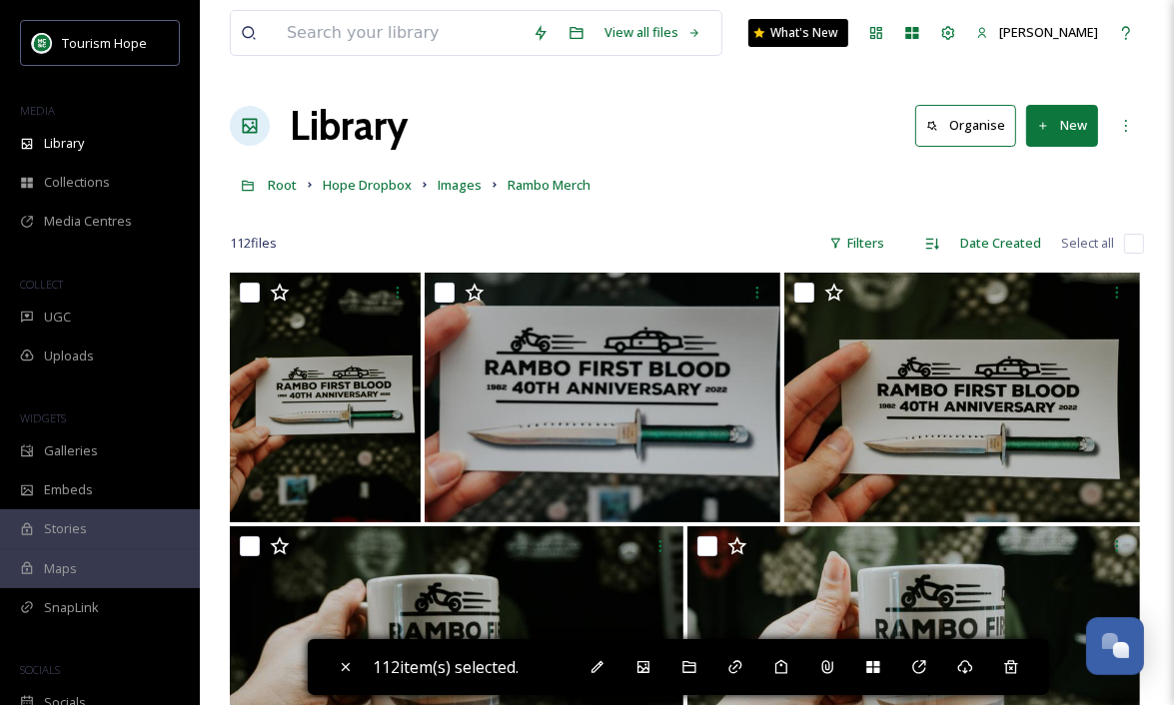
checkbox input "false"
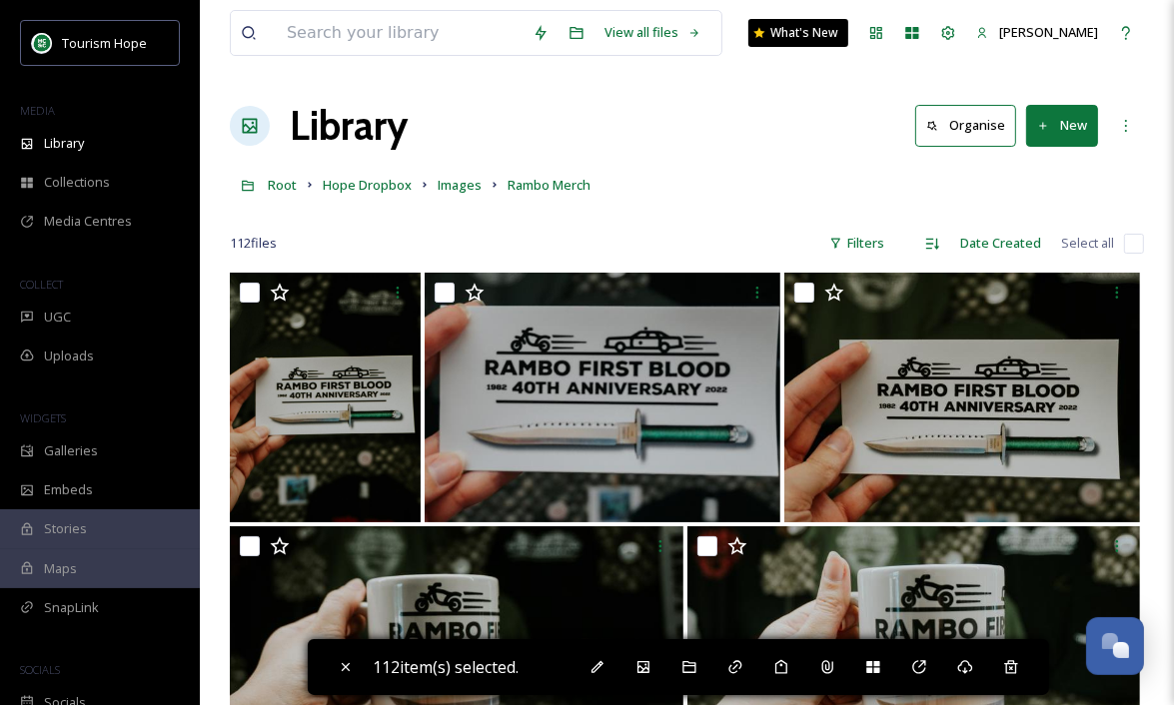
checkbox input "false"
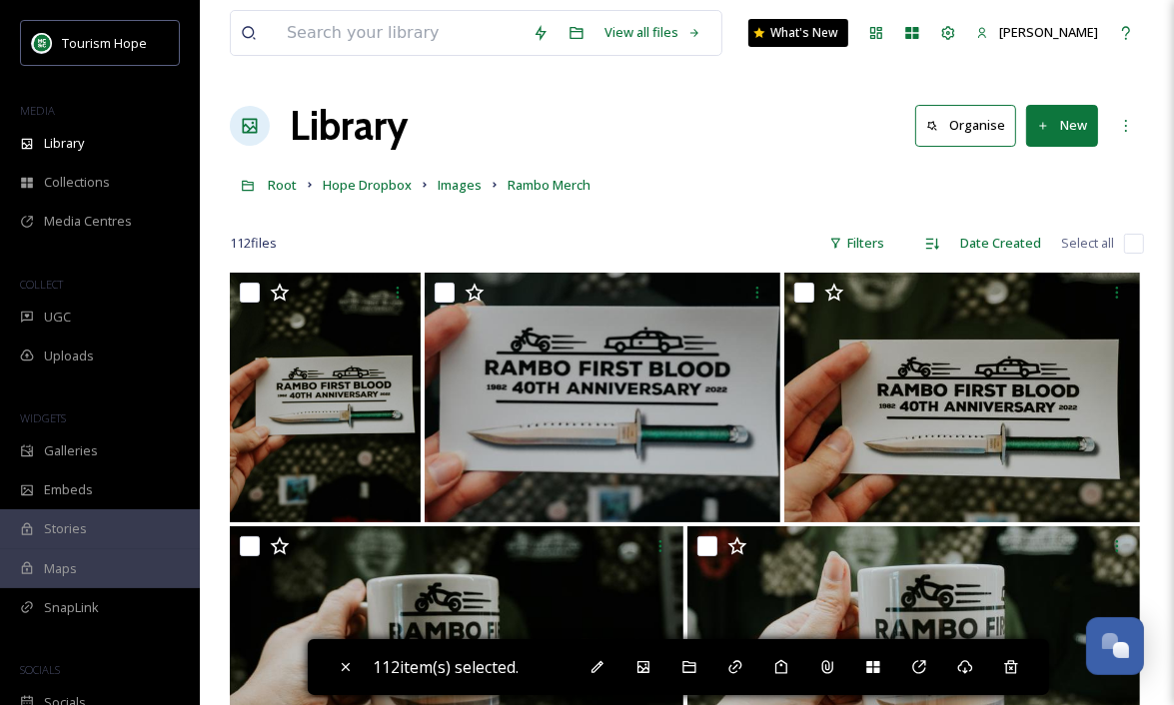
checkbox input "false"
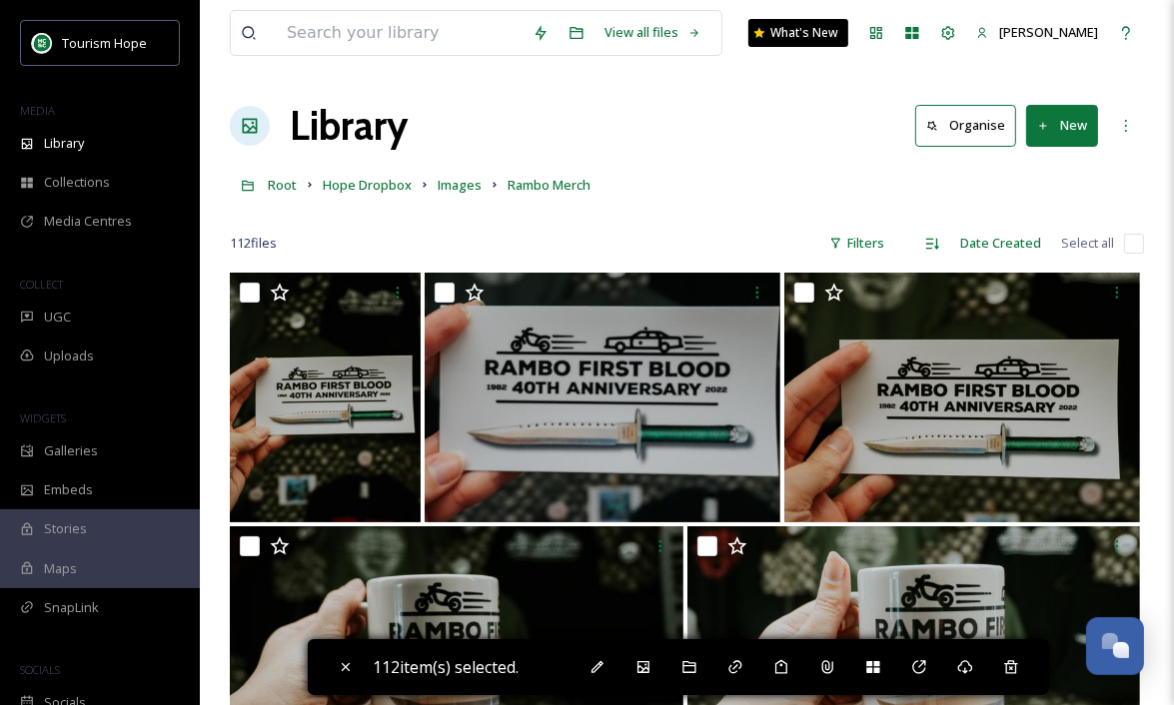
checkbox input "false"
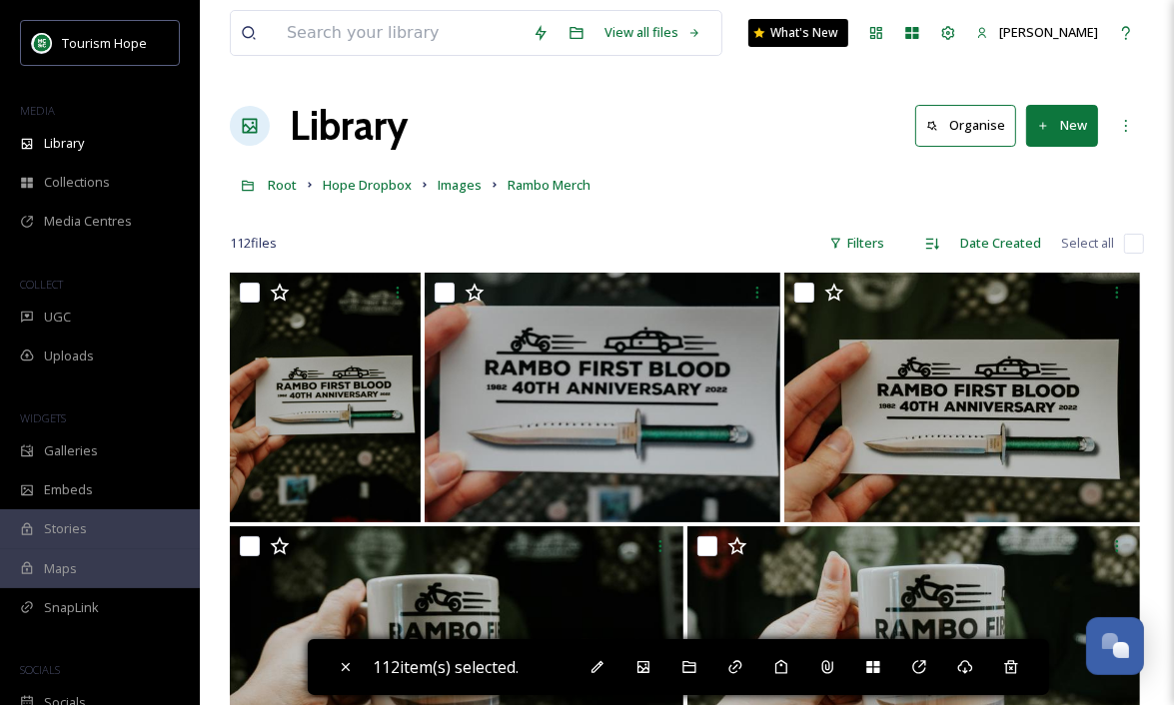
checkbox input "false"
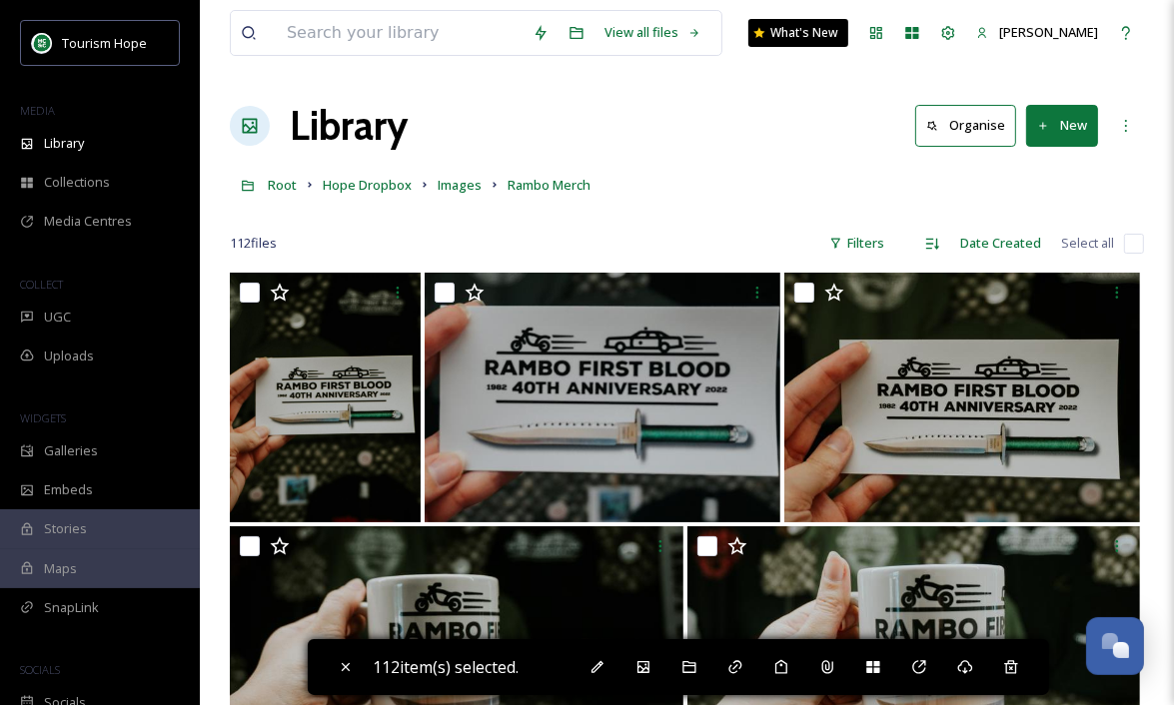
checkbox input "false"
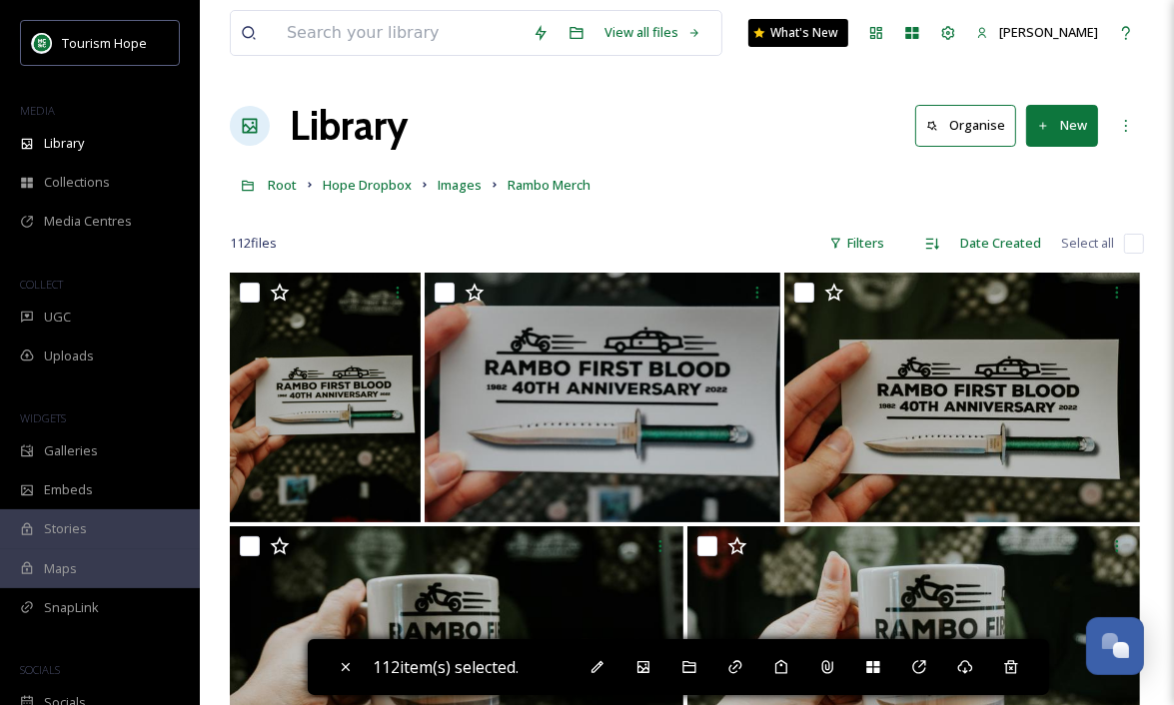
checkbox input "false"
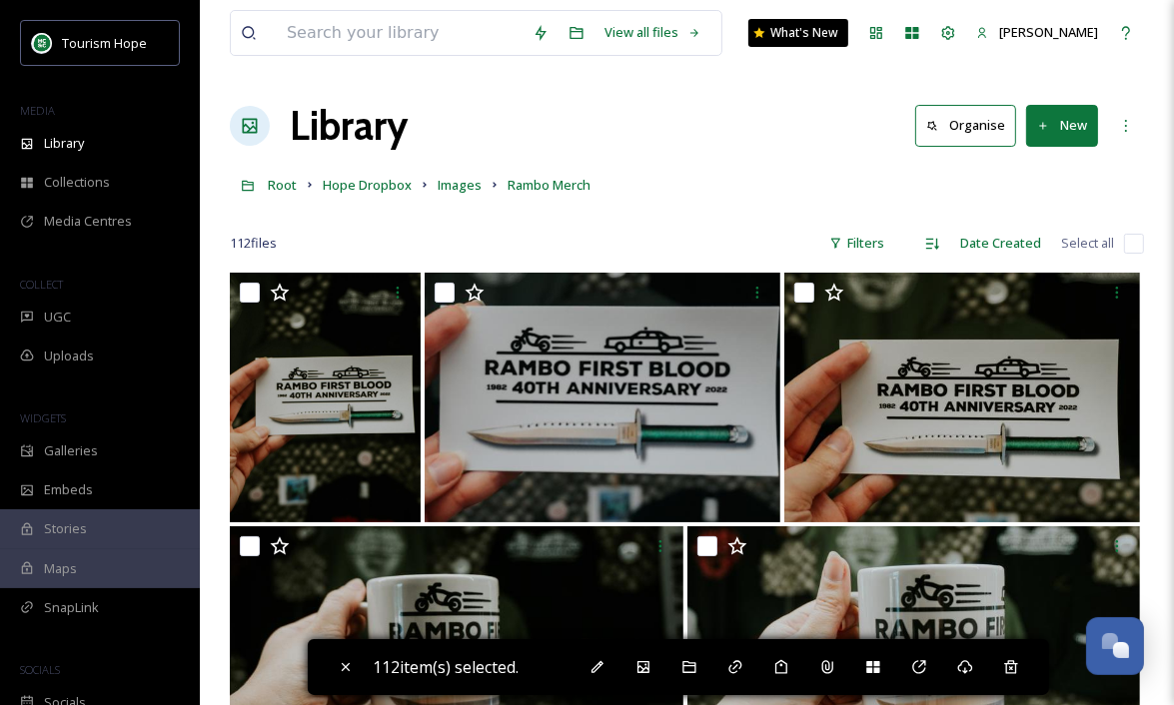
checkbox input "false"
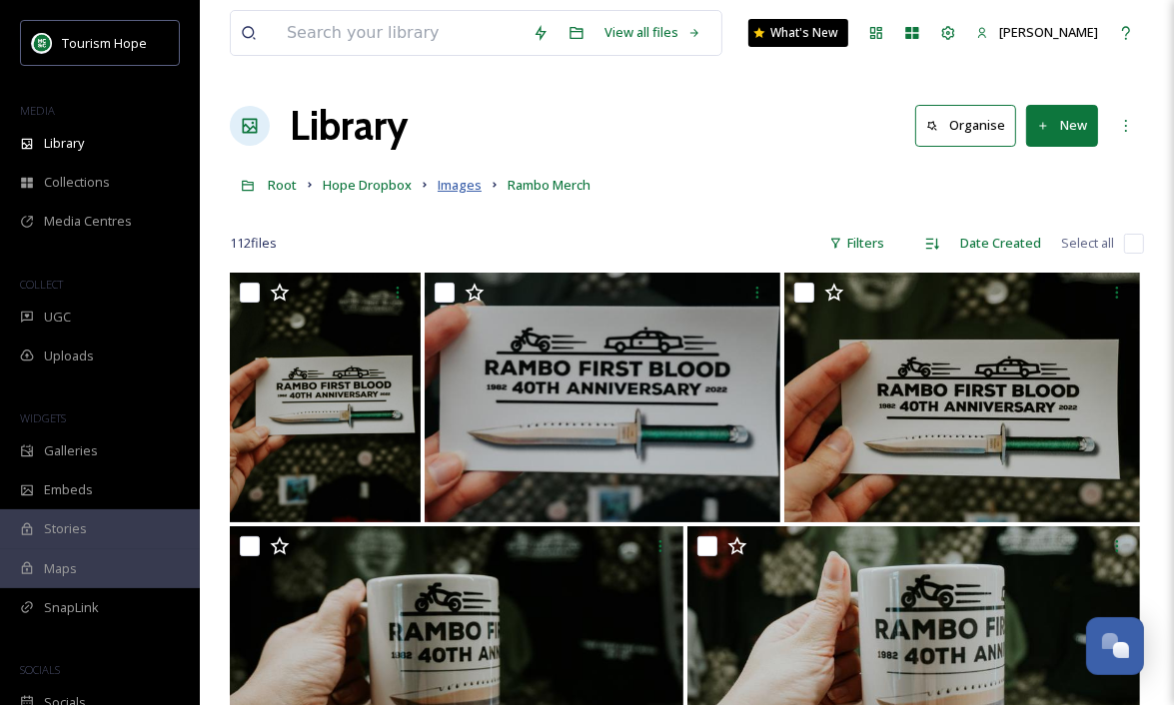
click at [467, 188] on span "Images" at bounding box center [460, 185] width 44 height 18
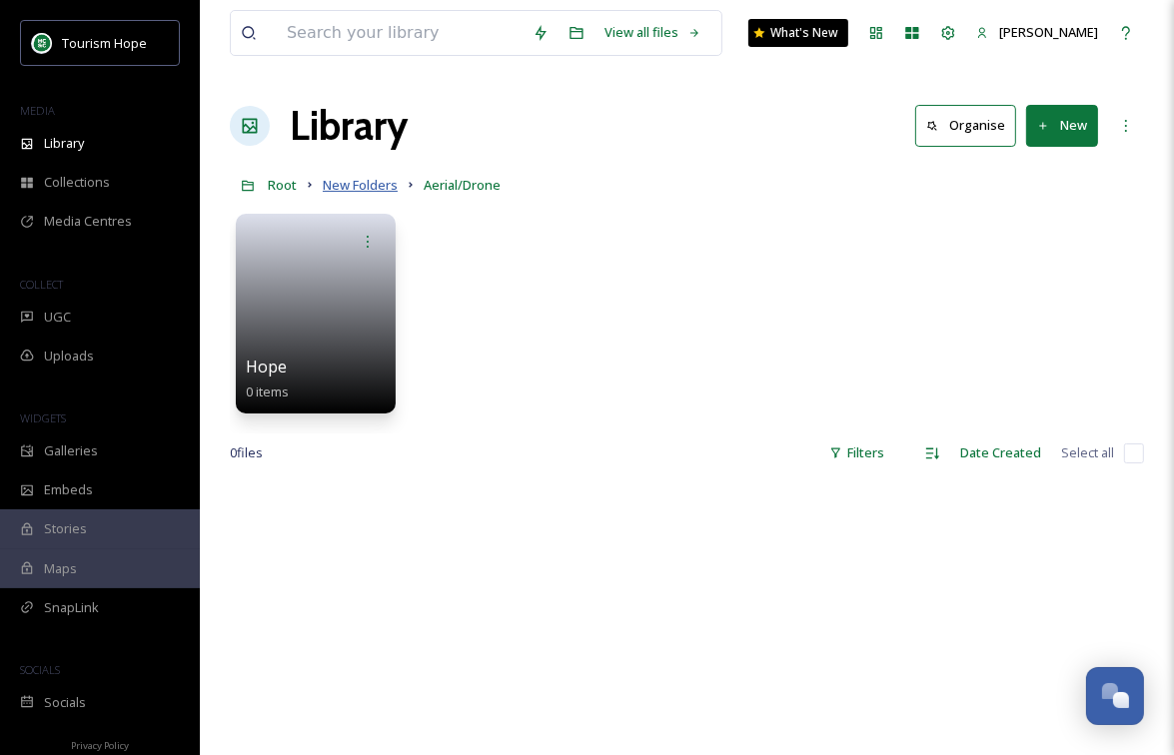
click at [346, 187] on span "New Folders" at bounding box center [360, 185] width 75 height 18
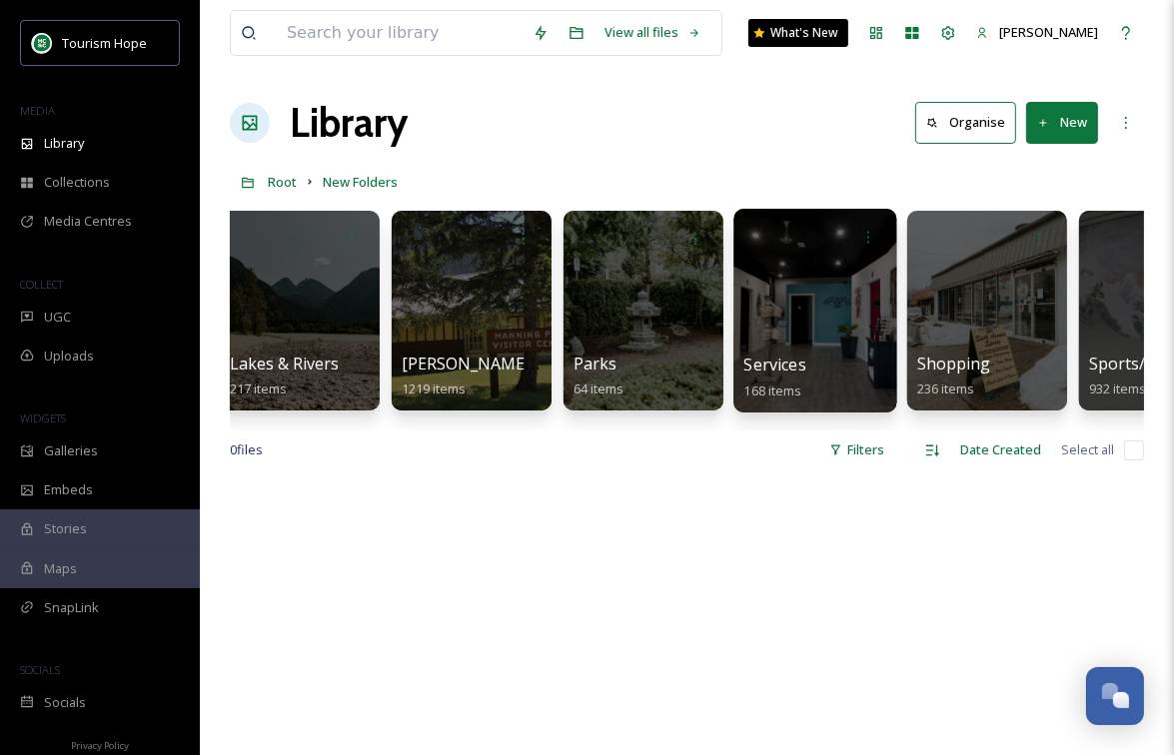
scroll to position [0, 1742]
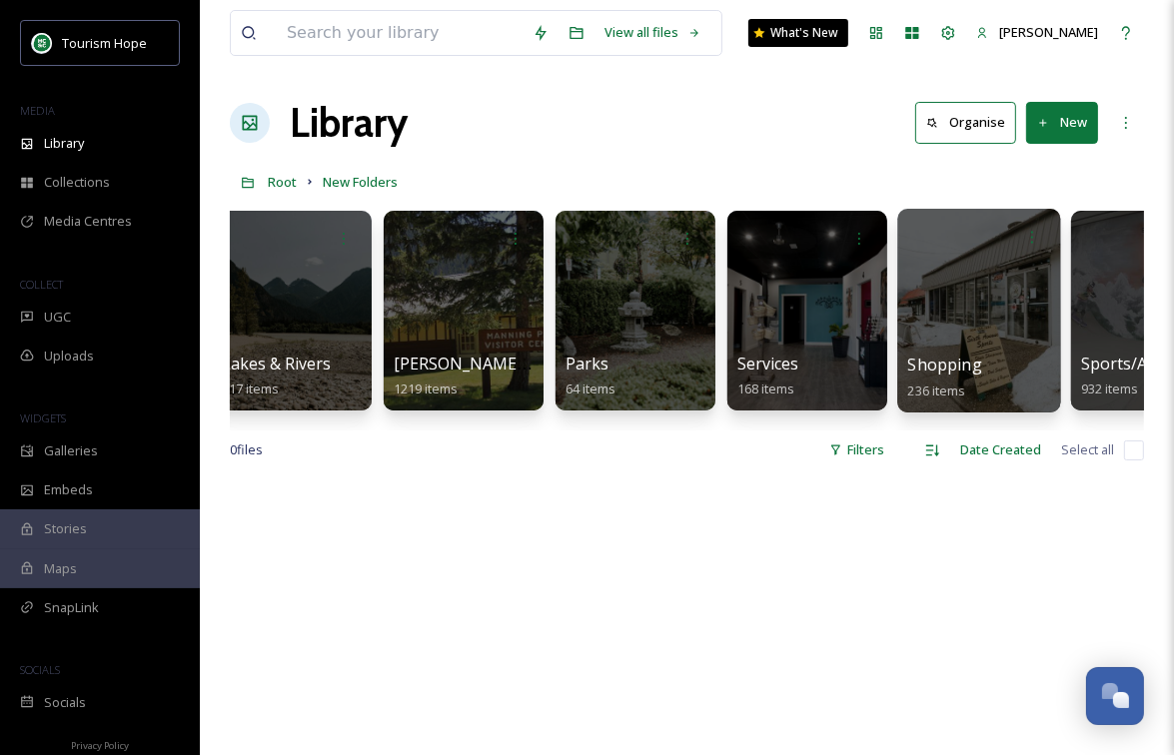
click at [946, 339] on div at bounding box center [978, 311] width 163 height 204
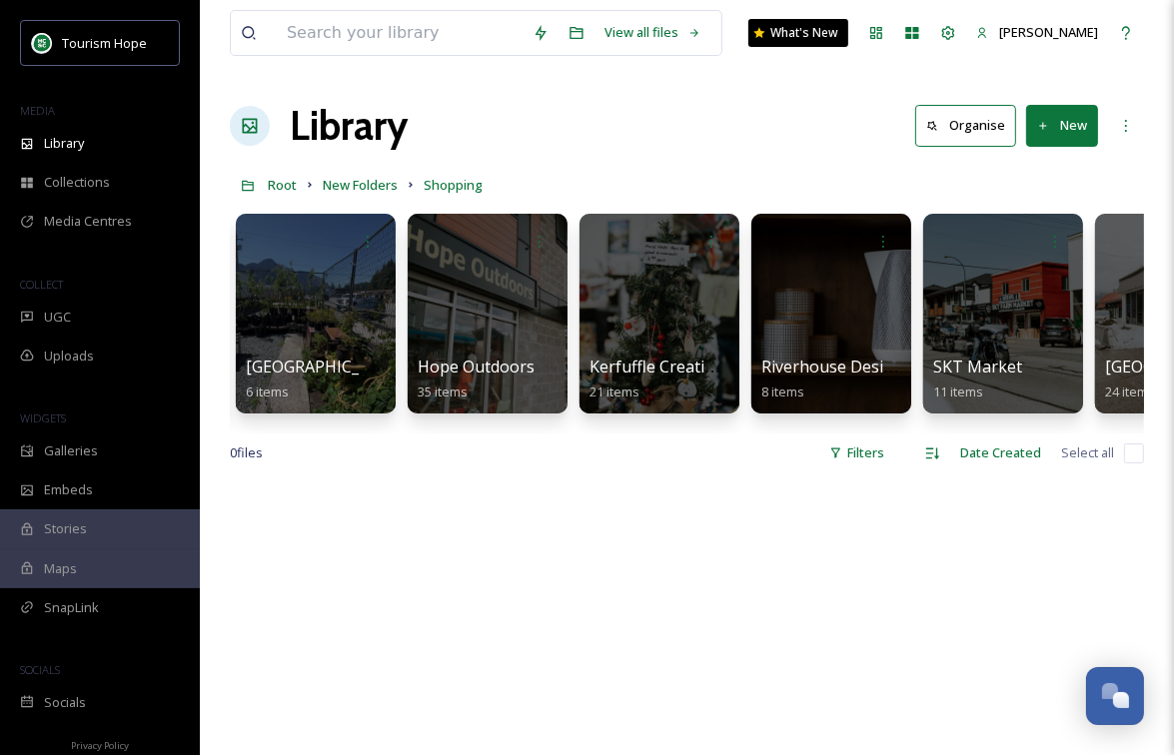
scroll to position [0, 803]
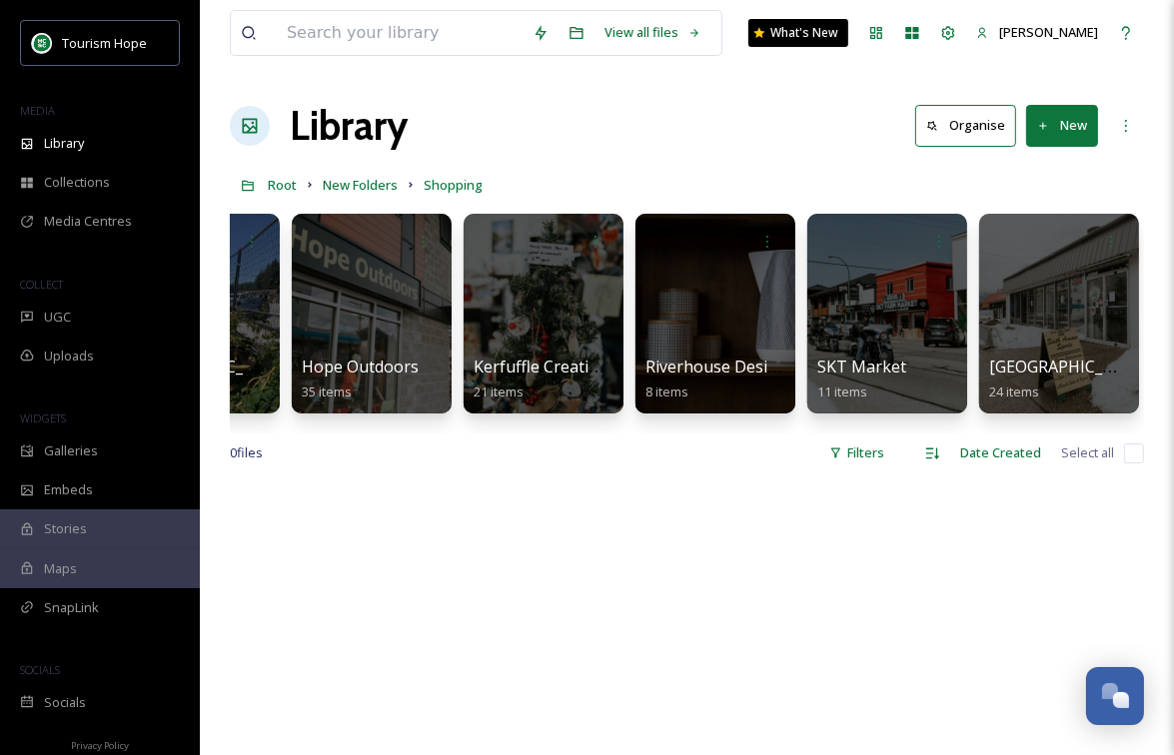
click at [1057, 136] on button "New" at bounding box center [1062, 125] width 72 height 41
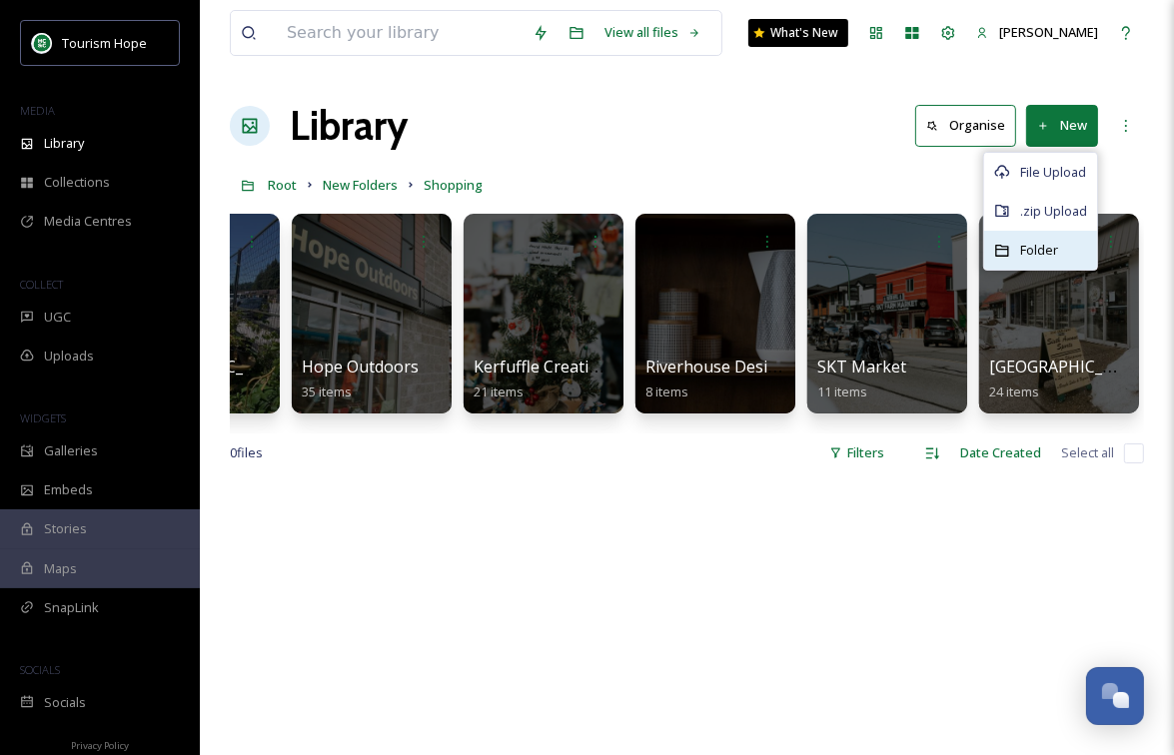
click at [1035, 244] on span "Folder" at bounding box center [1039, 250] width 38 height 19
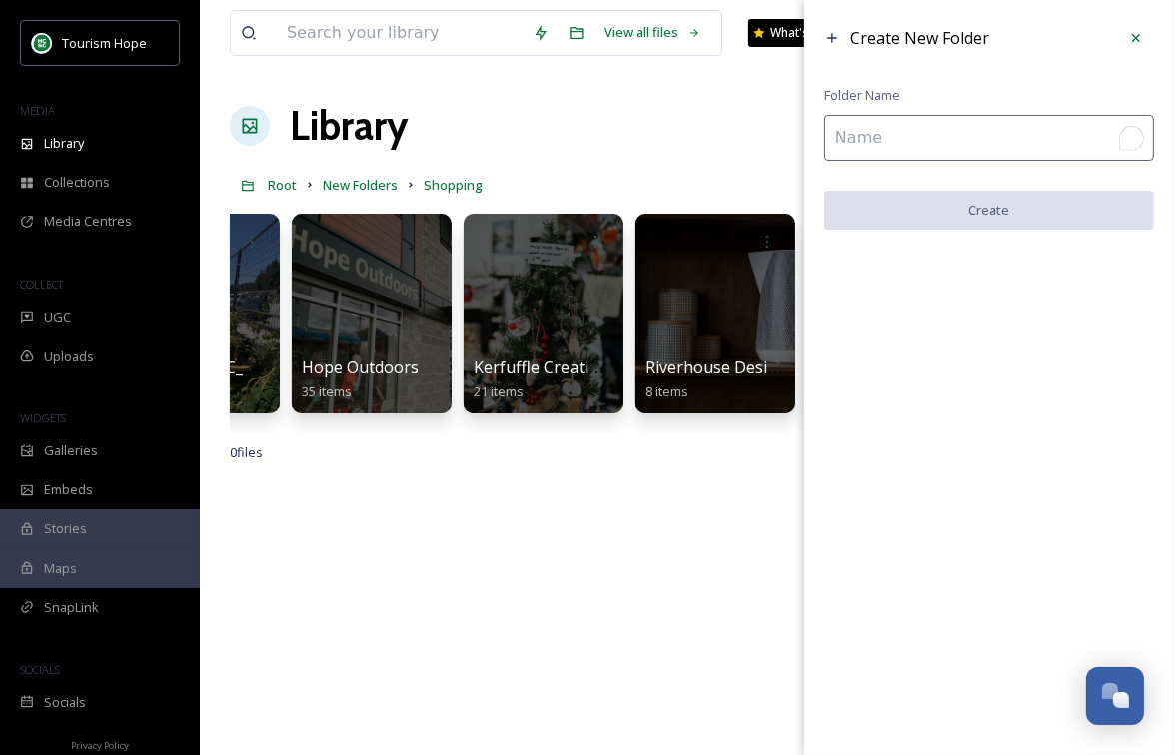
click at [865, 140] on input "To enrich screen reader interactions, please activate Accessibility in Grammarl…" at bounding box center [989, 138] width 330 height 46
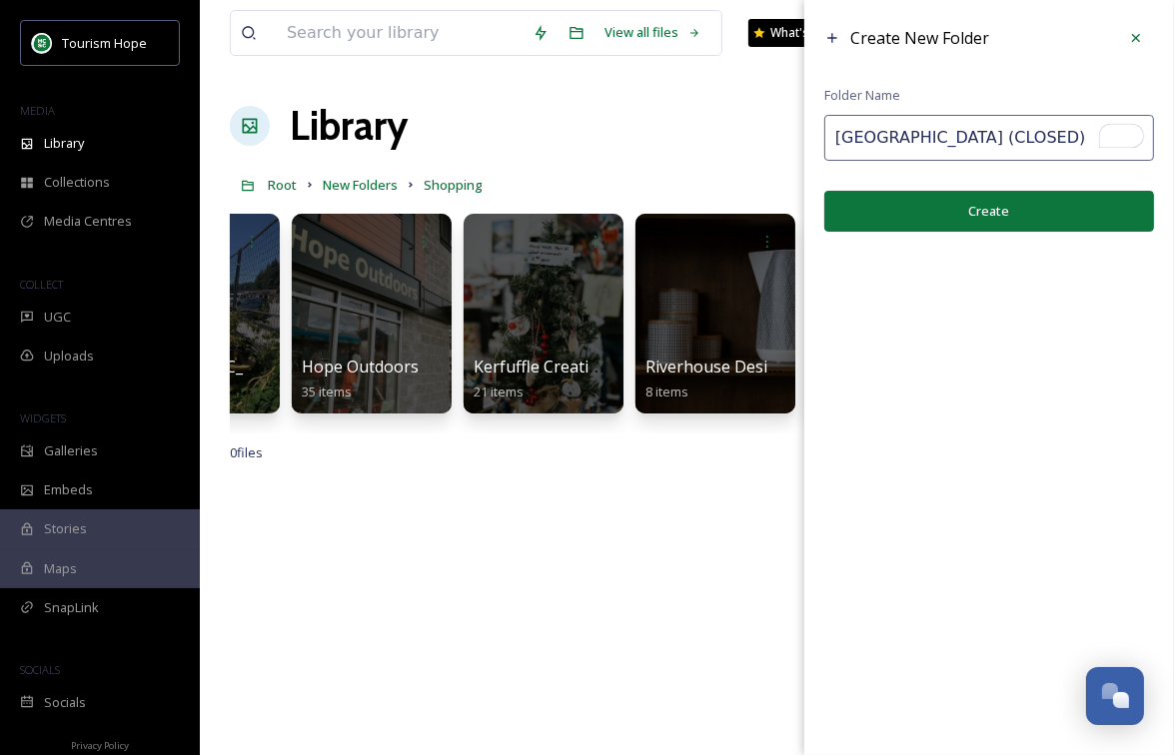
type input "Lakeway Market (CLOSED)"
click at [880, 208] on button "Create" at bounding box center [989, 211] width 330 height 41
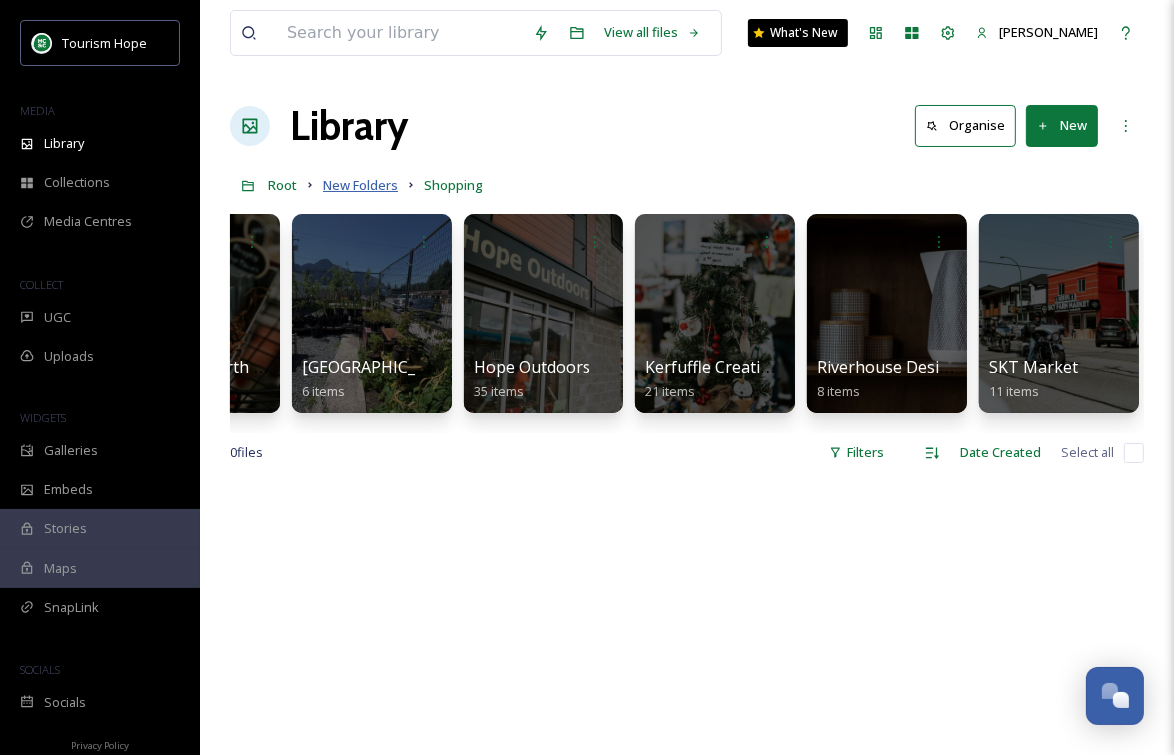
click at [372, 186] on span "New Folders" at bounding box center [360, 185] width 75 height 18
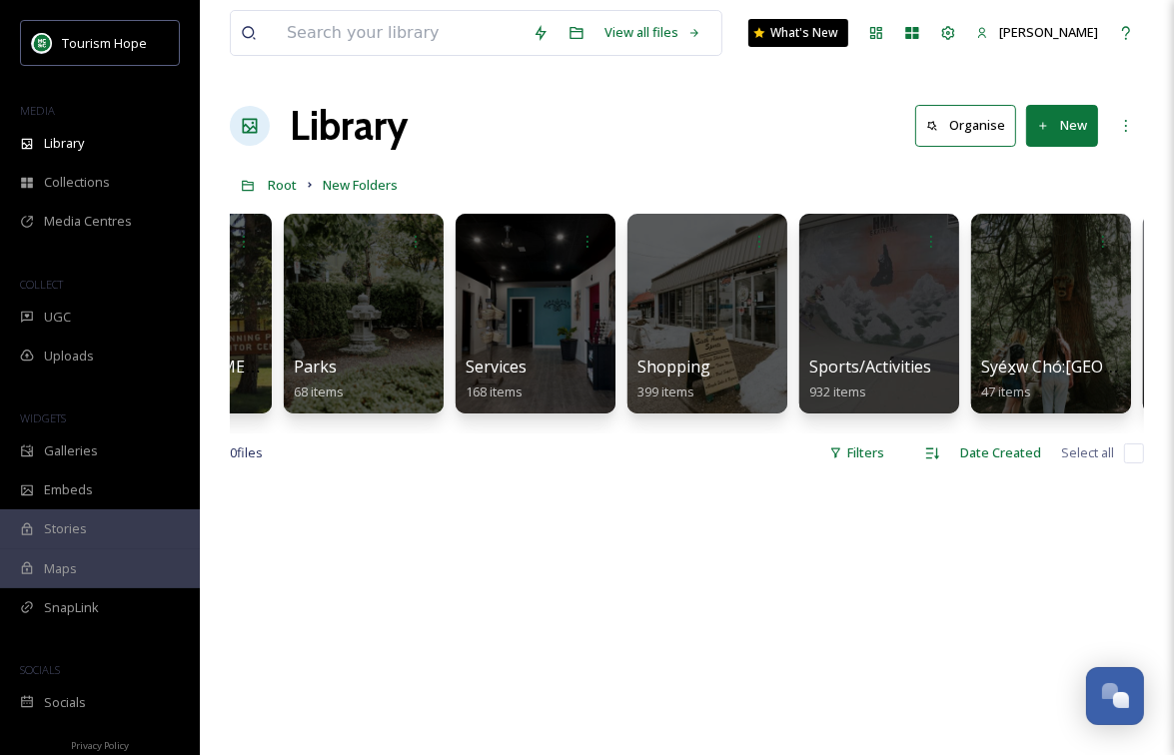
scroll to position [0, 1996]
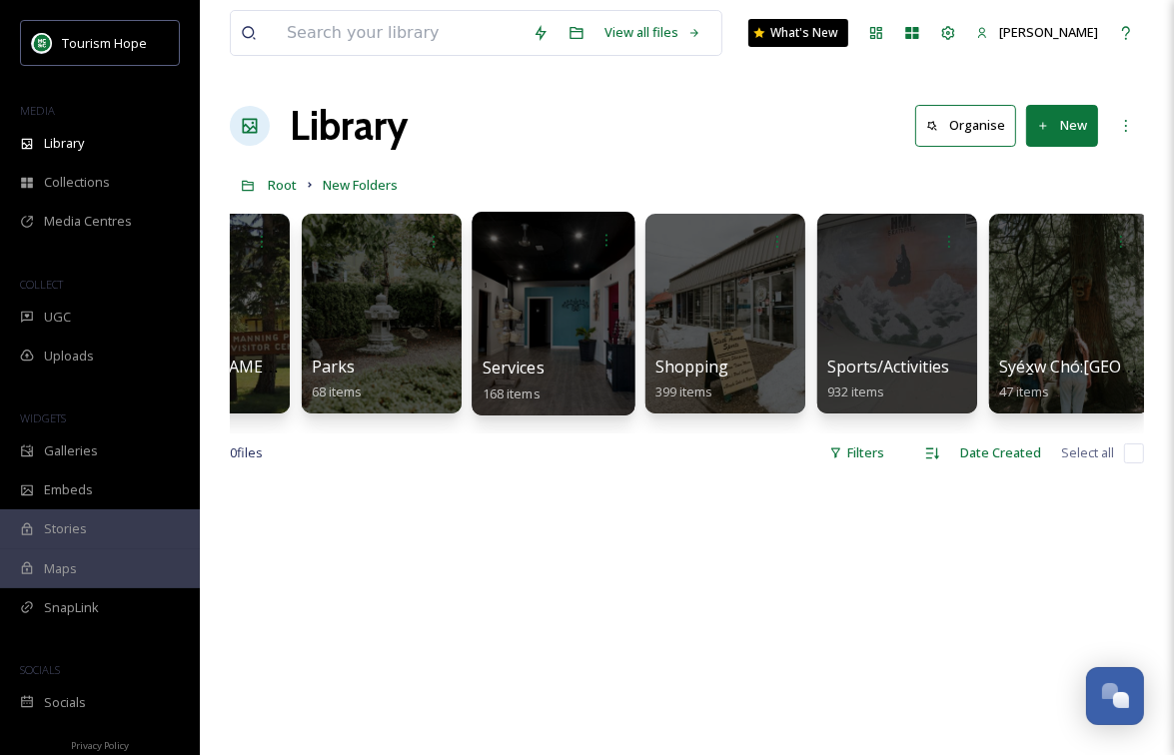
click at [584, 322] on div at bounding box center [553, 314] width 163 height 204
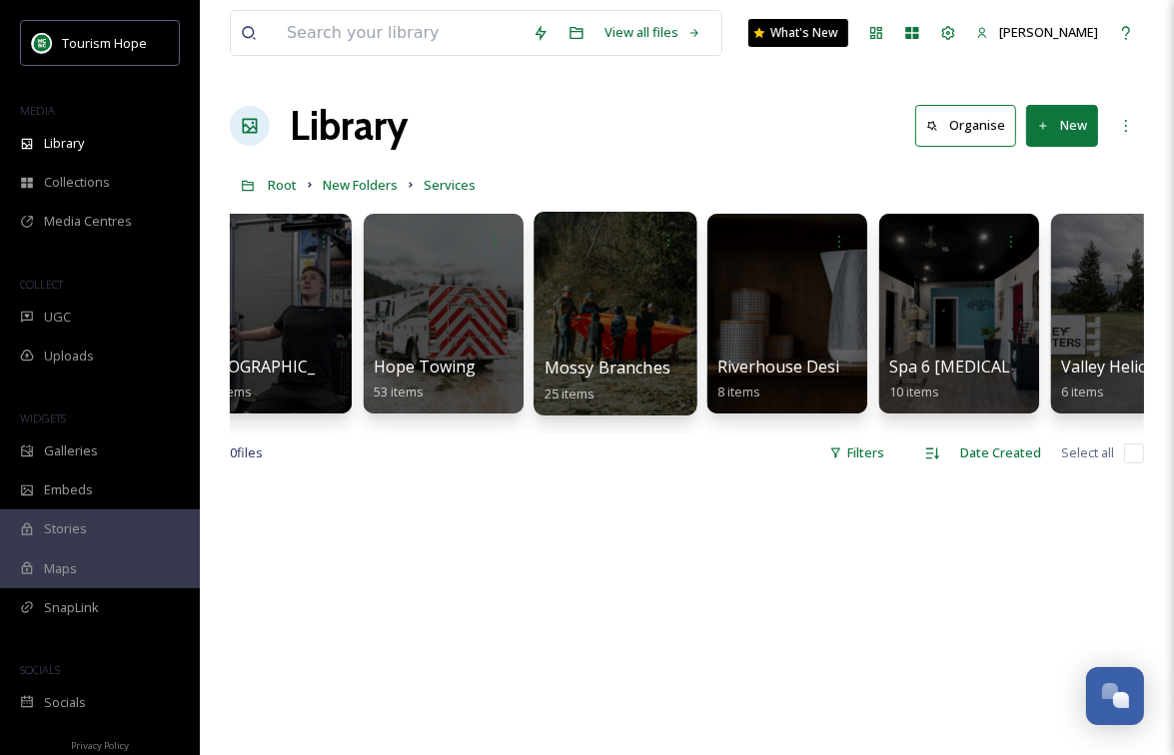
scroll to position [0, 460]
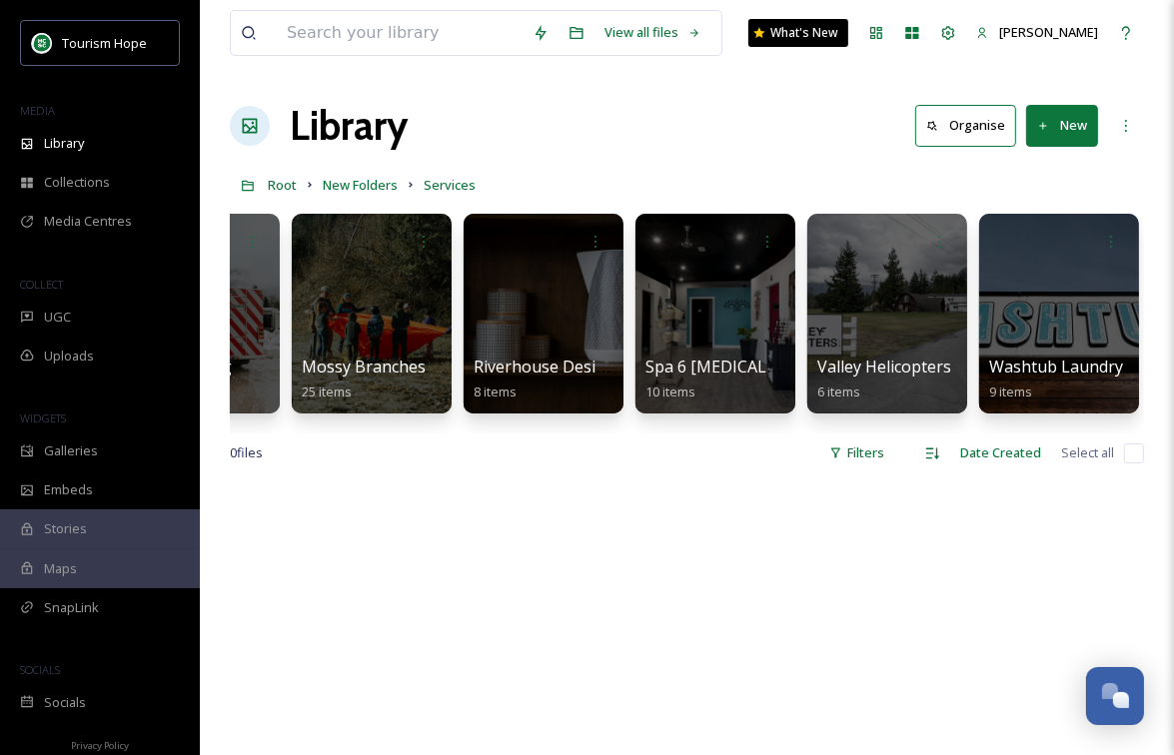
click at [1073, 135] on button "New" at bounding box center [1062, 125] width 72 height 41
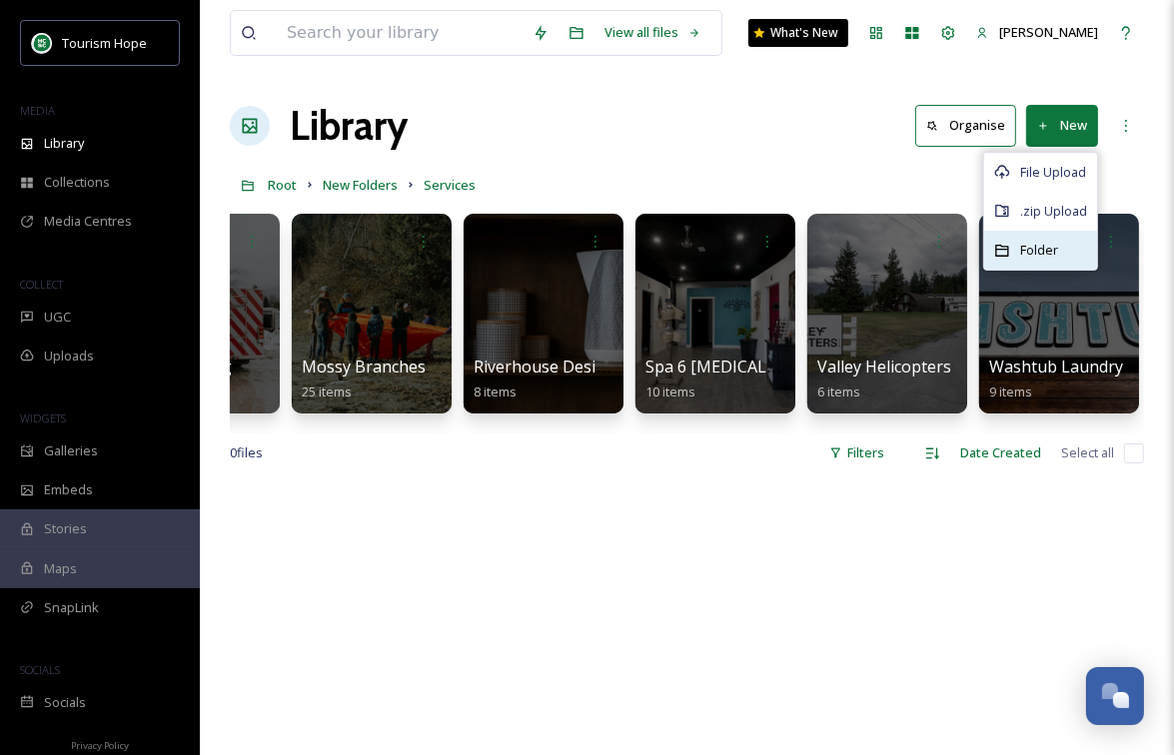
click at [1040, 248] on span "Folder" at bounding box center [1039, 250] width 38 height 19
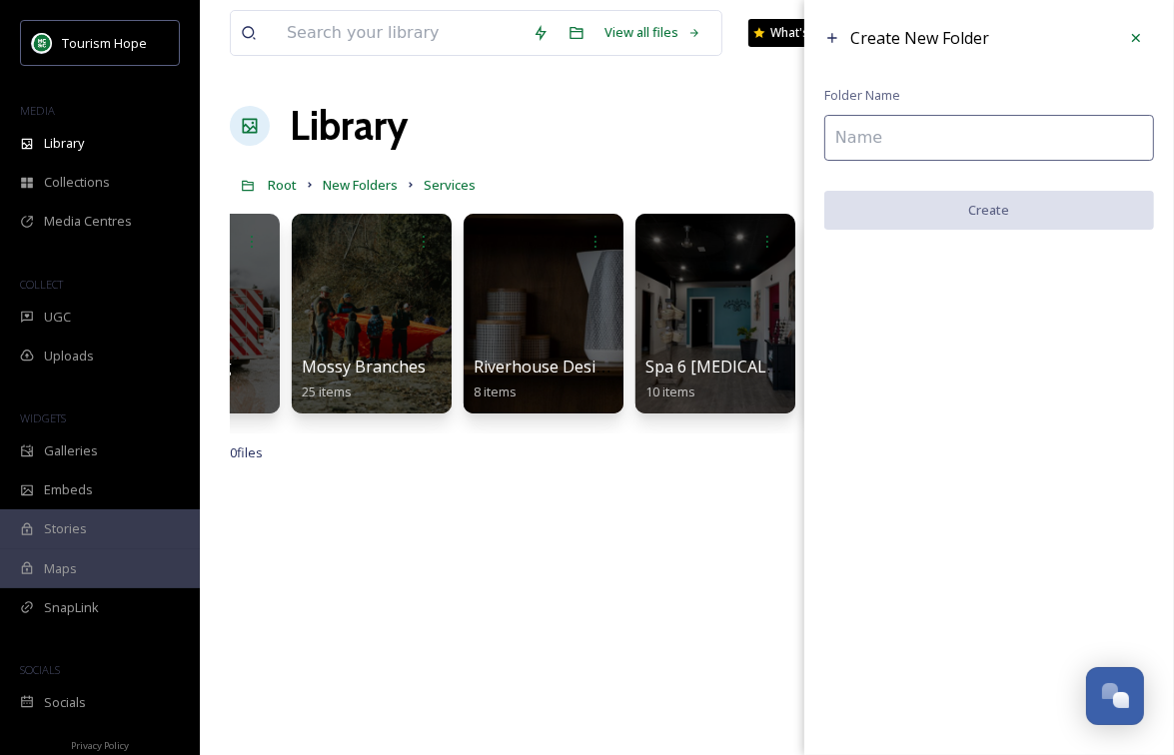
click at [895, 135] on input at bounding box center [989, 138] width 330 height 46
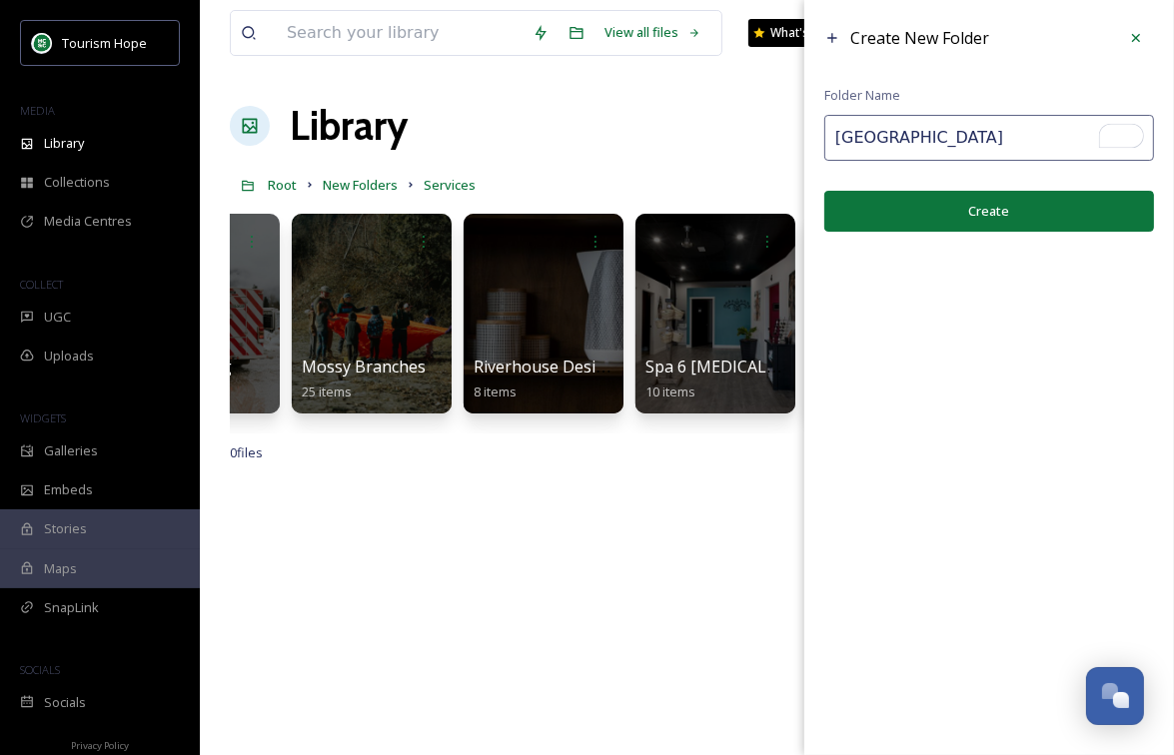
type input "Fraser Canyon Hospital"
click at [934, 207] on button "Create" at bounding box center [989, 211] width 330 height 41
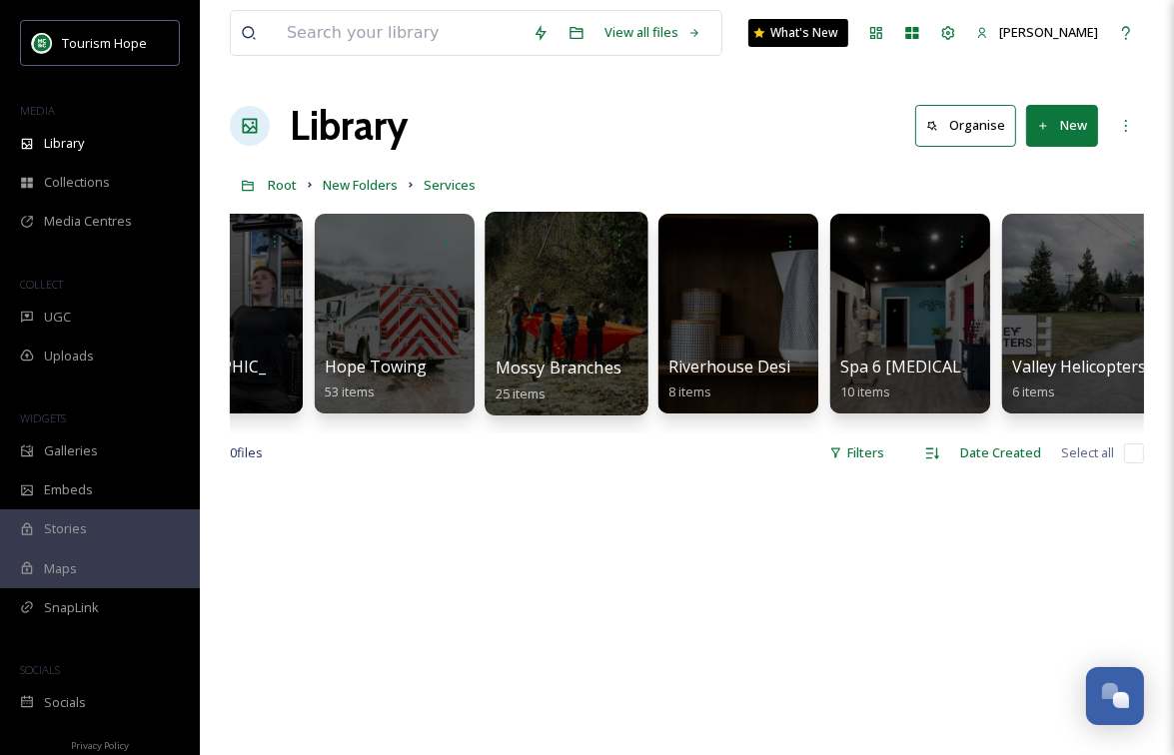
scroll to position [0, 436]
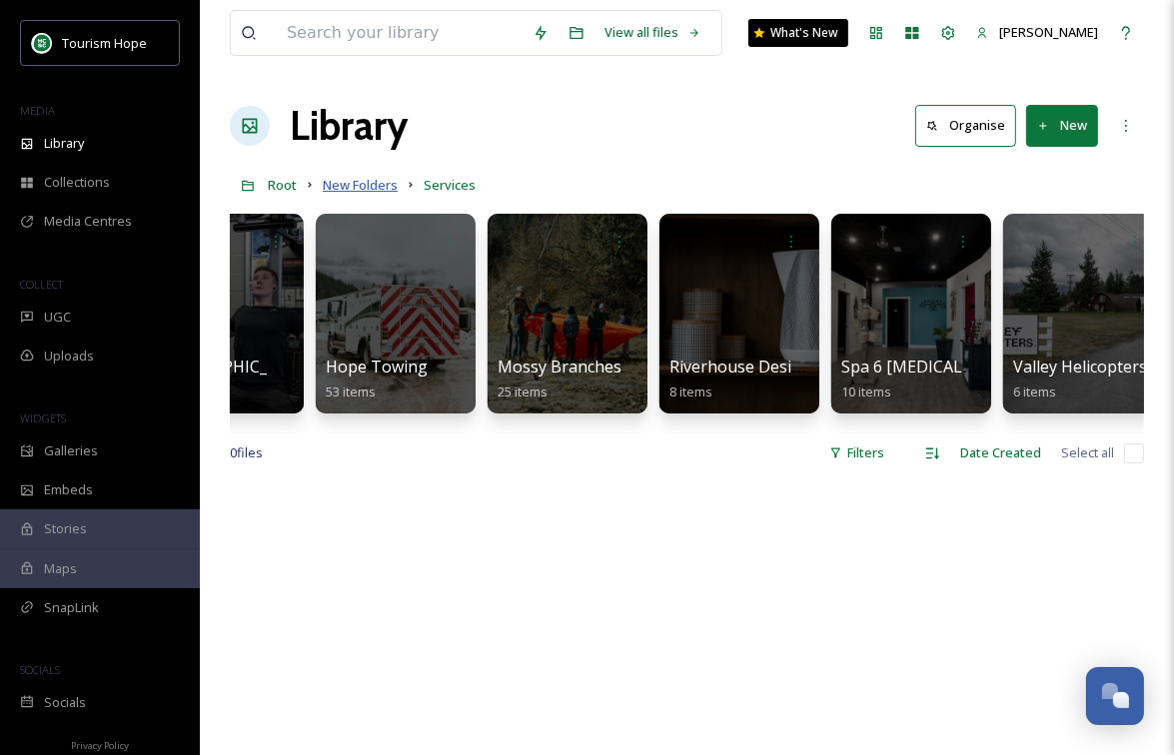
click at [367, 178] on span "New Folders" at bounding box center [360, 185] width 75 height 18
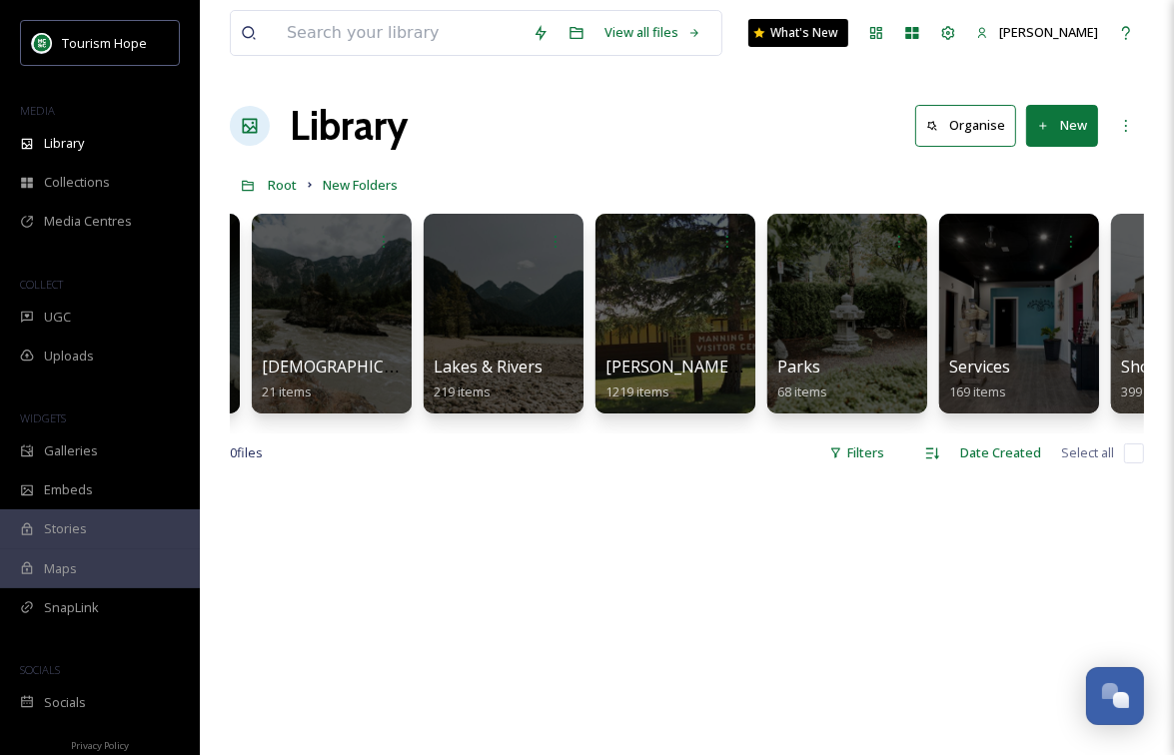
scroll to position [0, 1532]
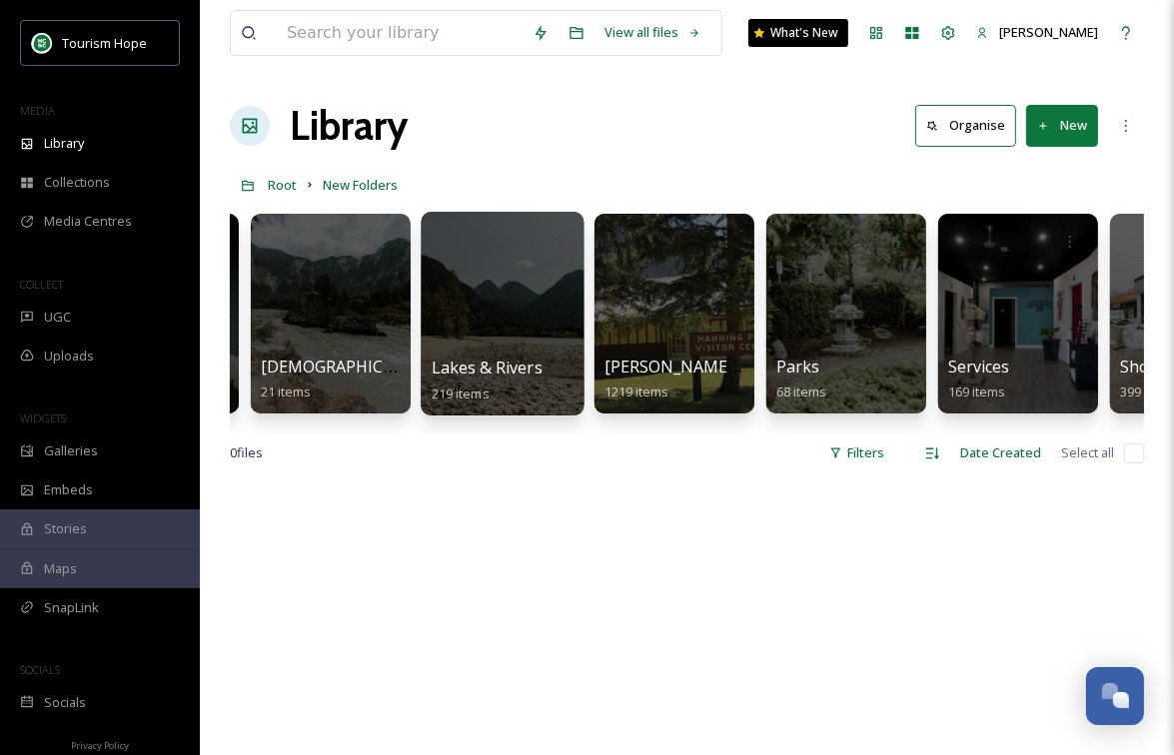
click at [551, 334] on div at bounding box center [502, 314] width 163 height 204
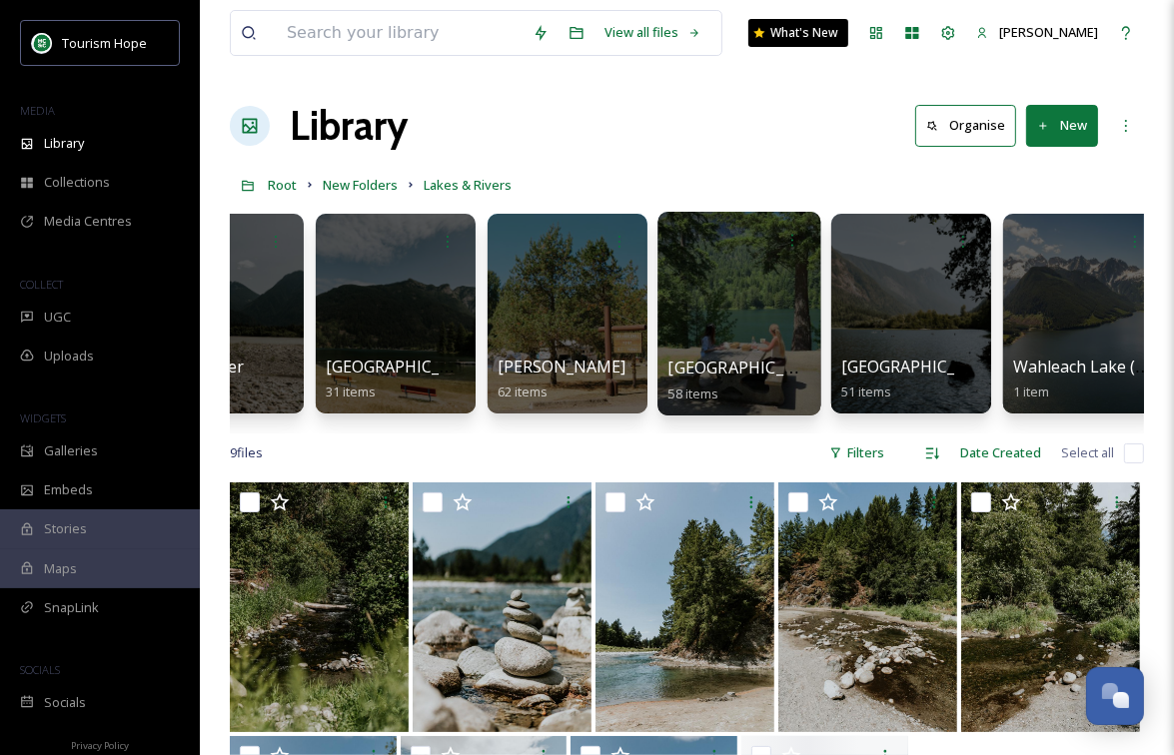
scroll to position [0, 116]
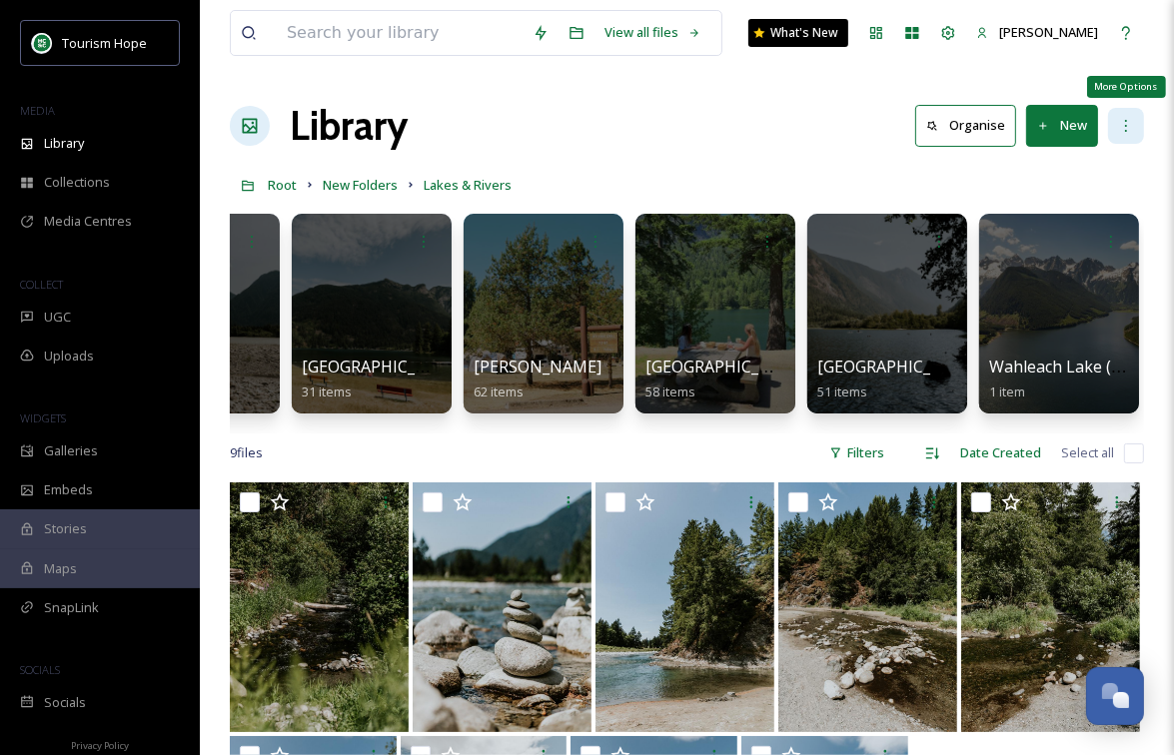
click at [1122, 123] on icon at bounding box center [1126, 126] width 16 height 16
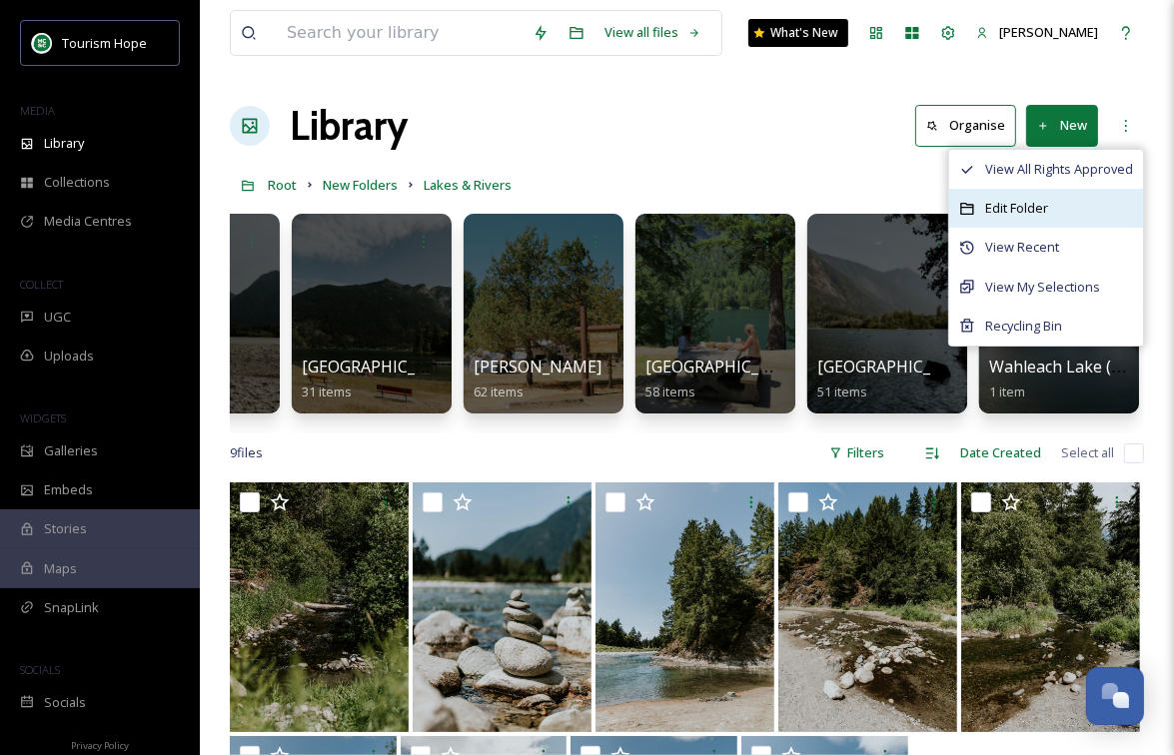
click at [1087, 201] on div "Edit Folder" at bounding box center [1046, 208] width 194 height 39
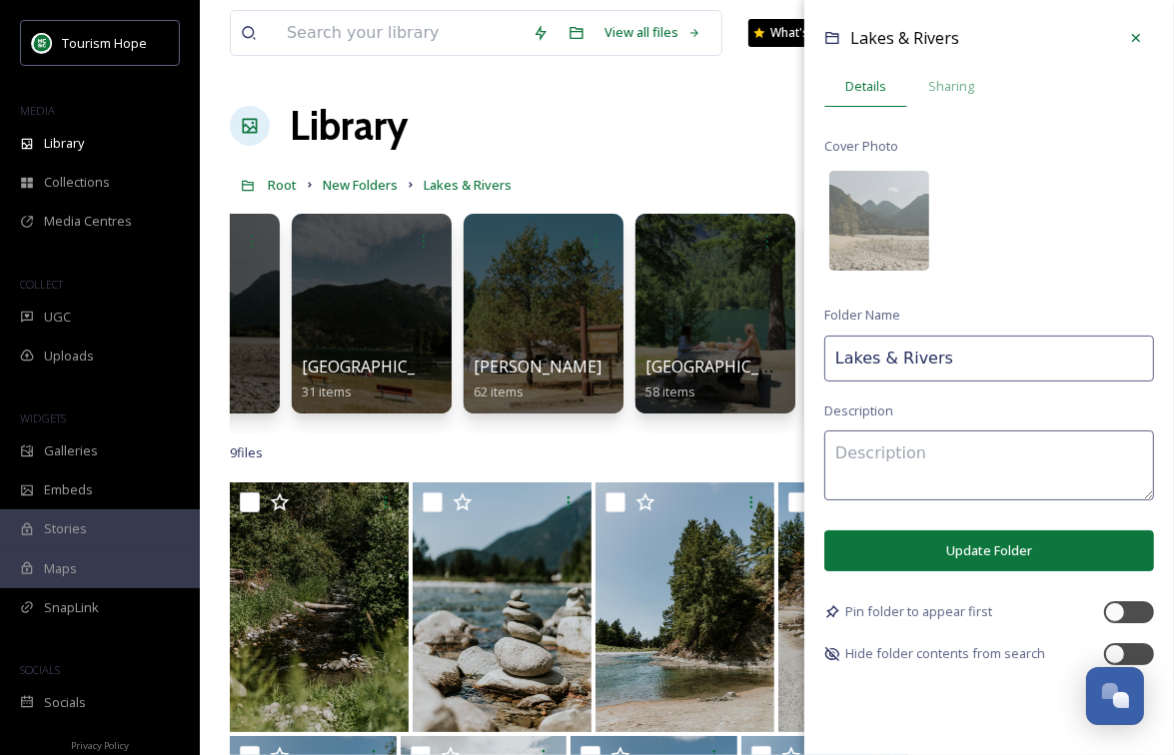
click at [874, 361] on input "Lakes & Rivers" at bounding box center [989, 359] width 330 height 46
drag, startPoint x: 896, startPoint y: 357, endPoint x: 878, endPoint y: 357, distance: 18.0
click at [878, 357] on input "Lakes & Rivers" at bounding box center [989, 359] width 330 height 46
click at [939, 357] on input "Lakes, Rivers" at bounding box center [989, 359] width 330 height 46
type input "Lakes, Rivers, & Waterfalls"
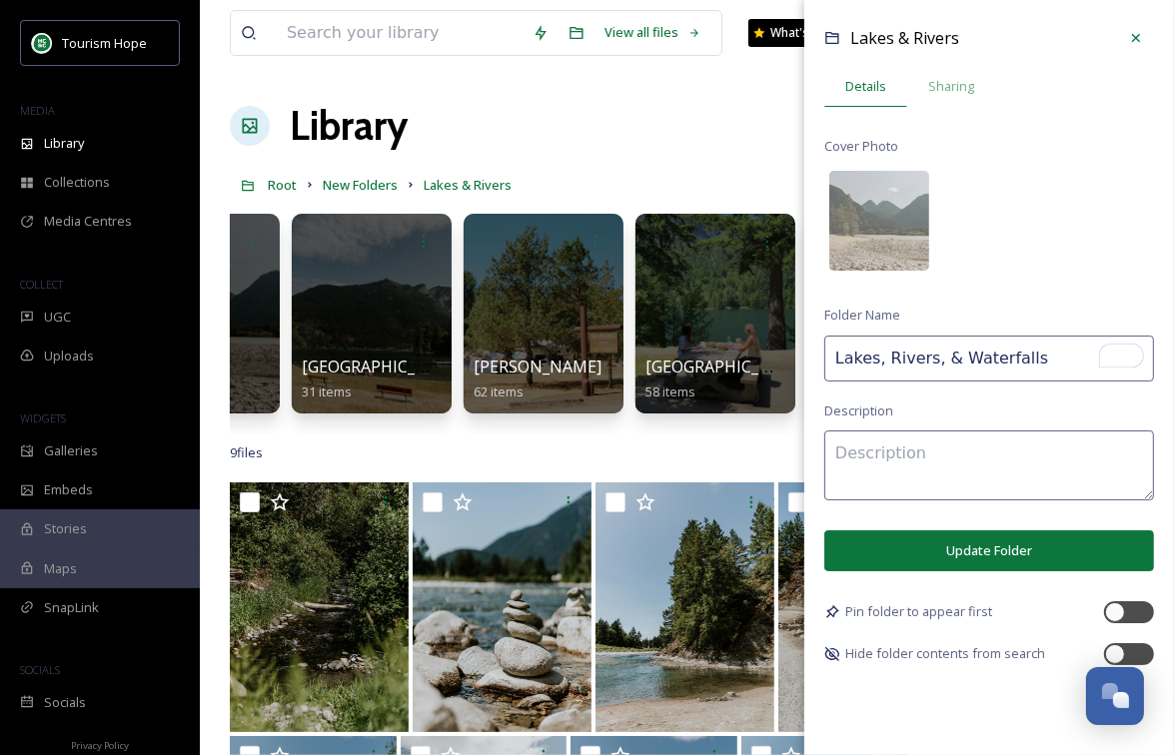
click at [958, 557] on button "Update Folder" at bounding box center [989, 551] width 330 height 41
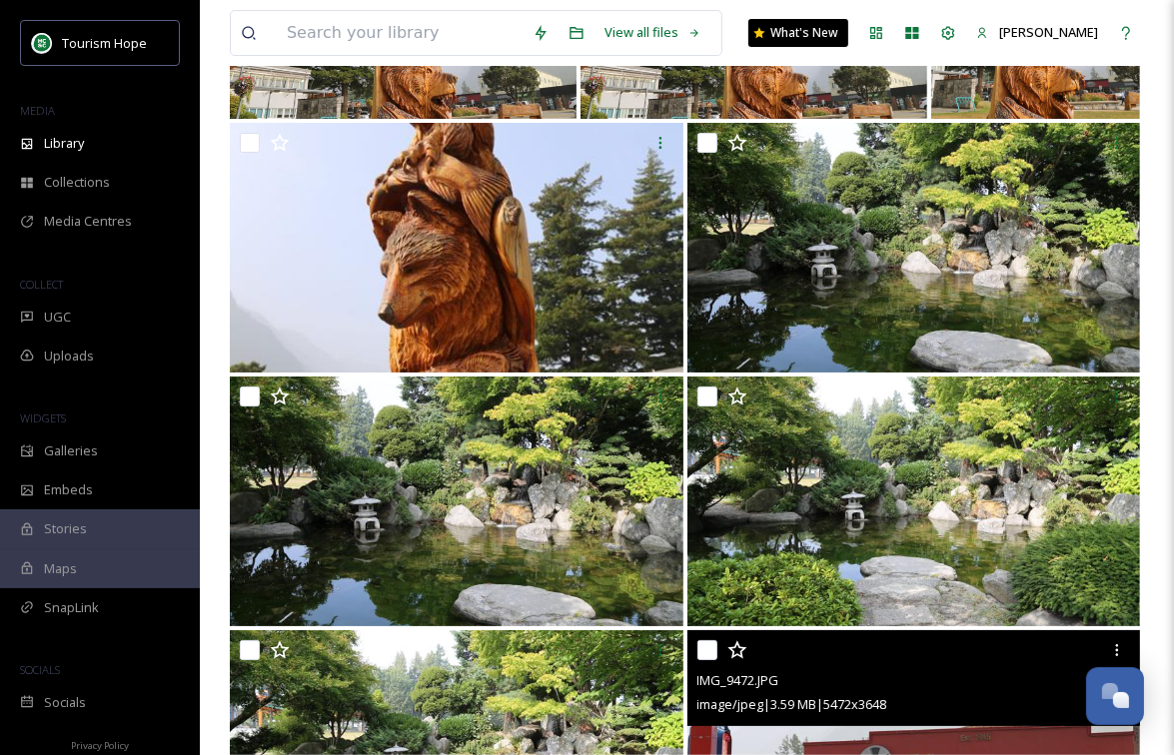
scroll to position [5476, 0]
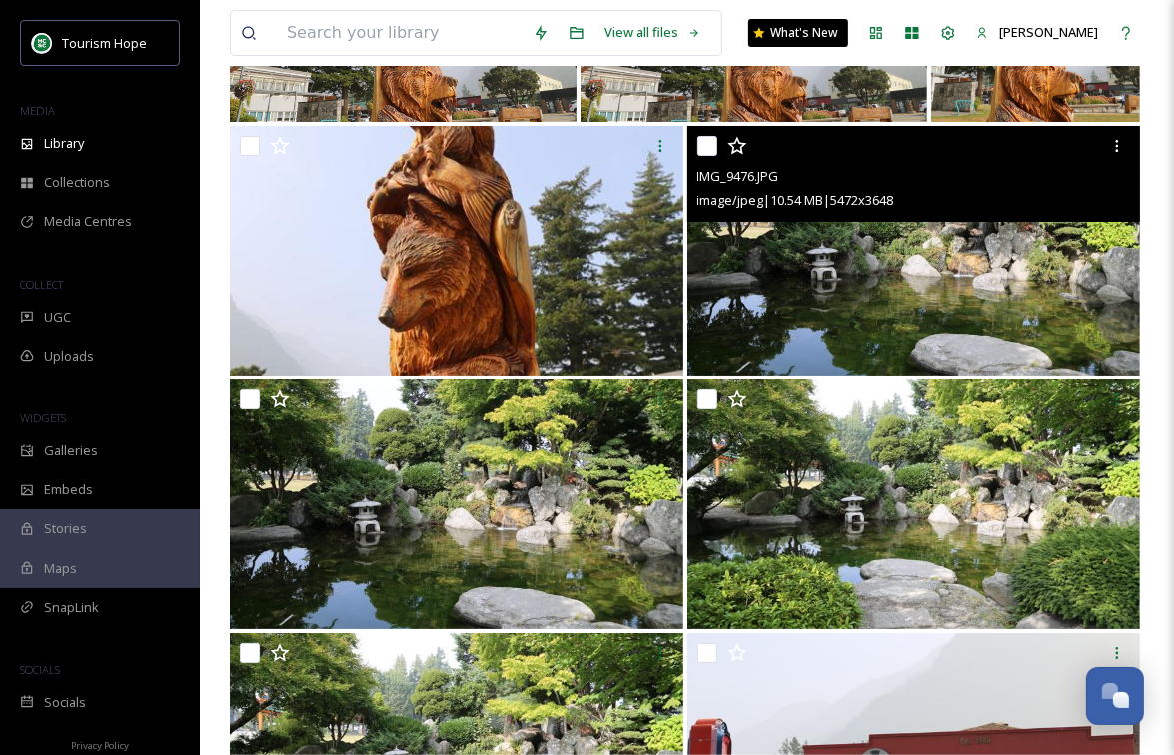
click at [709, 149] on input "checkbox" at bounding box center [707, 146] width 20 height 20
checkbox input "true"
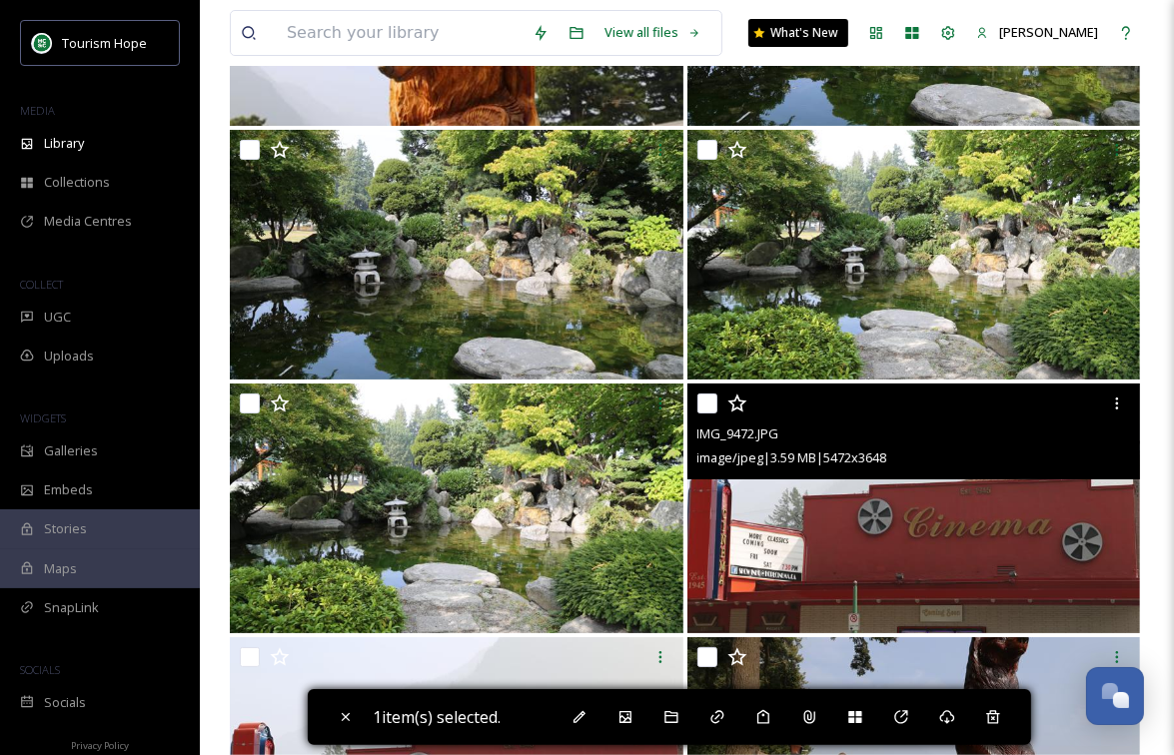
scroll to position [5775, 0]
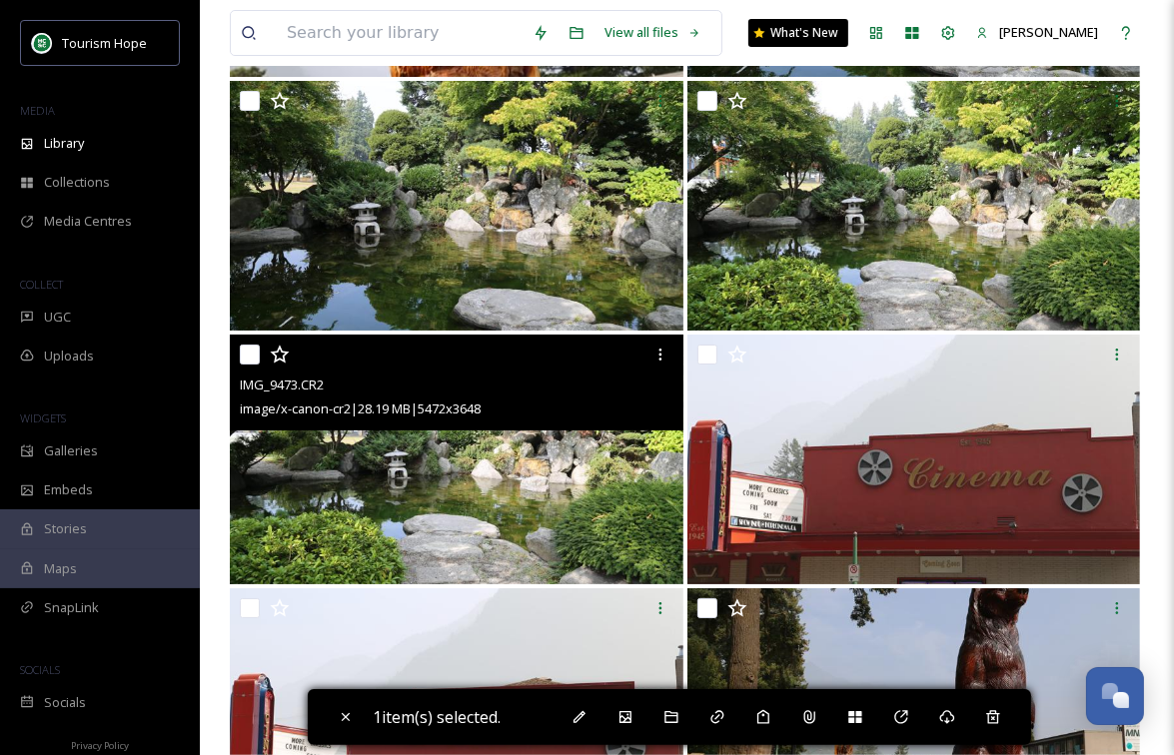
click at [362, 467] on img at bounding box center [457, 460] width 454 height 250
checkbox input "true"
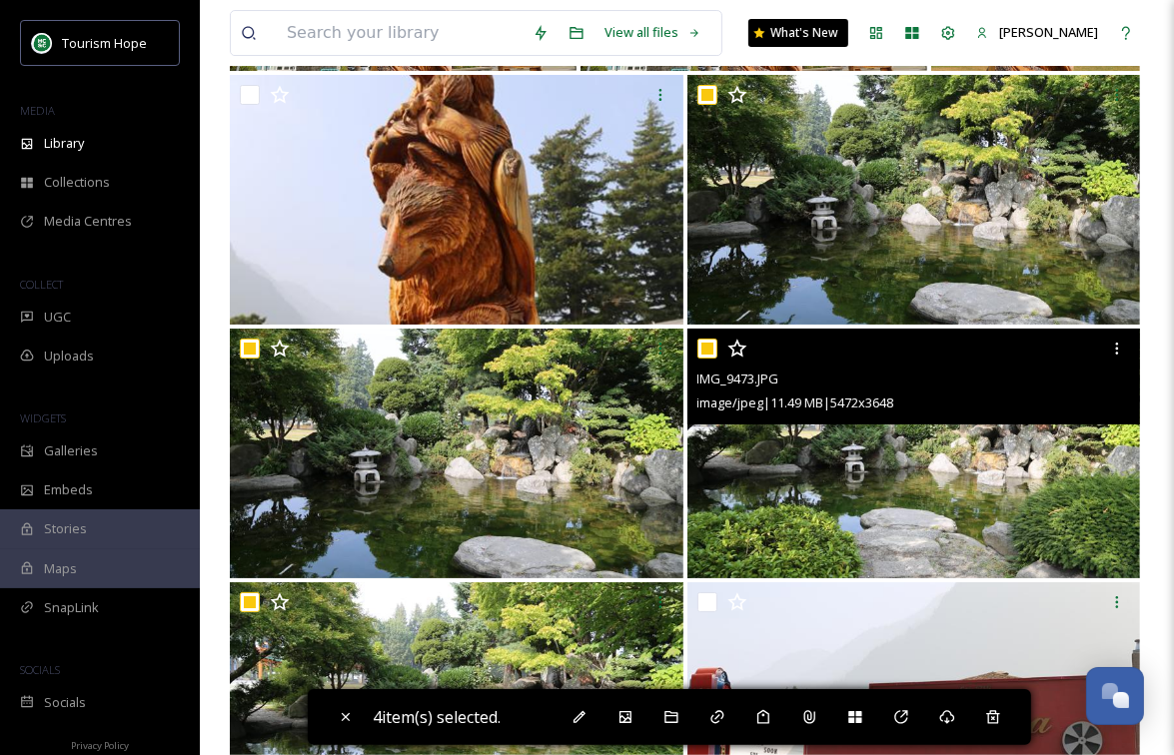
scroll to position [5524, 0]
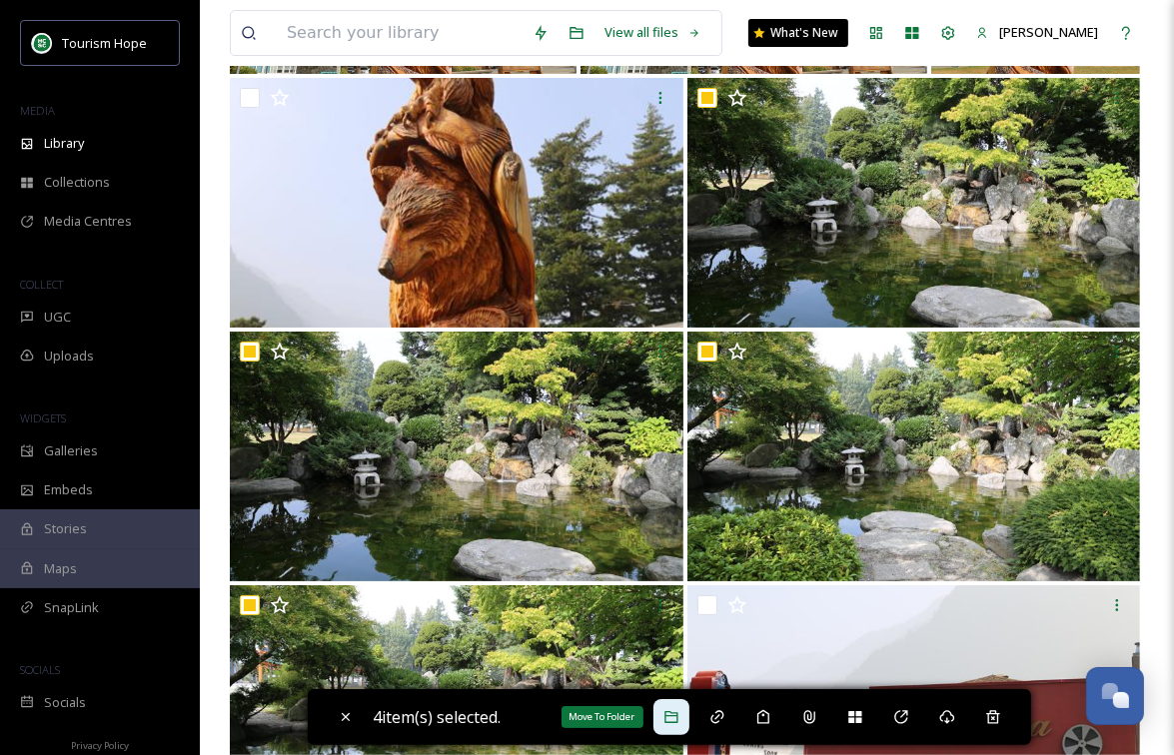
click at [677, 722] on icon at bounding box center [670, 717] width 13 height 12
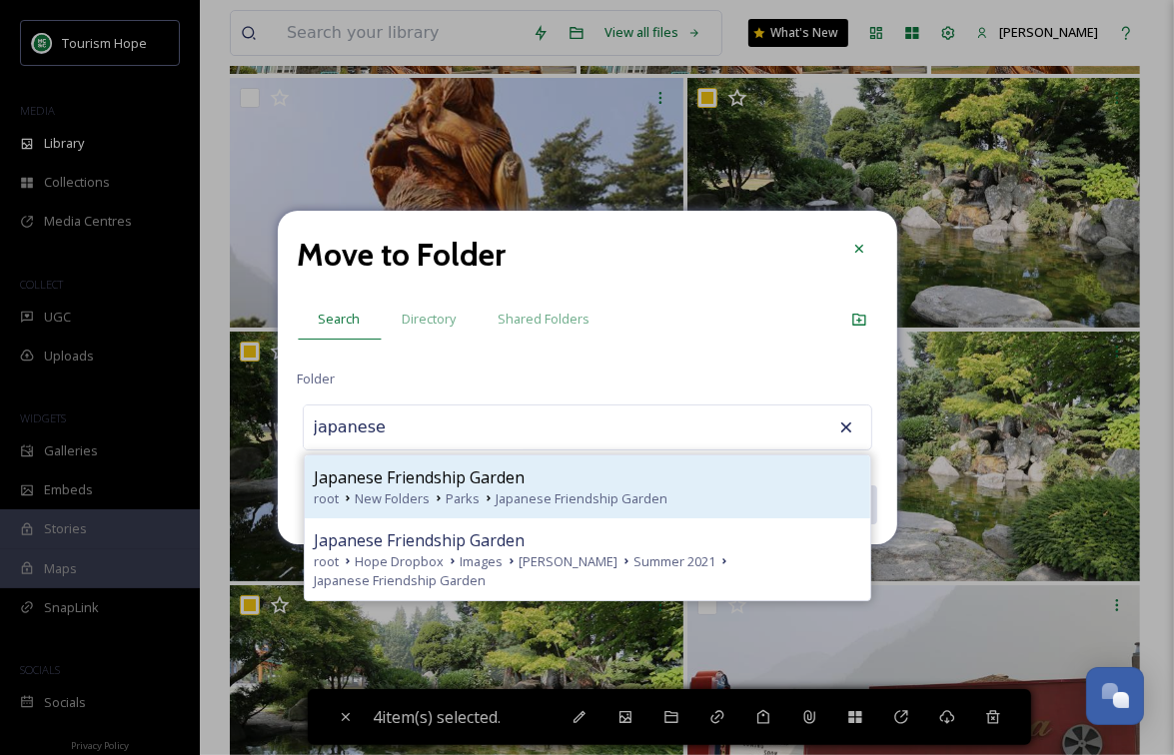
click at [549, 484] on div "Japanese Friendship Garden" at bounding box center [588, 478] width 546 height 24
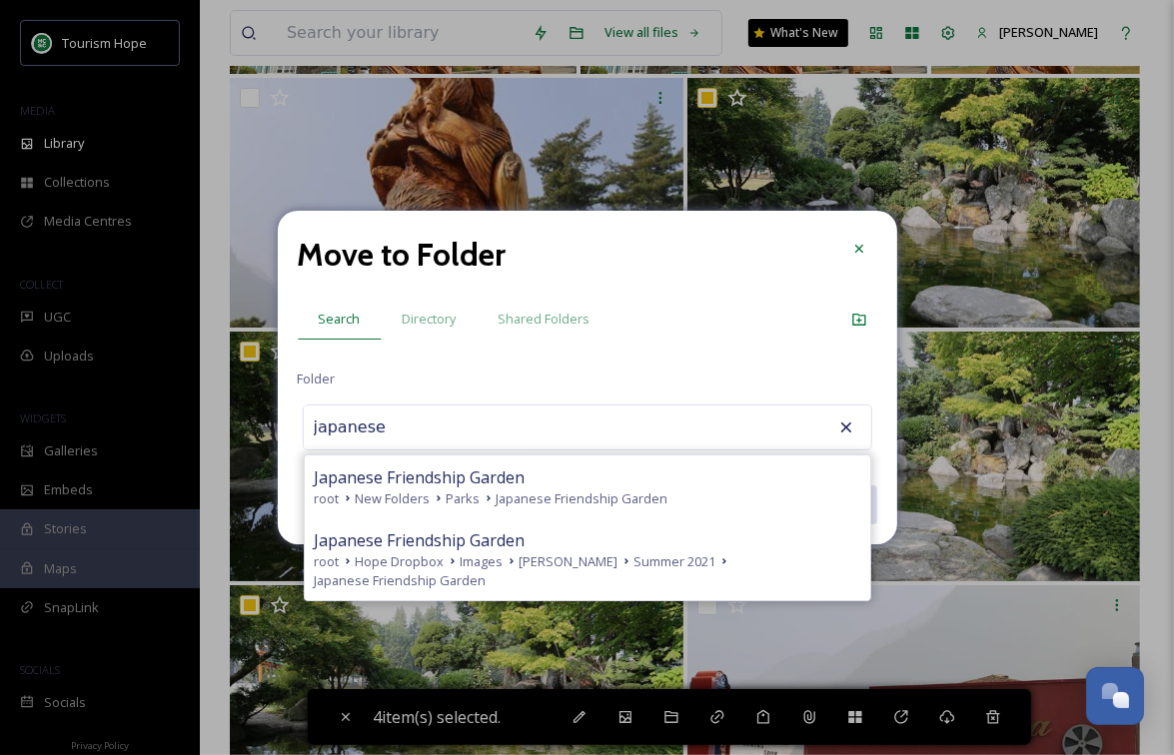
type input "Japanese Friendship Garden"
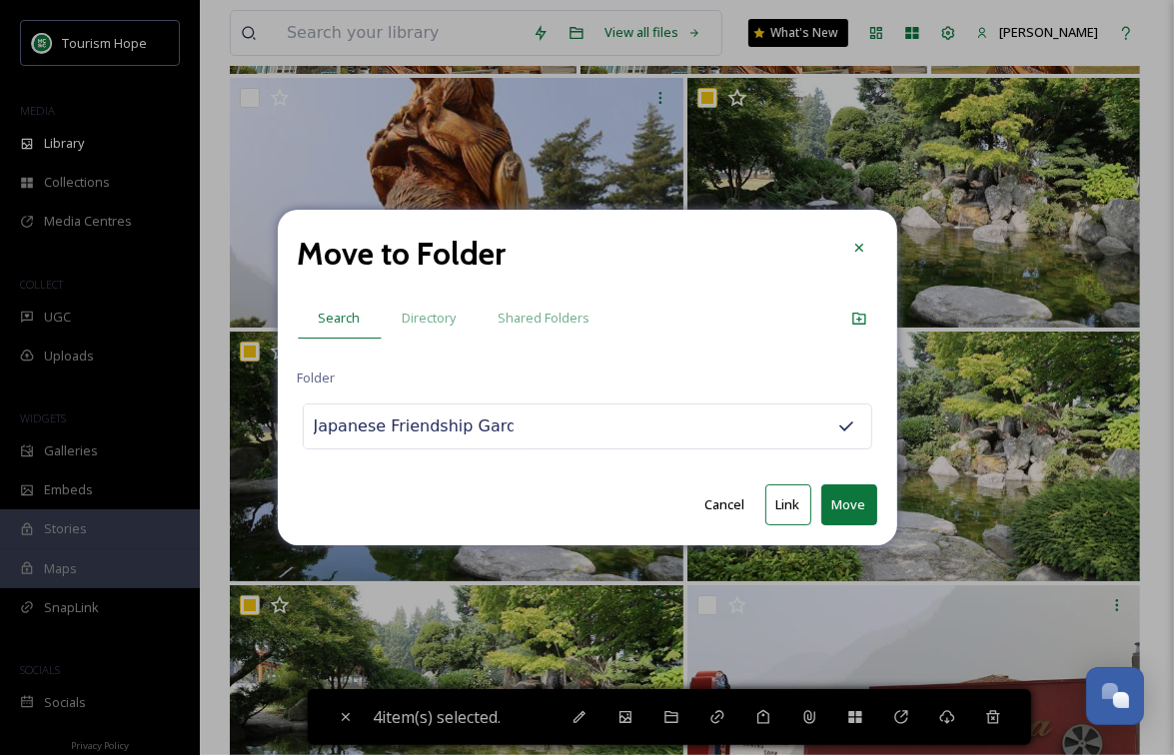
click at [844, 500] on button "Move" at bounding box center [849, 505] width 56 height 41
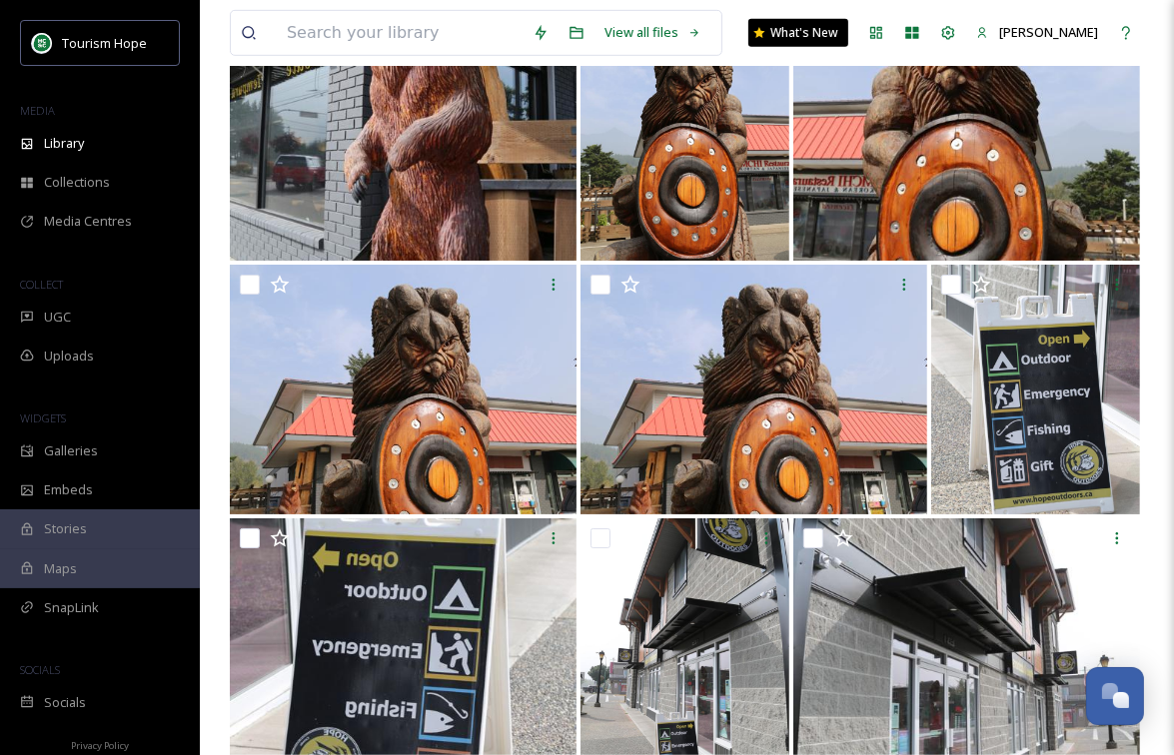
scroll to position [6857, 0]
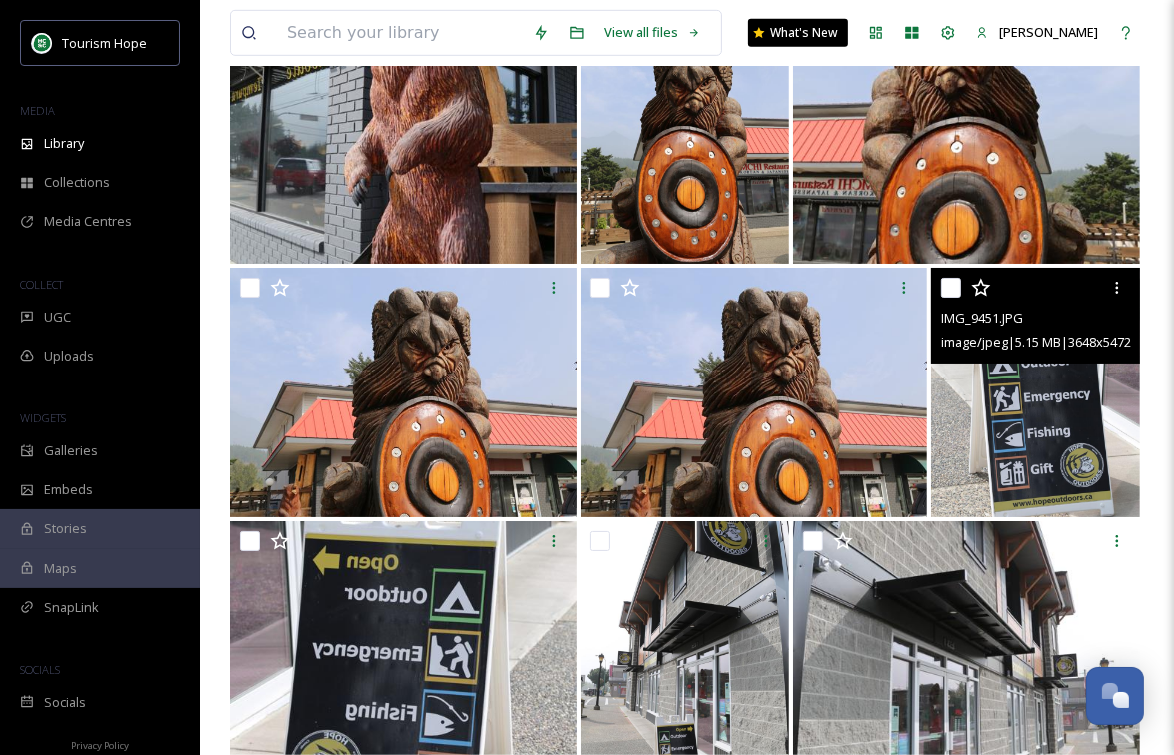
click at [950, 288] on input "checkbox" at bounding box center [951, 288] width 20 height 20
checkbox input "true"
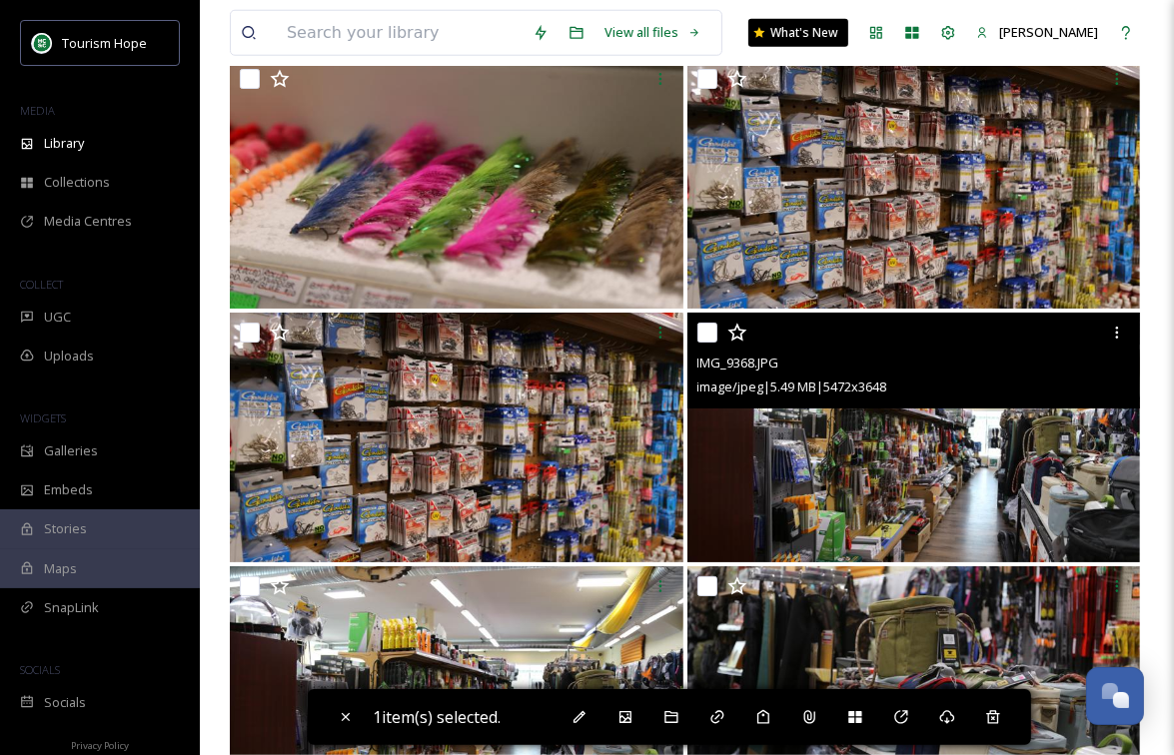
scroll to position [25172, 0]
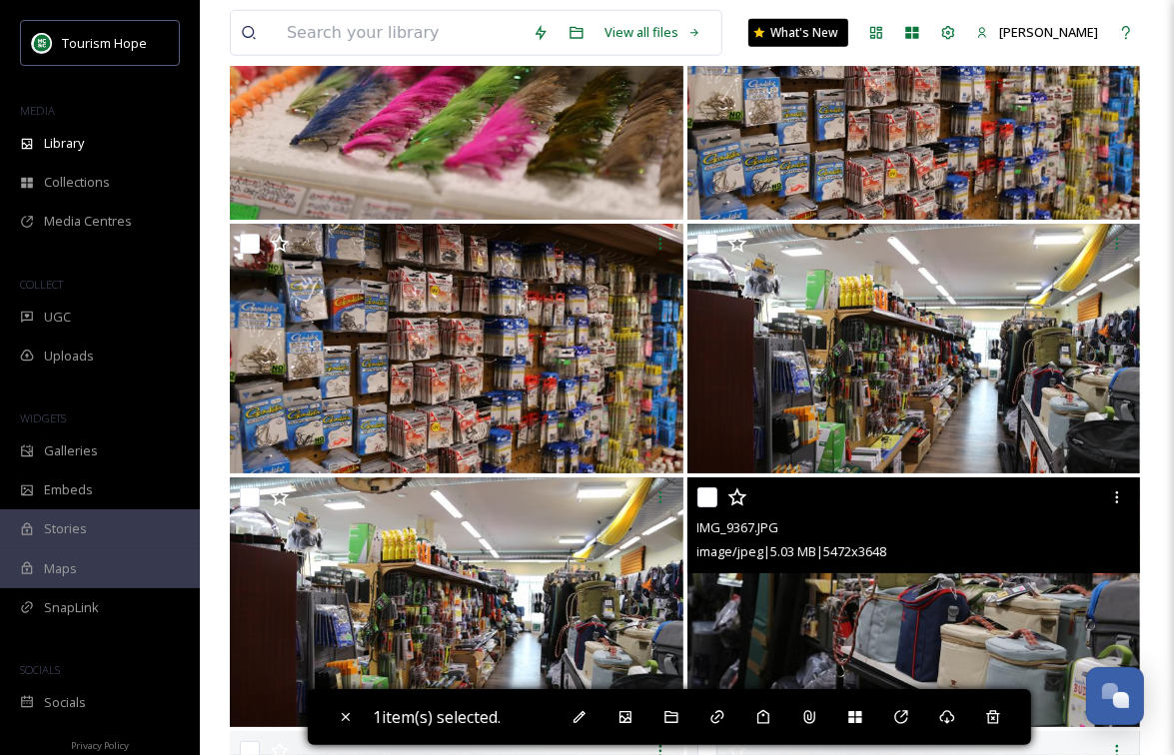
click at [873, 630] on img at bounding box center [914, 603] width 454 height 250
checkbox input "true"
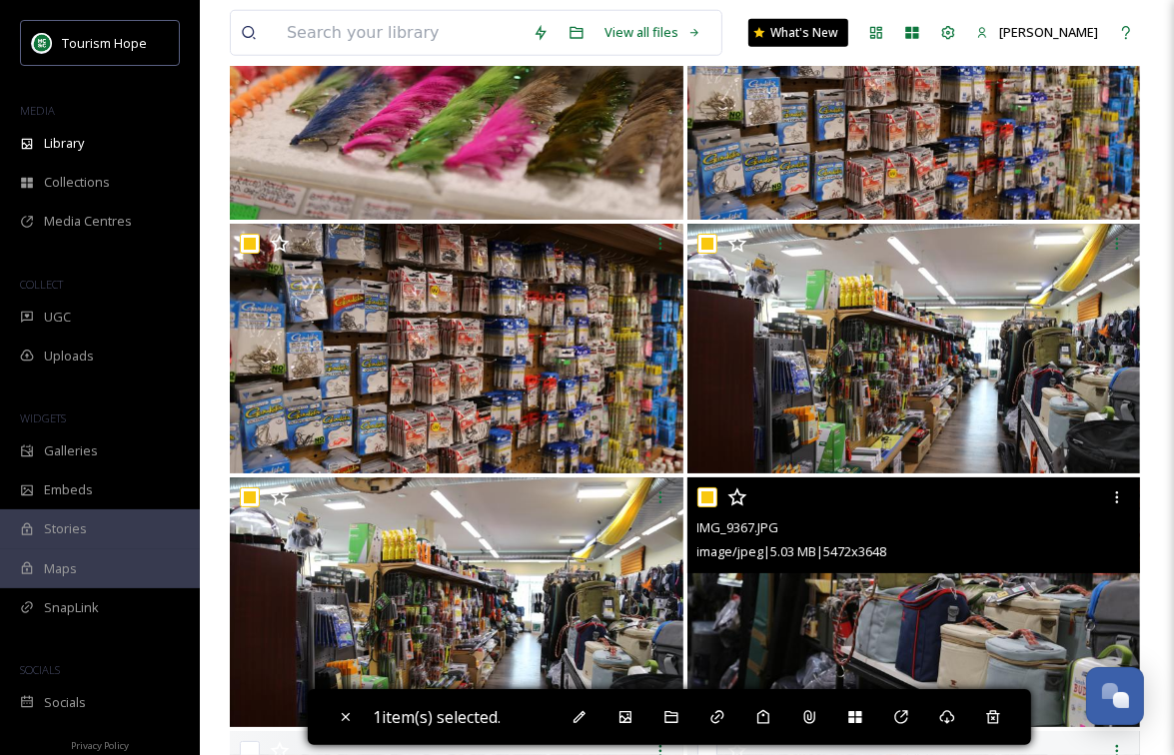
checkbox input "true"
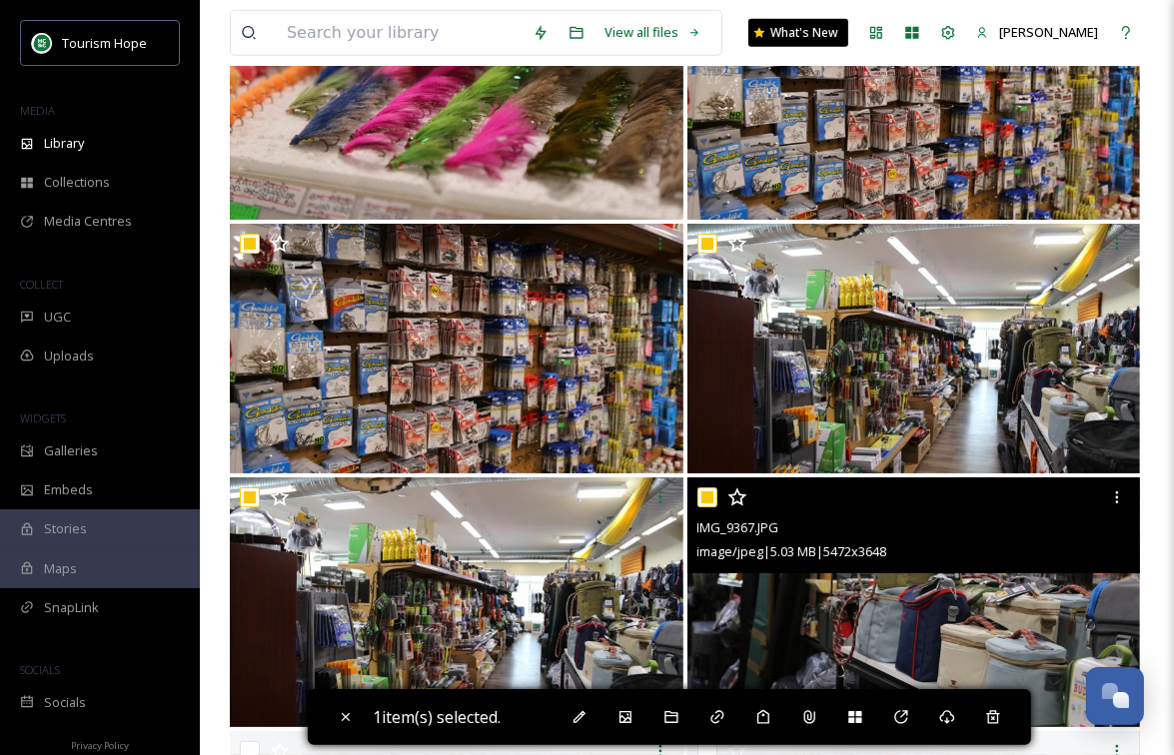
checkbox input "true"
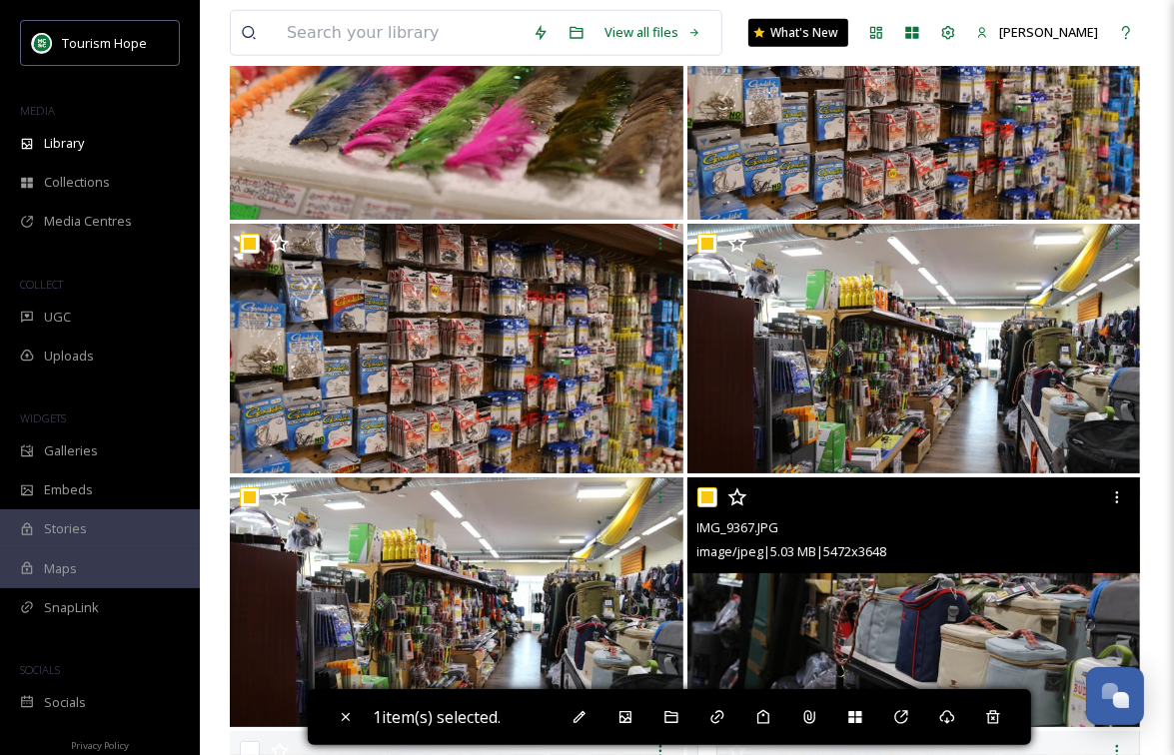
checkbox input "true"
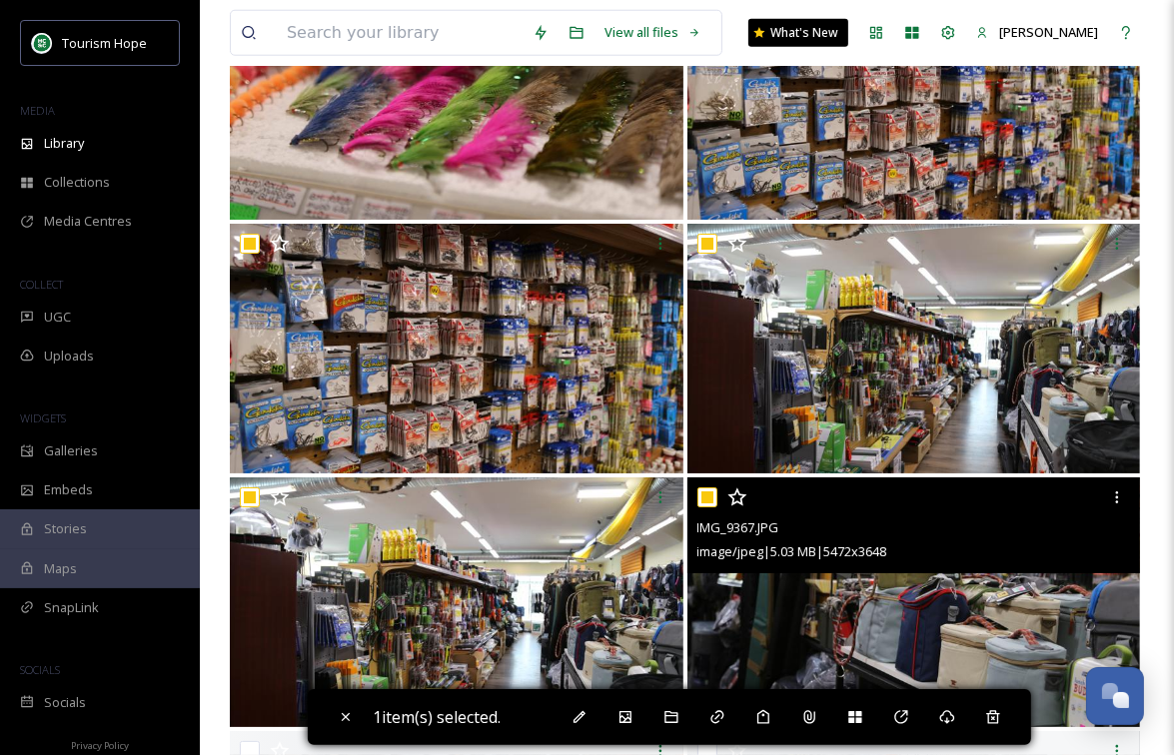
checkbox input "true"
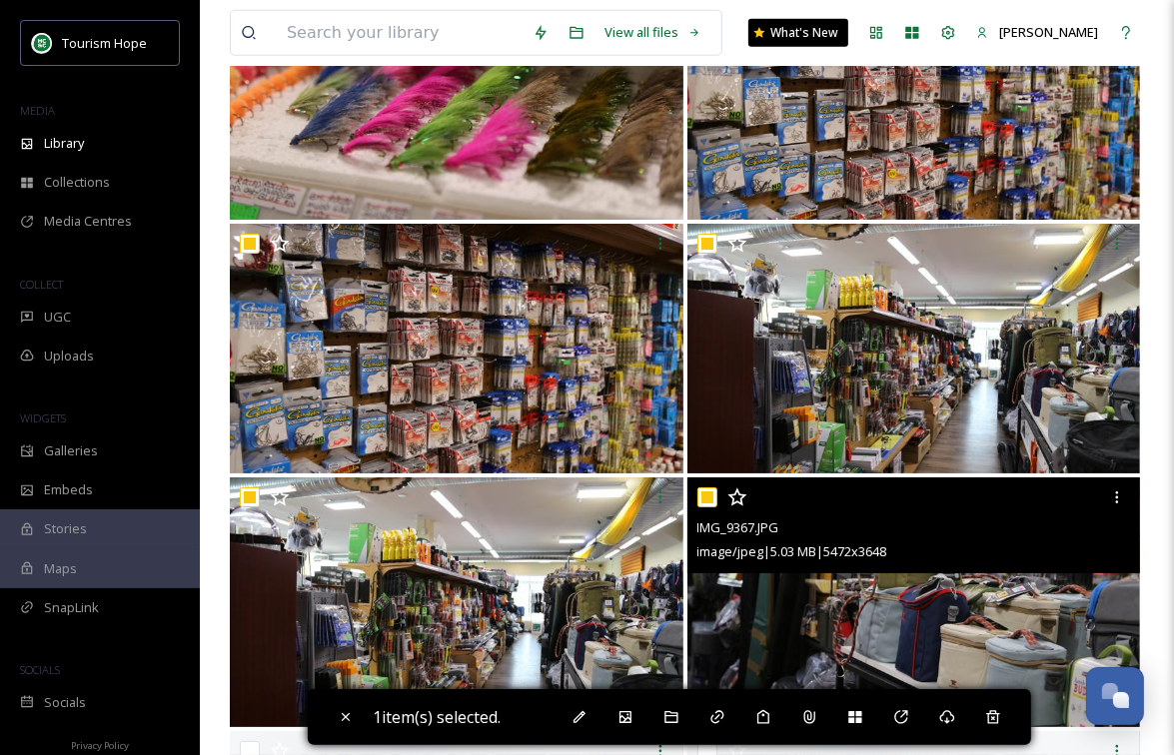
checkbox input "true"
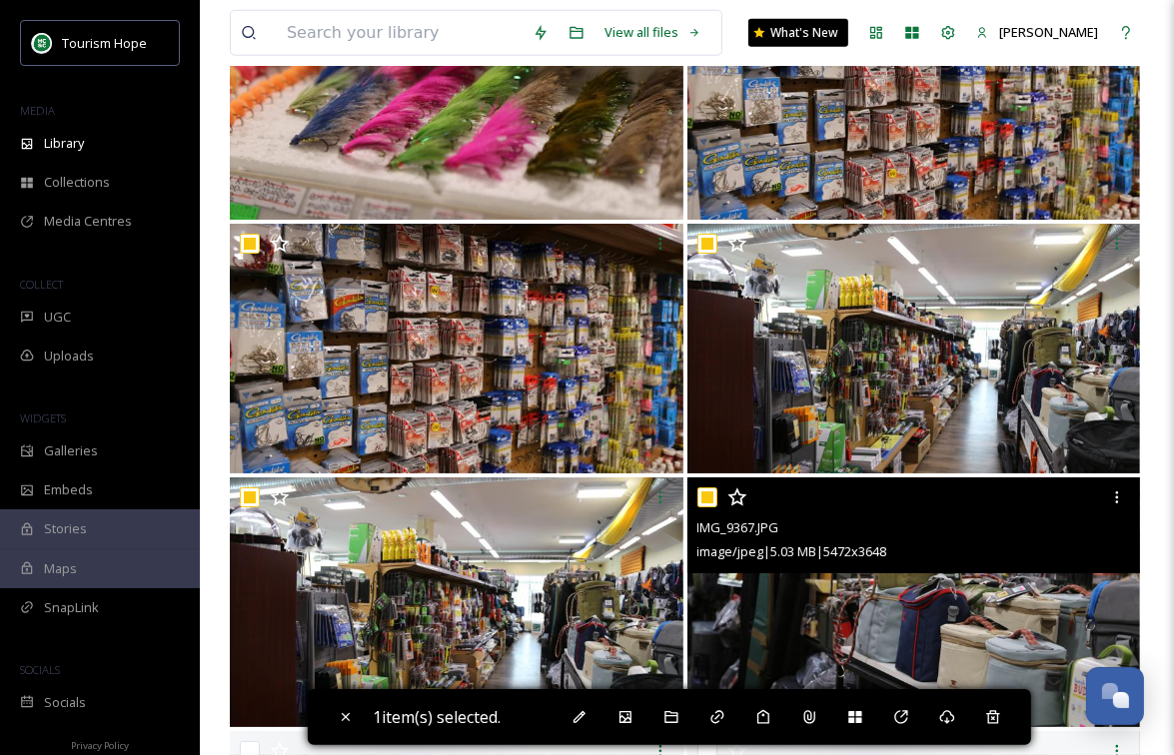
checkbox input "true"
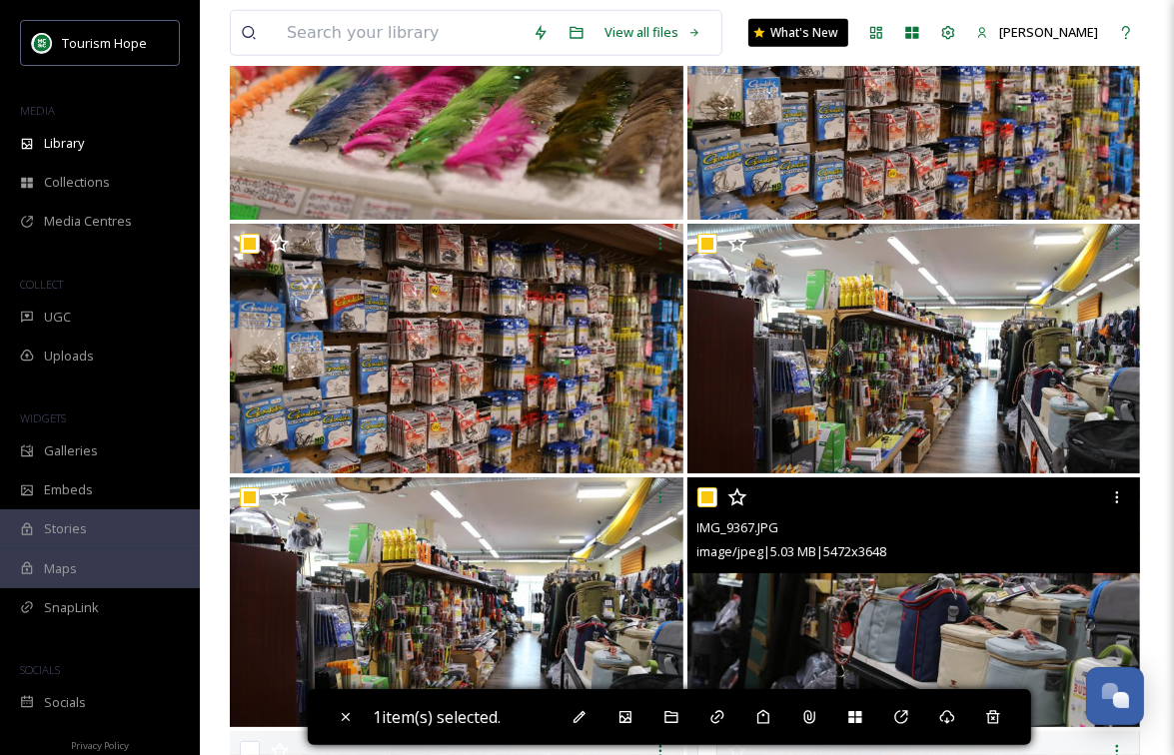
checkbox input "true"
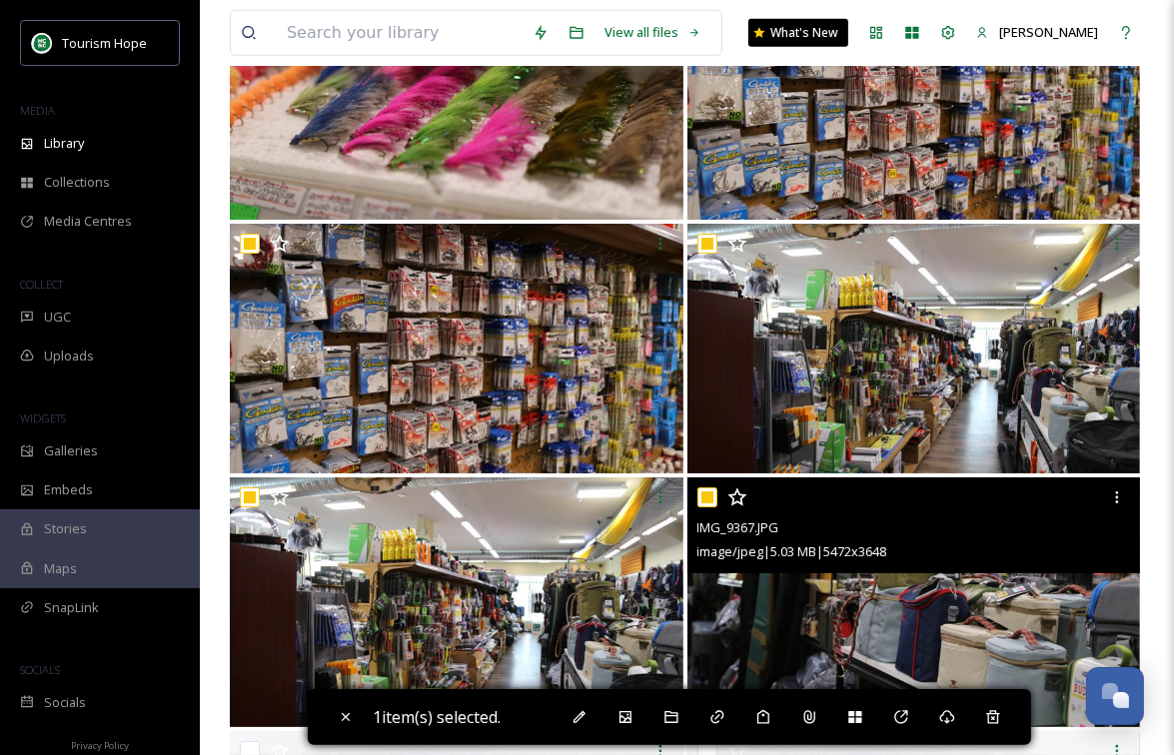
checkbox input "true"
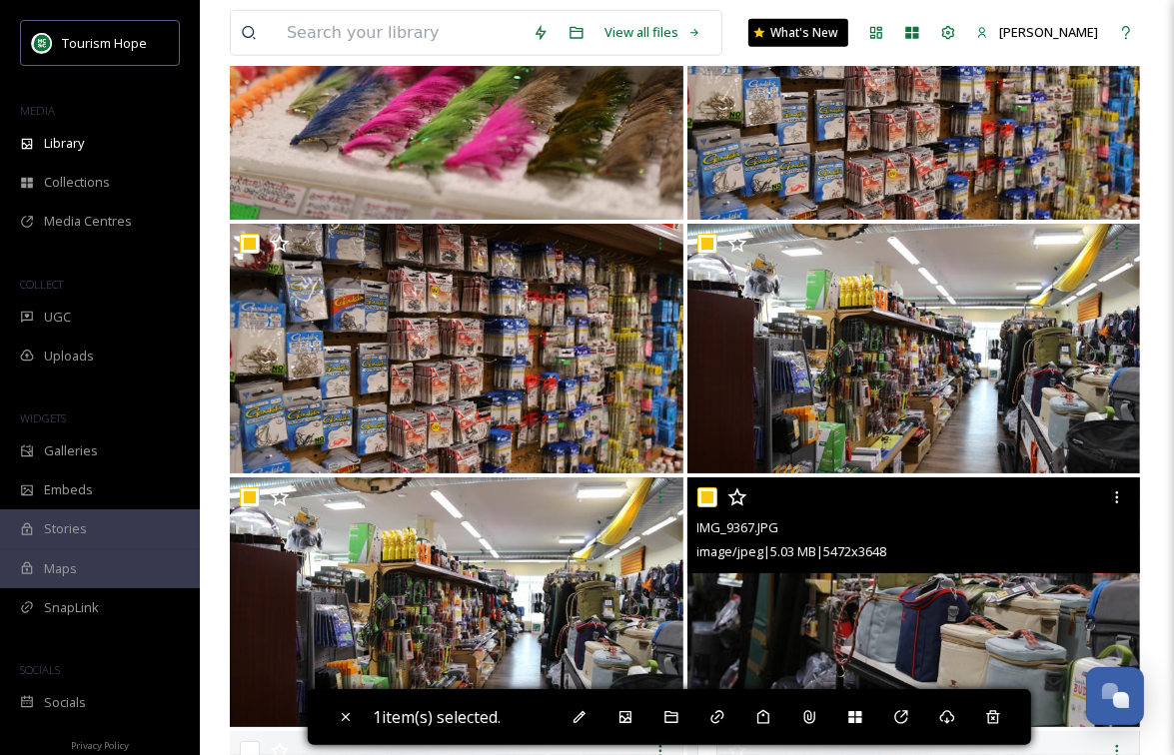
checkbox input "true"
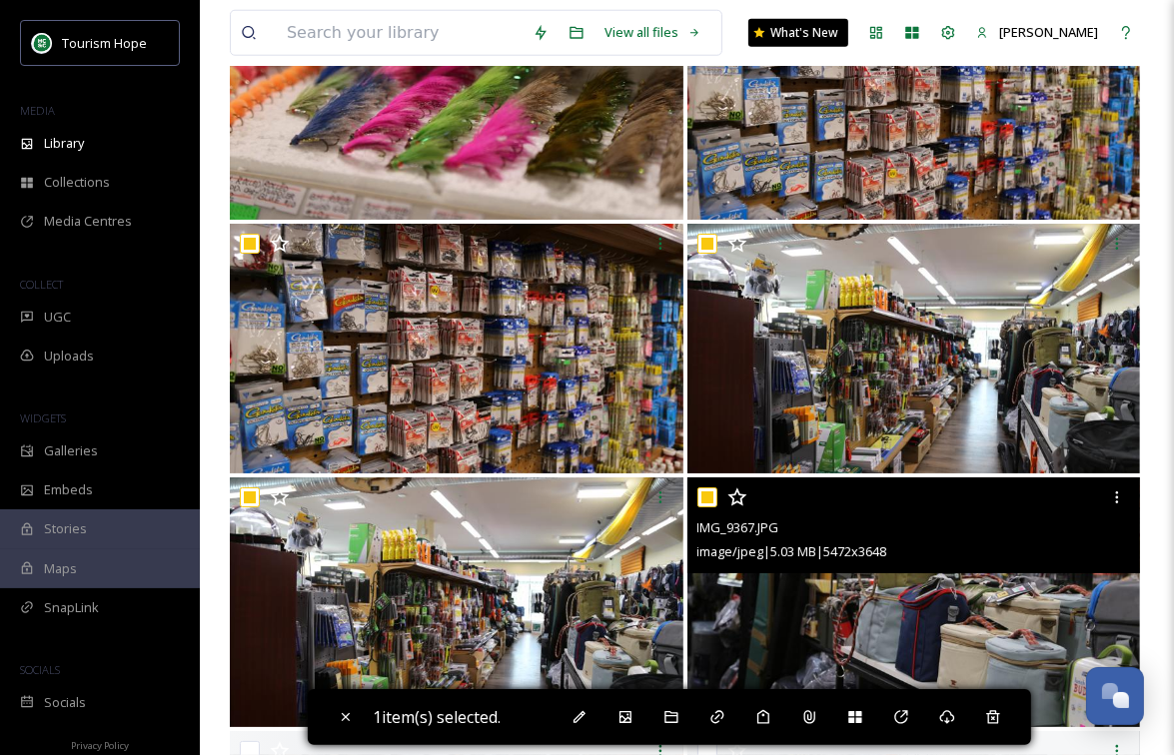
checkbox input "true"
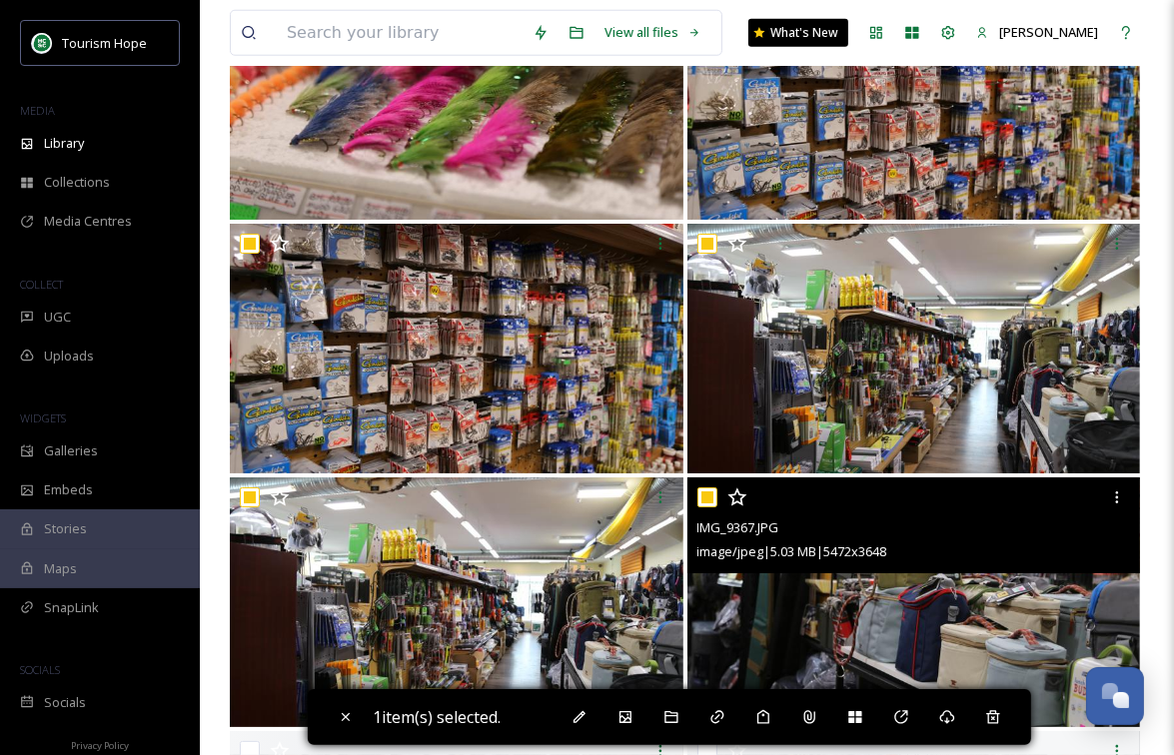
checkbox input "true"
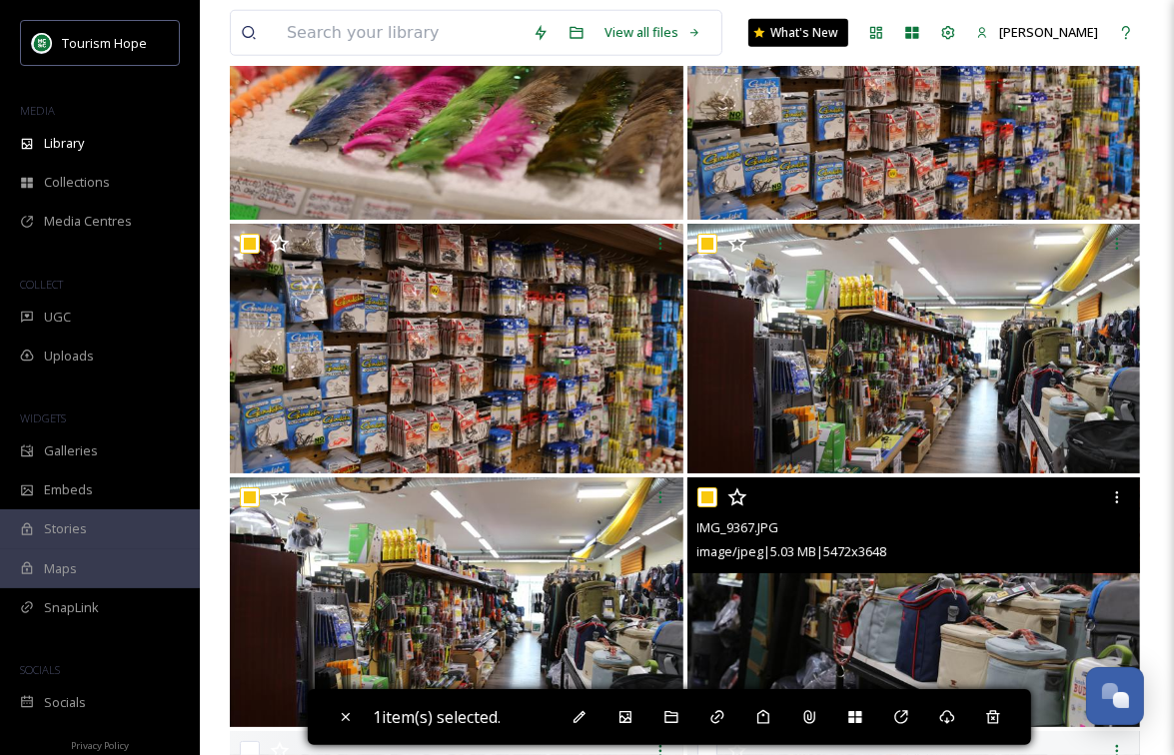
checkbox input "true"
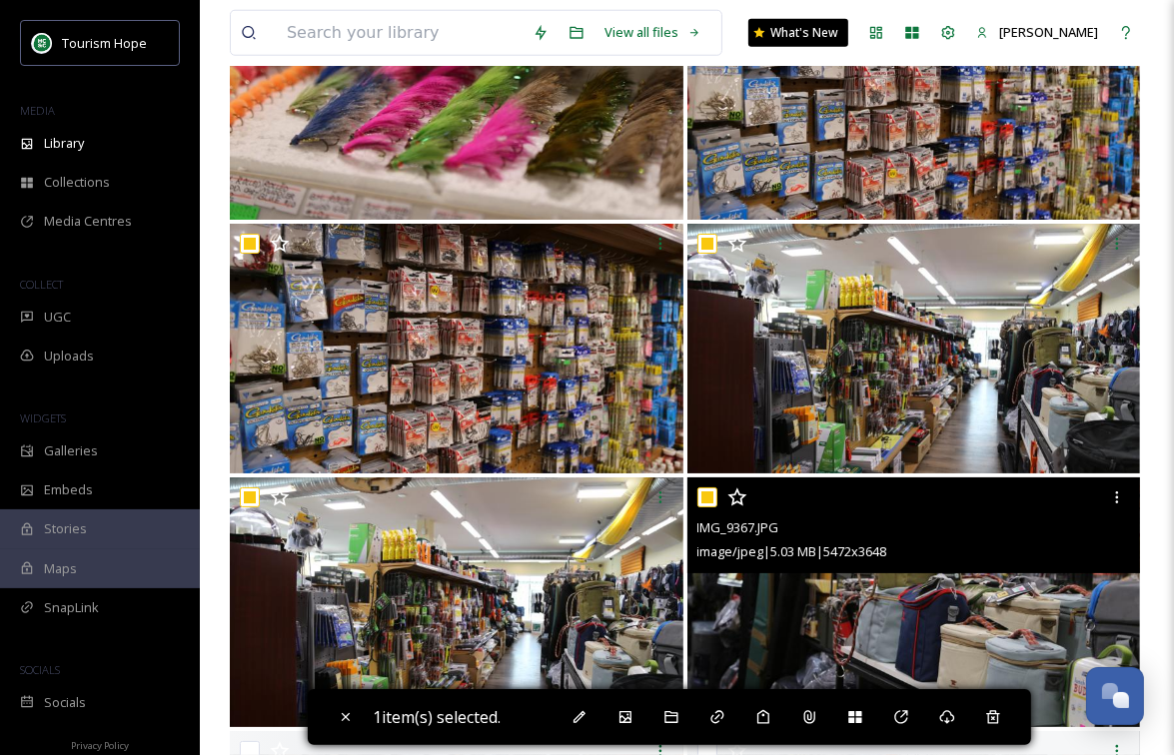
checkbox input "true"
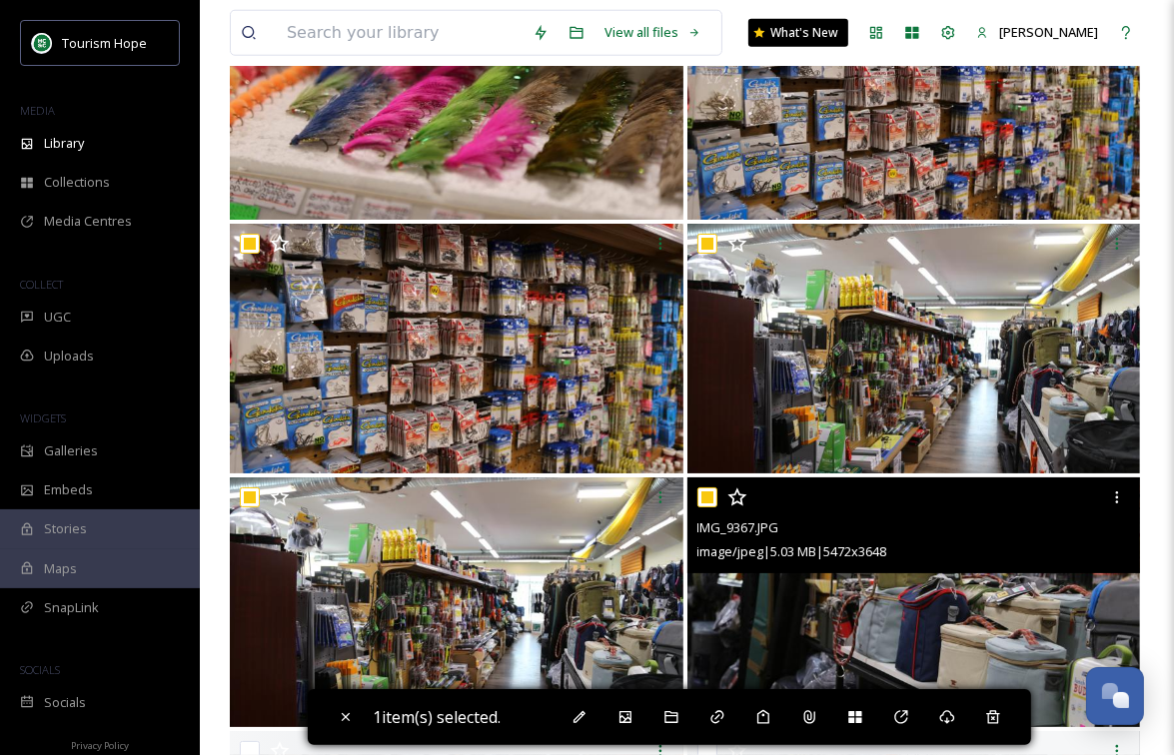
checkbox input "true"
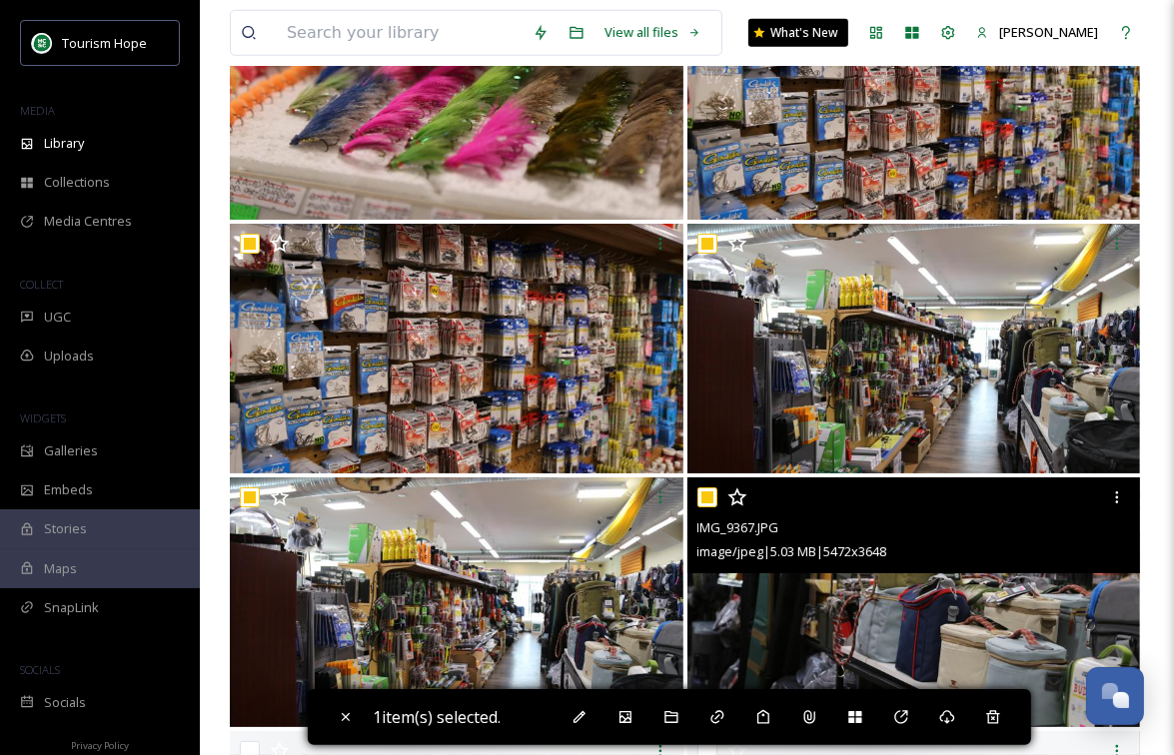
checkbox input "true"
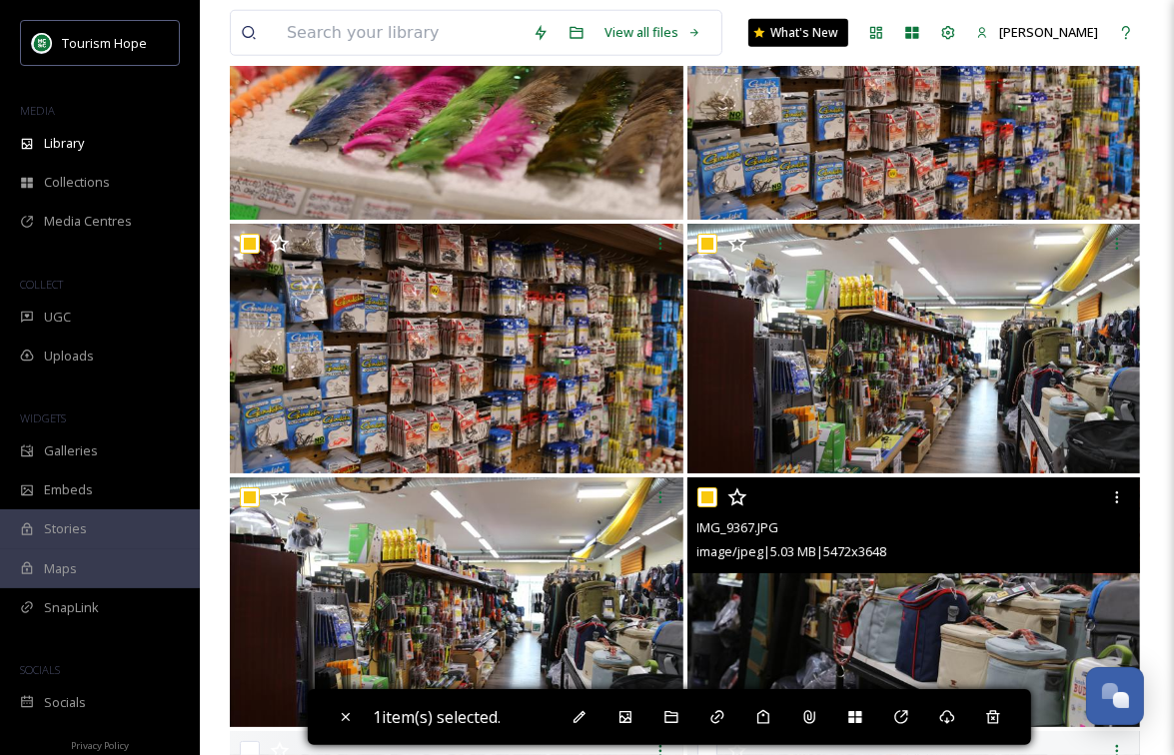
checkbox input "true"
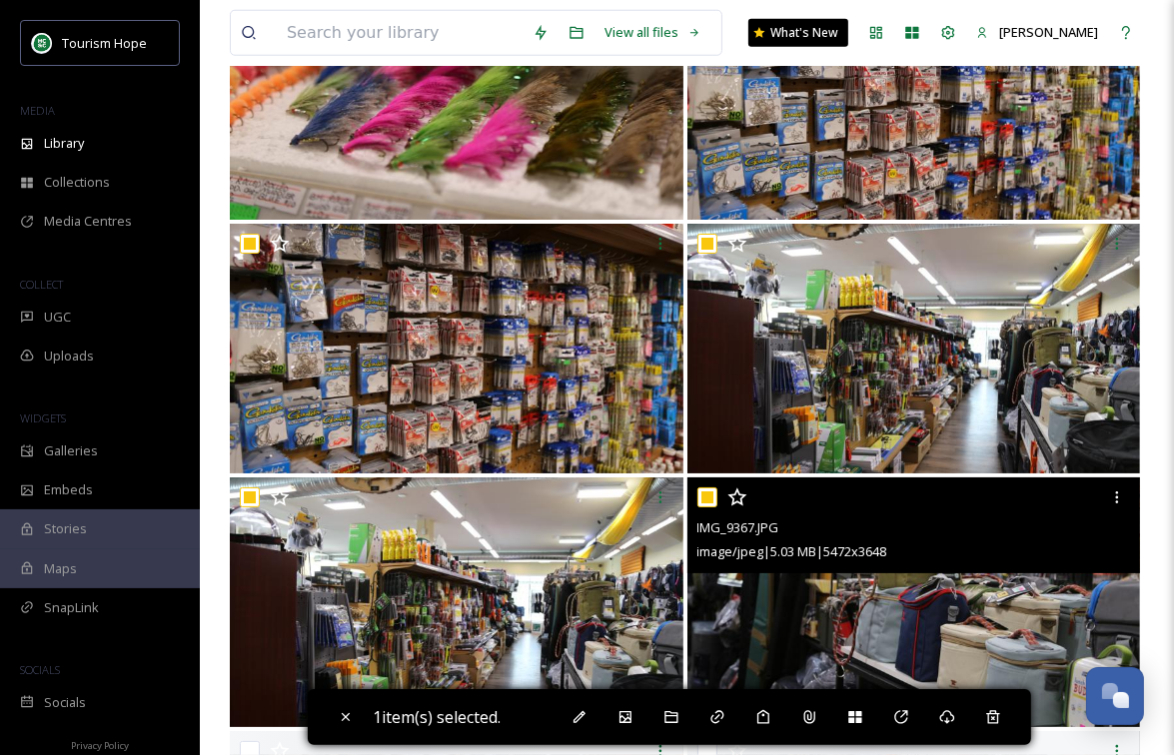
checkbox input "true"
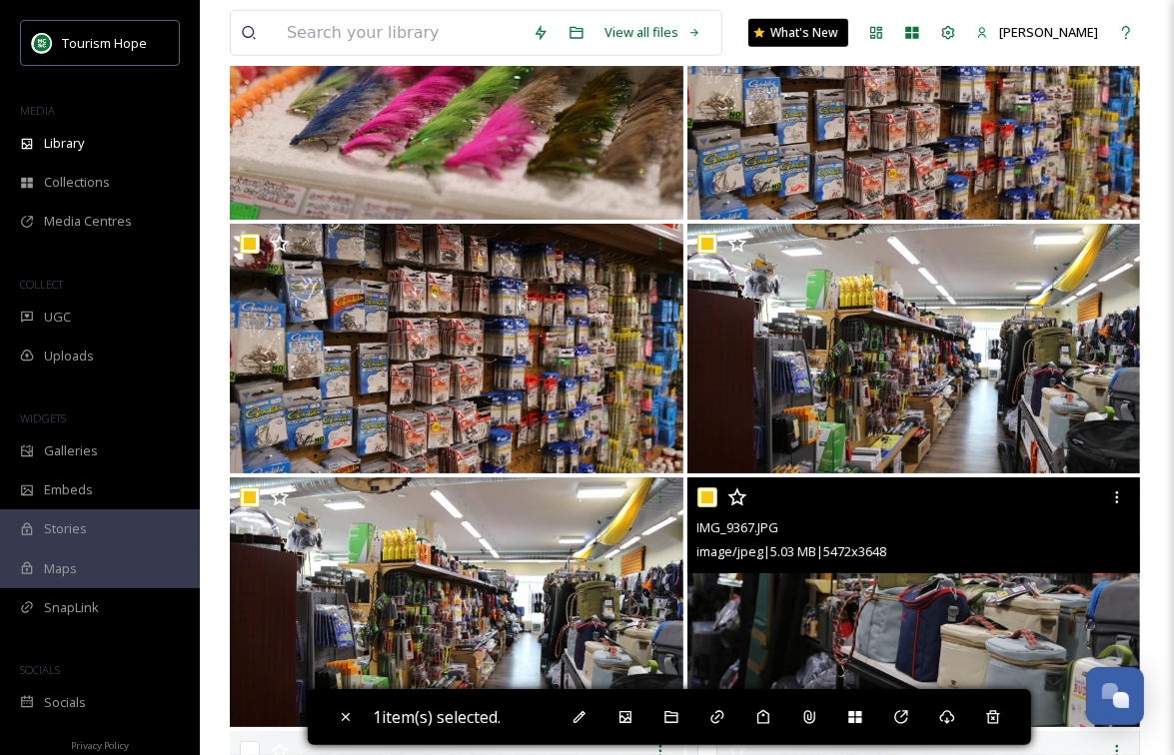
checkbox input "true"
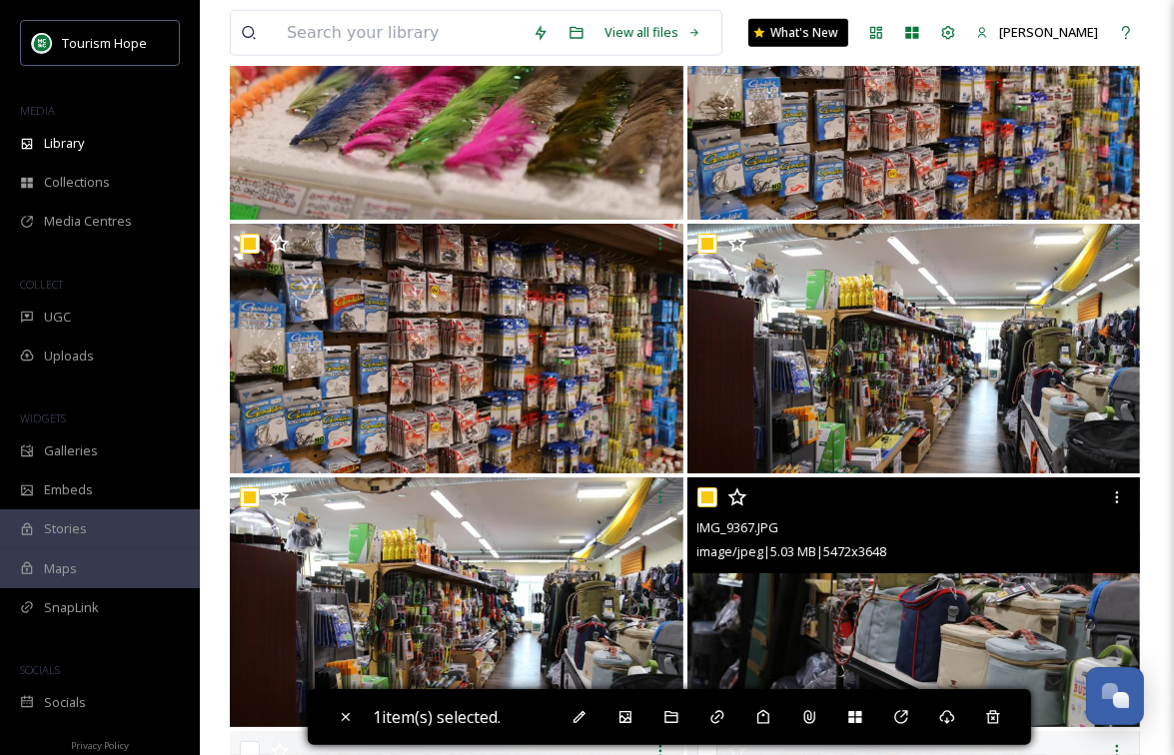
checkbox input "true"
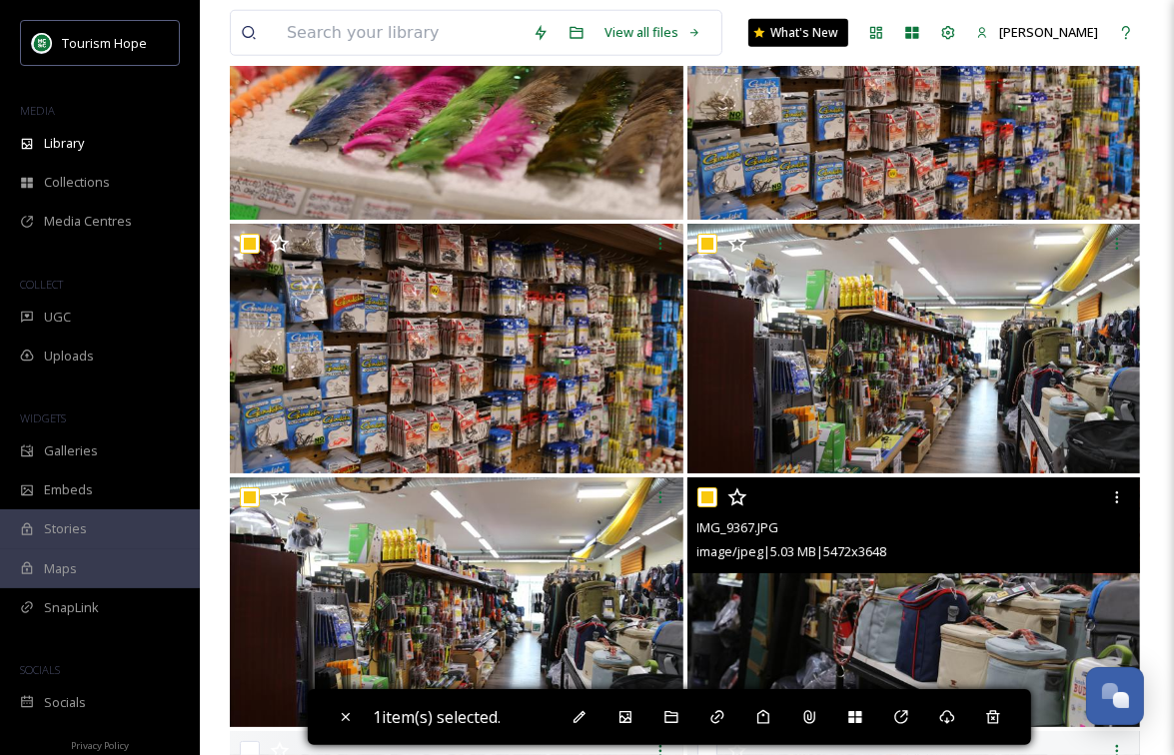
checkbox input "true"
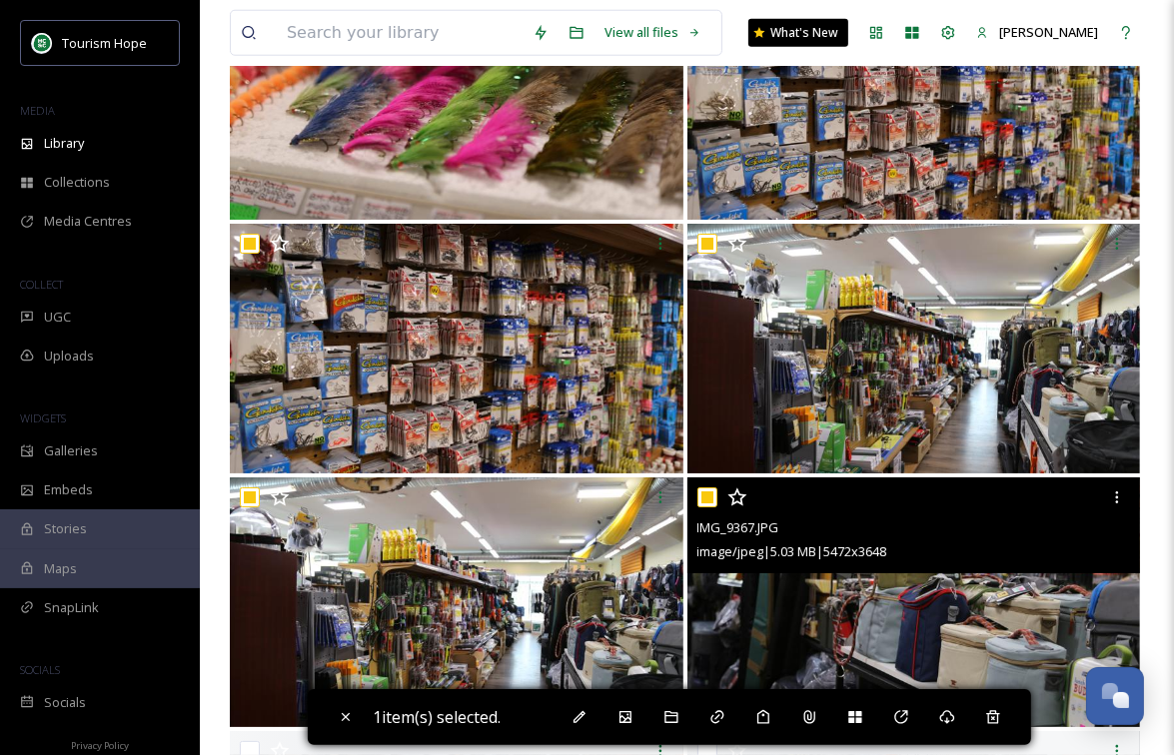
checkbox input "true"
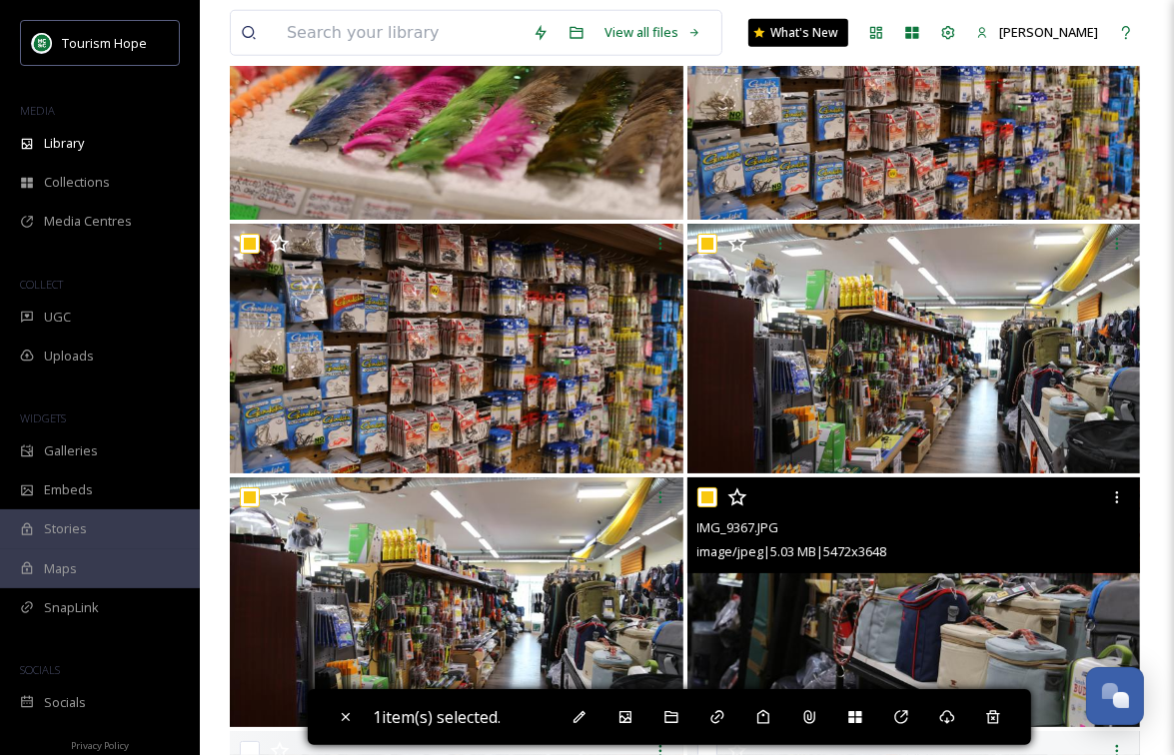
checkbox input "true"
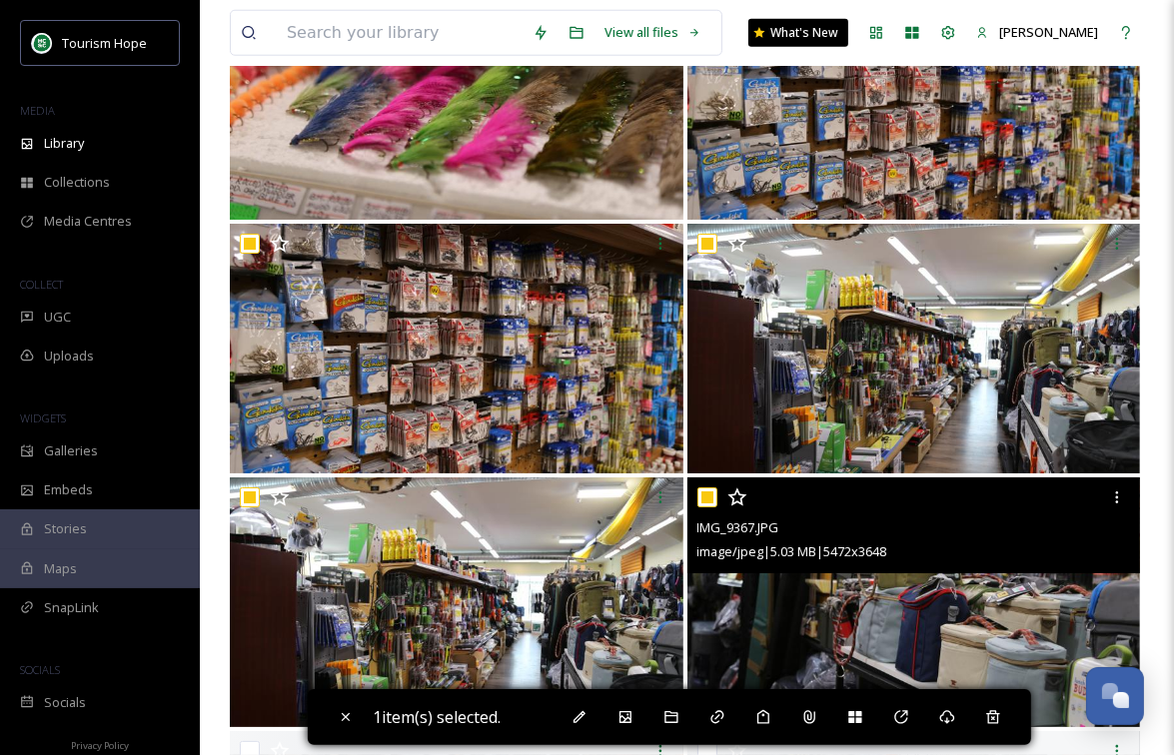
checkbox input "true"
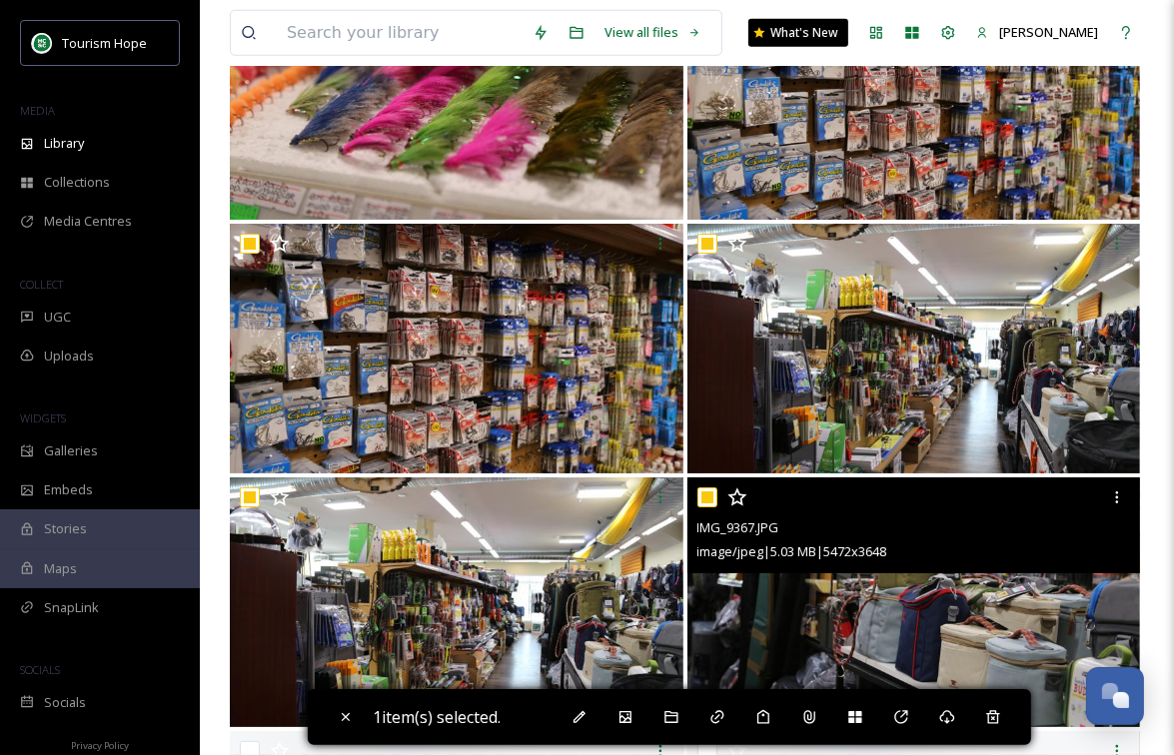
checkbox input "true"
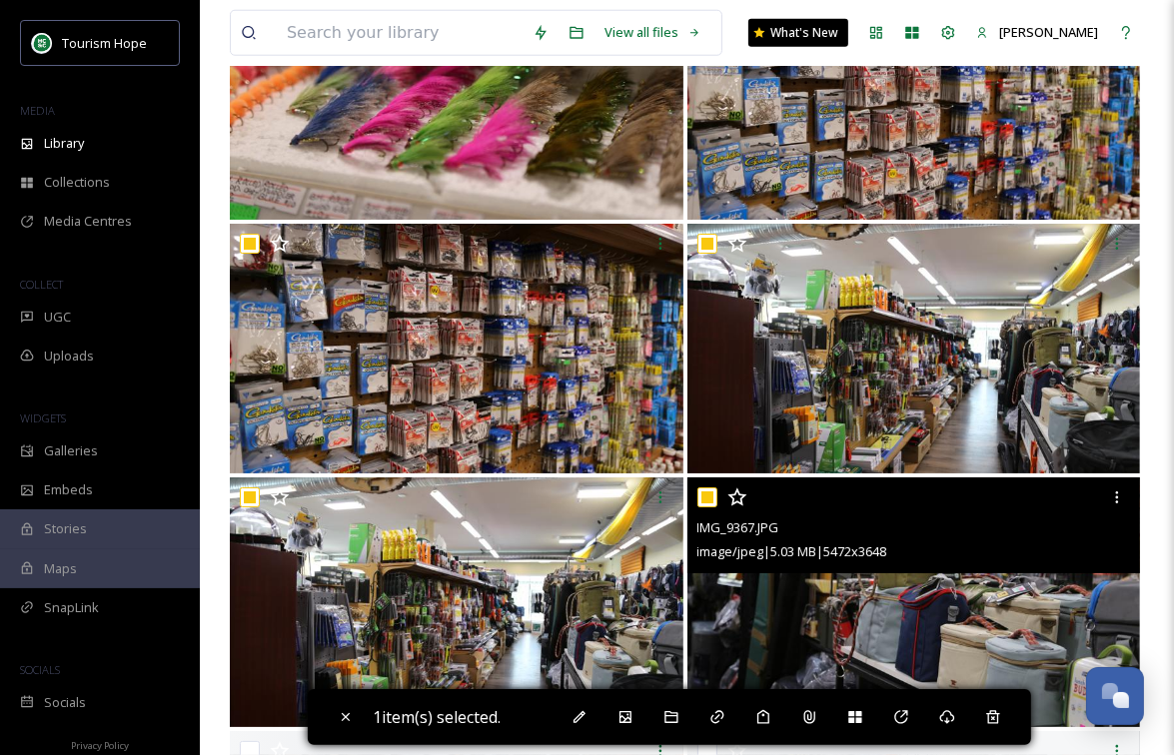
checkbox input "true"
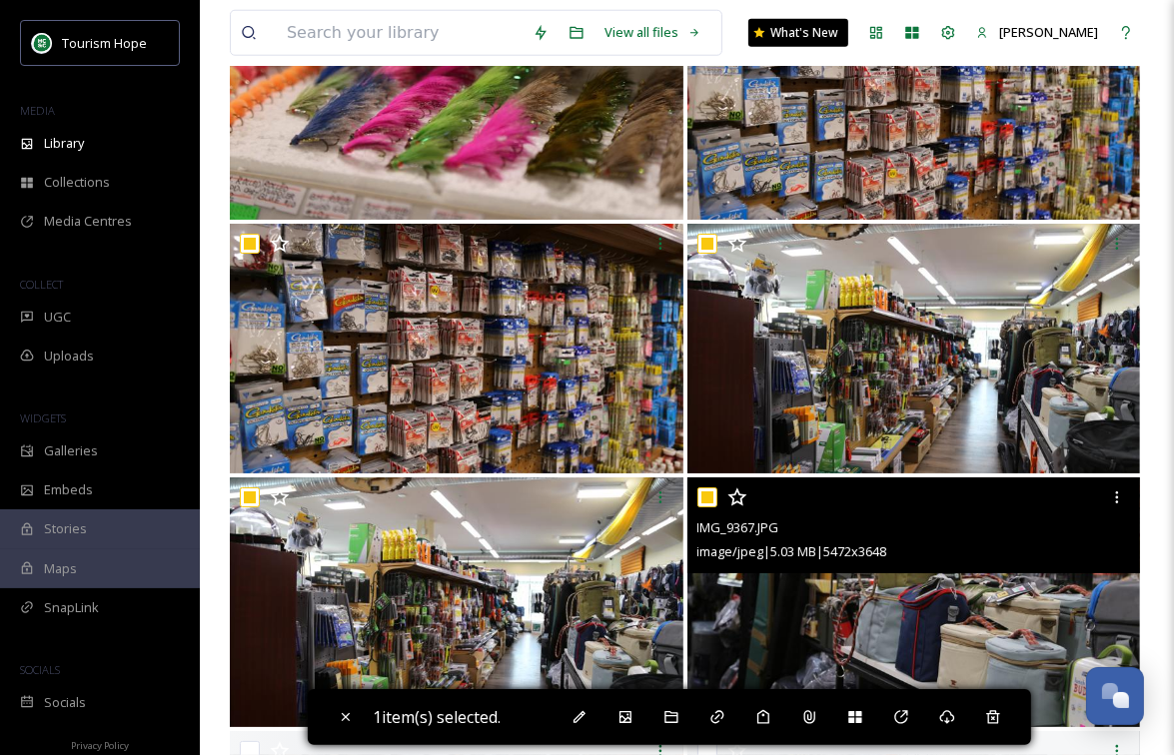
checkbox input "true"
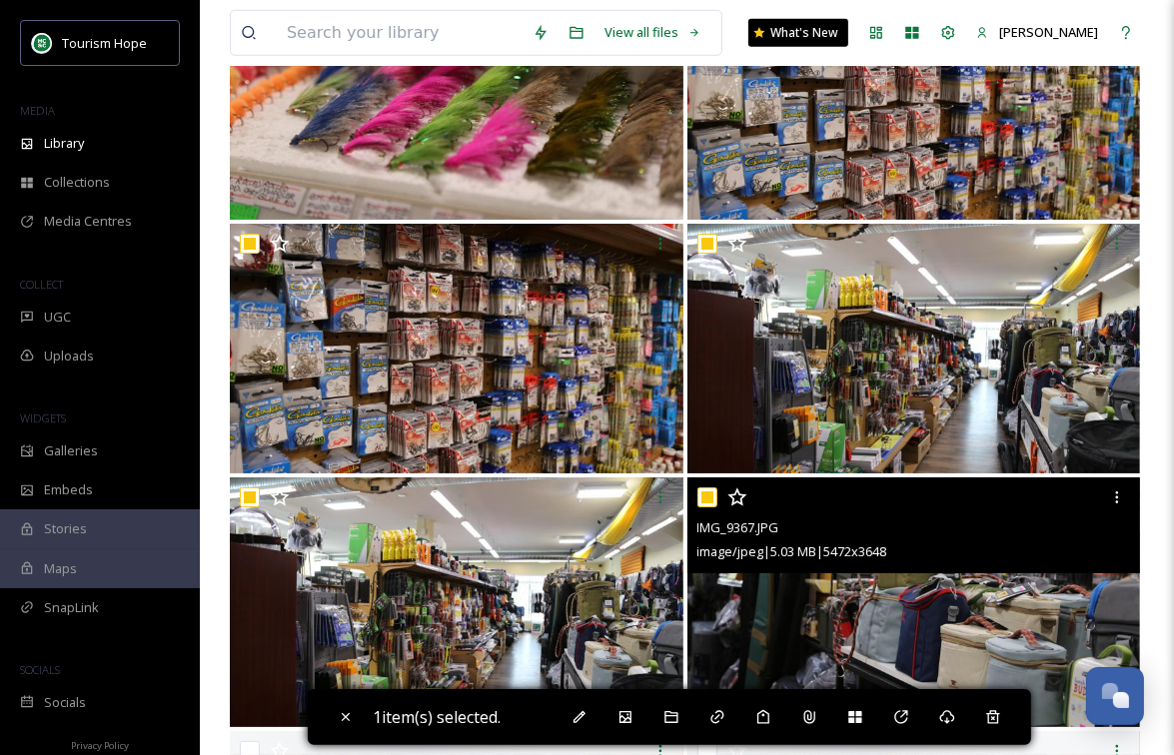
checkbox input "true"
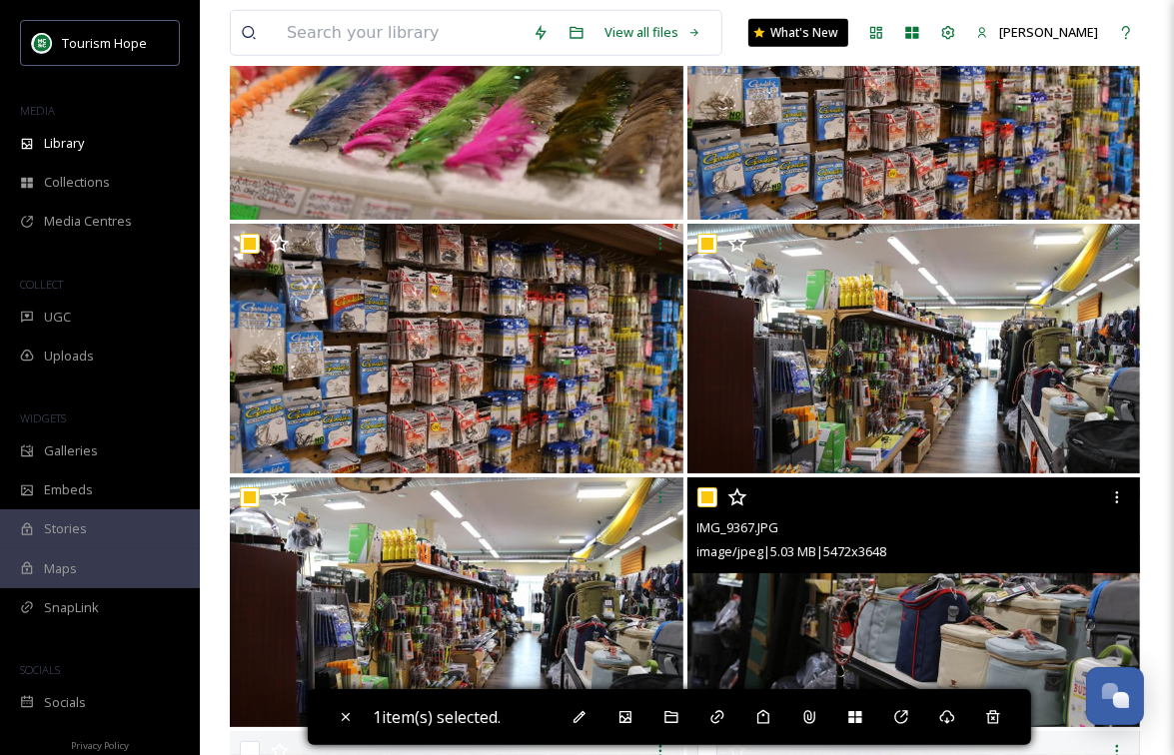
checkbox input "true"
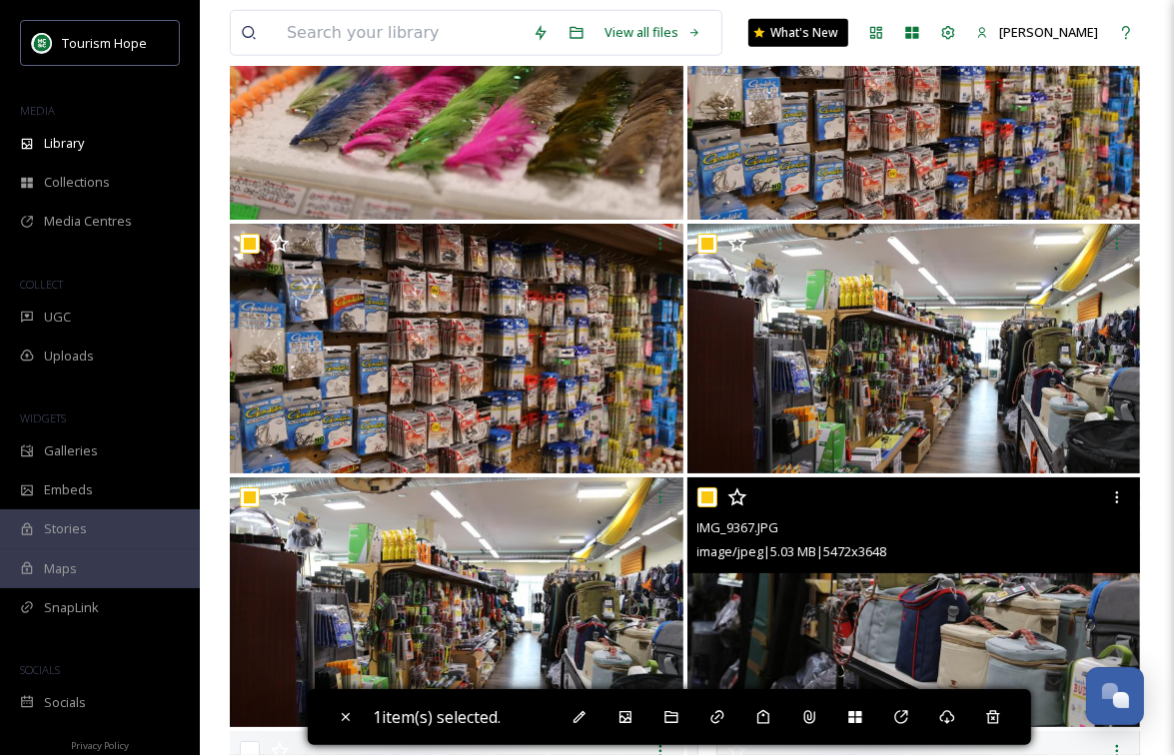
checkbox input "true"
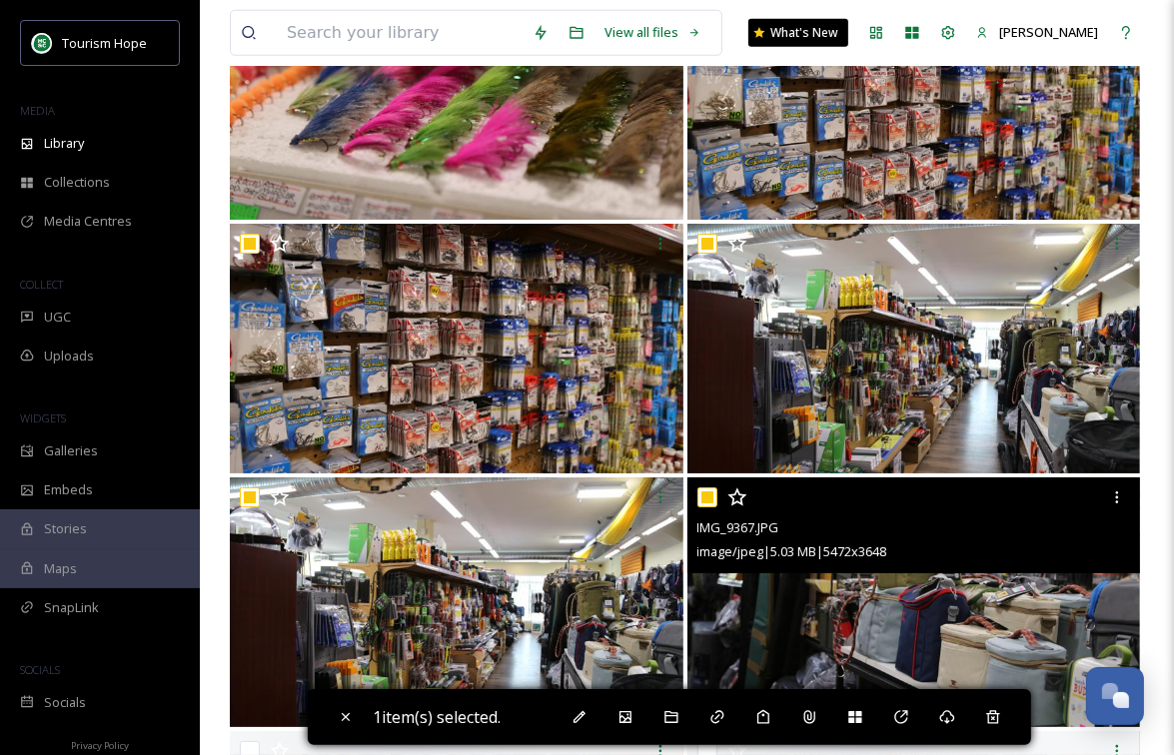
checkbox input "true"
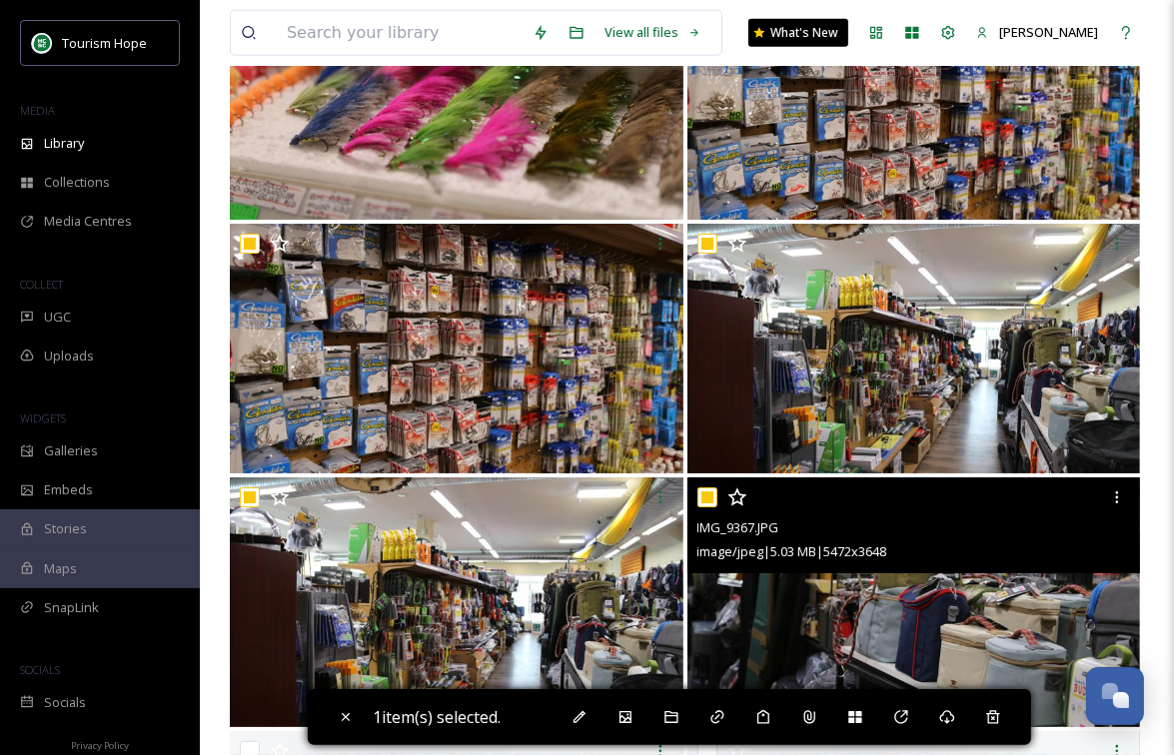
checkbox input "true"
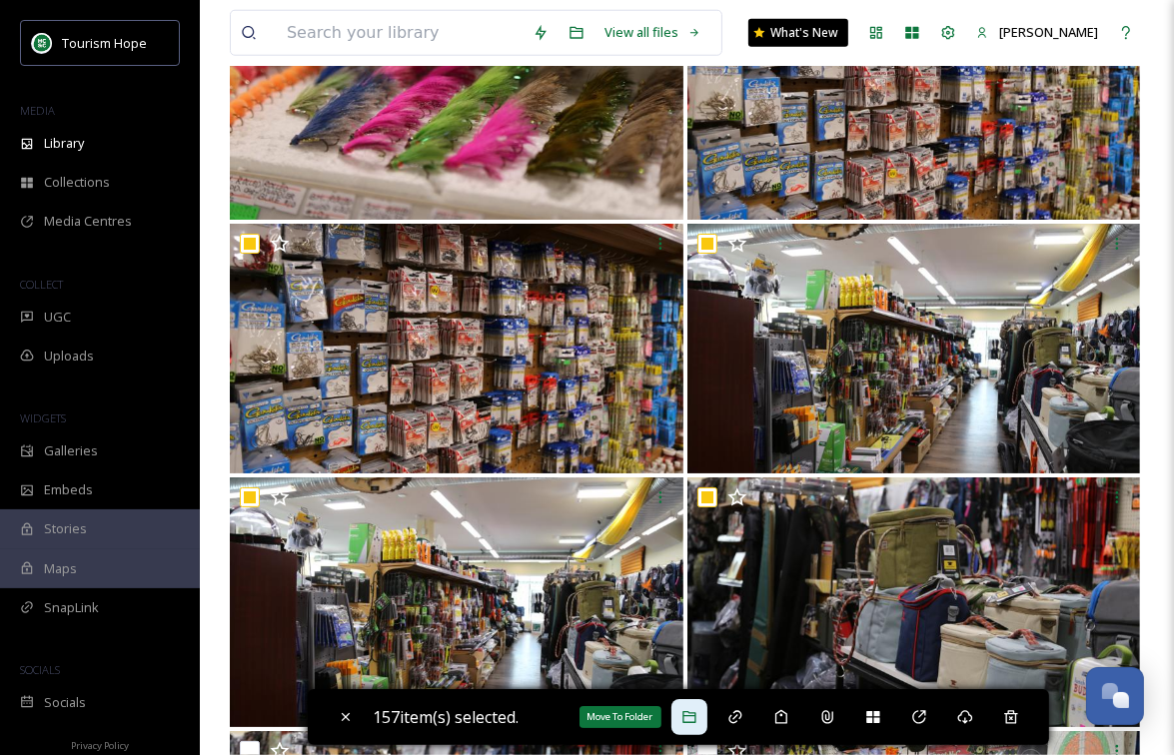
click at [688, 716] on icon at bounding box center [688, 717] width 13 height 12
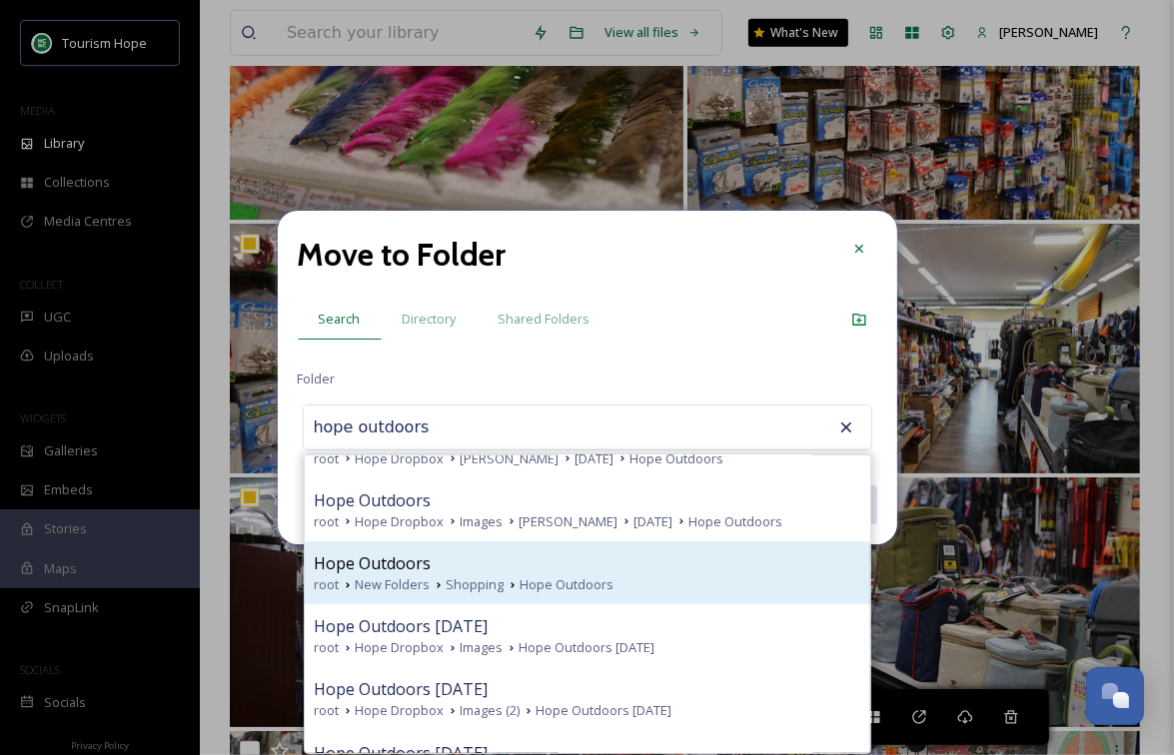
scroll to position [43, 0]
click at [633, 560] on div "Hope Outdoors" at bounding box center [588, 560] width 546 height 24
type input "Hope Outdoors"
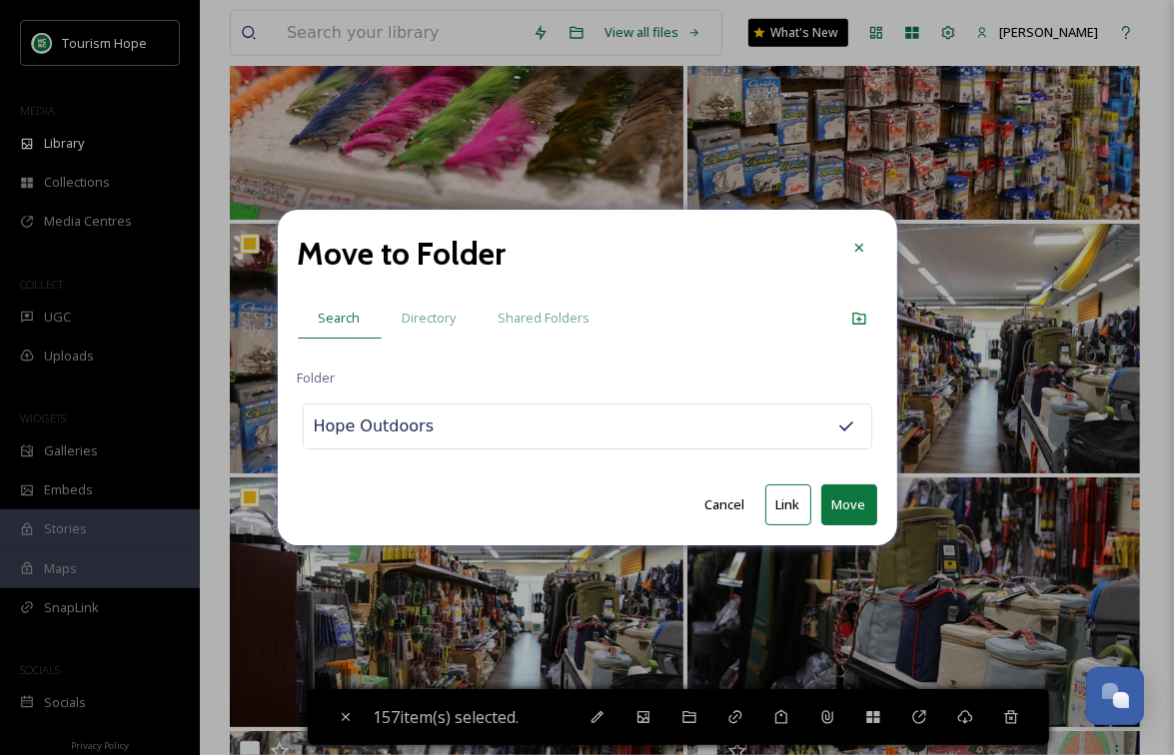
click at [849, 503] on button "Move" at bounding box center [849, 505] width 56 height 41
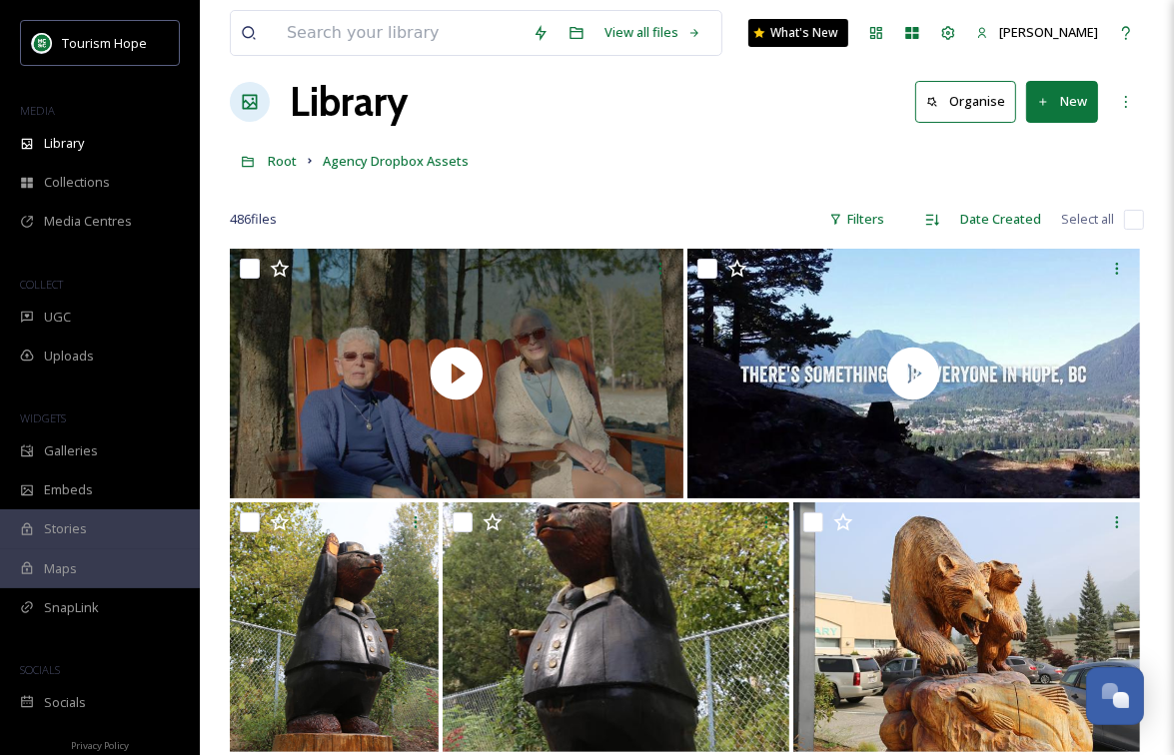
scroll to position [0, 0]
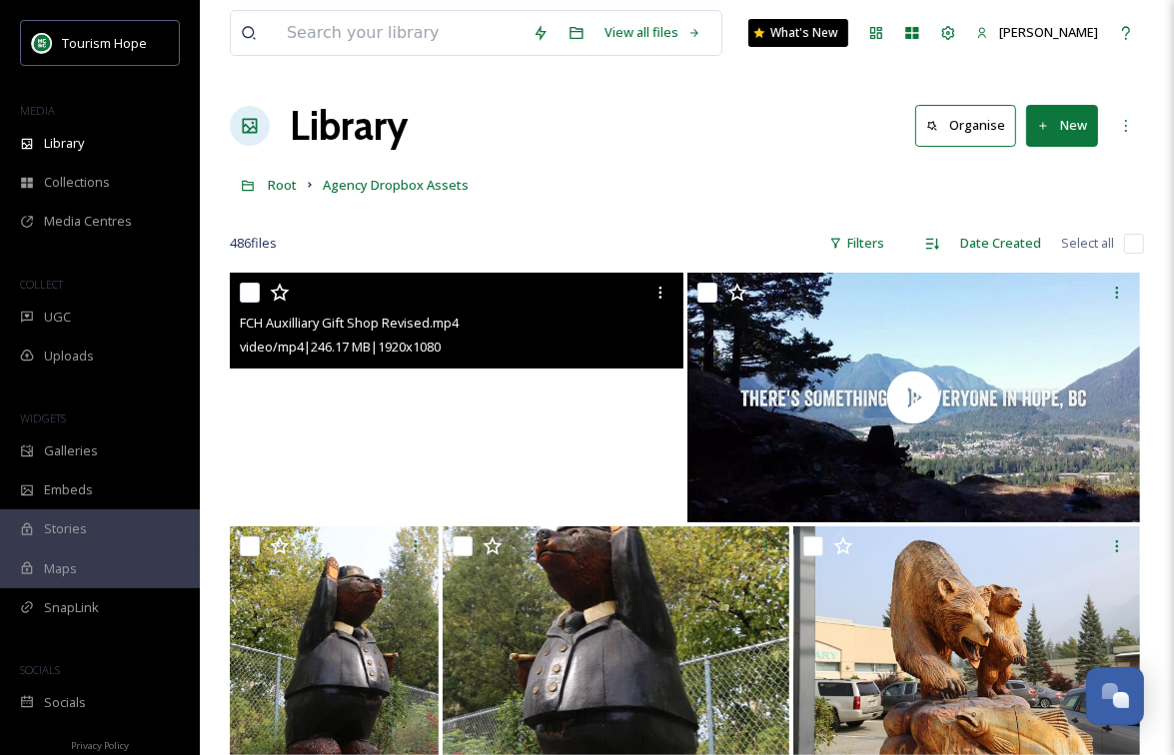
click at [568, 444] on video "FCH Auxilliary Gift Shop Revised.mp4" at bounding box center [457, 398] width 454 height 250
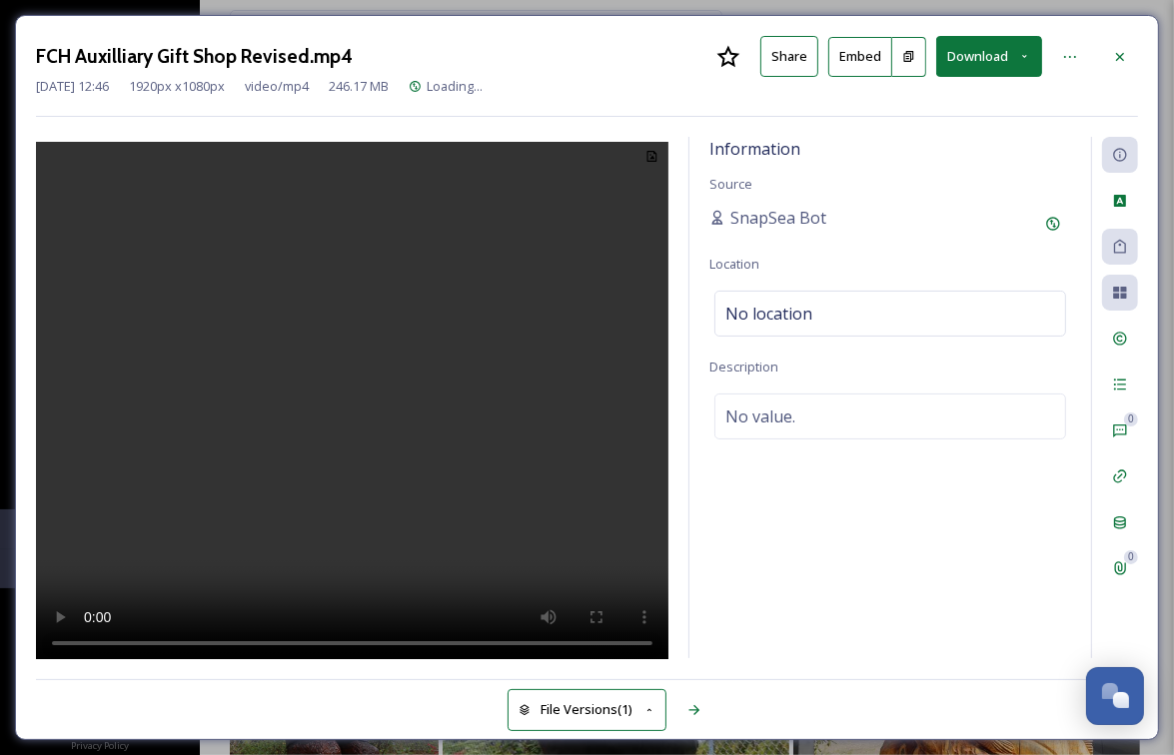
click at [436, 433] on video at bounding box center [352, 404] width 632 height 524
click at [408, 454] on video at bounding box center [352, 404] width 632 height 524
click at [1126, 52] on icon at bounding box center [1120, 57] width 16 height 16
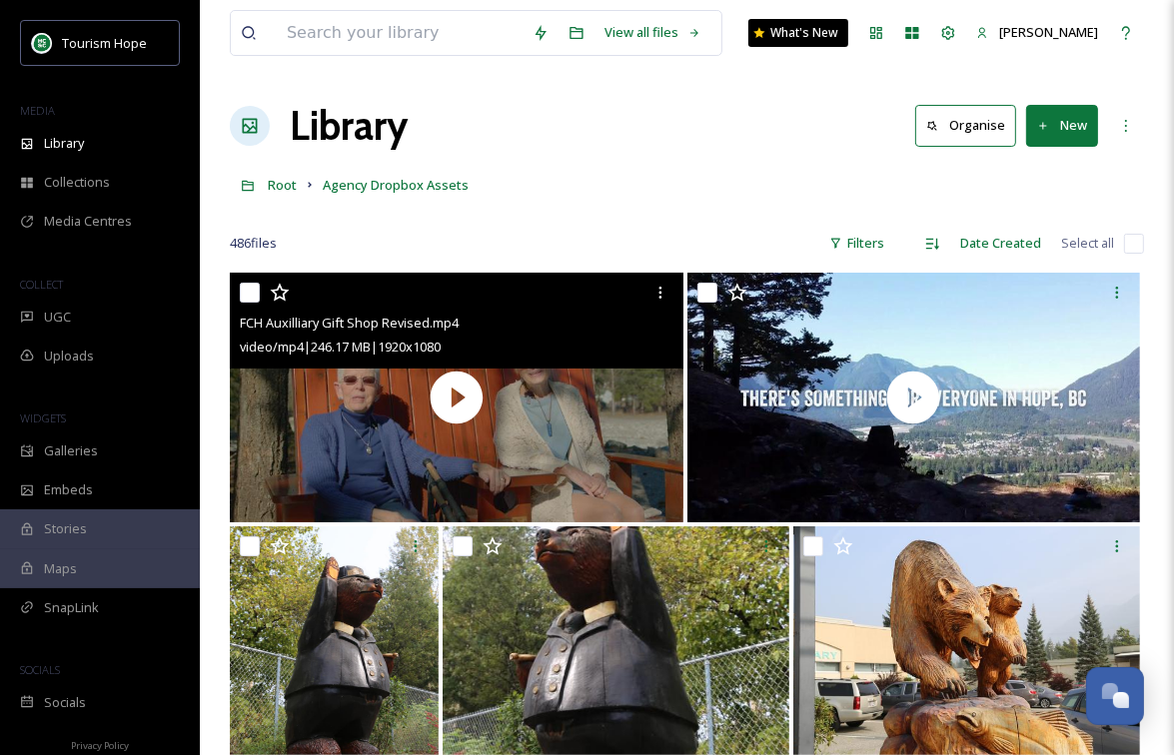
click at [252, 290] on input "checkbox" at bounding box center [250, 293] width 20 height 20
checkbox input "true"
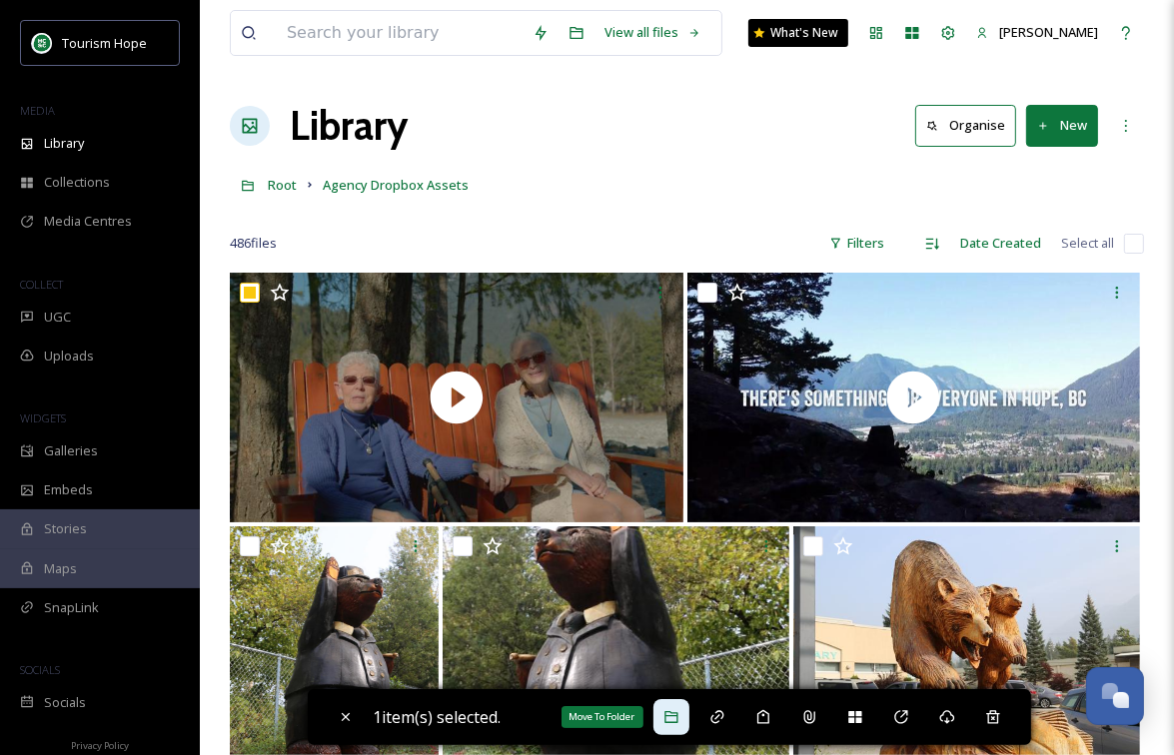
click at [677, 705] on div "Move To Folder" at bounding box center [671, 717] width 36 height 36
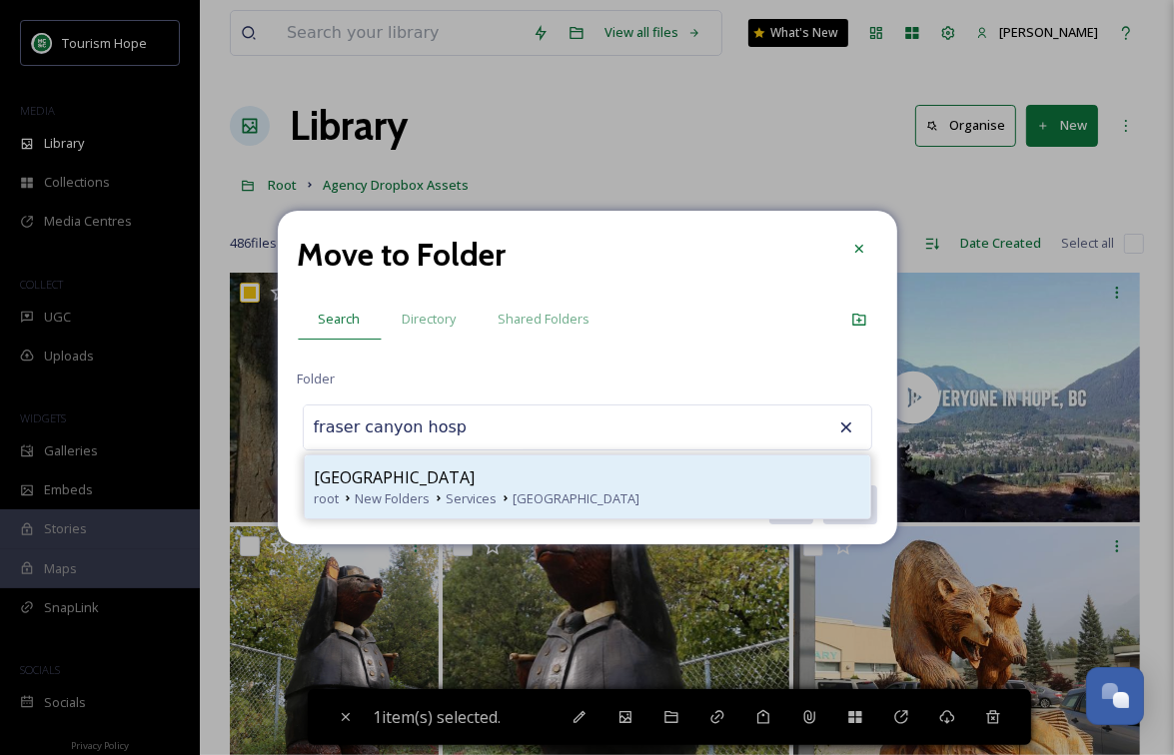
click at [447, 470] on span "Fraser Canyon Hospital" at bounding box center [395, 478] width 161 height 24
type input "Fraser Canyon Hospital"
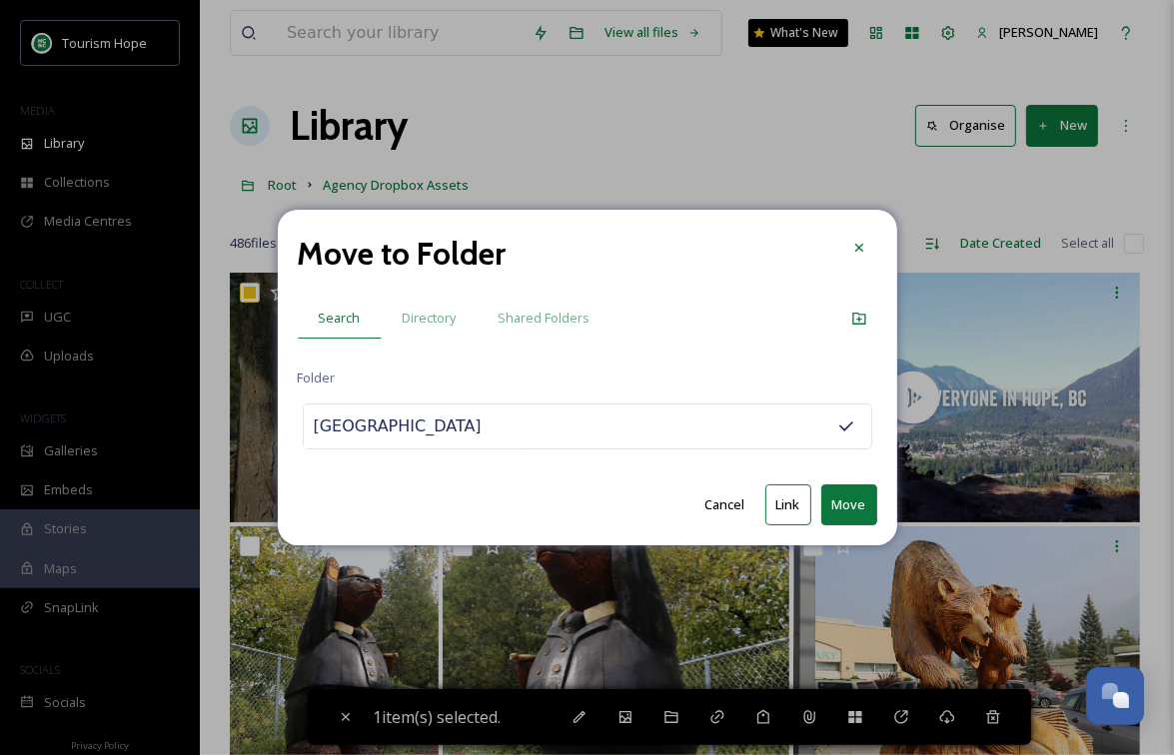
click at [855, 501] on button "Move" at bounding box center [849, 505] width 56 height 41
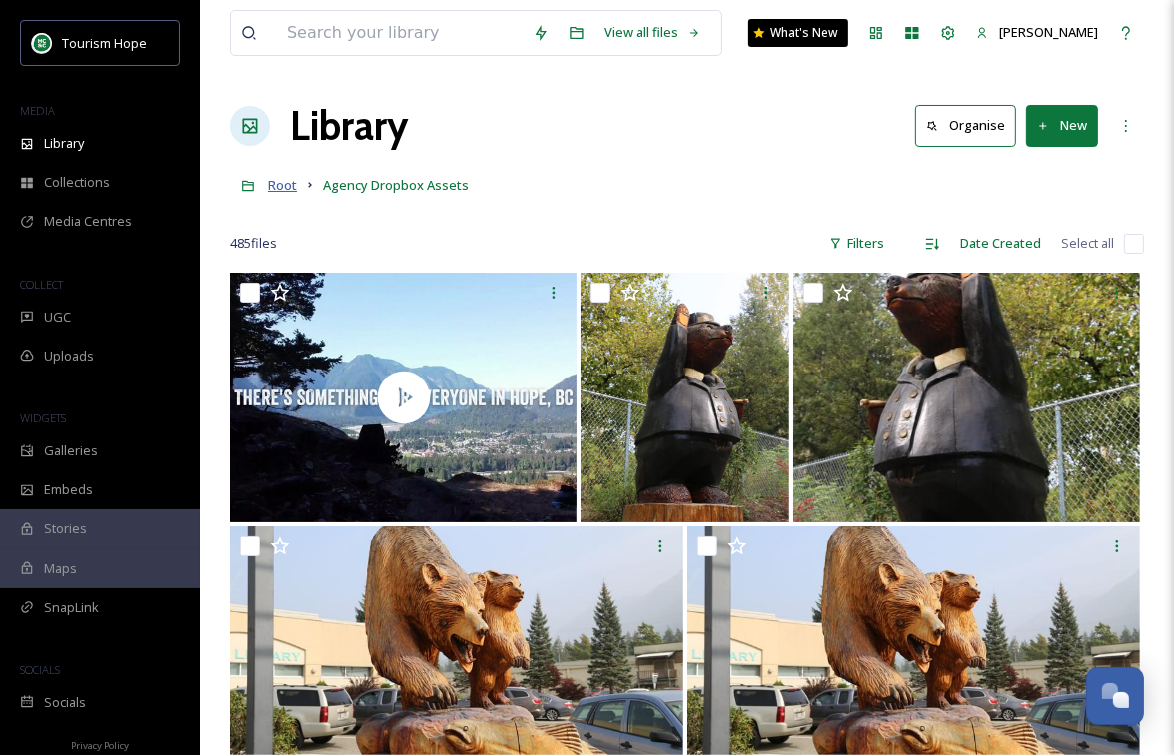
click at [284, 183] on span "Root" at bounding box center [282, 185] width 29 height 18
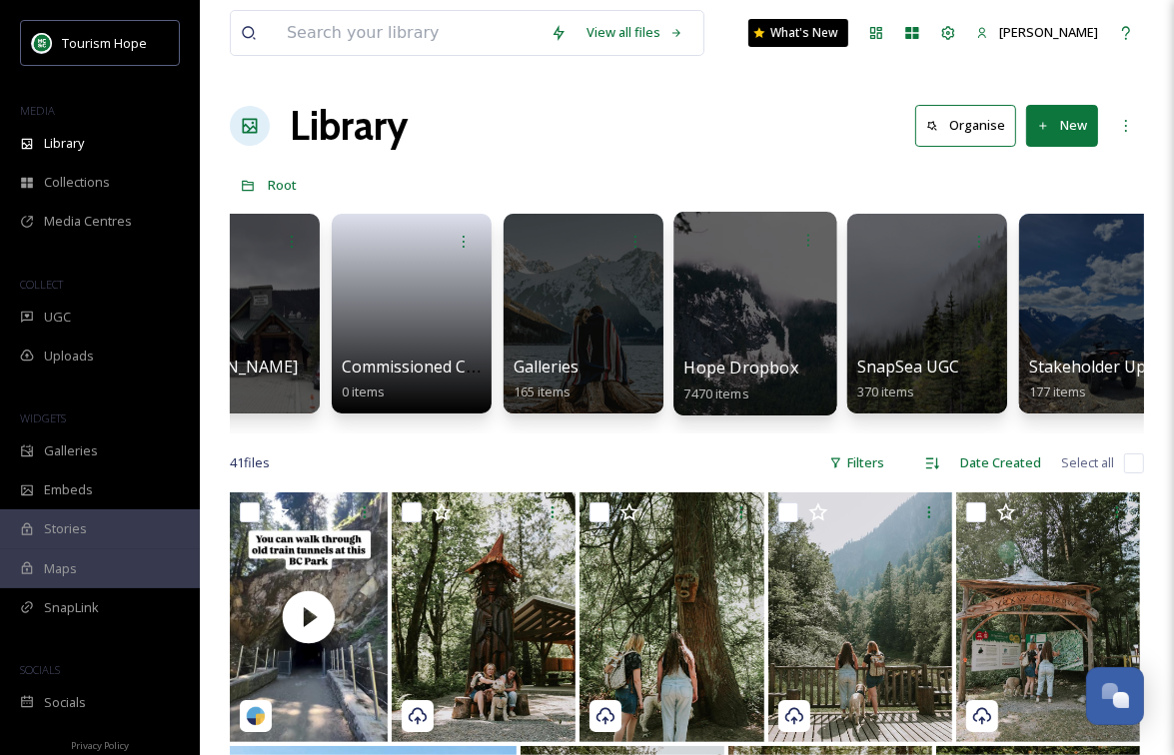
scroll to position [0, 591]
click at [780, 324] on div at bounding box center [754, 314] width 163 height 204
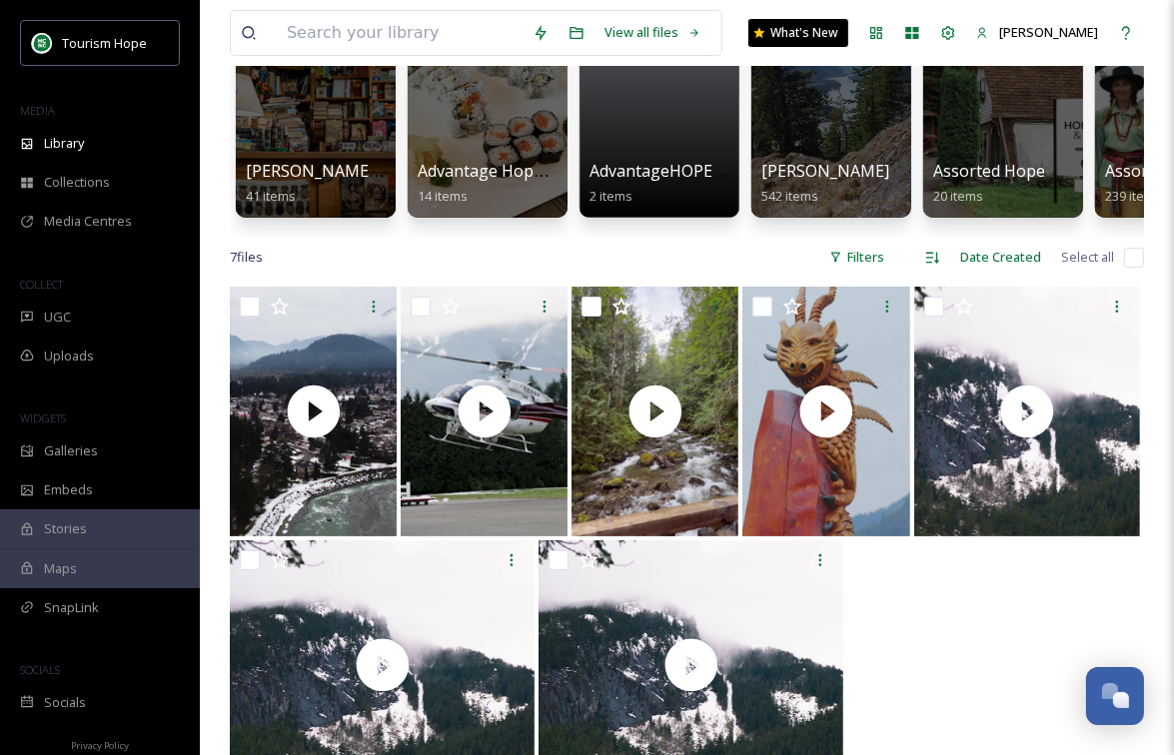
scroll to position [192, 0]
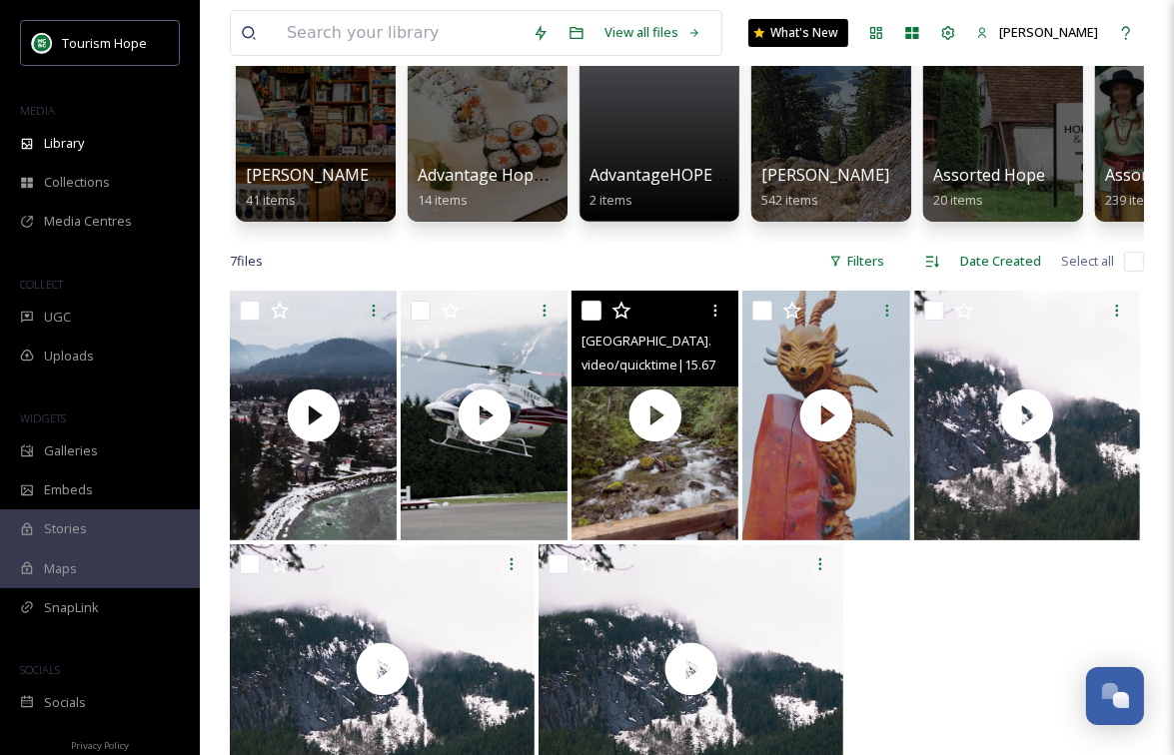
click at [589, 306] on input "checkbox" at bounding box center [591, 311] width 20 height 20
checkbox input "true"
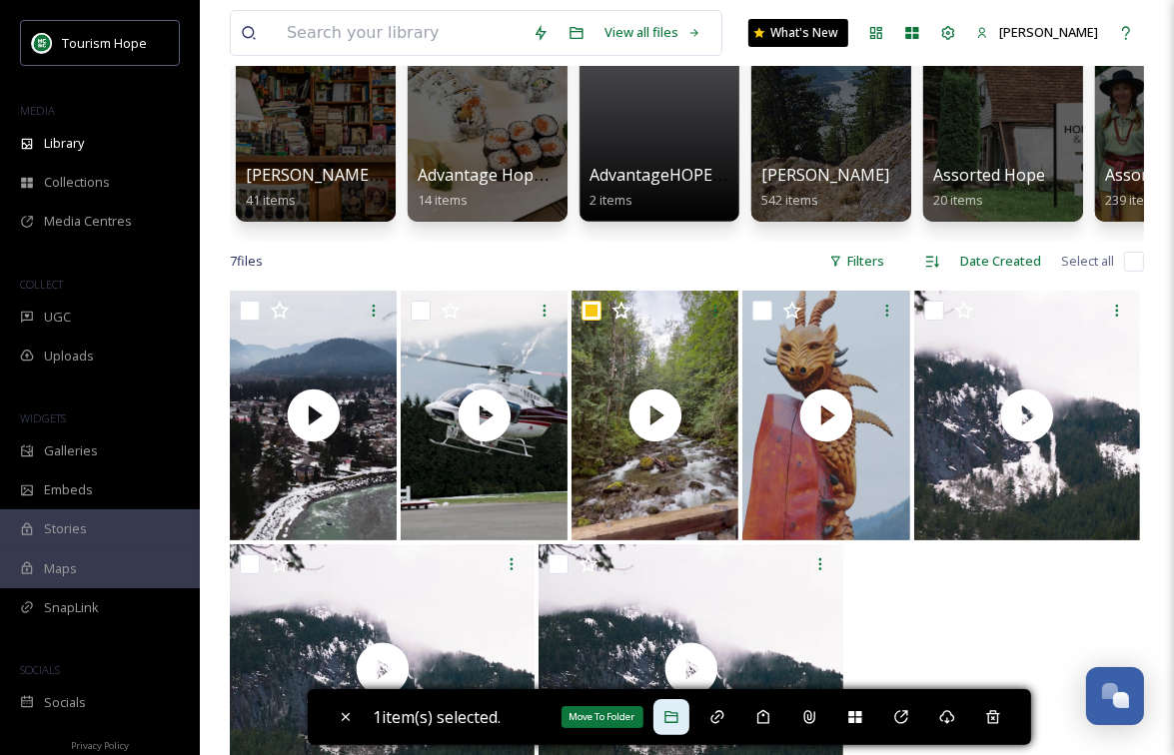
click at [671, 727] on div "Move To Folder" at bounding box center [671, 717] width 36 height 36
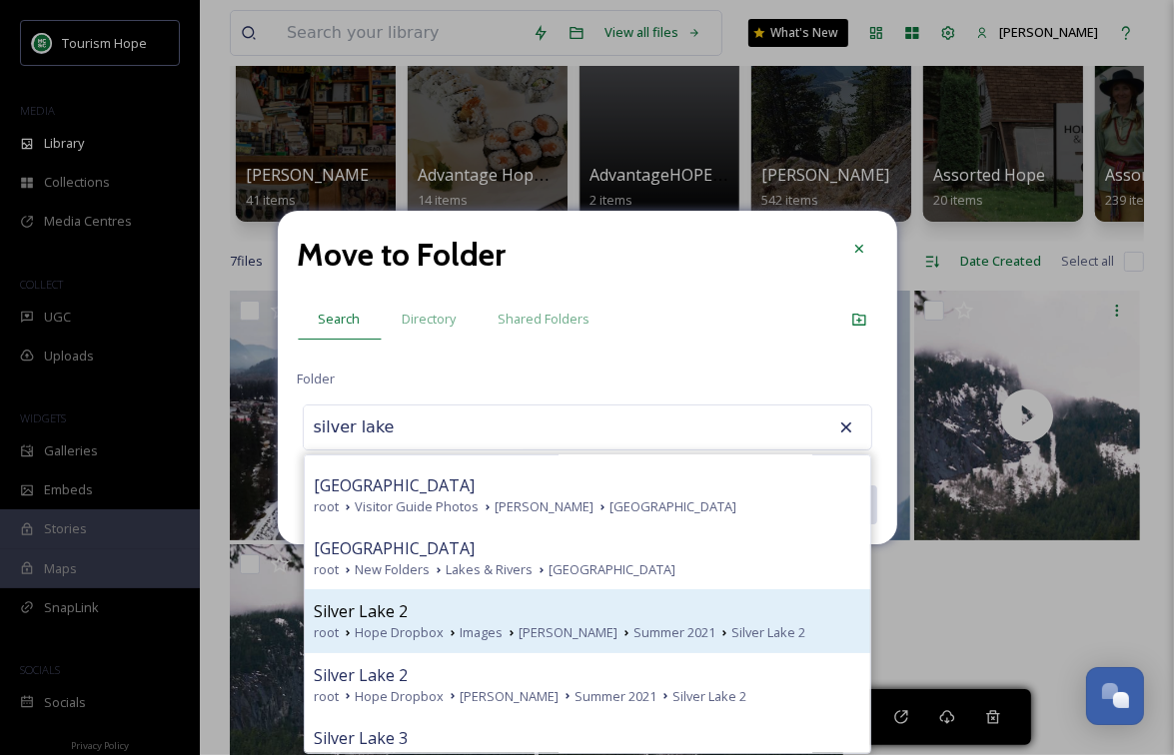
scroll to position [109, 0]
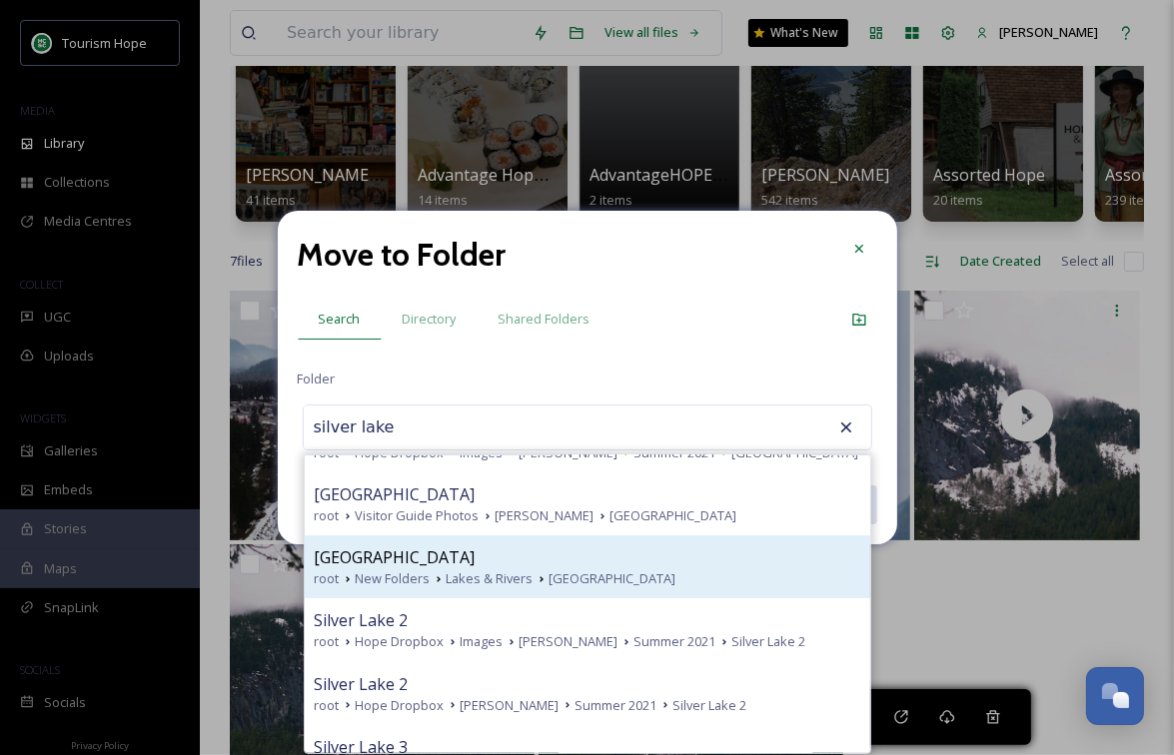
click at [659, 570] on div "root New Folders Lakes & Rivers Silver Lake" at bounding box center [588, 578] width 546 height 19
type input "Silver Lake"
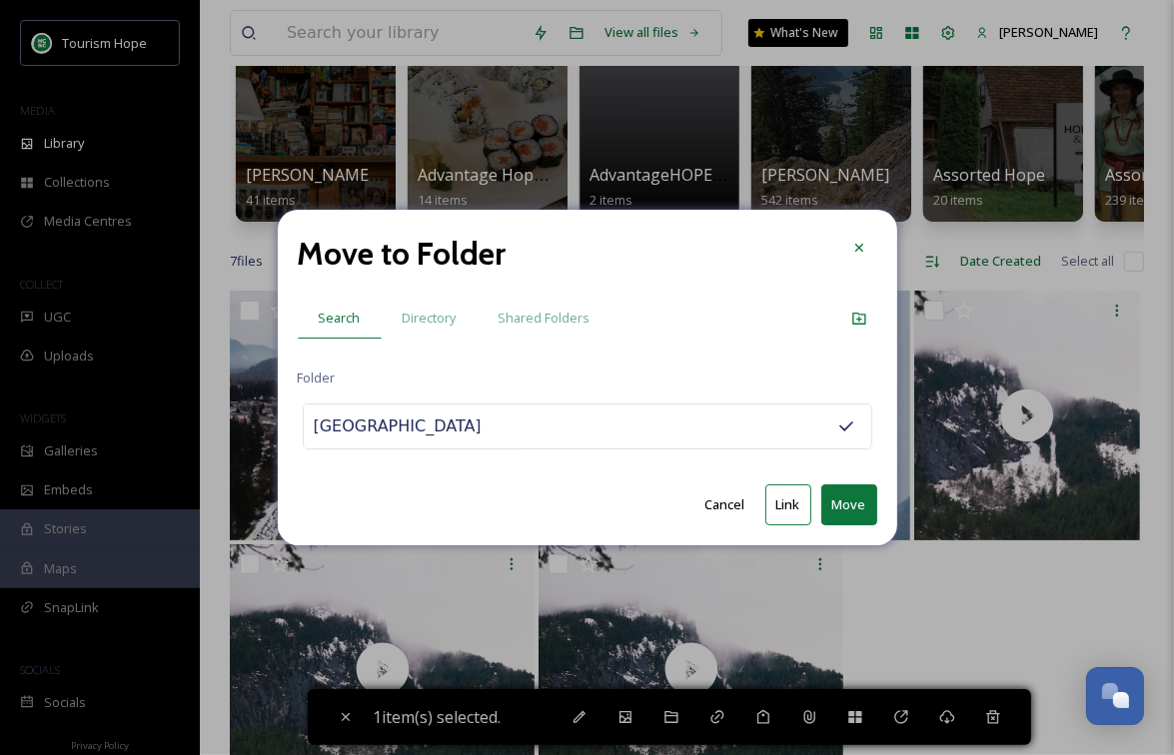
click at [852, 504] on button "Move" at bounding box center [849, 505] width 56 height 41
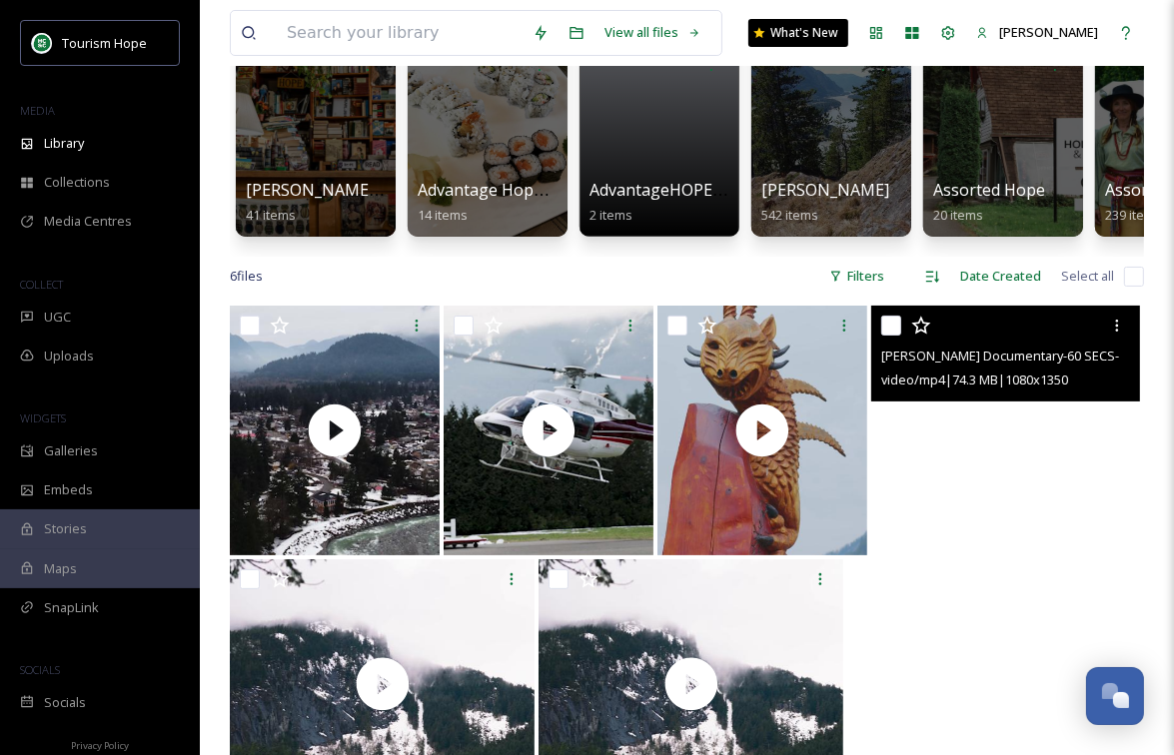
scroll to position [176, 0]
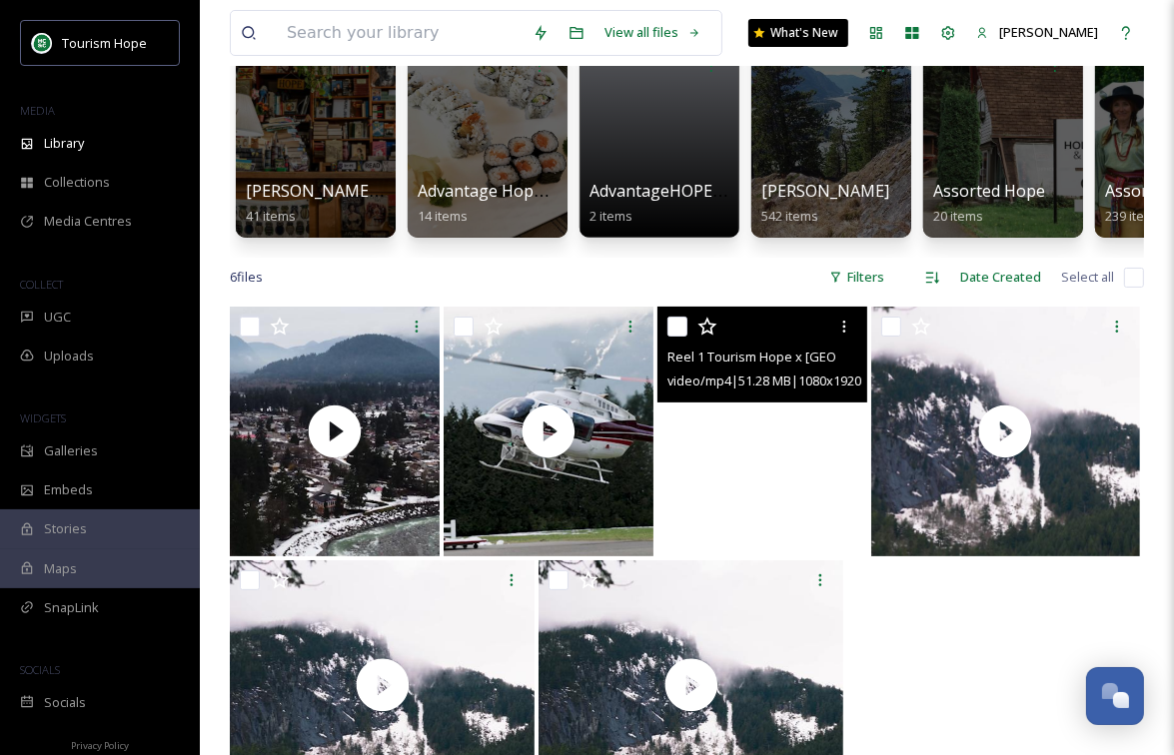
click at [736, 471] on video "Reel 1 Tourism Hope x Hope Mountain Cafe-9x16-Reel-Video-CM-MR.mp4" at bounding box center [762, 432] width 210 height 250
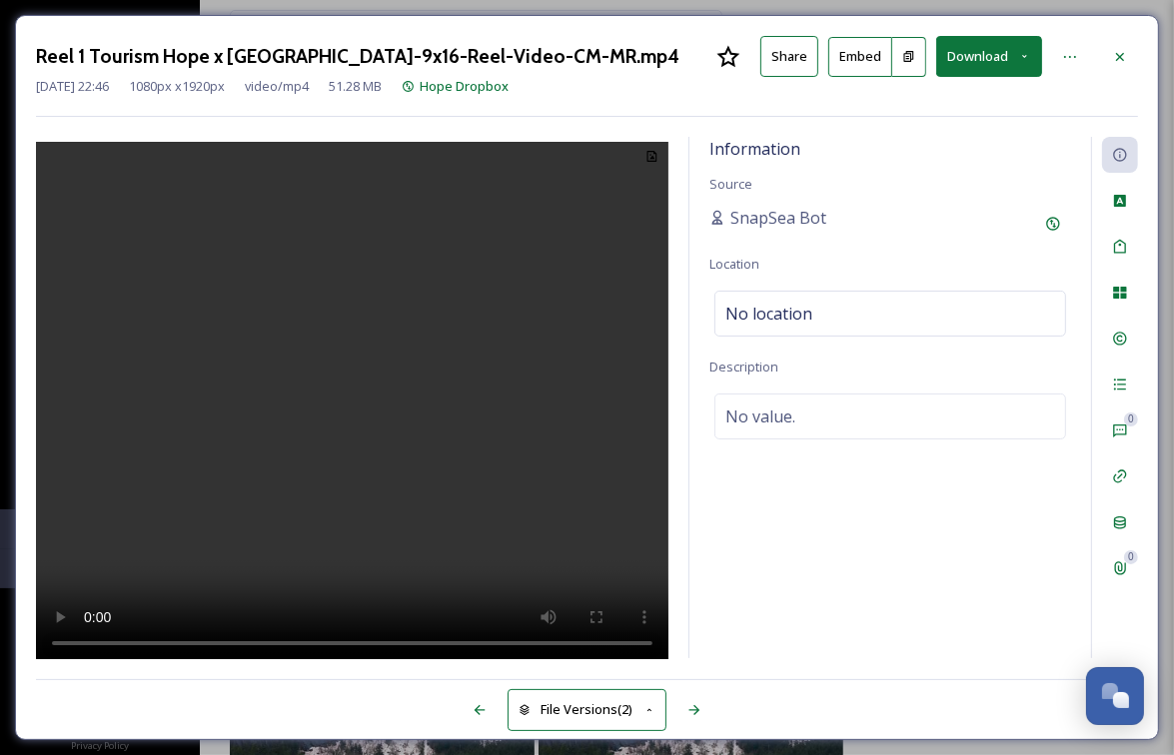
click at [349, 435] on video at bounding box center [352, 404] width 632 height 524
click at [1115, 56] on icon at bounding box center [1120, 57] width 16 height 16
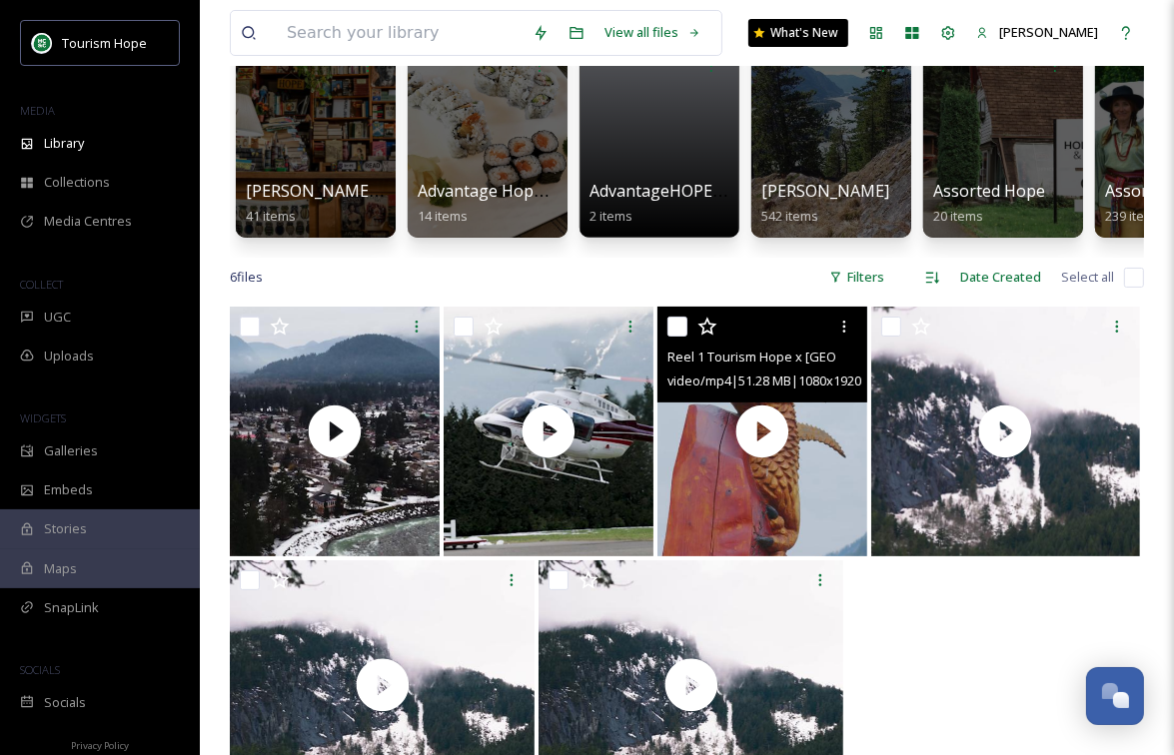
click at [681, 324] on input "checkbox" at bounding box center [677, 327] width 20 height 20
checkbox input "true"
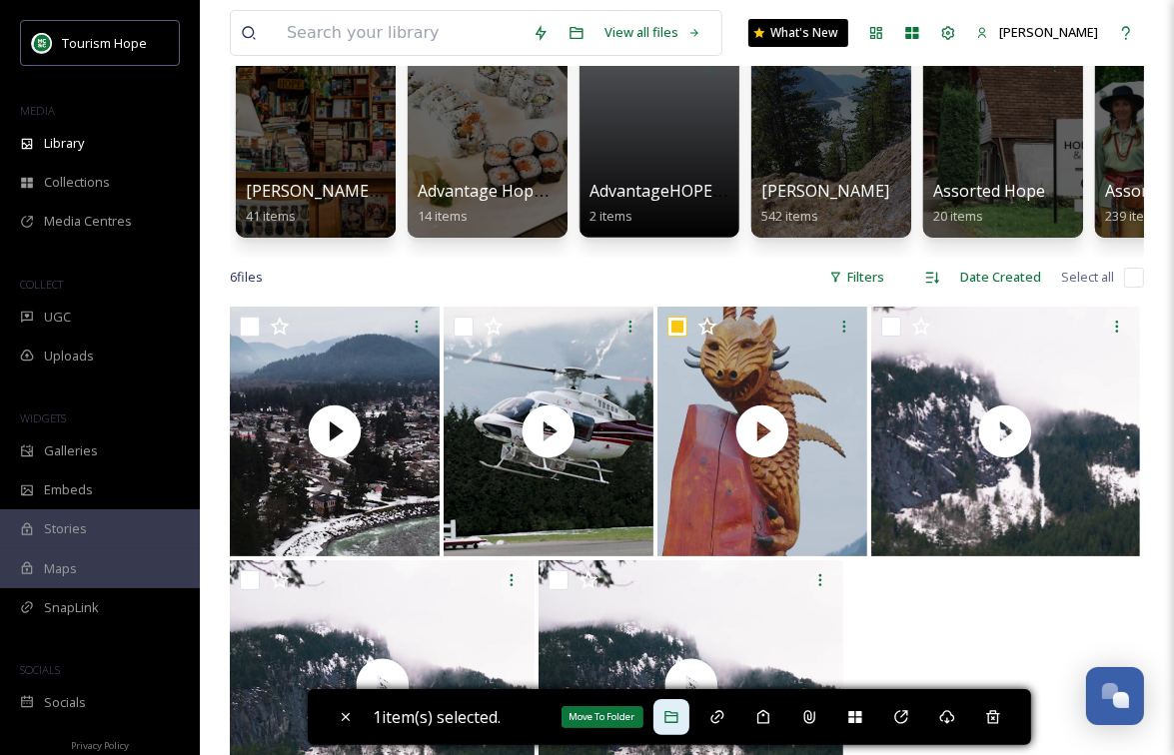
click at [677, 726] on div "Move To Folder" at bounding box center [671, 717] width 36 height 36
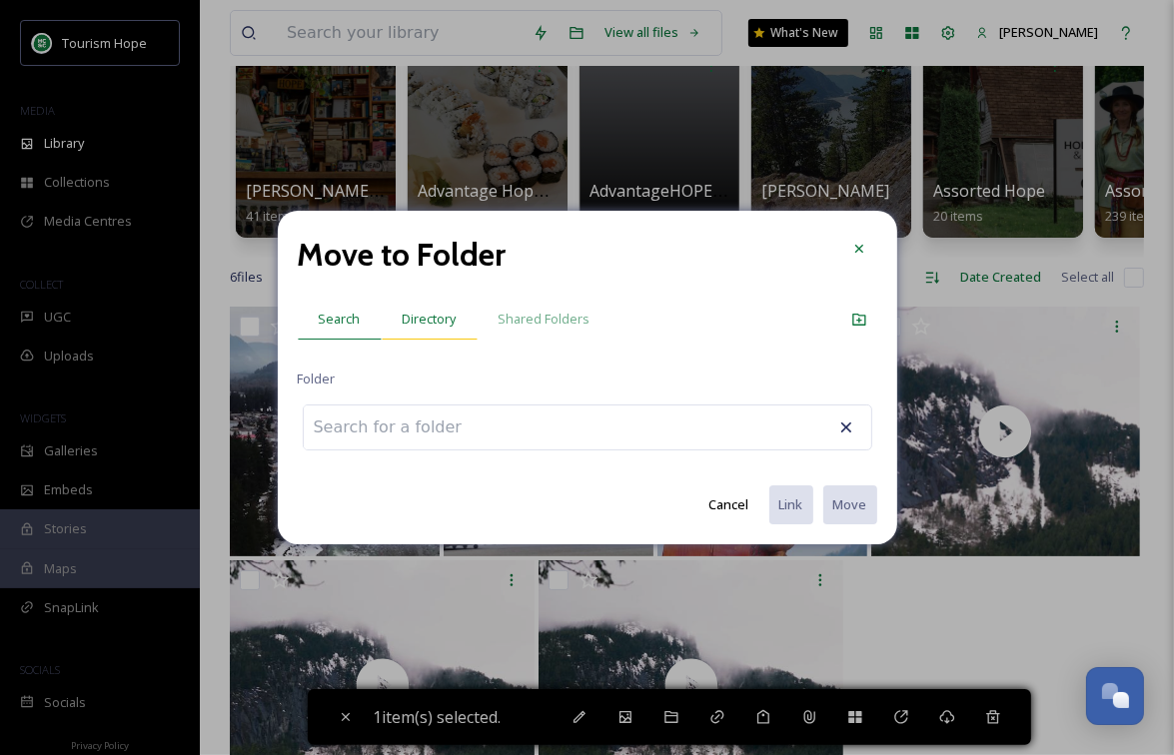
click at [428, 321] on span "Directory" at bounding box center [430, 319] width 54 height 19
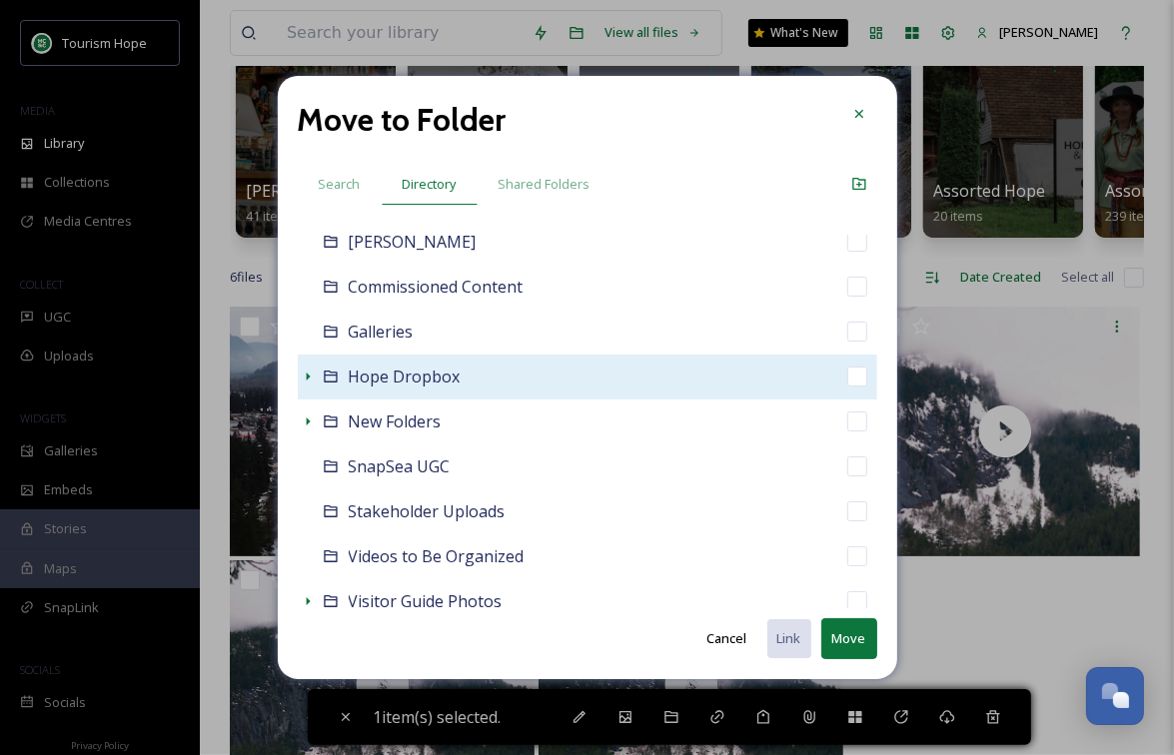
scroll to position [157, 0]
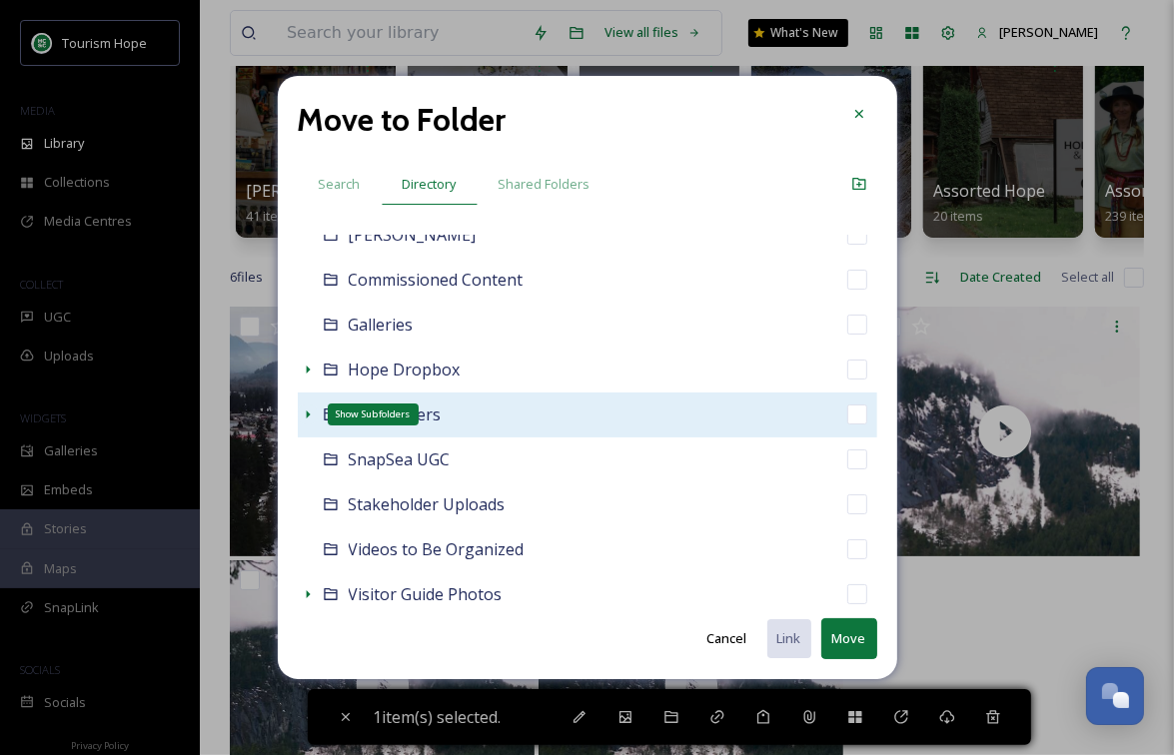
click at [309, 414] on icon at bounding box center [308, 415] width 4 height 8
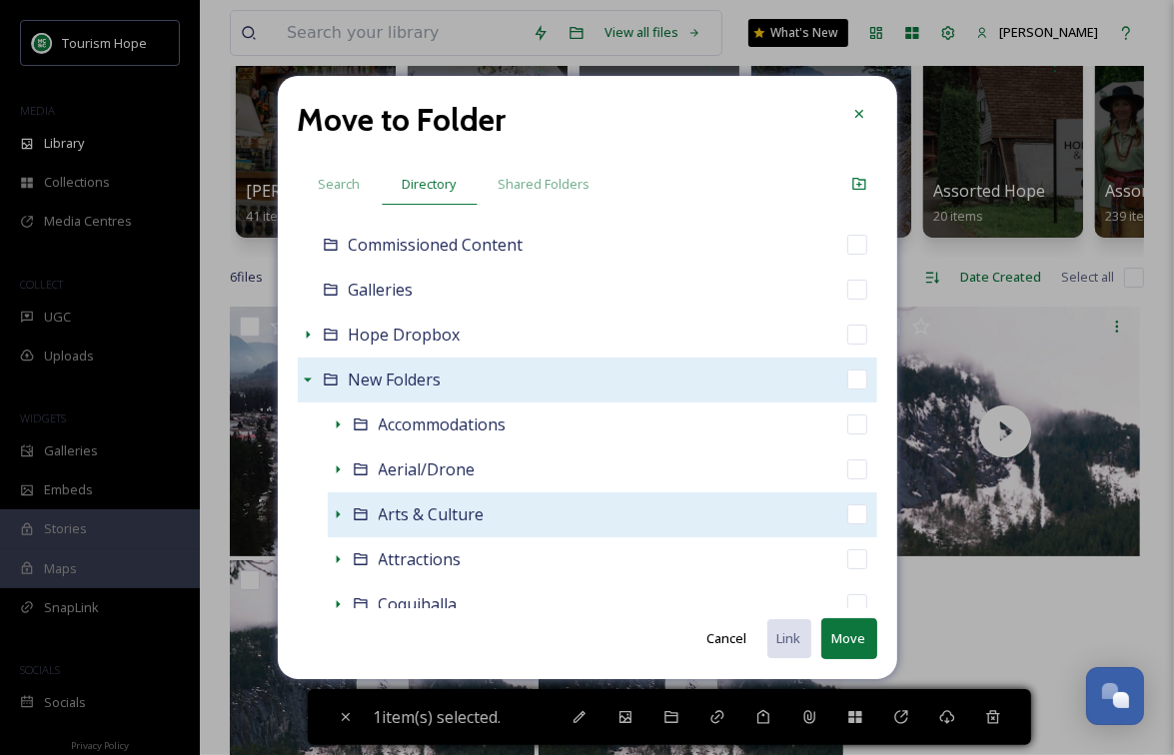
scroll to position [256, 0]
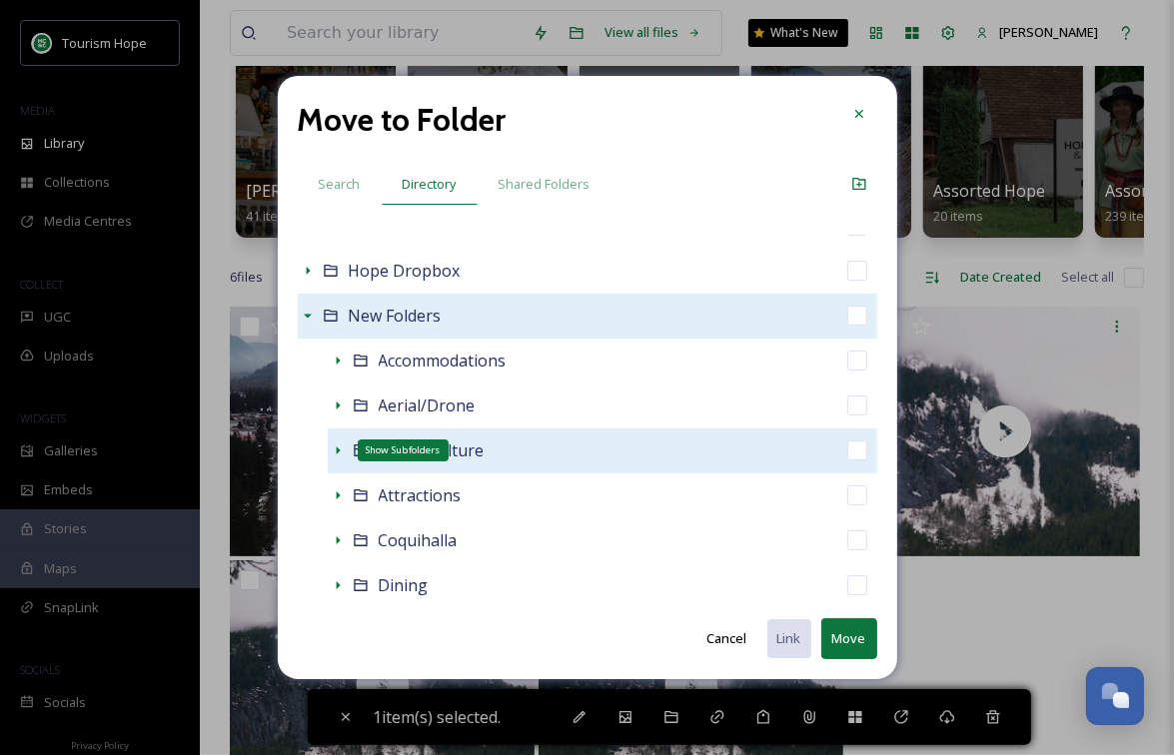
click at [336, 452] on icon at bounding box center [338, 451] width 4 height 8
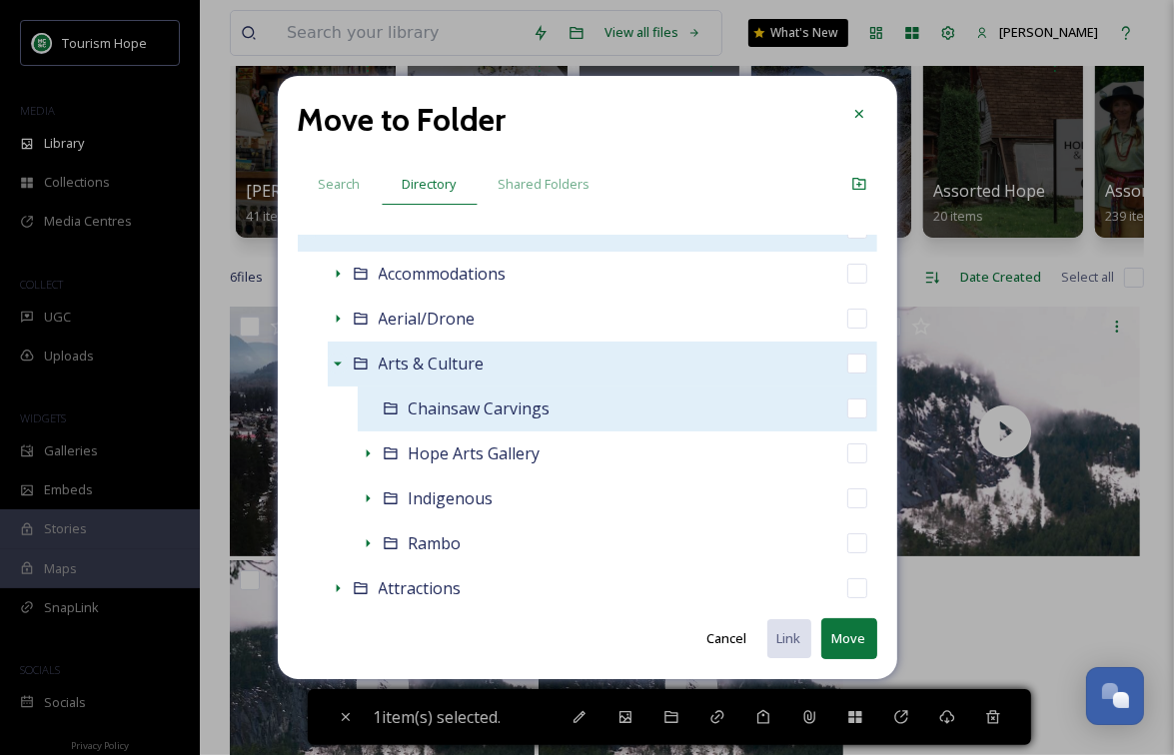
scroll to position [353, 0]
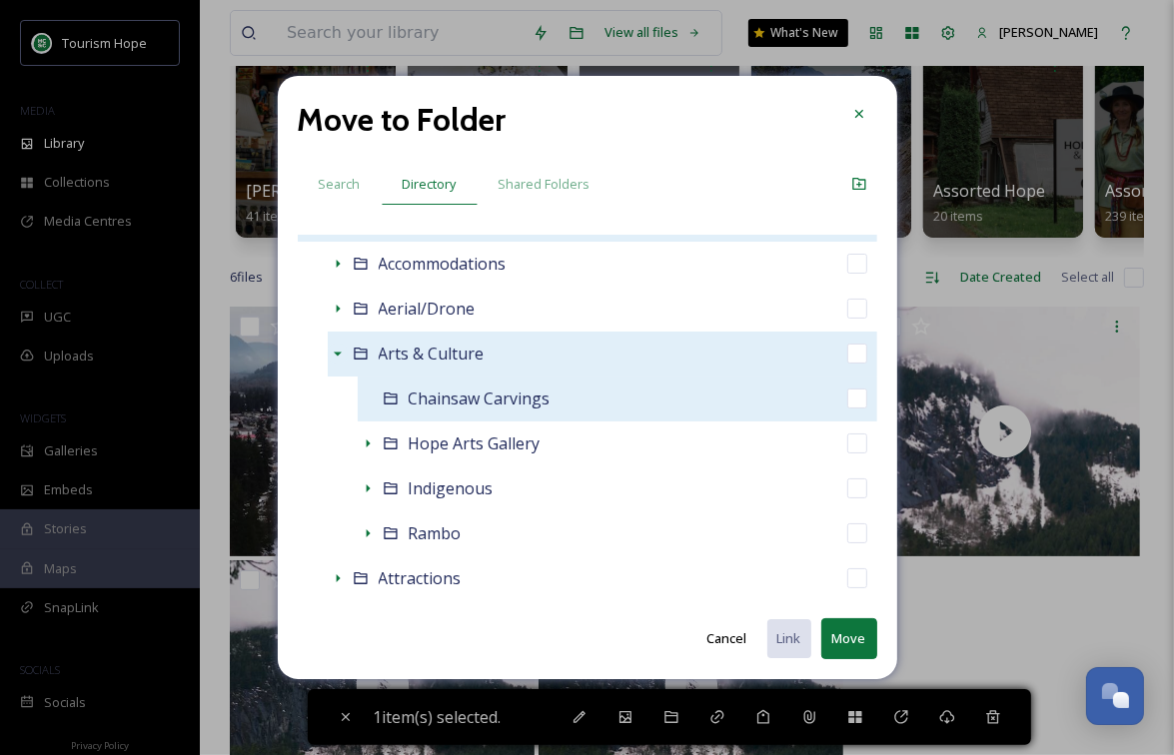
click at [601, 403] on div "Chainsaw Carvings" at bounding box center [618, 399] width 520 height 45
checkbox input "false"
checkbox input "true"
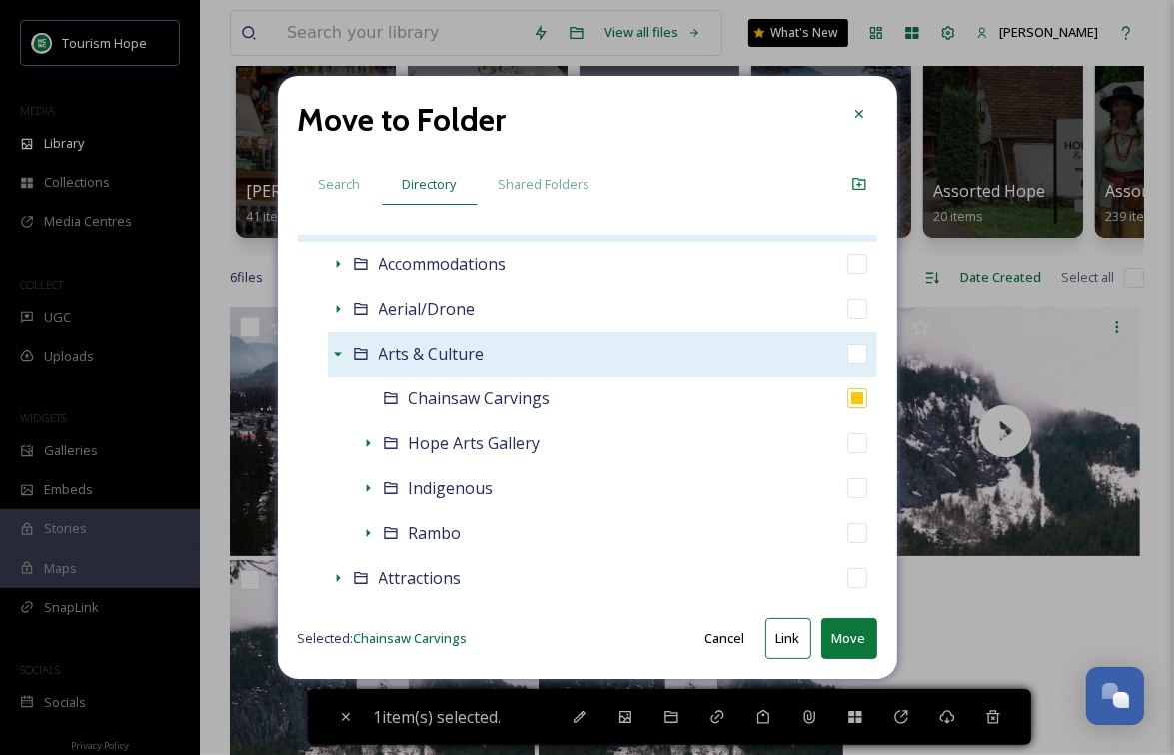
click at [786, 643] on button "Link" at bounding box center [788, 638] width 46 height 41
checkbox input "true"
checkbox input "false"
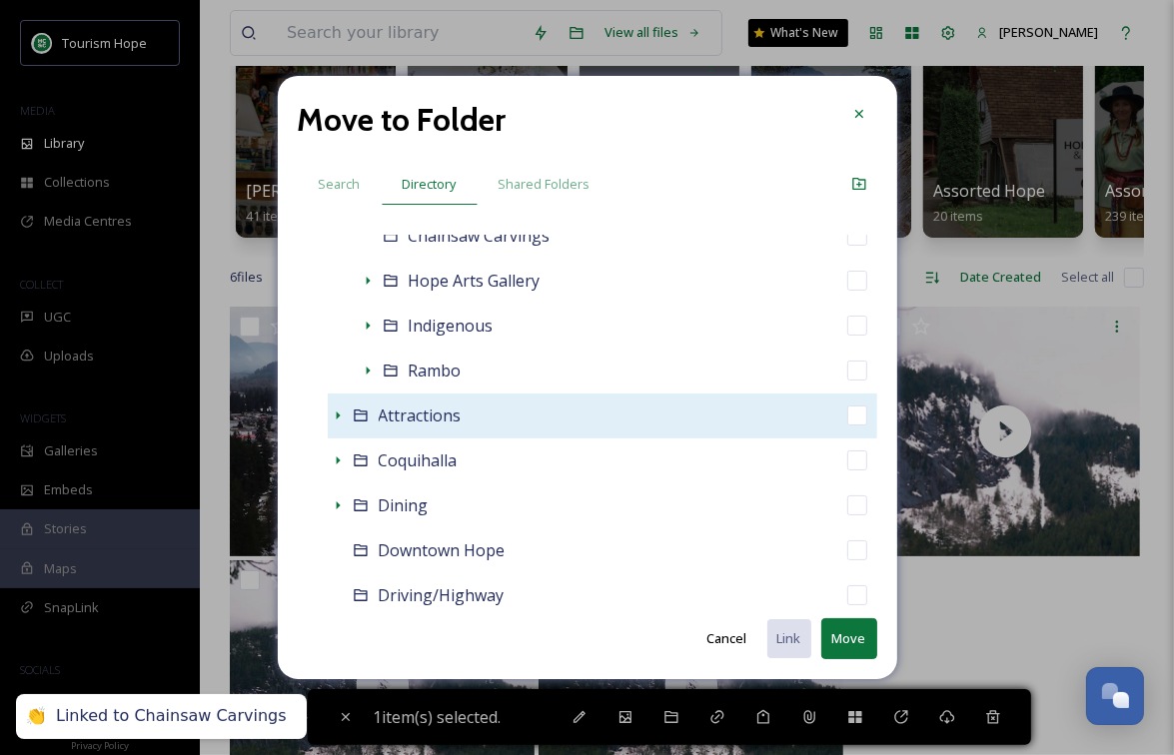
scroll to position [517, 0]
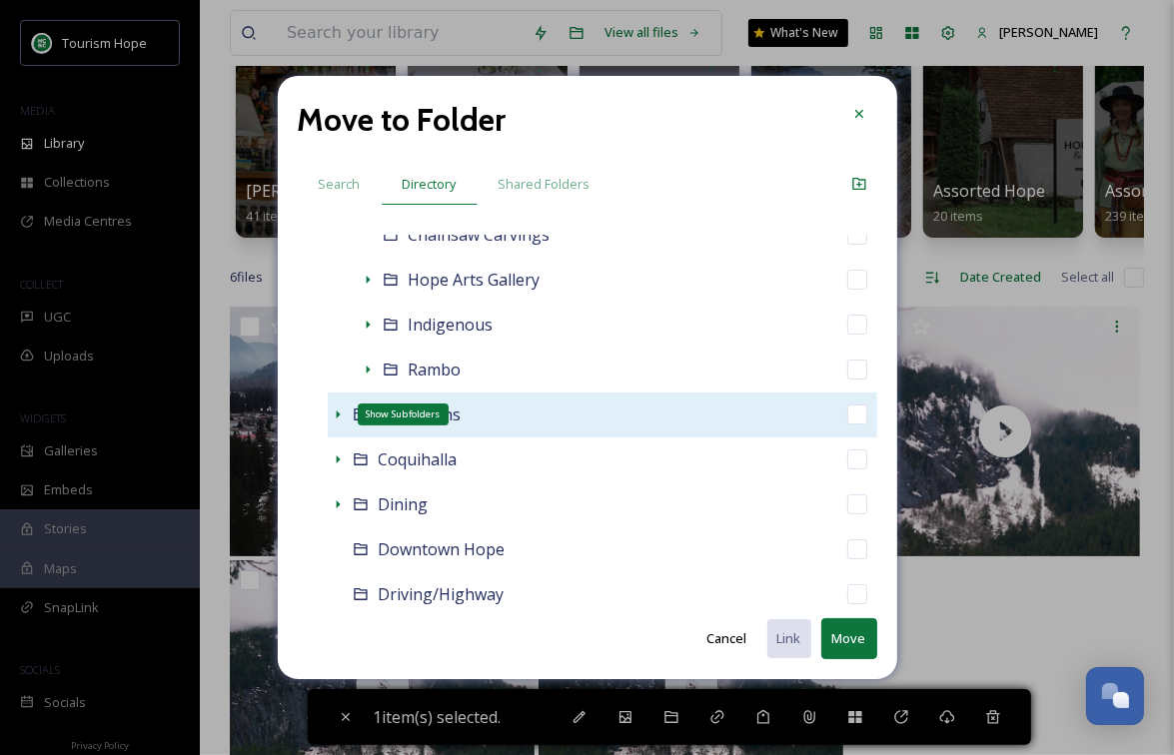
click at [336, 415] on icon at bounding box center [338, 415] width 16 height 16
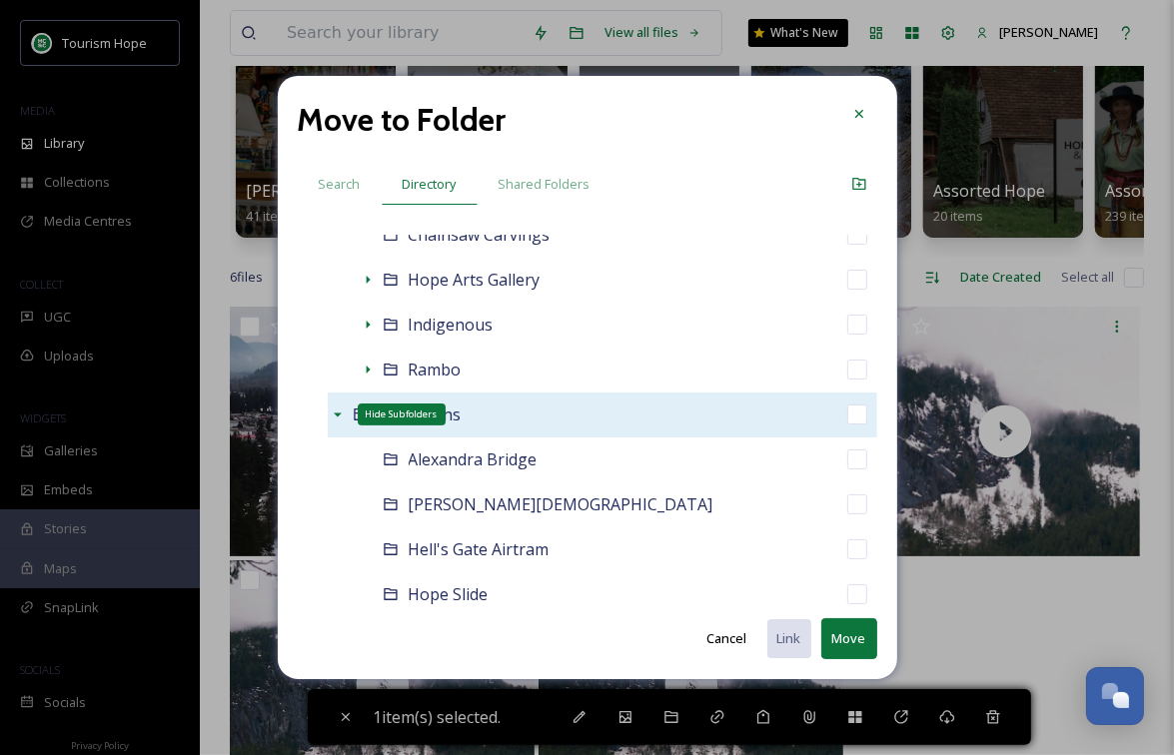
click at [337, 414] on icon at bounding box center [338, 416] width 8 height 4
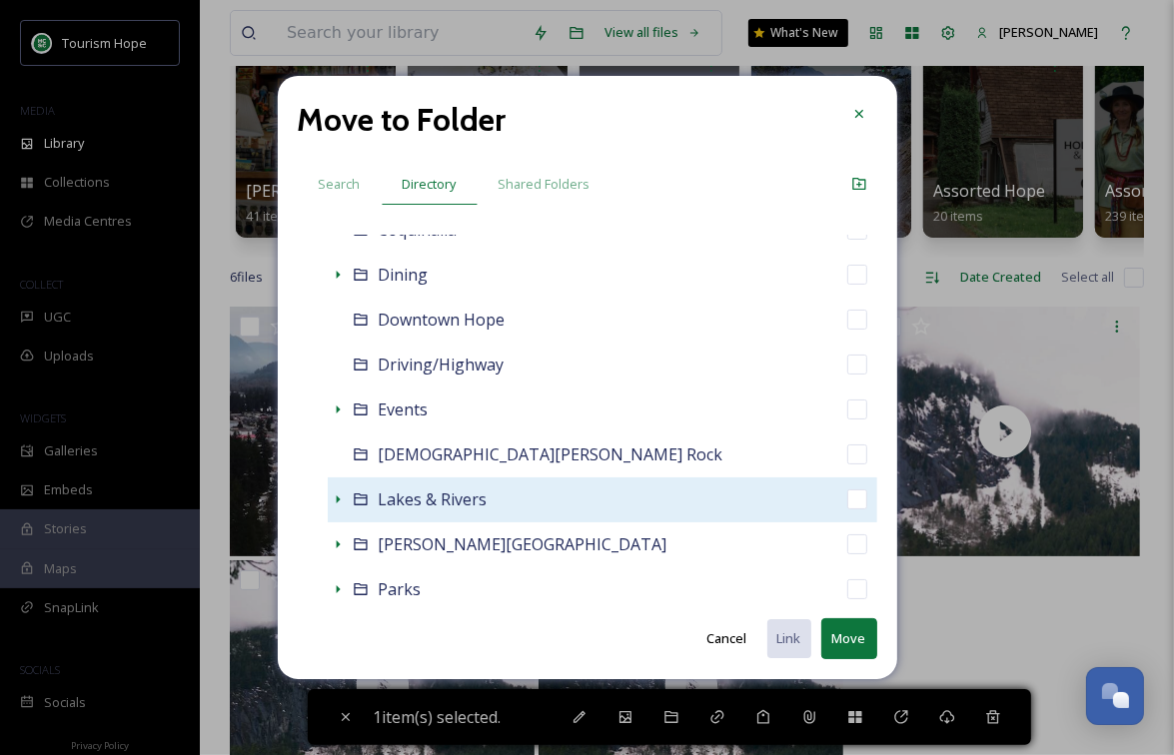
scroll to position [786, 0]
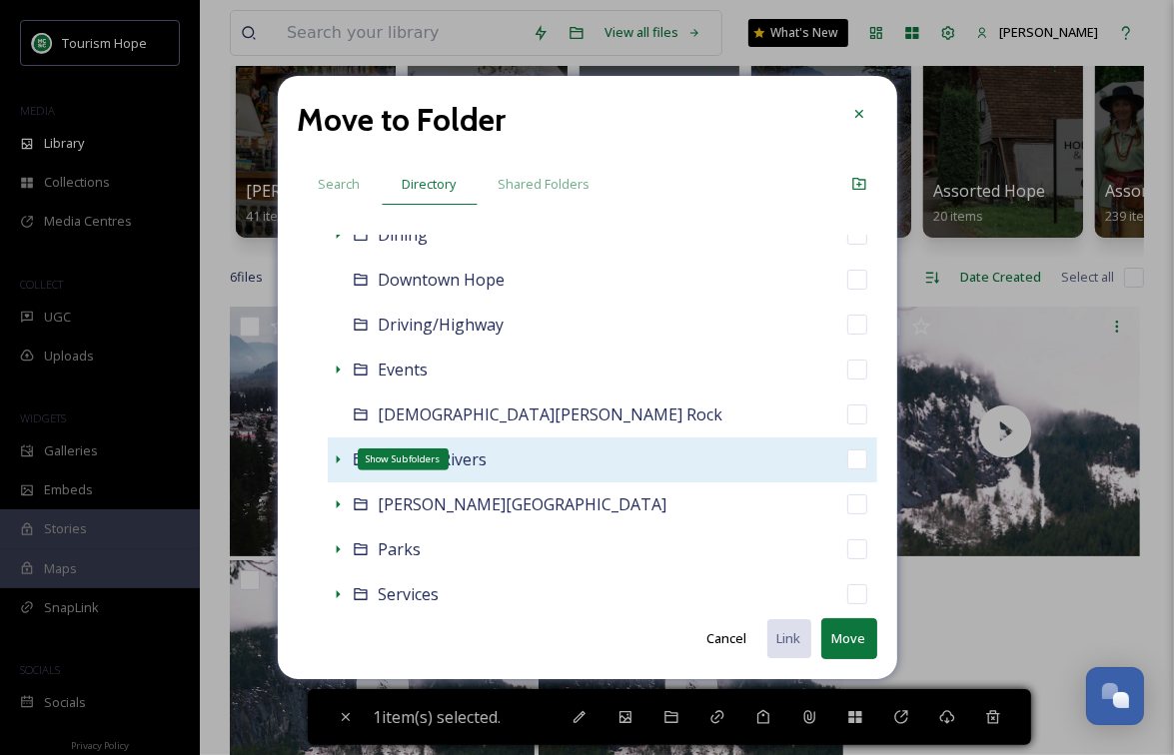
click at [336, 461] on icon at bounding box center [338, 460] width 4 height 8
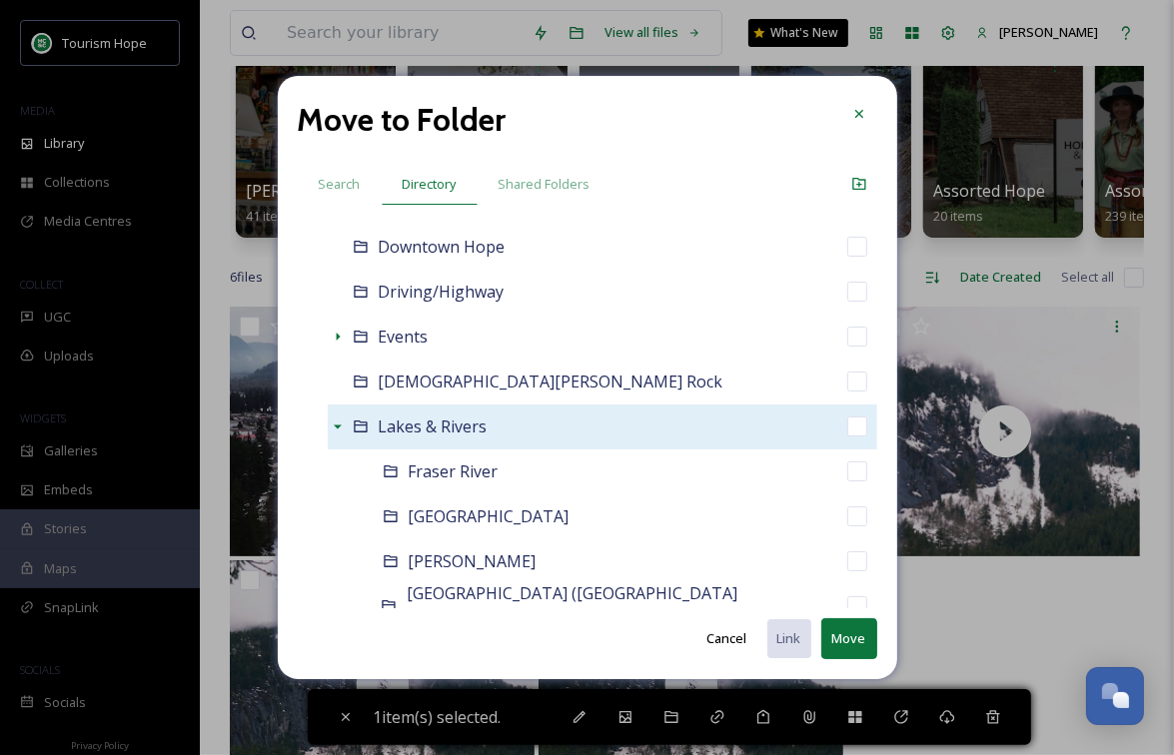
scroll to position [826, 0]
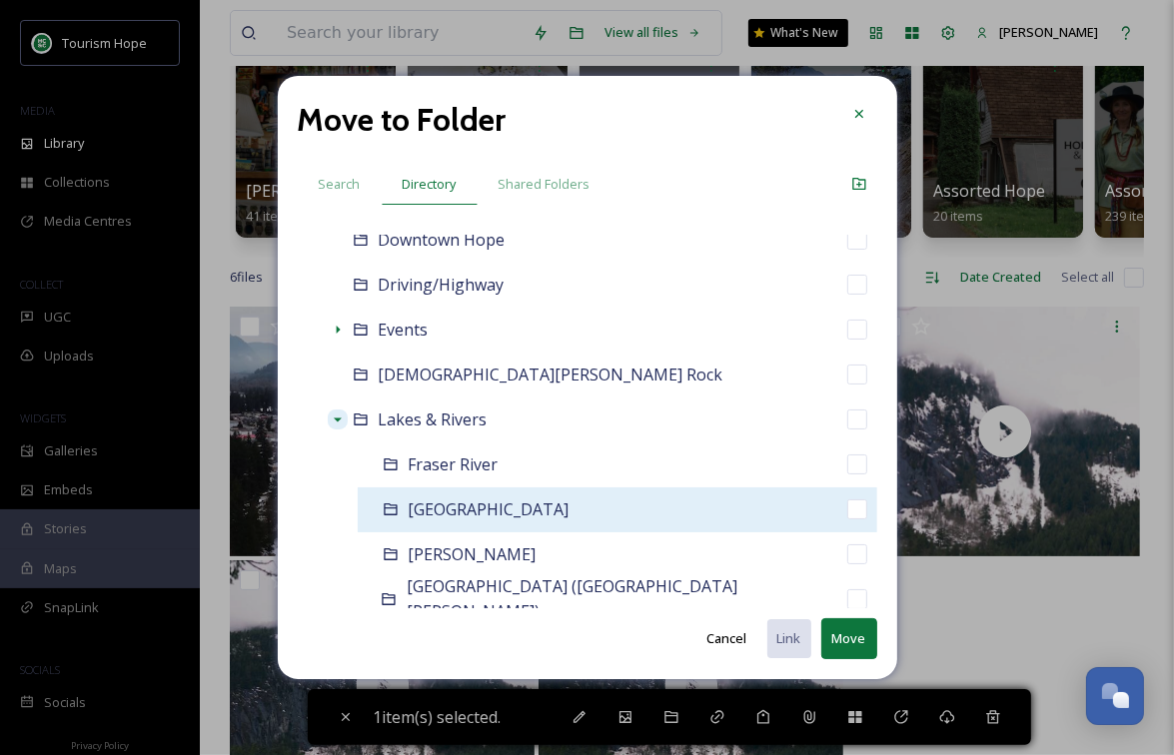
click at [563, 502] on div "Kawkawa Lake" at bounding box center [618, 510] width 520 height 45
checkbox input "false"
checkbox input "true"
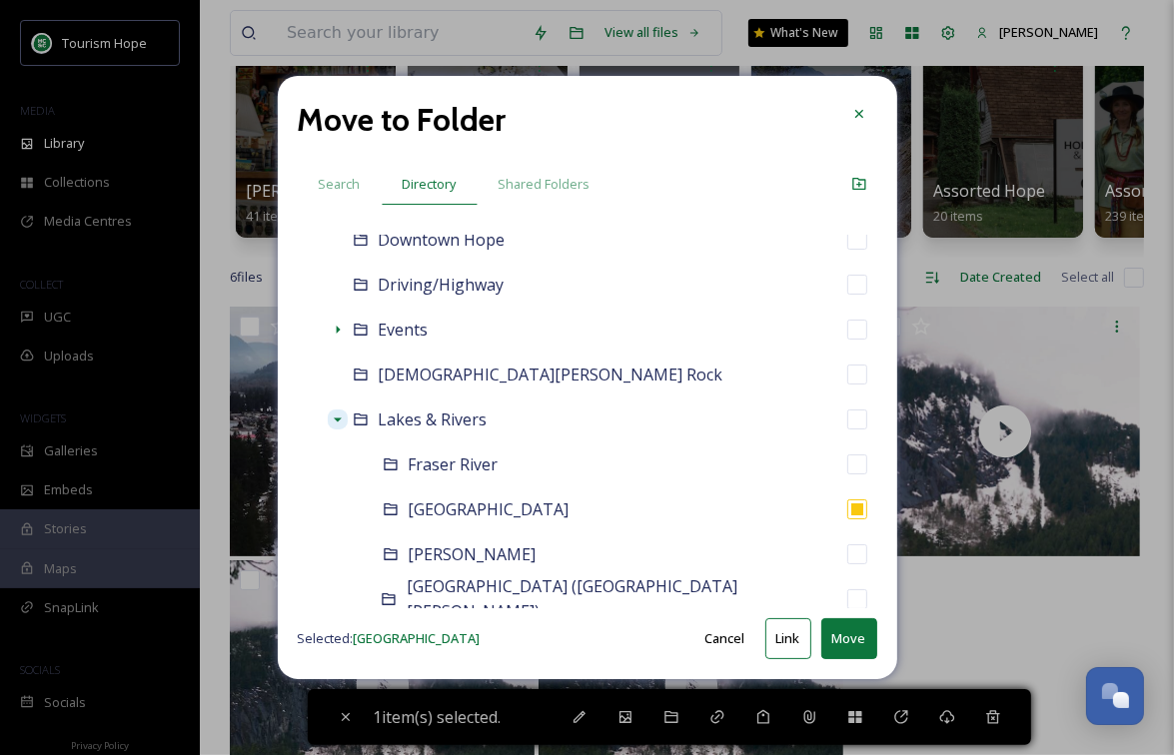
click at [784, 637] on button "Link" at bounding box center [788, 638] width 46 height 41
checkbox input "true"
checkbox input "false"
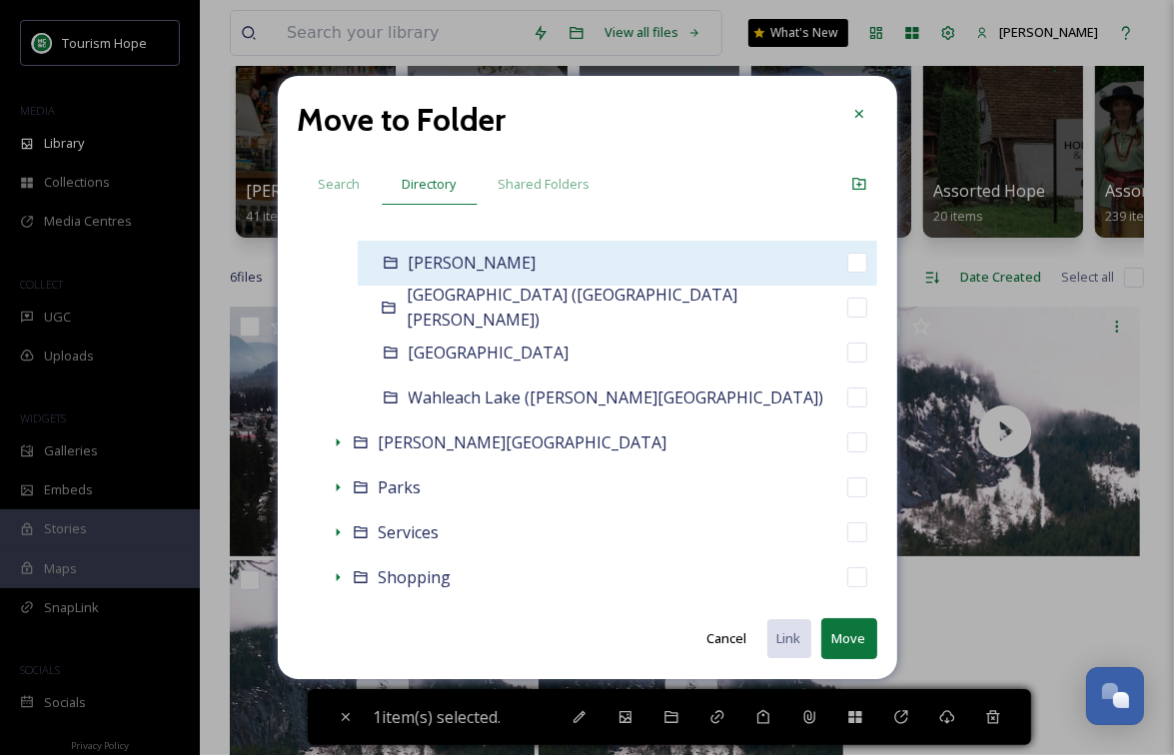
scroll to position [1119, 0]
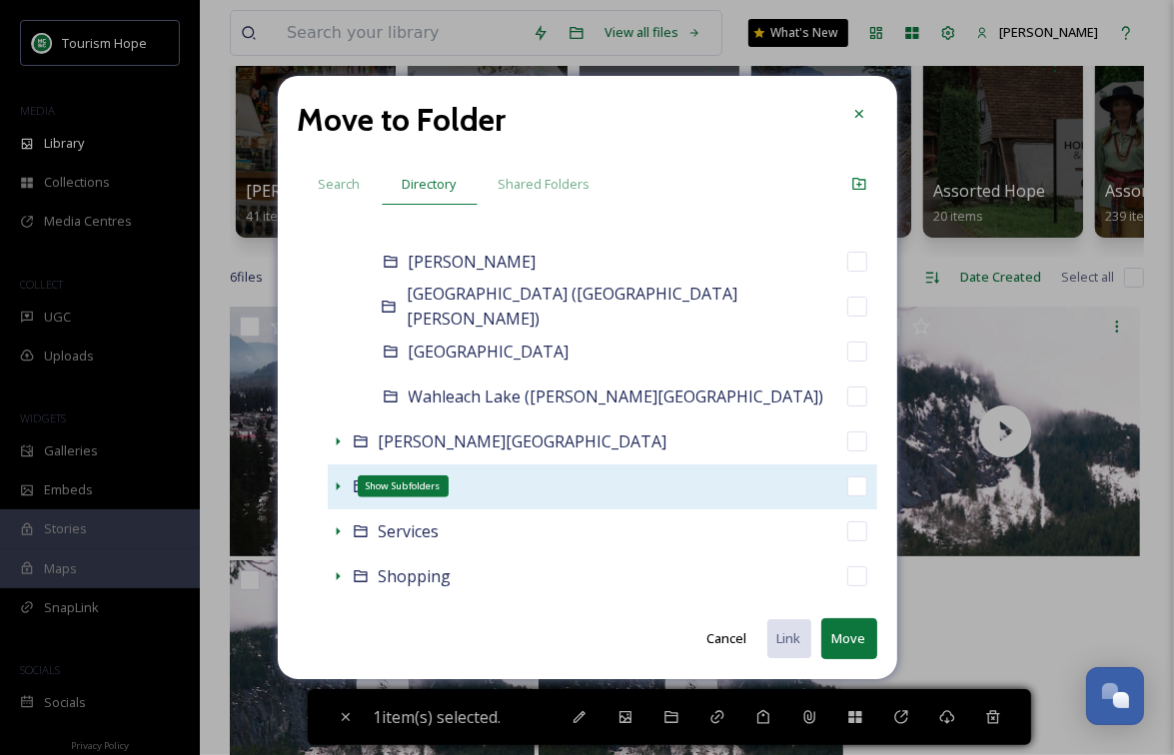
click at [339, 484] on icon at bounding box center [338, 487] width 16 height 16
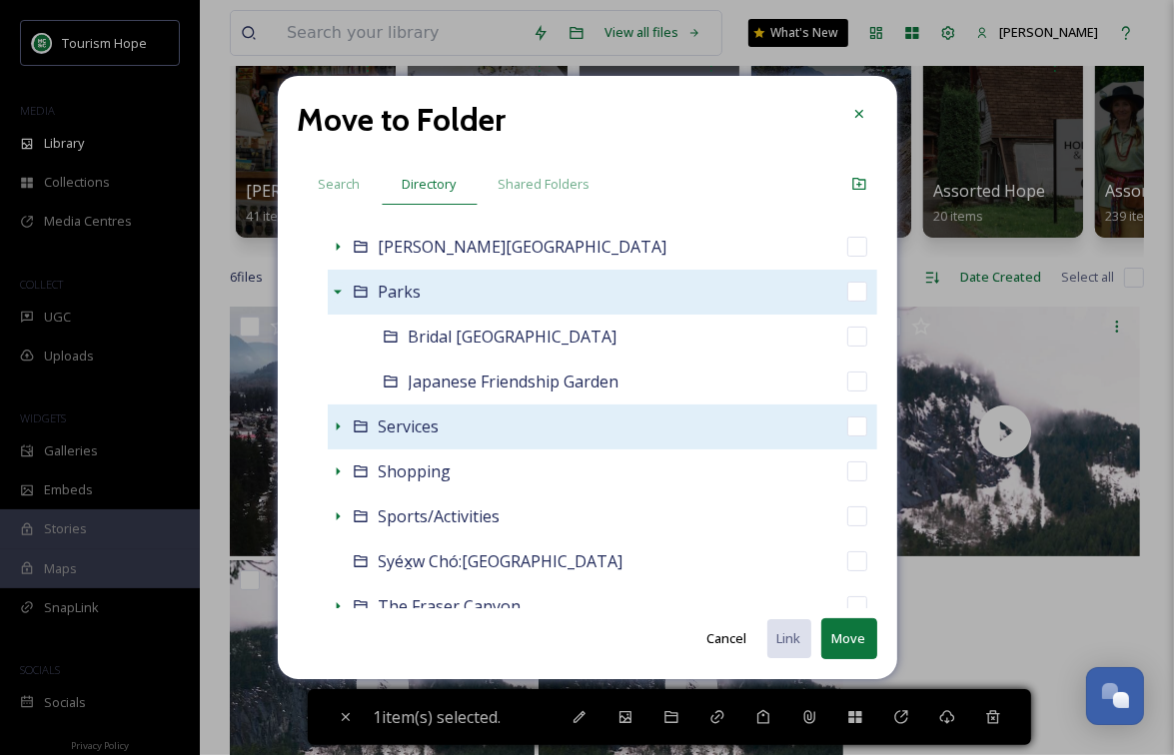
scroll to position [1317, 0]
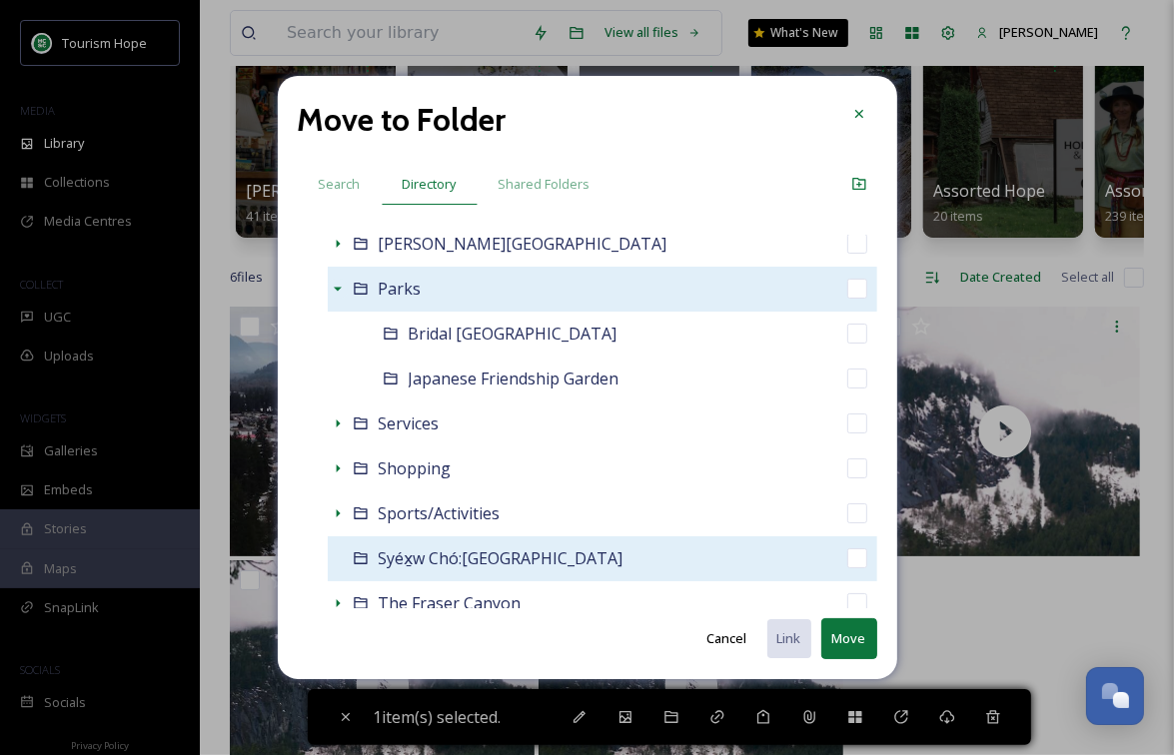
click at [651, 556] on div "Syéx̱w Chó:leqw Adventure Park" at bounding box center [602, 559] width 549 height 45
checkbox input "false"
checkbox input "true"
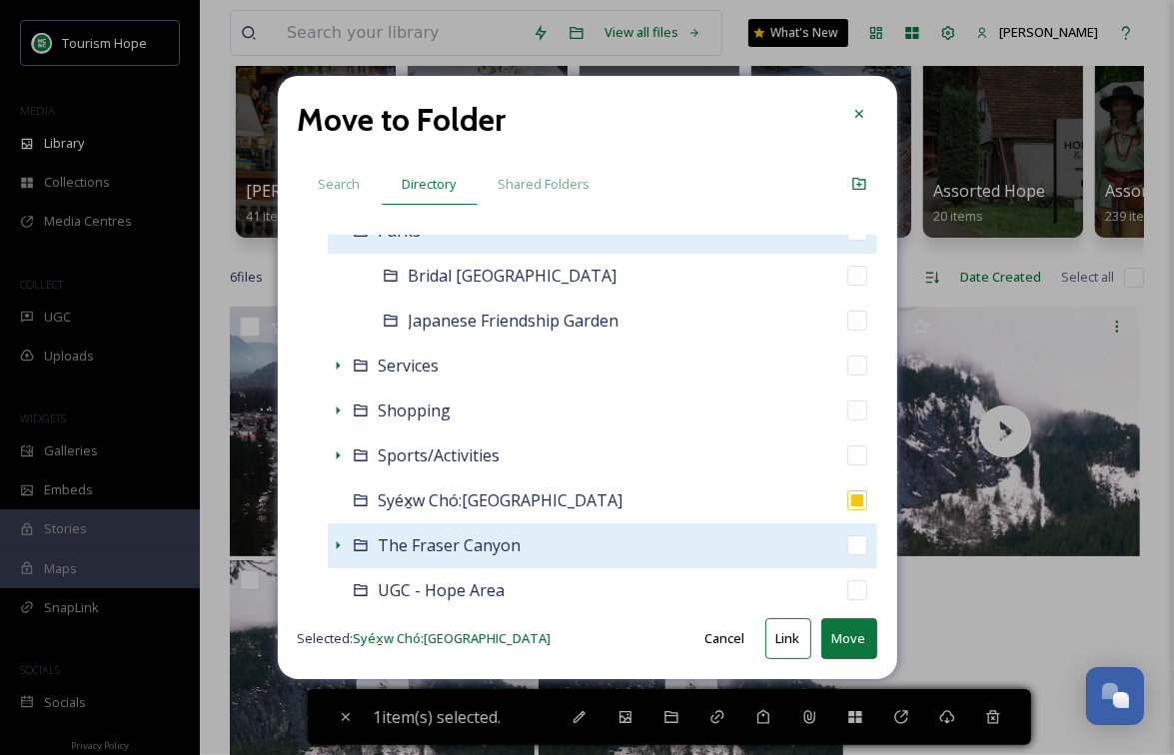
scroll to position [1387, 0]
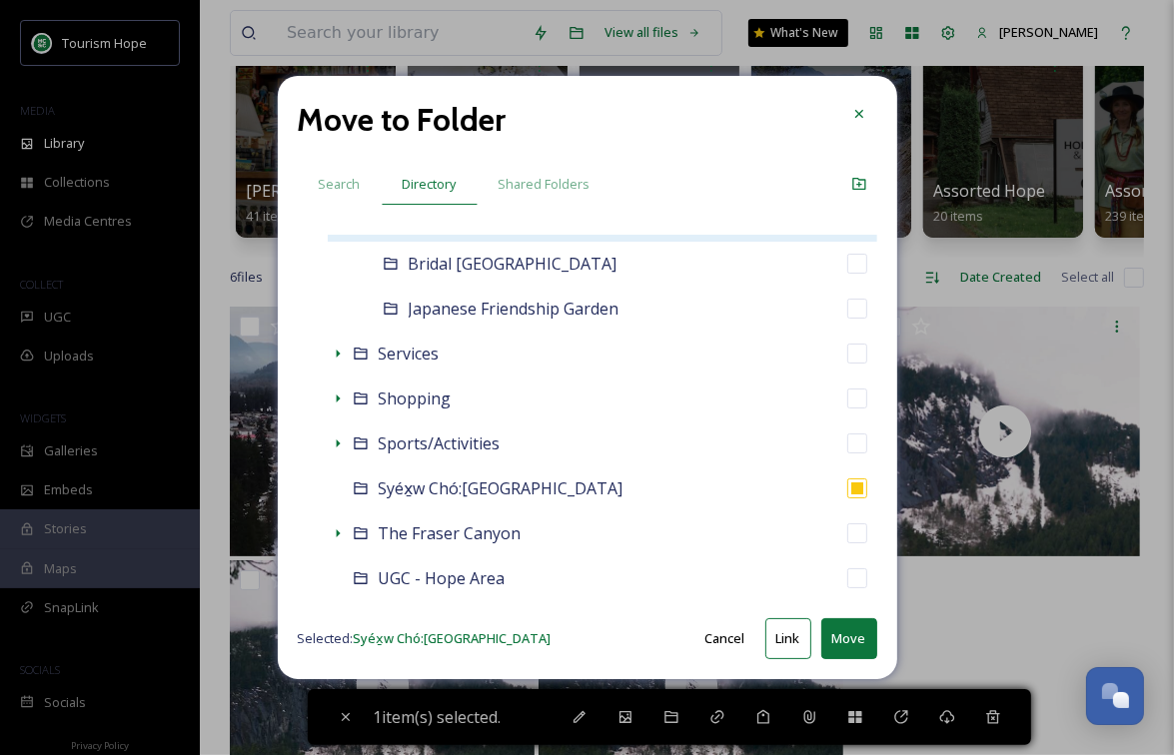
click at [782, 634] on button "Link" at bounding box center [788, 638] width 46 height 41
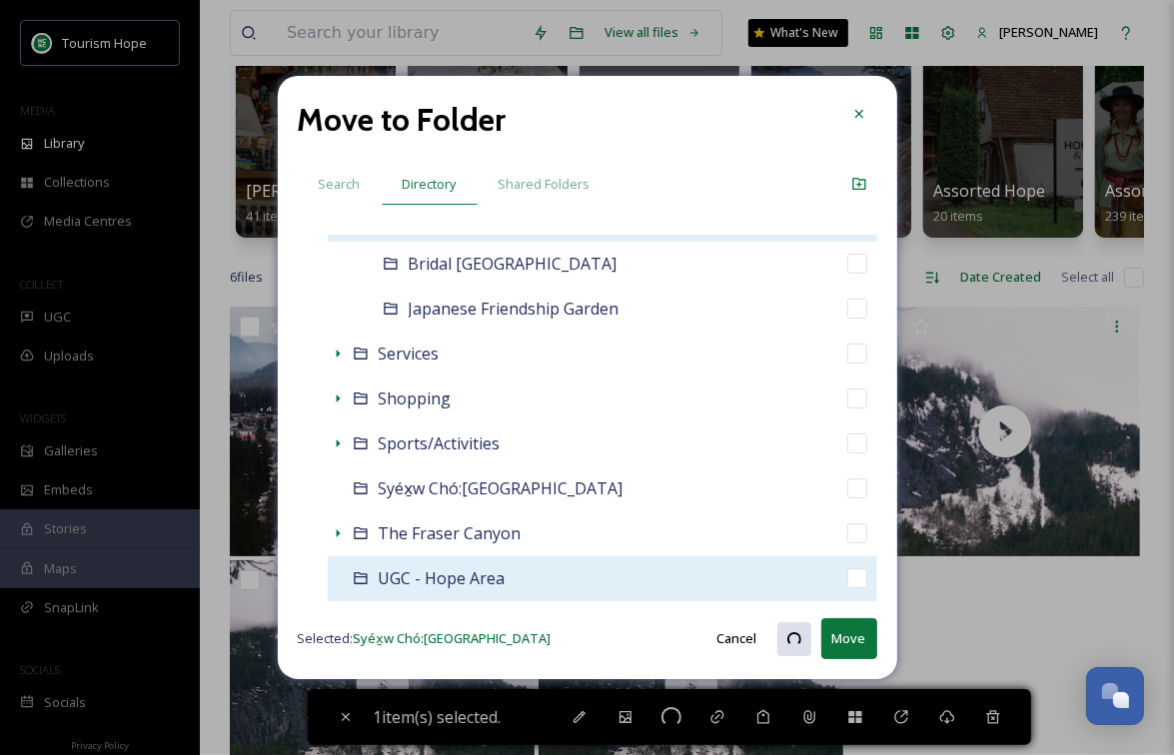
checkbox input "true"
checkbox input "false"
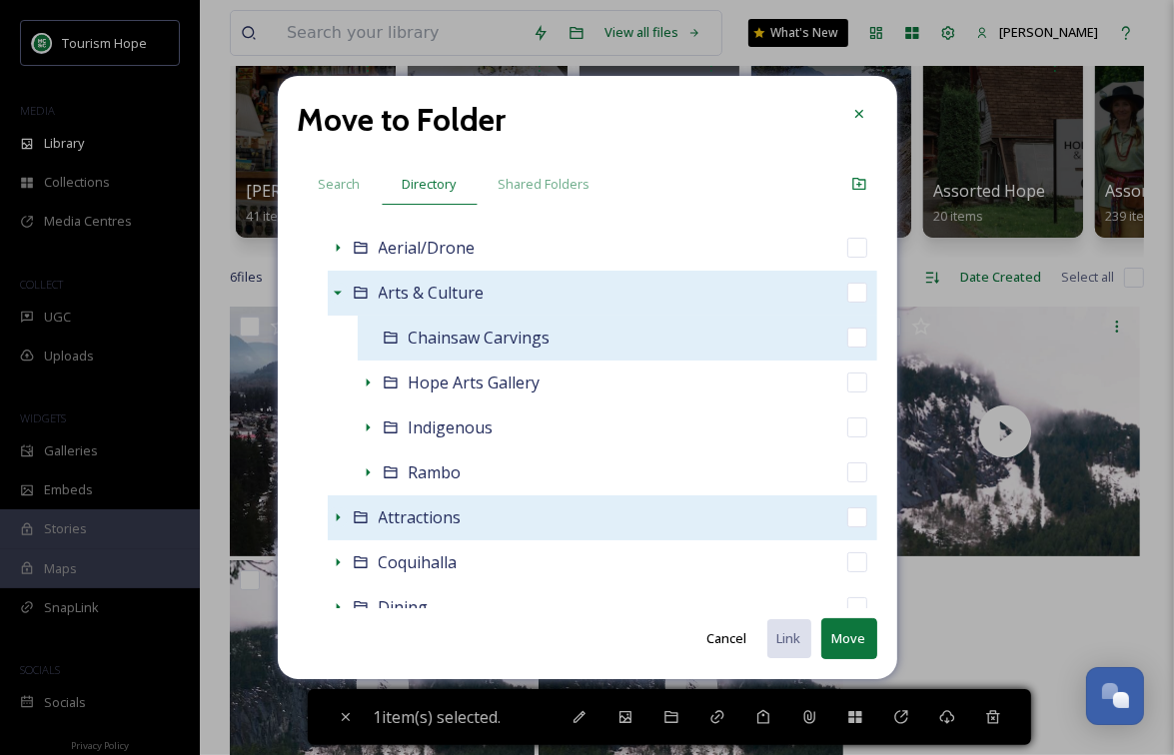
scroll to position [448, 0]
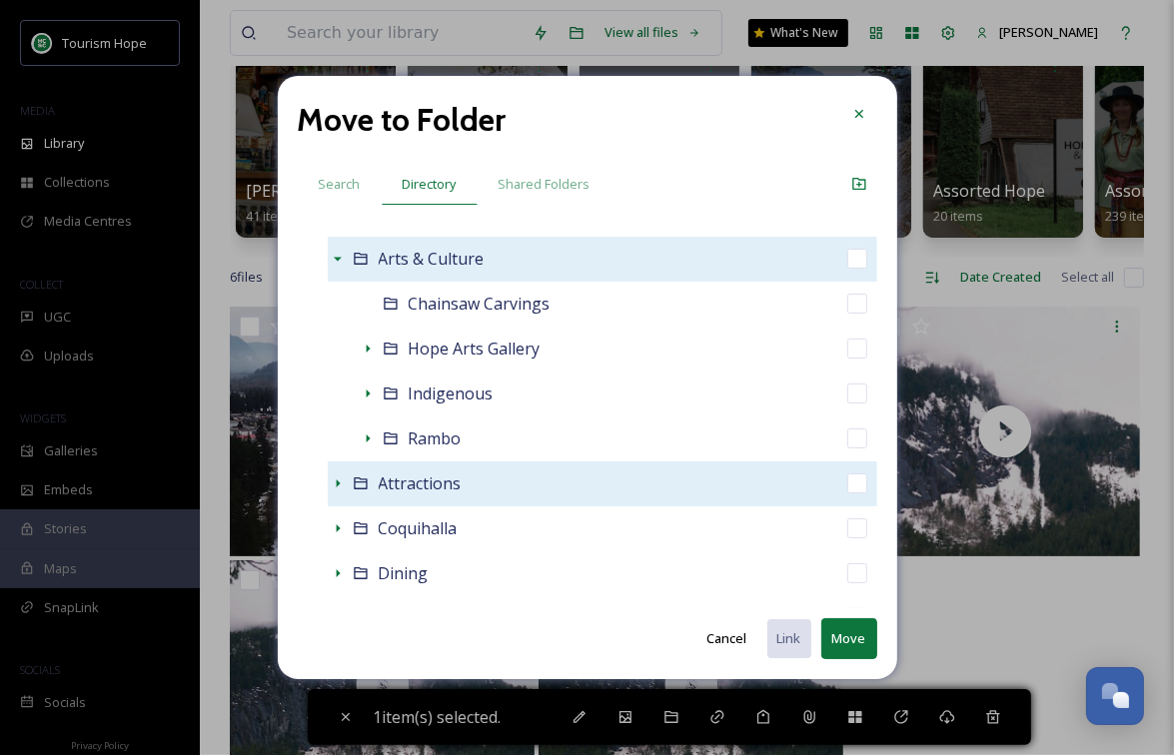
click at [723, 645] on button "Cancel" at bounding box center [727, 638] width 60 height 39
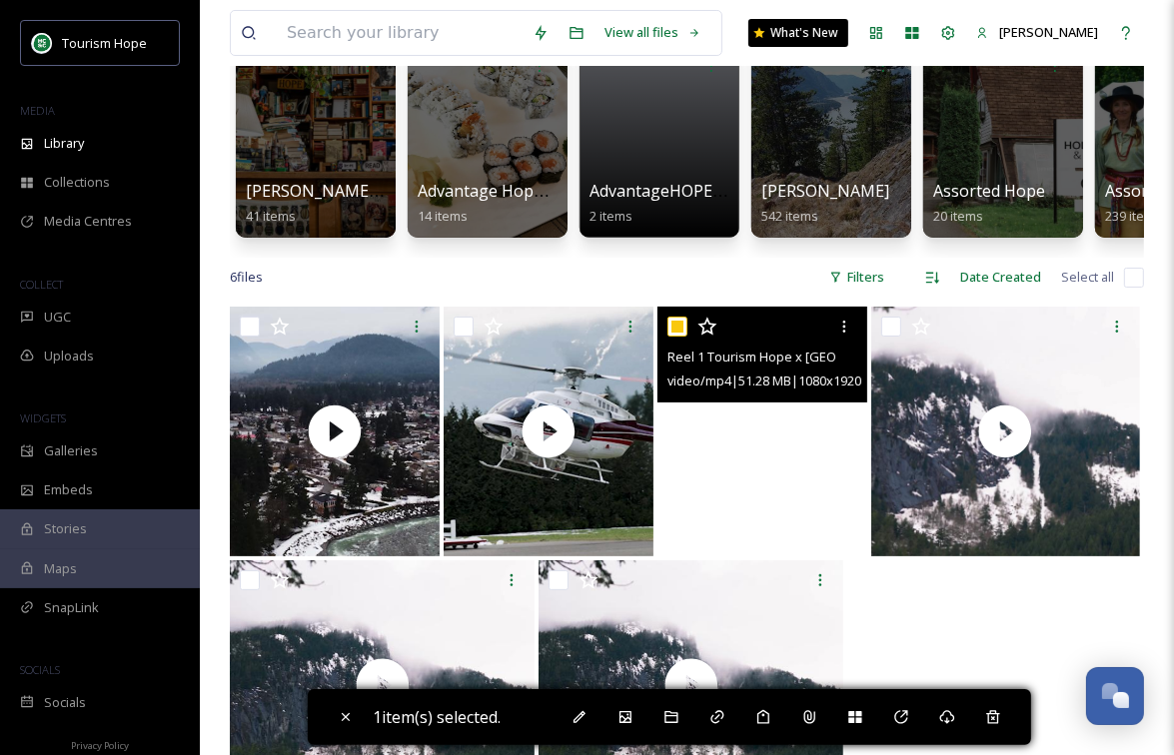
click at [702, 449] on video "Reel 1 Tourism Hope x Hope Mountain Cafe-9x16-Reel-Video-CM-MR.mp4" at bounding box center [762, 432] width 210 height 250
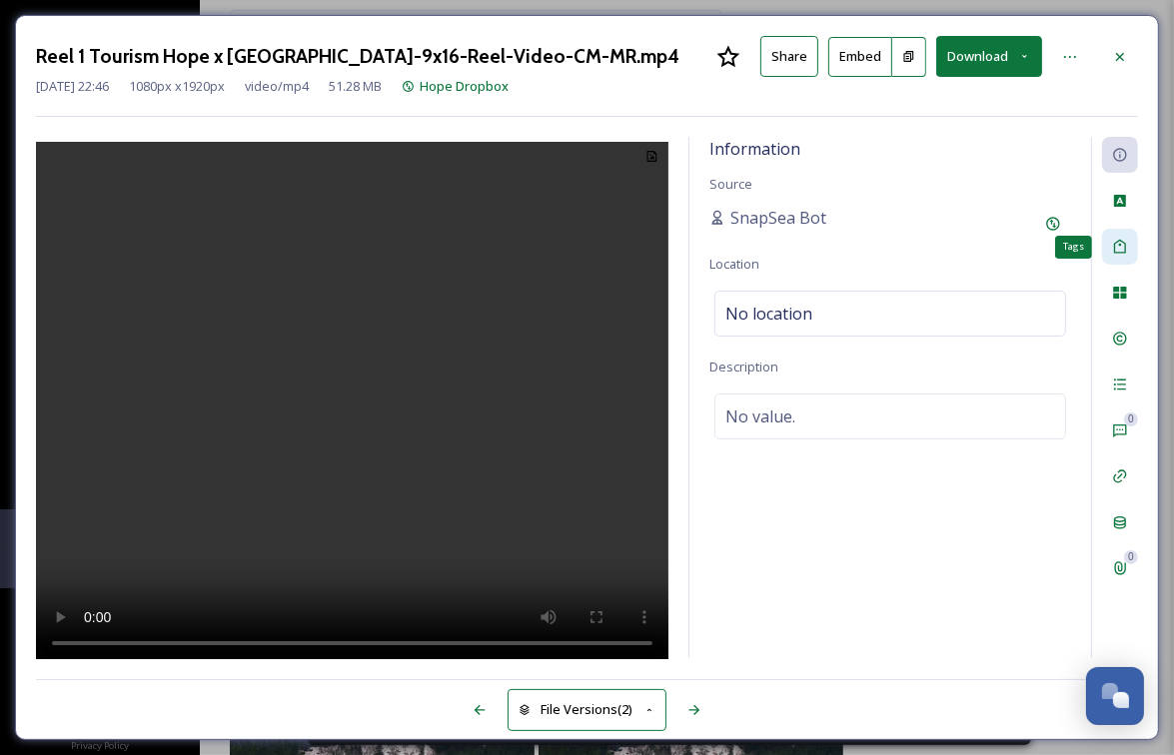
click at [1122, 254] on div "Tags" at bounding box center [1120, 247] width 36 height 36
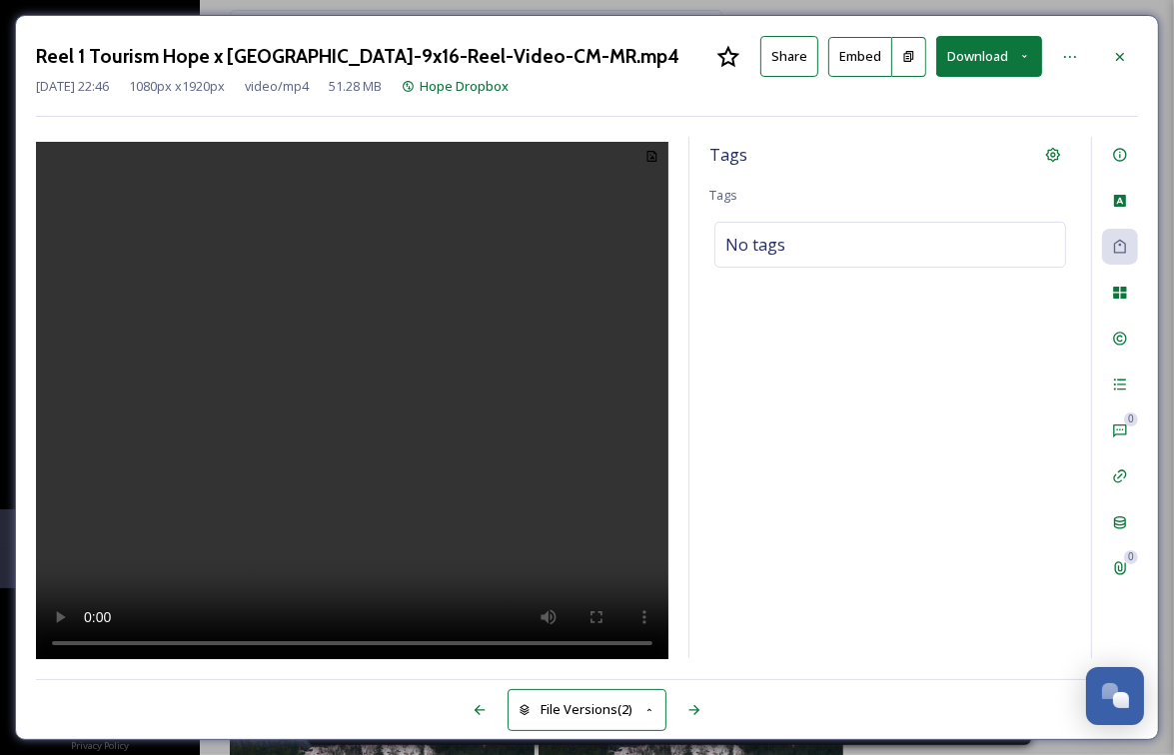
click at [1126, 312] on div "0 0" at bounding box center [1114, 398] width 47 height 522
click at [1125, 294] on icon at bounding box center [1119, 293] width 13 height 12
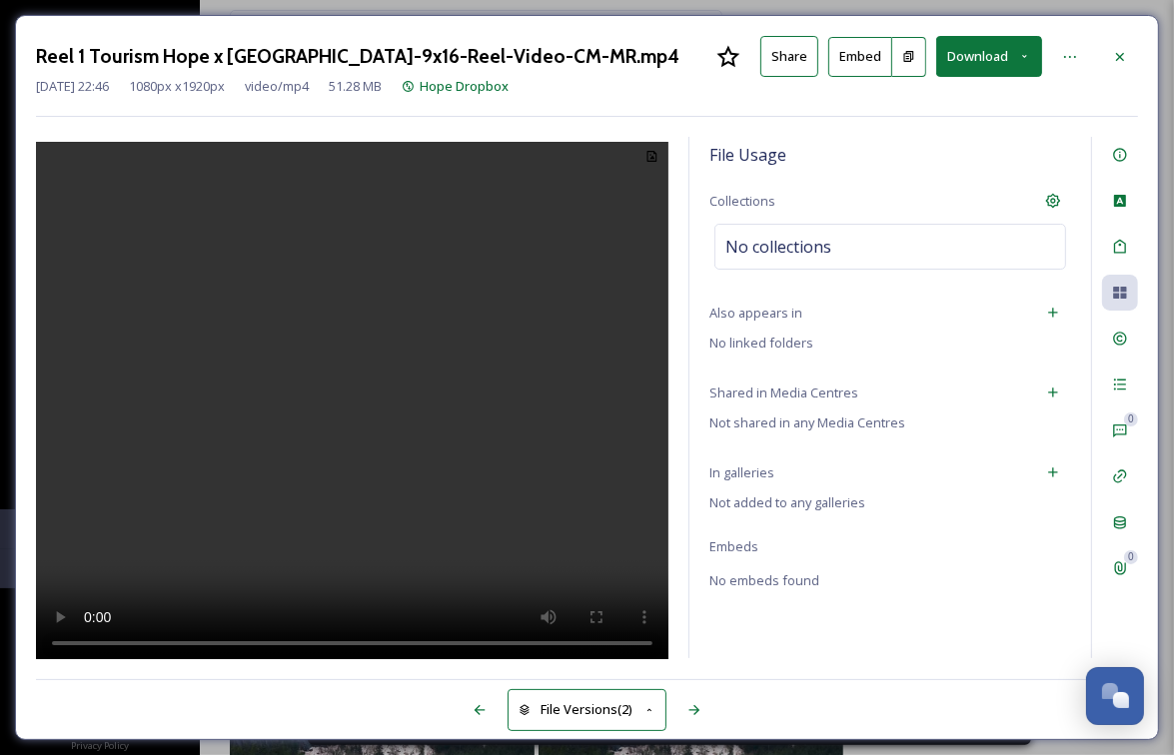
click at [835, 348] on div "File Usage Collections No collections Also appears in No linked folders Shared …" at bounding box center [890, 398] width 402 height 522
click at [790, 347] on span "No linked folders" at bounding box center [761, 343] width 104 height 18
click at [1059, 311] on icon at bounding box center [1053, 313] width 16 height 16
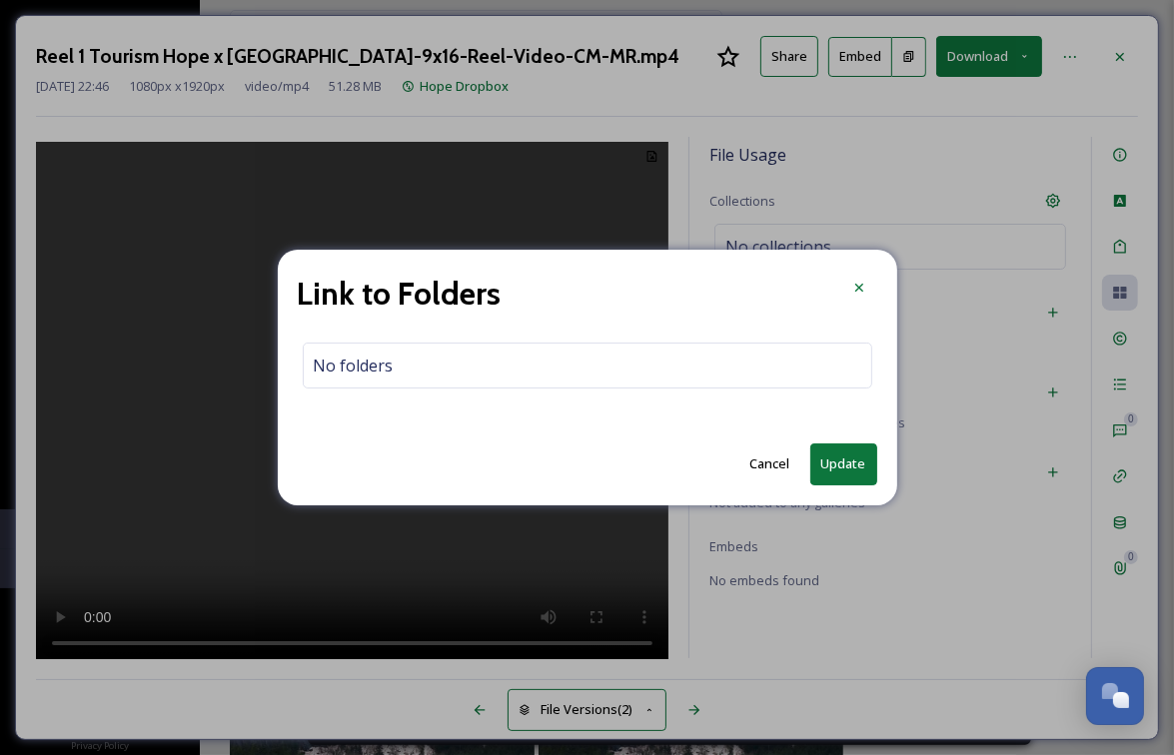
click at [764, 459] on button "Cancel" at bounding box center [770, 464] width 60 height 39
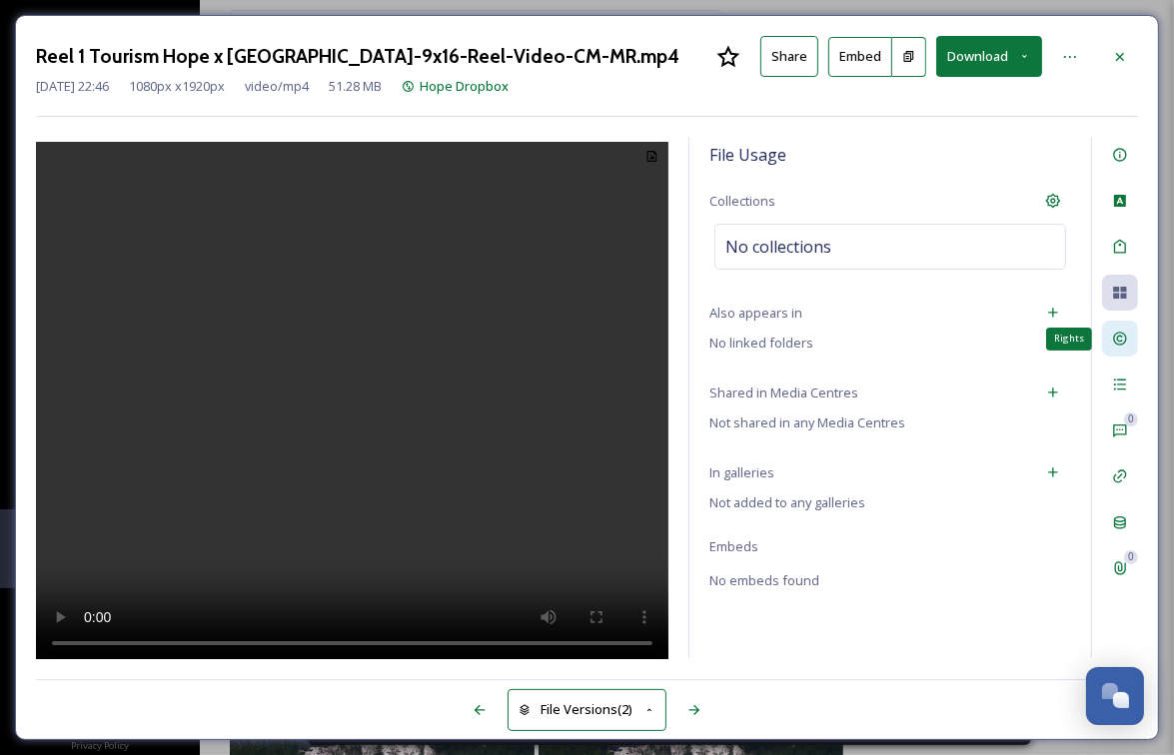
click at [1123, 341] on icon at bounding box center [1120, 339] width 16 height 16
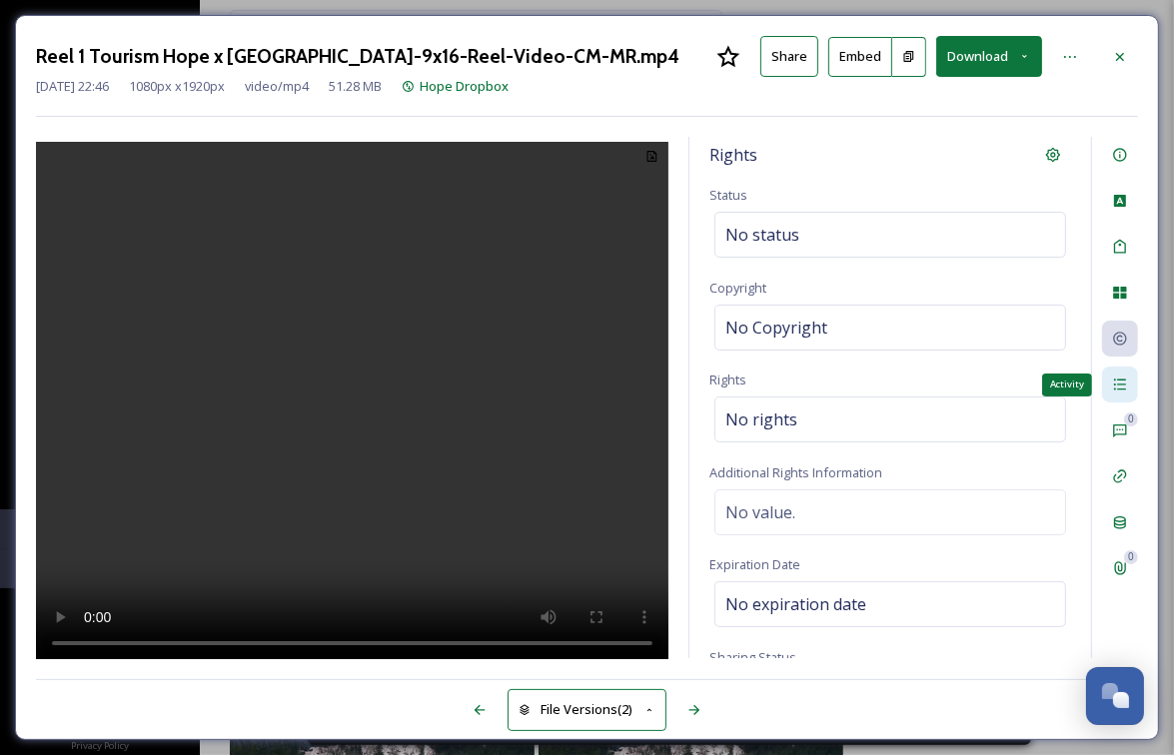
click at [1123, 396] on div "Activity" at bounding box center [1120, 385] width 36 height 36
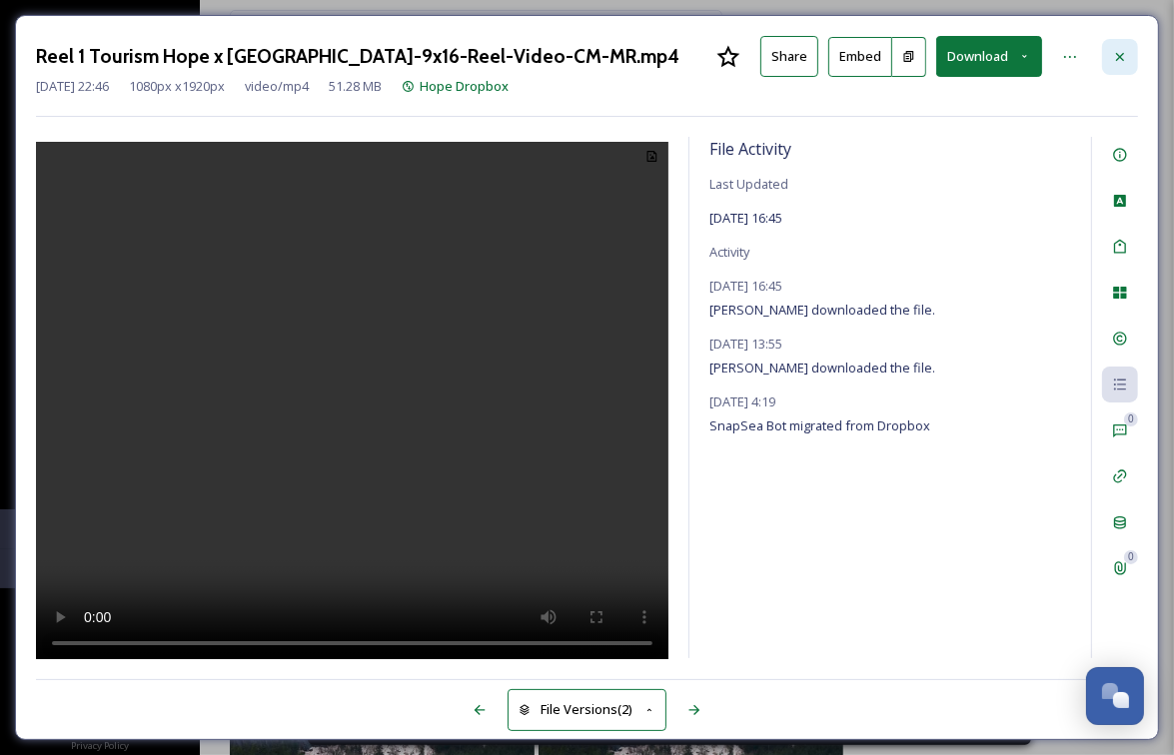
click at [1120, 49] on icon at bounding box center [1120, 57] width 16 height 16
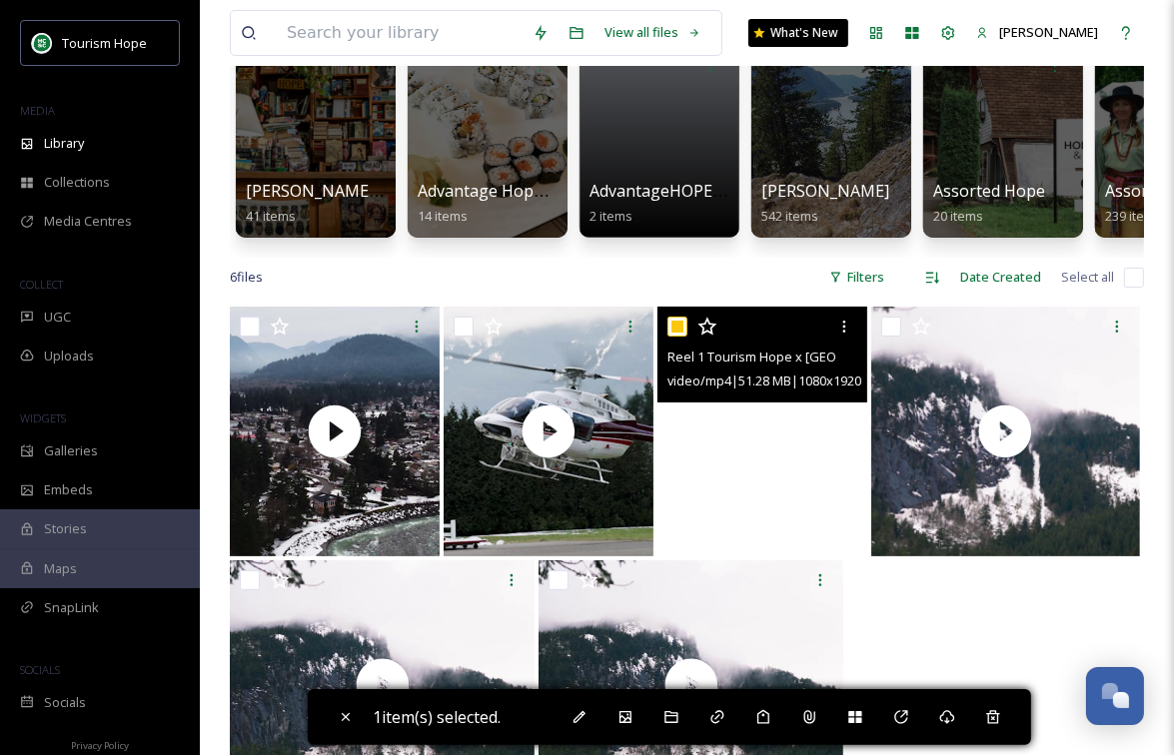
click at [700, 462] on video "Reel 1 Tourism Hope x Hope Mountain Cafe-9x16-Reel-Video-CM-MR.mp4" at bounding box center [762, 432] width 210 height 250
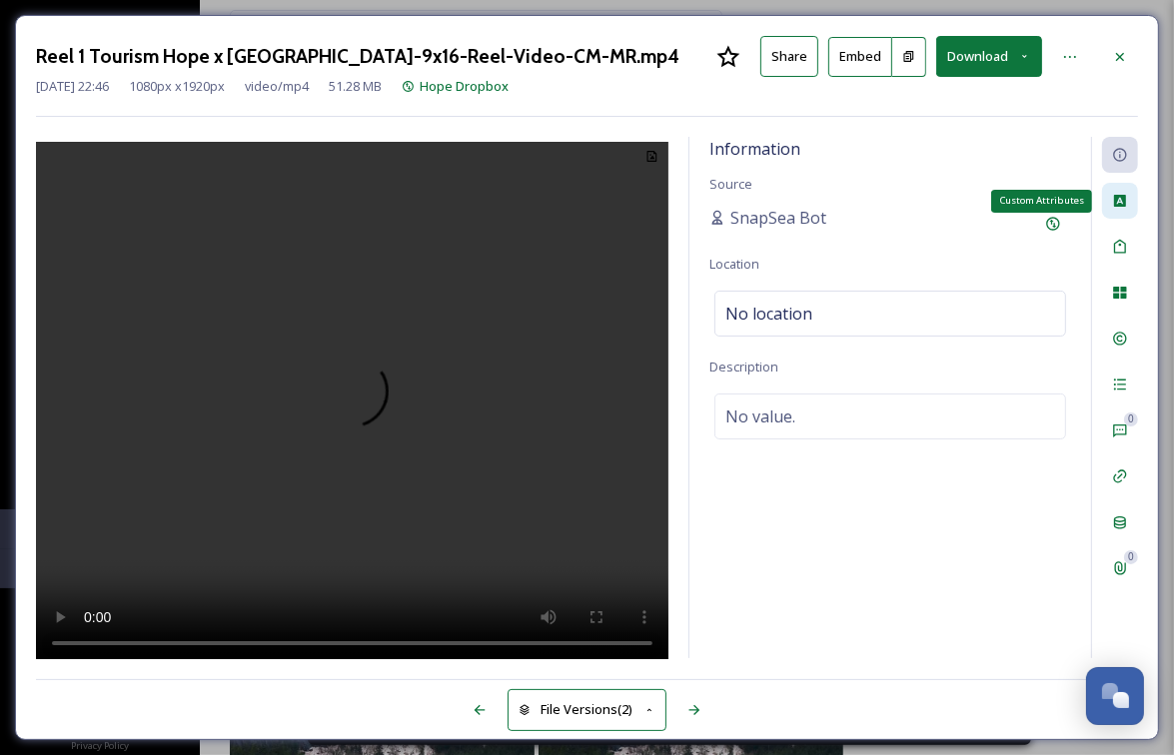
click at [1122, 205] on icon at bounding box center [1120, 201] width 12 height 12
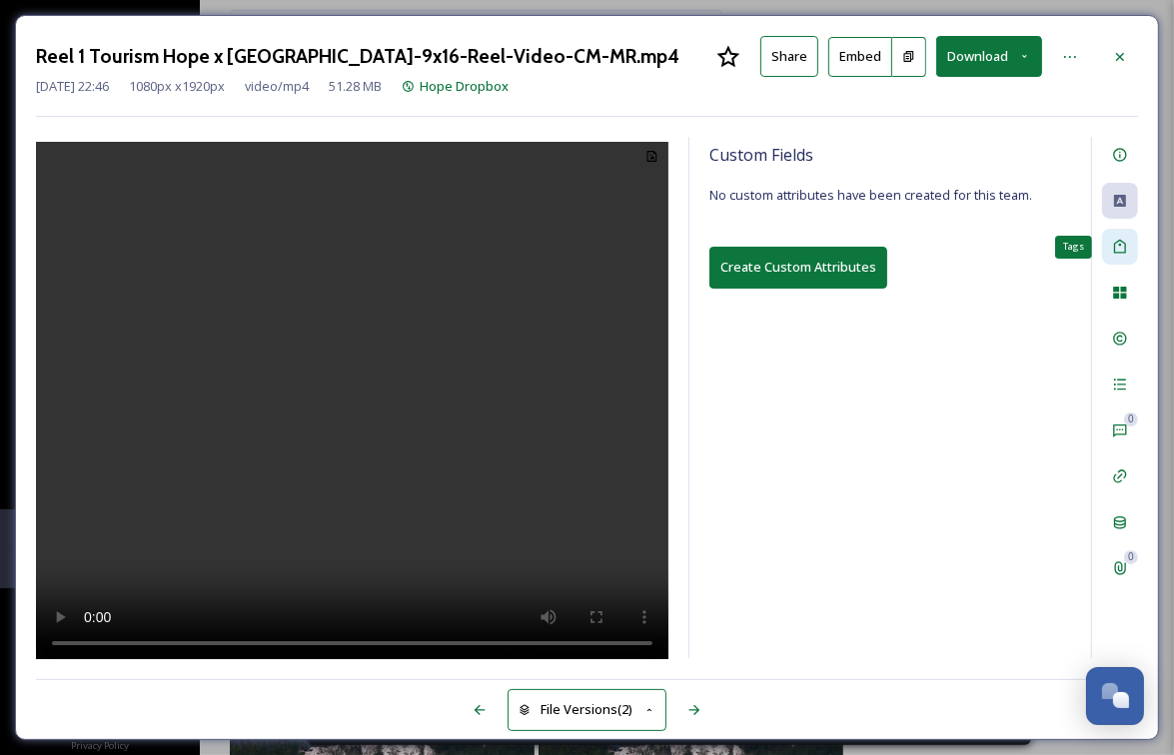
click at [1119, 248] on icon at bounding box center [1120, 247] width 16 height 16
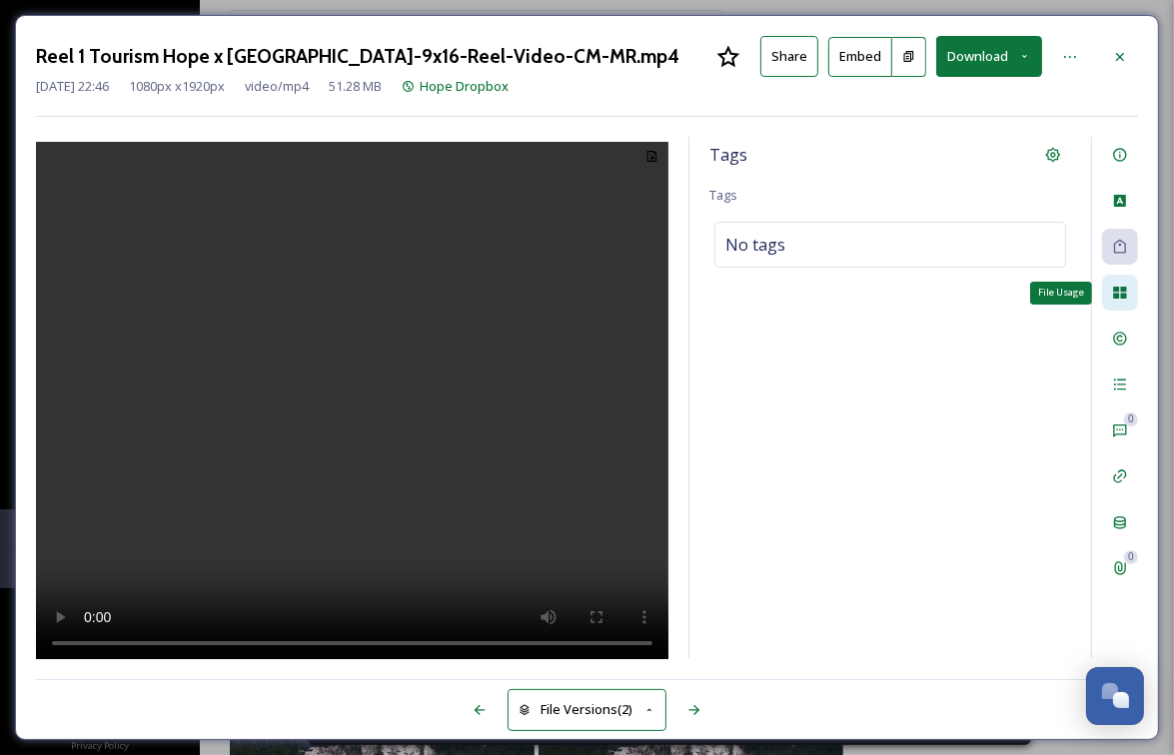
click at [1115, 290] on icon at bounding box center [1119, 293] width 13 height 12
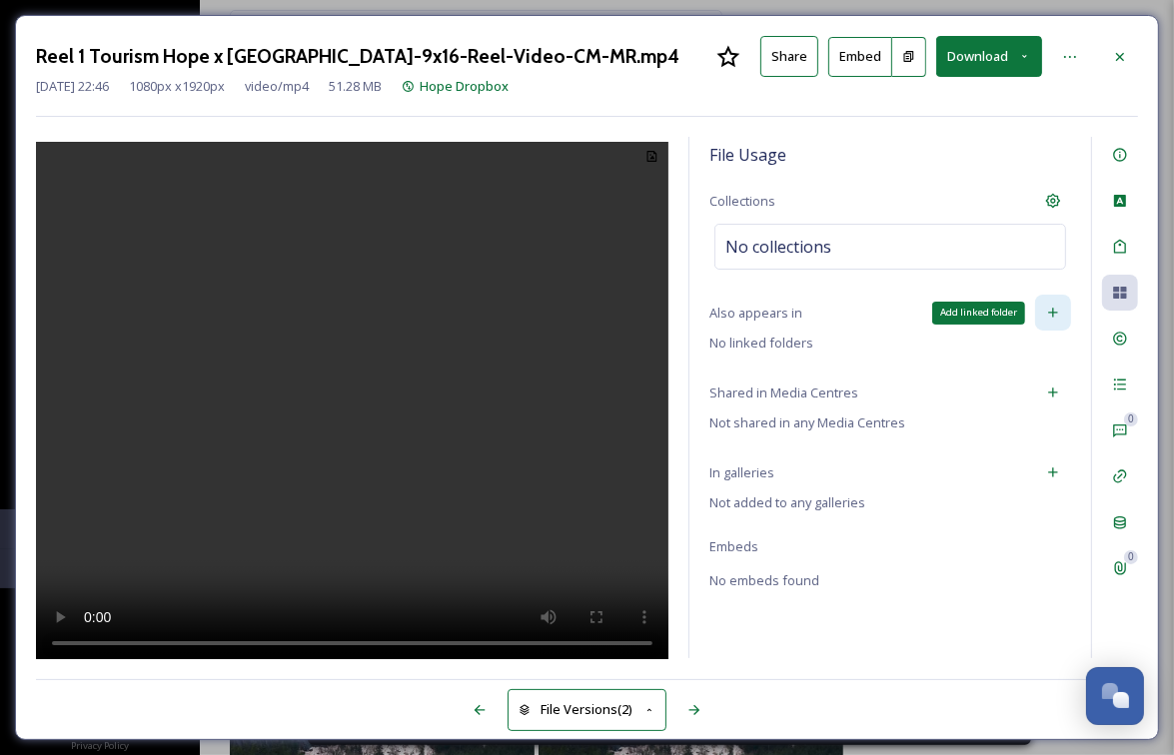
click at [1058, 305] on icon at bounding box center [1053, 313] width 16 height 16
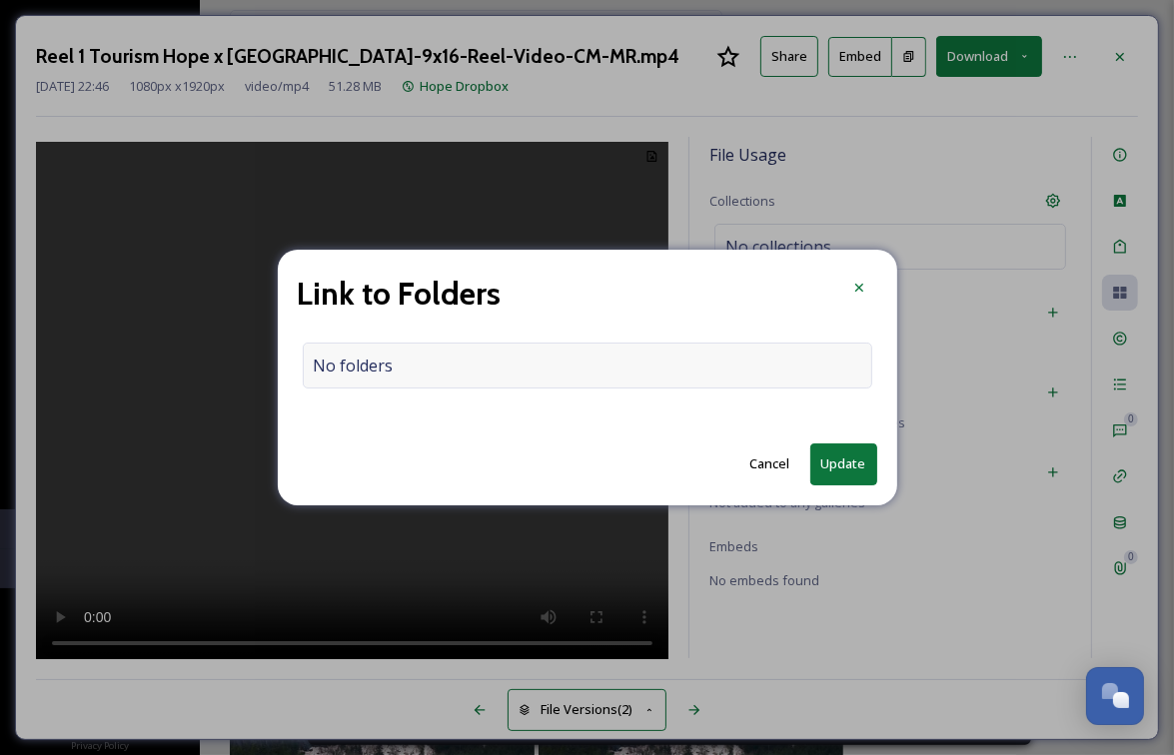
click at [527, 362] on div "No folders" at bounding box center [587, 366] width 569 height 46
click at [503, 369] on input "To enrich screen reader interactions, please activate Accessibility in Grammarl…" at bounding box center [592, 366] width 577 height 44
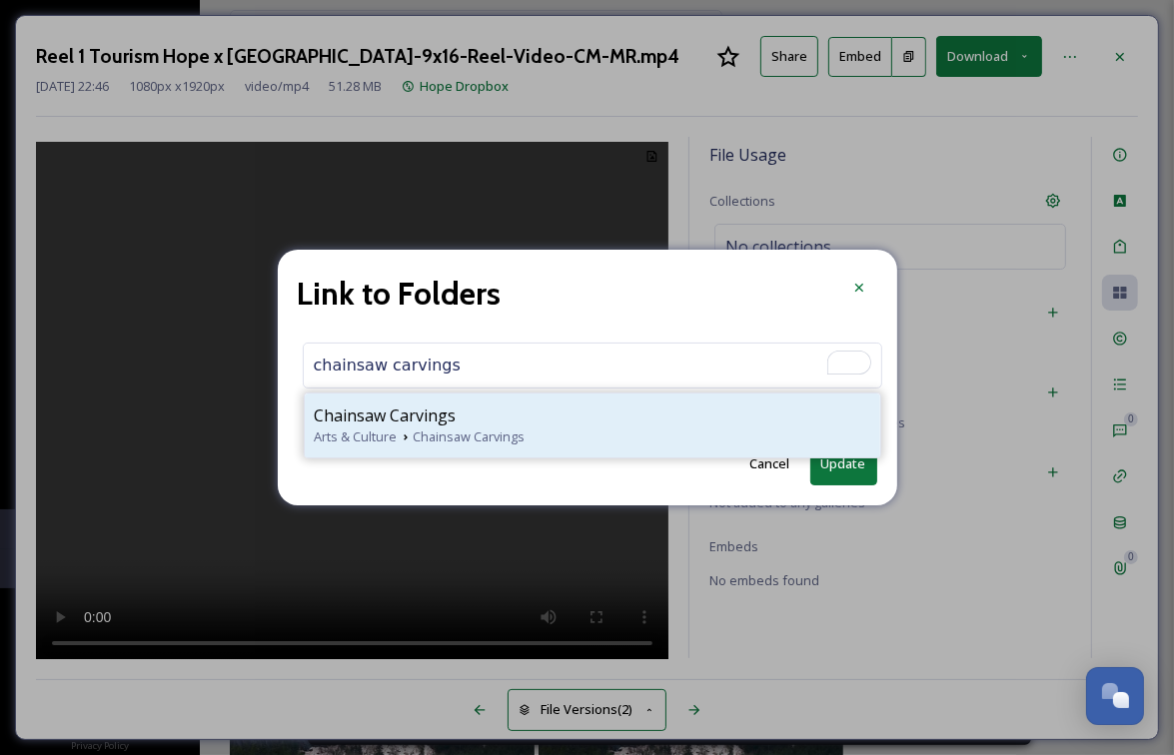
type input "chainsaw carvings"
click at [560, 423] on div "Chainsaw Carvings" at bounding box center [592, 416] width 555 height 24
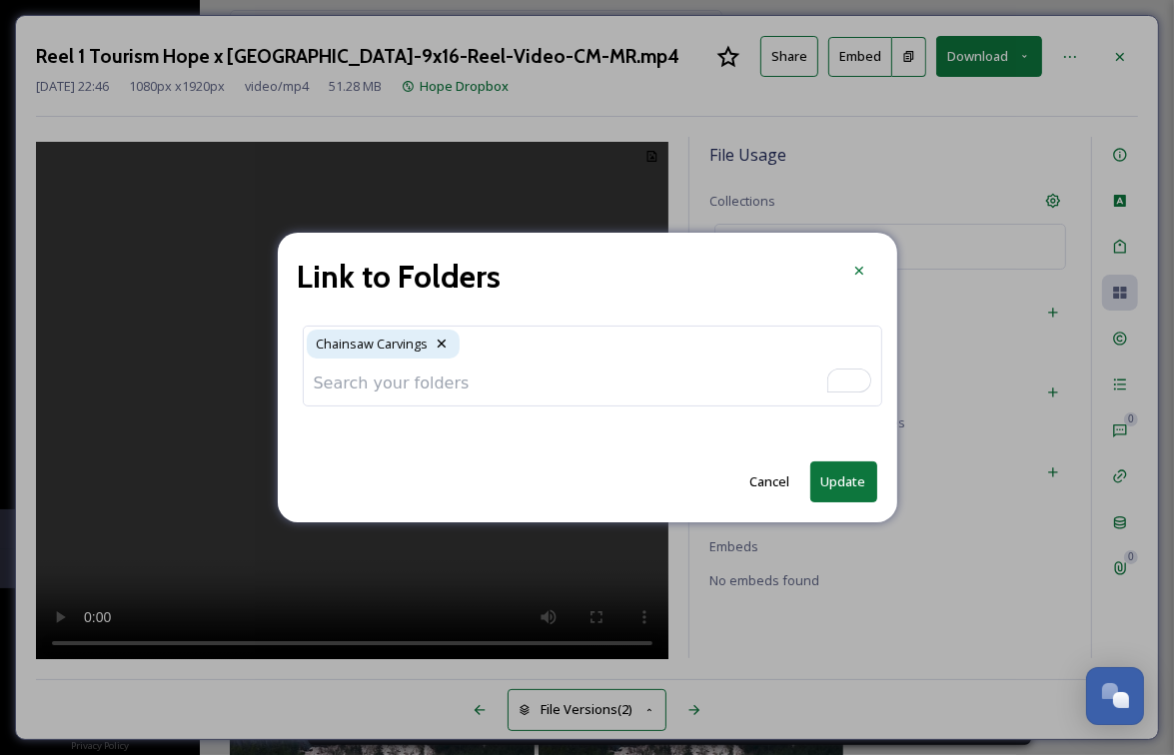
click at [614, 395] on input "To enrich screen reader interactions, please activate Accessibility in Grammarl…" at bounding box center [592, 384] width 577 height 44
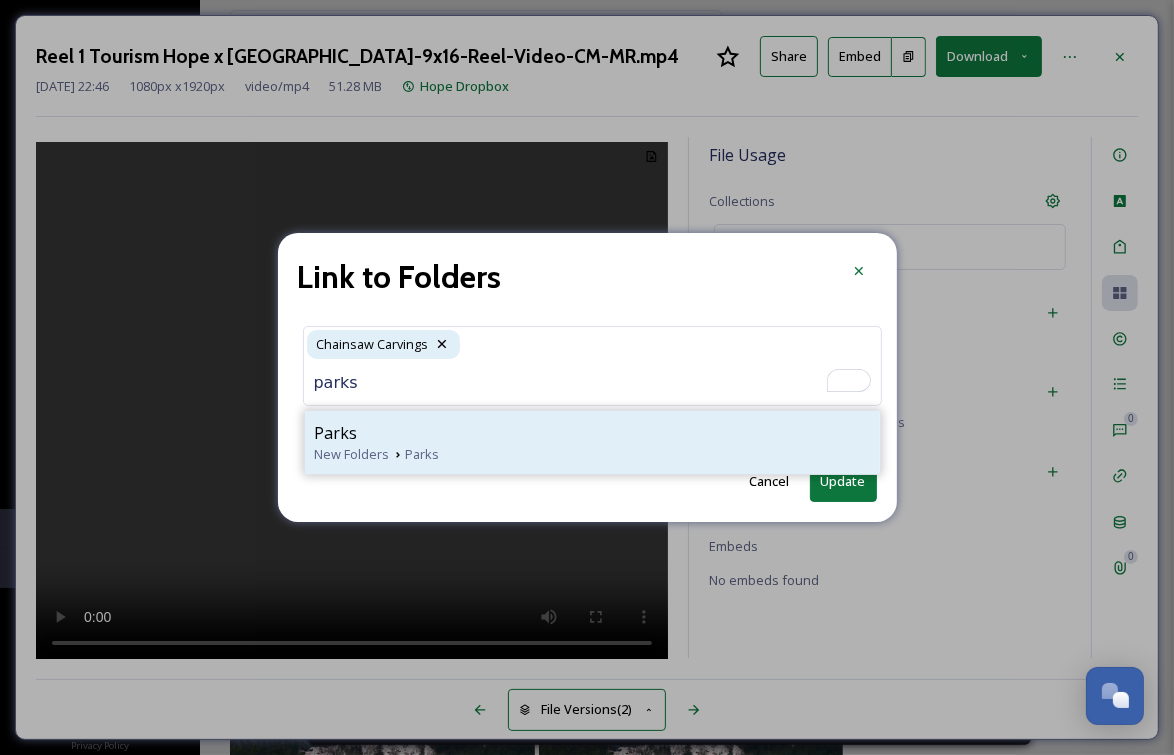
type input "parks"
click at [481, 435] on div "Parks" at bounding box center [592, 434] width 555 height 24
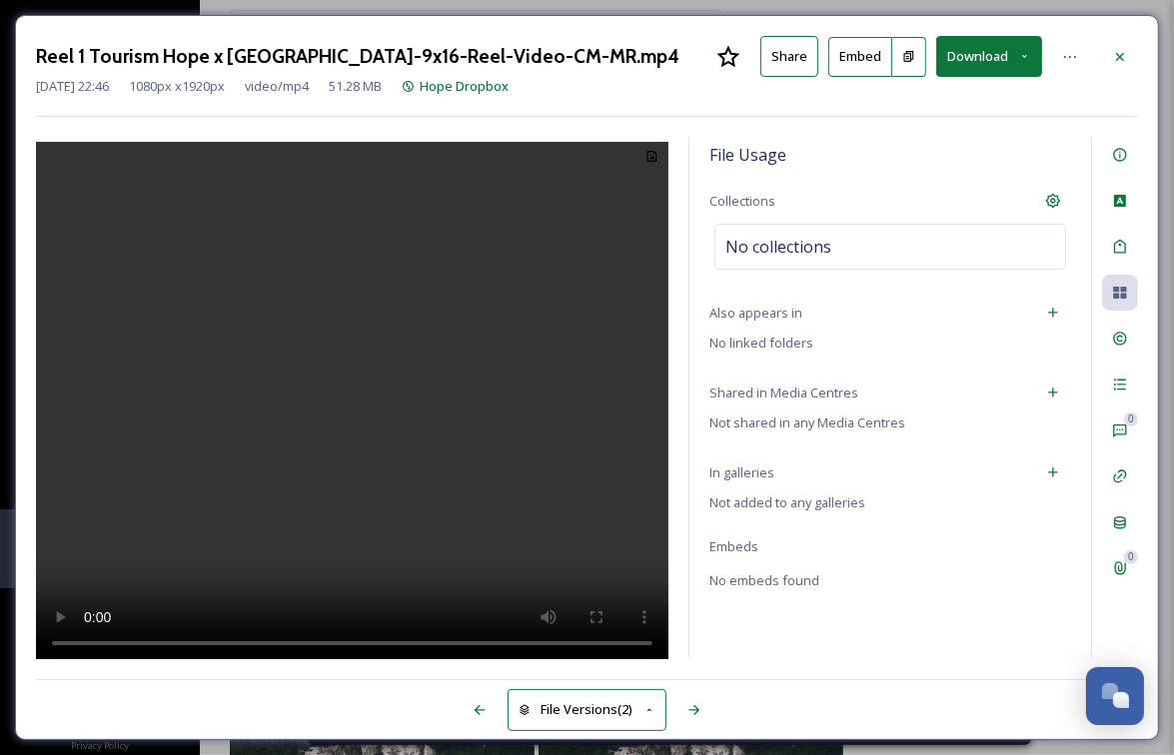
click at [821, 347] on div "File Usage Collections No collections Also appears in No linked folders Shared …" at bounding box center [890, 398] width 402 height 522
click at [332, 391] on video at bounding box center [352, 404] width 632 height 524
click at [361, 425] on video at bounding box center [352, 404] width 632 height 524
click at [348, 365] on video at bounding box center [352, 404] width 632 height 524
click at [364, 409] on video at bounding box center [352, 404] width 632 height 524
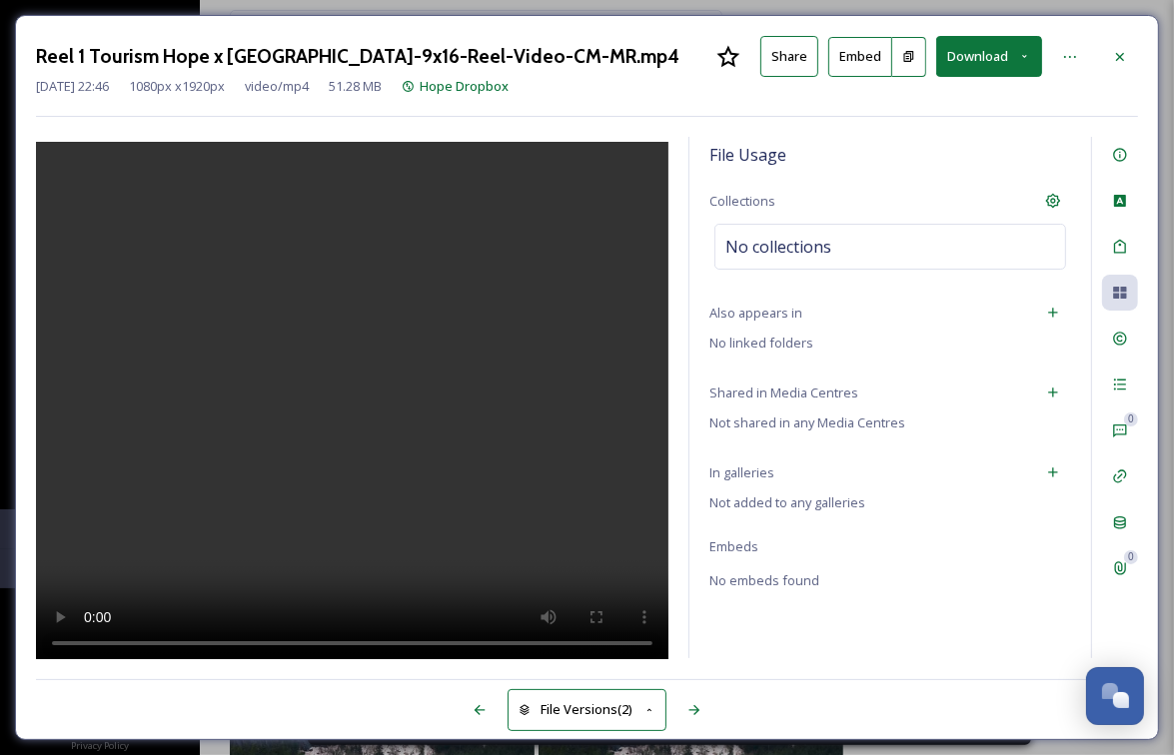
click at [370, 446] on video at bounding box center [352, 404] width 632 height 524
click at [794, 342] on span "No linked folders" at bounding box center [761, 343] width 104 height 18
click at [1056, 308] on icon at bounding box center [1053, 313] width 16 height 16
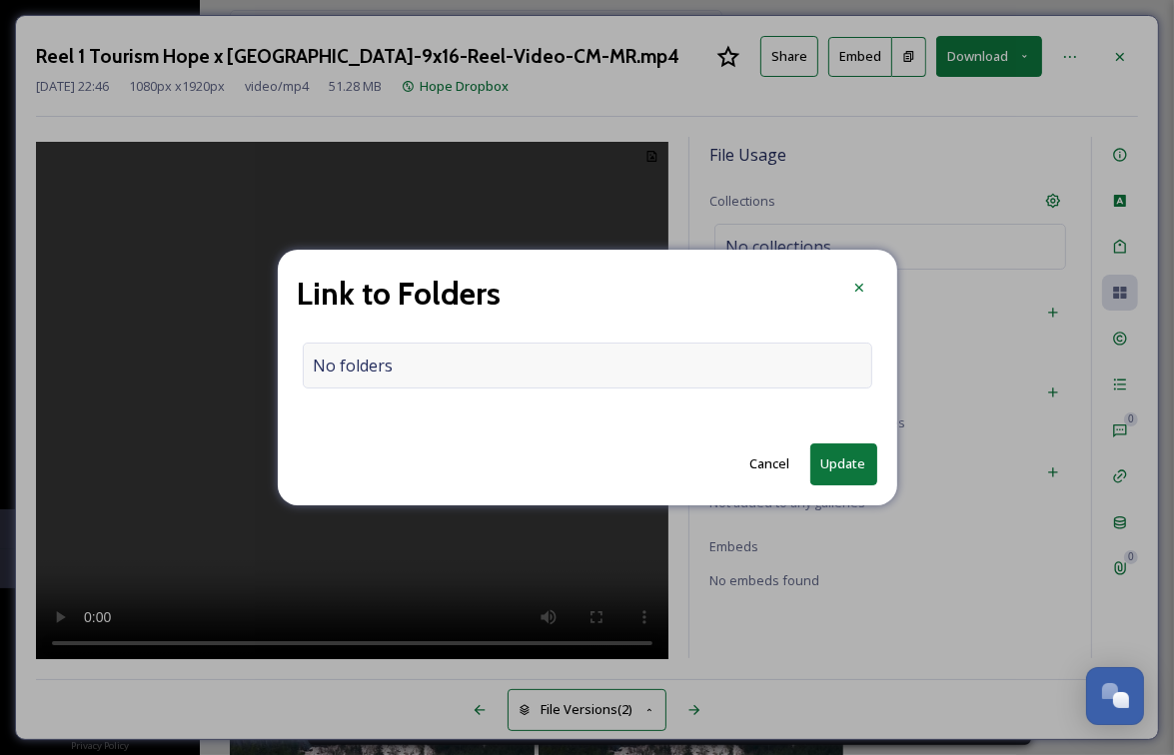
click at [625, 379] on div "No folders" at bounding box center [587, 366] width 569 height 46
click at [625, 379] on input "To enrich screen reader interactions, please activate Accessibility in Grammarl…" at bounding box center [592, 366] width 577 height 44
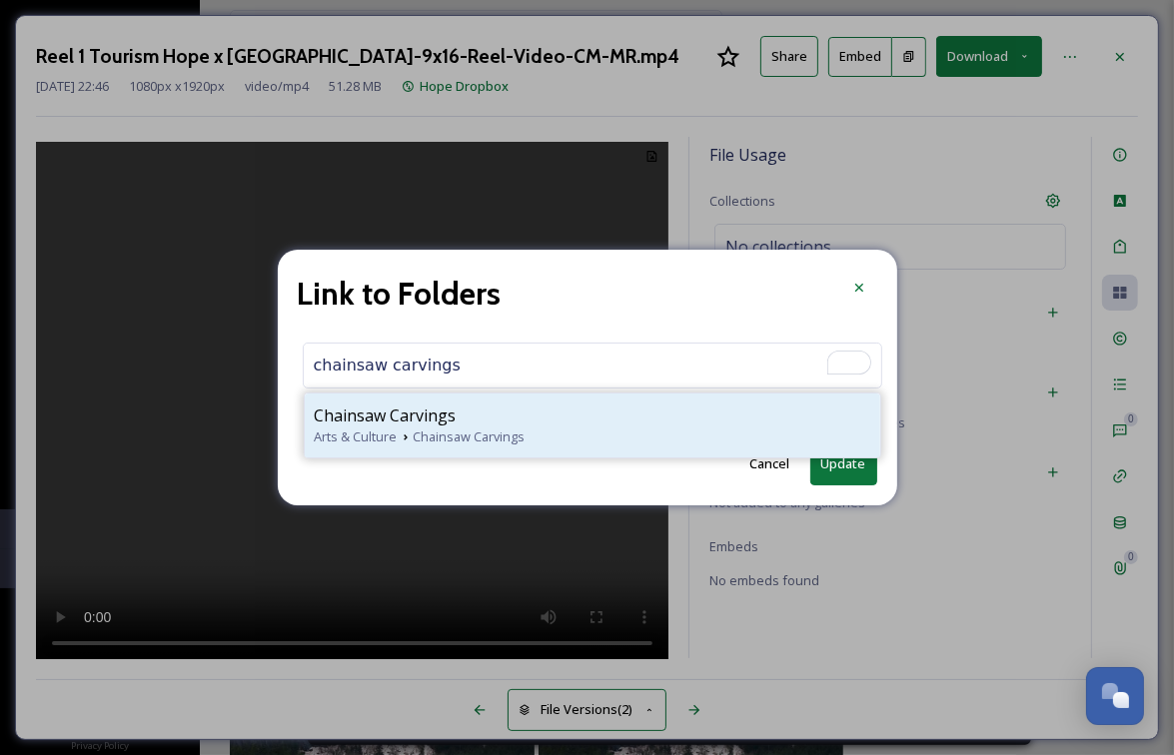
type input "chainsaw carvings"
click at [639, 425] on div "Chainsaw Carvings" at bounding box center [592, 416] width 555 height 24
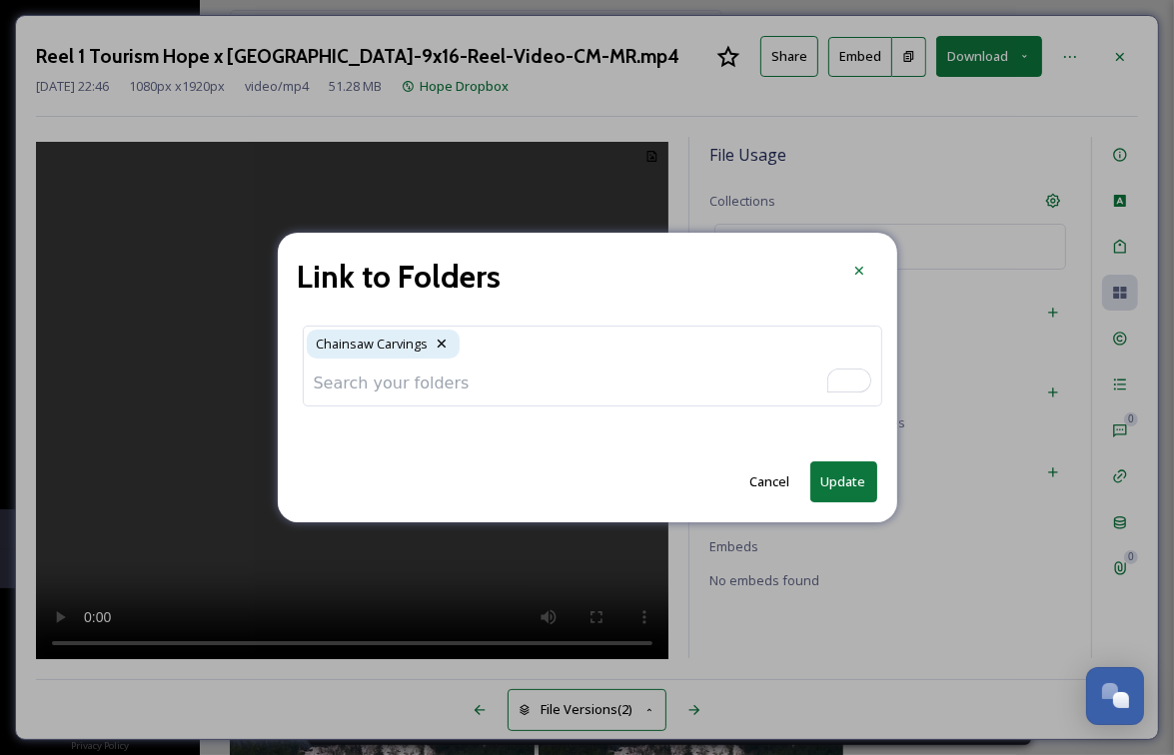
click at [852, 482] on button "Update" at bounding box center [843, 482] width 67 height 41
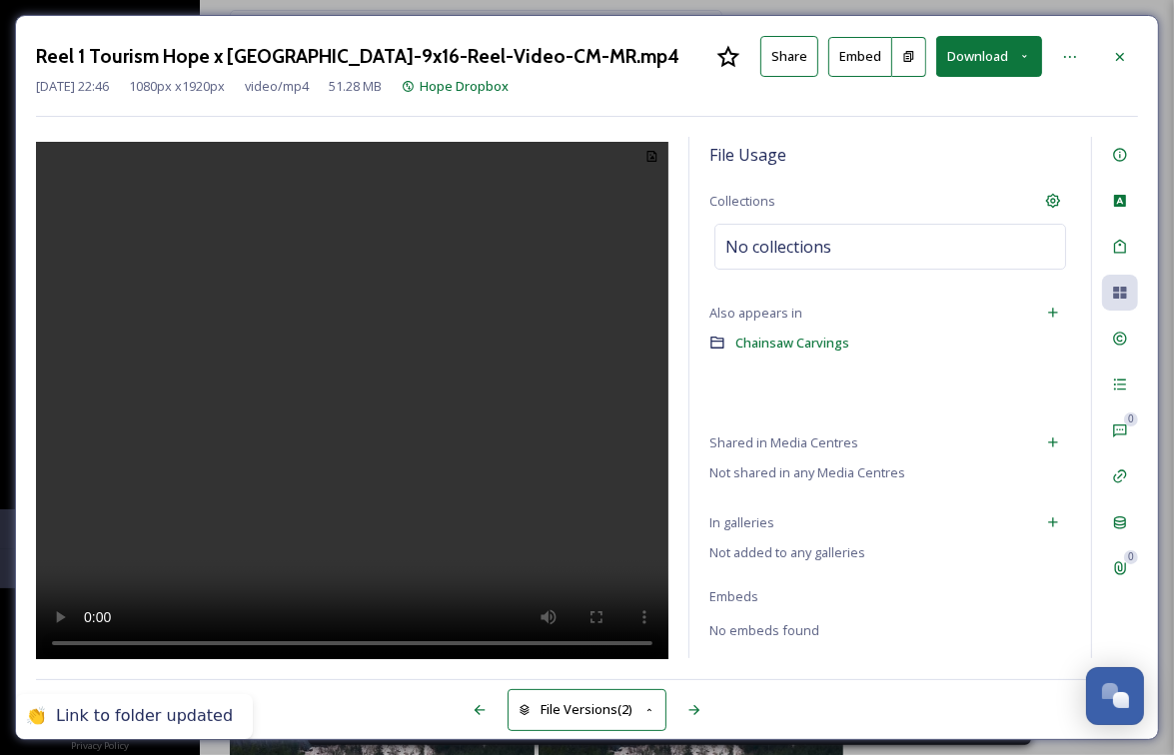
click at [846, 466] on span "Not shared in any Media Centres" at bounding box center [807, 473] width 196 height 18
click at [1059, 313] on icon at bounding box center [1053, 313] width 16 height 16
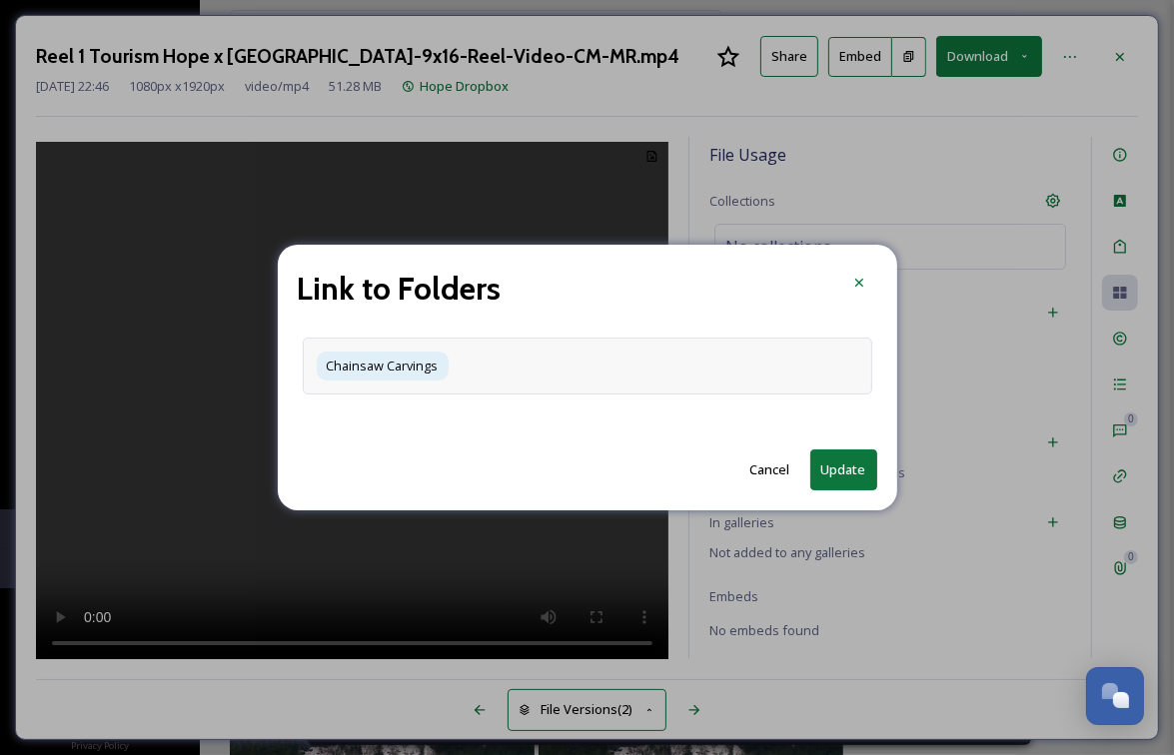
click at [560, 367] on div "Chainsaw Carvings" at bounding box center [587, 366] width 569 height 57
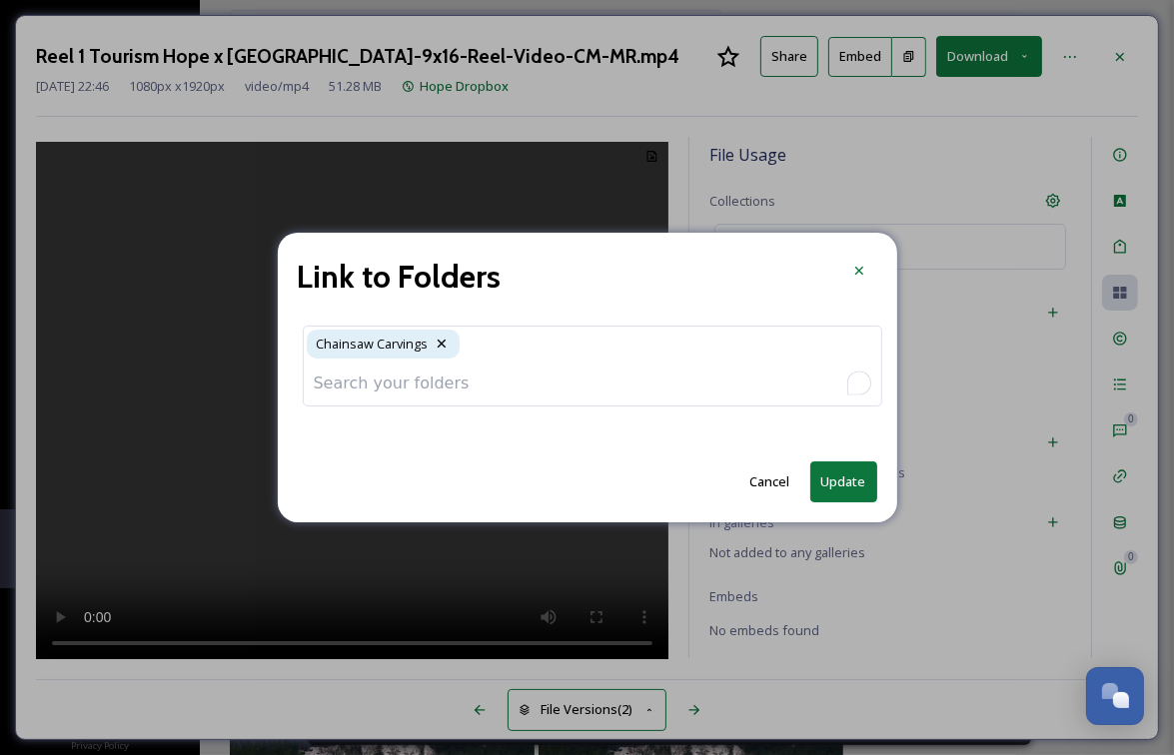
click at [560, 367] on input "To enrich screen reader interactions, please activate Accessibility in Grammarl…" at bounding box center [592, 384] width 577 height 44
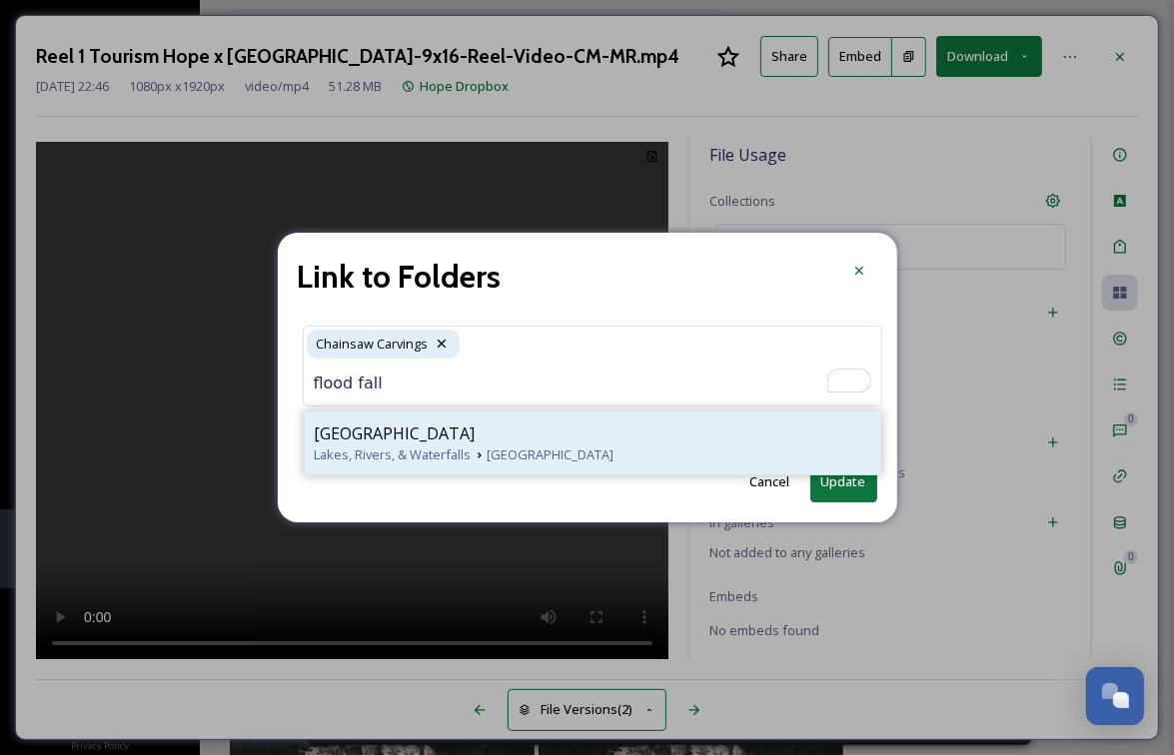
type input "flood fall"
click at [611, 440] on div "Flood Falls" at bounding box center [592, 434] width 555 height 24
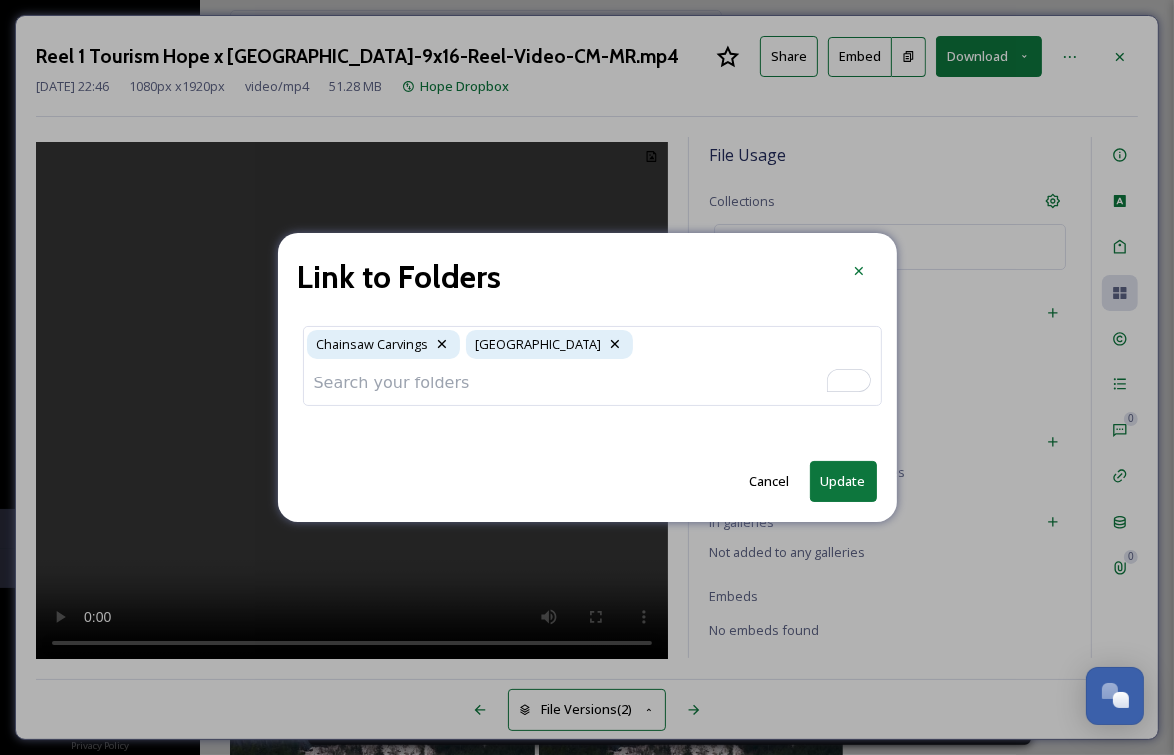
click at [700, 388] on input "To enrich screen reader interactions, please activate Accessibility in Grammarl…" at bounding box center [592, 384] width 577 height 44
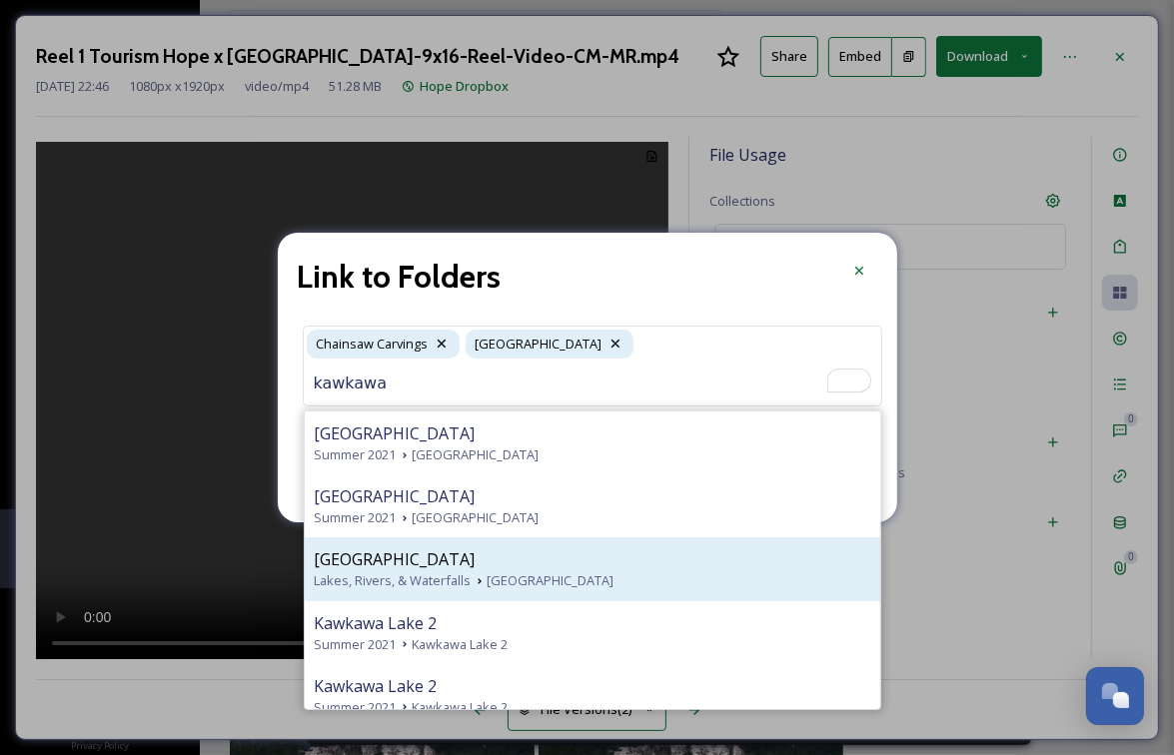
type input "kawkawa"
click at [594, 566] on div "Kawkawa Lake" at bounding box center [592, 560] width 555 height 24
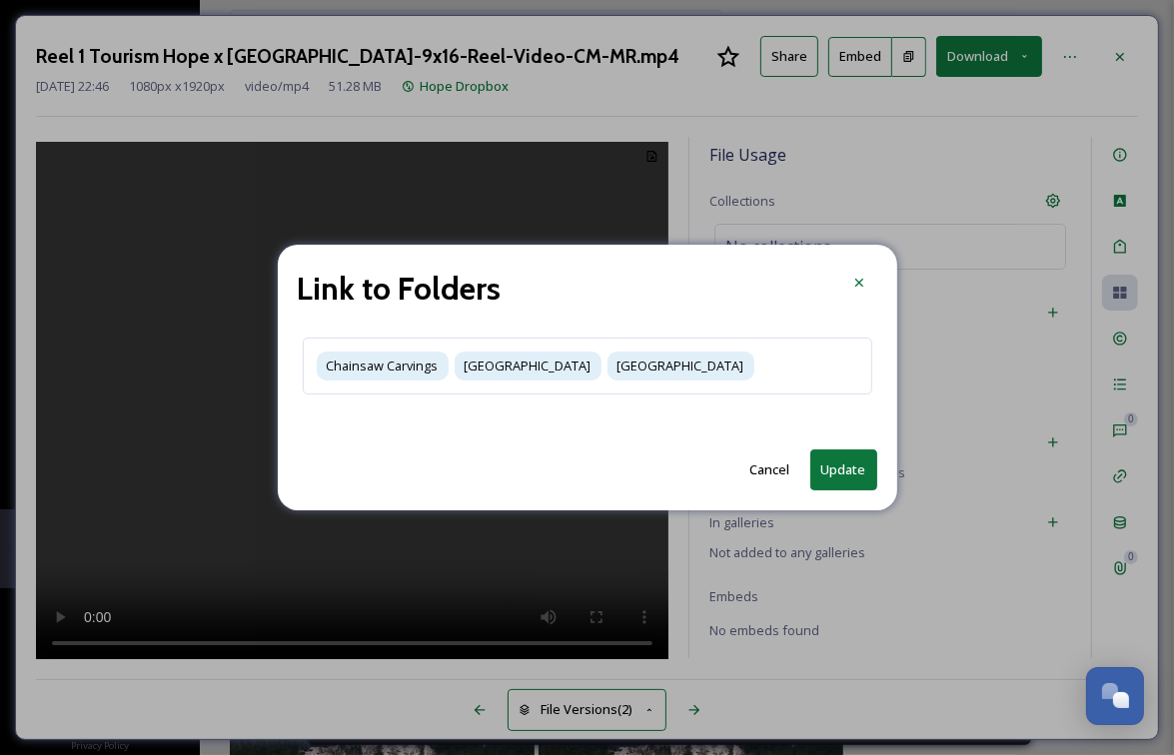
click at [848, 484] on button "Update" at bounding box center [843, 470] width 67 height 41
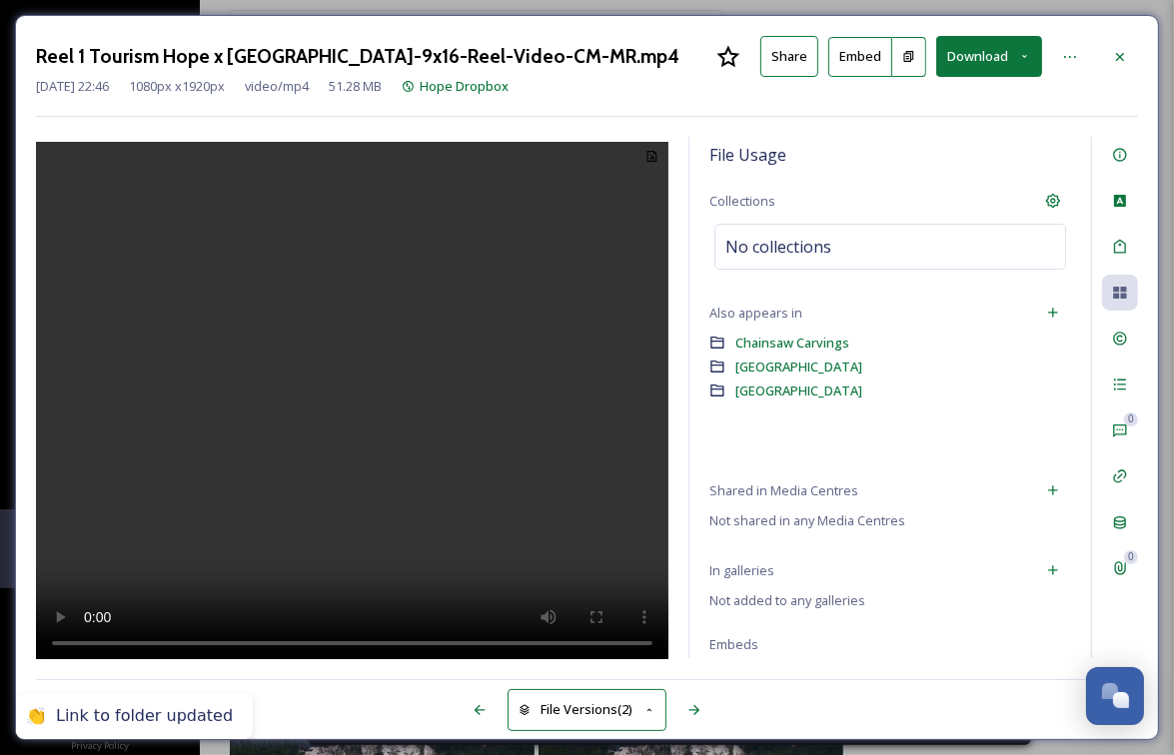
click at [352, 373] on video at bounding box center [352, 404] width 632 height 524
click at [356, 378] on video at bounding box center [352, 404] width 632 height 524
click at [1059, 307] on icon at bounding box center [1053, 313] width 16 height 16
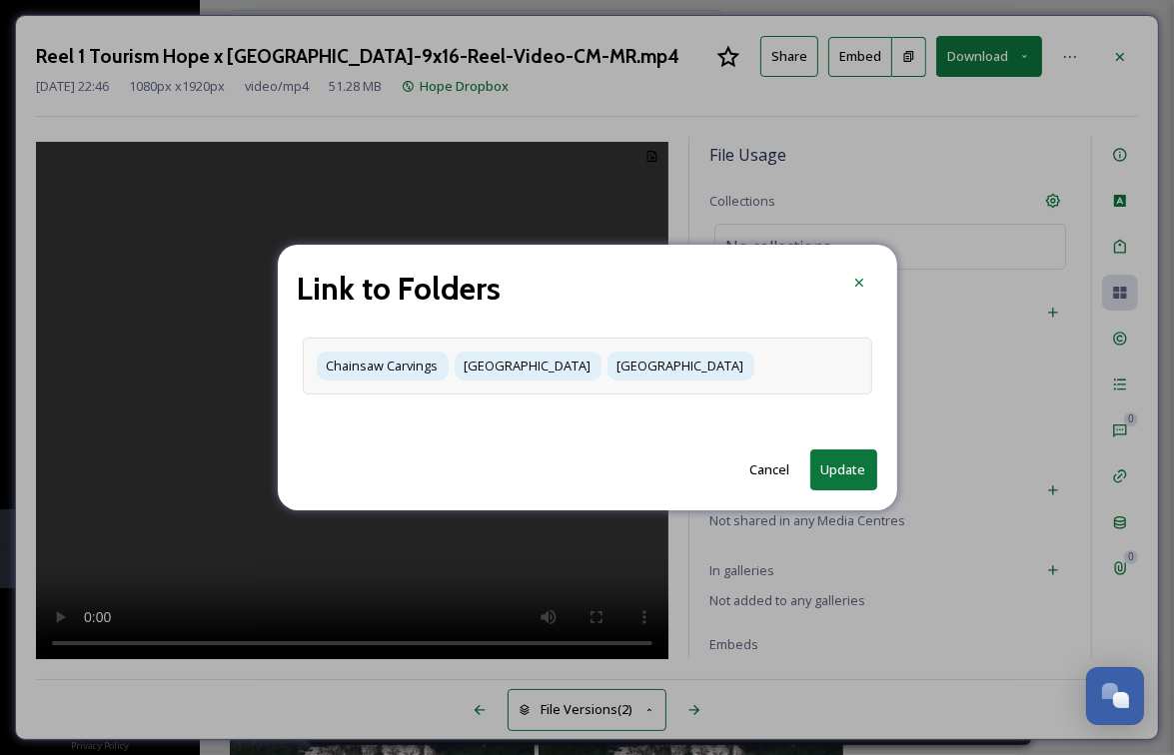
click at [718, 366] on div "Chainsaw Carvings Kawkawa Lake Flood Falls" at bounding box center [587, 366] width 569 height 57
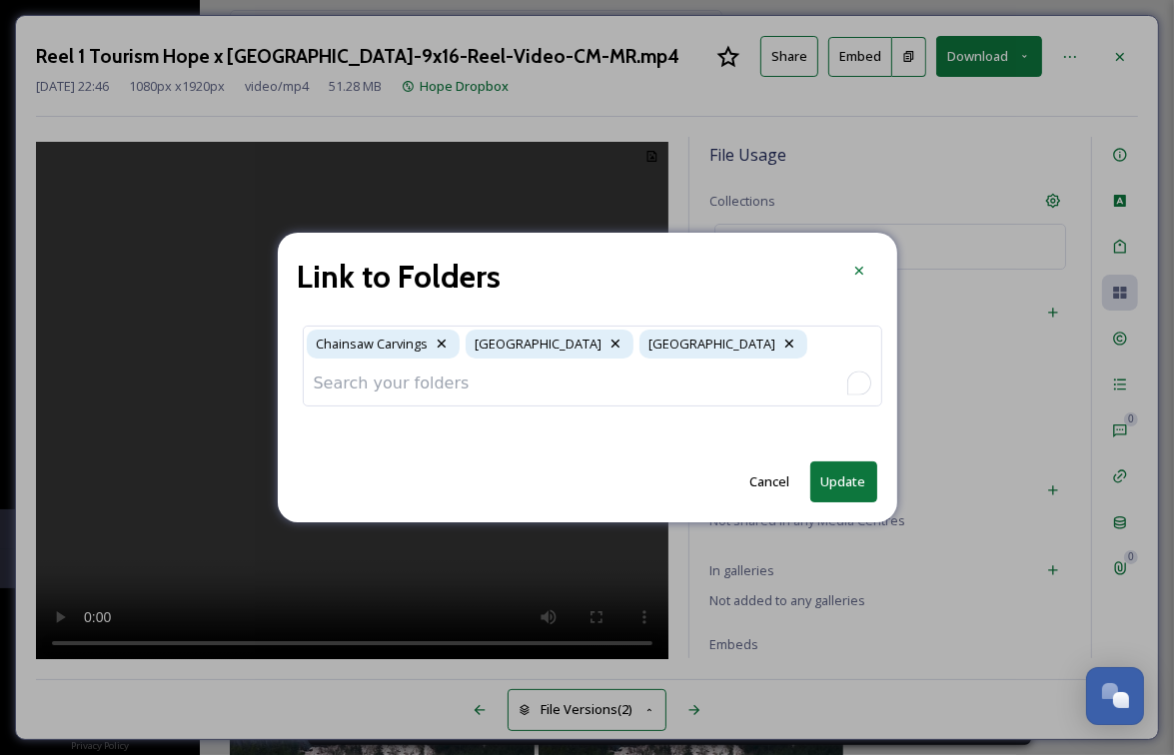
click at [712, 389] on input "To enrich screen reader interactions, please activate Accessibility in Grammarl…" at bounding box center [592, 384] width 577 height 44
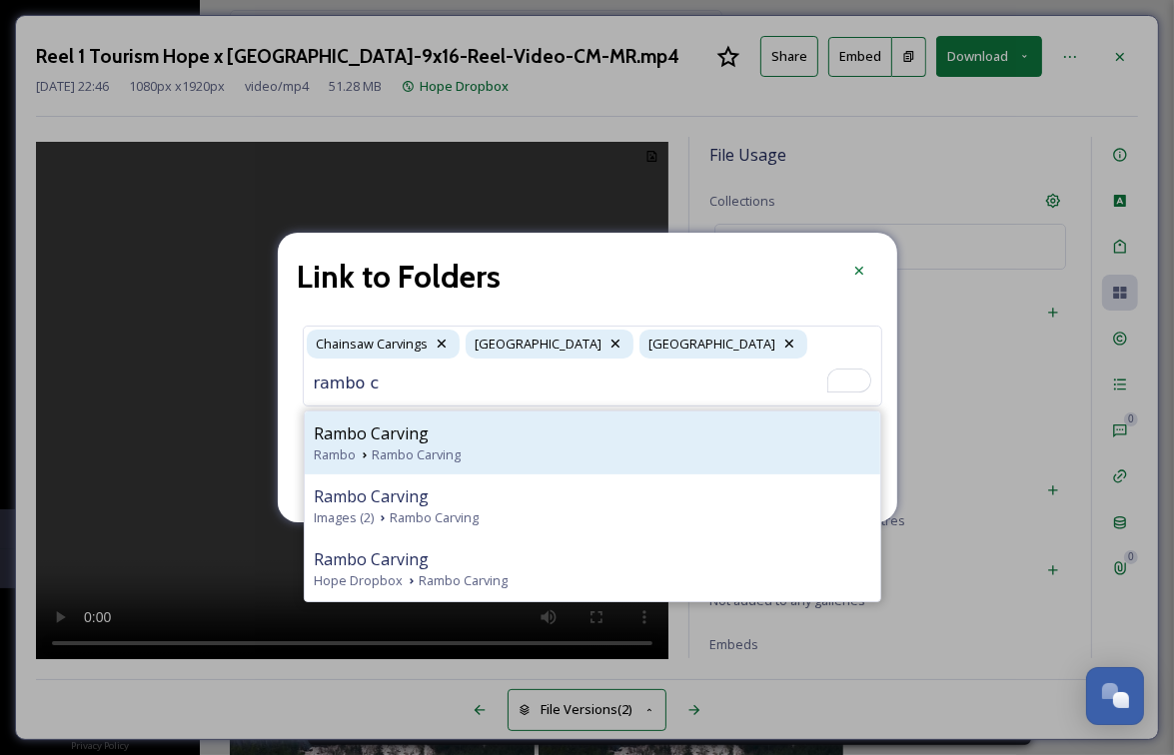
type input "rambo c"
click at [609, 449] on div "Rambo Rambo Carving" at bounding box center [592, 455] width 555 height 19
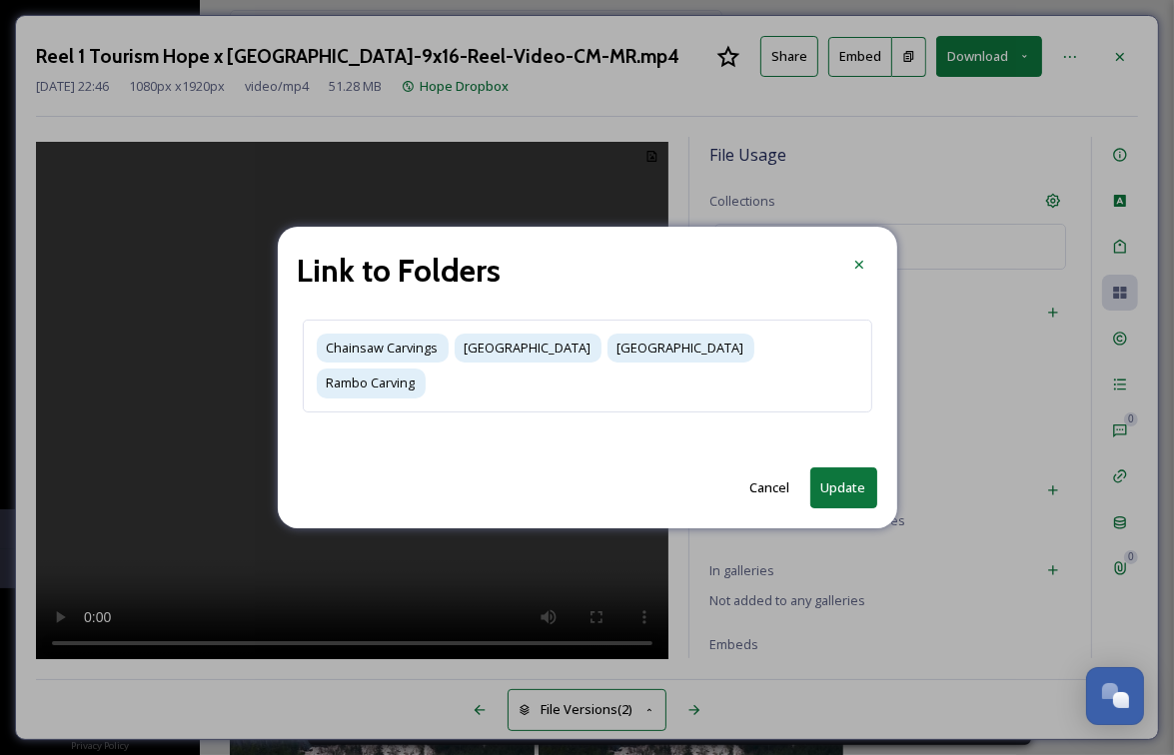
click at [851, 483] on button "Update" at bounding box center [843, 488] width 67 height 41
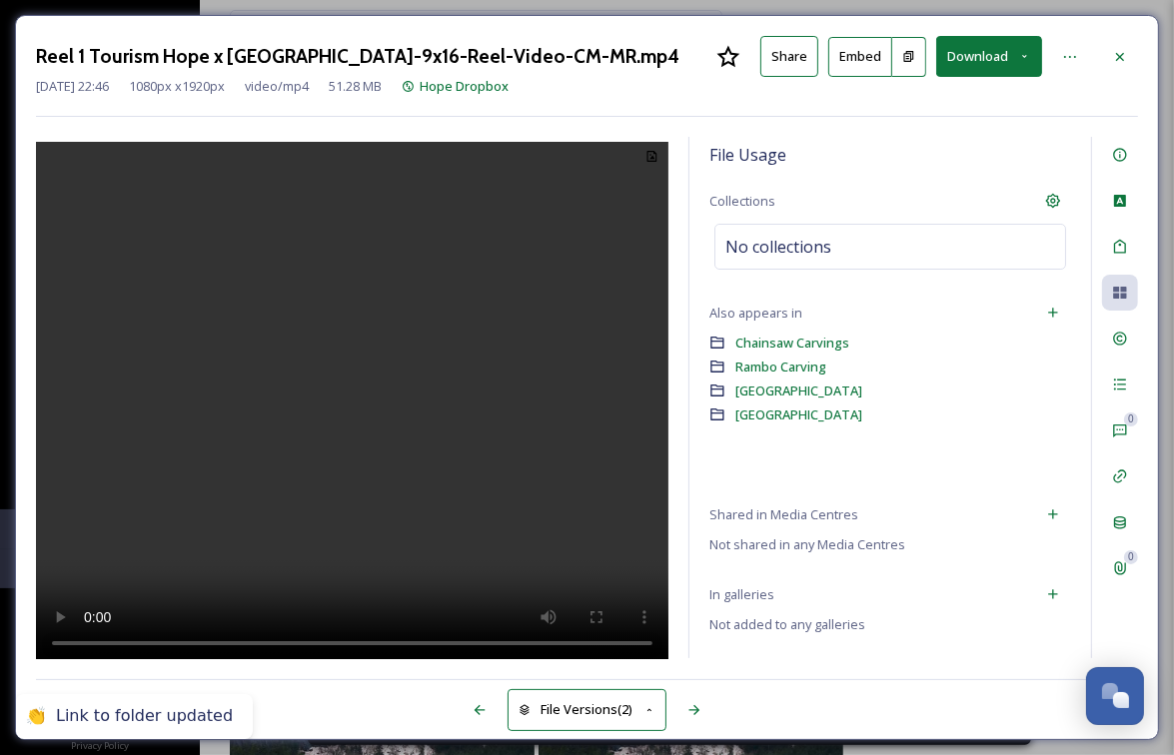
click at [839, 462] on div "Chainsaw Carvings Rambo Carving Kawkawa Lake Flood Falls" at bounding box center [890, 404] width 362 height 146
click at [354, 401] on video at bounding box center [352, 404] width 632 height 524
click at [362, 429] on video at bounding box center [352, 404] width 632 height 524
click at [1052, 317] on icon at bounding box center [1053, 313] width 16 height 16
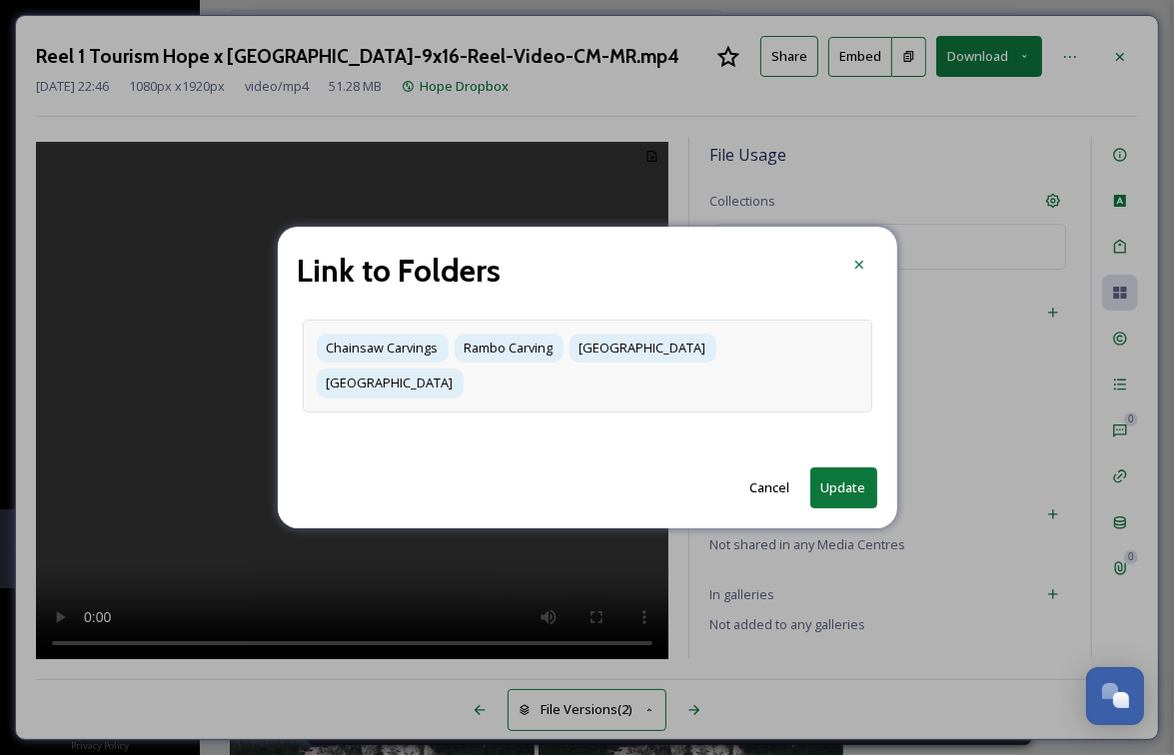
click at [820, 365] on div "Chainsaw Carvings Rambo Carving Kawkawa Lake Flood Falls" at bounding box center [587, 366] width 569 height 92
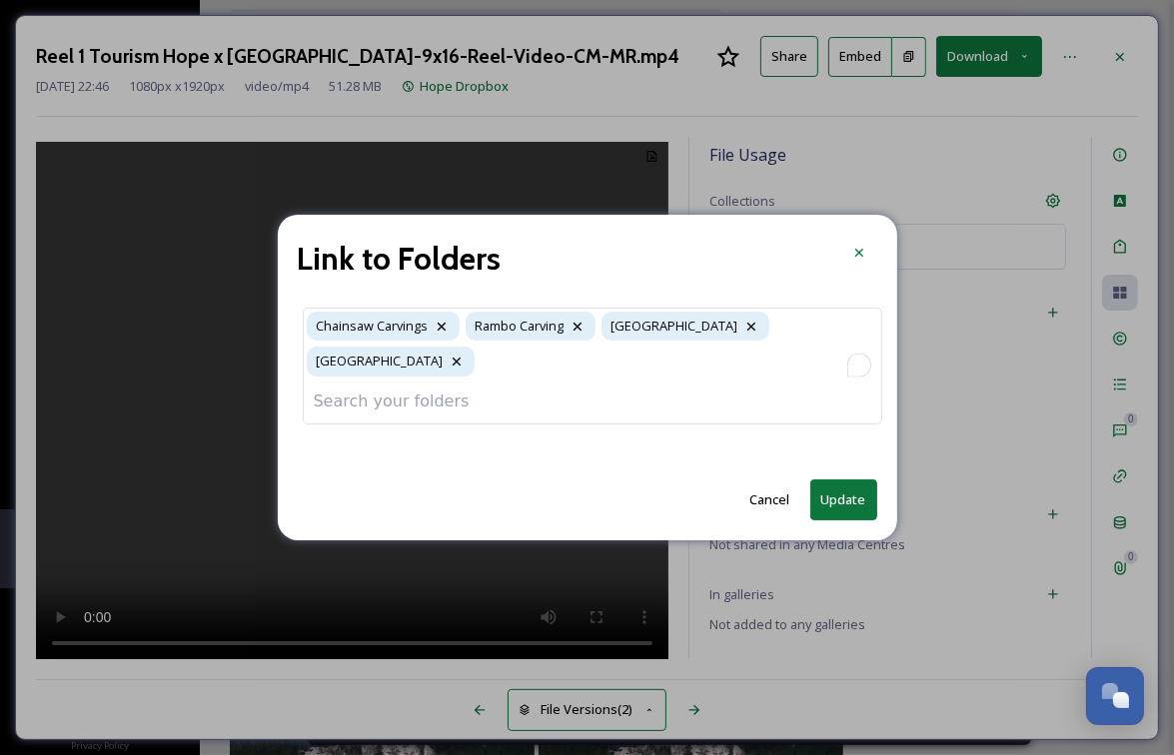
click at [718, 387] on input "To enrich screen reader interactions, please activate Accessibility in Grammarl…" at bounding box center [592, 402] width 577 height 44
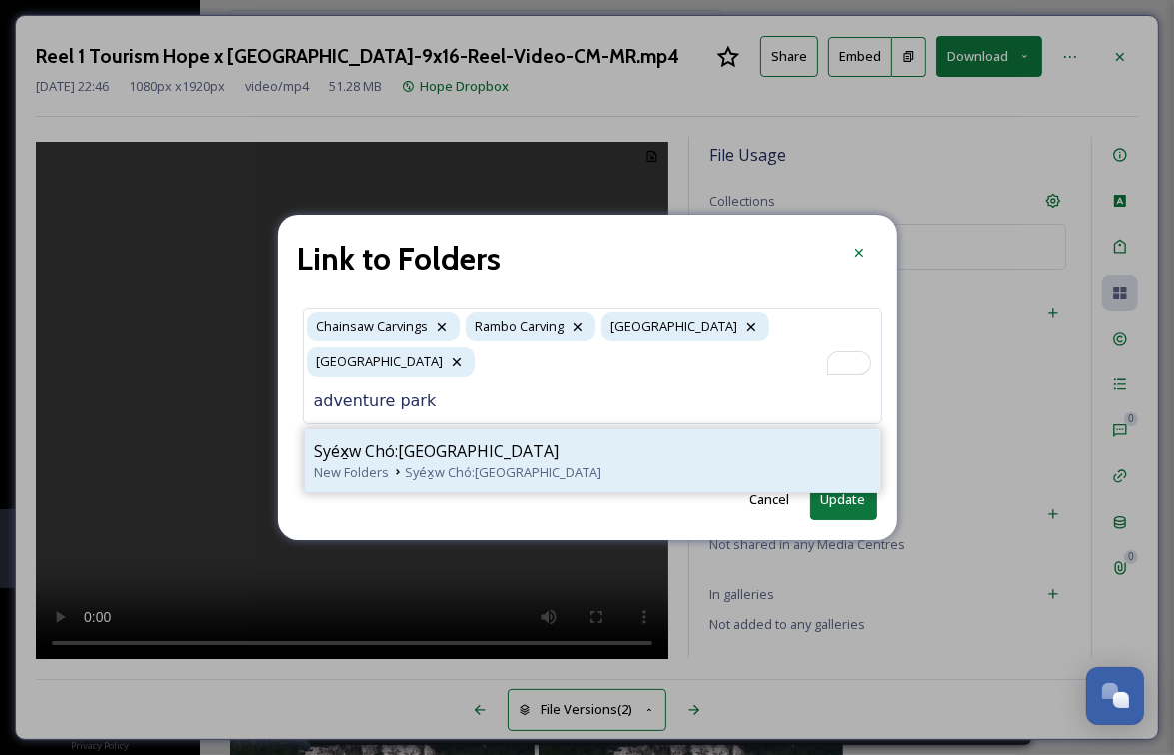
type input "adventure park"
click at [714, 440] on div "Syéx̱w Chó:leqw Adventure Park" at bounding box center [592, 452] width 555 height 24
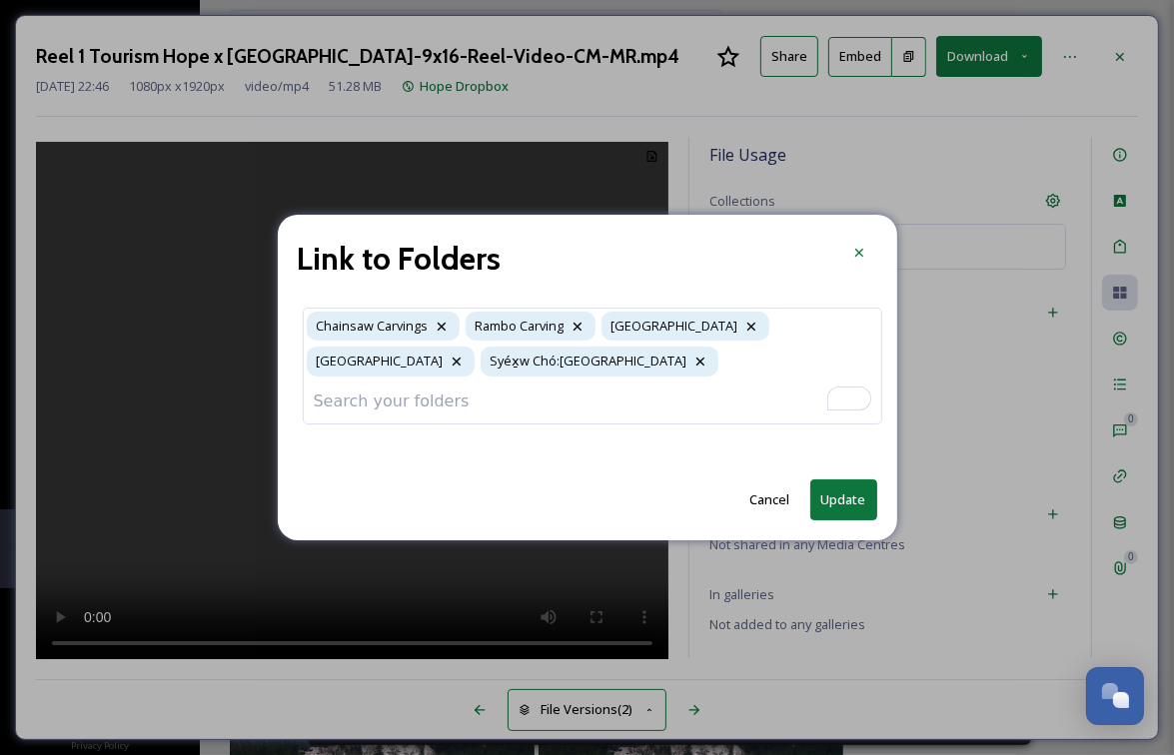
click at [839, 497] on button "Update" at bounding box center [843, 500] width 67 height 41
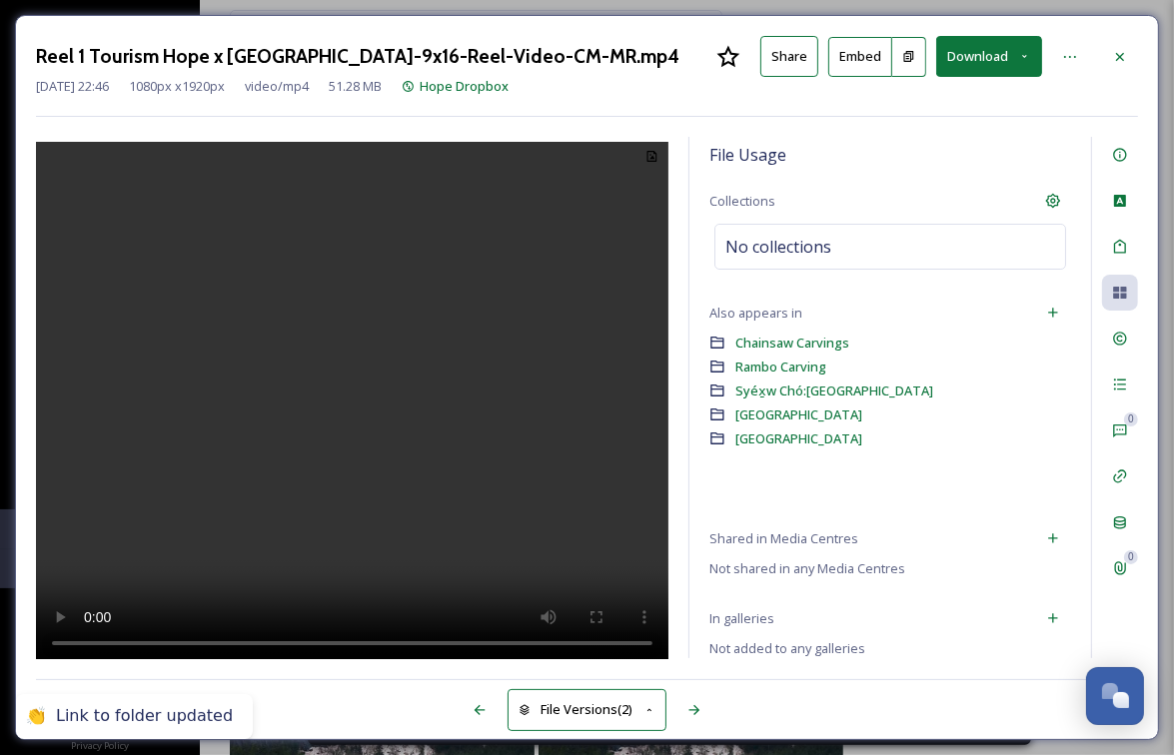
click at [368, 418] on video at bounding box center [352, 404] width 632 height 524
click at [1113, 57] on icon at bounding box center [1120, 57] width 16 height 16
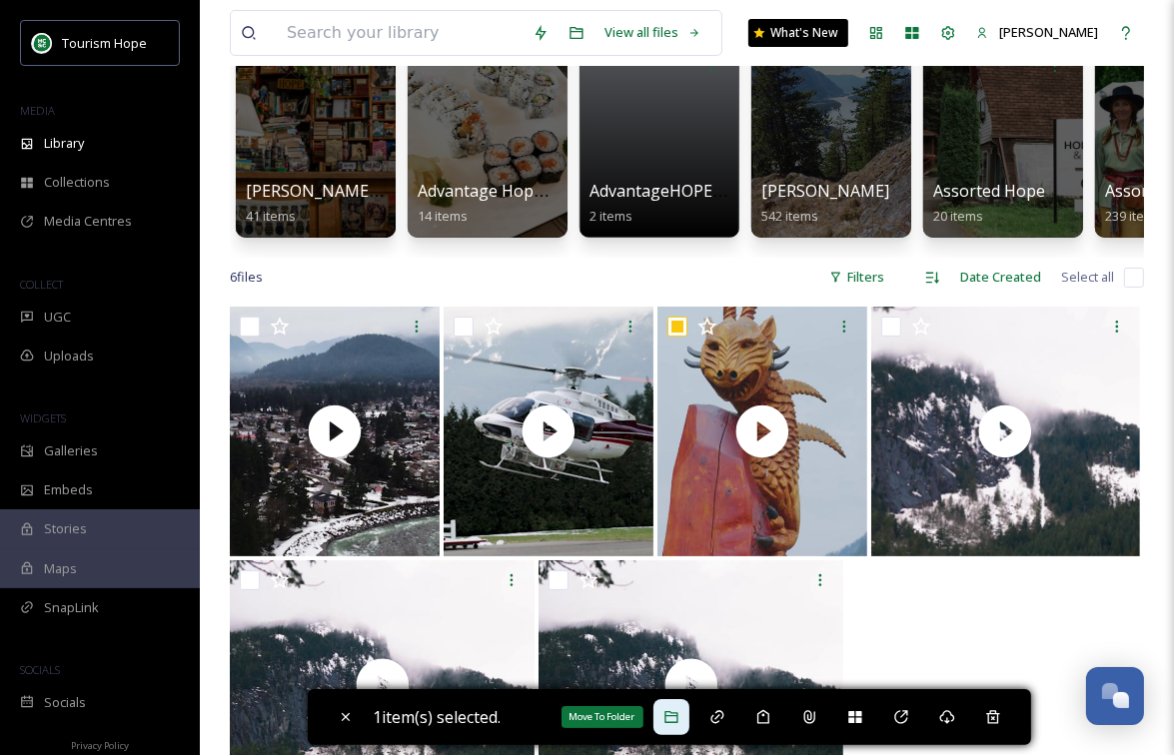
click at [674, 712] on icon at bounding box center [671, 717] width 16 height 16
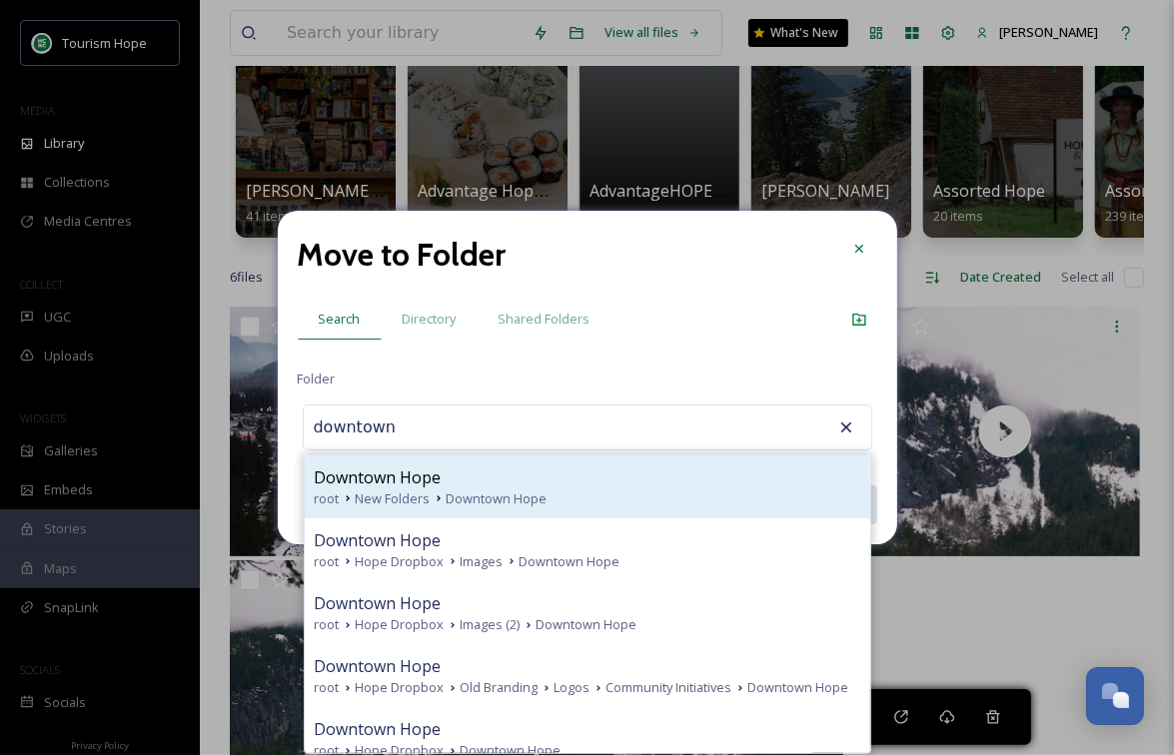
click at [407, 484] on span "Downtown Hope" at bounding box center [378, 478] width 127 height 24
type input "Downtown Hope"
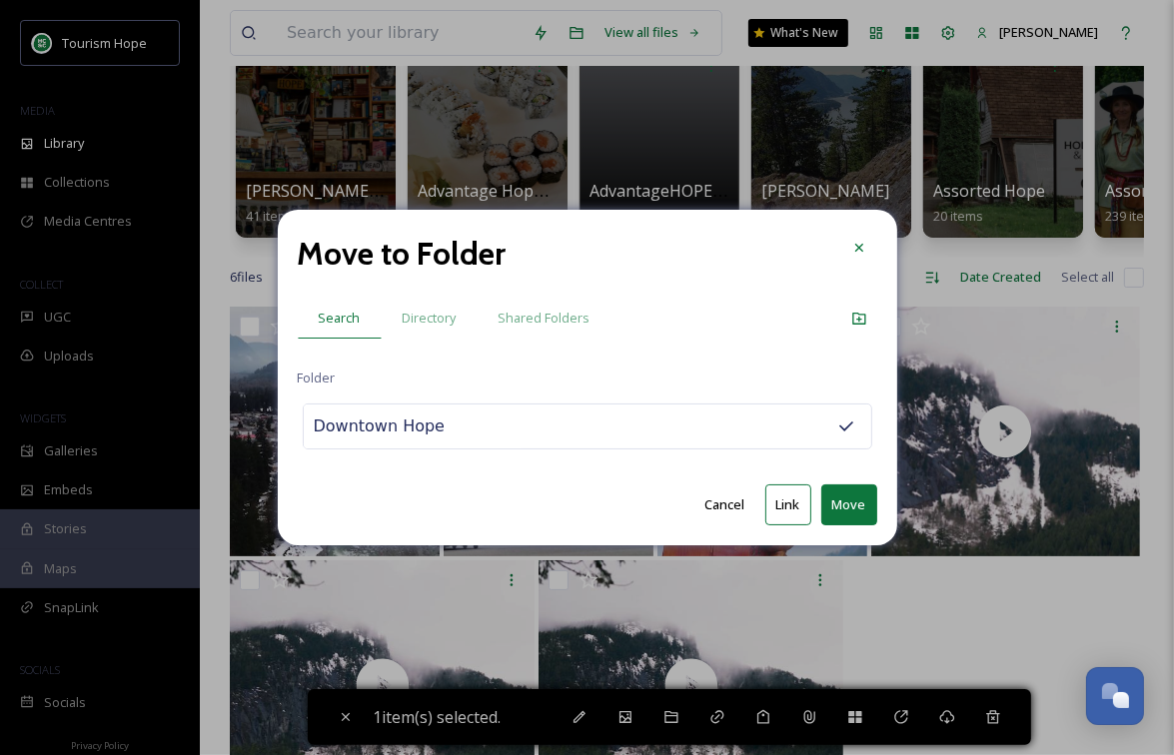
click at [839, 507] on button "Move" at bounding box center [849, 505] width 56 height 41
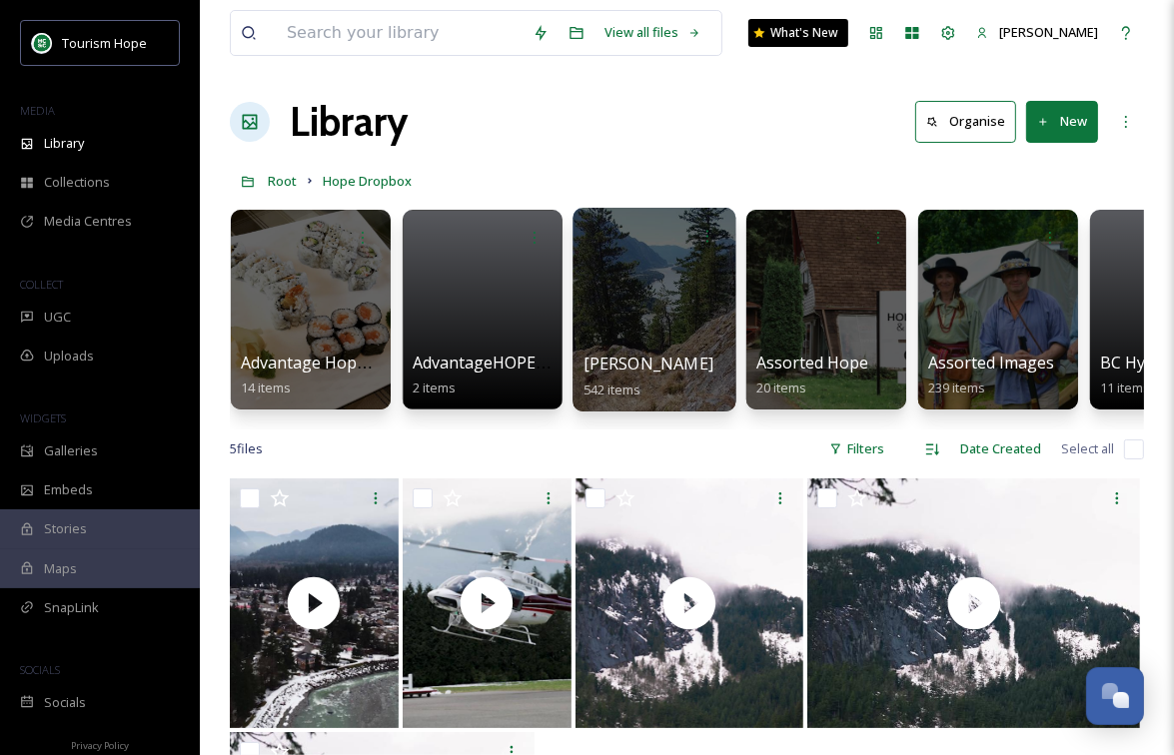
scroll to position [0, 182]
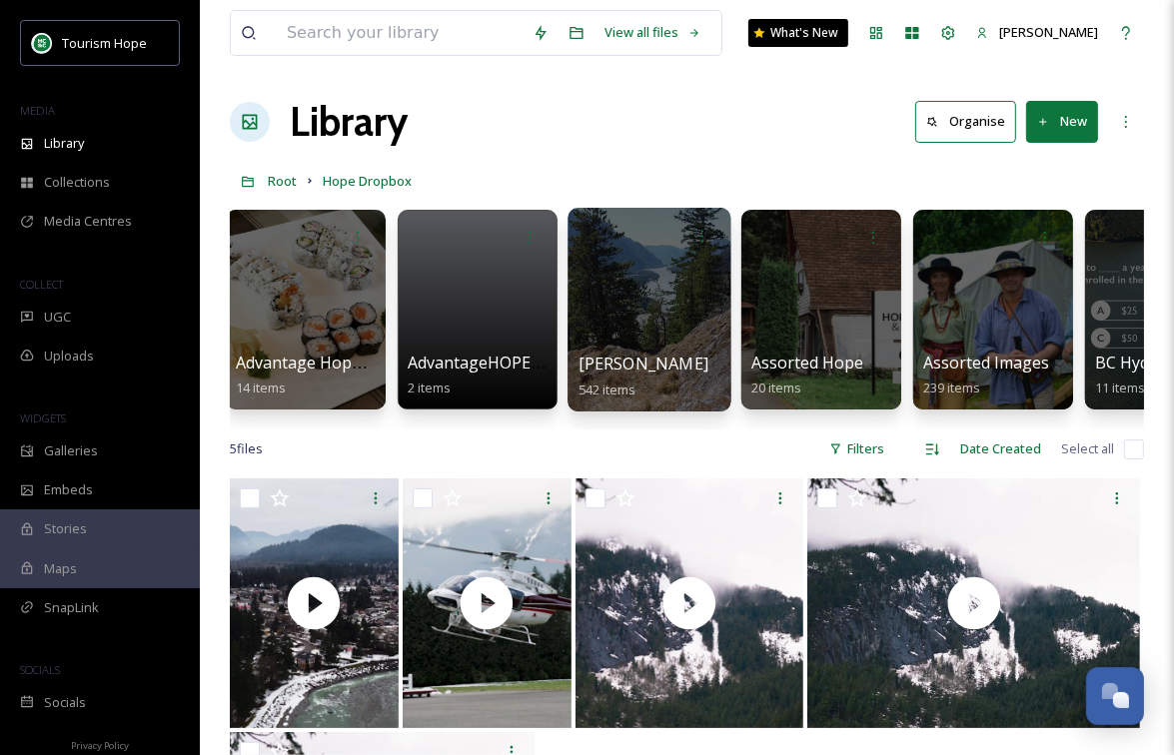
click at [624, 336] on div at bounding box center [648, 310] width 163 height 204
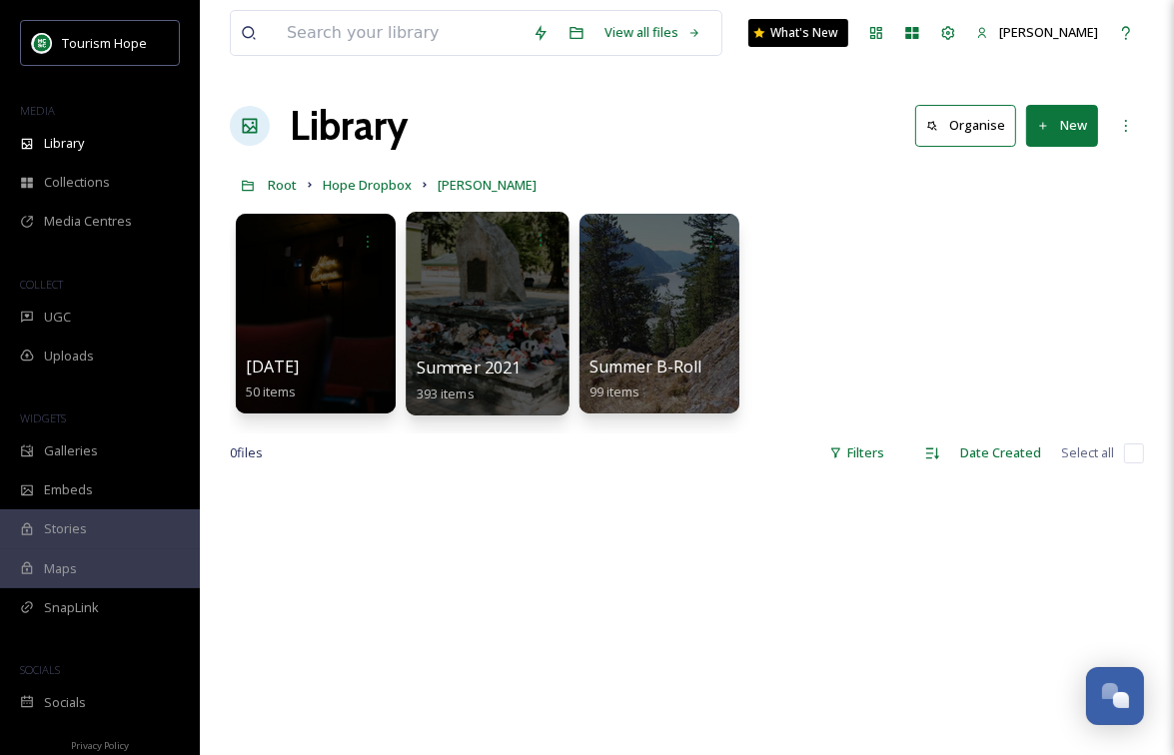
click at [475, 315] on div at bounding box center [487, 314] width 163 height 204
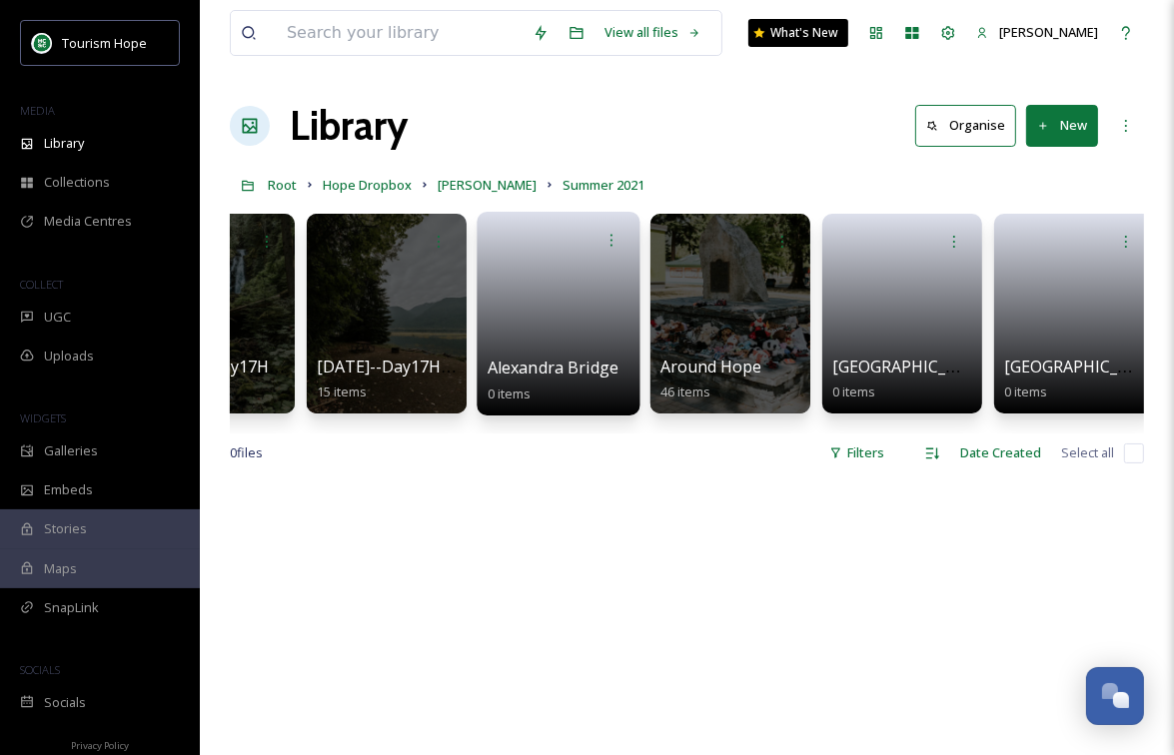
scroll to position [0, 103]
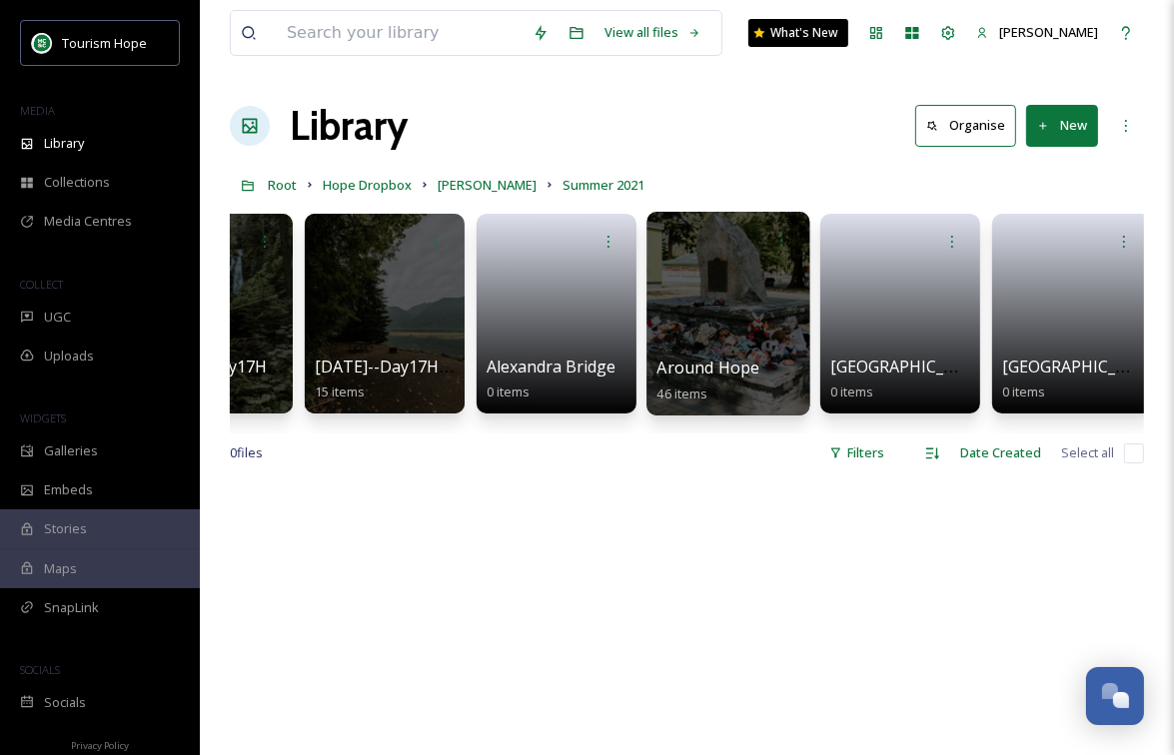
click at [724, 315] on div at bounding box center [727, 314] width 163 height 204
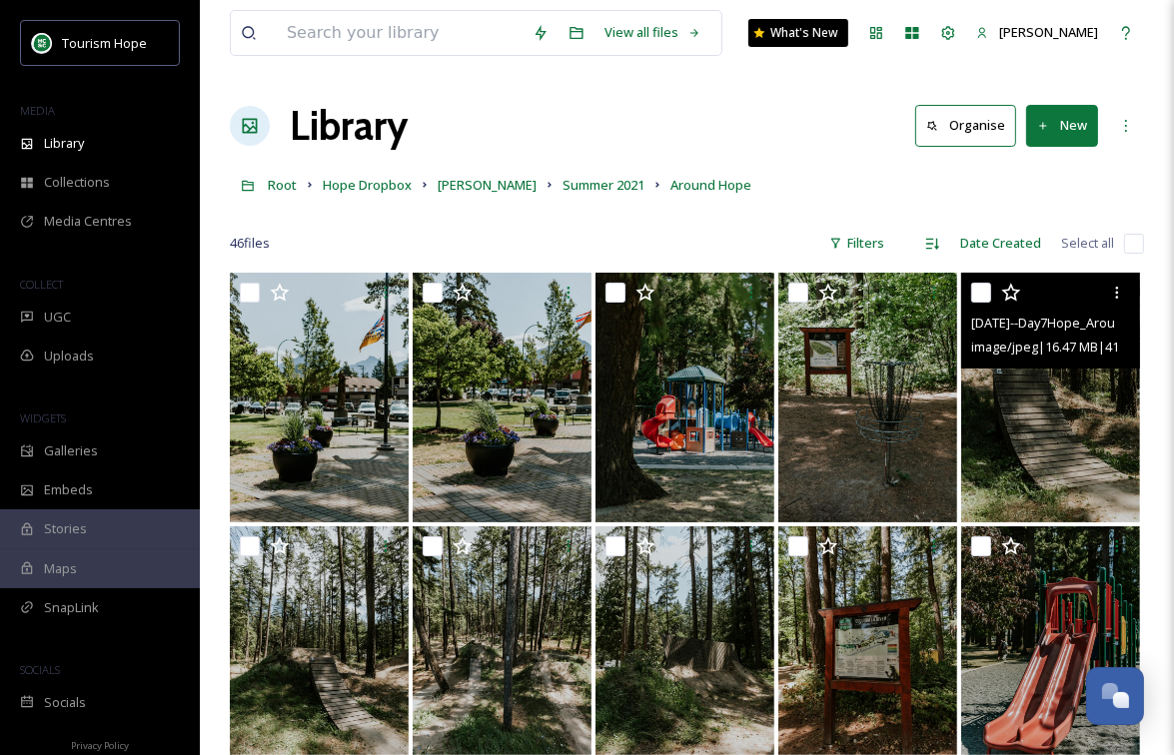
click at [978, 292] on input "checkbox" at bounding box center [981, 293] width 20 height 20
checkbox input "true"
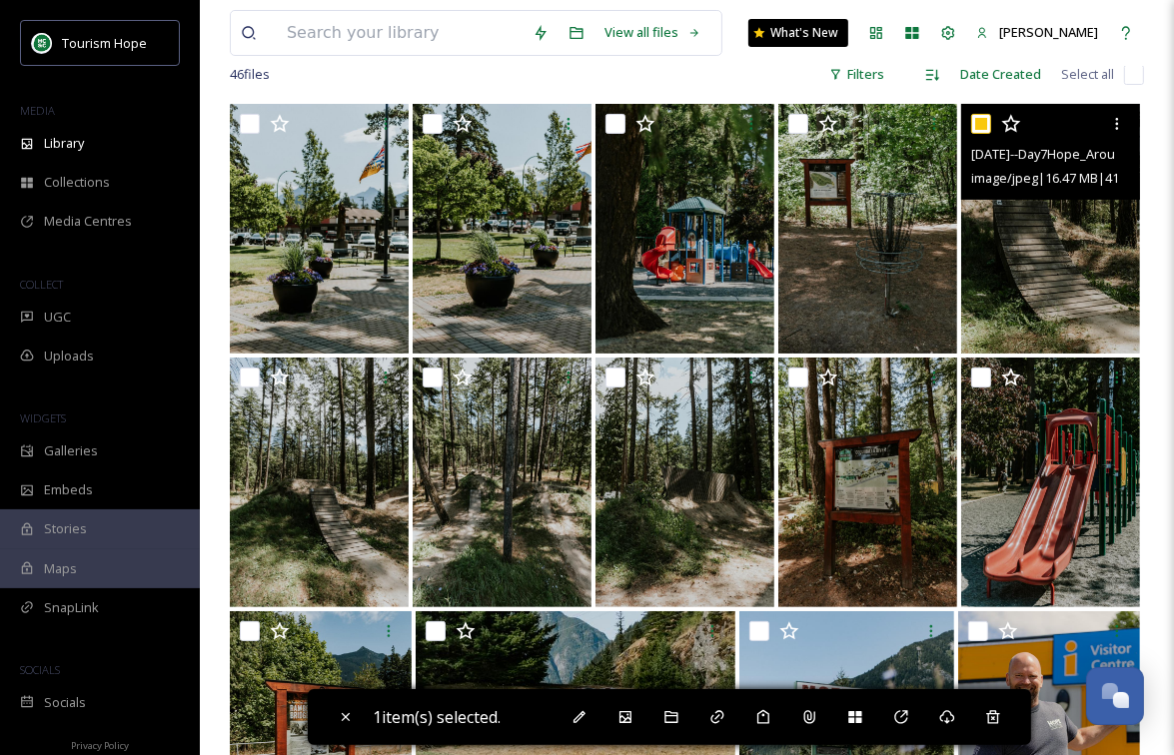
scroll to position [168, 0]
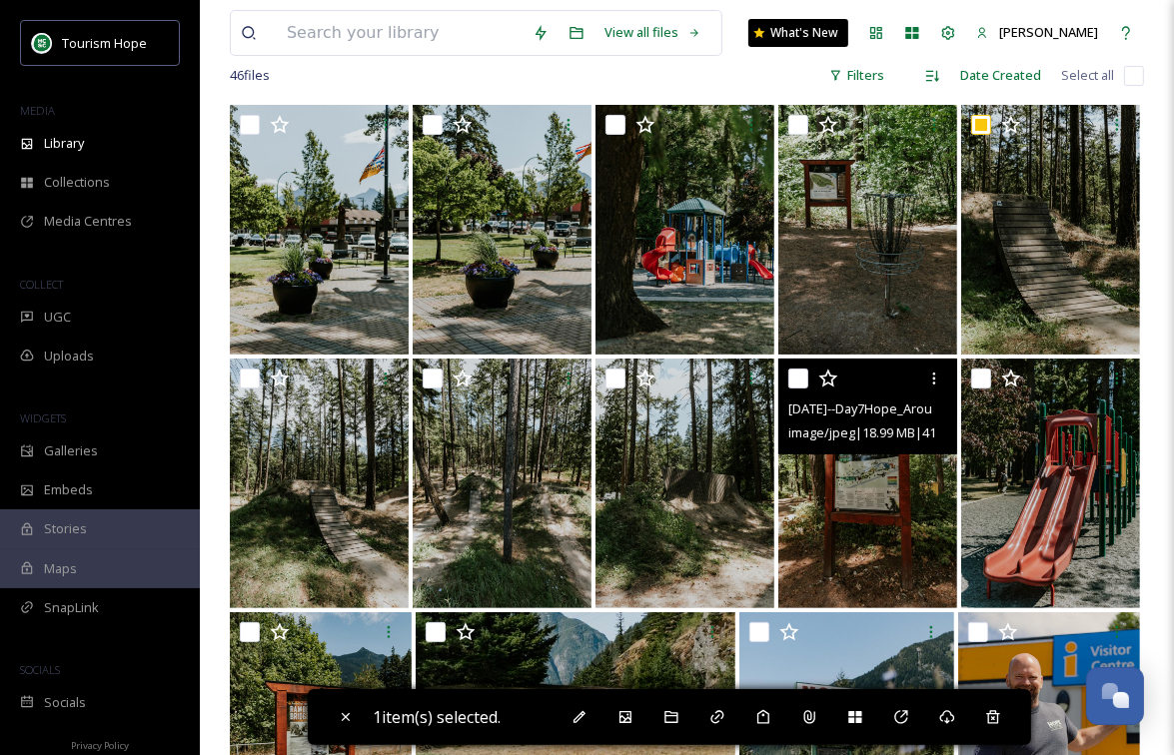
click at [827, 524] on img at bounding box center [867, 484] width 179 height 250
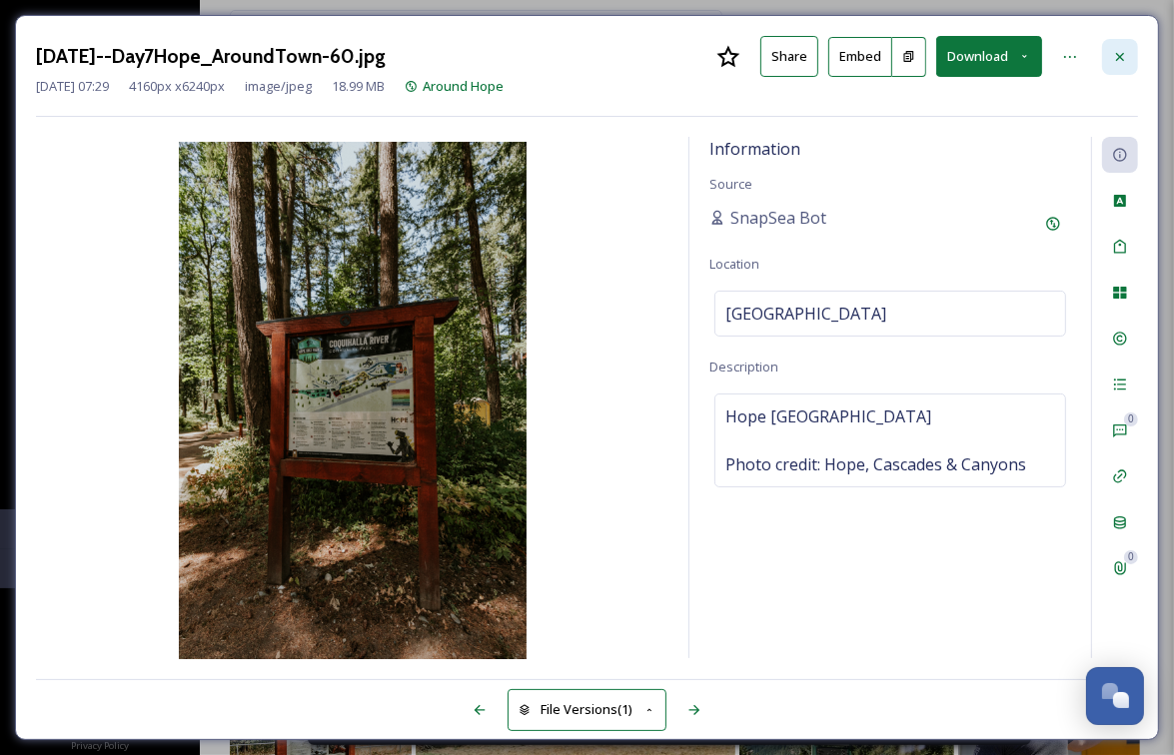
click at [1110, 56] on div at bounding box center [1120, 57] width 36 height 36
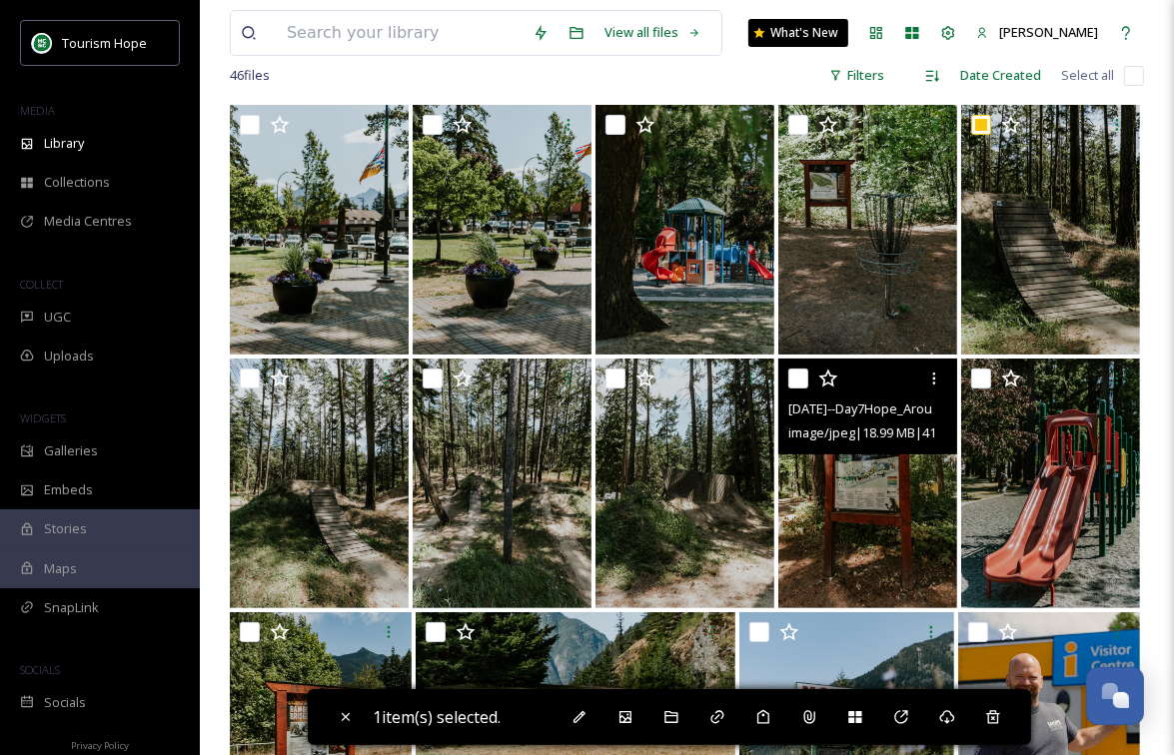
click at [845, 521] on img at bounding box center [867, 484] width 179 height 250
checkbox input "true"
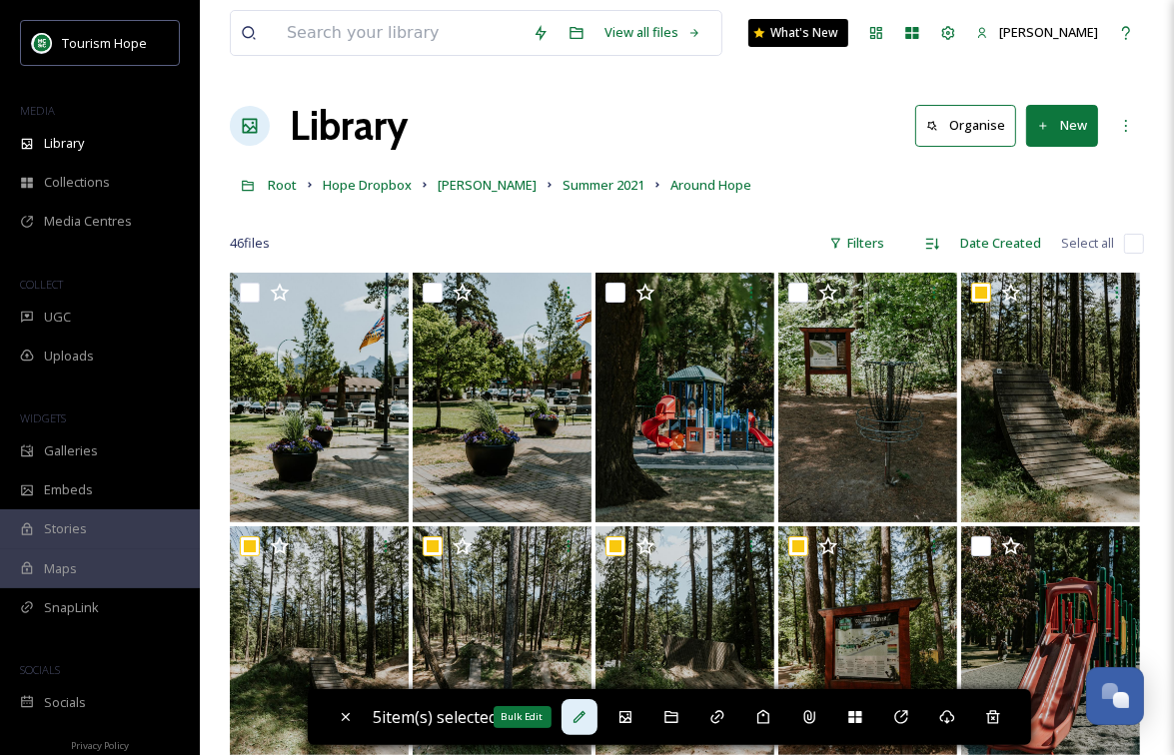
click at [585, 718] on icon at bounding box center [579, 717] width 12 height 12
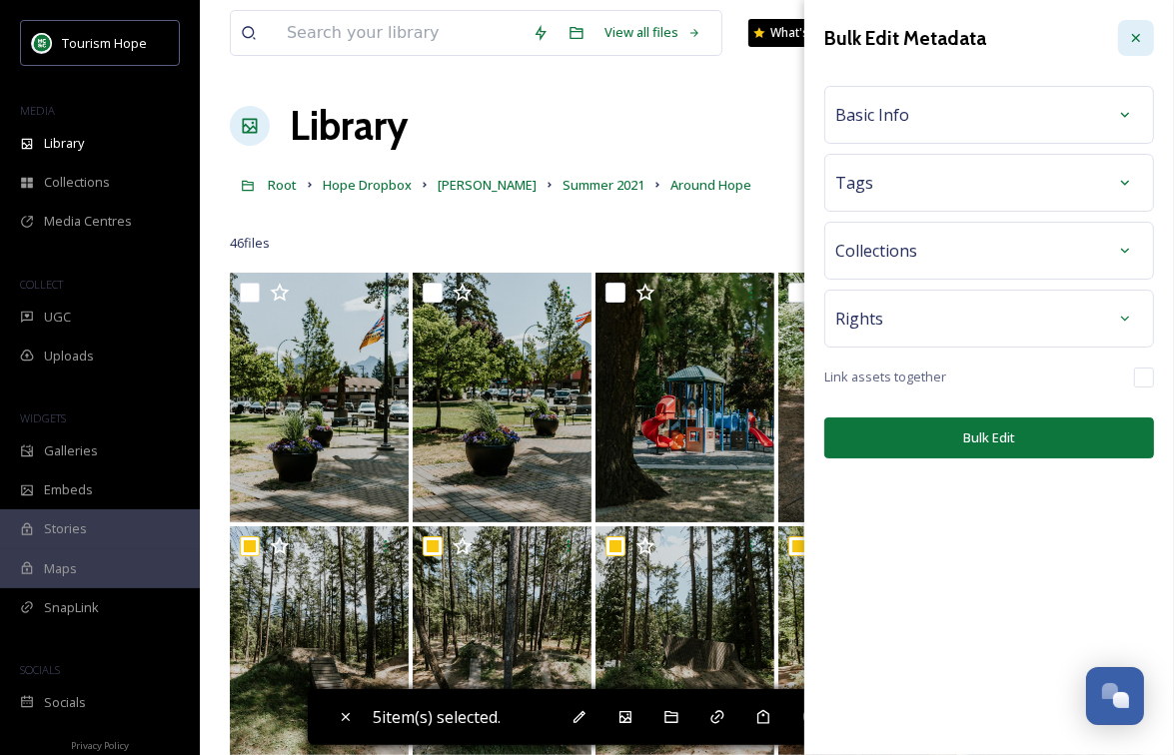
click at [1139, 38] on icon at bounding box center [1136, 38] width 16 height 16
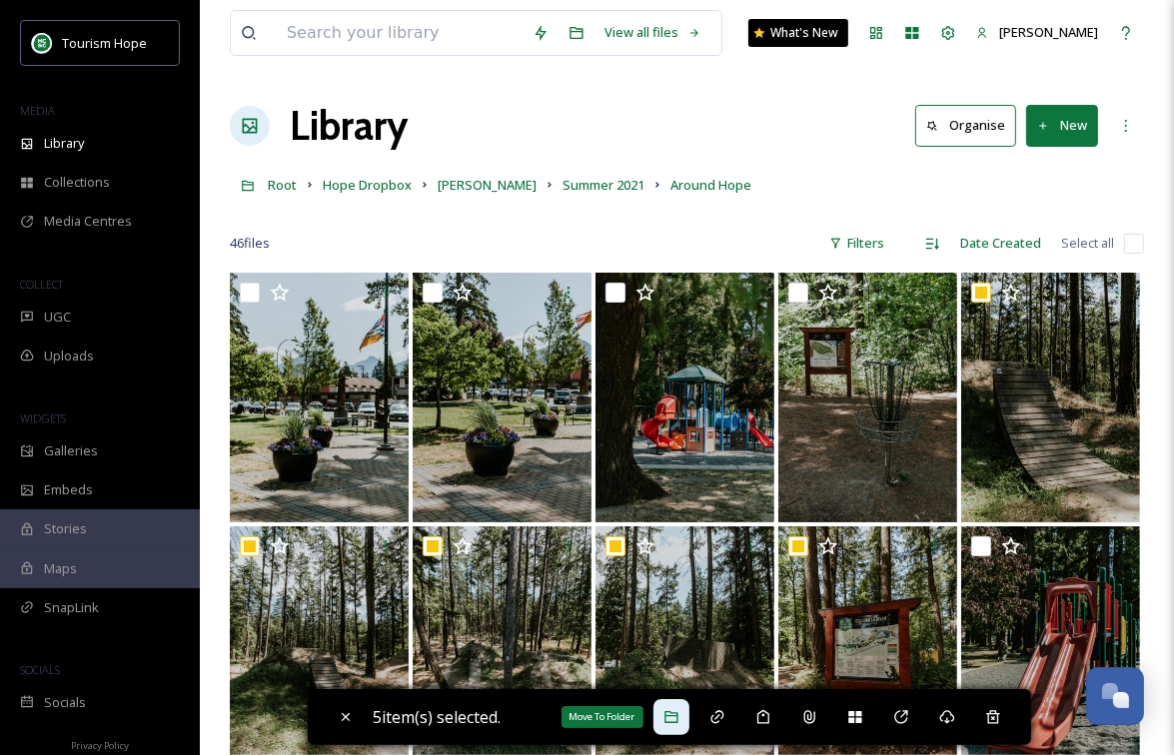
click at [676, 724] on icon at bounding box center [671, 717] width 16 height 16
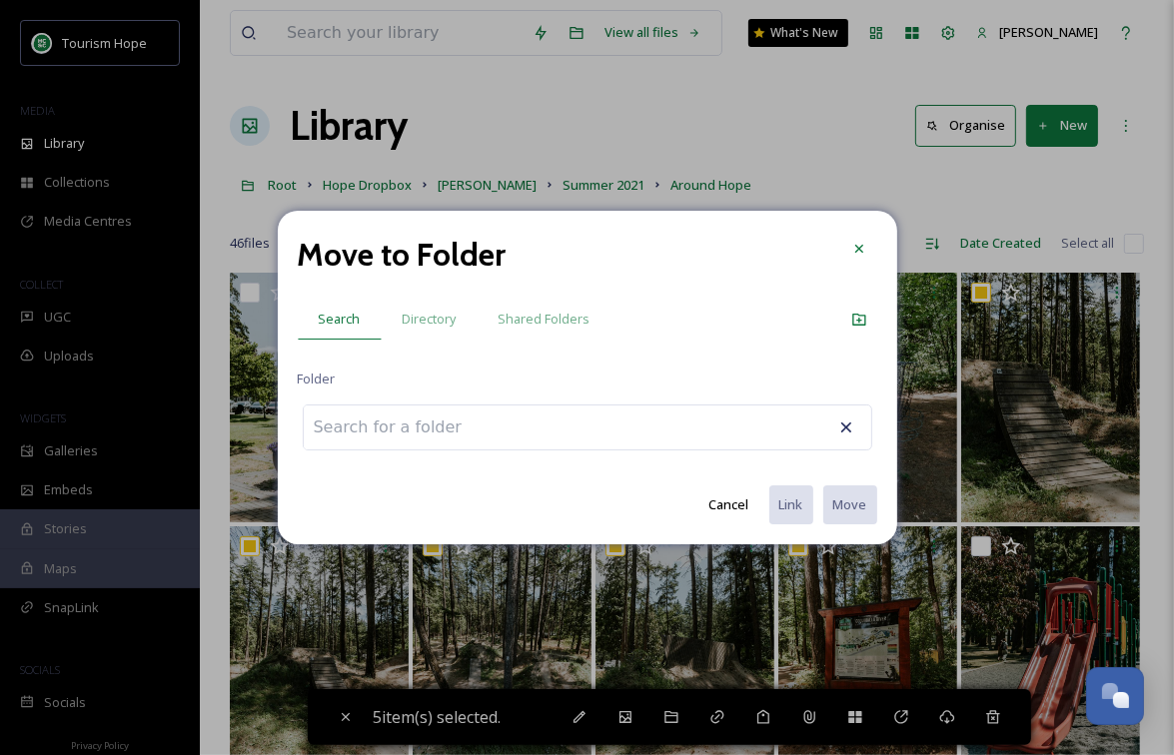
click at [529, 430] on div at bounding box center [587, 428] width 569 height 46
click at [418, 424] on input at bounding box center [414, 428] width 220 height 44
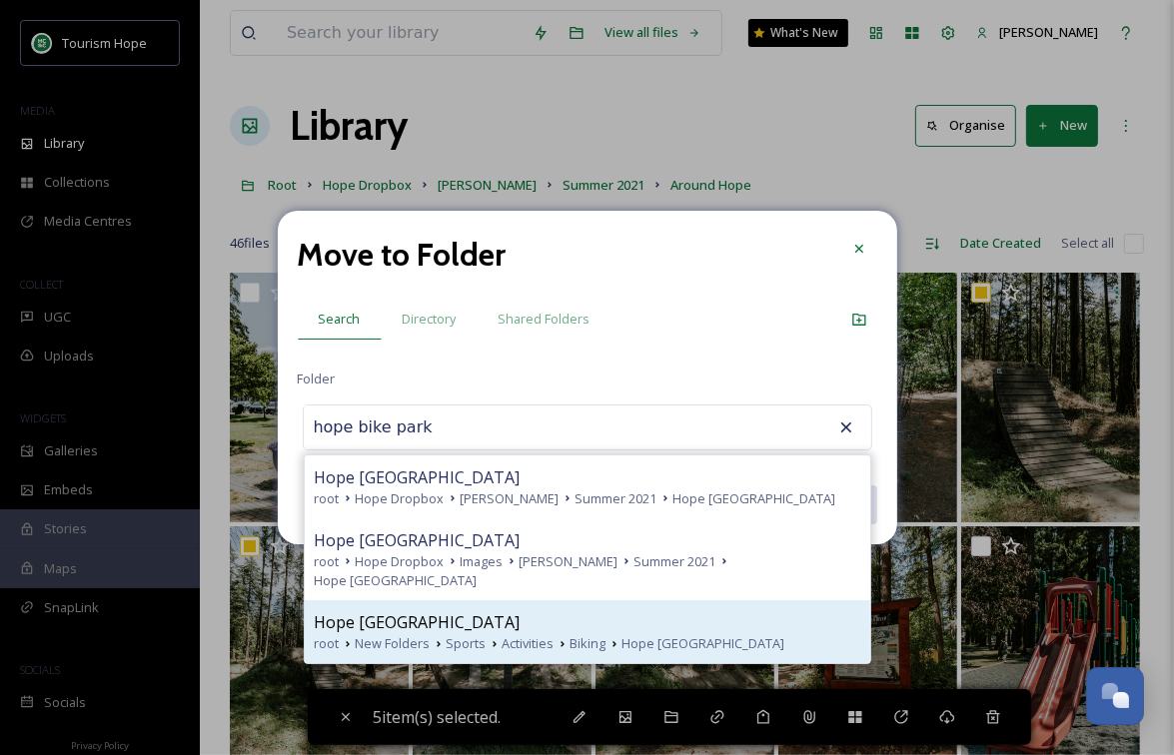
click at [496, 610] on div "Hope Bike Park" at bounding box center [588, 622] width 546 height 24
type input "Hope Bike Park"
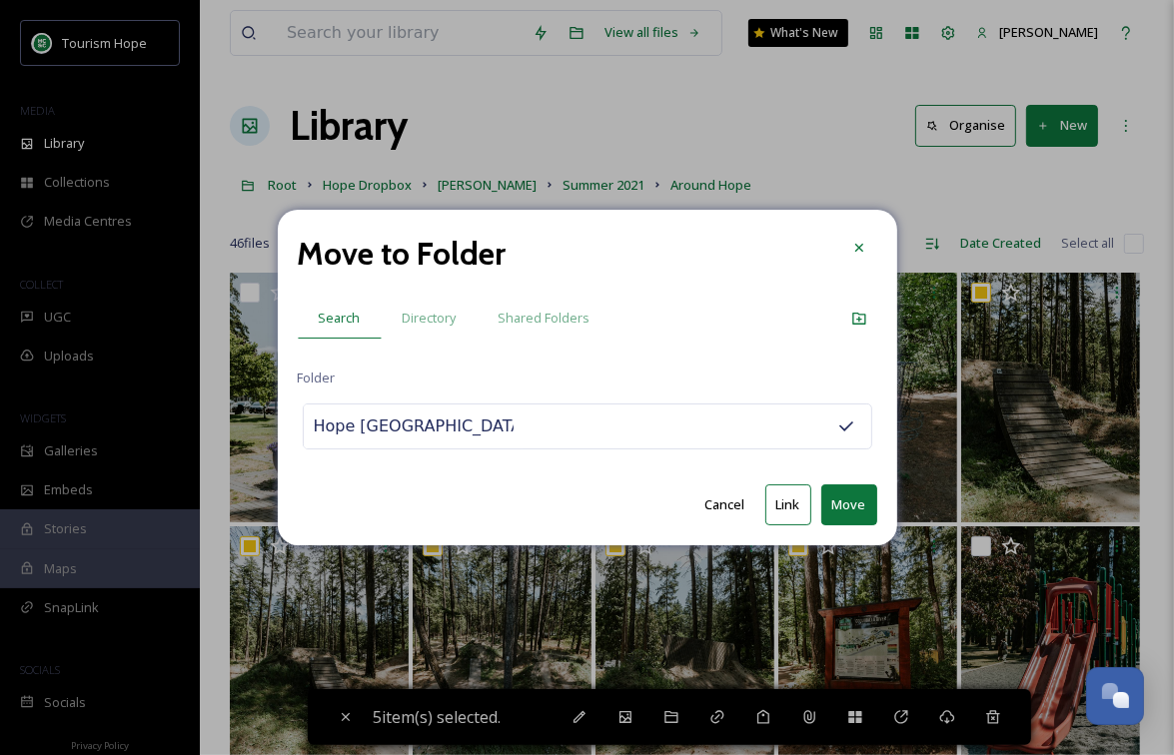
click at [849, 494] on button "Move" at bounding box center [849, 505] width 56 height 41
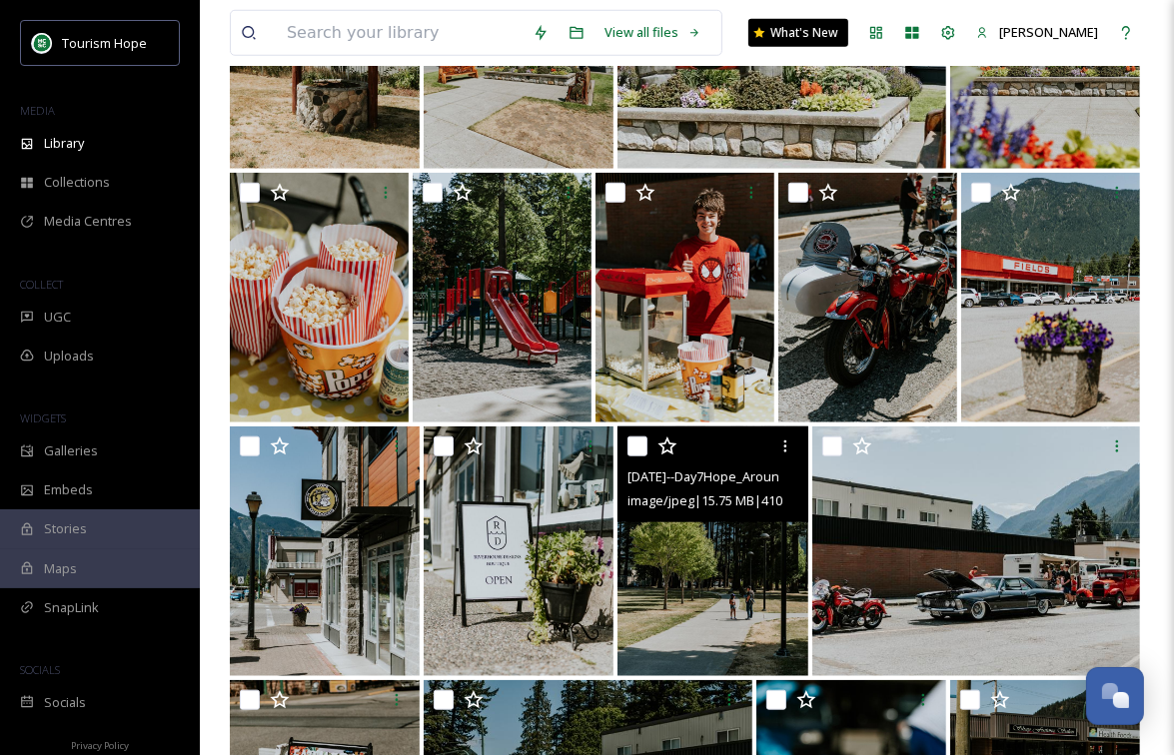
scroll to position [1374, 0]
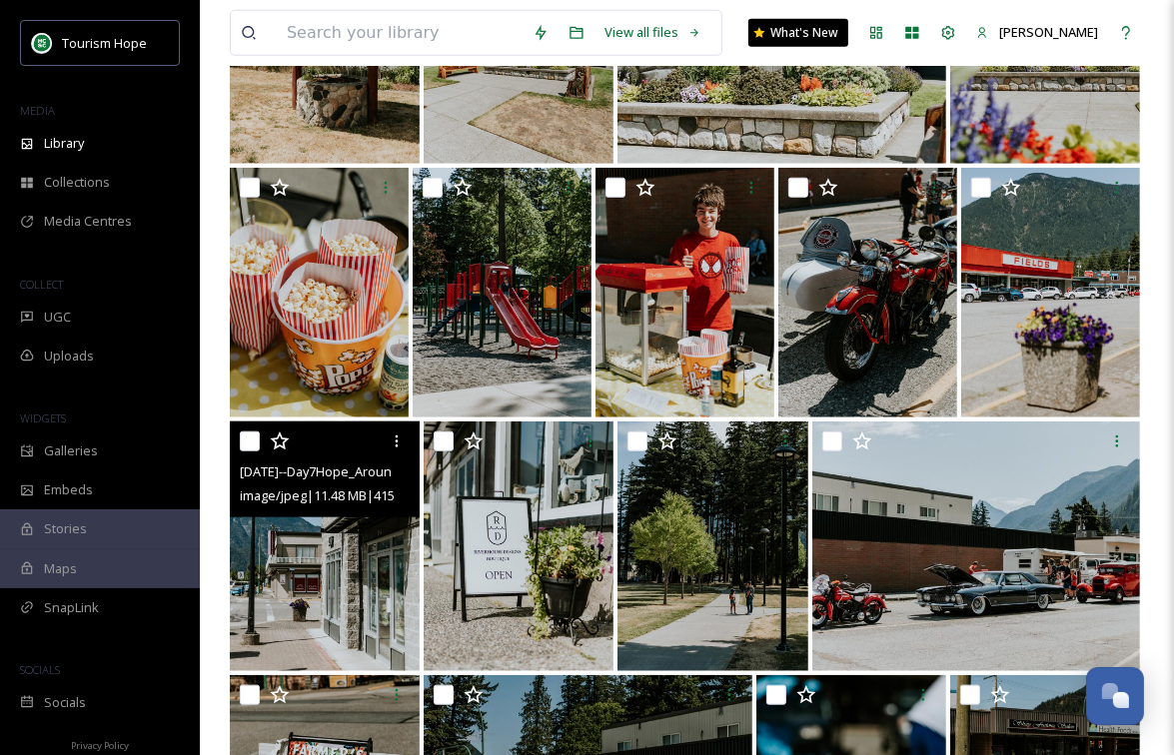
click at [335, 560] on img at bounding box center [325, 547] width 190 height 250
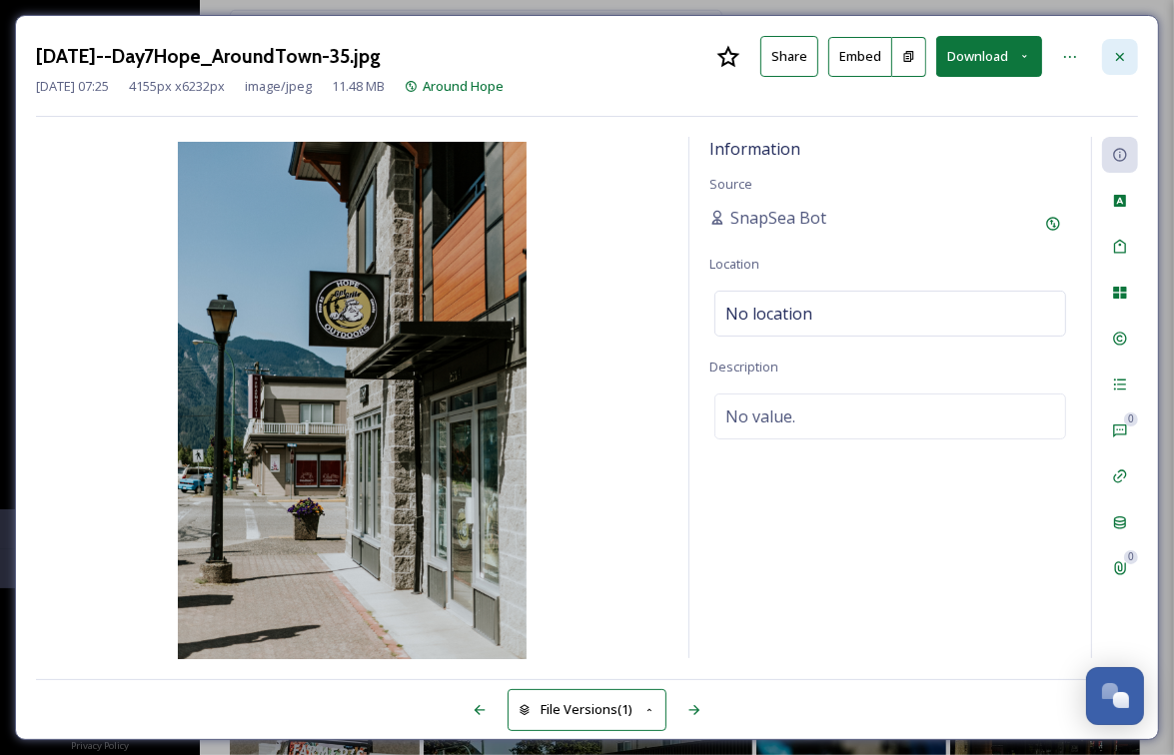
click at [1120, 51] on icon at bounding box center [1120, 57] width 16 height 16
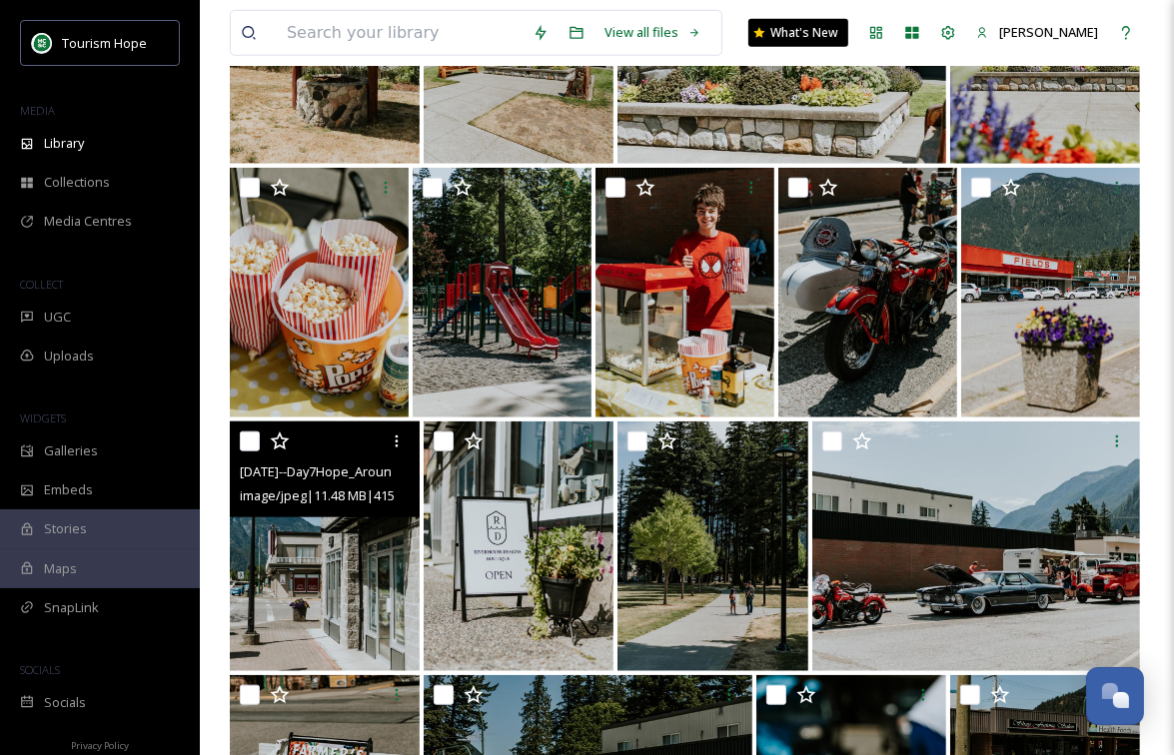
click at [250, 447] on input "checkbox" at bounding box center [250, 442] width 20 height 20
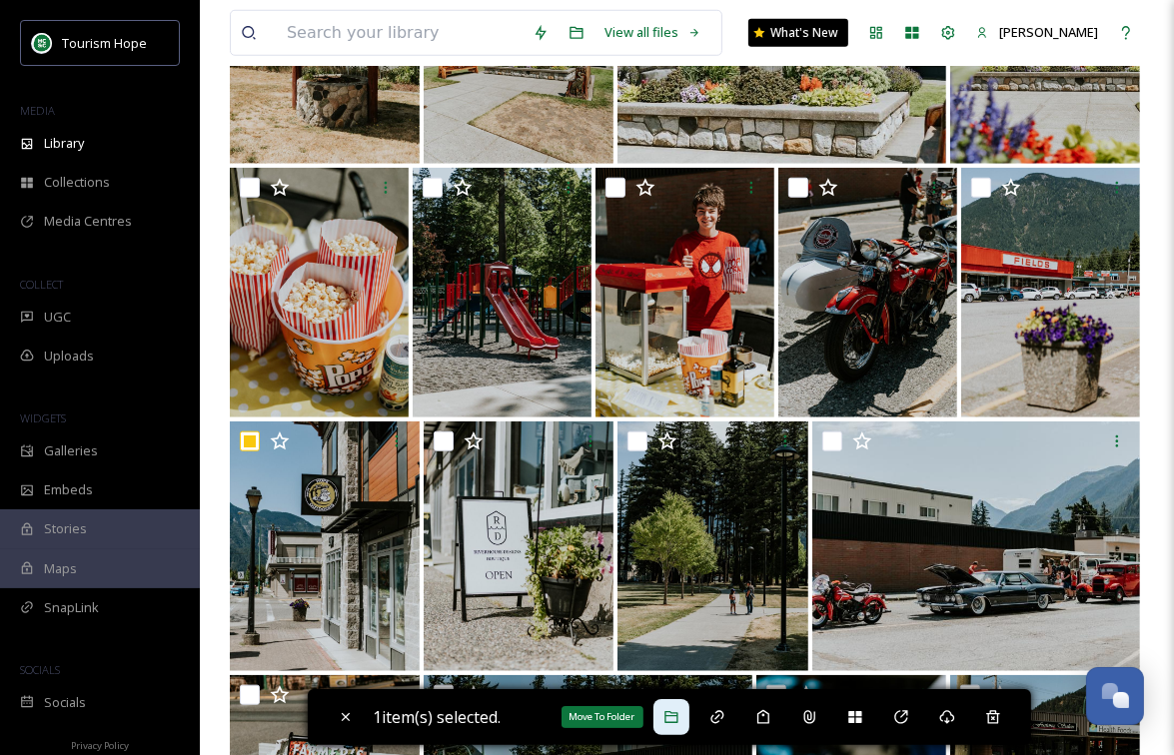
click at [677, 722] on icon at bounding box center [670, 717] width 13 height 12
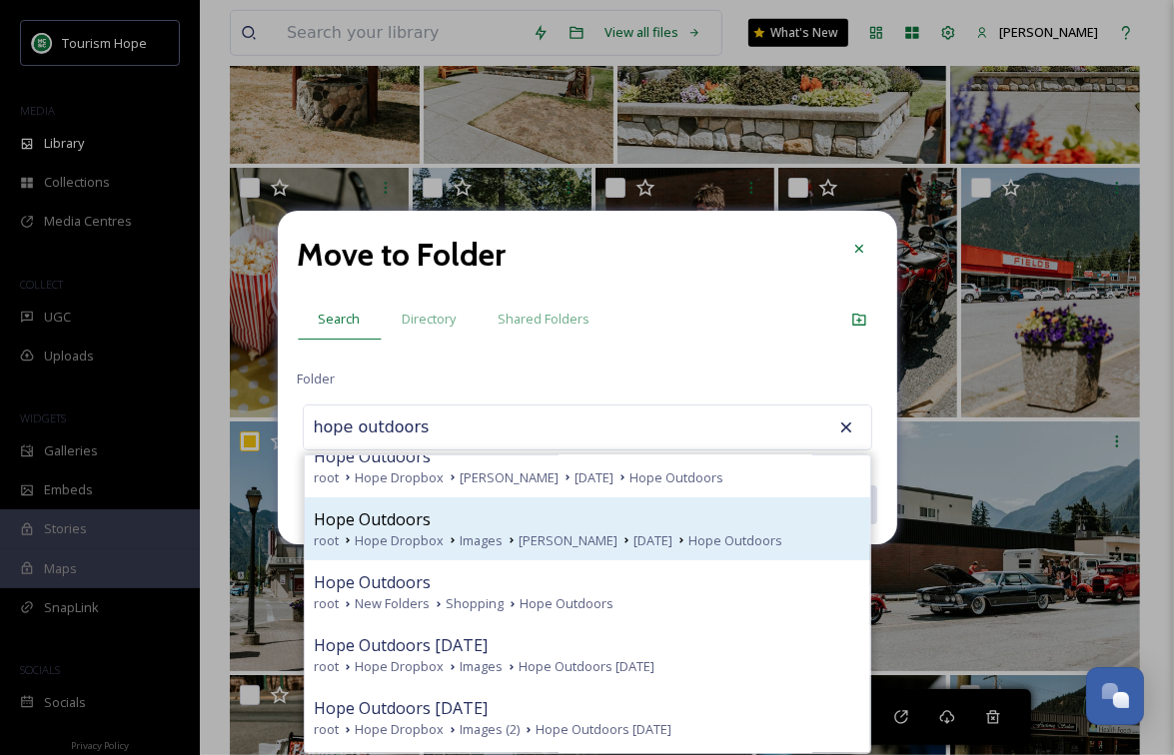
scroll to position [24, 0]
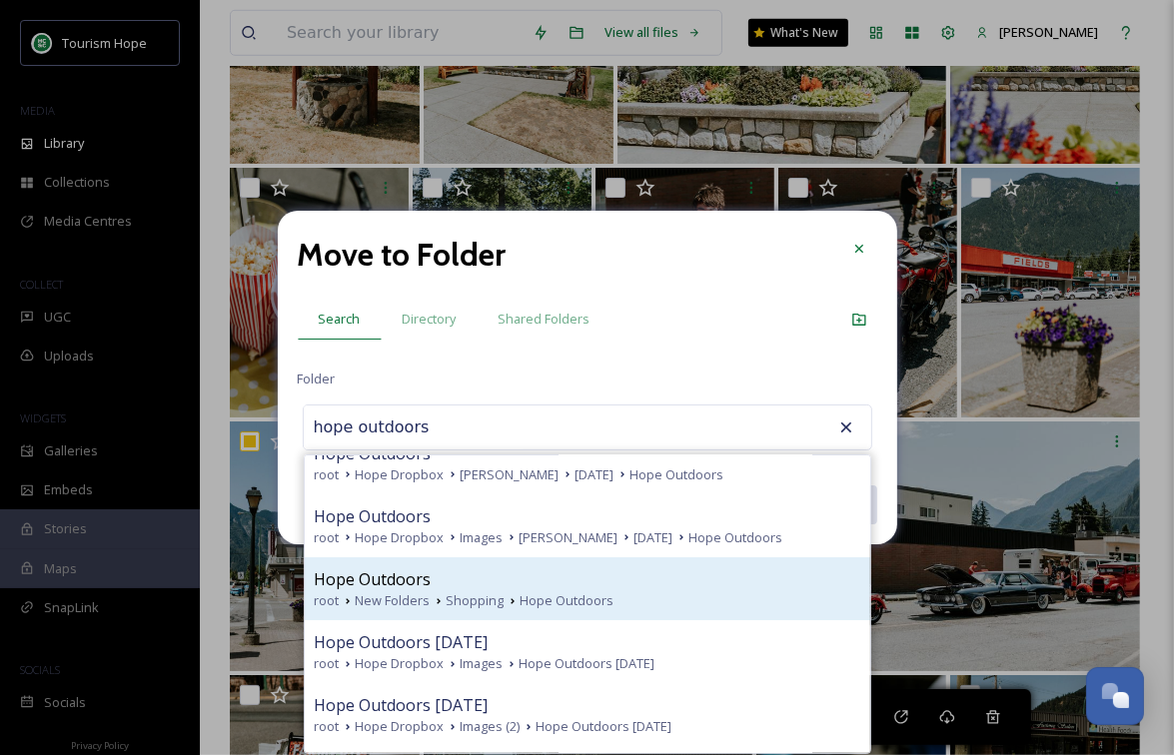
click at [501, 584] on div "Hope Outdoors" at bounding box center [588, 579] width 546 height 24
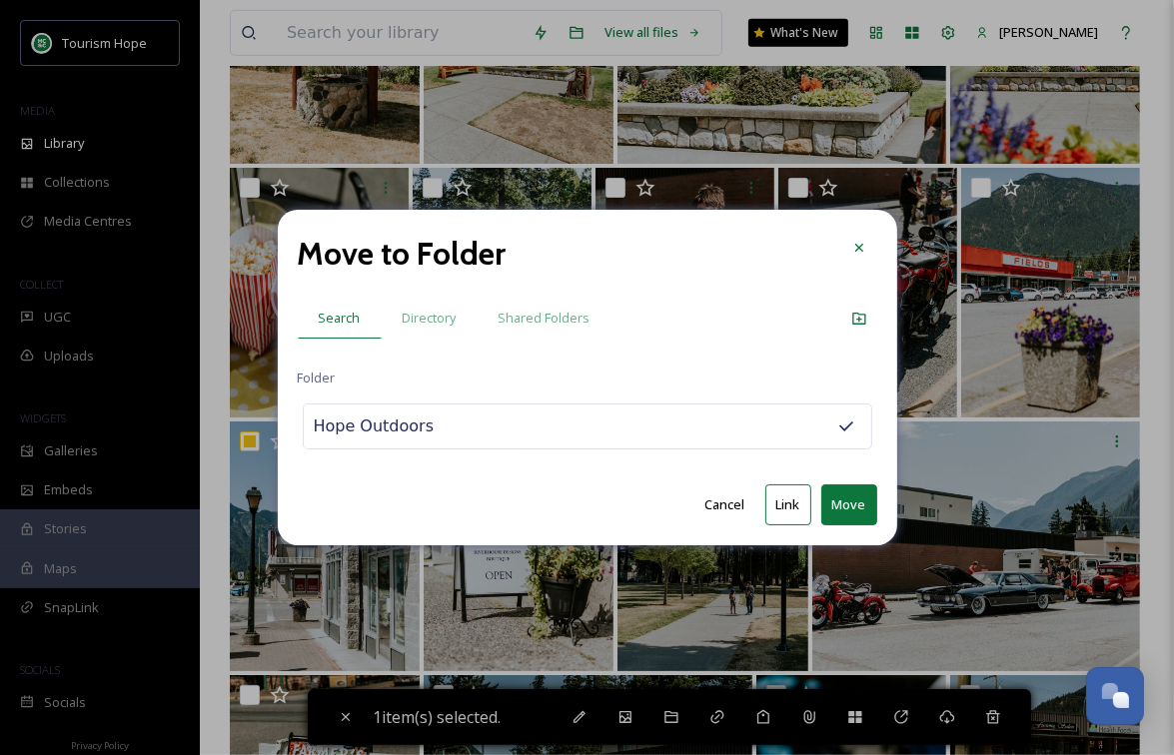
click at [833, 510] on button "Move" at bounding box center [849, 505] width 56 height 41
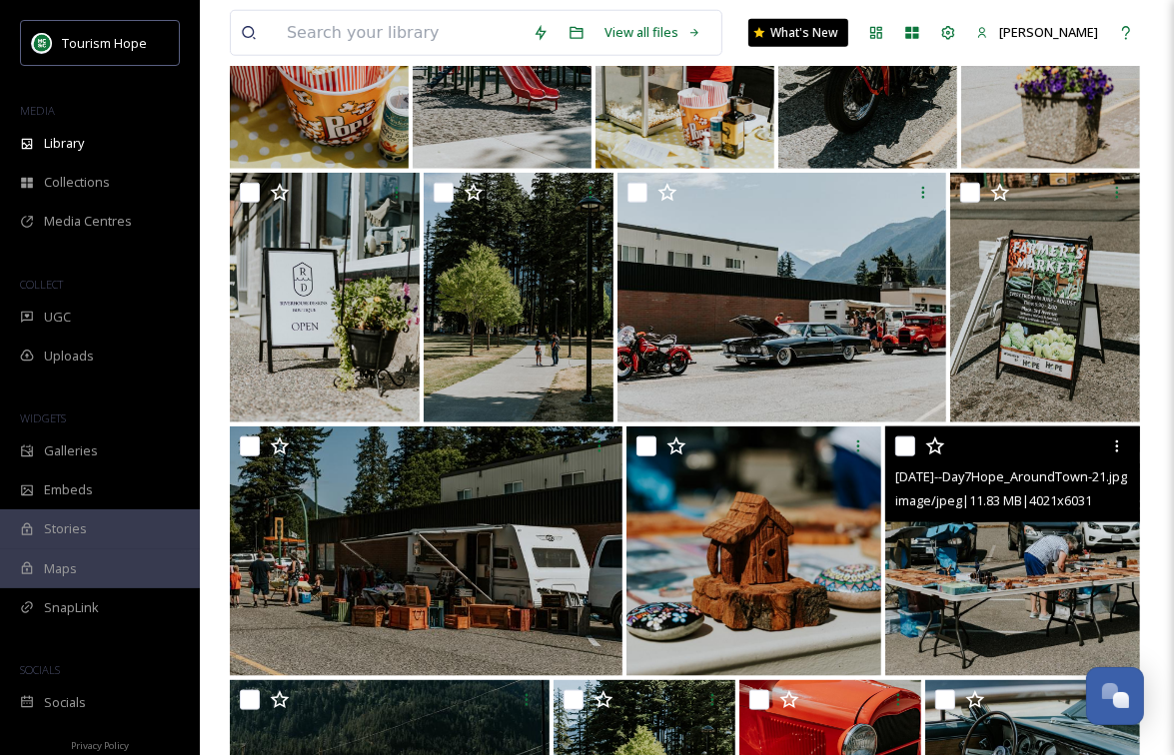
scroll to position [1621, 0]
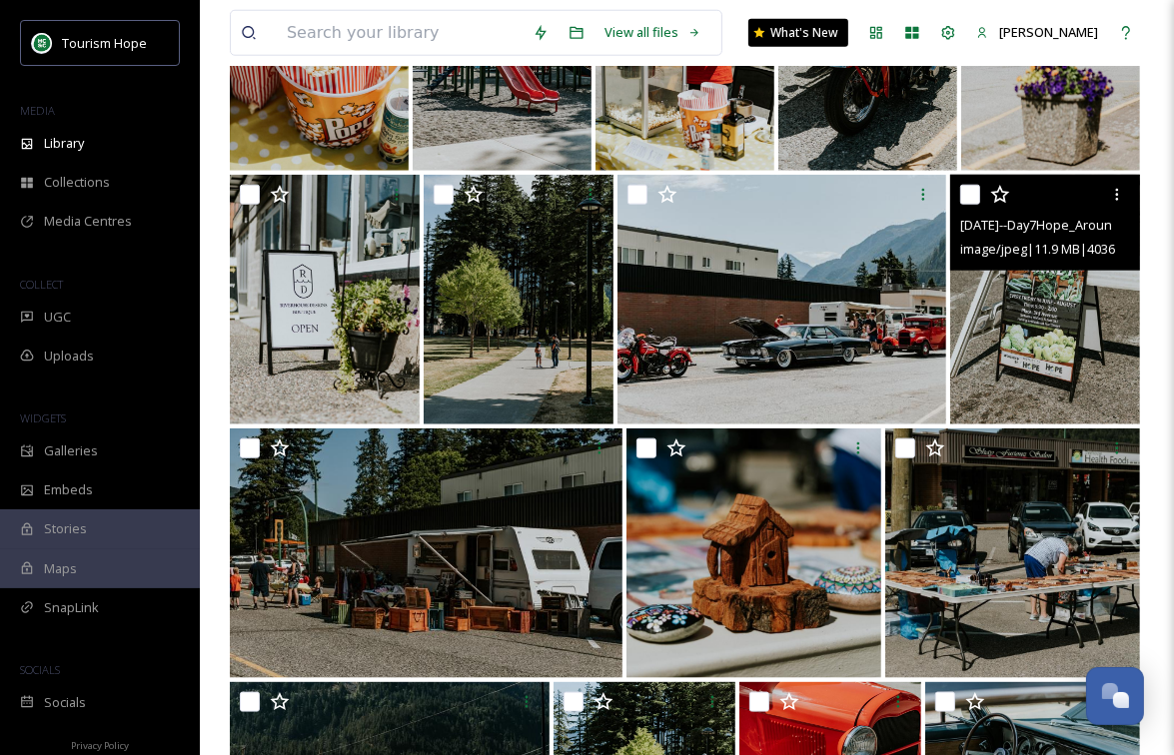
click at [1021, 340] on img at bounding box center [1045, 300] width 190 height 250
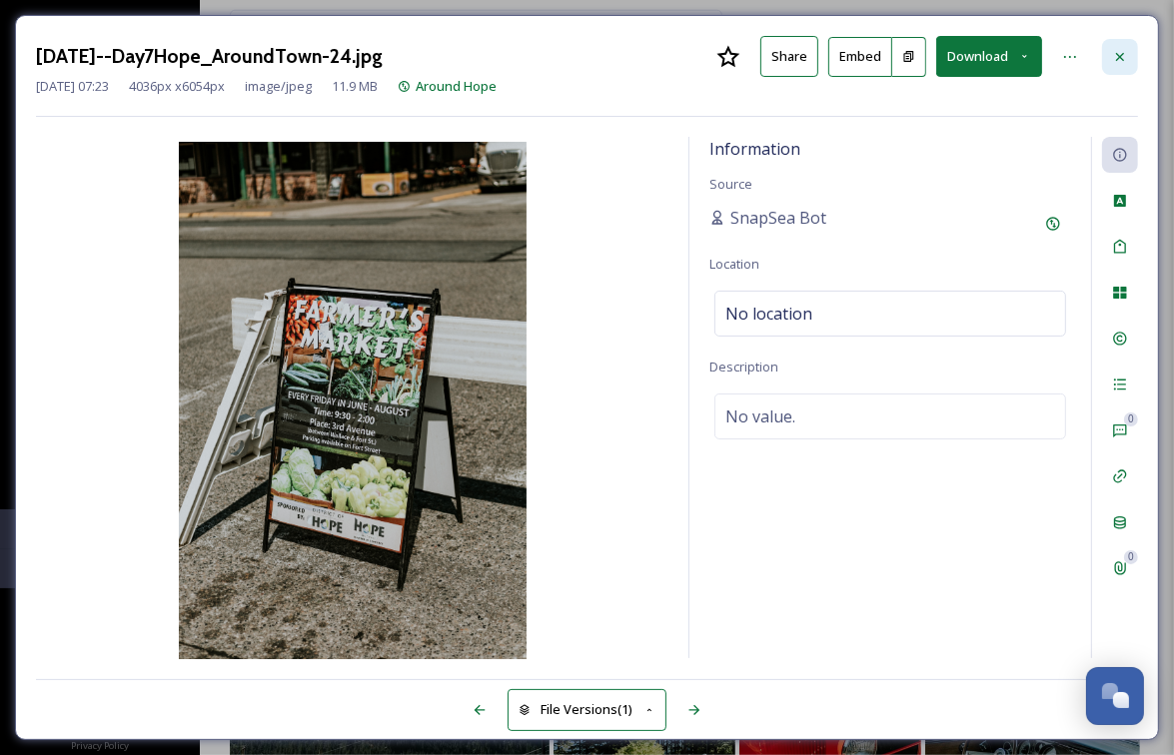
click at [1121, 56] on icon at bounding box center [1120, 56] width 8 height 8
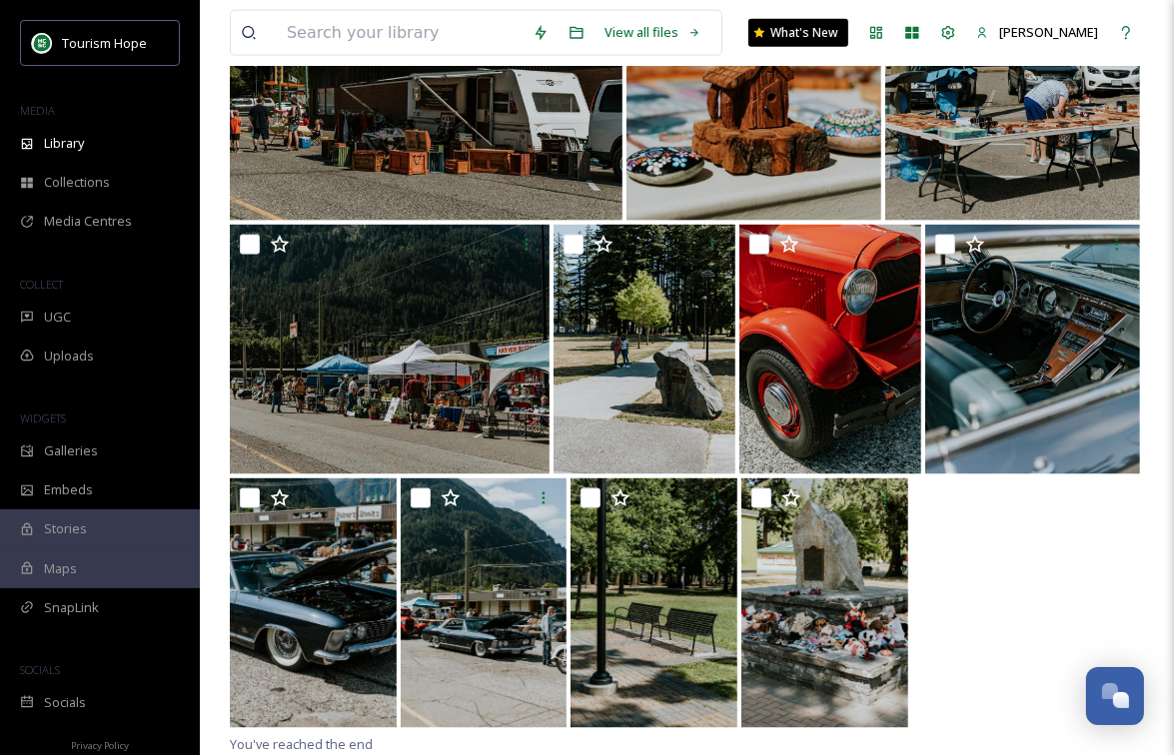
scroll to position [1994, 0]
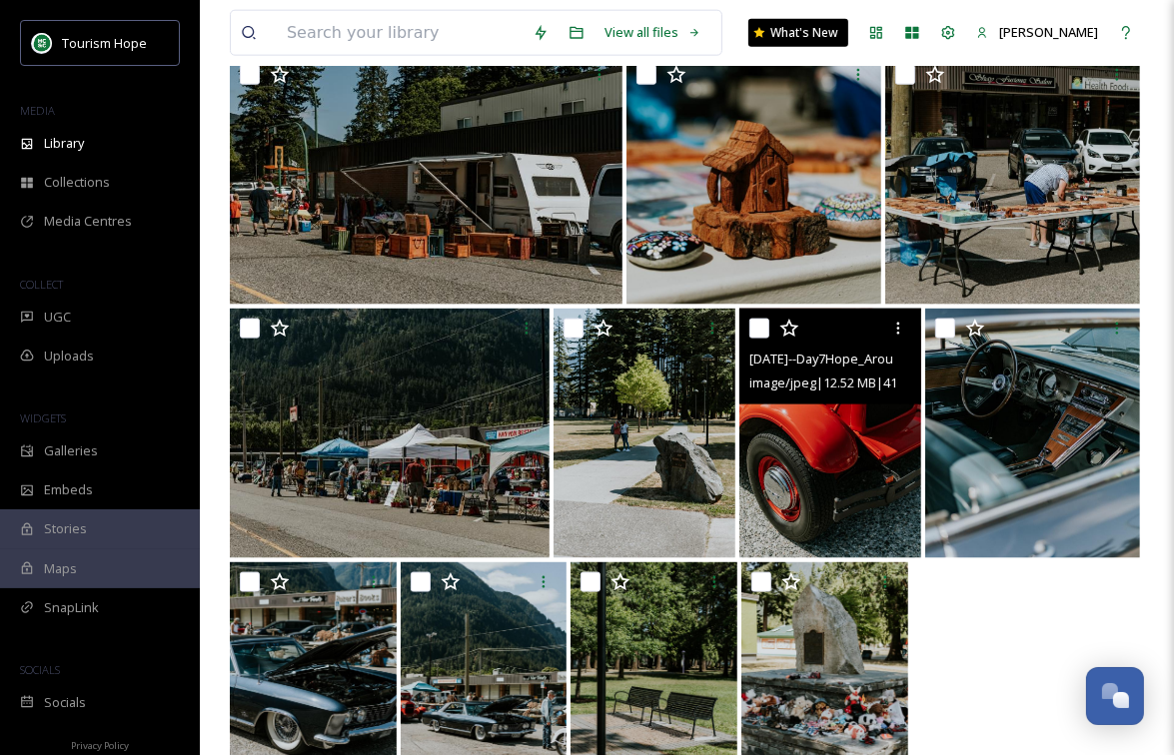
click at [764, 332] on input "checkbox" at bounding box center [759, 329] width 20 height 20
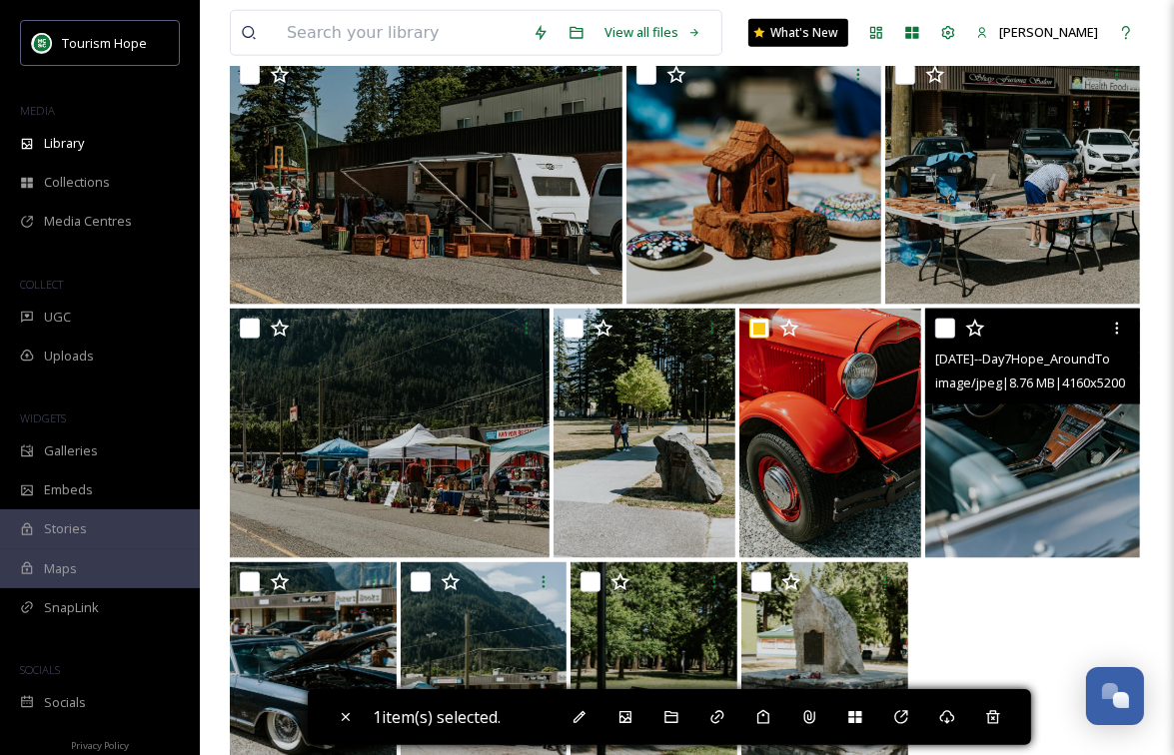
click at [949, 331] on input "checkbox" at bounding box center [945, 329] width 20 height 20
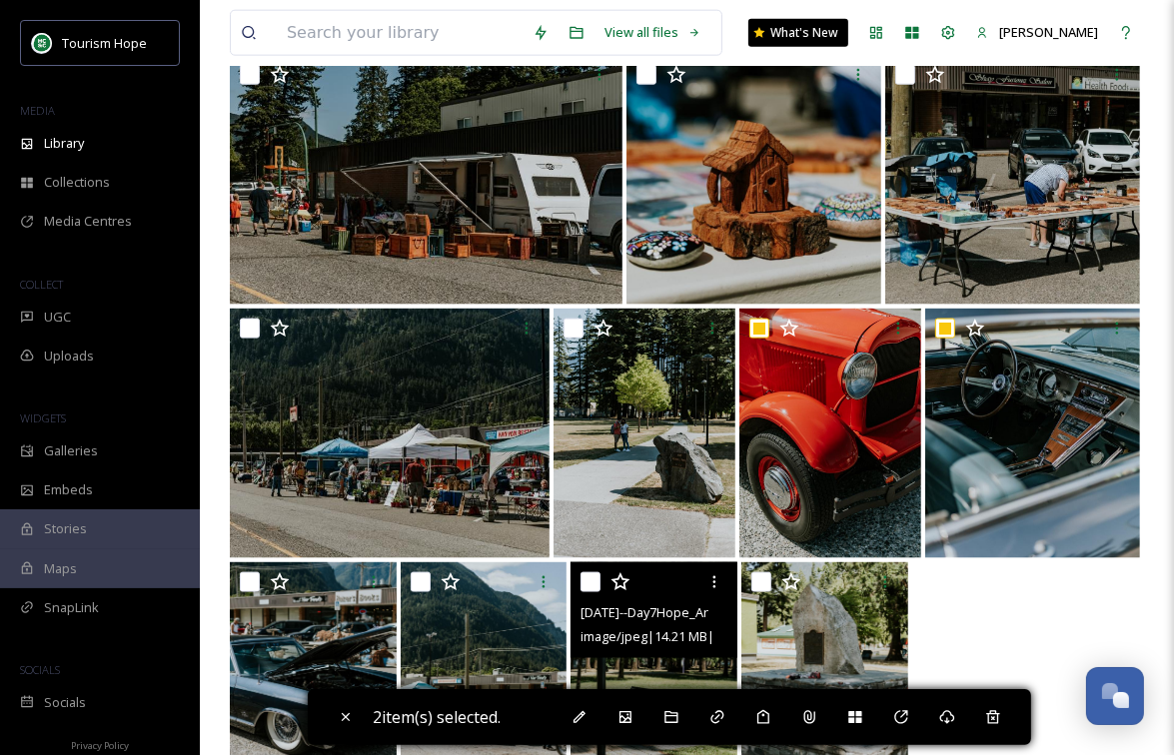
scroll to position [2078, 0]
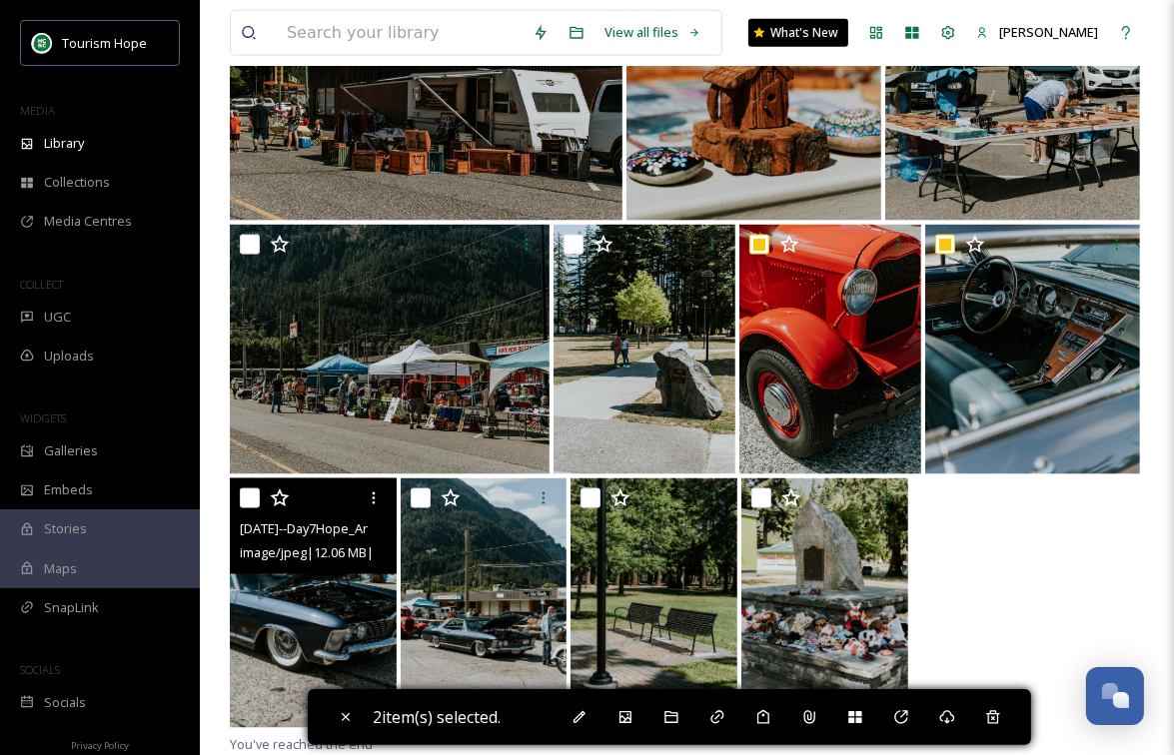
click at [255, 492] on input "checkbox" at bounding box center [250, 499] width 20 height 20
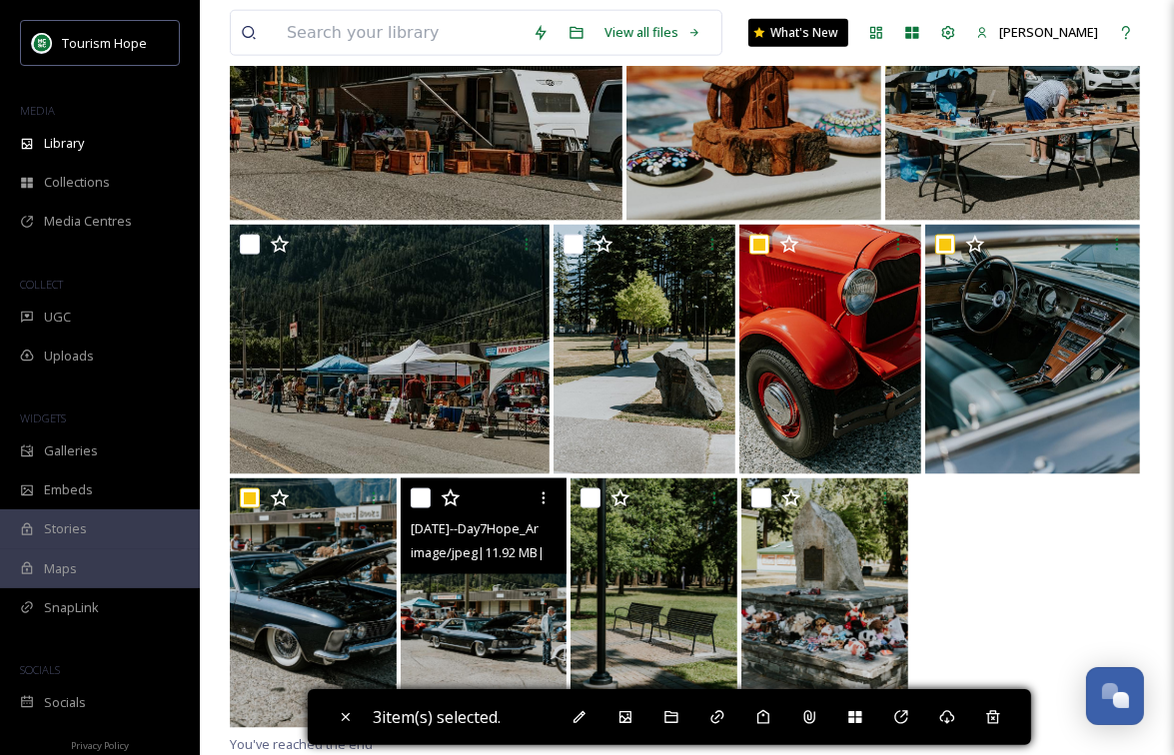
click at [421, 496] on input "checkbox" at bounding box center [421, 499] width 20 height 20
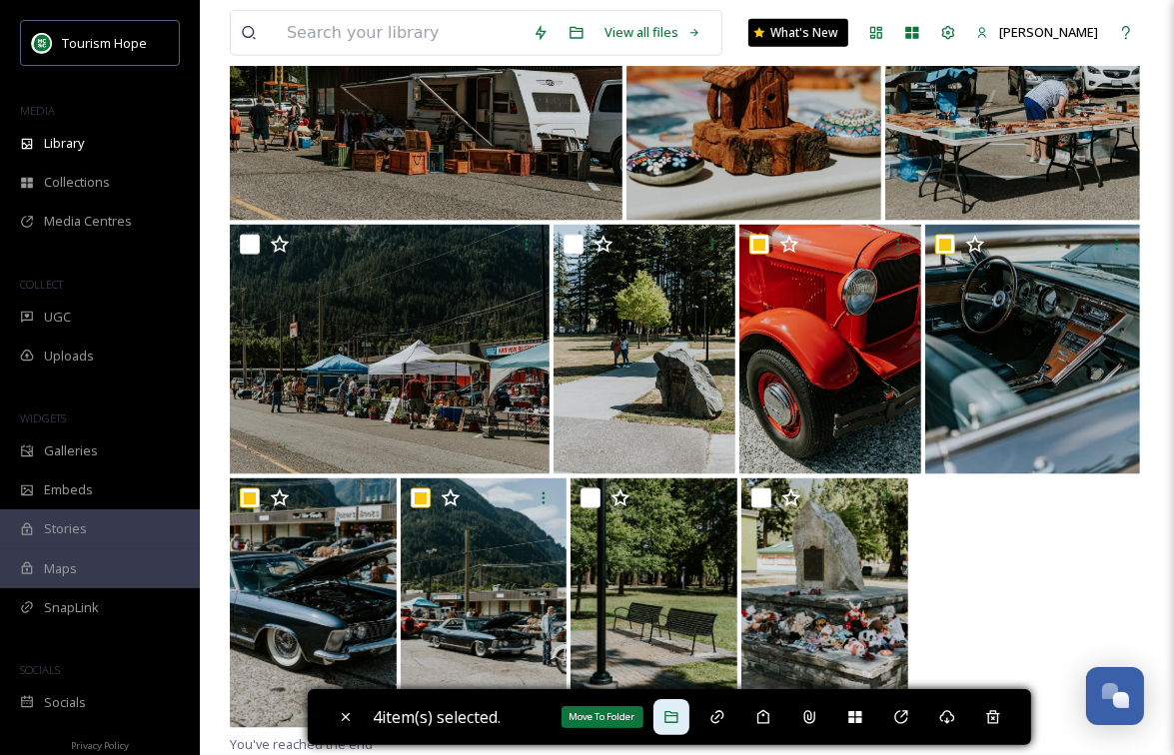
click at [687, 717] on div "Move To Folder" at bounding box center [671, 717] width 36 height 36
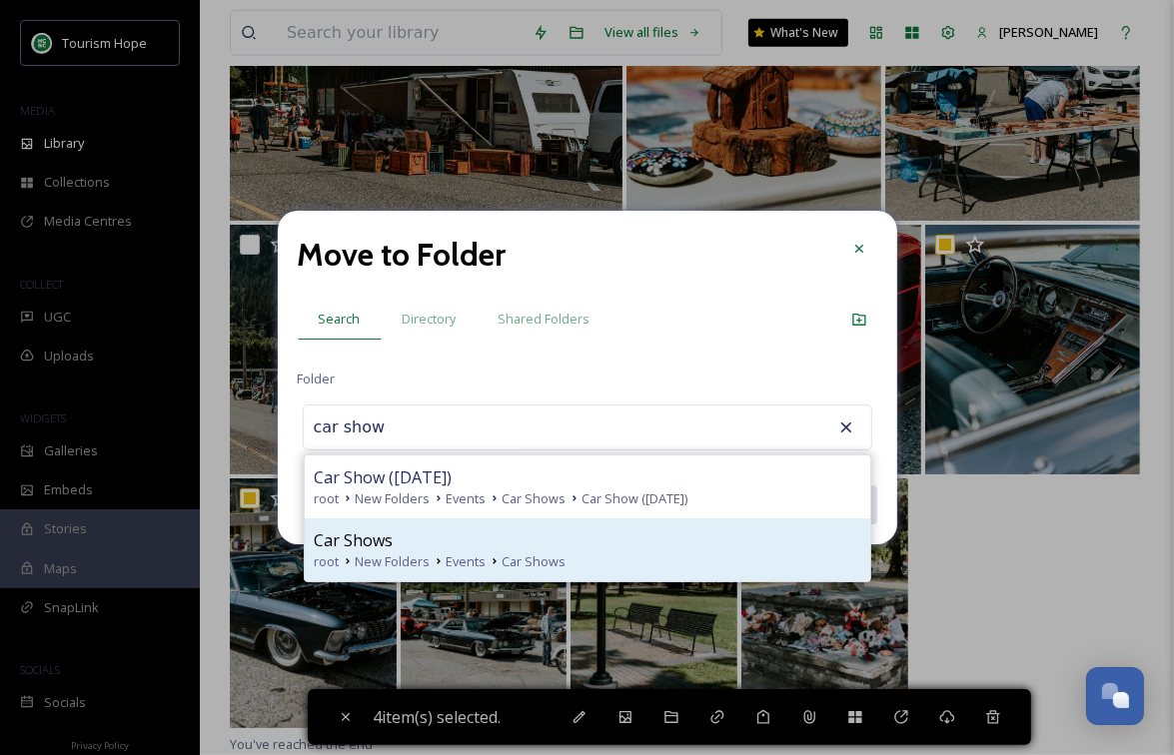
click at [585, 544] on div "Car Shows" at bounding box center [588, 541] width 546 height 24
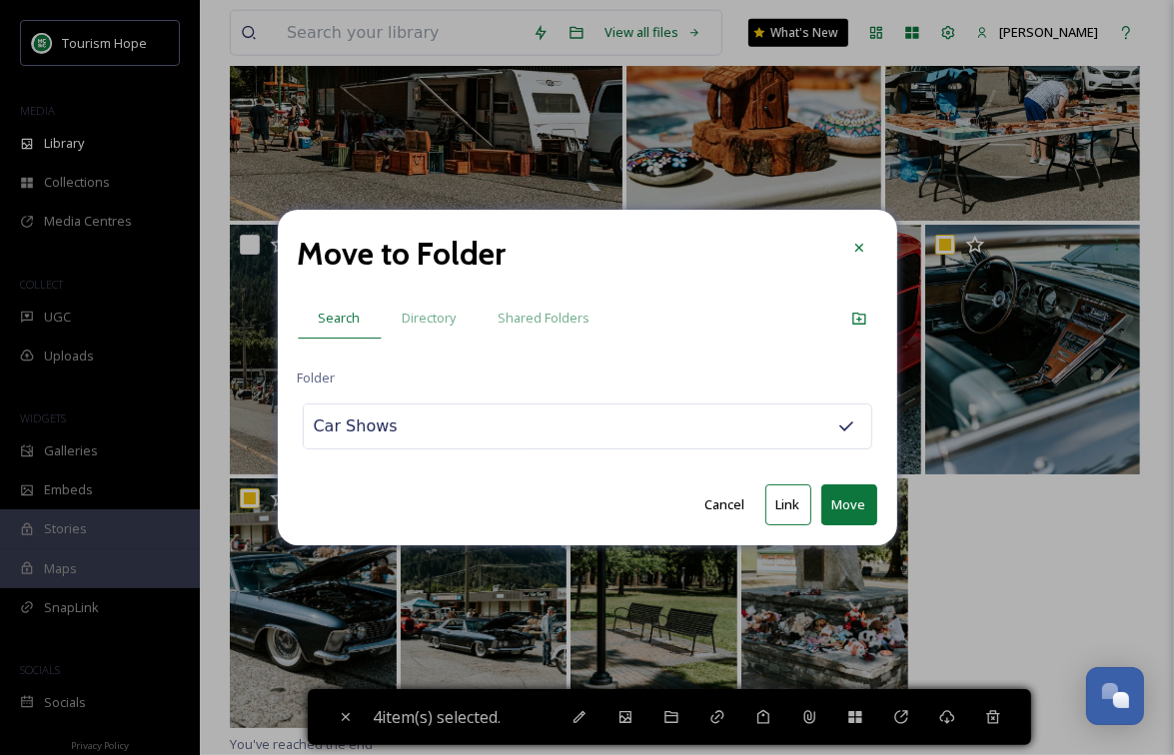
click at [843, 498] on button "Move" at bounding box center [849, 505] width 56 height 41
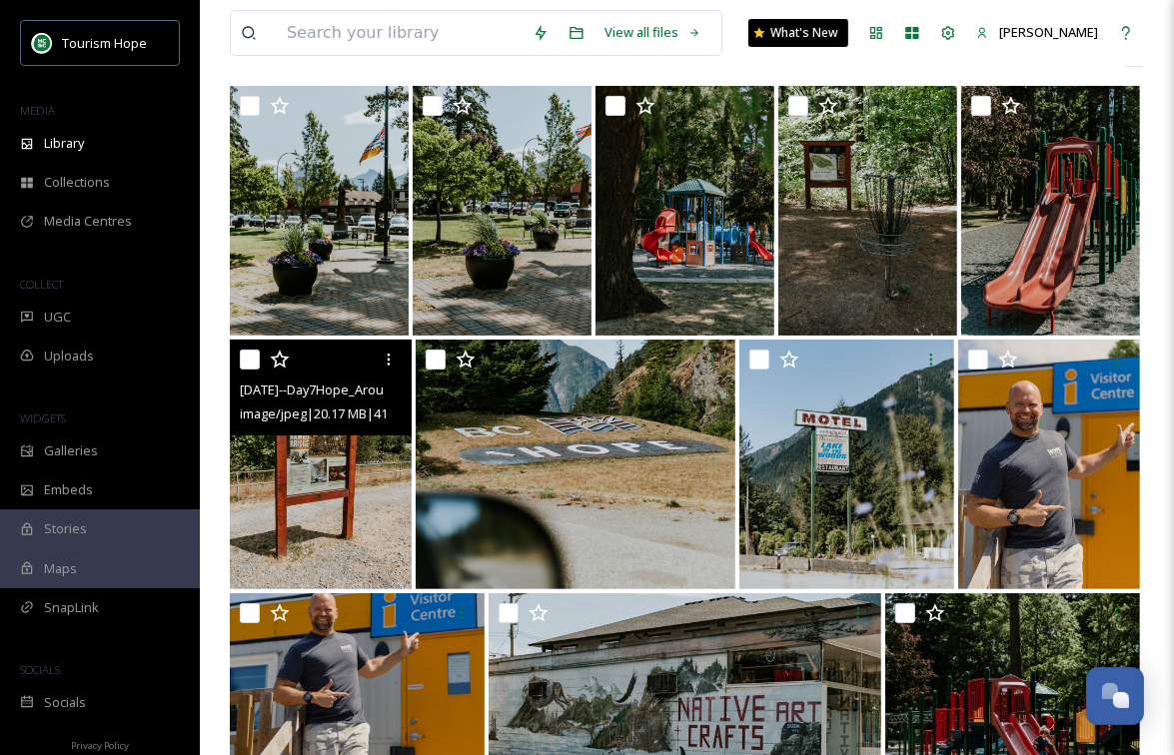
scroll to position [197, 0]
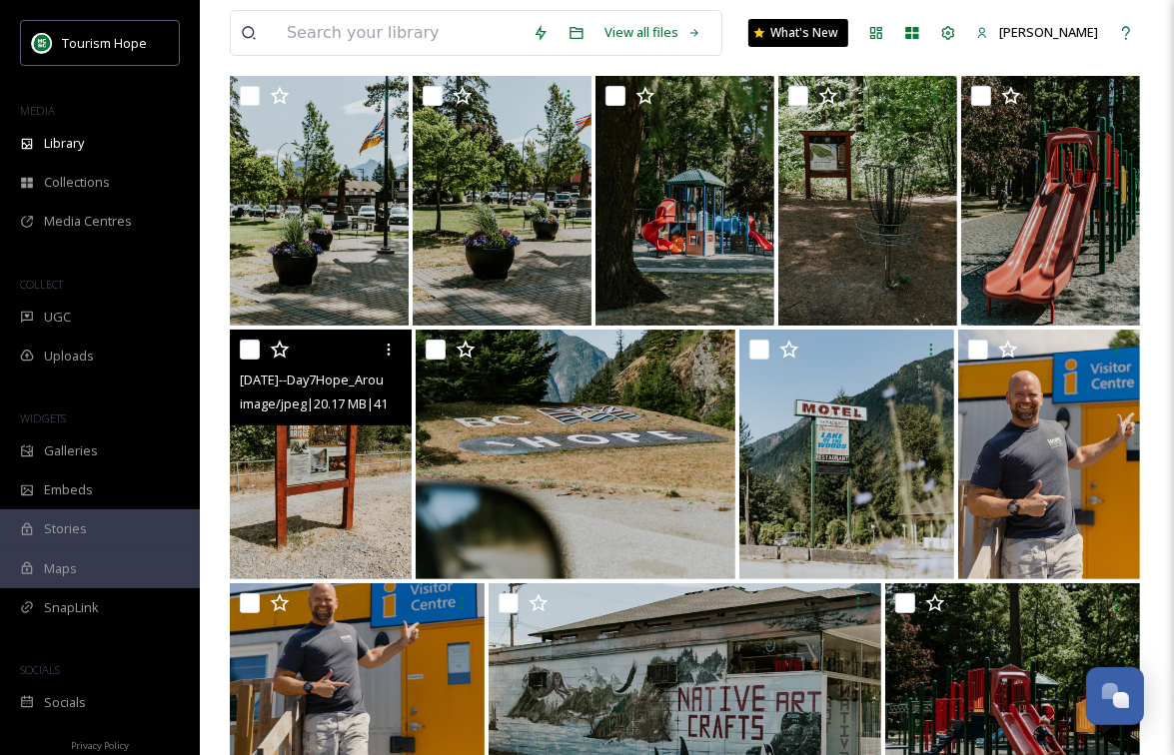
click at [301, 485] on img at bounding box center [321, 455] width 182 height 250
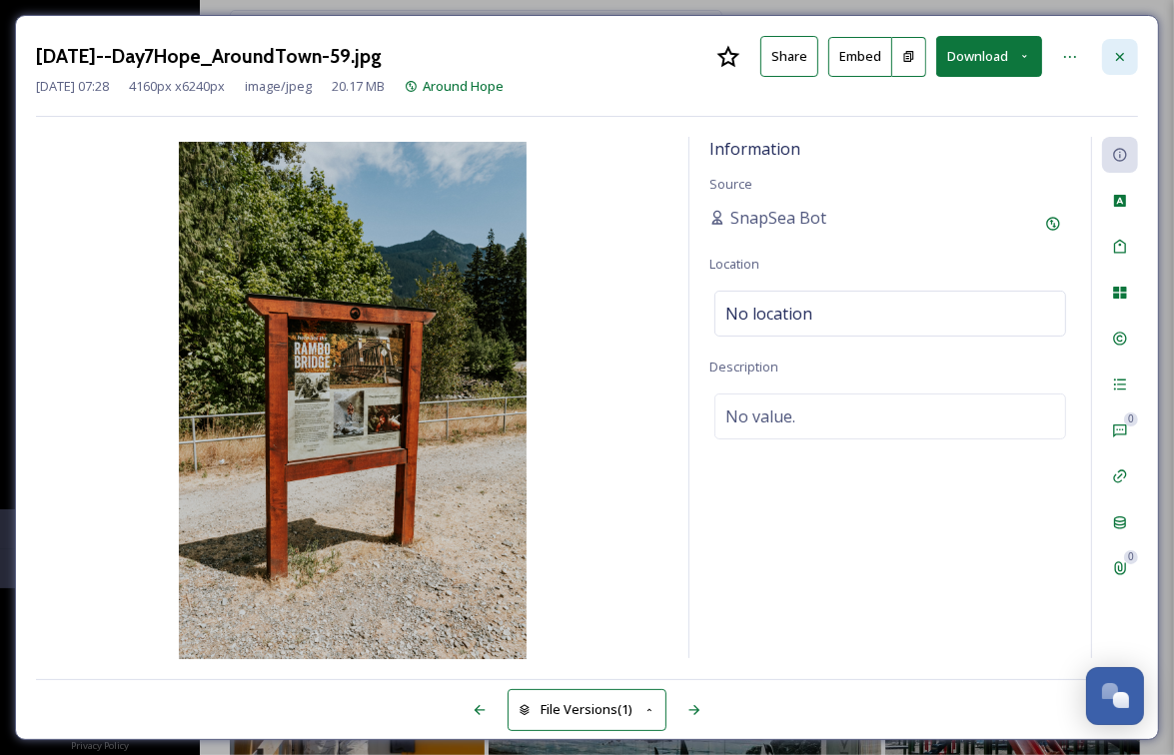
click at [1117, 55] on icon at bounding box center [1120, 57] width 16 height 16
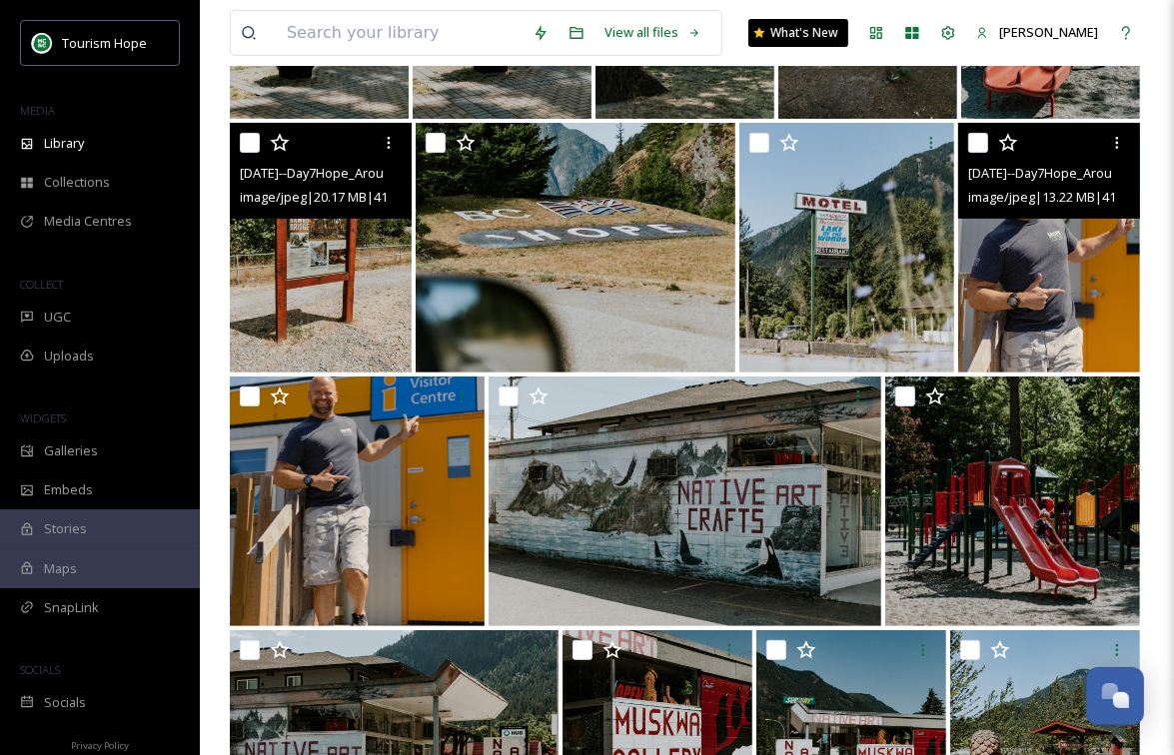
scroll to position [631, 0]
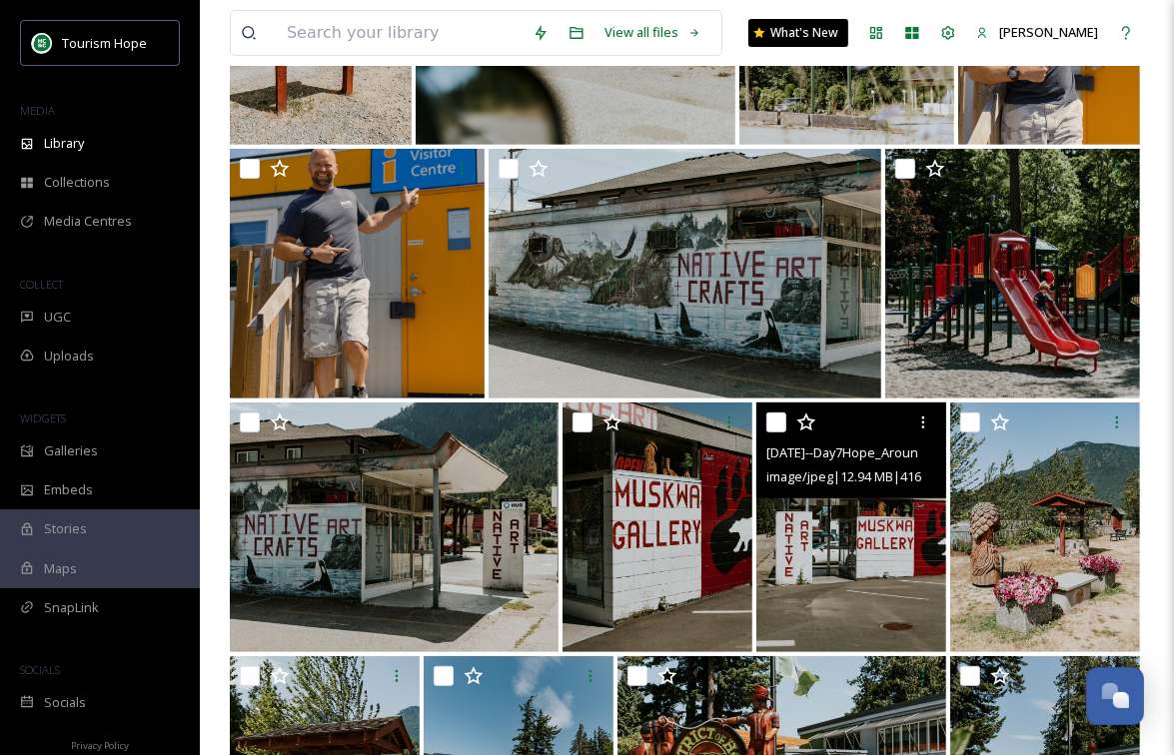
click at [859, 548] on img at bounding box center [851, 528] width 190 height 250
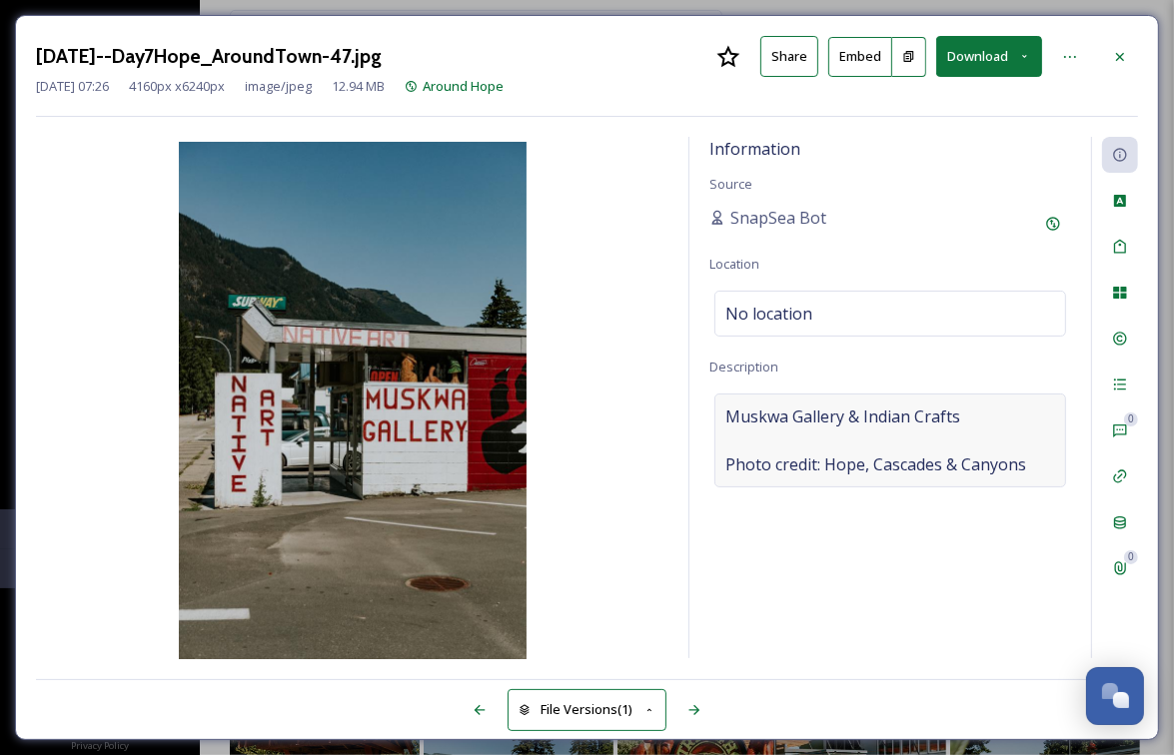
click at [833, 411] on span "Muskwa Gallery & Indian Crafts Photo credit: Hope, Cascades & Canyons" at bounding box center [875, 441] width 301 height 72
click at [833, 411] on textarea "Muskwa Gallery & Indian Crafts Photo credit: Hope, Cascades & Canyons" at bounding box center [890, 477] width 362 height 166
click at [1116, 60] on icon at bounding box center [1120, 57] width 16 height 16
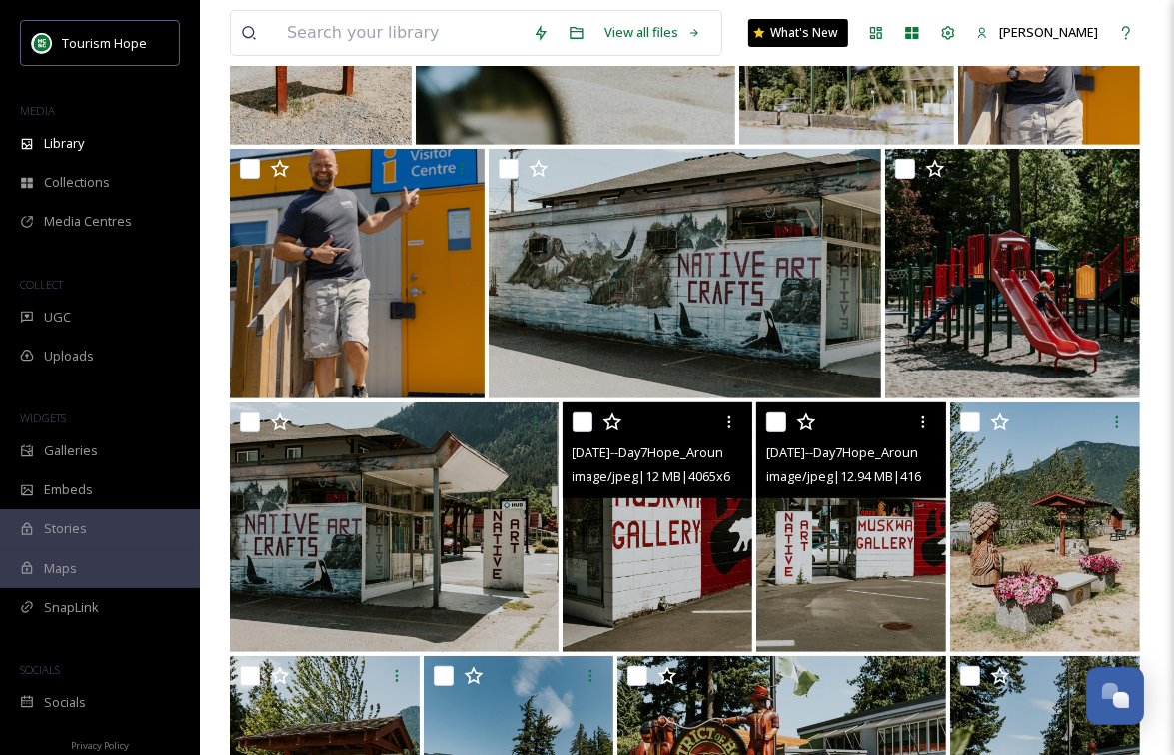
click at [581, 425] on input "checkbox" at bounding box center [582, 423] width 20 height 20
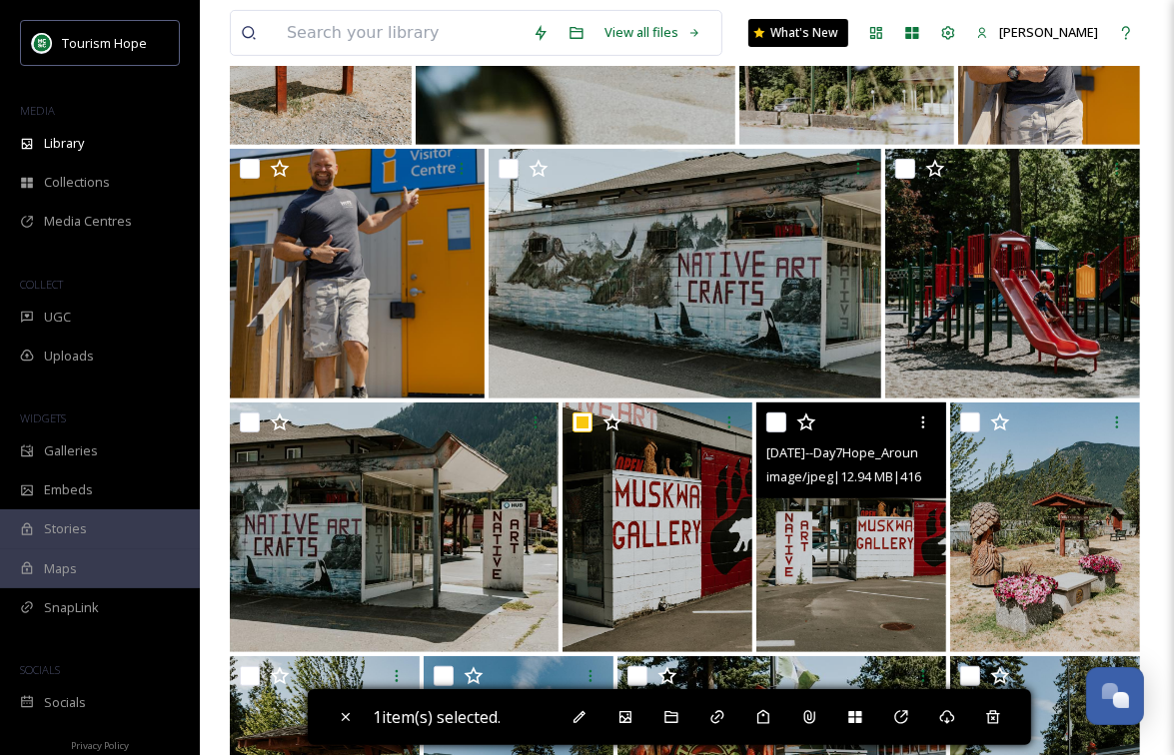
click at [777, 422] on input "checkbox" at bounding box center [776, 423] width 20 height 20
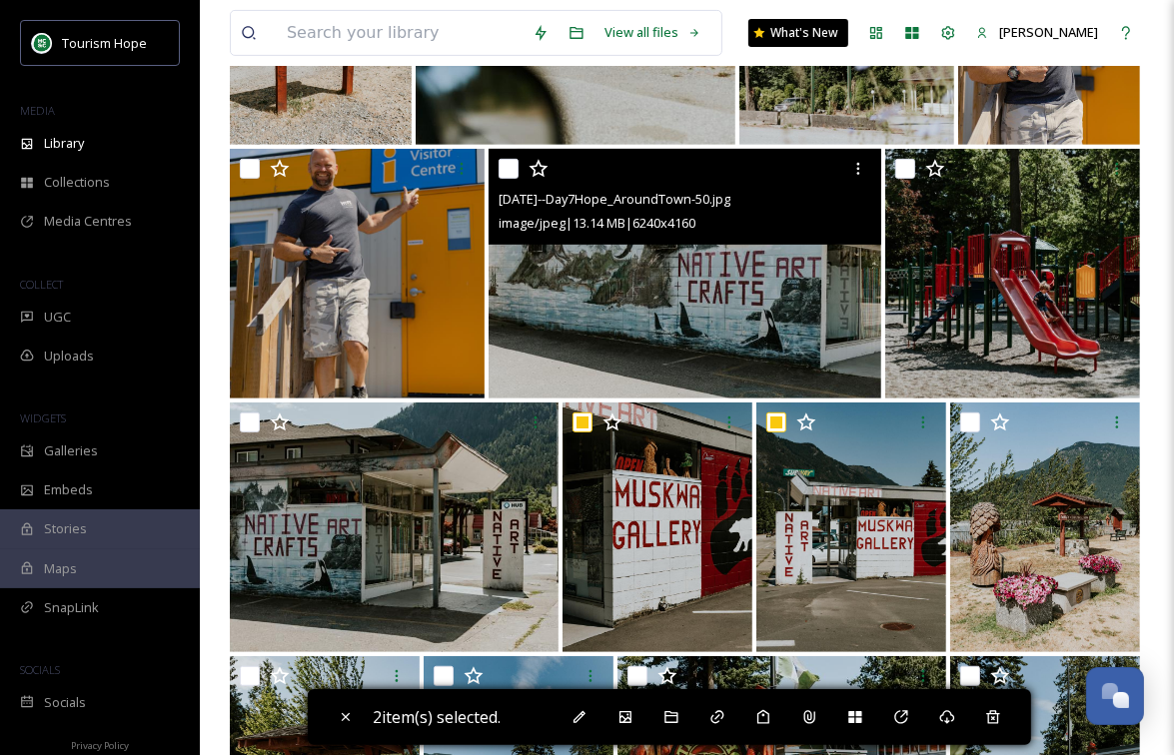
click at [513, 164] on input "checkbox" at bounding box center [509, 169] width 20 height 20
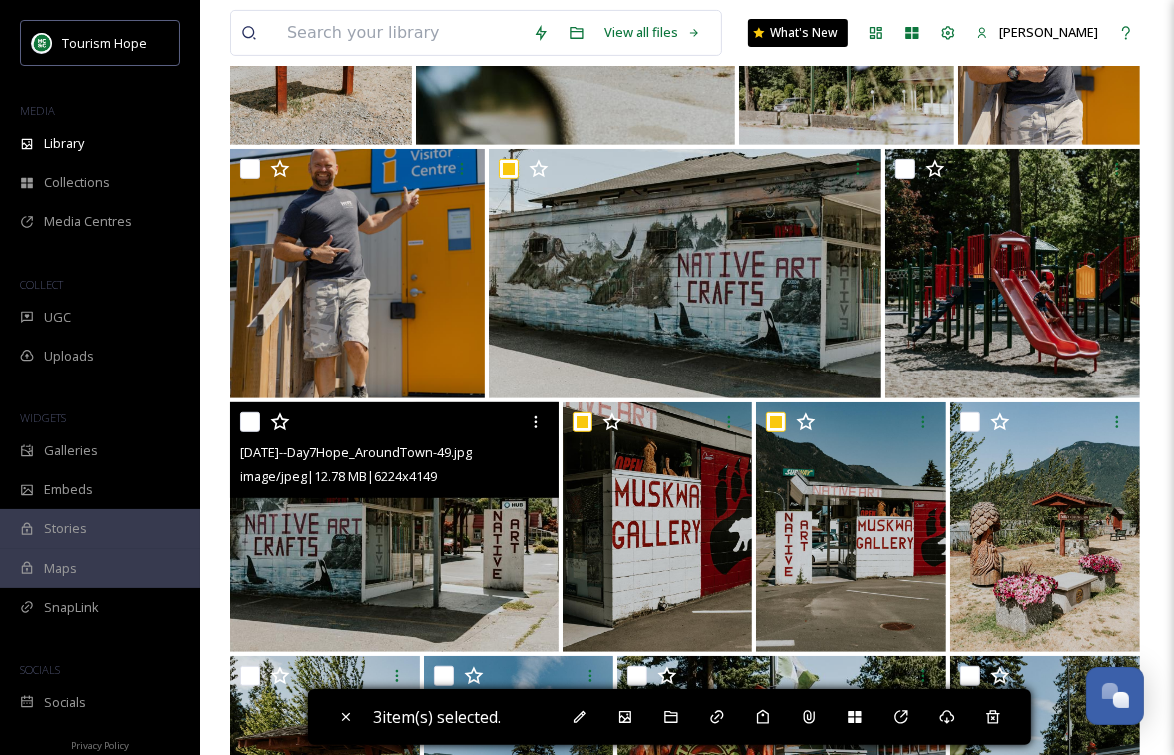
click at [251, 422] on input "checkbox" at bounding box center [250, 423] width 20 height 20
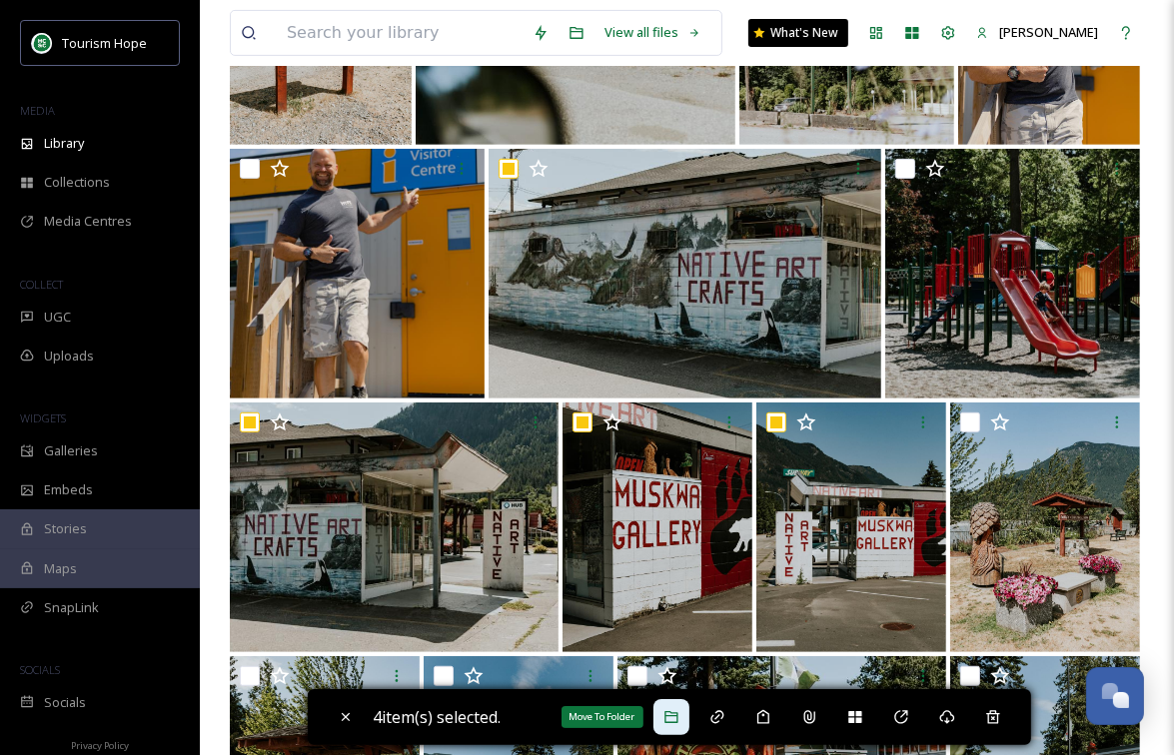
click at [671, 719] on icon at bounding box center [671, 717] width 16 height 16
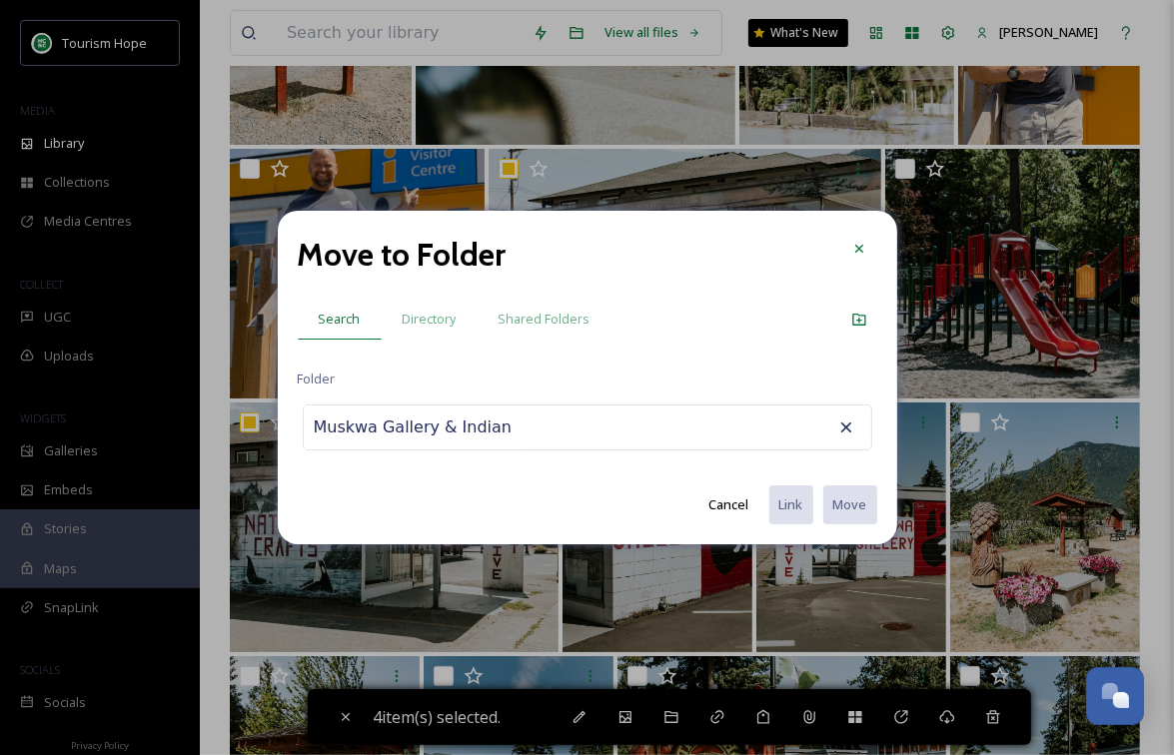
scroll to position [0, 50]
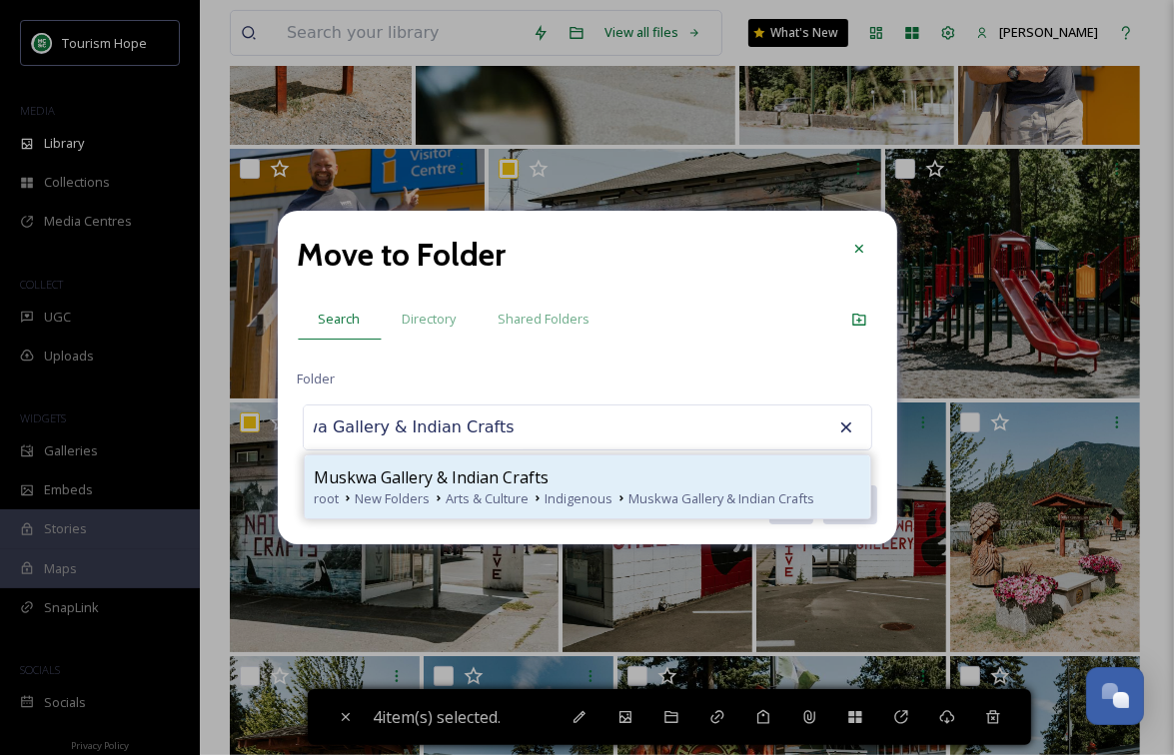
click at [525, 490] on span "Arts & Culture" at bounding box center [488, 499] width 83 height 19
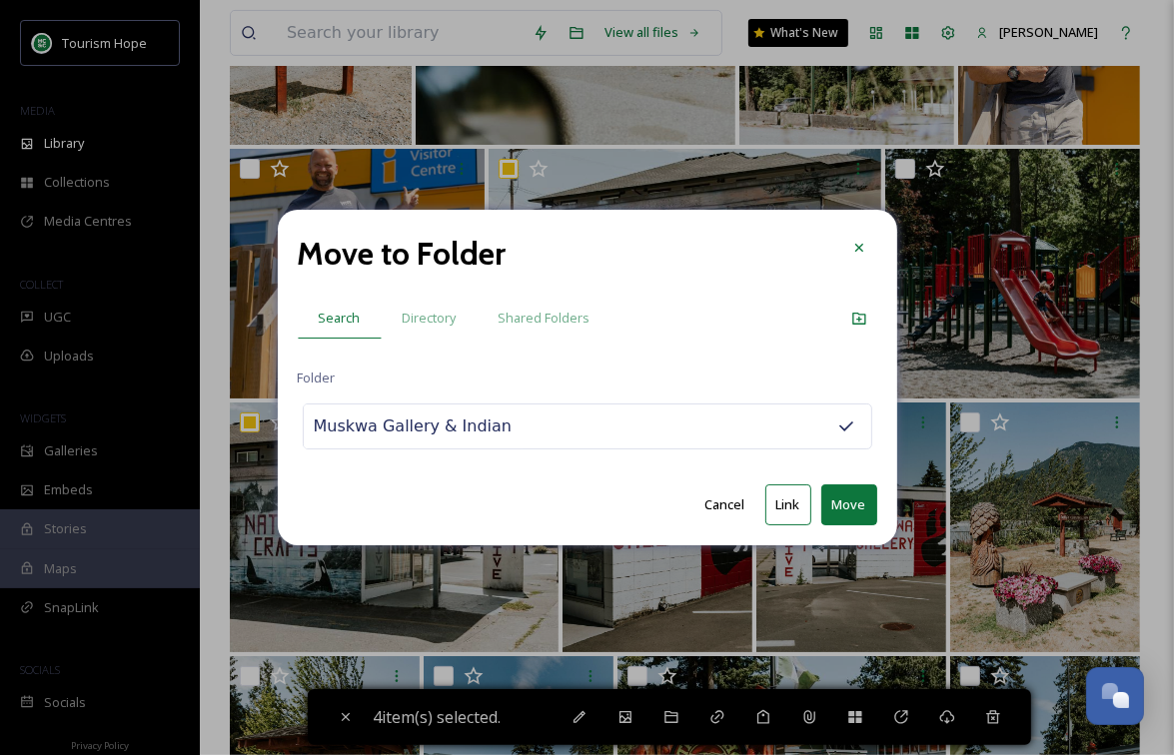
click at [848, 503] on button "Move" at bounding box center [849, 505] width 56 height 41
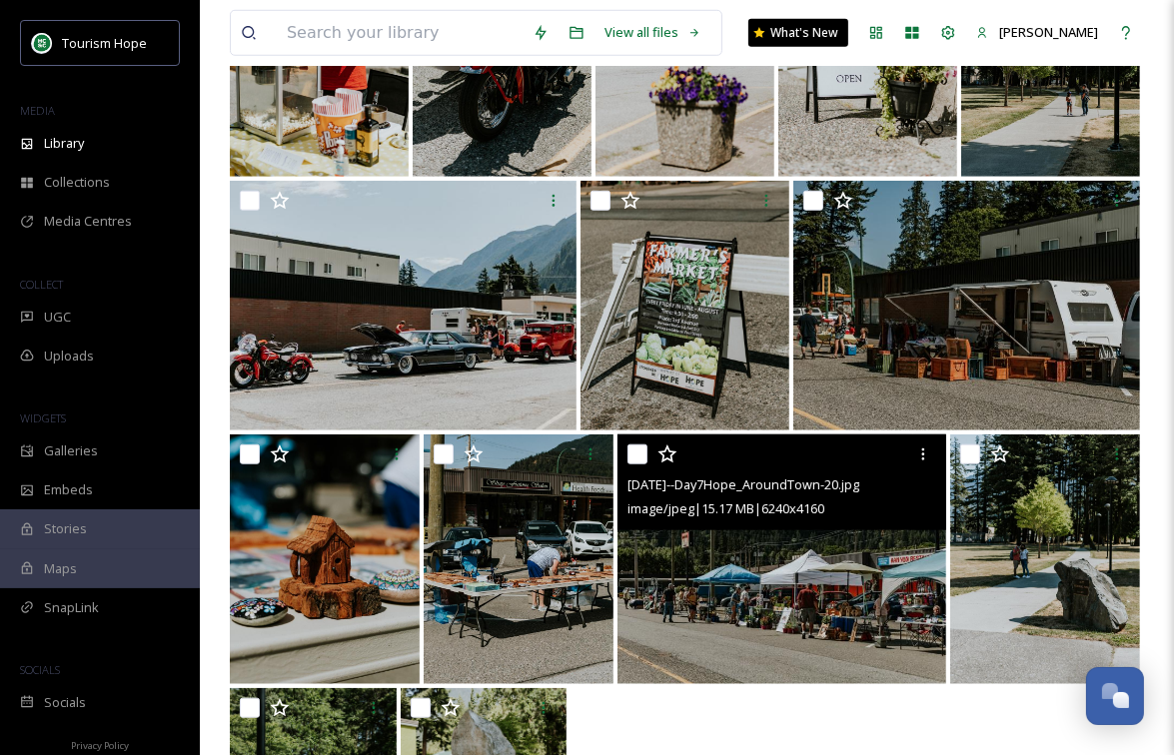
scroll to position [1571, 0]
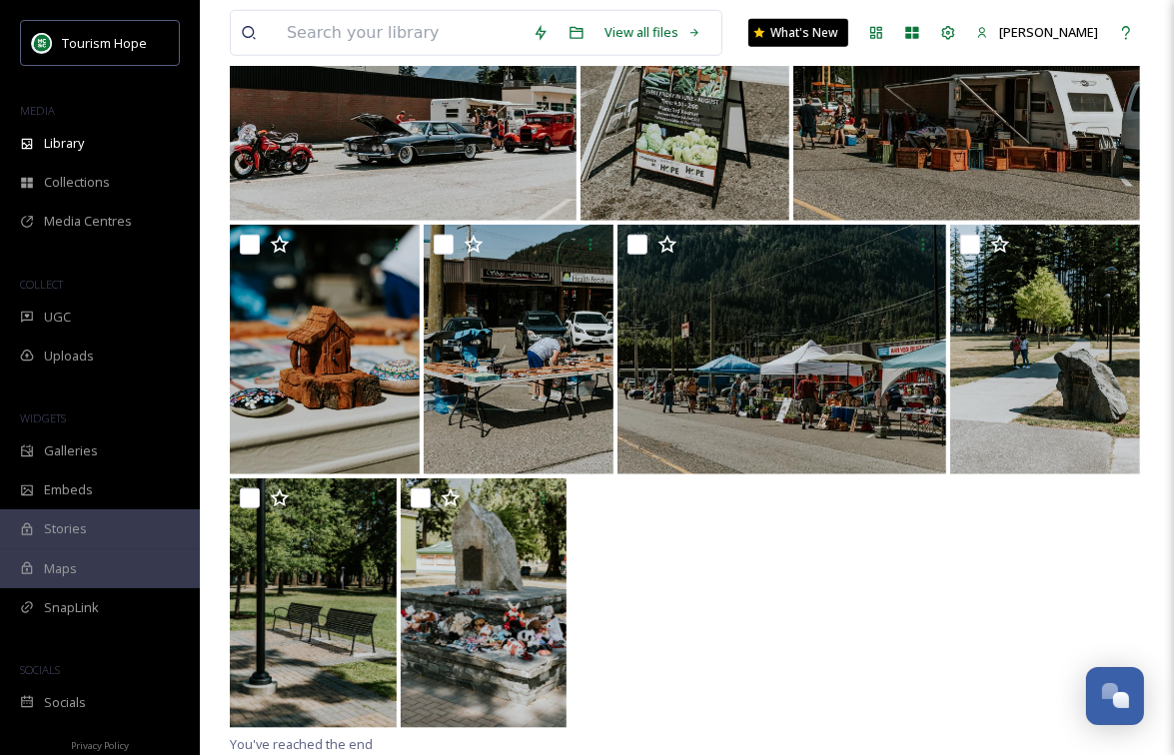
click at [648, 629] on div at bounding box center [687, 606] width 914 height 254
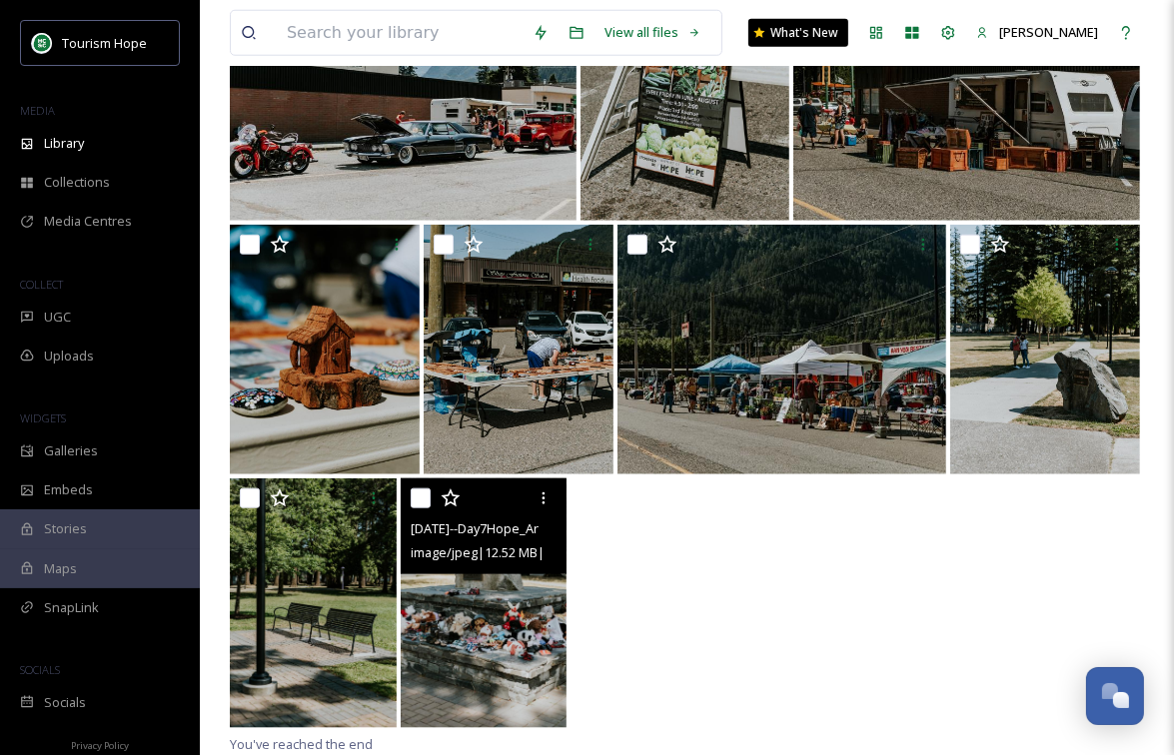
click at [425, 497] on input "checkbox" at bounding box center [421, 499] width 20 height 20
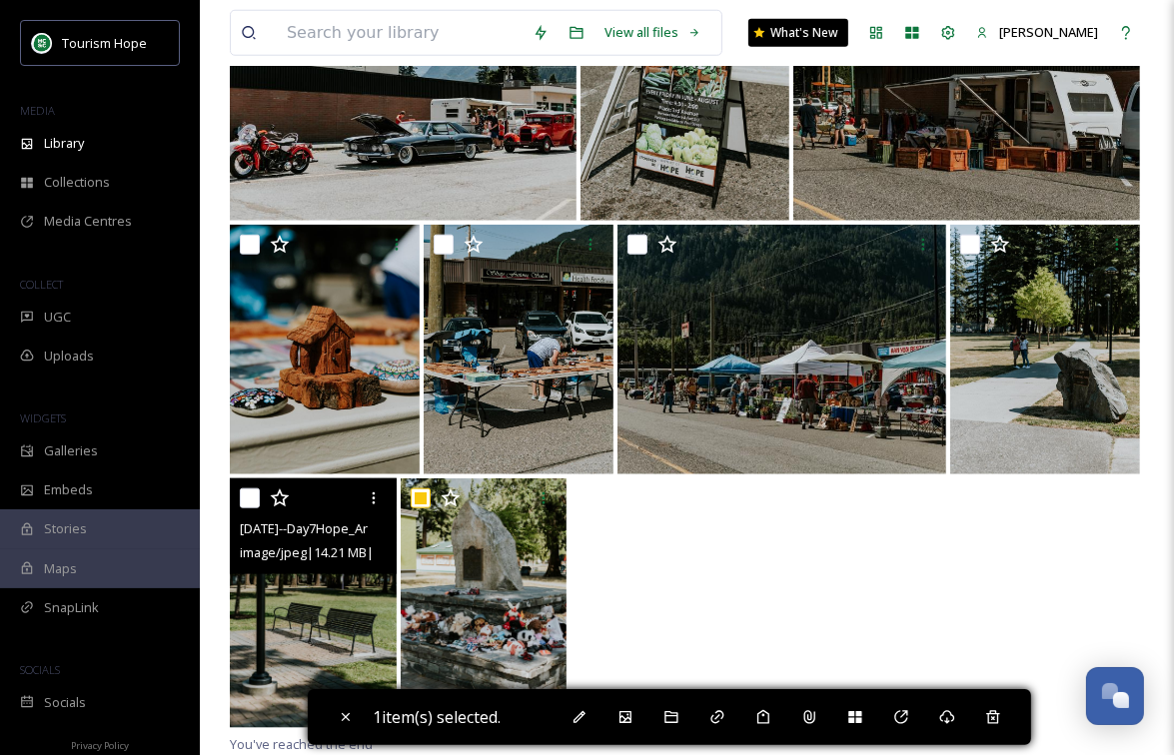
click at [252, 497] on input "checkbox" at bounding box center [250, 499] width 20 height 20
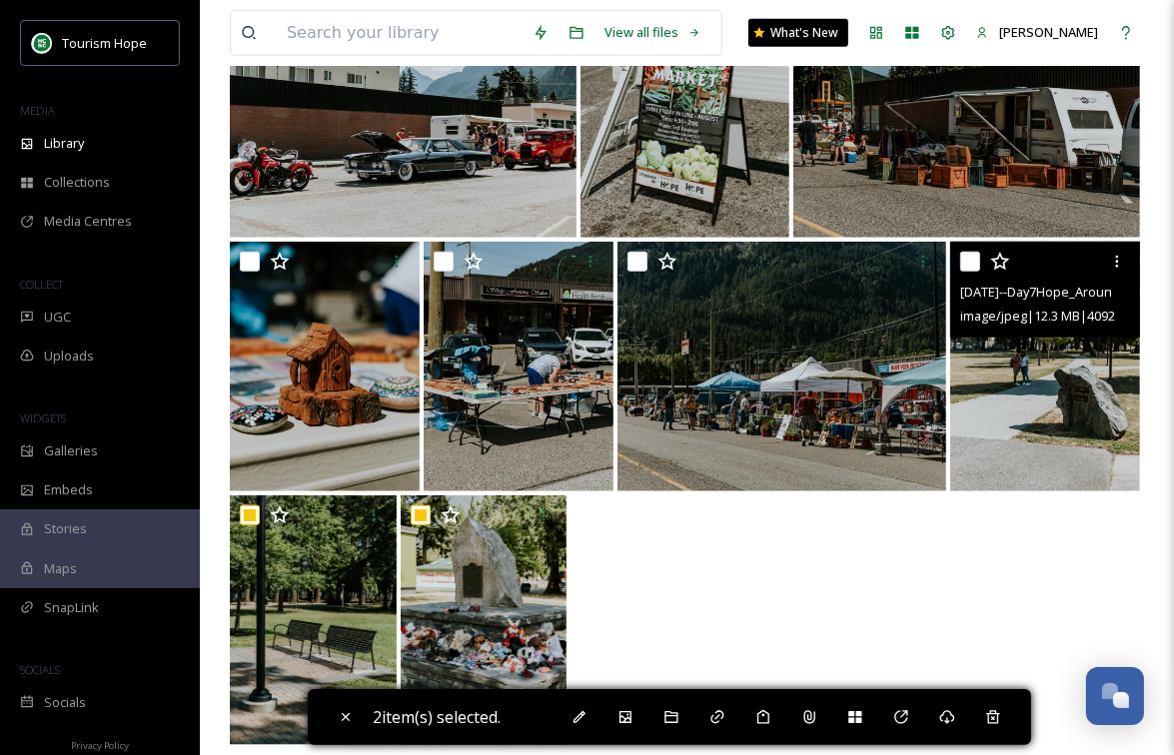
scroll to position [1552, 0]
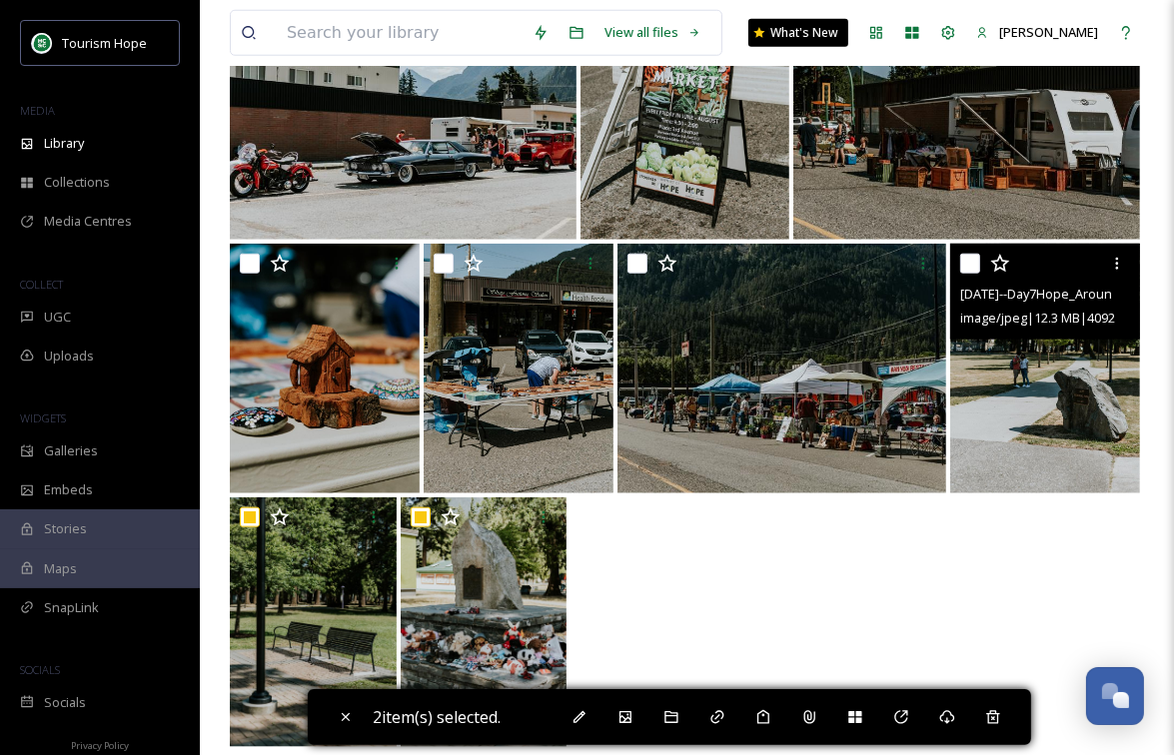
click at [970, 260] on input "checkbox" at bounding box center [970, 264] width 20 height 20
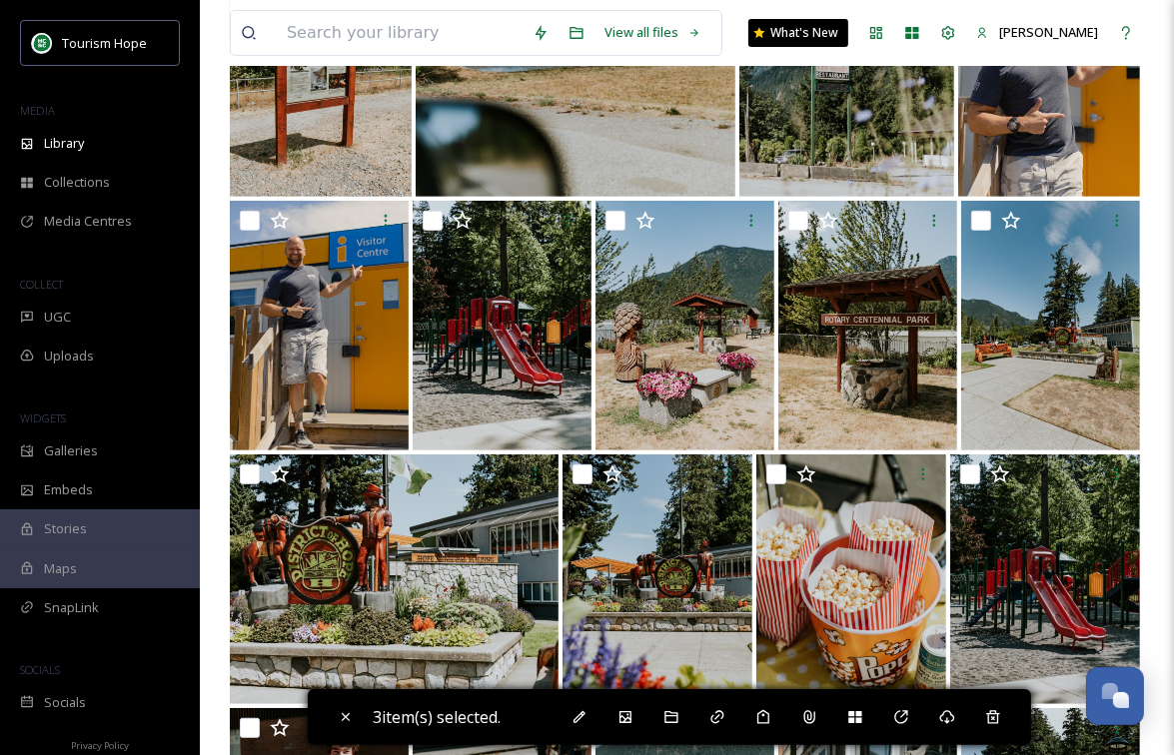
scroll to position [0, 0]
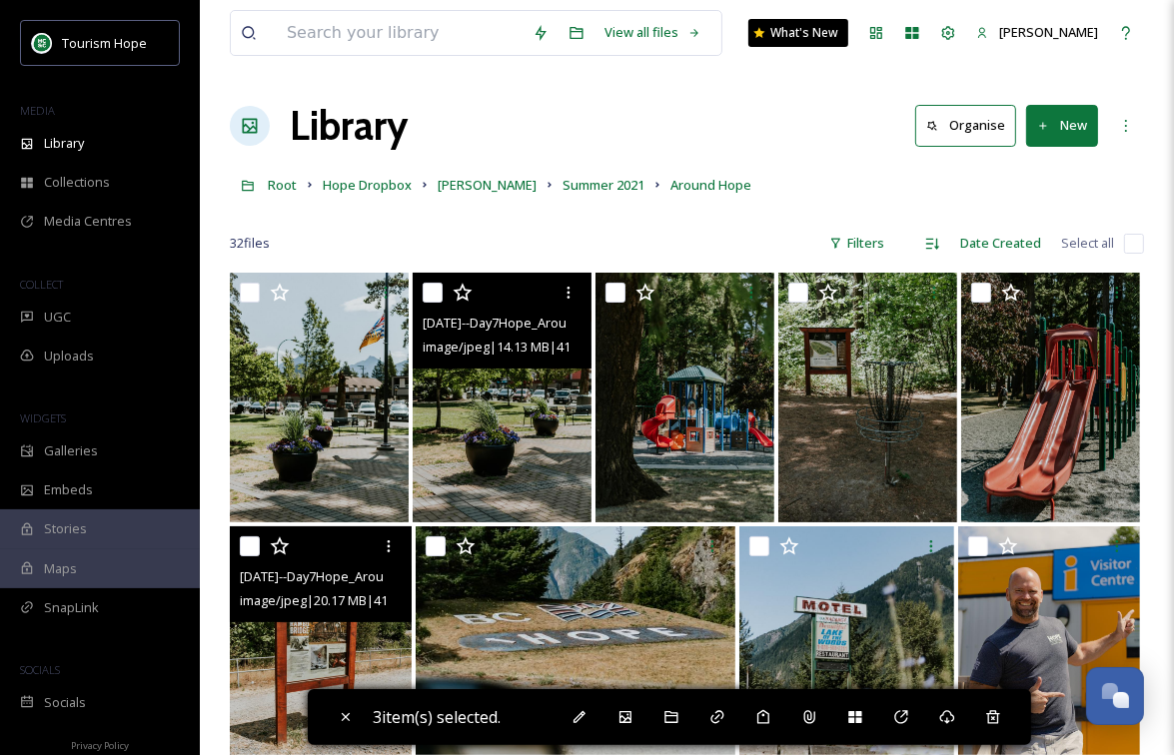
click at [430, 295] on input "checkbox" at bounding box center [433, 293] width 20 height 20
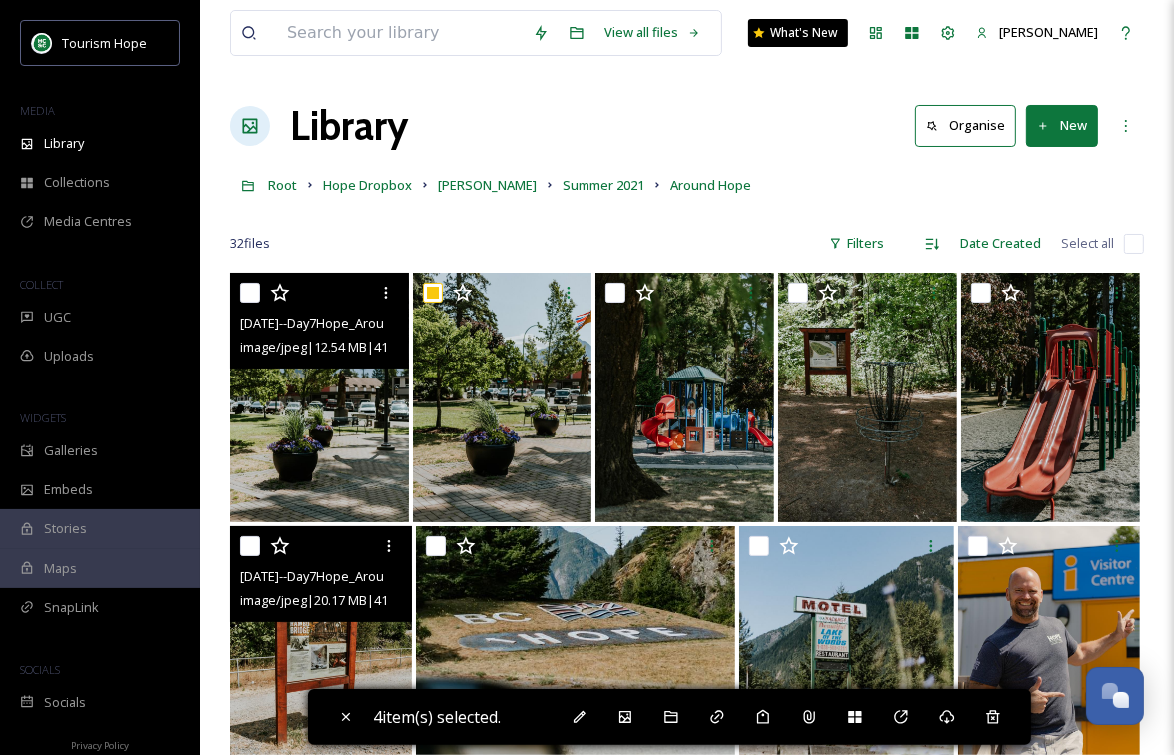
click at [248, 295] on input "checkbox" at bounding box center [250, 293] width 20 height 20
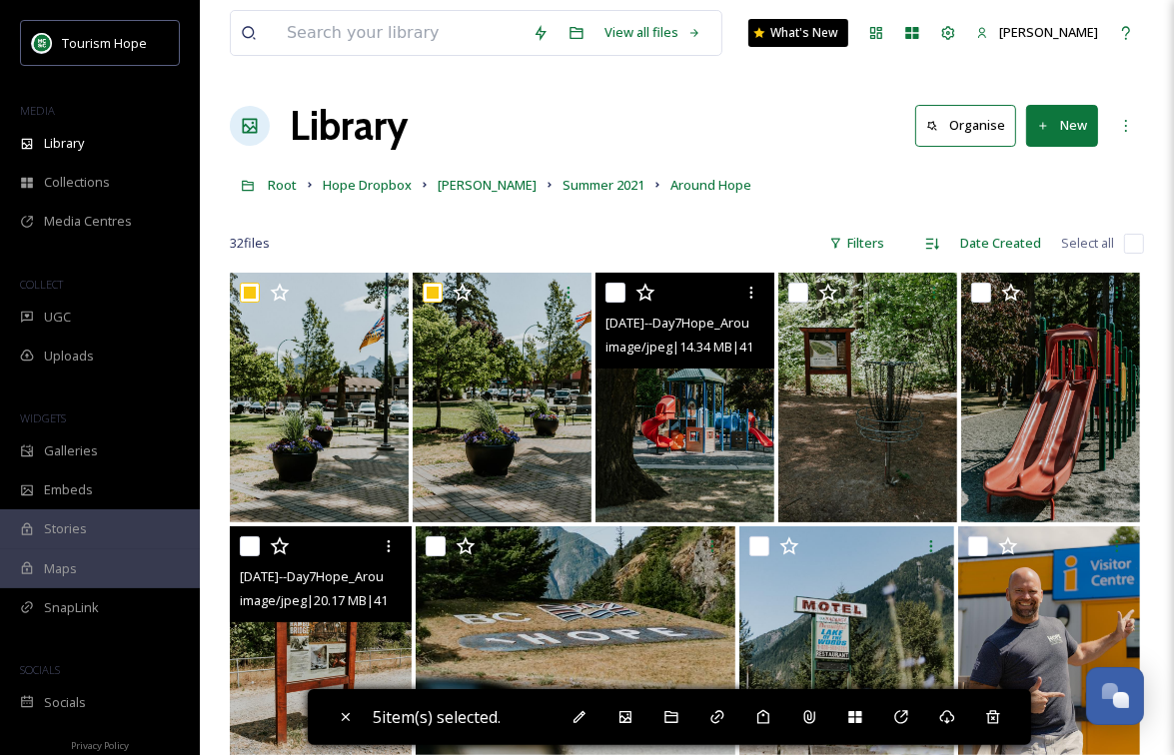
click at [609, 291] on input "checkbox" at bounding box center [615, 293] width 20 height 20
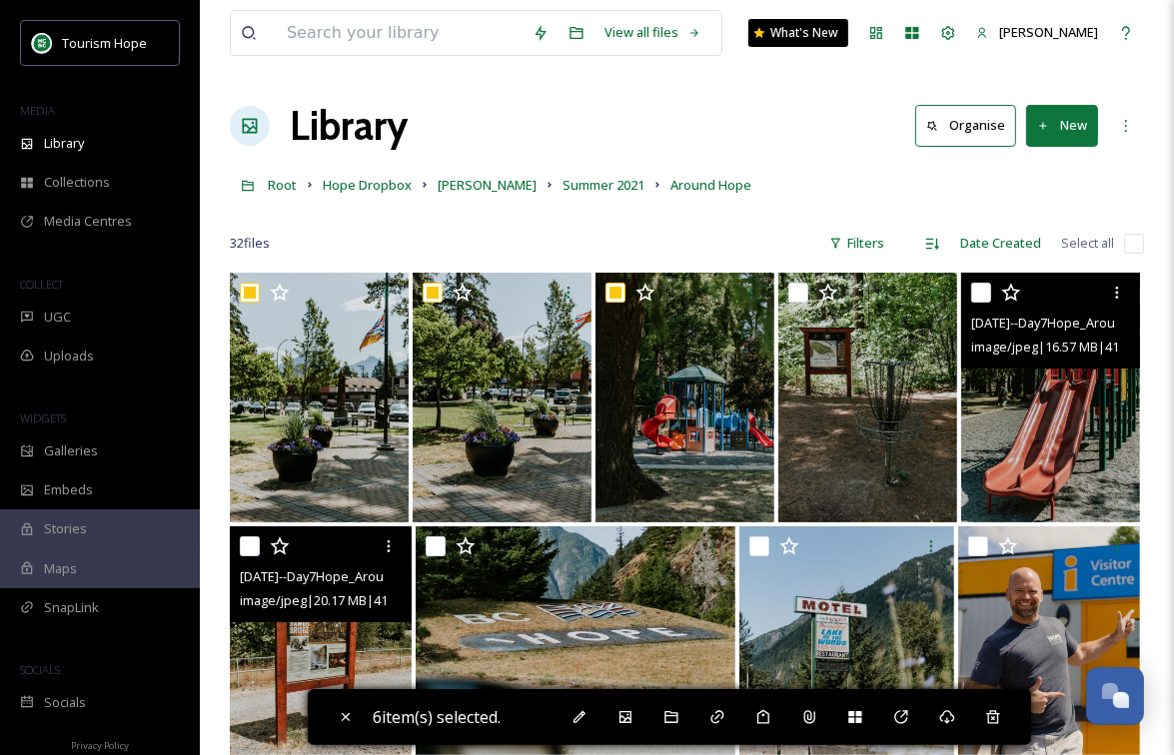
click at [983, 297] on input "checkbox" at bounding box center [981, 293] width 20 height 20
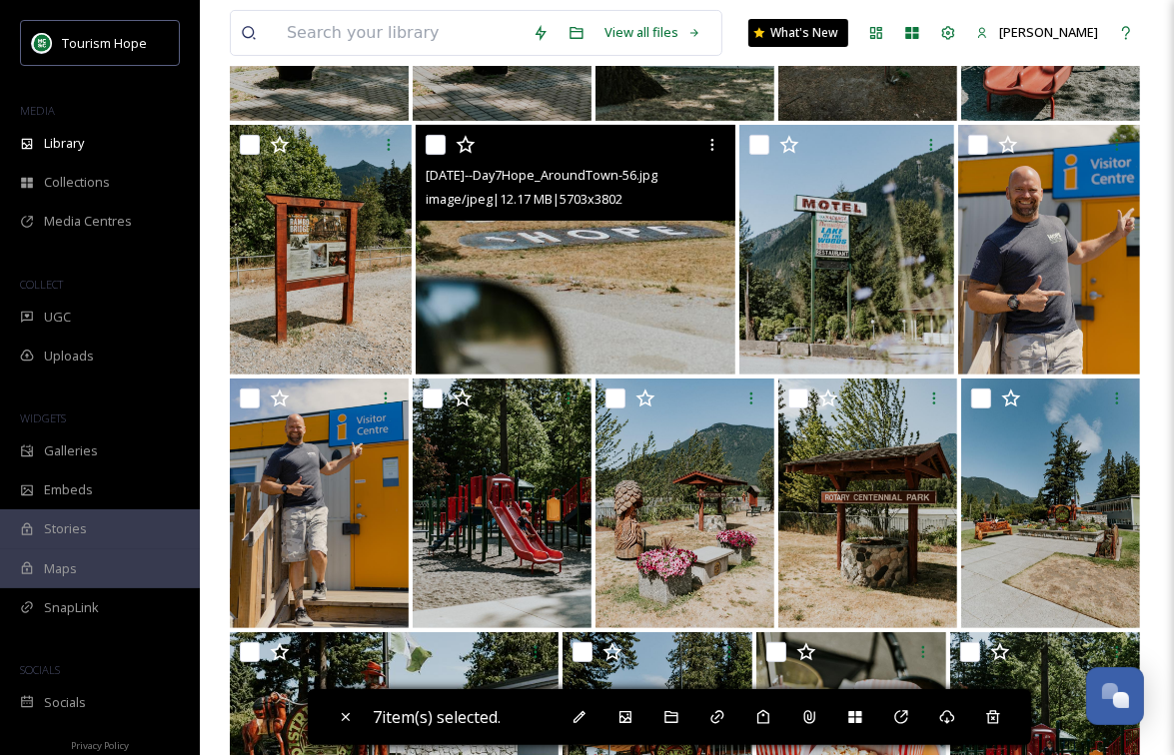
scroll to position [408, 0]
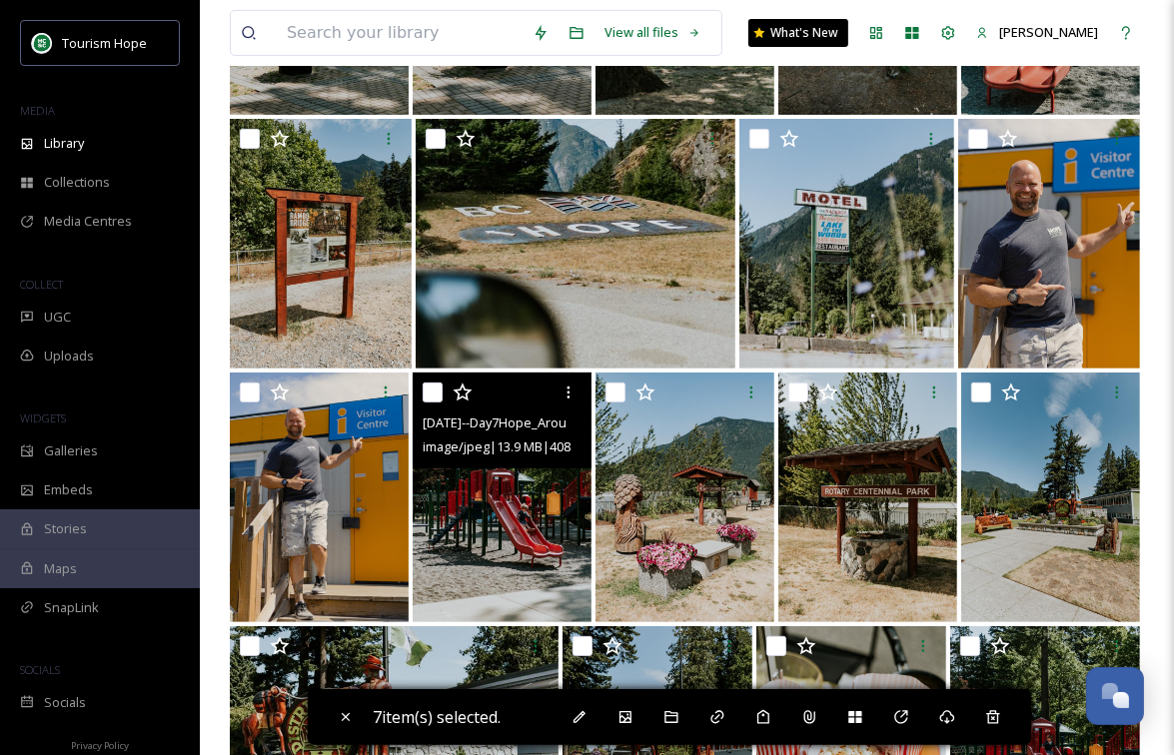
click at [432, 395] on input "checkbox" at bounding box center [433, 393] width 20 height 20
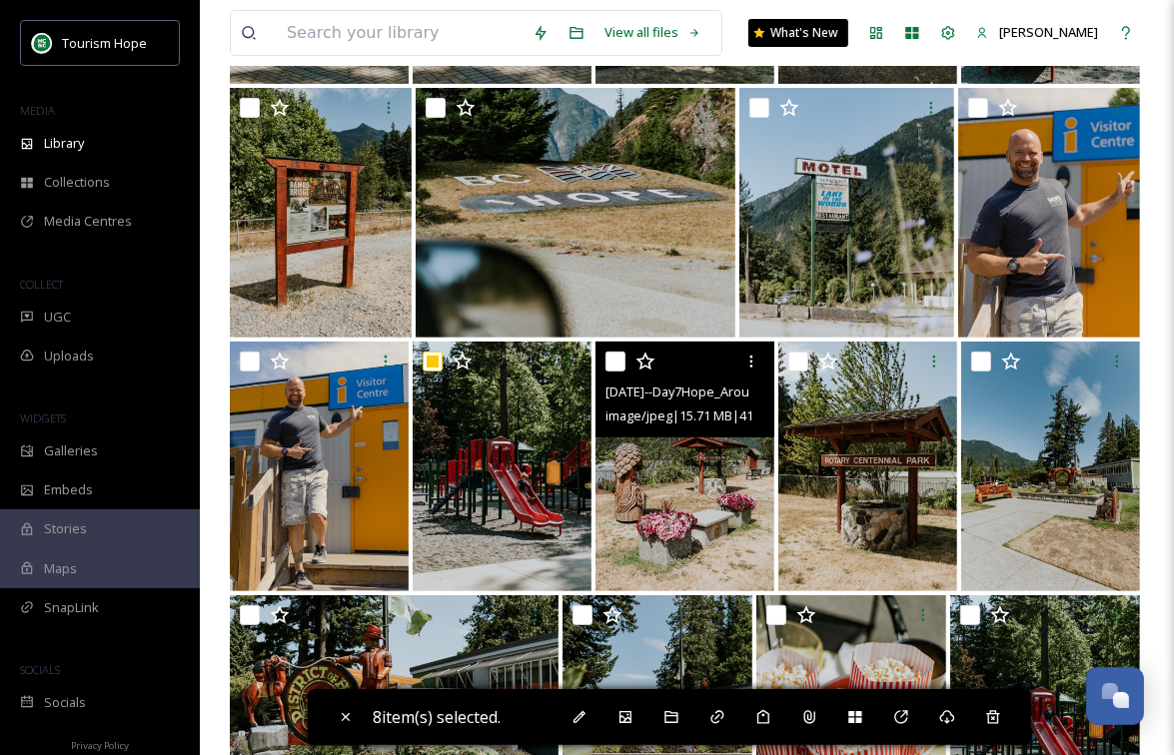
scroll to position [452, 0]
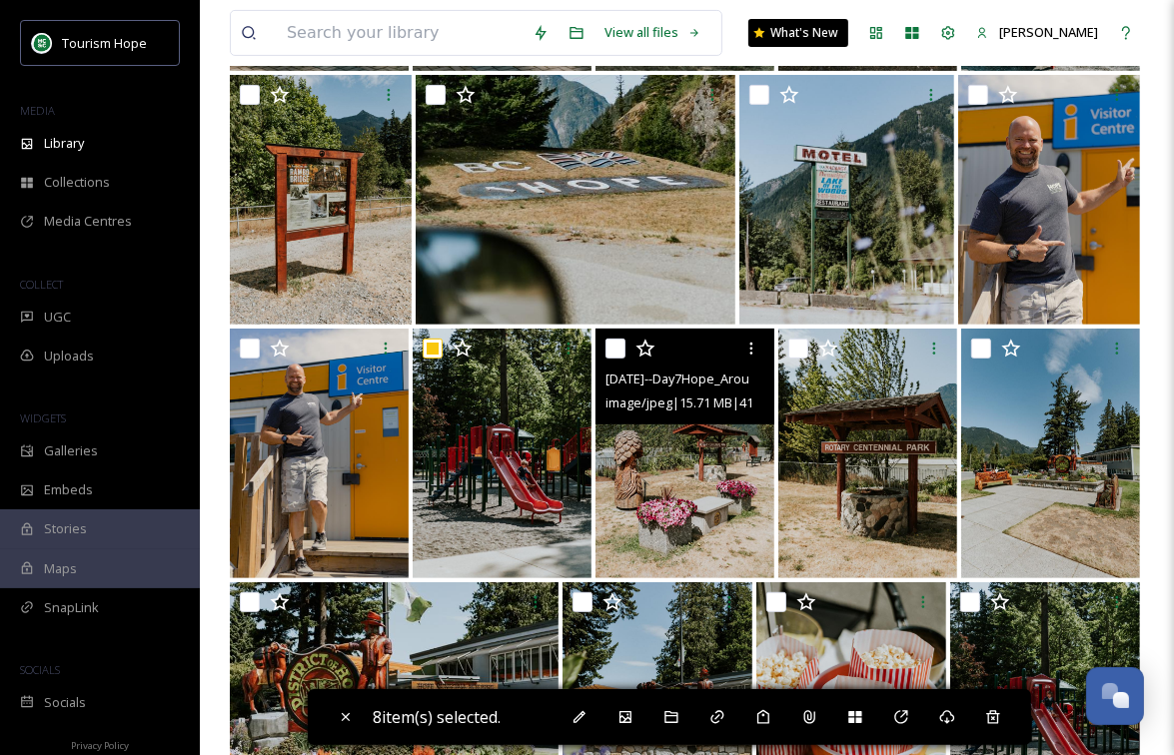
click at [614, 351] on input "checkbox" at bounding box center [615, 349] width 20 height 20
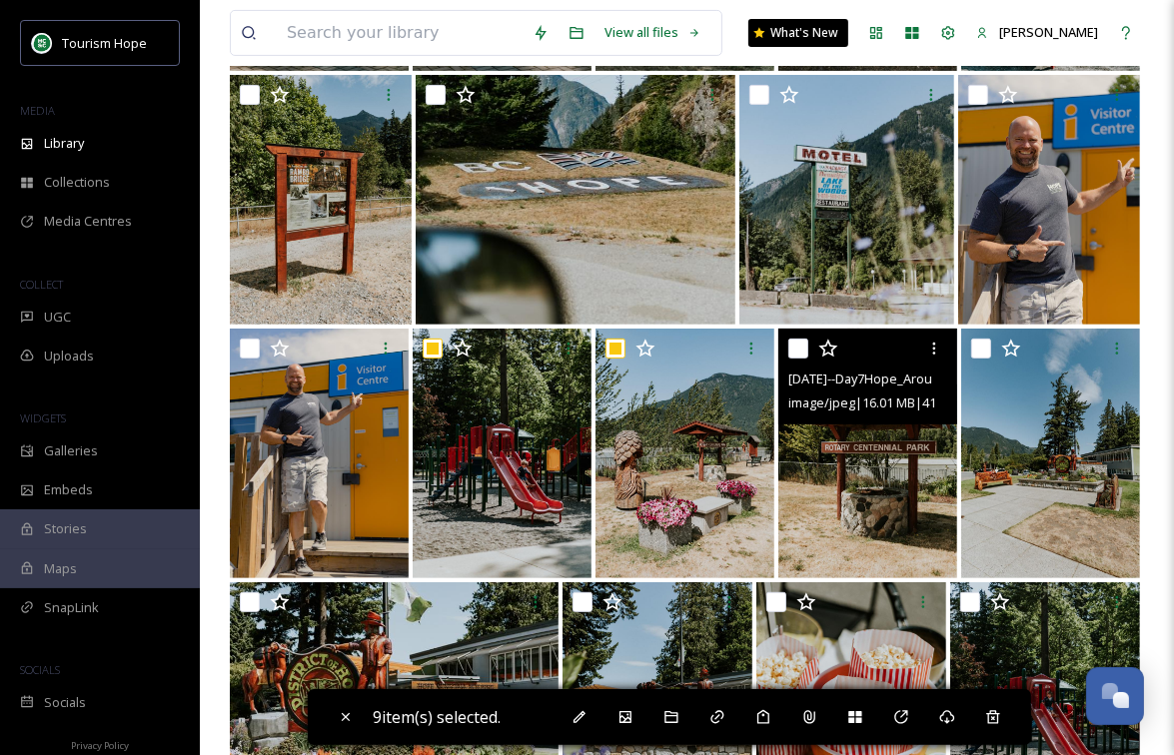
click at [802, 344] on input "checkbox" at bounding box center [798, 349] width 20 height 20
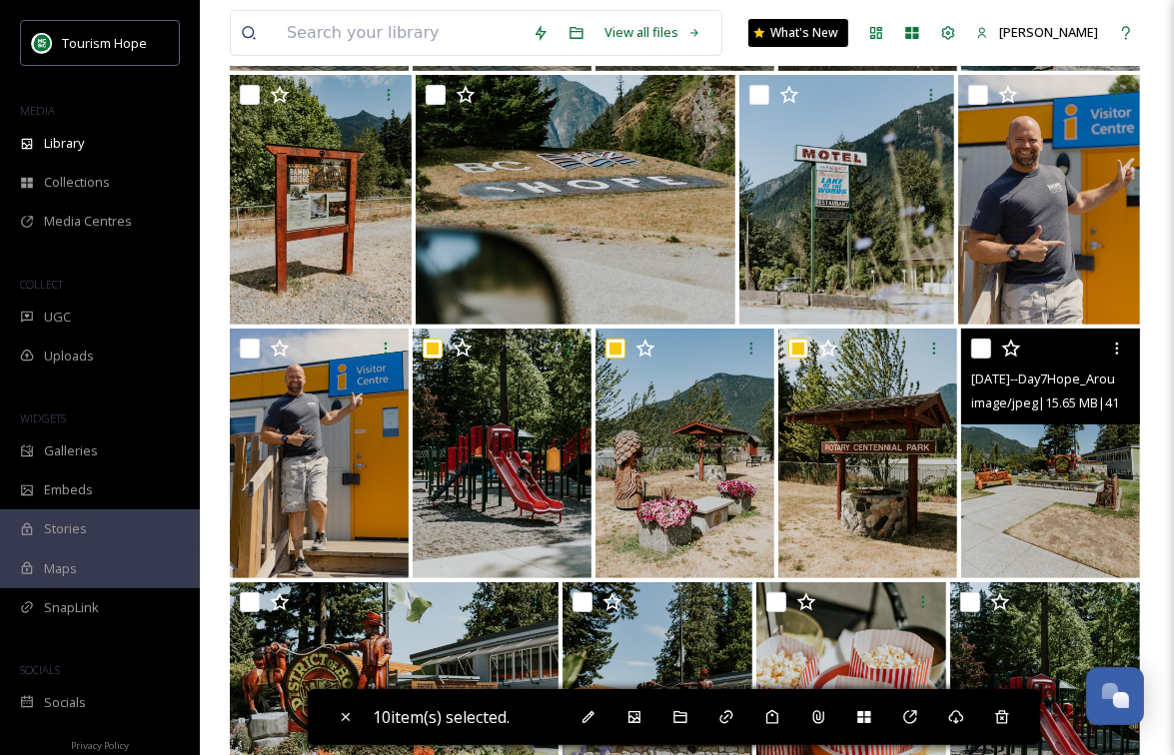
click at [984, 345] on input "checkbox" at bounding box center [981, 349] width 20 height 20
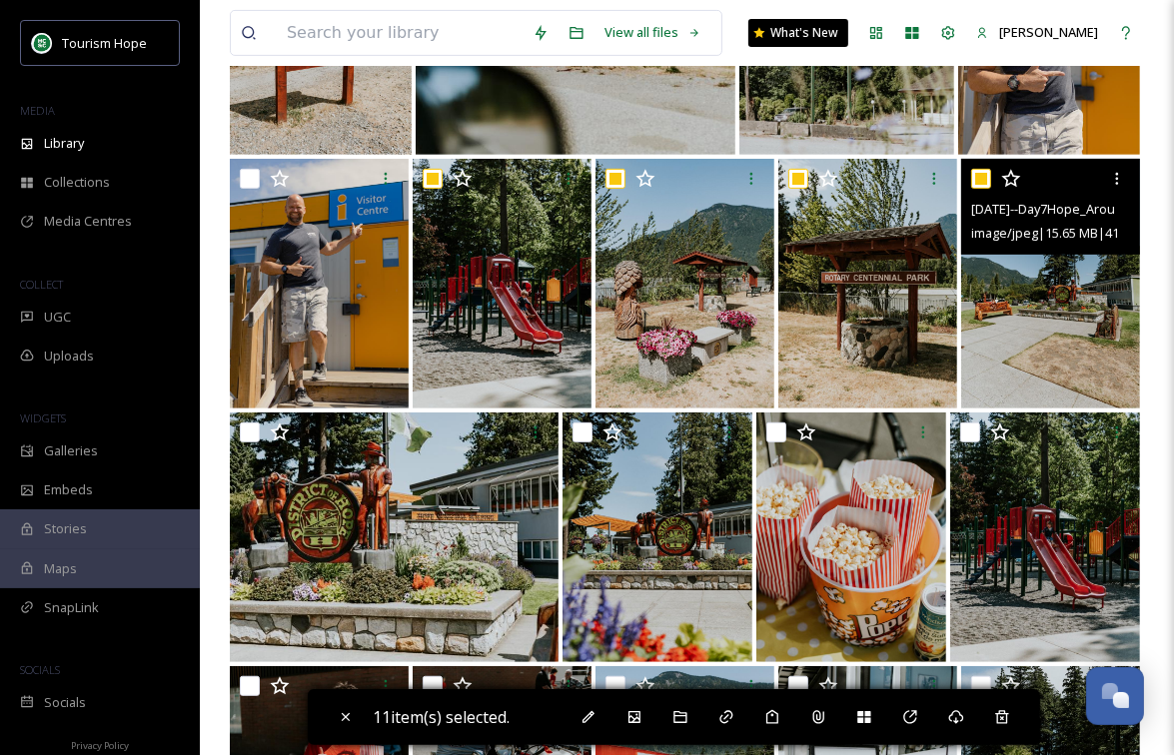
scroll to position [694, 0]
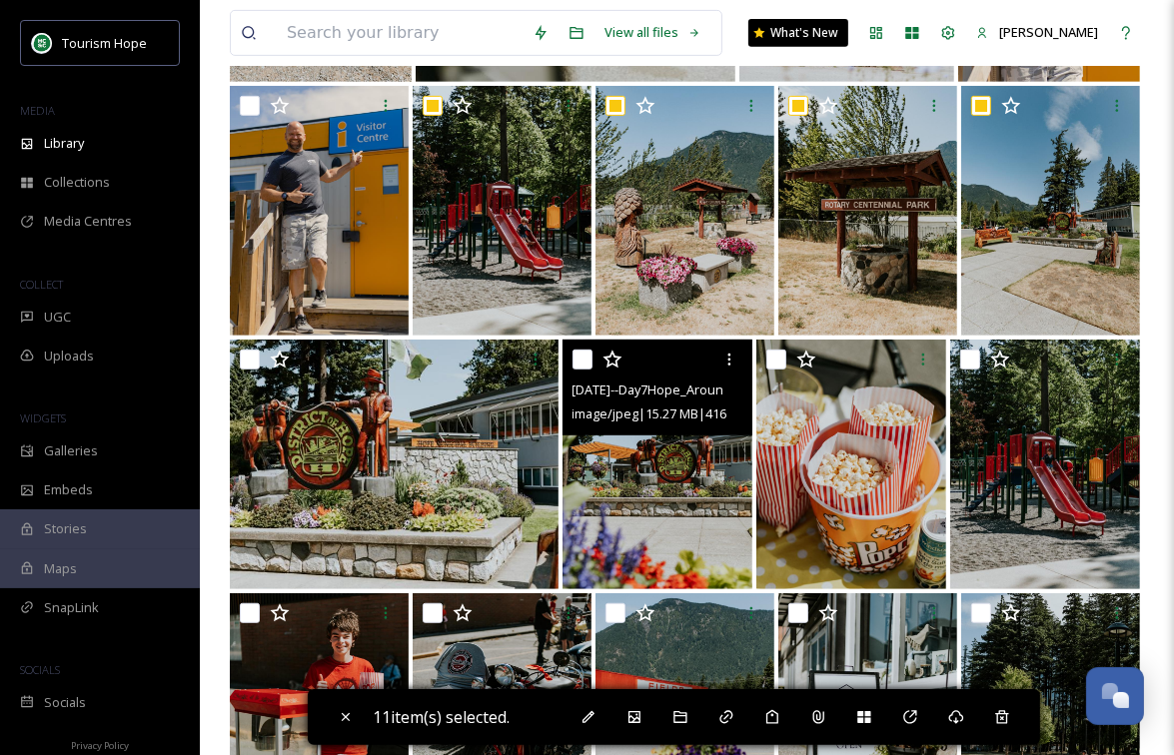
click at [580, 357] on input "checkbox" at bounding box center [582, 360] width 20 height 20
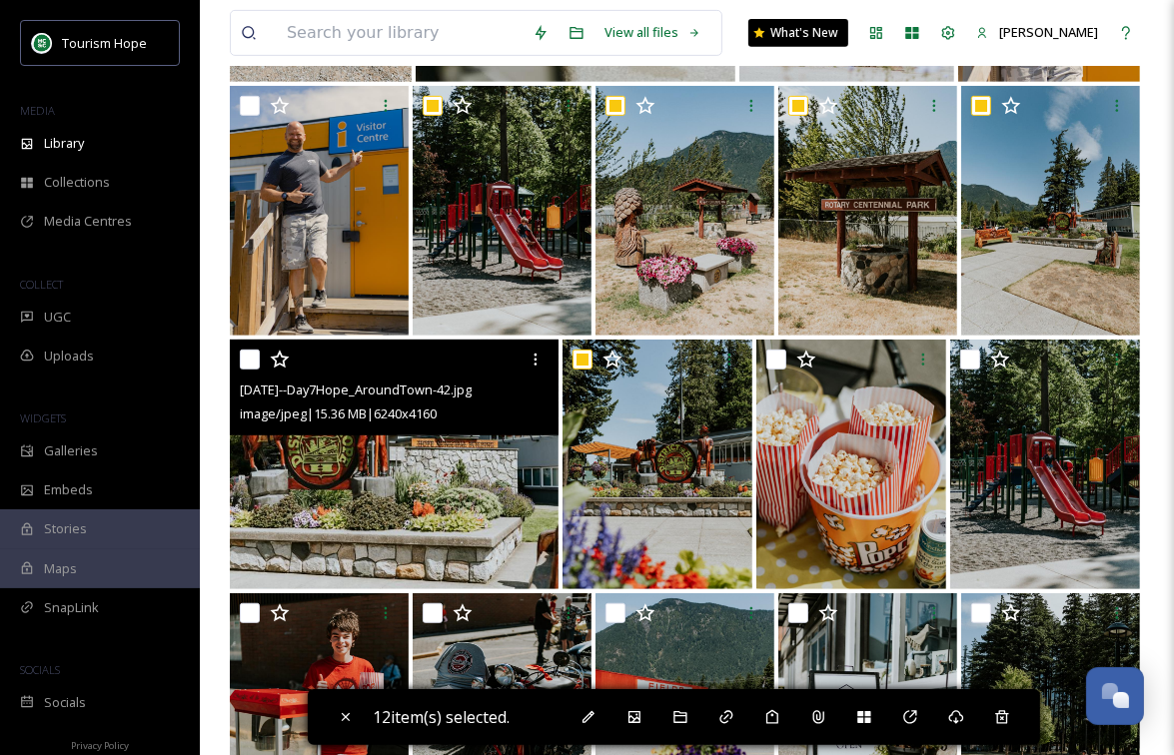
click at [249, 362] on input "checkbox" at bounding box center [250, 360] width 20 height 20
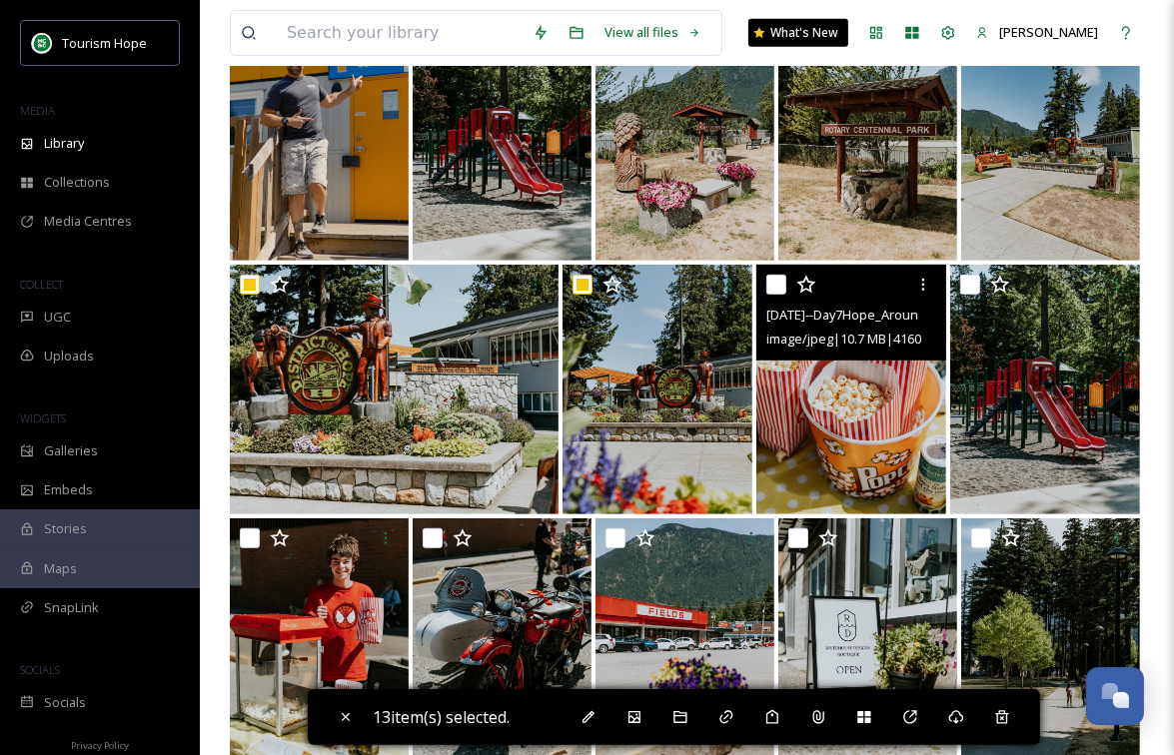
scroll to position [724, 0]
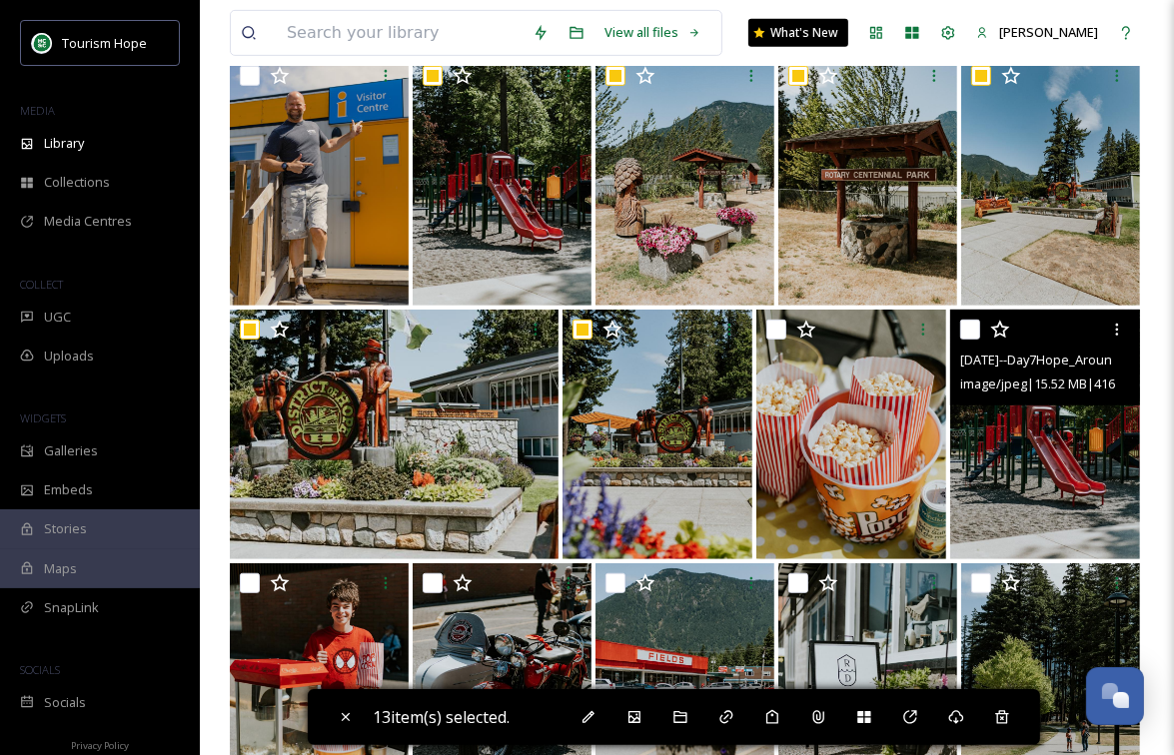
click at [970, 333] on input "checkbox" at bounding box center [970, 330] width 20 height 20
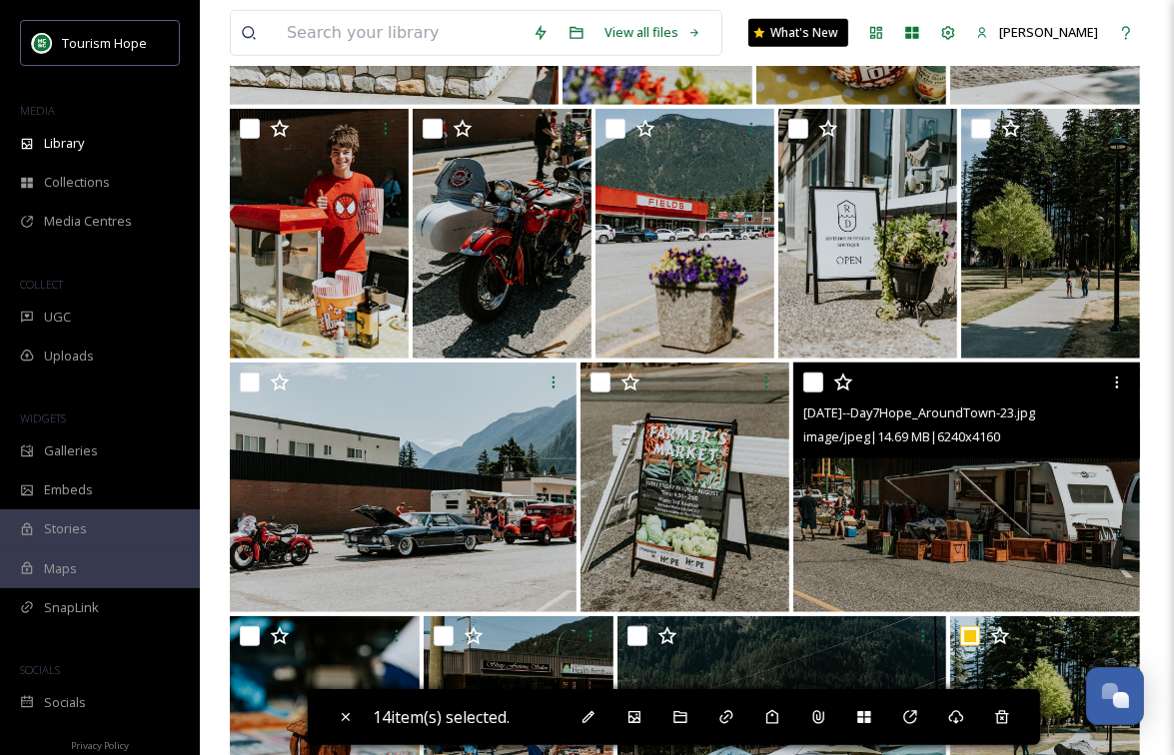
scroll to position [1180, 0]
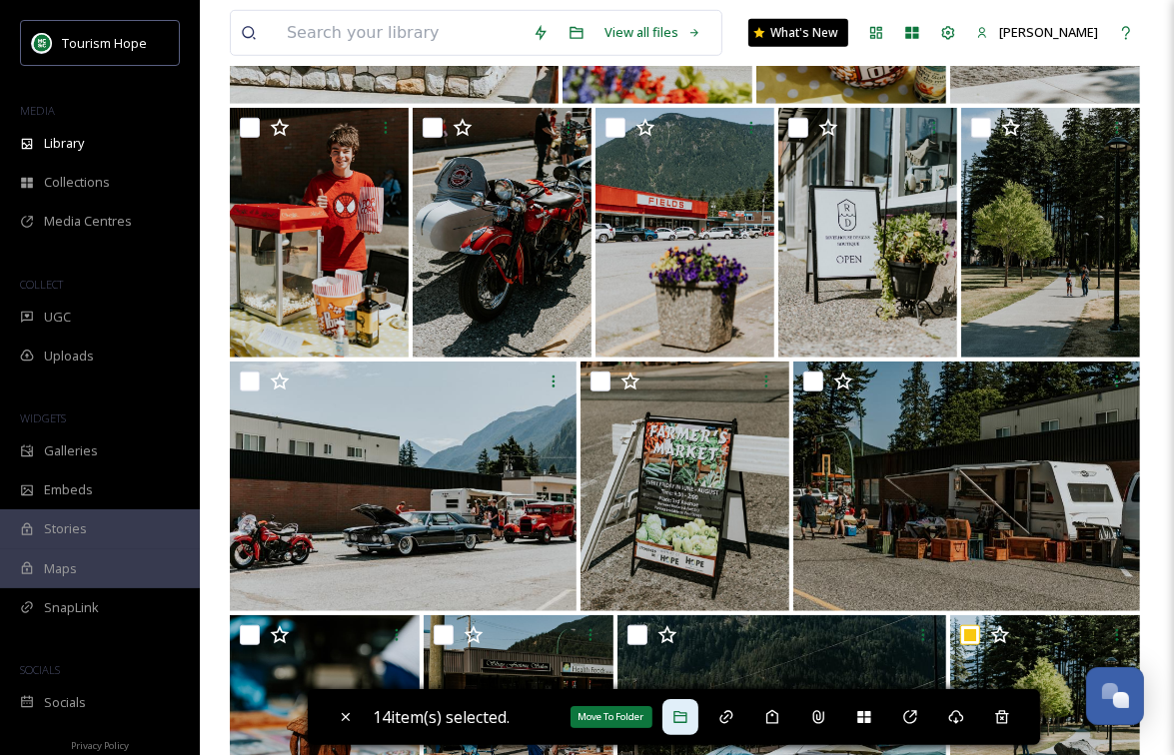
click at [686, 721] on icon at bounding box center [679, 717] width 13 height 12
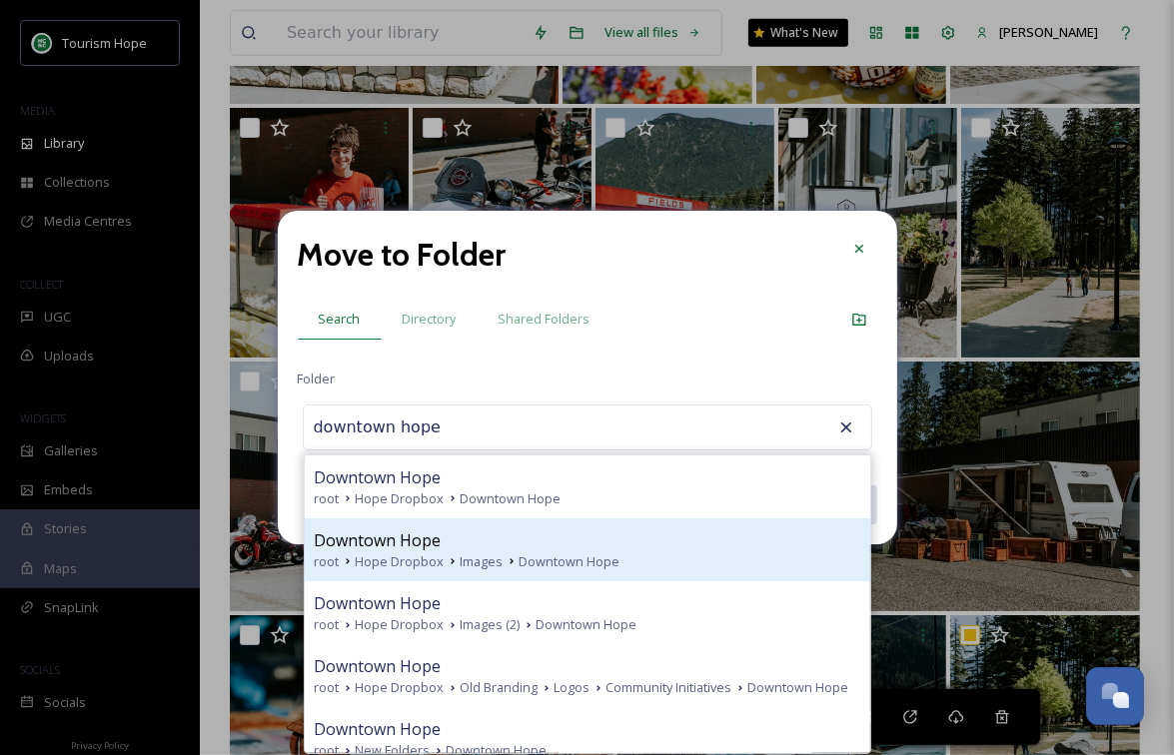
scroll to position [17, 0]
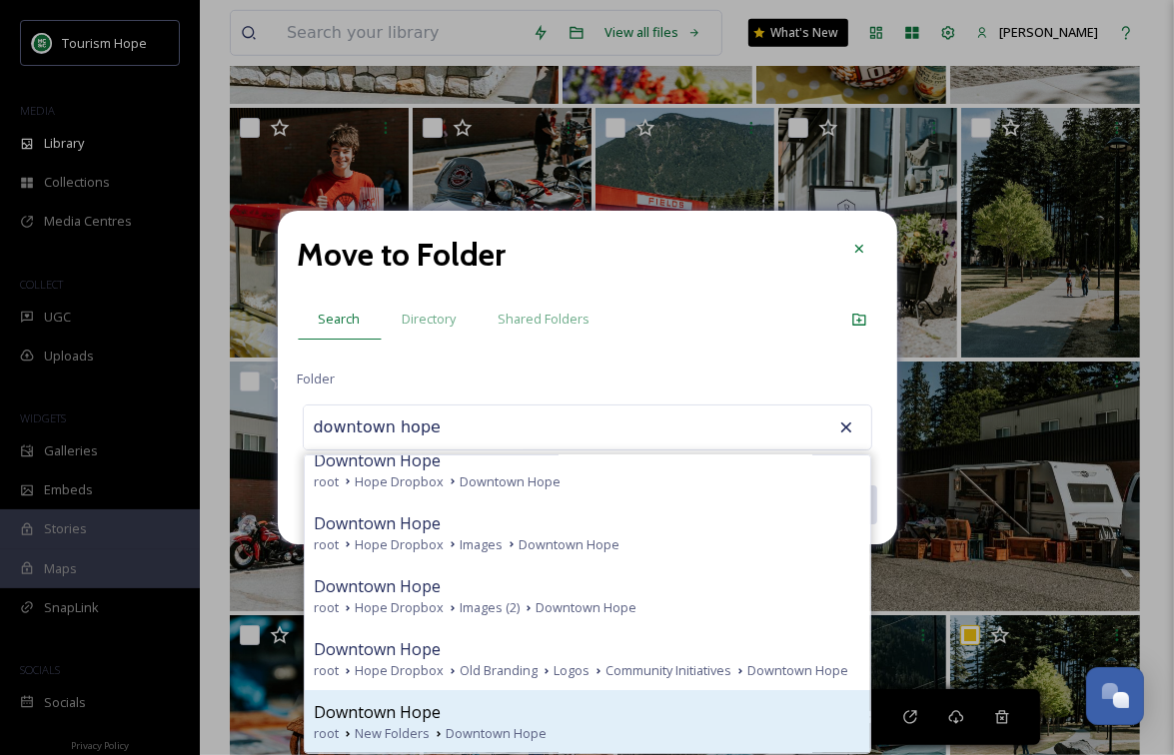
click at [535, 710] on div "Downtown Hope" at bounding box center [588, 712] width 546 height 24
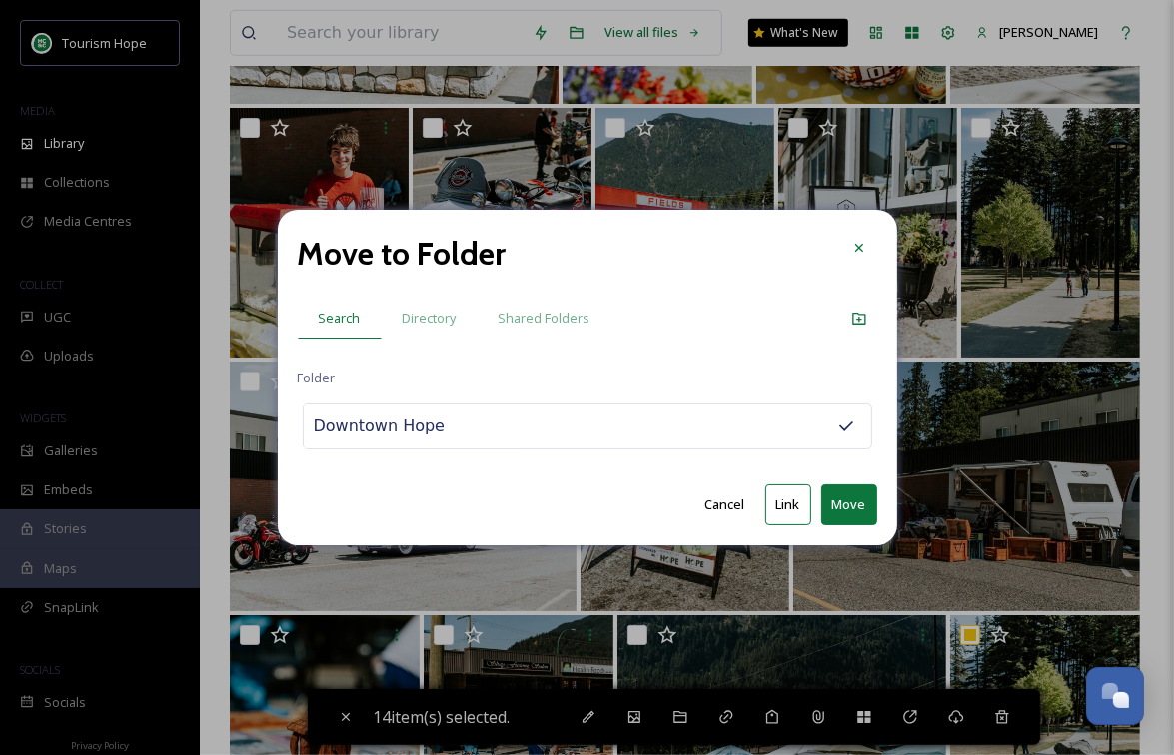
click at [853, 505] on button "Move" at bounding box center [849, 505] width 56 height 41
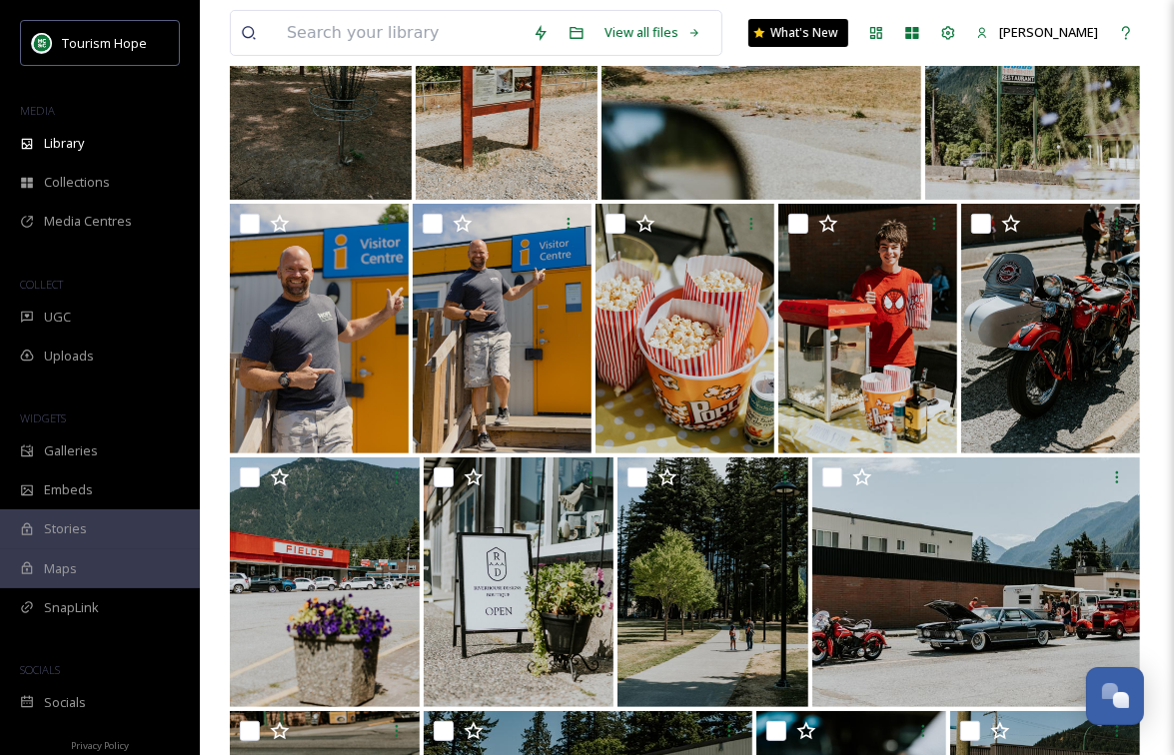
scroll to position [810, 0]
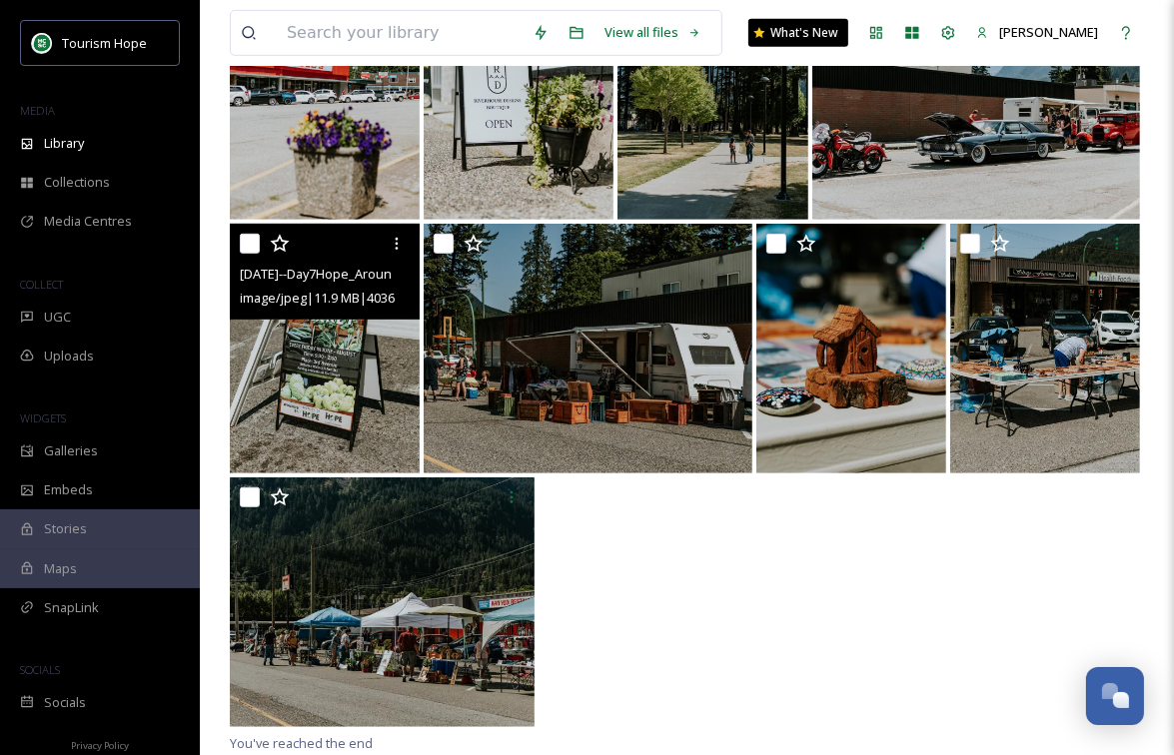
click at [248, 243] on input "checkbox" at bounding box center [250, 244] width 20 height 20
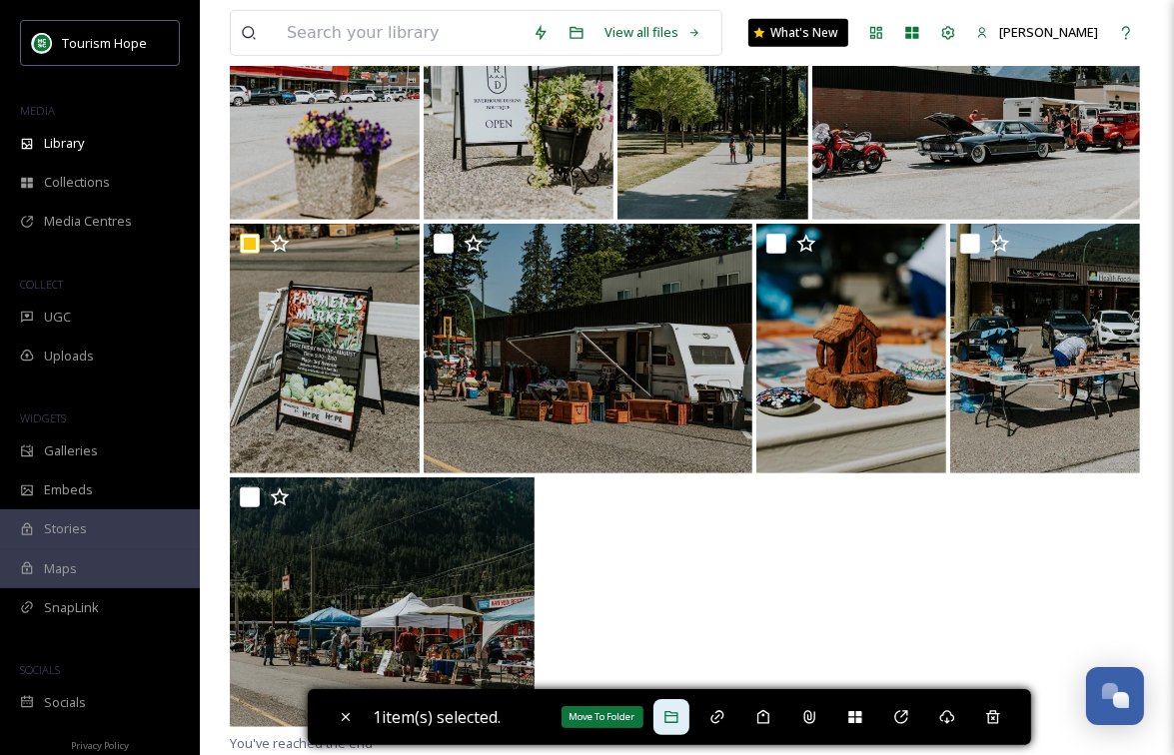
click at [666, 712] on div "Move To Folder" at bounding box center [671, 717] width 36 height 36
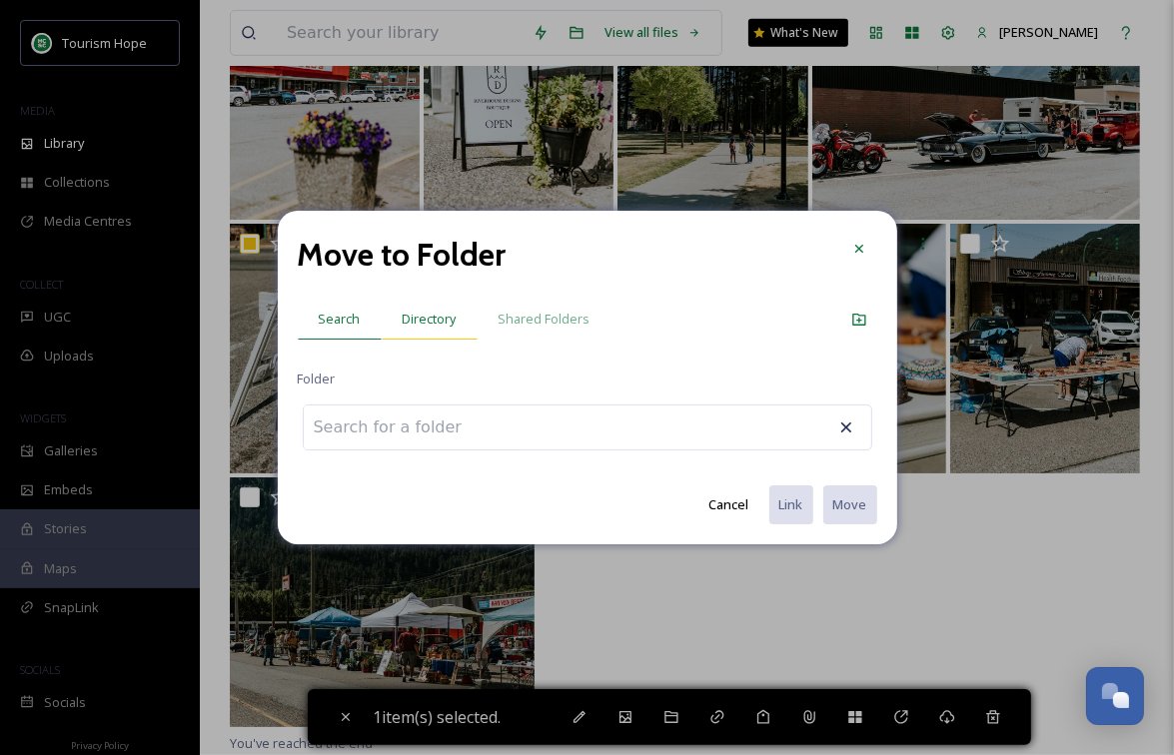
click at [435, 323] on span "Directory" at bounding box center [430, 319] width 54 height 19
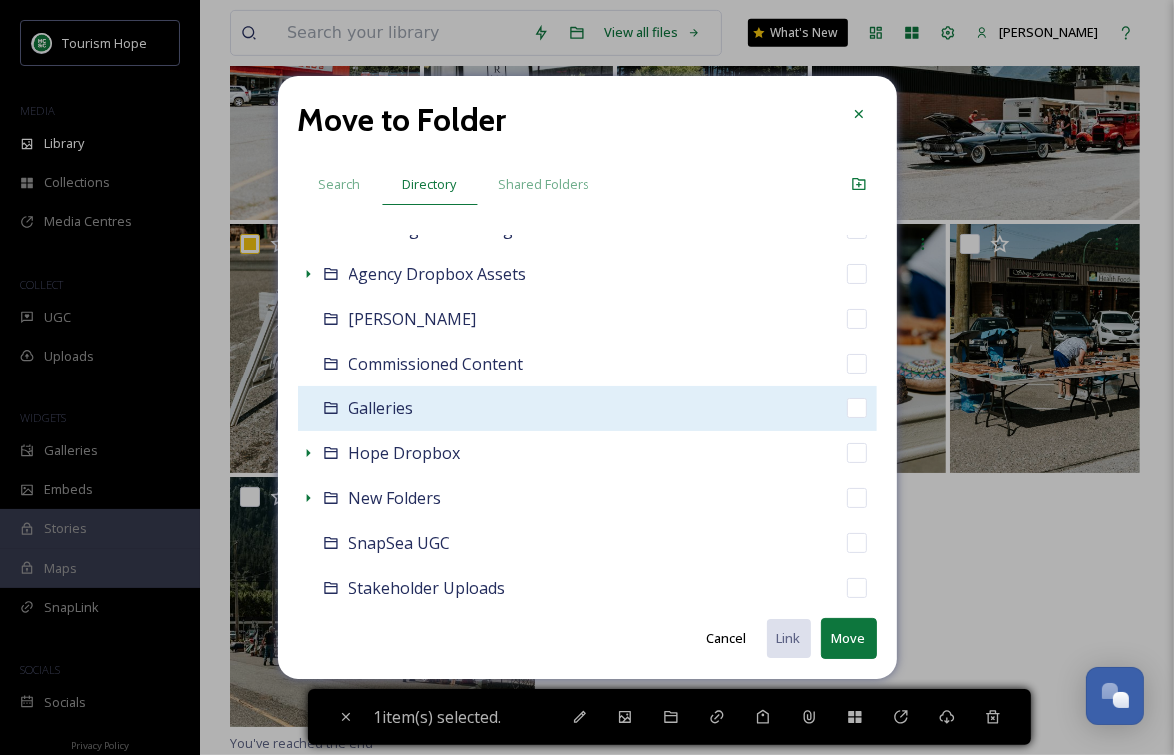
scroll to position [79, 0]
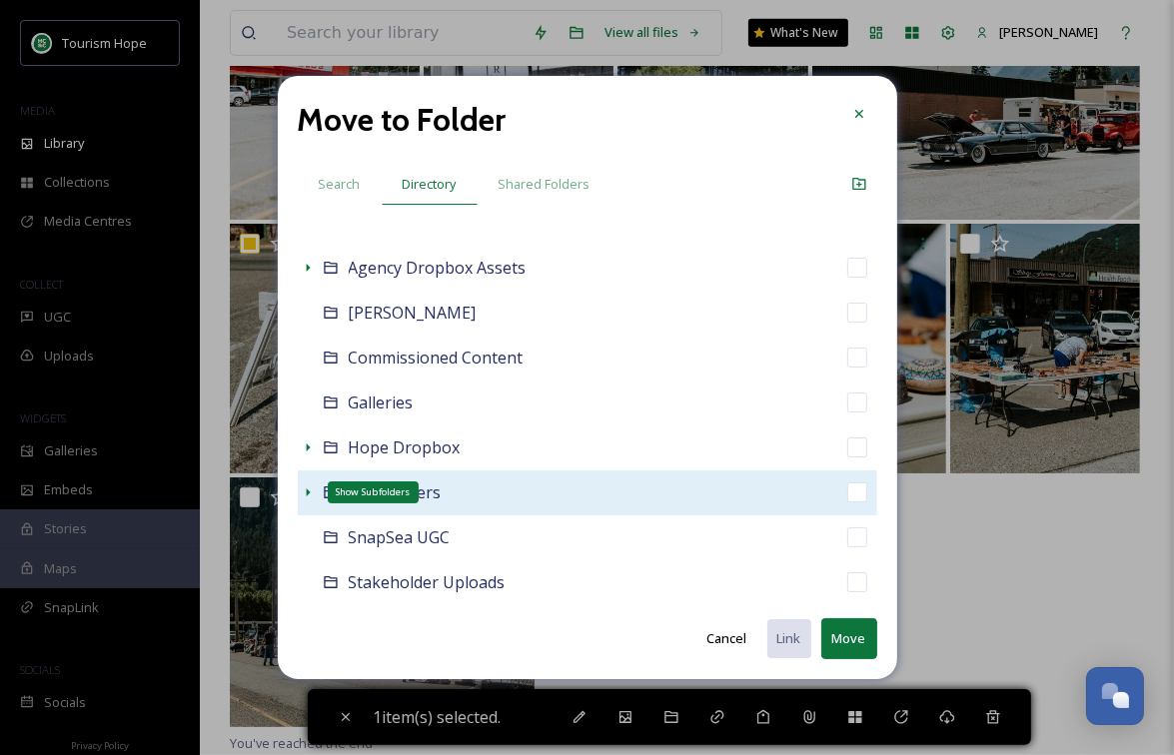
click at [305, 491] on icon at bounding box center [308, 493] width 16 height 16
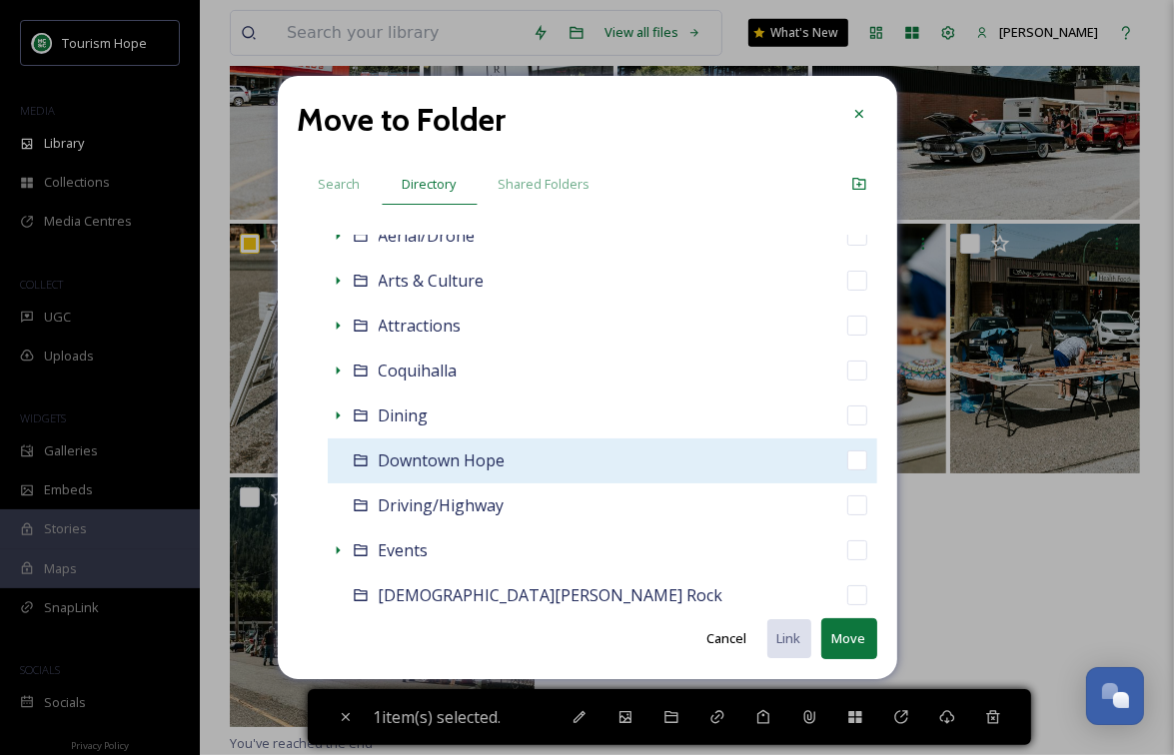
scroll to position [443, 0]
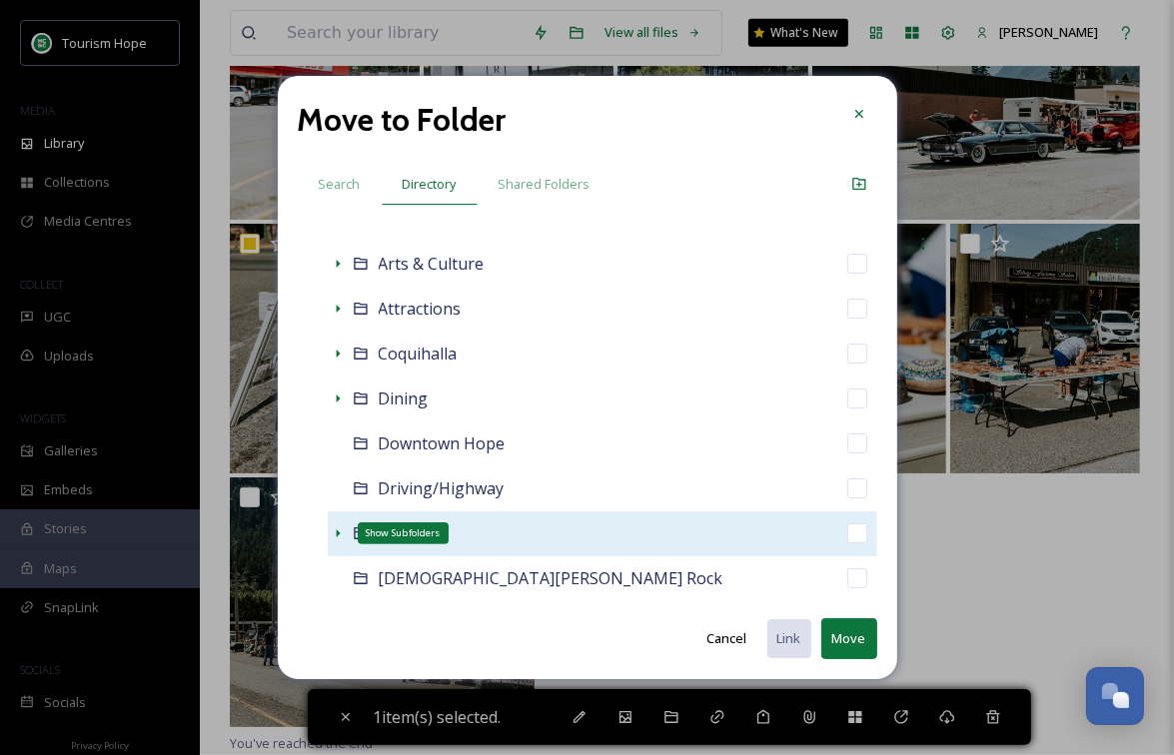
click at [334, 534] on icon at bounding box center [338, 534] width 16 height 16
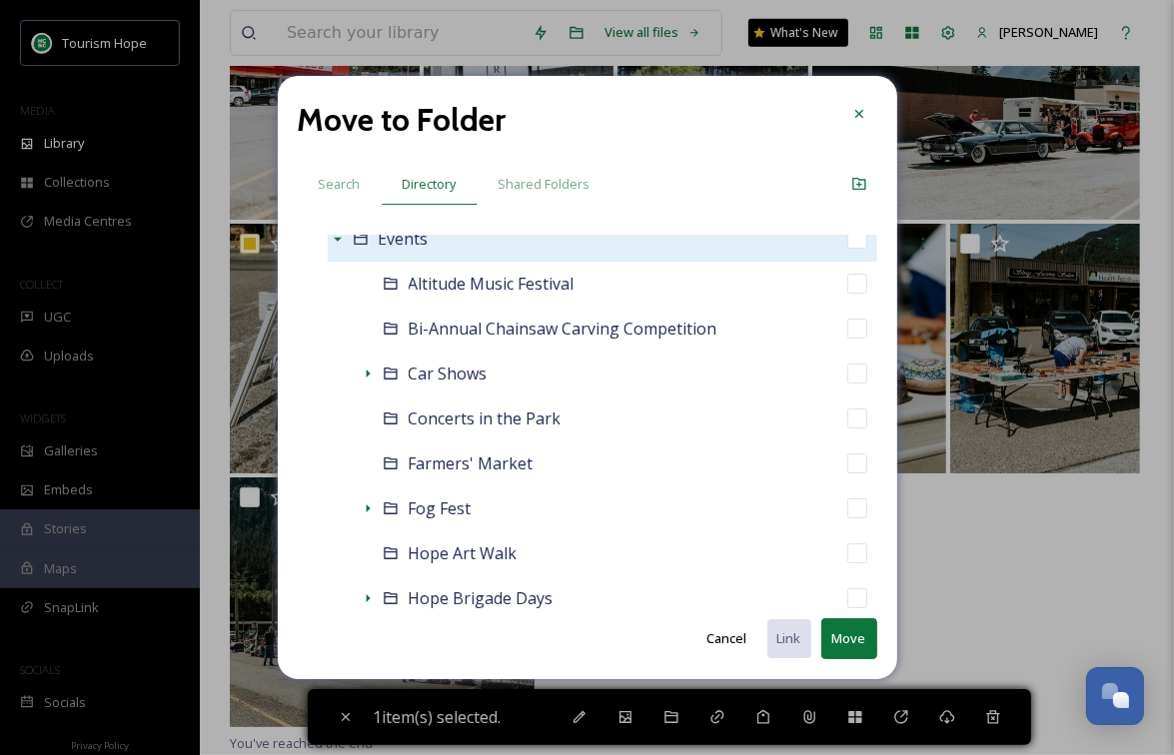
scroll to position [743, 0]
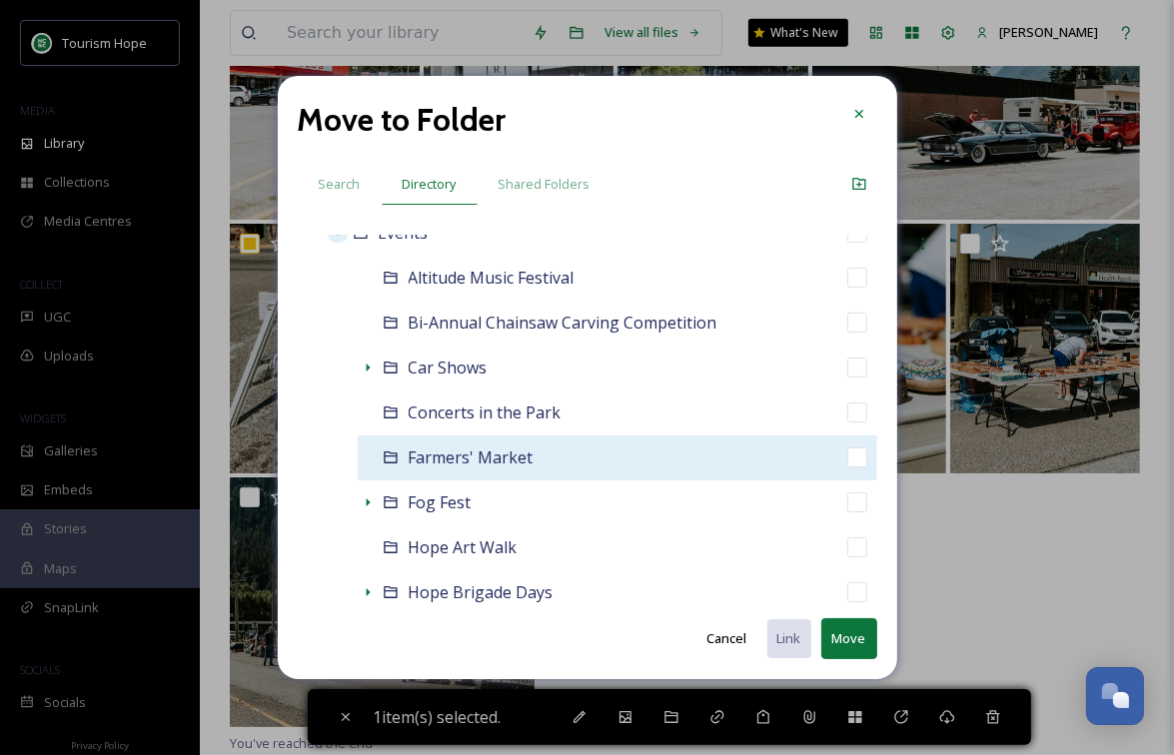
click at [567, 458] on div "Farmers' Market" at bounding box center [618, 458] width 520 height 45
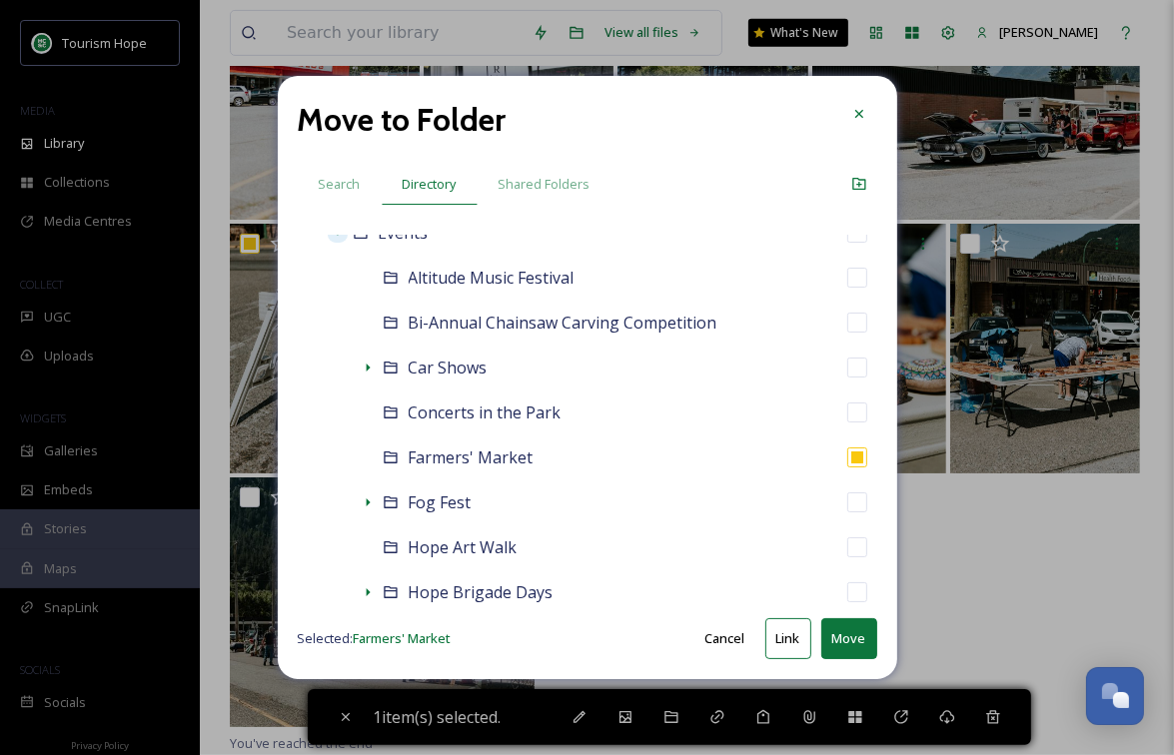
click at [846, 638] on button "Move" at bounding box center [849, 638] width 56 height 41
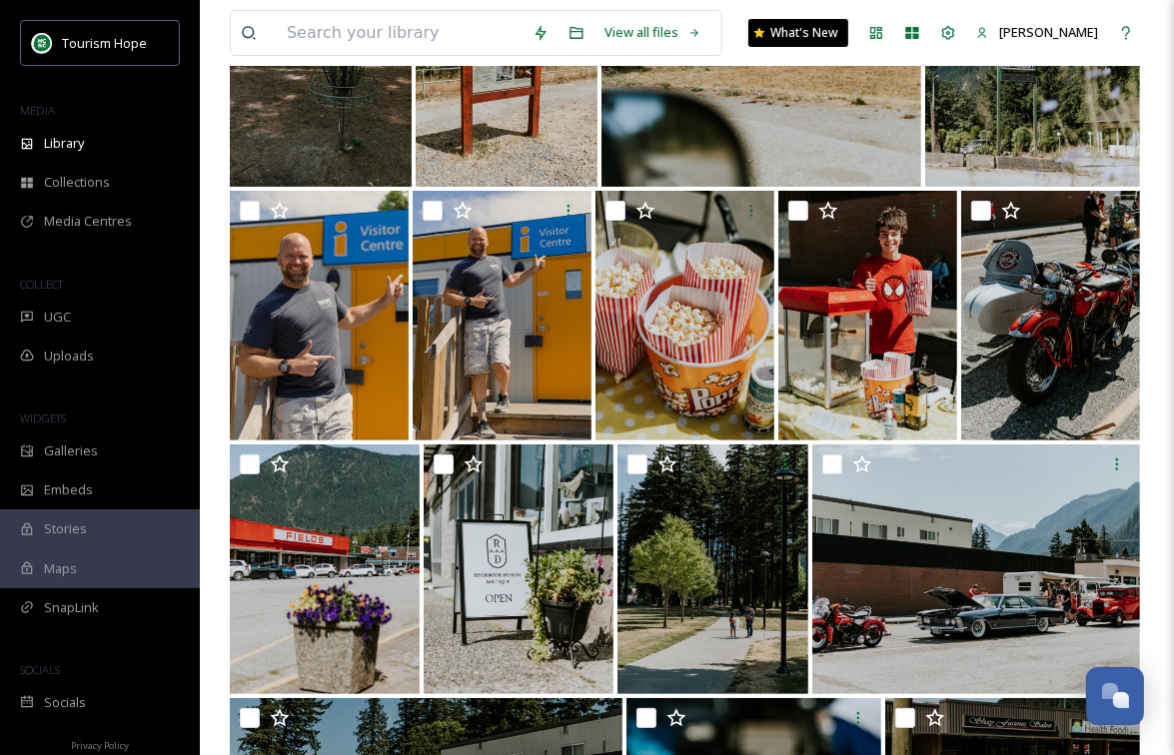
scroll to position [0, 0]
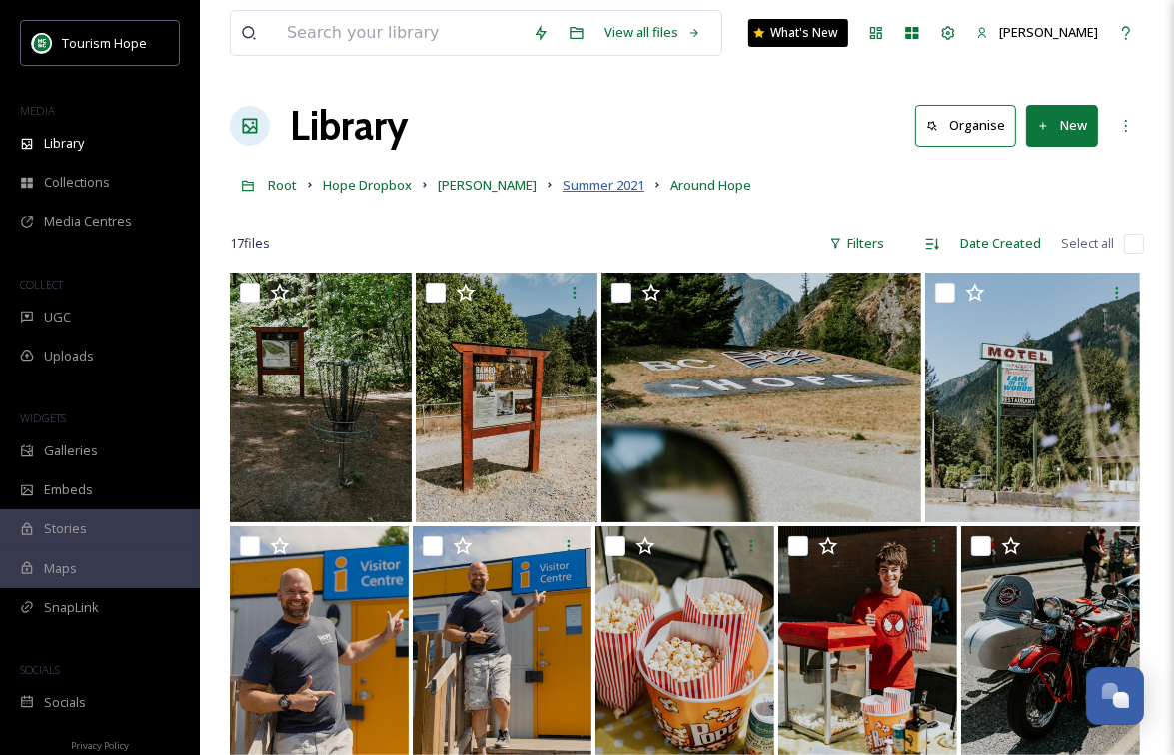
click at [623, 182] on span "Summer 2021" at bounding box center [603, 185] width 82 height 18
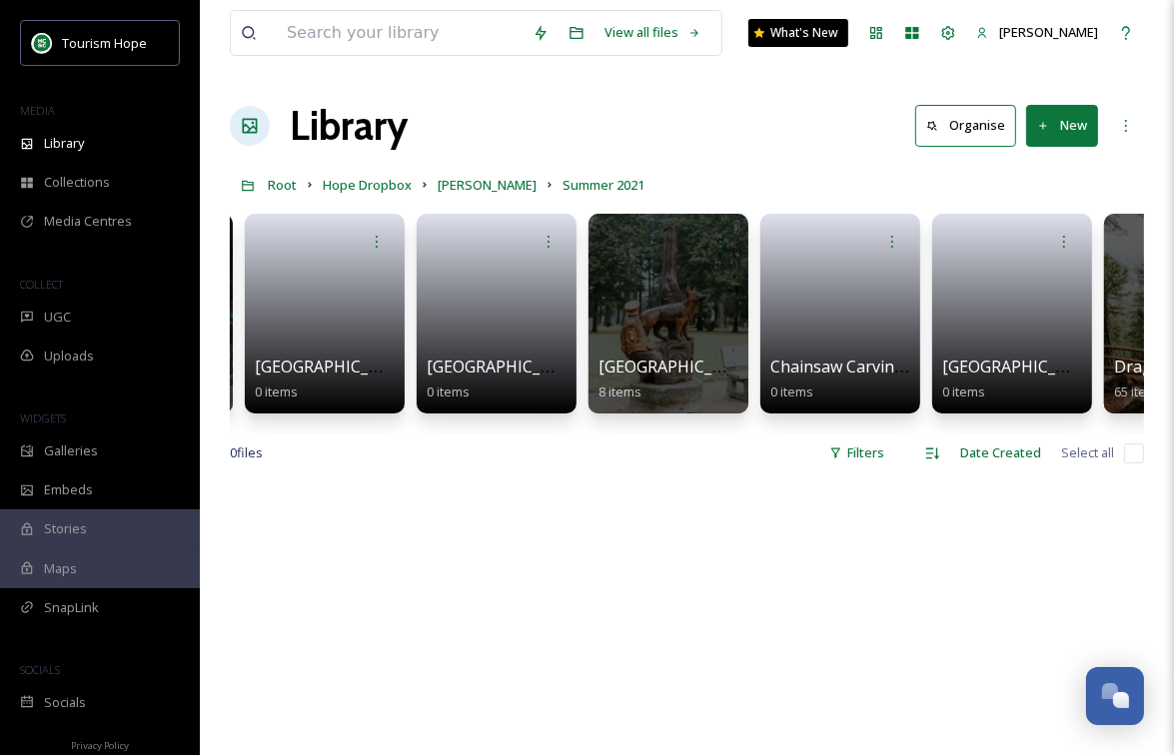
scroll to position [0, 679]
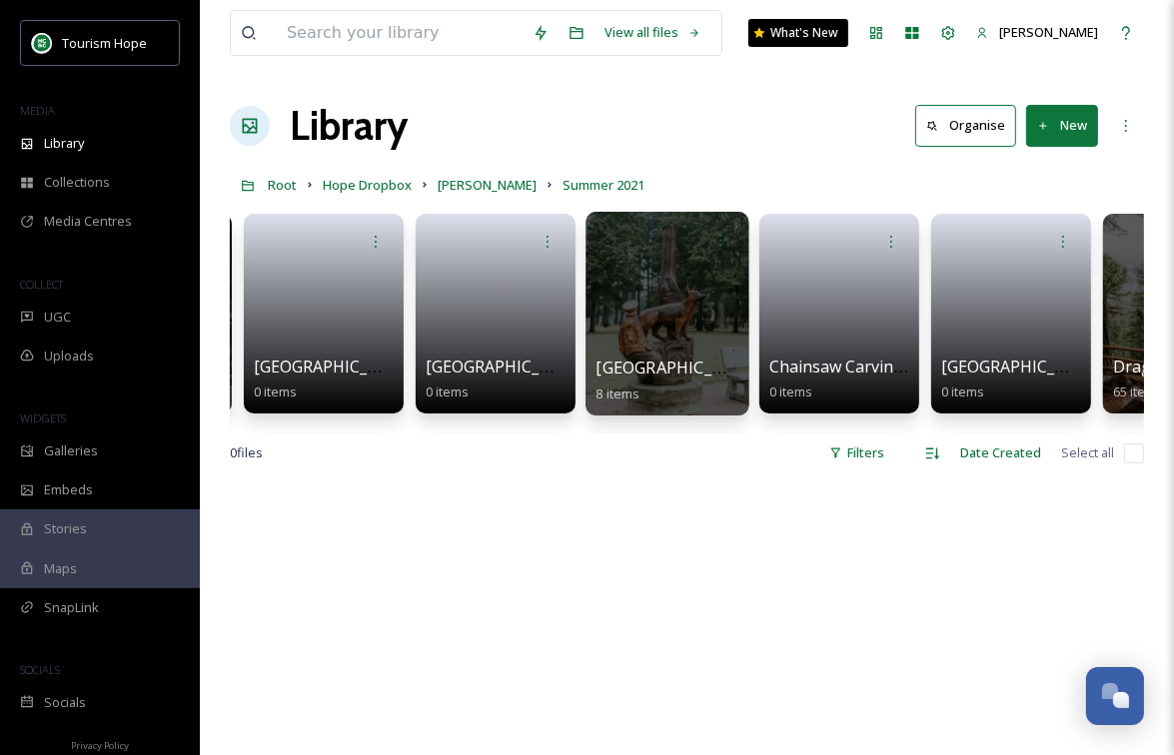
click at [645, 321] on div at bounding box center [666, 314] width 163 height 204
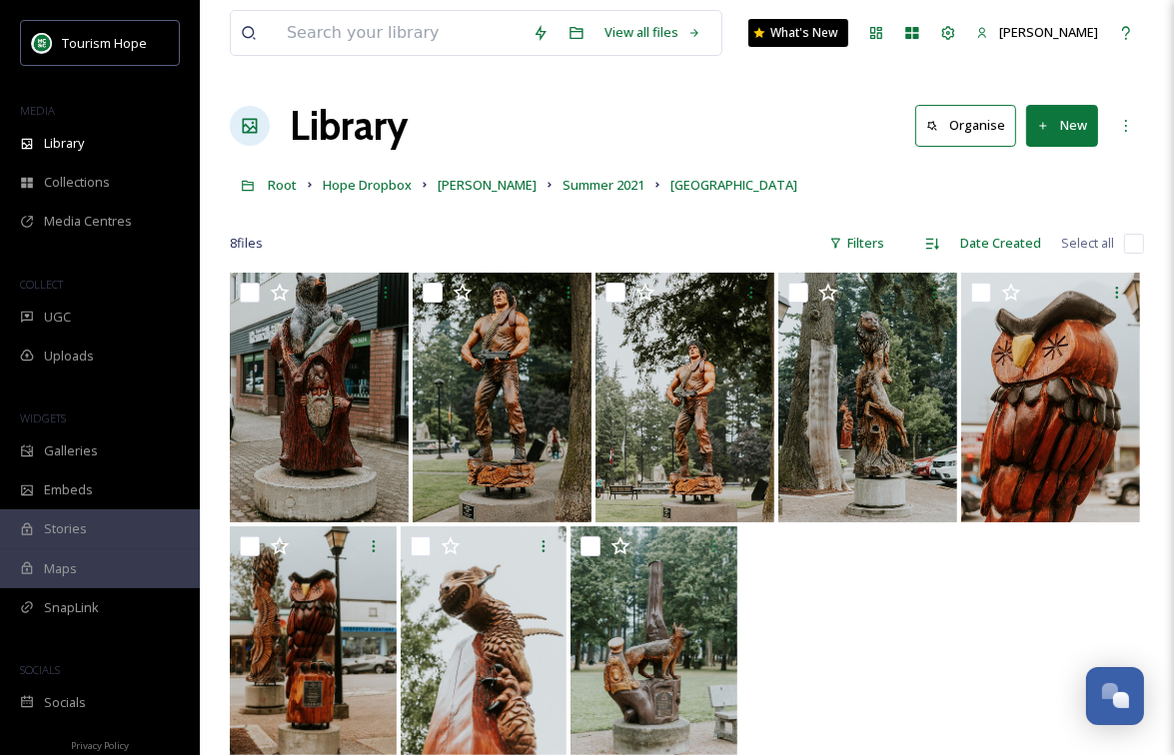
click at [774, 558] on div at bounding box center [687, 654] width 914 height 254
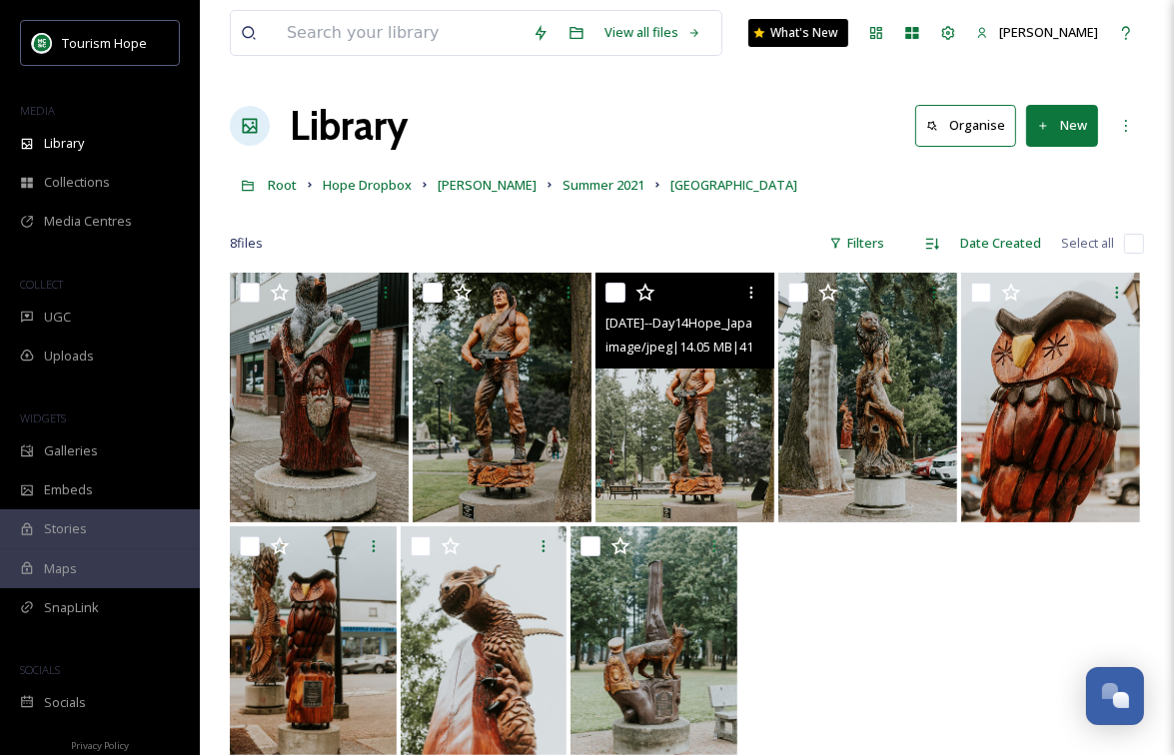
click at [676, 436] on img at bounding box center [684, 398] width 179 height 250
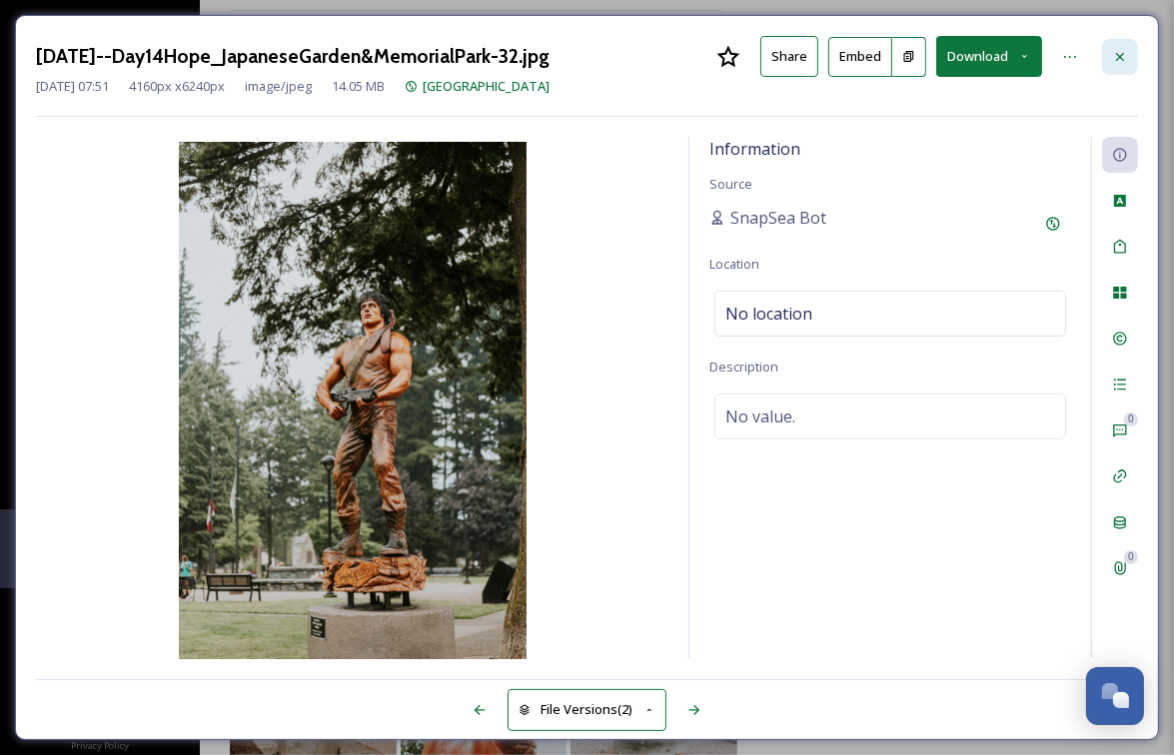
click at [1133, 49] on div at bounding box center [1120, 57] width 36 height 36
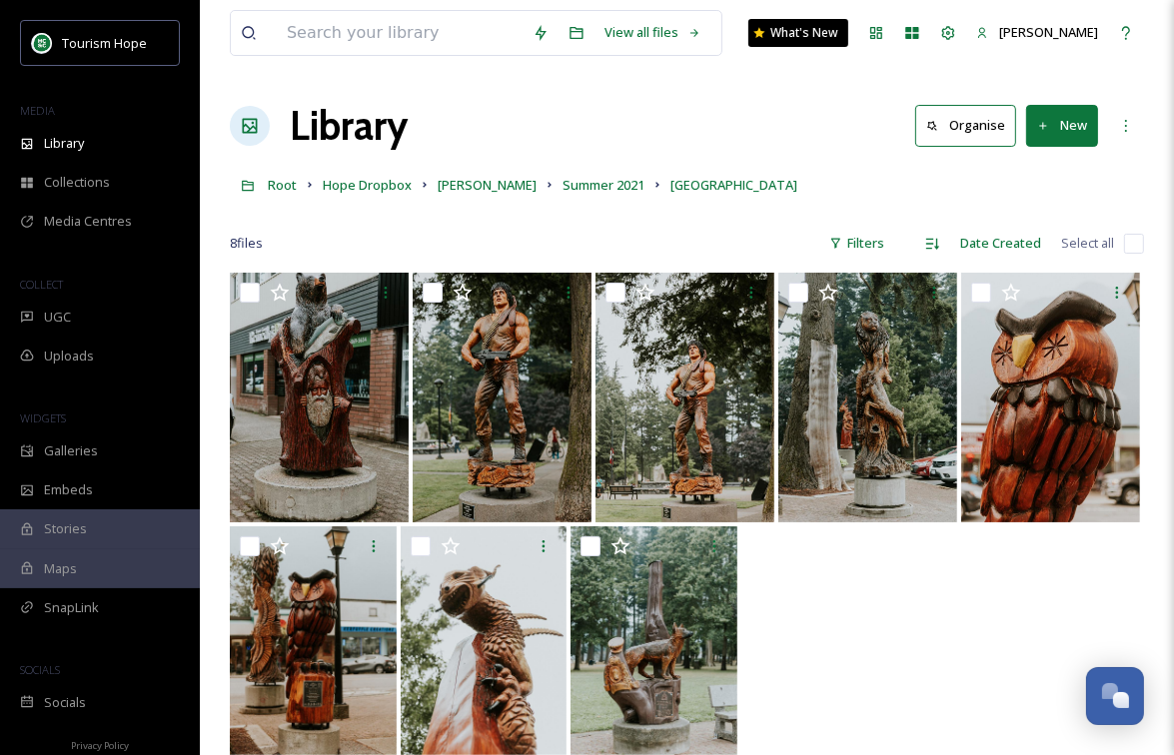
click at [904, 663] on div at bounding box center [687, 654] width 914 height 254
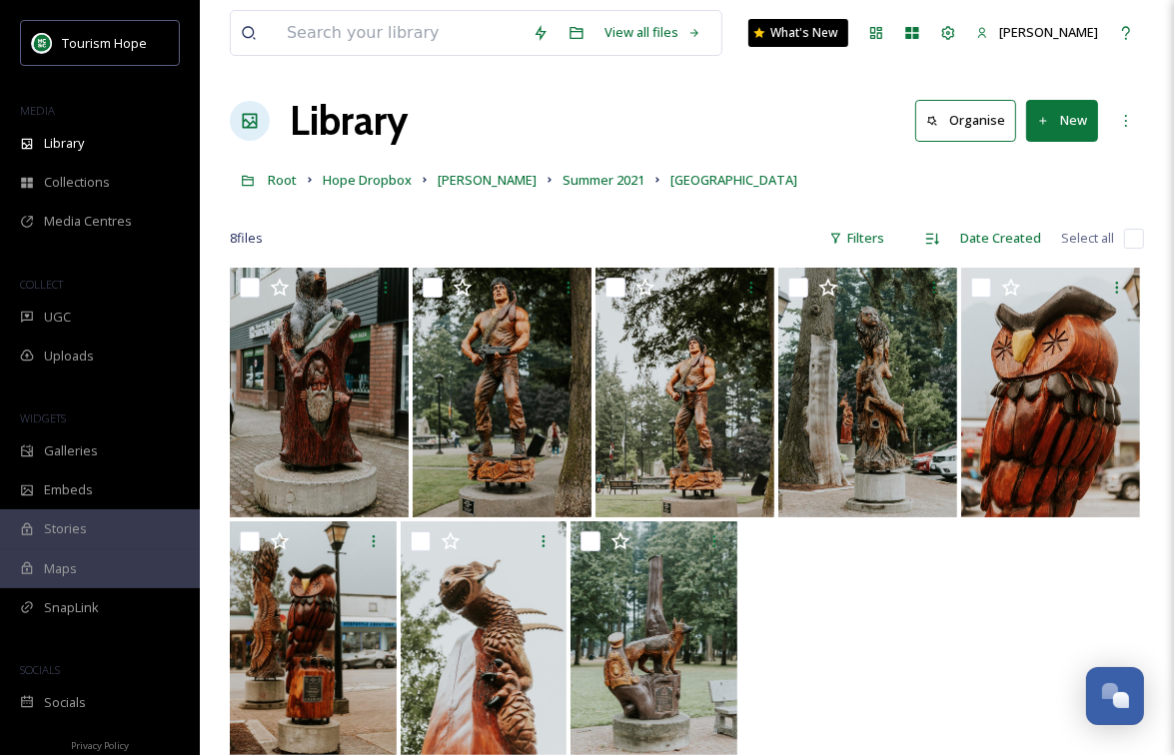
click at [1142, 243] on input "checkbox" at bounding box center [1134, 239] width 20 height 20
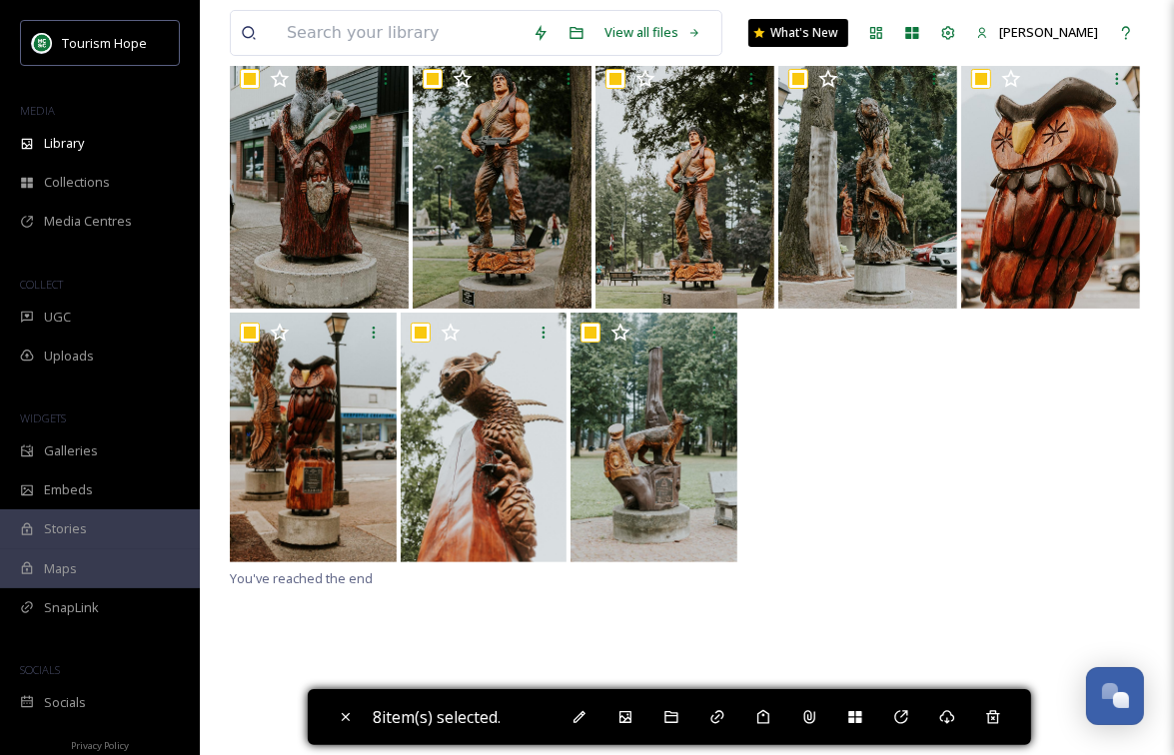
scroll to position [221, 0]
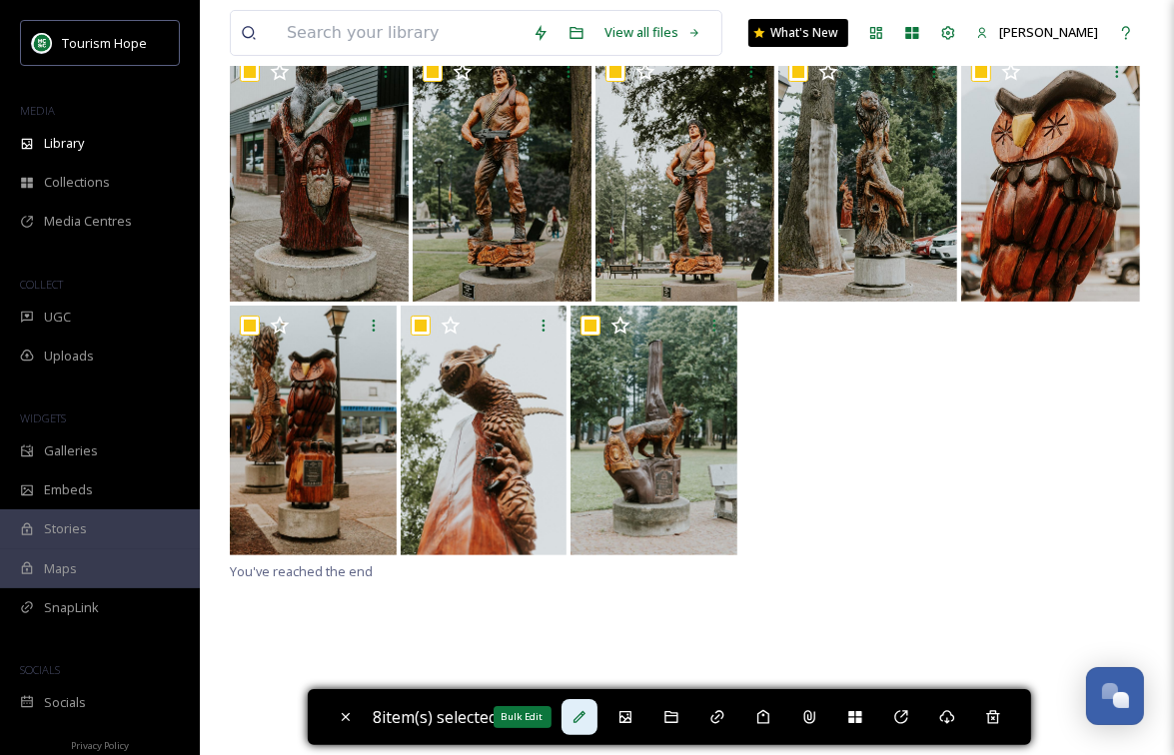
click at [587, 721] on icon at bounding box center [579, 717] width 16 height 16
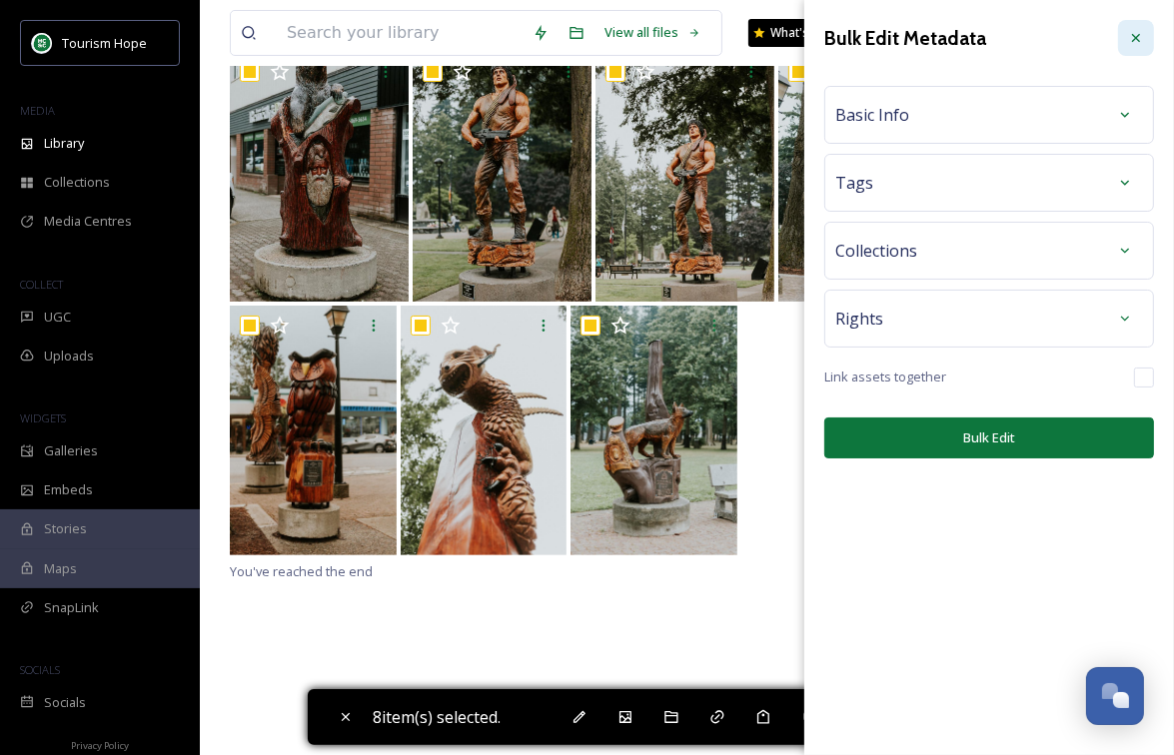
click at [1135, 39] on icon at bounding box center [1136, 38] width 8 height 8
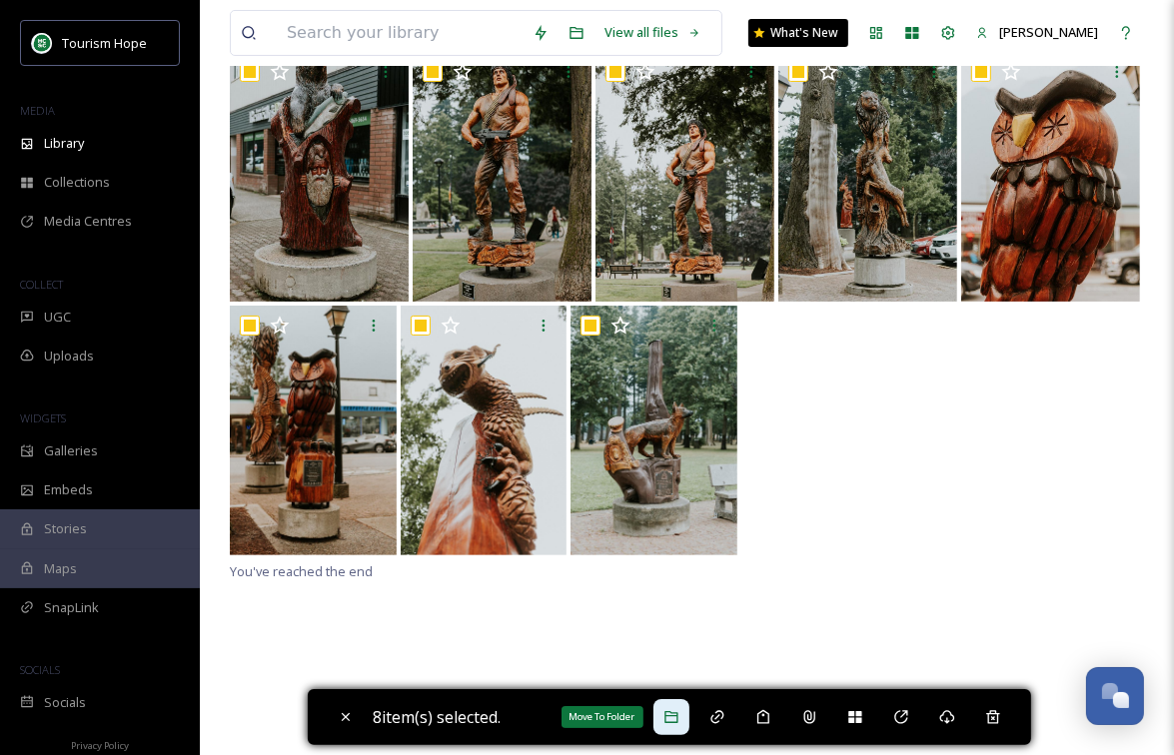
click at [686, 720] on div "Move To Folder" at bounding box center [671, 717] width 36 height 36
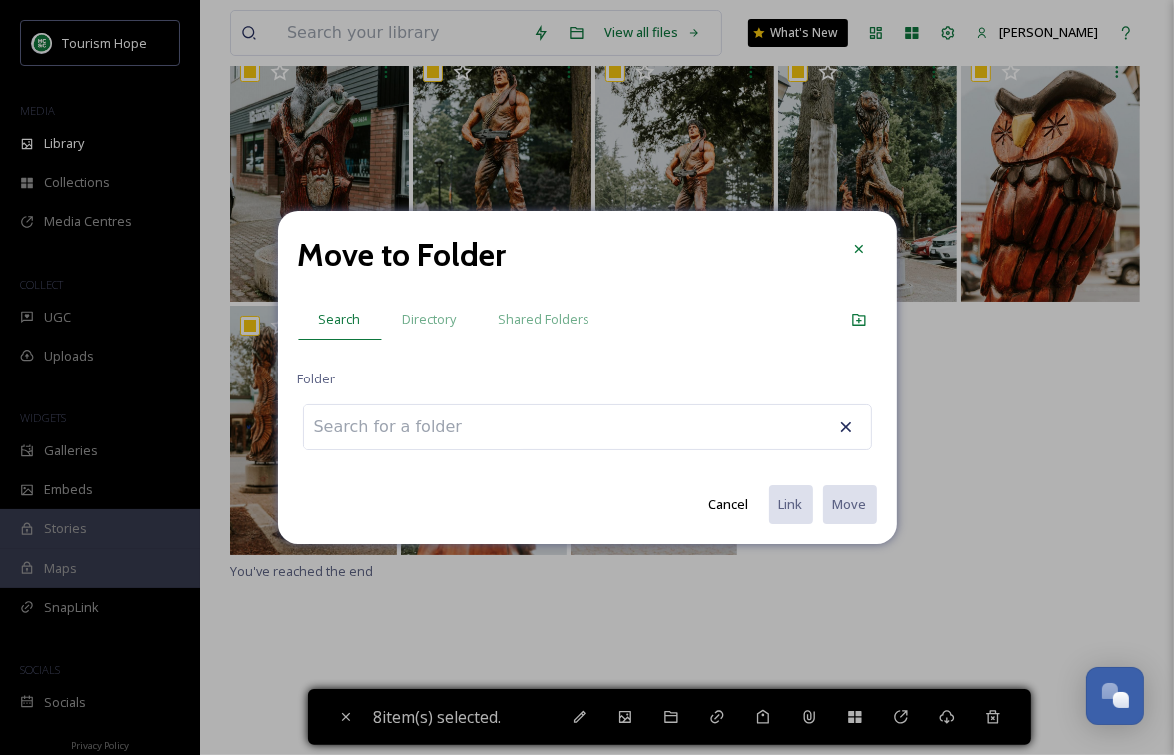
click at [434, 433] on input at bounding box center [414, 428] width 220 height 44
click at [866, 239] on div at bounding box center [859, 249] width 36 height 36
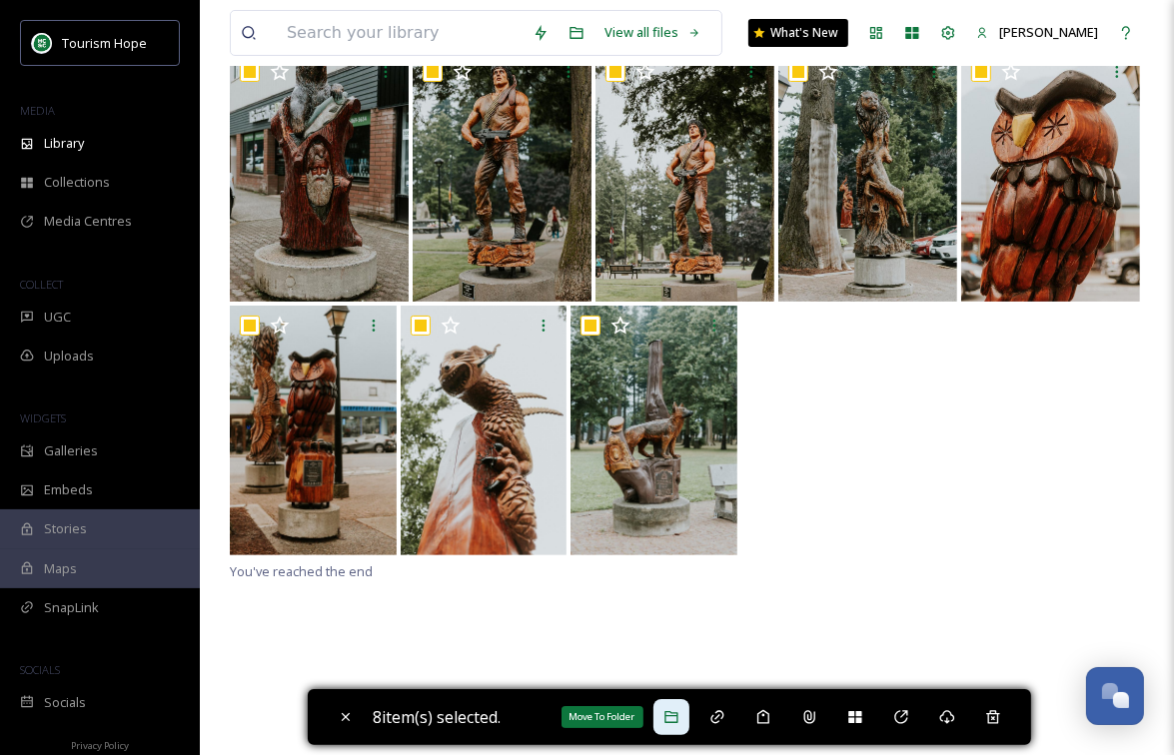
click at [674, 714] on icon at bounding box center [671, 717] width 16 height 16
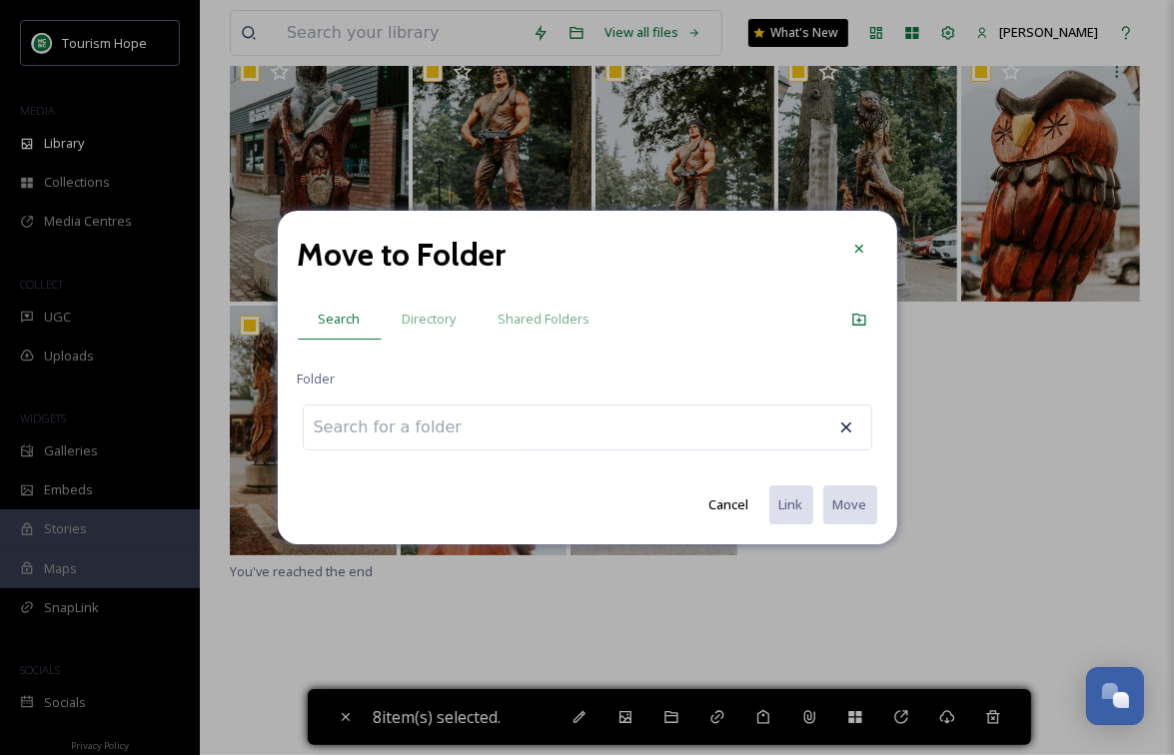
click at [452, 436] on input at bounding box center [414, 428] width 220 height 44
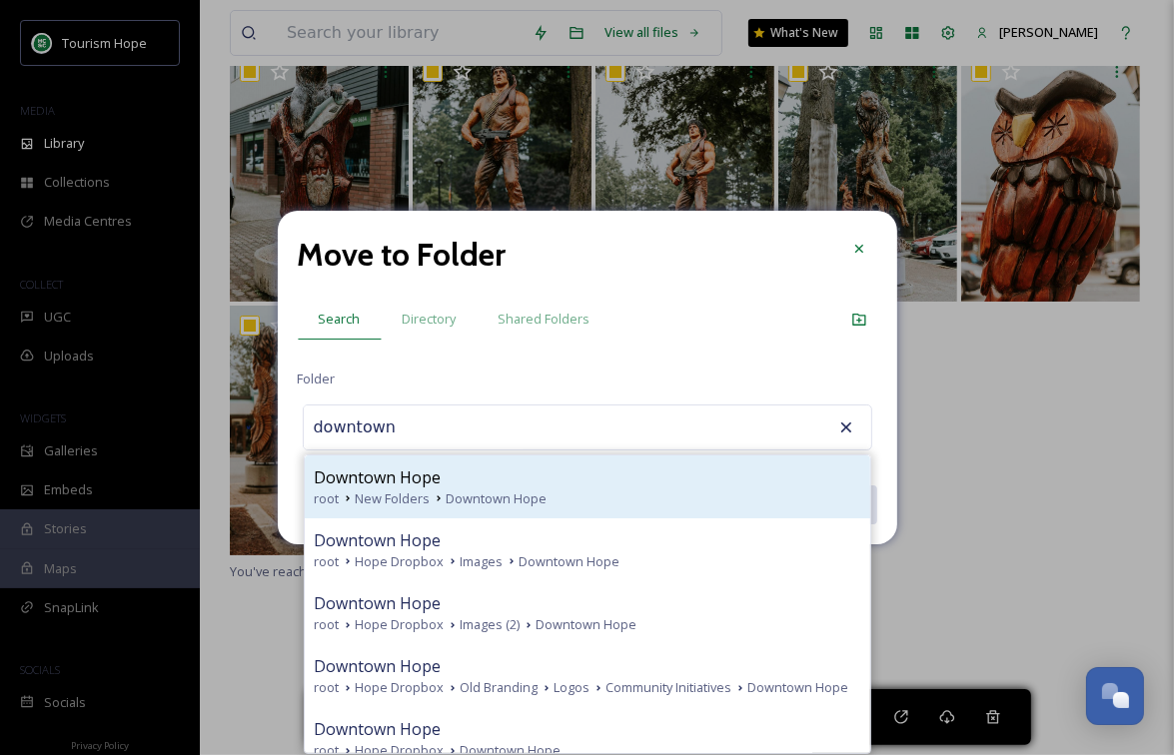
click at [489, 481] on div "Downtown Hope" at bounding box center [588, 478] width 546 height 24
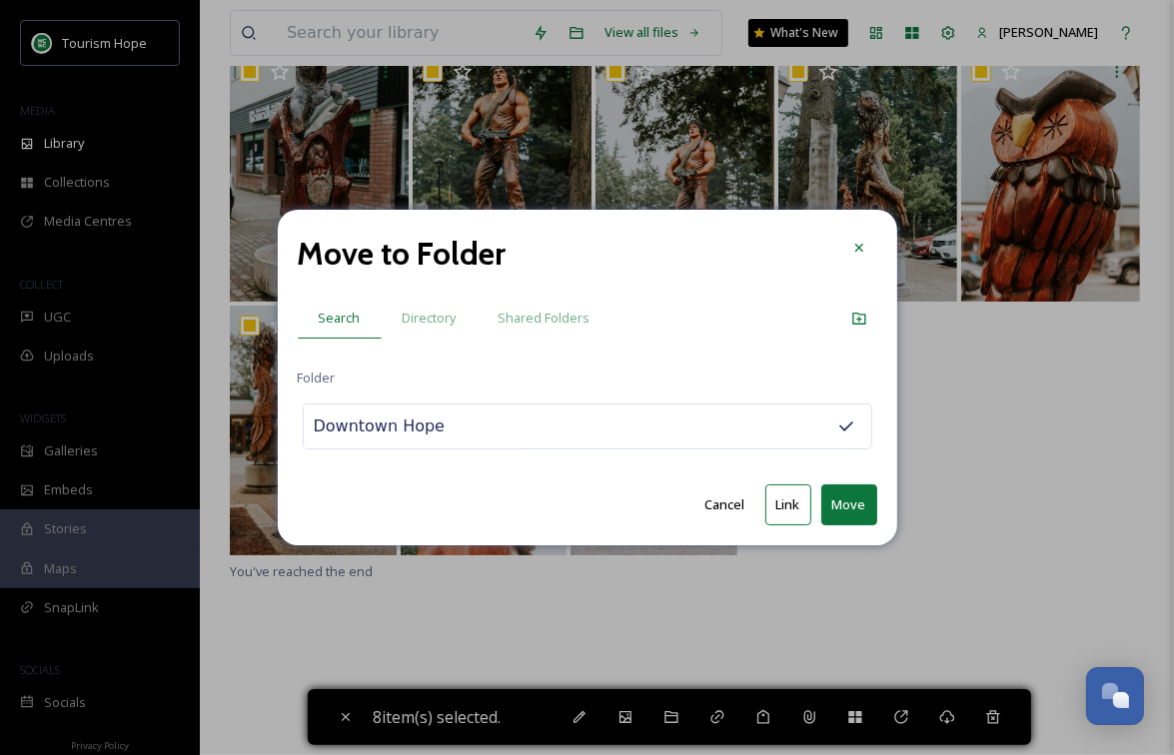
click at [788, 506] on button "Link" at bounding box center [788, 505] width 46 height 41
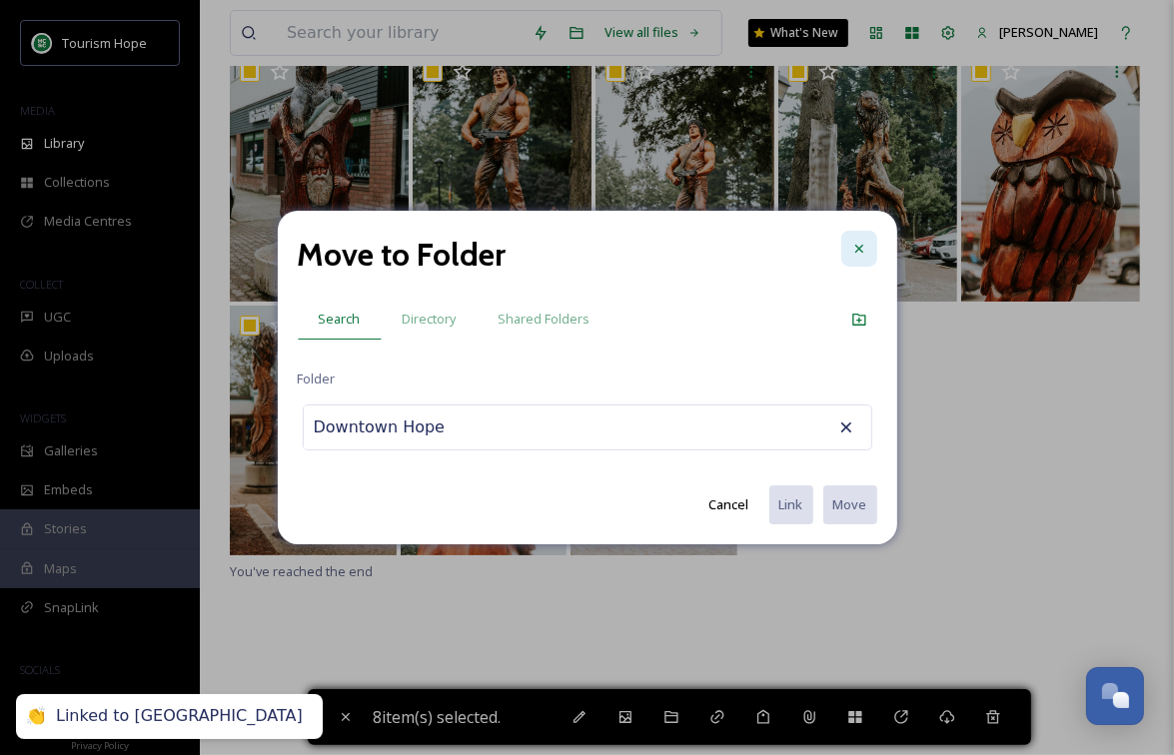
click at [858, 248] on icon at bounding box center [858, 249] width 8 height 8
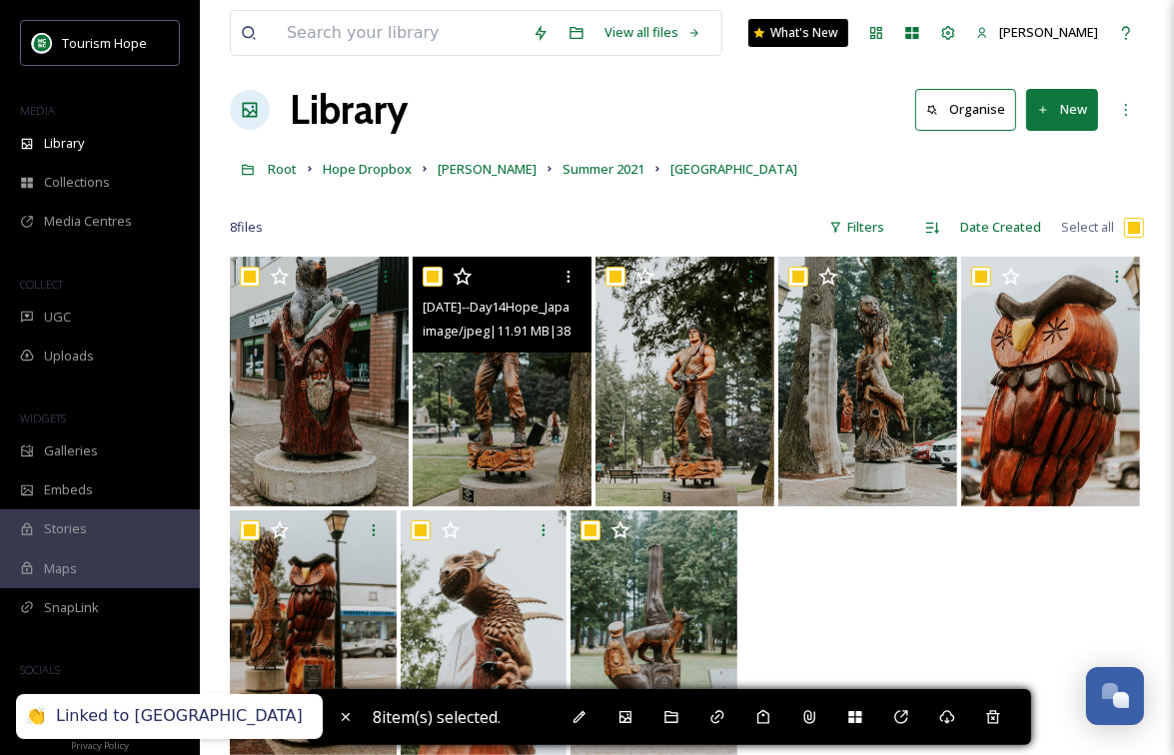
scroll to position [0, 0]
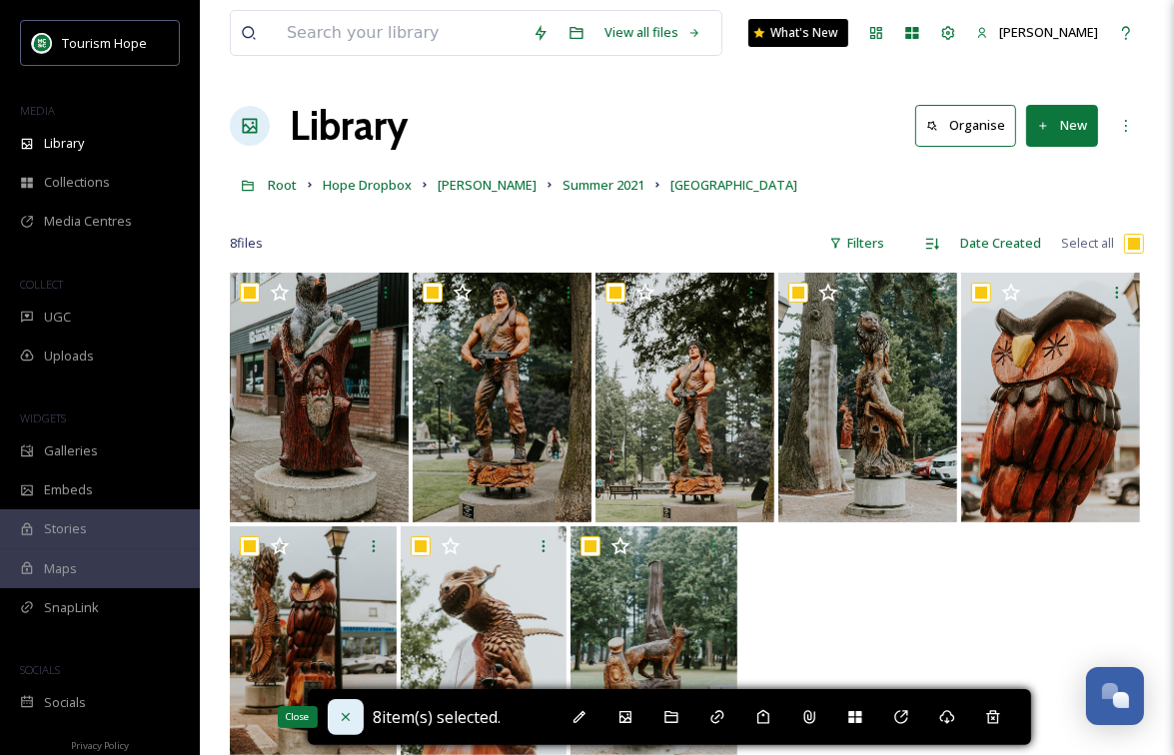
click at [344, 714] on icon at bounding box center [346, 717] width 16 height 16
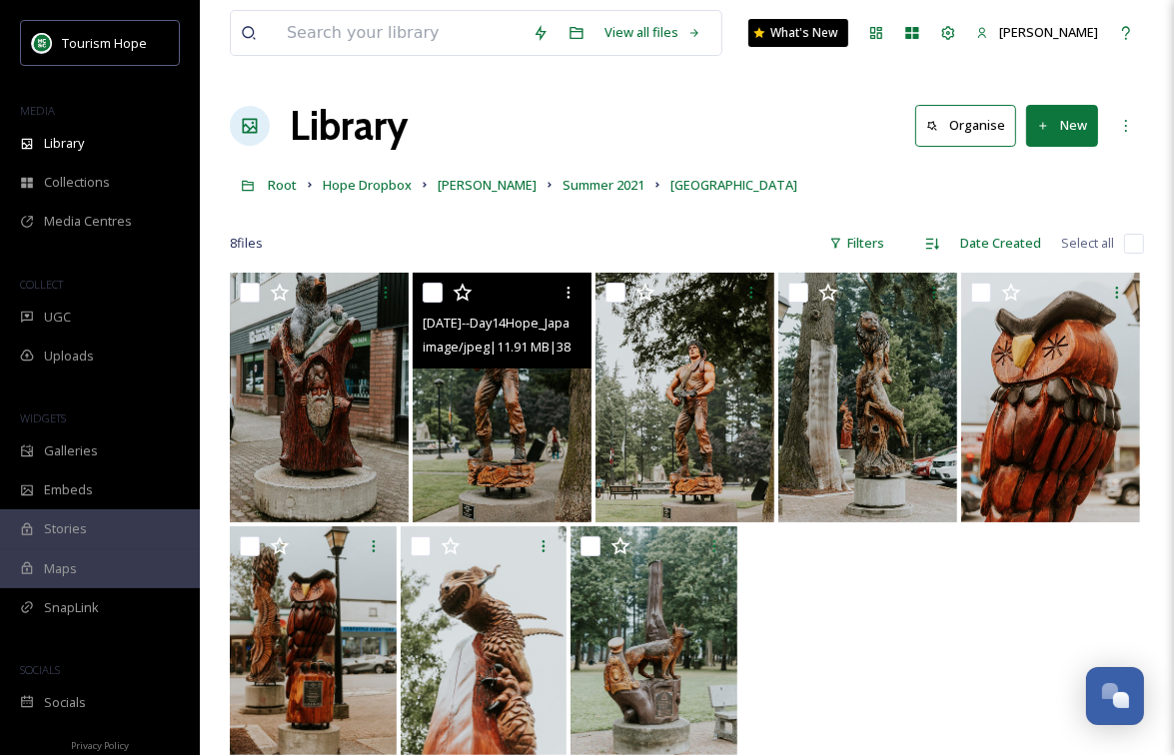
click at [441, 287] on input "checkbox" at bounding box center [433, 293] width 20 height 20
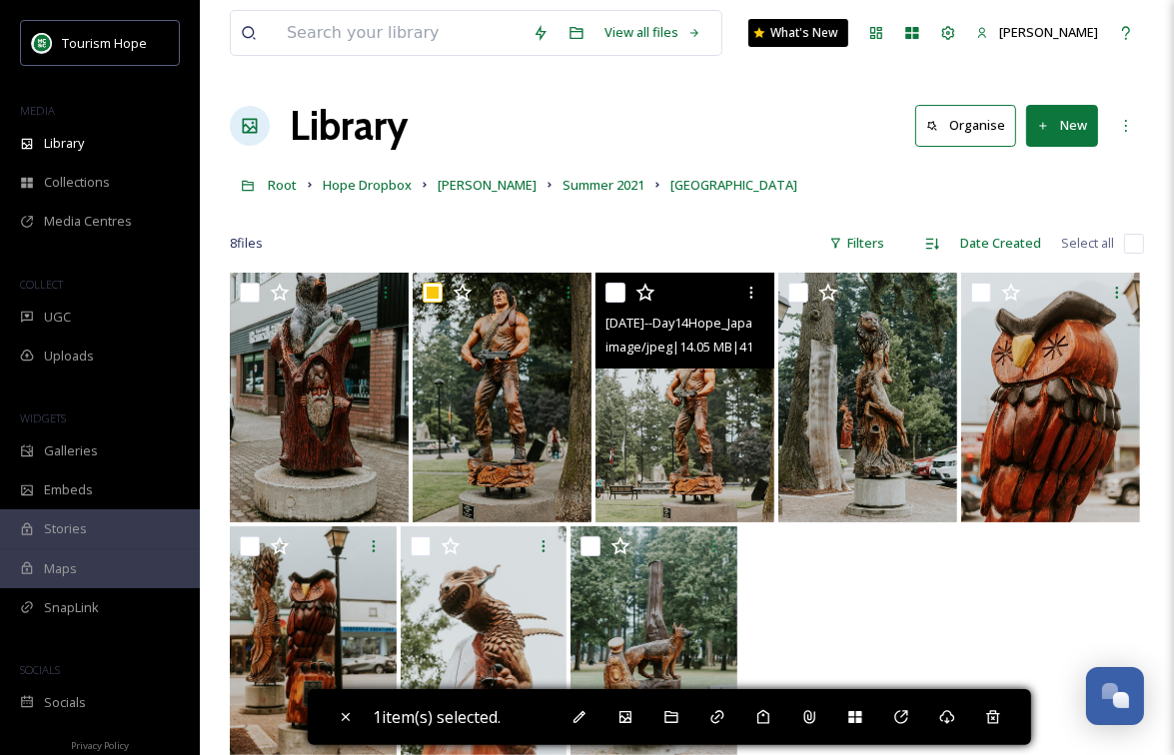
click at [616, 291] on input "checkbox" at bounding box center [615, 293] width 20 height 20
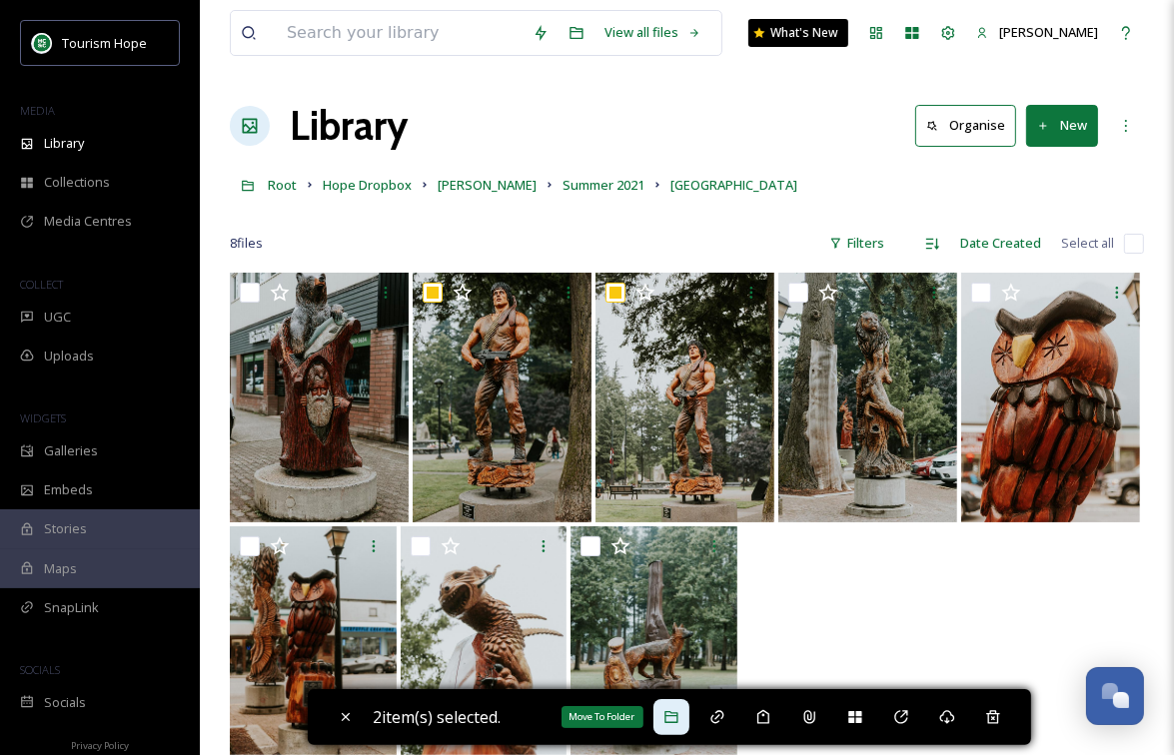
click at [679, 719] on icon at bounding box center [671, 717] width 16 height 16
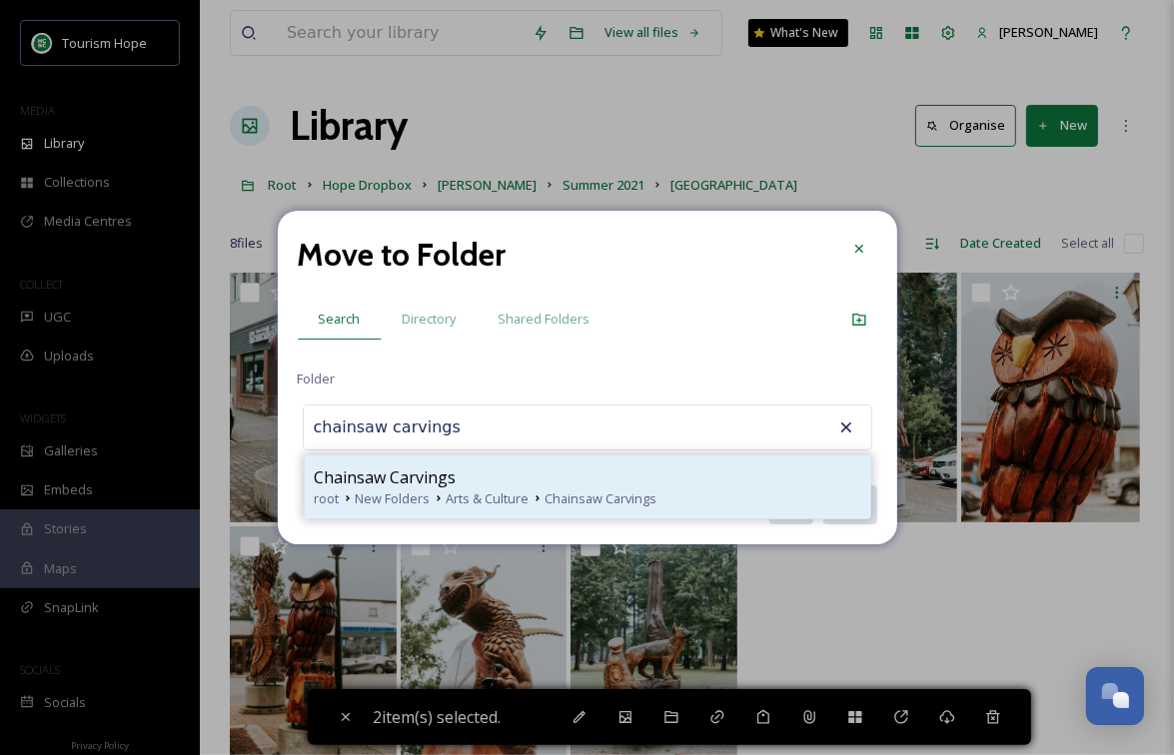
click at [549, 471] on div "Chainsaw Carvings" at bounding box center [588, 478] width 546 height 24
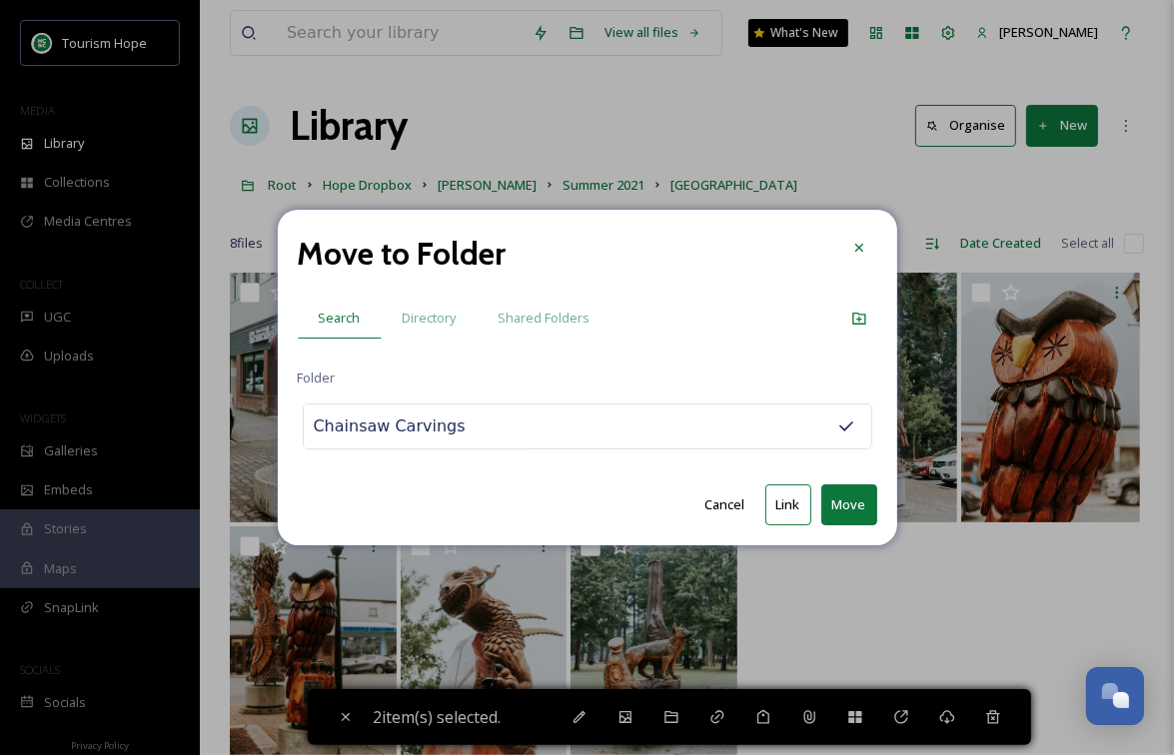
click at [787, 500] on button "Link" at bounding box center [788, 505] width 46 height 41
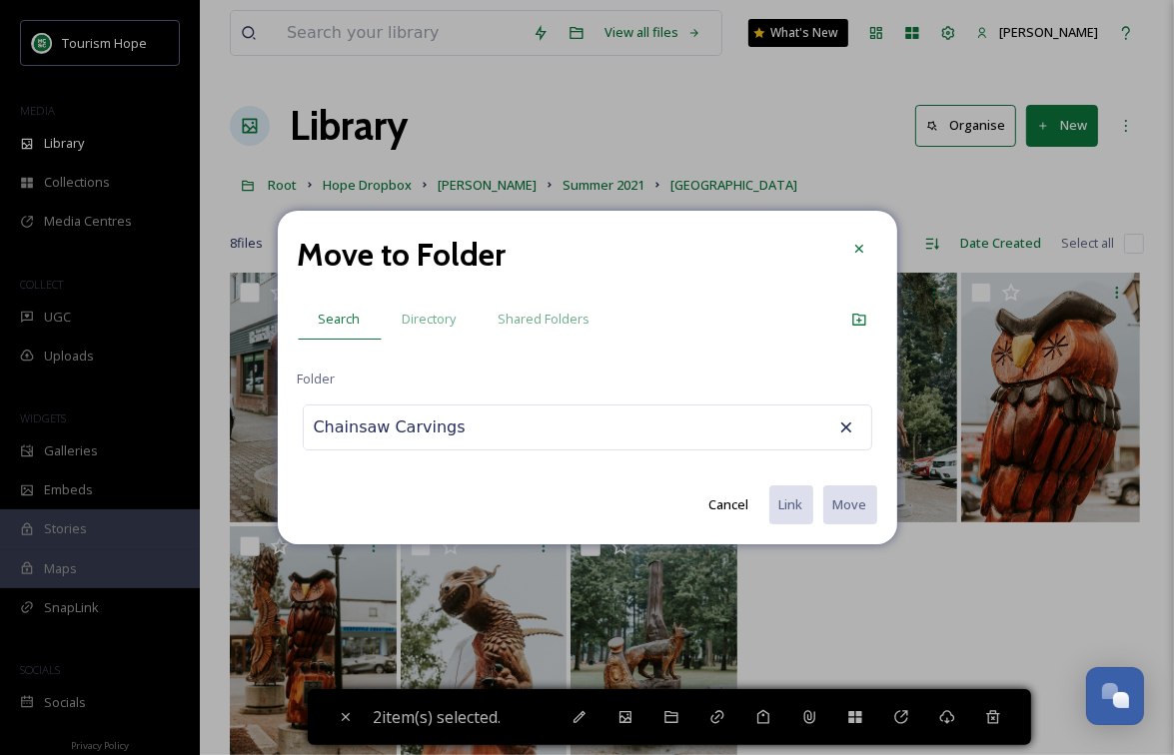
click at [847, 429] on icon at bounding box center [845, 427] width 11 height 11
click at [754, 430] on div "Chainsaw Carvings" at bounding box center [587, 428] width 569 height 46
click at [645, 422] on div "Chainsaw Carvings" at bounding box center [587, 428] width 569 height 46
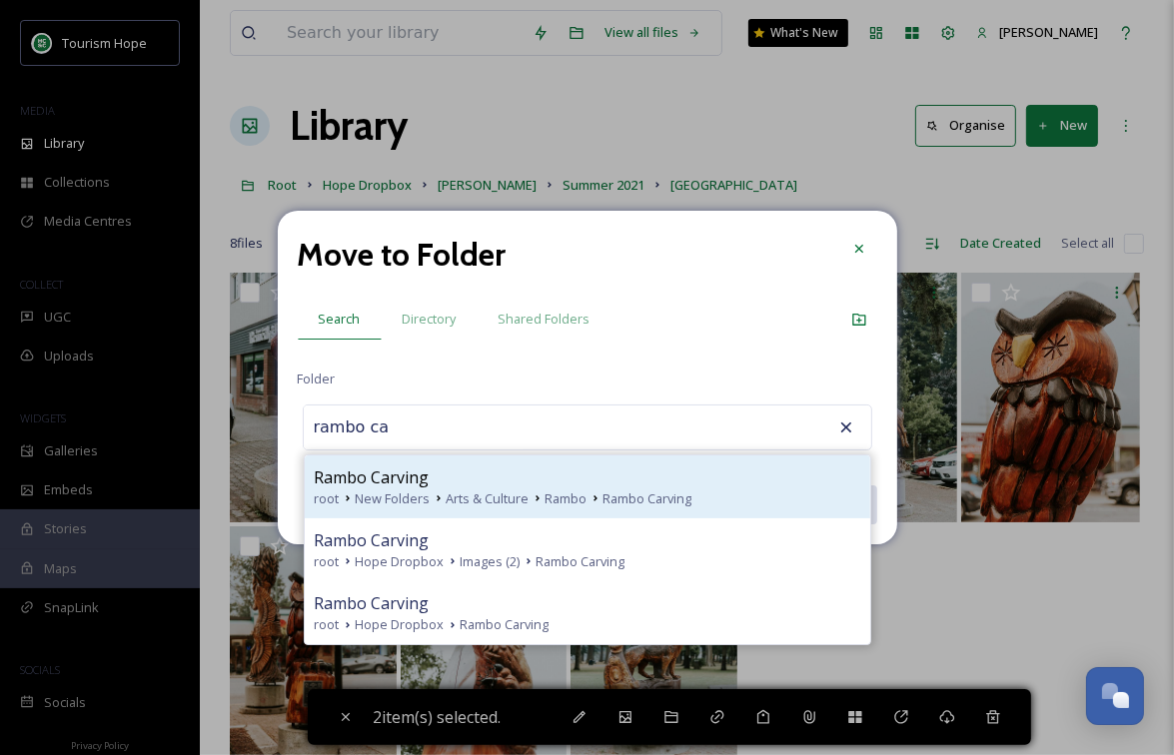
click at [629, 485] on div "Rambo Carving" at bounding box center [588, 478] width 546 height 24
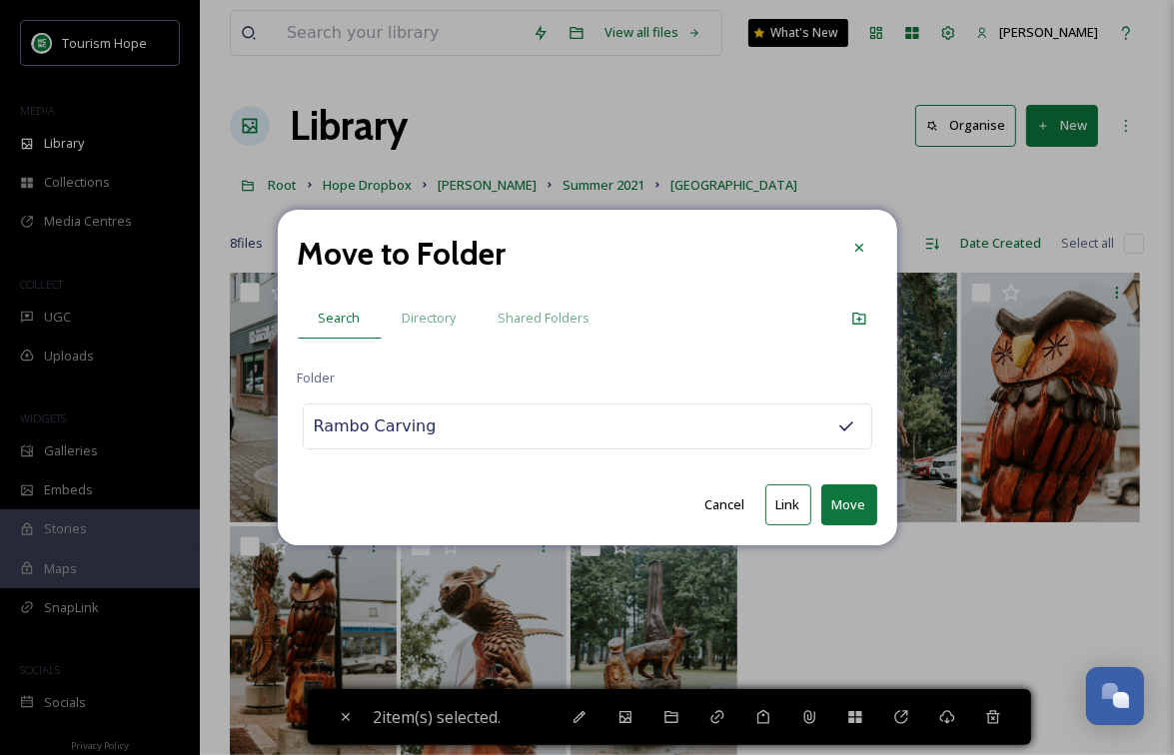
click at [853, 504] on button "Move" at bounding box center [849, 505] width 56 height 41
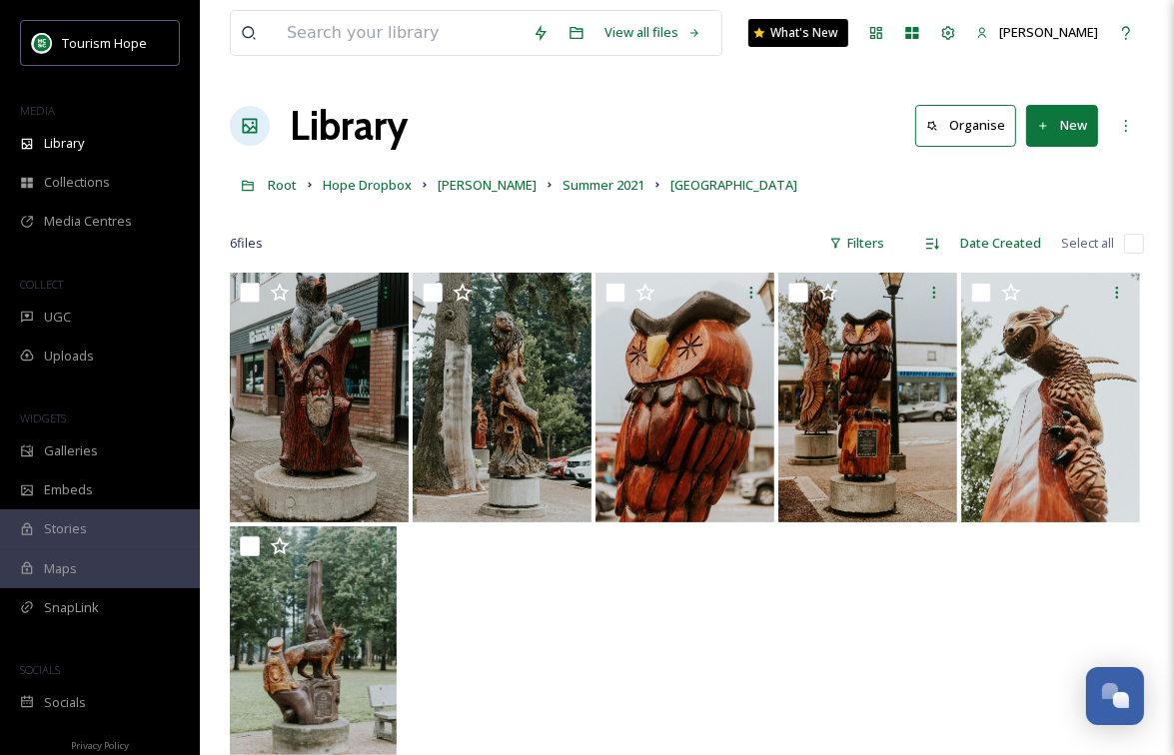
click at [1131, 244] on input "checkbox" at bounding box center [1134, 244] width 20 height 20
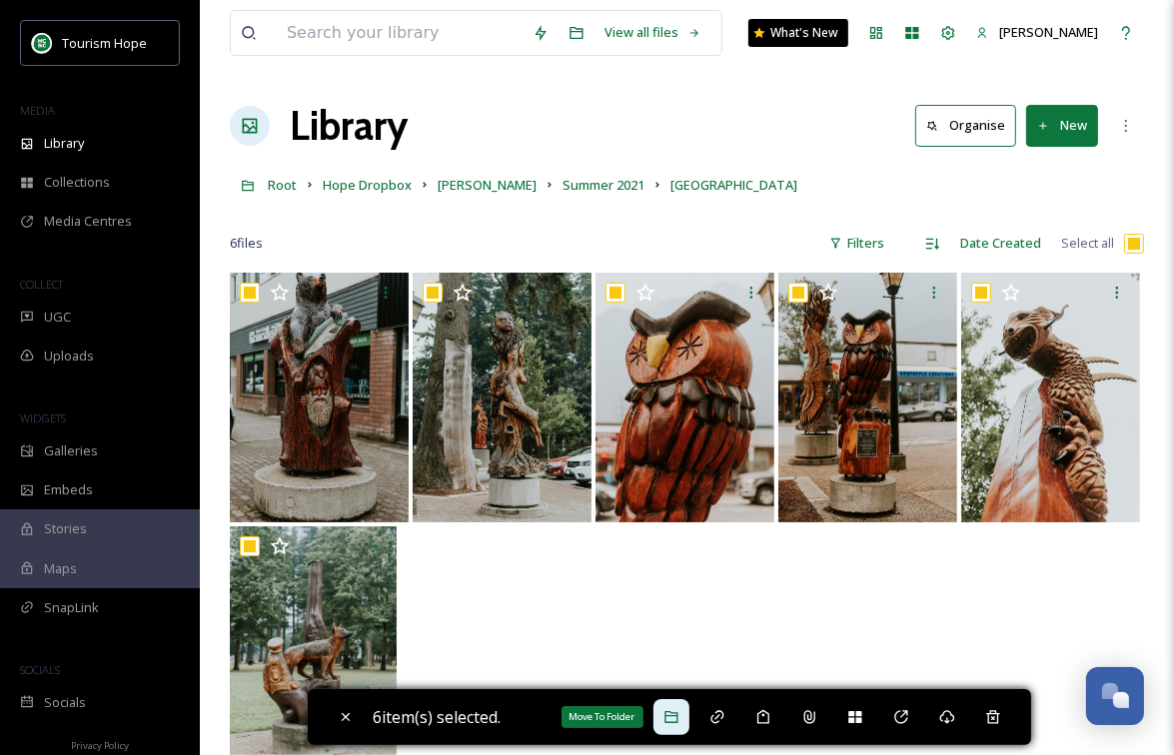
click at [676, 724] on icon at bounding box center [671, 717] width 16 height 16
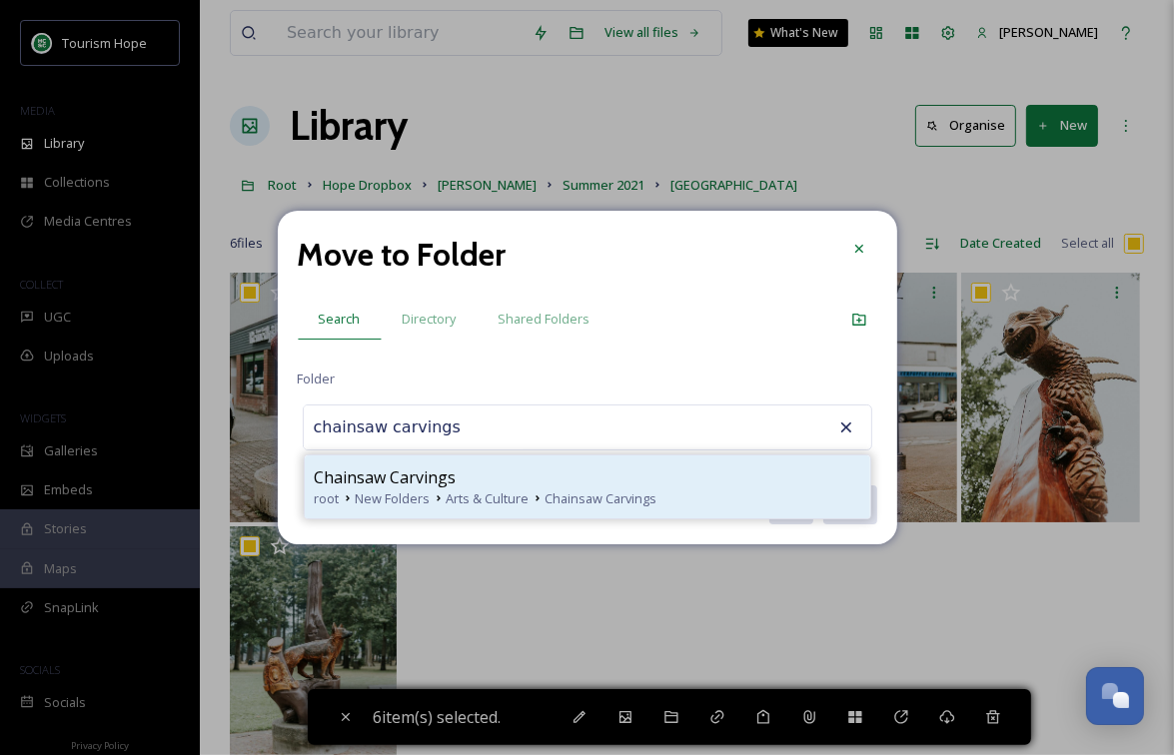
click at [555, 478] on div "Chainsaw Carvings" at bounding box center [588, 478] width 546 height 24
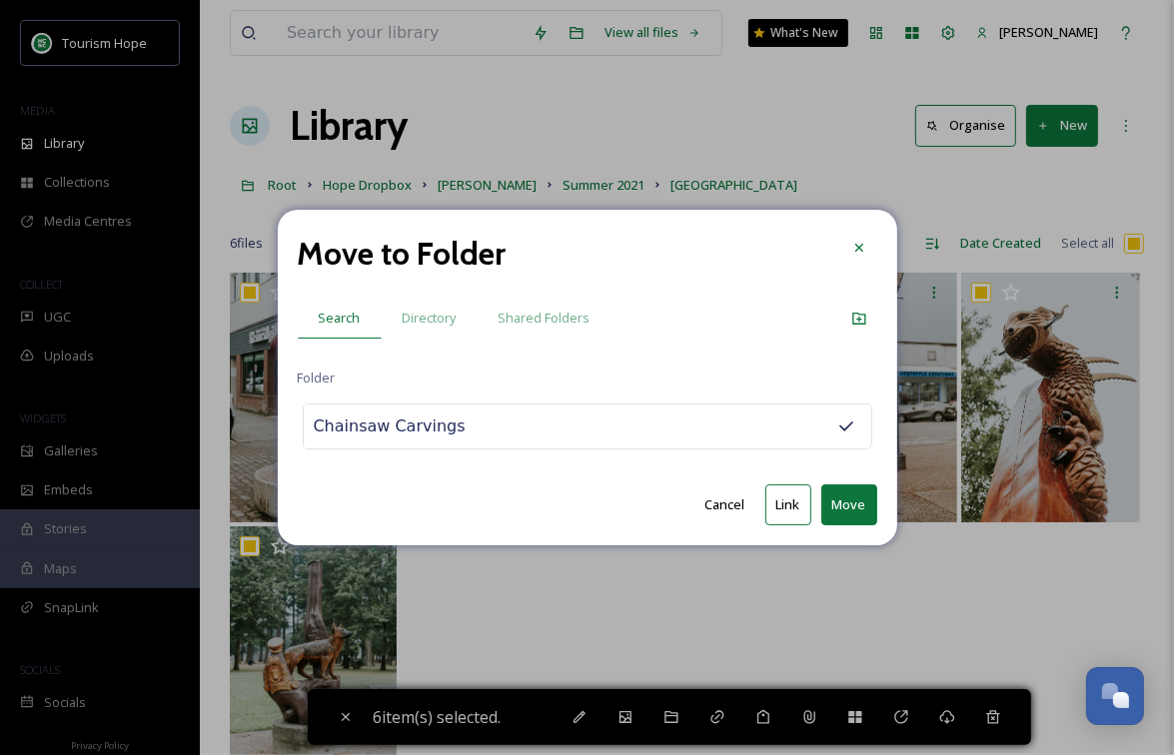
click at [856, 502] on button "Move" at bounding box center [849, 505] width 56 height 41
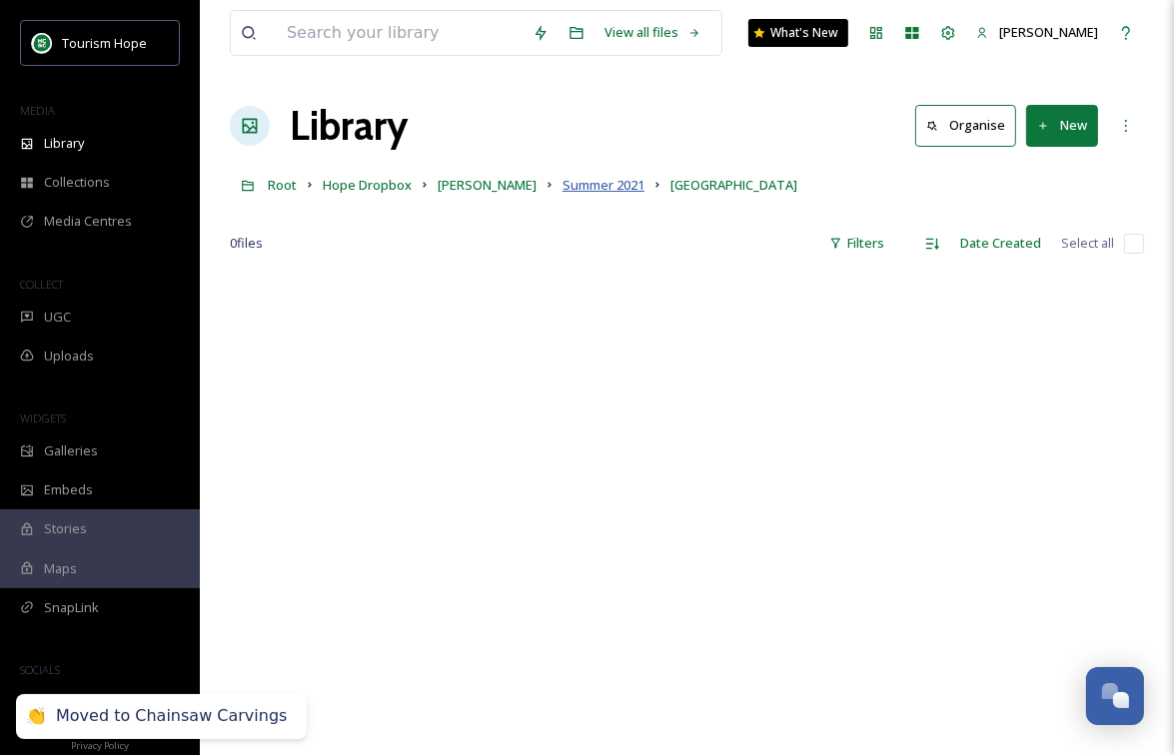
click at [610, 186] on span "Summer 2021" at bounding box center [603, 185] width 82 height 18
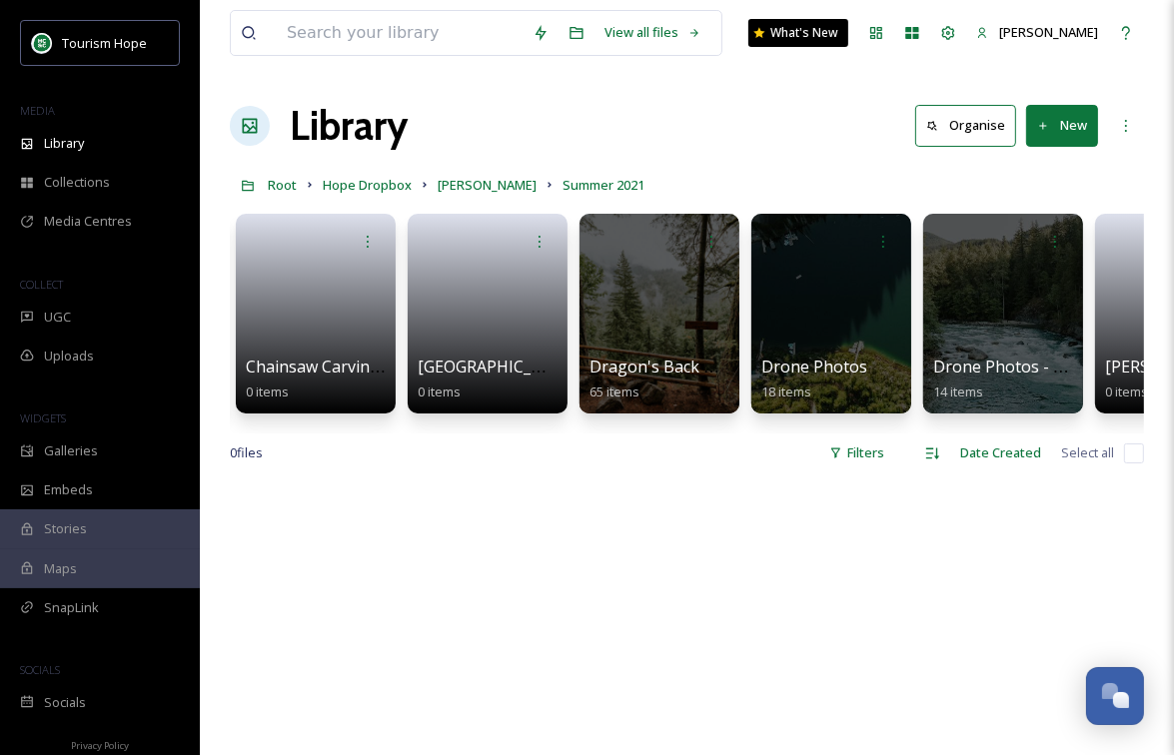
scroll to position [0, 1277]
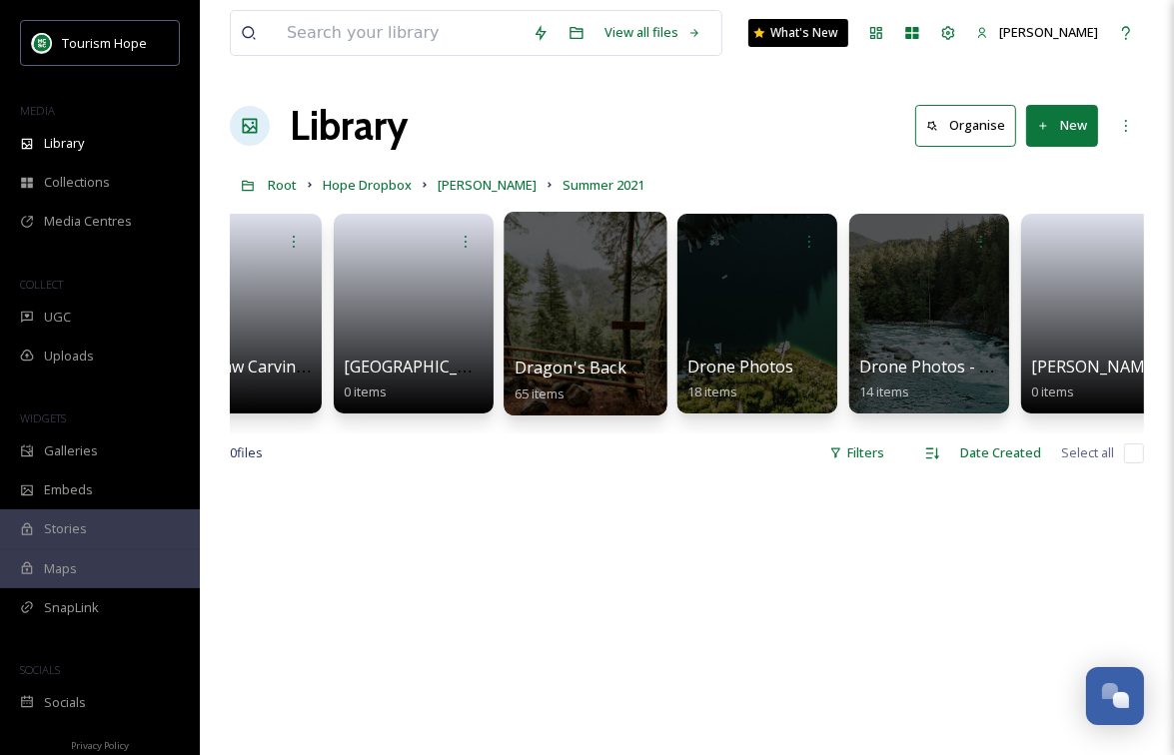
click at [579, 312] on div at bounding box center [585, 314] width 163 height 204
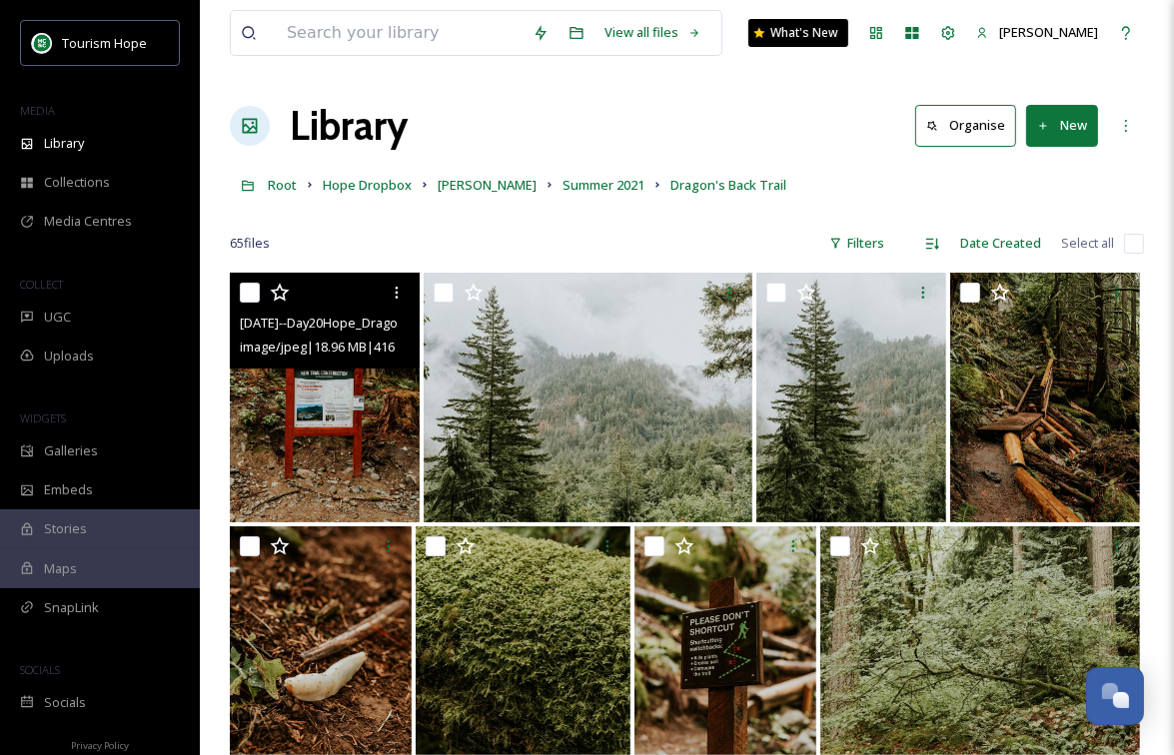
click at [342, 403] on img at bounding box center [325, 398] width 190 height 250
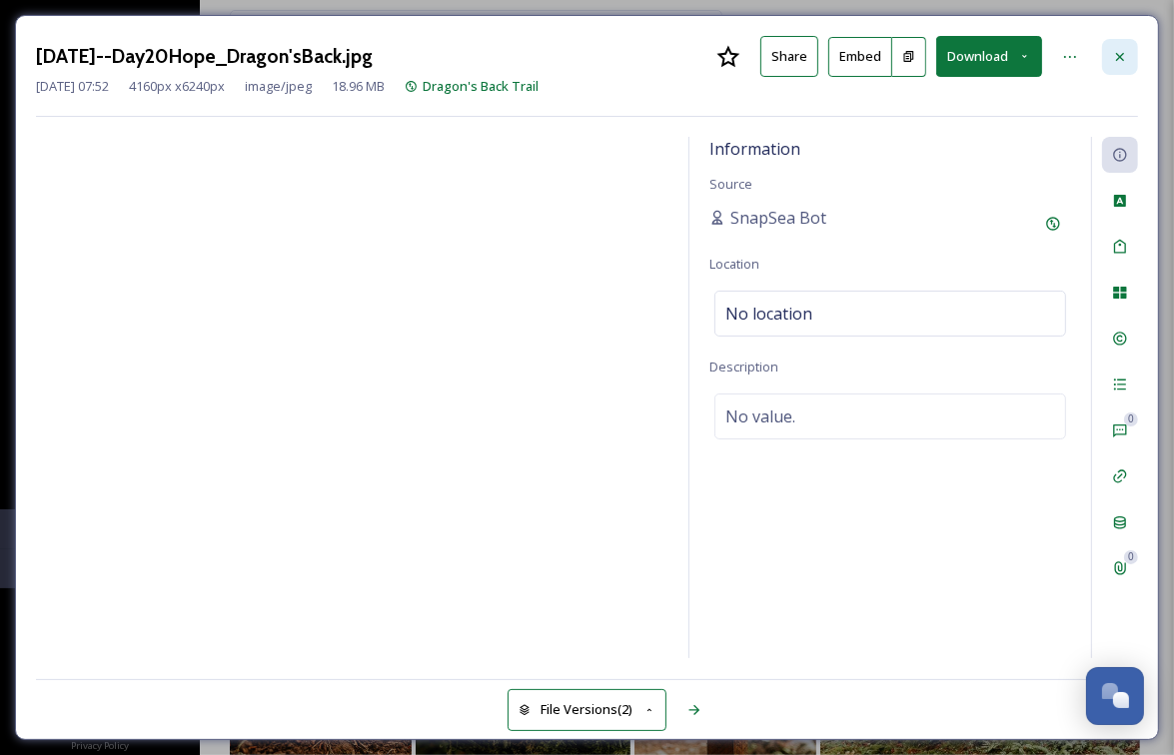
click at [1119, 63] on icon at bounding box center [1120, 57] width 16 height 16
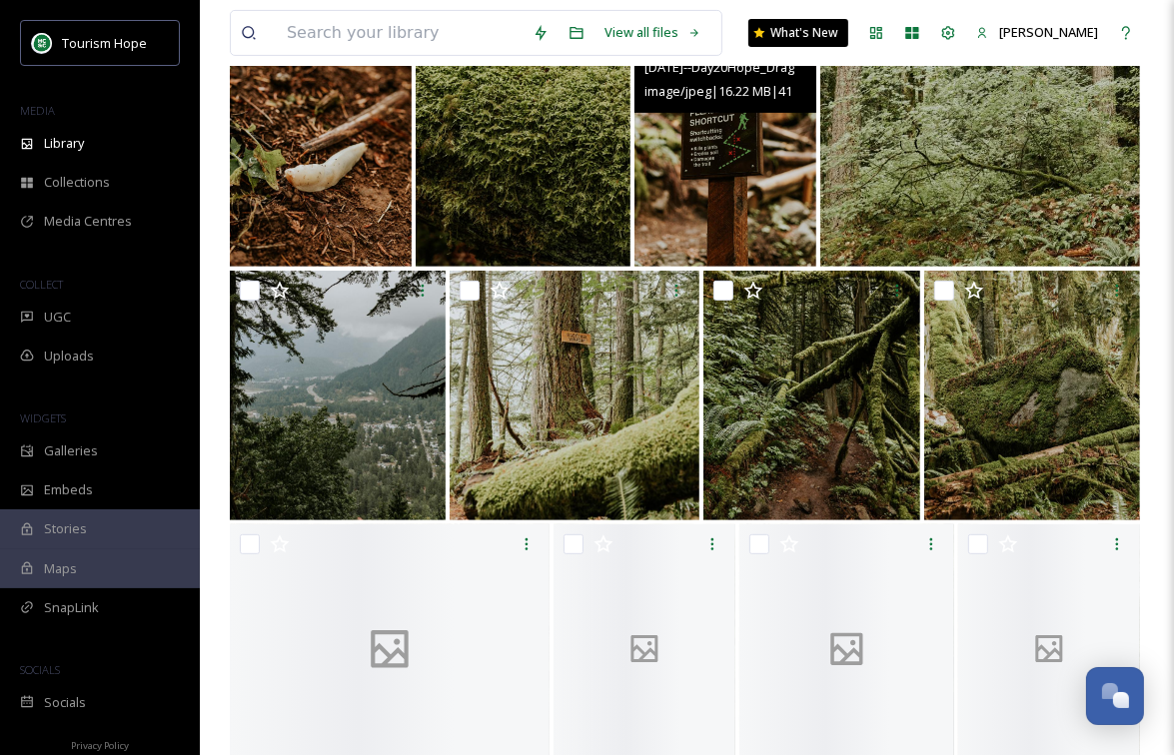
scroll to position [513, 0]
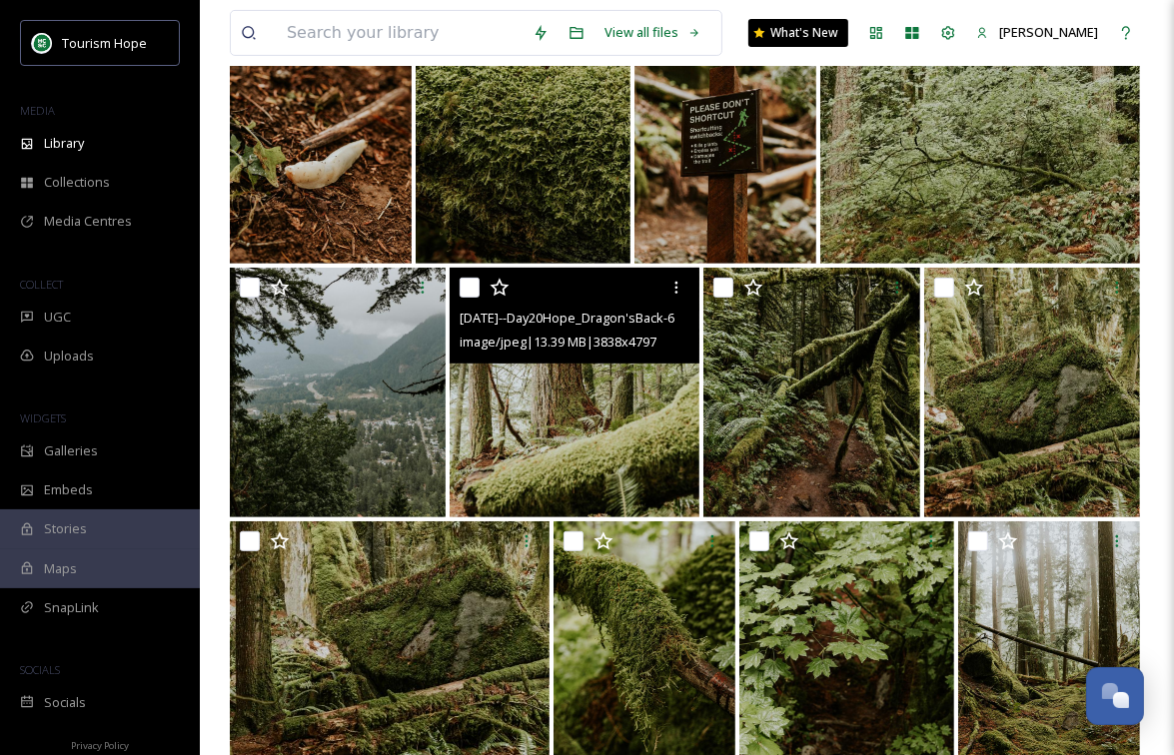
click at [594, 400] on img at bounding box center [575, 393] width 250 height 250
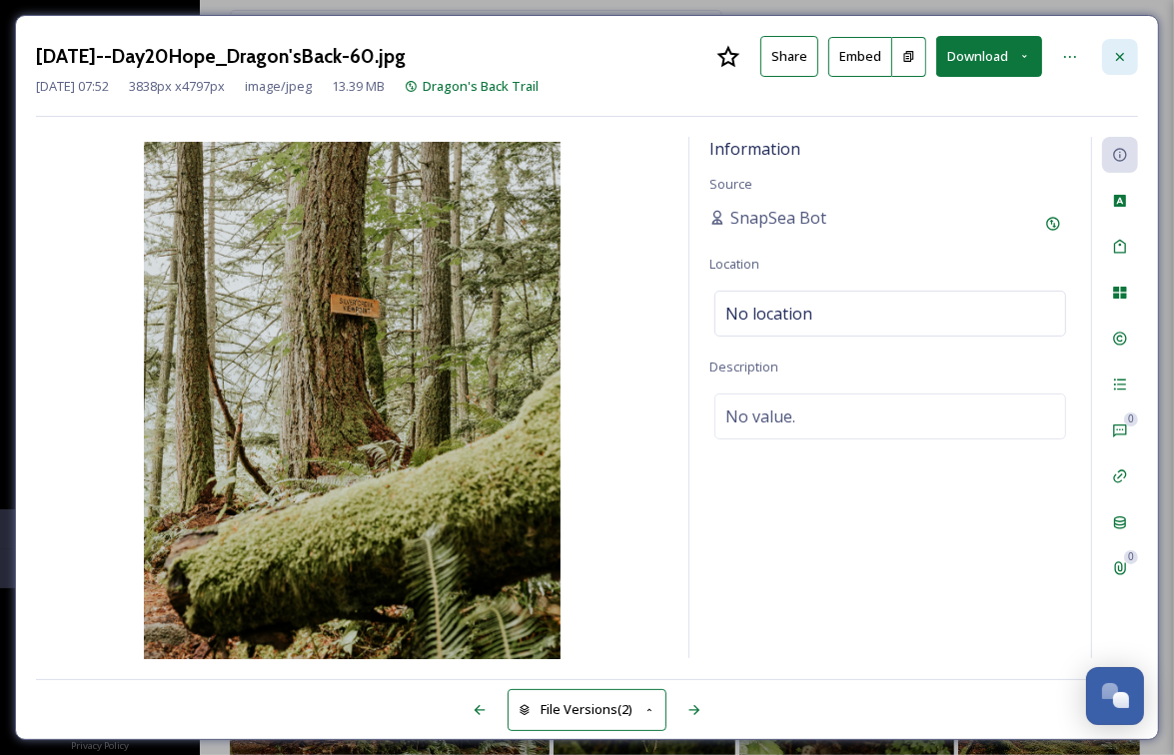
click at [1124, 54] on icon at bounding box center [1120, 57] width 16 height 16
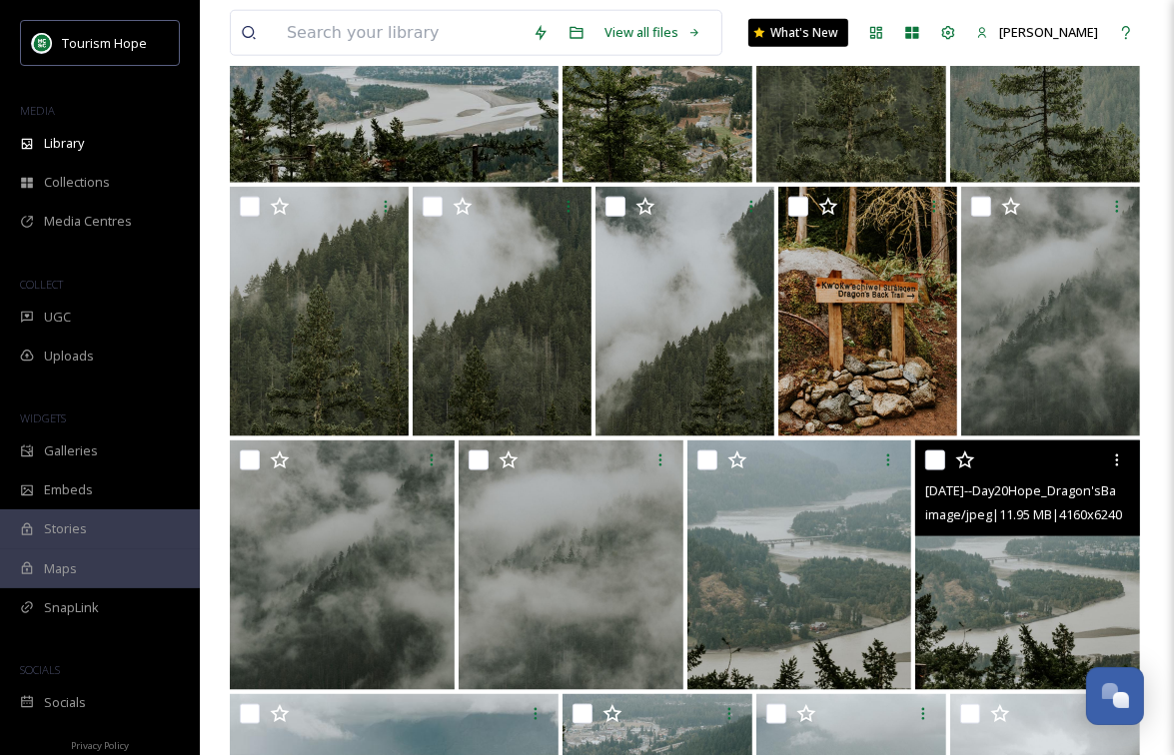
scroll to position [1897, 0]
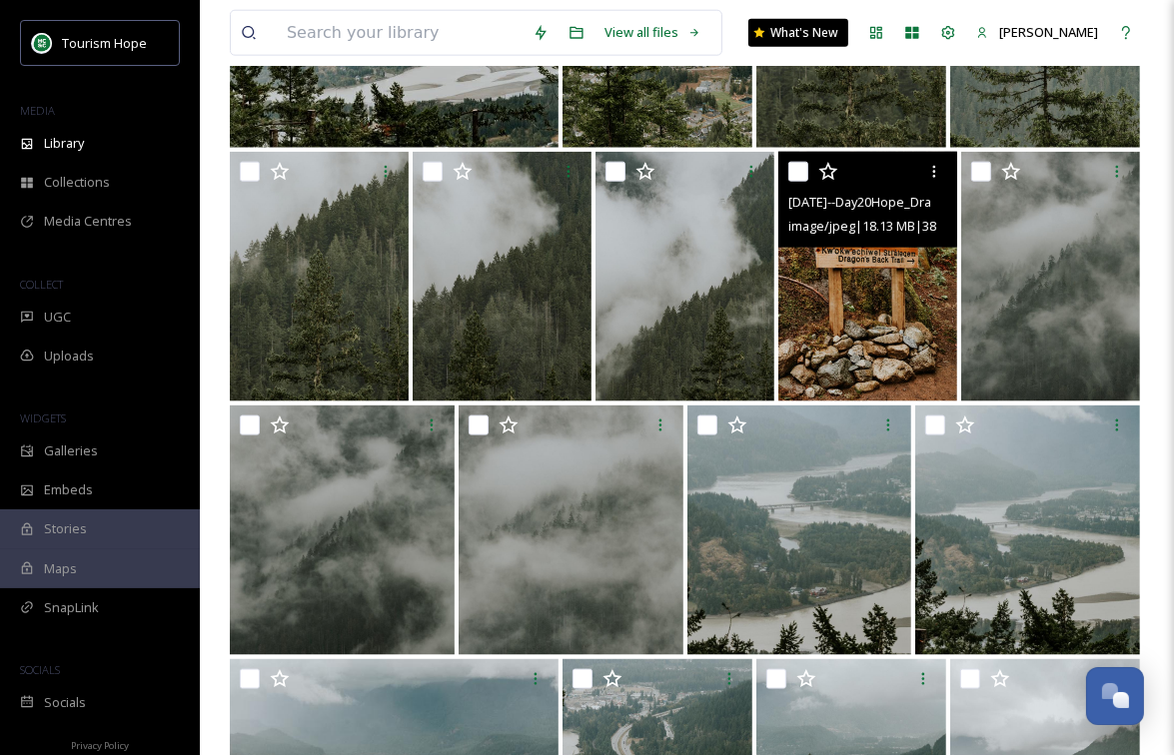
click at [797, 169] on input "checkbox" at bounding box center [798, 172] width 20 height 20
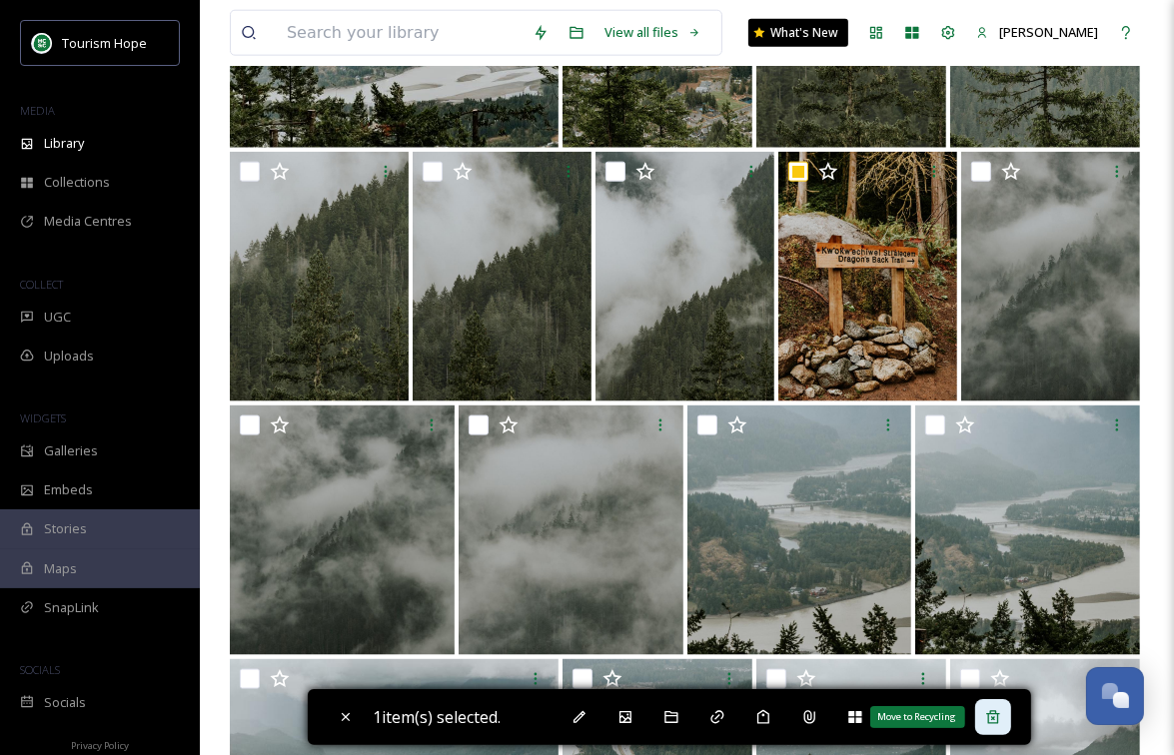
click at [995, 723] on icon at bounding box center [992, 716] width 13 height 13
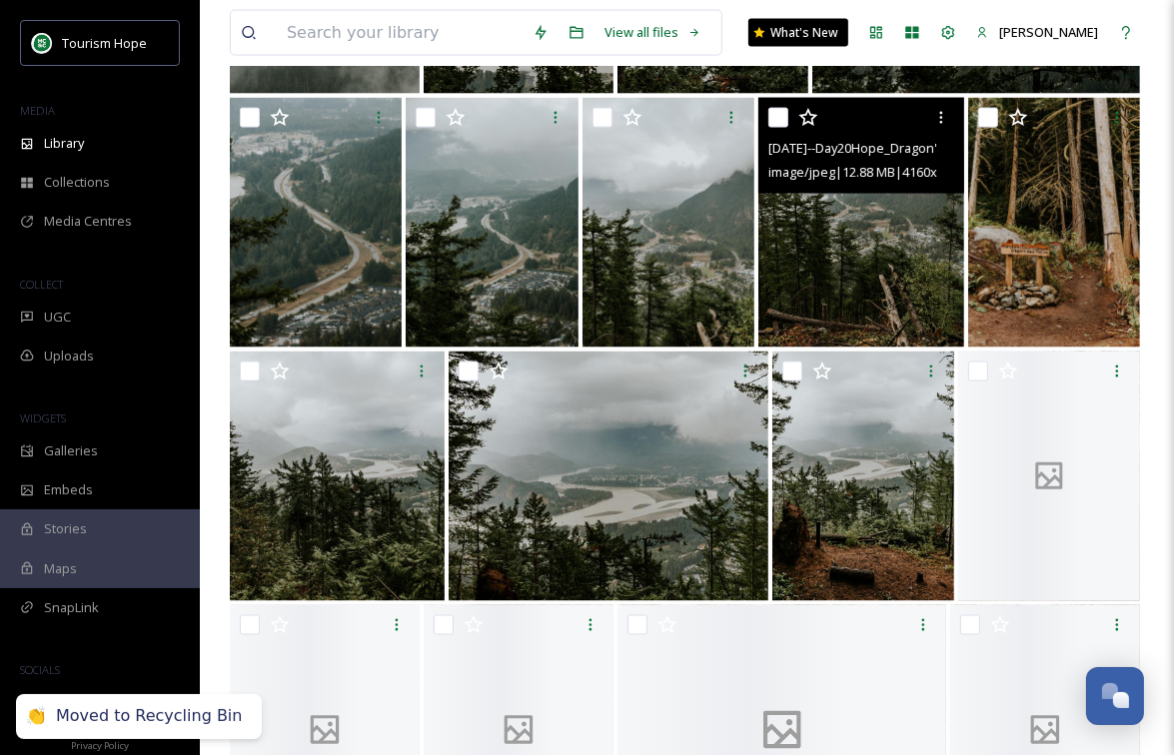
scroll to position [2460, 0]
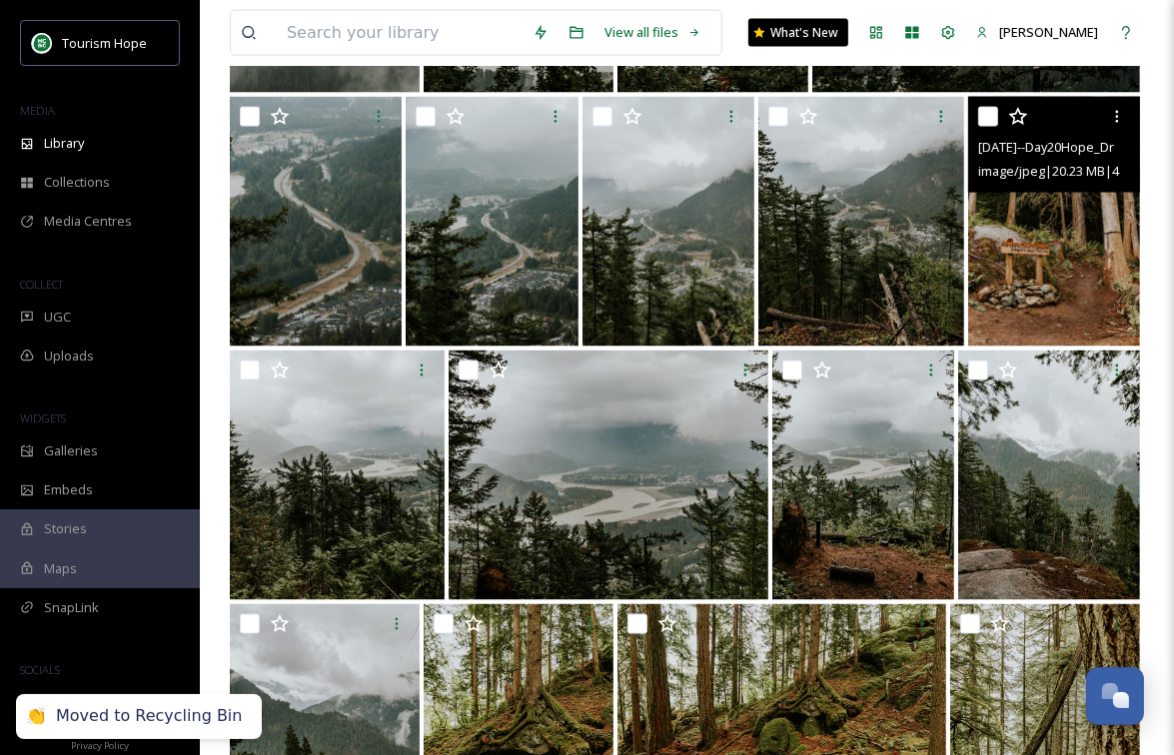
click at [1034, 263] on img at bounding box center [1054, 222] width 172 height 250
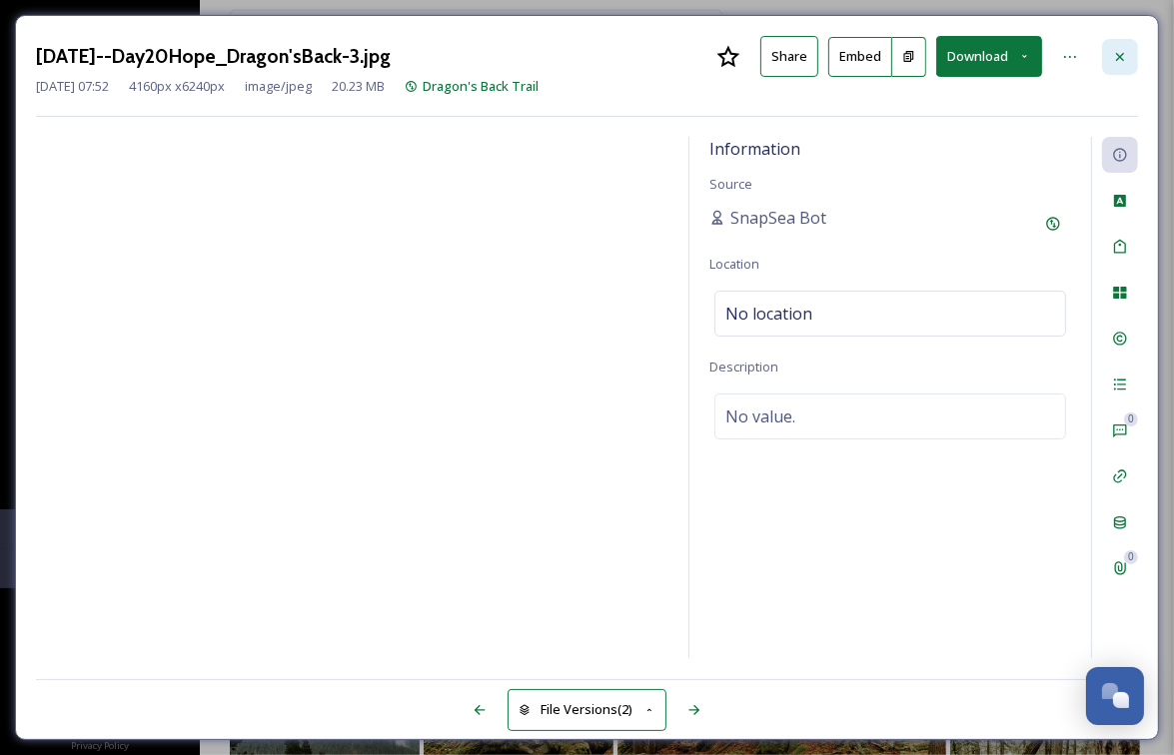
click at [1115, 56] on icon at bounding box center [1120, 57] width 16 height 16
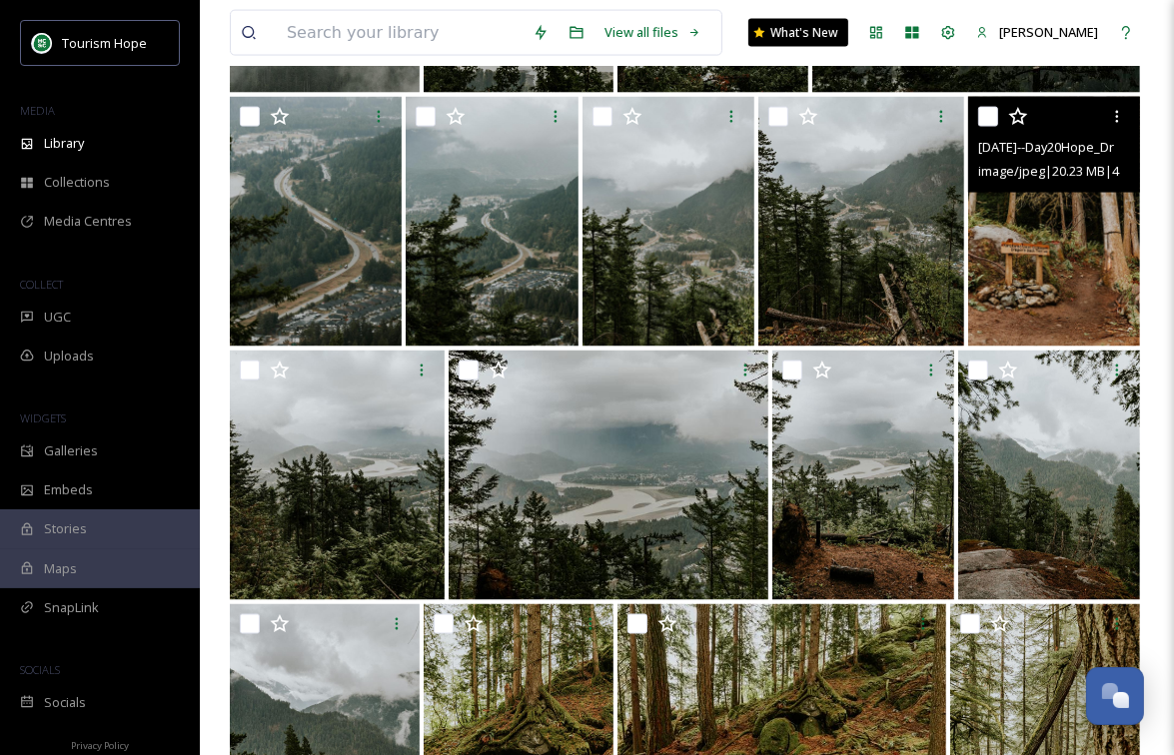
click at [985, 115] on input "checkbox" at bounding box center [988, 117] width 20 height 20
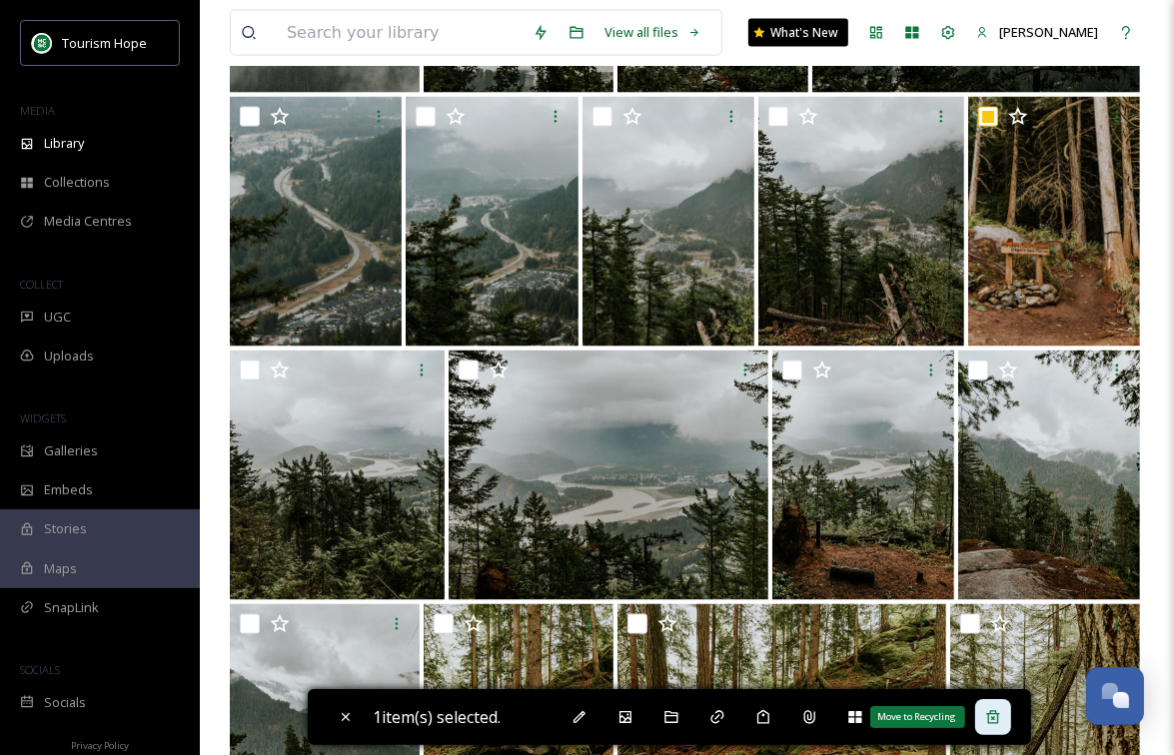
click at [998, 722] on icon at bounding box center [992, 716] width 13 height 13
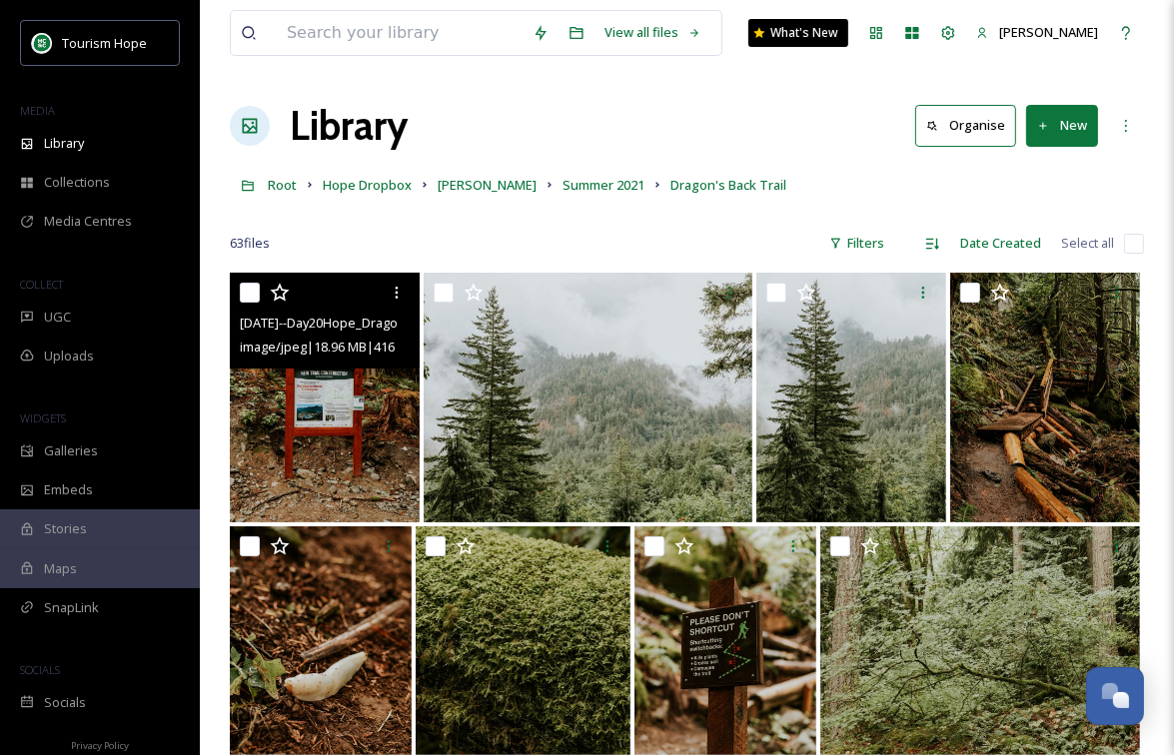
click at [1135, 247] on input "checkbox" at bounding box center [1134, 244] width 20 height 20
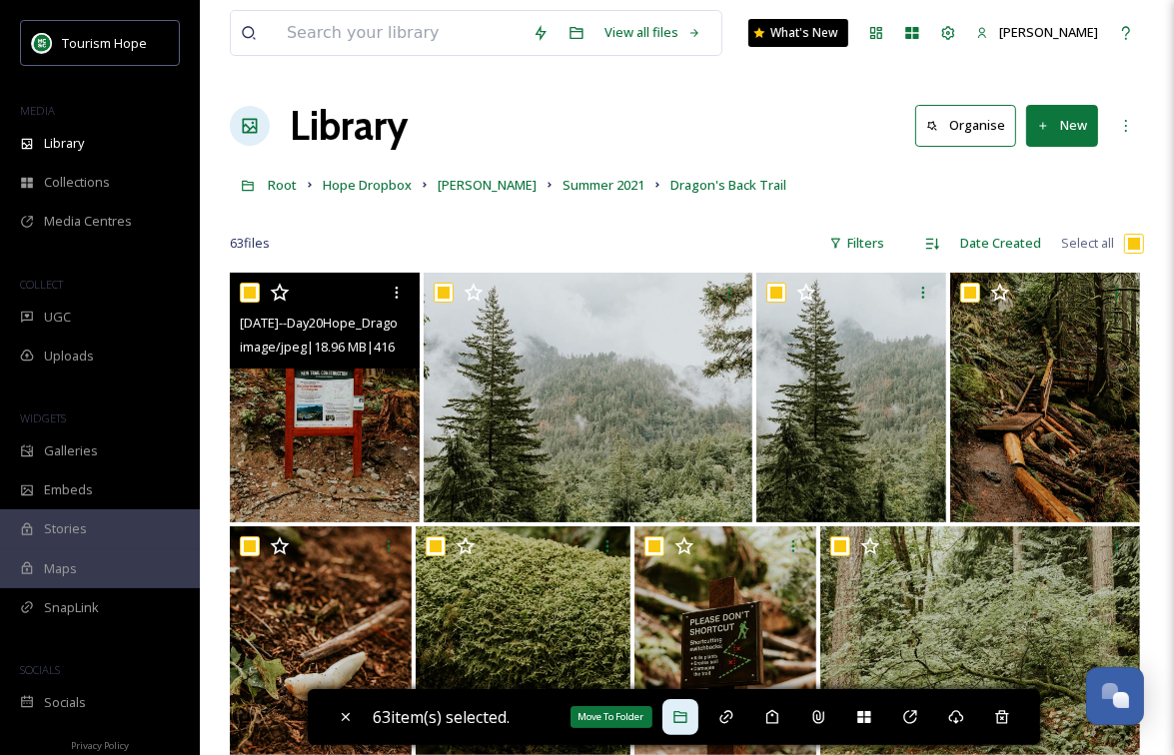
click at [688, 724] on icon at bounding box center [680, 717] width 16 height 16
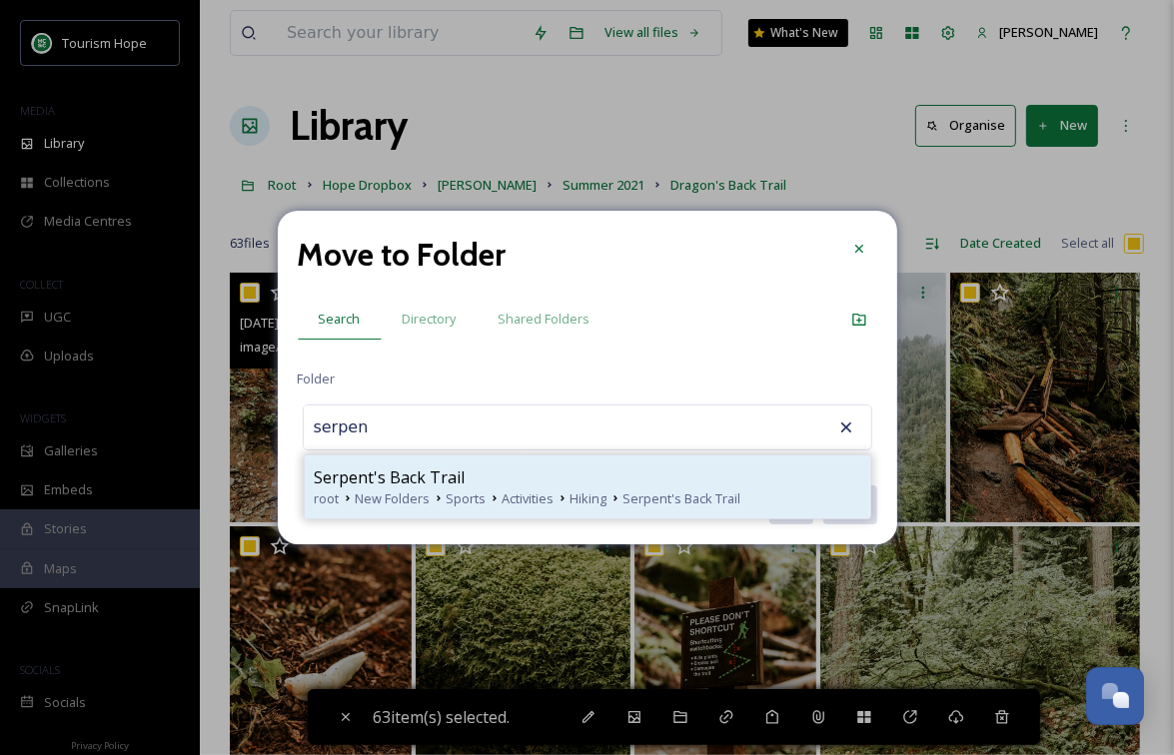
click at [492, 475] on div "Serpent's Back Trail" at bounding box center [588, 478] width 546 height 24
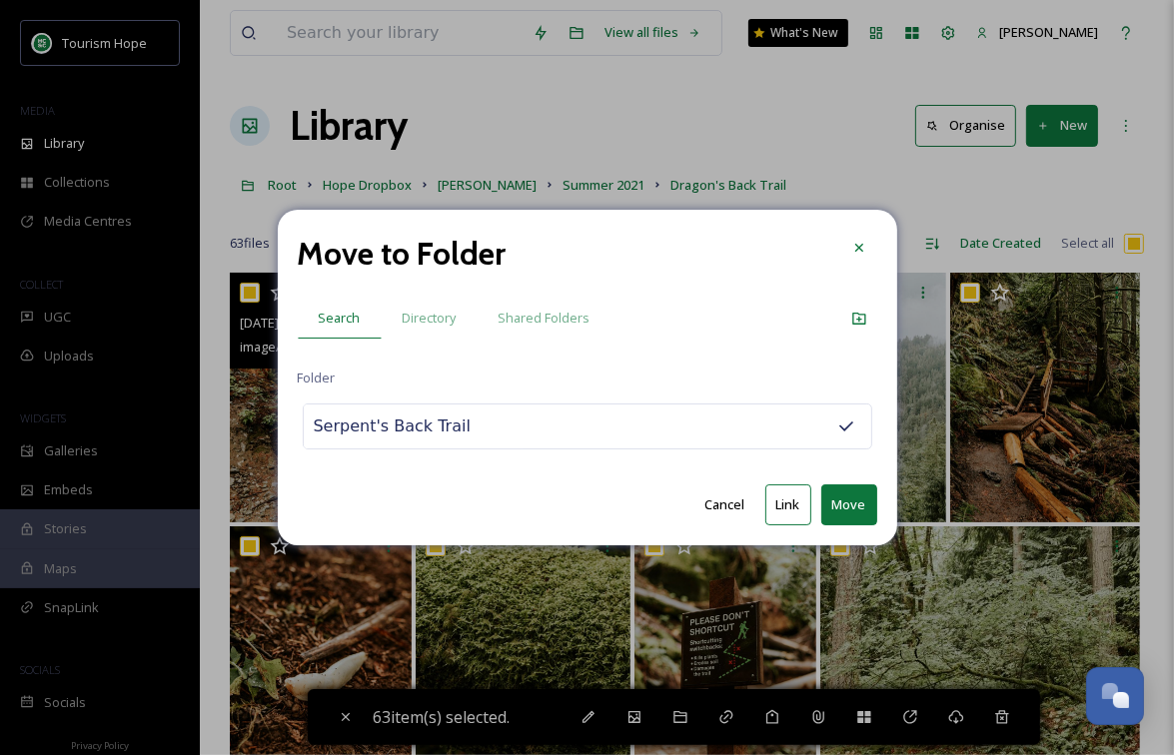
click at [859, 505] on button "Move" at bounding box center [849, 505] width 56 height 41
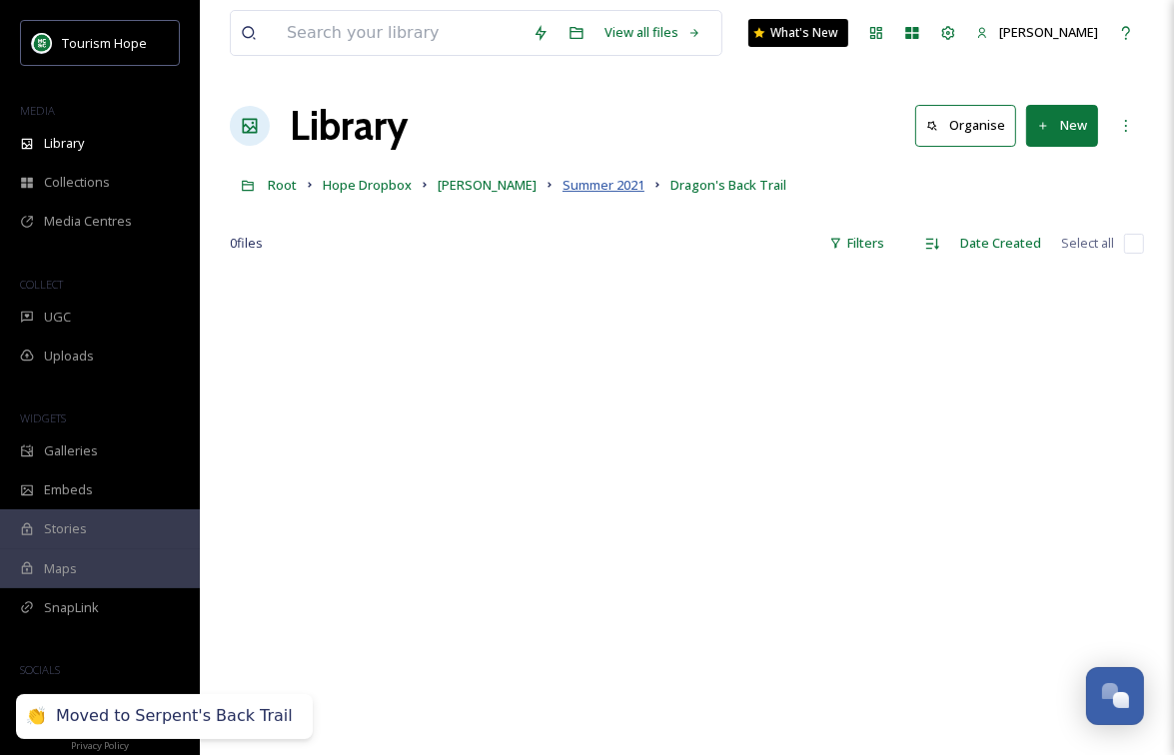
click at [628, 182] on span "Summer 2021" at bounding box center [603, 185] width 82 height 18
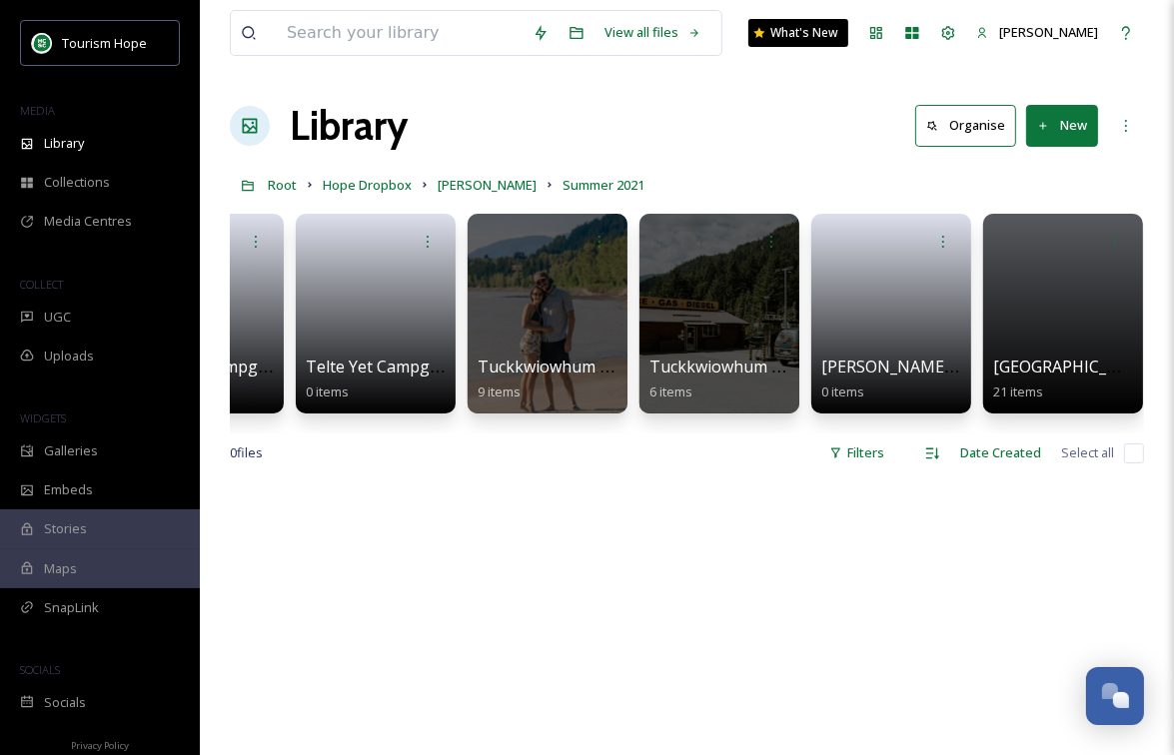
scroll to position [0, 6474]
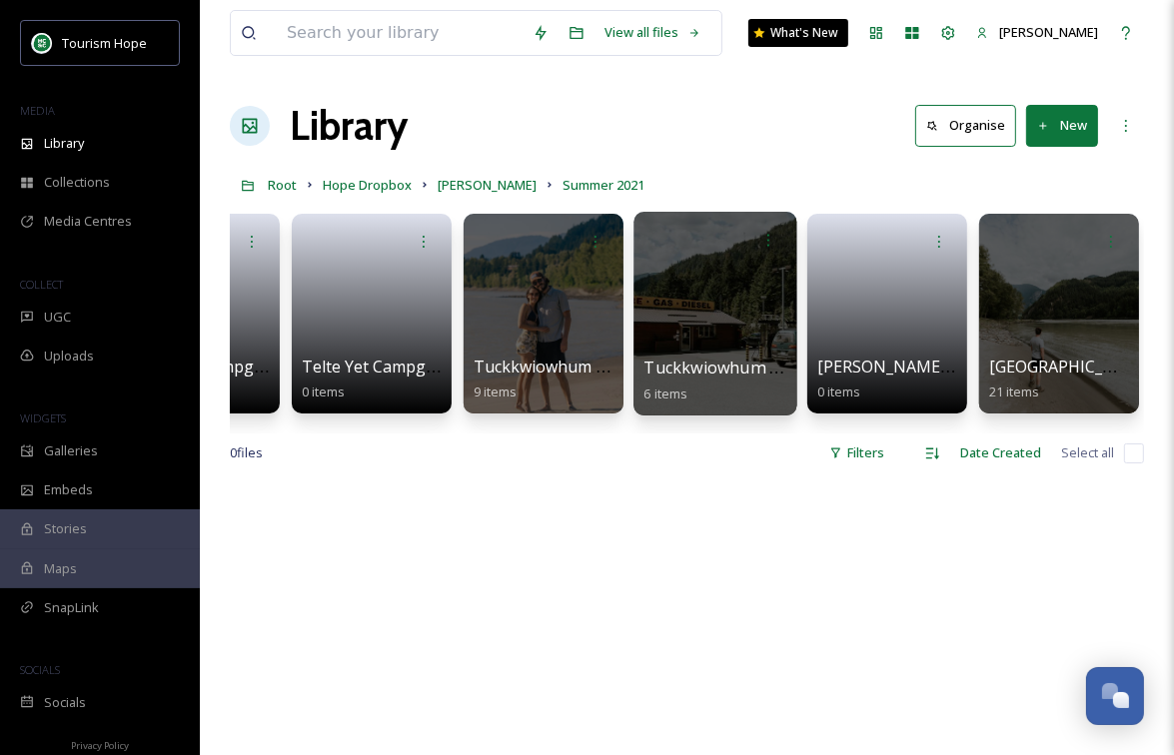
click at [697, 300] on div at bounding box center [714, 314] width 163 height 204
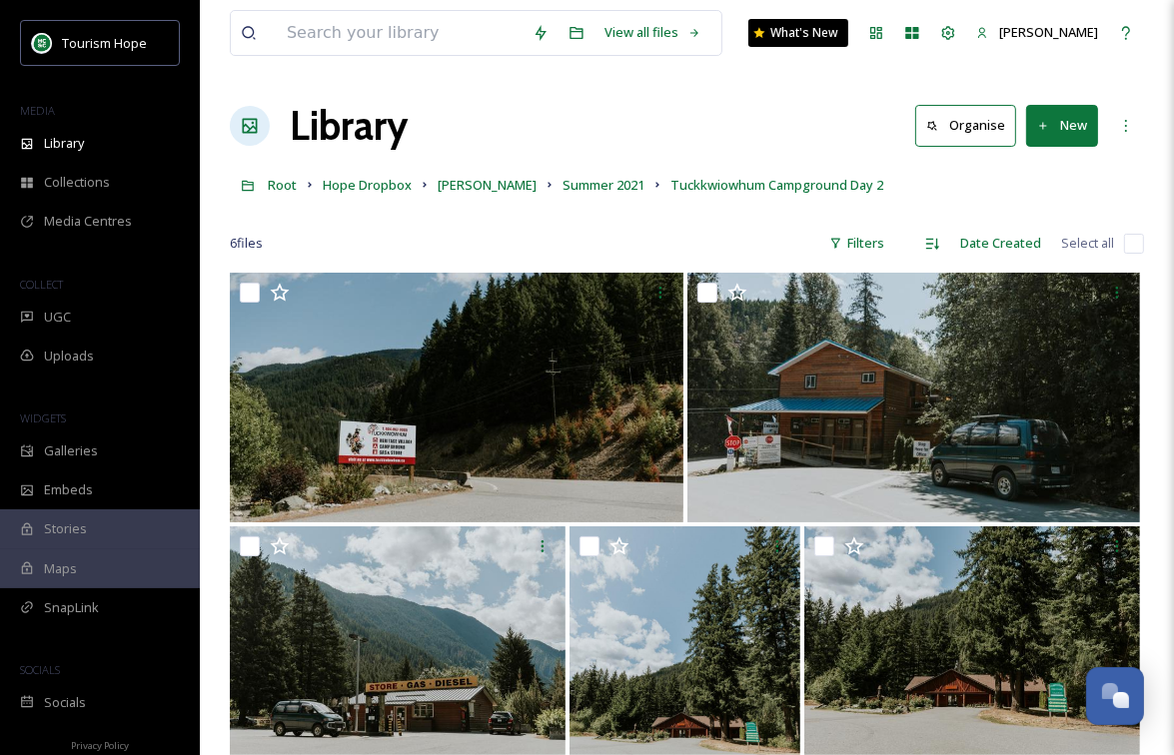
click at [1133, 236] on input "checkbox" at bounding box center [1134, 244] width 20 height 20
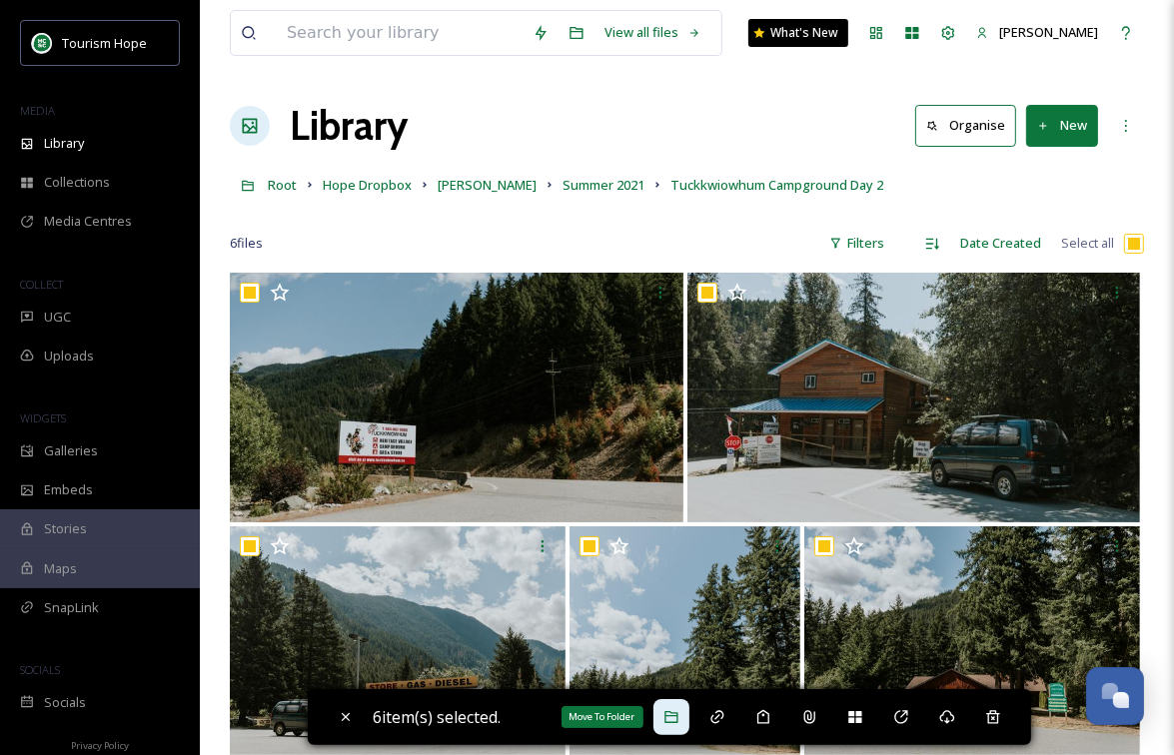
click at [673, 718] on icon at bounding box center [671, 717] width 16 height 16
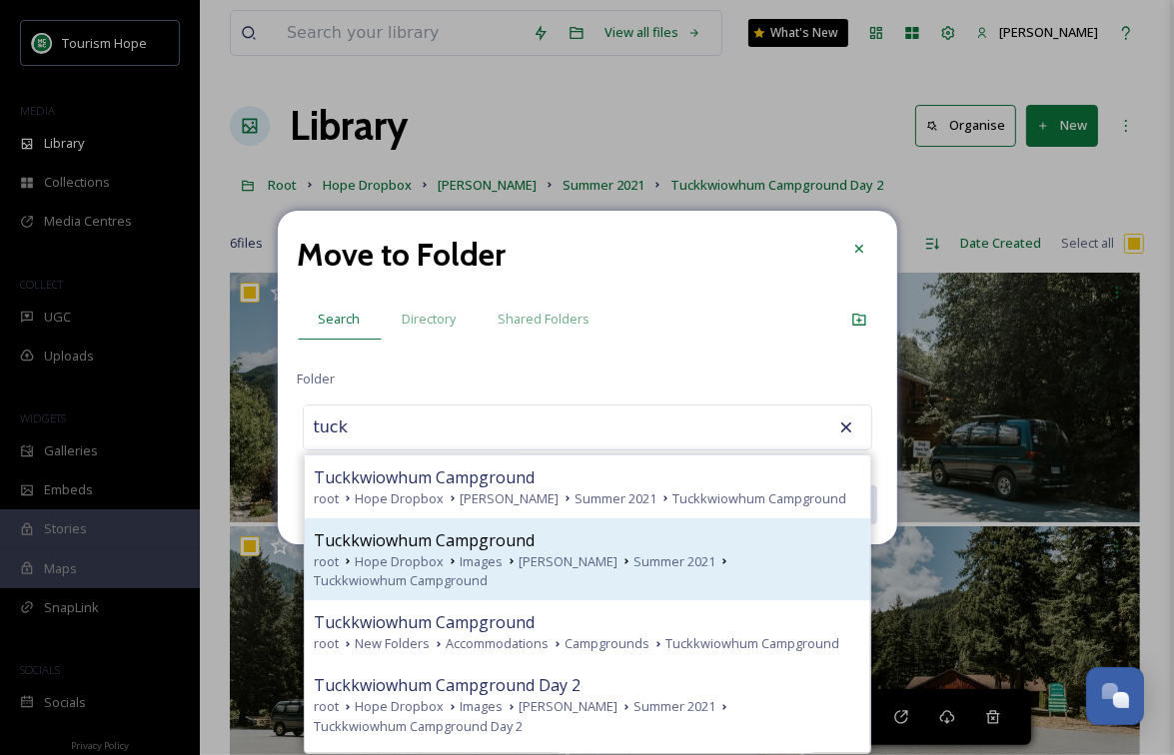
scroll to position [17, 0]
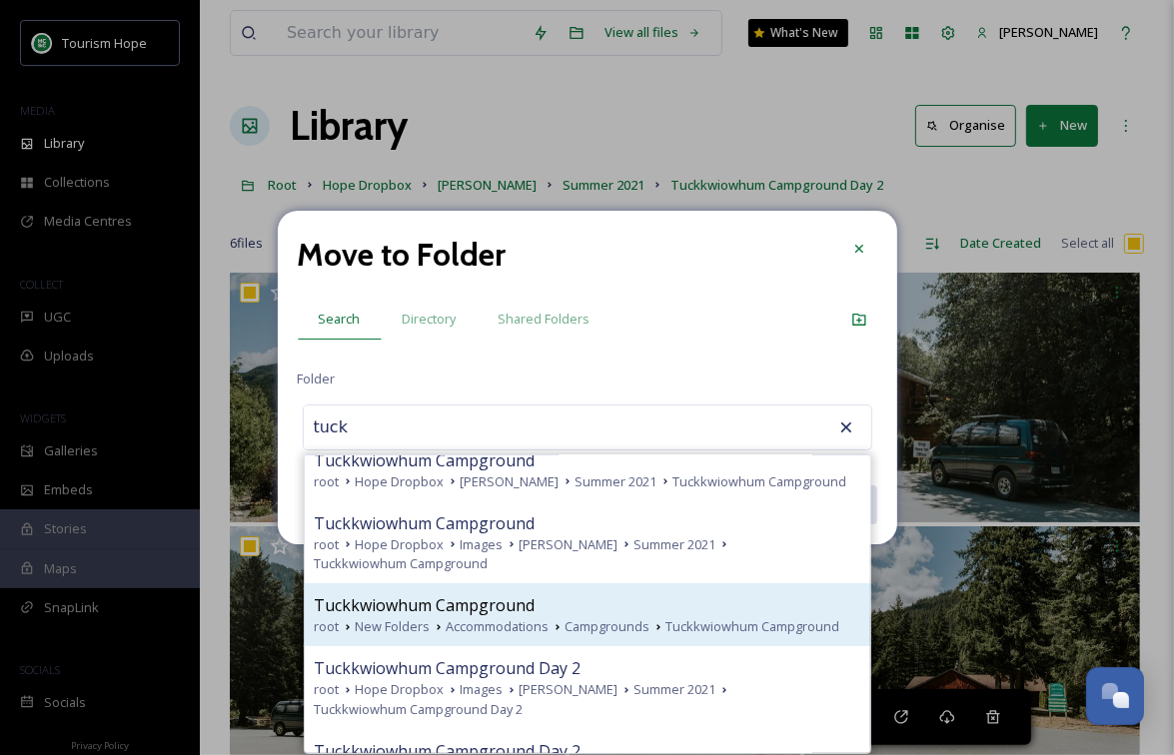
click at [524, 608] on span "Tuckkwiowhum Campground" at bounding box center [425, 605] width 221 height 24
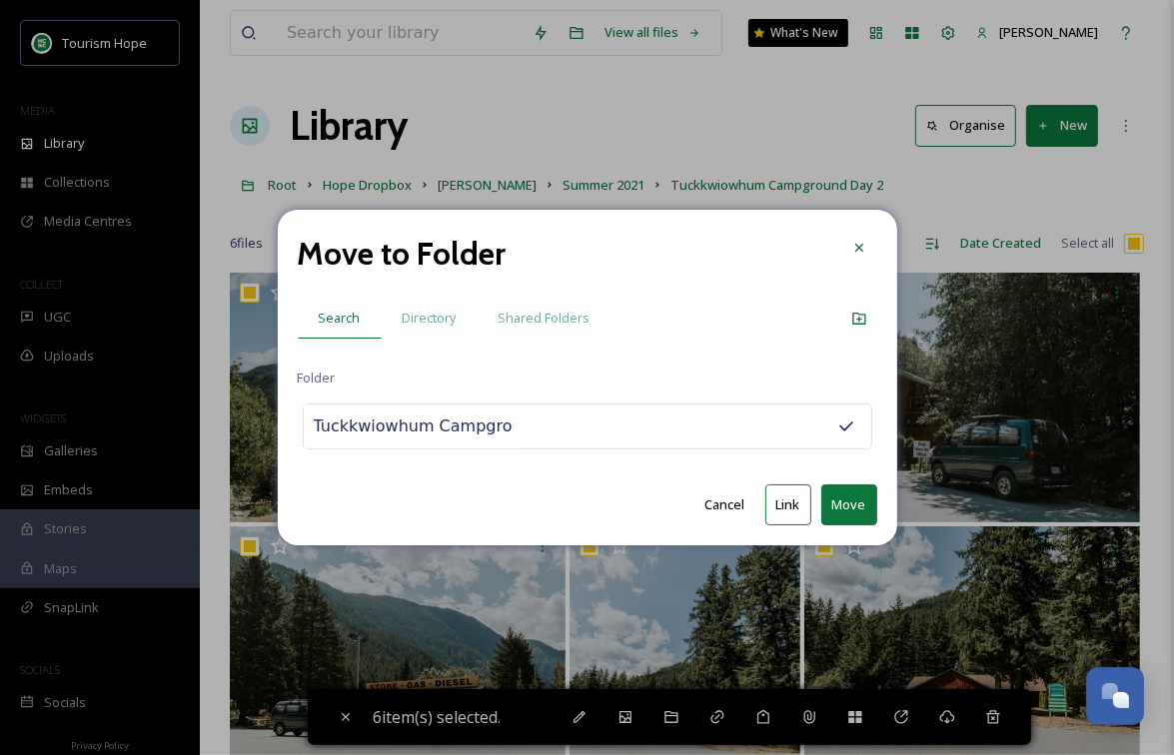
click at [840, 498] on button "Move" at bounding box center [849, 505] width 56 height 41
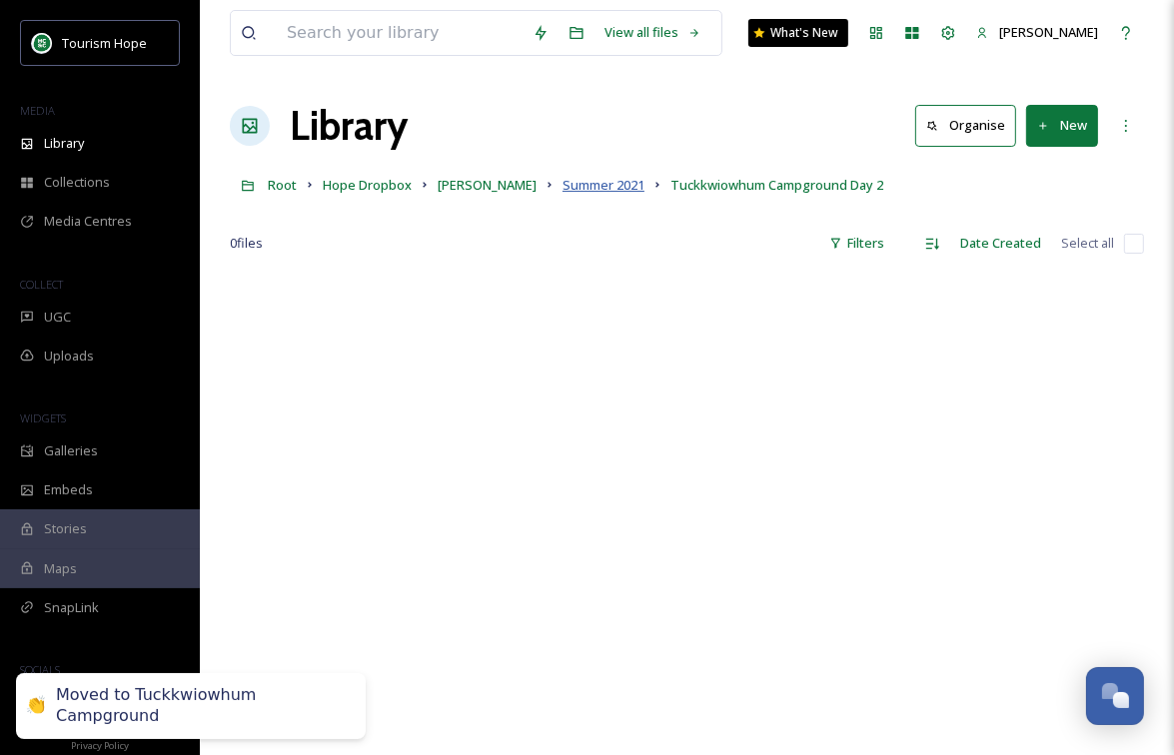
click at [612, 181] on span "Summer 2021" at bounding box center [603, 185] width 82 height 18
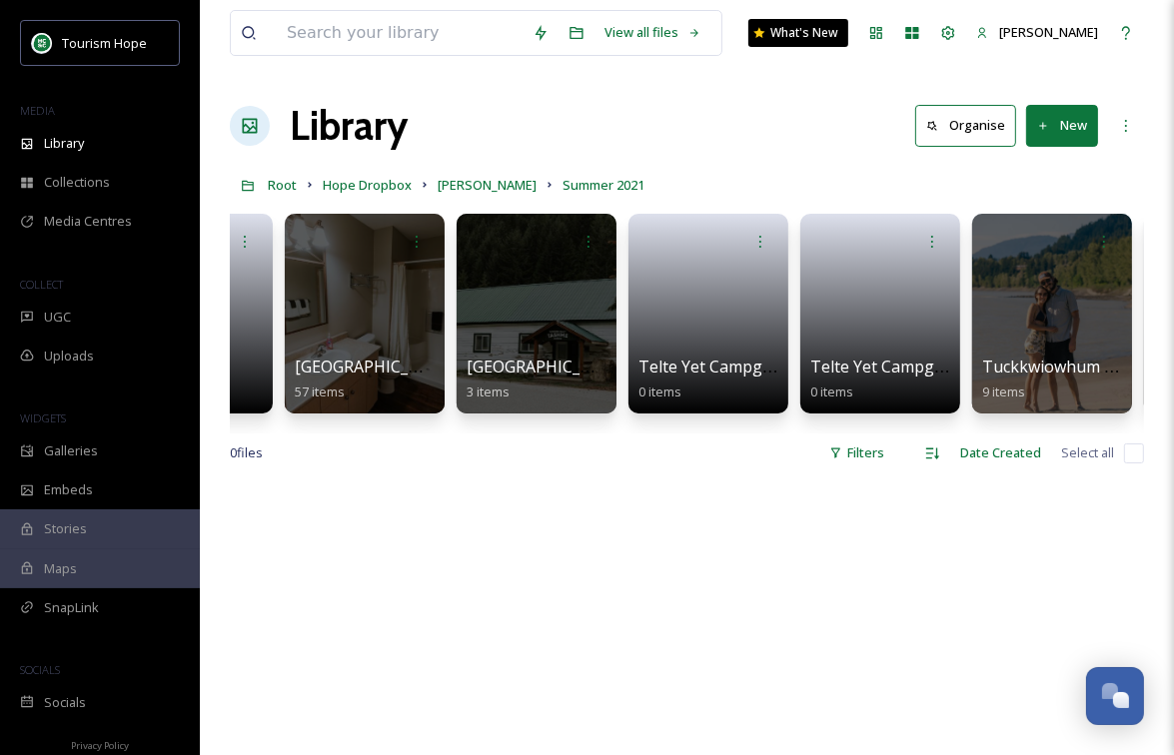
scroll to position [0, 6474]
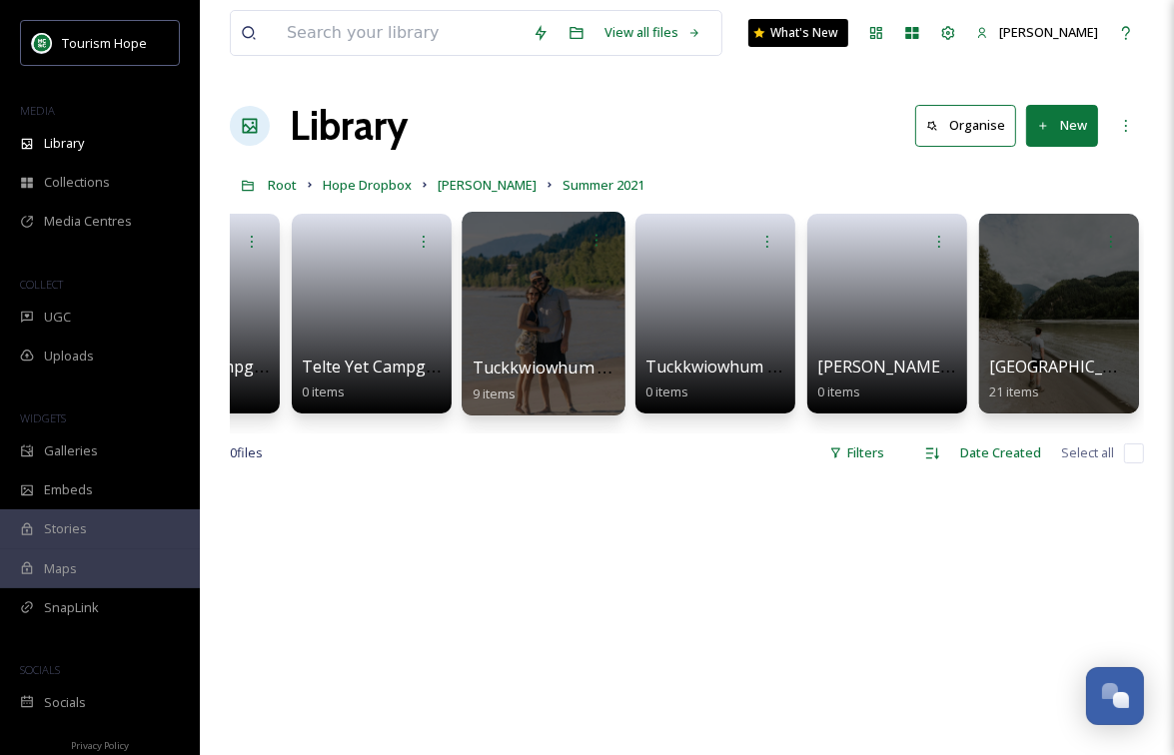
click at [528, 330] on div at bounding box center [543, 314] width 163 height 204
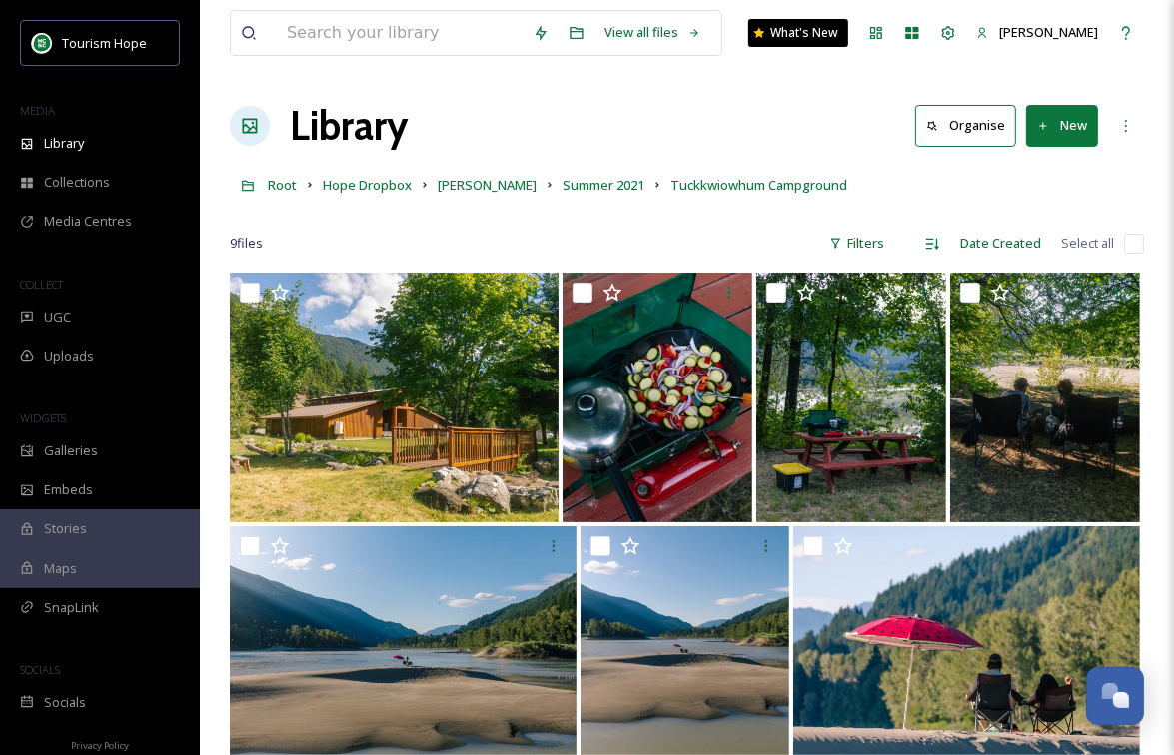
click at [1139, 245] on input "checkbox" at bounding box center [1134, 244] width 20 height 20
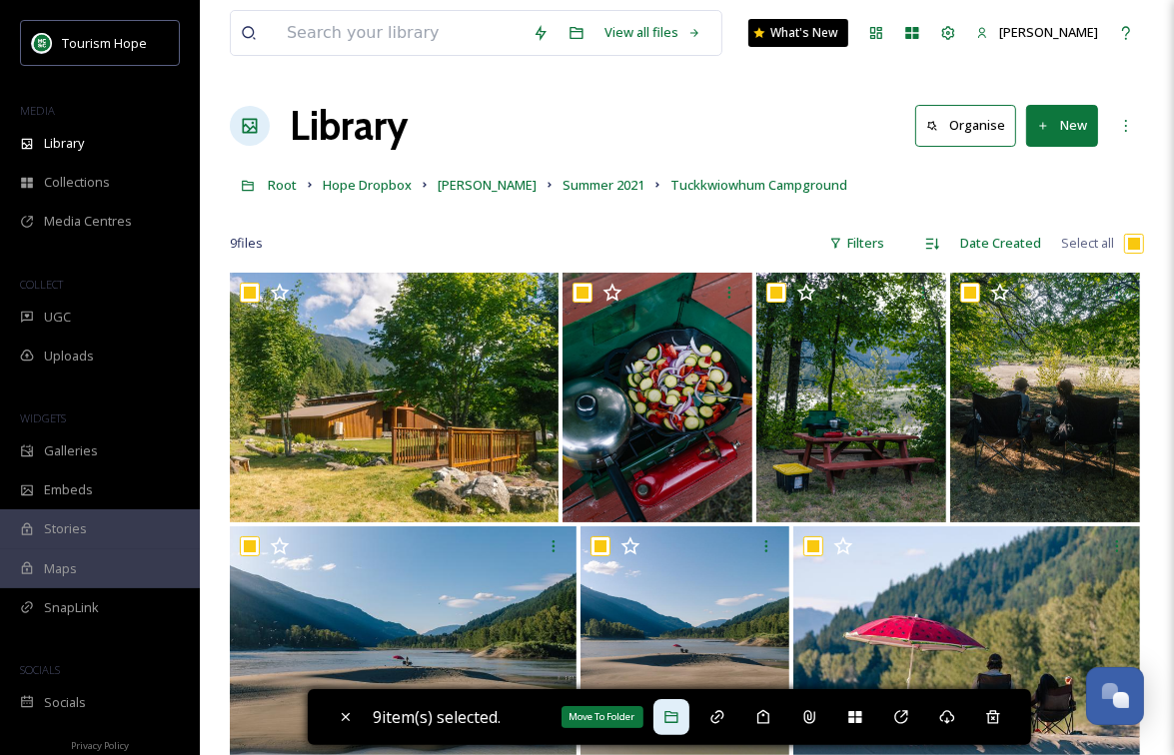
click at [673, 715] on icon at bounding box center [670, 717] width 13 height 12
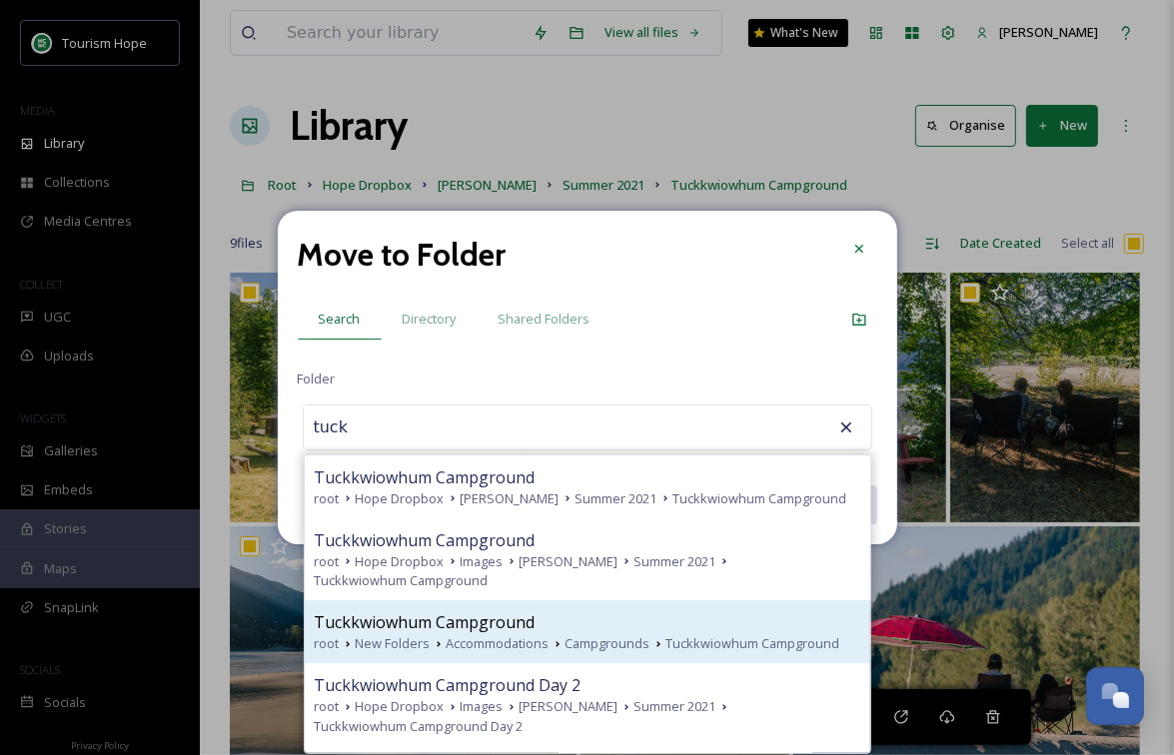
scroll to position [12, 0]
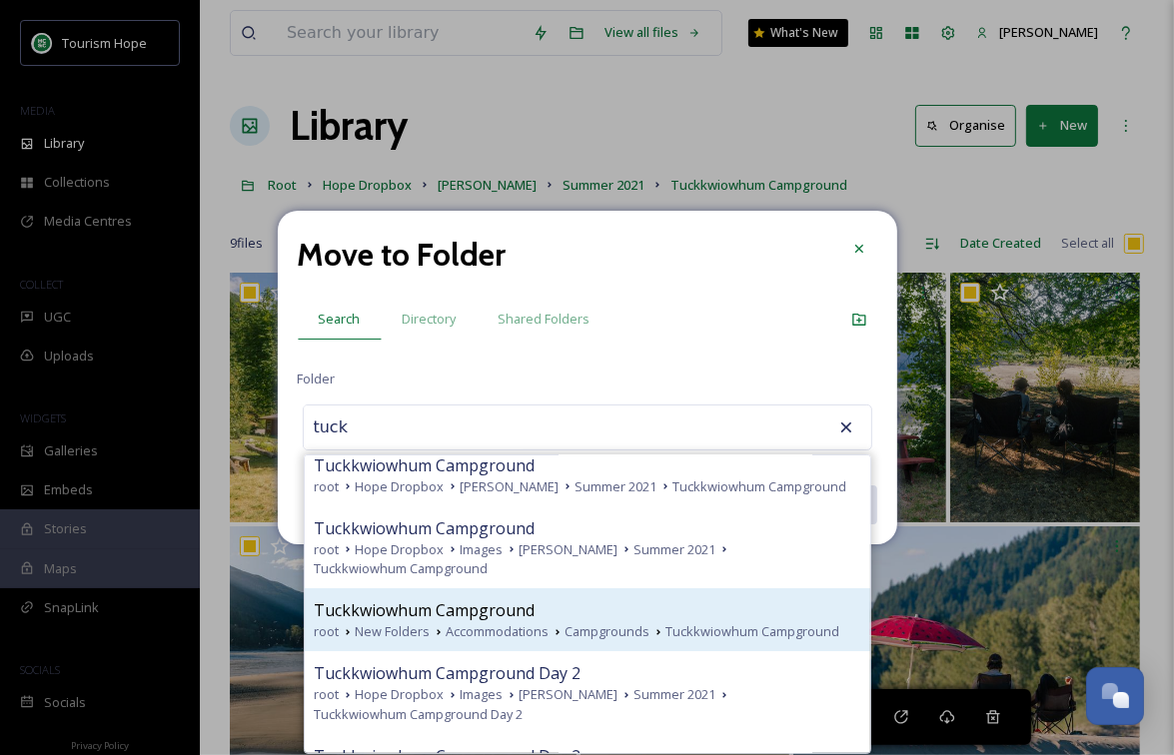
click at [539, 610] on div "Tuckkwiowhum Campground" at bounding box center [588, 610] width 546 height 24
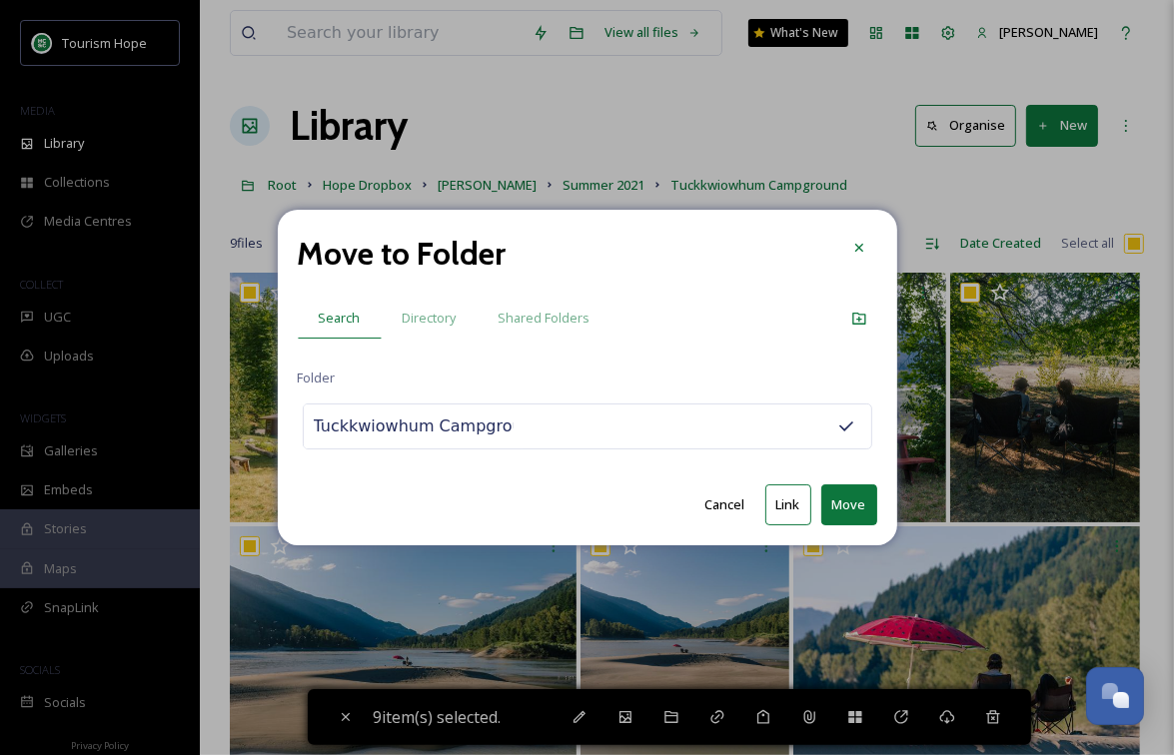
click at [851, 502] on button "Move" at bounding box center [849, 505] width 56 height 41
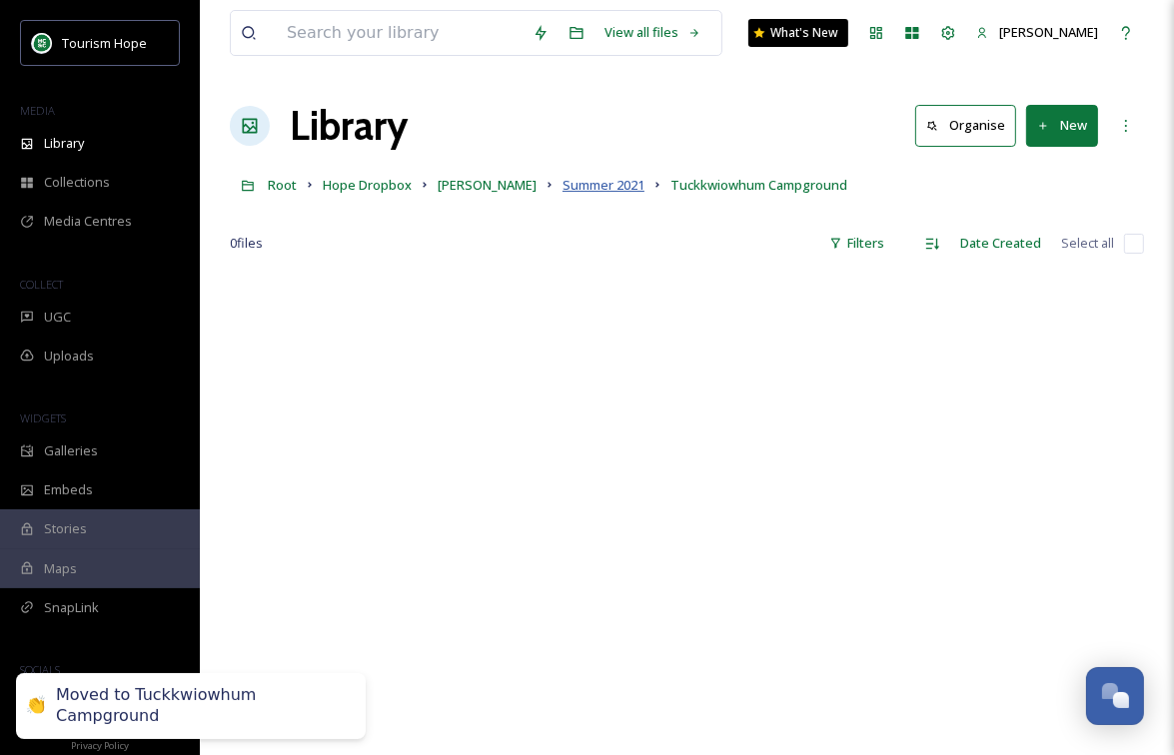
click at [611, 187] on span "Summer 2021" at bounding box center [603, 185] width 82 height 18
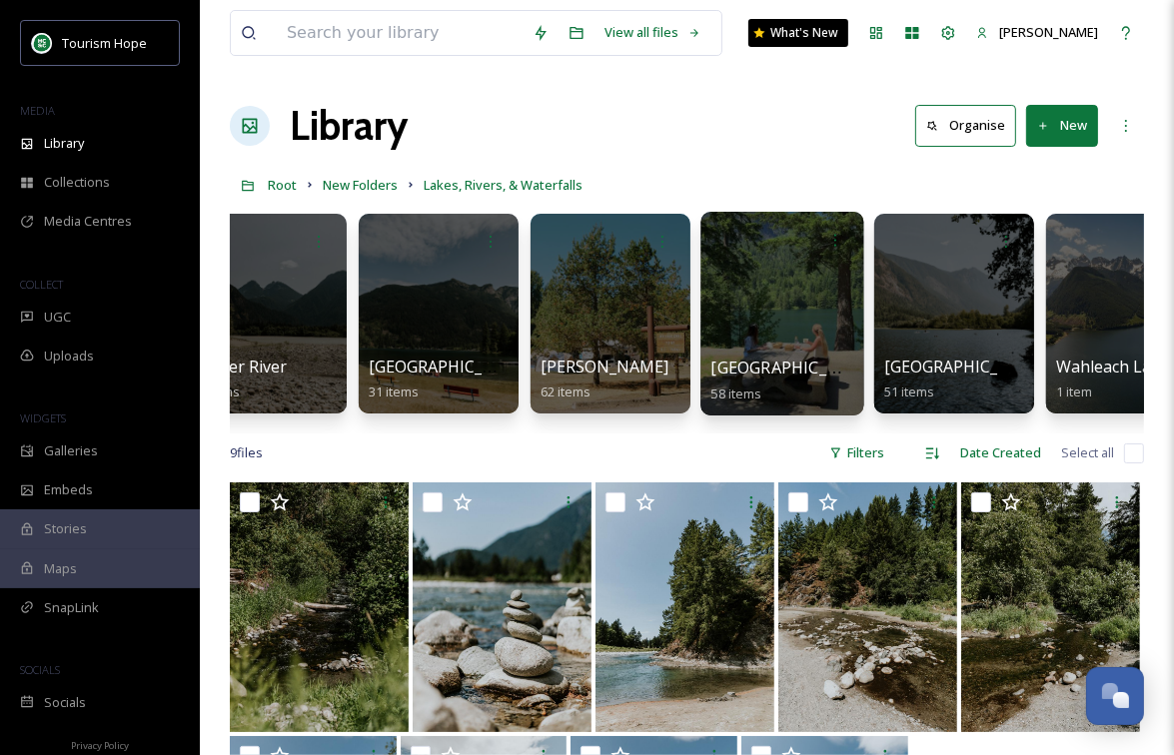
scroll to position [0, 116]
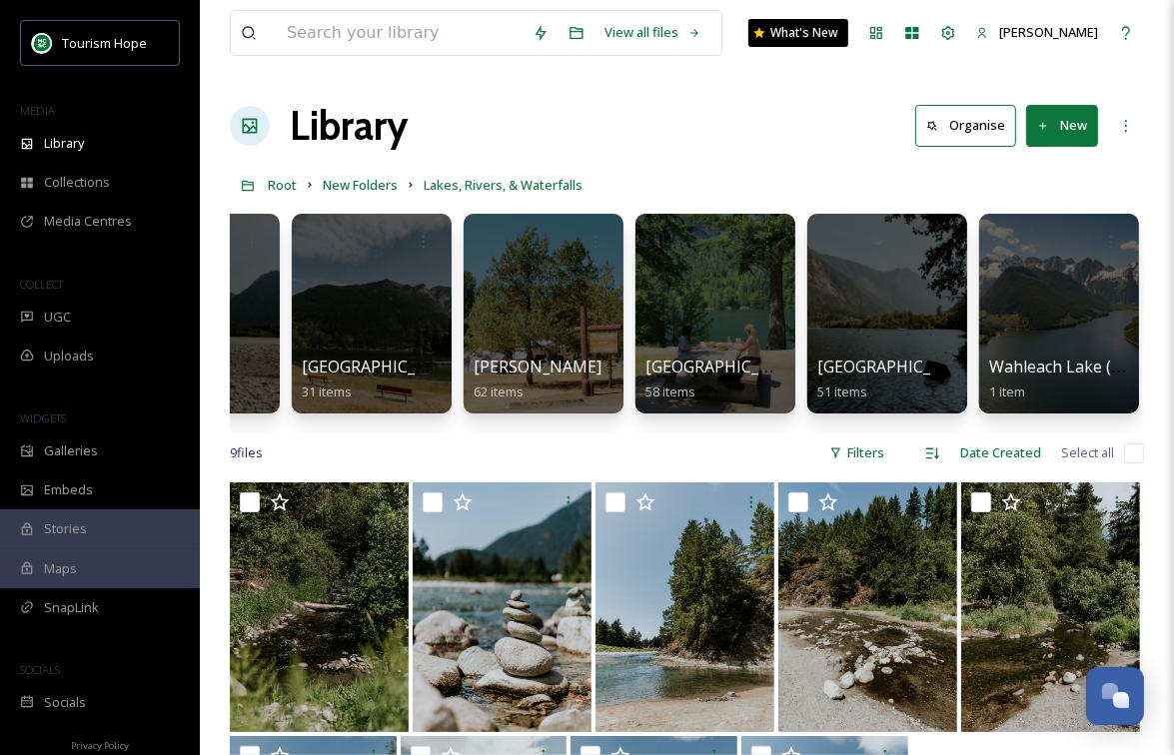
click at [1063, 131] on button "New" at bounding box center [1062, 125] width 72 height 41
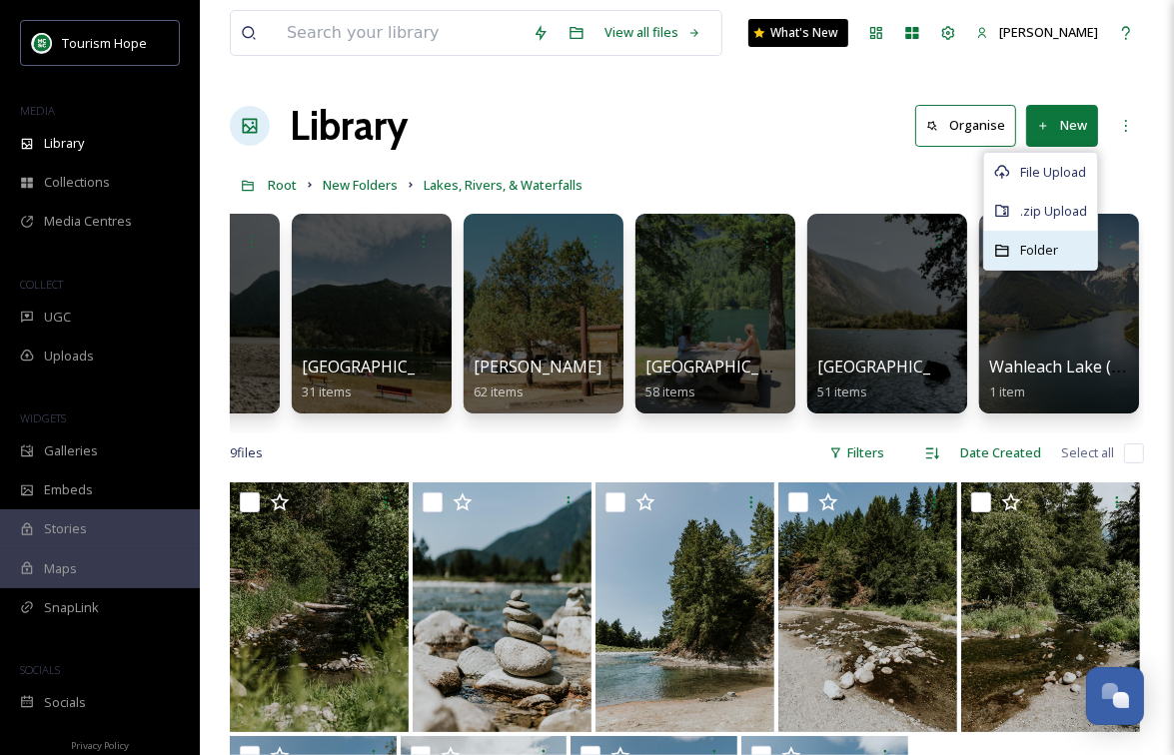
click at [1055, 248] on span "Folder" at bounding box center [1039, 250] width 38 height 19
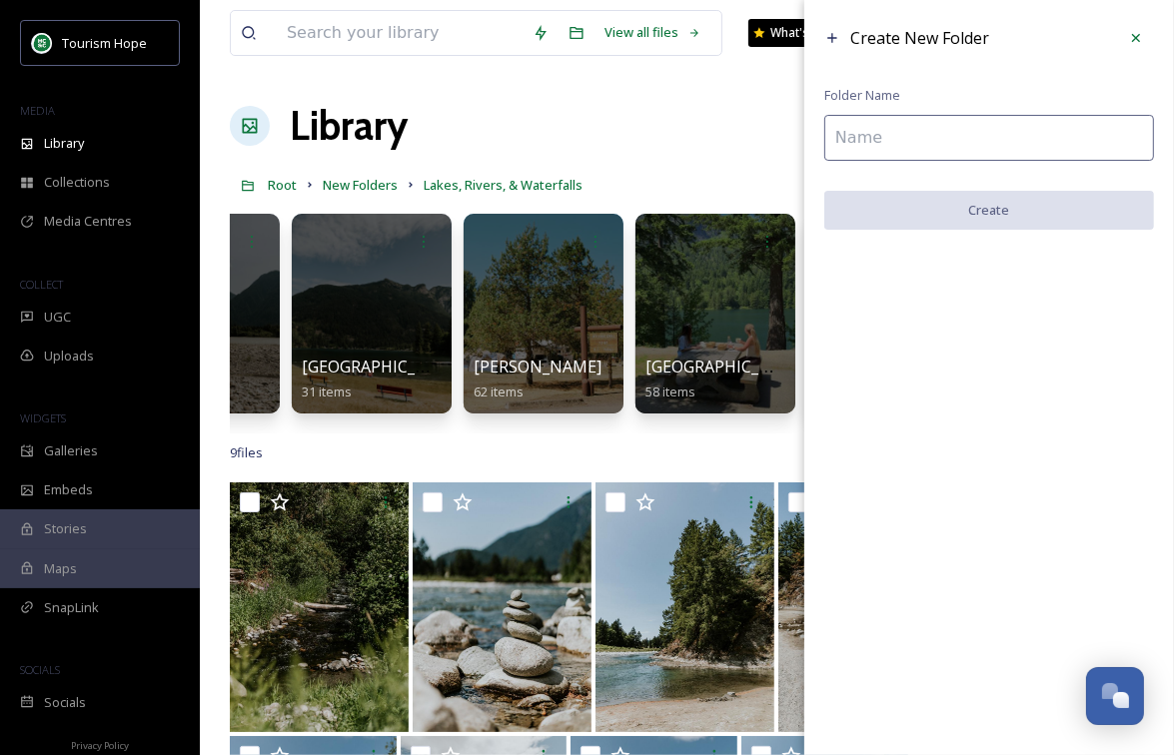
click at [1020, 152] on input at bounding box center [989, 138] width 330 height 46
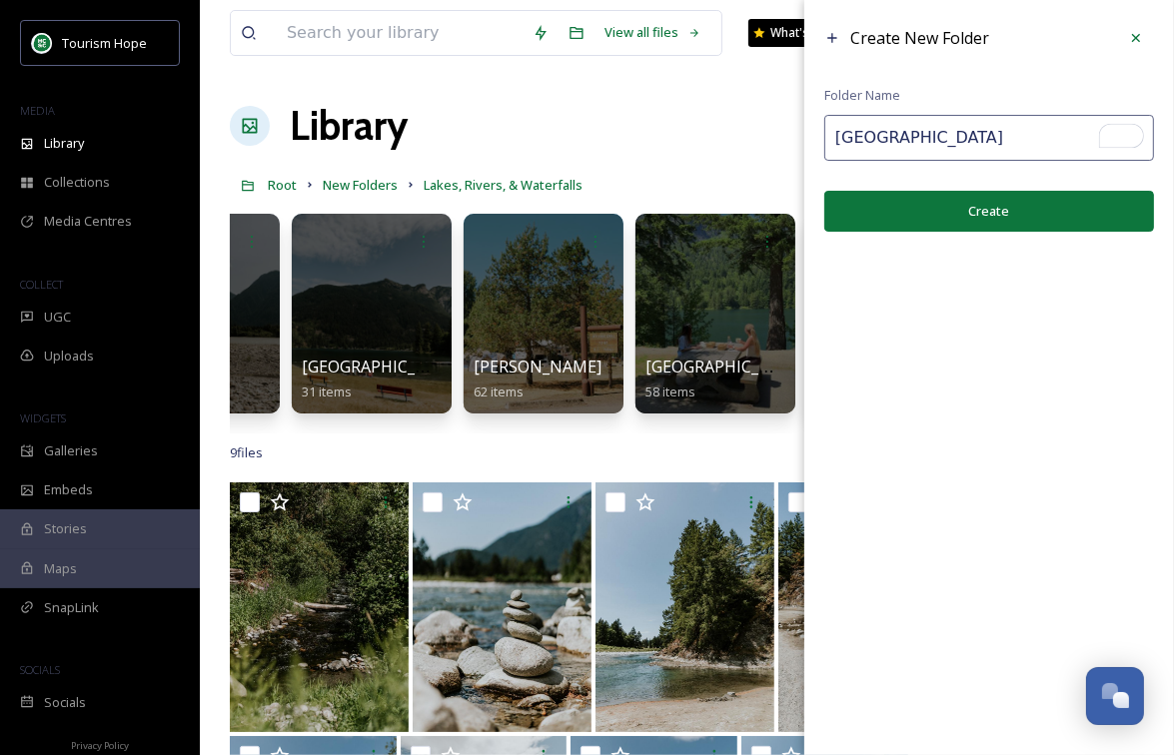
type input "[GEOGRAPHIC_DATA]"
click at [1022, 204] on button "Create" at bounding box center [989, 211] width 330 height 41
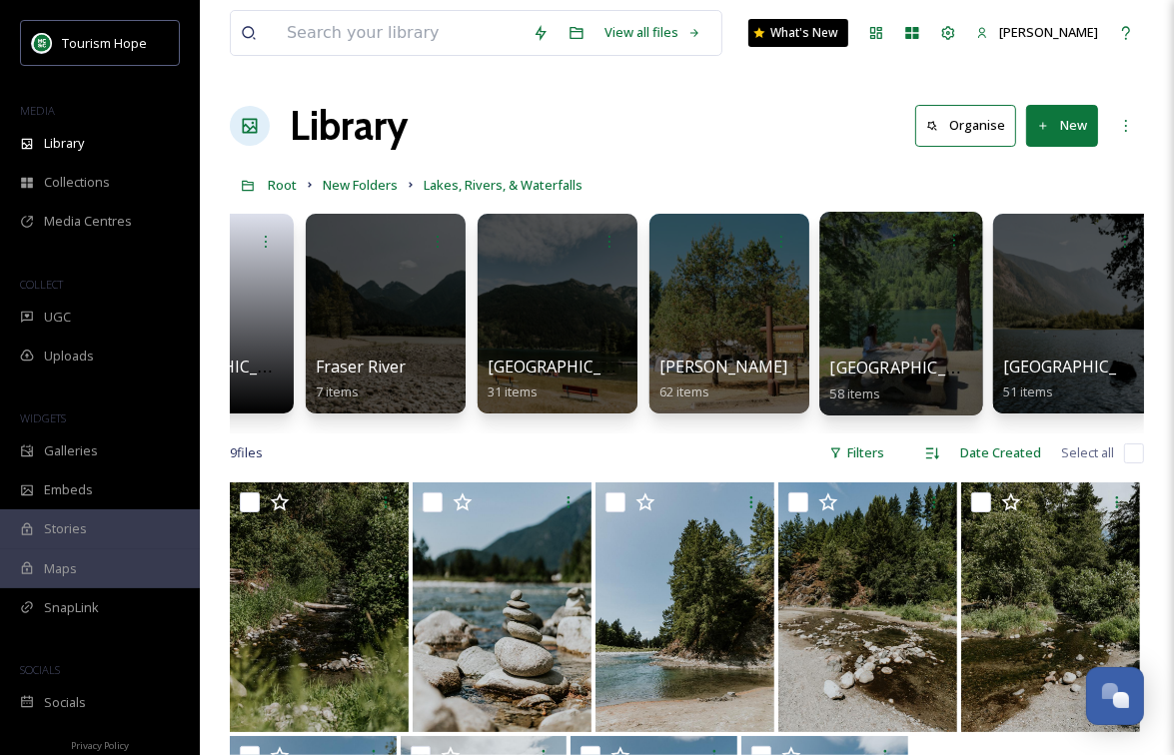
scroll to position [0, 0]
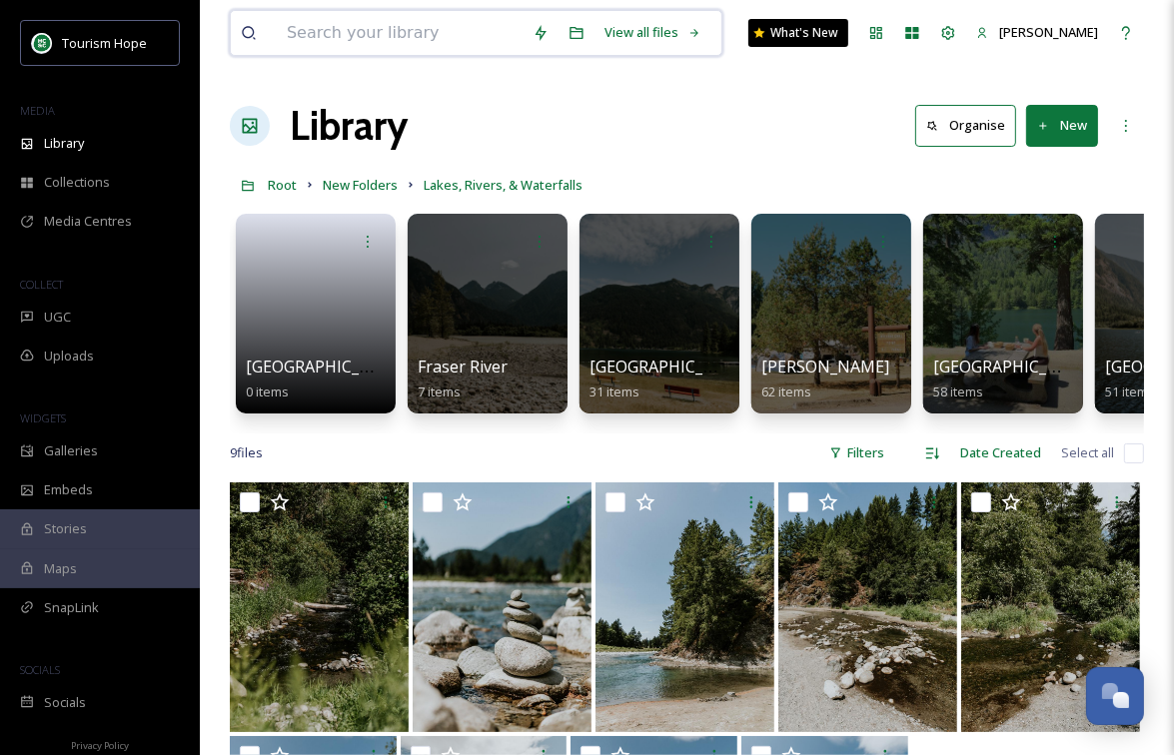
click at [356, 46] on input at bounding box center [400, 33] width 246 height 44
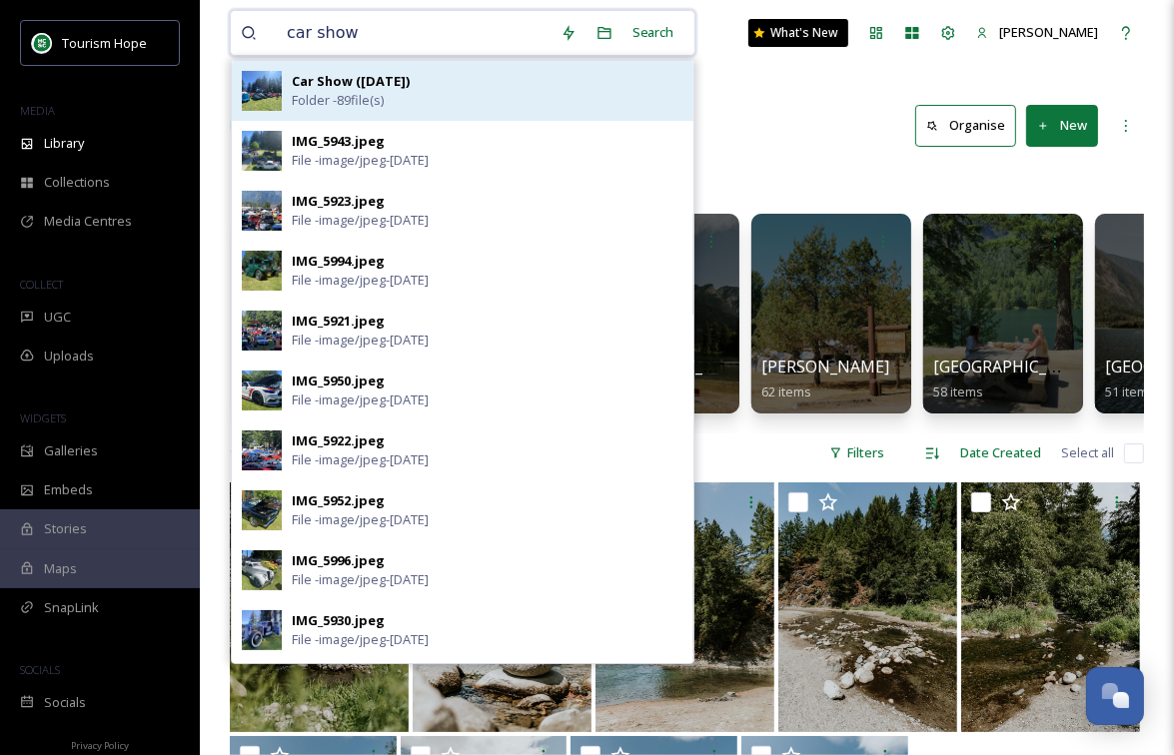
type input "car show"
click at [415, 94] on div "Car Show ([DATE]) Folder - 89 file(s)" at bounding box center [488, 91] width 392 height 38
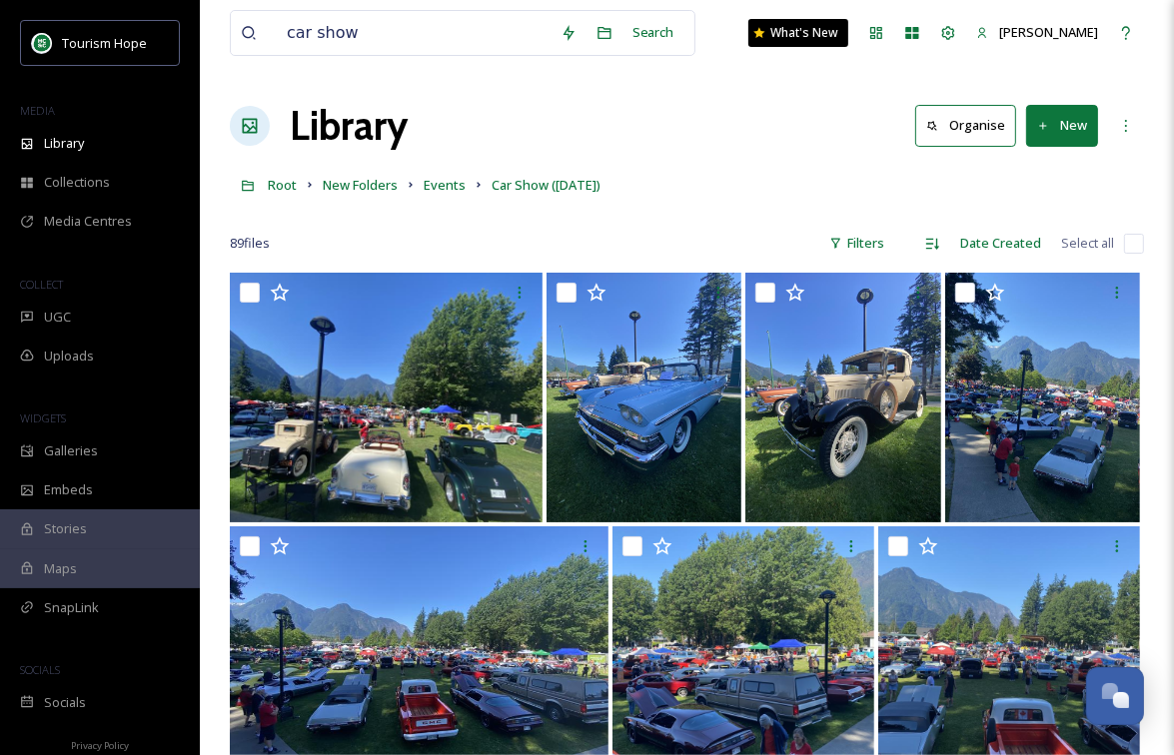
click at [815, 216] on div at bounding box center [687, 214] width 914 height 20
click at [440, 187] on span "Events" at bounding box center [445, 185] width 42 height 18
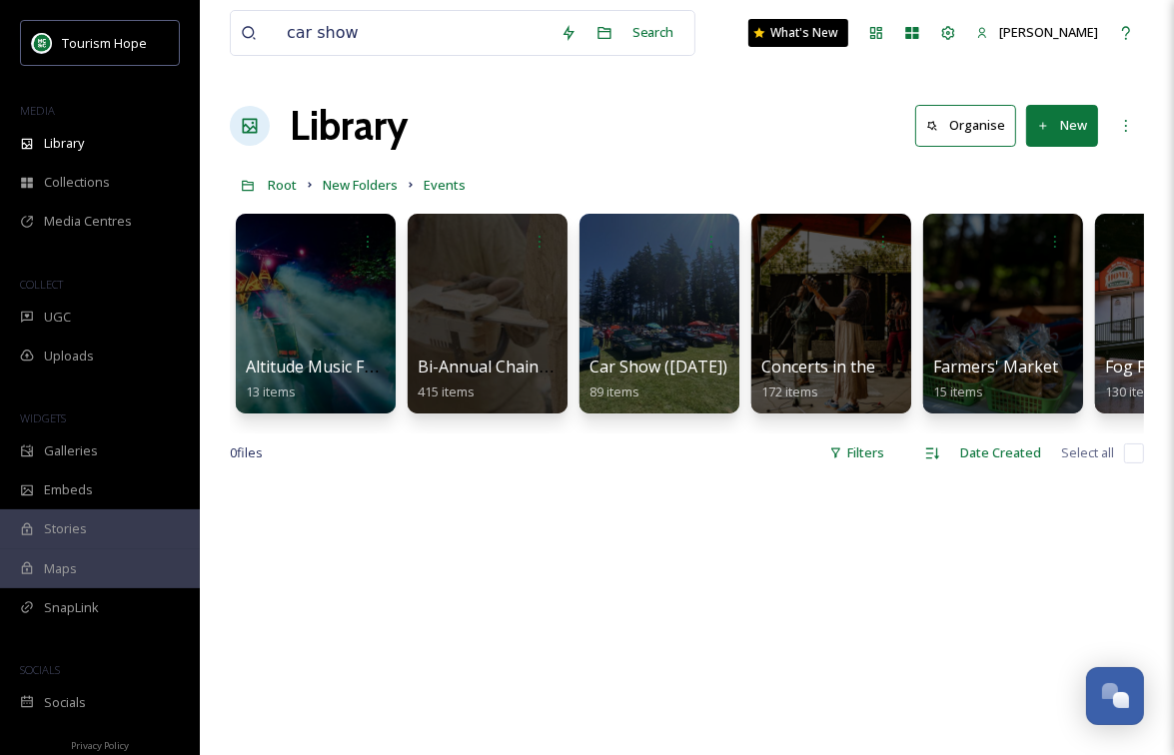
click at [1064, 138] on button "New" at bounding box center [1062, 125] width 72 height 41
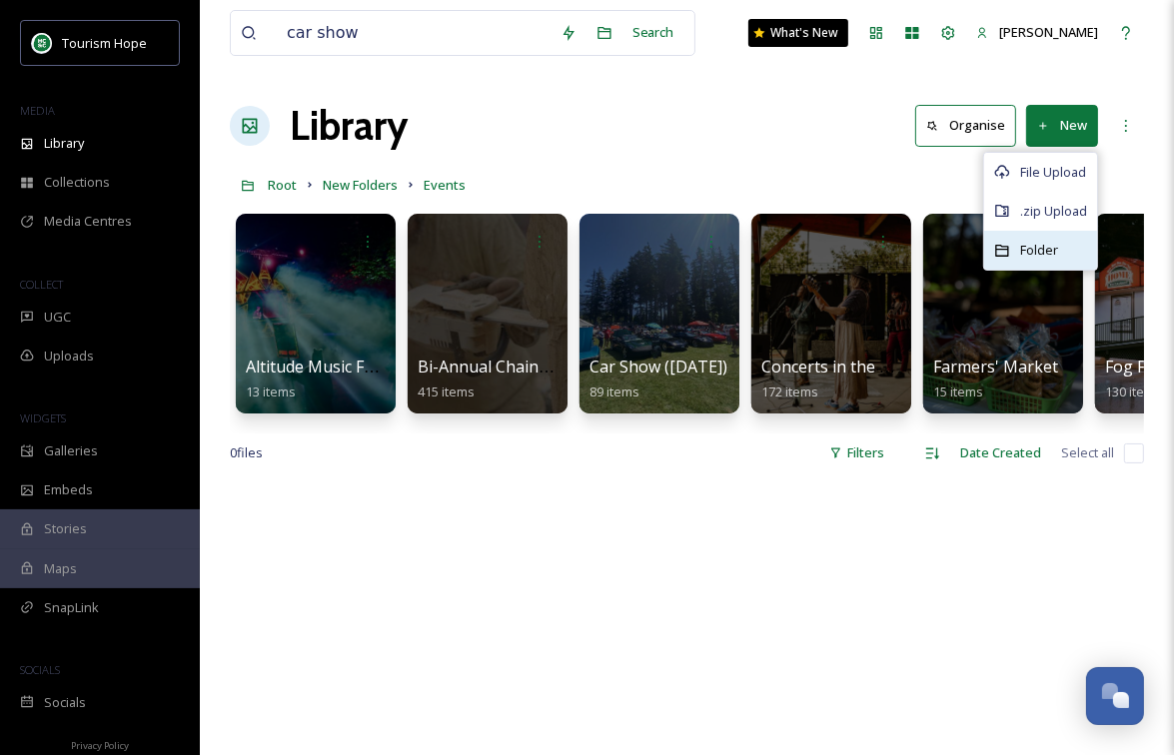
click at [1050, 257] on span "Folder" at bounding box center [1039, 250] width 38 height 19
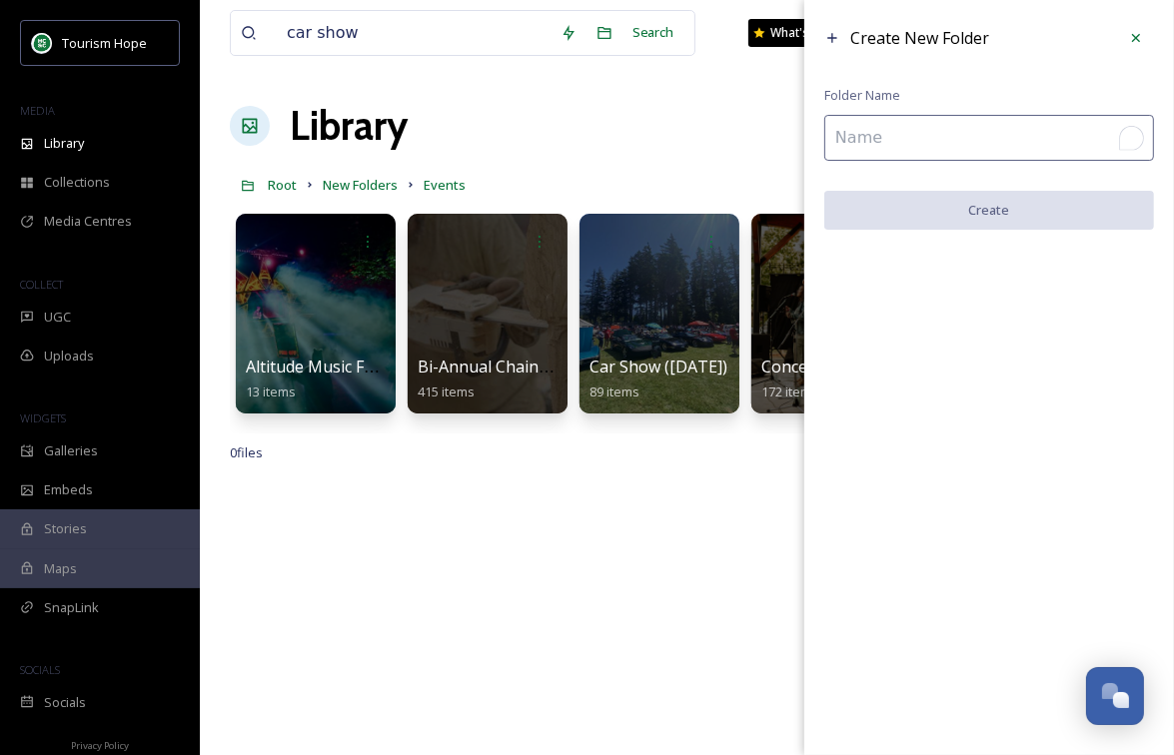
click at [901, 136] on input "To enrich screen reader interactions, please activate Accessibility in Grammarl…" at bounding box center [989, 138] width 330 height 46
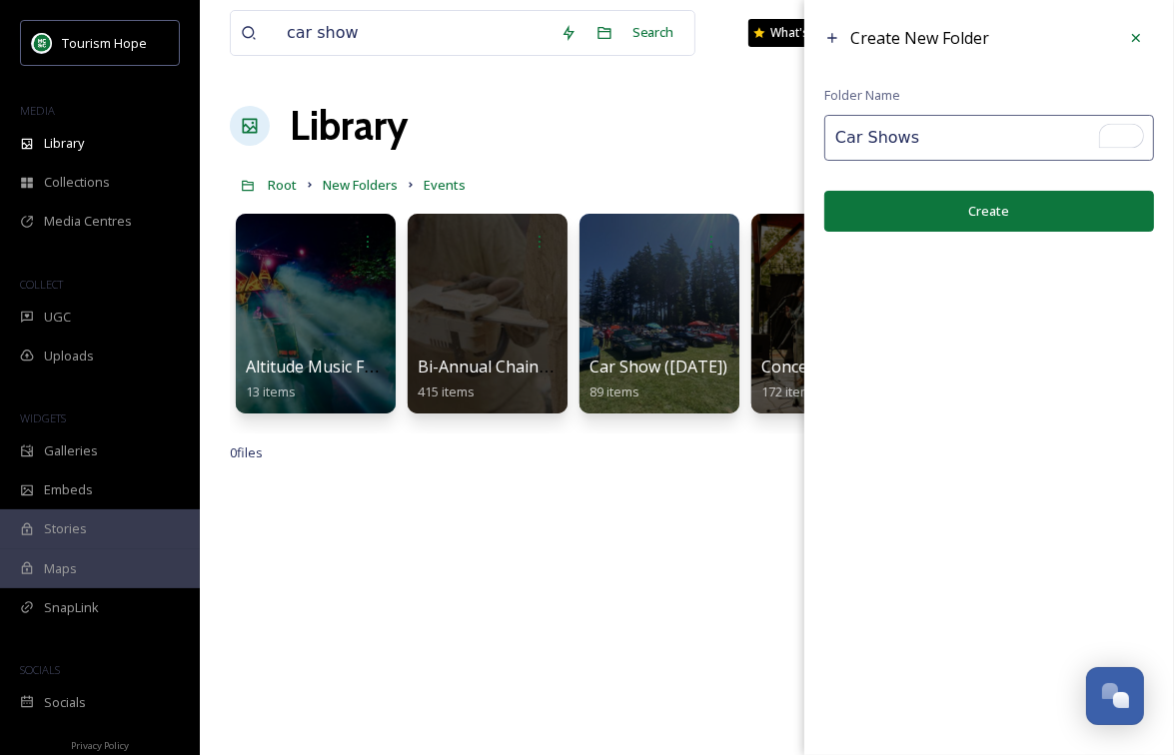
type input "Car Shows"
click at [949, 217] on button "Create" at bounding box center [989, 211] width 330 height 41
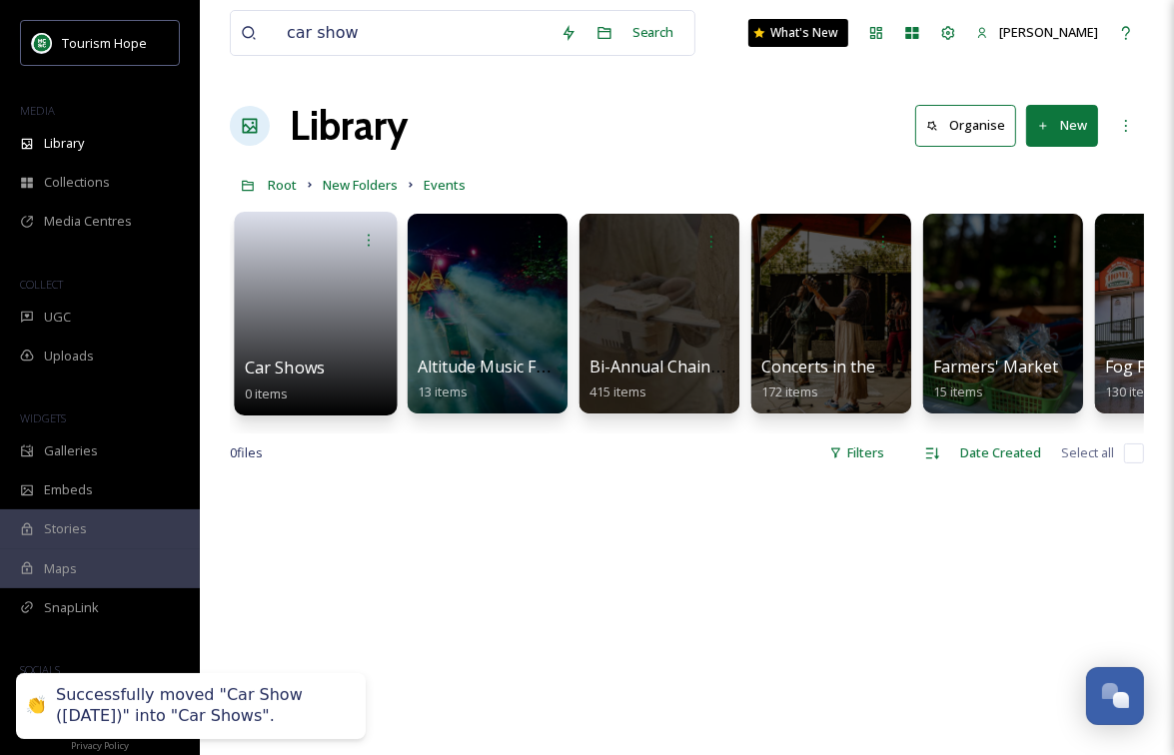
click at [347, 338] on link at bounding box center [316, 307] width 143 height 97
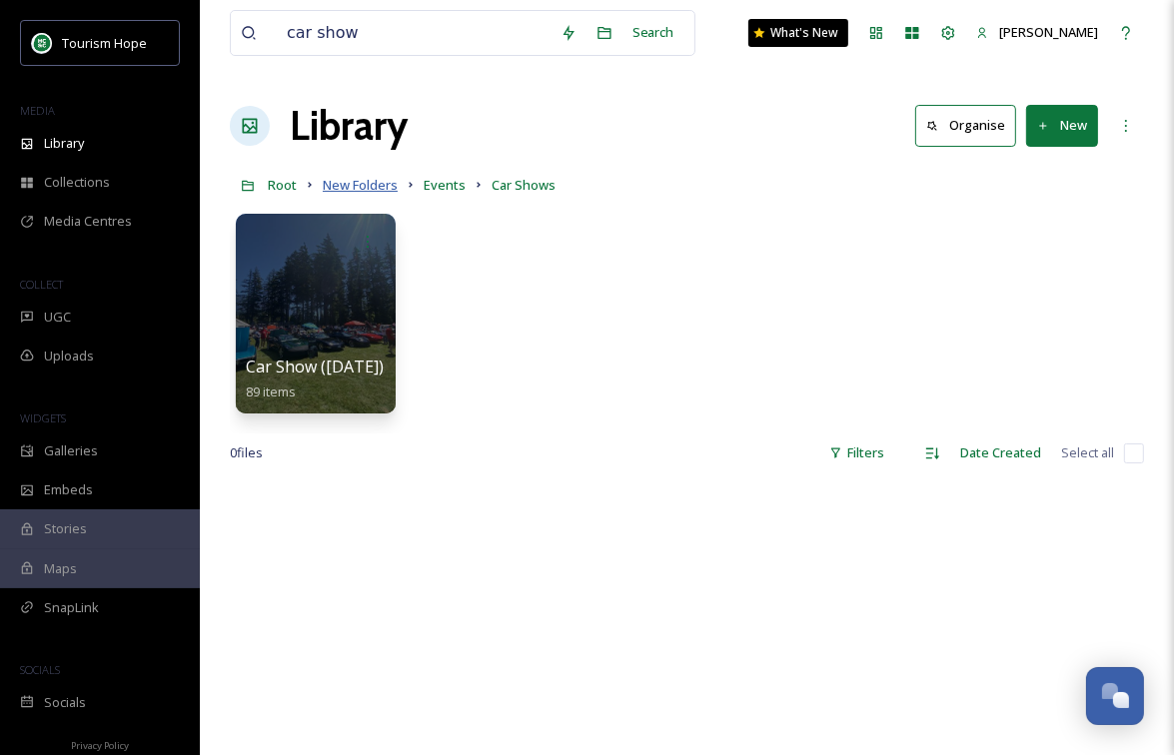
click at [360, 186] on span "New Folders" at bounding box center [360, 185] width 75 height 18
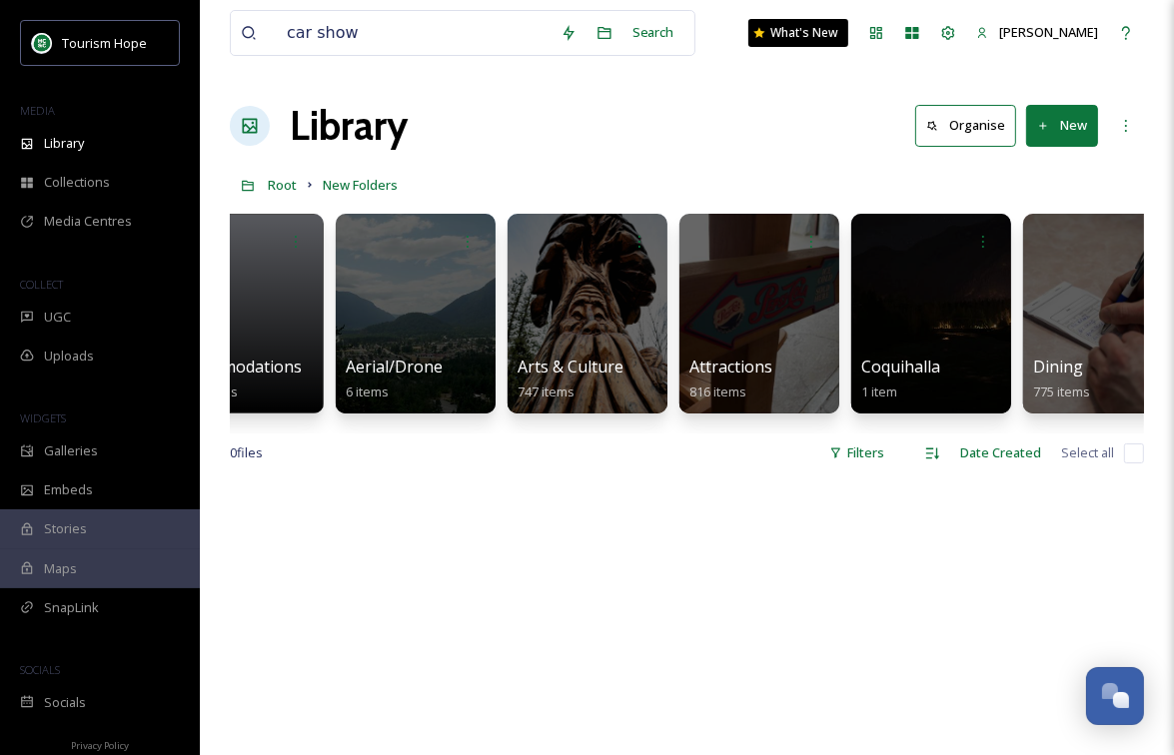
scroll to position [0, 76]
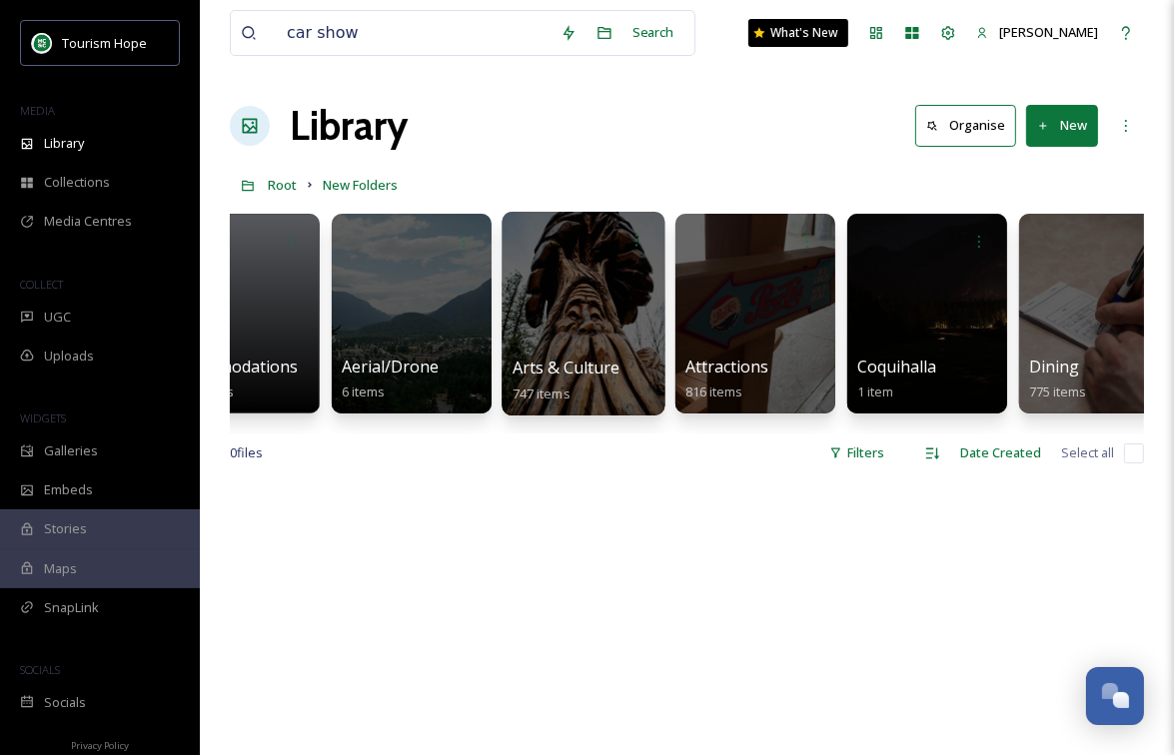
click at [604, 336] on div at bounding box center [583, 314] width 163 height 204
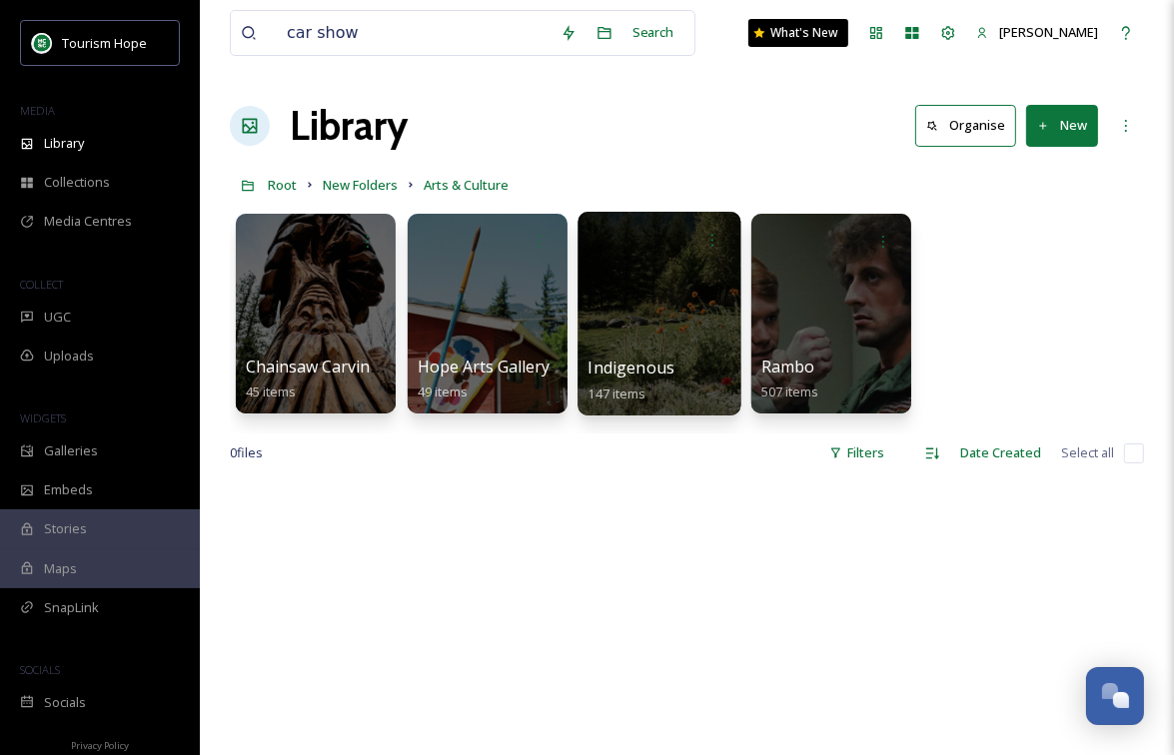
click at [641, 341] on div at bounding box center [658, 314] width 163 height 204
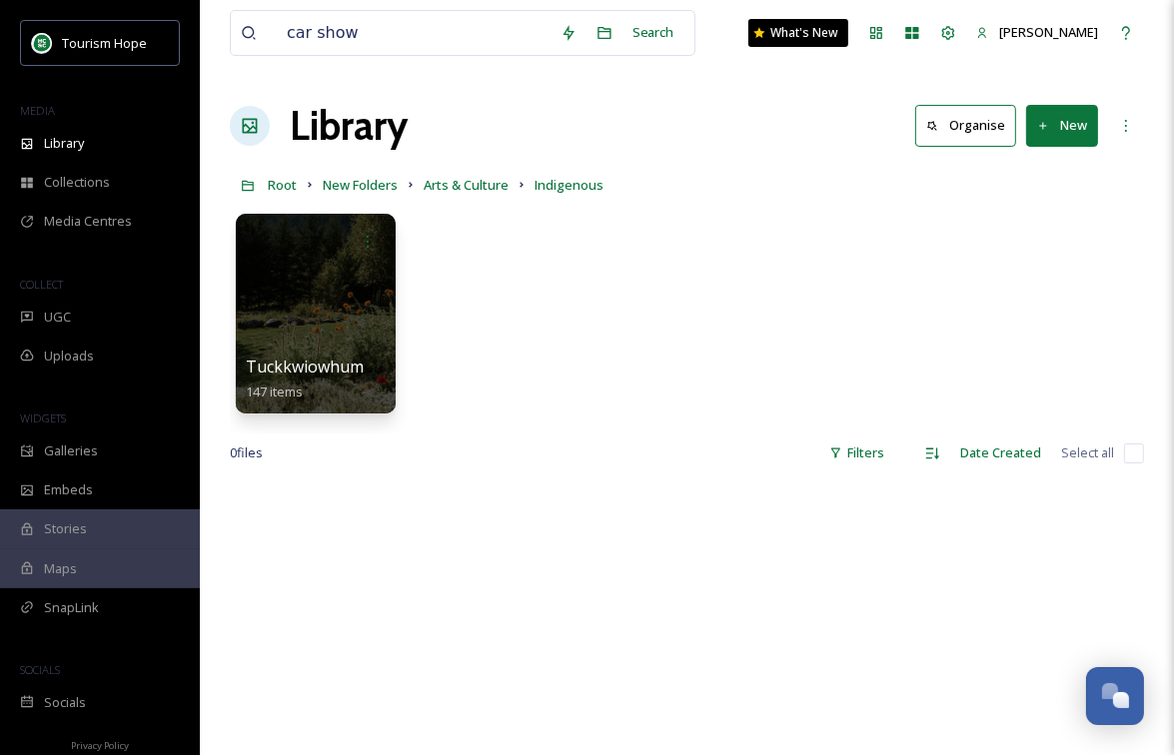
click at [1049, 132] on button "New" at bounding box center [1062, 125] width 72 height 41
click at [1056, 246] on span "Folder" at bounding box center [1039, 250] width 38 height 19
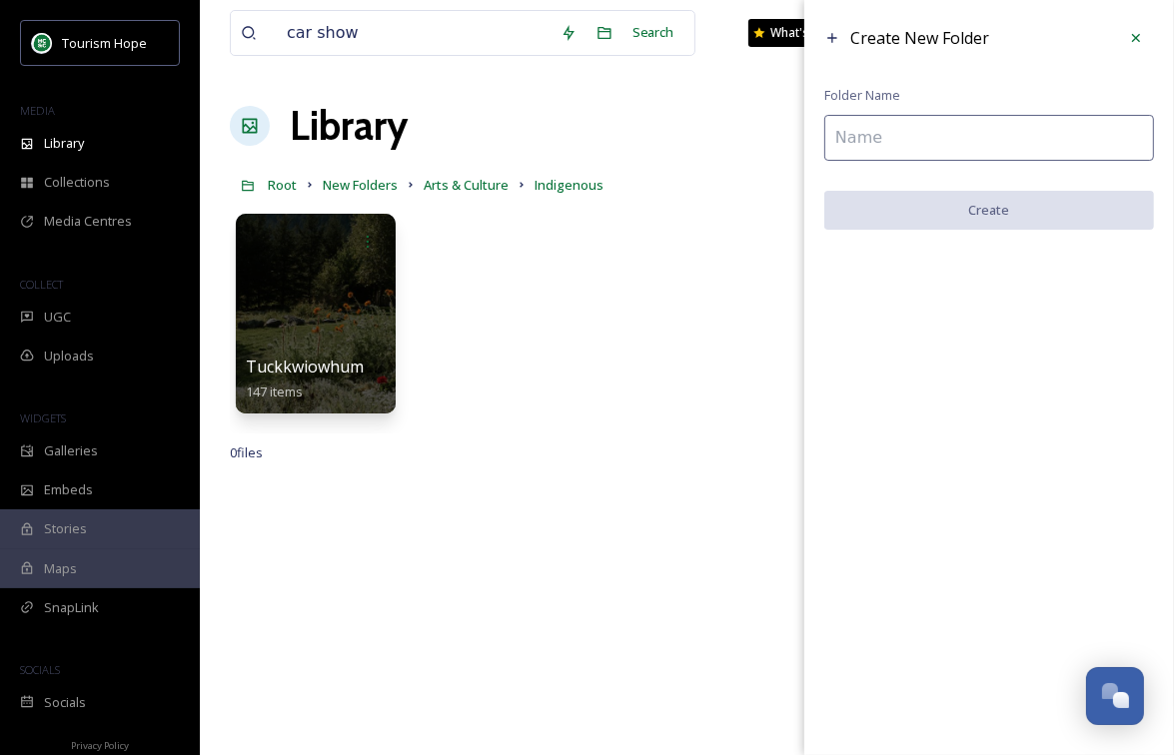
click at [1012, 145] on input at bounding box center [989, 138] width 330 height 46
paste input "Muskwa Gallery & Indian Crafts"
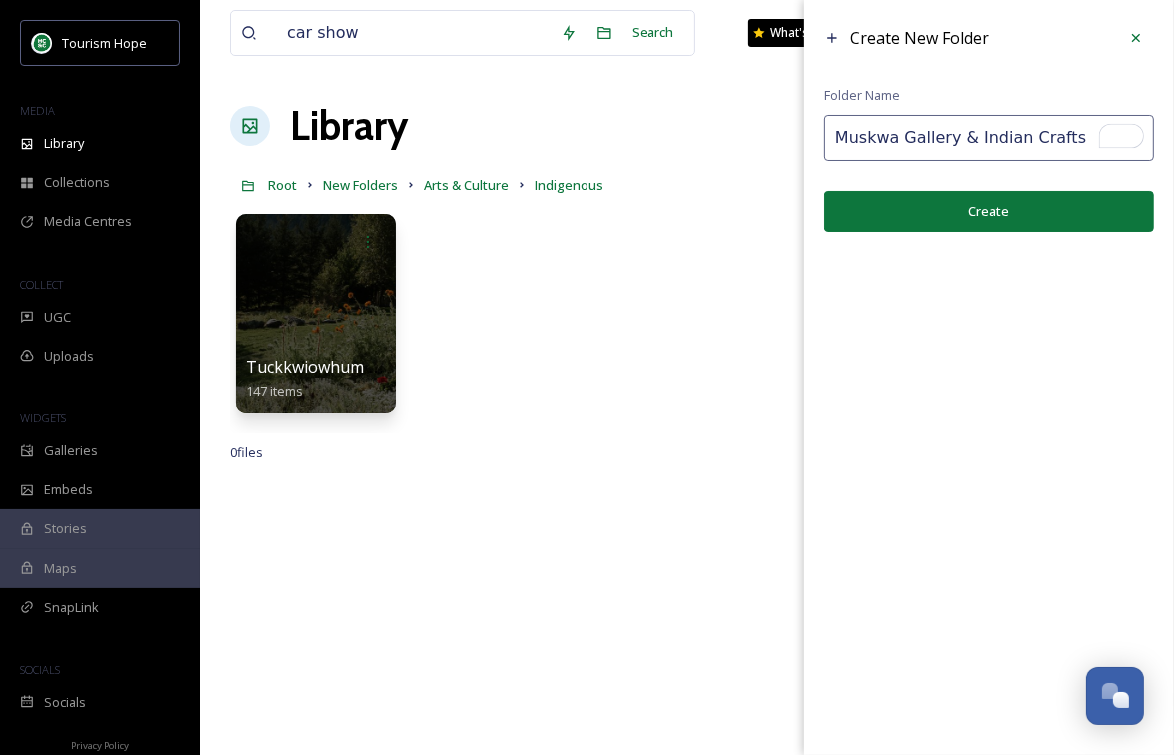
type input "Muskwa Gallery & Indian Crafts"
click at [1006, 221] on button "Create" at bounding box center [989, 211] width 330 height 41
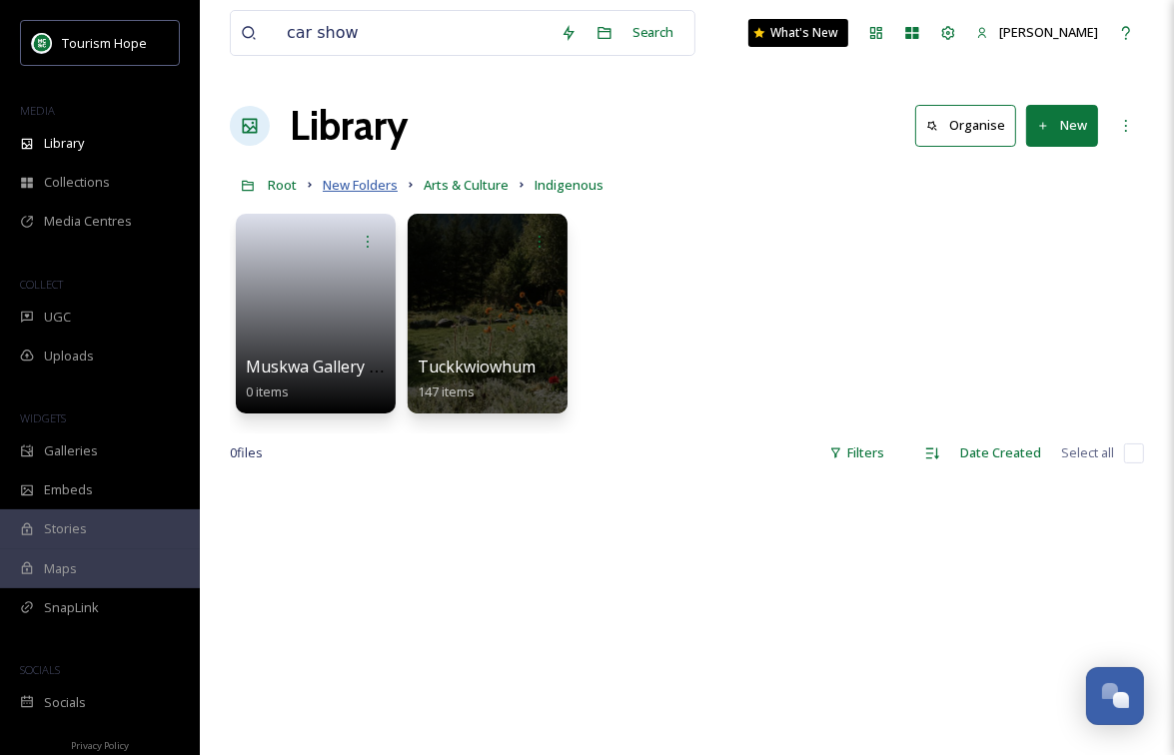
click at [380, 188] on span "New Folders" at bounding box center [360, 185] width 75 height 18
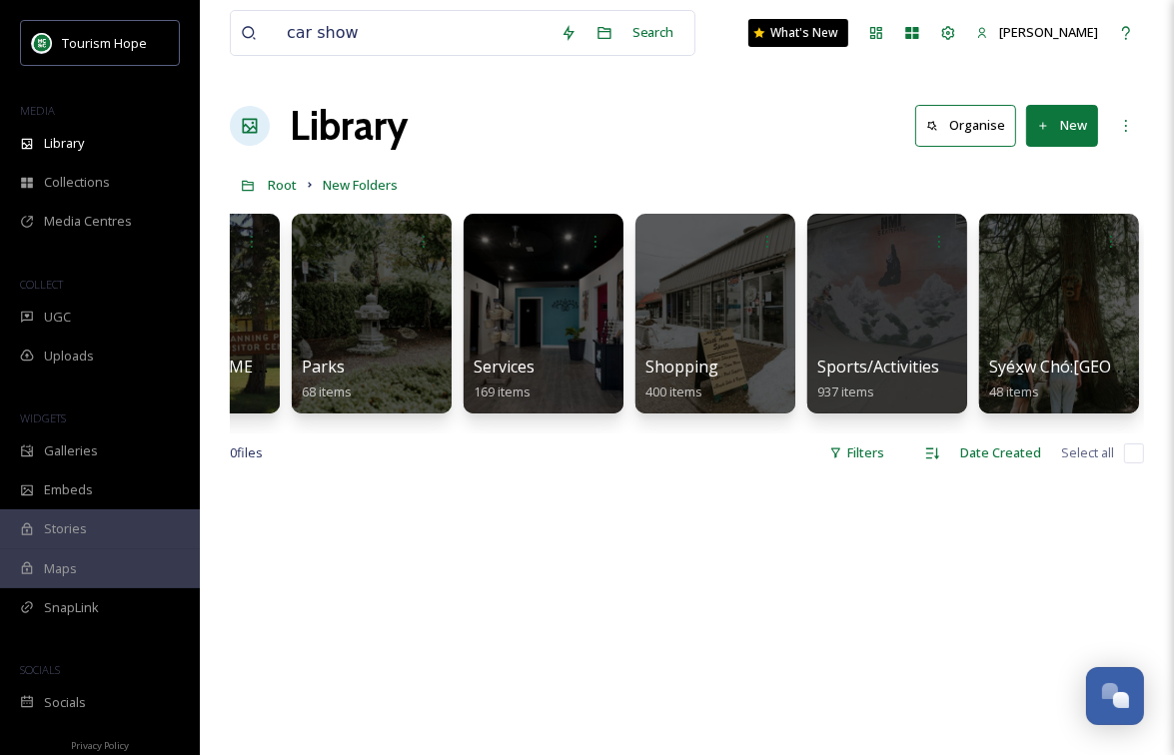
scroll to position [0, 2007]
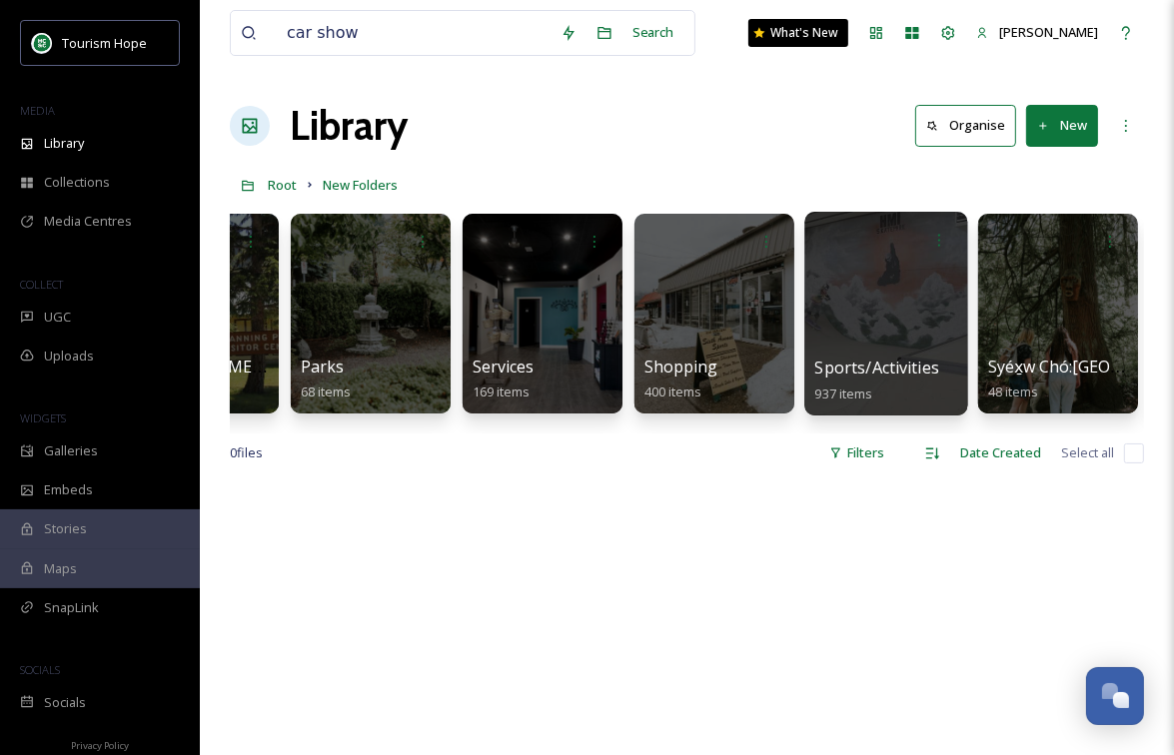
click at [861, 337] on div at bounding box center [885, 314] width 163 height 204
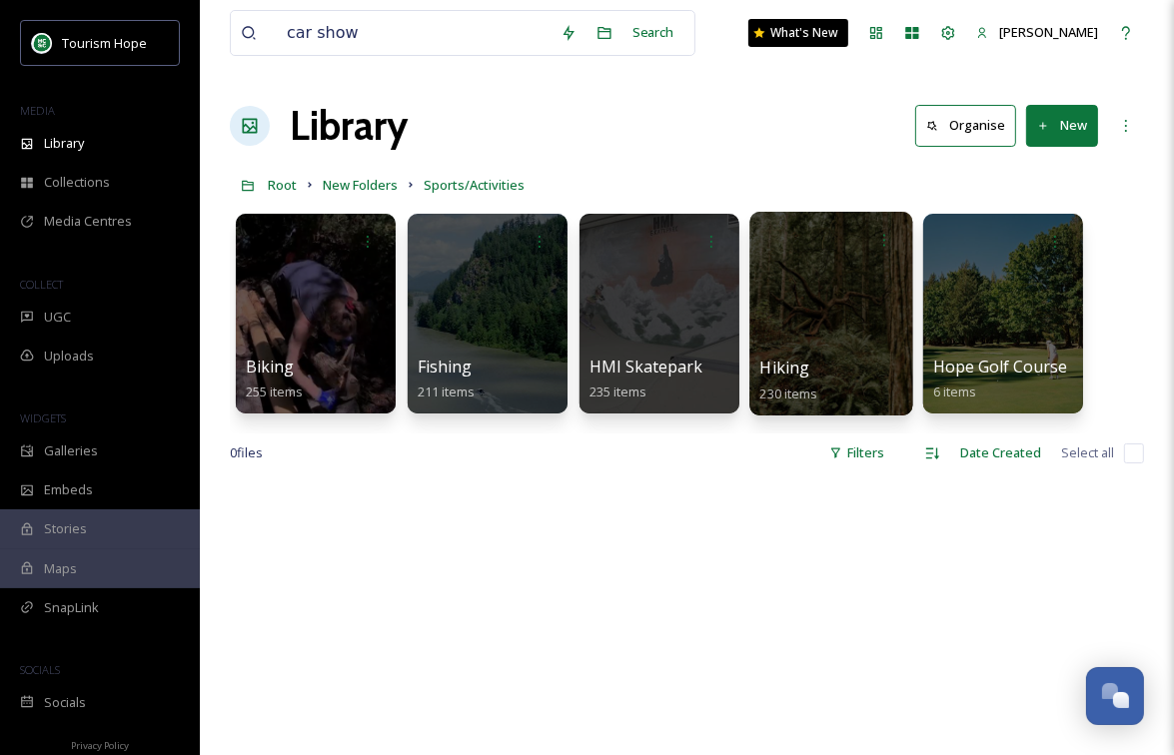
click at [854, 317] on div at bounding box center [830, 314] width 163 height 204
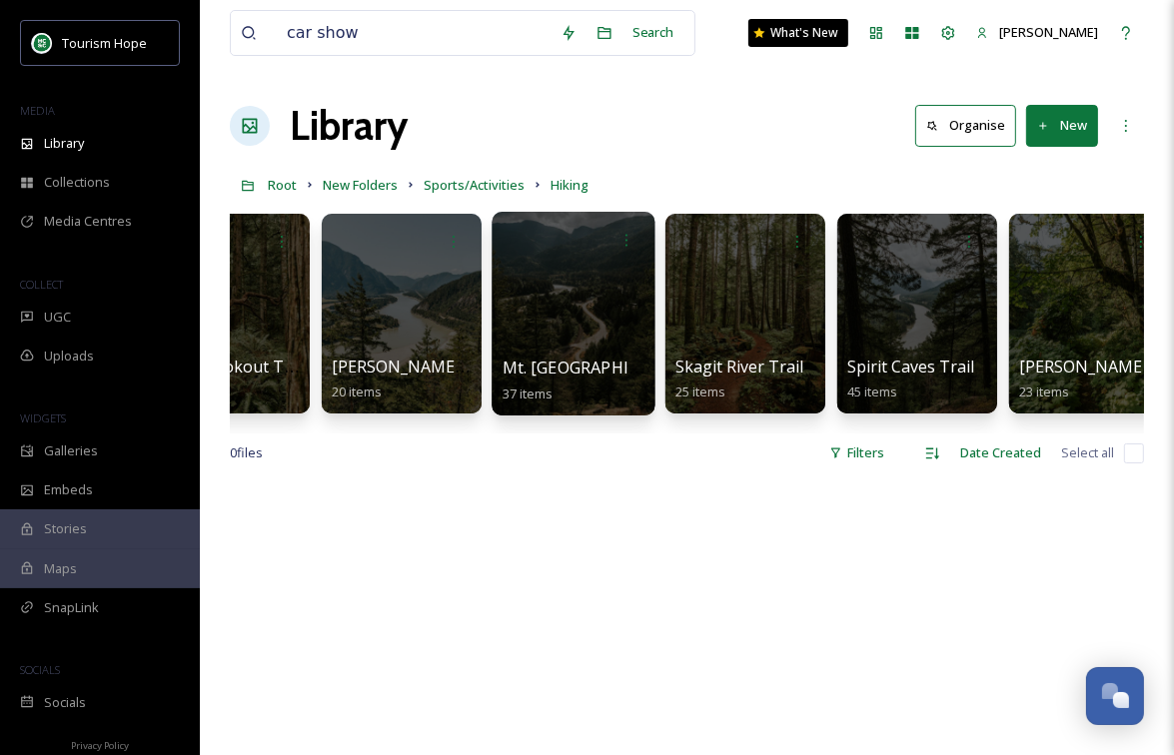
scroll to position [0, 288]
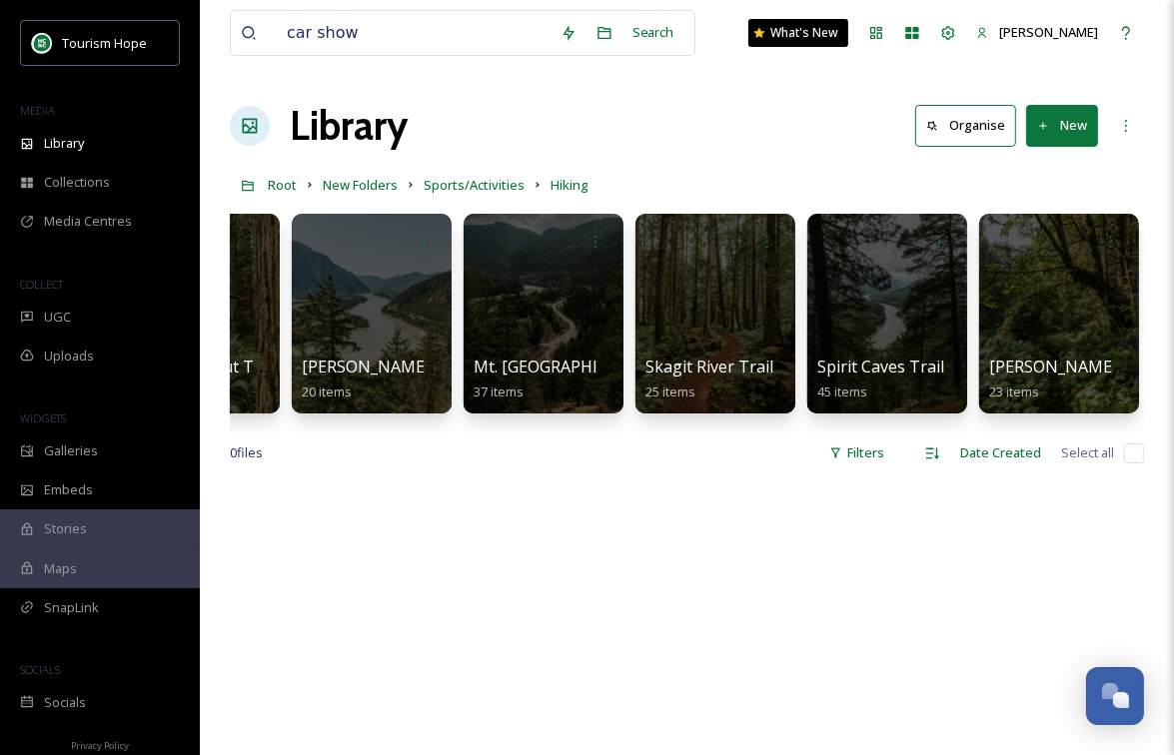
click at [1059, 126] on button "New" at bounding box center [1062, 125] width 72 height 41
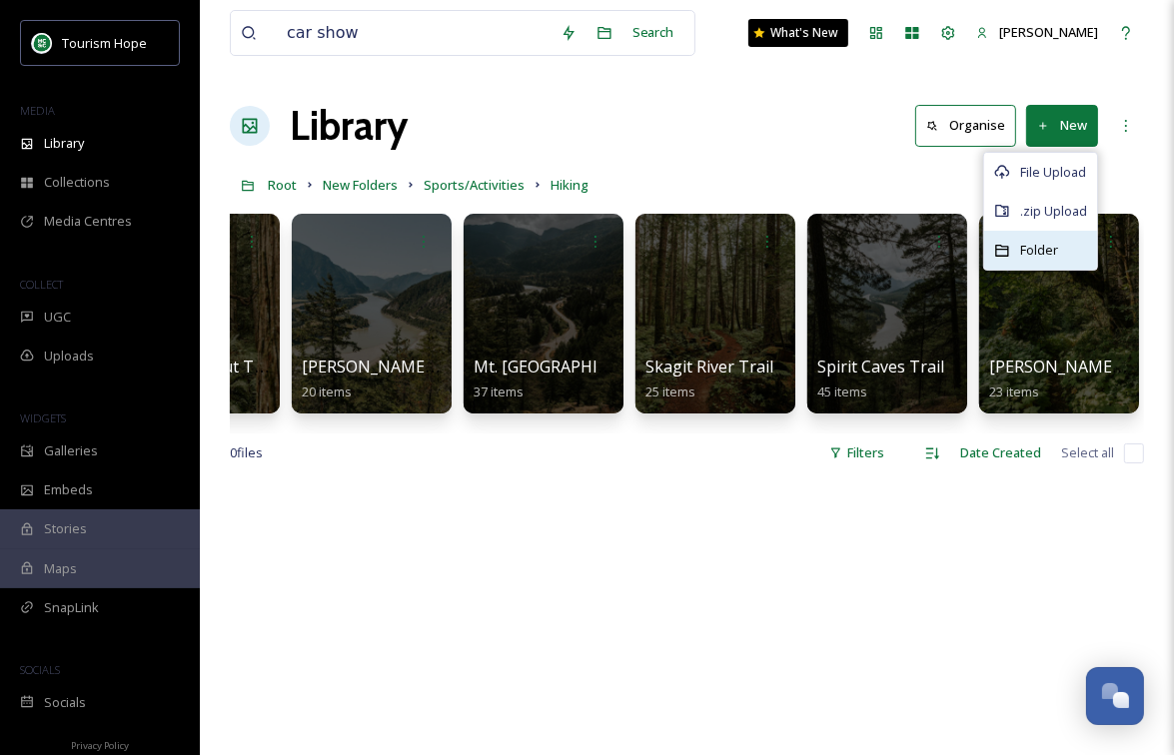
click at [1020, 254] on span "Folder" at bounding box center [1039, 250] width 38 height 19
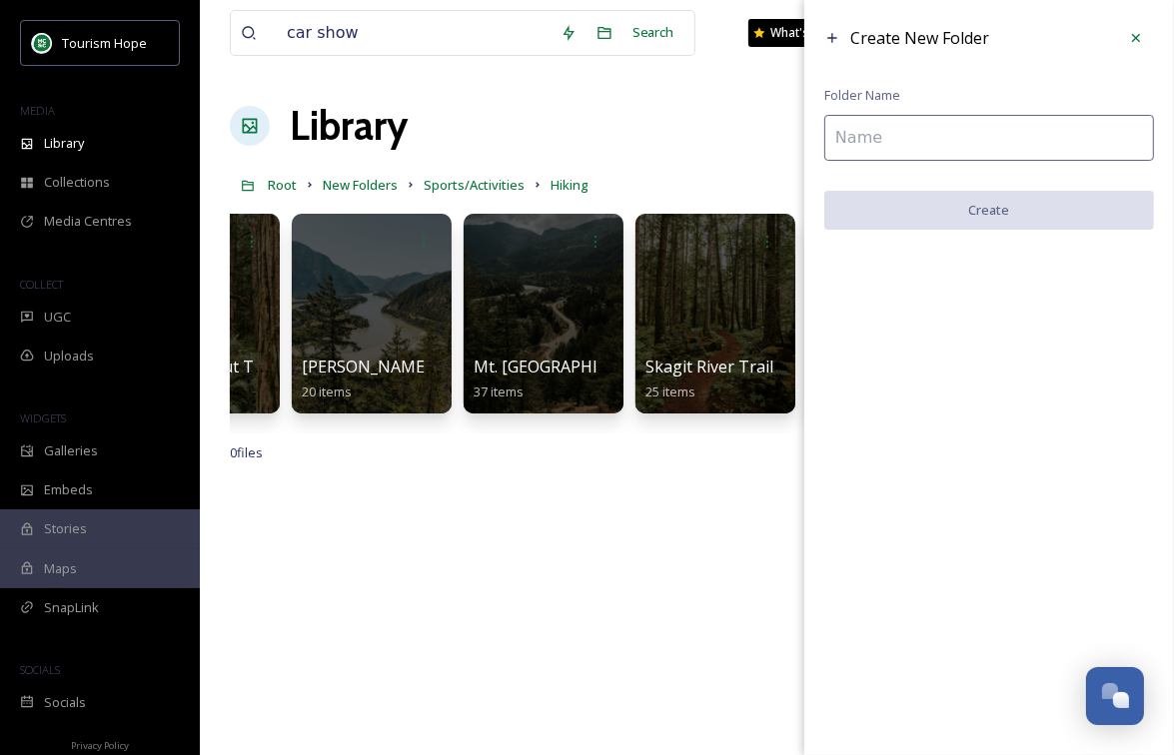
click at [863, 141] on input at bounding box center [989, 138] width 330 height 46
paste input "Serpent's Back Trail | [GEOGRAPHIC_DATA]"
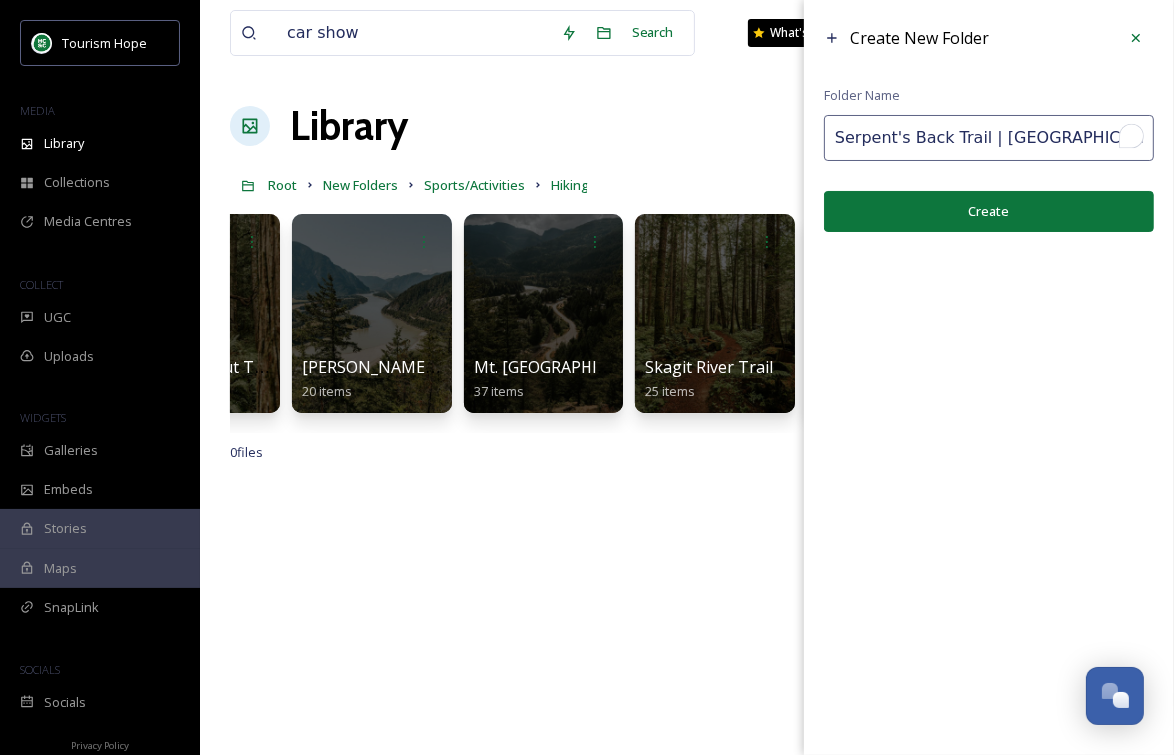
scroll to position [0, 11]
drag, startPoint x: 966, startPoint y: 136, endPoint x: 1206, endPoint y: 167, distance: 241.8
click at [1173, 167] on html "Tourism Hope MEDIA Library Collections Media Centres COLLECT UGC Uploads WIDGET…" at bounding box center [587, 619] width 1174 height 1238
drag, startPoint x: 966, startPoint y: 134, endPoint x: 1092, endPoint y: 136, distance: 125.9
click at [1096, 135] on input "Serpent's Back Trail | [GEOGRAPHIC_DATA]" at bounding box center [989, 138] width 330 height 46
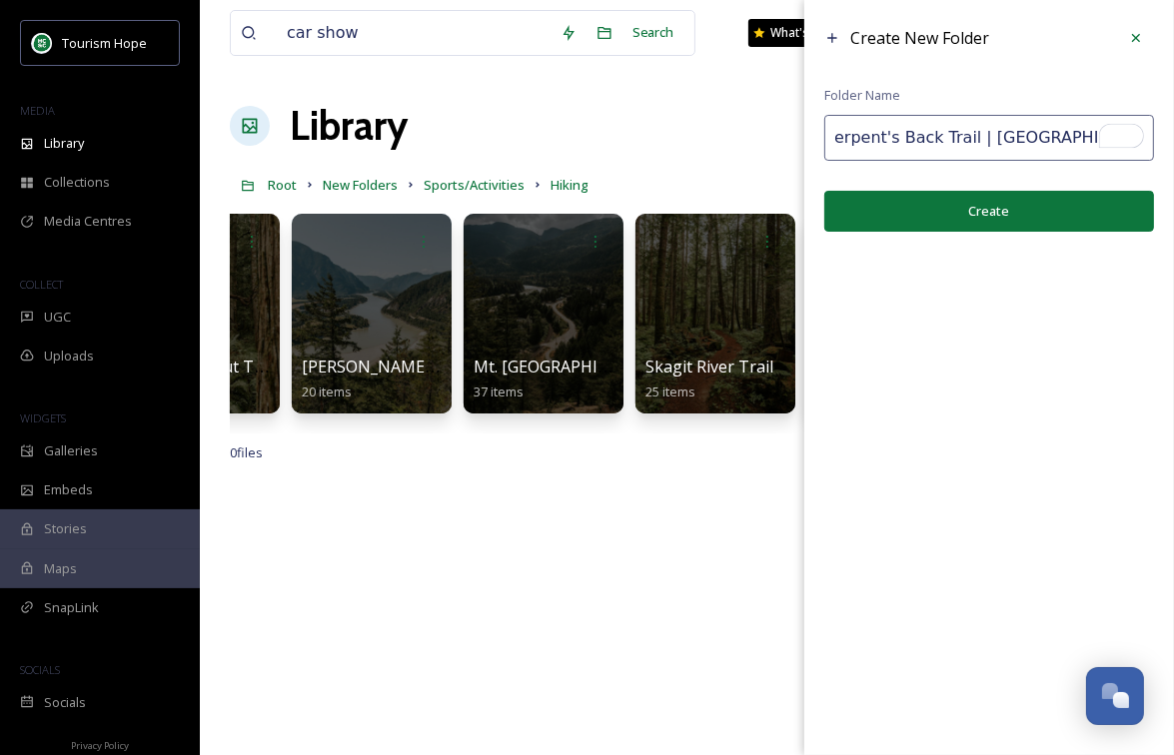
drag, startPoint x: 1026, startPoint y: 137, endPoint x: 1065, endPoint y: 136, distance: 39.0
click at [1065, 136] on input "Serpent's Back Trail | [GEOGRAPHIC_DATA]" at bounding box center [989, 138] width 330 height 46
drag, startPoint x: 1008, startPoint y: 139, endPoint x: 1119, endPoint y: 135, distance: 111.0
click at [1119, 135] on div "Create New Folder Folder Name Serpent's Back Trail | Hope tain Centre Create" at bounding box center [989, 377] width 370 height 755
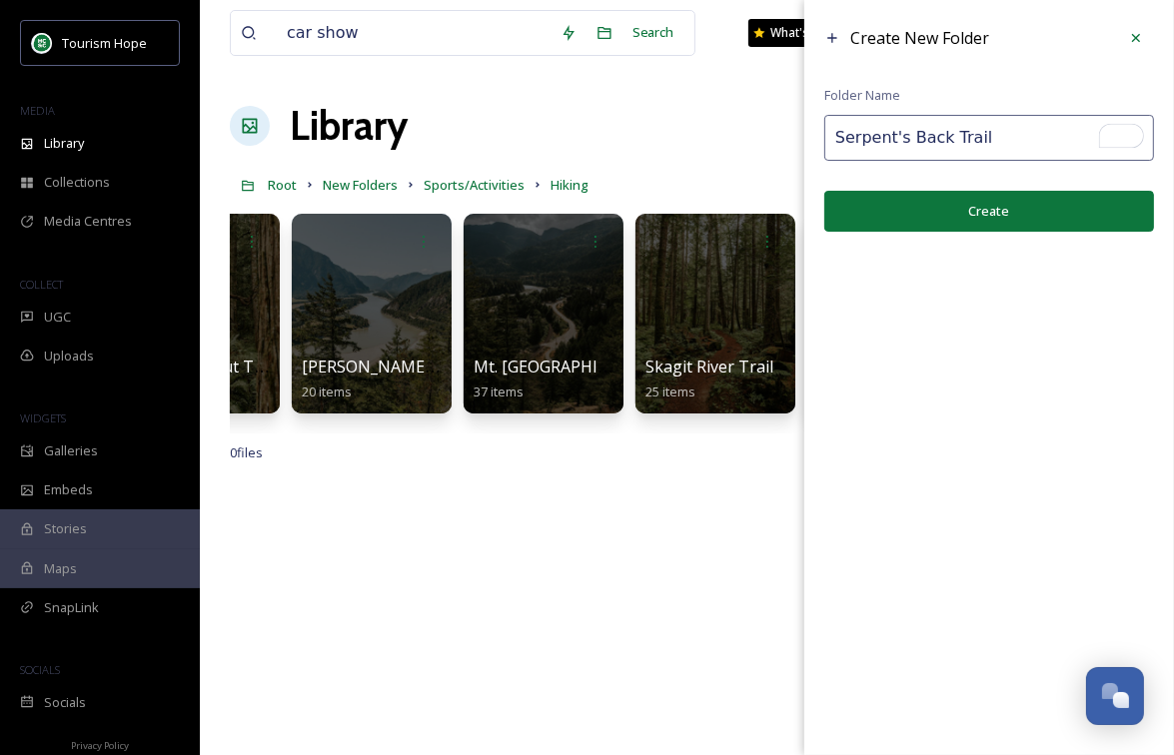
type input "Serpent's Back Trail"
click at [1016, 209] on button "Create" at bounding box center [989, 211] width 330 height 41
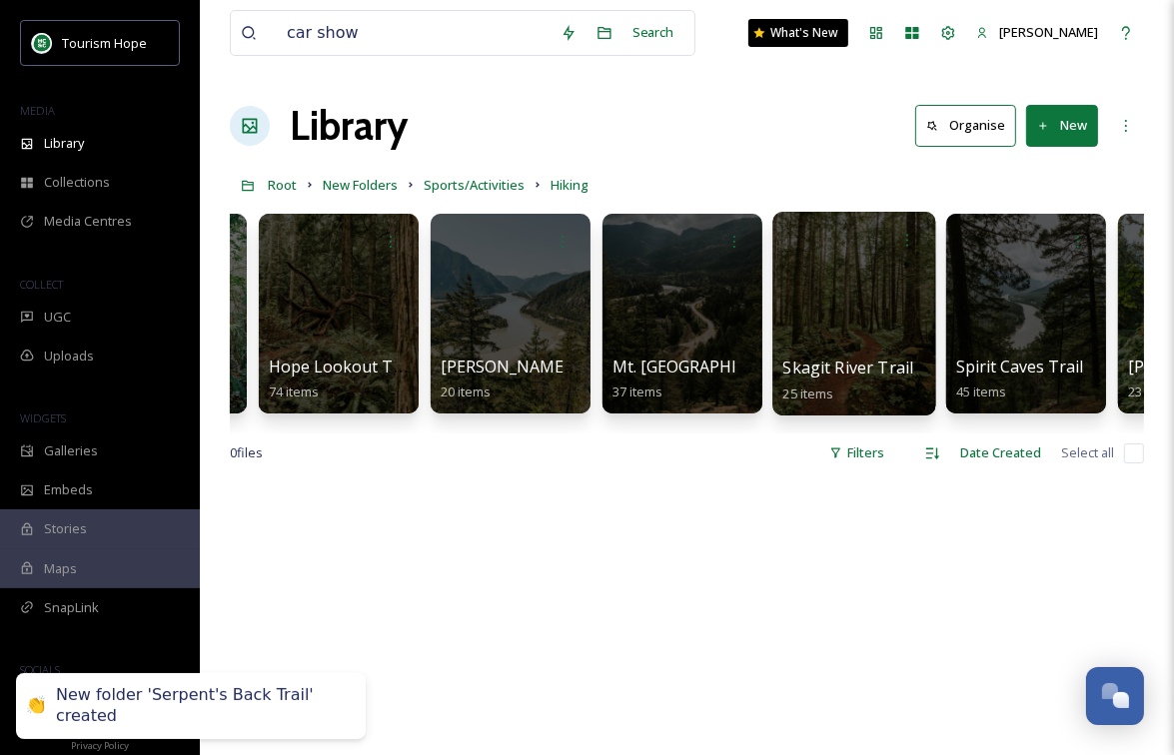
scroll to position [0, 460]
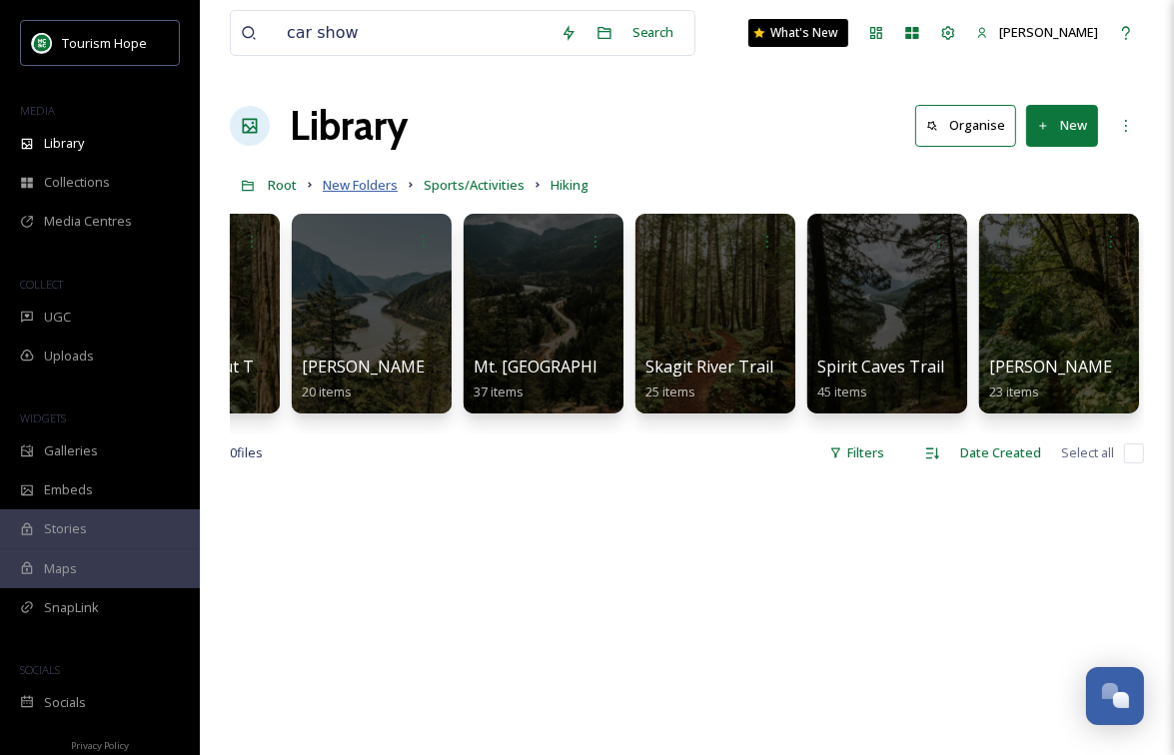
click at [366, 188] on span "New Folders" at bounding box center [360, 185] width 75 height 18
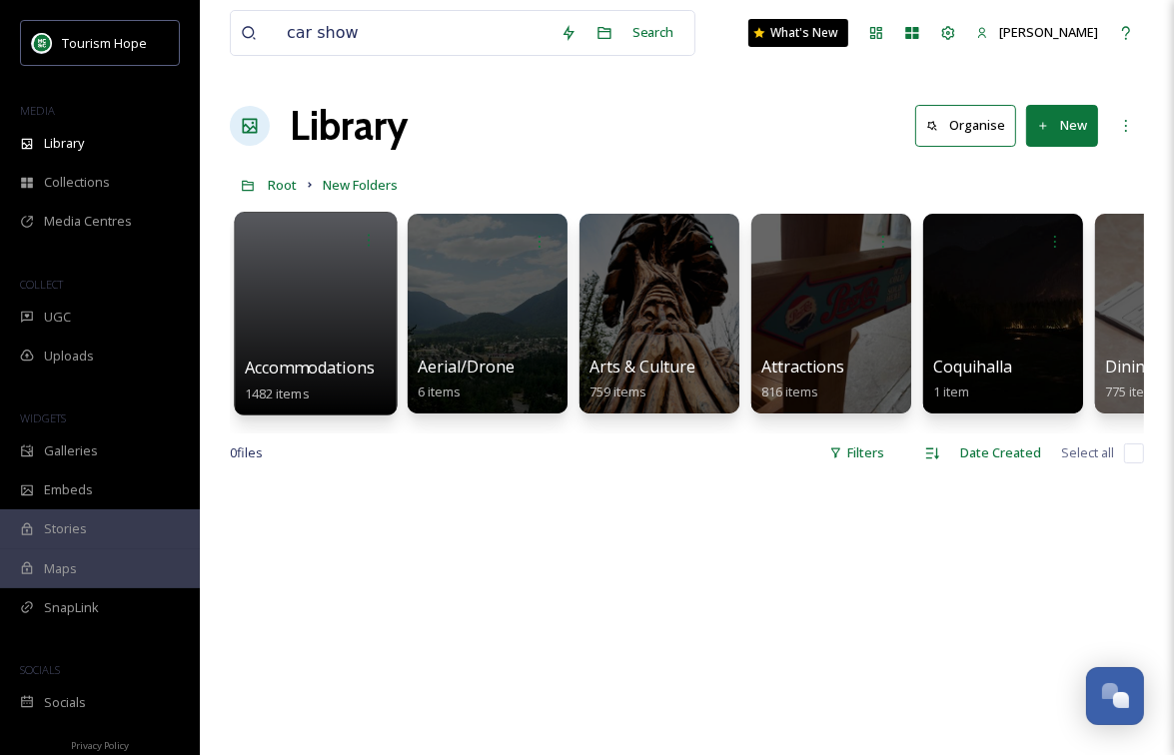
click at [268, 332] on div at bounding box center [315, 314] width 163 height 204
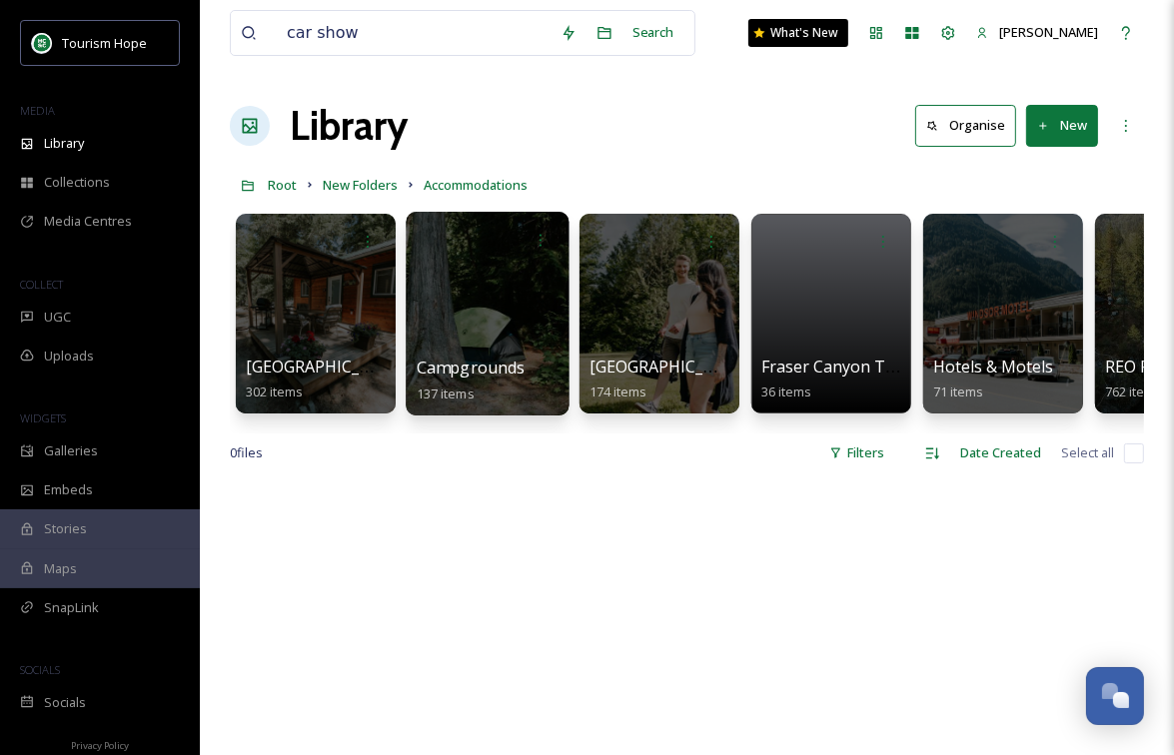
click at [472, 333] on div at bounding box center [487, 314] width 163 height 204
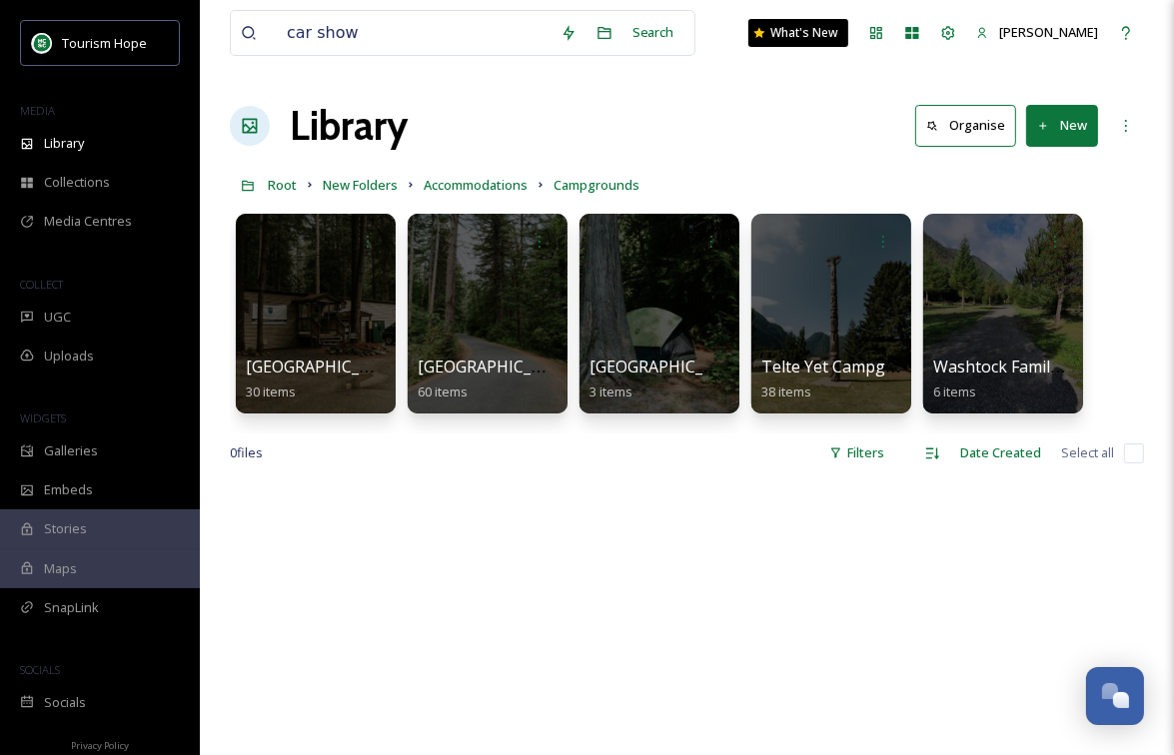
click at [1058, 124] on button "New" at bounding box center [1062, 125] width 72 height 41
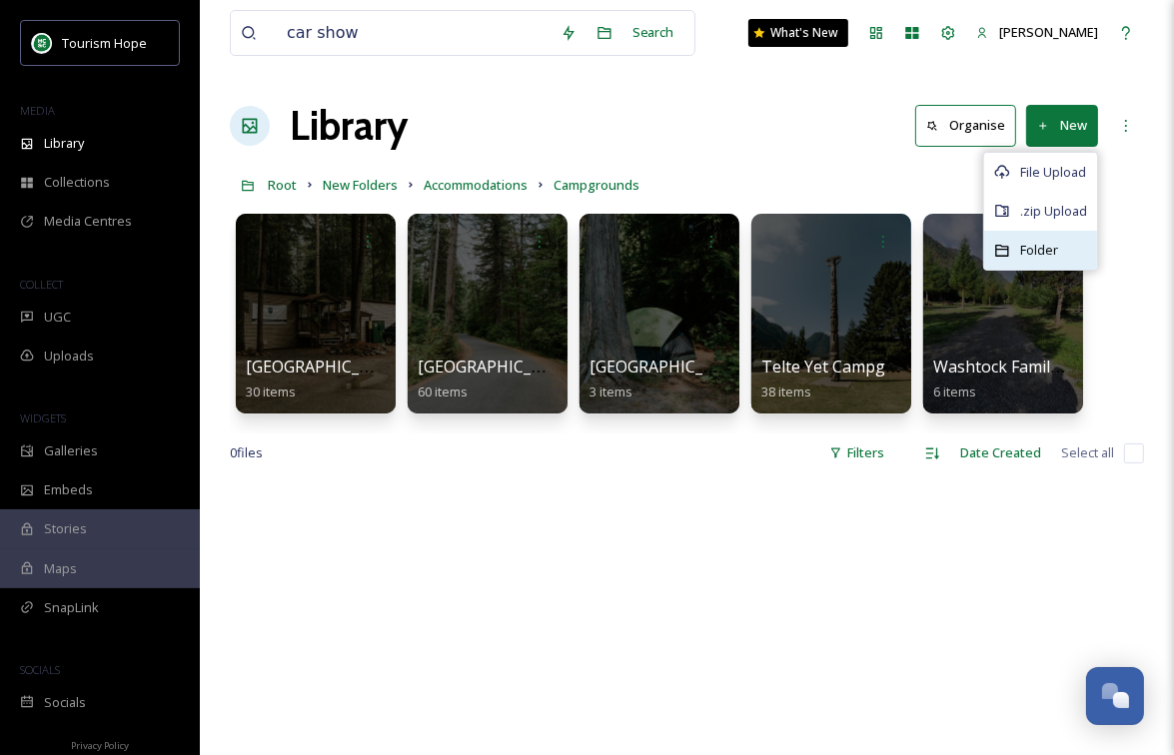
click at [1036, 250] on span "Folder" at bounding box center [1039, 250] width 38 height 19
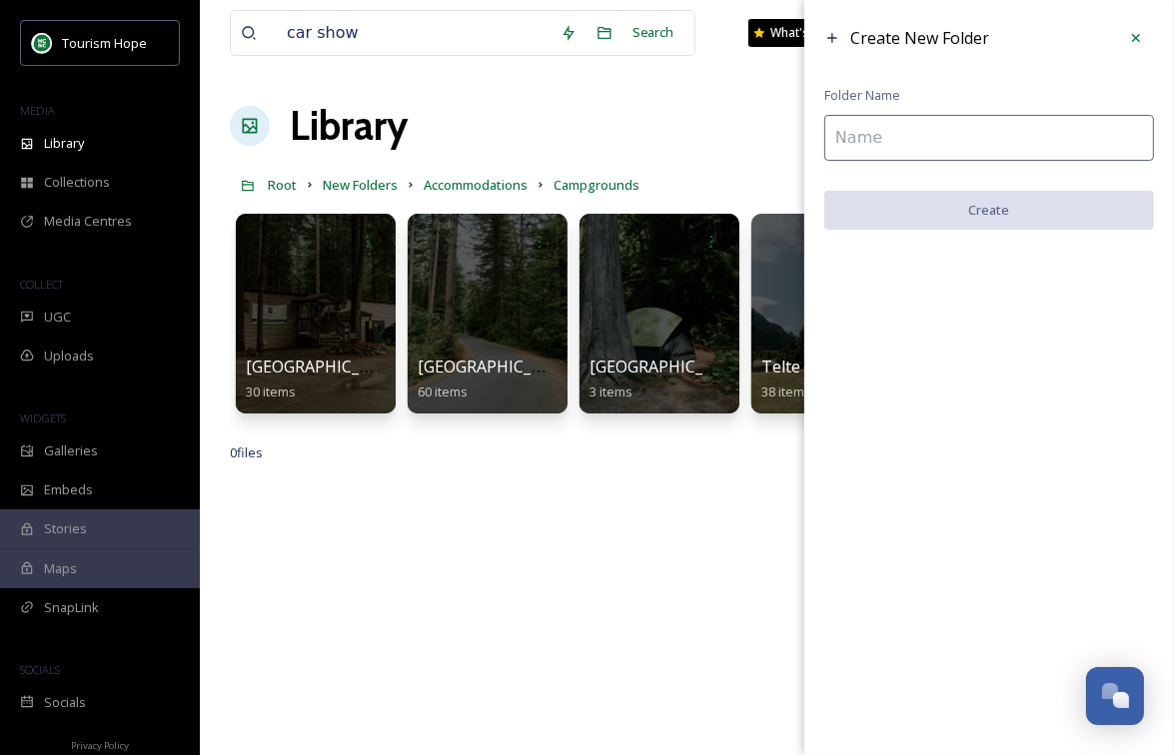
click at [890, 146] on input at bounding box center [989, 138] width 330 height 46
click at [872, 158] on input "To enrich screen reader interactions, please activate Accessibility in Grammarl…" at bounding box center [989, 138] width 330 height 46
paste input "Tuckkwiowhum Campground"
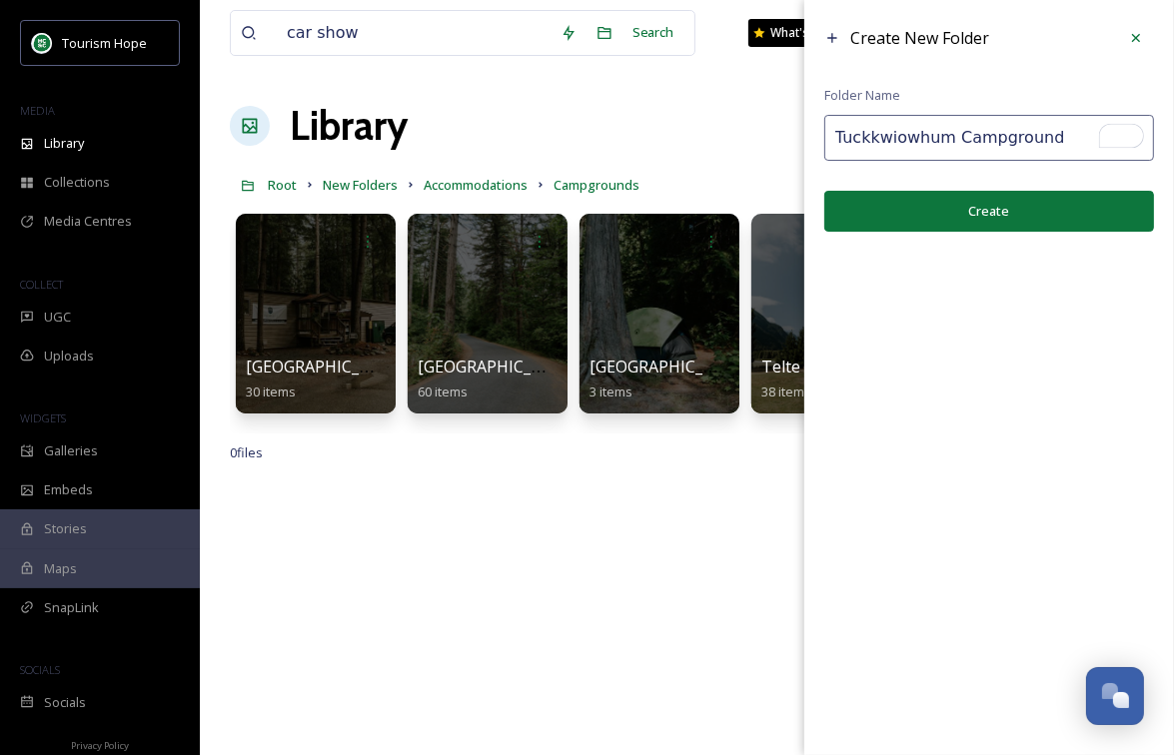
type input "Tuckkwiowhum Campground"
click at [916, 212] on button "Create" at bounding box center [989, 211] width 330 height 41
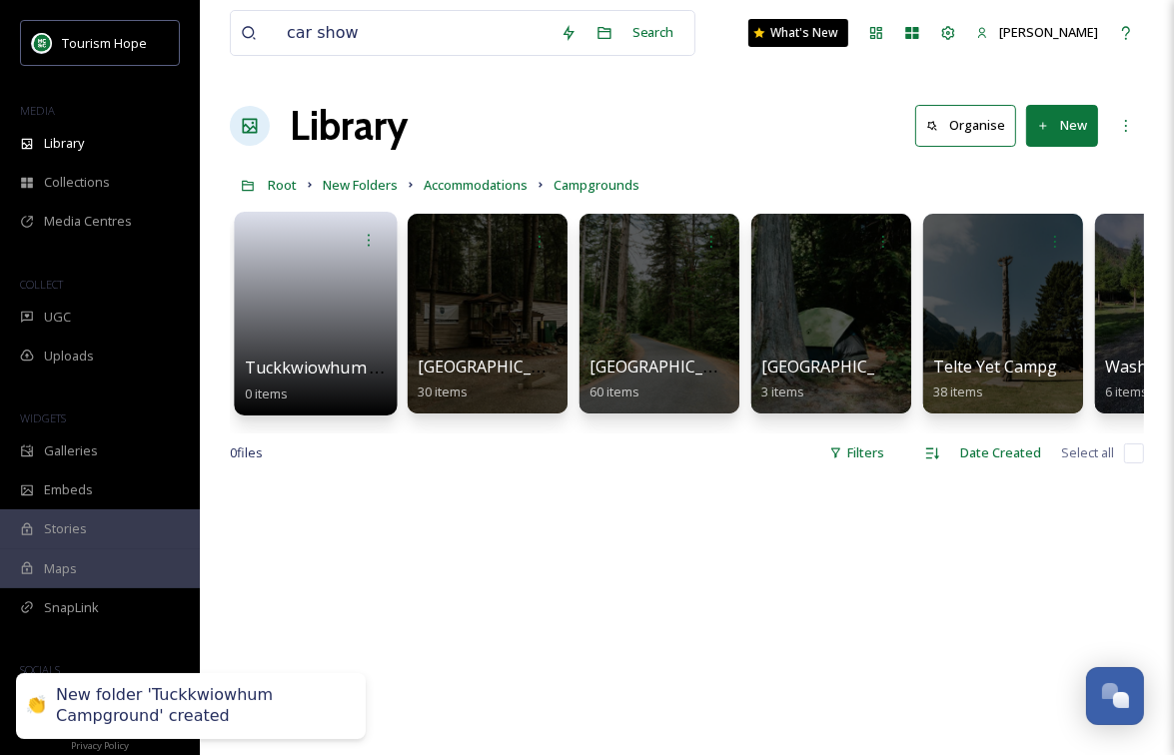
click at [331, 302] on link at bounding box center [316, 307] width 143 height 97
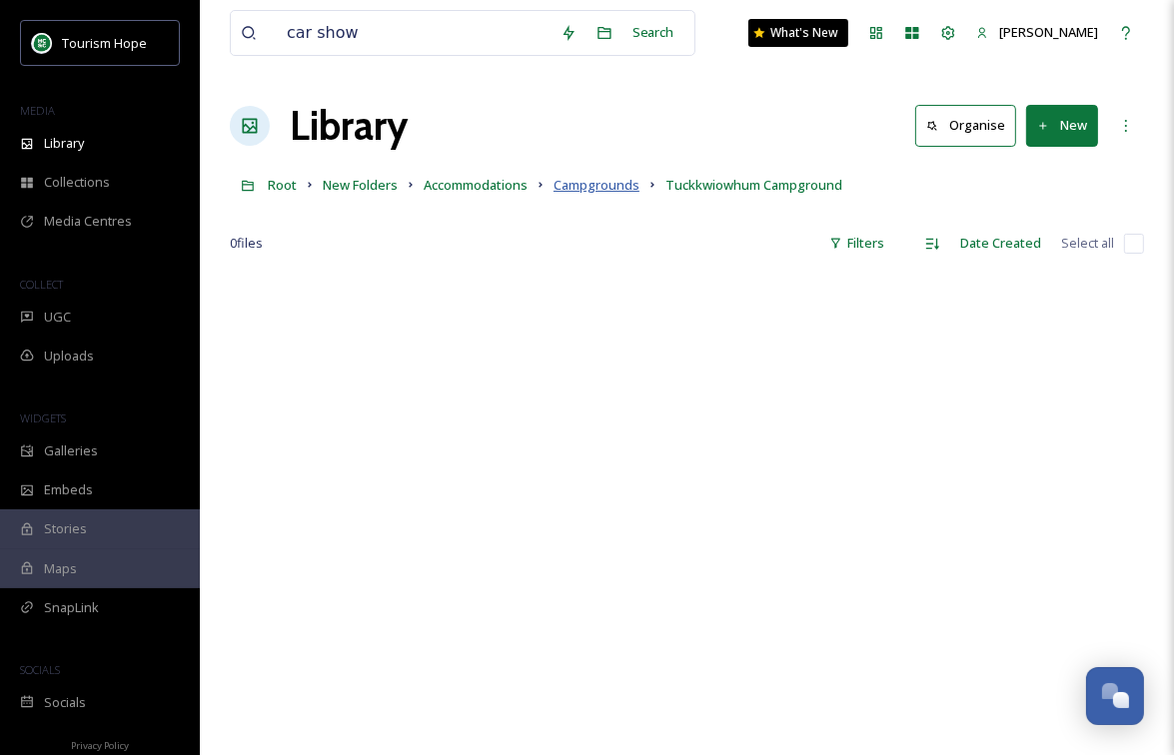
click at [591, 186] on span "Campgrounds" at bounding box center [596, 185] width 86 height 18
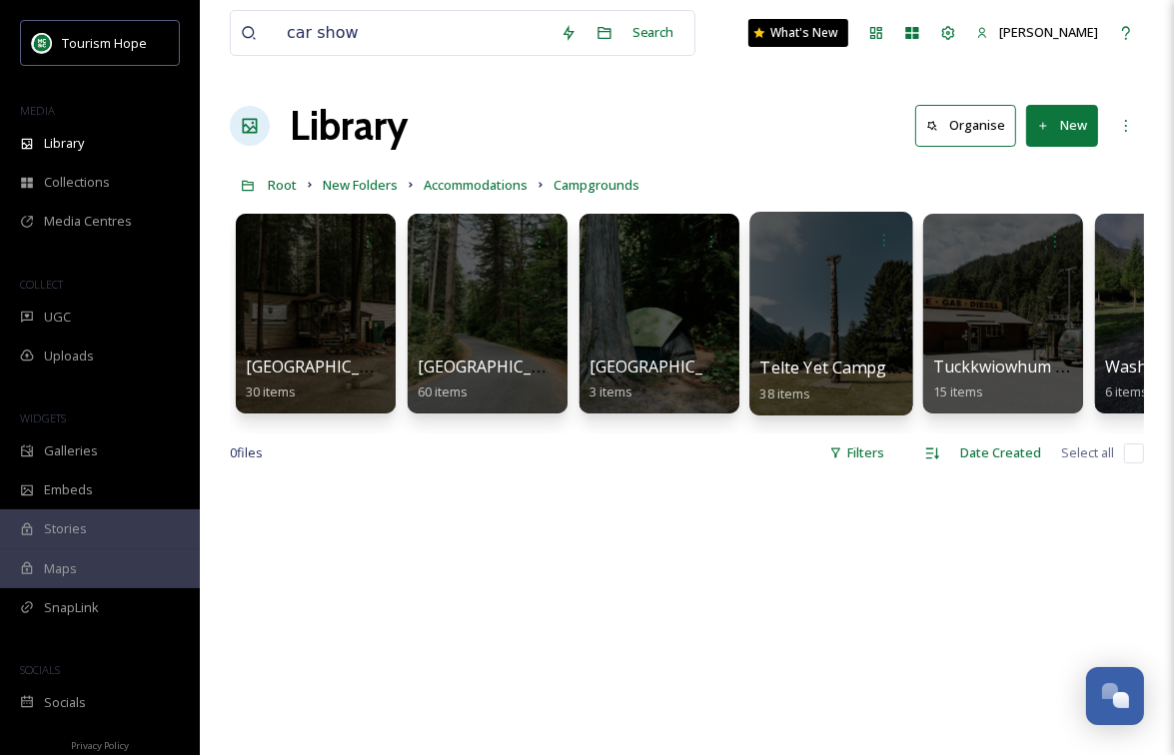
scroll to position [0, 116]
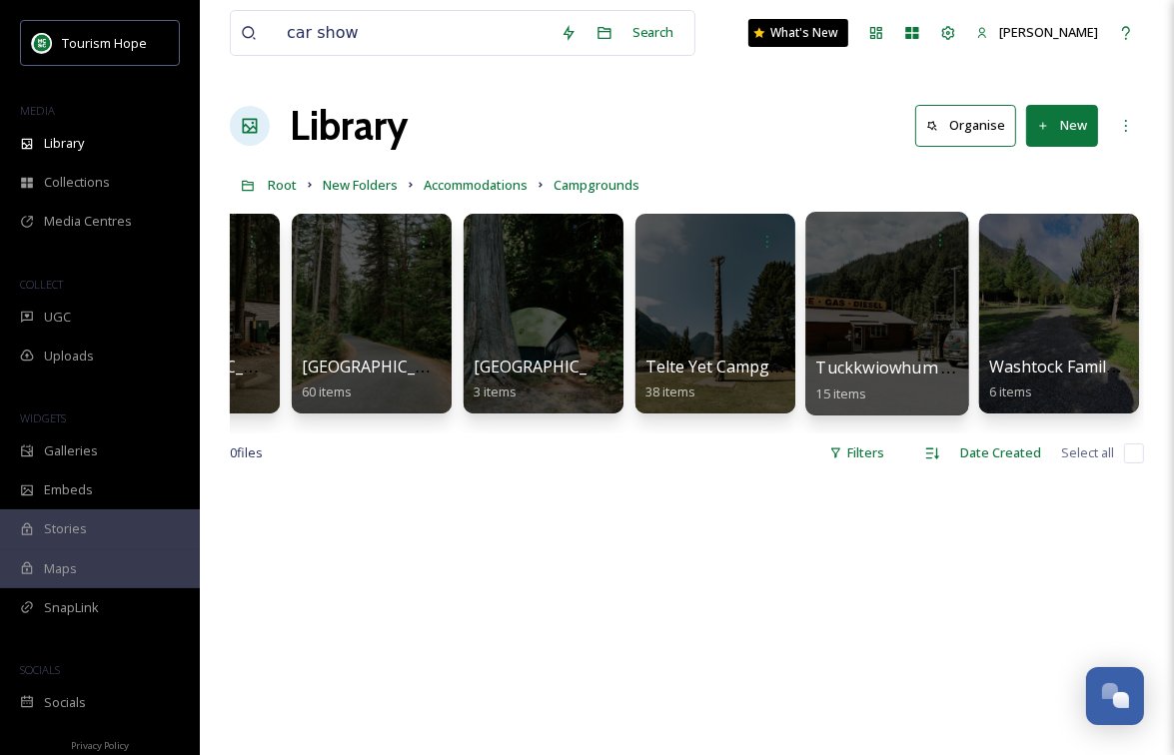
click at [875, 336] on div at bounding box center [886, 314] width 163 height 204
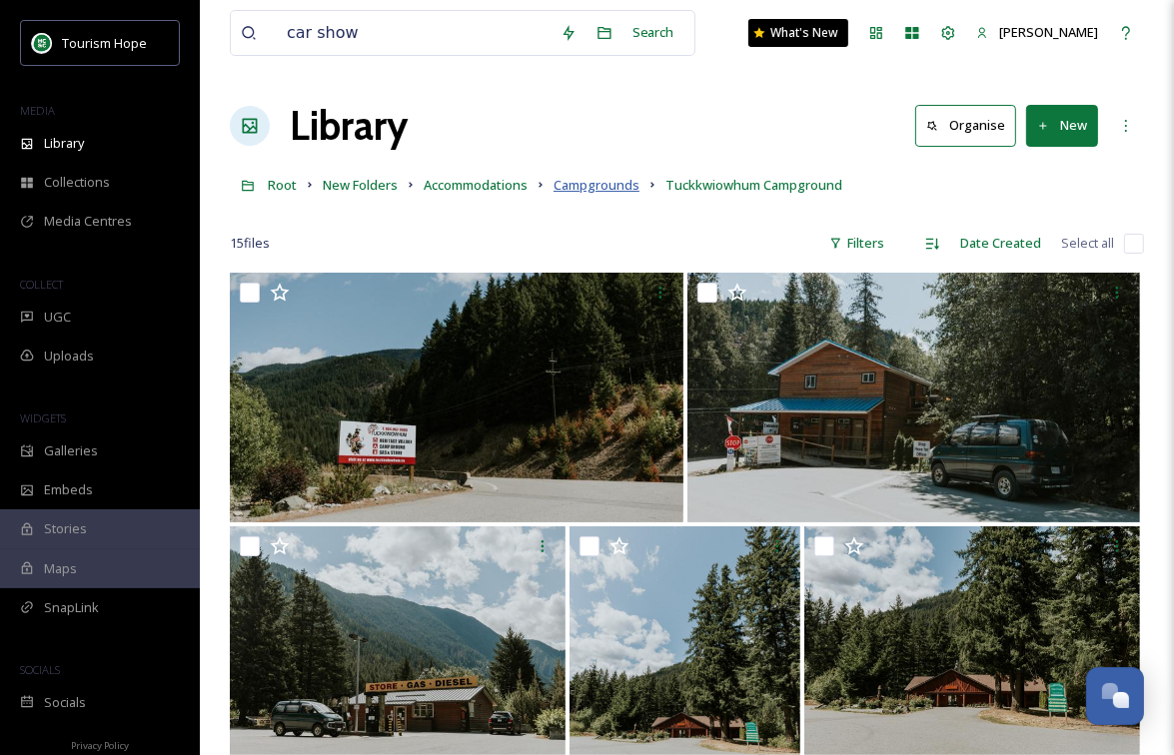
click at [615, 182] on span "Campgrounds" at bounding box center [596, 185] width 86 height 18
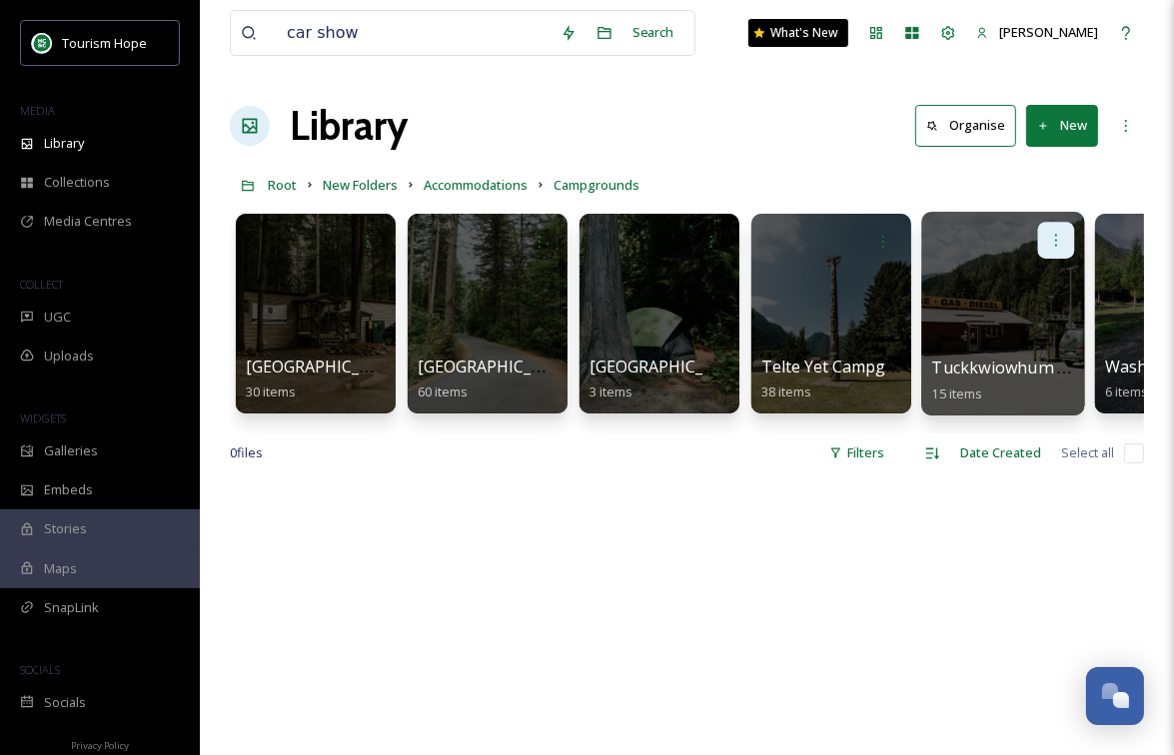
click at [1058, 229] on div at bounding box center [1056, 240] width 37 height 37
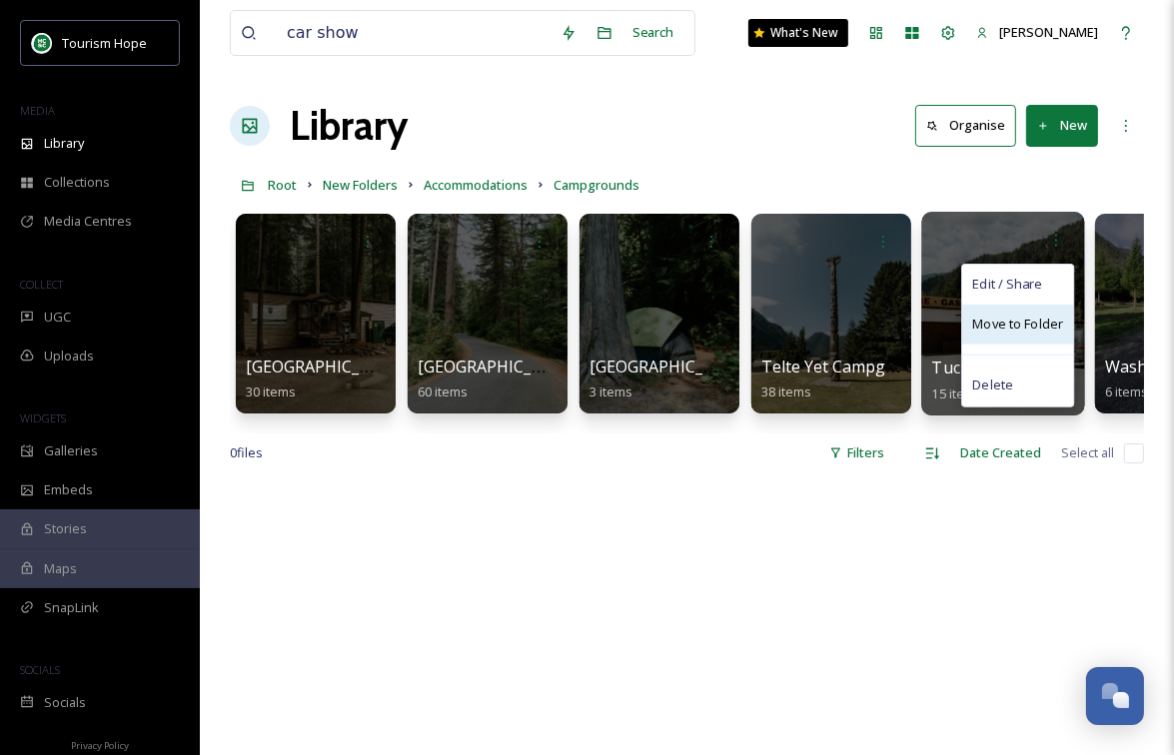
click at [1031, 323] on span "Move to Folder" at bounding box center [1017, 325] width 91 height 20
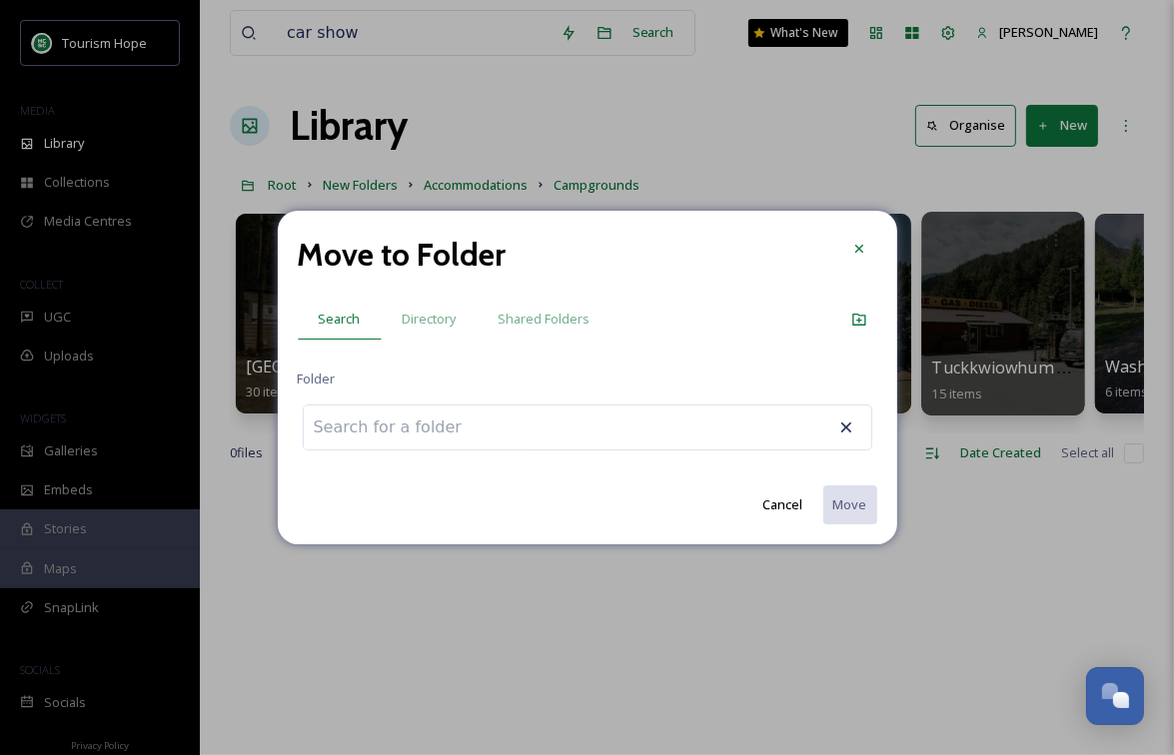
click at [791, 511] on button "Cancel" at bounding box center [783, 505] width 60 height 39
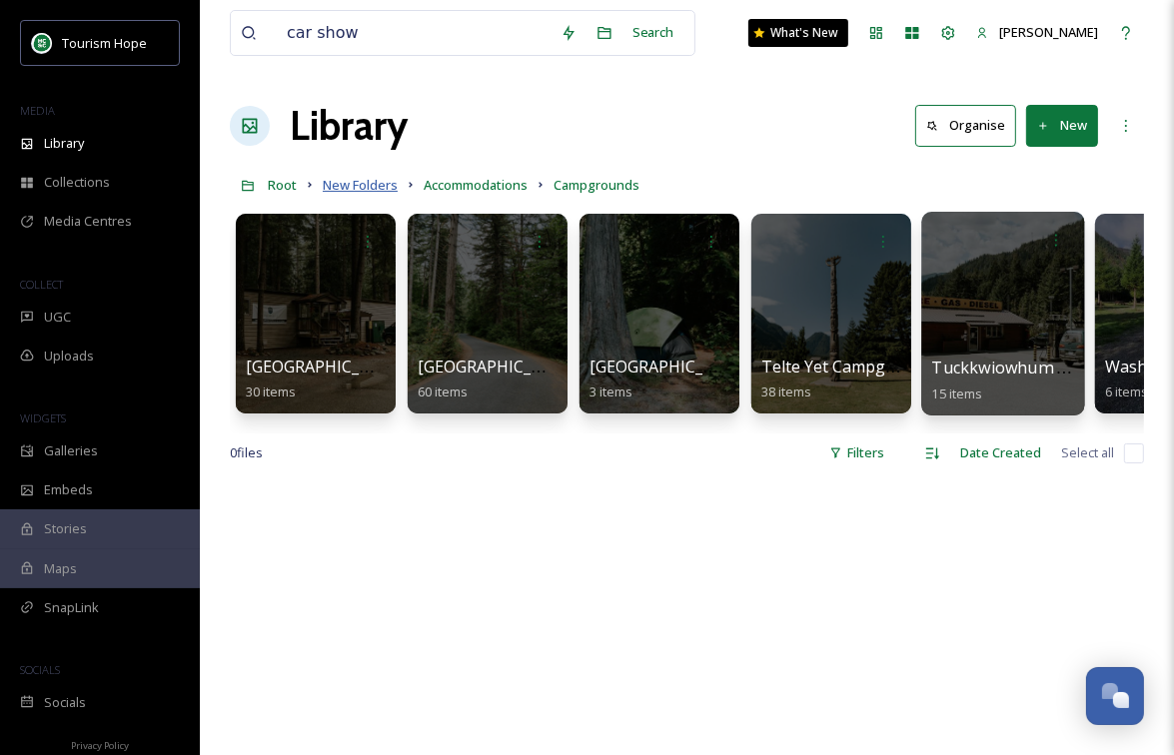
click at [352, 186] on span "New Folders" at bounding box center [360, 185] width 75 height 18
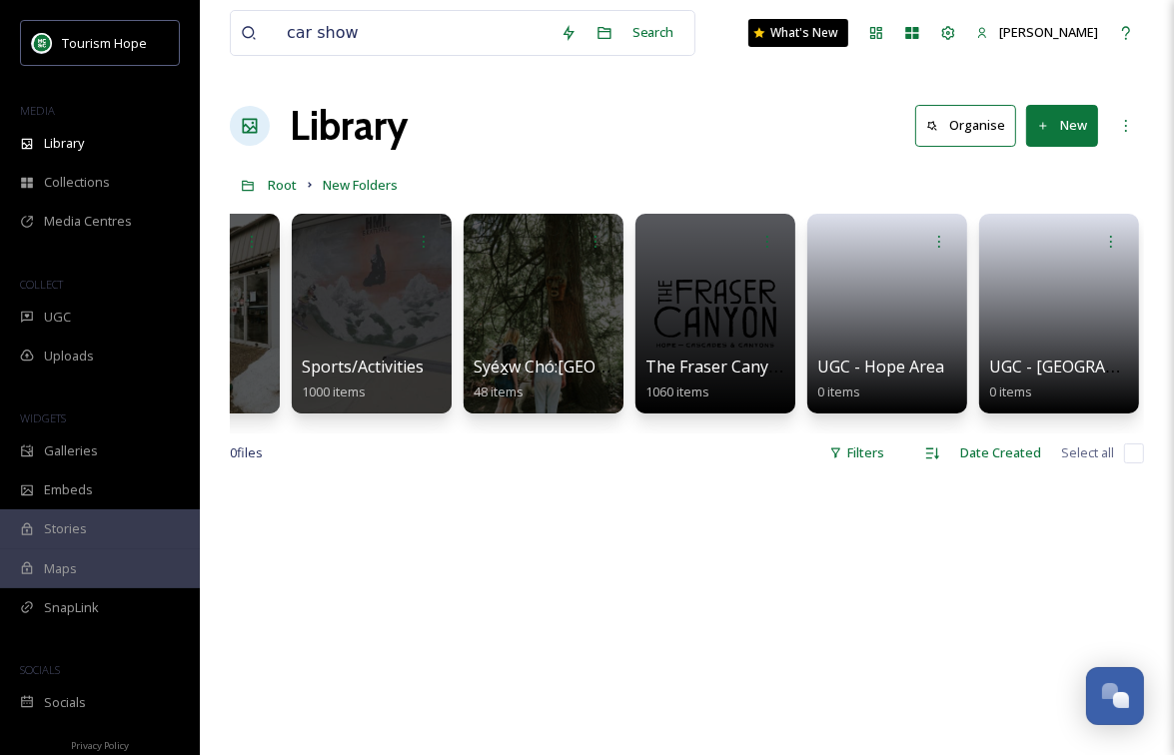
scroll to position [0, 2447]
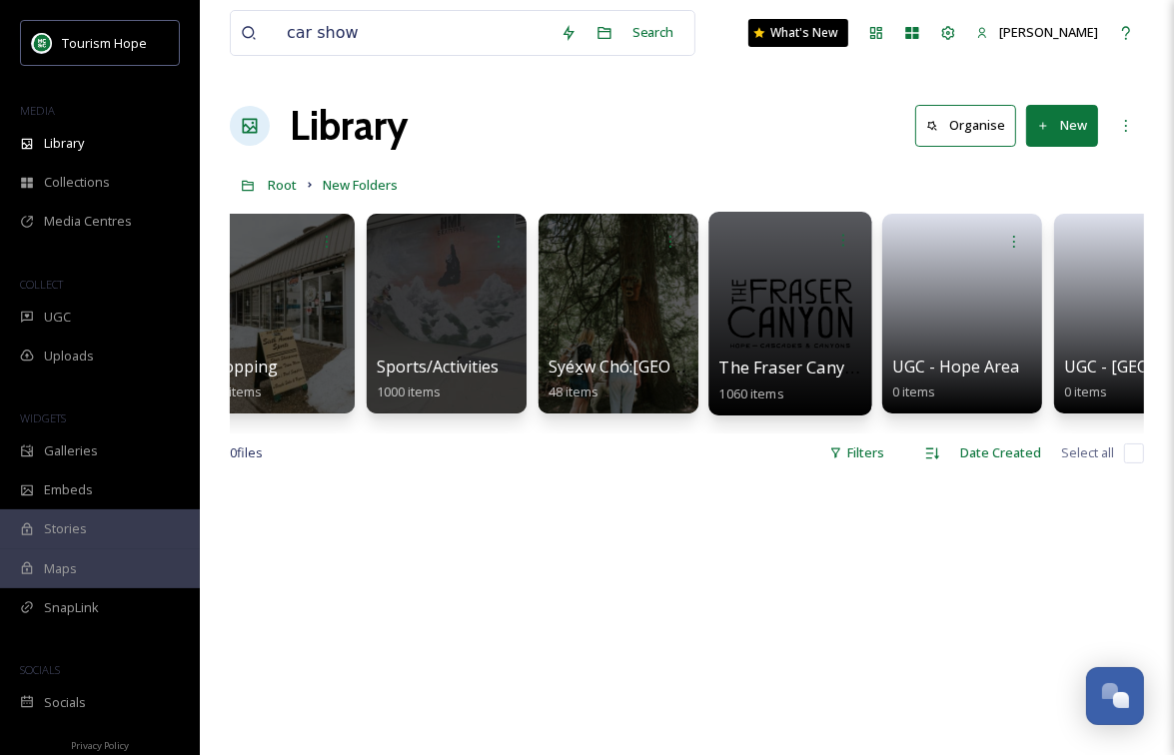
click at [778, 332] on div at bounding box center [789, 314] width 163 height 204
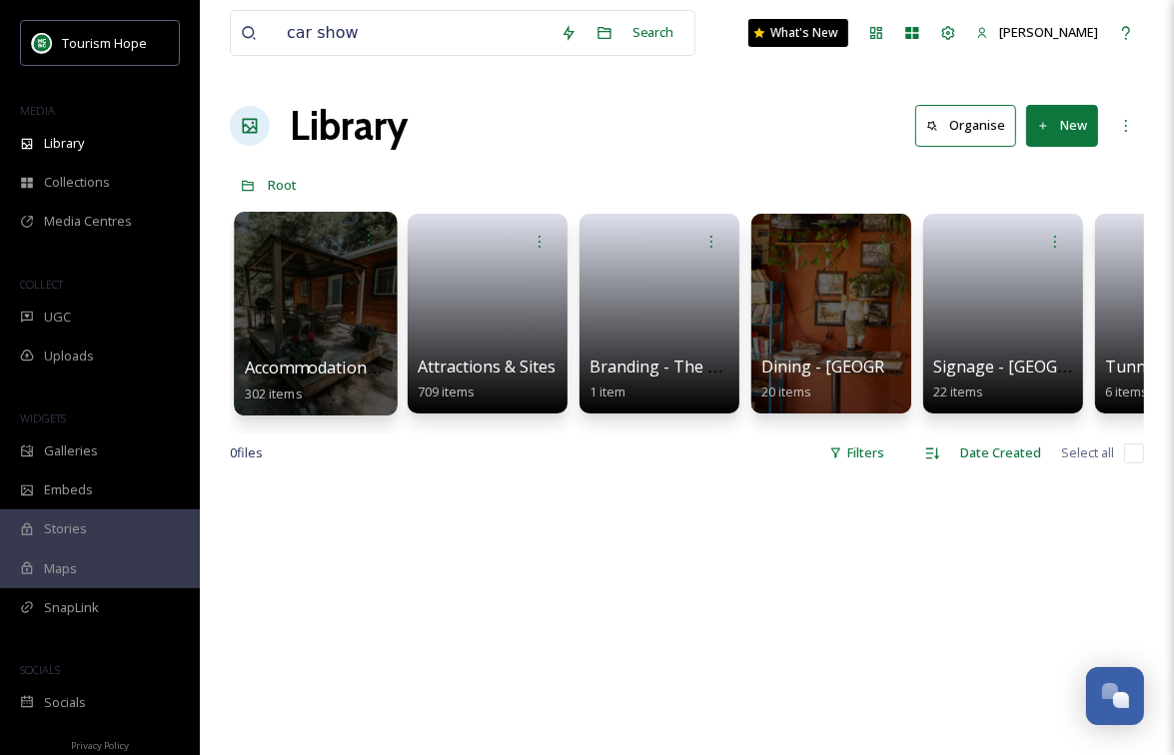
click at [313, 322] on div at bounding box center [315, 314] width 163 height 204
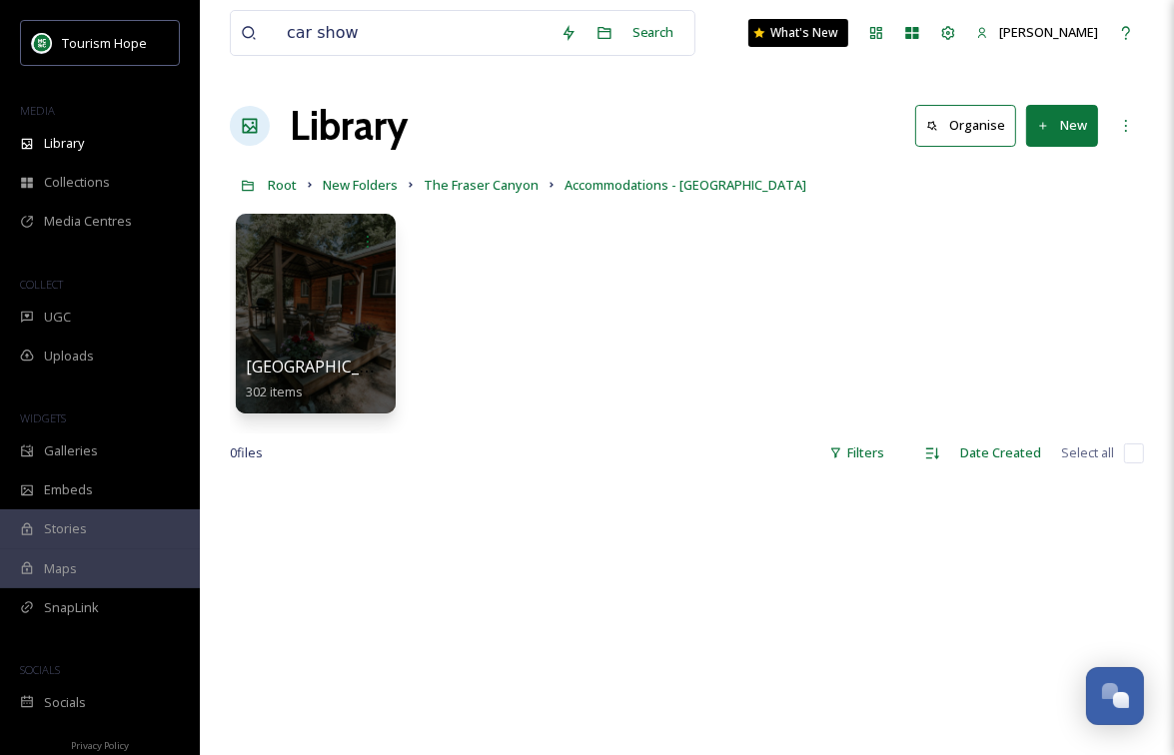
click at [1044, 133] on button "New" at bounding box center [1062, 125] width 72 height 41
click at [1043, 258] on span "Folder" at bounding box center [1039, 250] width 38 height 19
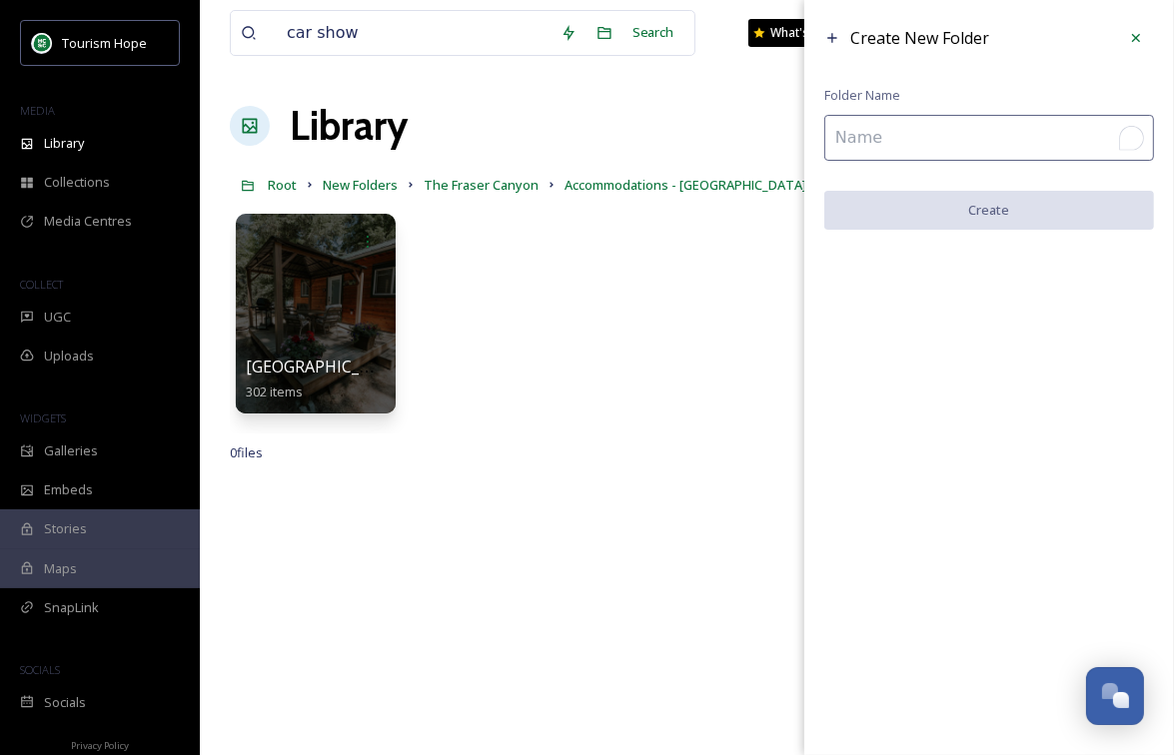
click at [901, 137] on input "To enrich screen reader interactions, please activate Accessibility in Grammarl…" at bounding box center [989, 138] width 330 height 46
paste input "Tuckkwiowhum Campground"
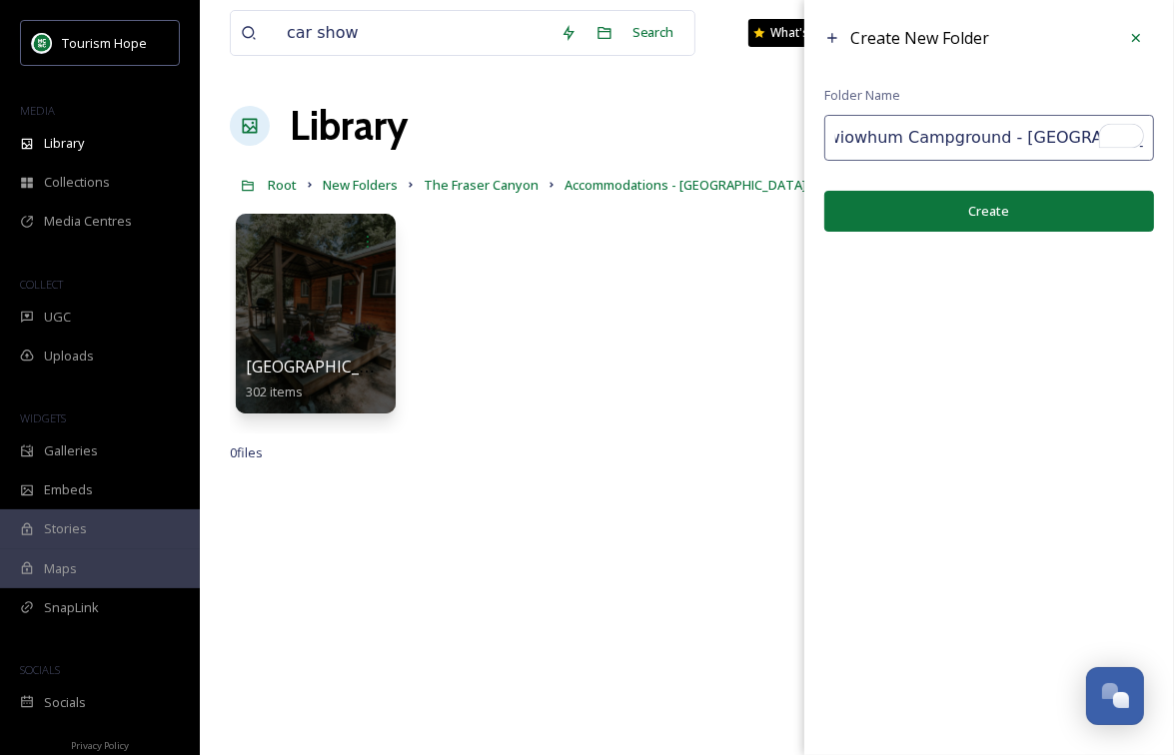
scroll to position [0, 53]
type input "Tuckkwiowhum Campground - [GEOGRAPHIC_DATA]"
click at [907, 210] on button "Create" at bounding box center [989, 211] width 330 height 41
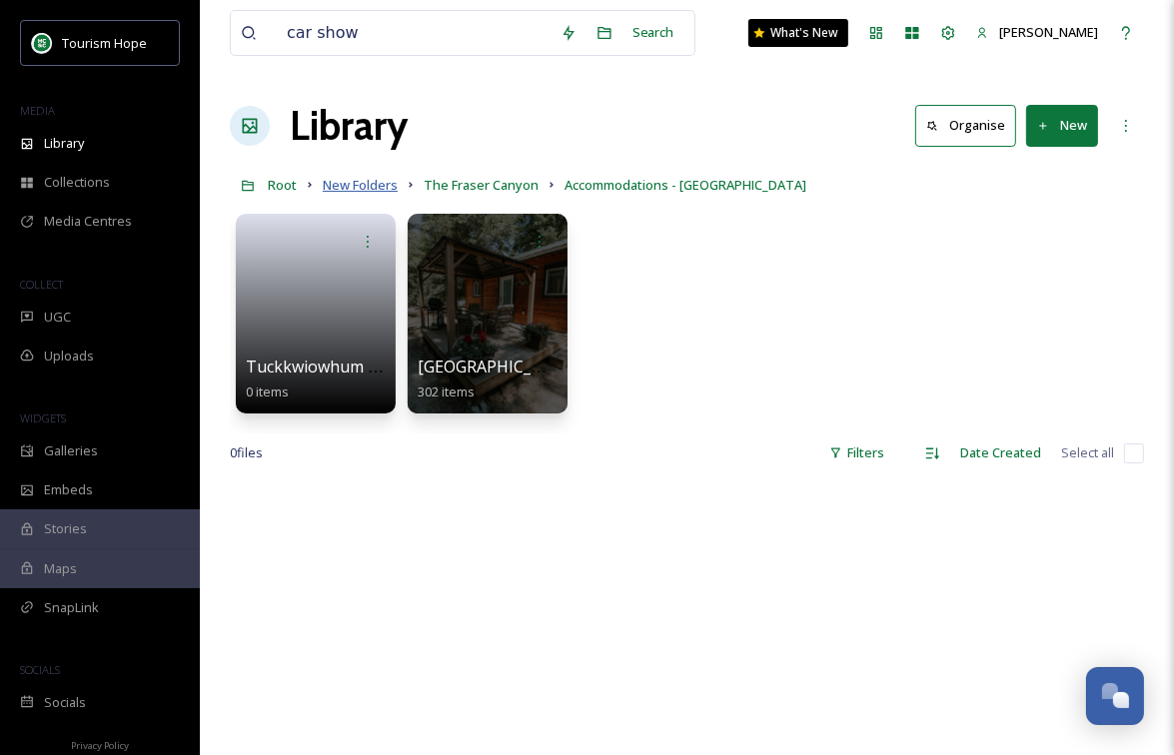
click at [379, 183] on span "New Folders" at bounding box center [360, 185] width 75 height 18
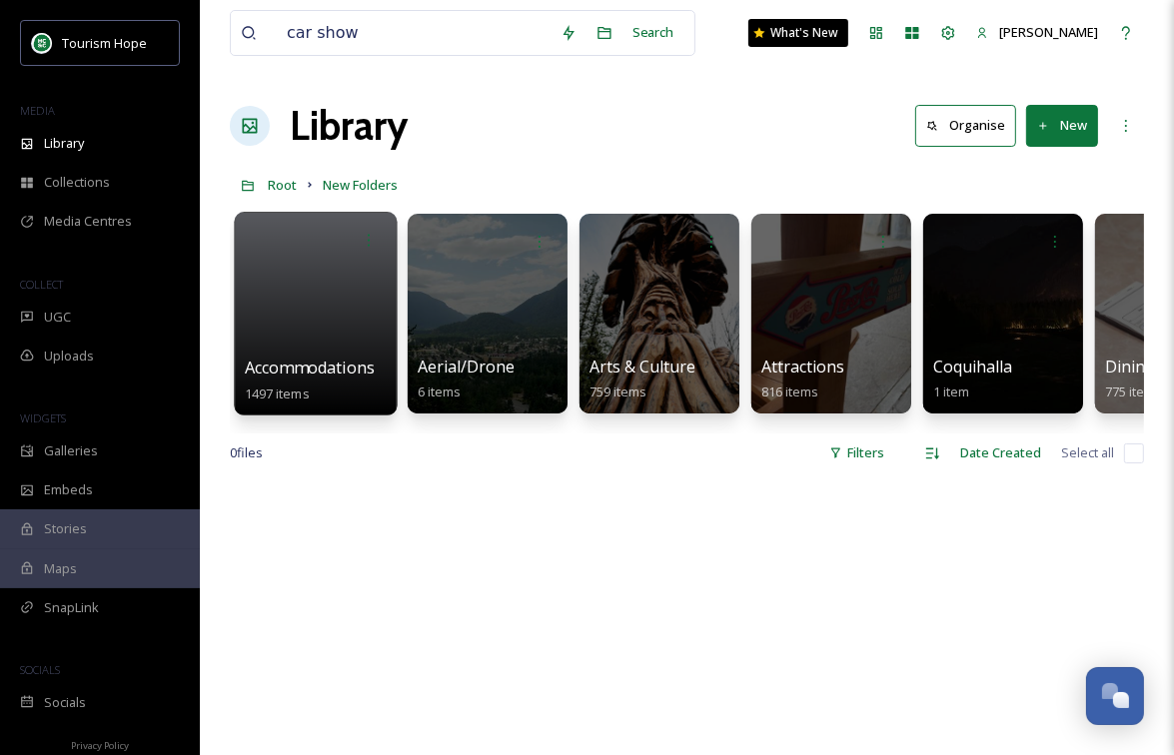
click at [342, 287] on div at bounding box center [315, 314] width 163 height 204
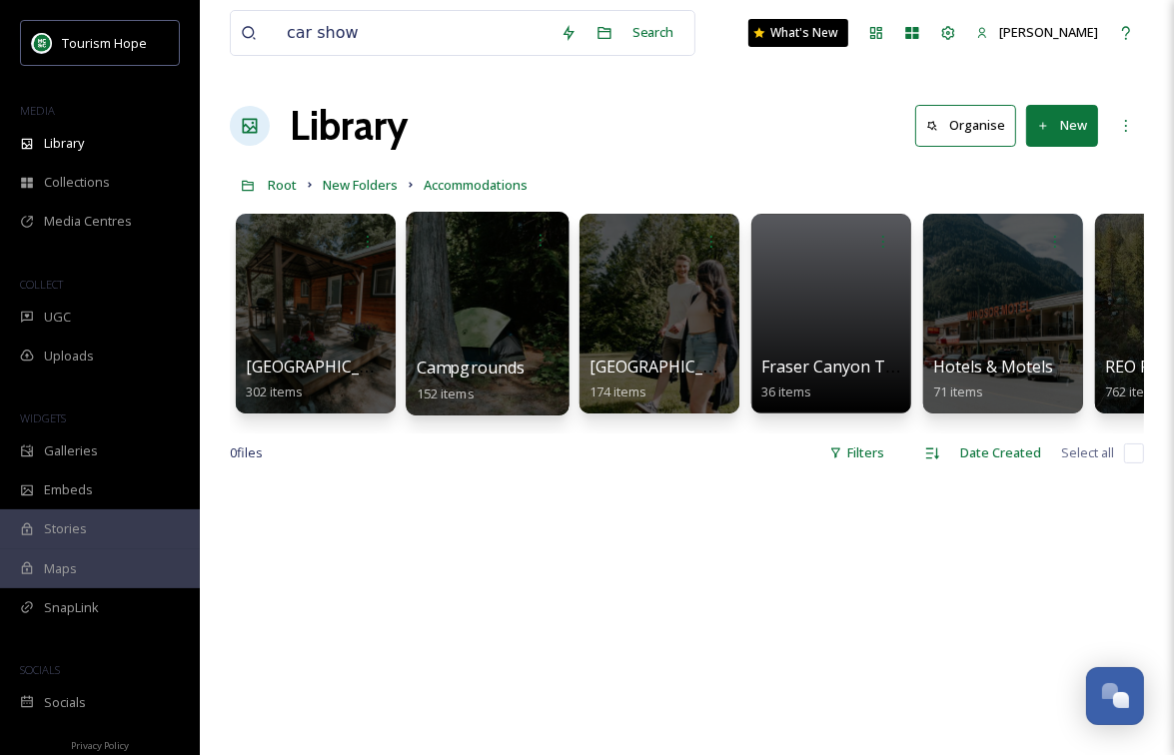
scroll to position [0, 9]
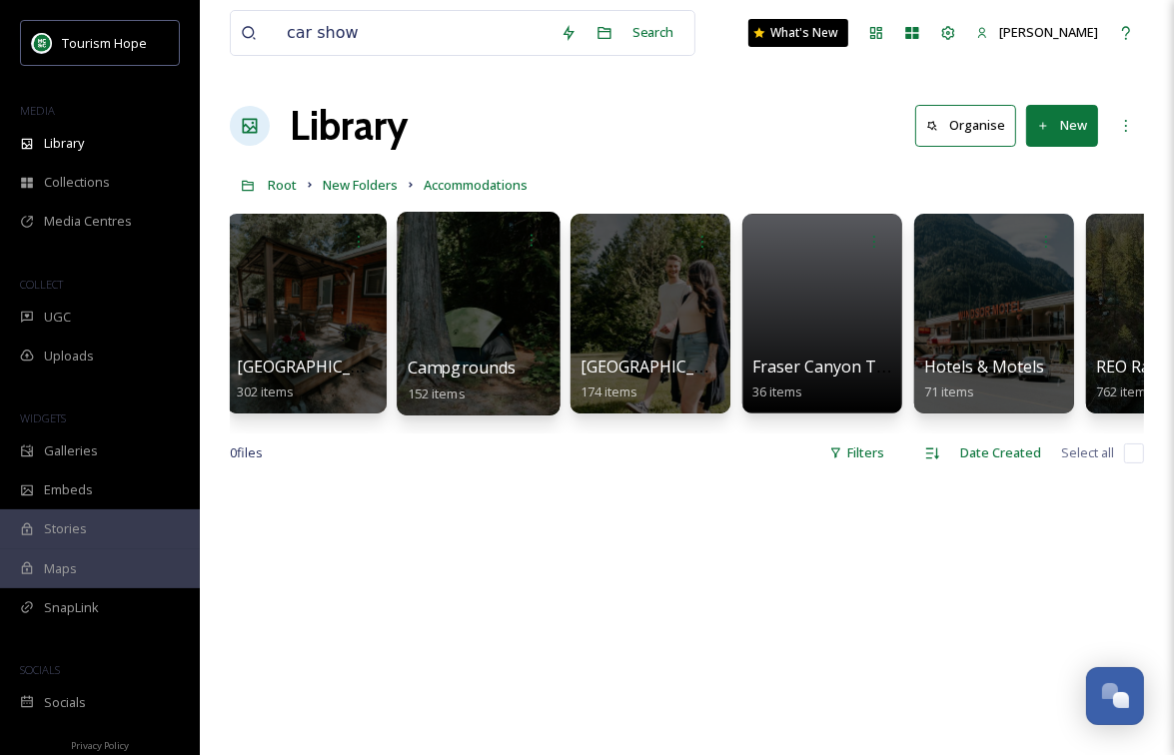
click at [485, 319] on div at bounding box center [478, 314] width 163 height 204
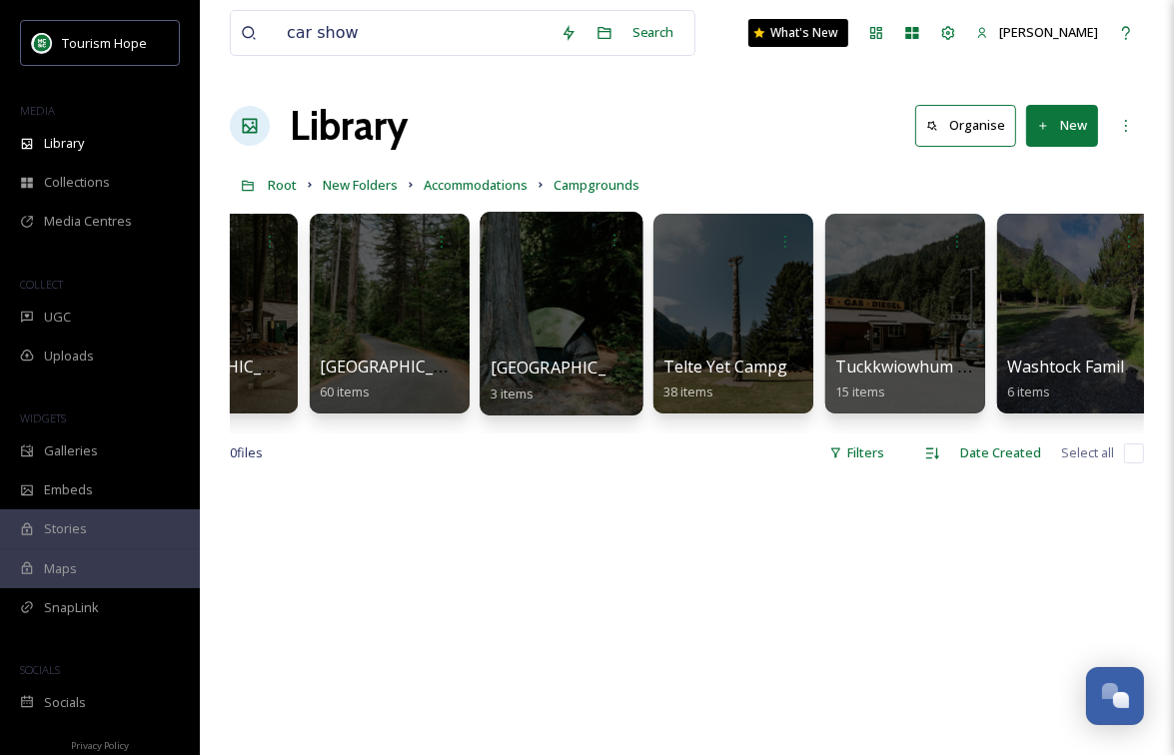
scroll to position [0, 97]
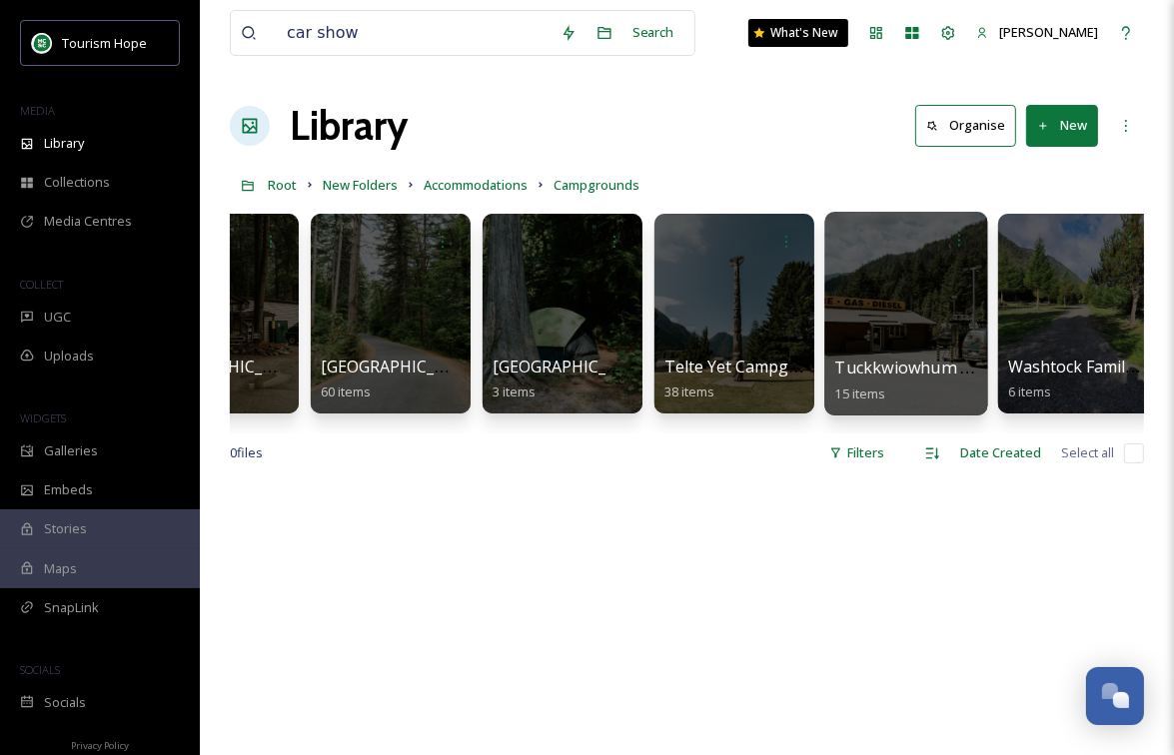
click at [904, 323] on div at bounding box center [905, 314] width 163 height 204
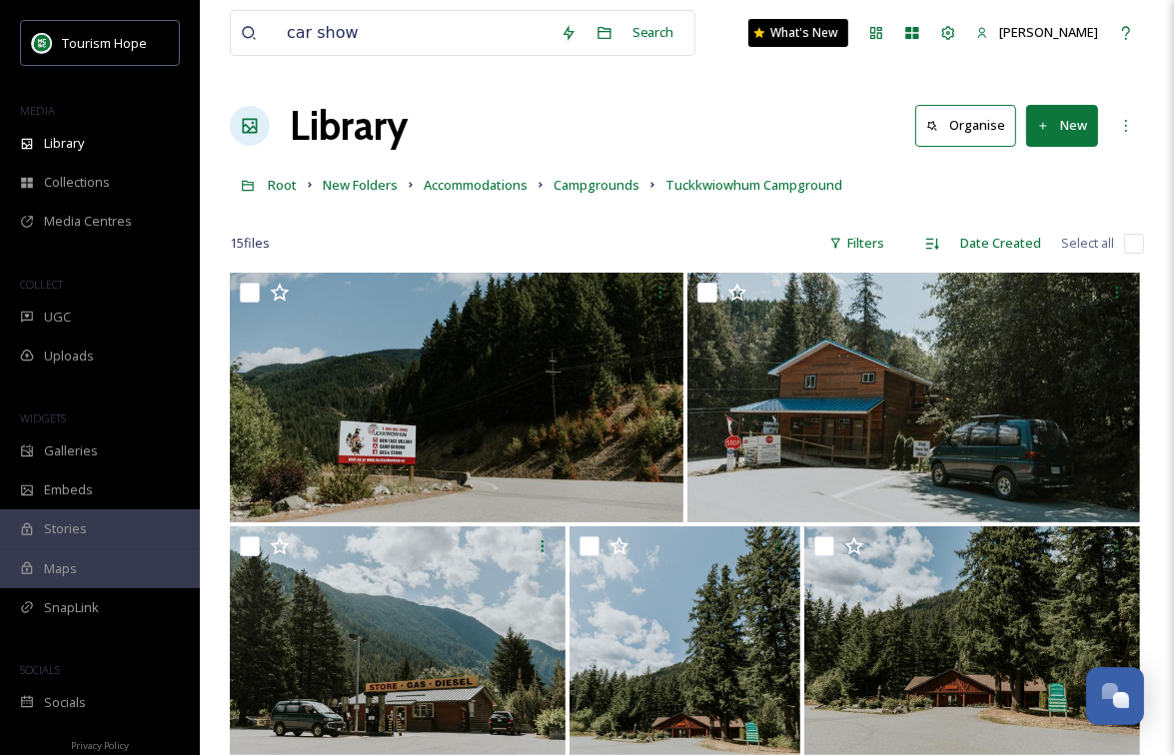
click at [1135, 248] on input "checkbox" at bounding box center [1134, 244] width 20 height 20
checkbox input "true"
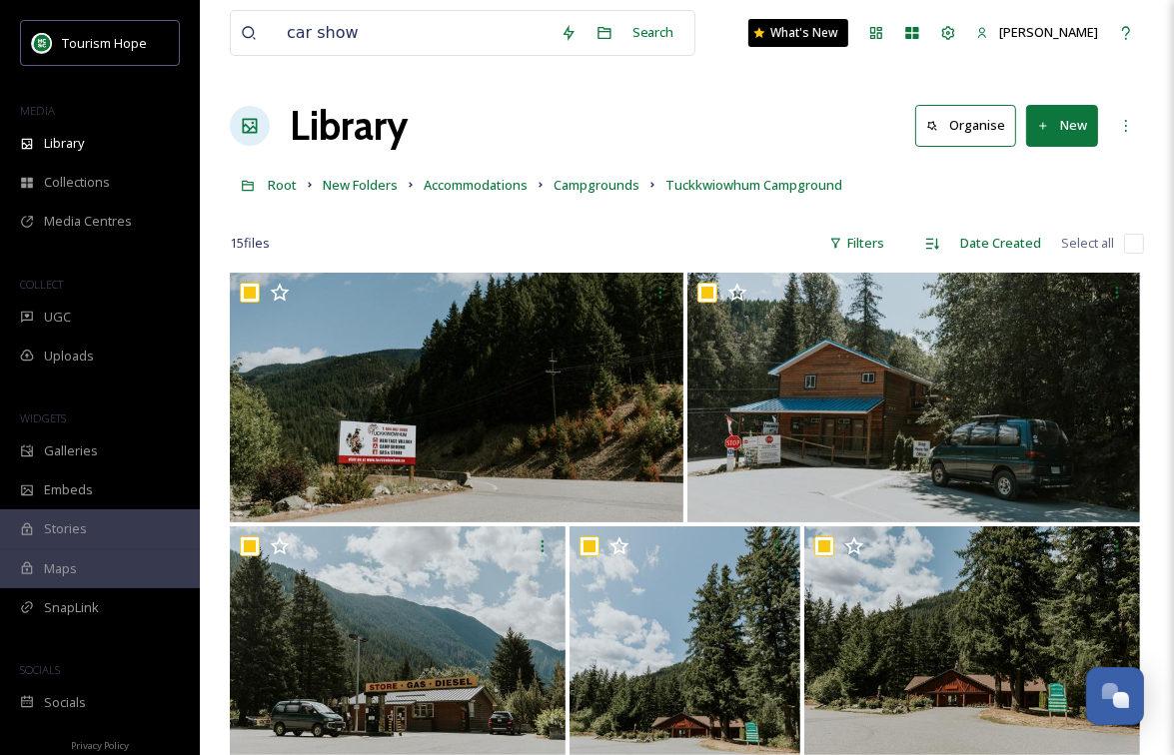
checkbox input "true"
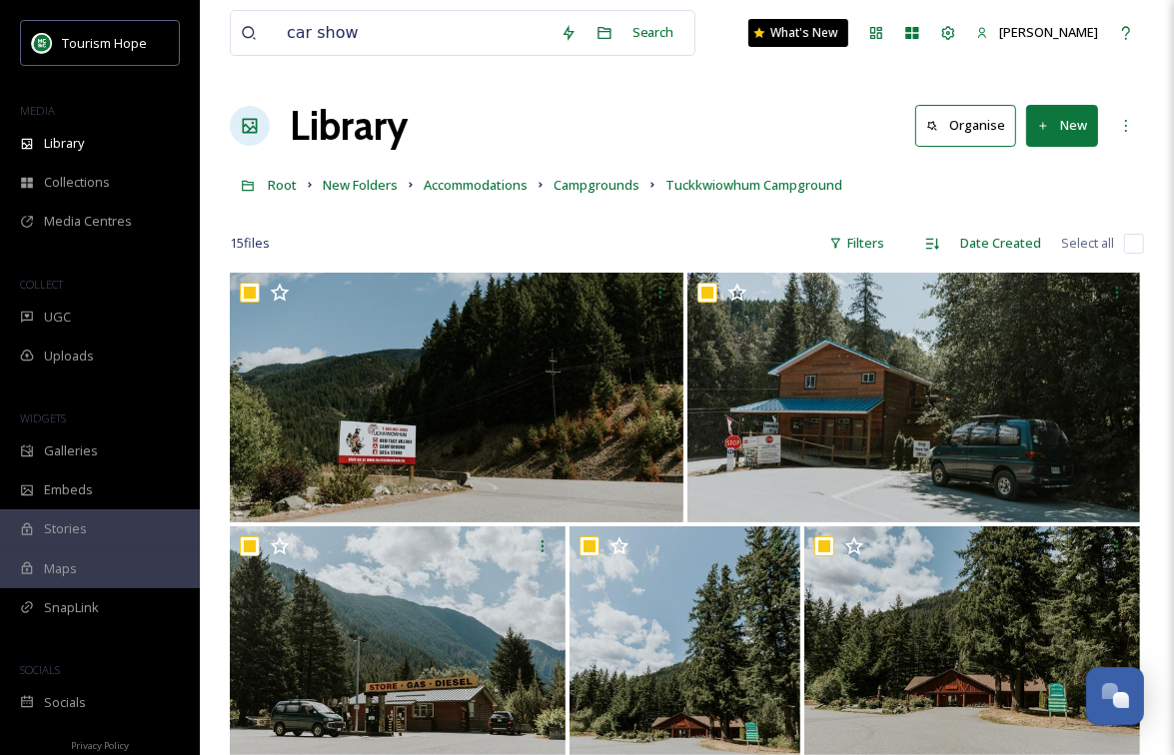
checkbox input "true"
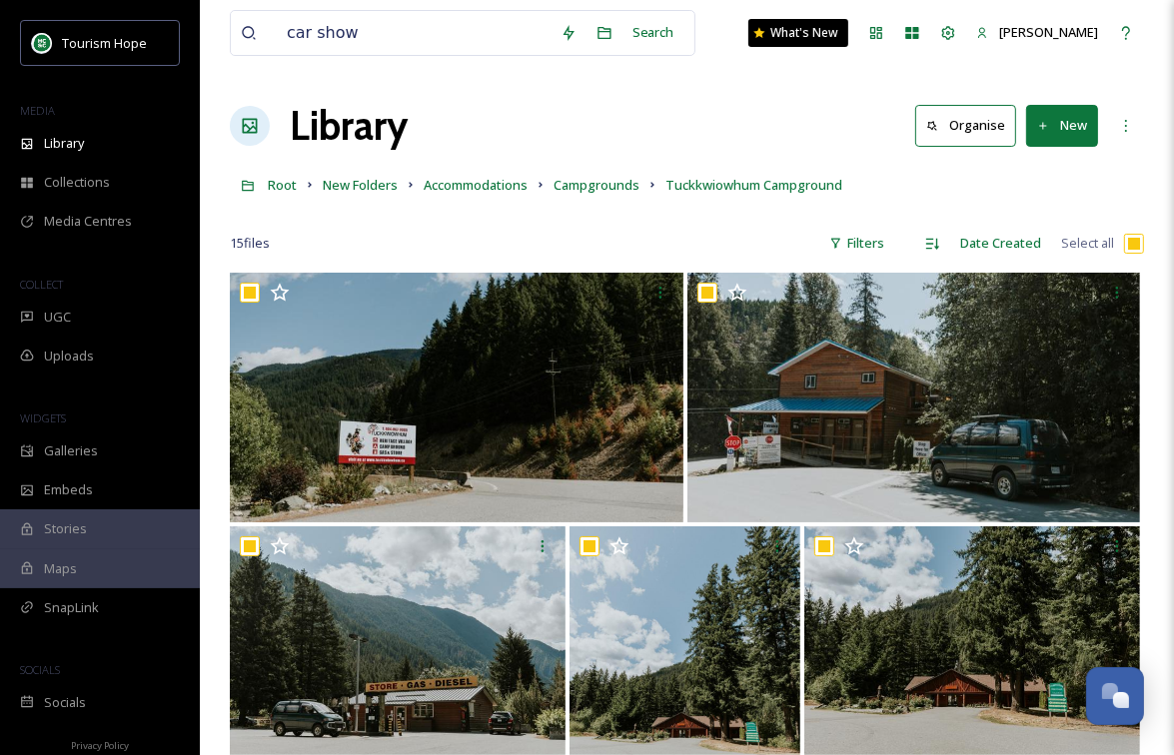
checkbox input "true"
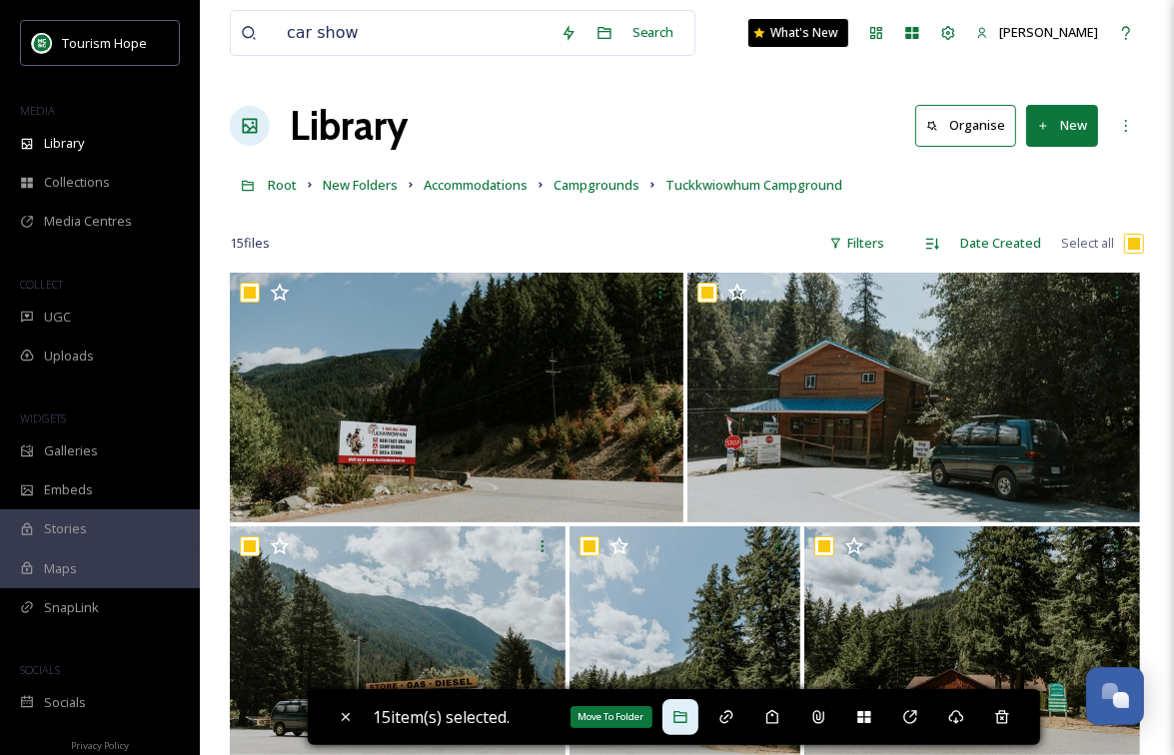
click at [688, 718] on icon at bounding box center [680, 717] width 16 height 16
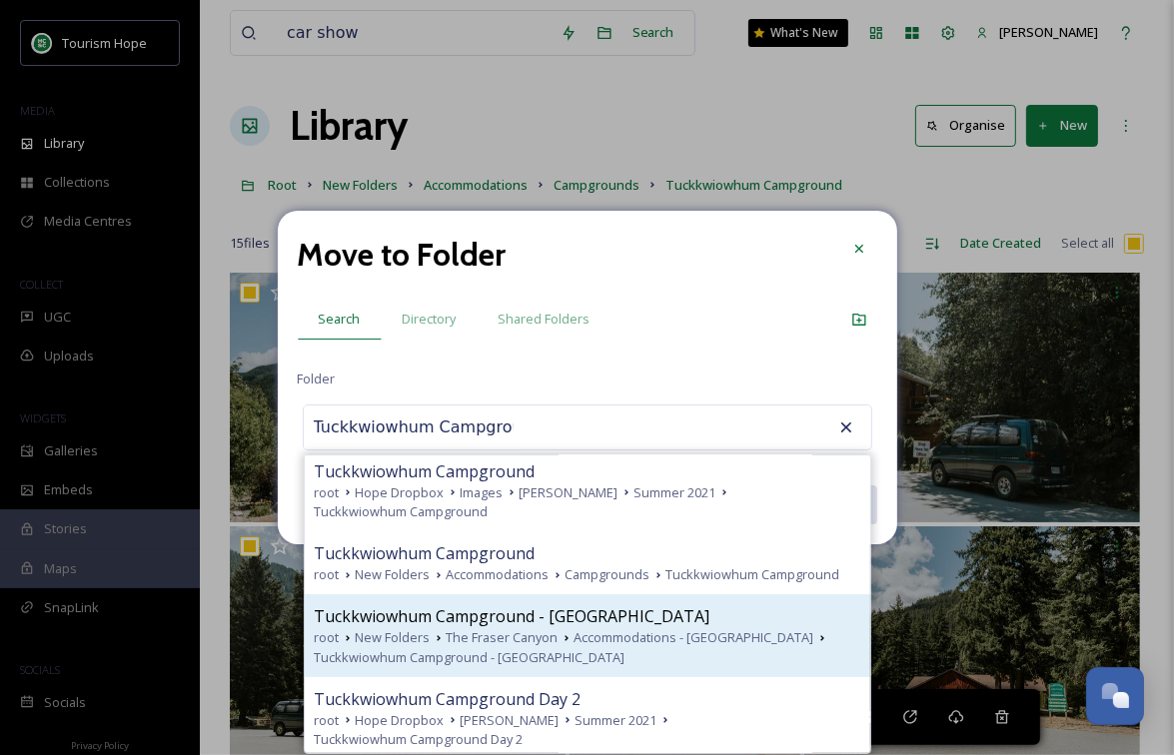
click at [558, 630] on icon at bounding box center [566, 638] width 16 height 16
type input "Tuckkwiowhum Campground - [GEOGRAPHIC_DATA]"
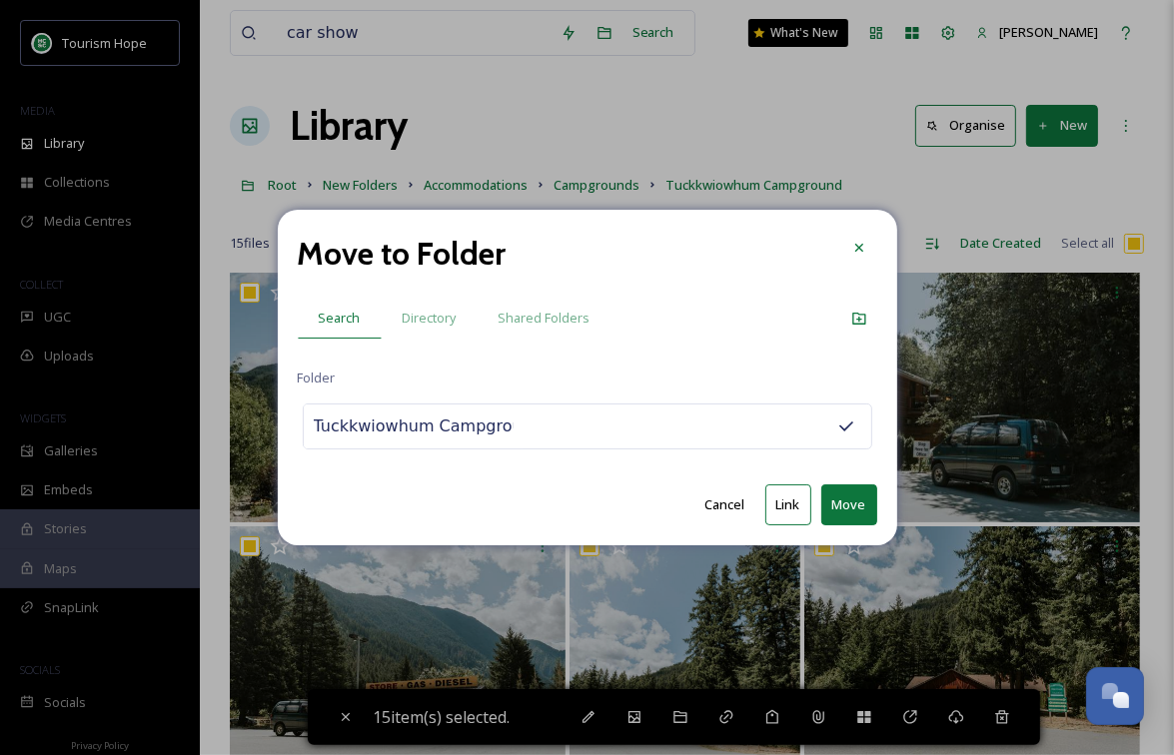
click at [792, 496] on button "Link" at bounding box center [788, 505] width 46 height 41
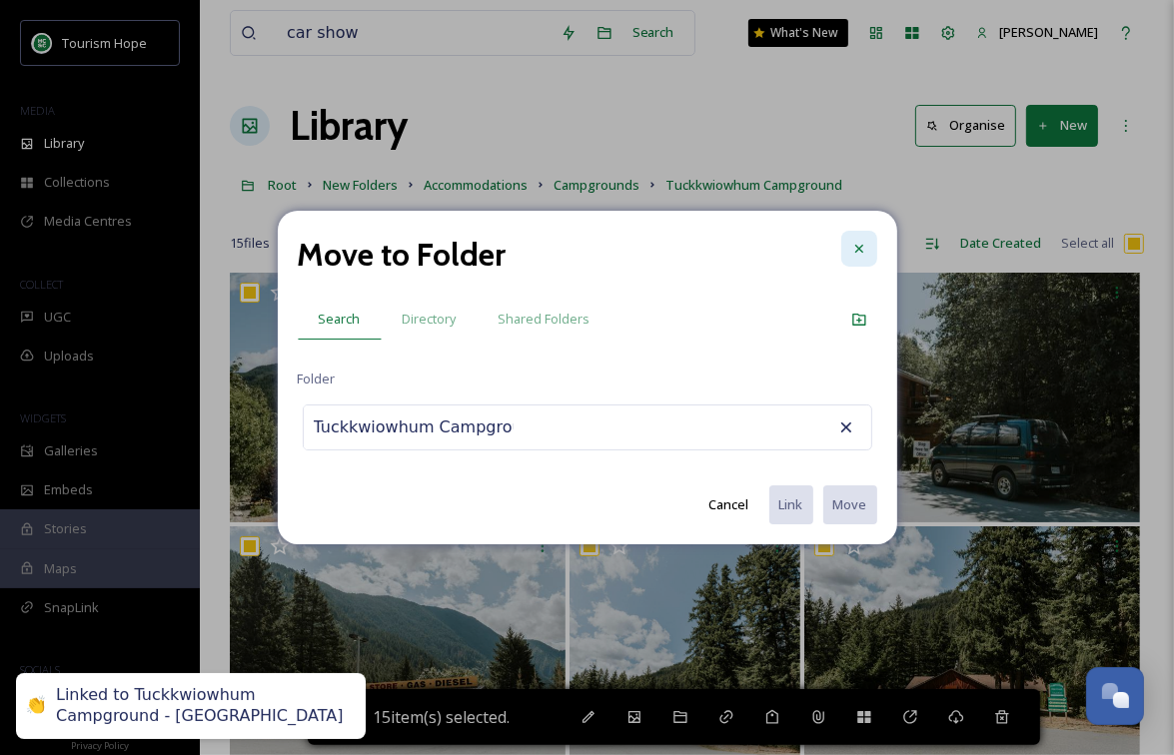
click at [863, 246] on icon at bounding box center [859, 249] width 16 height 16
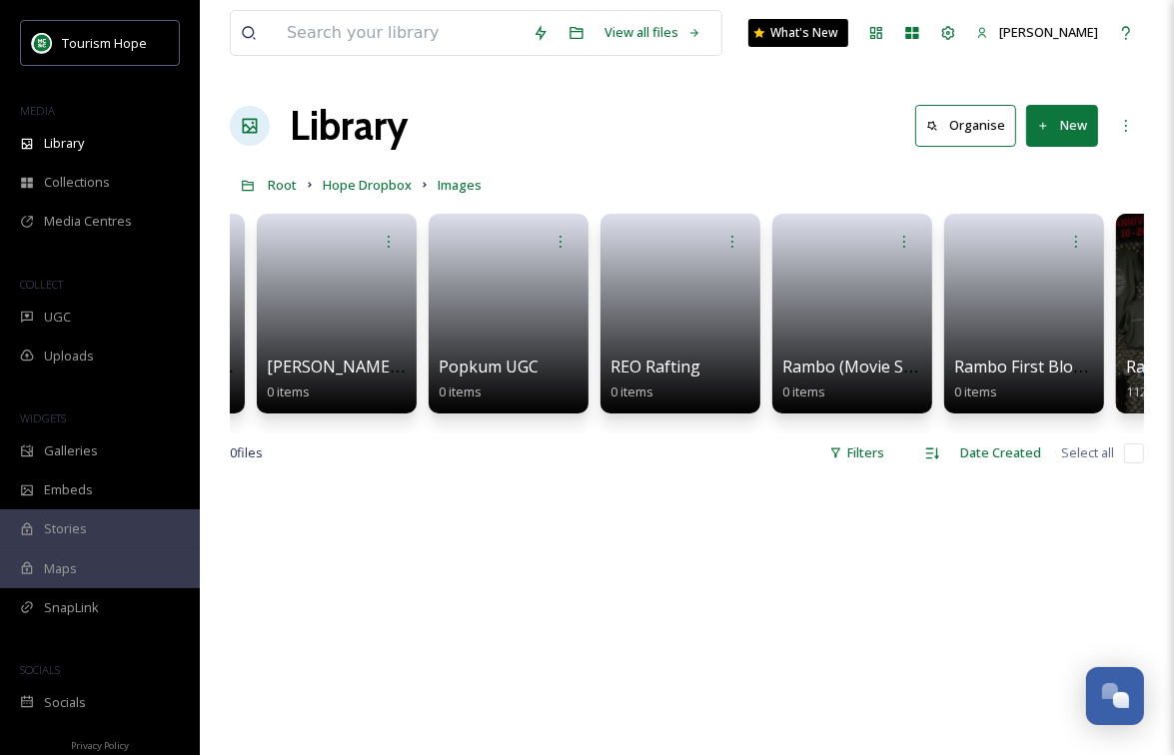
scroll to position [0, 8998]
